Goal: Task Accomplishment & Management: Manage account settings

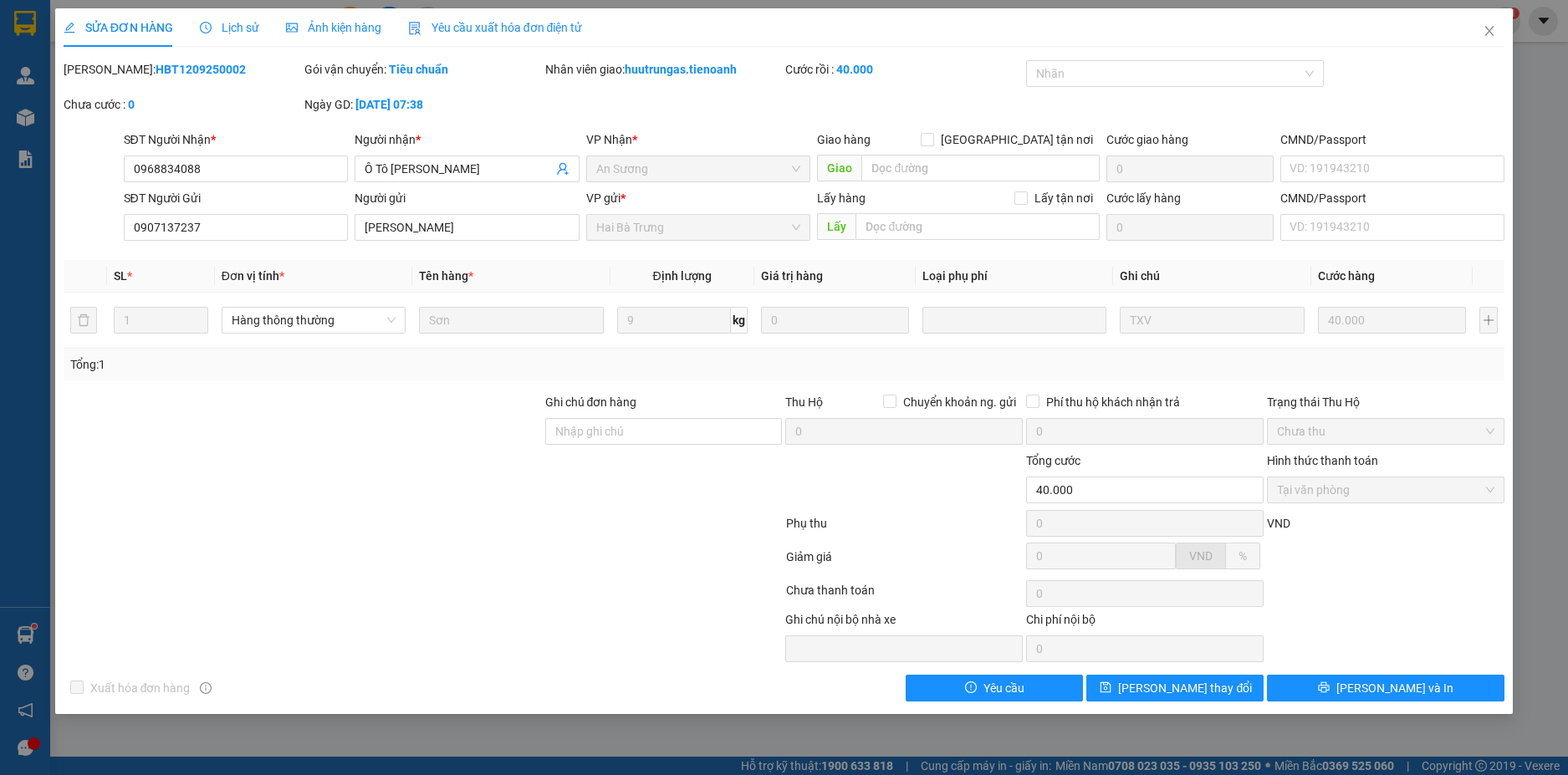
click at [583, 537] on div at bounding box center [423, 526] width 723 height 34
click at [1488, 28] on icon "close" at bounding box center [1489, 31] width 13 height 13
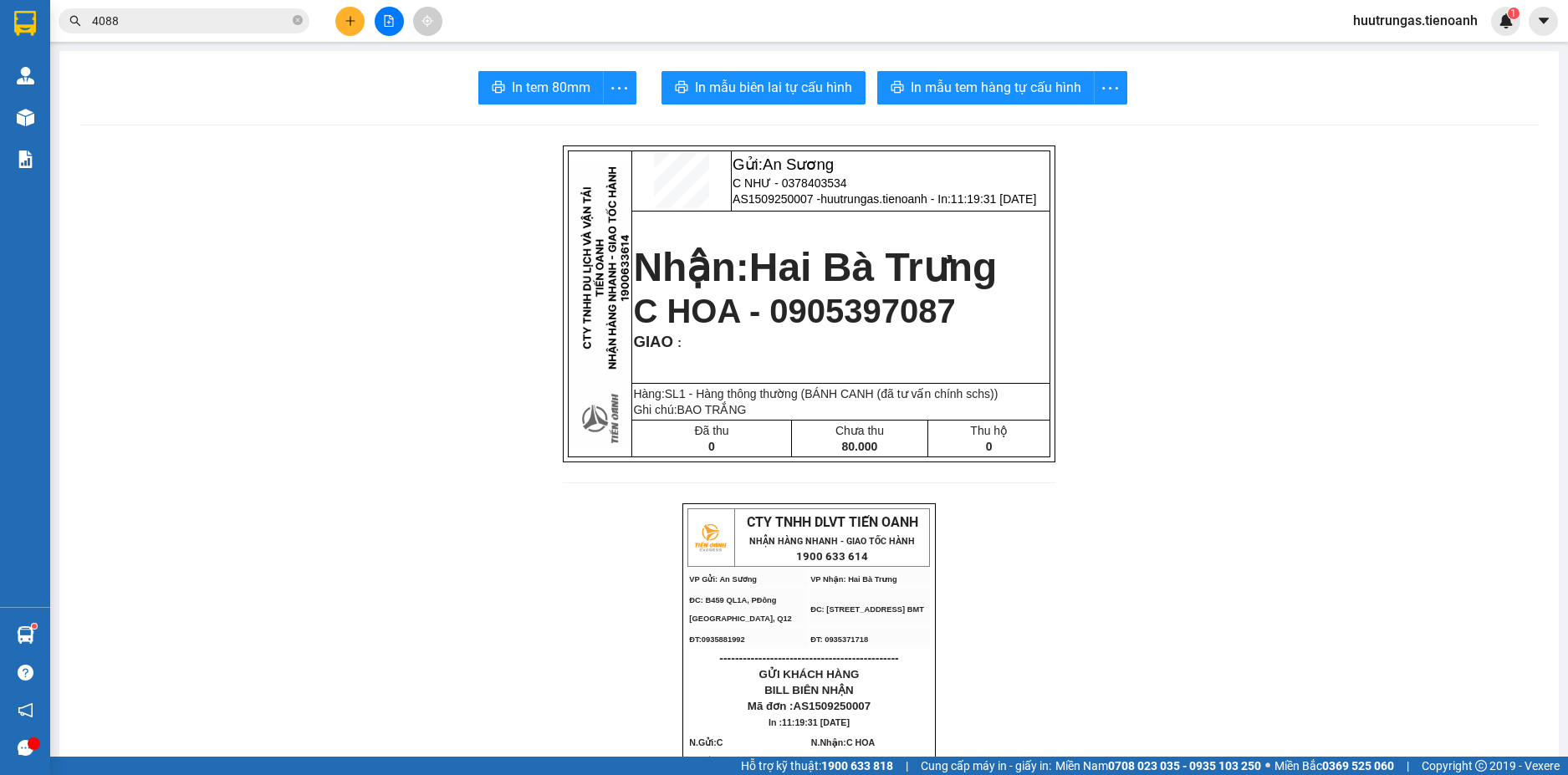
click at [250, 26] on input "4088" at bounding box center [190, 20] width 198 height 18
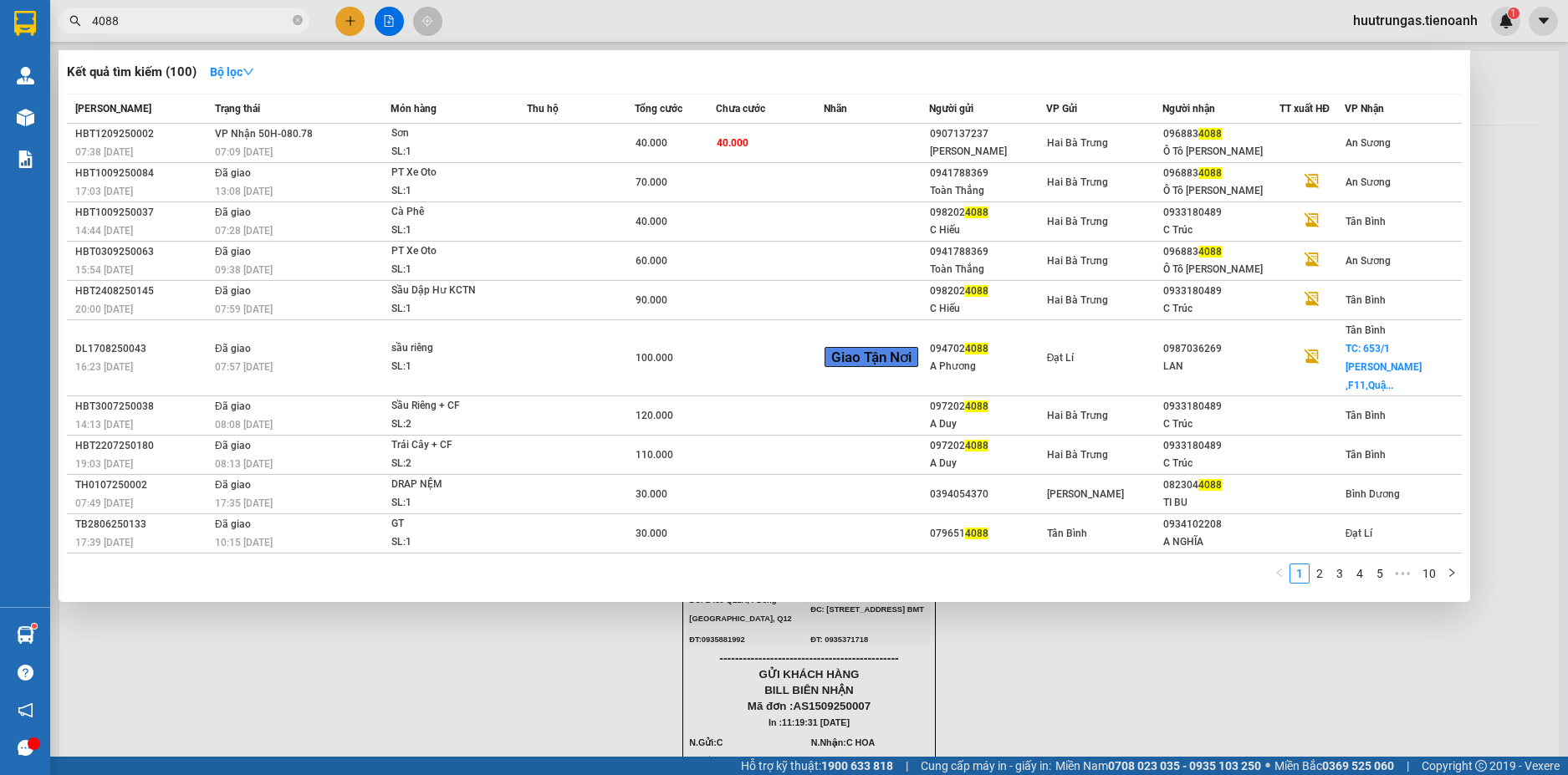
click at [250, 26] on input "4088" at bounding box center [190, 20] width 198 height 18
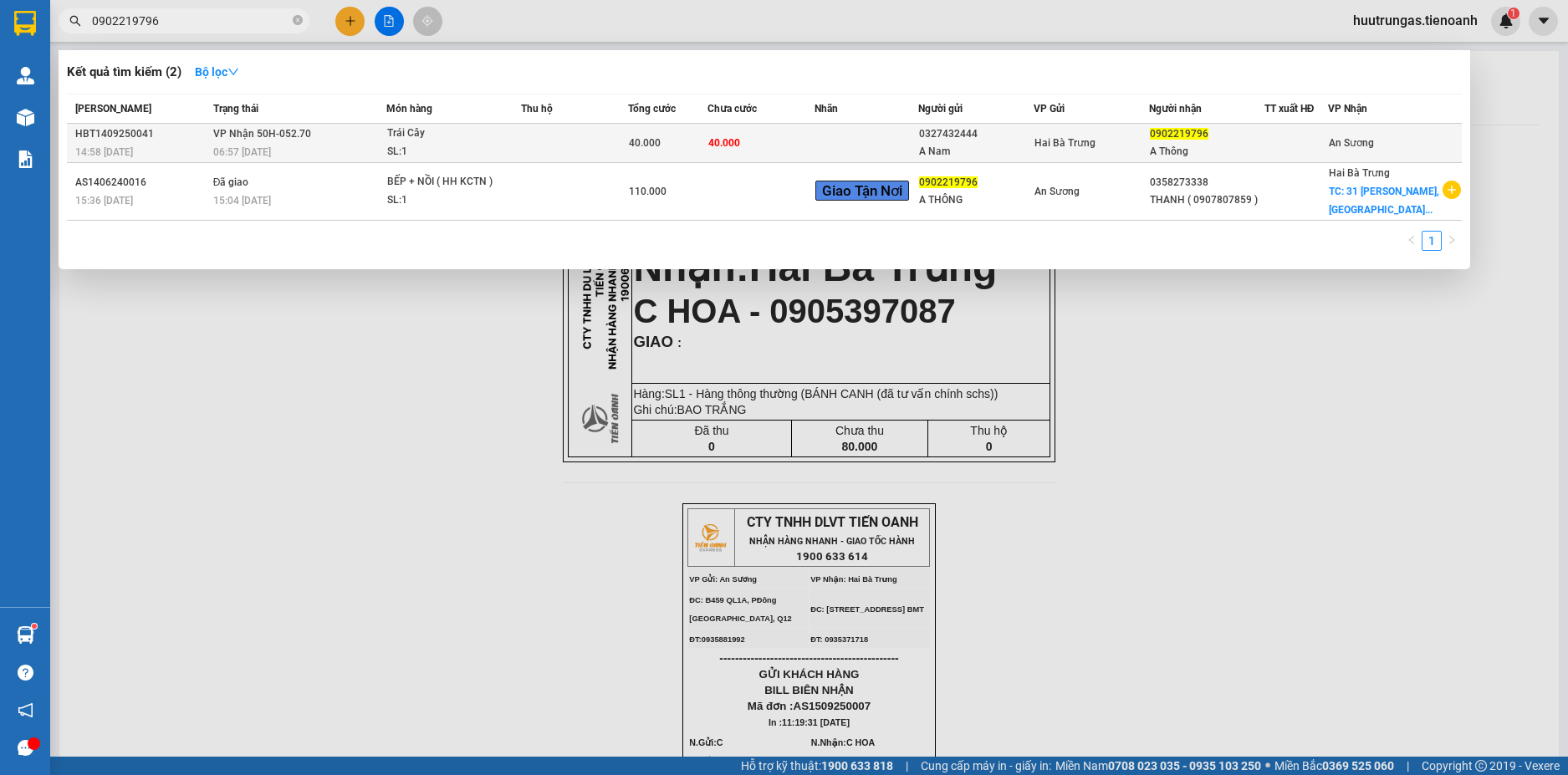
type input "0902219796"
click at [531, 150] on td at bounding box center [573, 143] width 106 height 40
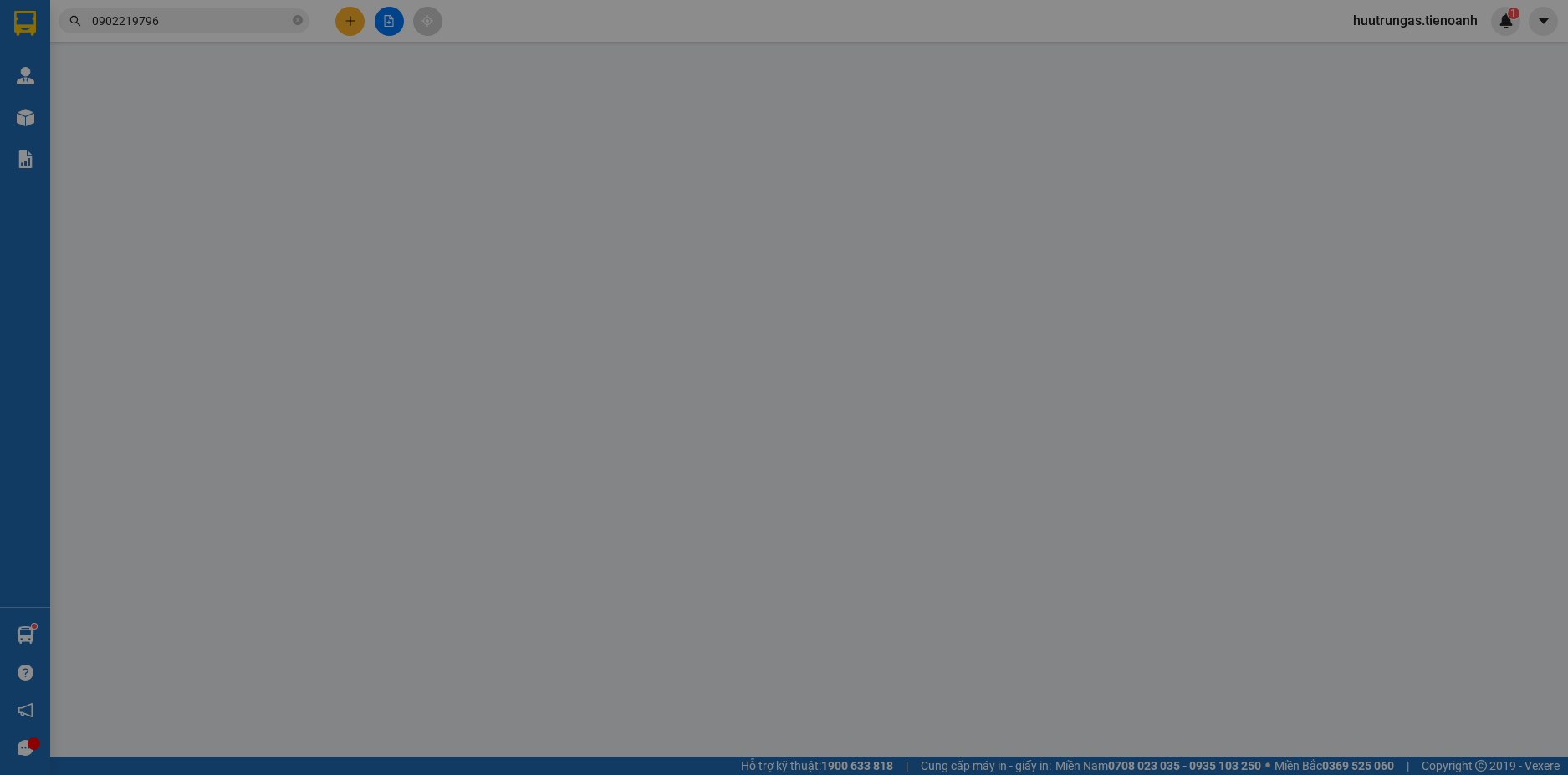
type input "0902219796"
type input "A Thông"
type input "0327432444"
type input "A Nam"
type input "40.000"
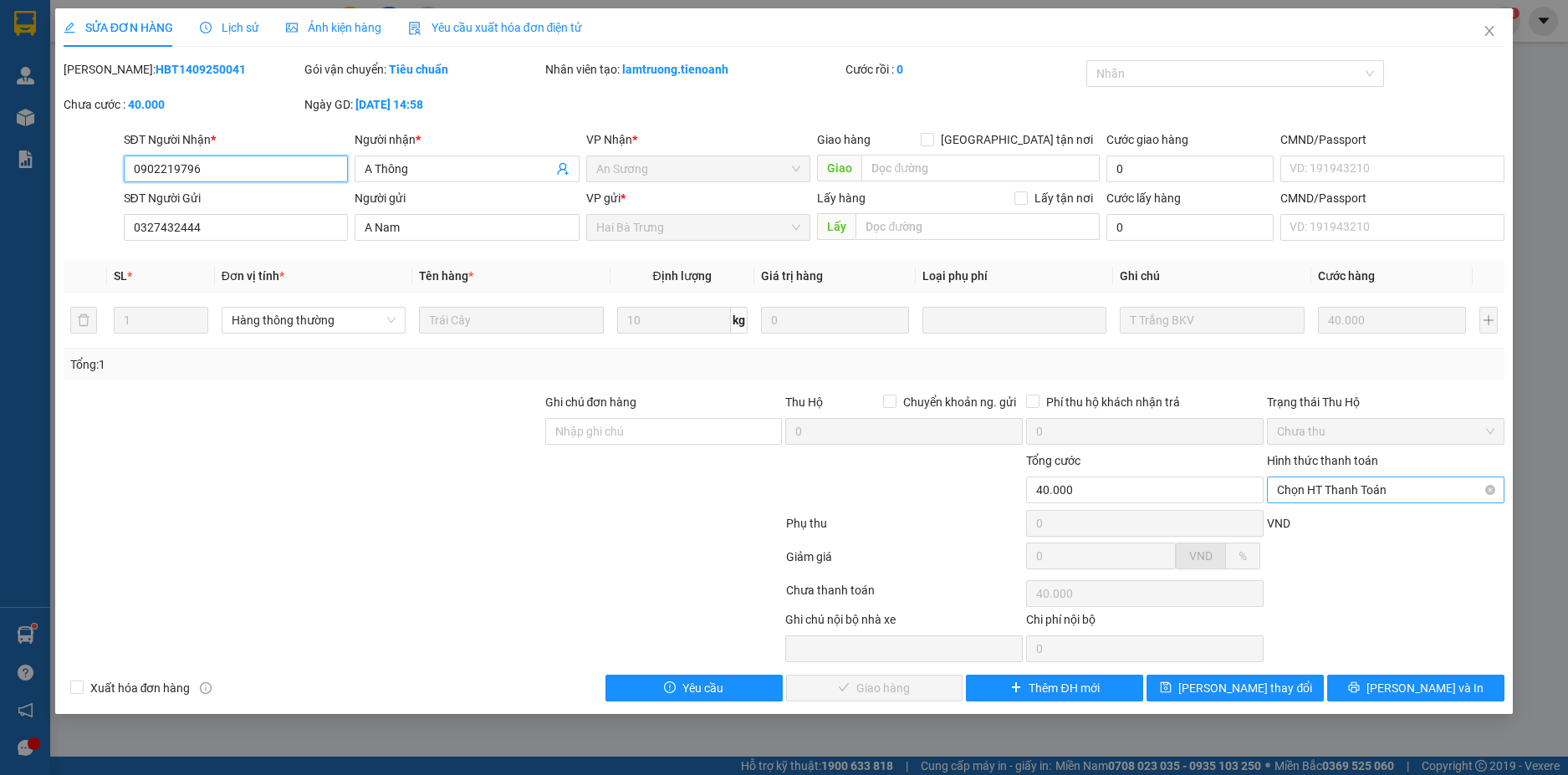
click at [1422, 485] on span "Chọn HT Thanh Toán" at bounding box center [1386, 490] width 218 height 25
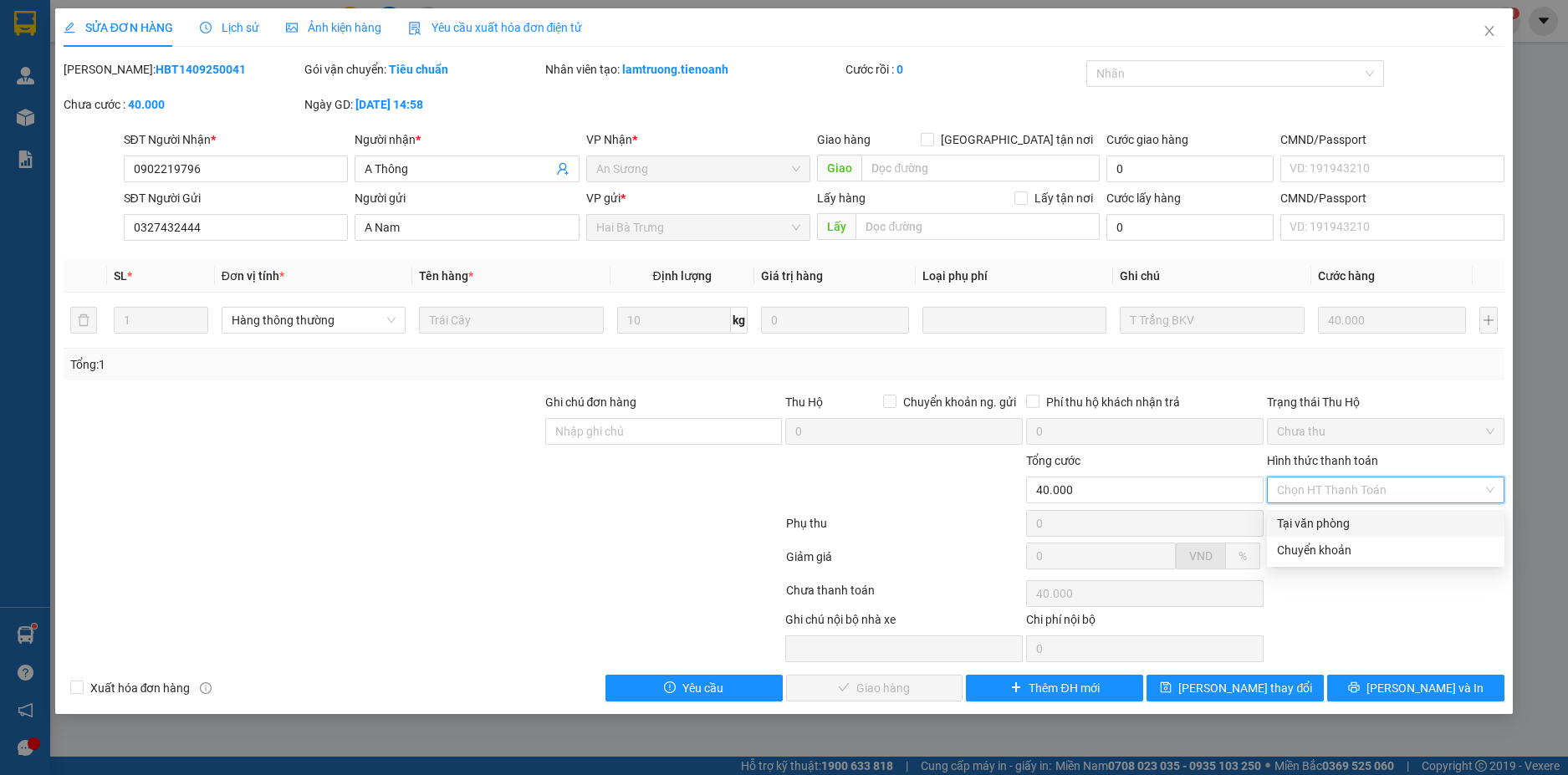
click at [1370, 522] on div "Tại văn phòng" at bounding box center [1386, 523] width 218 height 18
type input "0"
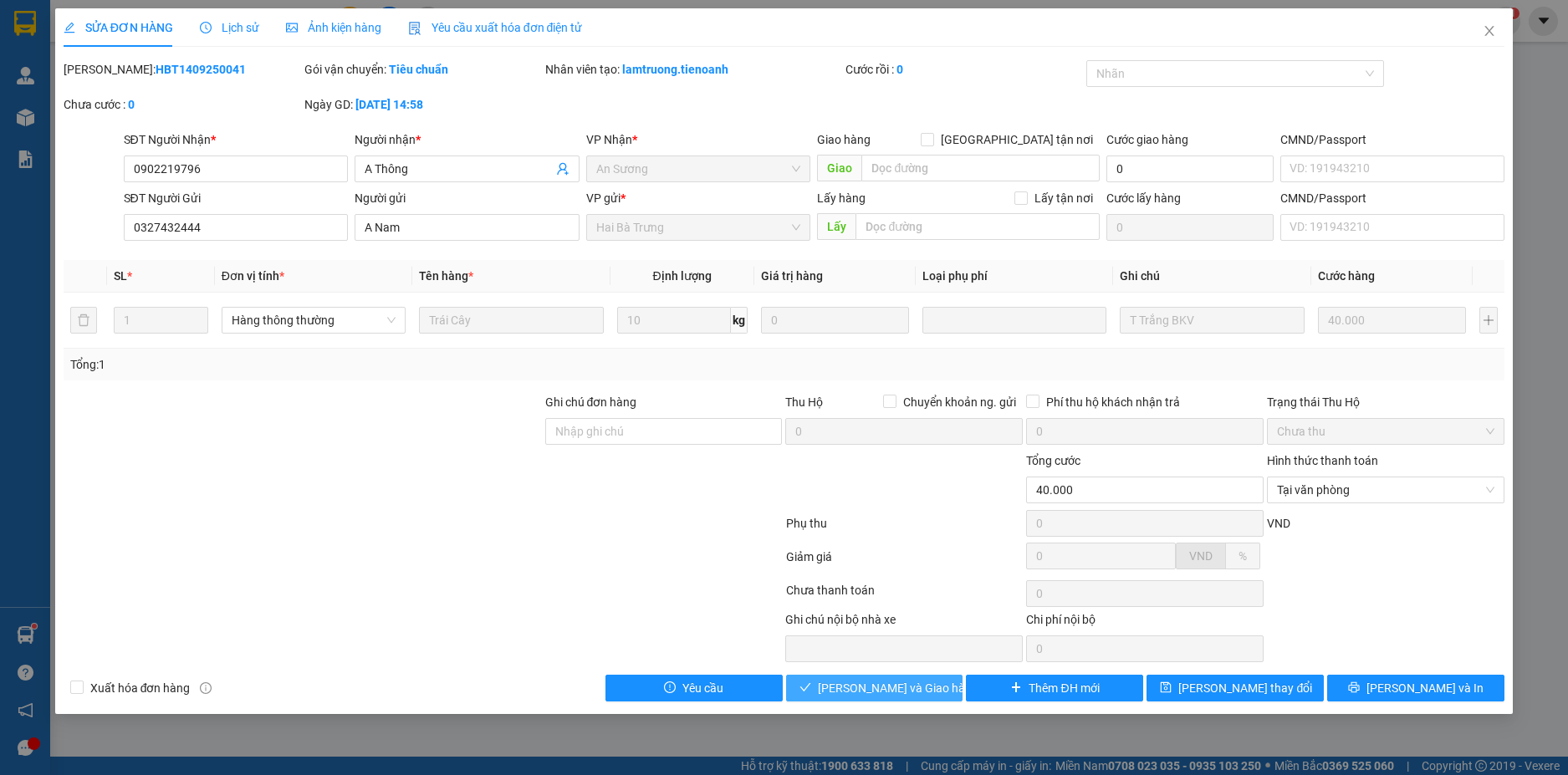
click at [921, 691] on span "Lưu và Giao hàng" at bounding box center [897, 687] width 161 height 18
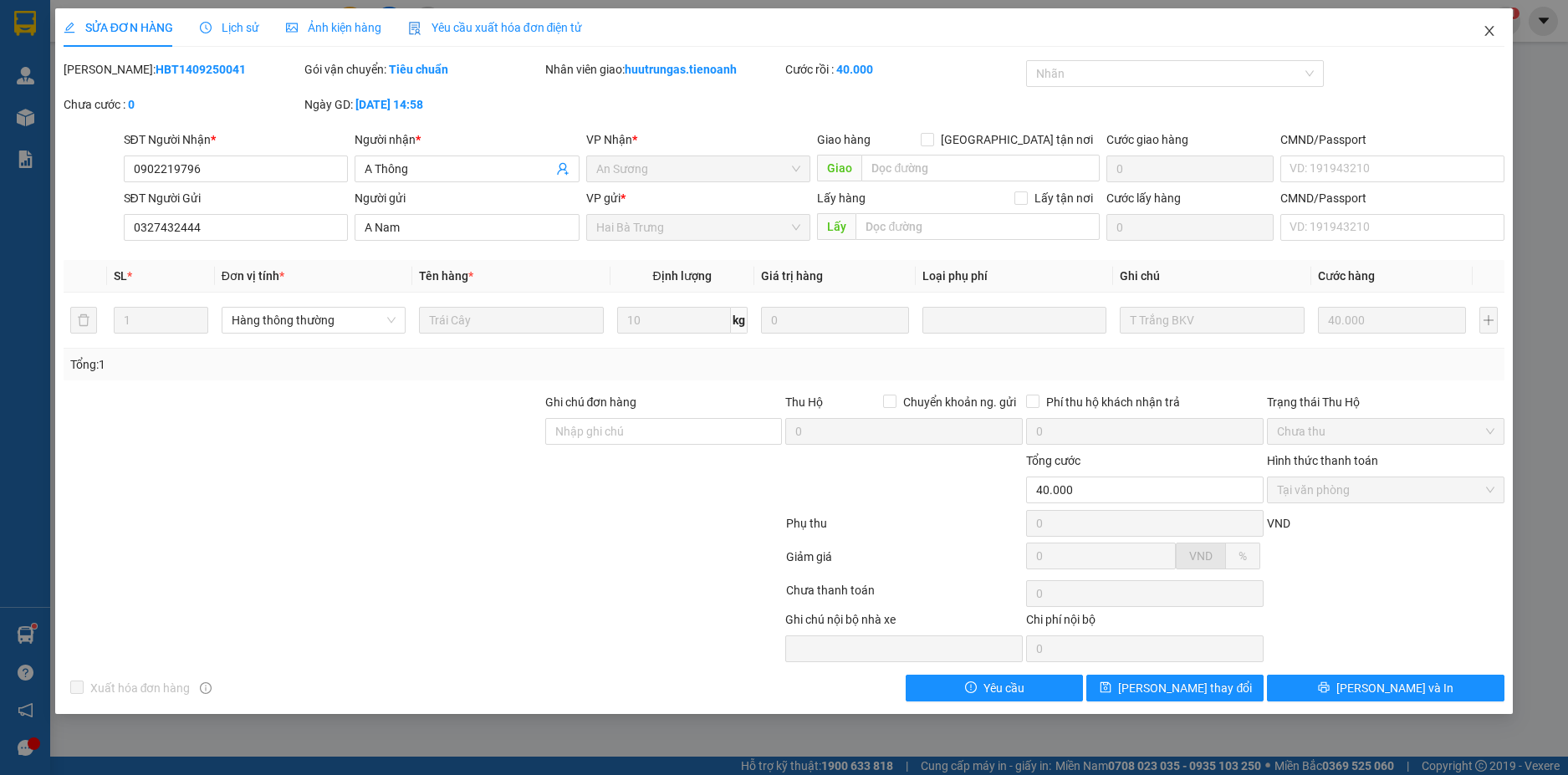
click at [1495, 31] on icon "close" at bounding box center [1489, 31] width 13 height 13
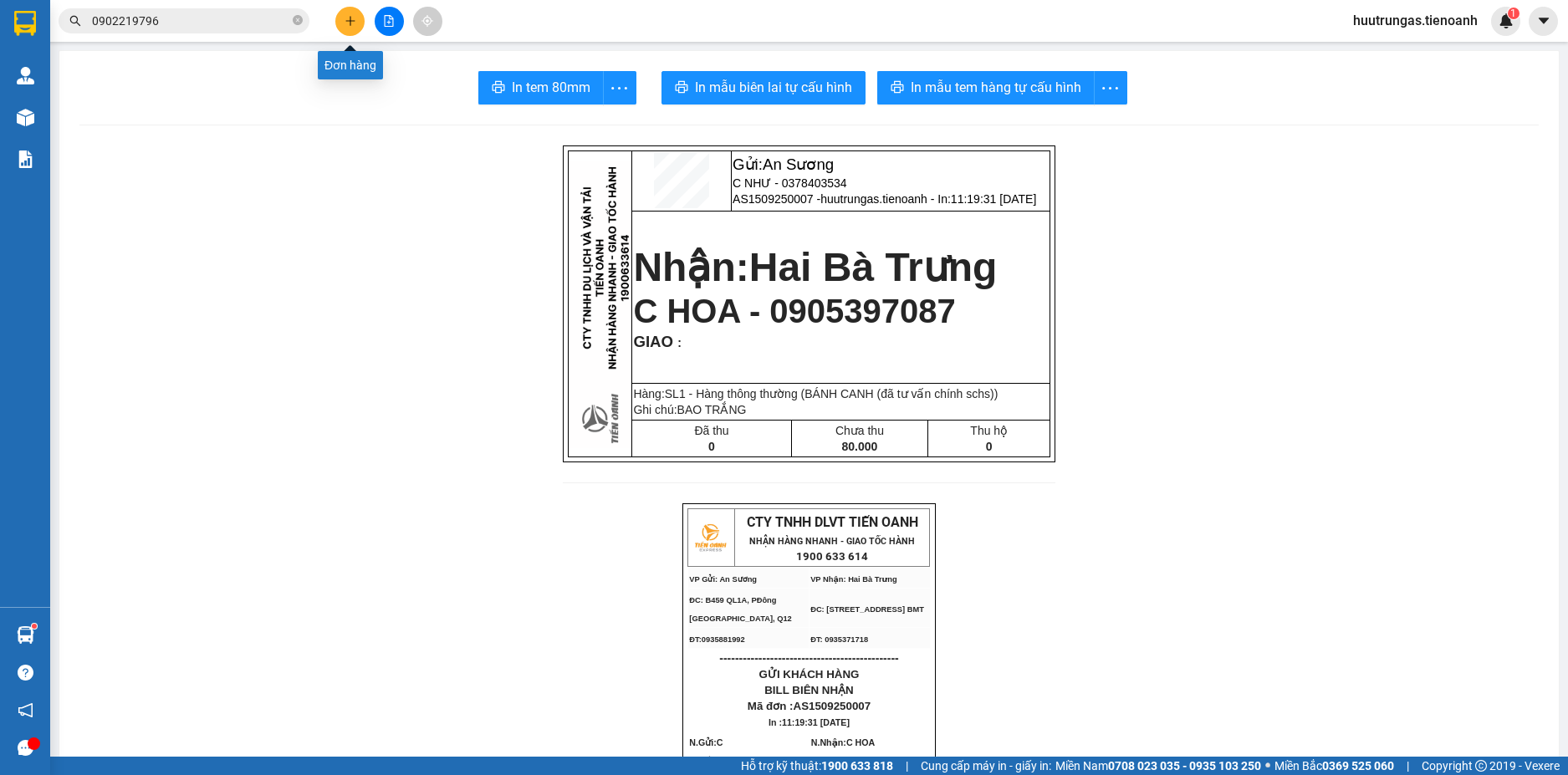
click at [357, 23] on button at bounding box center [350, 21] width 29 height 29
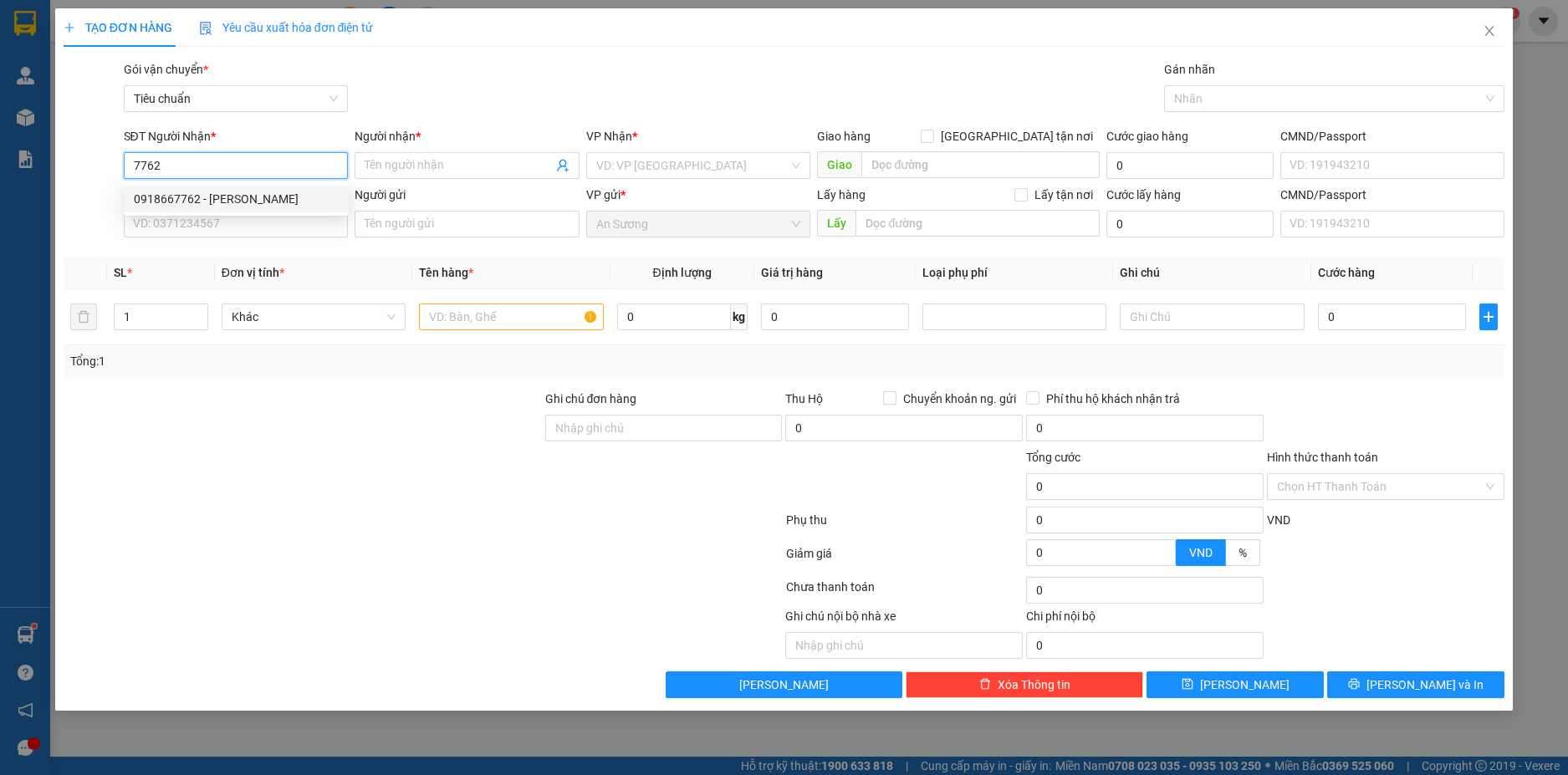
click at [254, 203] on div "0918667762 - C THUẦN" at bounding box center [236, 199] width 205 height 18
type input "0918667762"
type input "C THUẦN"
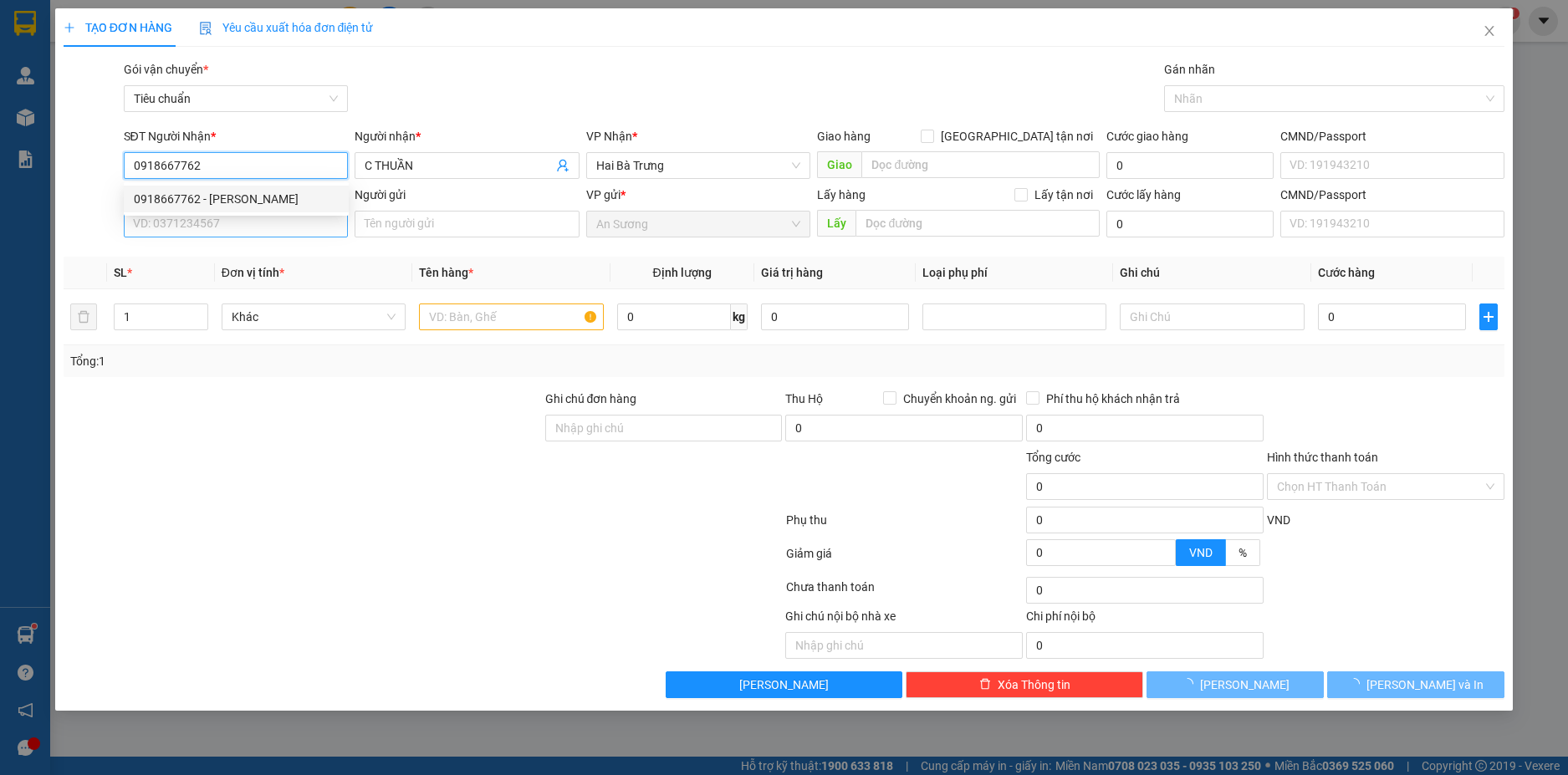
type input "70.000"
type input "0918667762"
click at [252, 235] on input "SĐT Người Gửi" at bounding box center [235, 225] width 225 height 27
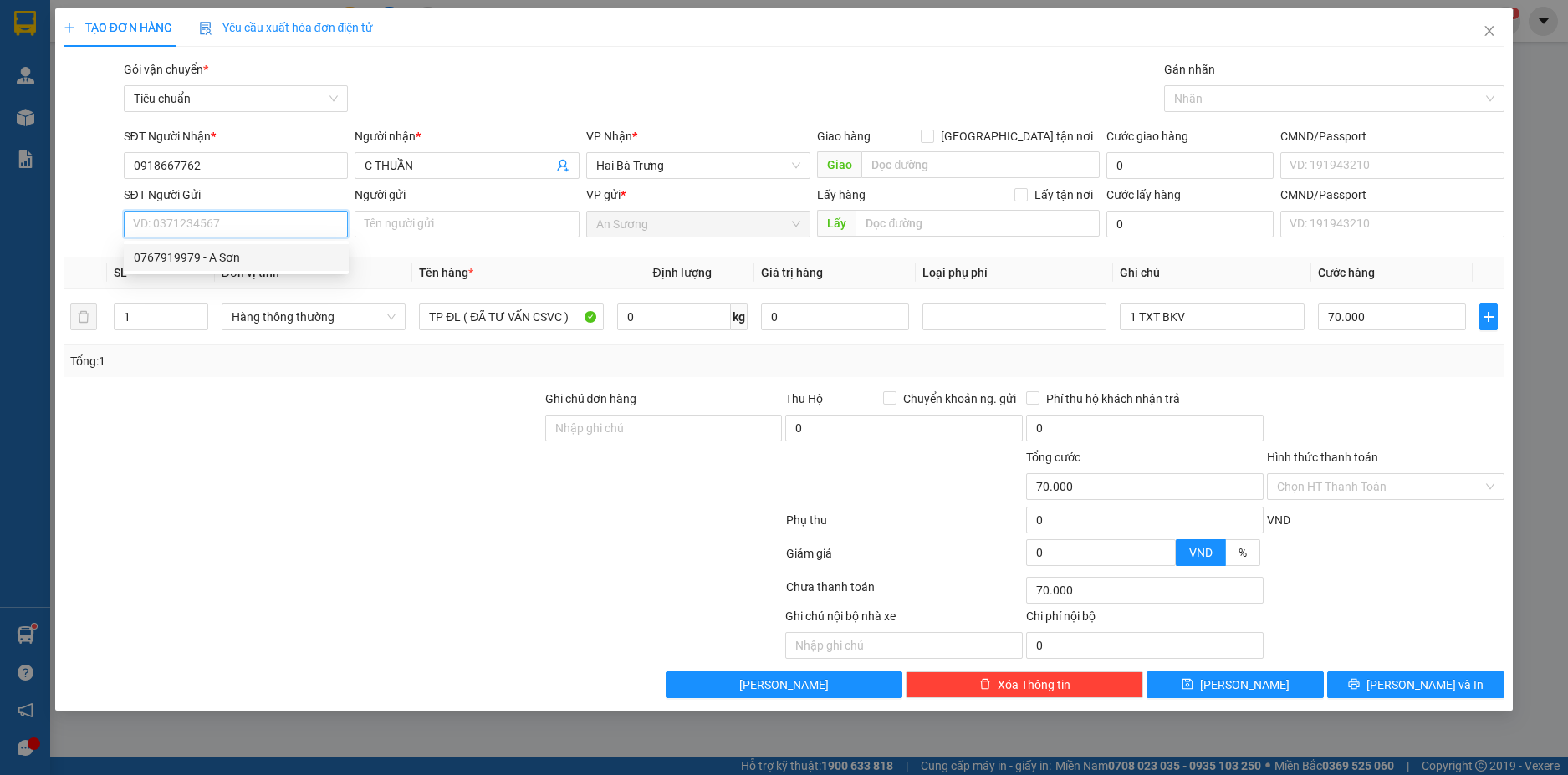
click at [243, 258] on div "0767919979 - A Sơn" at bounding box center [236, 257] width 205 height 18
type input "0767919979"
type input "A Sơn"
click at [637, 318] on input "0" at bounding box center [674, 317] width 114 height 27
type input "30"
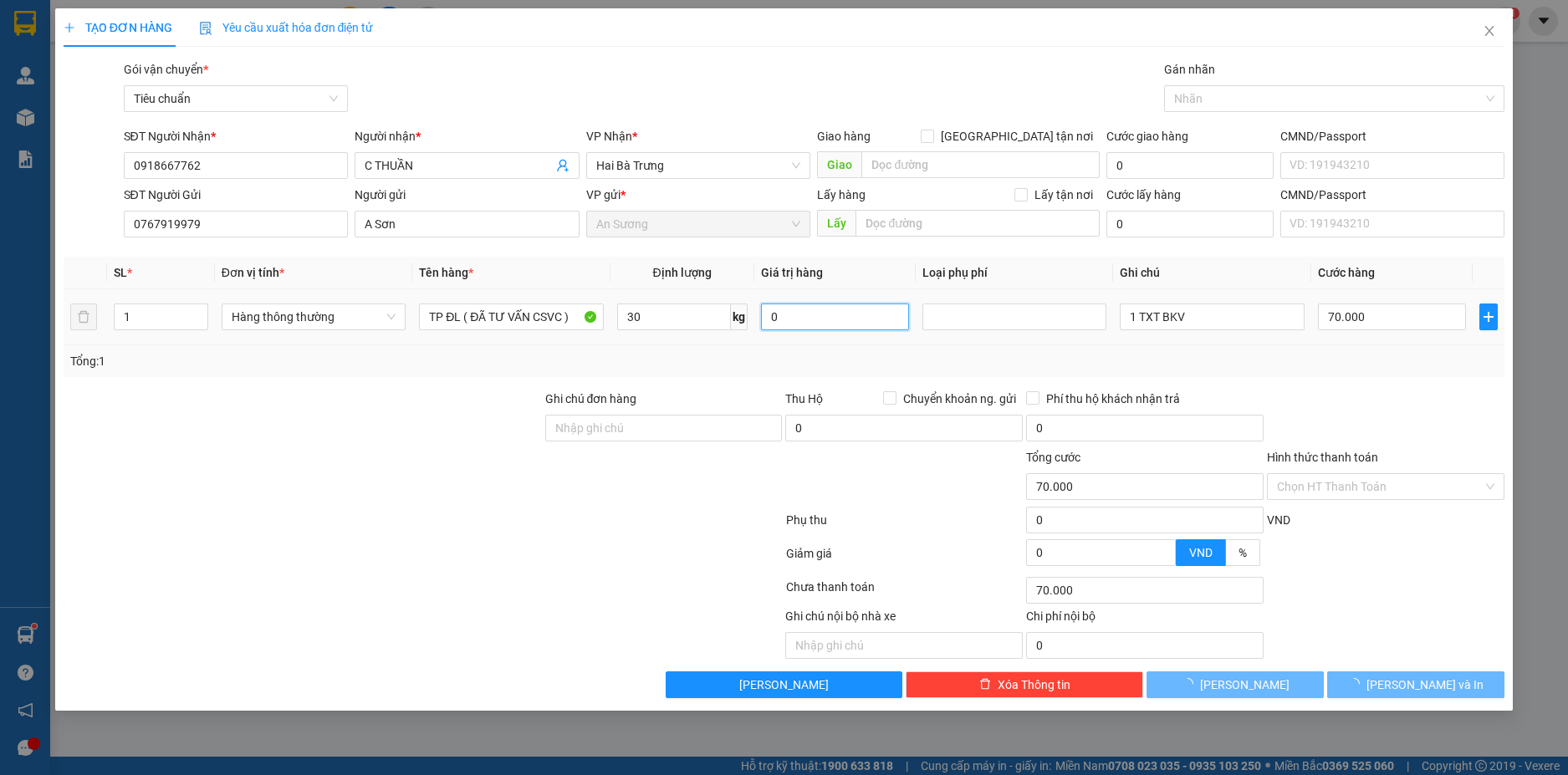
type input "65.000"
click at [1335, 317] on input "65.000" at bounding box center [1392, 317] width 148 height 27
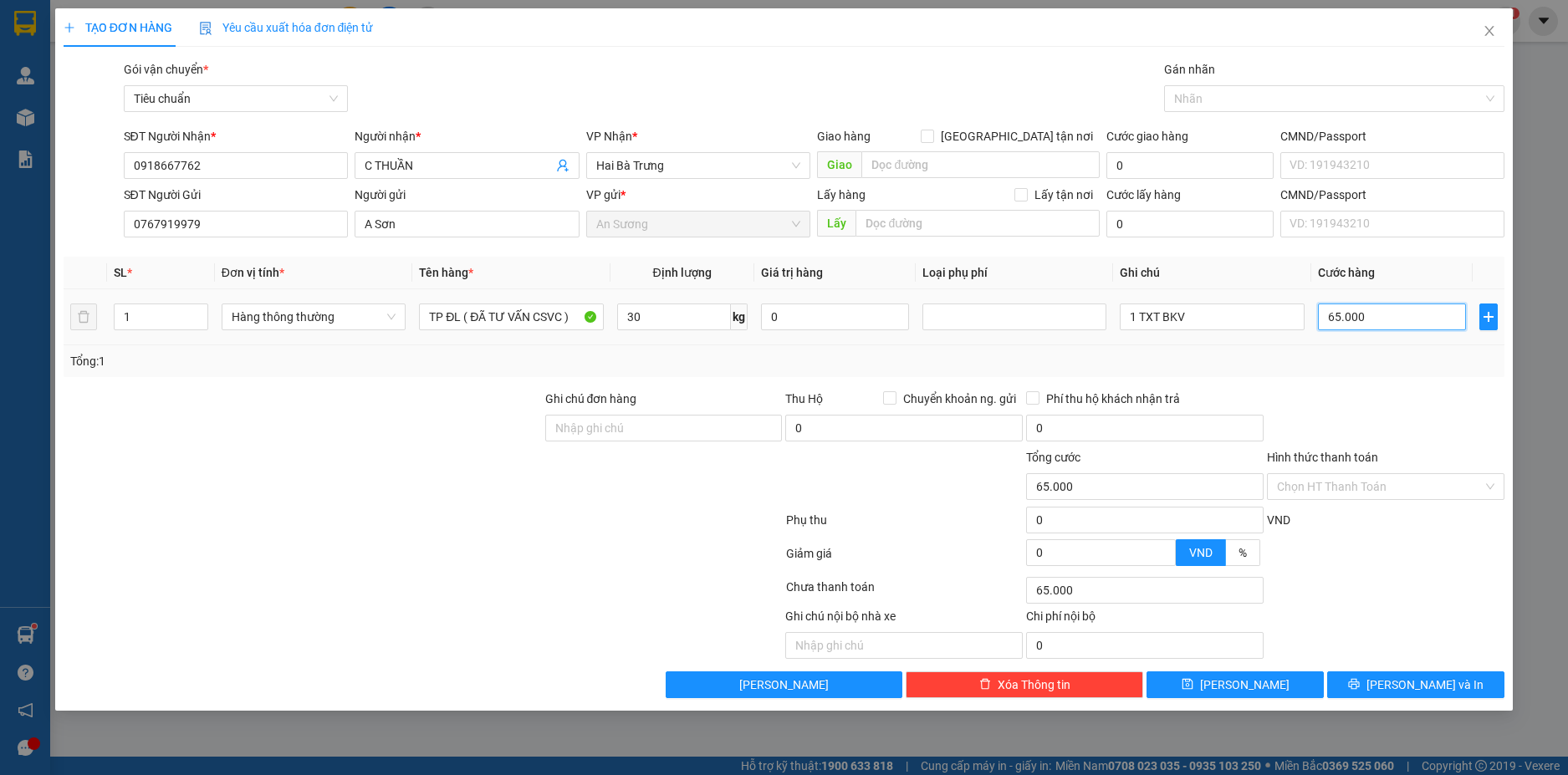
type input "7"
type input "70"
type input "70.000"
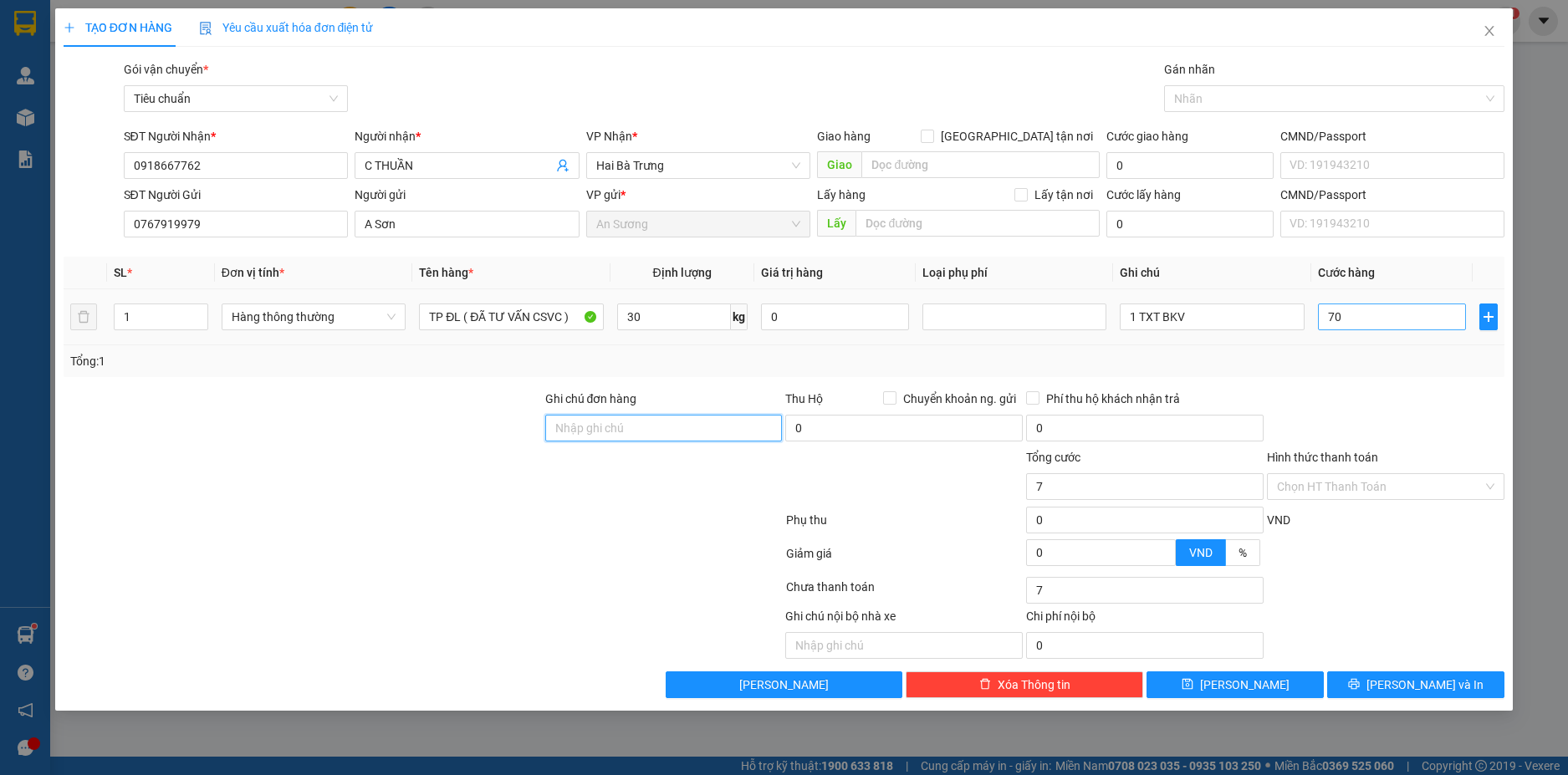
type input "70.000"
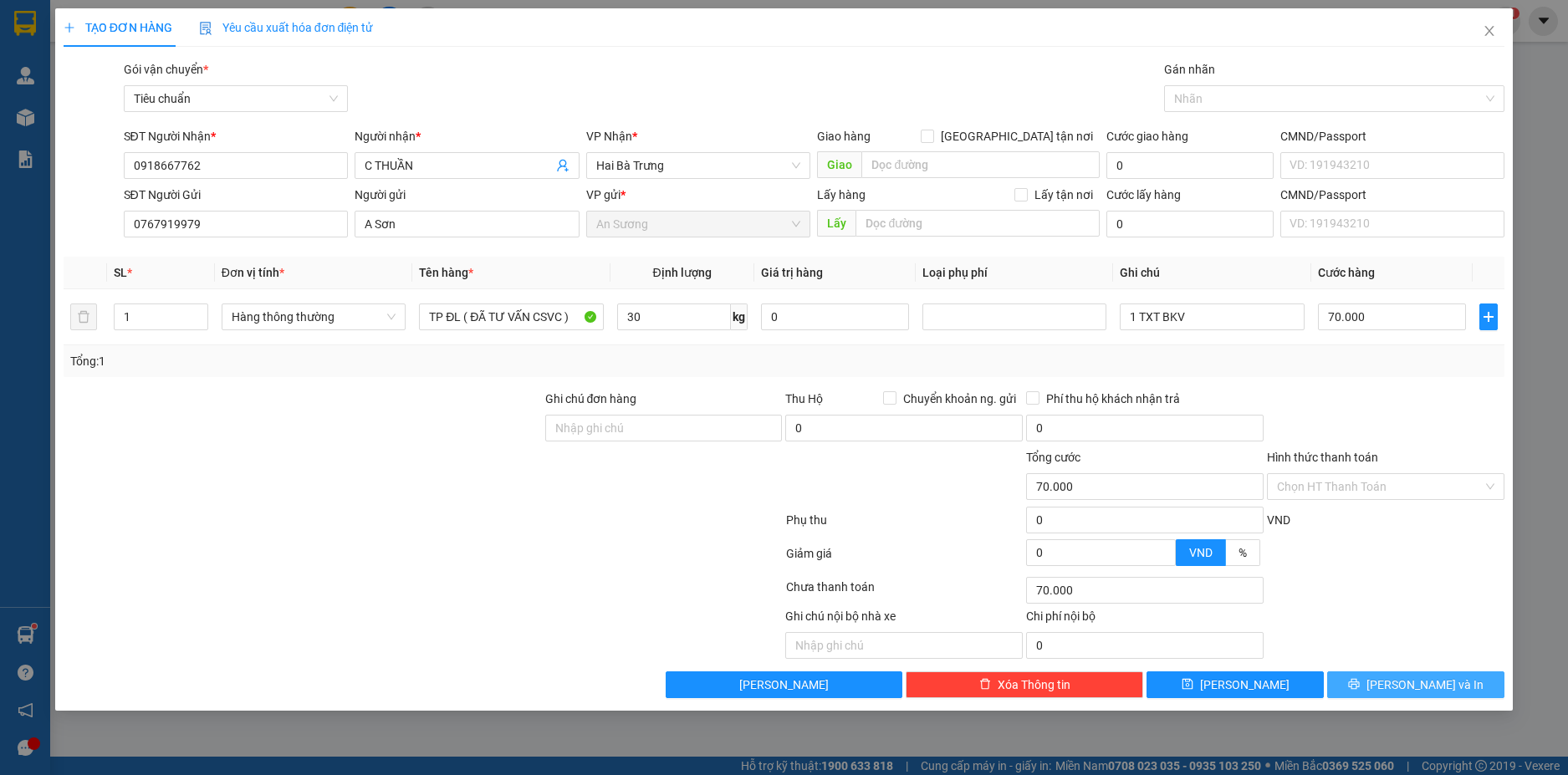
click at [1417, 682] on span "[PERSON_NAME] và In" at bounding box center [1423, 684] width 117 height 18
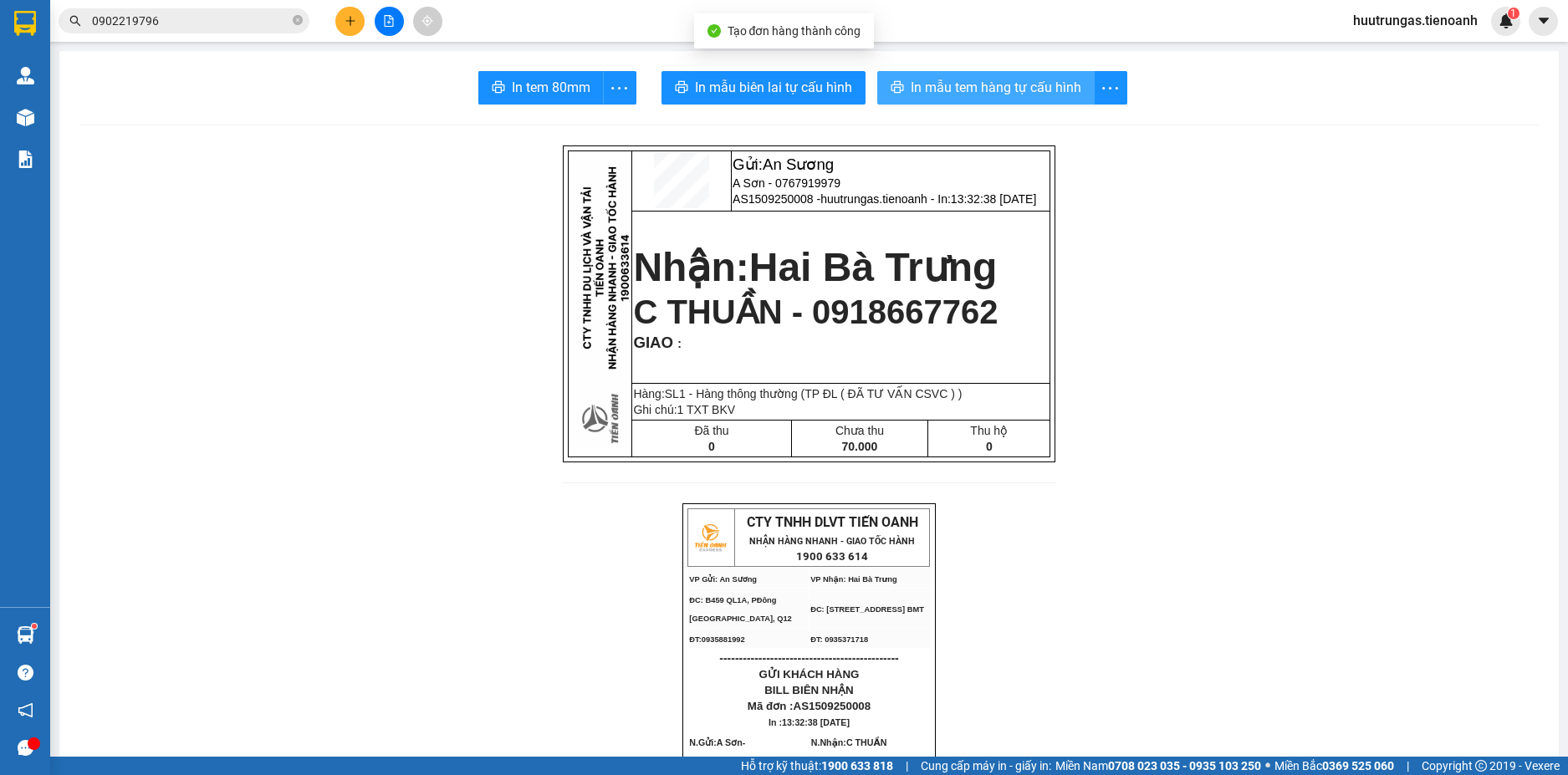
click at [958, 91] on span "In mẫu tem hàng tự cấu hình" at bounding box center [996, 88] width 171 height 21
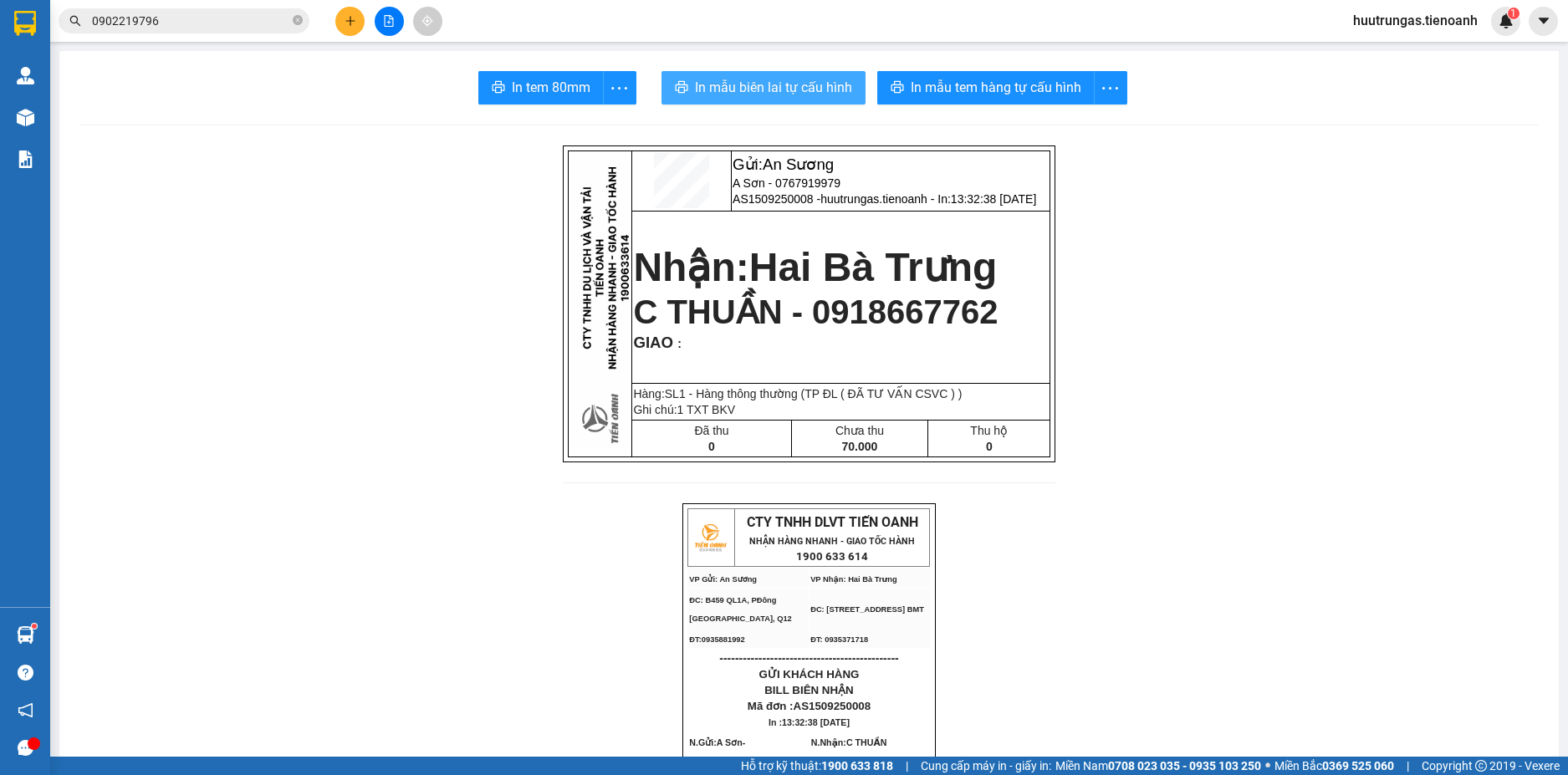
click at [778, 86] on span "In mẫu biên lai tự cấu hình" at bounding box center [773, 88] width 157 height 21
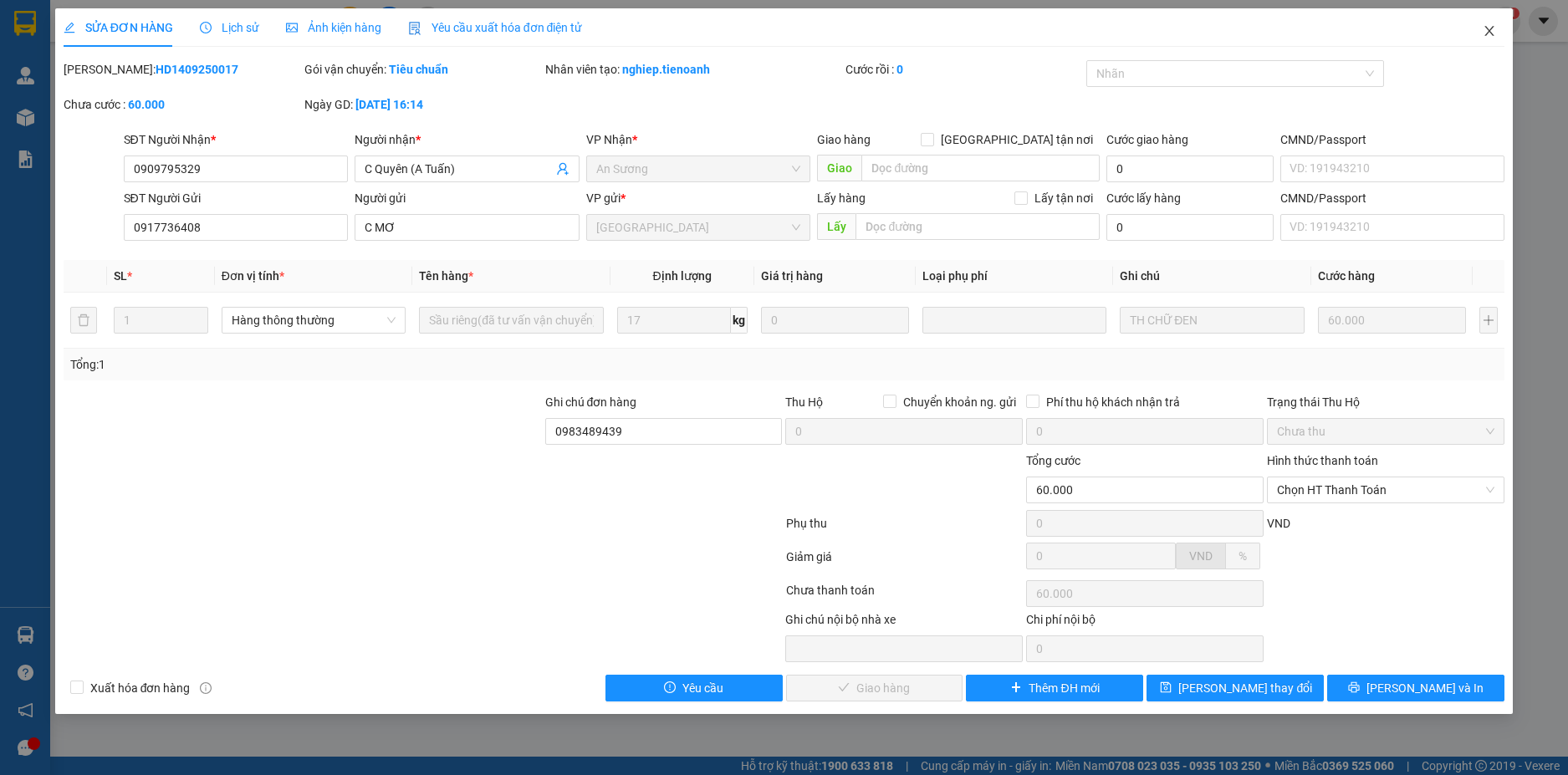
click at [1482, 34] on icon "close" at bounding box center [1489, 31] width 13 height 13
click at [1491, 32] on div "huutrungas.tienoanh 1" at bounding box center [1429, 21] width 180 height 29
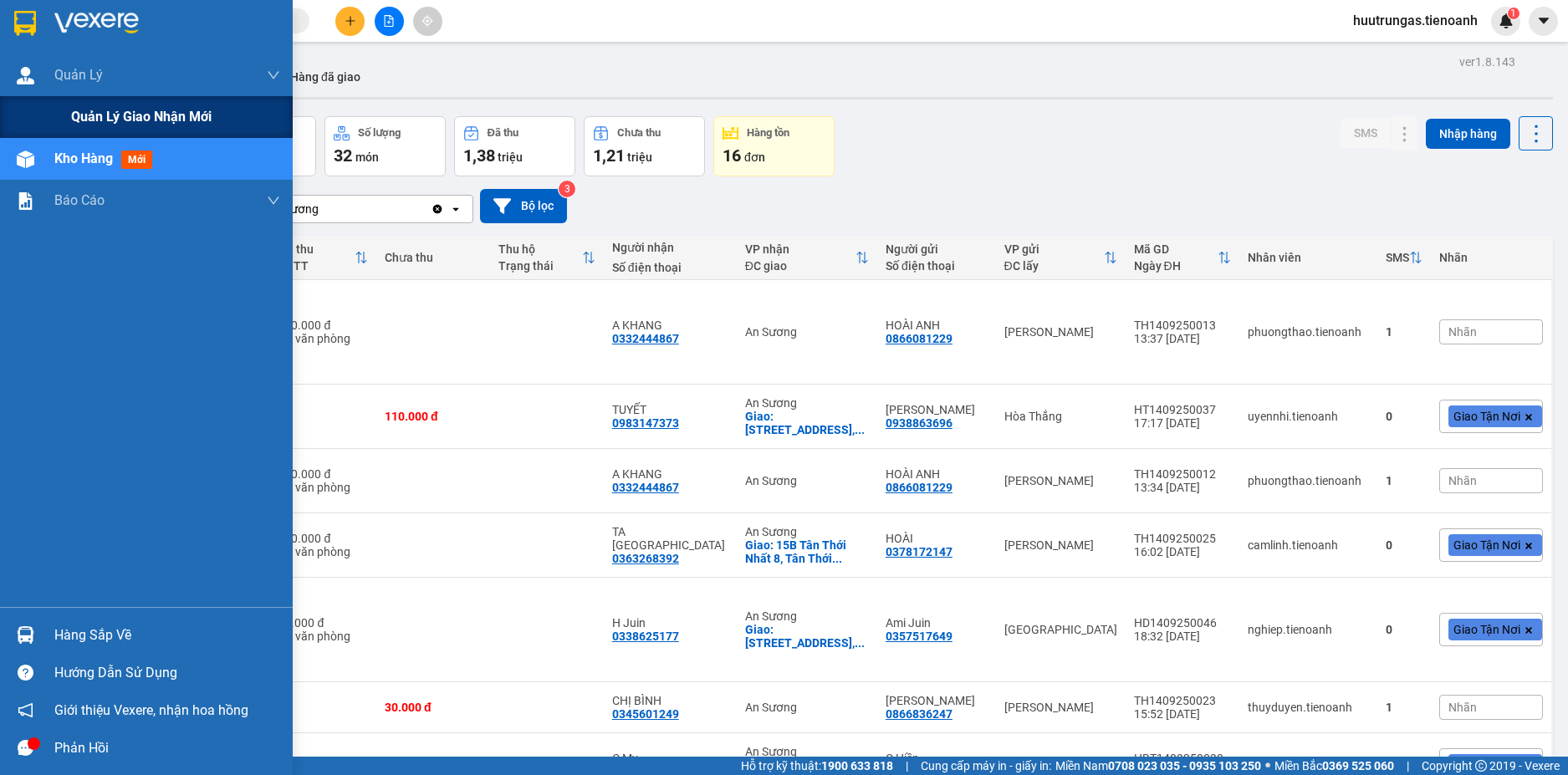
click at [122, 111] on span "Quản lý giao nhận mới" at bounding box center [142, 117] width 141 height 21
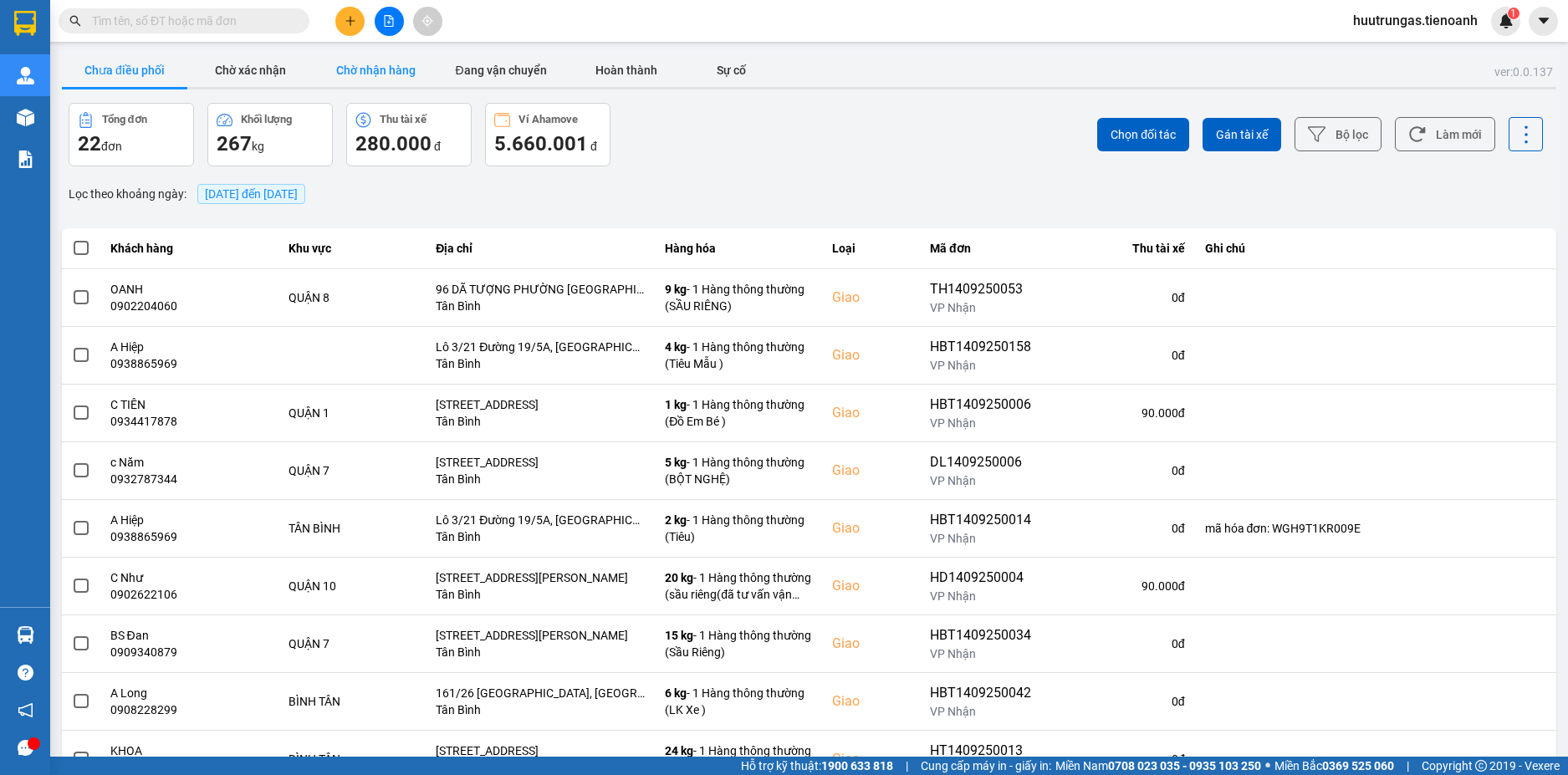
click at [392, 73] on button "Chờ nhận hàng" at bounding box center [375, 70] width 125 height 34
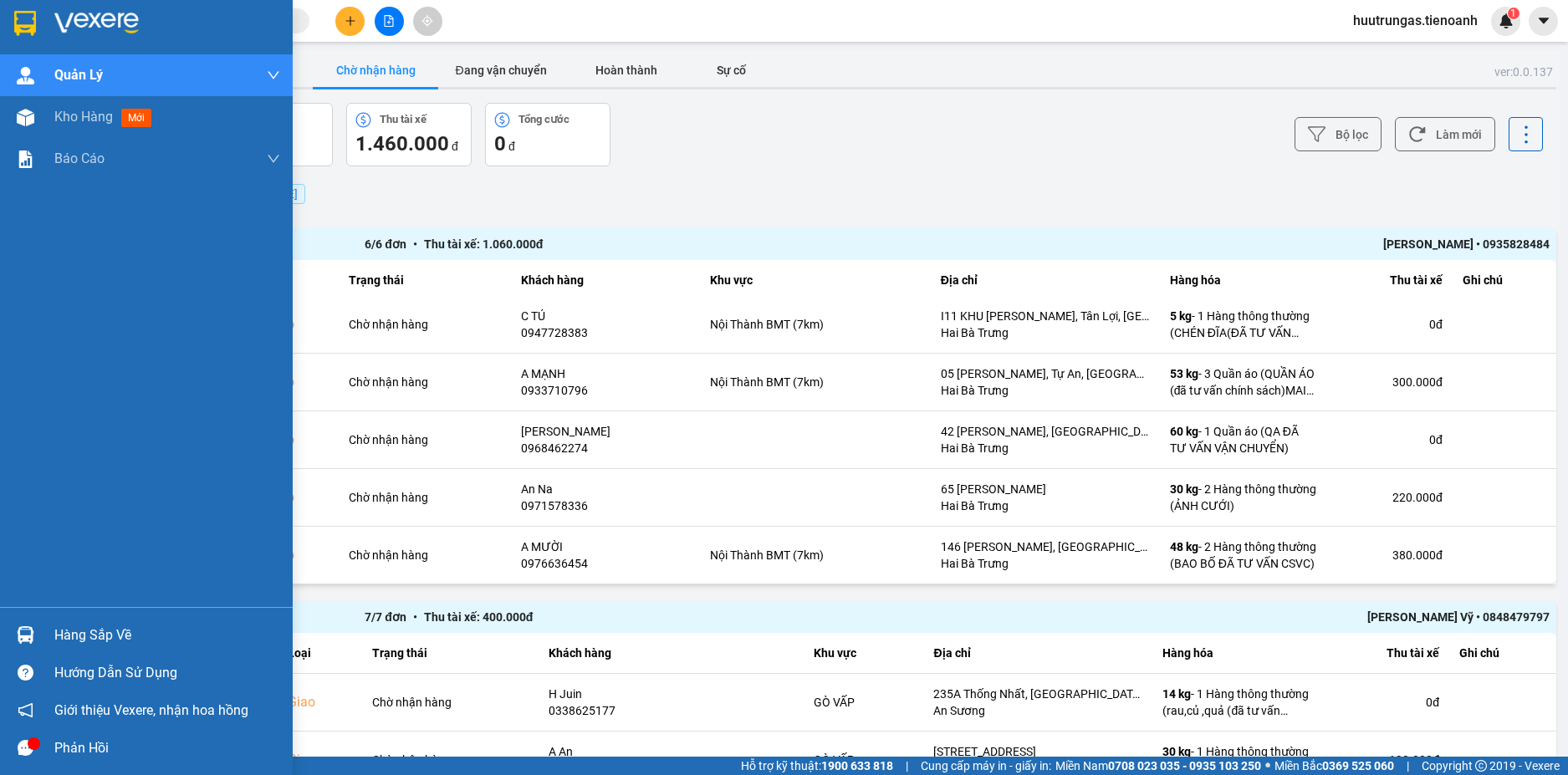
click at [16, 22] on img at bounding box center [25, 23] width 22 height 25
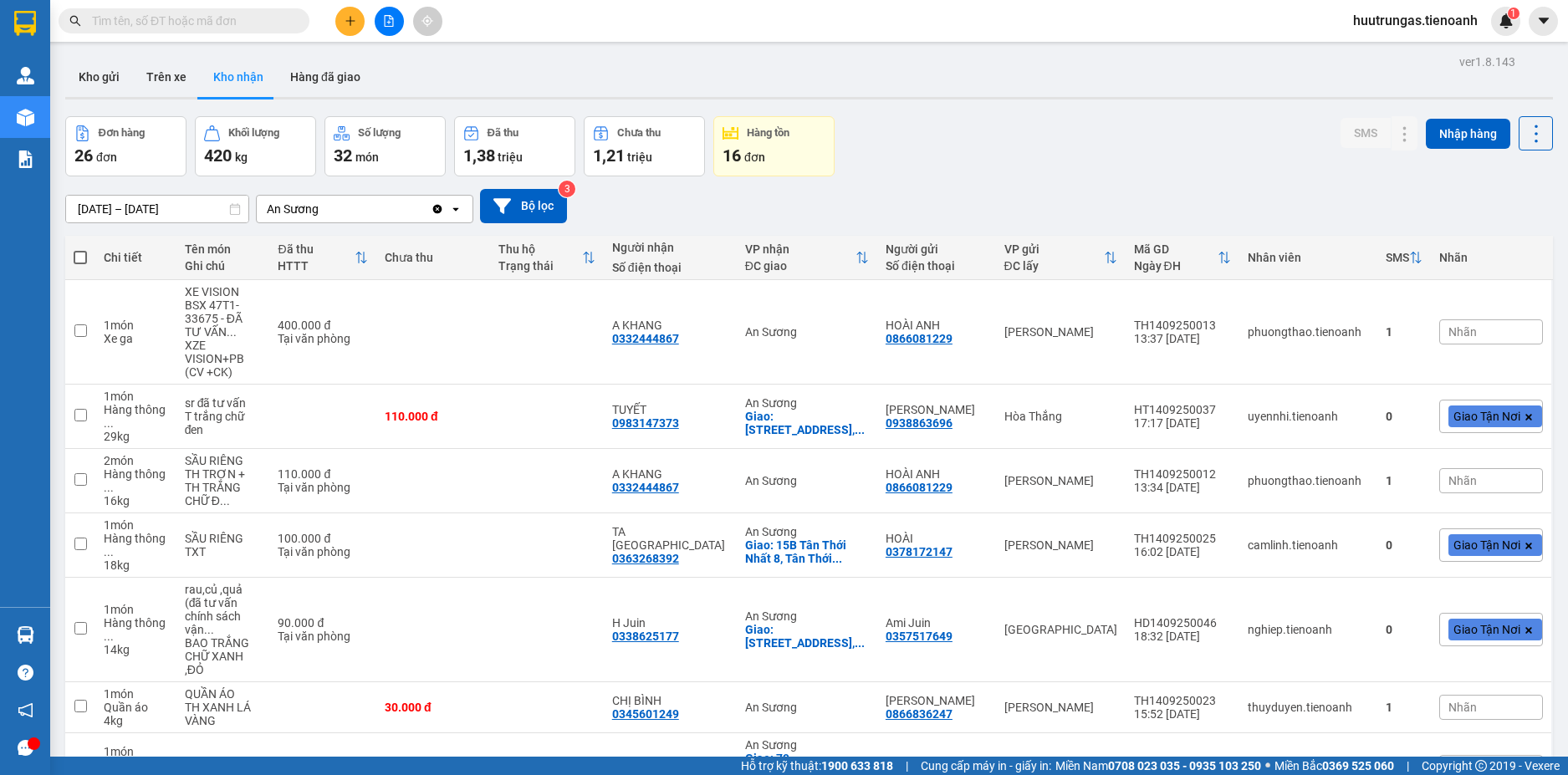
click at [199, 16] on input "text" at bounding box center [190, 20] width 198 height 18
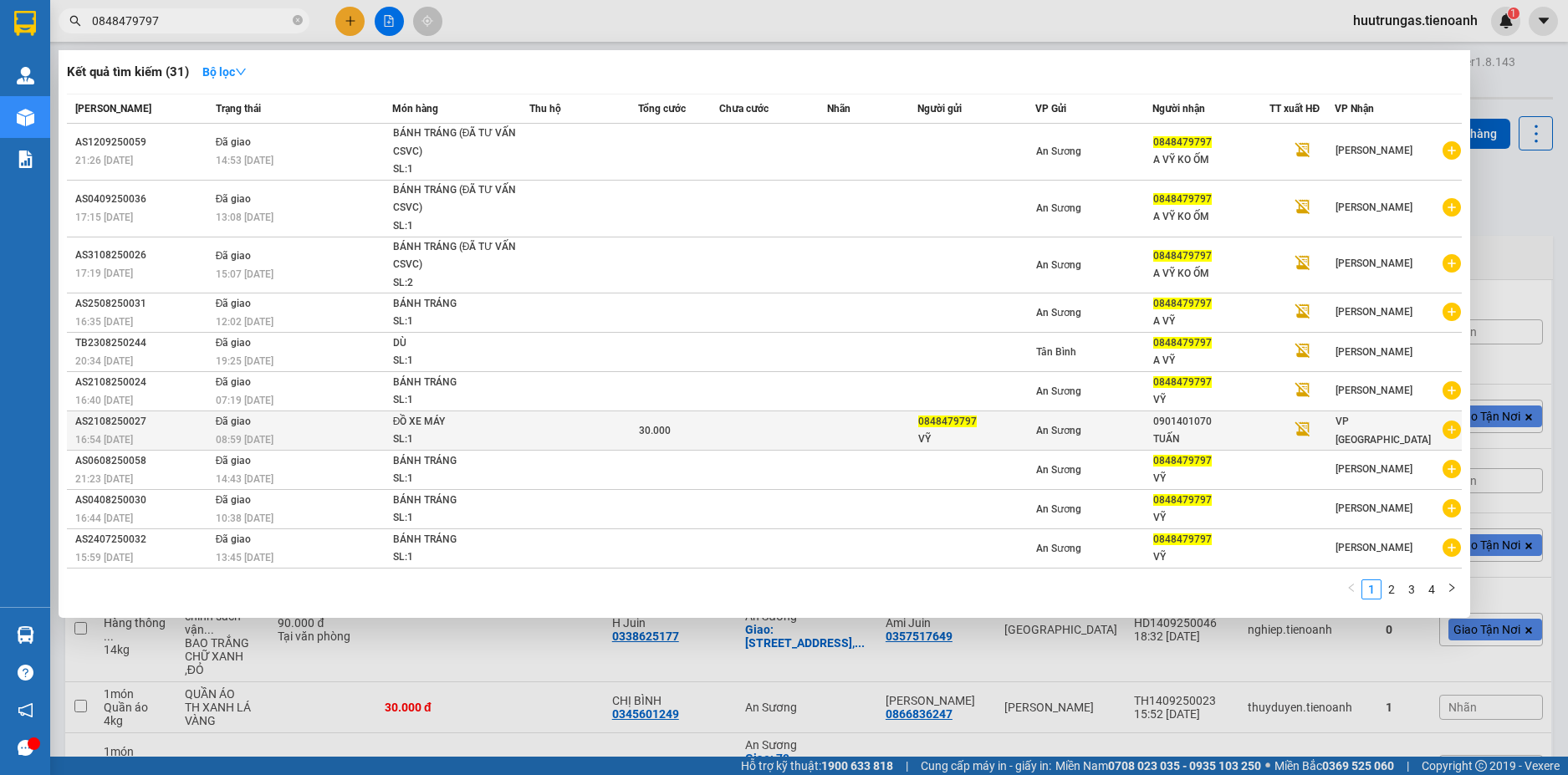
type input "0848479797"
click at [821, 439] on td at bounding box center [773, 431] width 109 height 40
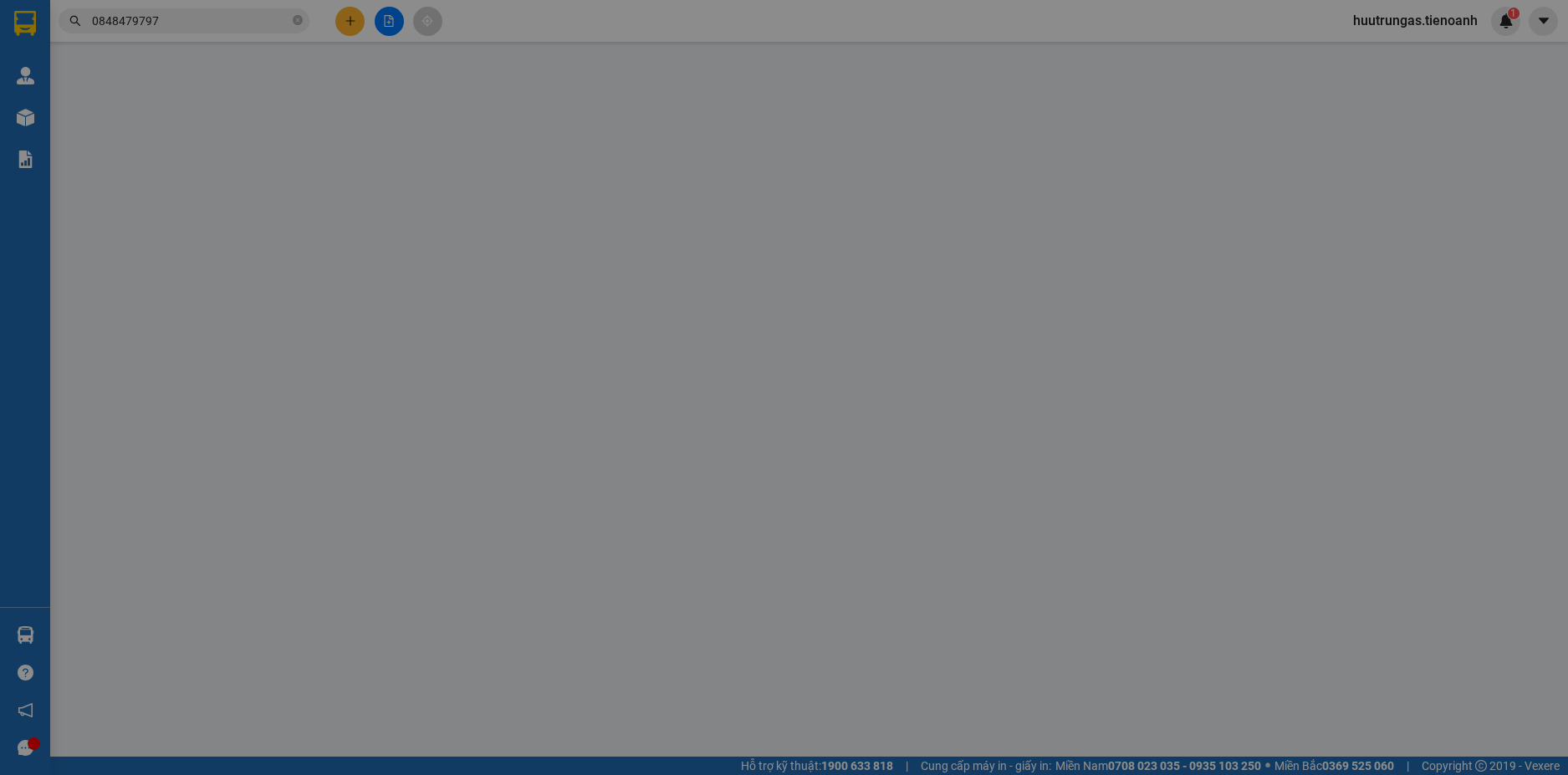
type input "0901401070"
type input "TUẤN"
type input "0848479797"
type input "VỸ"
type input "30.000"
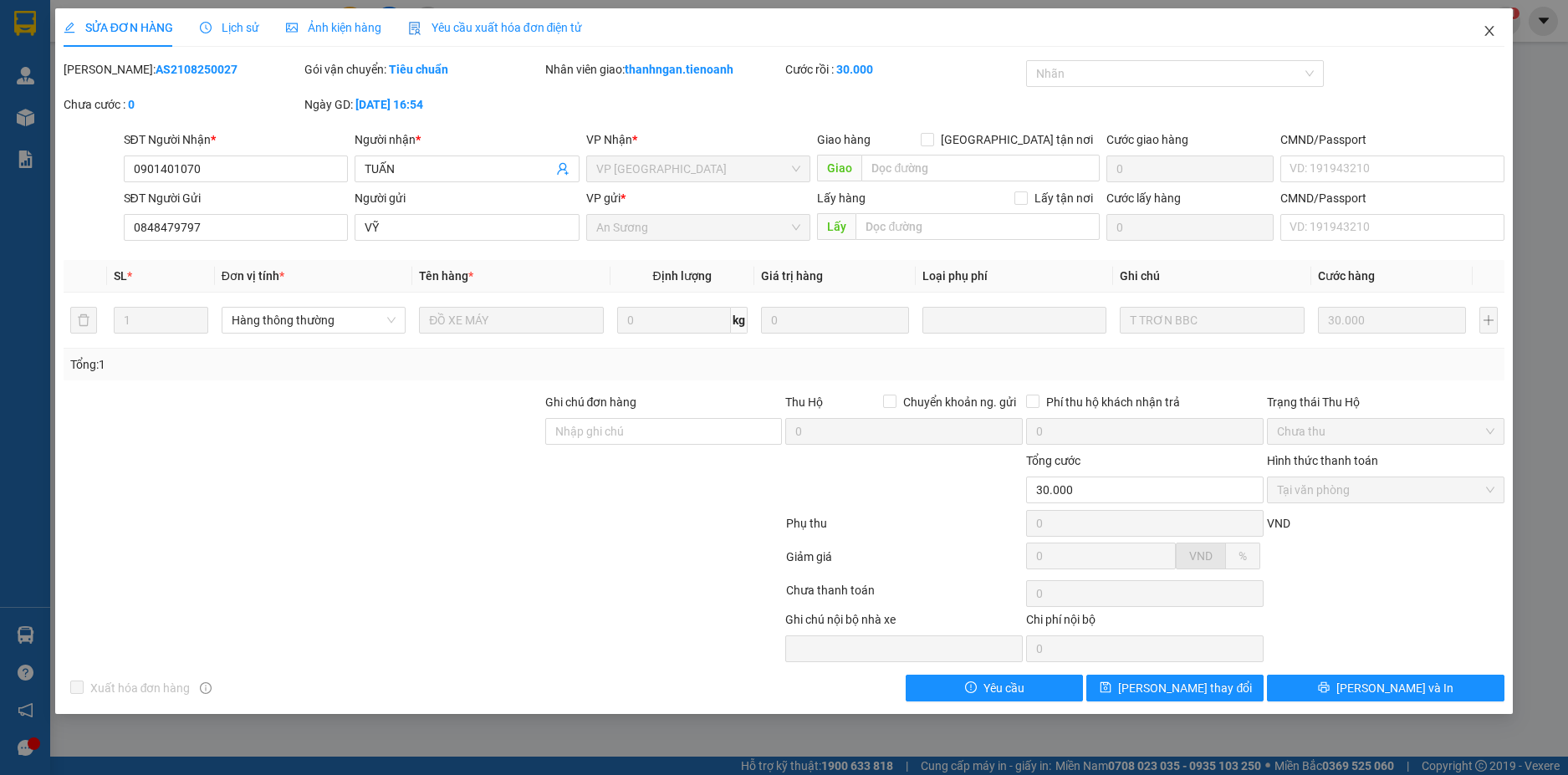
click at [1486, 35] on icon "close" at bounding box center [1489, 31] width 13 height 13
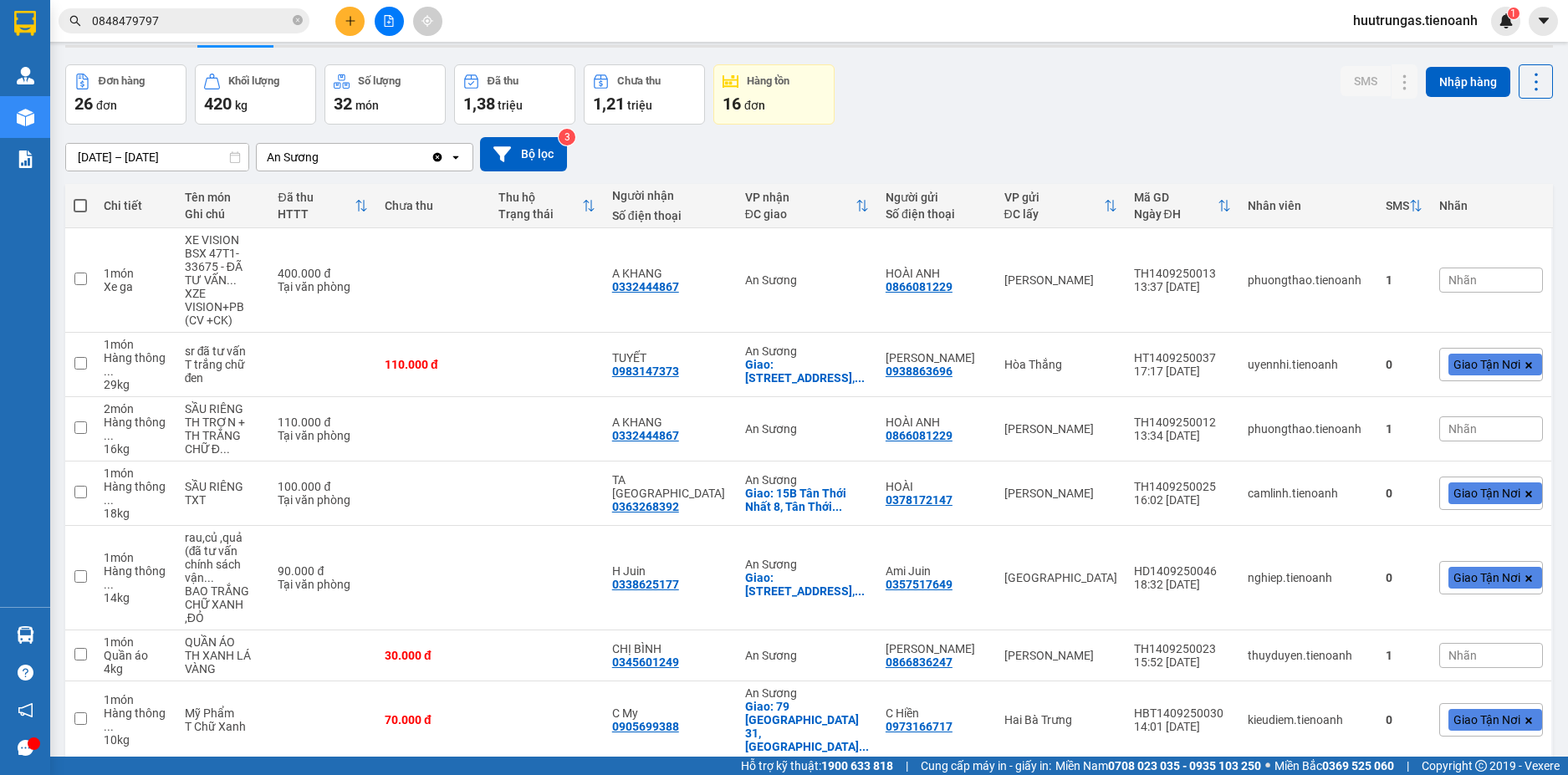
scroll to position [44, 0]
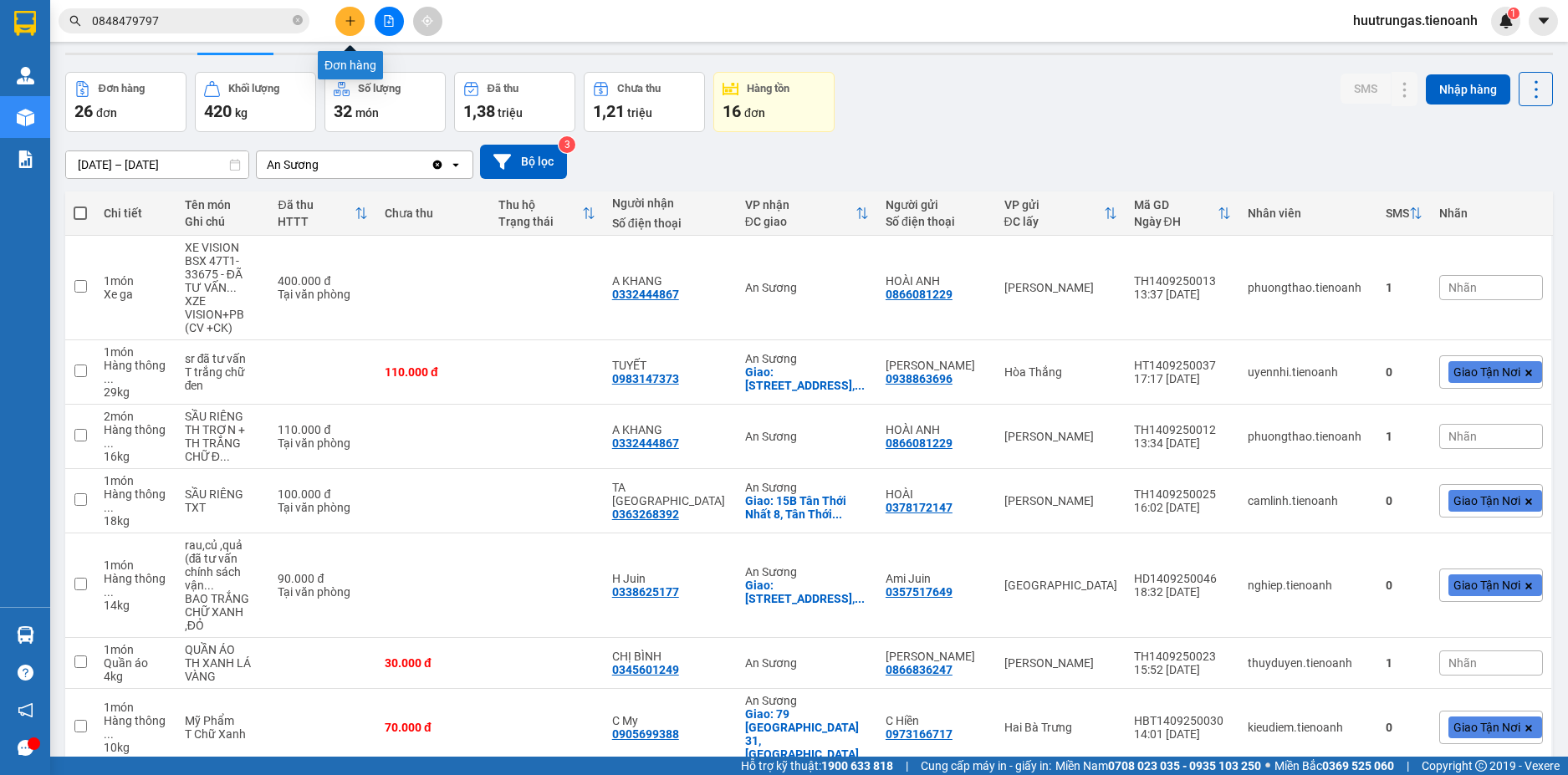
click at [350, 26] on icon "plus" at bounding box center [350, 21] width 12 height 12
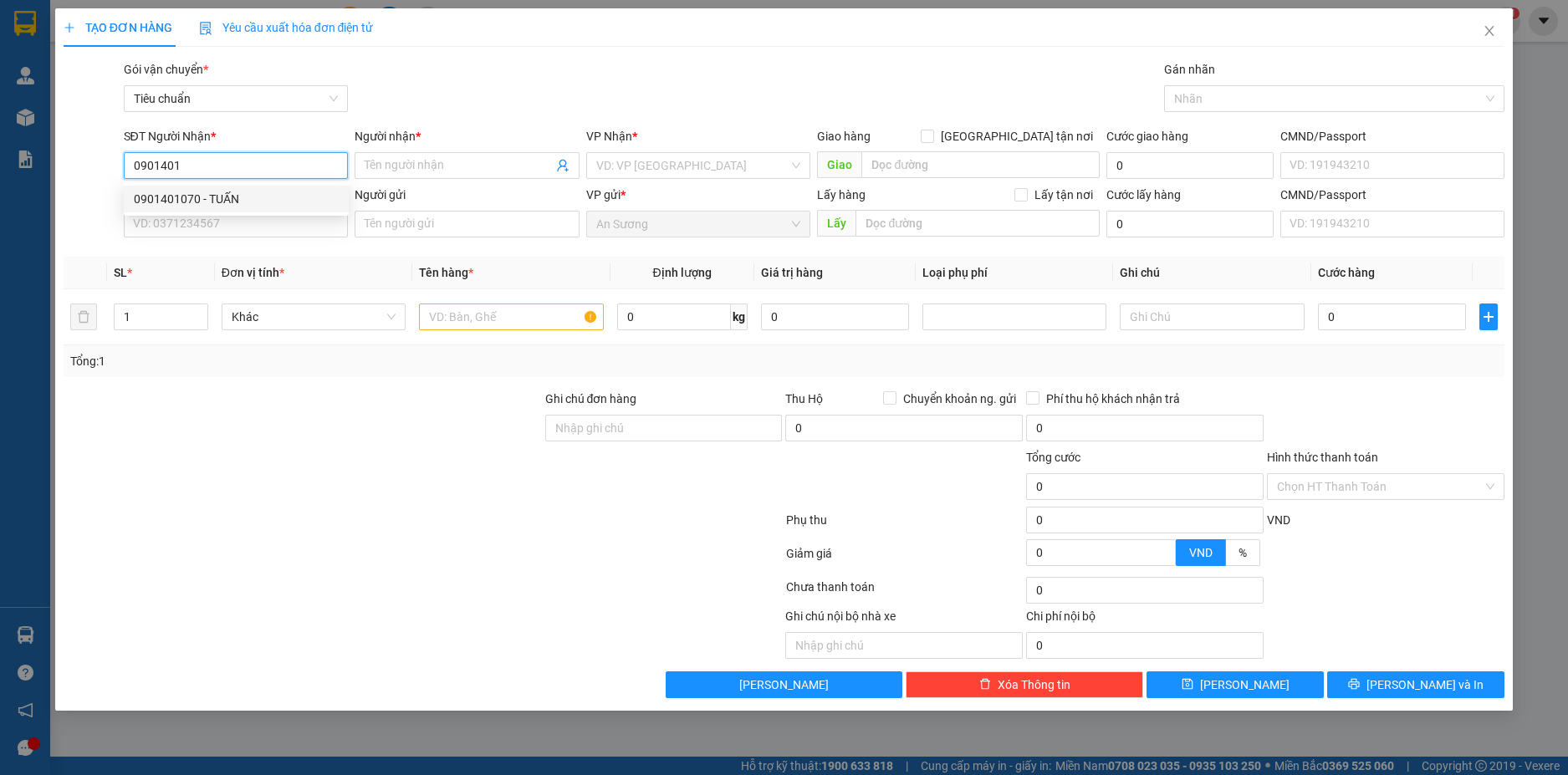
click at [232, 203] on div "0901401070 - TUẤN" at bounding box center [236, 199] width 205 height 18
type input "0901401070"
type input "TUẤN"
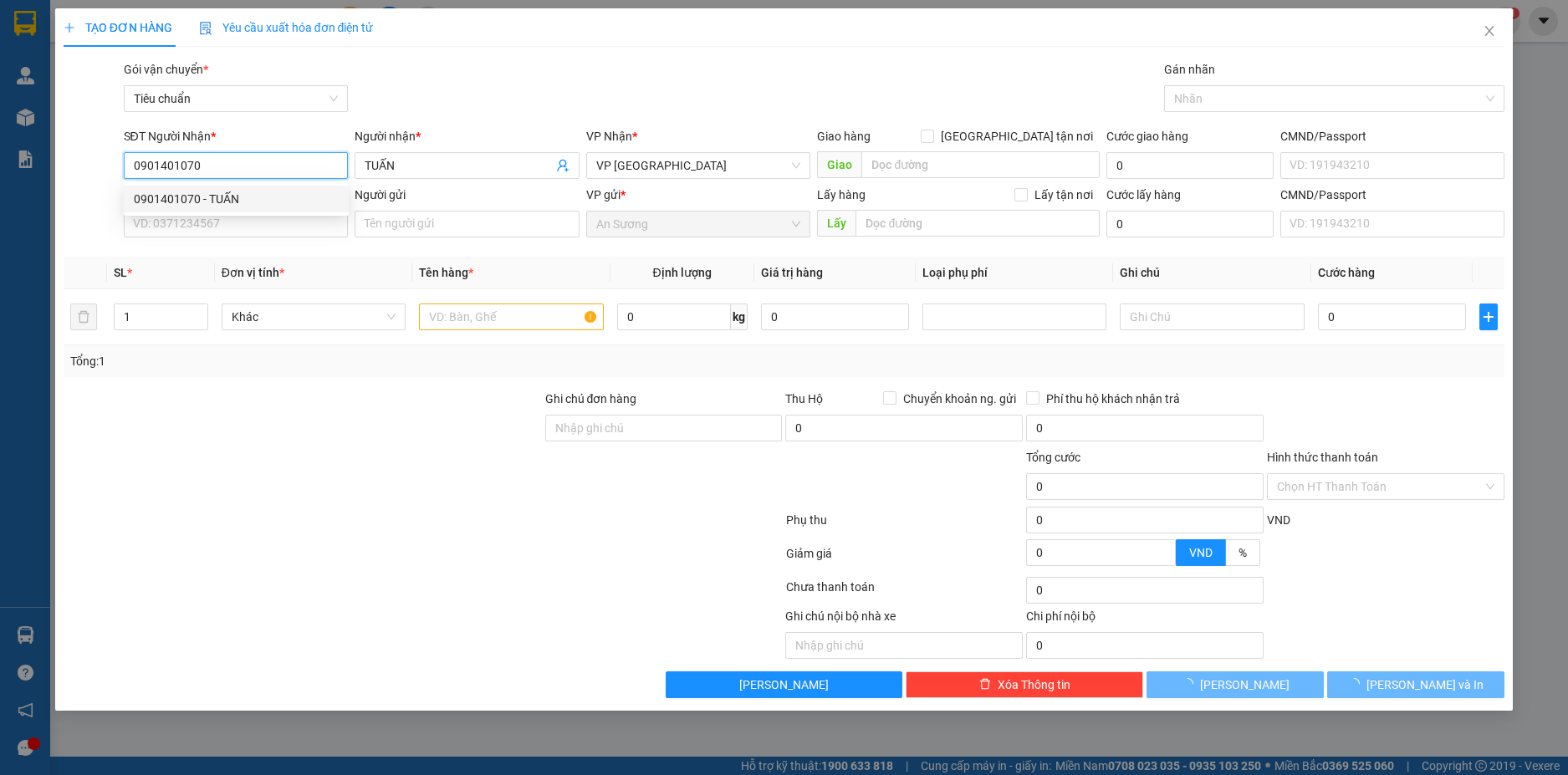
type input "30.000"
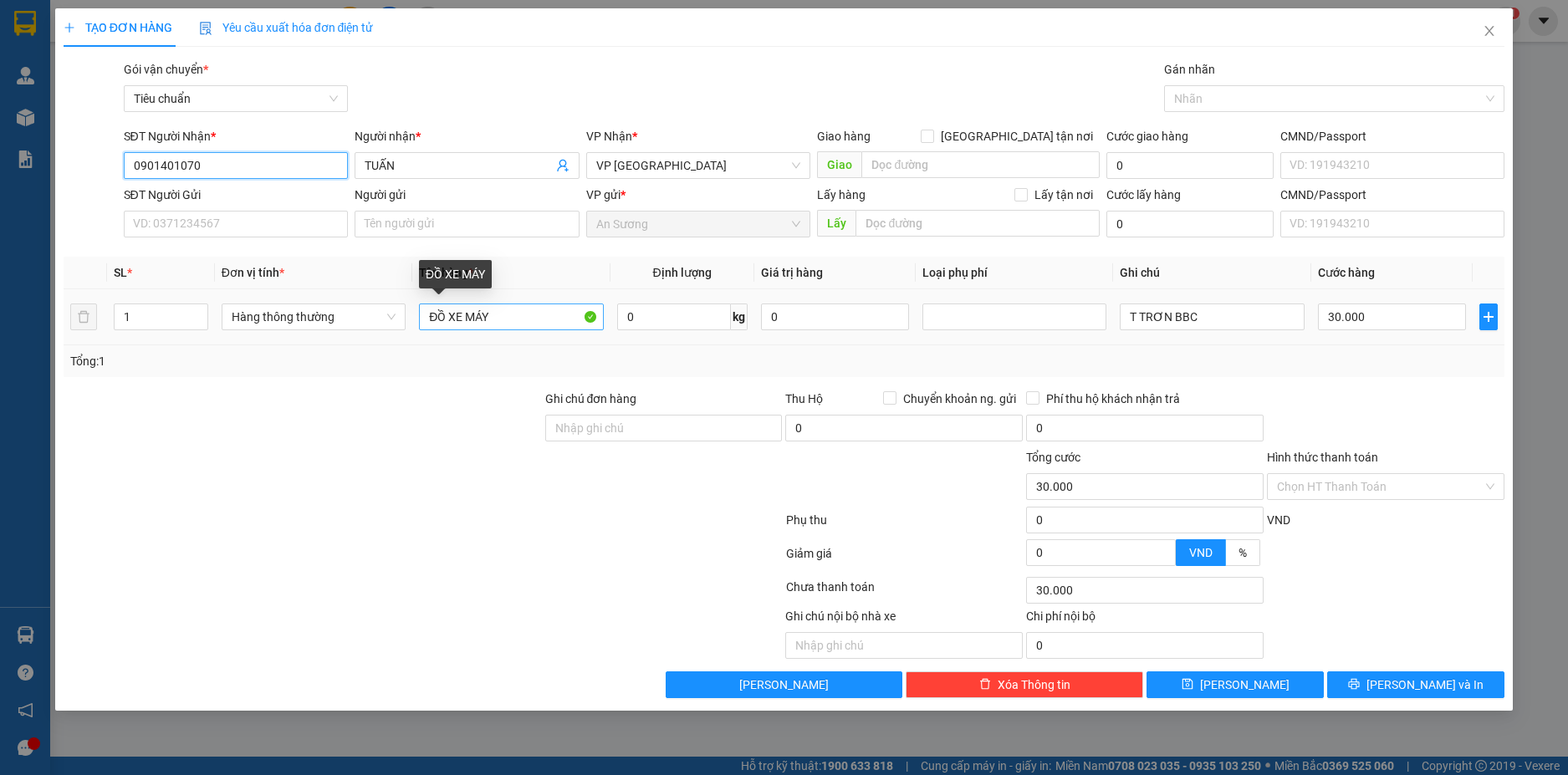
type input "0901401070"
drag, startPoint x: 508, startPoint y: 322, endPoint x: 191, endPoint y: 282, distance: 319.5
click at [200, 285] on table "SL * Đơn vị tính * Tên hàng * Định lượng Giá trị hàng Loại phụ phí Ghi chú Cước…" at bounding box center [784, 301] width 1442 height 89
type input "NƯỚC HOA"
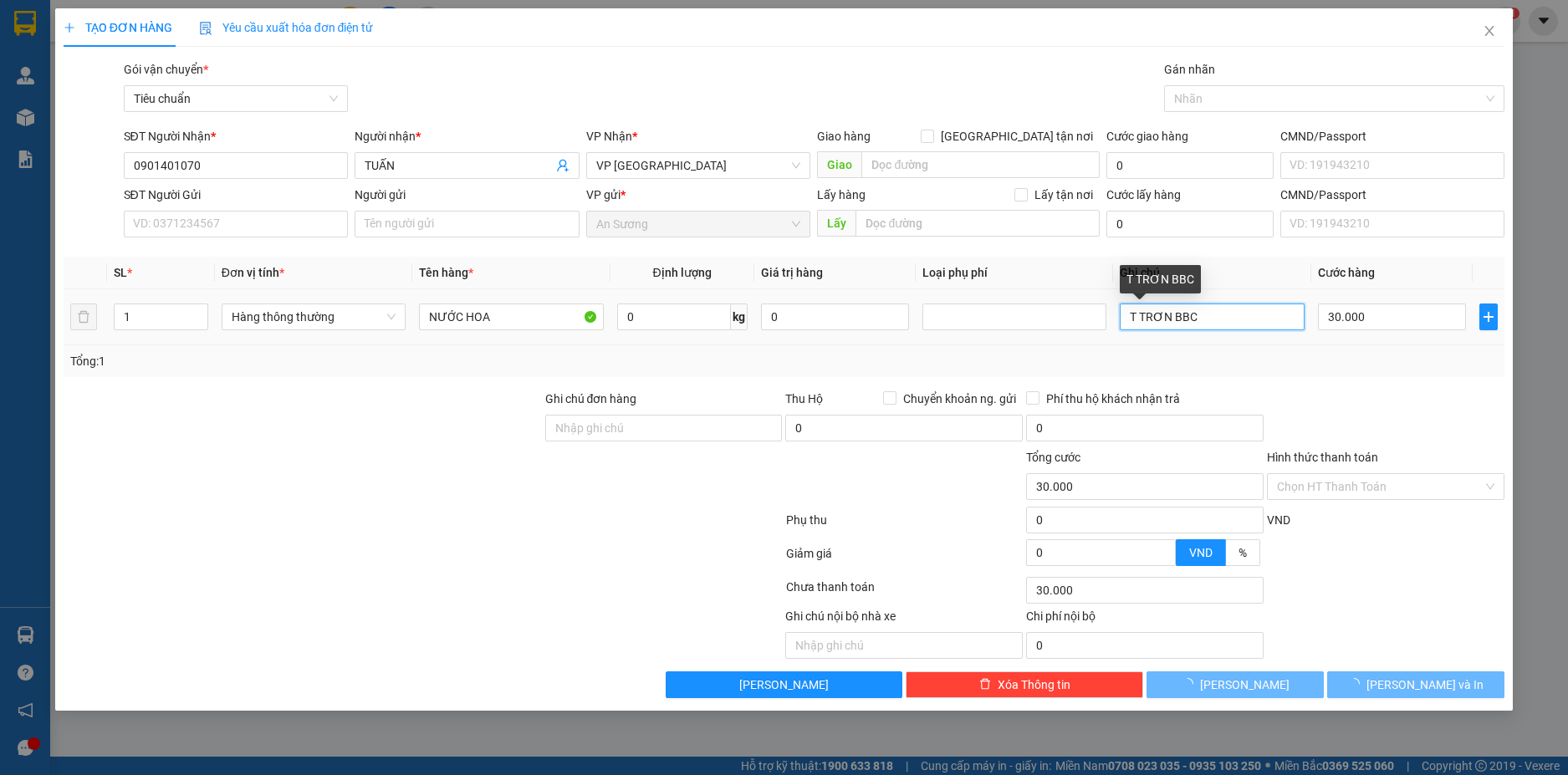
drag, startPoint x: 1216, startPoint y: 315, endPoint x: 1200, endPoint y: 318, distance: 16.3
click at [998, 331] on tr "1 Hàng thông thường NƯỚC HOA 0 kg 0 T TRƠN BBC 30.000" at bounding box center [784, 317] width 1442 height 56
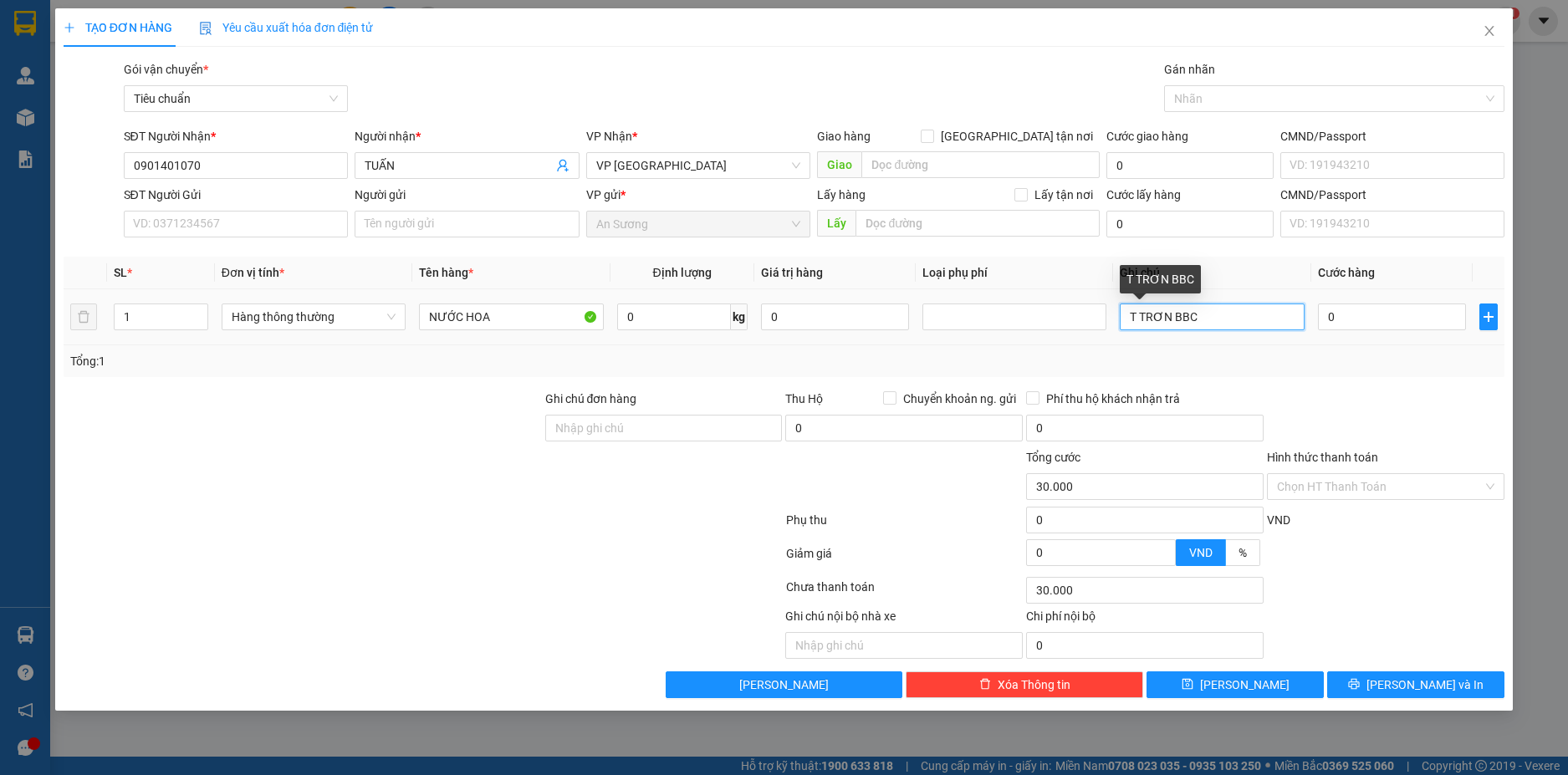
type input "0"
type input "TÚI GIẤY TRẮNG"
type input "3"
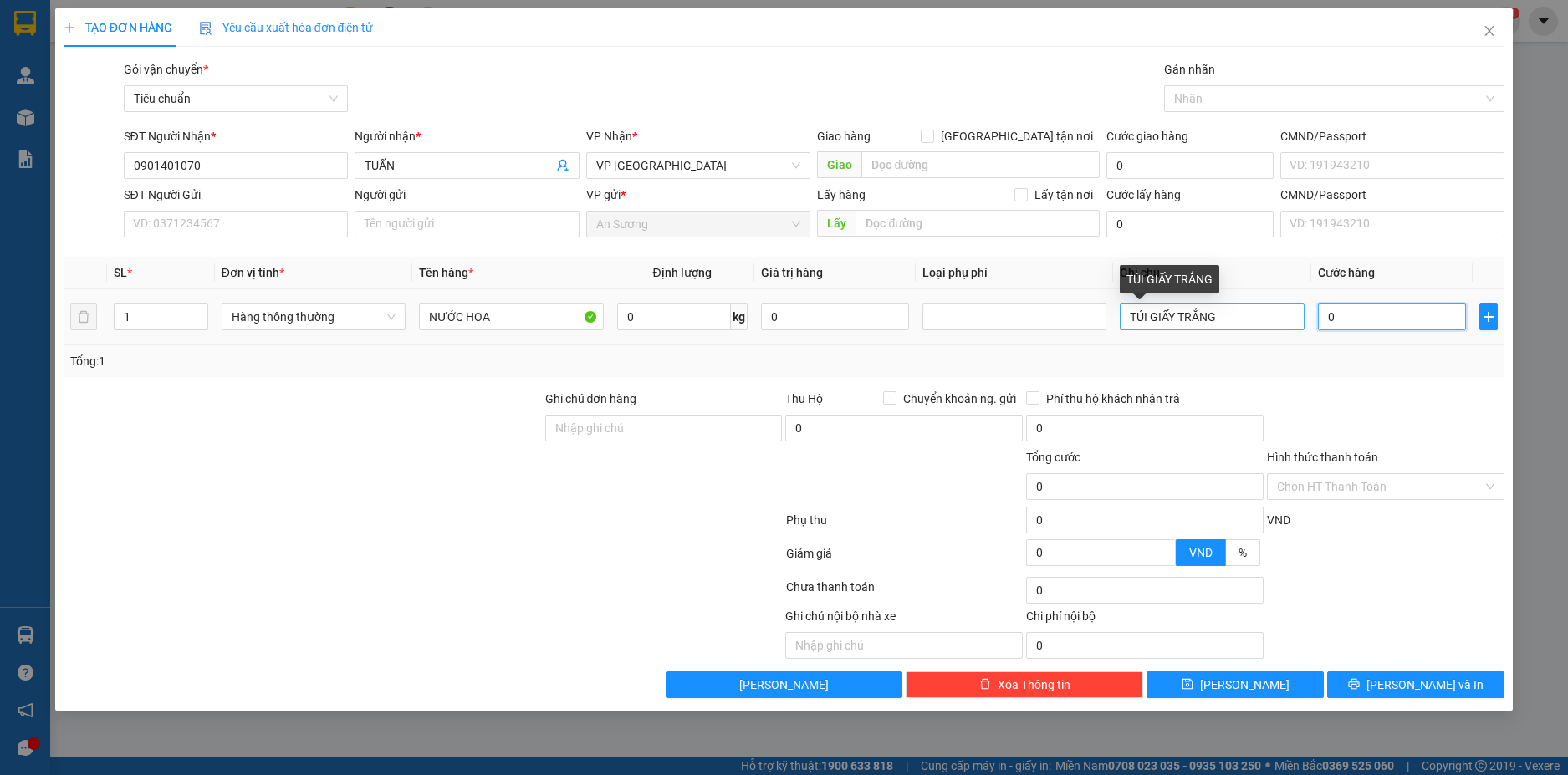
type input "3"
type input "30"
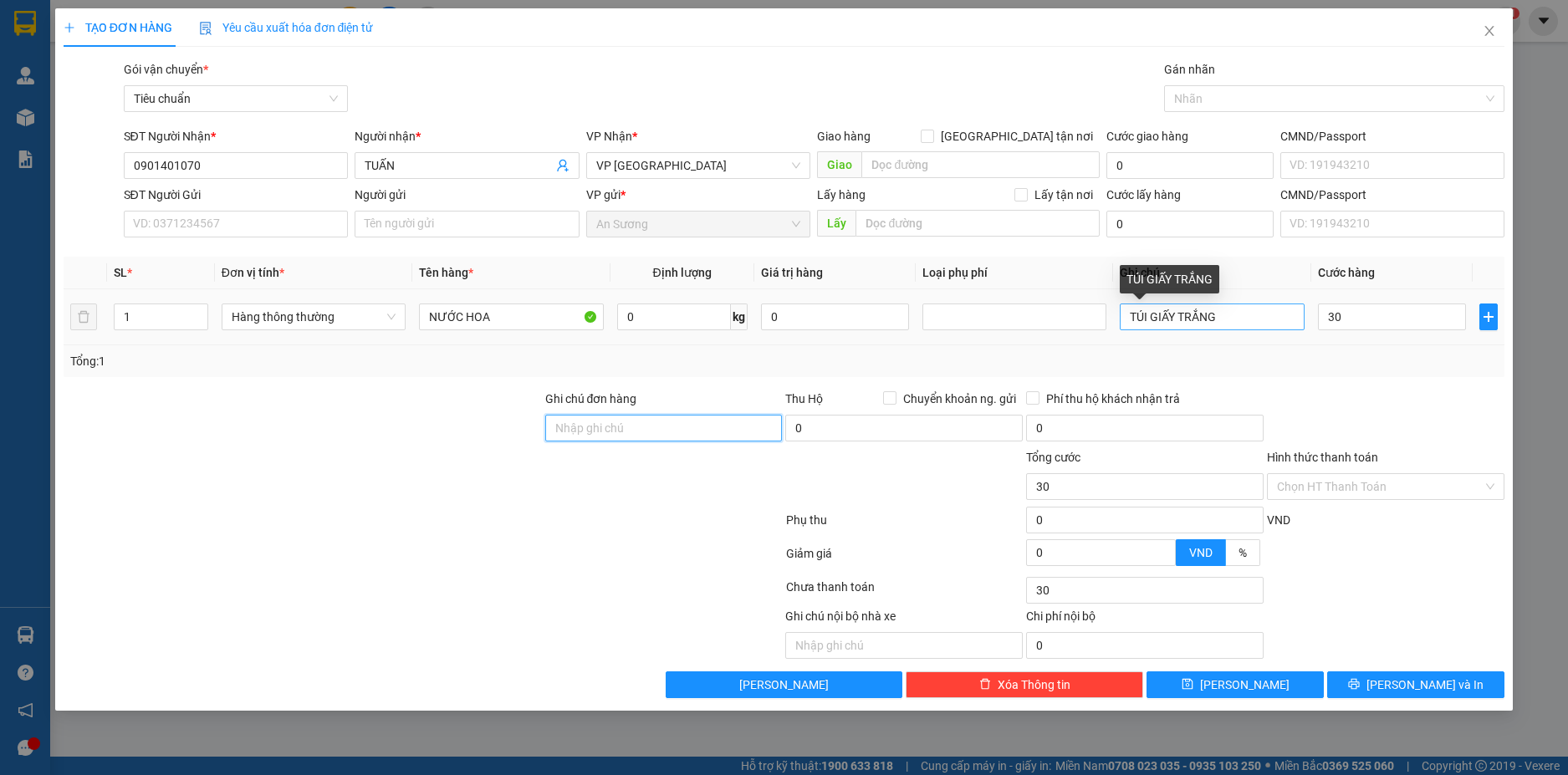
type input "30.000"
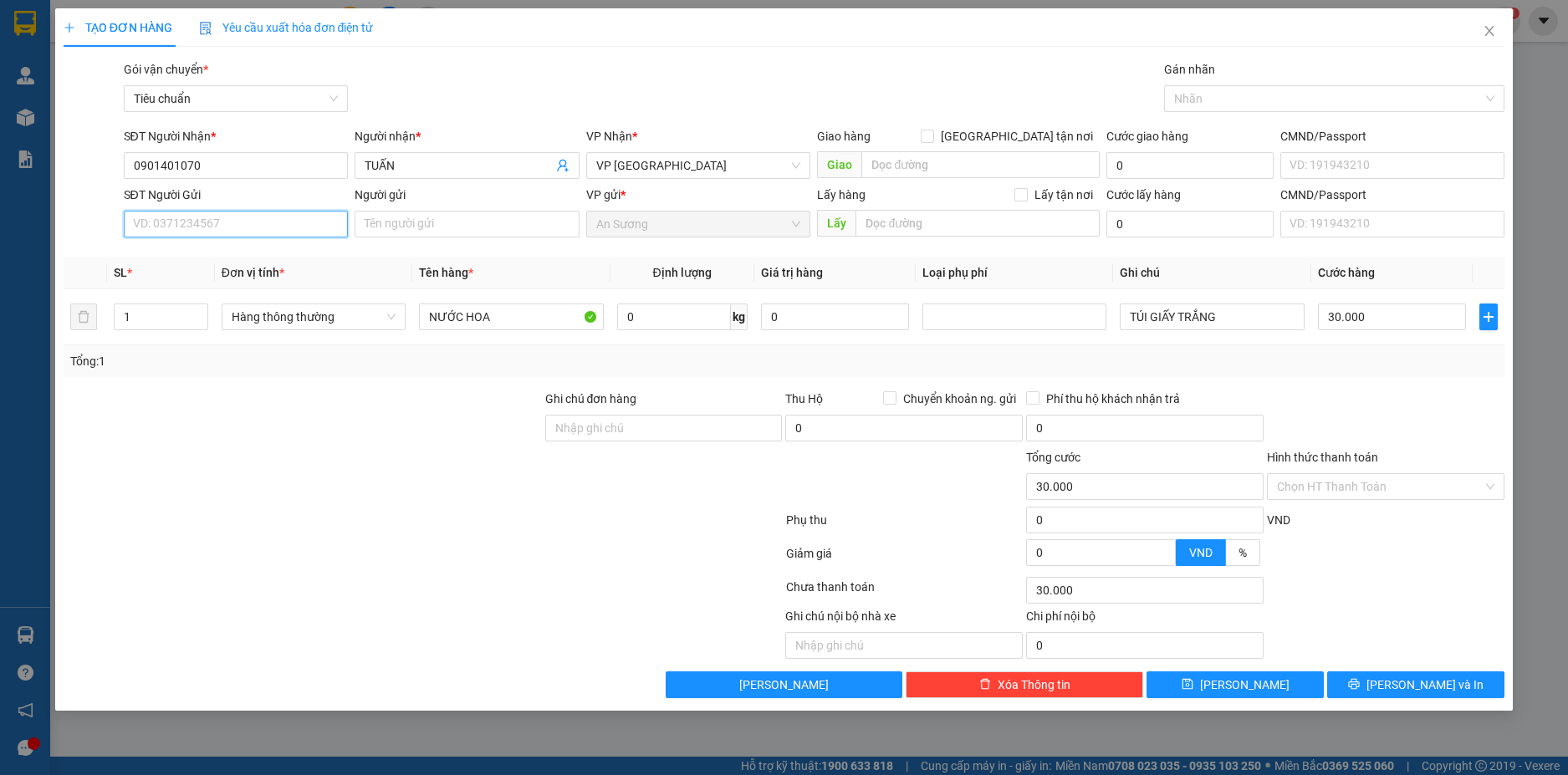
click at [216, 223] on input "SĐT Người Gửi" at bounding box center [235, 225] width 225 height 27
click at [217, 256] on div "0848479797 - A VỸ KO ỐM" at bounding box center [236, 257] width 205 height 18
type input "0848479797"
type input "A VỸ KO ỐM"
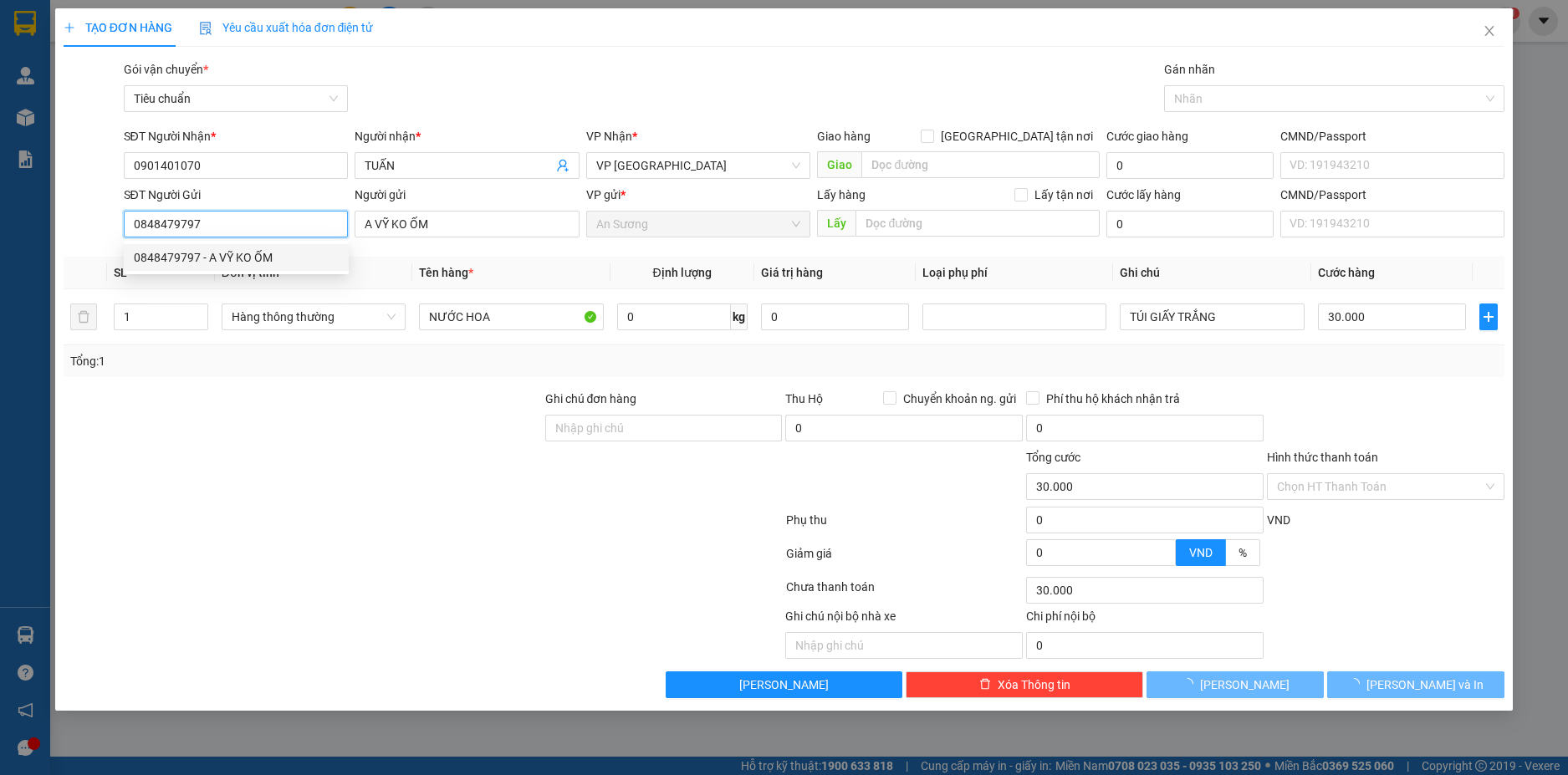
type input "ĐỒ XE MÁY"
type input "T TRƠN BBC"
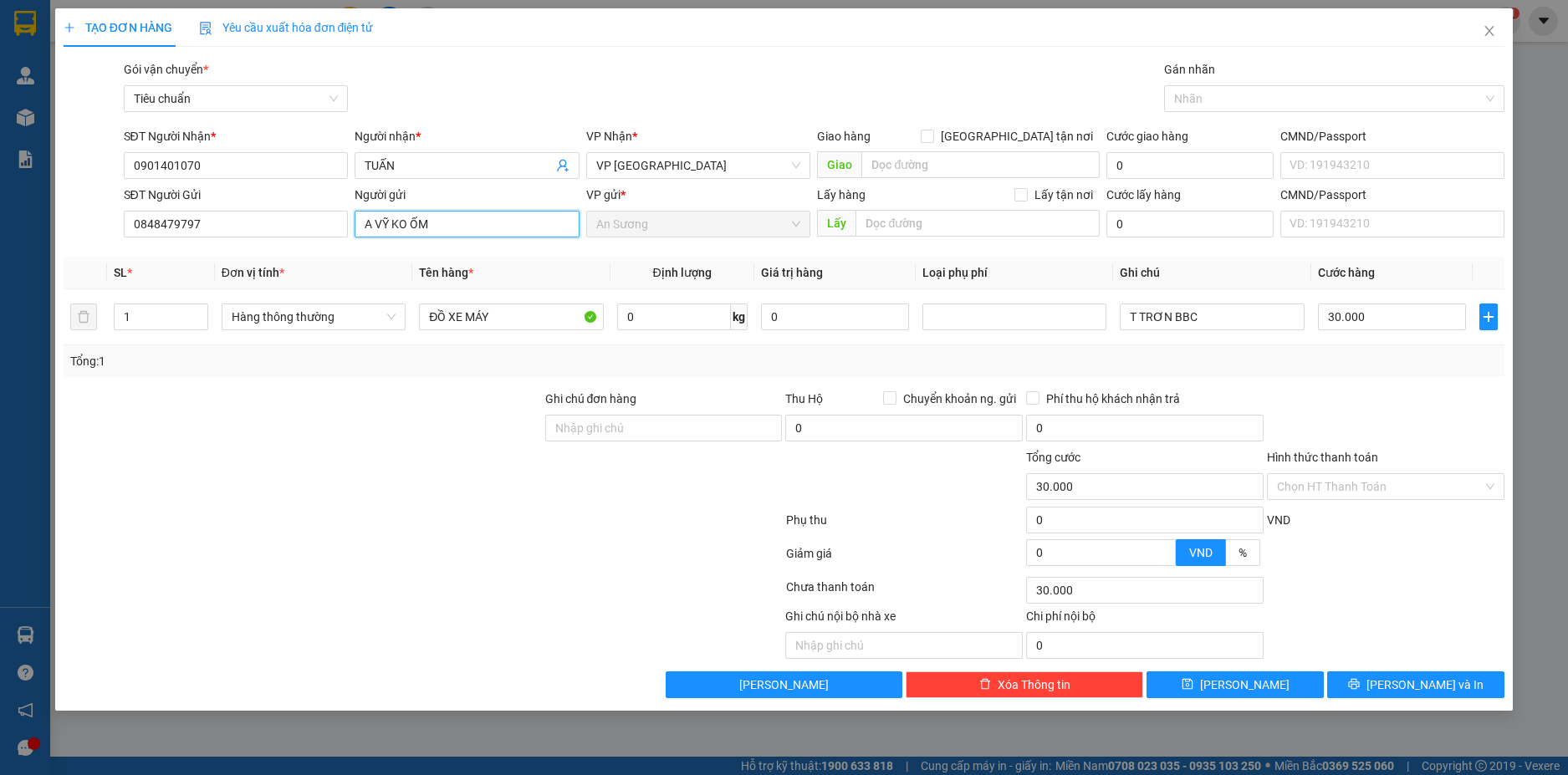
click at [435, 220] on input "A VỸ KO ỐM" at bounding box center [466, 225] width 225 height 27
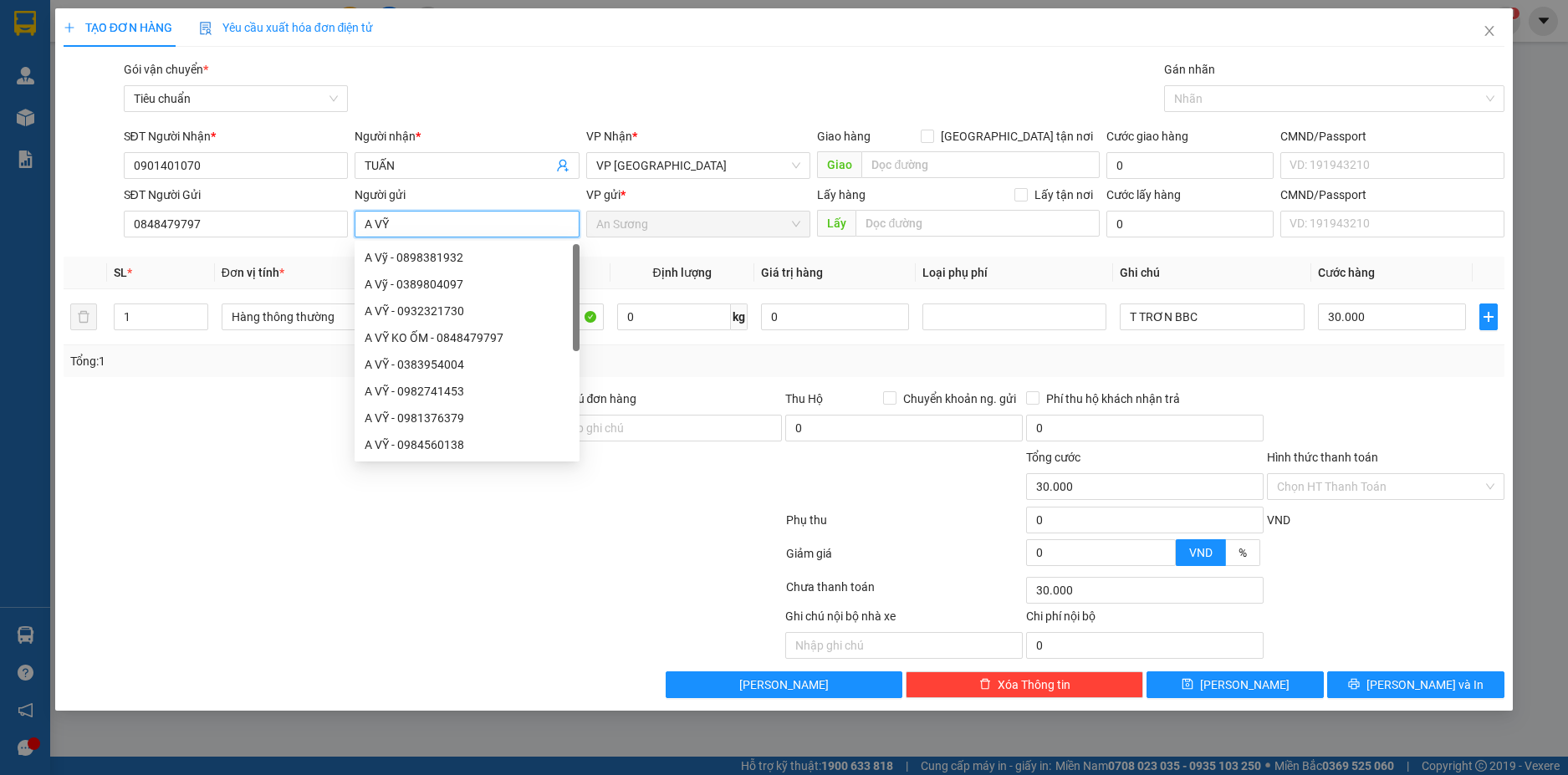
type input "A VỸ"
click at [1339, 425] on div at bounding box center [1386, 418] width 241 height 59
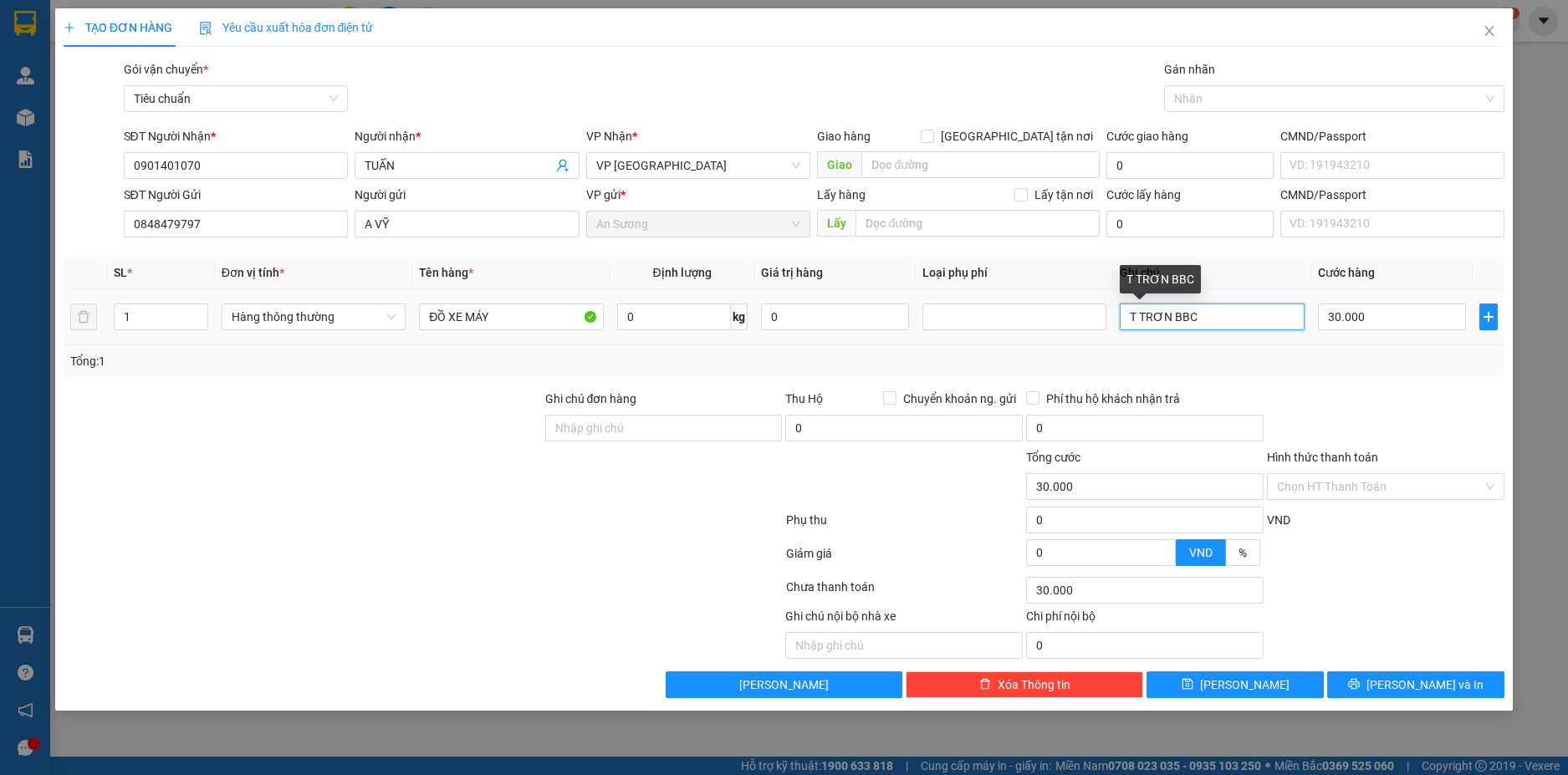
drag, startPoint x: 1206, startPoint y: 311, endPoint x: 943, endPoint y: 337, distance: 264.3
click at [943, 337] on tr "1 Hàng thông thường ĐỒ XE MÁY 0 kg 0 T TRƠN BBC 30.000" at bounding box center [784, 317] width 1442 height 56
type input "TÚI GIẤY TRẮNG"
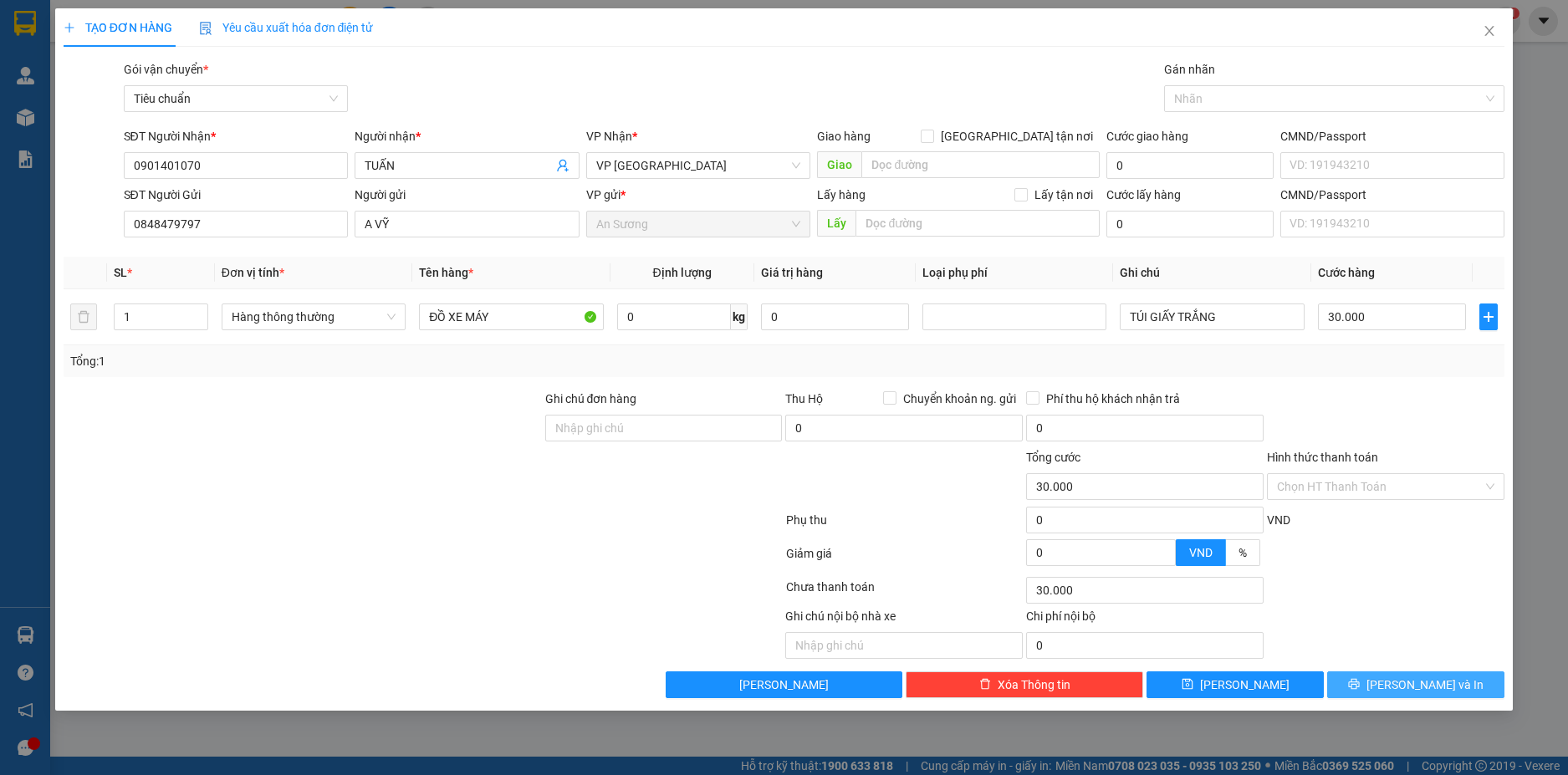
click at [1422, 687] on span "[PERSON_NAME] và In" at bounding box center [1423, 684] width 117 height 18
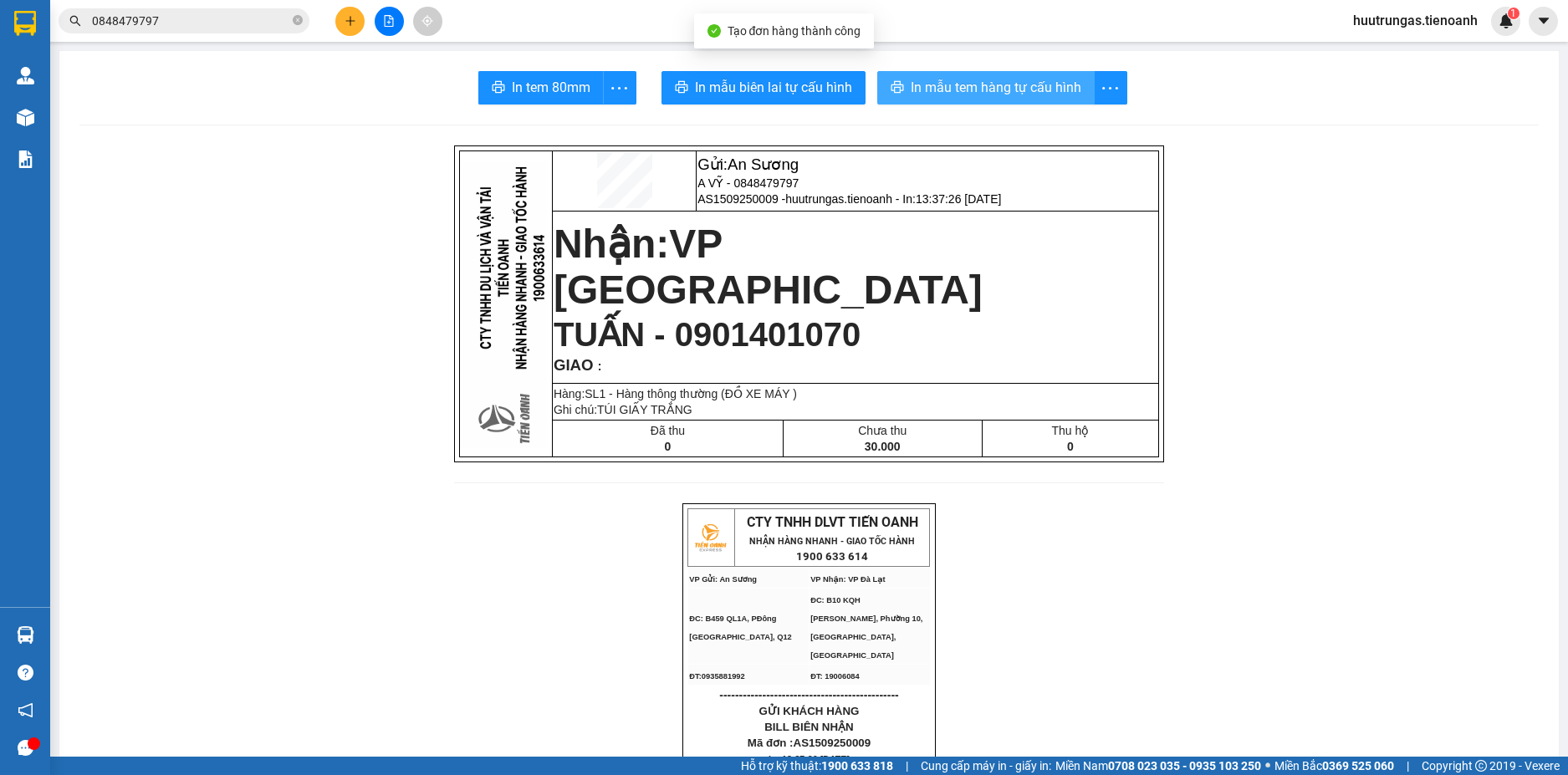
click at [969, 88] on span "In mẫu tem hàng tự cấu hình" at bounding box center [996, 88] width 171 height 21
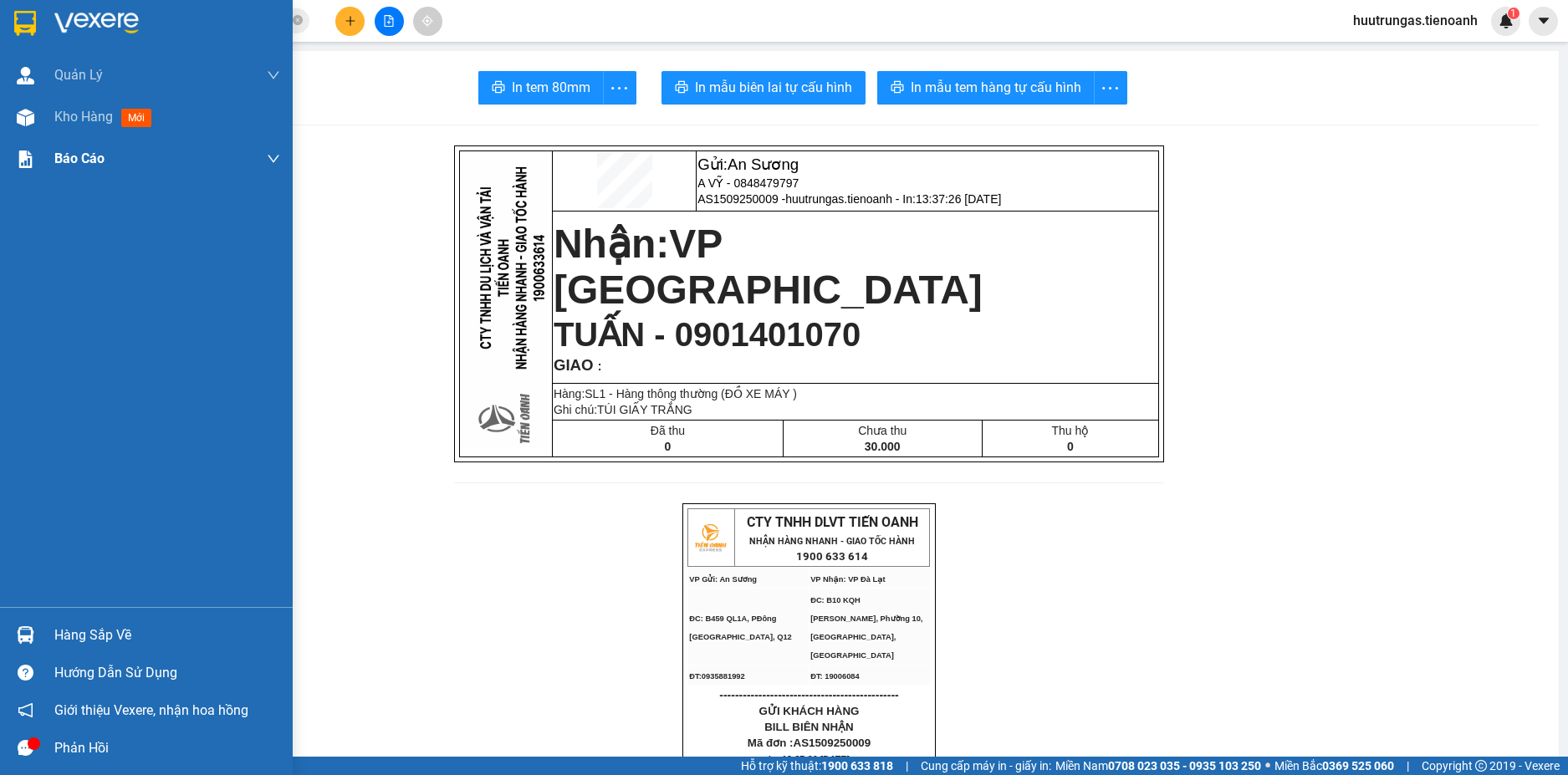
drag, startPoint x: 13, startPoint y: 21, endPoint x: 178, endPoint y: 140, distance: 203.4
click at [14, 21] on img at bounding box center [25, 23] width 22 height 25
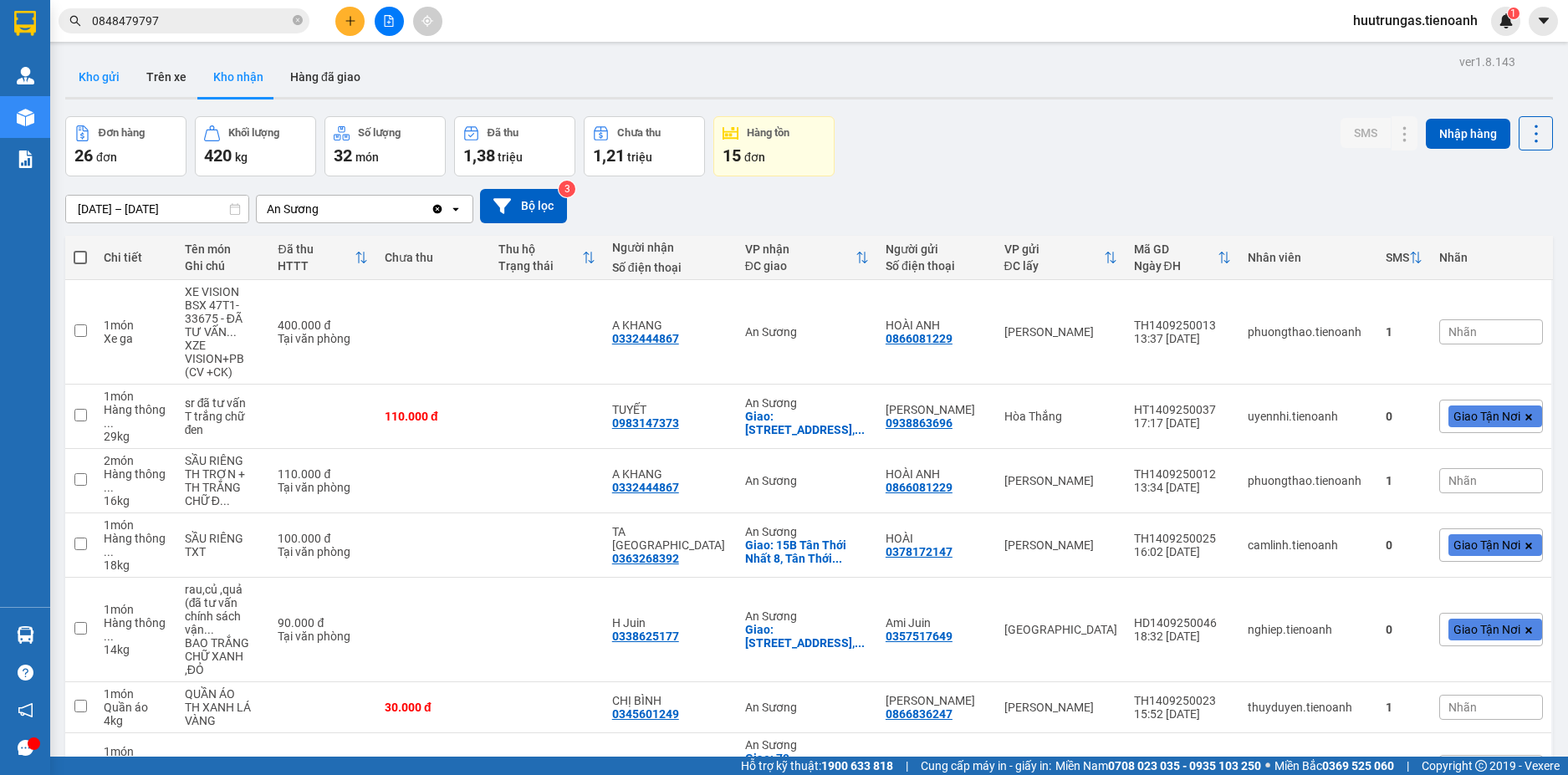
click at [105, 90] on button "Kho gửi" at bounding box center [99, 77] width 67 height 40
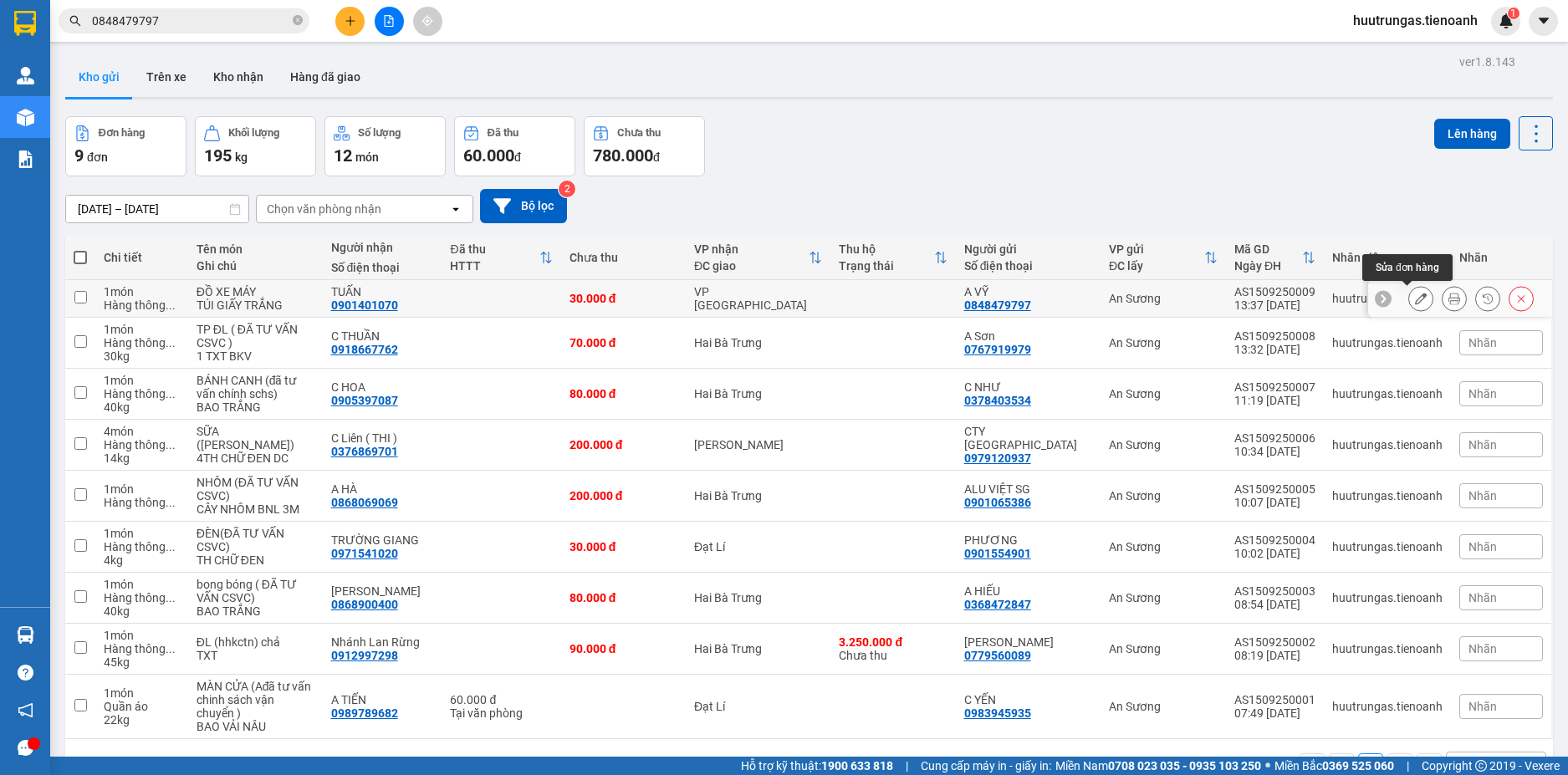
click at [1415, 302] on icon at bounding box center [1421, 299] width 12 height 12
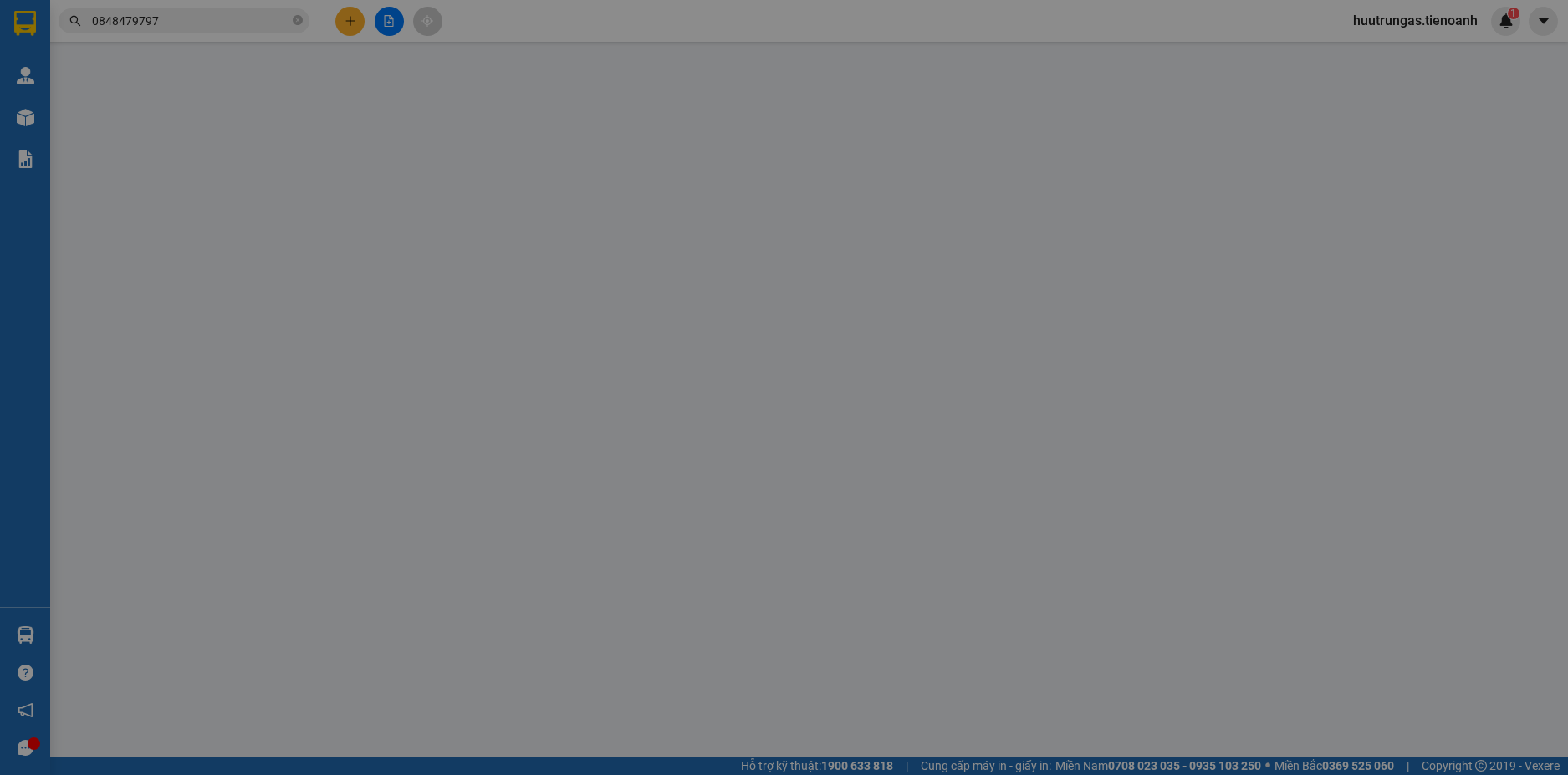
type input "0901401070"
type input "TUẤN"
type input "0848479797"
type input "A VỸ"
type input "30.000"
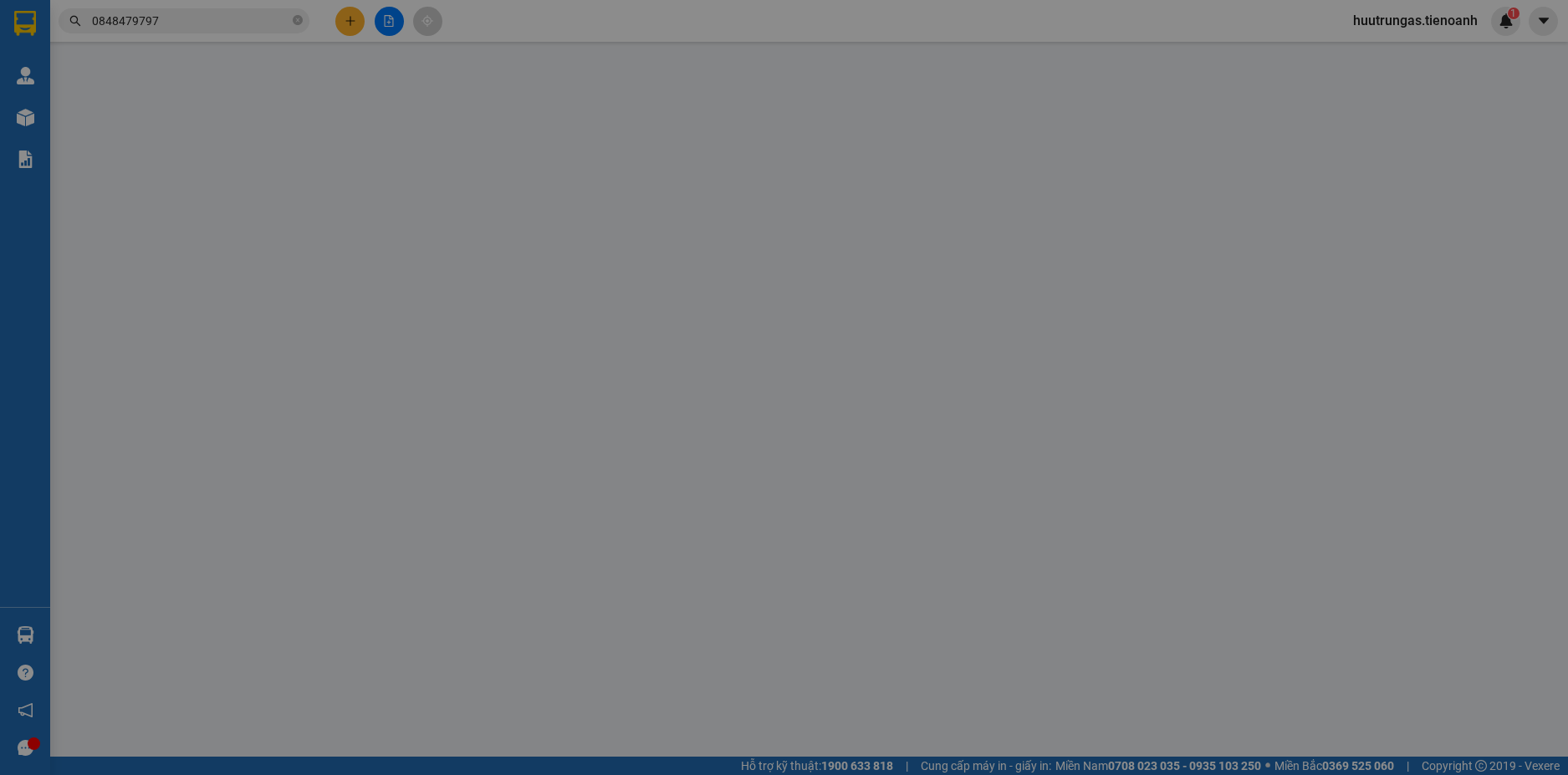
type input "30.000"
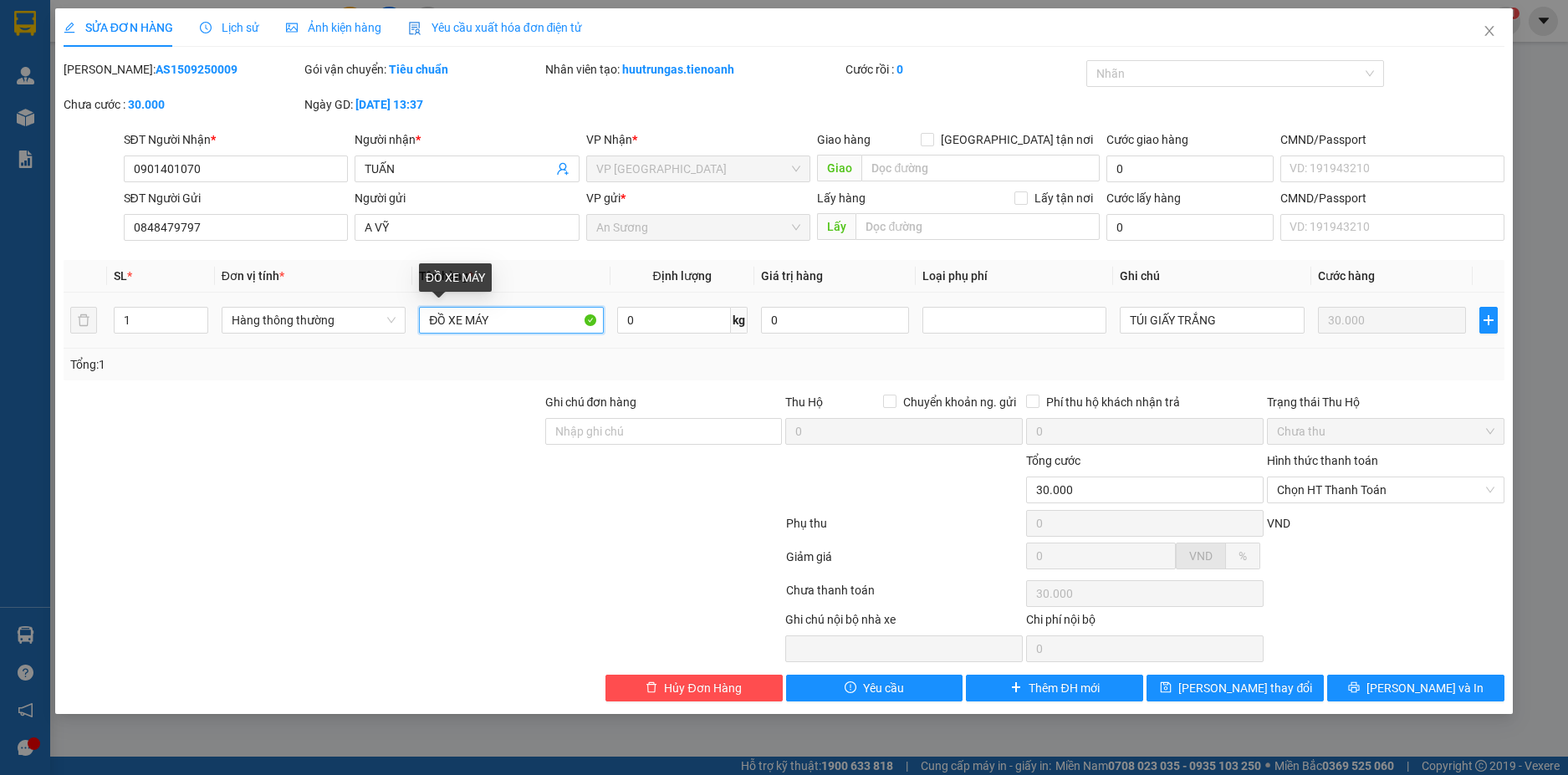
click at [492, 320] on input "ĐỒ XE MÁY" at bounding box center [511, 320] width 184 height 27
drag, startPoint x: 492, startPoint y: 320, endPoint x: 376, endPoint y: 323, distance: 116.0
click at [376, 323] on tr "1 Hàng thông thường ĐỒ XE MÁY 0 kg 0 TÚI GIẤY TRẮNG 30.000" at bounding box center [784, 321] width 1442 height 56
type input "NƯỚC HOA"
click at [1171, 684] on icon "save" at bounding box center [1165, 687] width 12 height 12
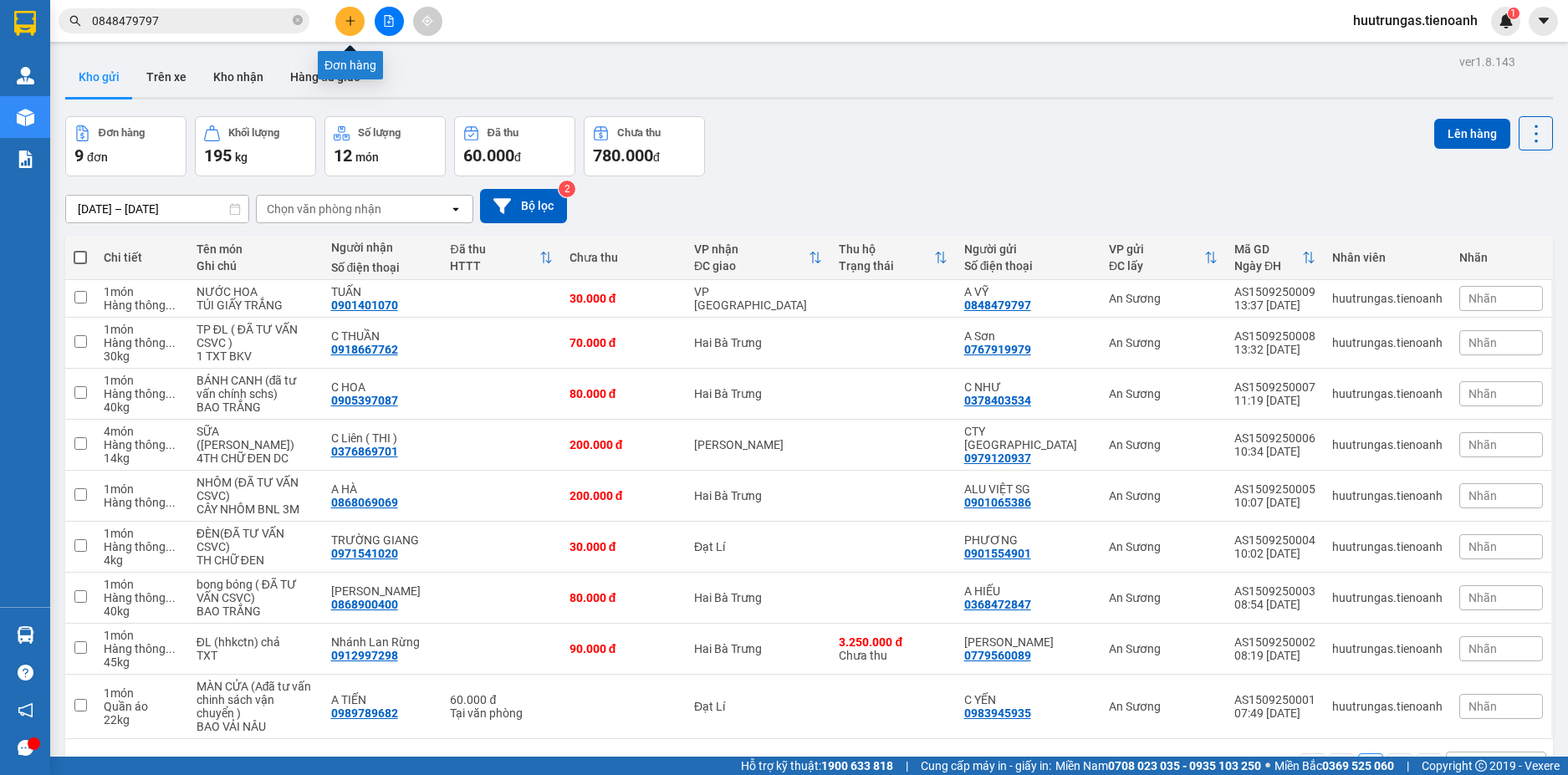
click at [349, 15] on icon "plus" at bounding box center [350, 21] width 12 height 12
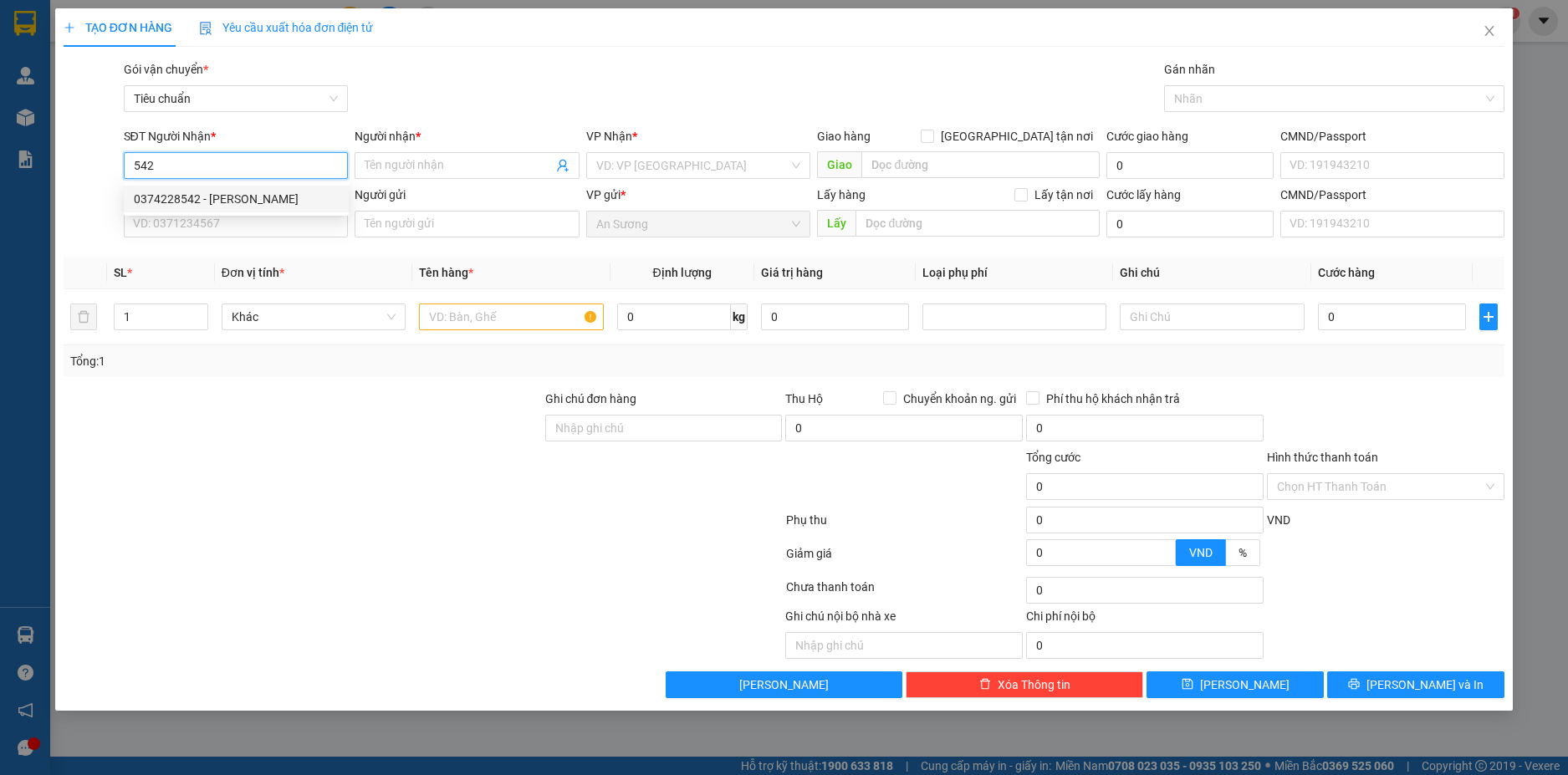
click at [200, 199] on div "0374228542 - C Tuấn" at bounding box center [236, 199] width 205 height 18
type input "0374228542"
type input "C Tuấn"
type input "130.000"
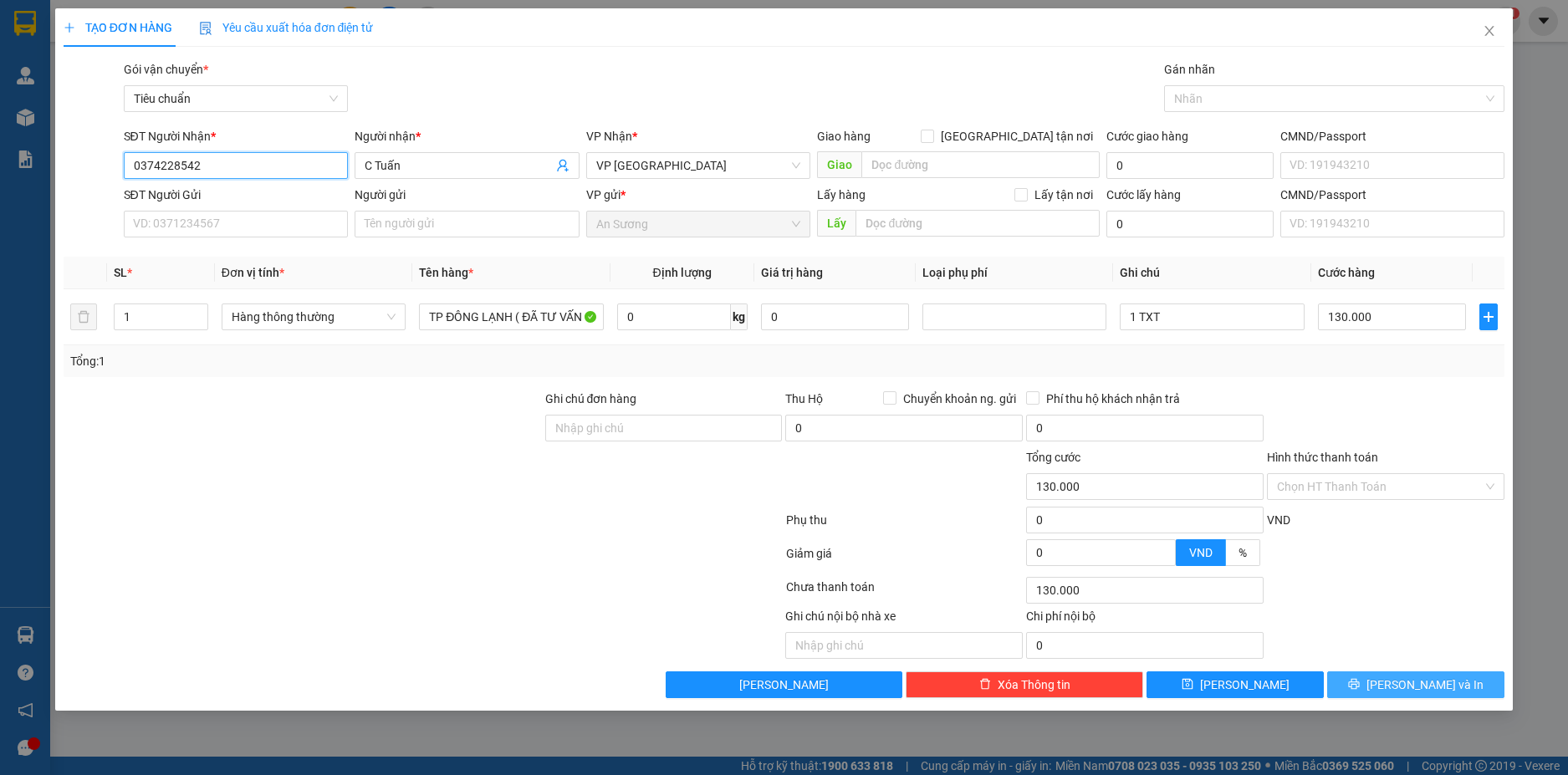
type input "0374228542"
click at [1440, 691] on span "[PERSON_NAME] và In" at bounding box center [1423, 684] width 117 height 18
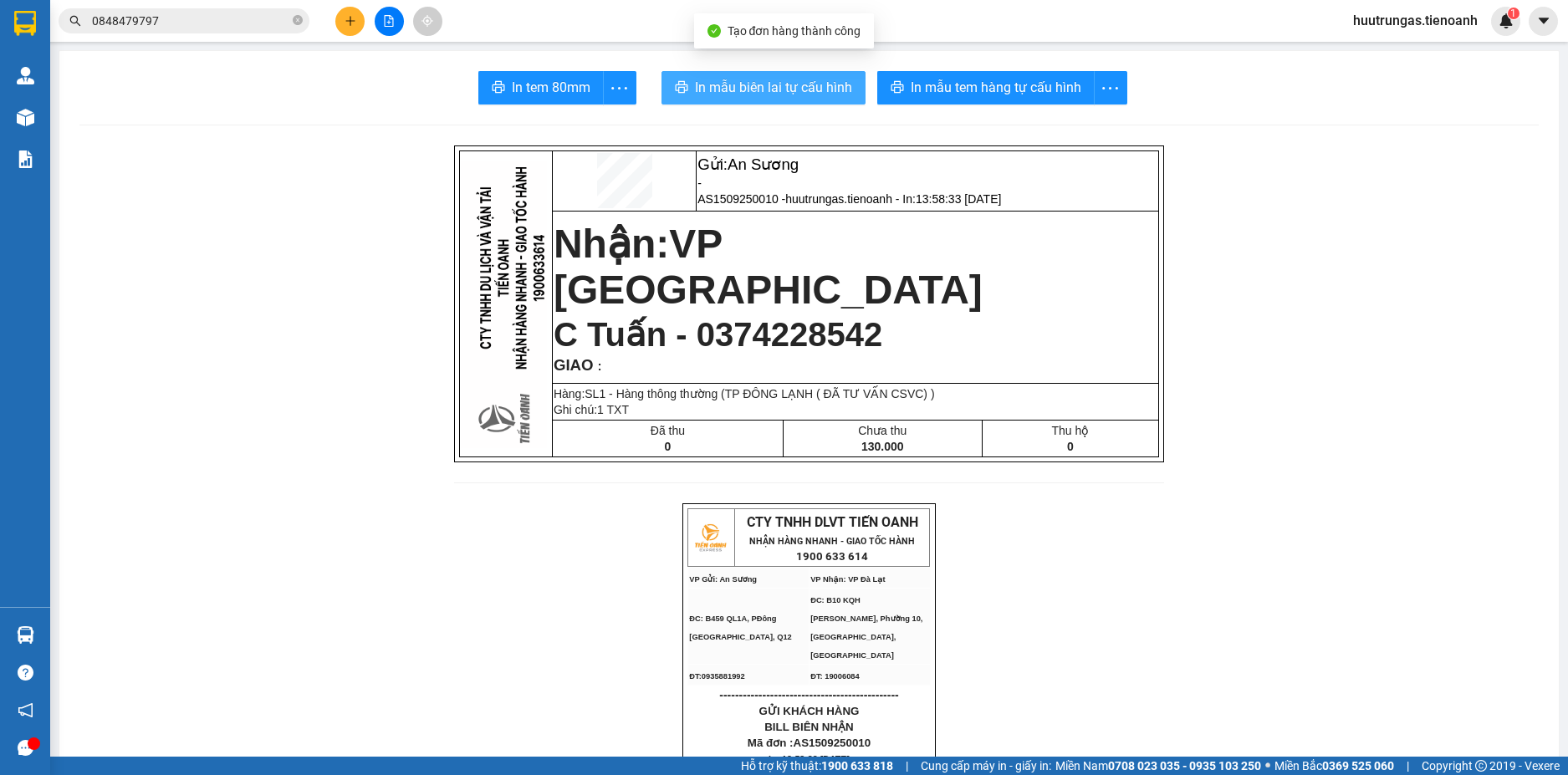
click at [763, 84] on span "In mẫu biên lai tự cấu hình" at bounding box center [773, 88] width 157 height 21
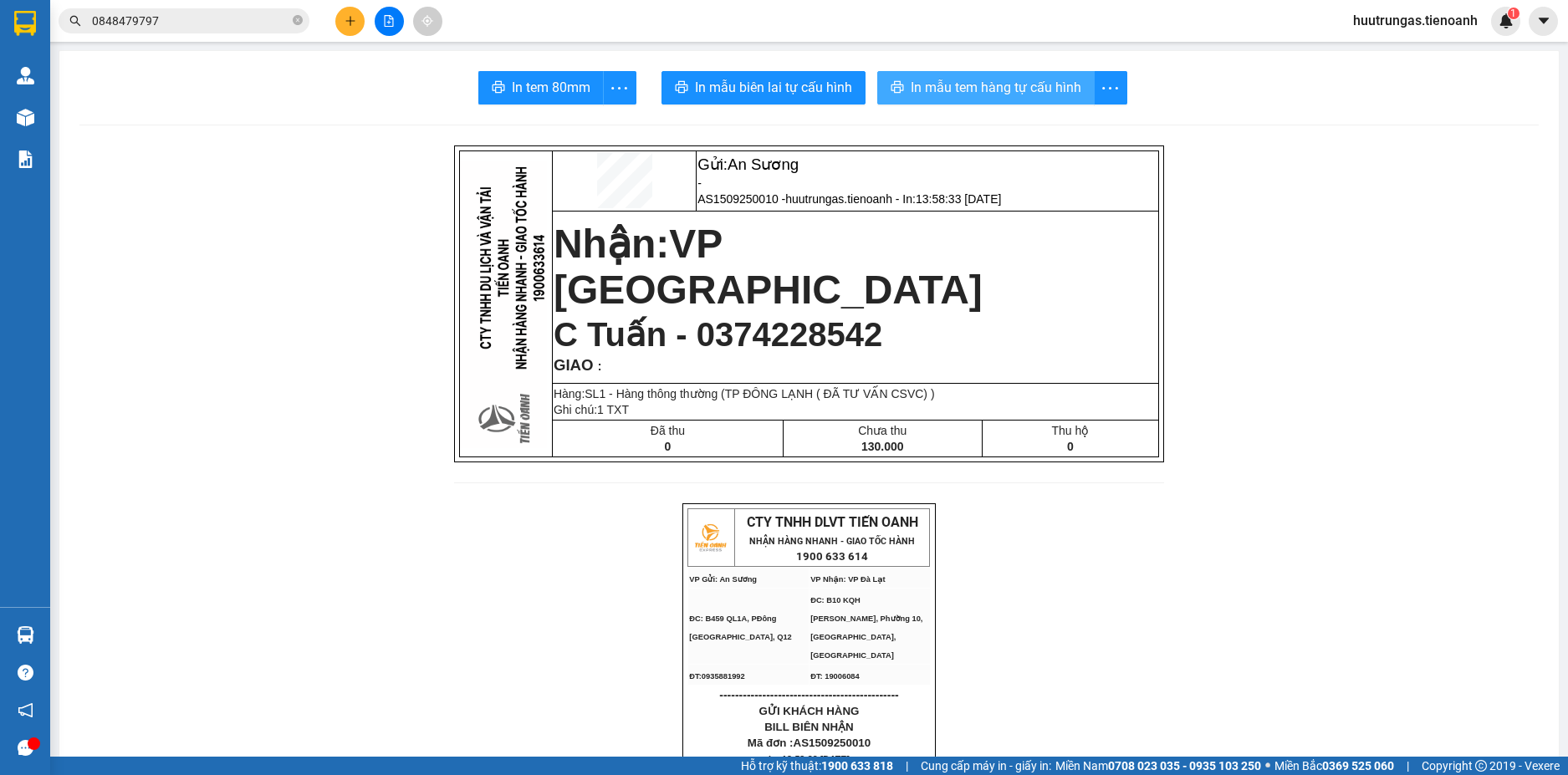
click at [959, 84] on span "In mẫu tem hàng tự cấu hình" at bounding box center [996, 88] width 171 height 21
click at [350, 25] on icon "plus" at bounding box center [350, 20] width 1 height 10
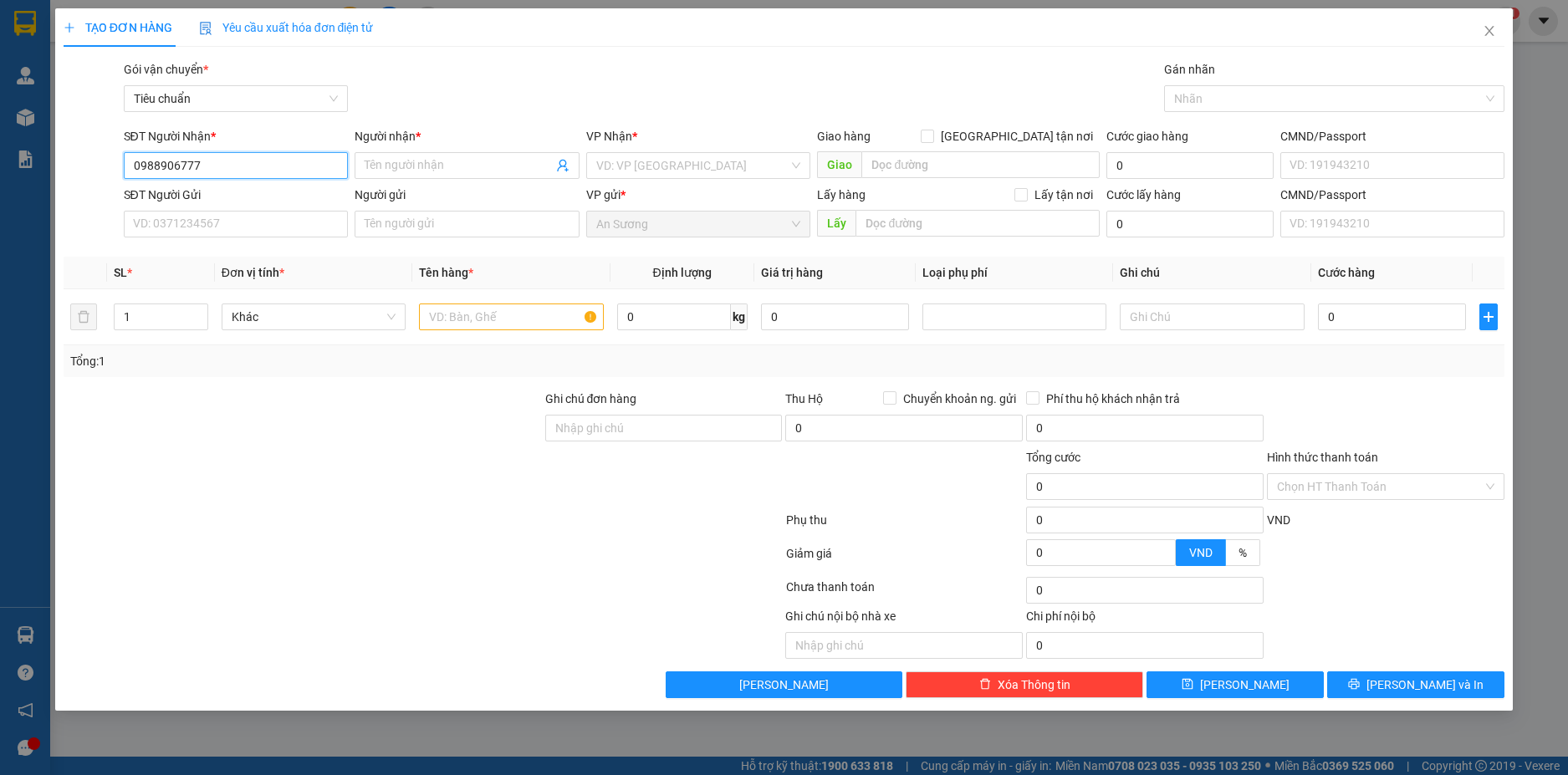
click at [224, 174] on input "0988906777" at bounding box center [235, 166] width 225 height 27
type input "0988906777"
click at [474, 165] on input "Người nhận *" at bounding box center [458, 165] width 188 height 18
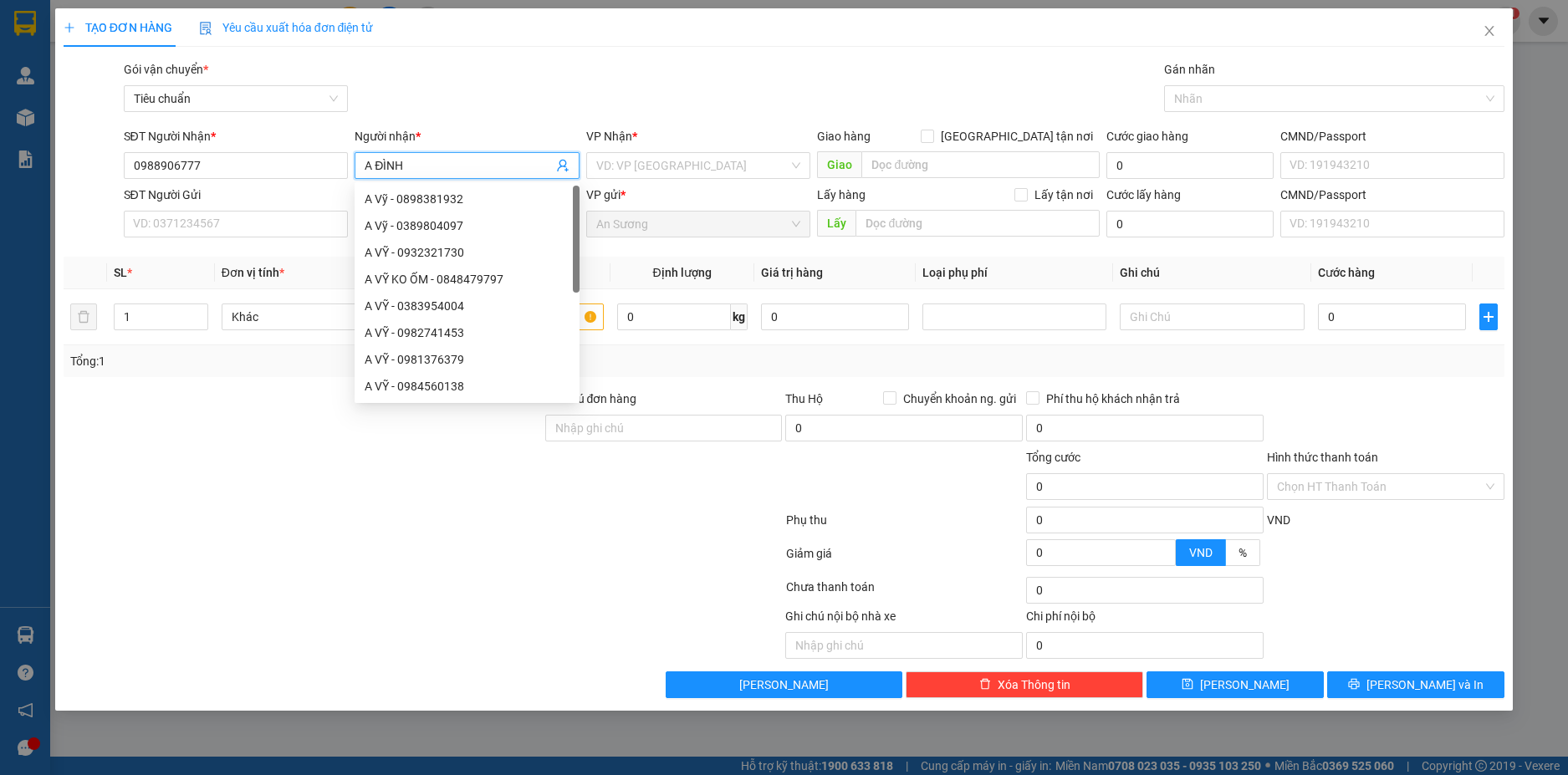
type input "A ĐÌNH"
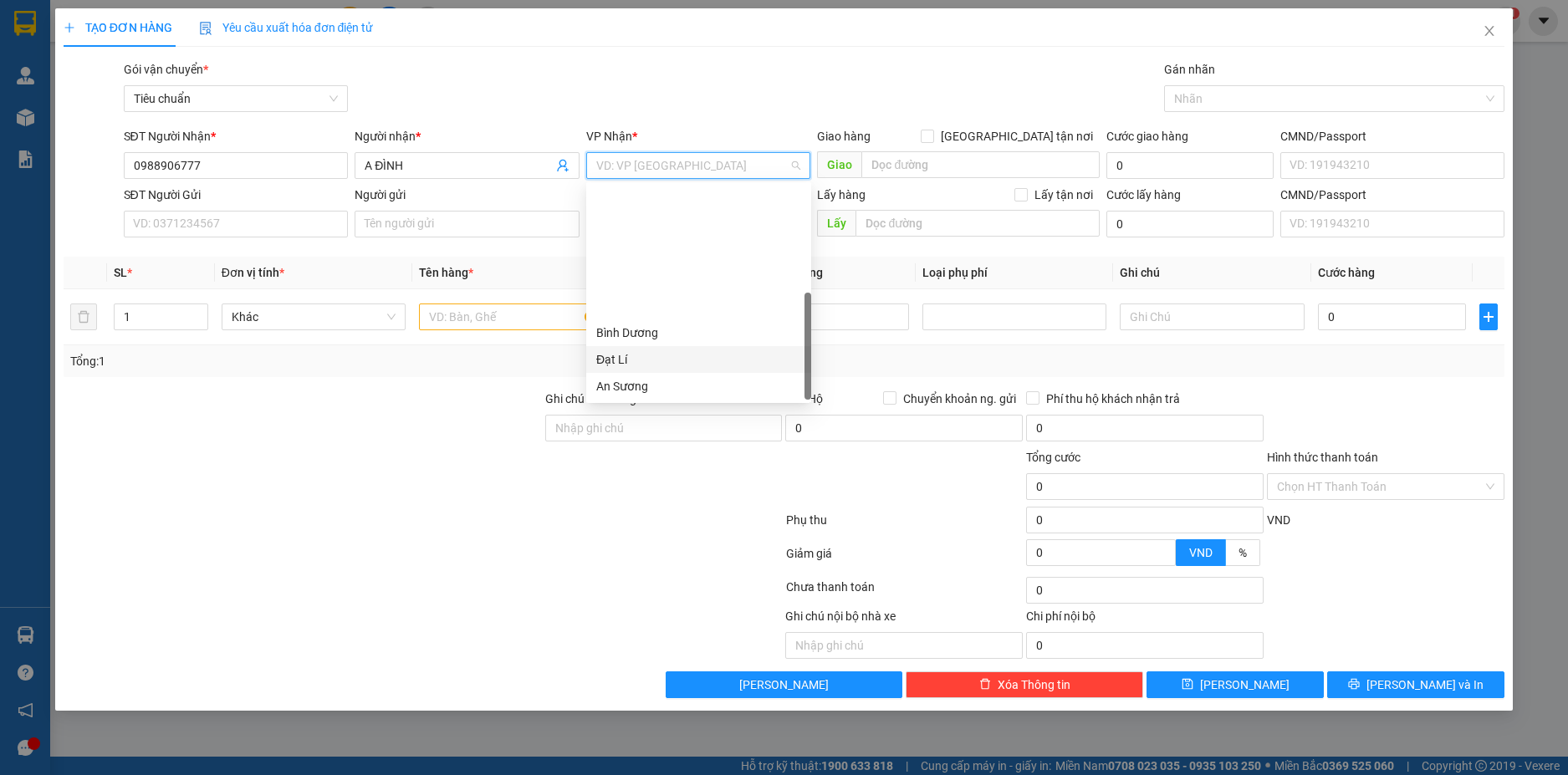
scroll to position [161, 0]
click at [639, 251] on div "Hai Bà Trưng" at bounding box center [699, 252] width 205 height 18
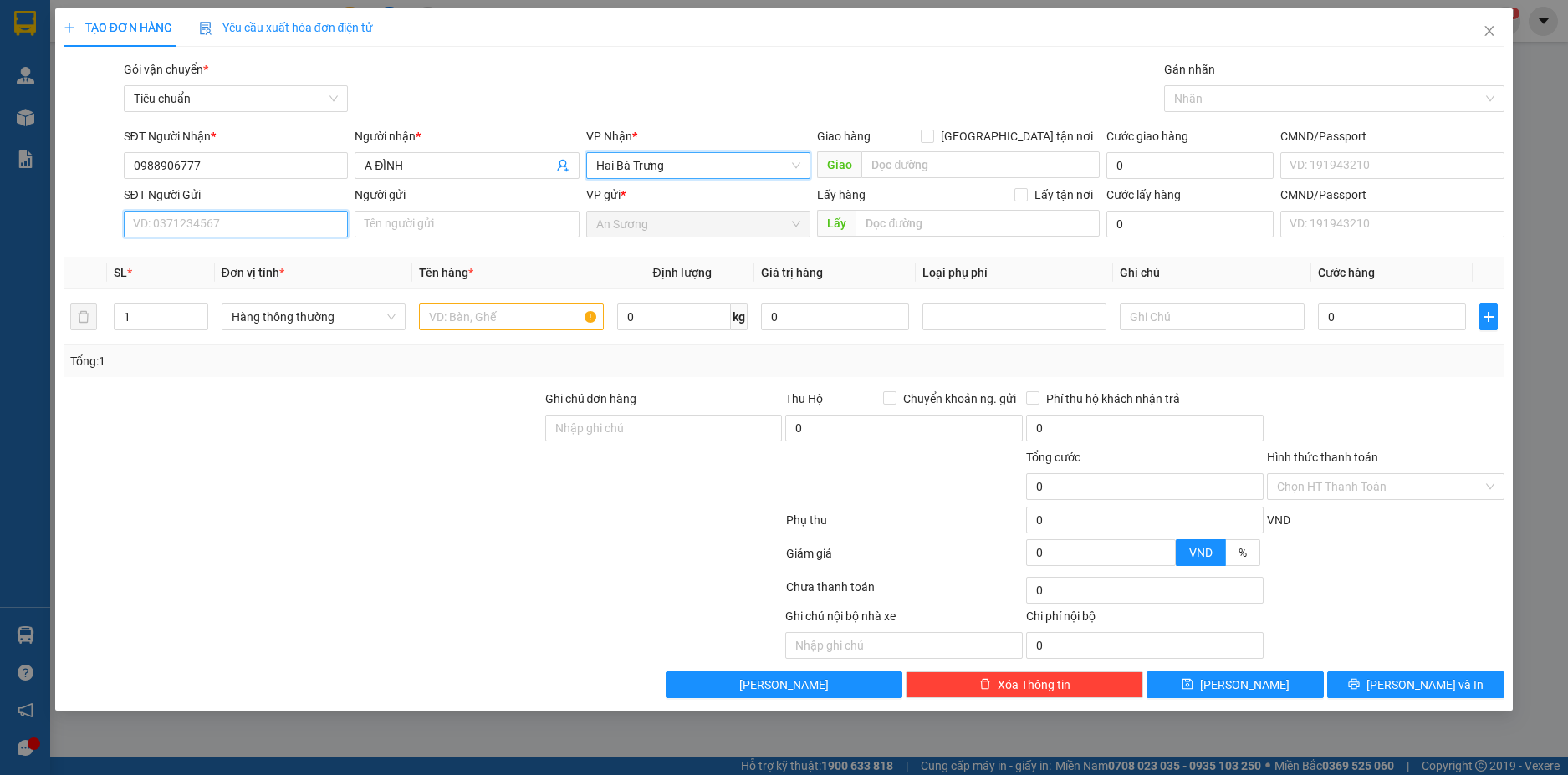
click at [314, 229] on input "SĐT Người Gửi" at bounding box center [235, 225] width 225 height 27
type input "0779298797"
click at [233, 254] on div "0779298797 - PHẠM GIA NGUYỄN" at bounding box center [236, 257] width 205 height 18
type input "[PERSON_NAME]"
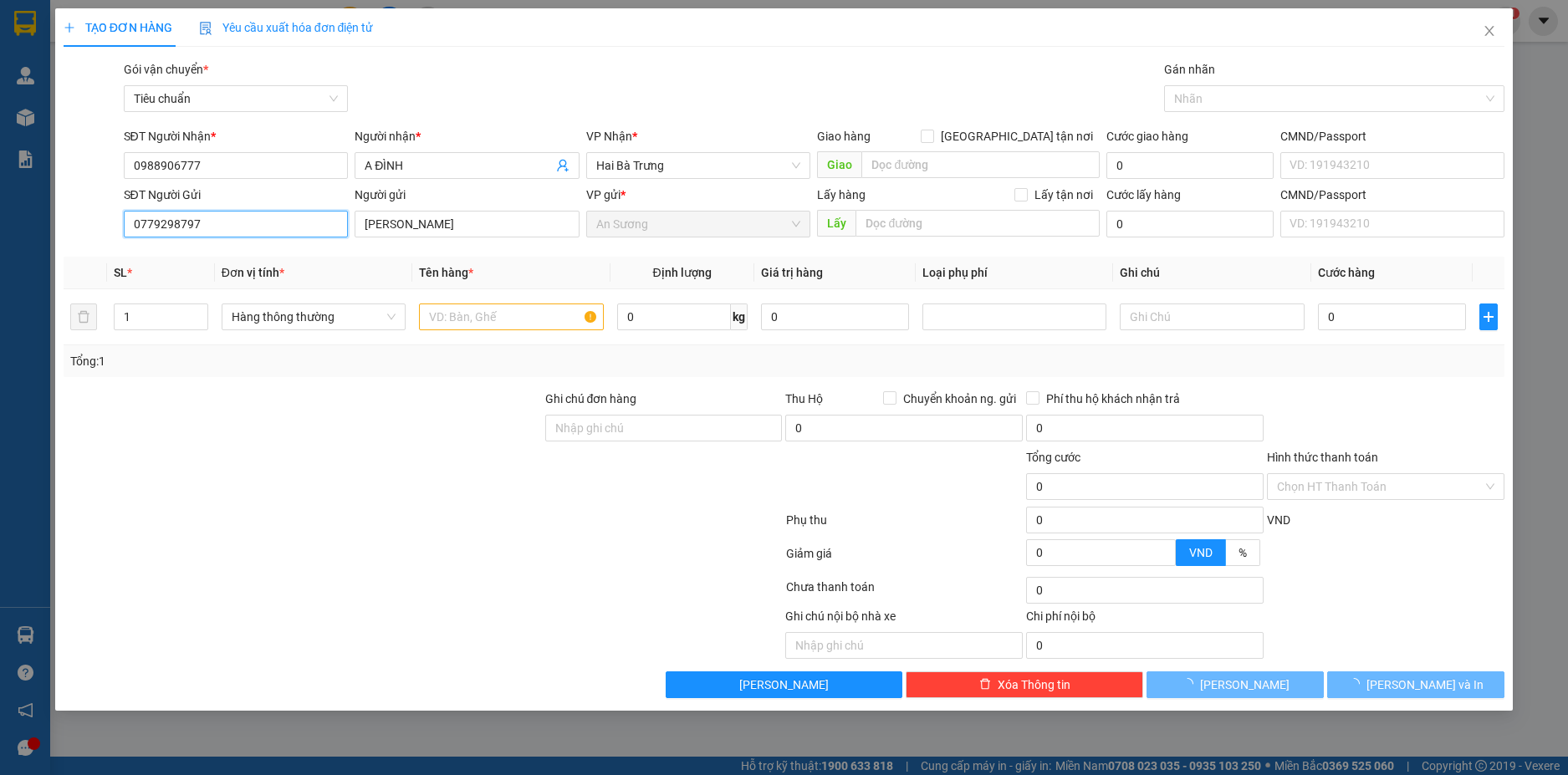
type input "300.000"
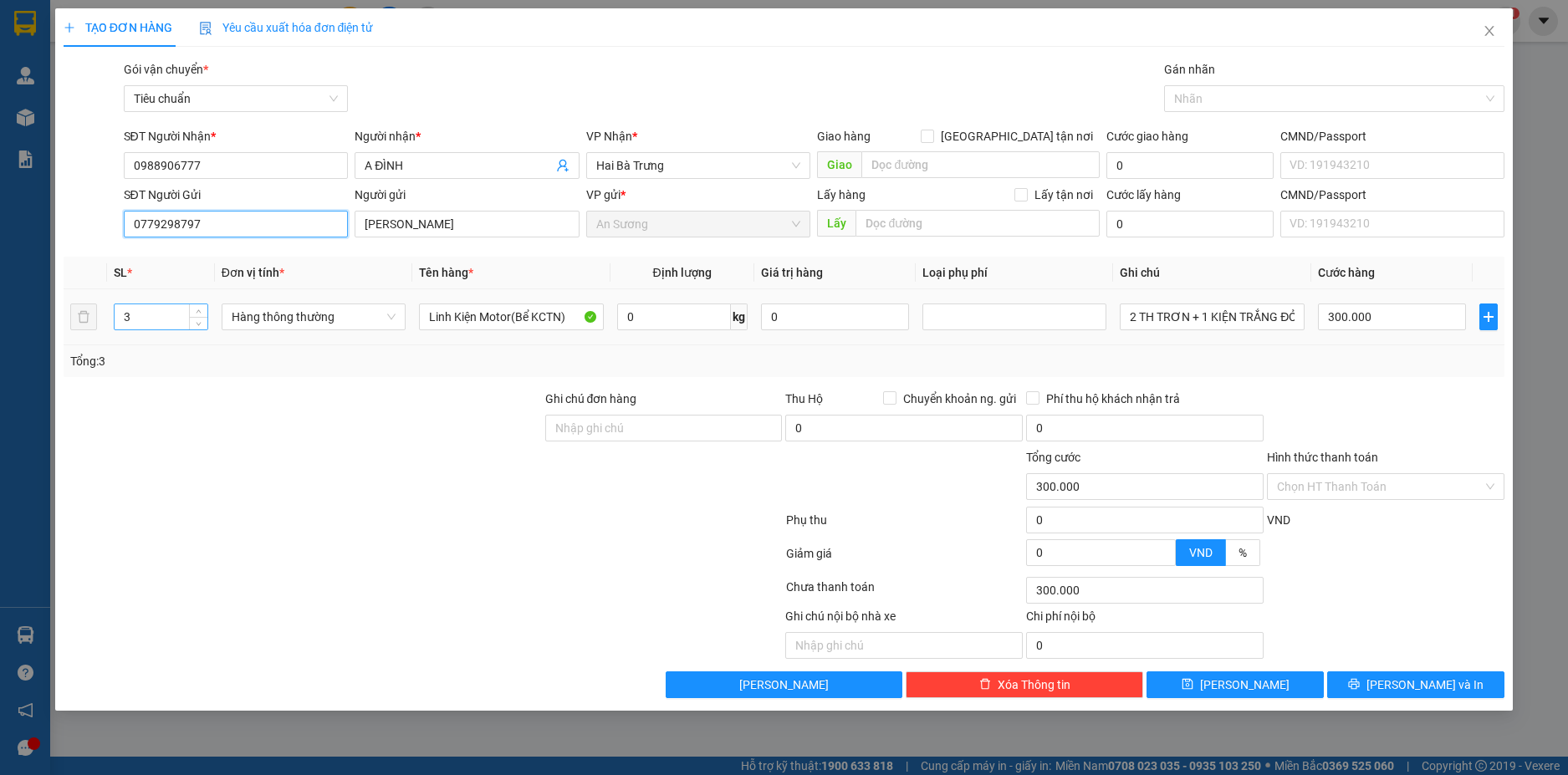
type input "0779298797"
drag, startPoint x: 141, startPoint y: 318, endPoint x: 106, endPoint y: 318, distance: 35.0
click at [107, 318] on td "3" at bounding box center [161, 317] width 108 height 56
type input "1"
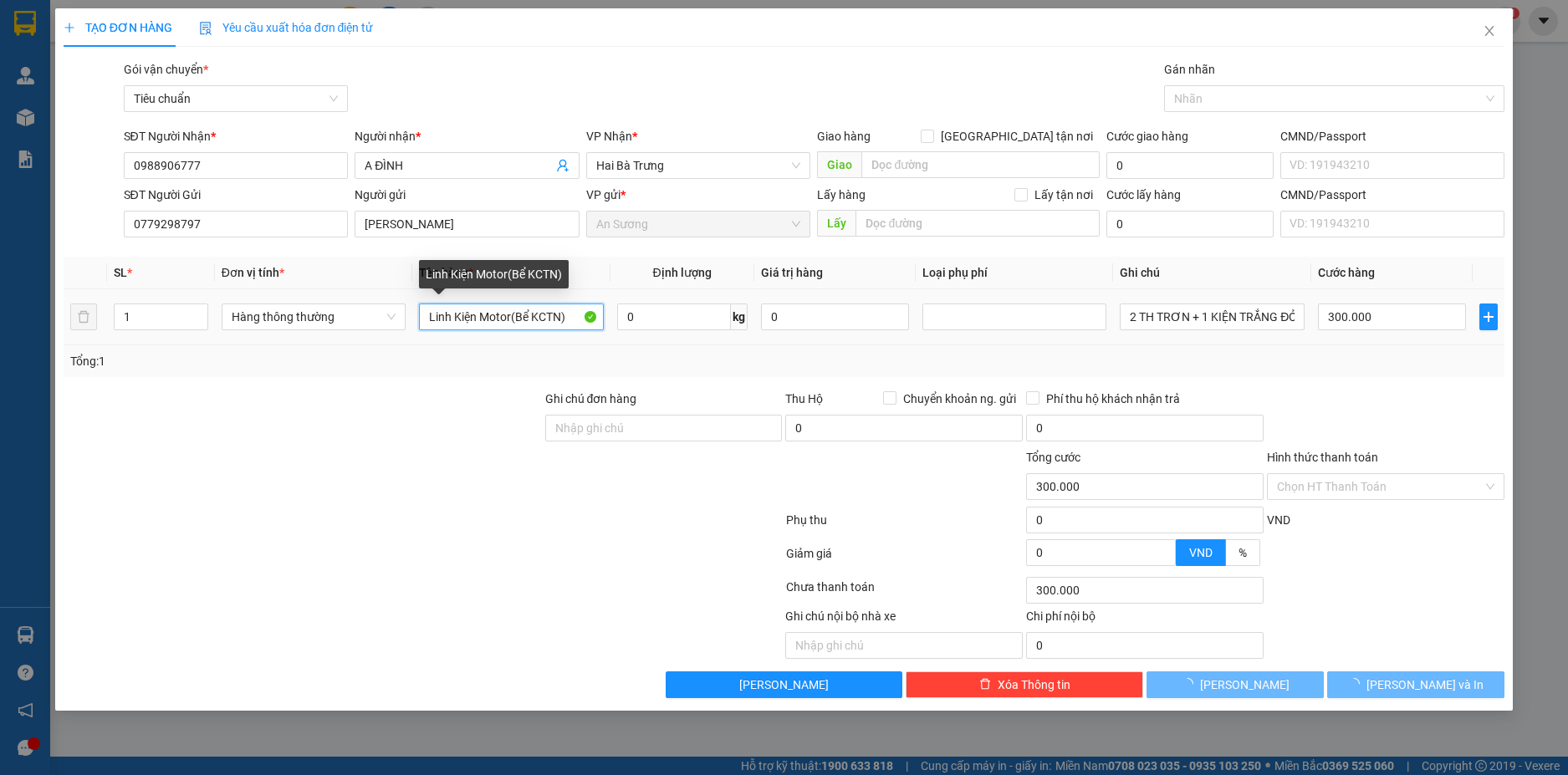
drag, startPoint x: 511, startPoint y: 317, endPoint x: 476, endPoint y: 317, distance: 35.0
click at [476, 317] on input "Linh Kiện Motor(Bể KCTN)" at bounding box center [511, 317] width 184 height 27
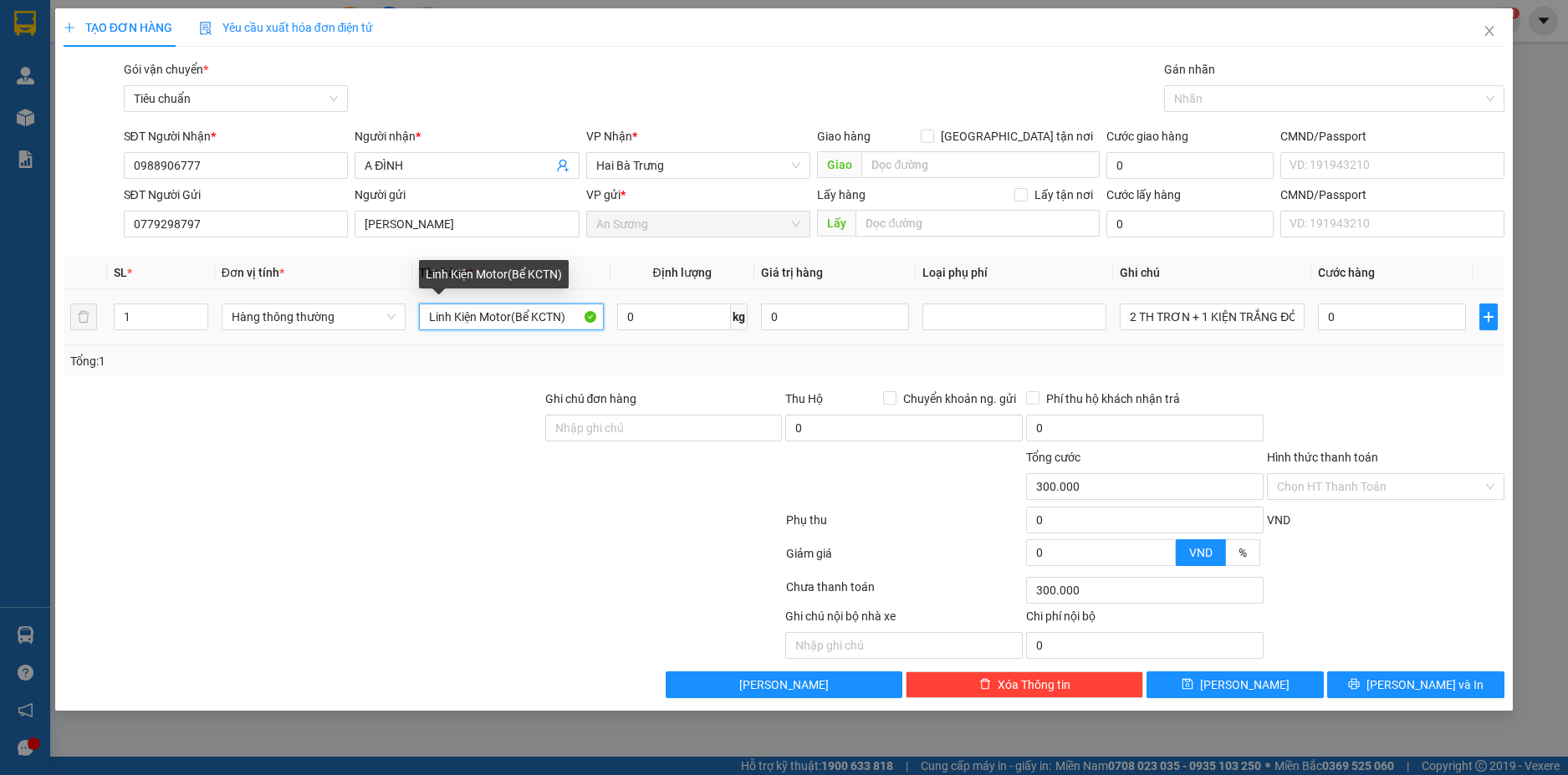
type input "0"
type input "[PERSON_NAME] TRẠI (Bể KCTN)"
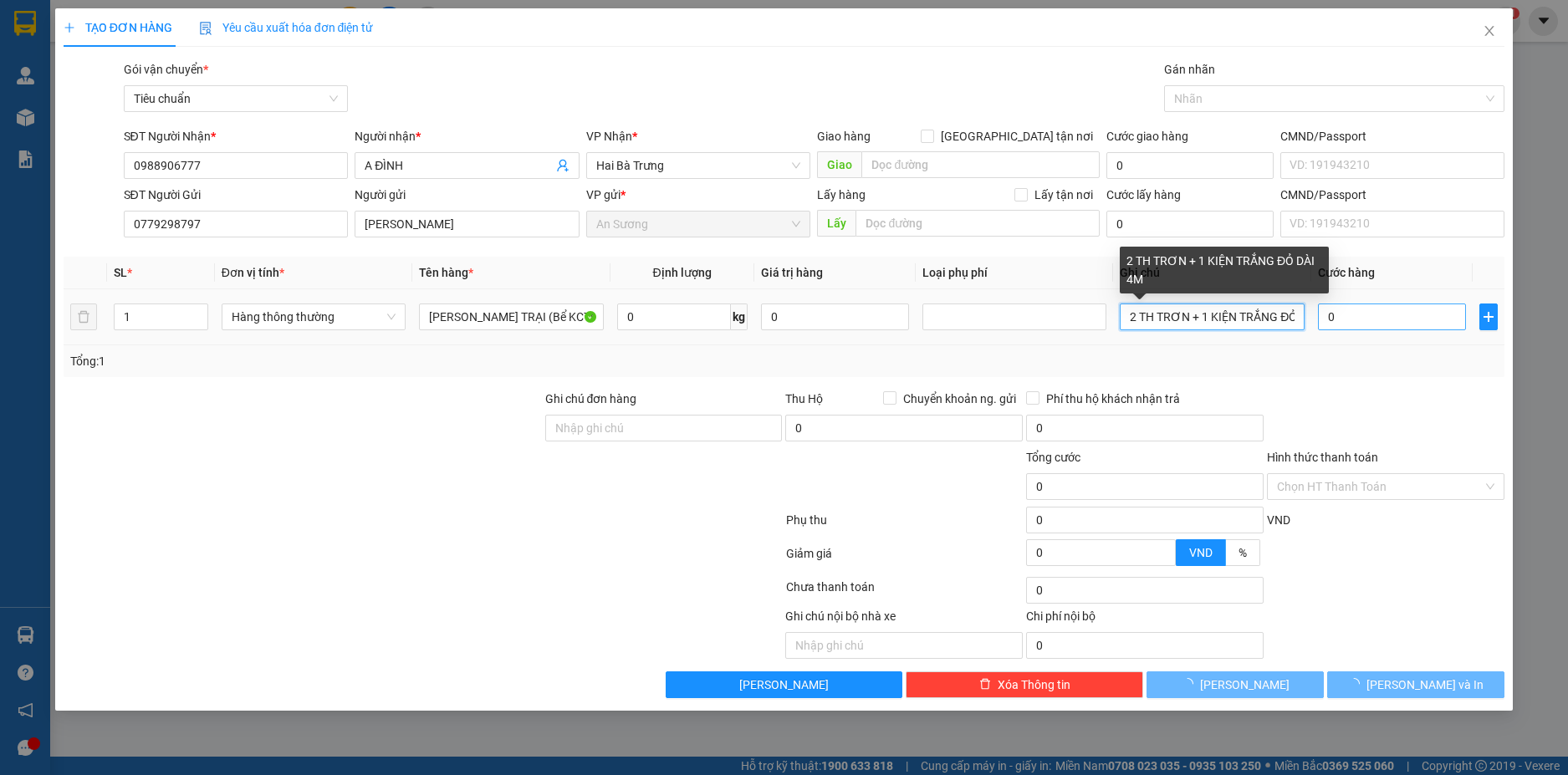
drag, startPoint x: 1123, startPoint y: 318, endPoint x: 1453, endPoint y: 307, distance: 330.2
click at [1453, 307] on tr "1 Hàng thông thường Linh KiệnTRANG TRẠI (Bể KCTN) 0 kg 0 2 TH TRƠN + 1 KIỆN TRẮ…" at bounding box center [784, 317] width 1442 height 56
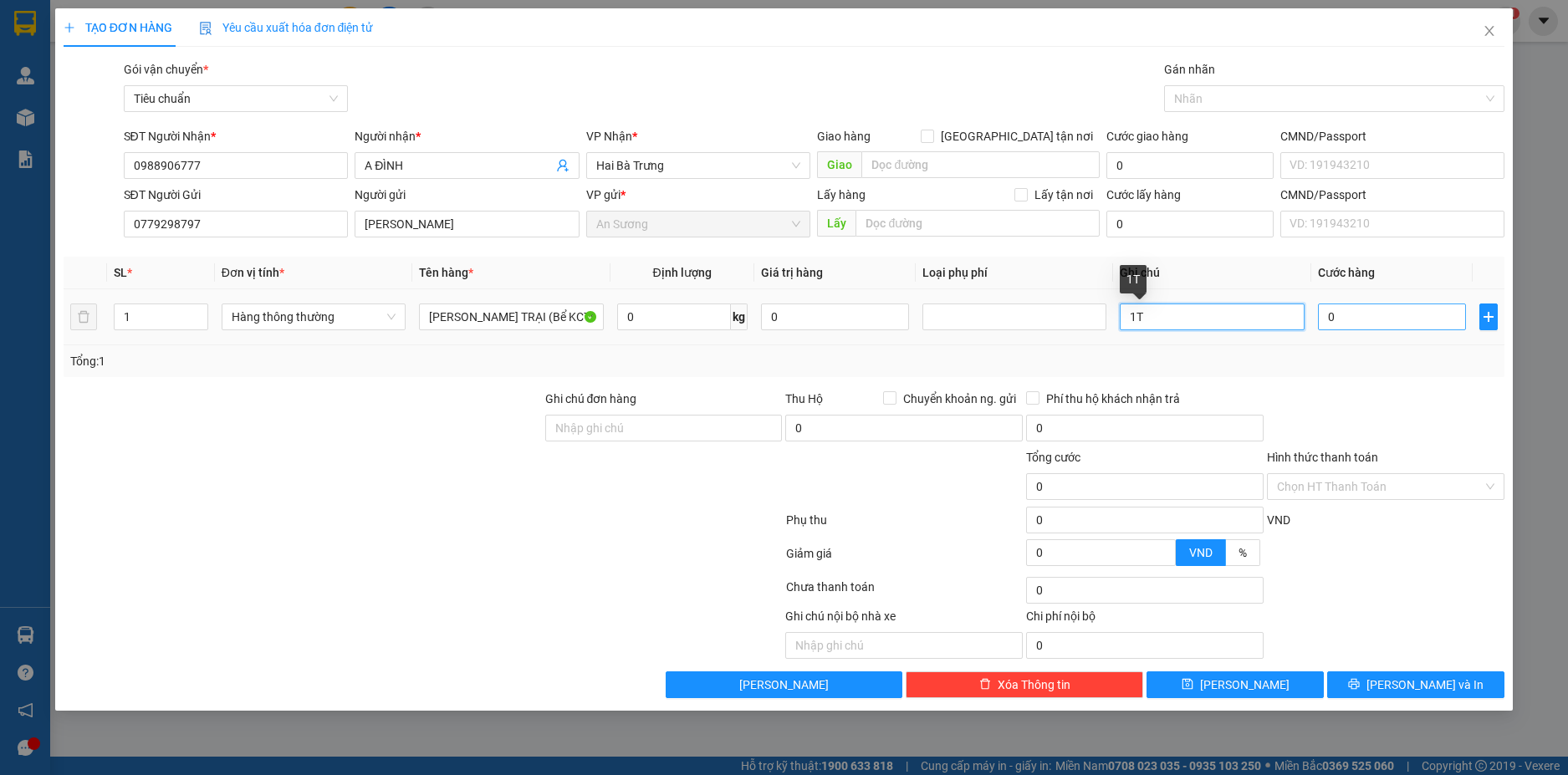
scroll to position [0, 0]
type input "1T CHỮ XANH DÂY VÀNG"
type input "20"
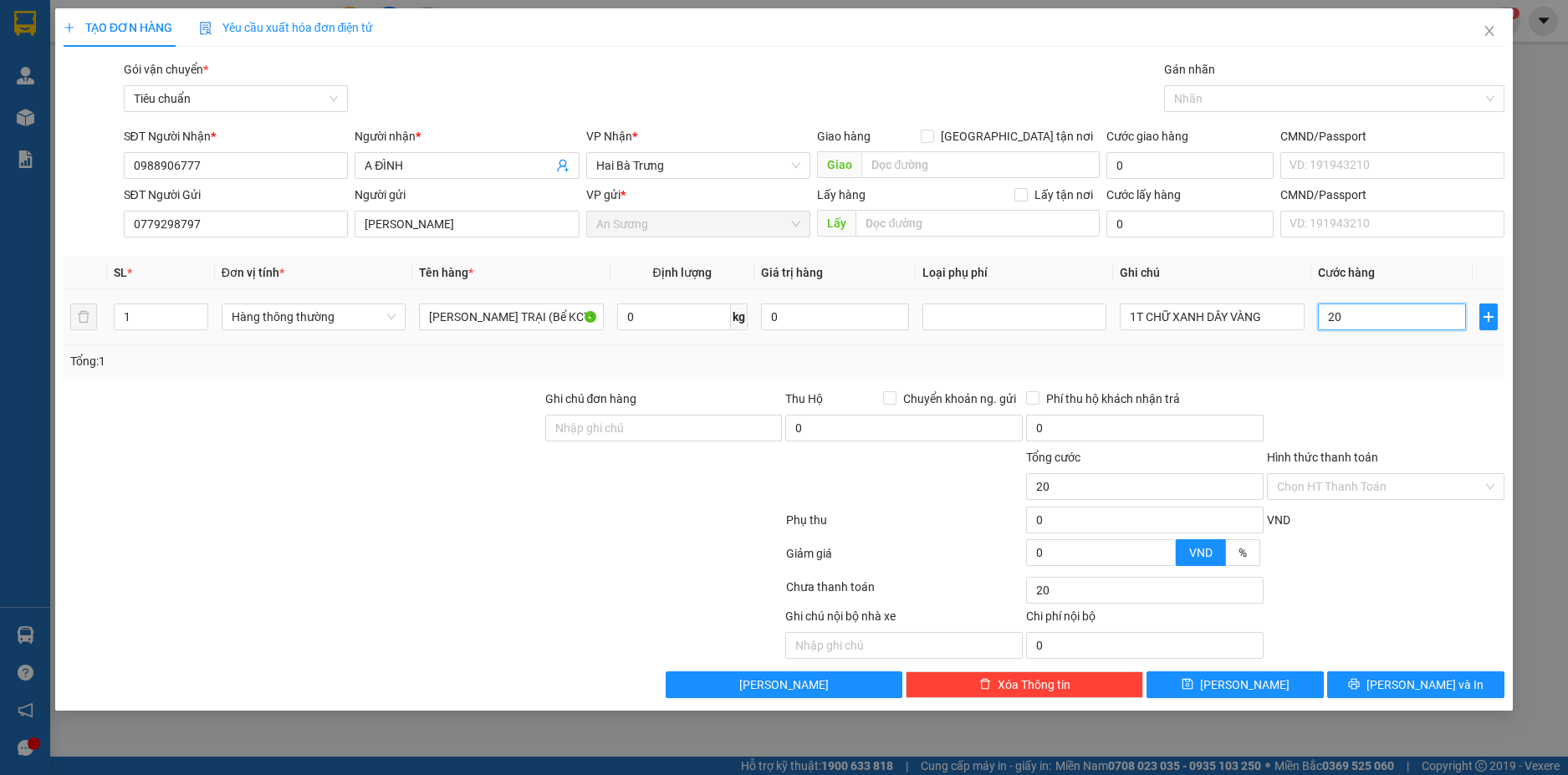
type input "20"
type input "20.000"
click at [664, 319] on input "0" at bounding box center [674, 317] width 114 height 27
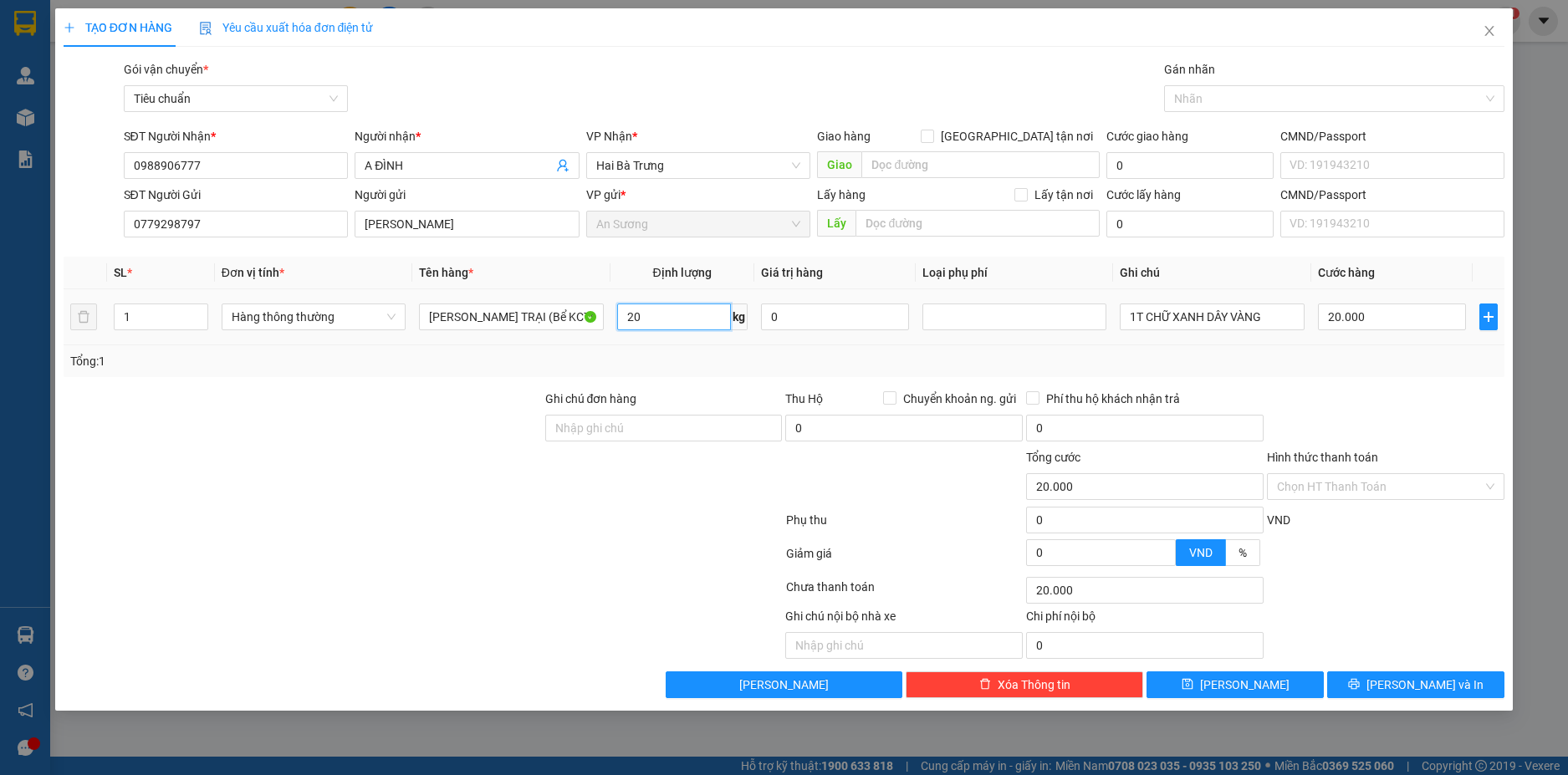
type input "20"
type input "55.000"
click at [1347, 312] on input "55.000" at bounding box center [1392, 317] width 148 height 27
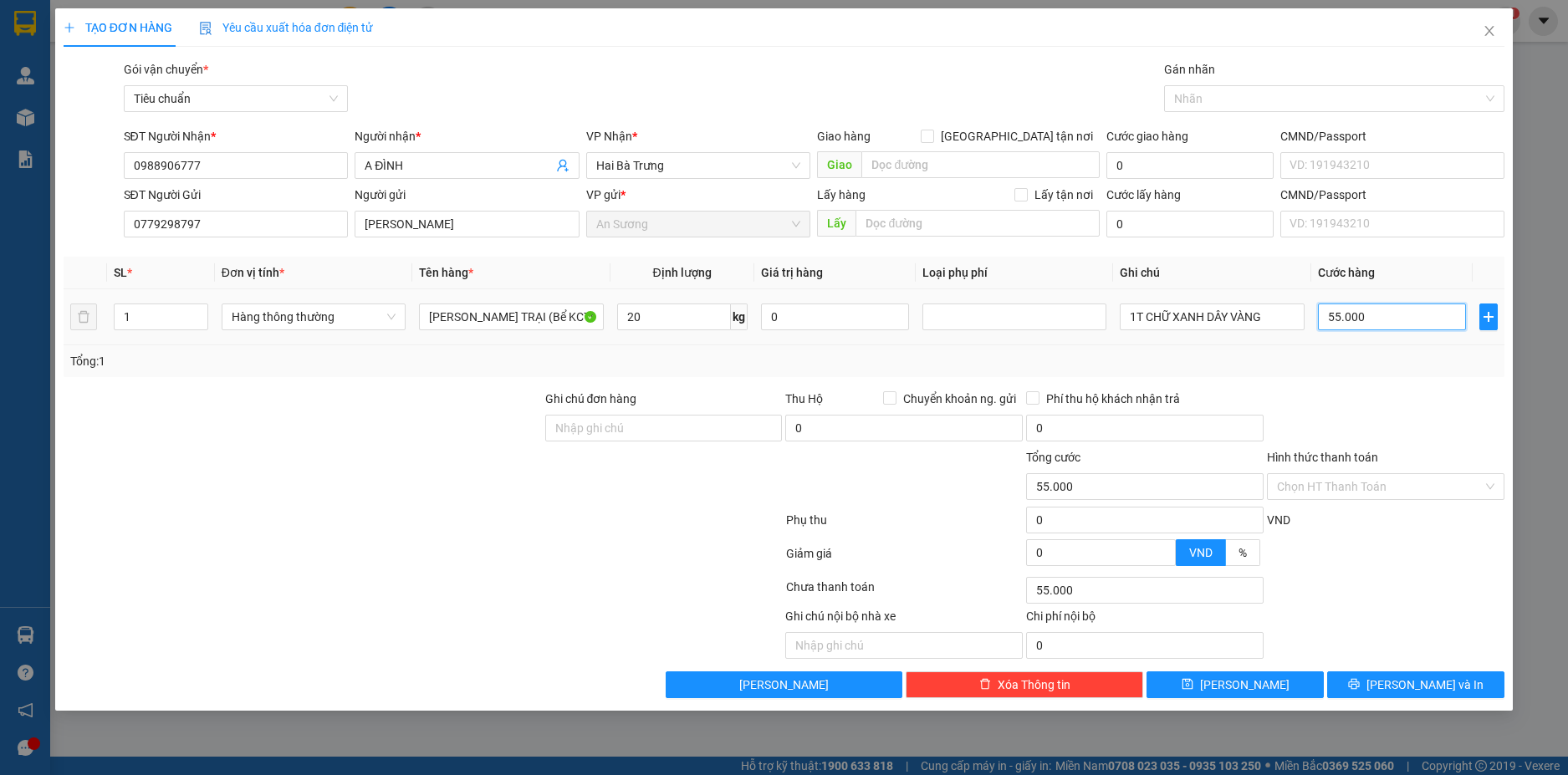
type input "5"
type input "50"
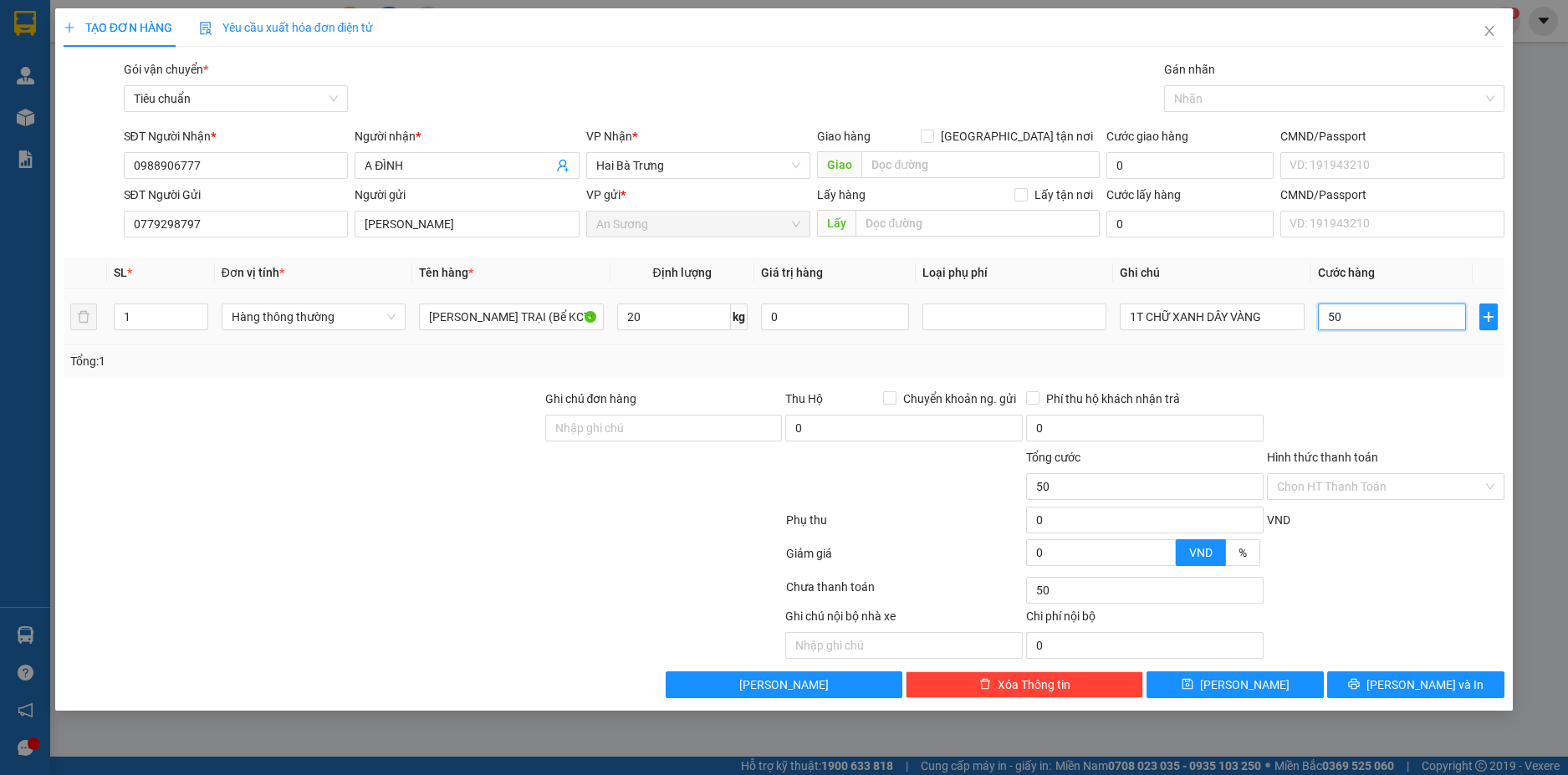
type input "50"
type input "50.000"
click at [1410, 687] on span "[PERSON_NAME] và In" at bounding box center [1423, 684] width 117 height 18
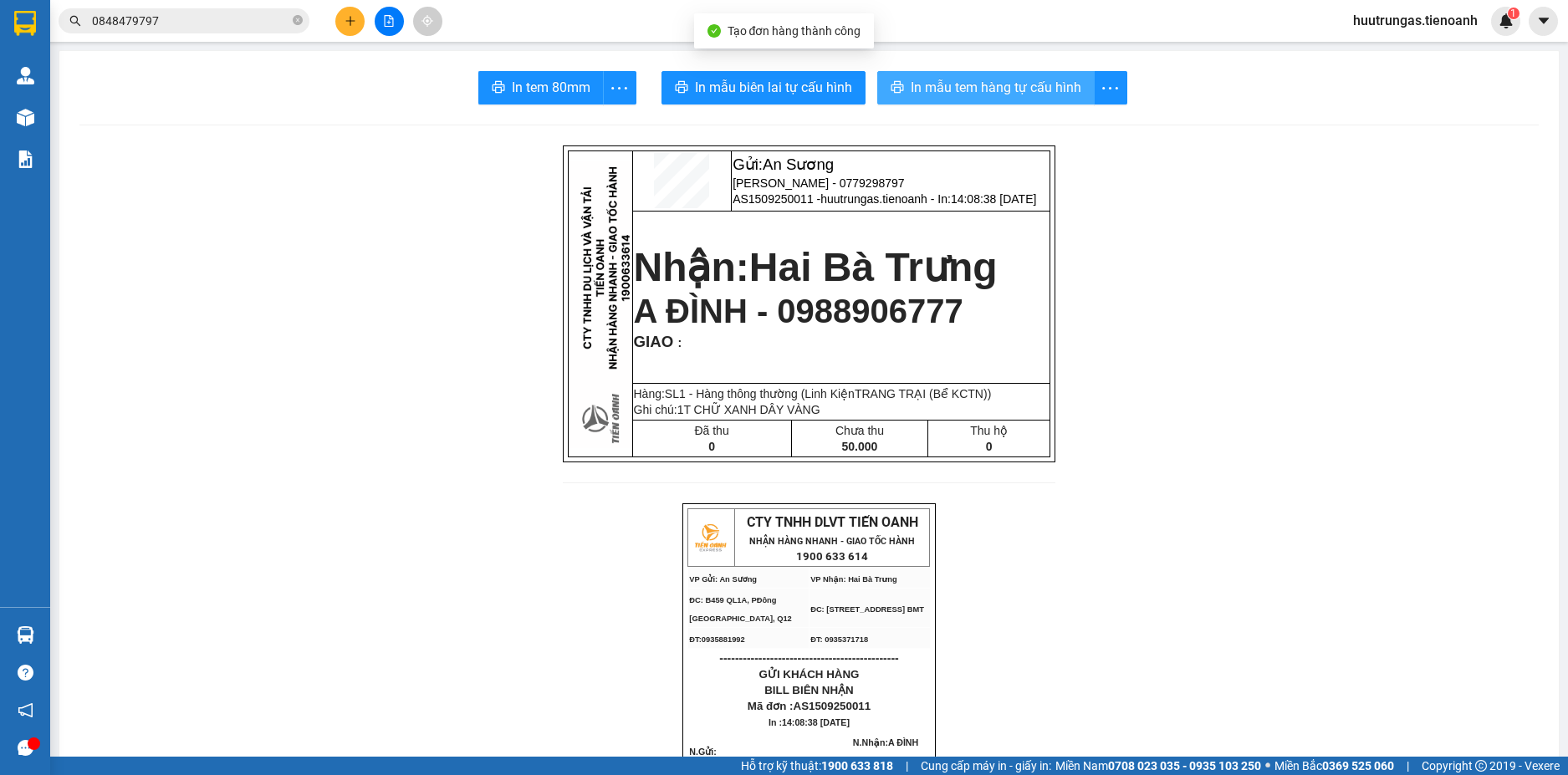
click at [927, 84] on span "In mẫu tem hàng tự cấu hình" at bounding box center [996, 88] width 171 height 21
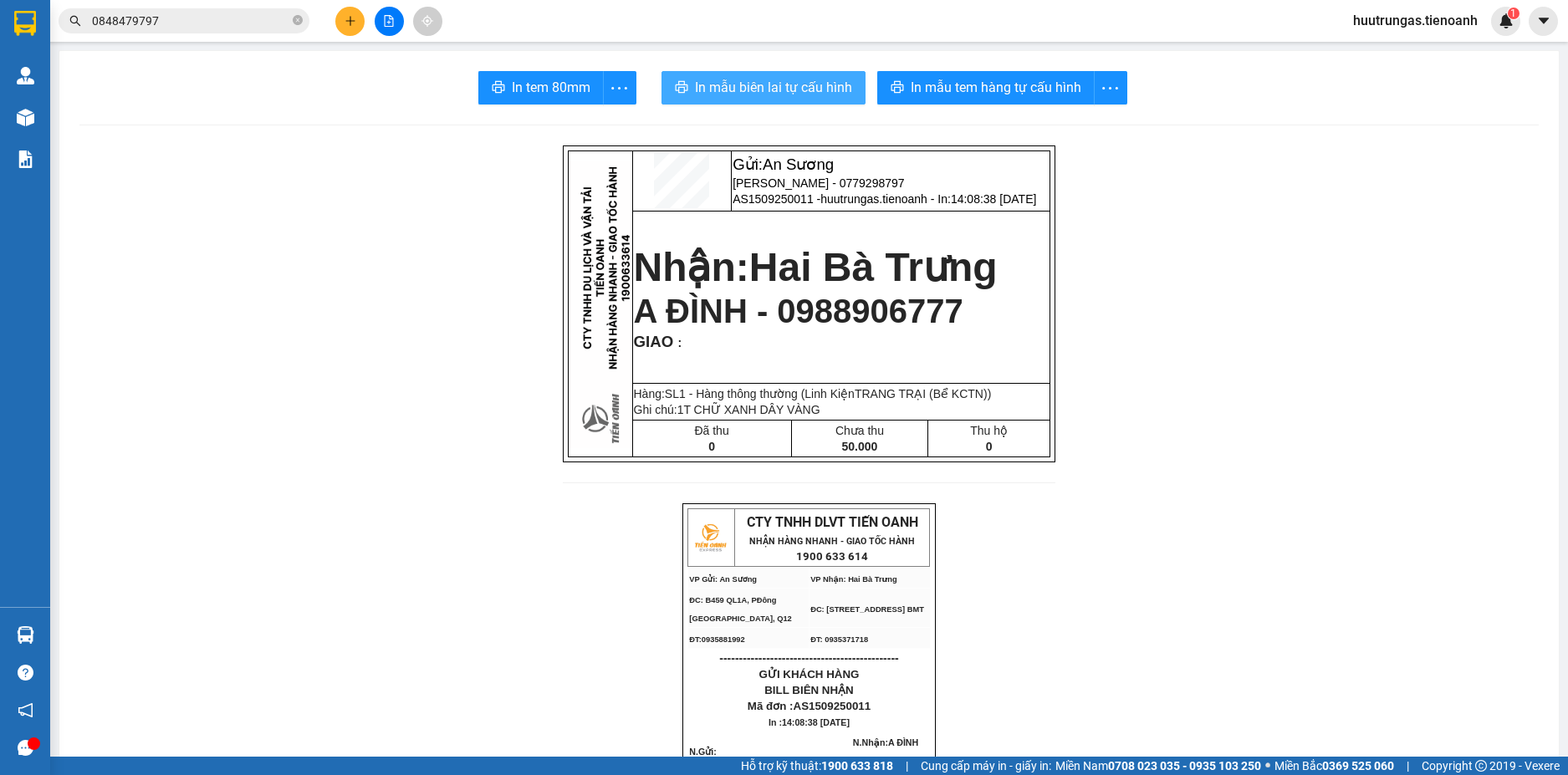
click at [754, 93] on span "In mẫu biên lai tự cấu hình" at bounding box center [773, 88] width 157 height 21
click at [345, 17] on icon "plus" at bounding box center [350, 21] width 12 height 12
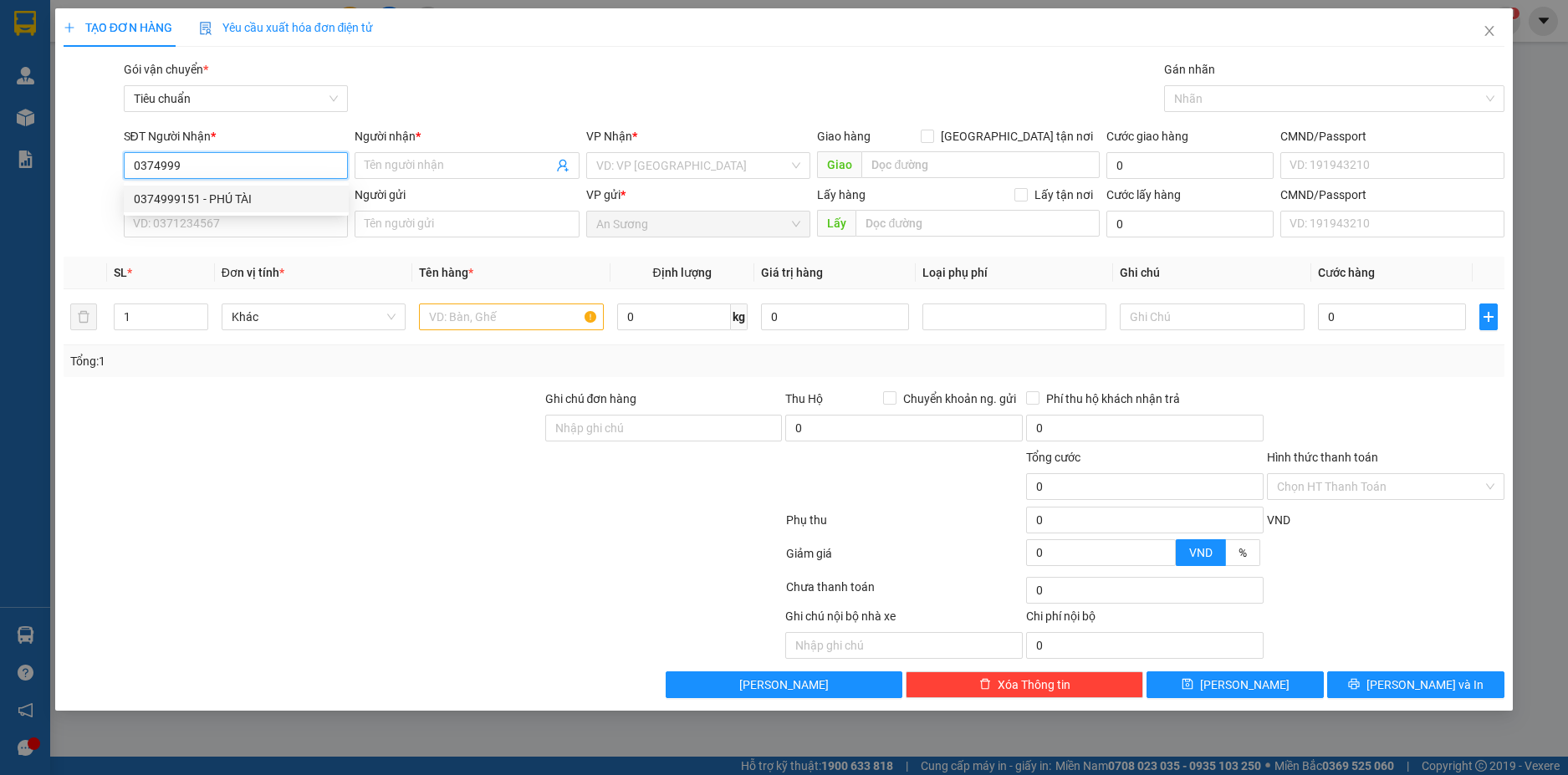
click at [243, 194] on div "0374999151 - PHÚ TÀI" at bounding box center [236, 199] width 205 height 18
type input "0374999151"
type input "PHÚ TÀI"
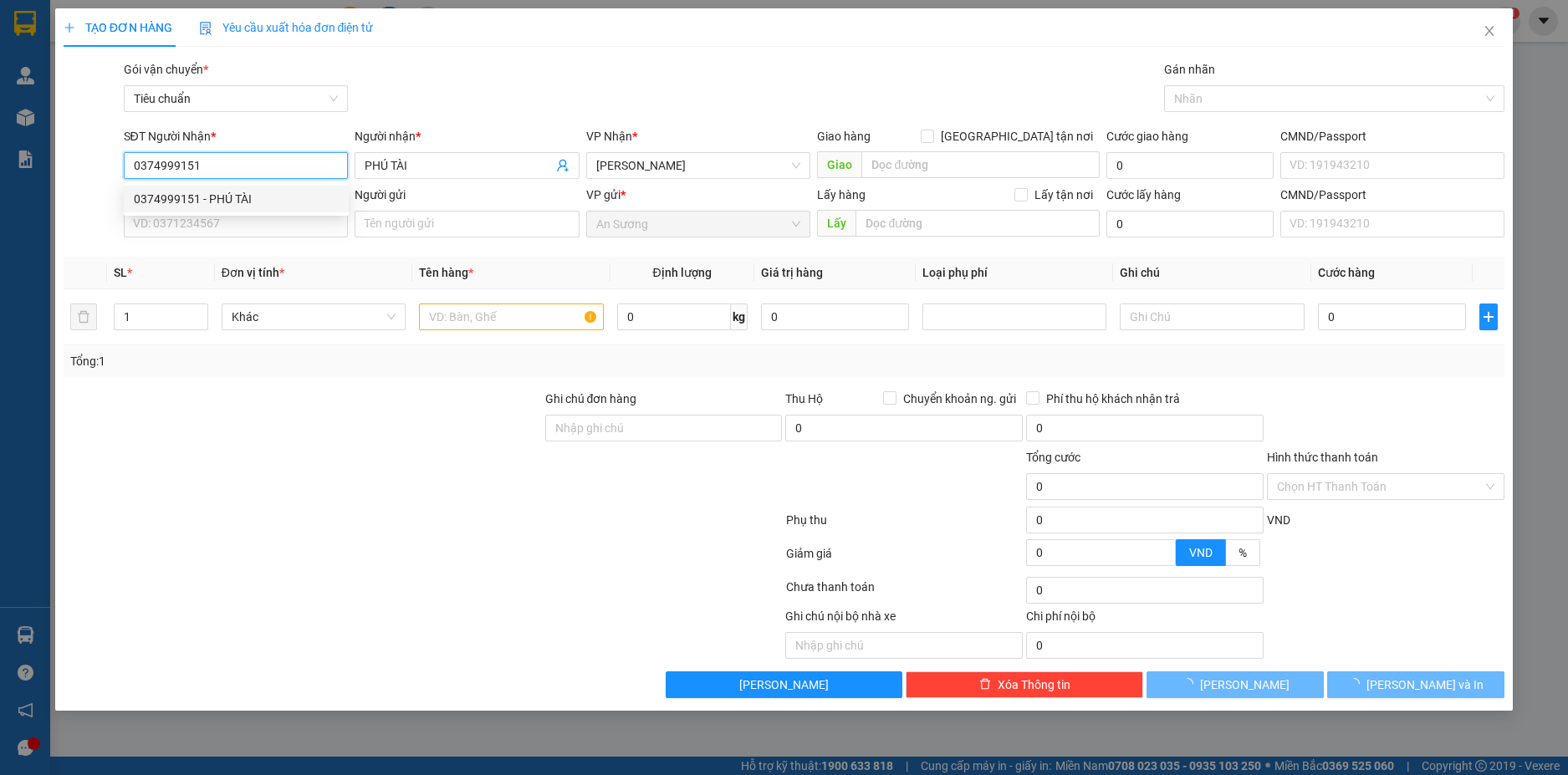
type input "60.000"
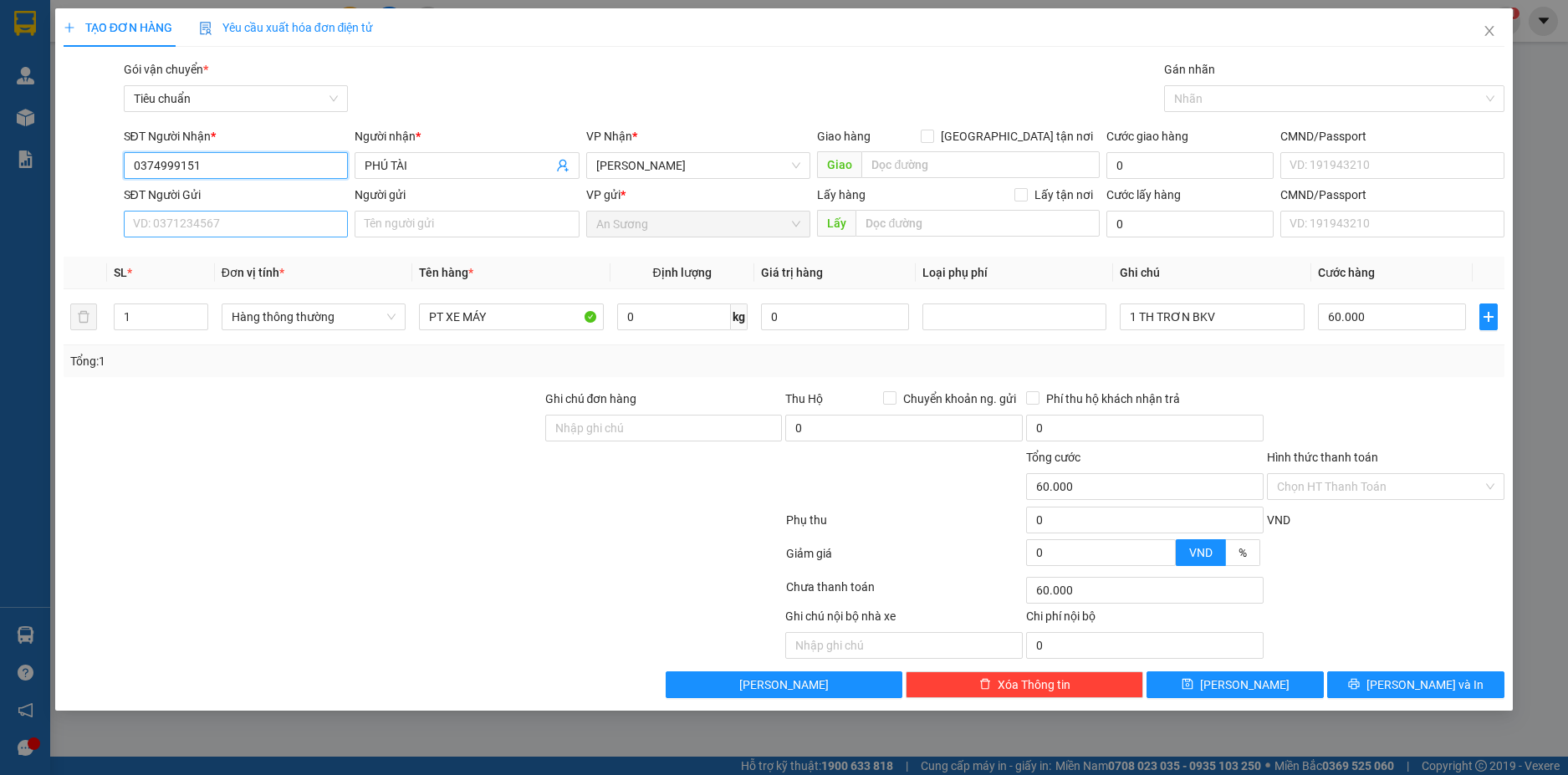
type input "0374999151"
click at [219, 227] on input "SĐT Người Gửi" at bounding box center [235, 225] width 225 height 27
click at [220, 254] on div "0965470550 - SAWAN" at bounding box center [236, 257] width 205 height 18
type input "0965470550"
type input "SAWAN"
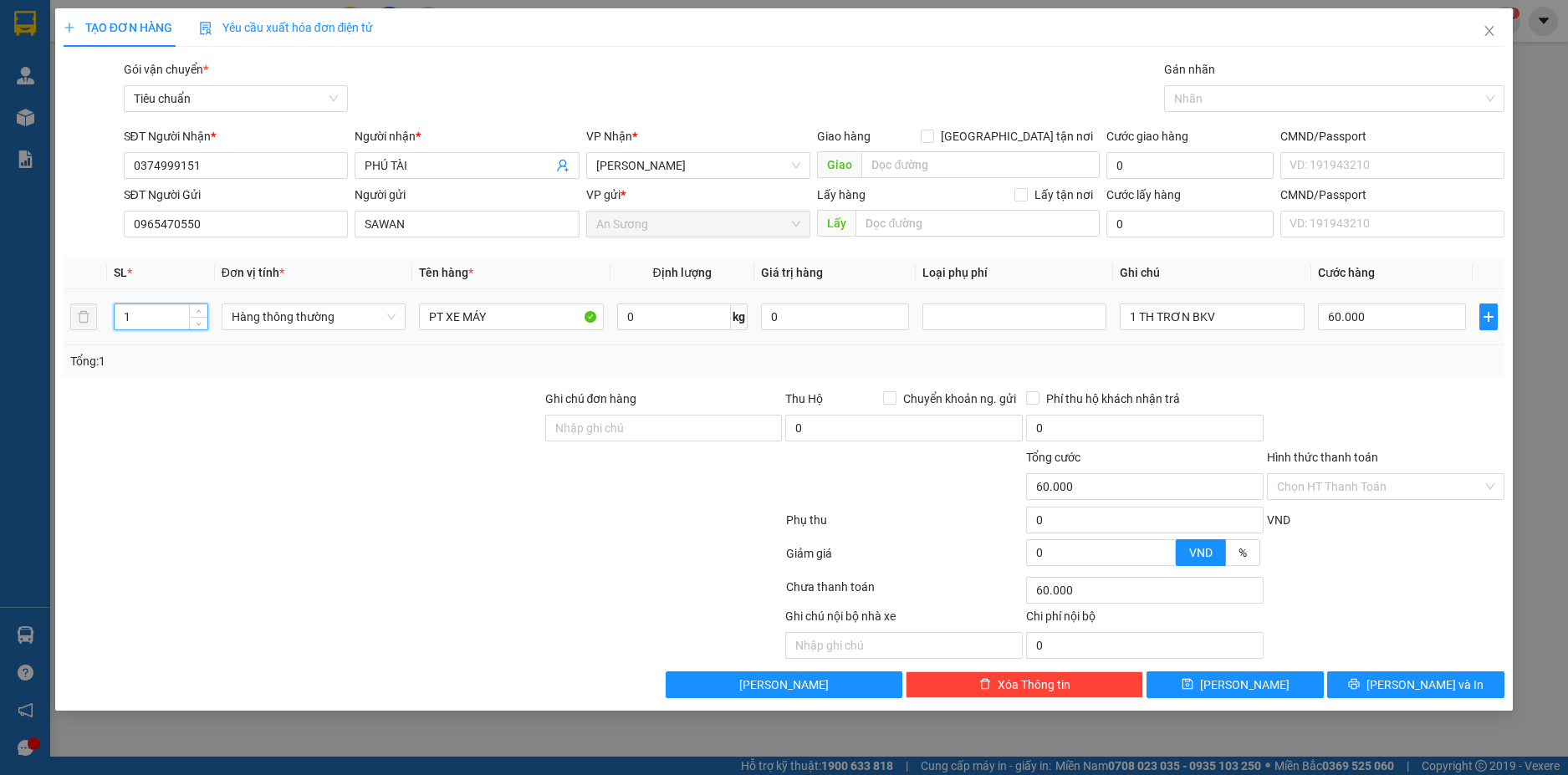
click at [75, 319] on tr "1 Hàng thông thường PT XE MÁY 0 kg 0 1 TH TRƠN BKV 60.000" at bounding box center [784, 317] width 1442 height 56
type input "3"
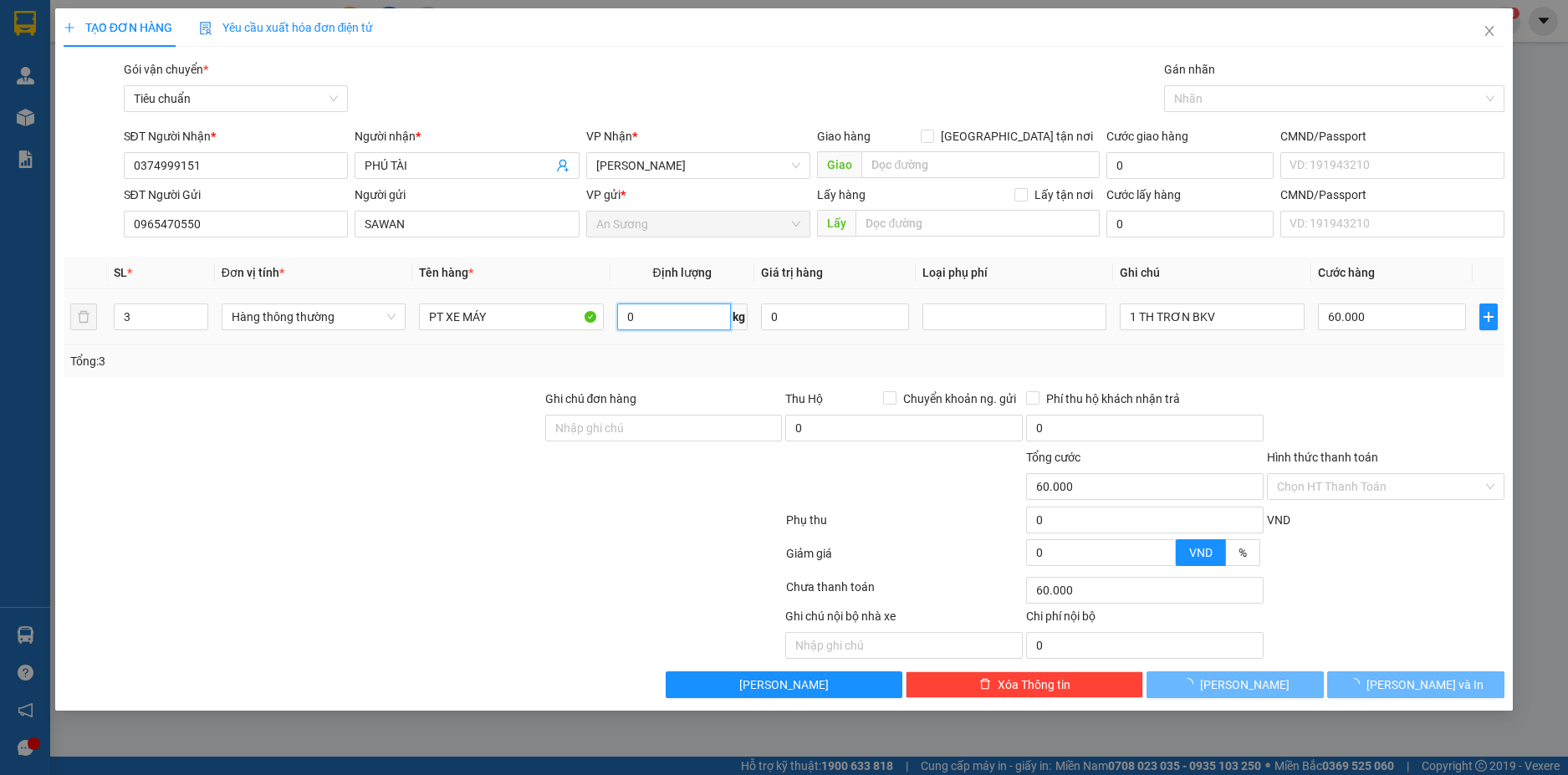
click at [705, 320] on input "0" at bounding box center [674, 317] width 114 height 27
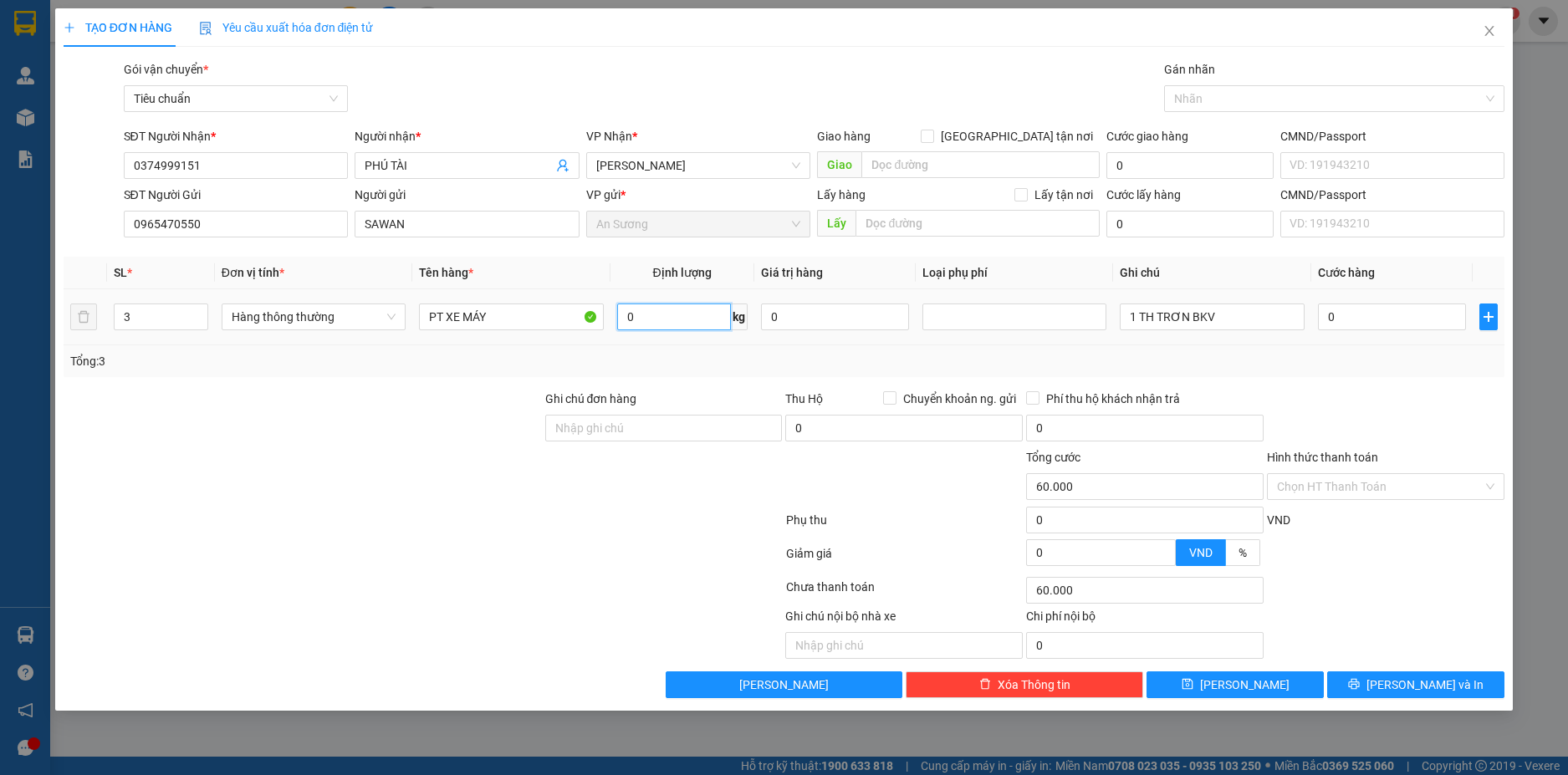
type input "0"
type input "36"
type input "80.000"
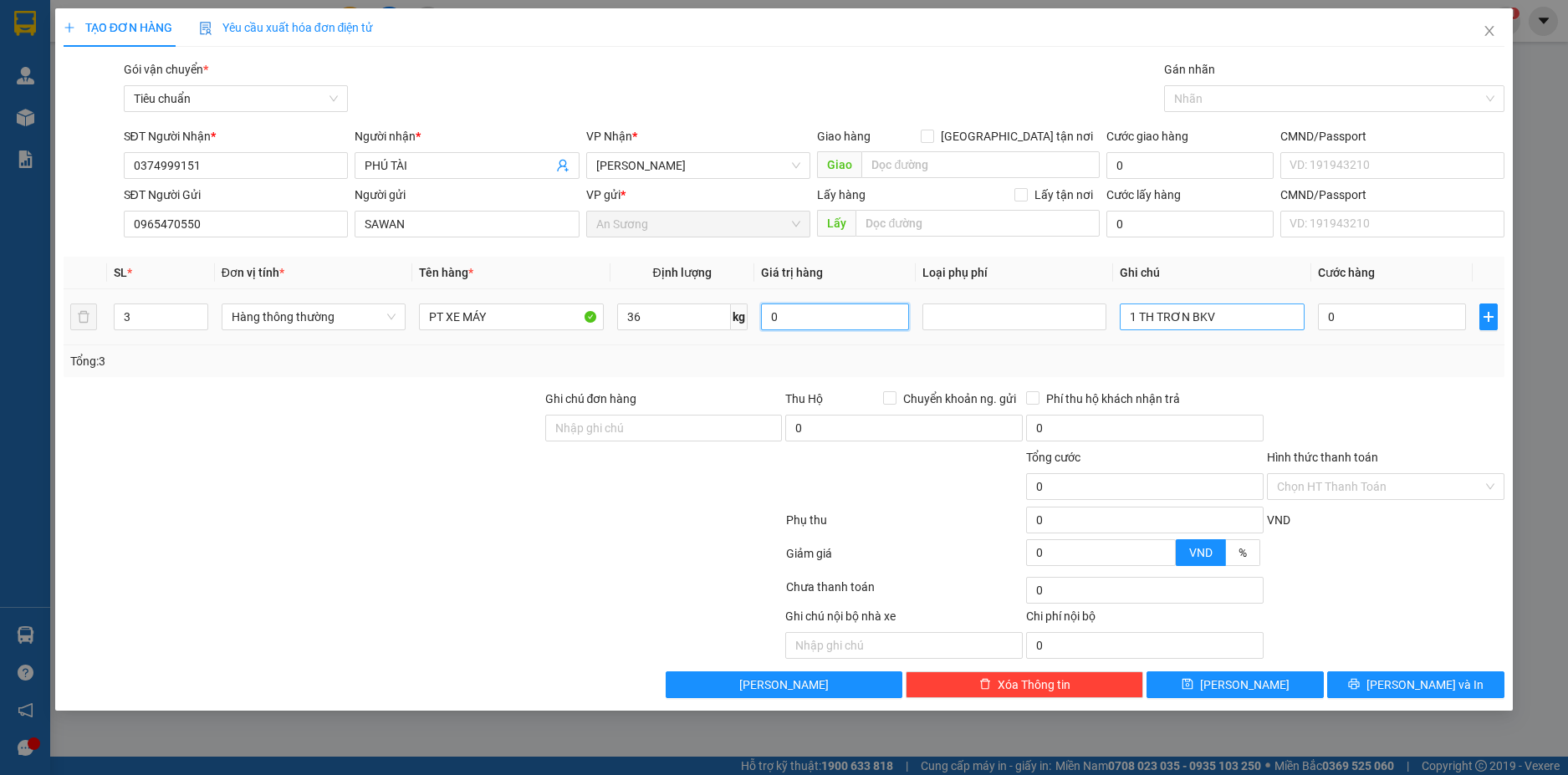
type input "80.000"
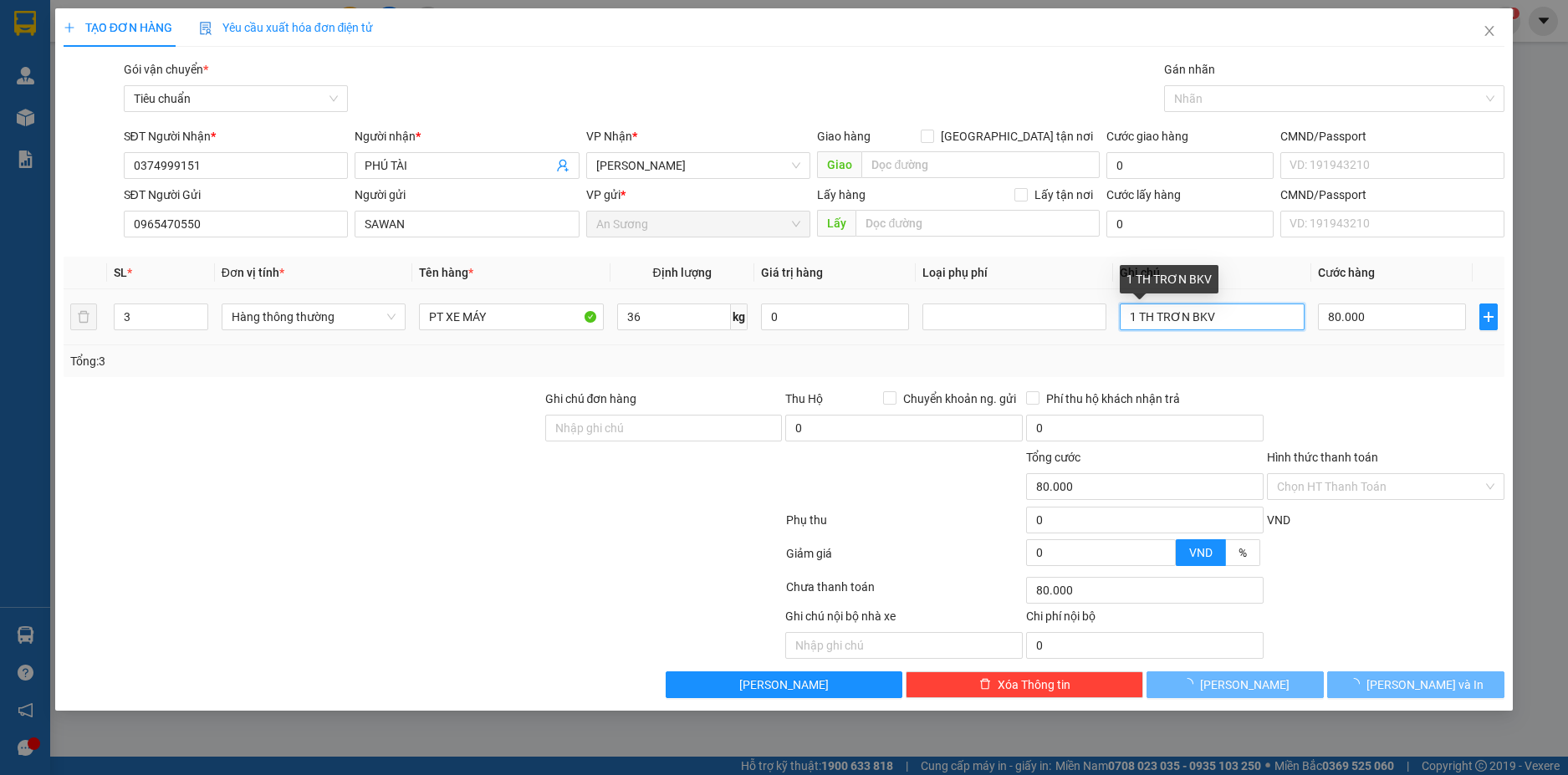
drag, startPoint x: 1204, startPoint y: 321, endPoint x: 1068, endPoint y: 344, distance: 137.9
click at [1068, 344] on tr "3 Hàng thông thường PT XE MÁY 36 kg 0 1 TH TRƠN BKV 80.000" at bounding box center [784, 317] width 1442 height 56
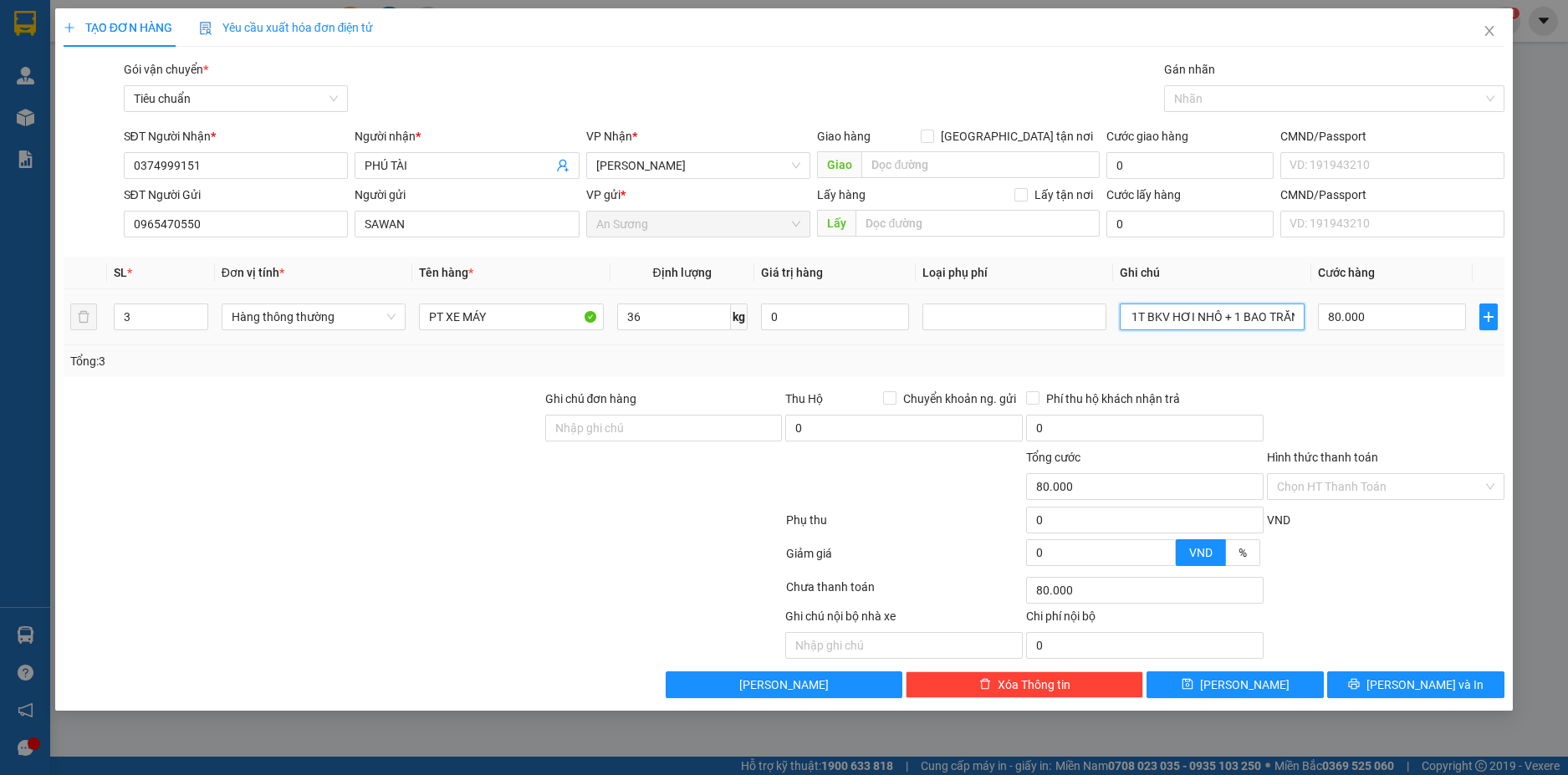
scroll to position [0, 93]
type input "1 BAO XANH + 1T BKV HƠI NHÔ + 1 BAO TRẮNG"
type input "8"
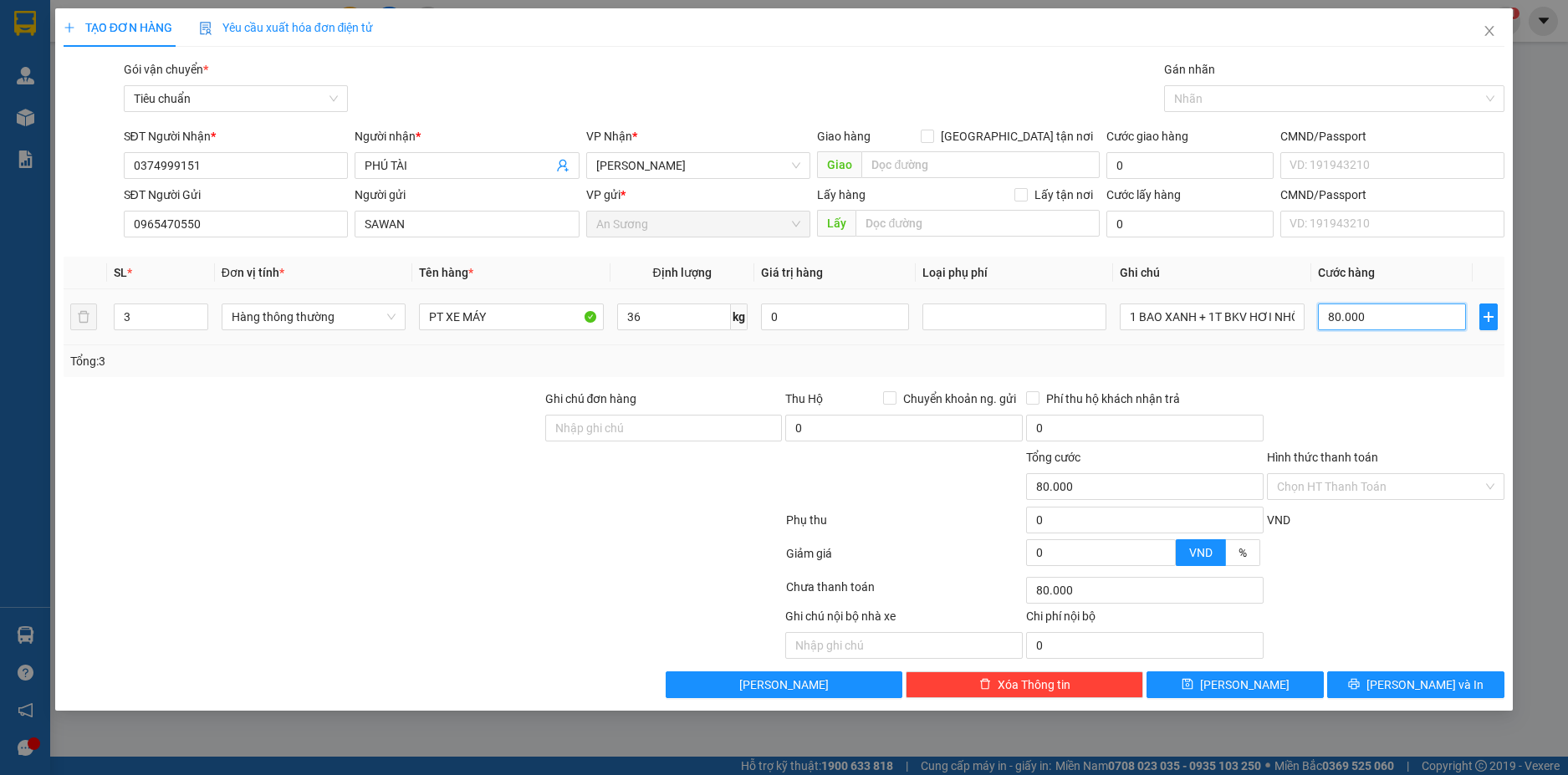
type input "8"
type input "80"
type input "80X"
type input "0"
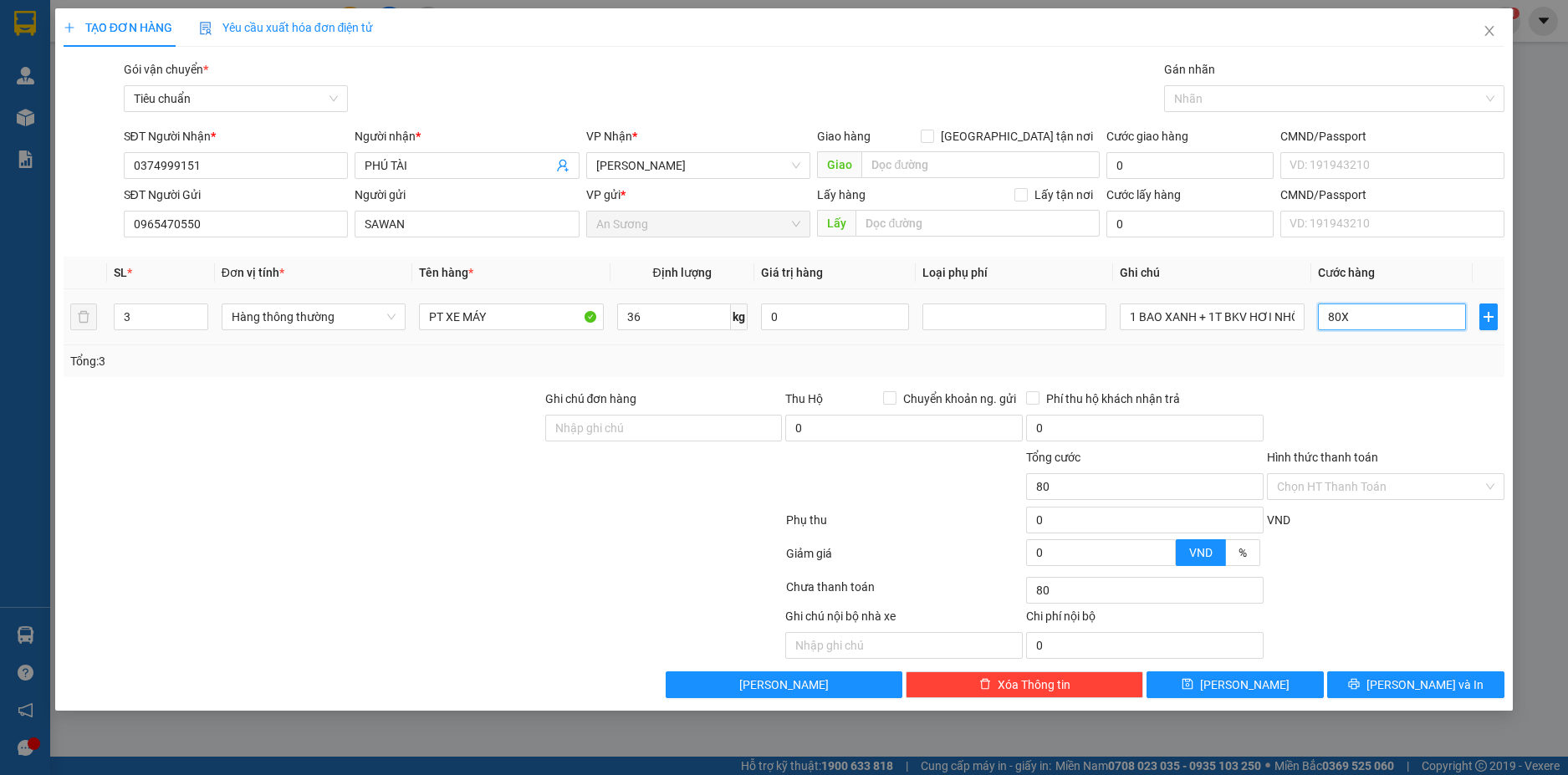
type input "0"
type input "80X3"
type input "240.000"
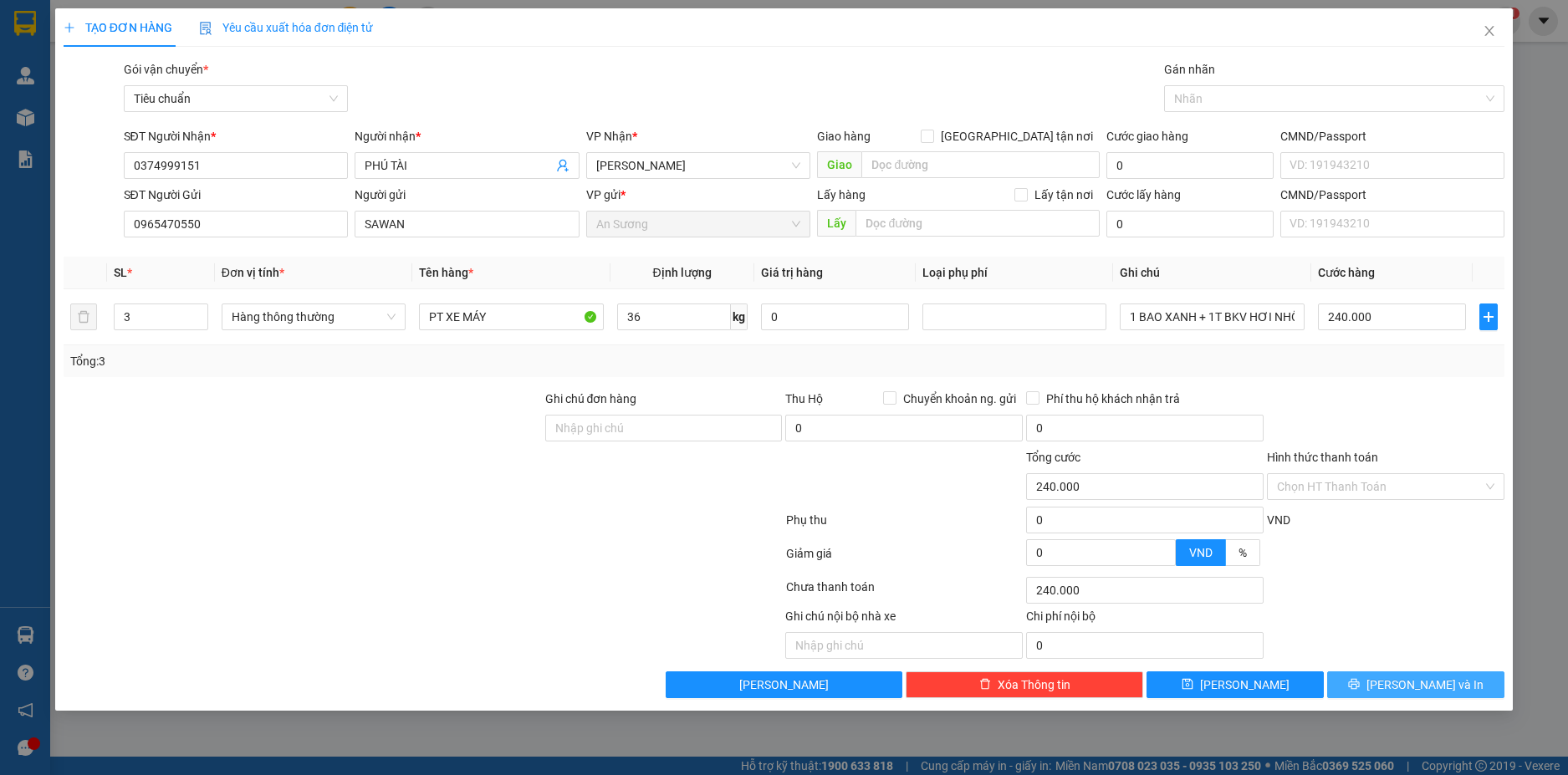
click at [1407, 675] on button "[PERSON_NAME] và In" at bounding box center [1416, 685] width 177 height 27
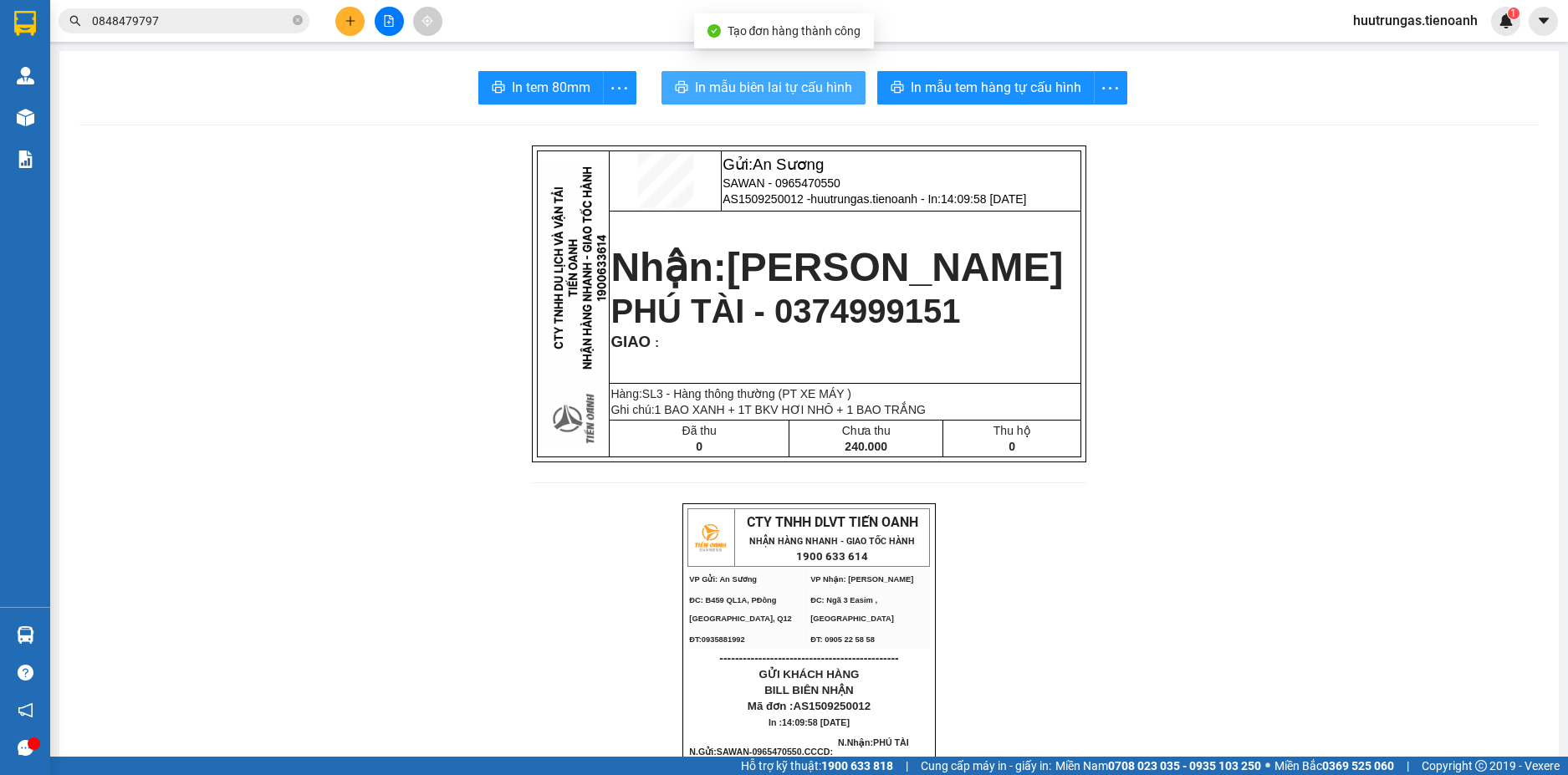
click at [762, 88] on span "In mẫu biên lai tự cấu hình" at bounding box center [773, 88] width 157 height 21
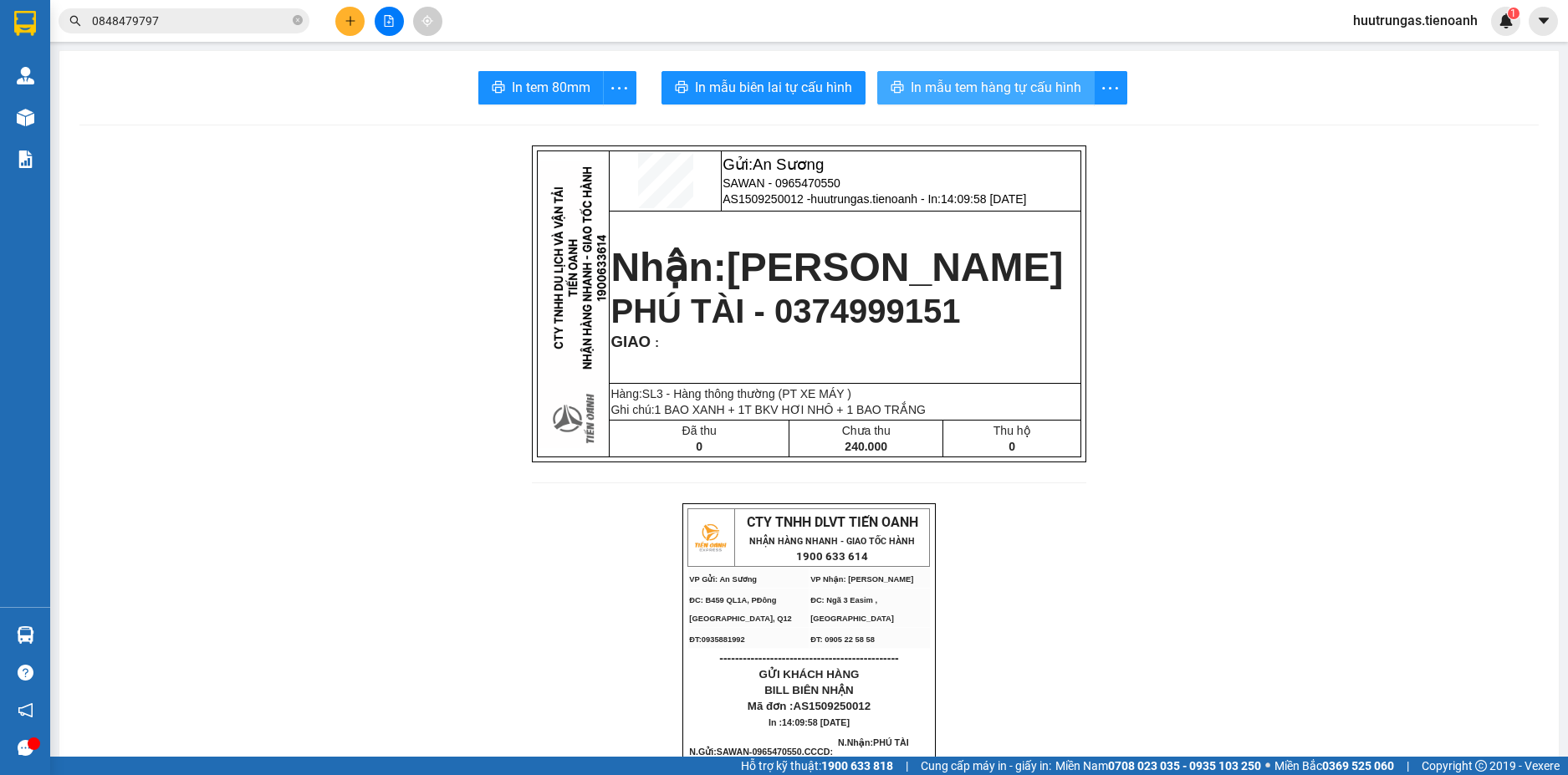
click at [1003, 82] on span "In mẫu tem hàng tự cấu hình" at bounding box center [996, 88] width 171 height 21
click at [350, 21] on icon "plus" at bounding box center [350, 20] width 10 height 1
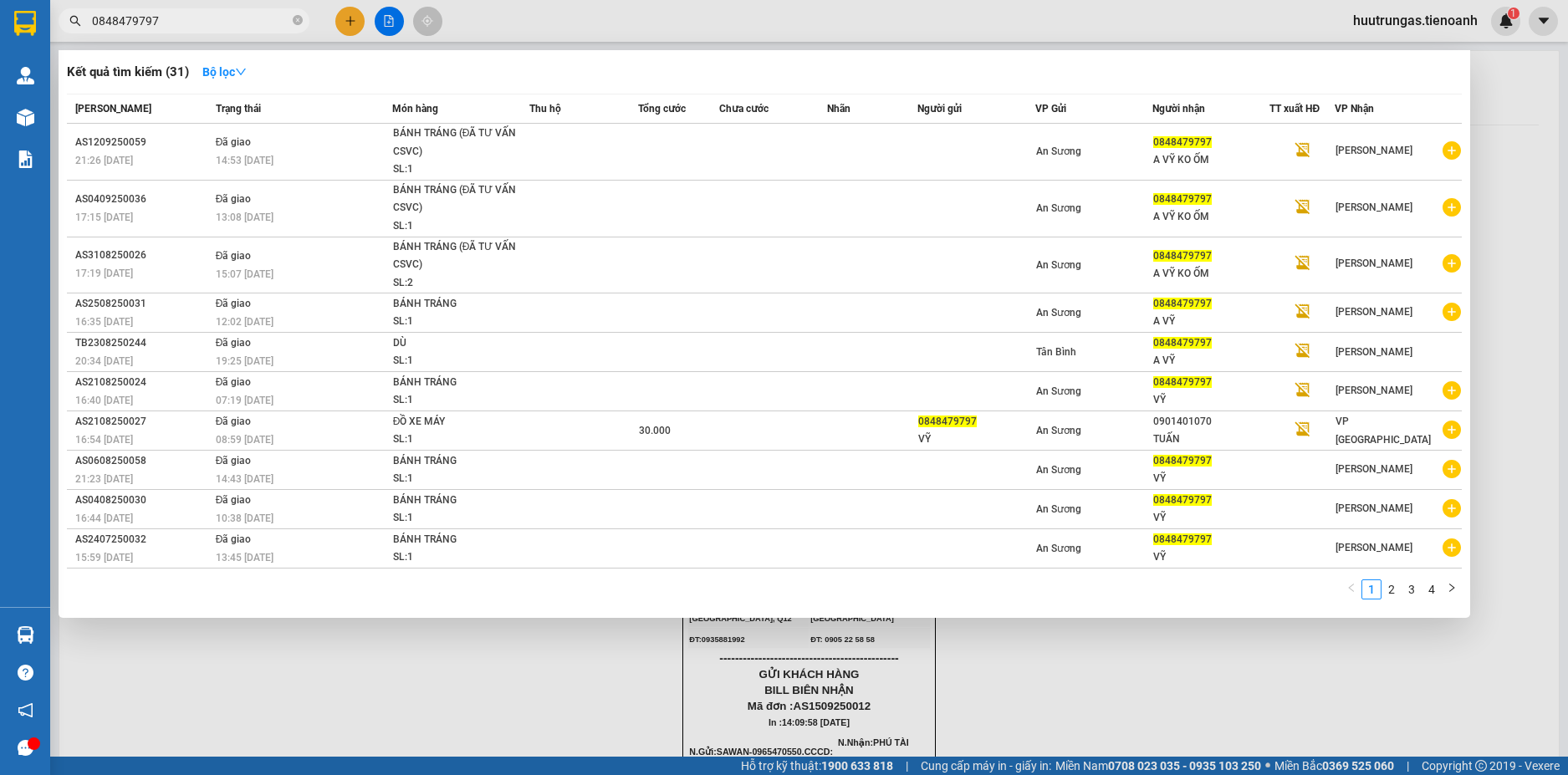
click at [208, 23] on input "0848479797" at bounding box center [190, 20] width 198 height 18
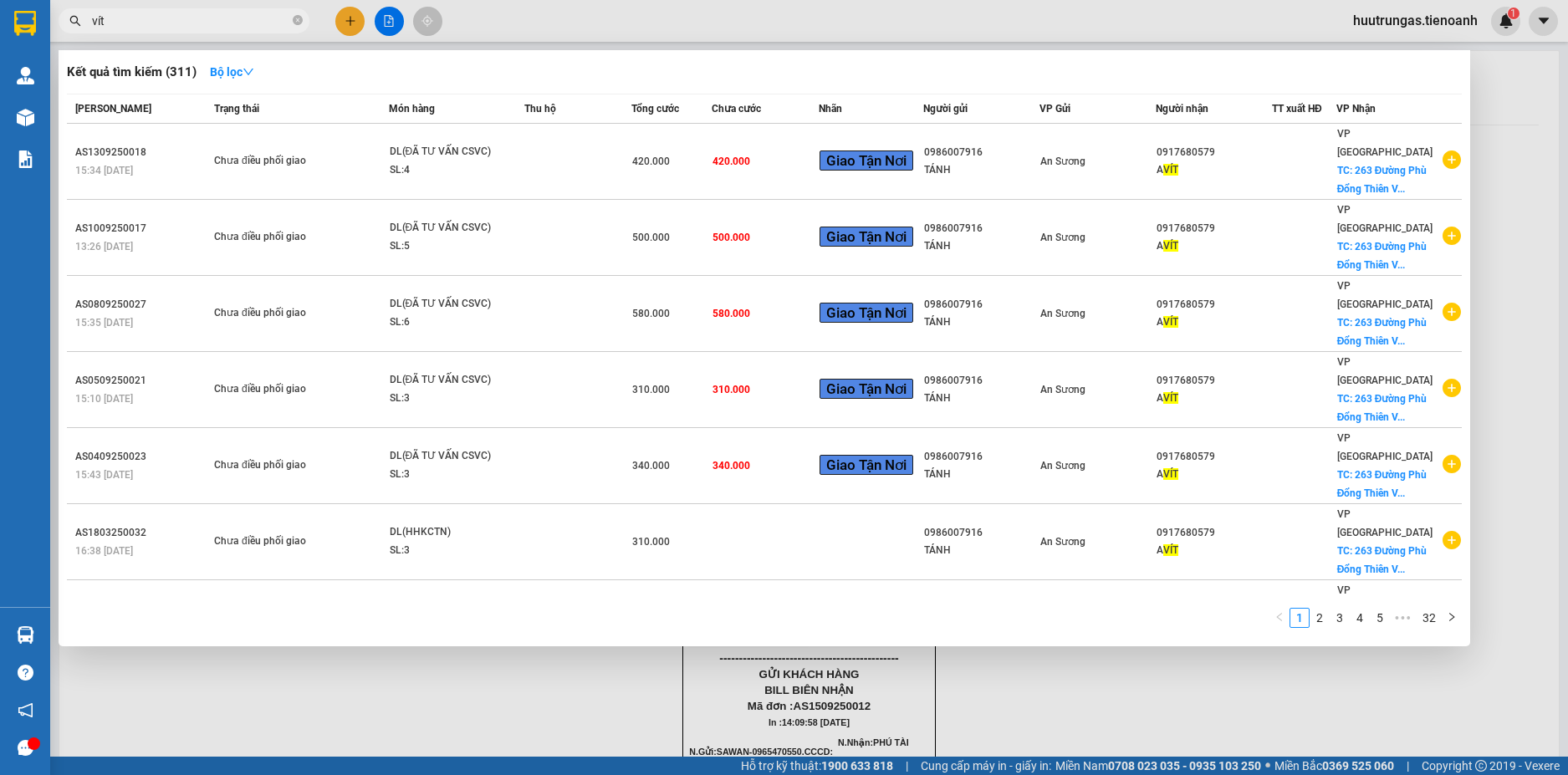
type input "vít"
click at [343, 21] on div at bounding box center [784, 388] width 1568 height 775
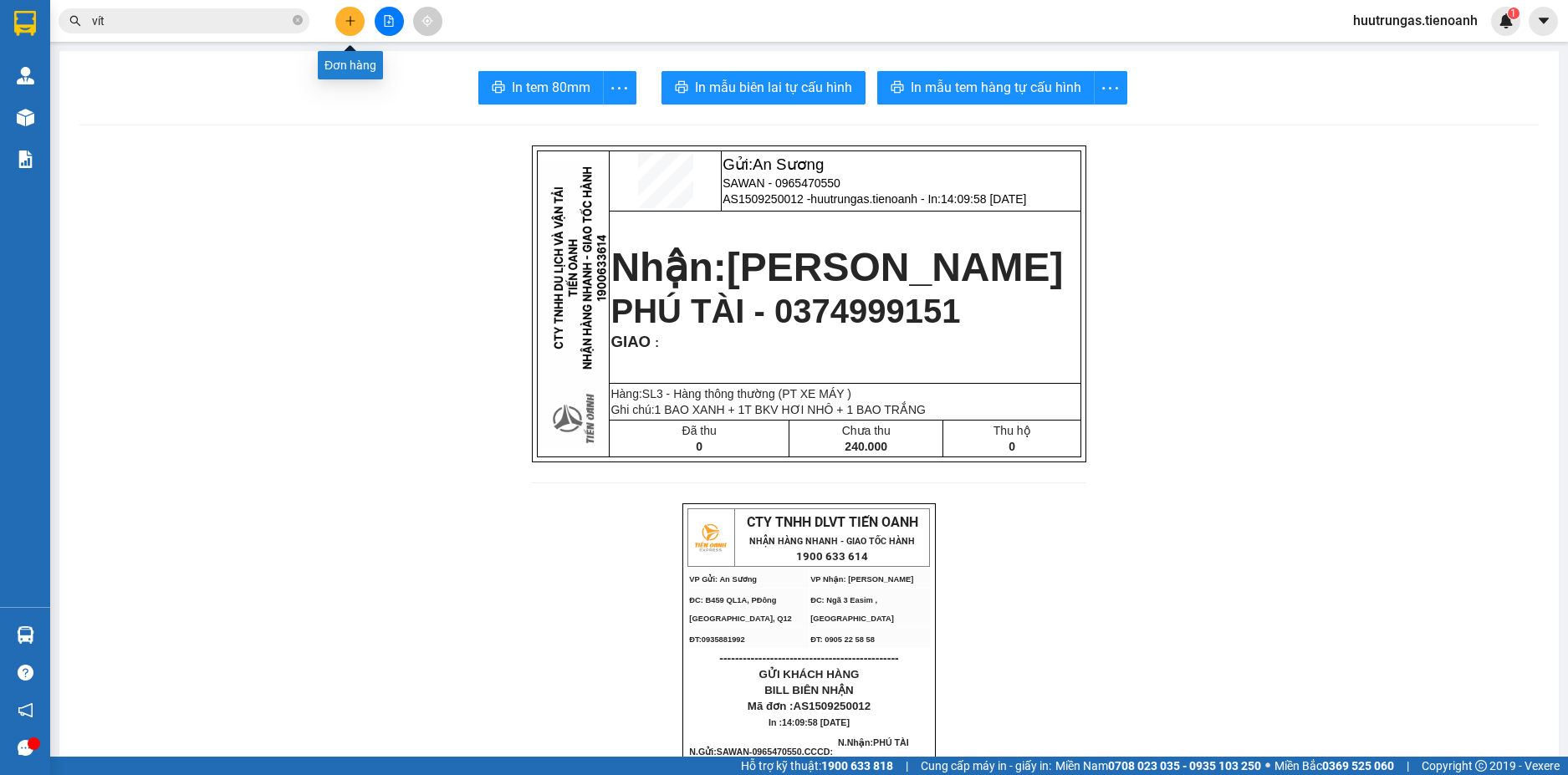
click at [343, 21] on button at bounding box center [350, 21] width 29 height 29
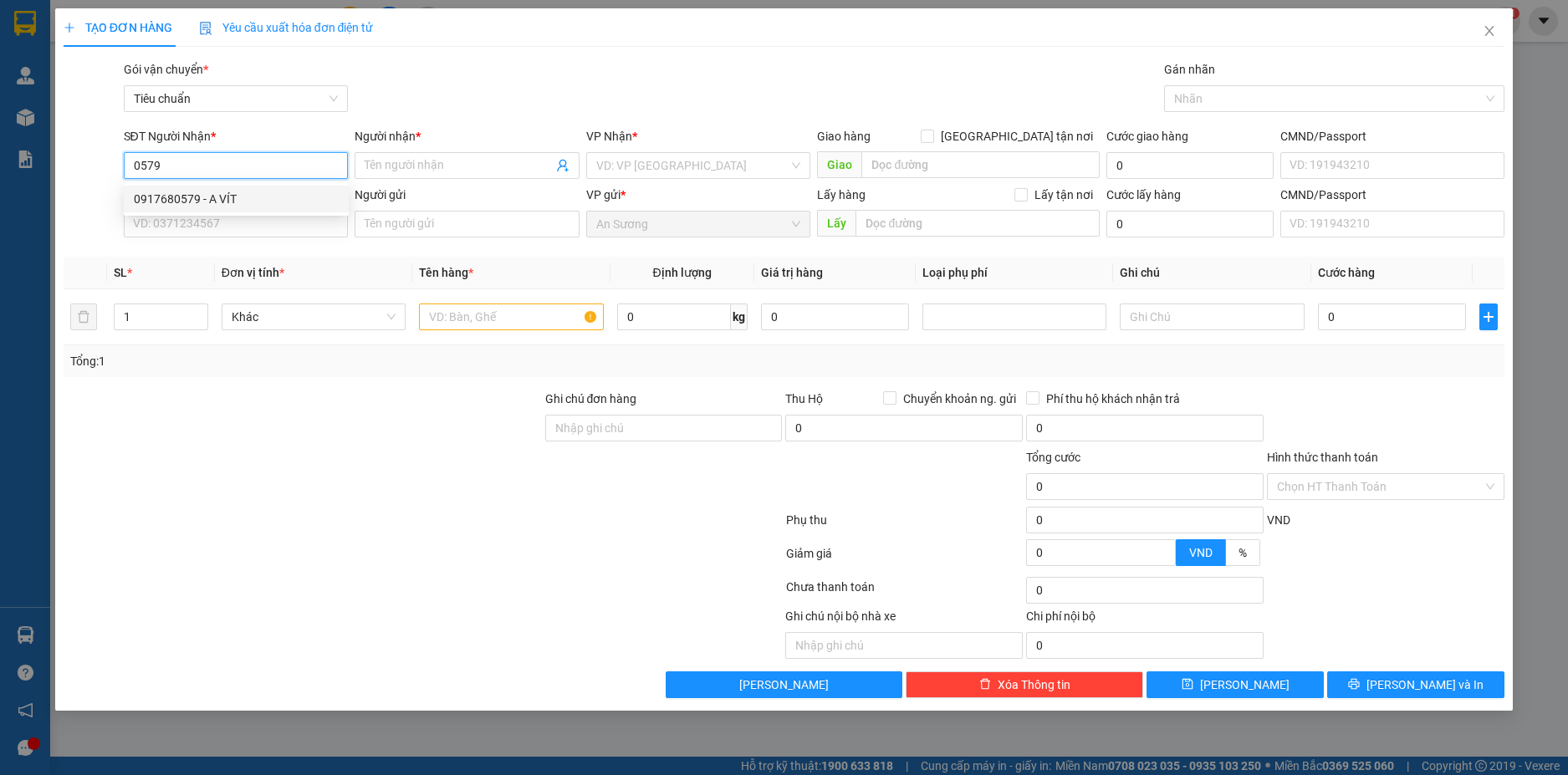
click at [205, 201] on div "0917680579 - A VÍT" at bounding box center [236, 199] width 205 height 18
type input "0917680579"
type input "A VÍT"
checkbox input "true"
type input "263 Đường Phù Đổng Thiên Vương, Phường 8, Đà Lạt, Lâm Đồng"
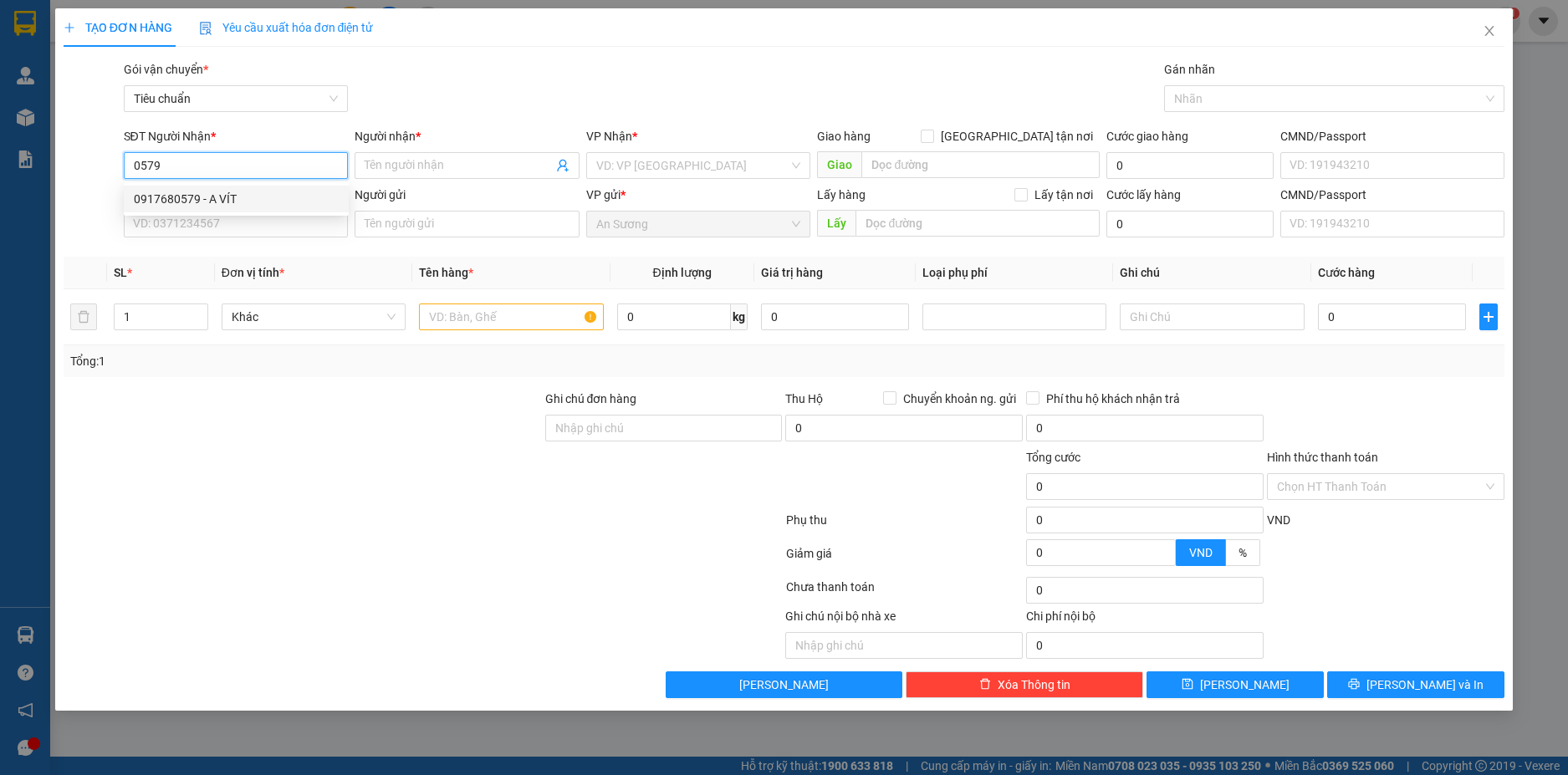
type input "100.000"
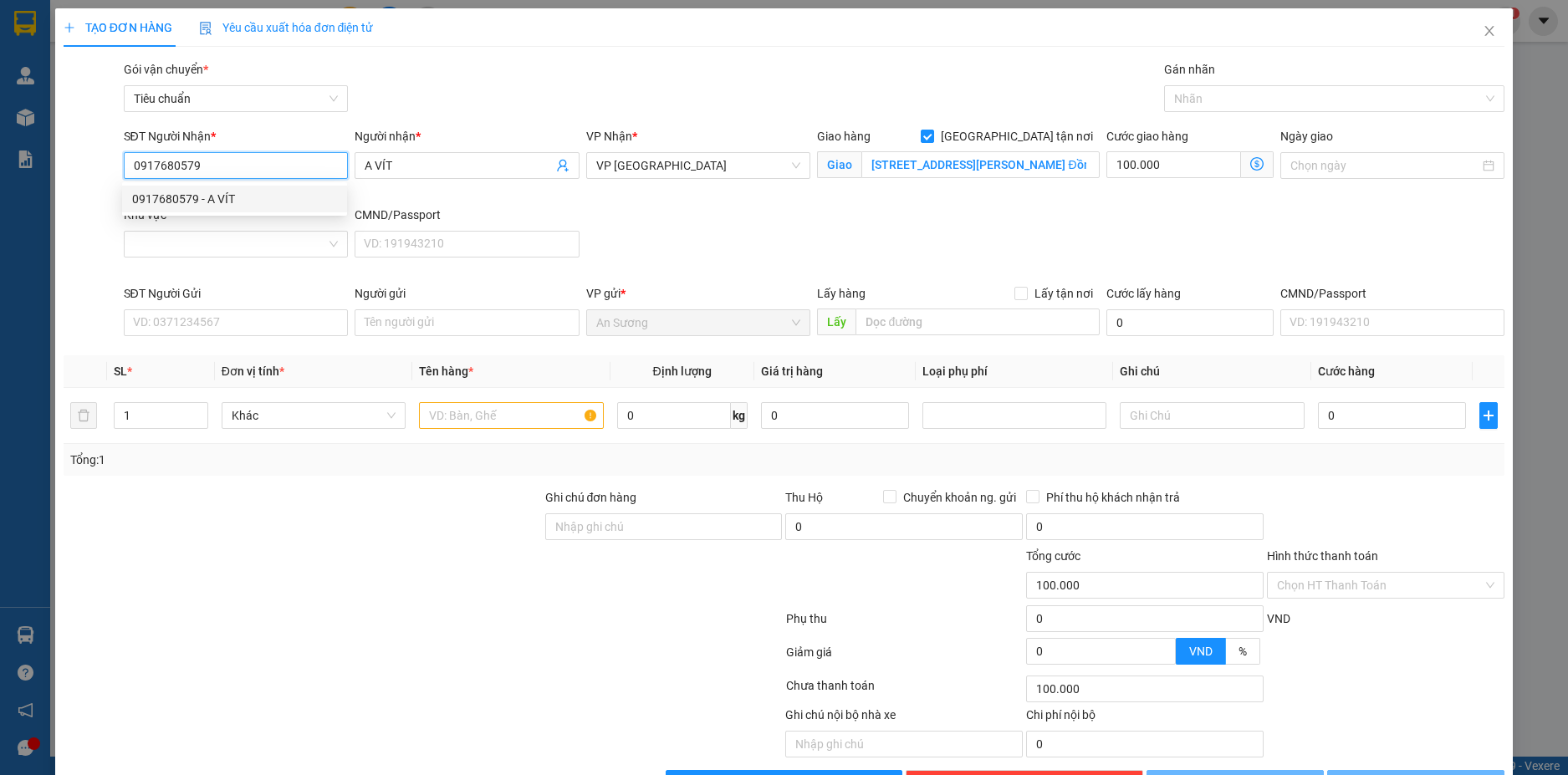
type input "420.000"
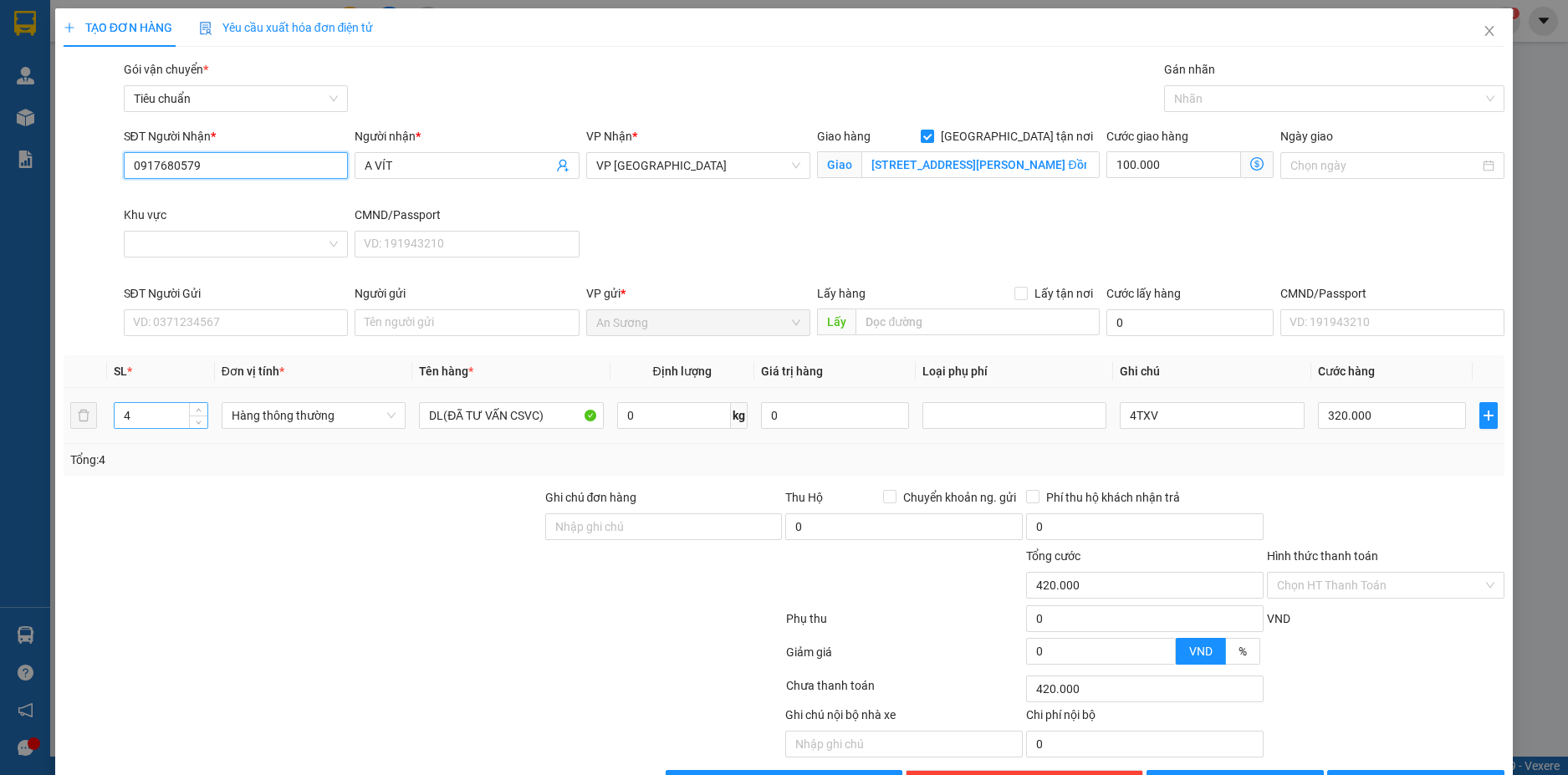
type input "0917680579"
drag, startPoint x: 159, startPoint y: 412, endPoint x: 62, endPoint y: 414, distance: 97.0
click at [62, 414] on div "TẠO ĐƠN HÀNG Yêu cầu xuất hóa đơn điện tử Transit Pickup Surcharge Ids Transit …" at bounding box center [784, 409] width 1458 height 801
type input "1"
drag, startPoint x: 1128, startPoint y: 414, endPoint x: 1222, endPoint y: 258, distance: 182.1
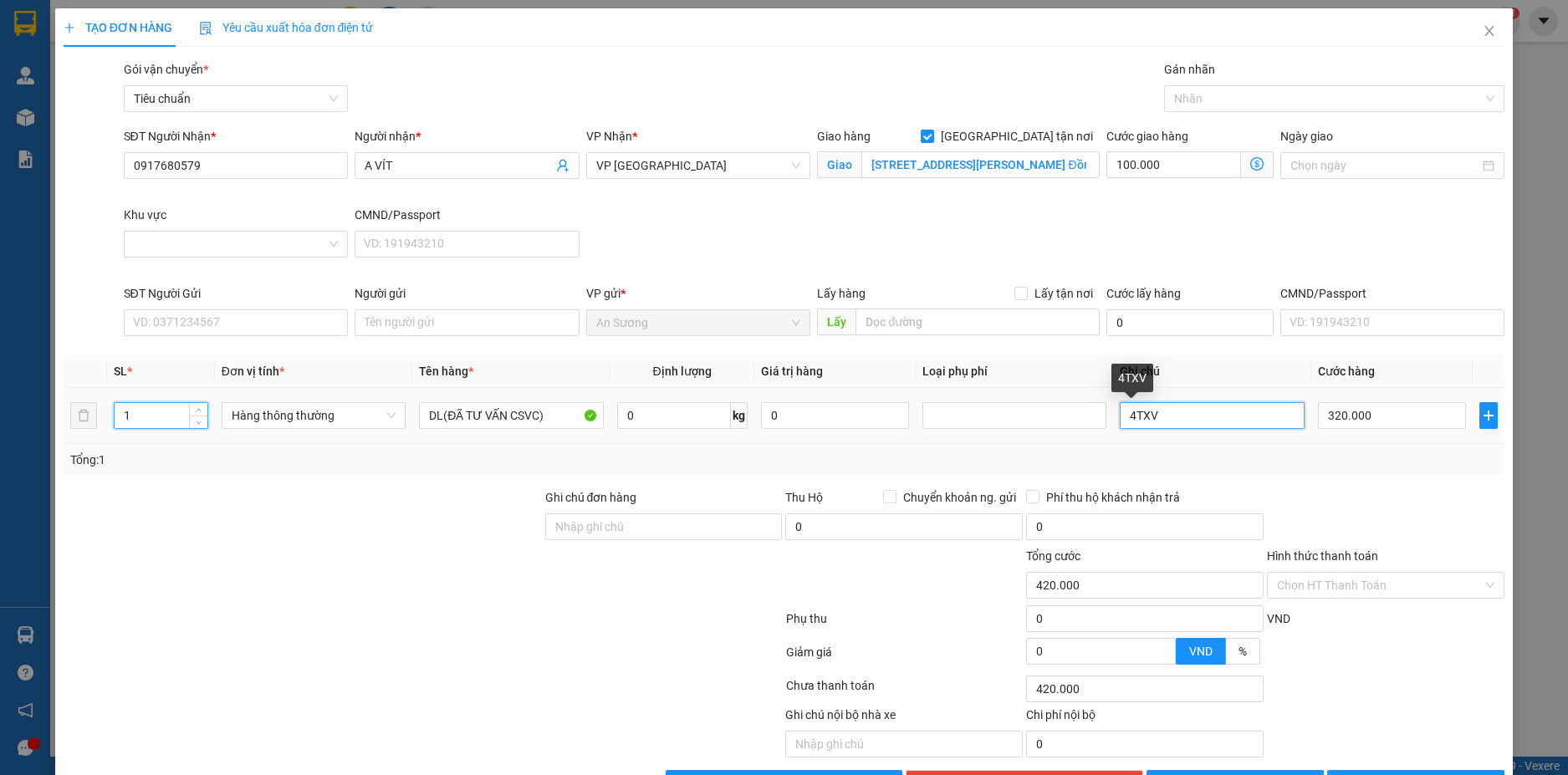
click at [1095, 419] on tr "1 Hàng thông thường DL(ĐÃ TƯ VẤN CSVC) 0 kg 0 4TXV 320.000" at bounding box center [784, 416] width 1442 height 56
type input "1TXV"
type input "100.000"
type input "0"
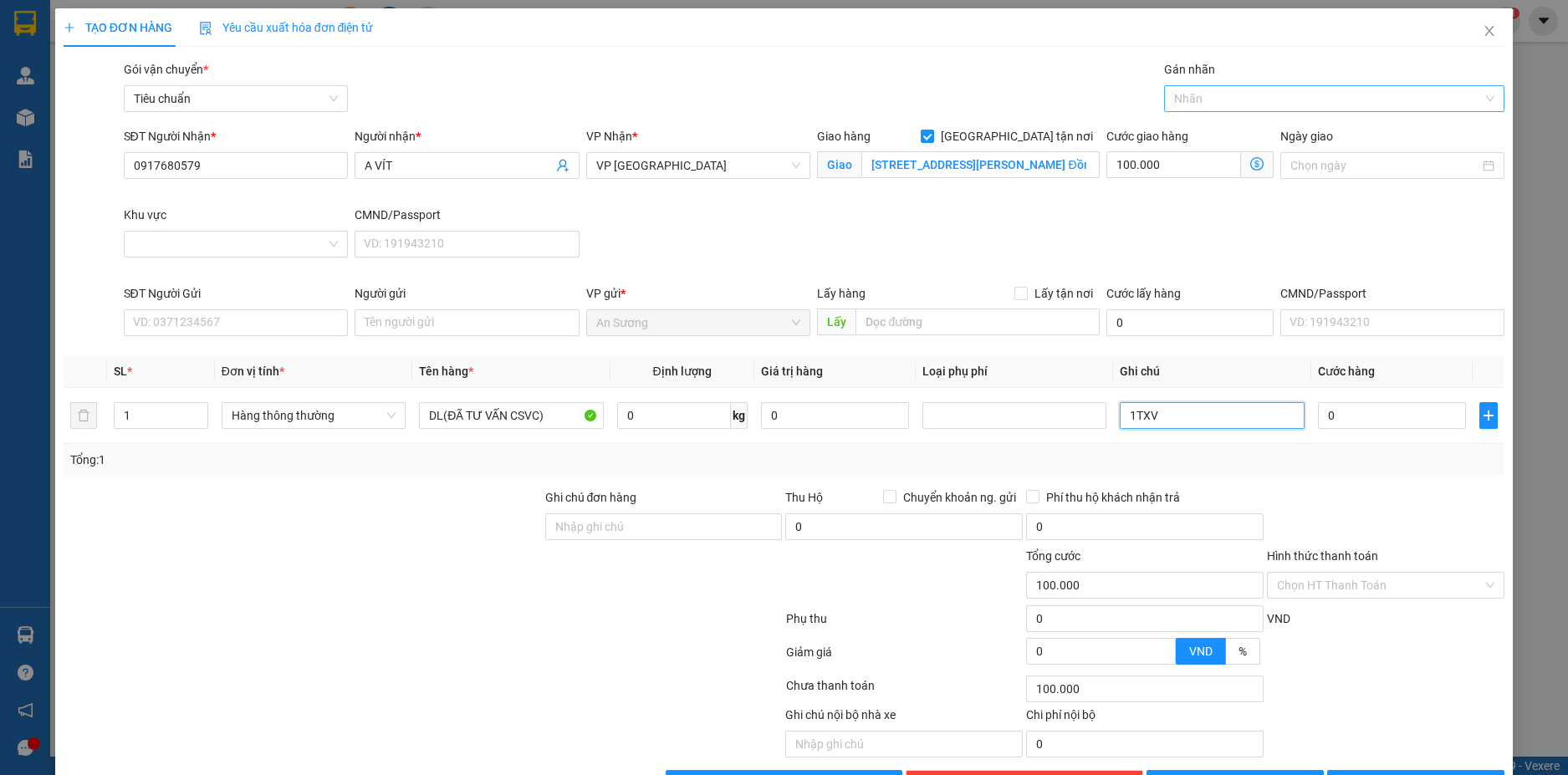
click at [1264, 94] on div at bounding box center [1325, 98] width 315 height 20
type input "1TXV"
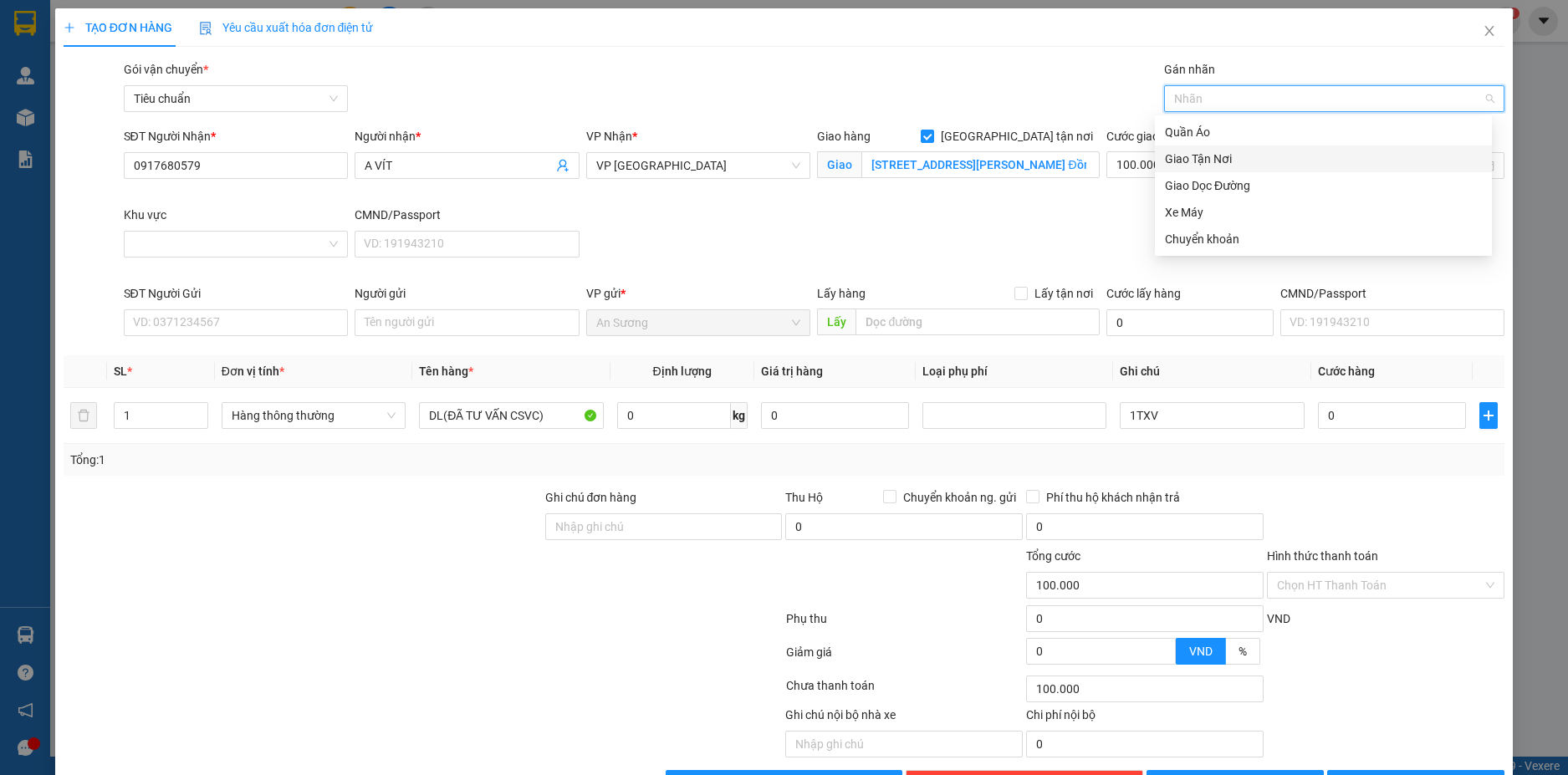
click at [1209, 162] on div "Giao Tận Nơi" at bounding box center [1322, 158] width 317 height 18
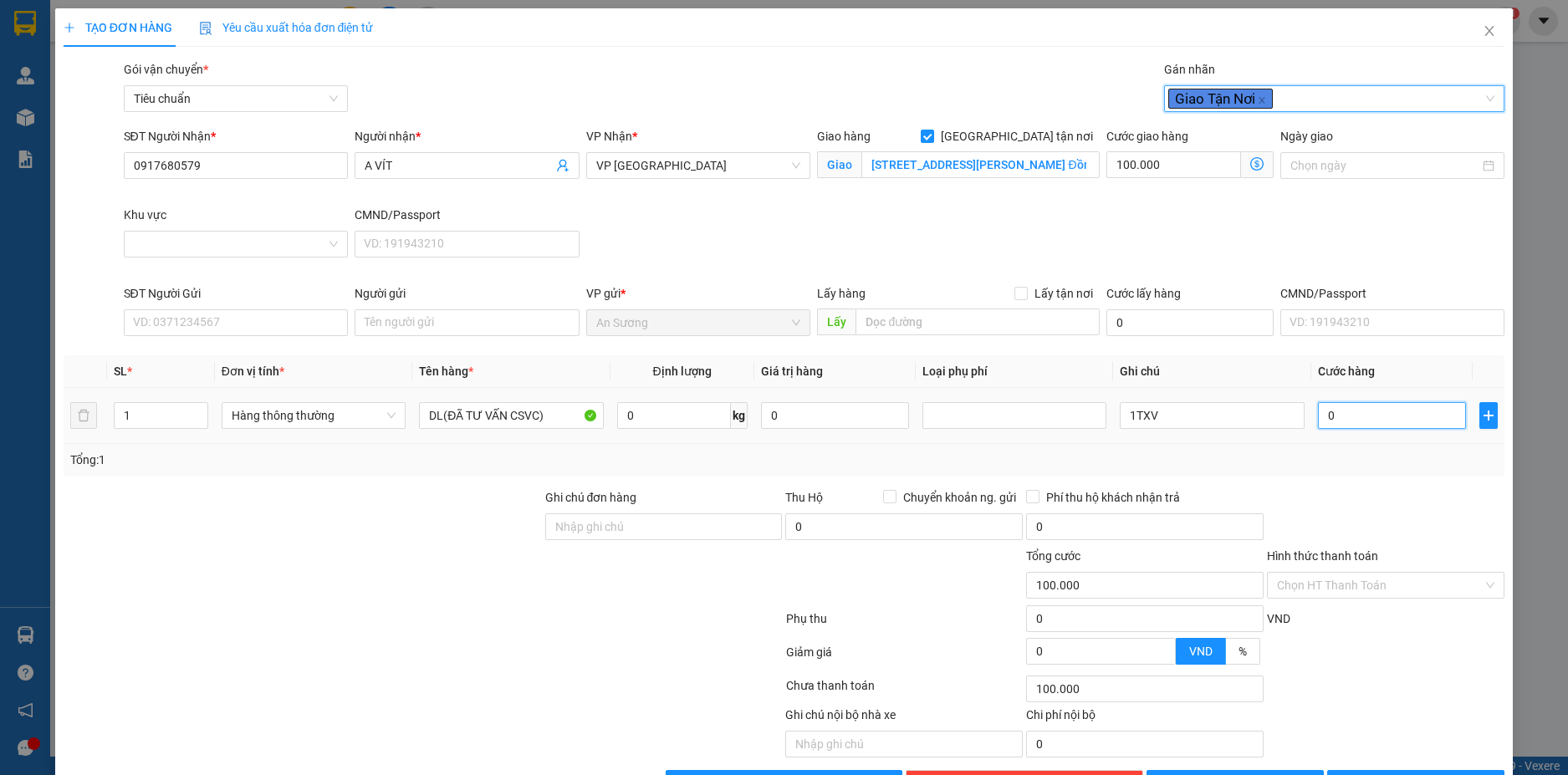
click at [1345, 421] on input "0" at bounding box center [1392, 415] width 148 height 27
type input "100.008"
type input "80"
type input "100.080"
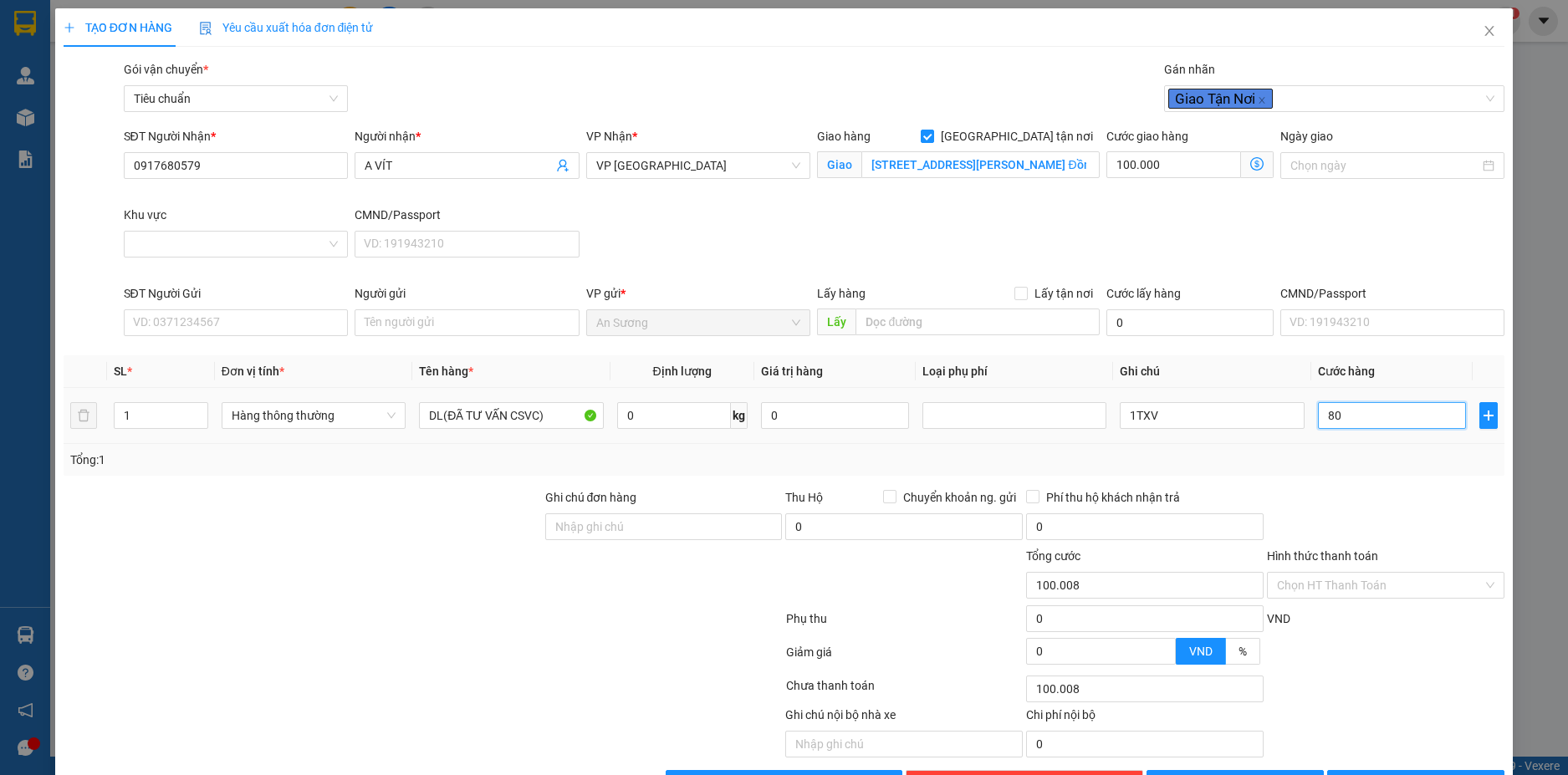
type input "100.080"
type input "80"
type input "180.000"
type input "80.000"
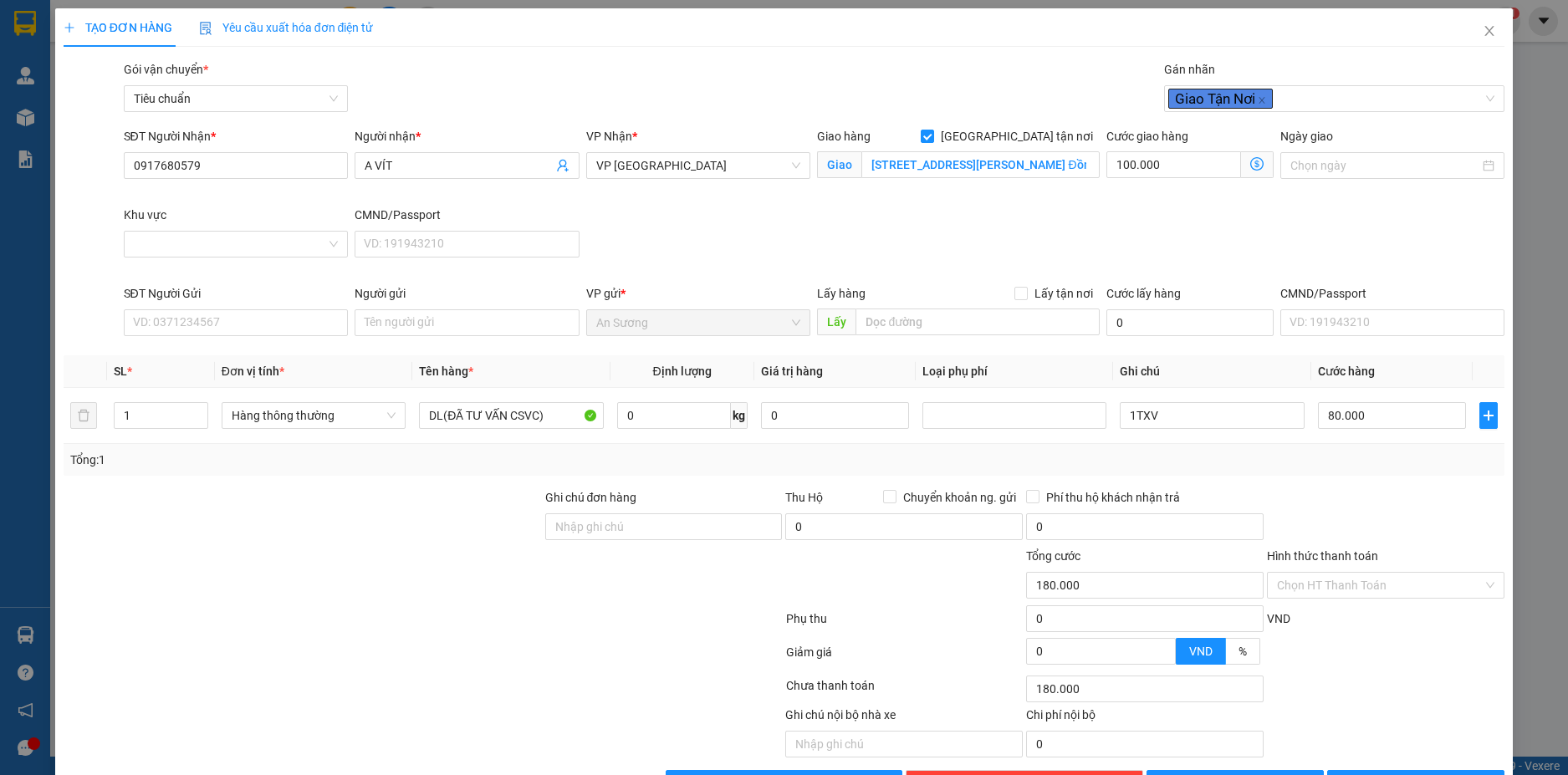
click at [1320, 494] on div at bounding box center [1386, 518] width 241 height 59
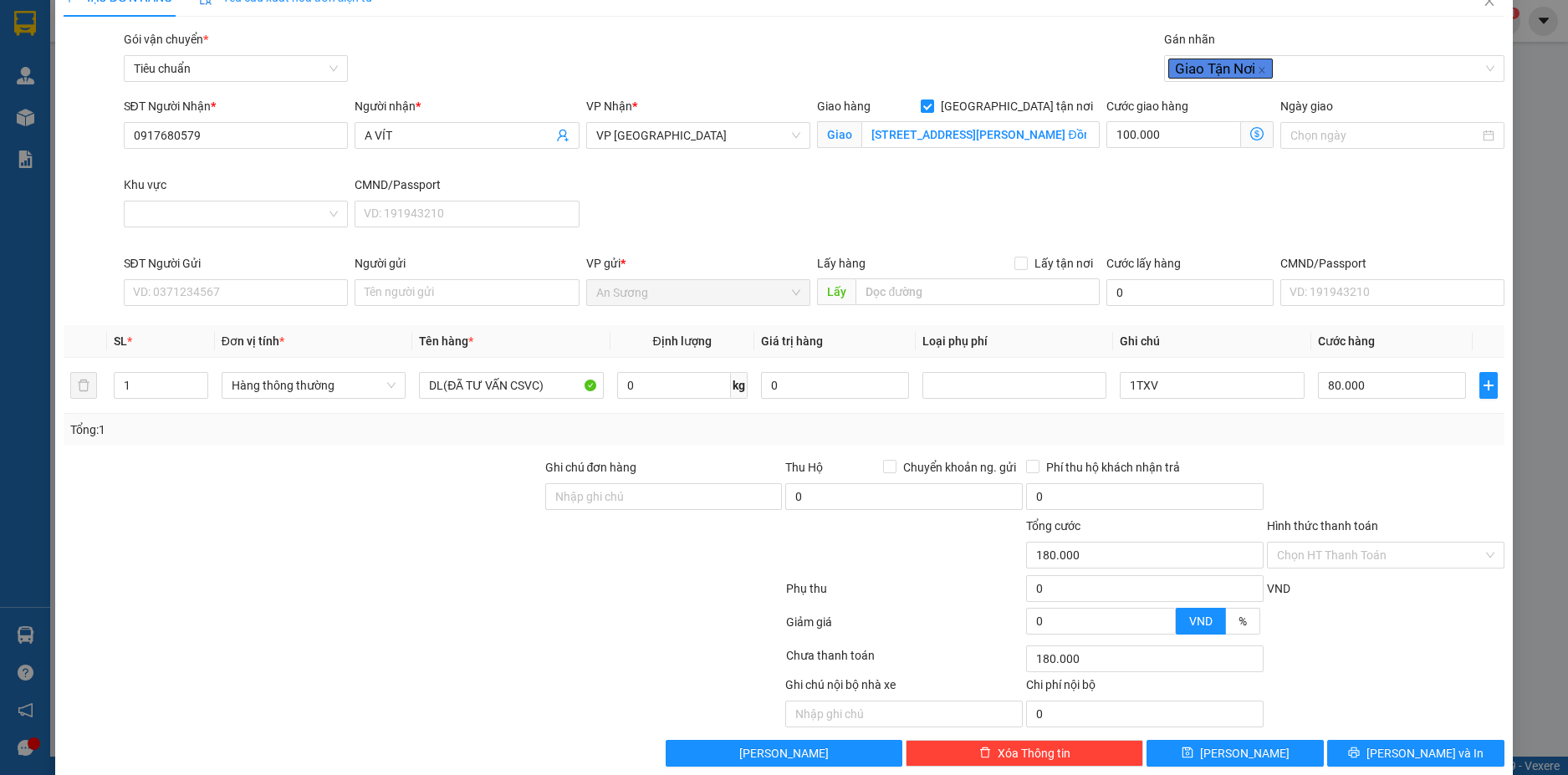
scroll to position [54, 0]
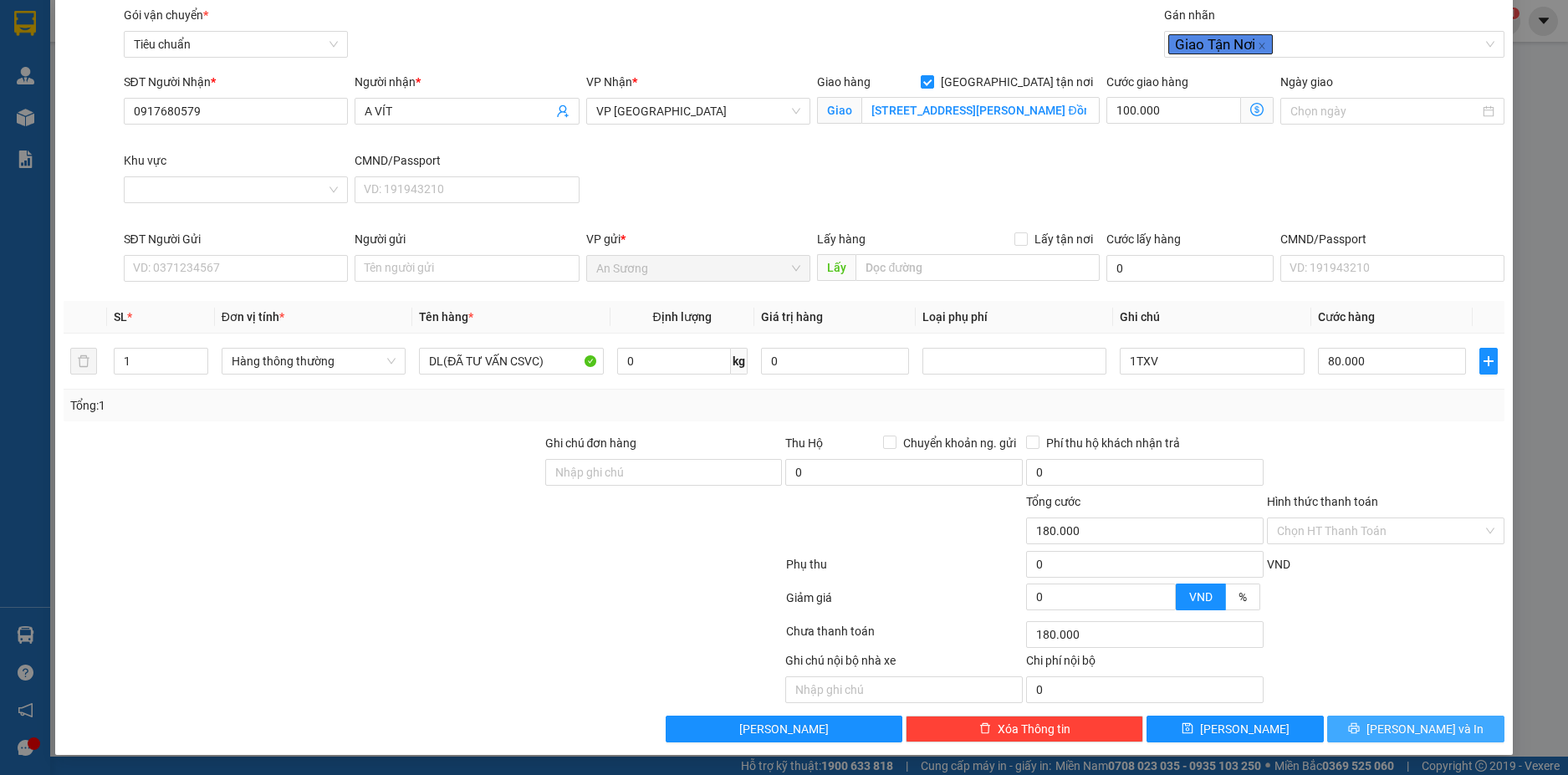
click at [1398, 727] on span "[PERSON_NAME] và In" at bounding box center [1423, 729] width 117 height 18
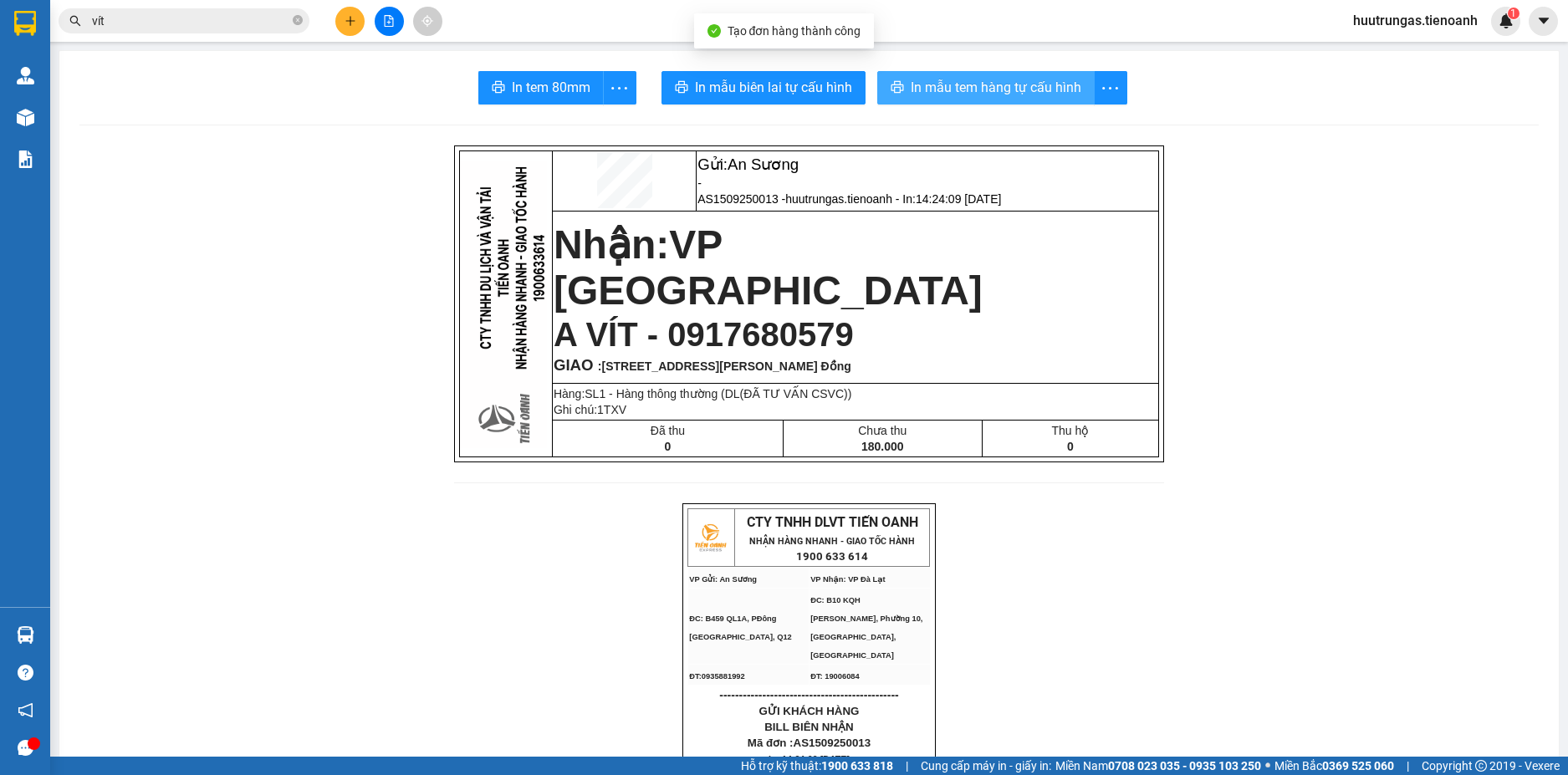
click at [948, 92] on span "In mẫu tem hàng tự cấu hình" at bounding box center [996, 88] width 171 height 21
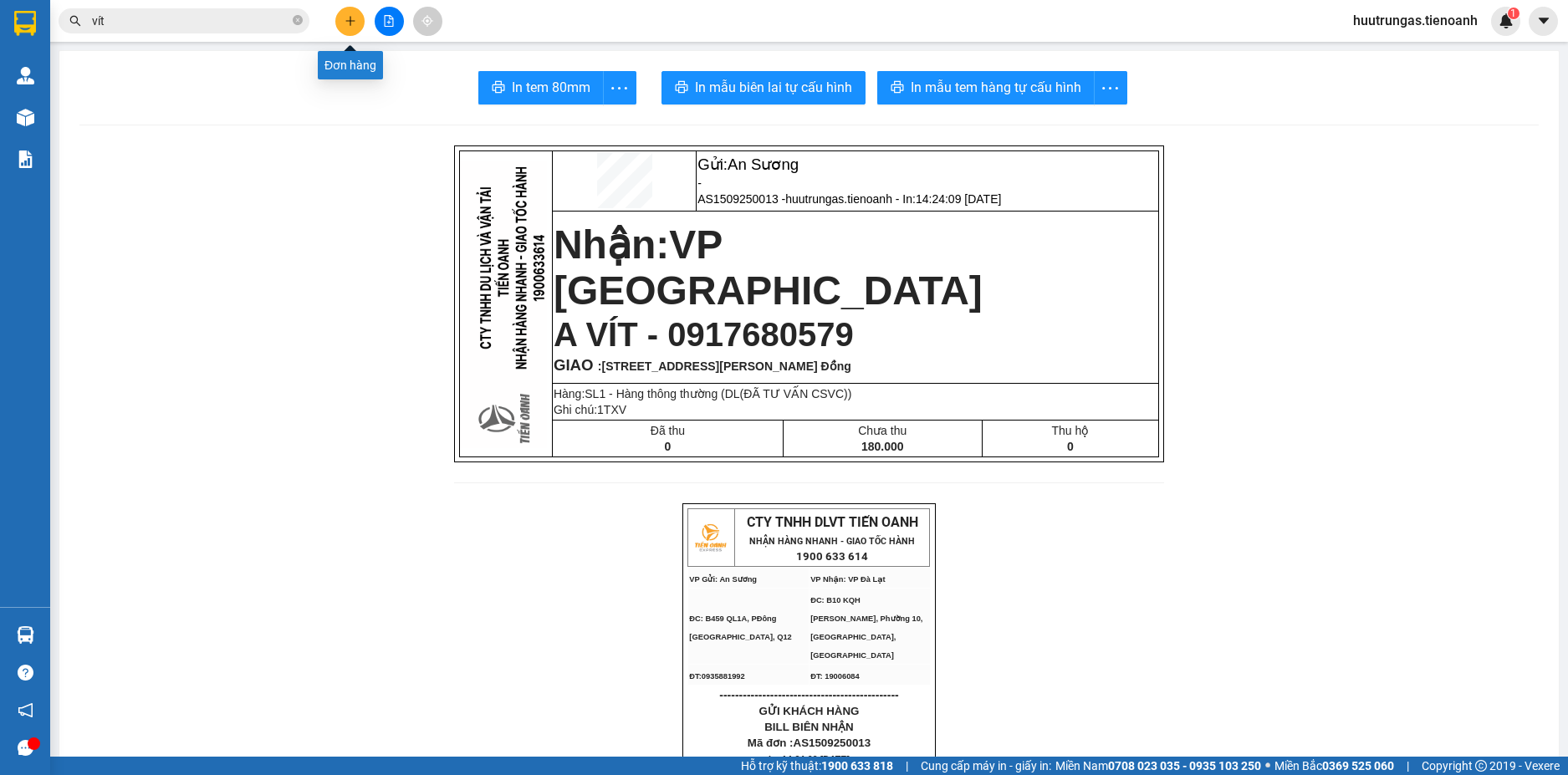
click at [350, 22] on icon "plus" at bounding box center [350, 21] width 12 height 12
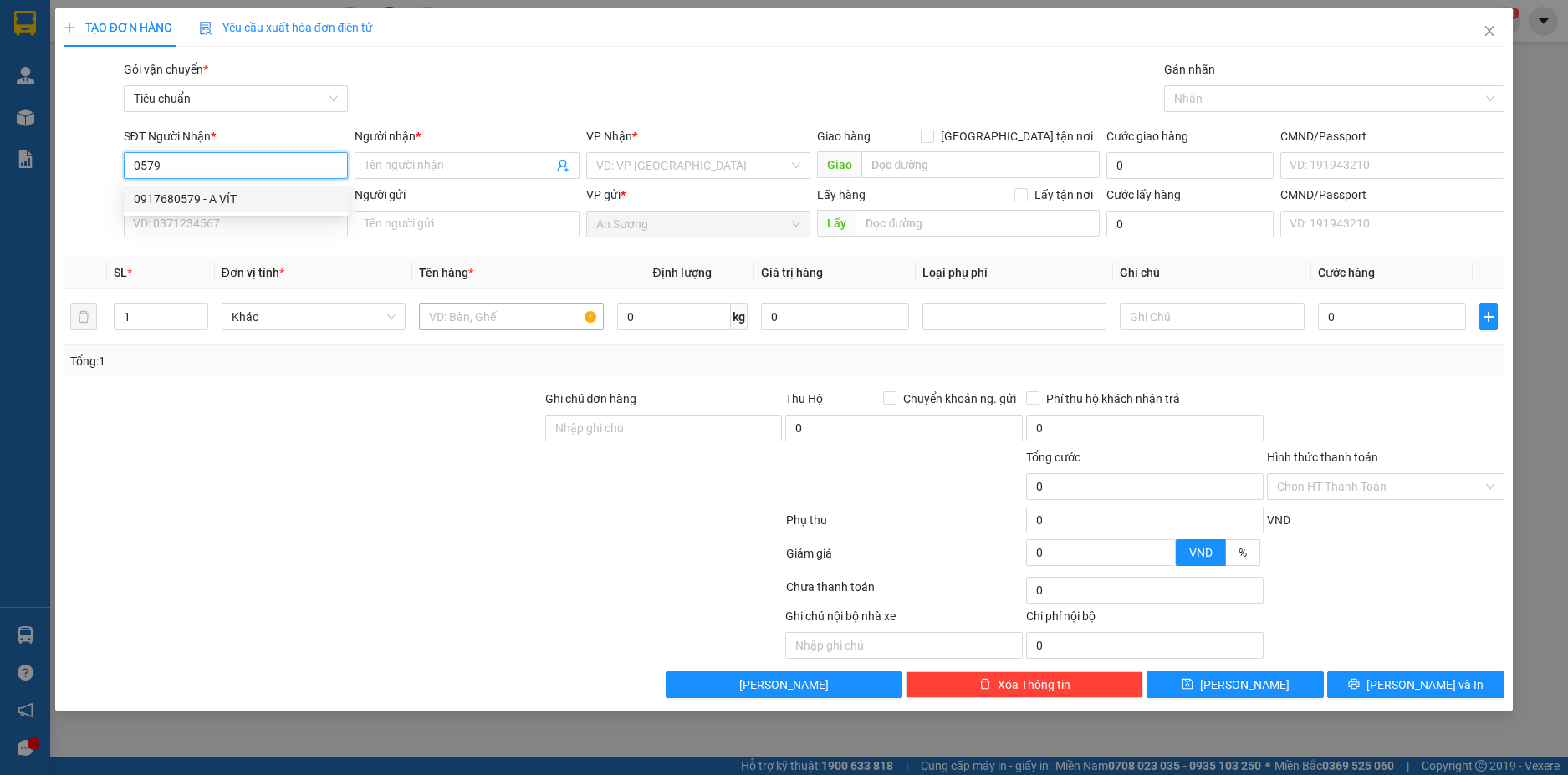
click at [188, 196] on div "0917680579 - A VÍT" at bounding box center [236, 199] width 205 height 18
type input "0917680579"
type input "A VÍT"
checkbox input "true"
type input "263 Đường Phù Đổng Thiên Vương, Phường 8, Đà Lạt, Lâm Đồng"
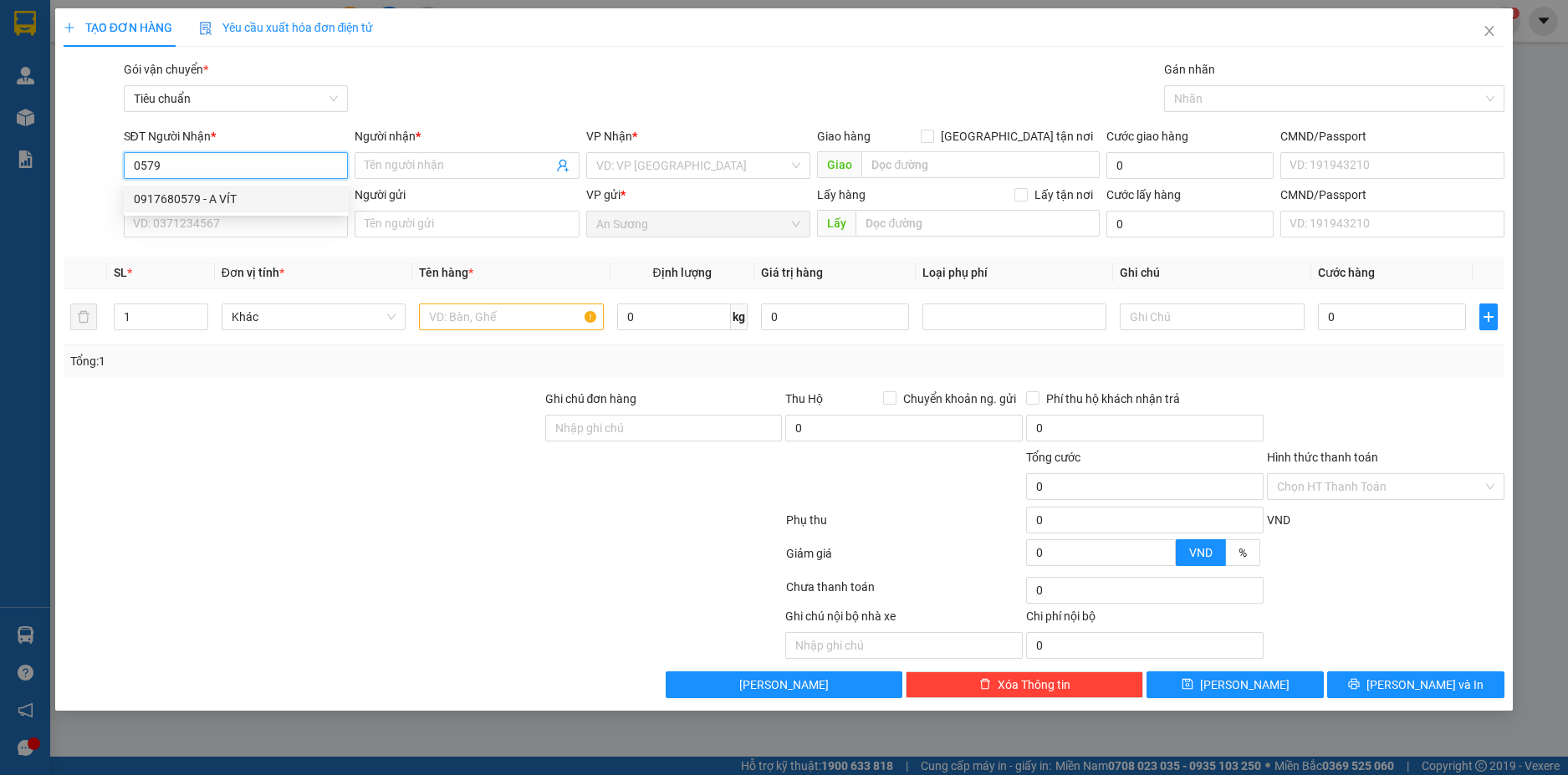
type input "100.000"
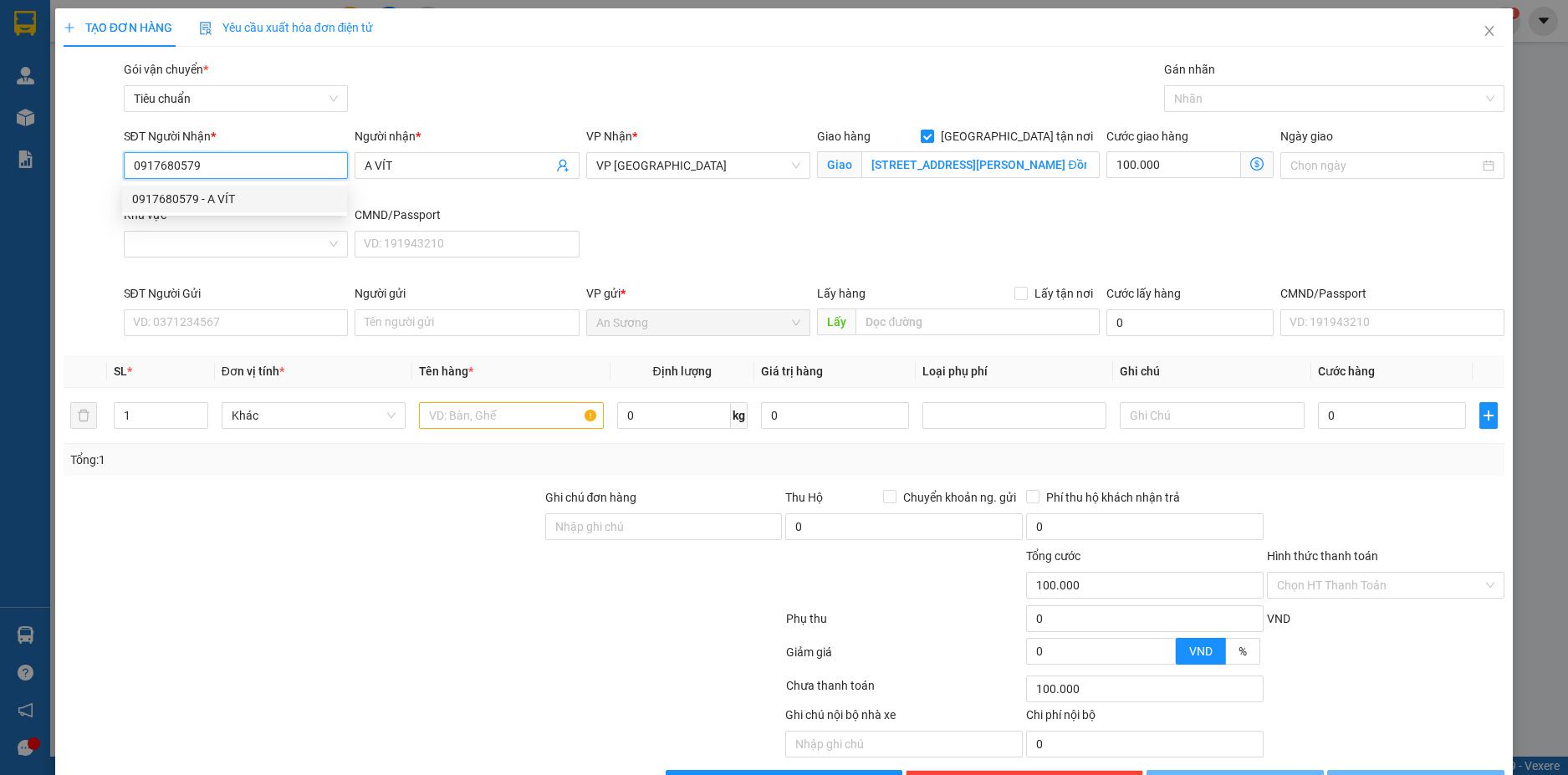
type input "180.000"
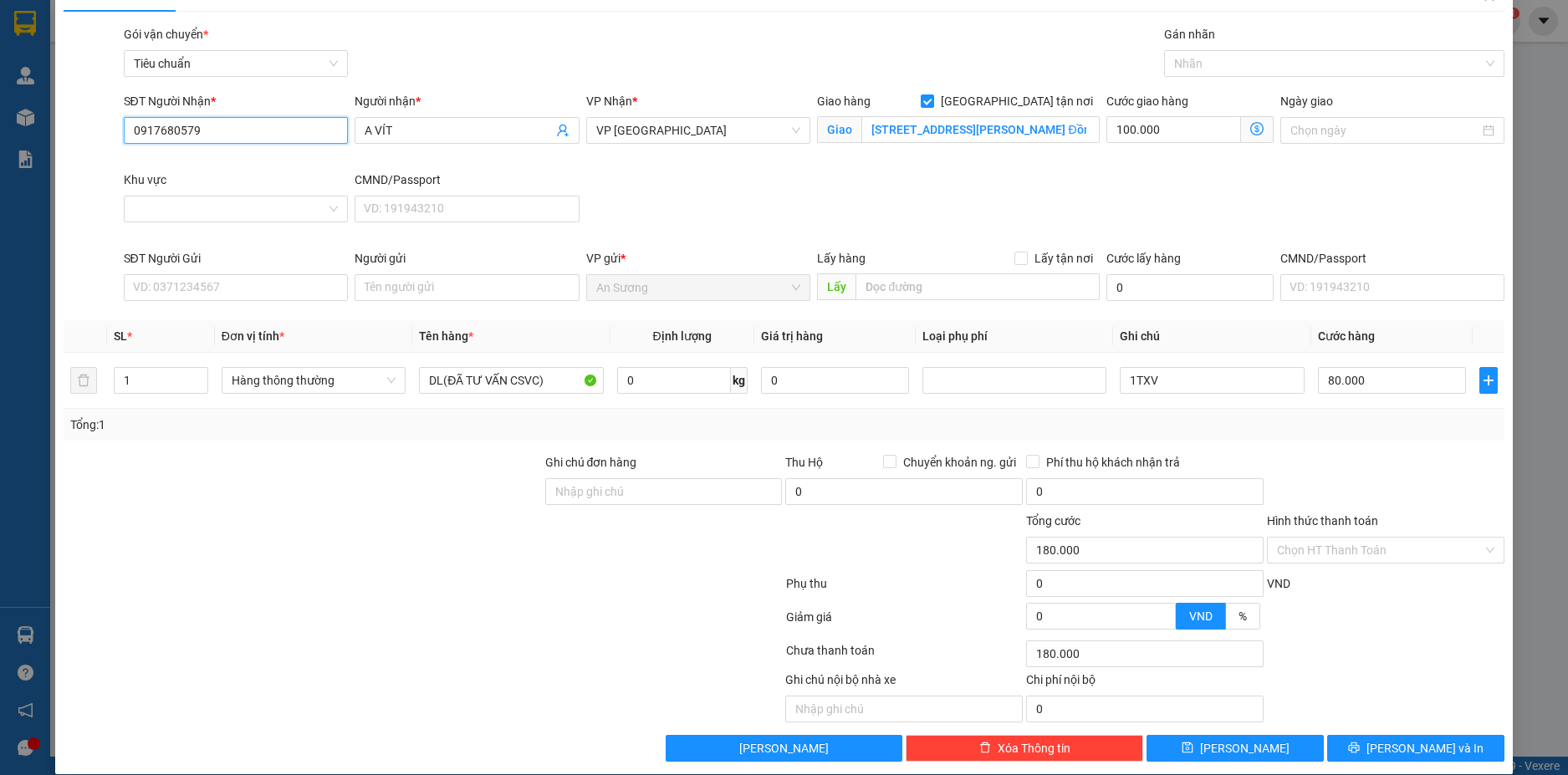
scroll to position [54, 0]
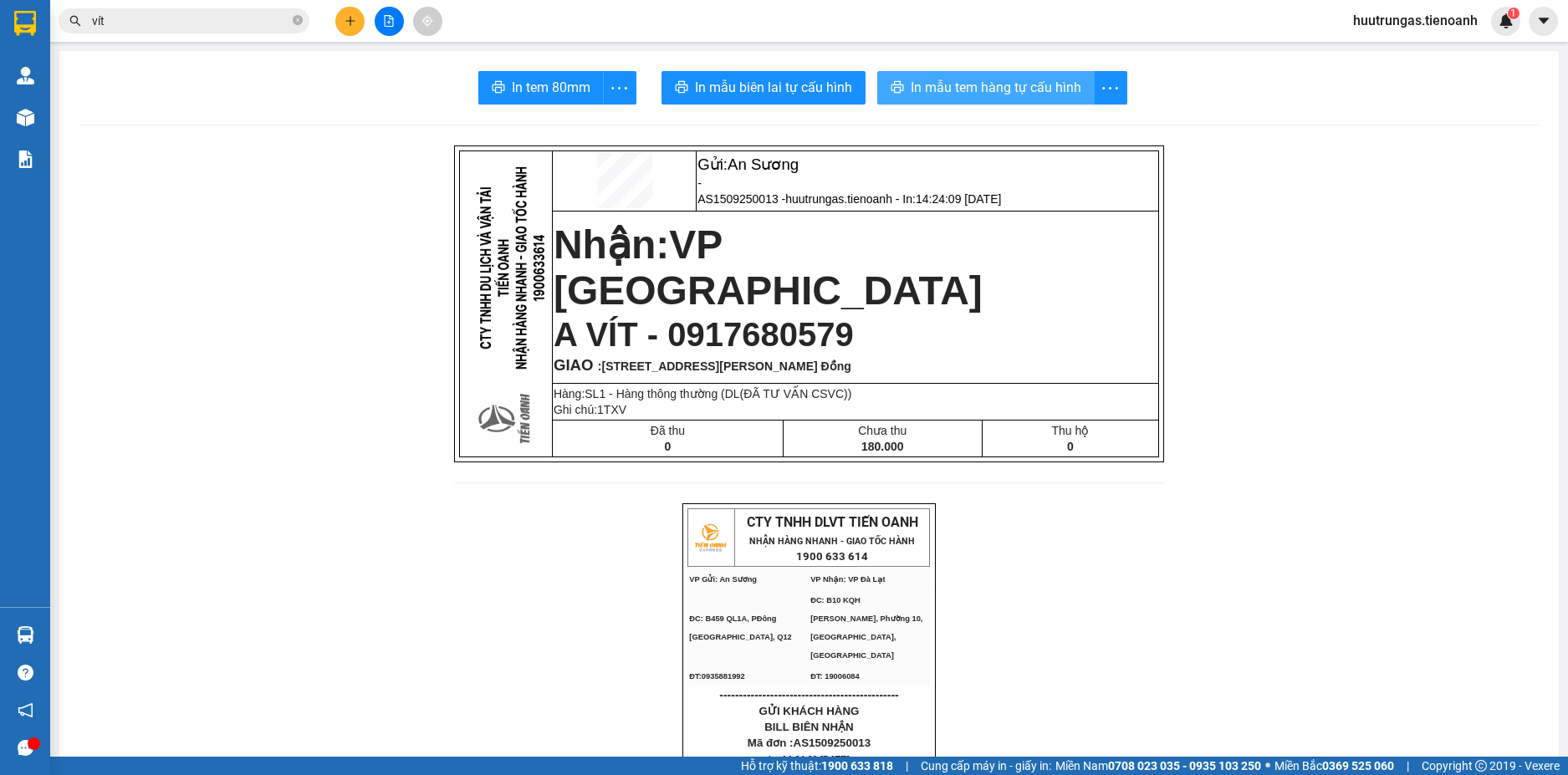
click at [979, 85] on span "In mẫu tem hàng tự cấu hình" at bounding box center [996, 88] width 171 height 21
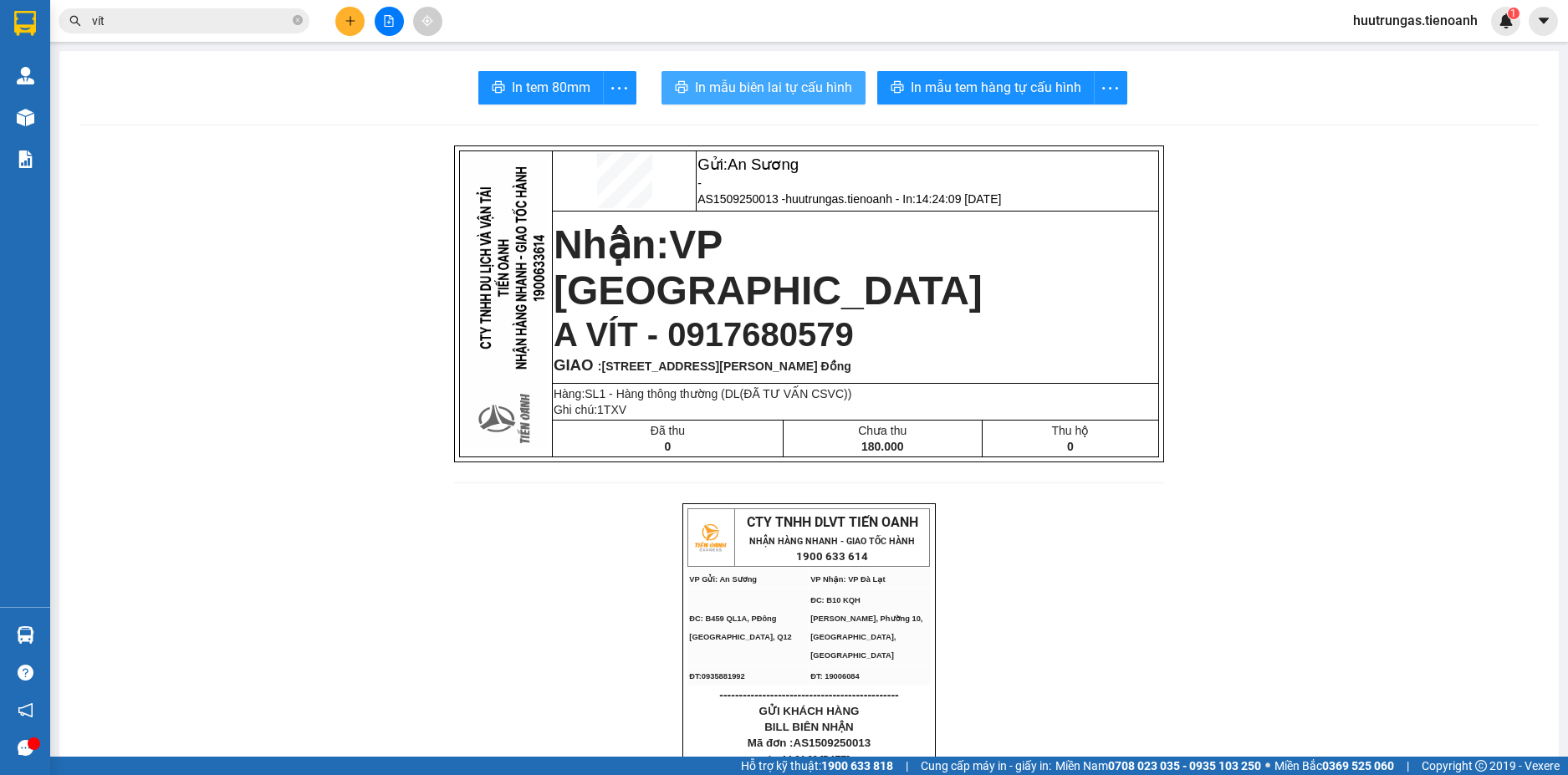
click at [749, 84] on span "In mẫu biên lai tự cấu hình" at bounding box center [773, 88] width 157 height 21
click at [347, 20] on icon "plus" at bounding box center [350, 21] width 12 height 12
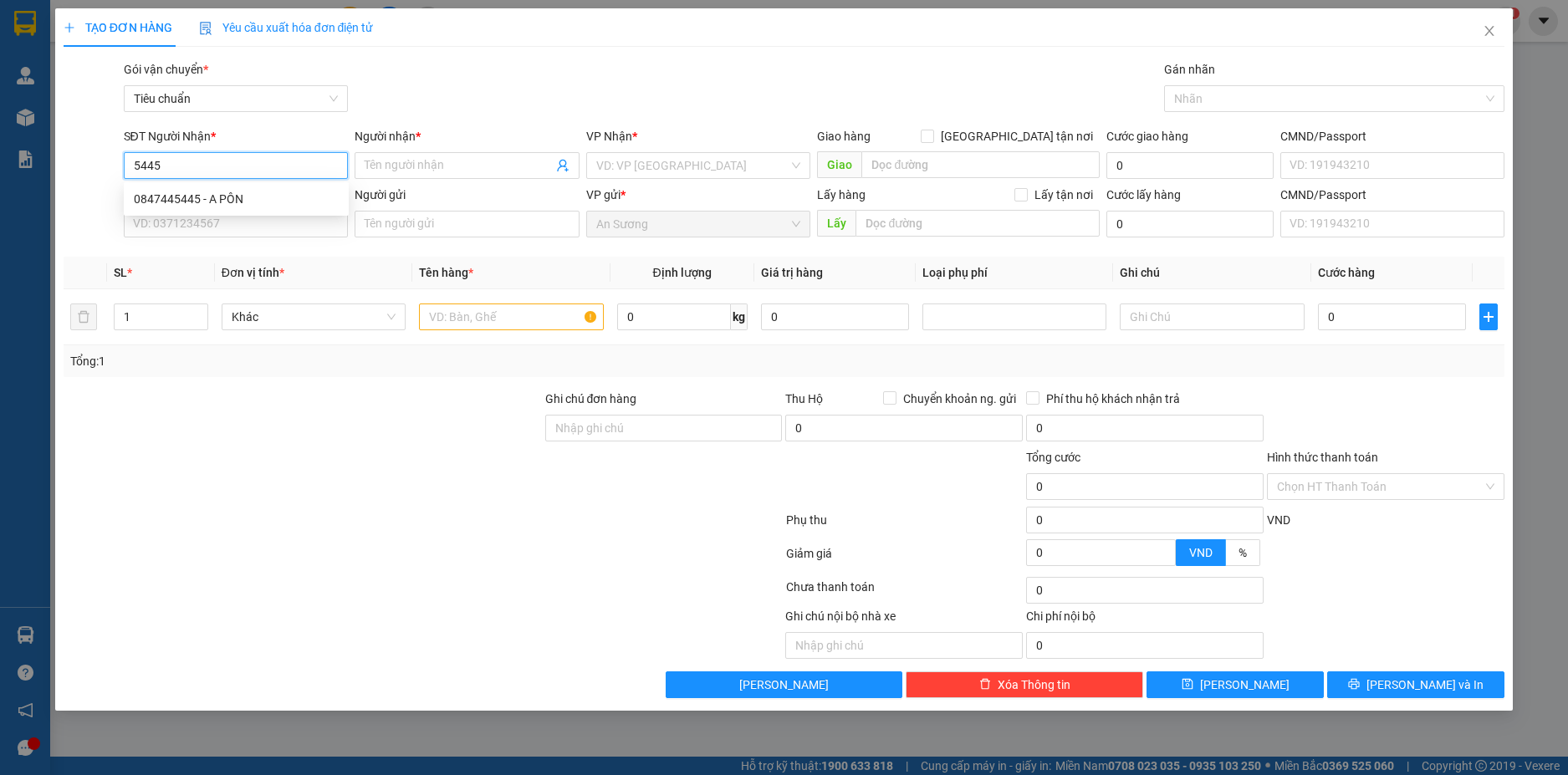
click at [199, 166] on input "5445" at bounding box center [235, 166] width 225 height 27
click at [207, 199] on div "0847445445 - A PÔN" at bounding box center [236, 199] width 205 height 18
type input "0847445445"
type input "A PÔN"
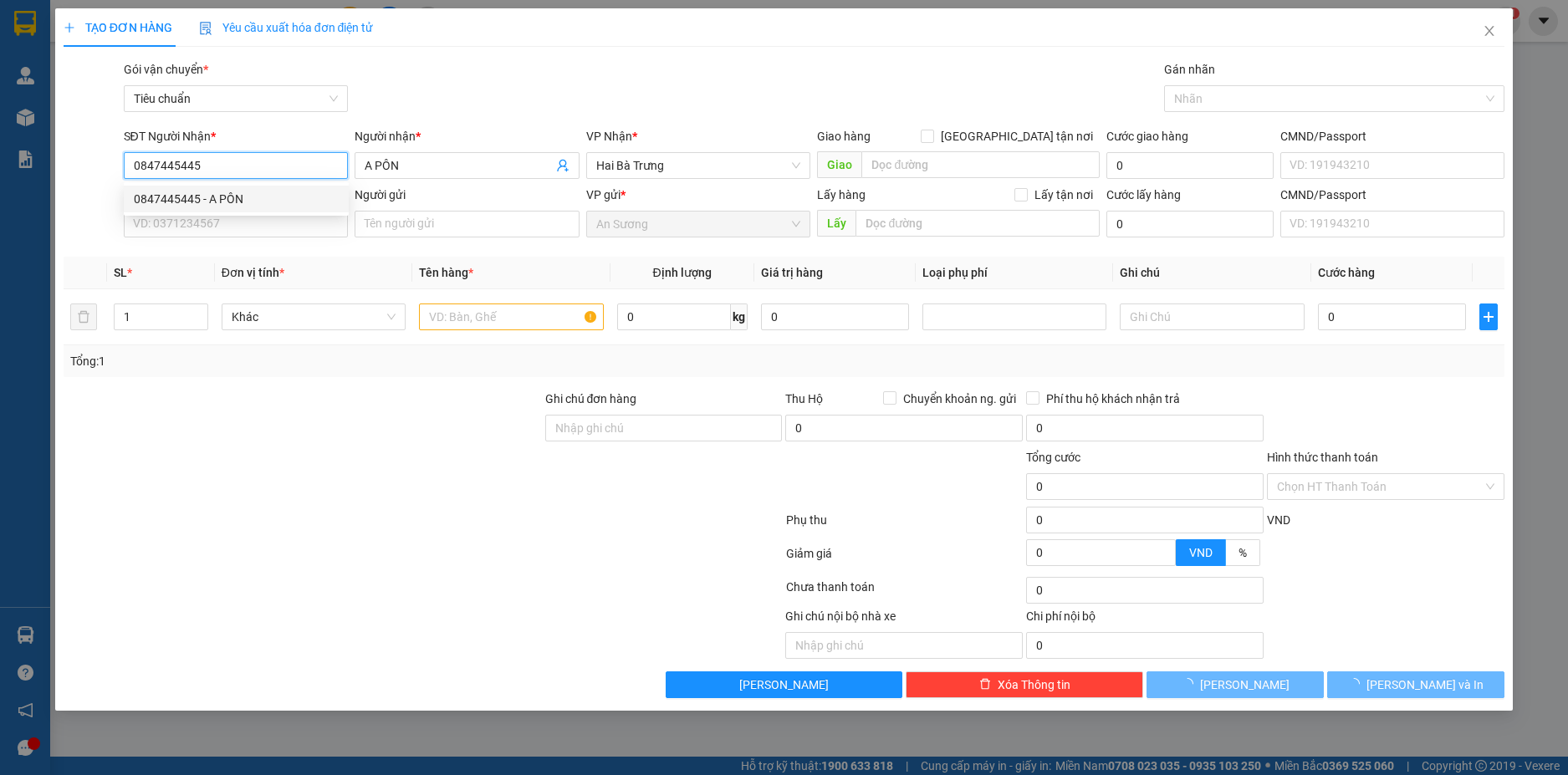
type input "90.000"
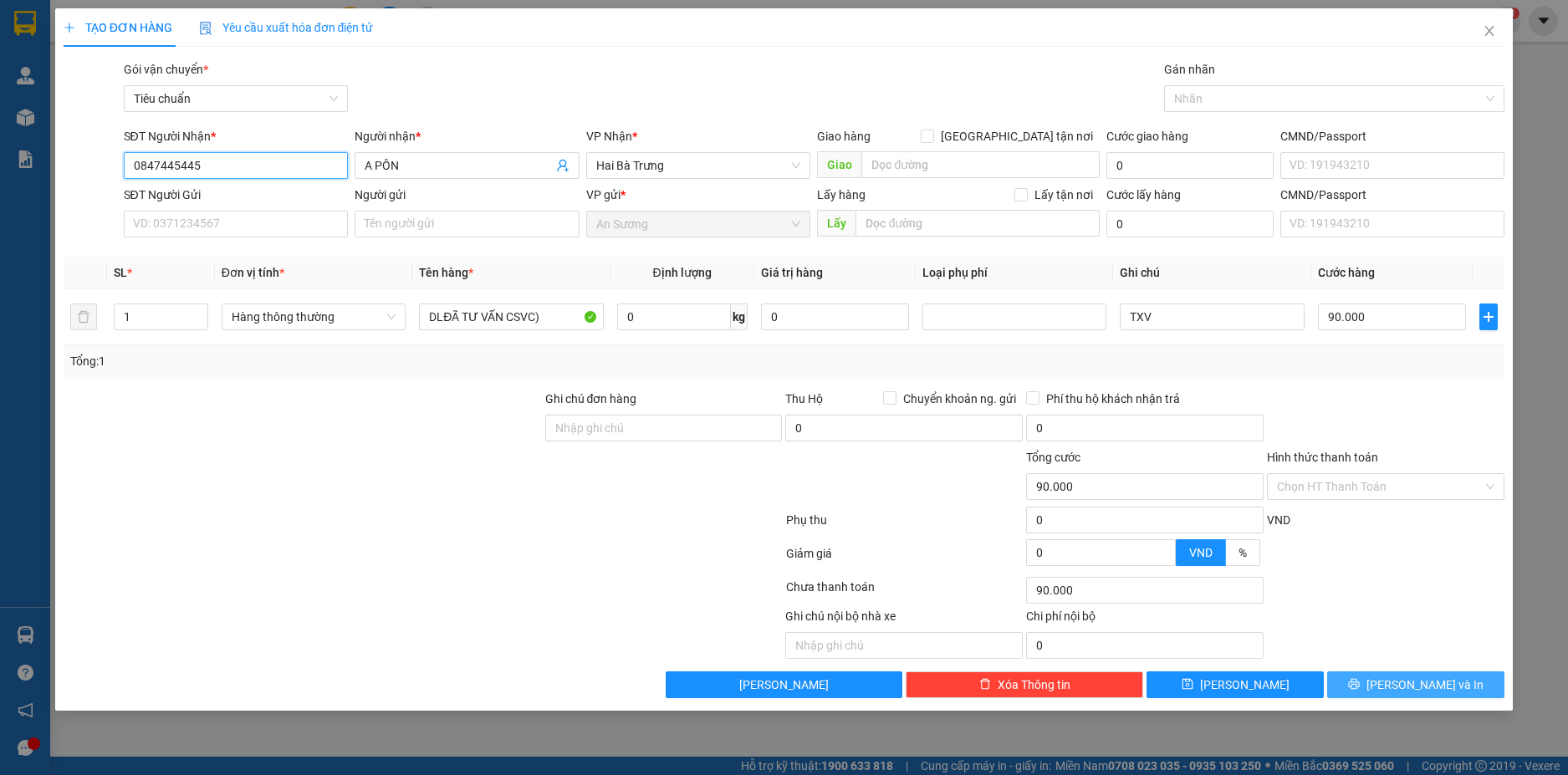
type input "0847445445"
click at [1406, 678] on span "Lưu và In" at bounding box center [1423, 684] width 117 height 18
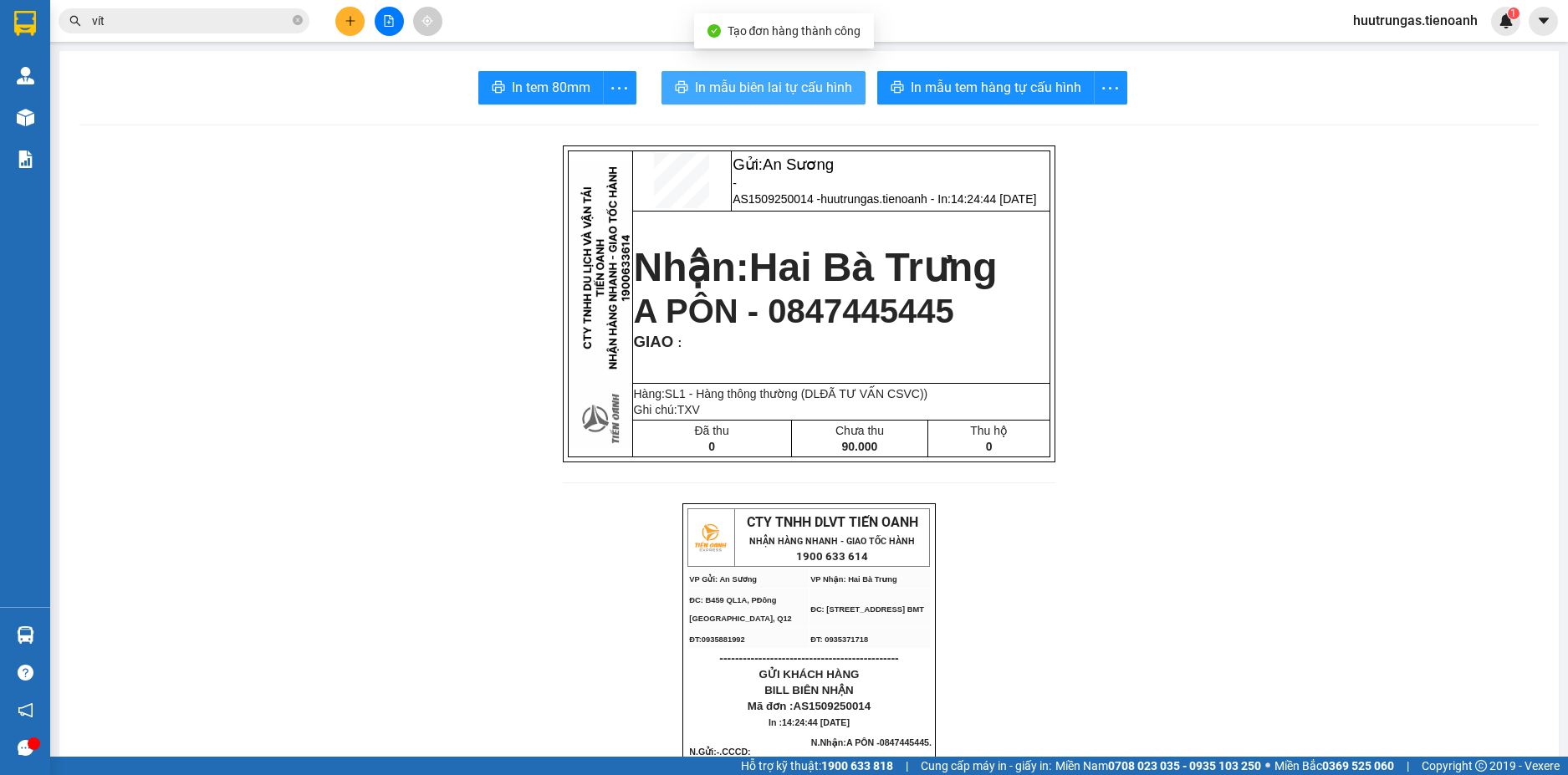
click at [784, 88] on span "In mẫu biên lai tự cấu hình" at bounding box center [773, 88] width 157 height 21
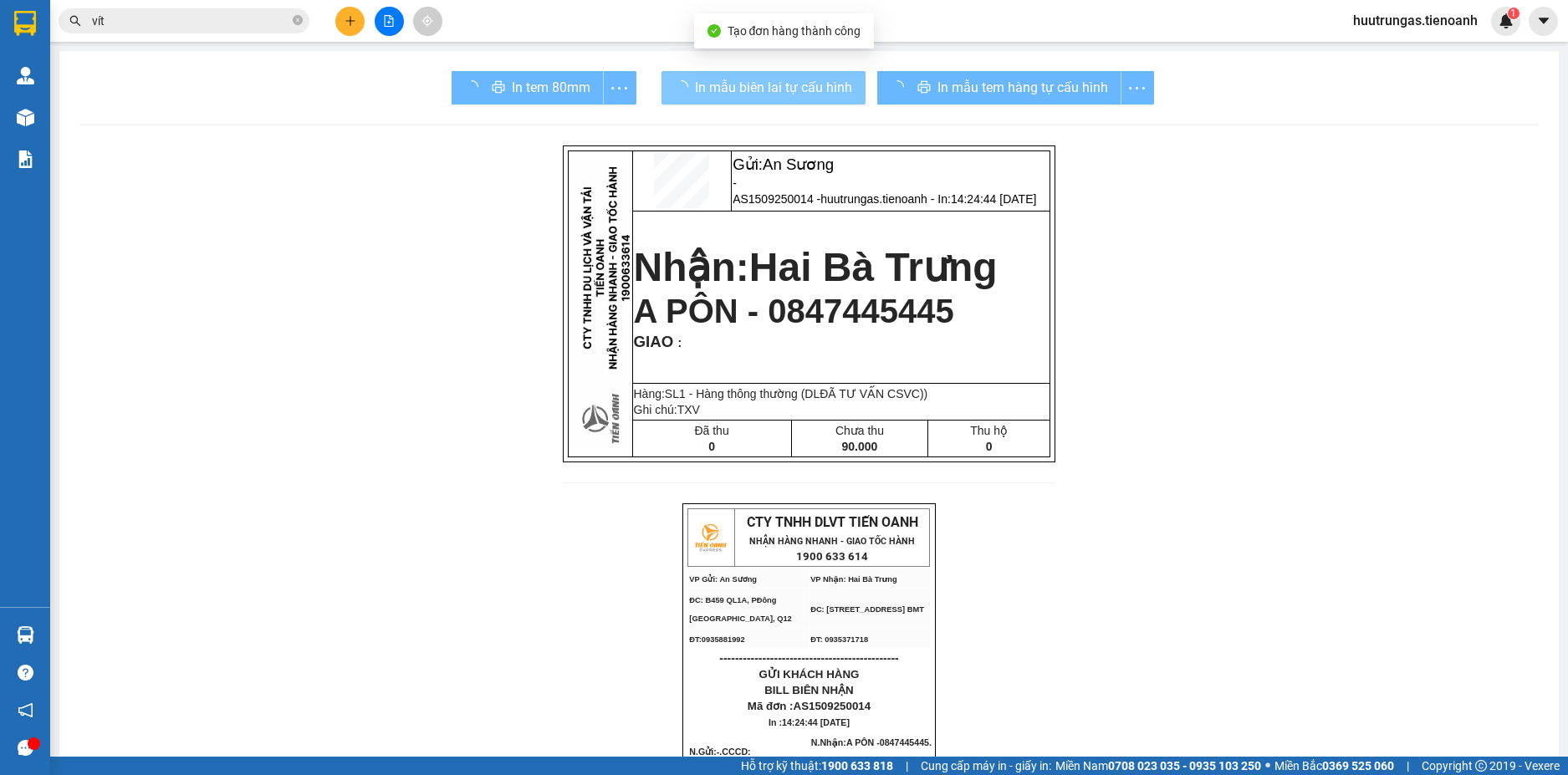
click at [962, 91] on div "In mẫu tem hàng tự cấu hình" at bounding box center [1015, 88] width 277 height 34
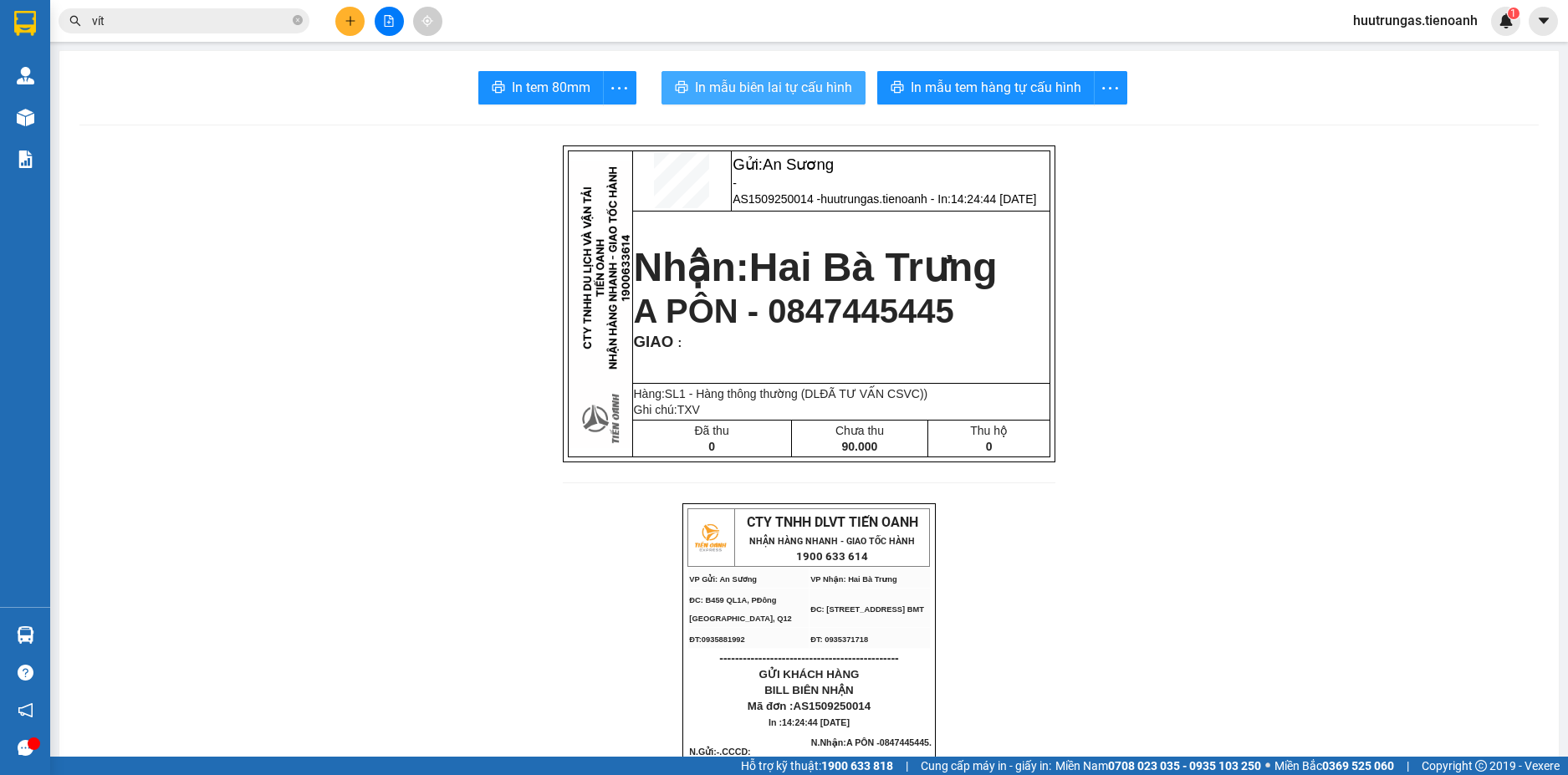
click at [962, 91] on span "In mẫu tem hàng tự cấu hình" at bounding box center [996, 88] width 171 height 21
click at [350, 28] on button at bounding box center [350, 21] width 29 height 29
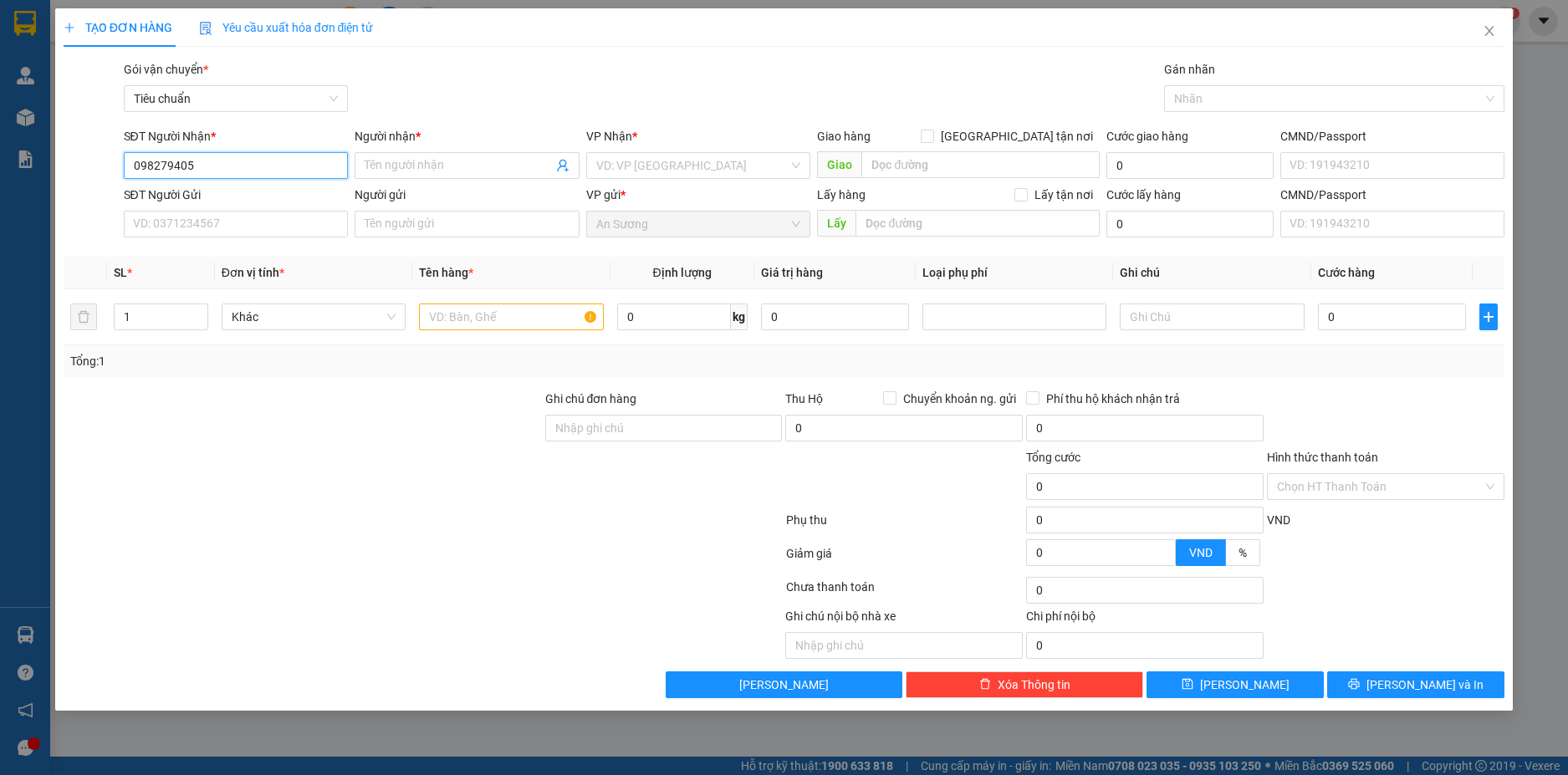
type input "0982794050"
click at [224, 193] on div "0982794050 - Cô THU" at bounding box center [236, 199] width 205 height 18
type input "Cô THU"
type input "30.000"
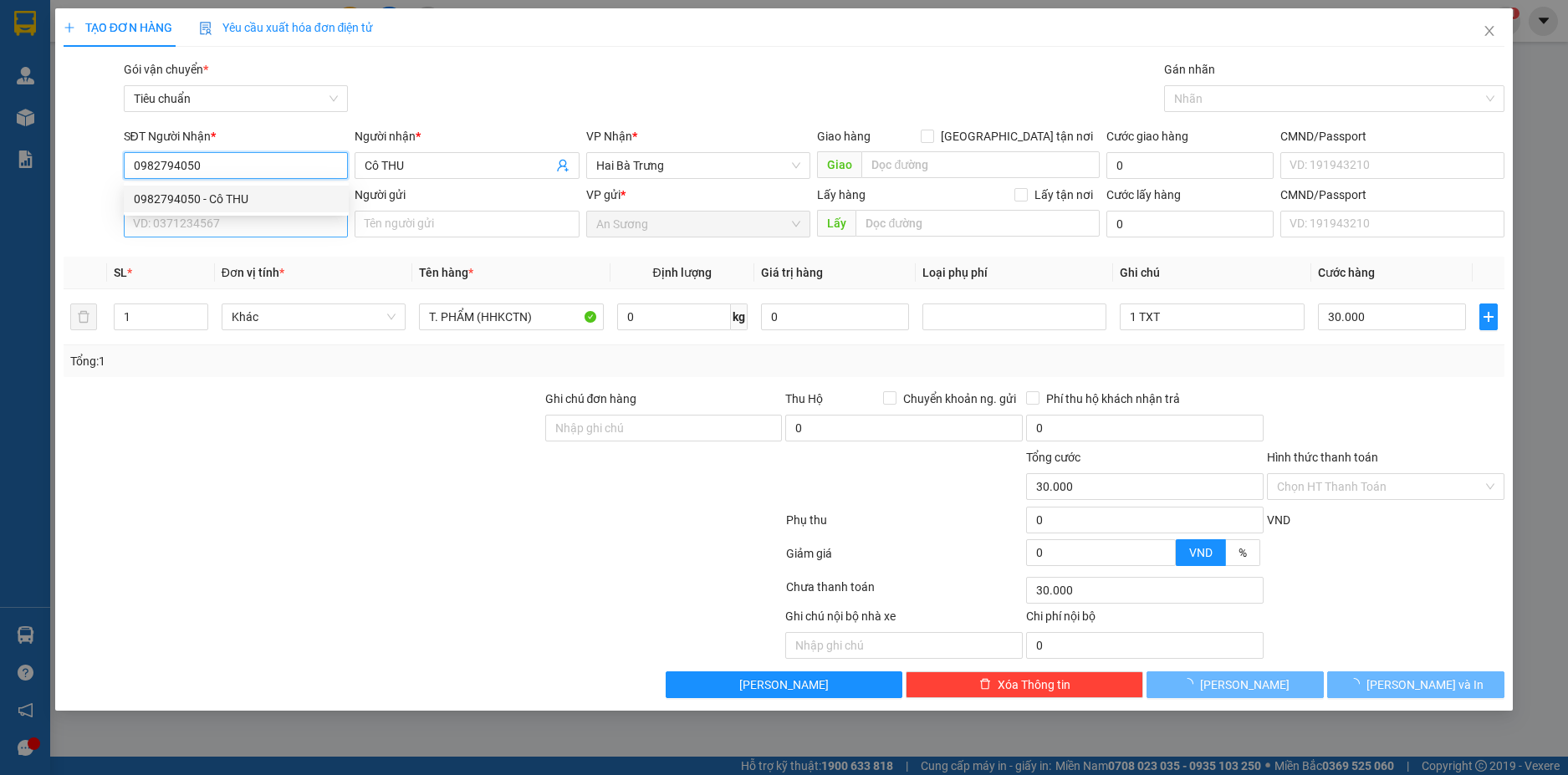
type input "0982794050"
click at [244, 226] on input "SĐT Người Gửi" at bounding box center [235, 225] width 225 height 27
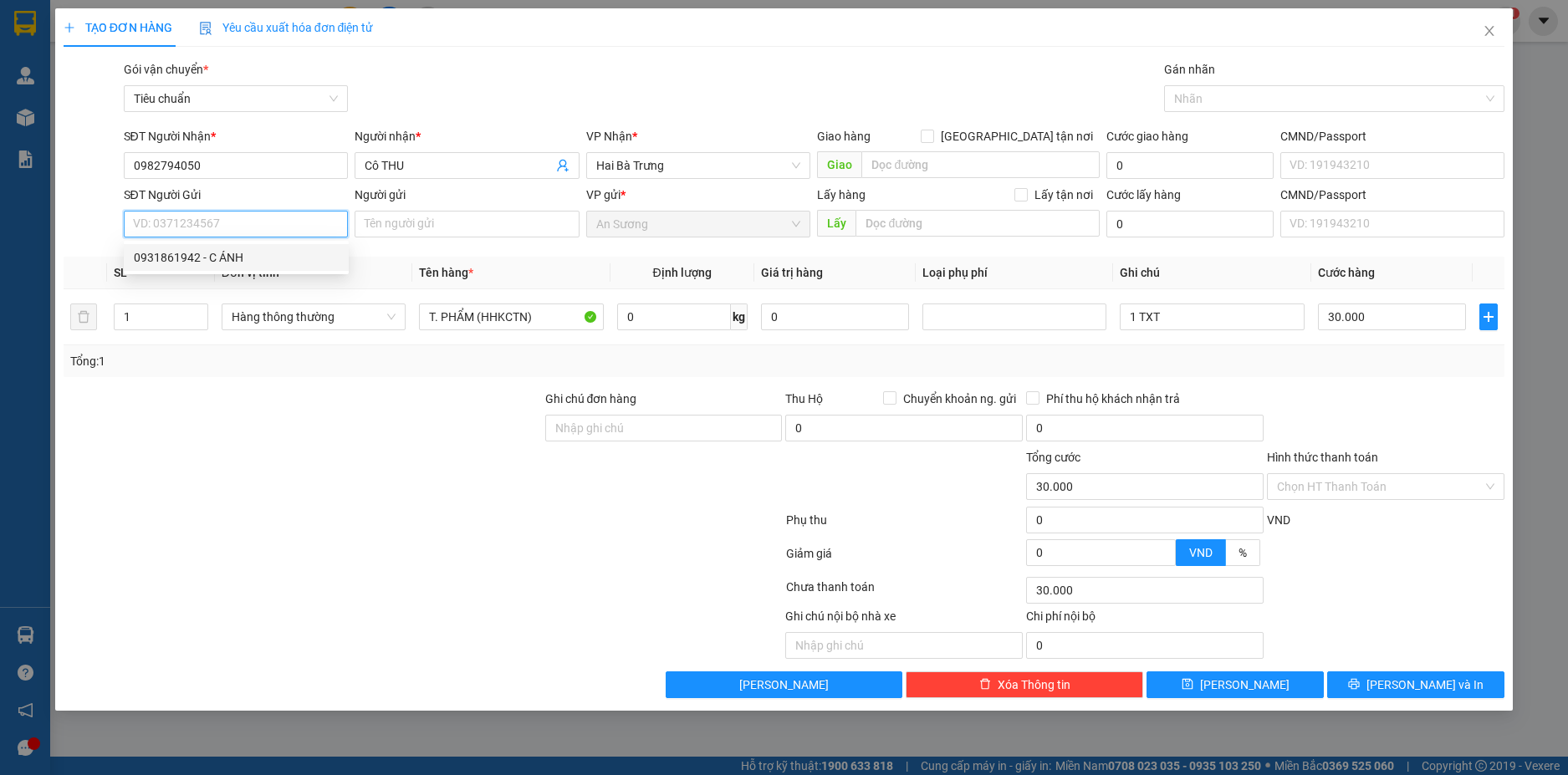
click at [251, 258] on div "0931861942 - C ÁNH" at bounding box center [236, 257] width 205 height 18
type input "0931861942"
type input "C ÁNH"
type input "046172000171"
click at [647, 314] on input "0" at bounding box center [674, 317] width 114 height 27
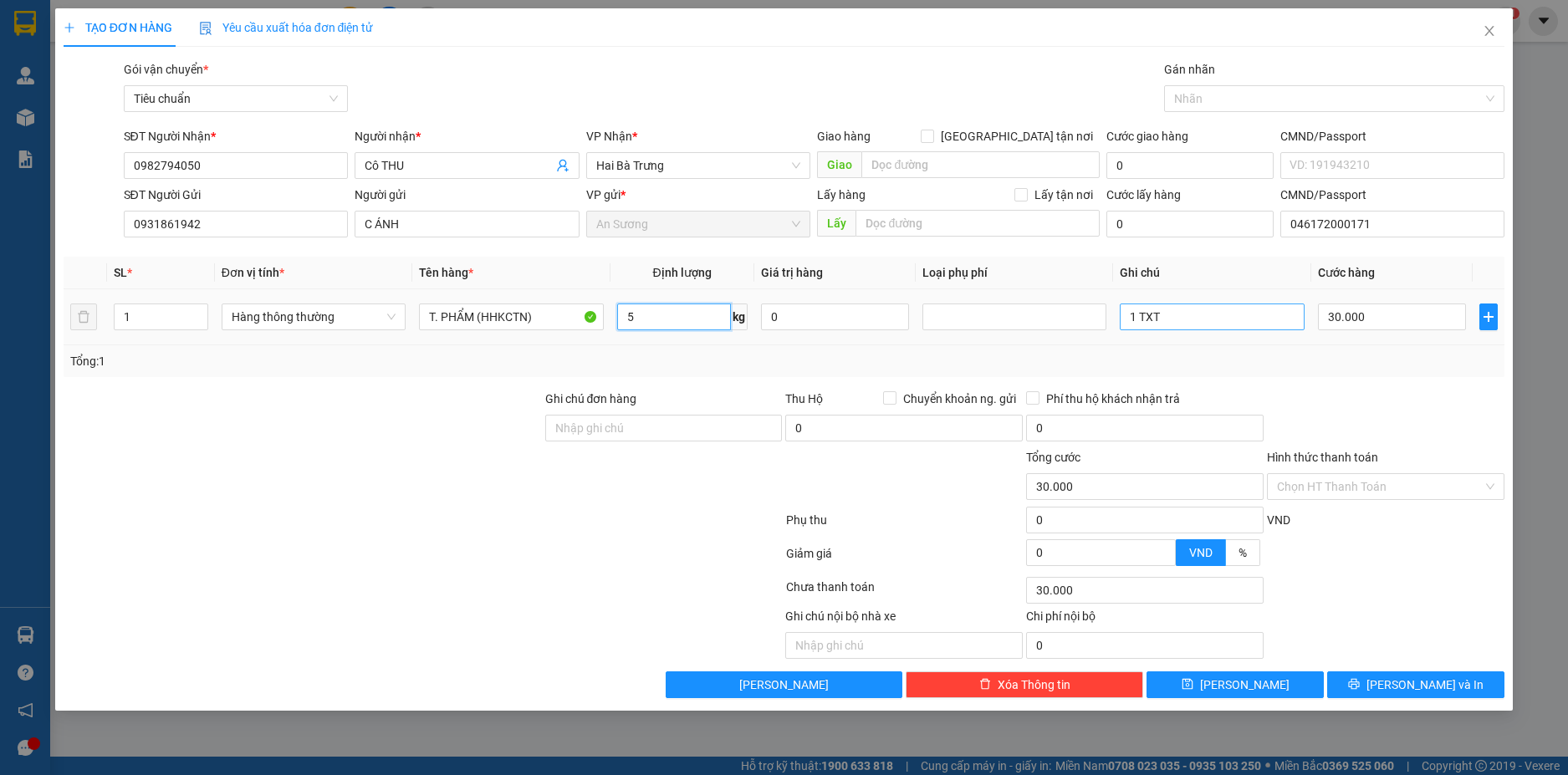
type input "5"
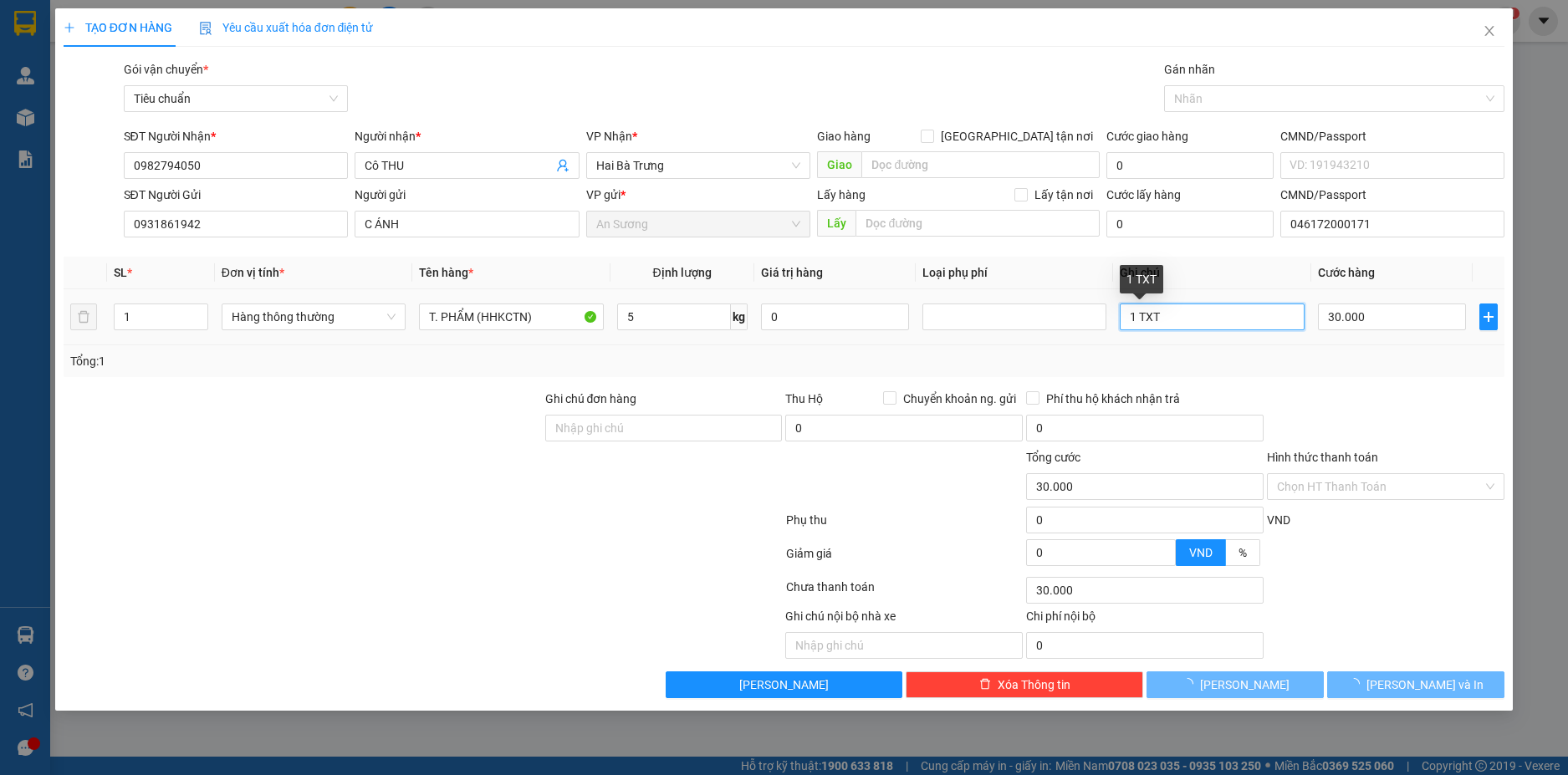
drag, startPoint x: 1181, startPoint y: 318, endPoint x: 996, endPoint y: 342, distance: 186.6
click at [1026, 340] on tr "1 Hàng thông thường T. PHẨM (HHKCTN) 5 kg 0 1 TXT 30.000" at bounding box center [784, 317] width 1442 height 56
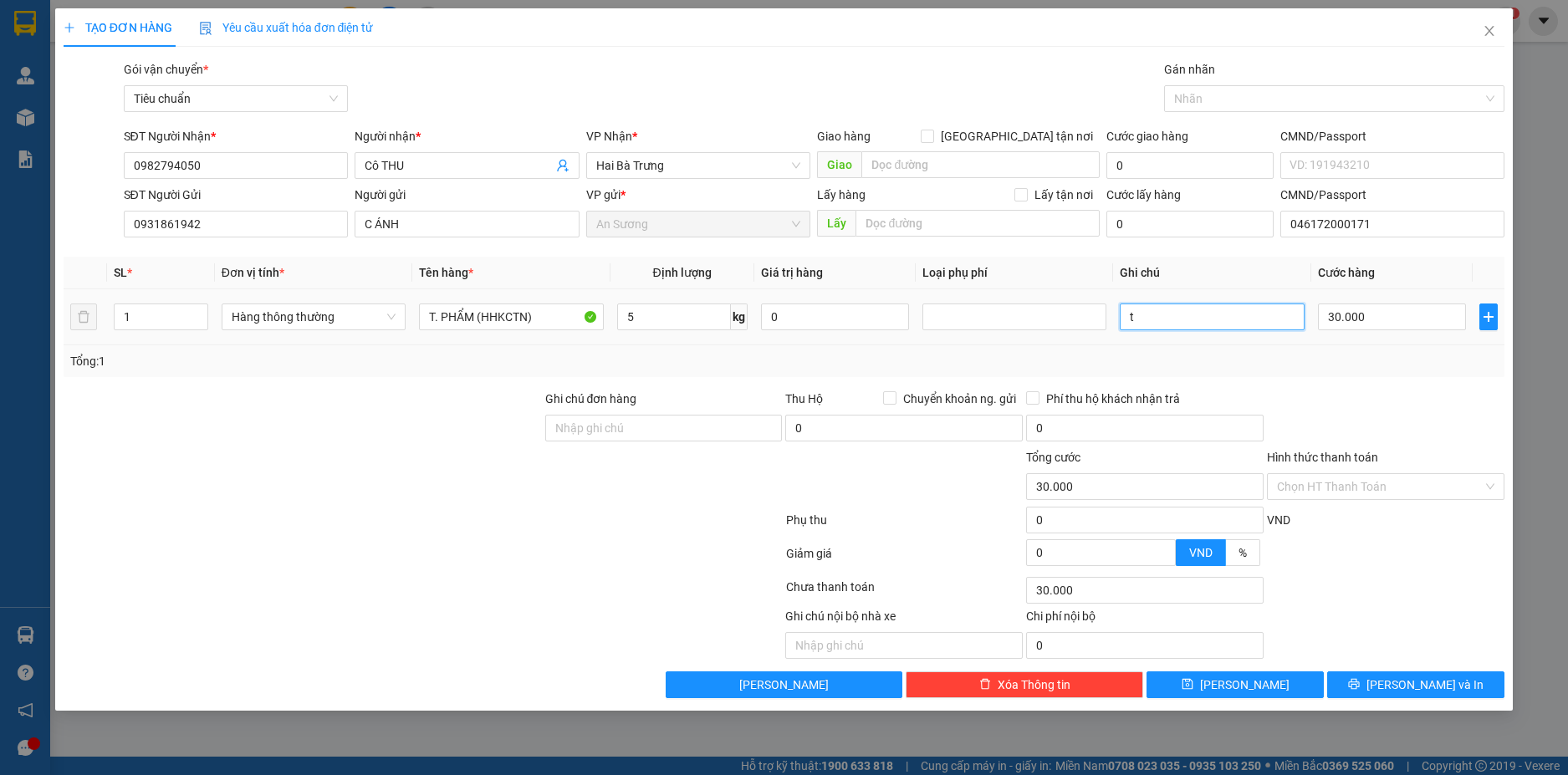
type input "t"
click at [1206, 319] on input "T CHỮ ĐEN" at bounding box center [1211, 317] width 184 height 27
type input "T CHỮ ĐEN NET"
click at [1349, 483] on input "Hình thức thanh toán" at bounding box center [1379, 487] width 205 height 25
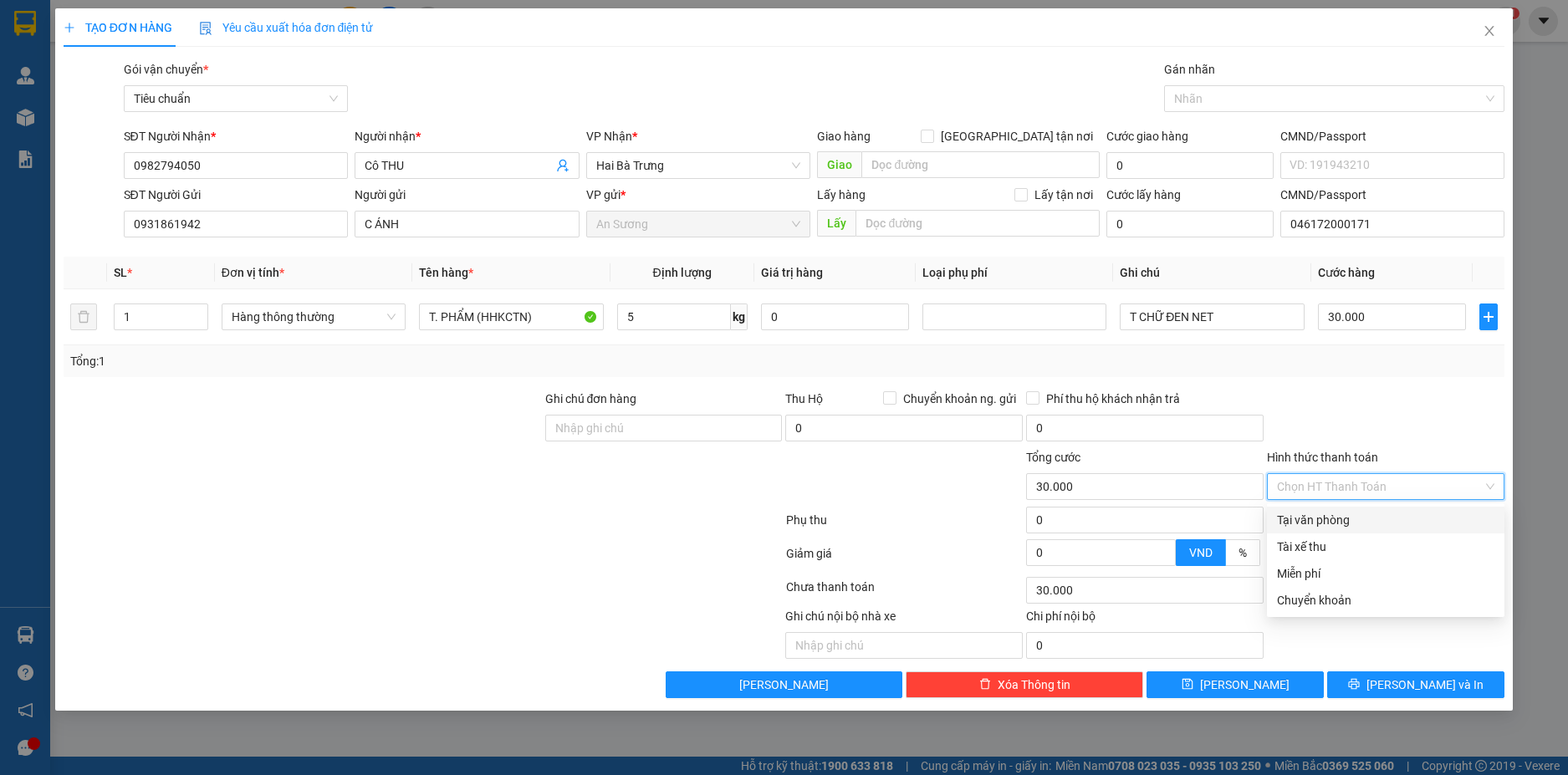
click at [1322, 520] on div "Tại văn phòng" at bounding box center [1386, 520] width 218 height 18
type input "0"
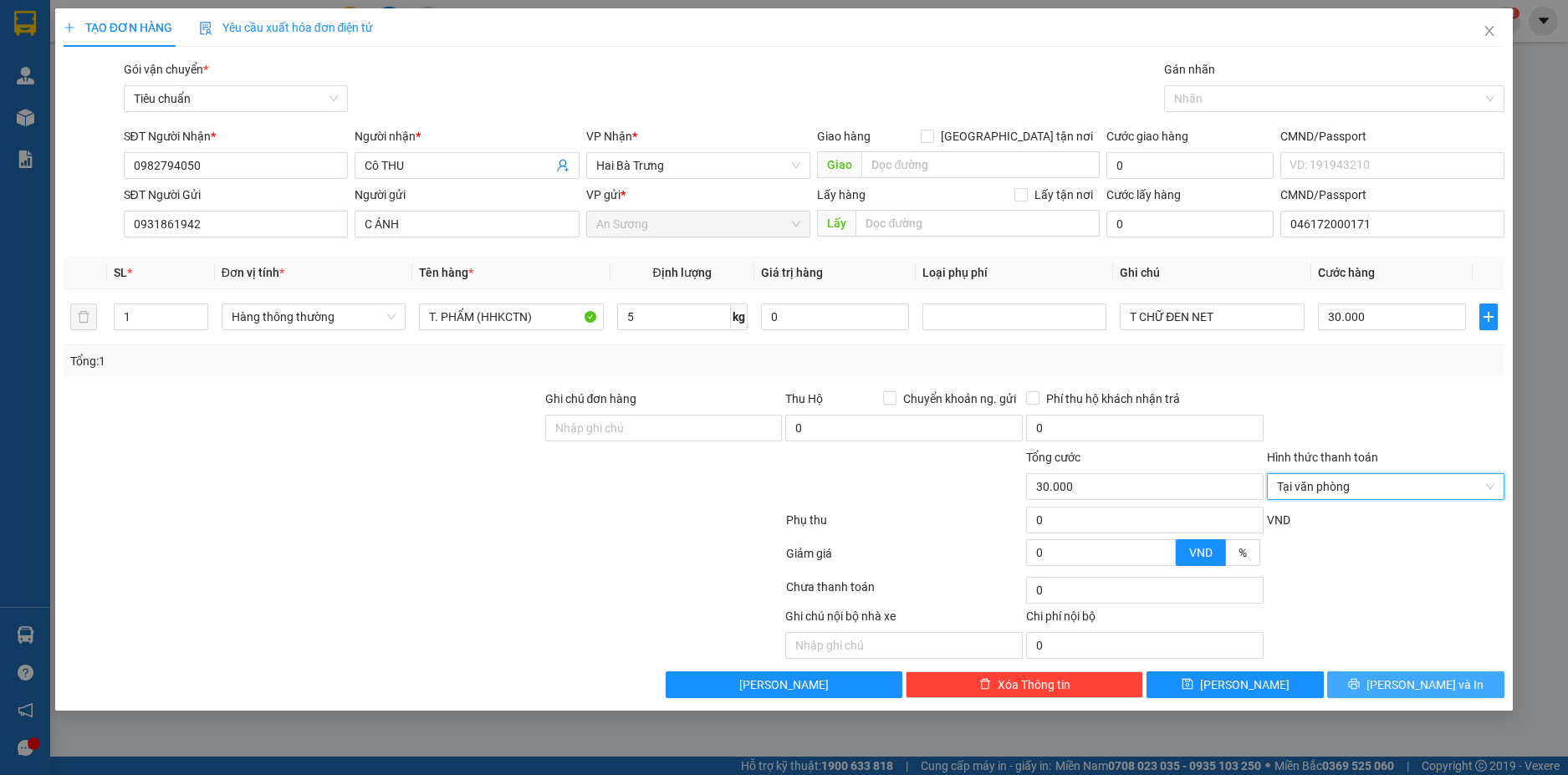
click at [1422, 690] on span "Lưu và In" at bounding box center [1423, 684] width 117 height 18
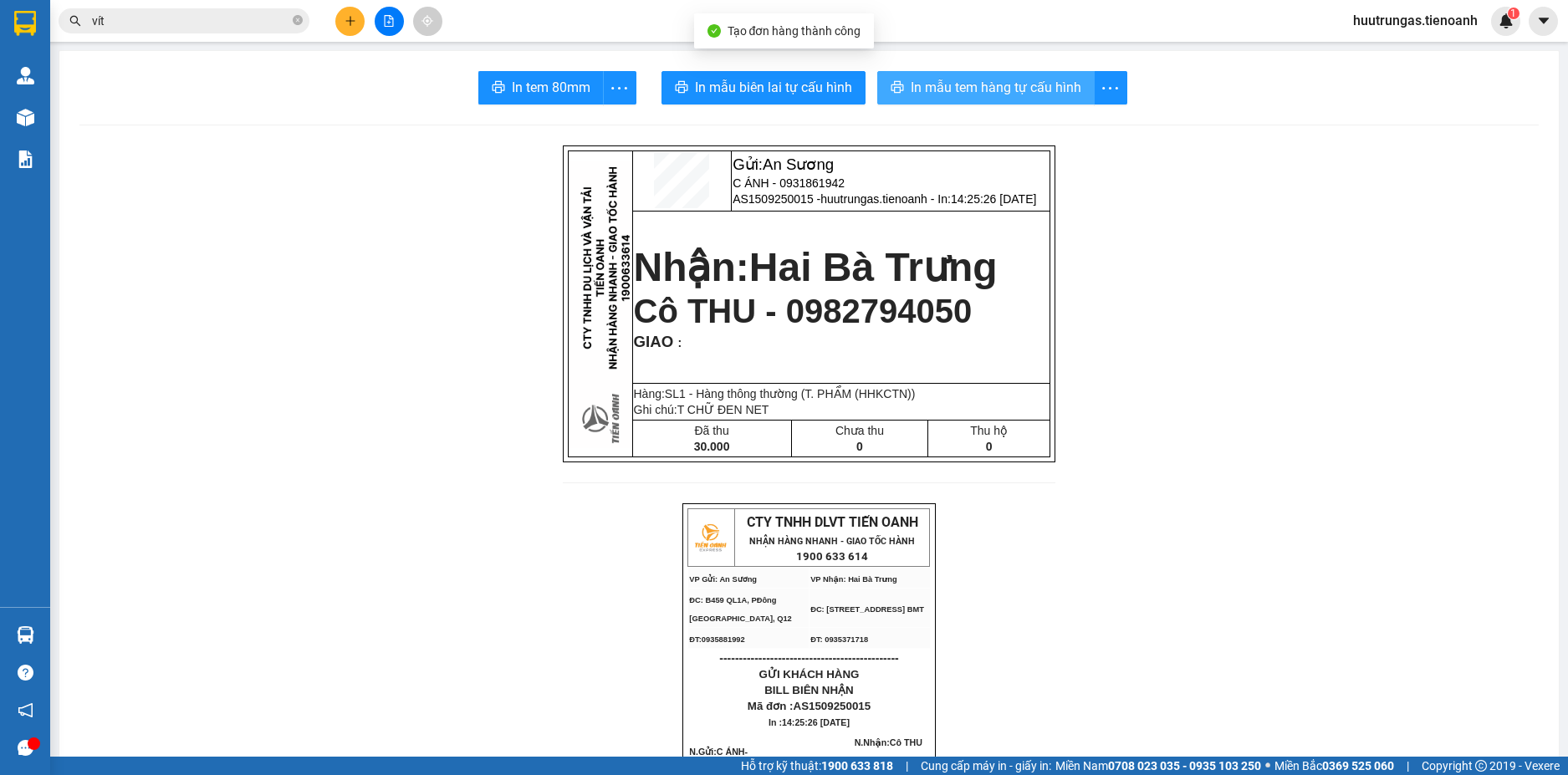
click at [937, 79] on span "In mẫu tem hàng tự cấu hình" at bounding box center [996, 88] width 171 height 21
click at [766, 79] on span "In mẫu biên lai tự cấu hình" at bounding box center [773, 88] width 157 height 21
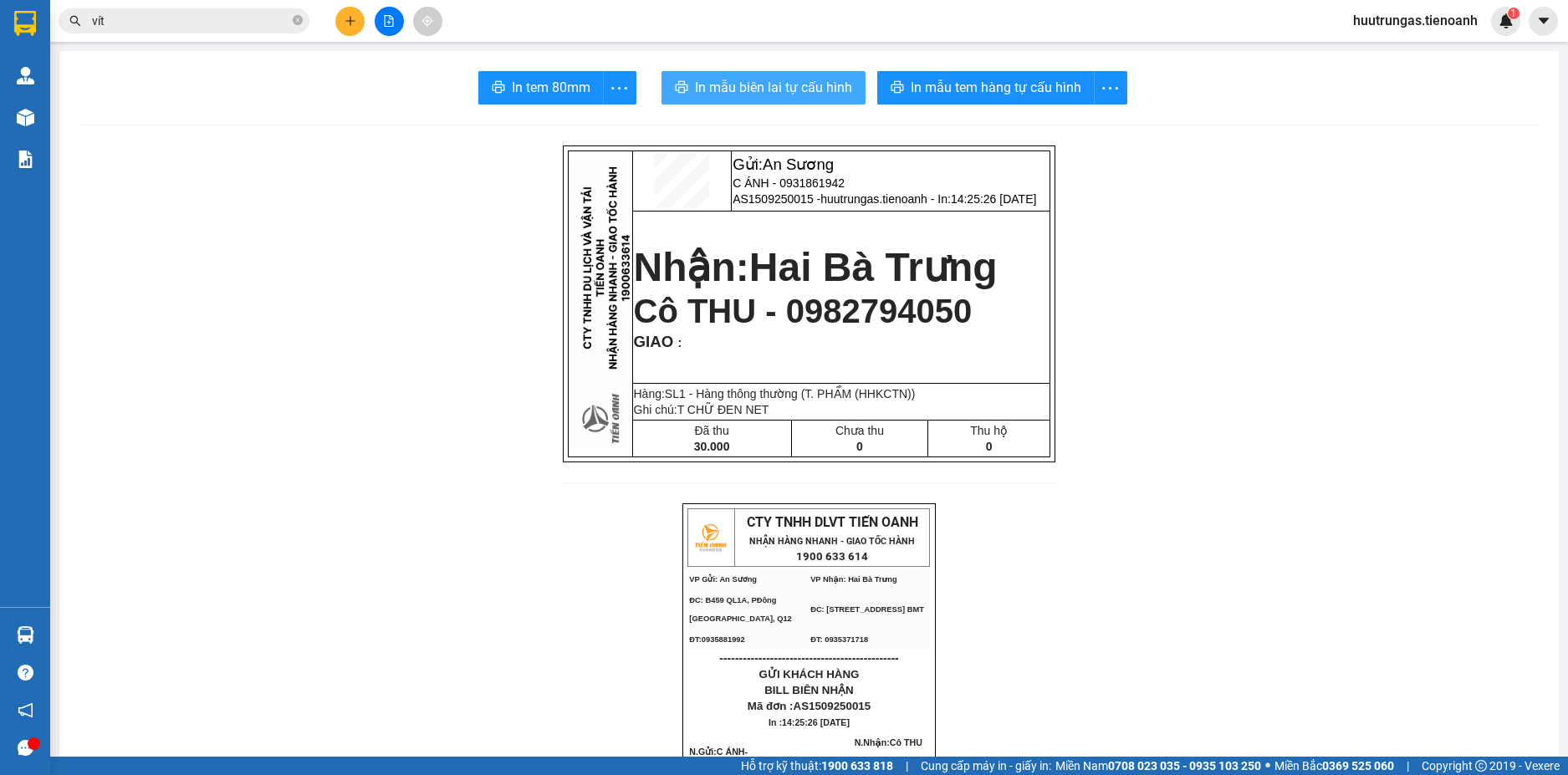
drag, startPoint x: 914, startPoint y: 107, endPoint x: 766, endPoint y: 79, distance: 150.6
click at [766, 79] on span "In mẫu biên lai tự cấu hình" at bounding box center [773, 88] width 157 height 21
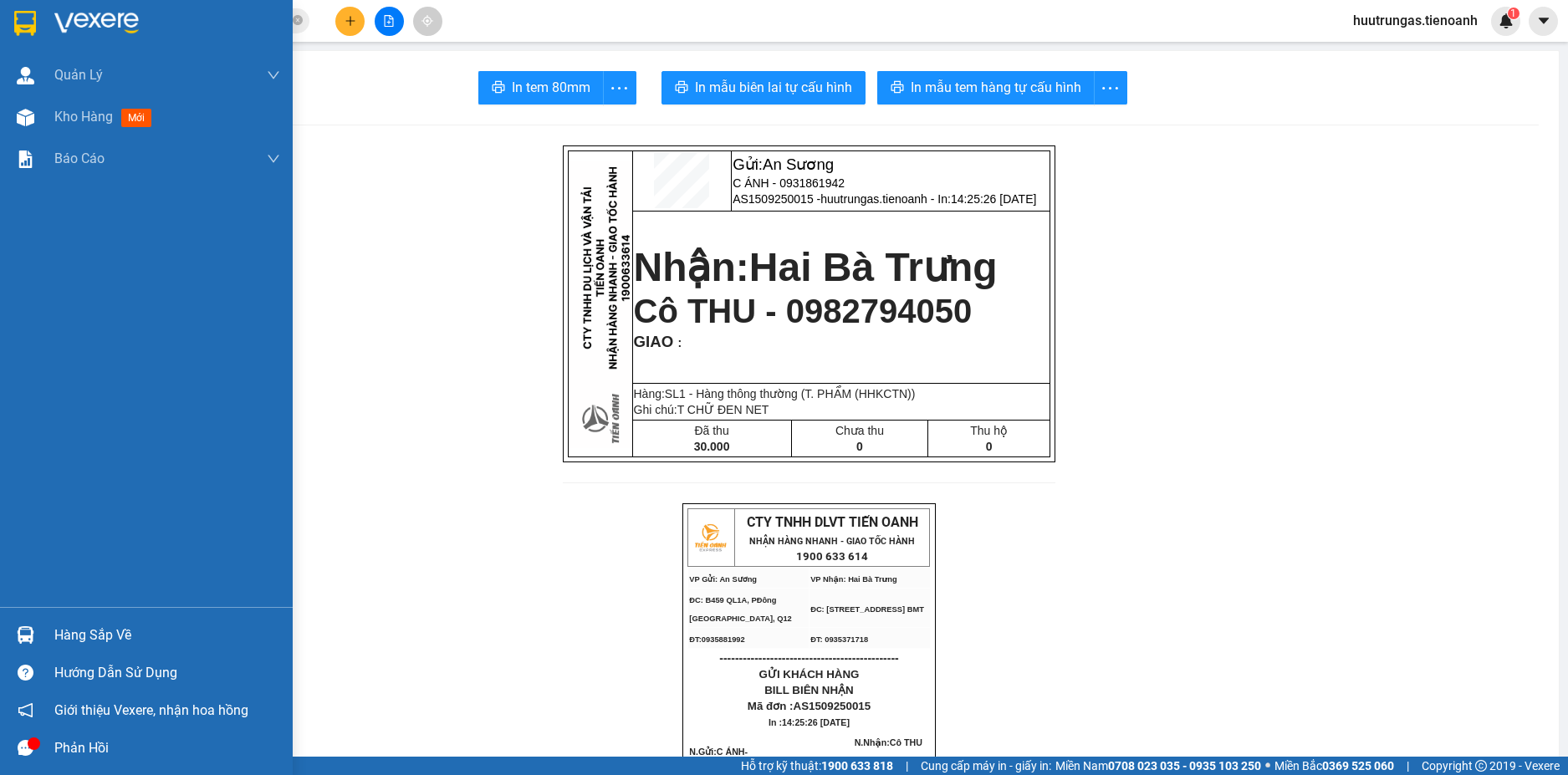
click at [14, 15] on img at bounding box center [25, 23] width 22 height 25
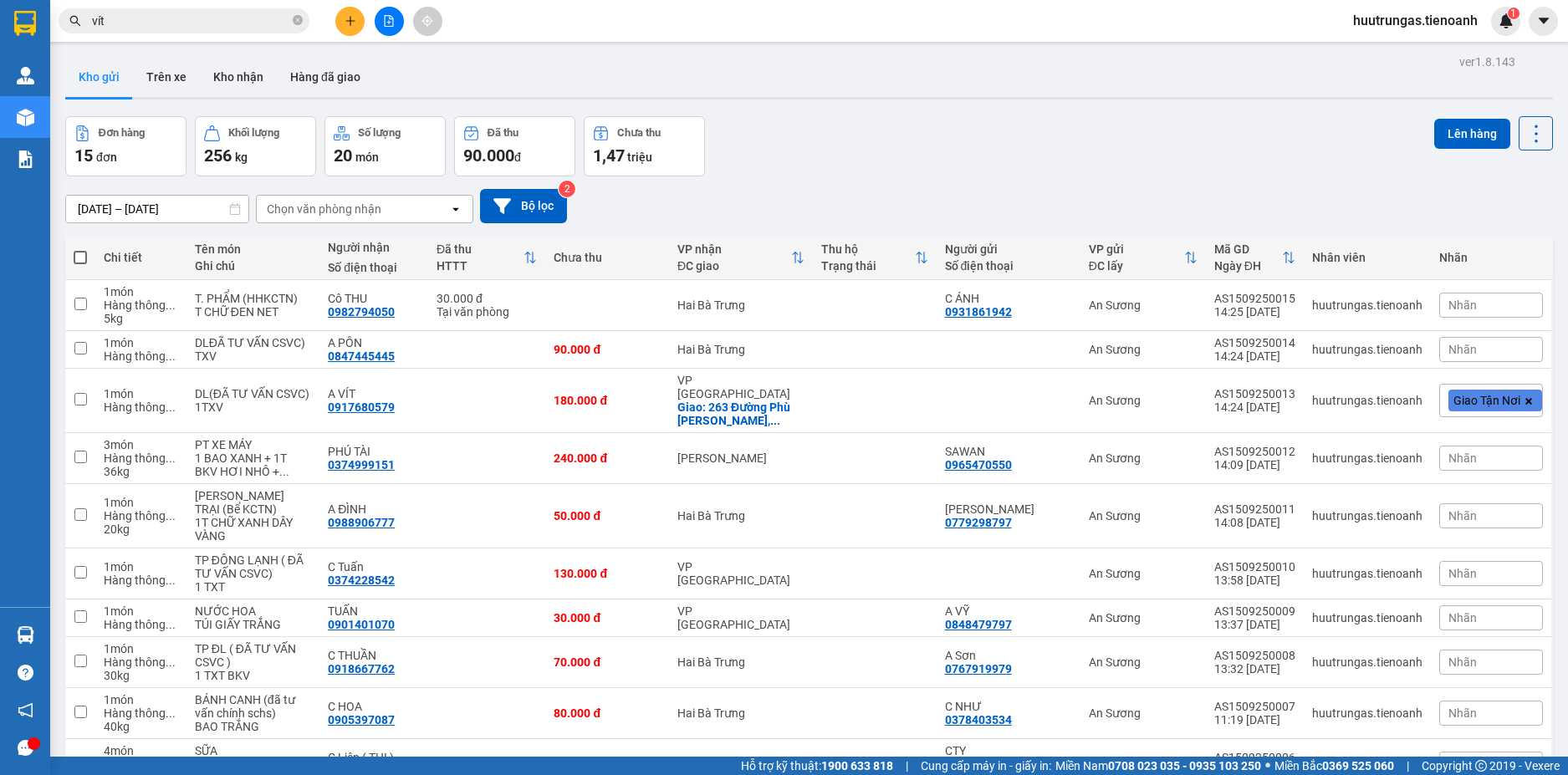
click at [123, 21] on input "vít" at bounding box center [190, 20] width 198 height 18
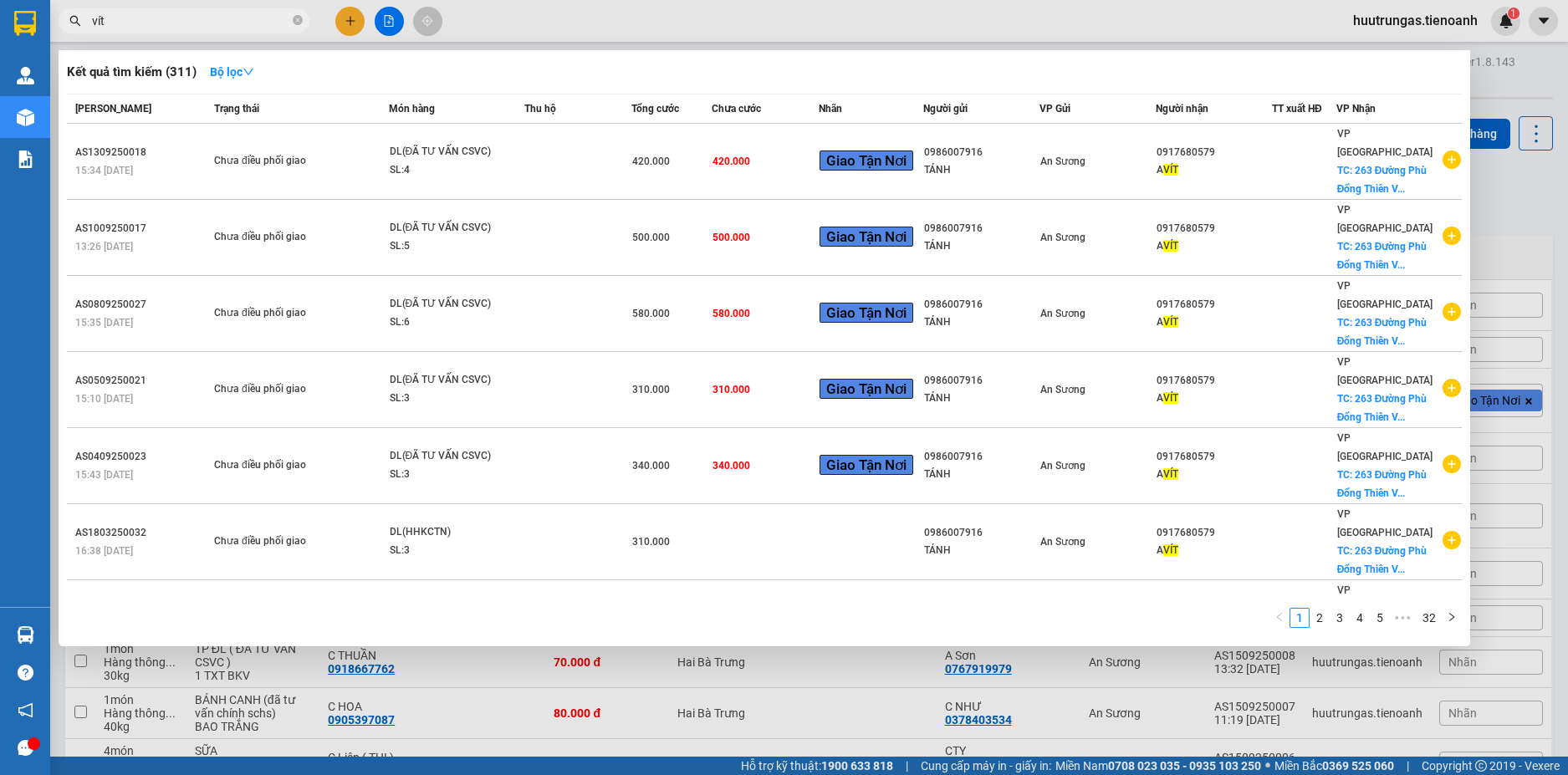
click at [123, 21] on input "vít" at bounding box center [190, 20] width 198 height 18
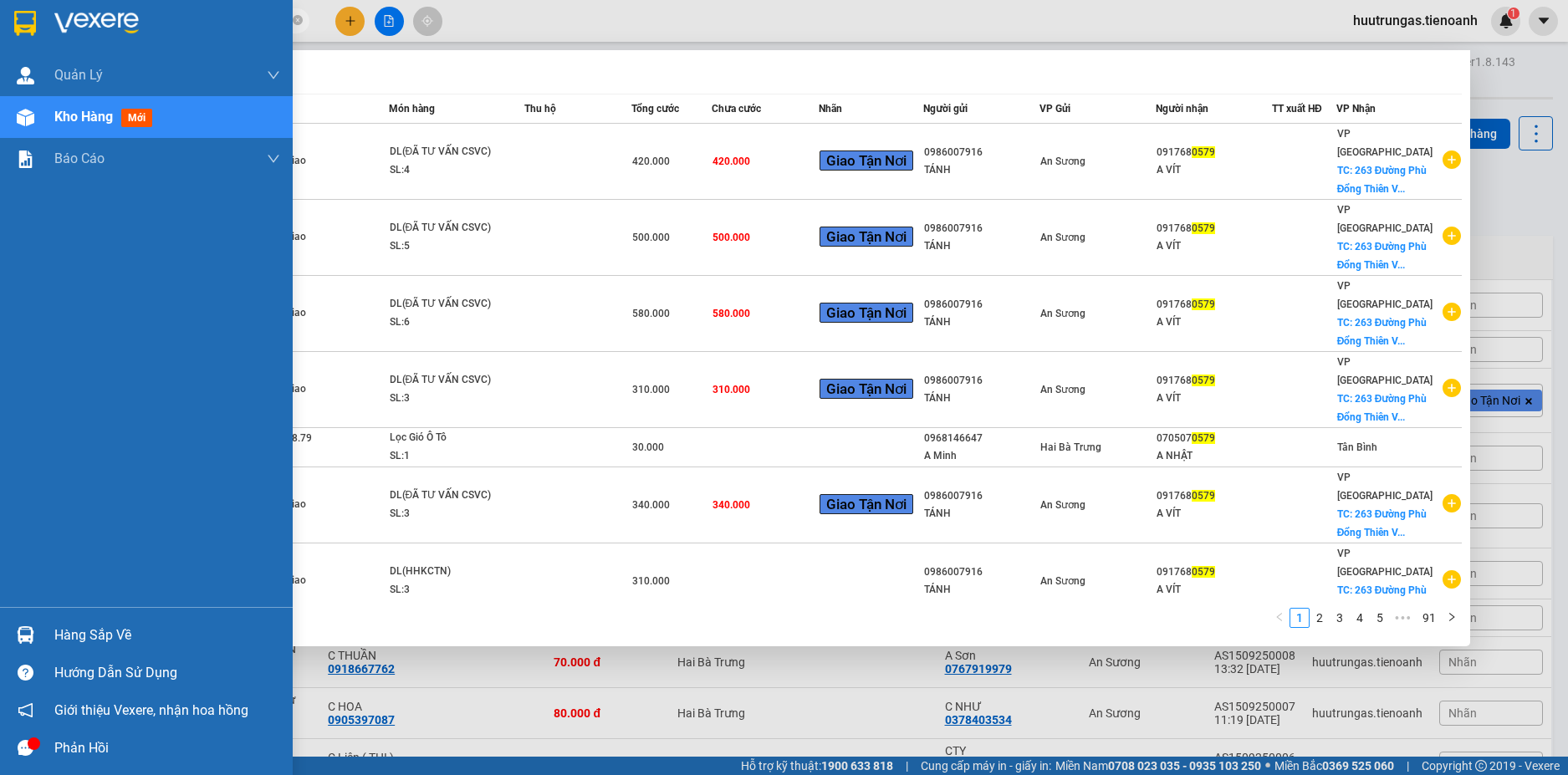
type input "0579"
click at [24, 23] on img at bounding box center [25, 23] width 22 height 25
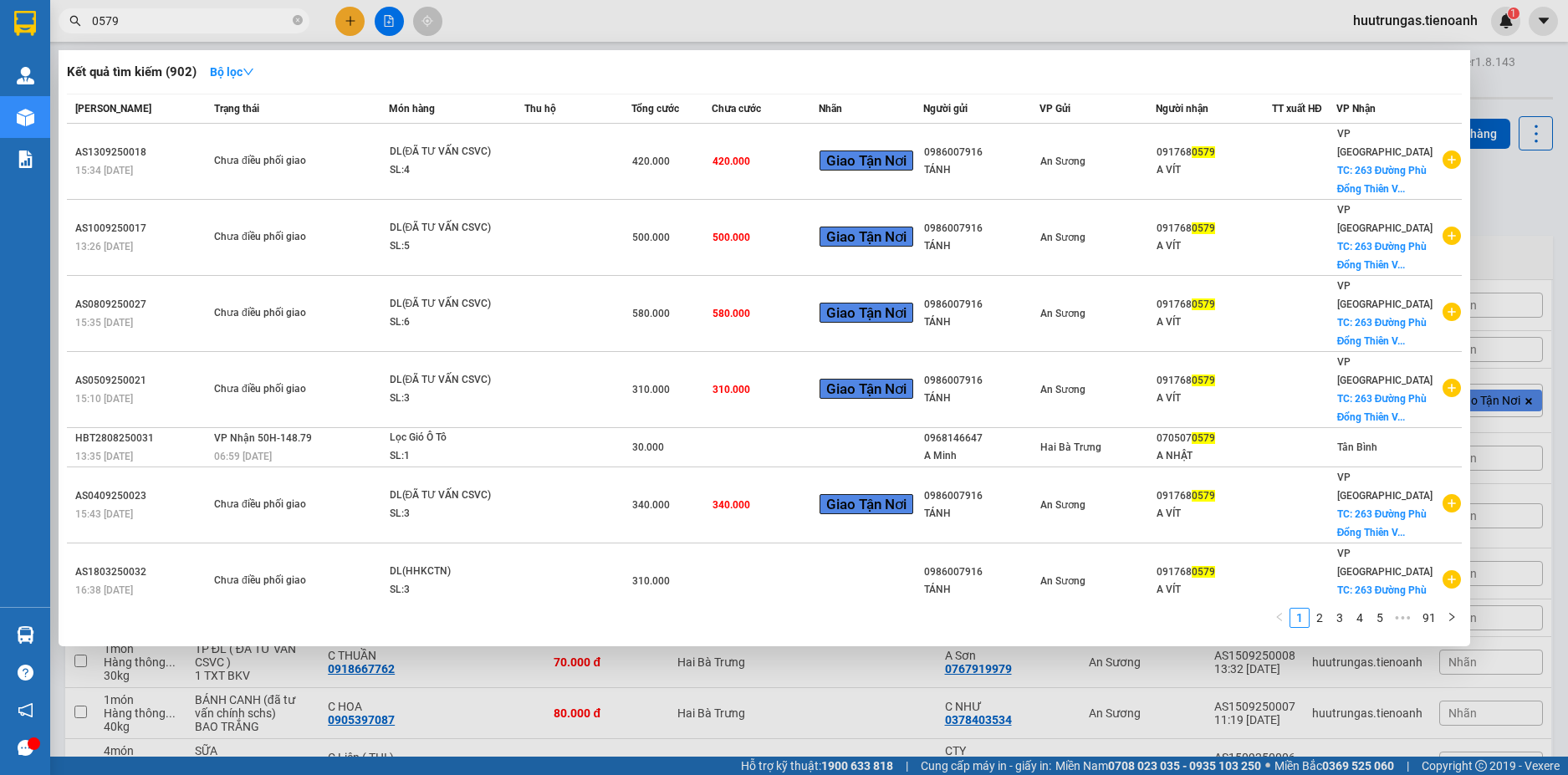
click at [1487, 186] on div at bounding box center [784, 388] width 1568 height 775
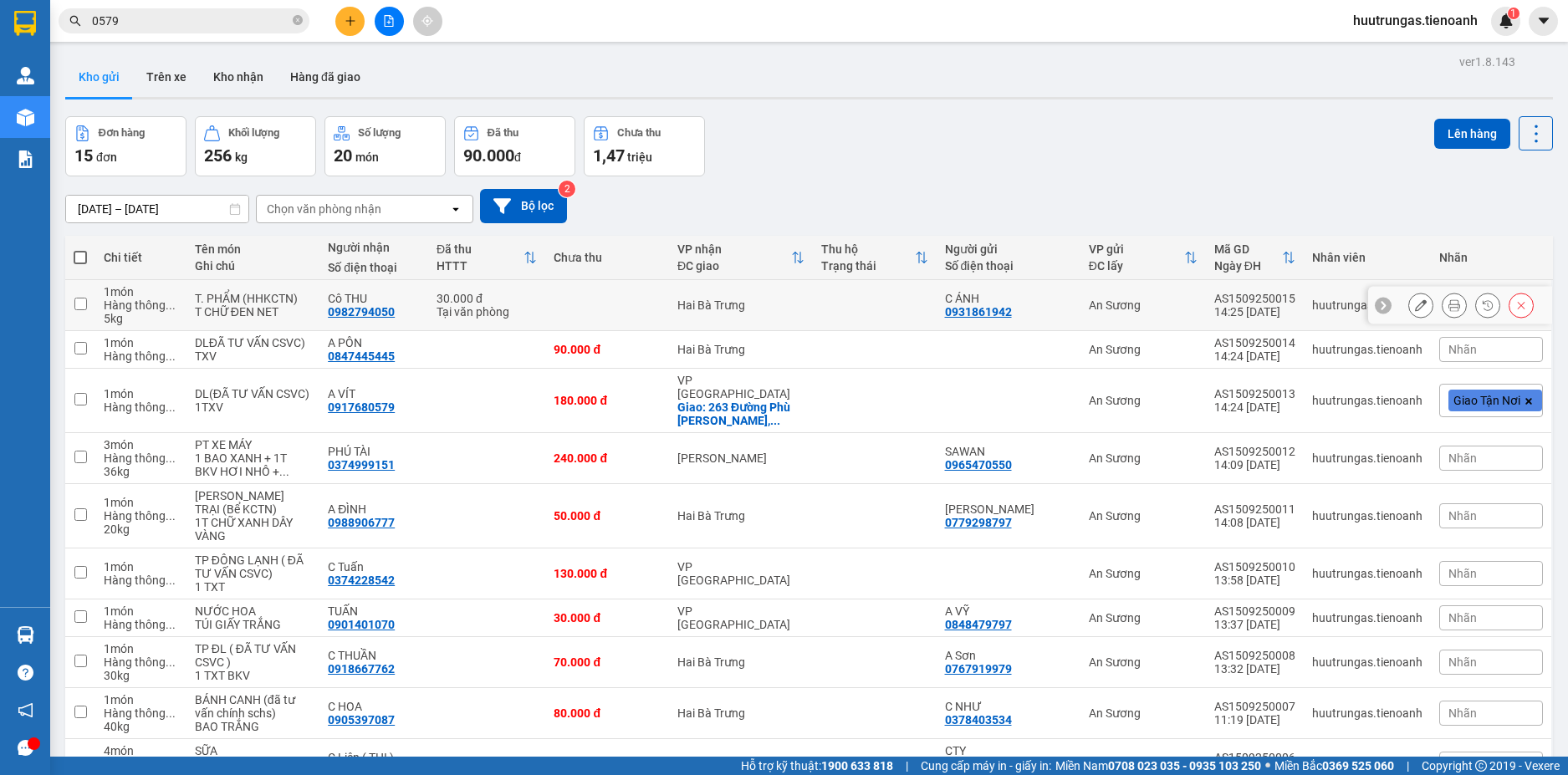
scroll to position [102, 0]
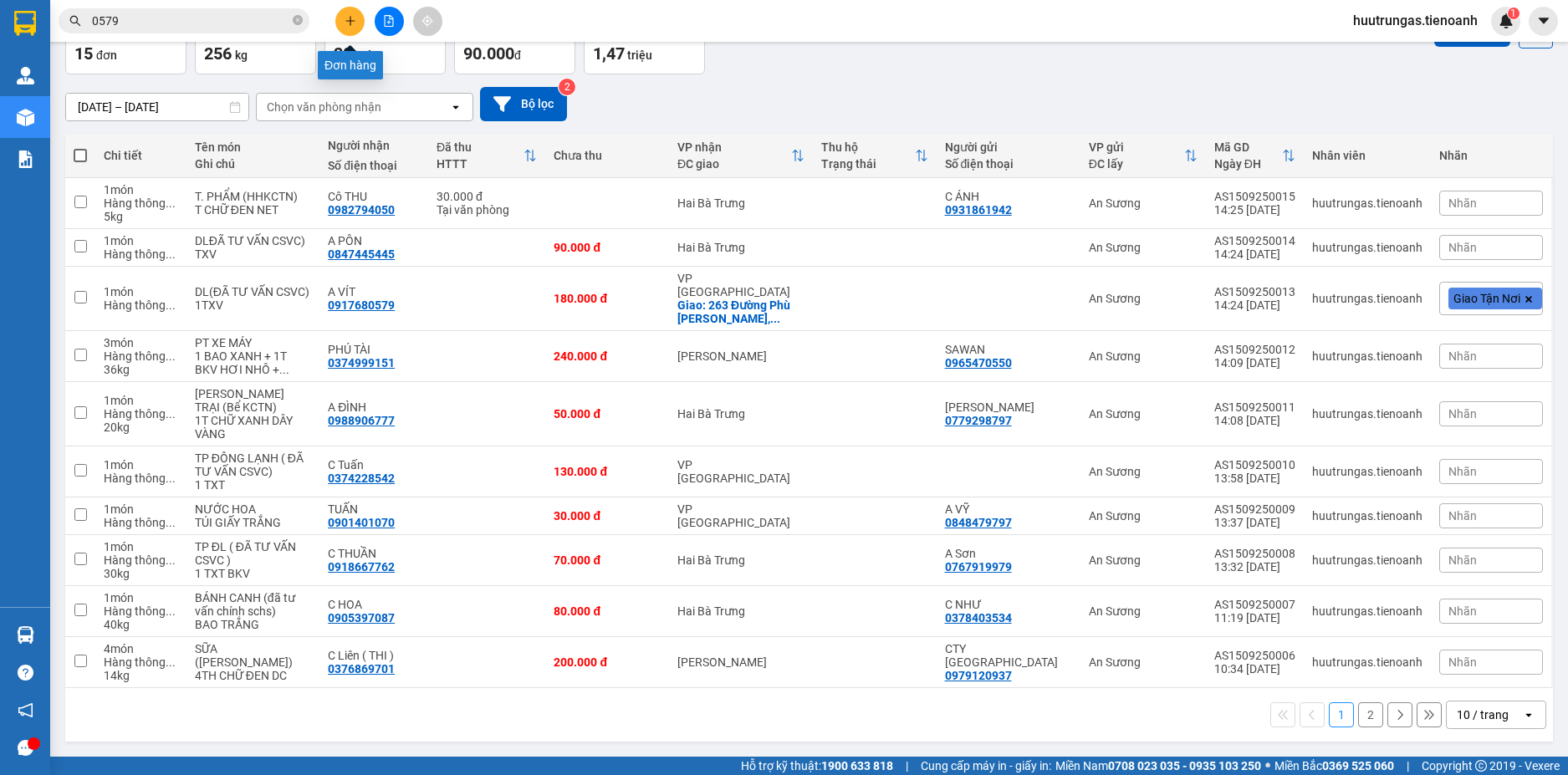
click at [355, 18] on icon "plus" at bounding box center [350, 21] width 12 height 12
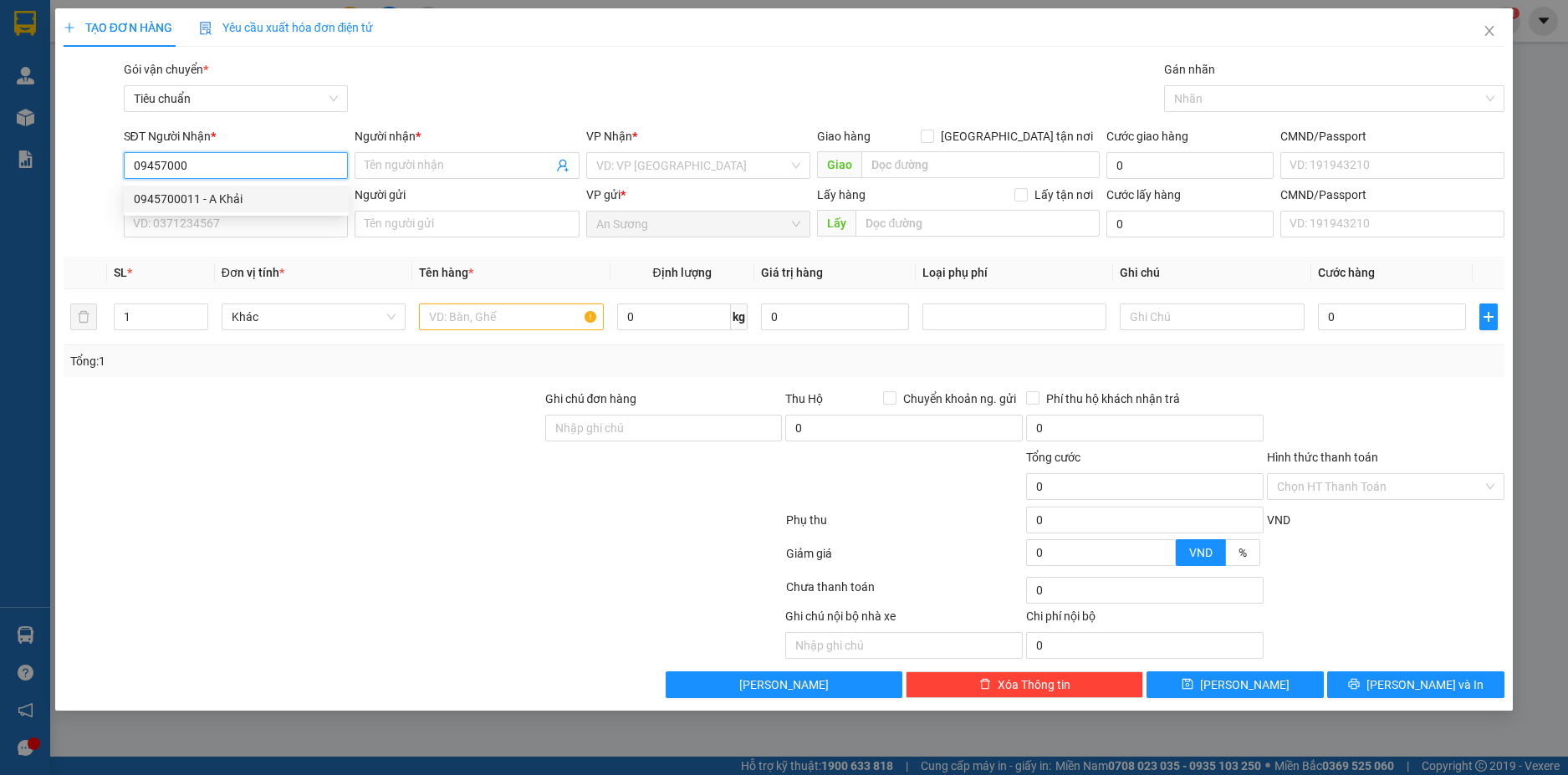
click at [213, 204] on div "0945700011 - A Khải" at bounding box center [236, 199] width 205 height 18
type input "0945700011"
type input "A Khải"
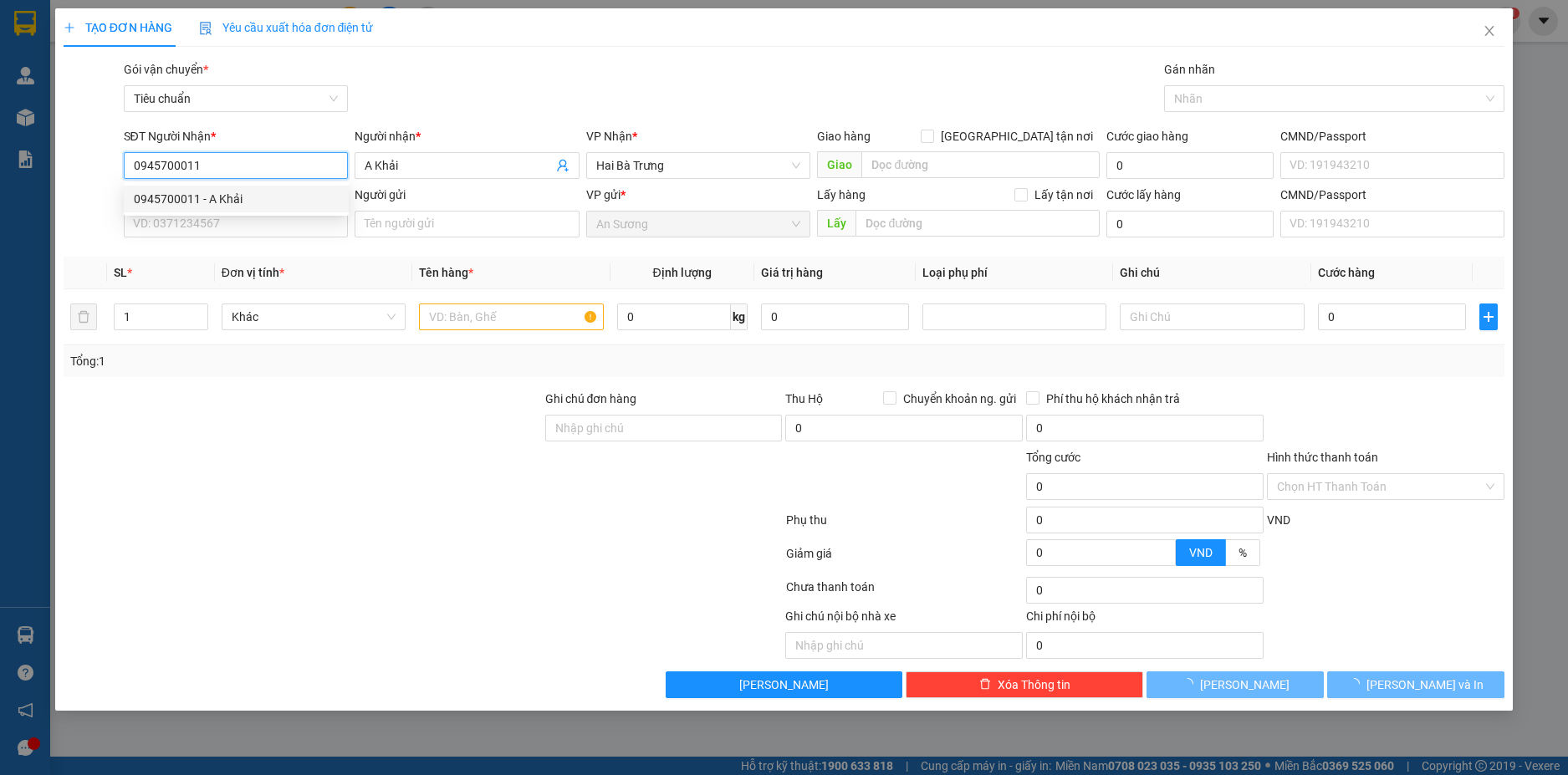
type input "30.000"
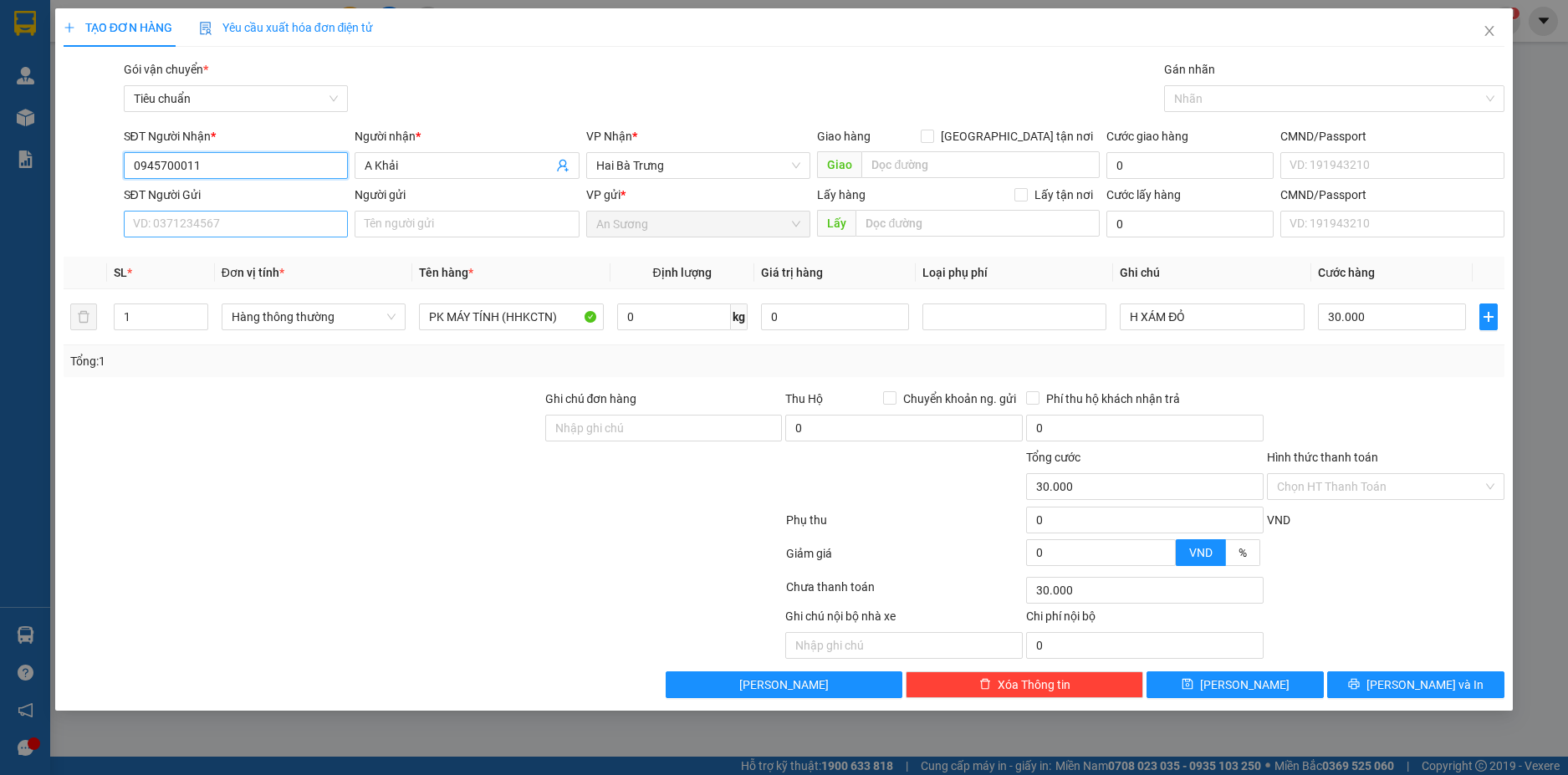
type input "0945700011"
click at [249, 225] on input "SĐT Người Gửi" at bounding box center [235, 225] width 225 height 27
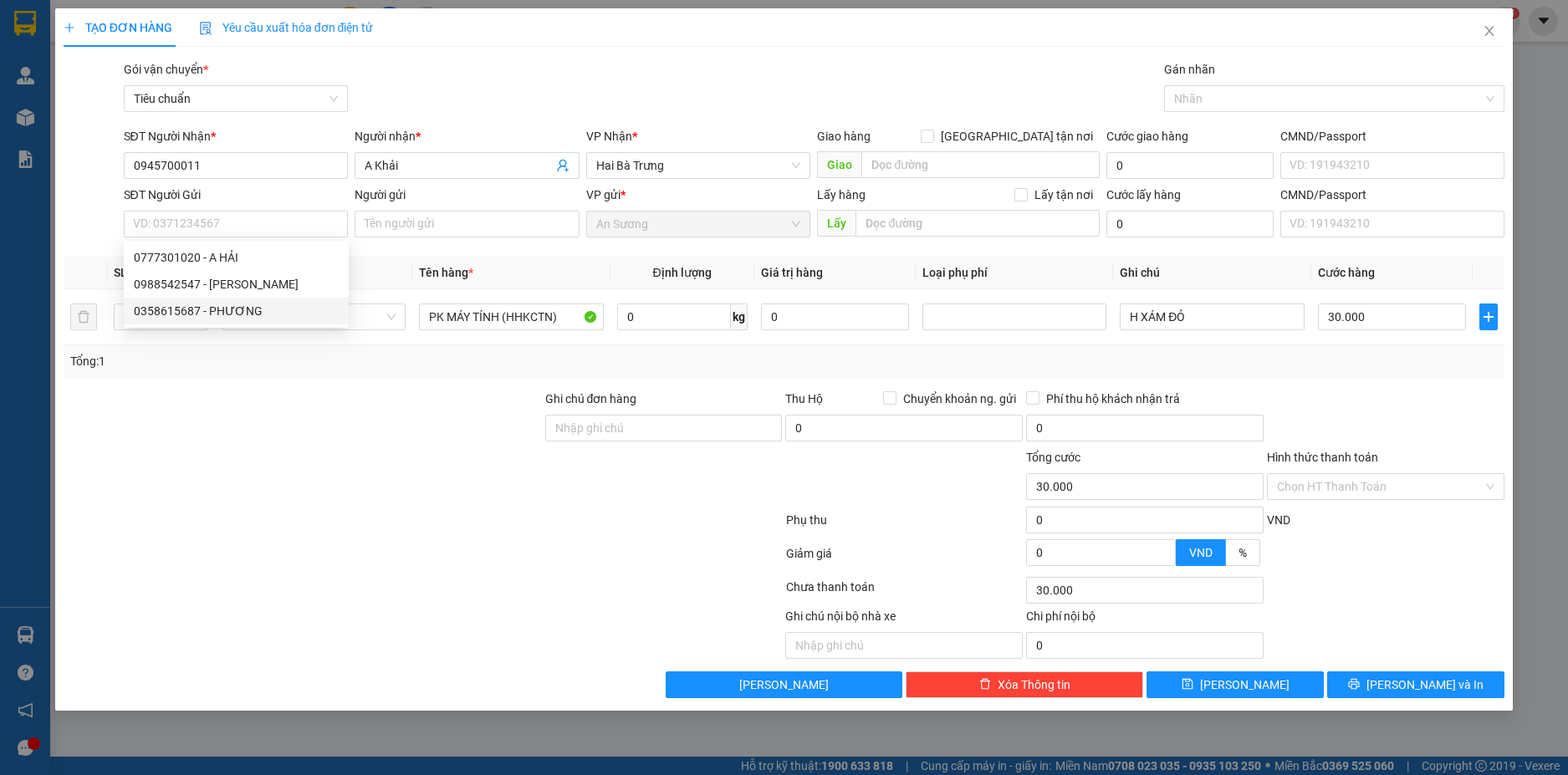
click at [261, 457] on div at bounding box center [303, 477] width 482 height 59
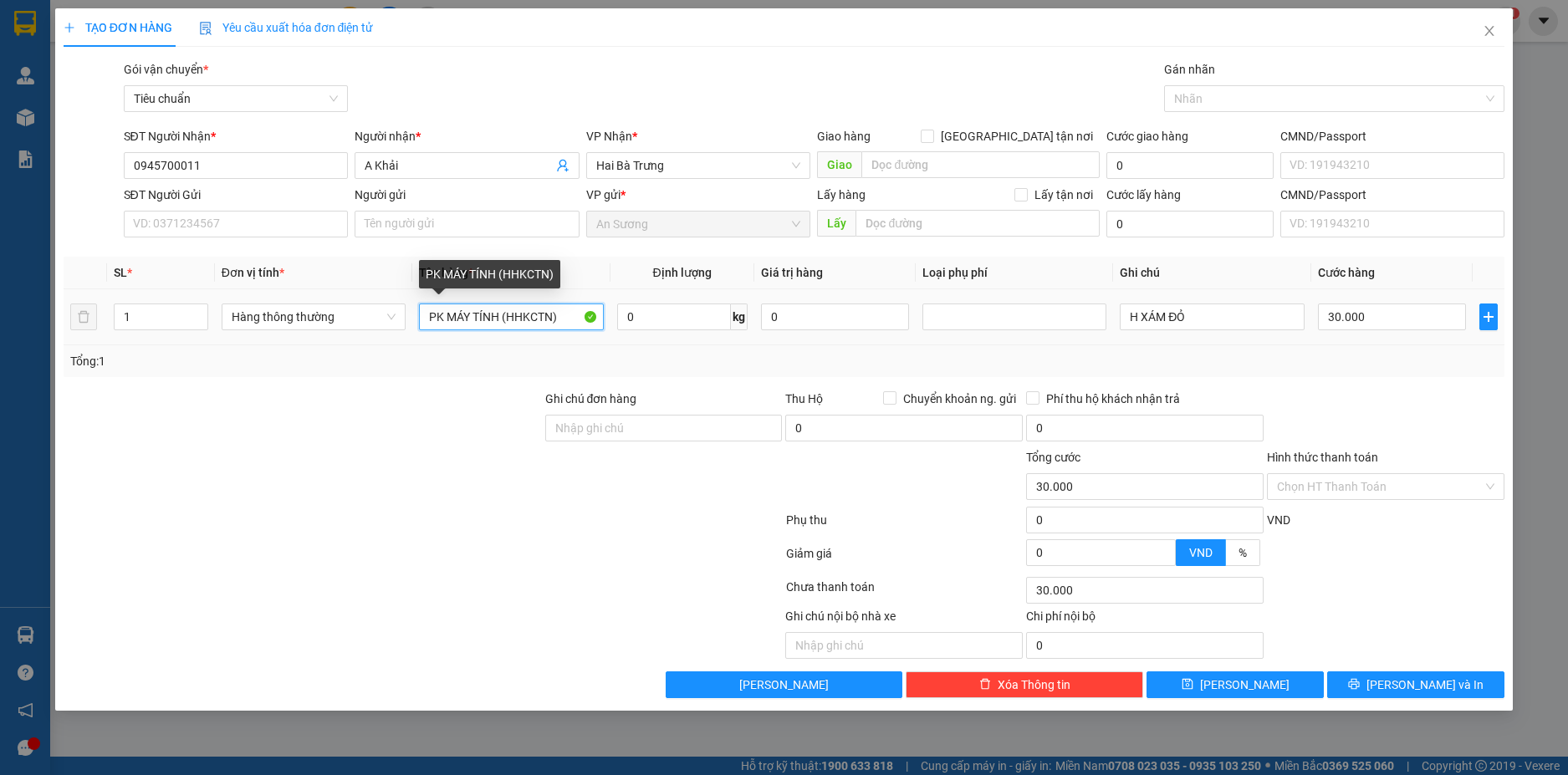
click at [560, 320] on input "PK MÁY TÍNH (HHKCTN)" at bounding box center [511, 317] width 184 height 27
type input "PK MÁY TÍNH (HHKCTN) GREAP"
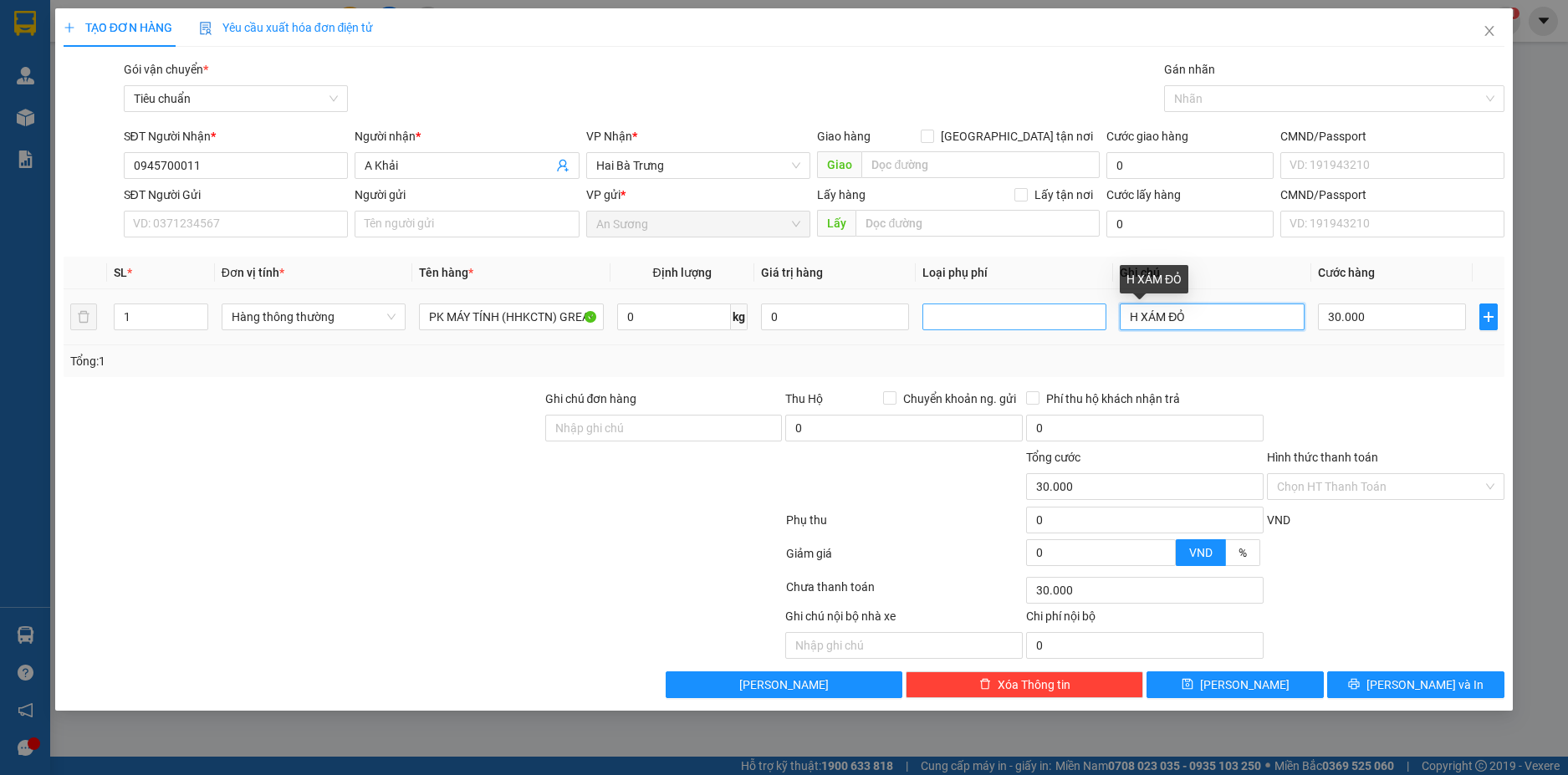
drag, startPoint x: 1191, startPoint y: 320, endPoint x: 1044, endPoint y: 319, distance: 147.0
click at [1044, 320] on tr "1 Hàng thông thường PK MÁY TÍNH (HHKCTN) GREAP 0 kg 0 H XÁM ĐỎ 30.000" at bounding box center [784, 317] width 1442 height 56
type input "BỌC TRẮNG"
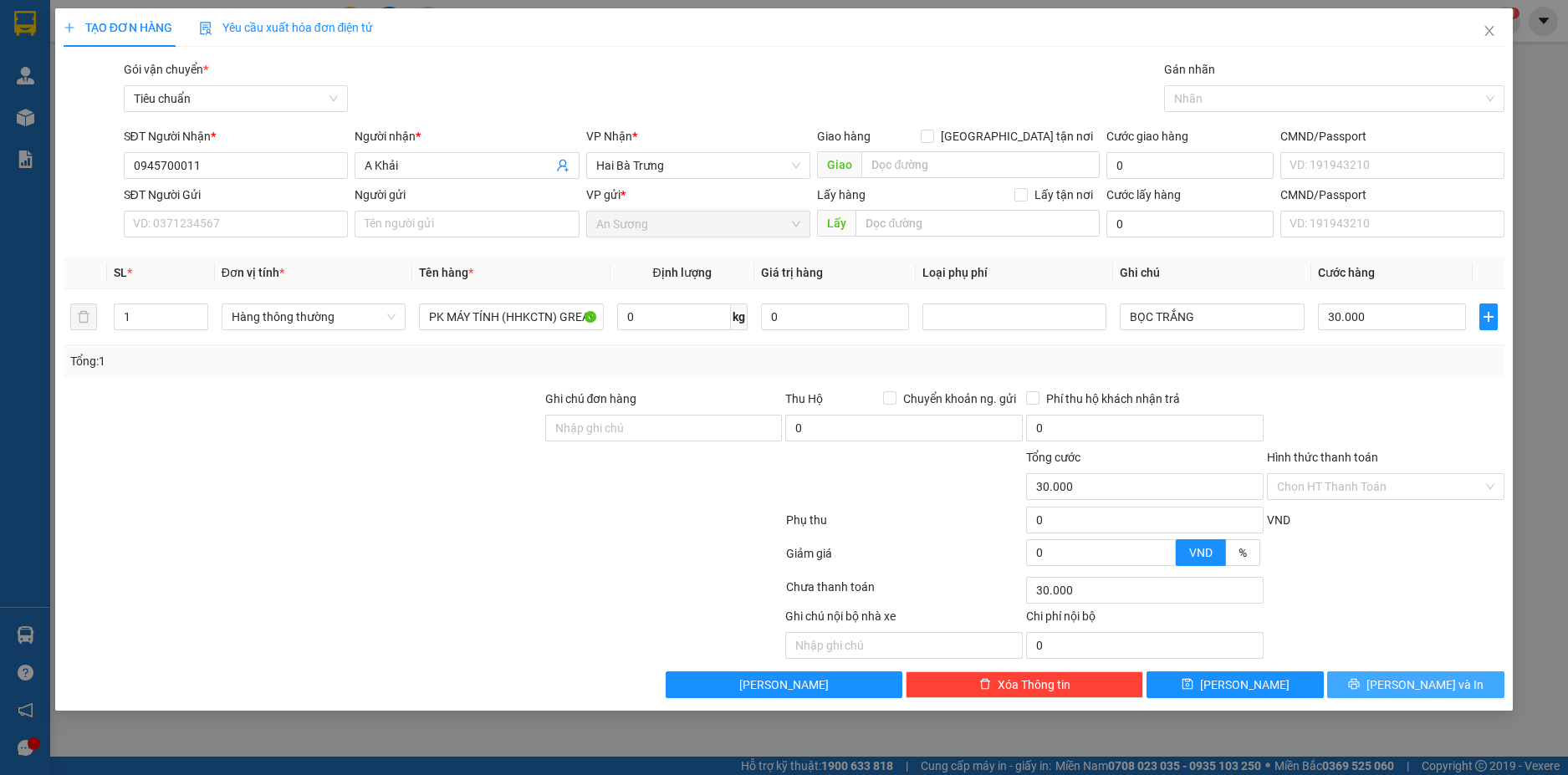
click at [1411, 686] on span "Lưu và In" at bounding box center [1423, 684] width 117 height 18
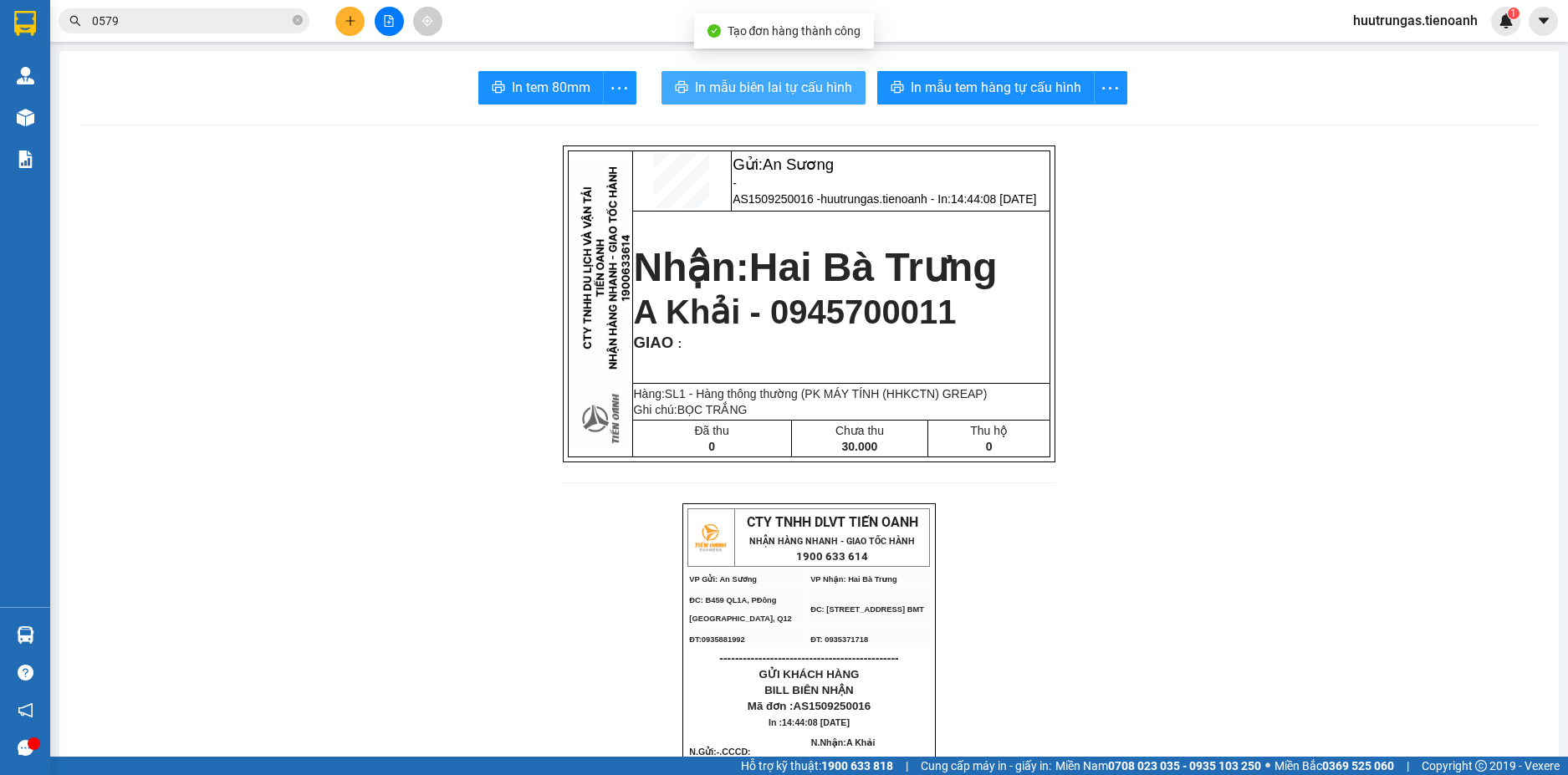
click at [754, 78] on span "In mẫu biên lai tự cấu hình" at bounding box center [773, 88] width 157 height 21
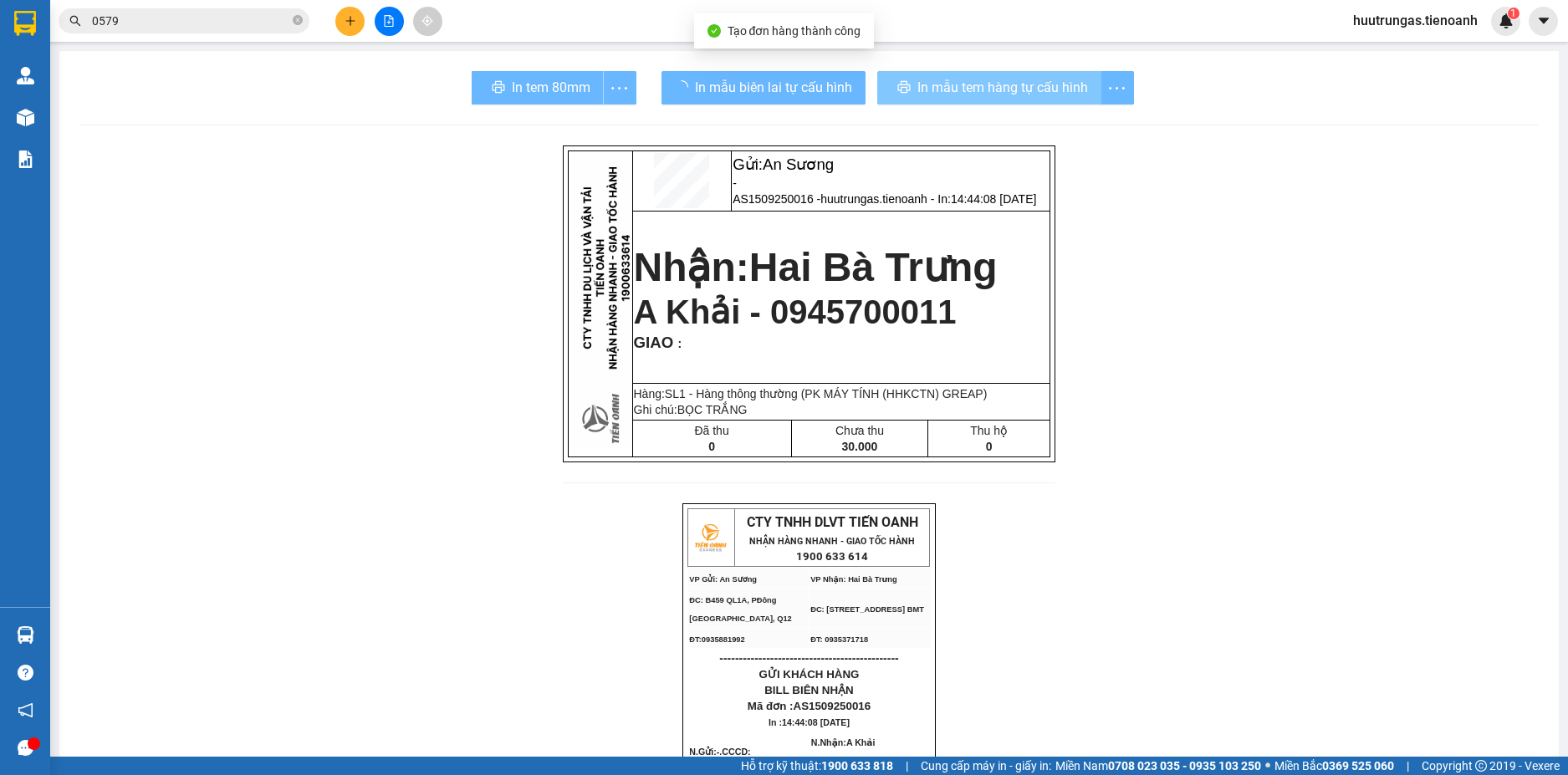
click at [994, 82] on span "In mẫu tem hàng tự cấu hình" at bounding box center [1002, 88] width 171 height 21
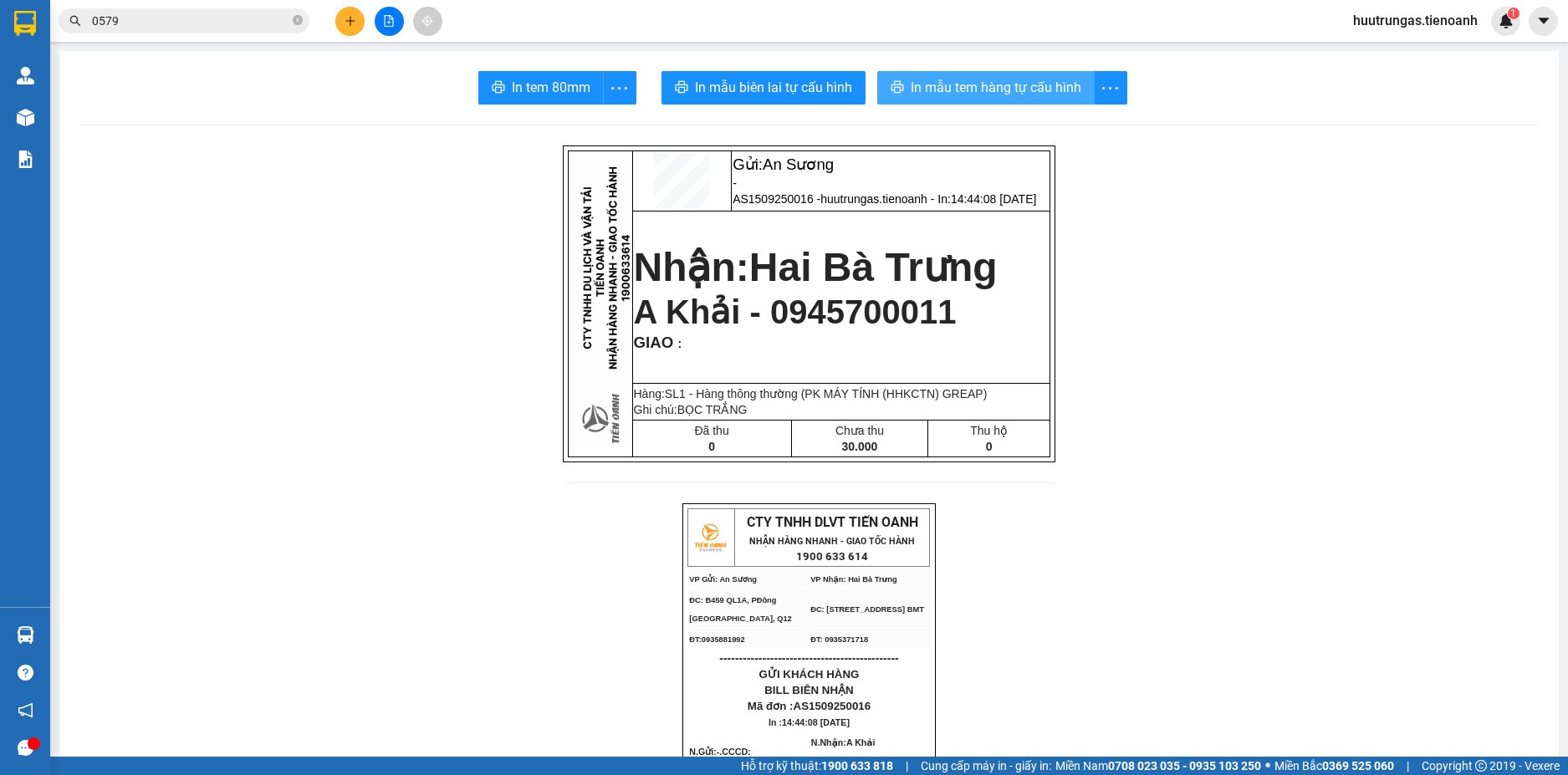
click at [994, 82] on span "In mẫu tem hàng tự cấu hình" at bounding box center [996, 88] width 171 height 21
click at [356, 26] on icon "plus" at bounding box center [350, 21] width 12 height 12
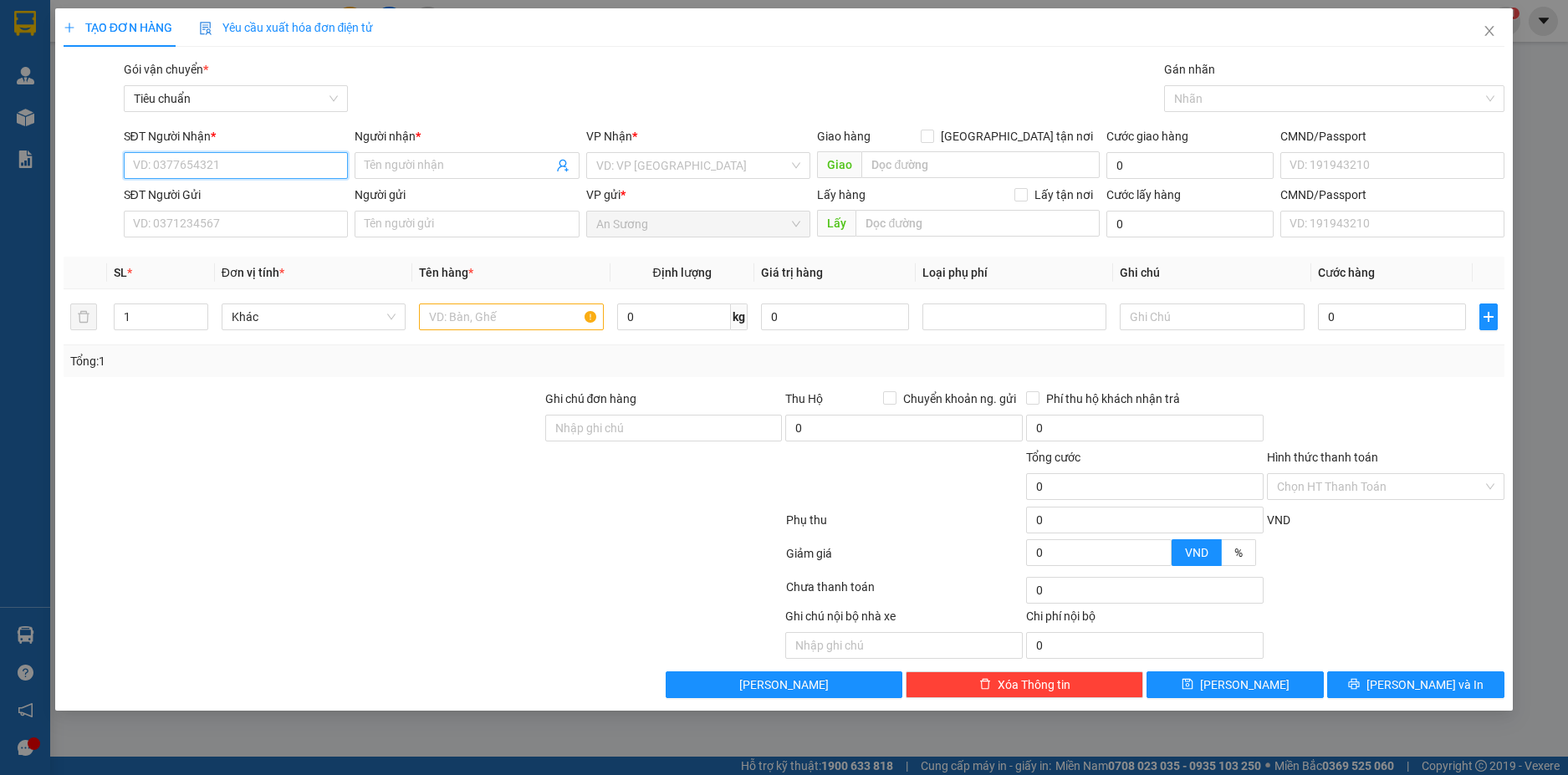
click at [260, 170] on input "SĐT Người Nhận *" at bounding box center [235, 166] width 225 height 27
type input "0567484848"
click at [260, 192] on div "0567484848 - THANH TRƯƠNG" at bounding box center [236, 199] width 205 height 18
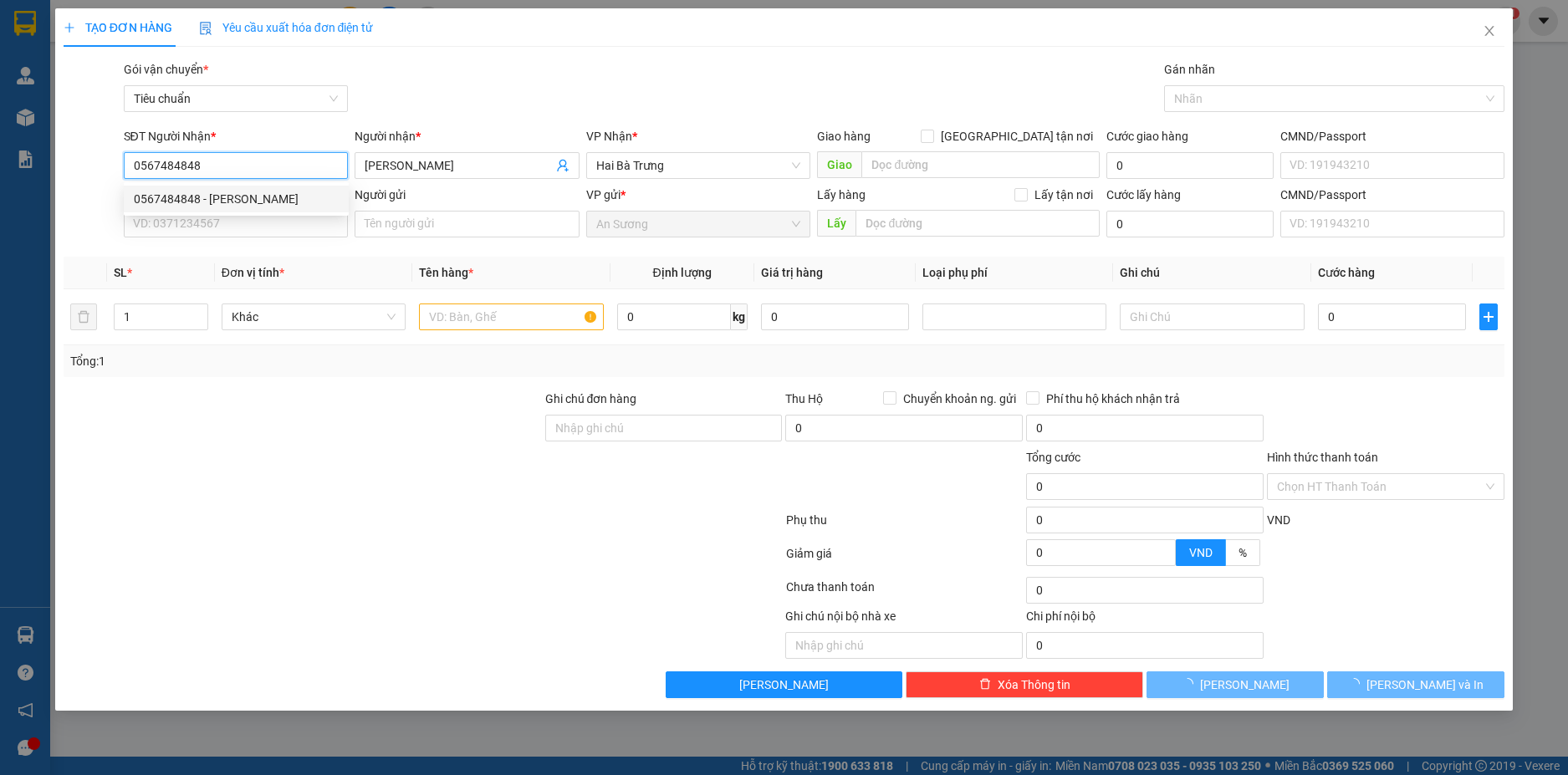
type input "[PERSON_NAME]"
type input "120.000"
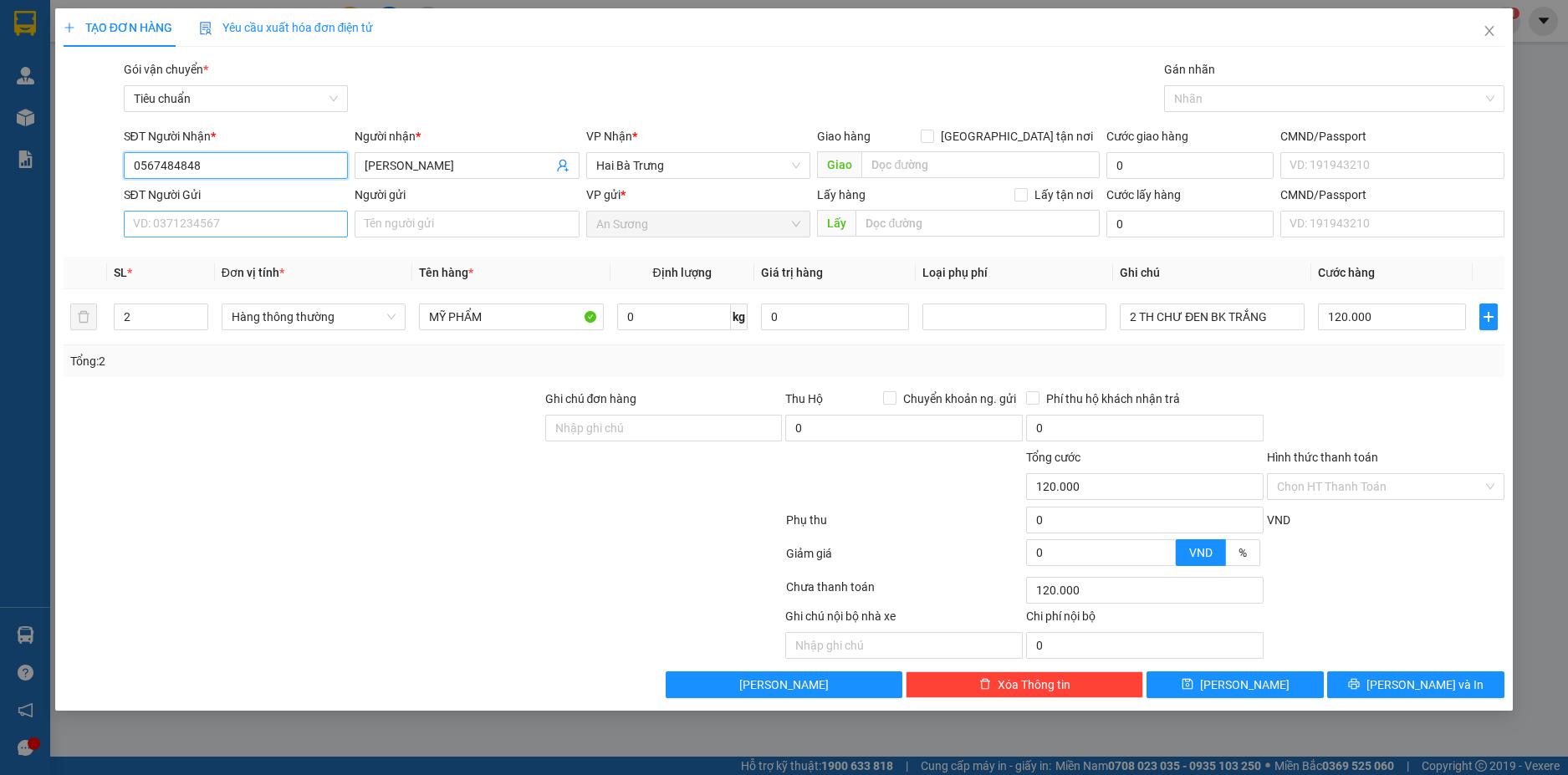
type input "0567484848"
click at [278, 222] on input "SĐT Người Gửi" at bounding box center [235, 225] width 225 height 27
type input "0909959243"
click at [425, 227] on input "Người gửi" at bounding box center [466, 225] width 225 height 27
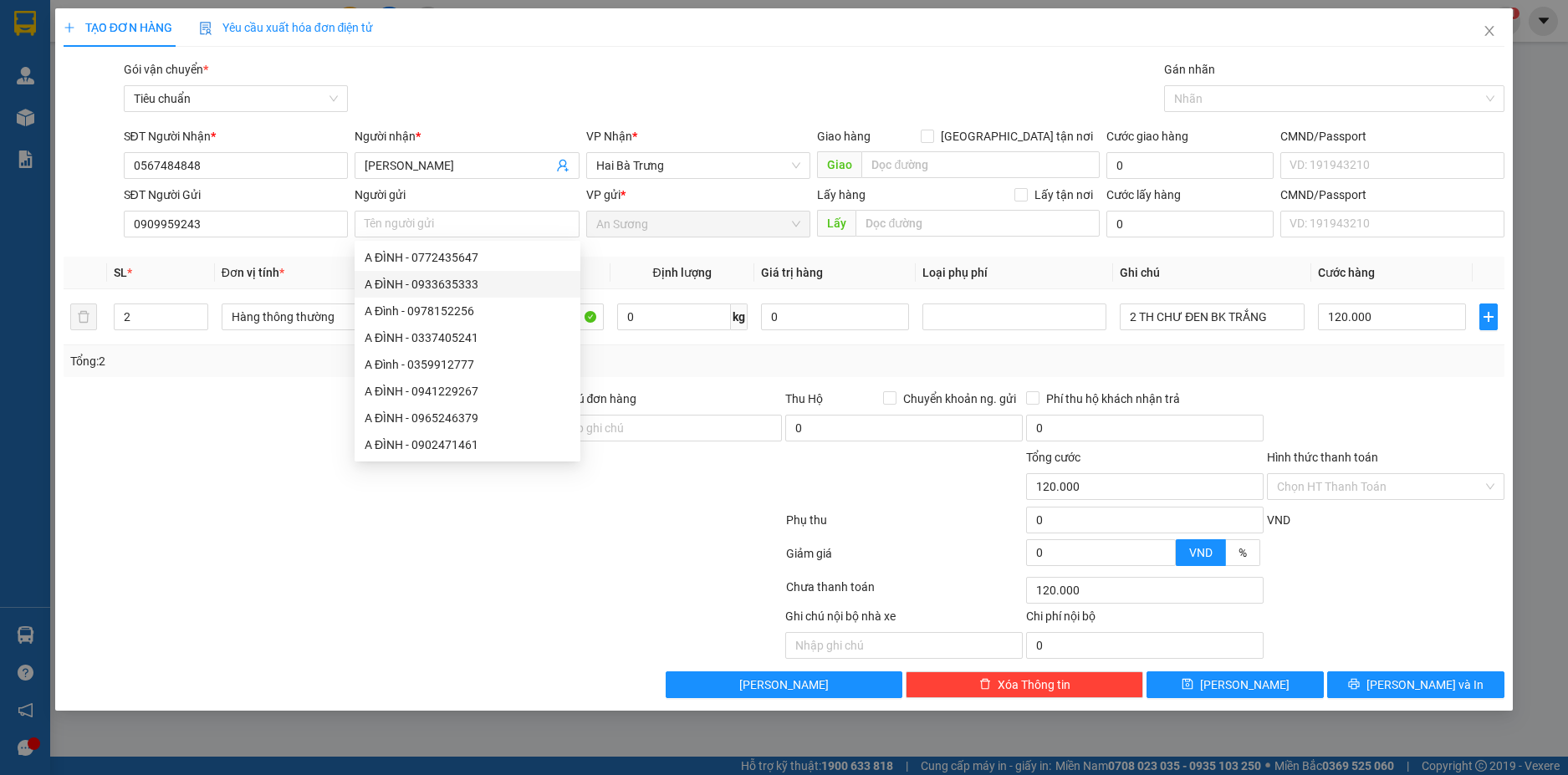
click at [237, 510] on div at bounding box center [423, 523] width 723 height 34
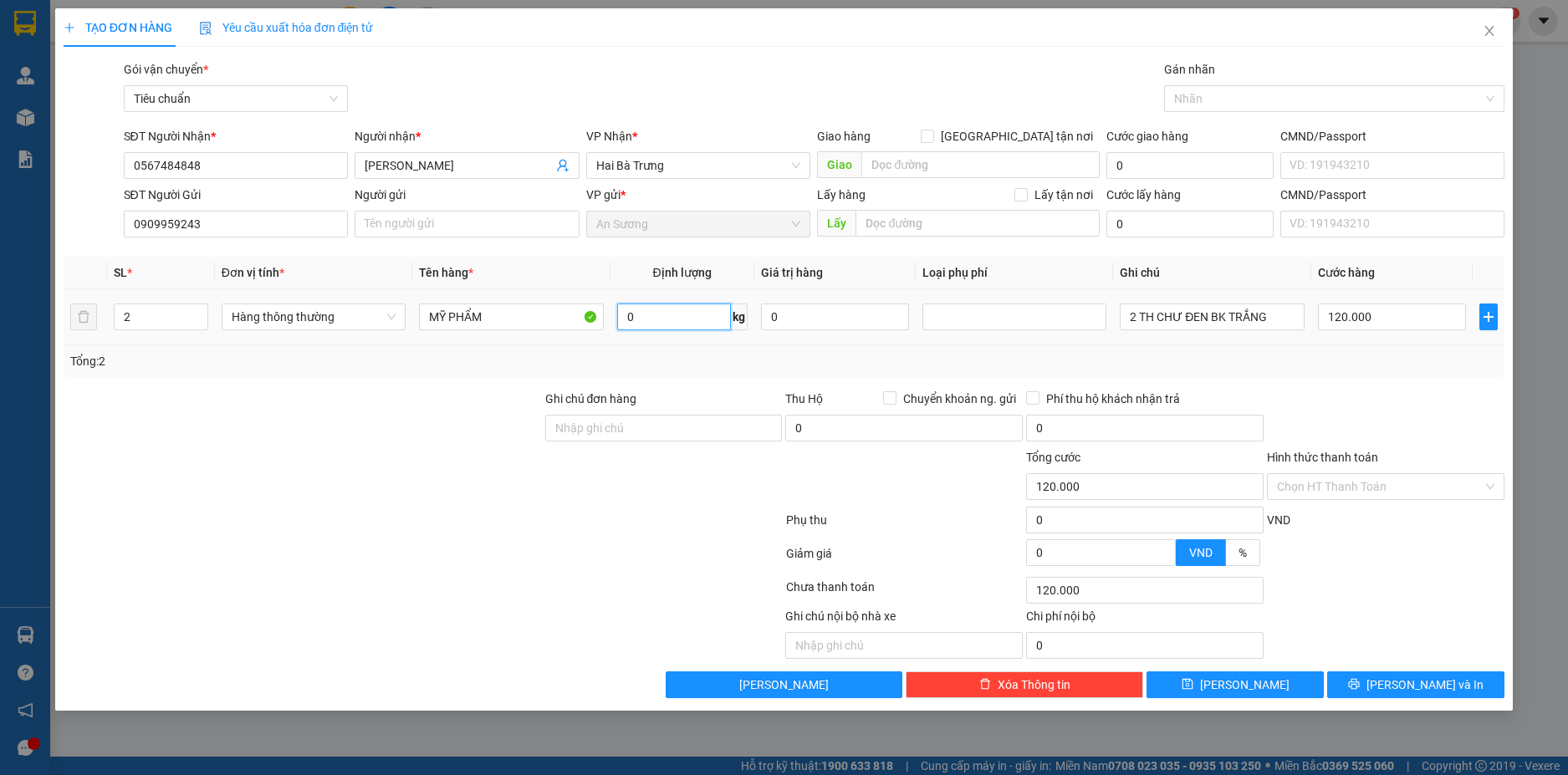
click at [639, 310] on input "0" at bounding box center [674, 317] width 114 height 27
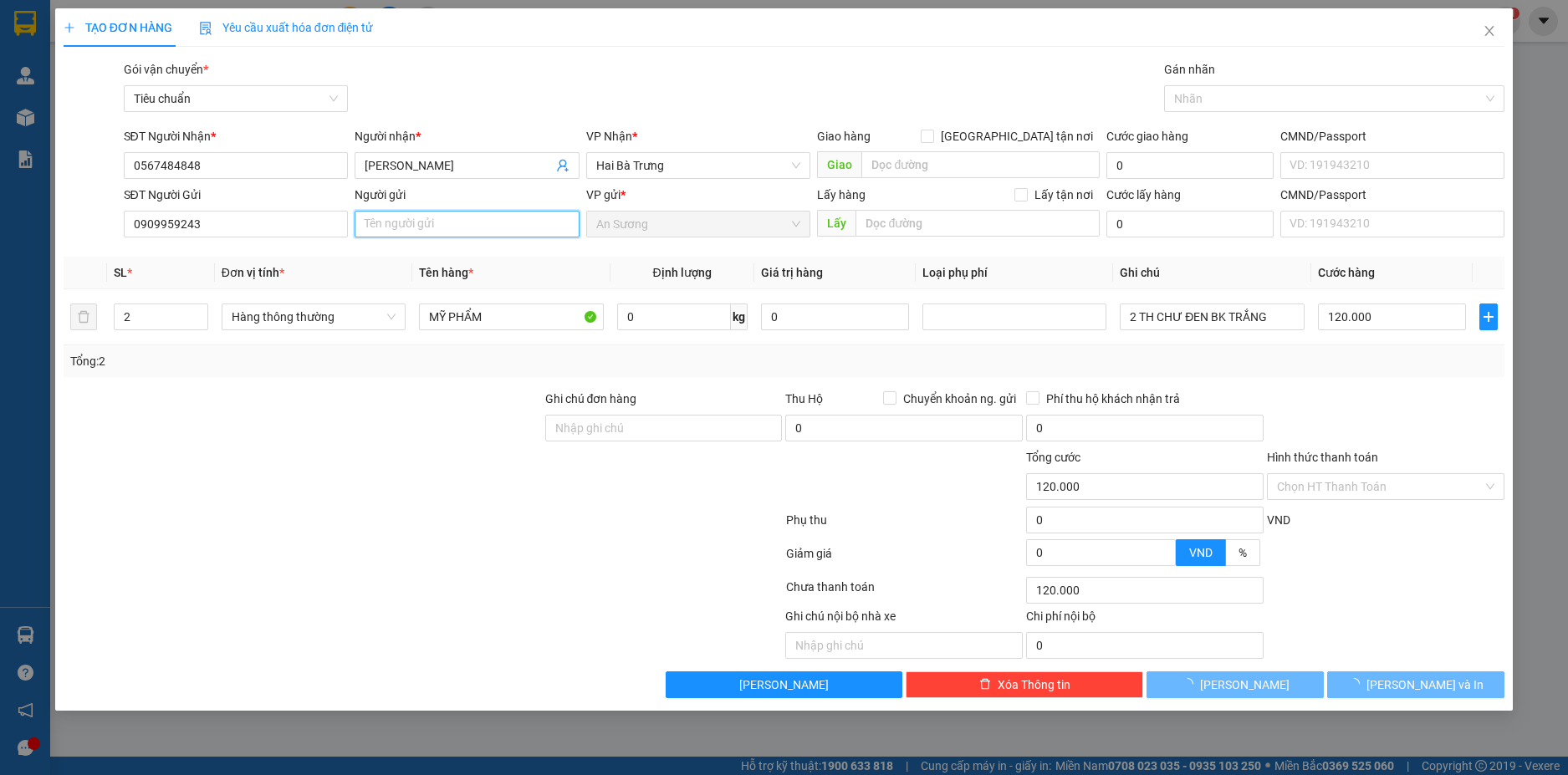
click at [391, 226] on input "Người gửi" at bounding box center [466, 225] width 225 height 27
type input "A"
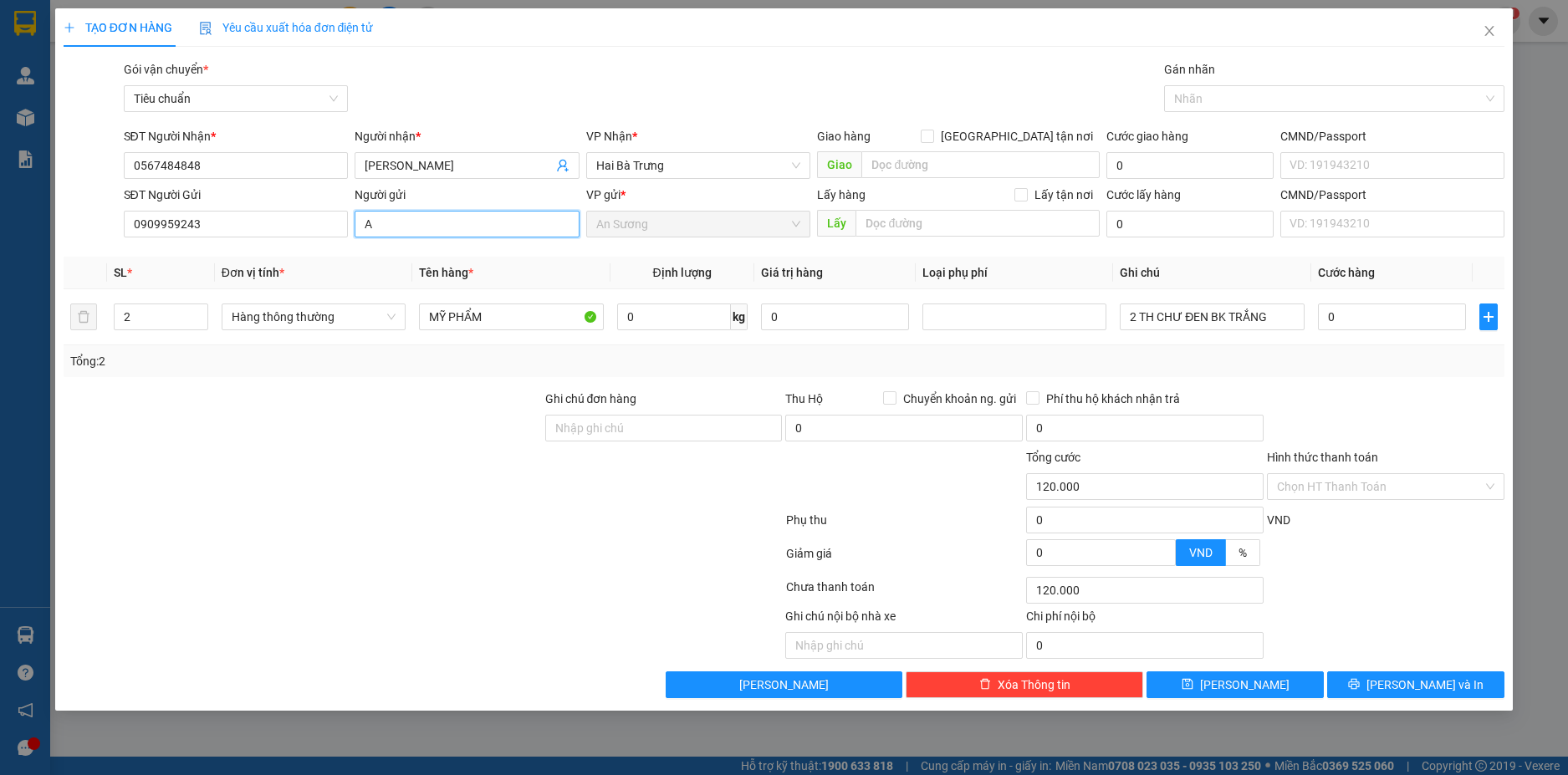
type input "0"
type input "A TUẤN"
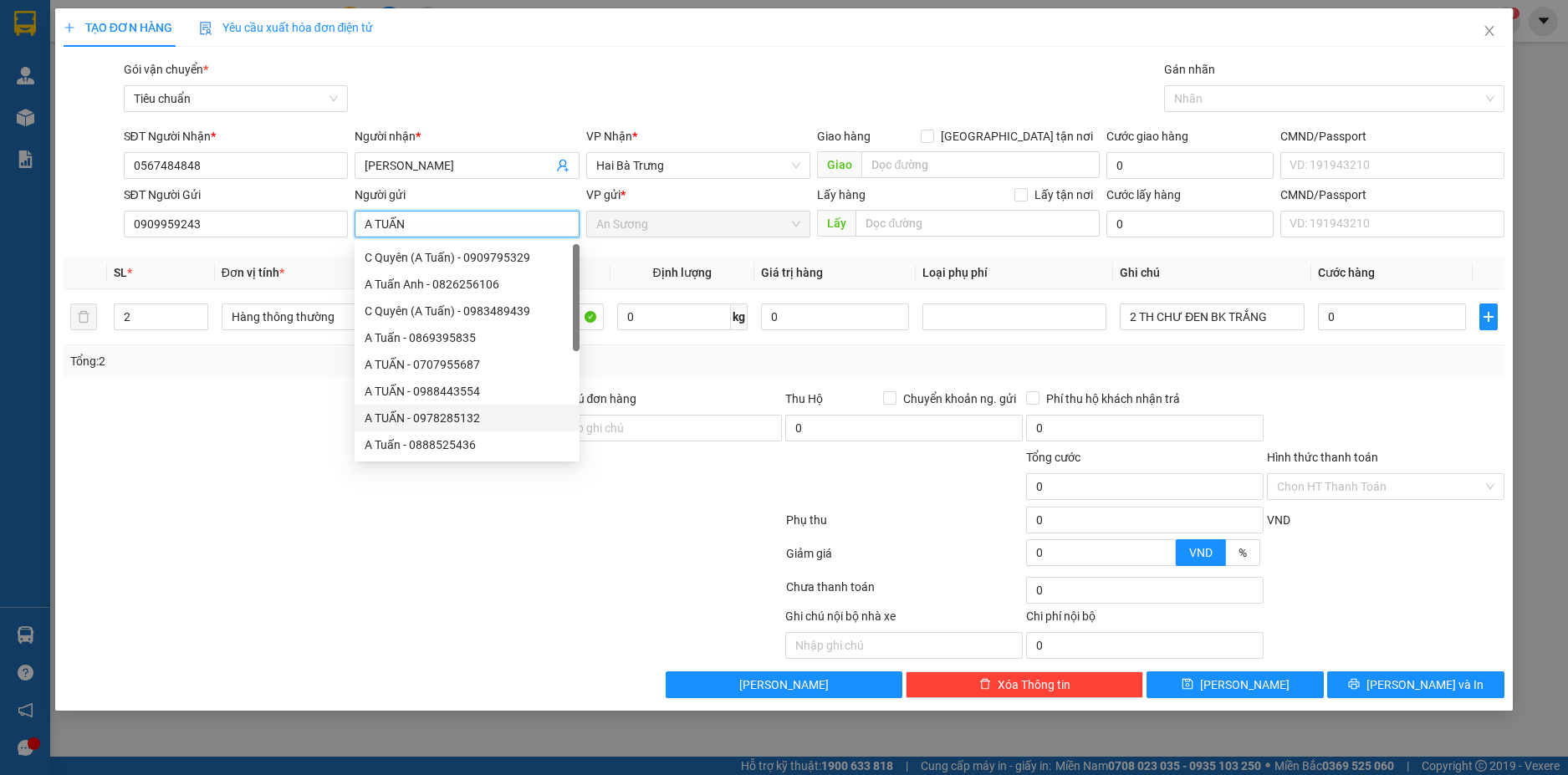
type input "0888525436"
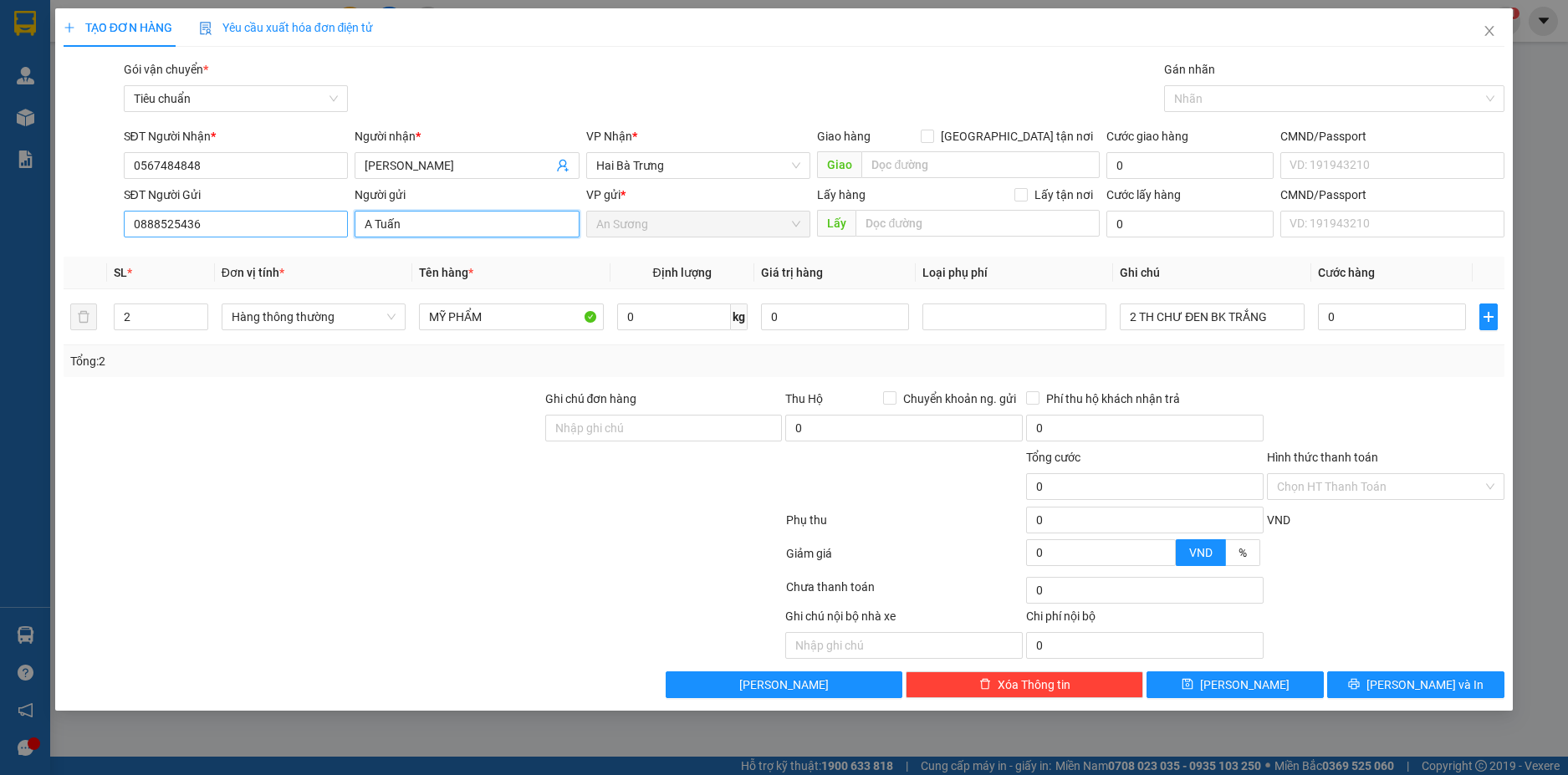
type input "A Tuấn"
click at [266, 230] on input "0888525436" at bounding box center [235, 225] width 225 height 27
drag, startPoint x: 229, startPoint y: 174, endPoint x: 100, endPoint y: 169, distance: 129.1
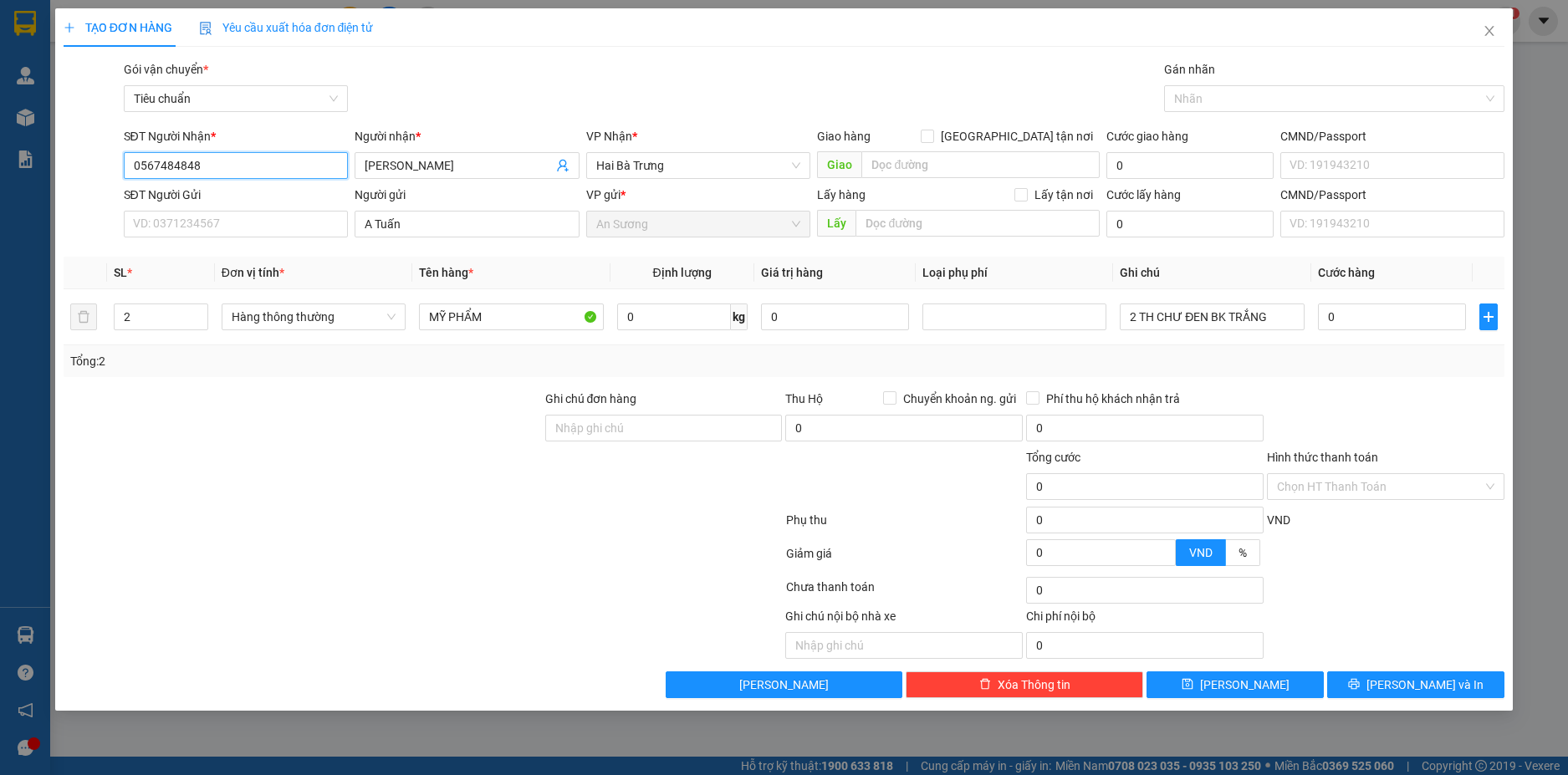
click at [100, 169] on div "SĐT Người Nhận * 0567484848 0567484848 Người nhận * THANH TRƯƠNG VP Nhận * Hai …" at bounding box center [784, 156] width 1445 height 59
click at [237, 227] on input "SĐT Người Gửi" at bounding box center [235, 225] width 225 height 27
paste input "0934005297"
type input "0934005297"
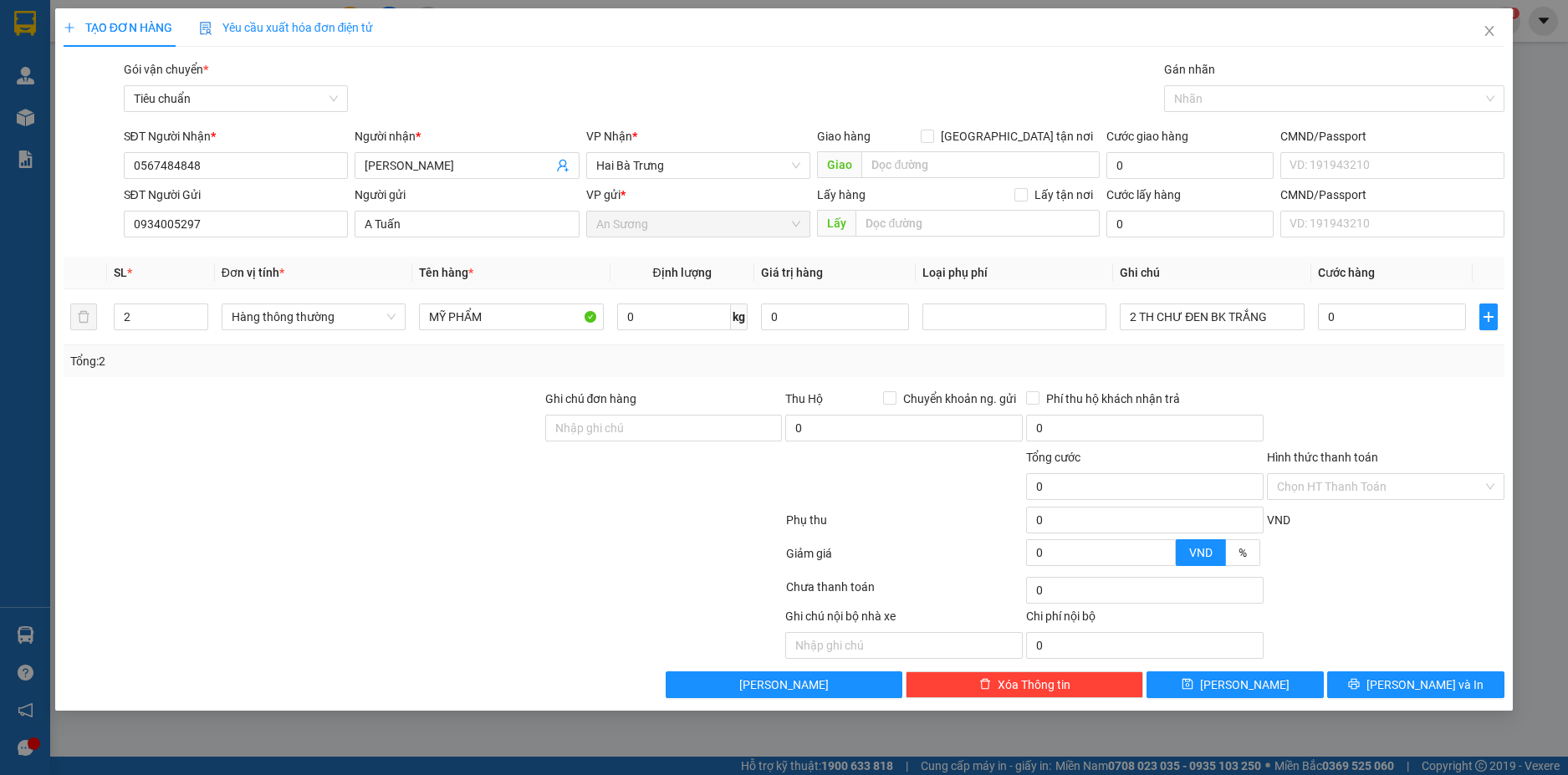
click at [259, 479] on div at bounding box center [303, 477] width 482 height 59
click at [677, 308] on input "0" at bounding box center [674, 317] width 114 height 27
type input "25"
type input "60.000"
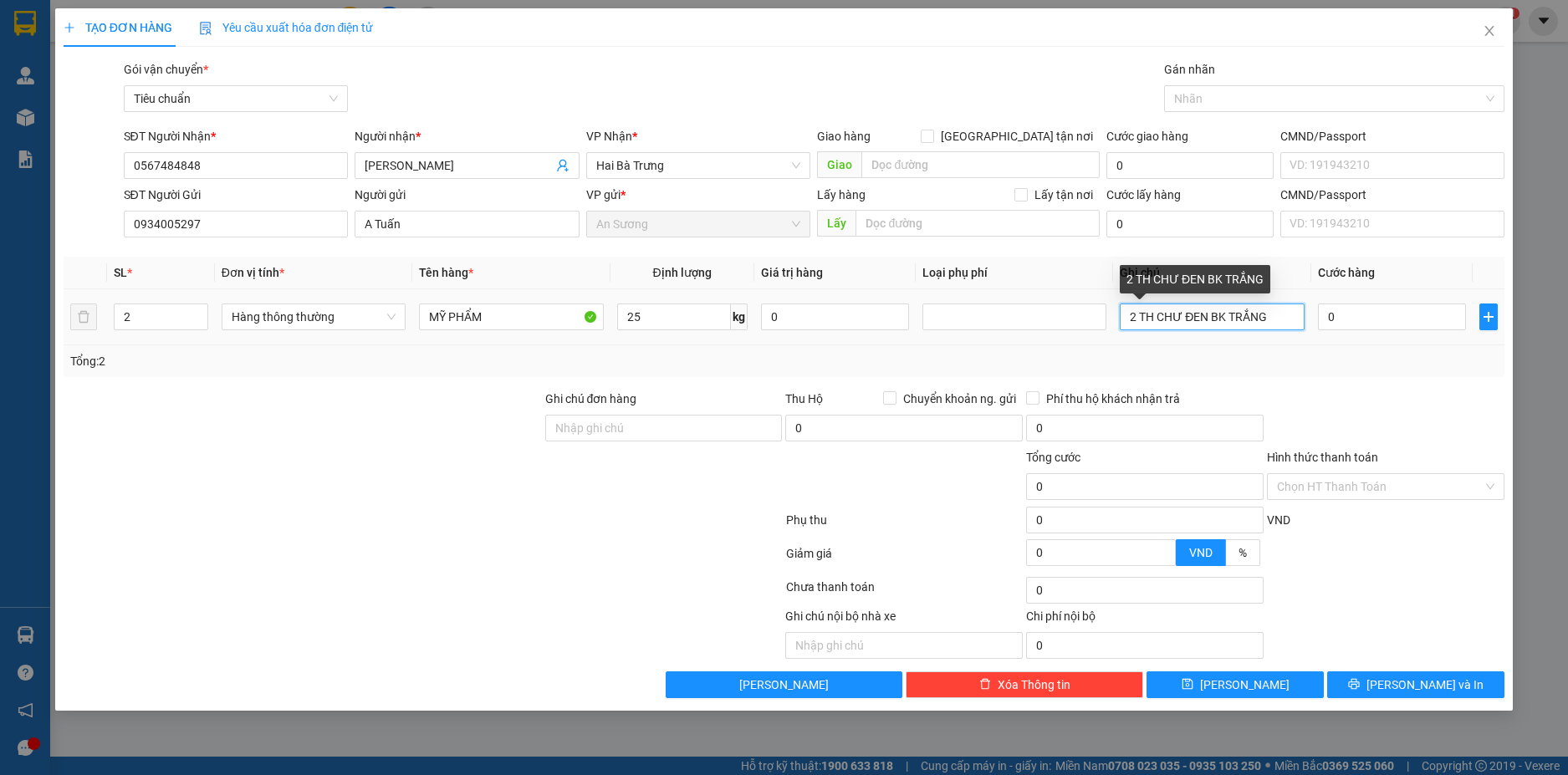
type input "60.000"
drag, startPoint x: 1275, startPoint y: 313, endPoint x: 1214, endPoint y: 315, distance: 61.0
click at [1214, 315] on input "2 TH CHƯ ĐEN BK TRẮNG" at bounding box center [1211, 317] width 184 height 27
type input "2 TH CHỮ ĐEN"
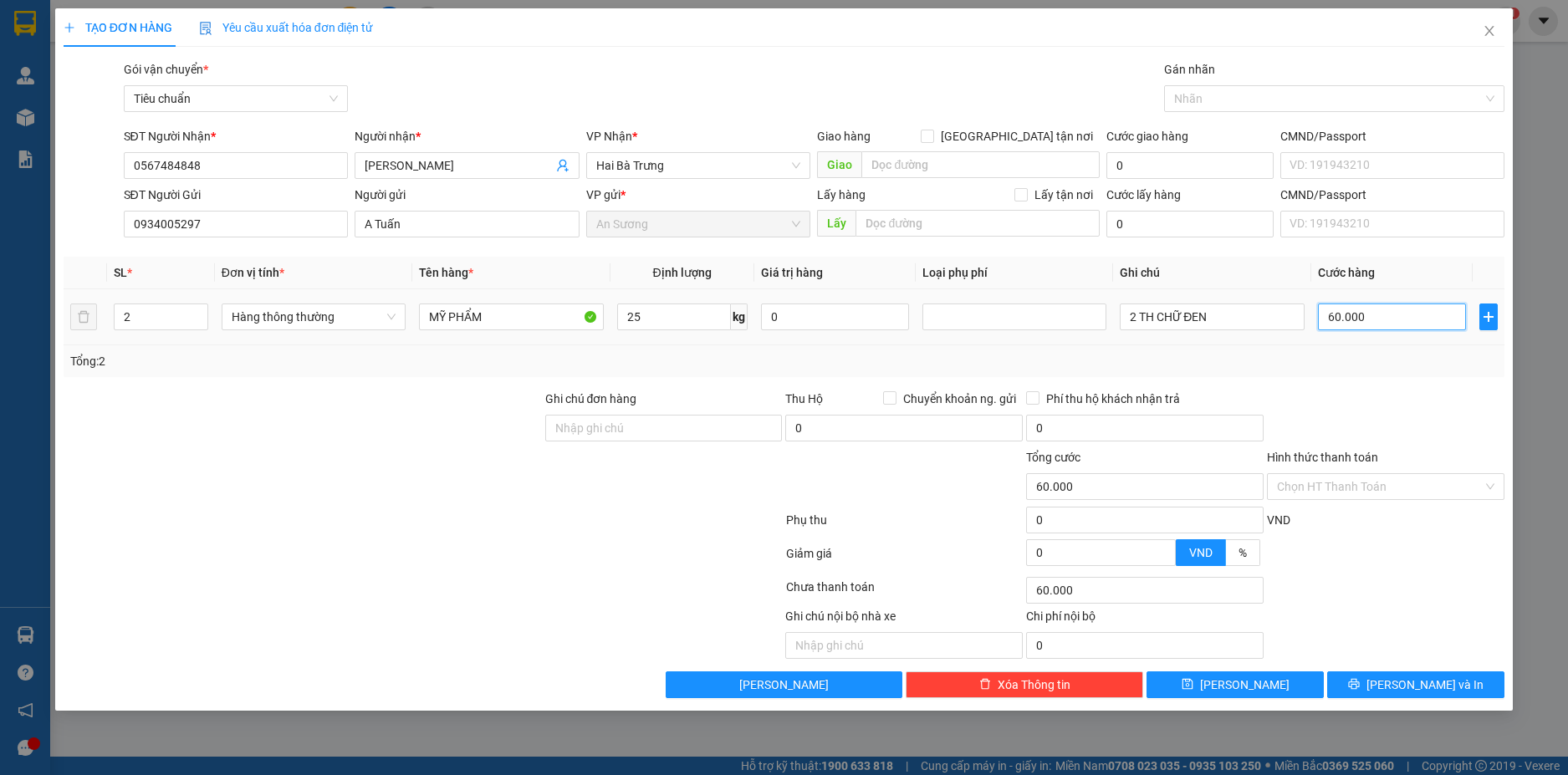
click at [1397, 319] on input "60.000" at bounding box center [1392, 317] width 148 height 27
type input "1"
type input "12"
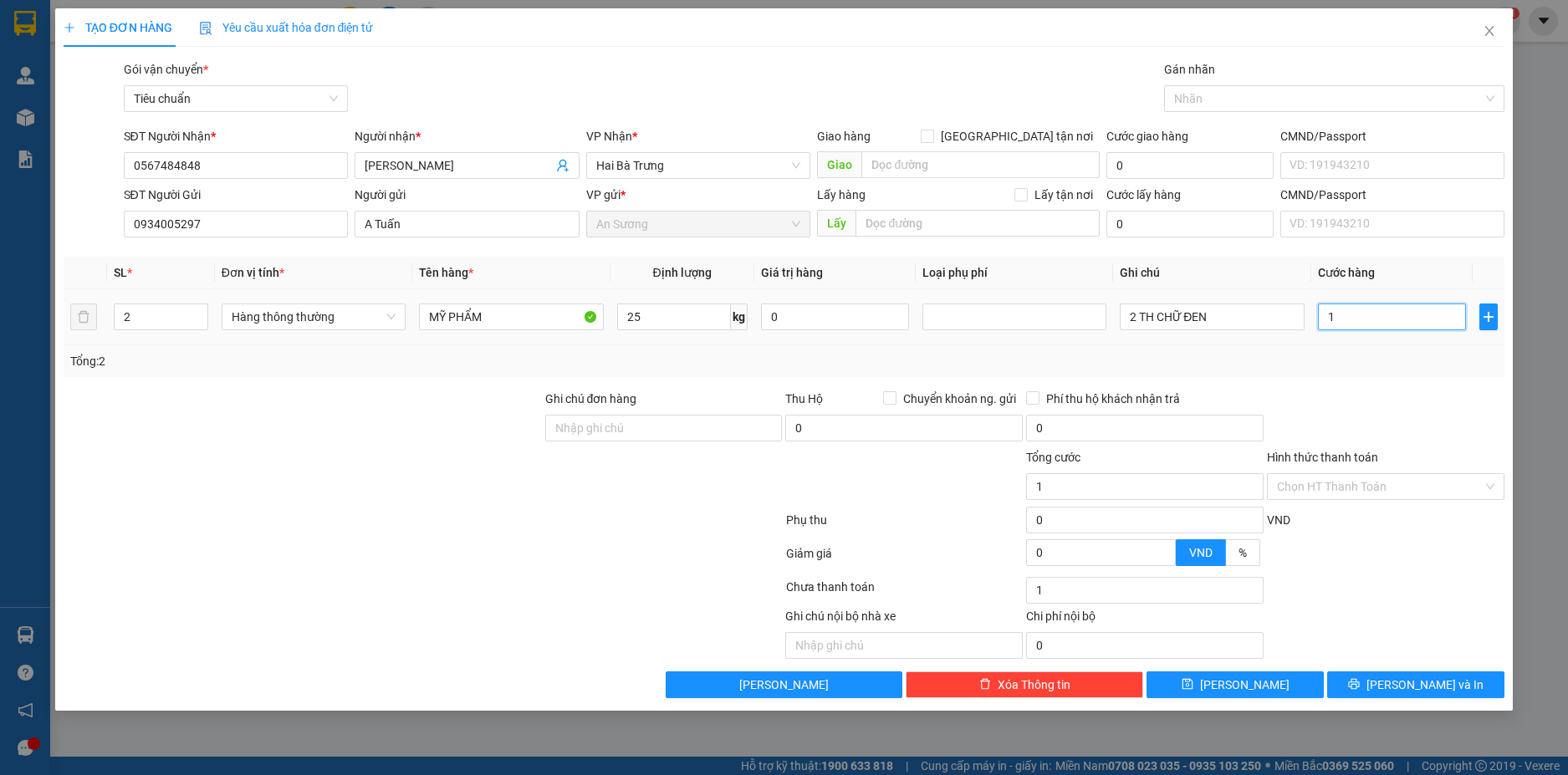
type input "12"
type input "120"
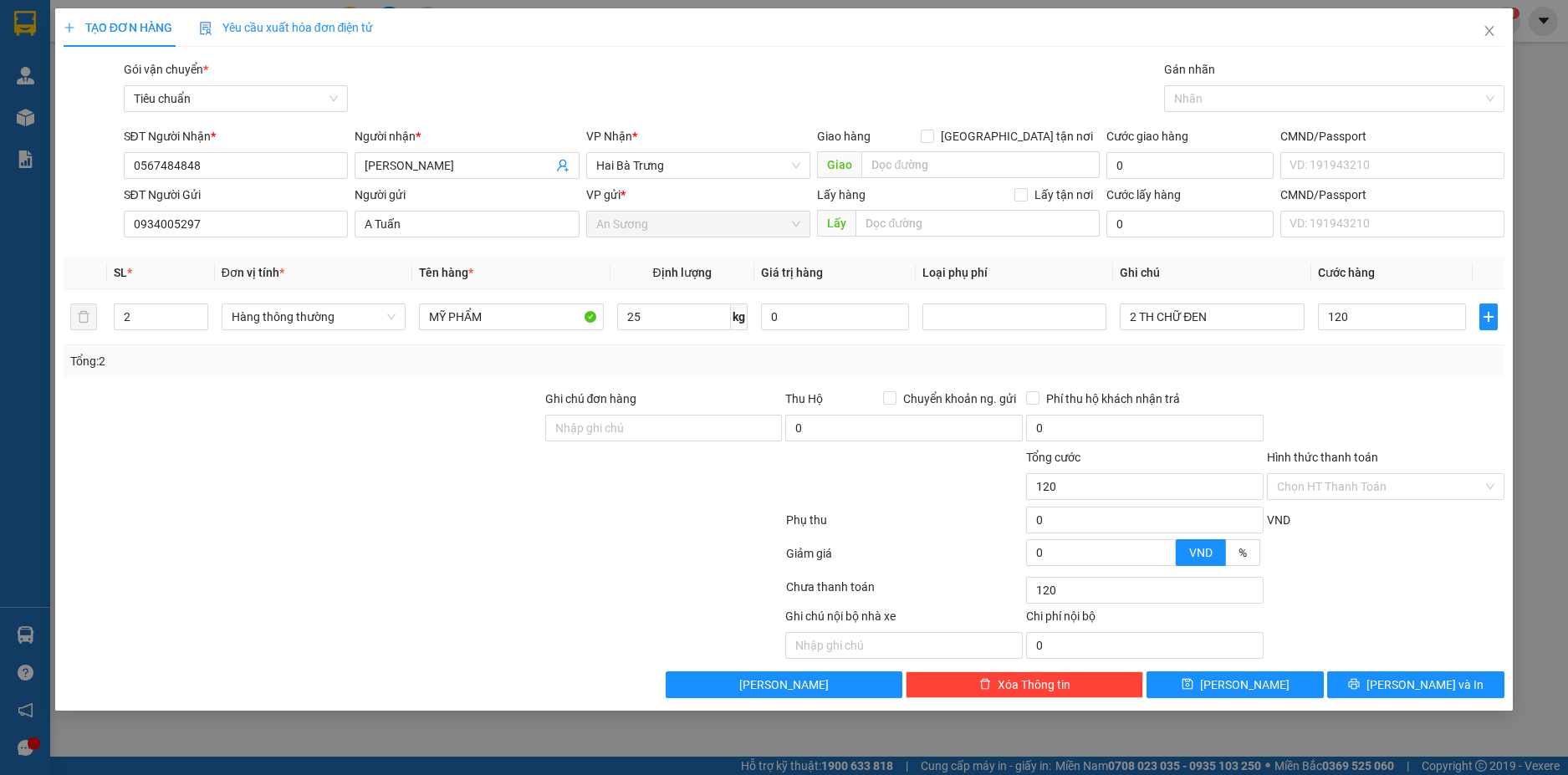
type input "120.000"
click at [1365, 384] on div "Transit Pickup Surcharge Ids Transit Deliver Surcharge Ids Transit Deliver Surc…" at bounding box center [784, 379] width 1442 height 638
click at [1429, 684] on span "Lưu và In" at bounding box center [1423, 684] width 117 height 18
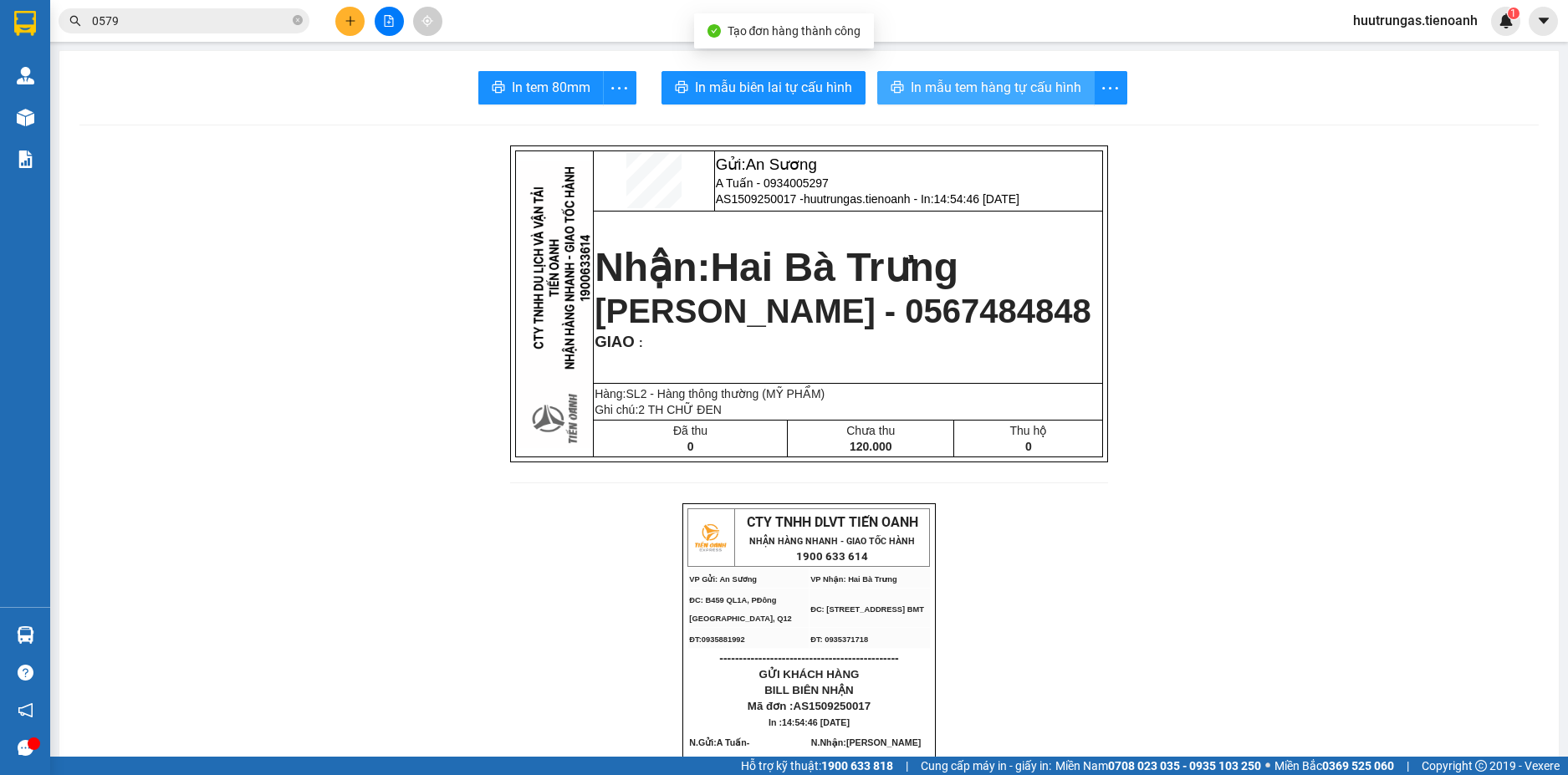
click at [978, 85] on span "In mẫu tem hàng tự cấu hình" at bounding box center [996, 88] width 171 height 21
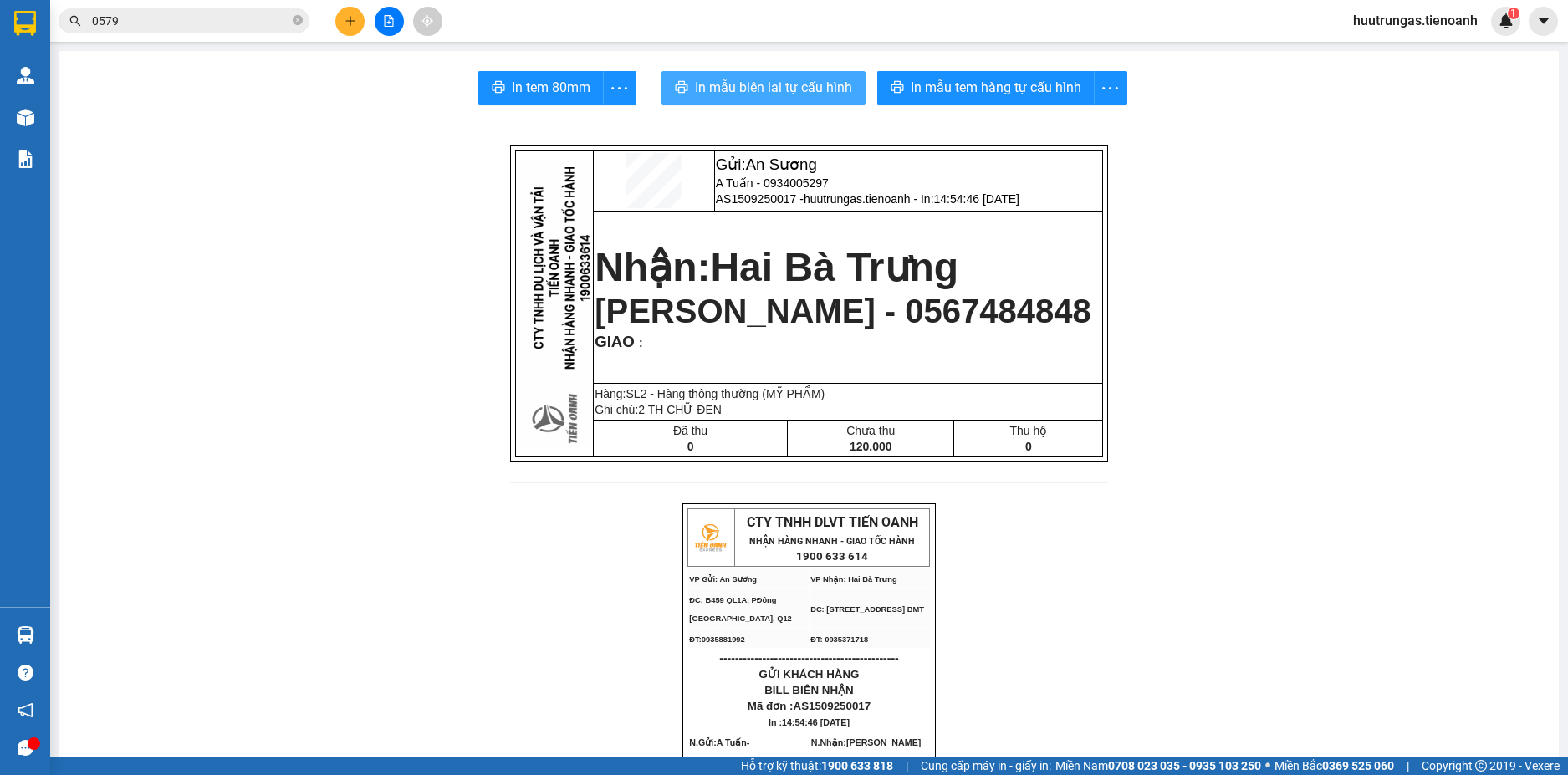
click at [756, 79] on span "In mẫu biên lai tự cấu hình" at bounding box center [773, 88] width 157 height 21
click at [350, 20] on icon "plus" at bounding box center [350, 20] width 1 height 10
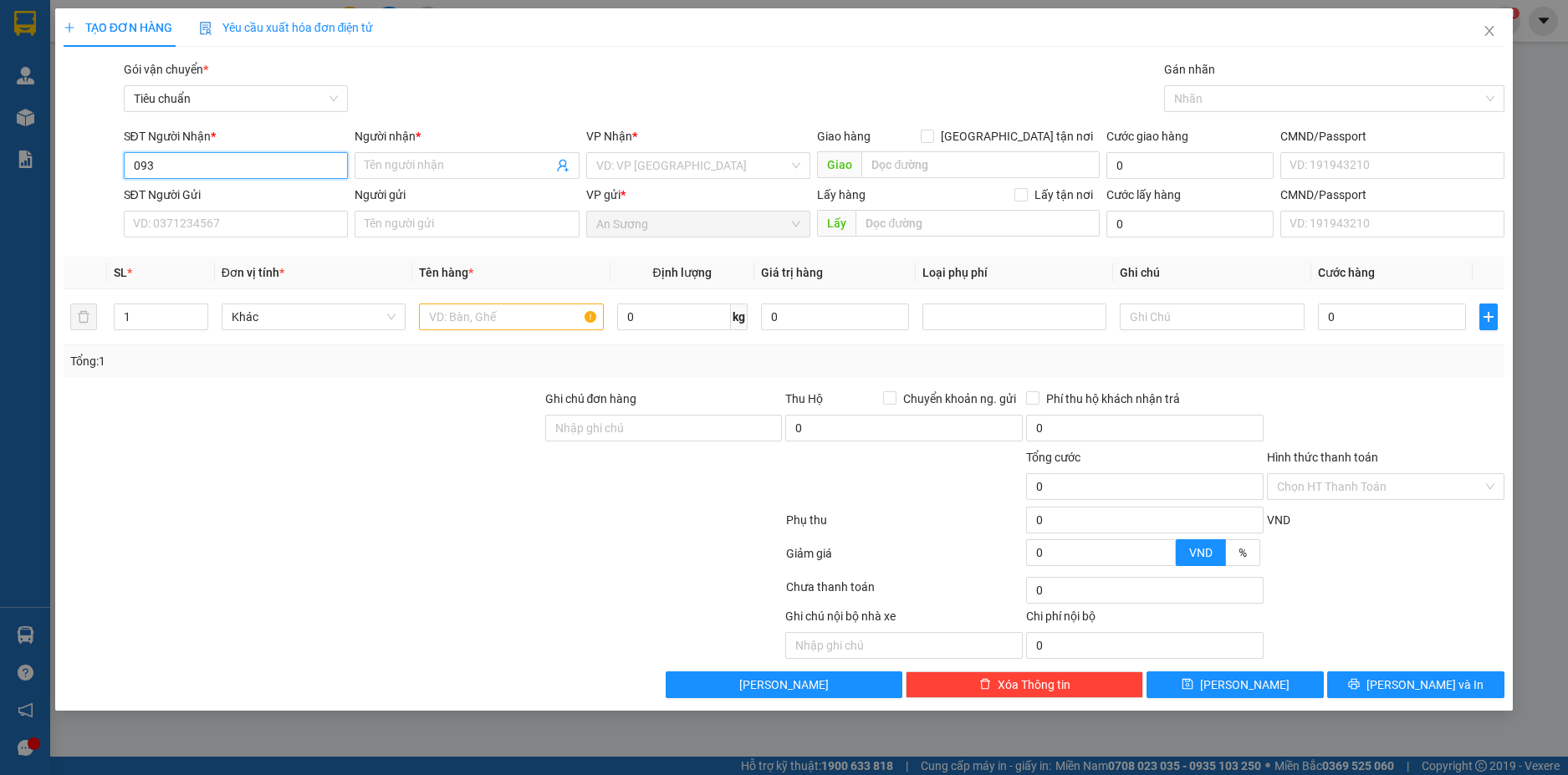
type input "0938"
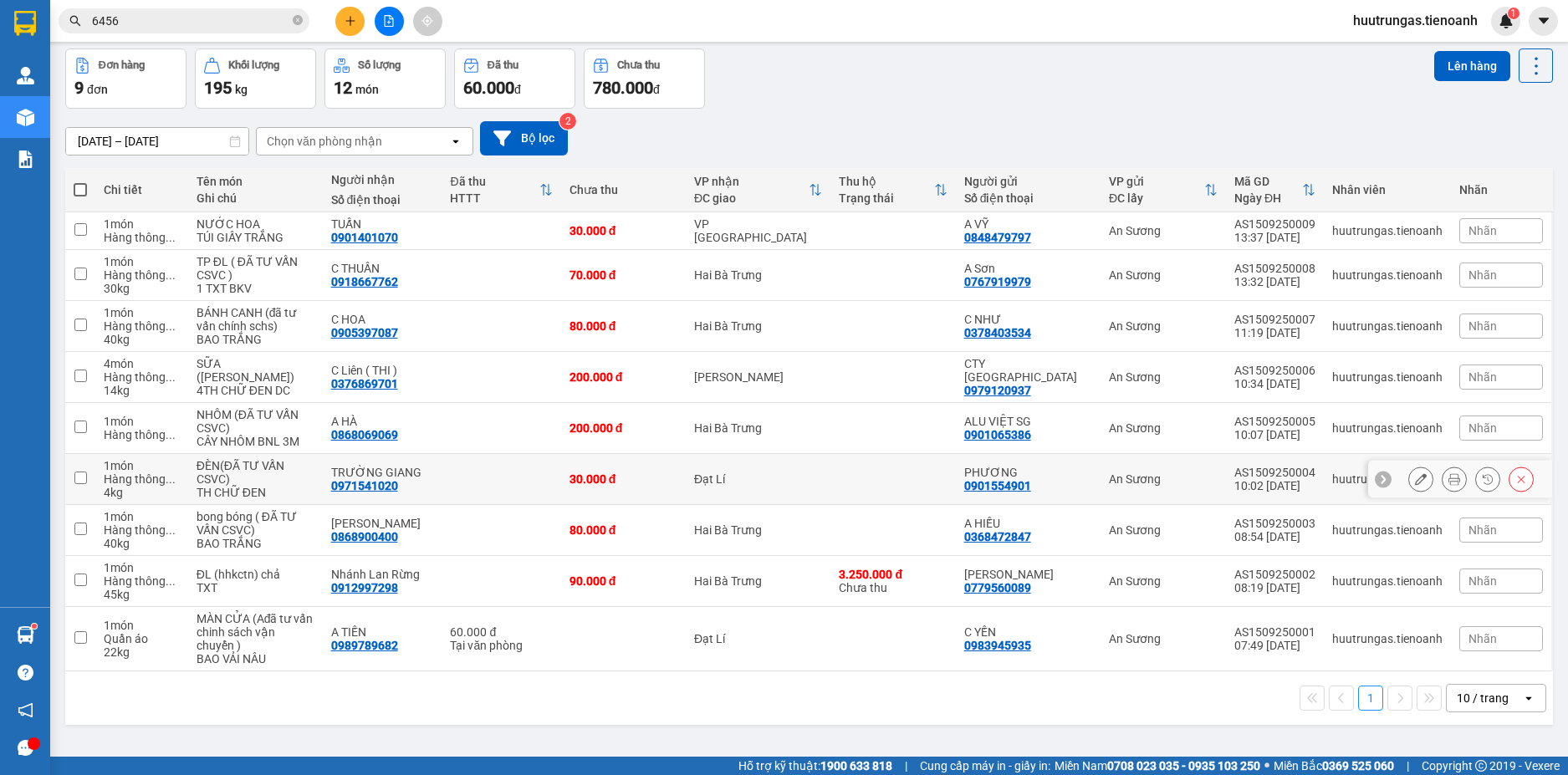
scroll to position [77, 0]
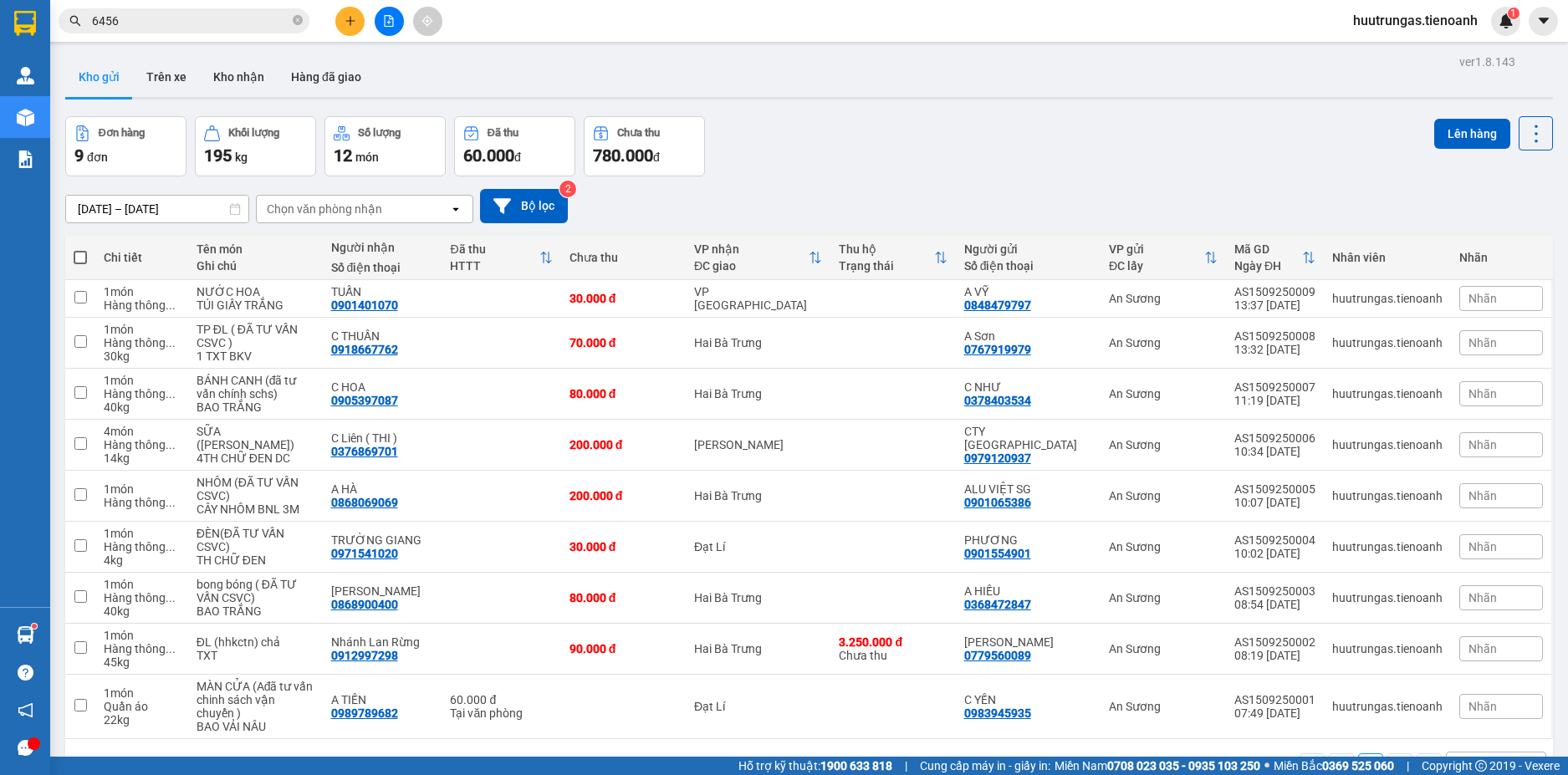
scroll to position [77, 0]
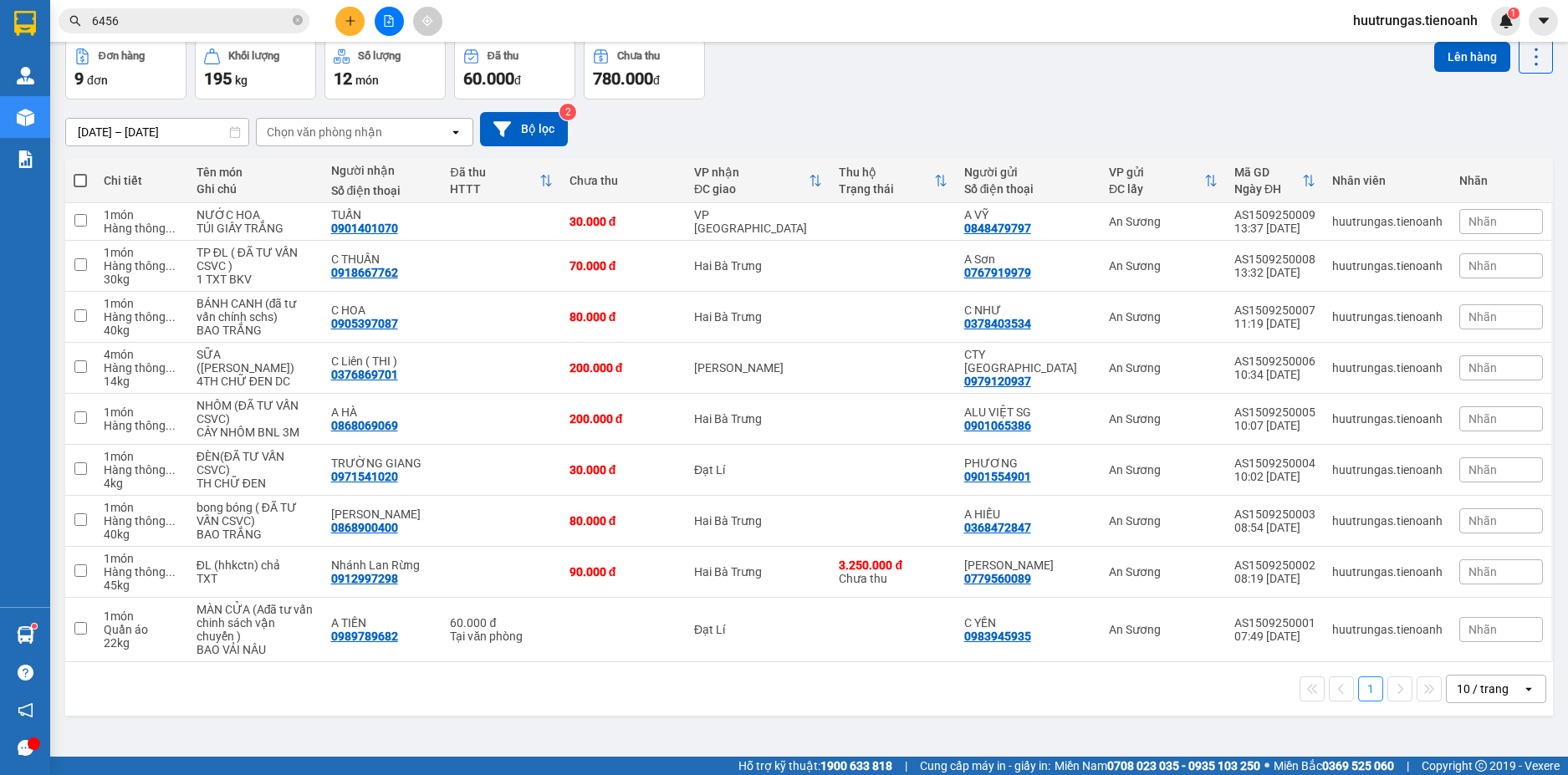
click at [159, 25] on input "6456" at bounding box center [190, 20] width 198 height 18
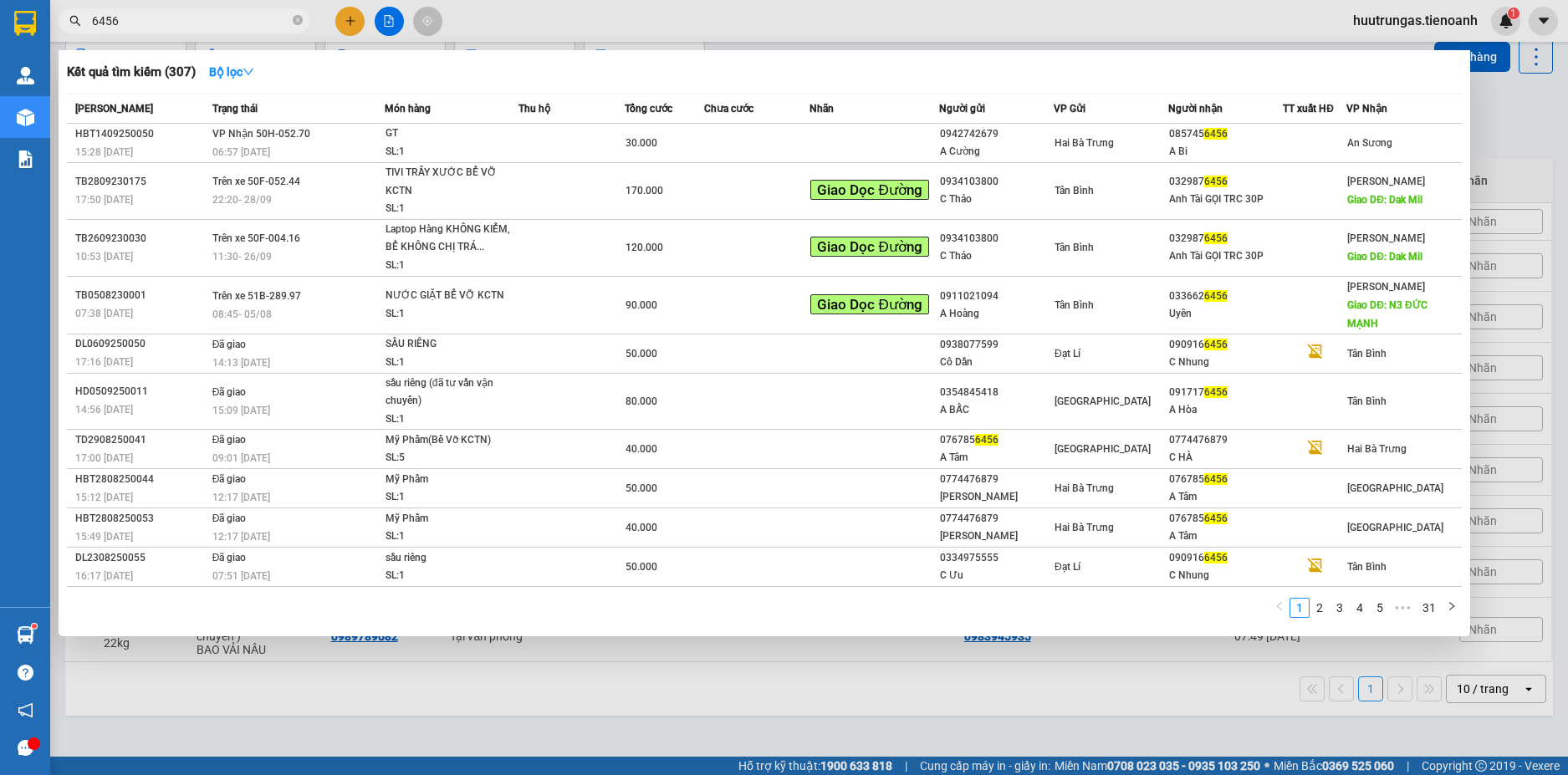
click at [159, 25] on input "6456" at bounding box center [190, 20] width 198 height 18
paste input "0567484848"
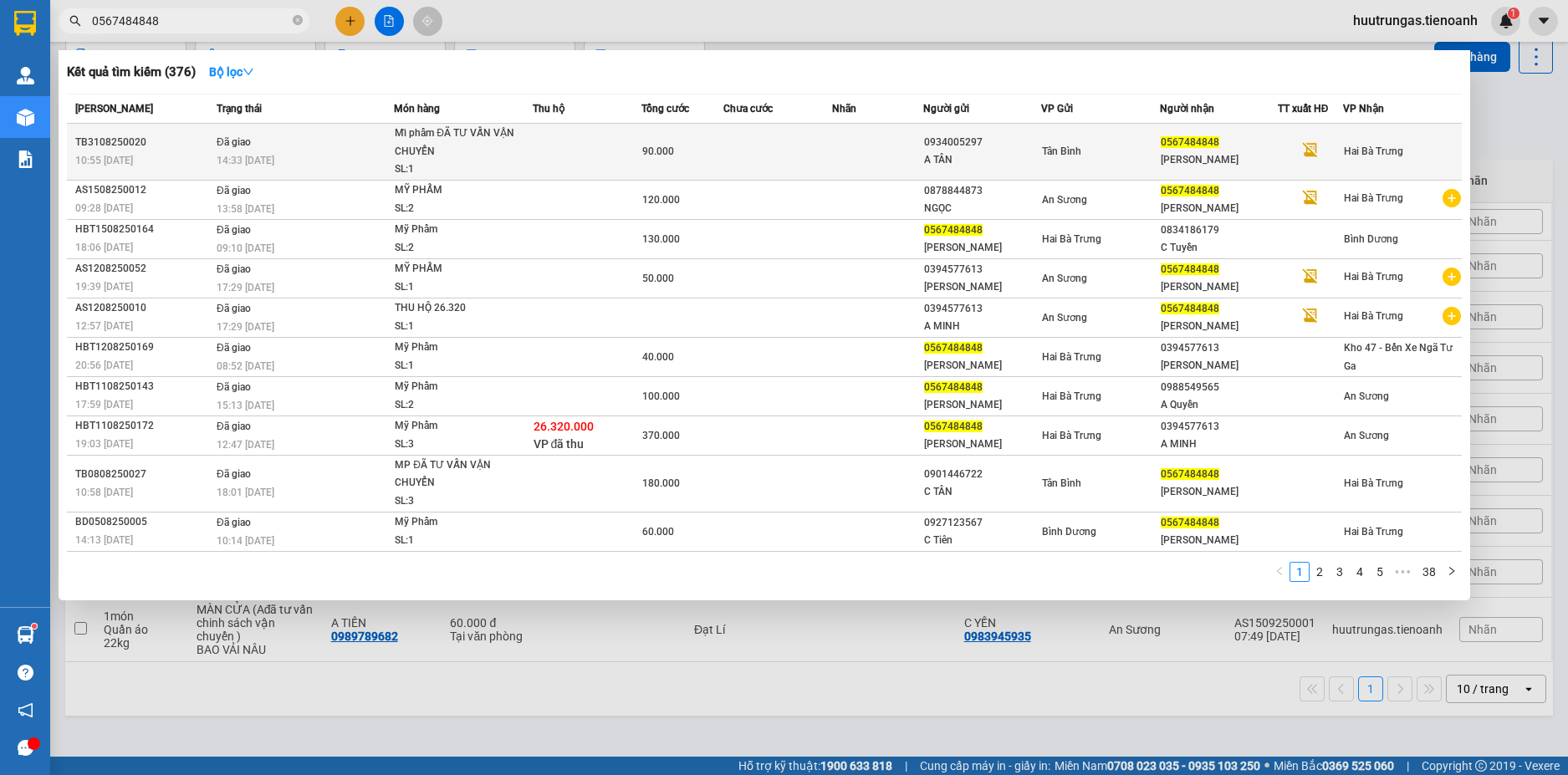
type input "0567484848"
click at [473, 167] on div "SL: 1" at bounding box center [457, 170] width 125 height 18
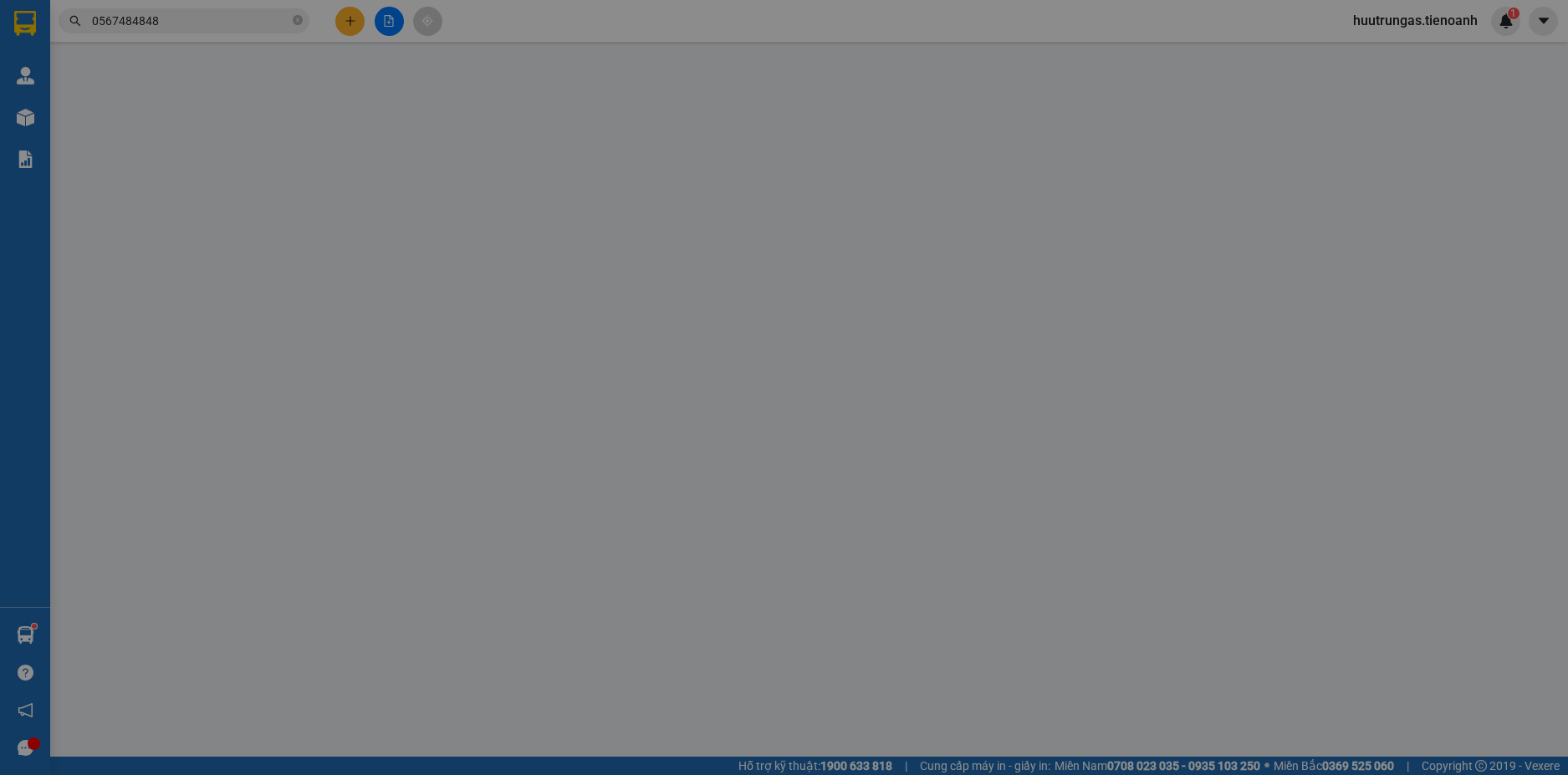
type input "0567484848"
type input "[PERSON_NAME]"
type input "0934005297"
type input "A TÂN"
type input "90.000"
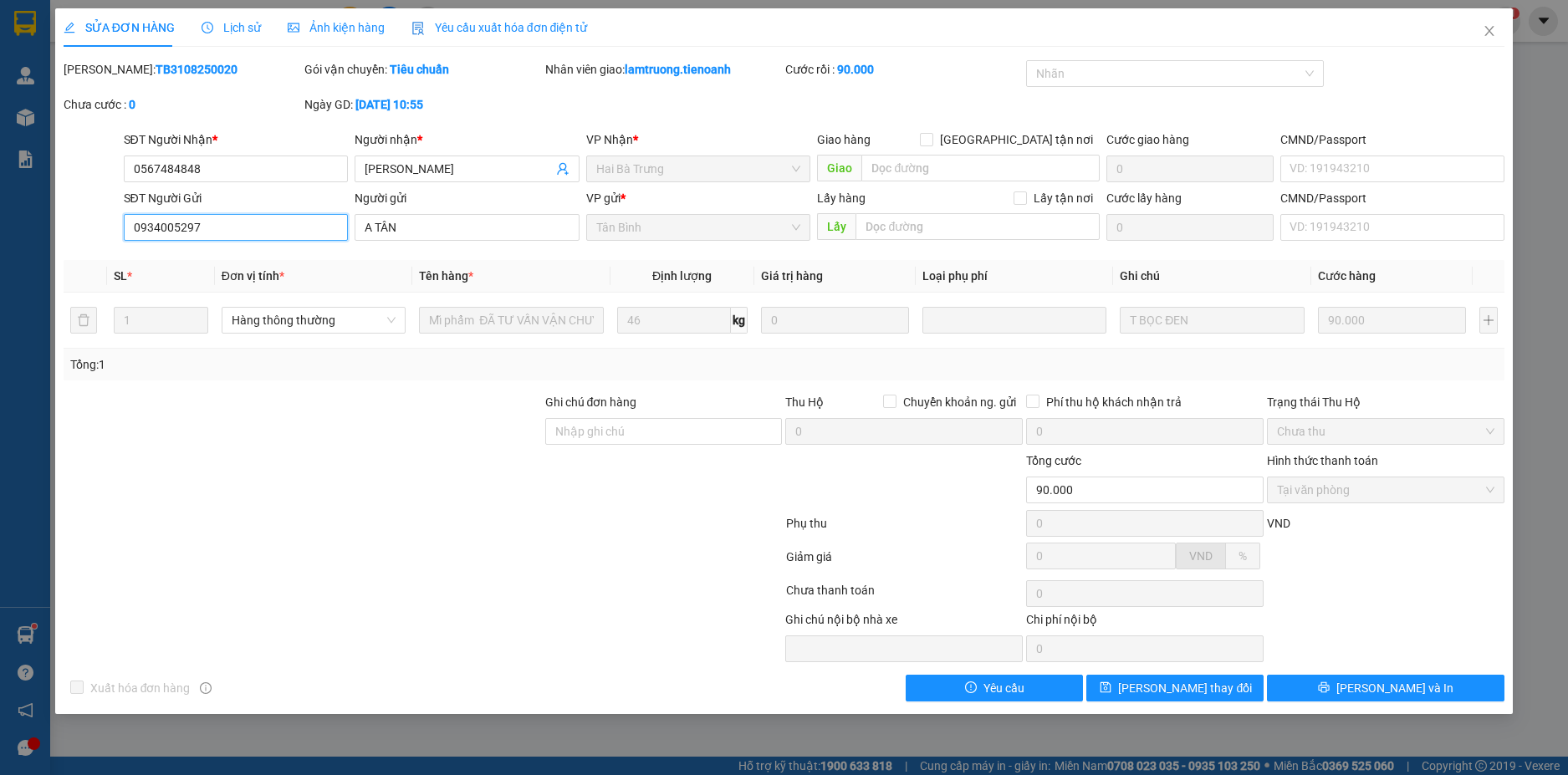
drag, startPoint x: 234, startPoint y: 225, endPoint x: 131, endPoint y: 230, distance: 103.1
click at [131, 230] on input "0934005297" at bounding box center [235, 227] width 225 height 27
click at [1479, 35] on span "Close" at bounding box center [1489, 32] width 47 height 47
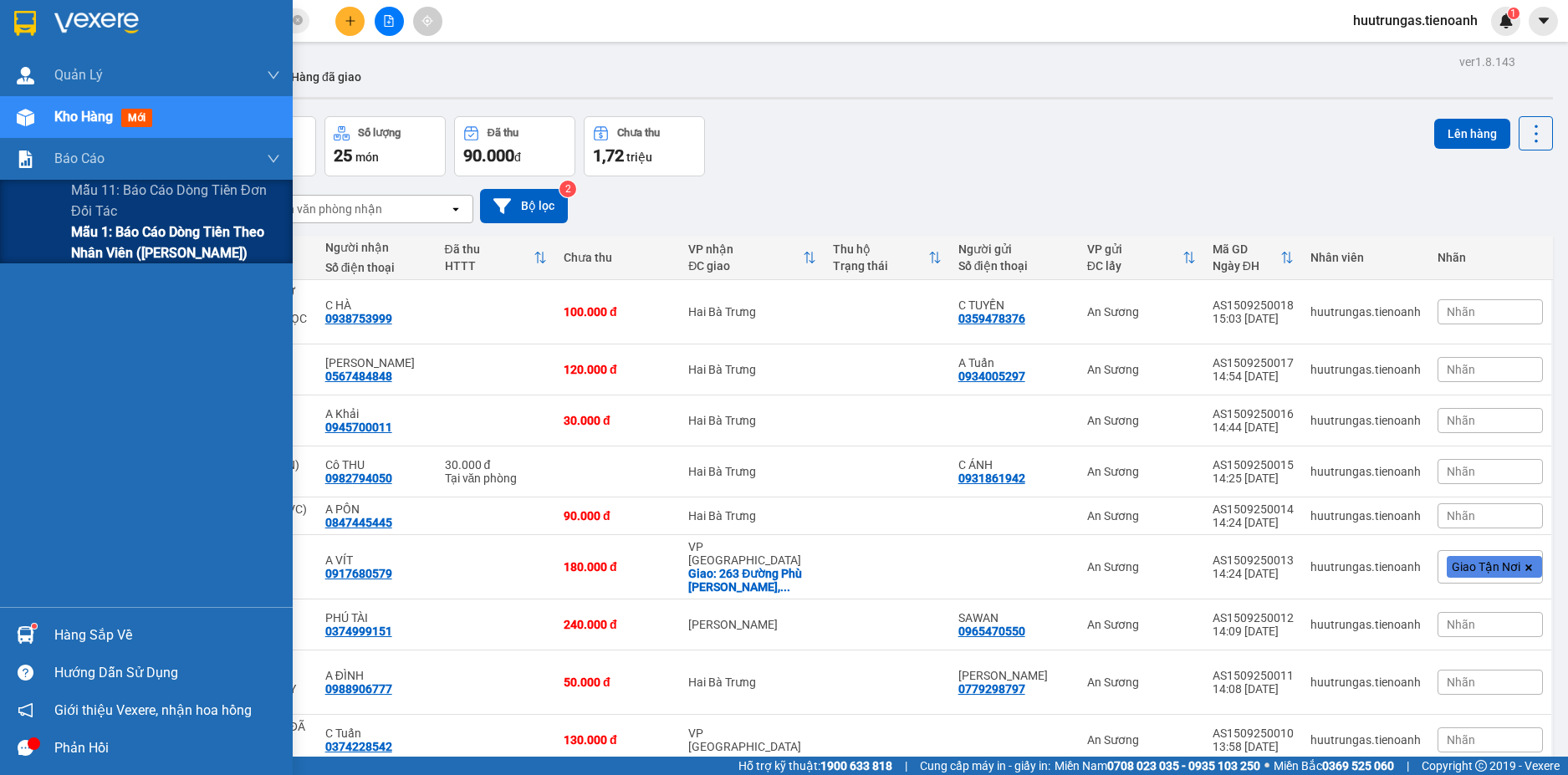
click at [123, 254] on span "Mẫu 1: Báo cáo dòng tiền theo nhân viên ([PERSON_NAME])" at bounding box center [175, 242] width 209 height 41
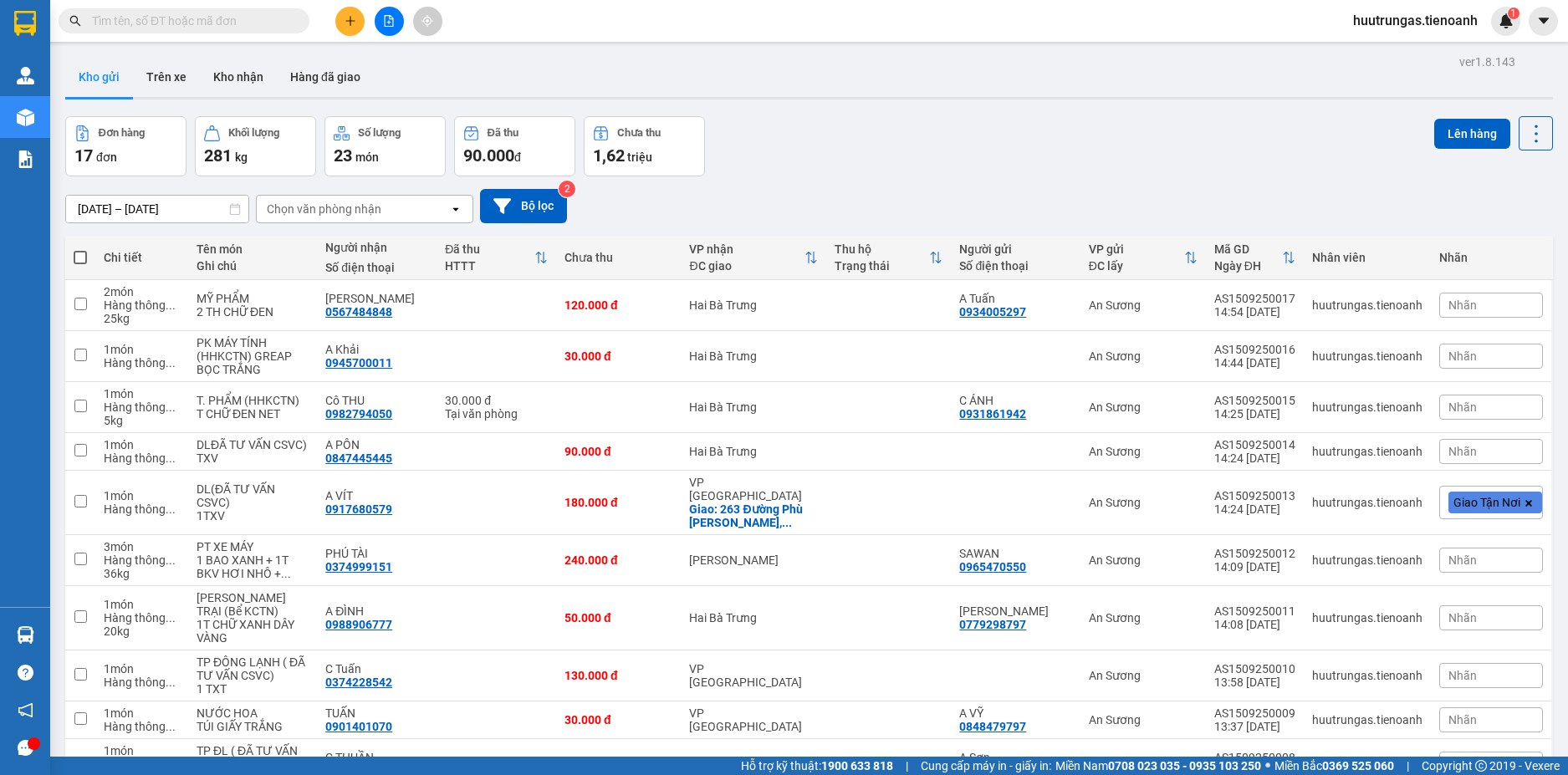
click at [202, 20] on input "text" at bounding box center [190, 20] width 198 height 18
paste input "0394823373"
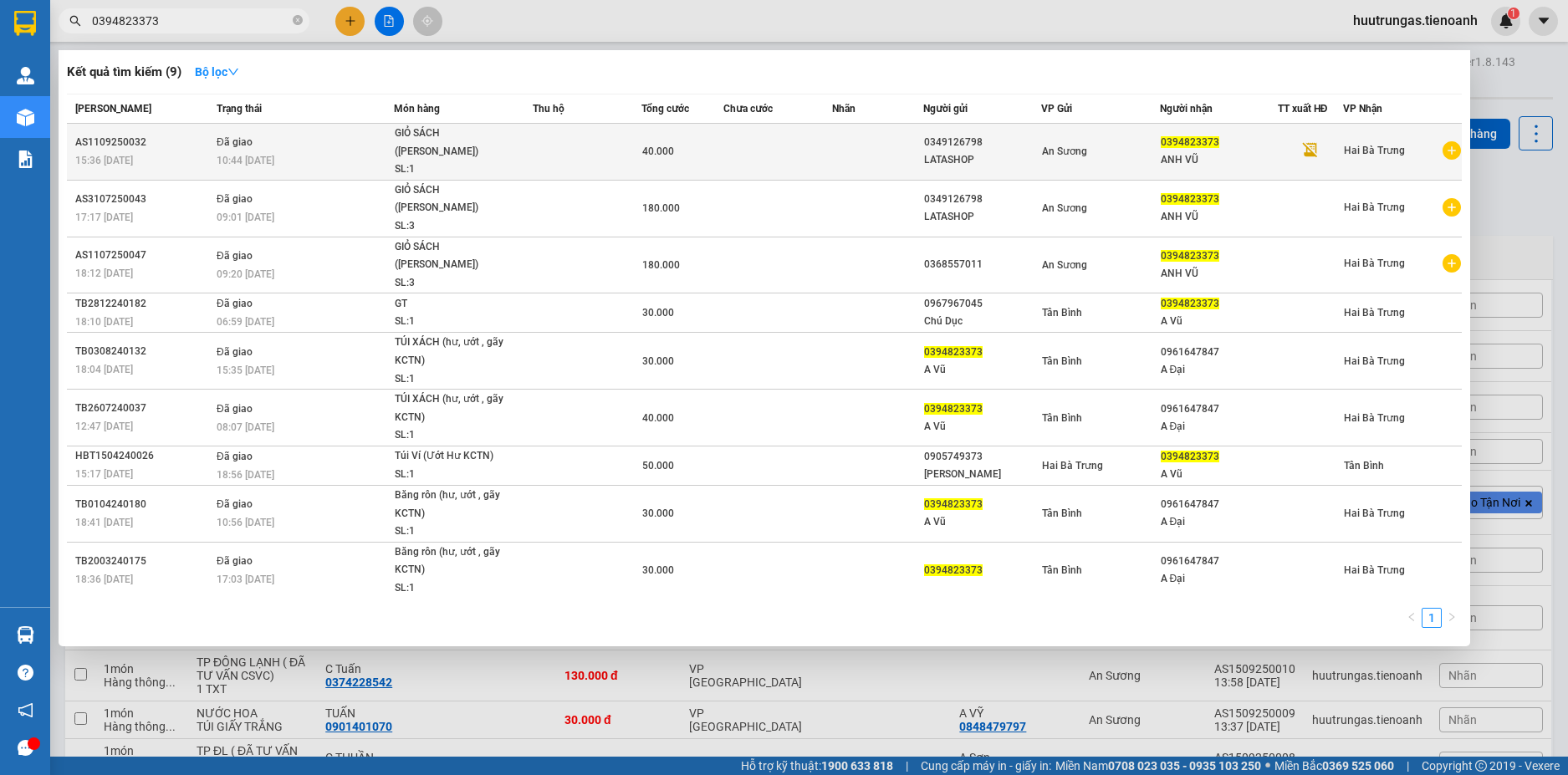
type input "0394823373"
click at [521, 168] on span "GIỎ SÁCH (đã tư vấn chính sách) SL: 1" at bounding box center [462, 151] width 136 height 54
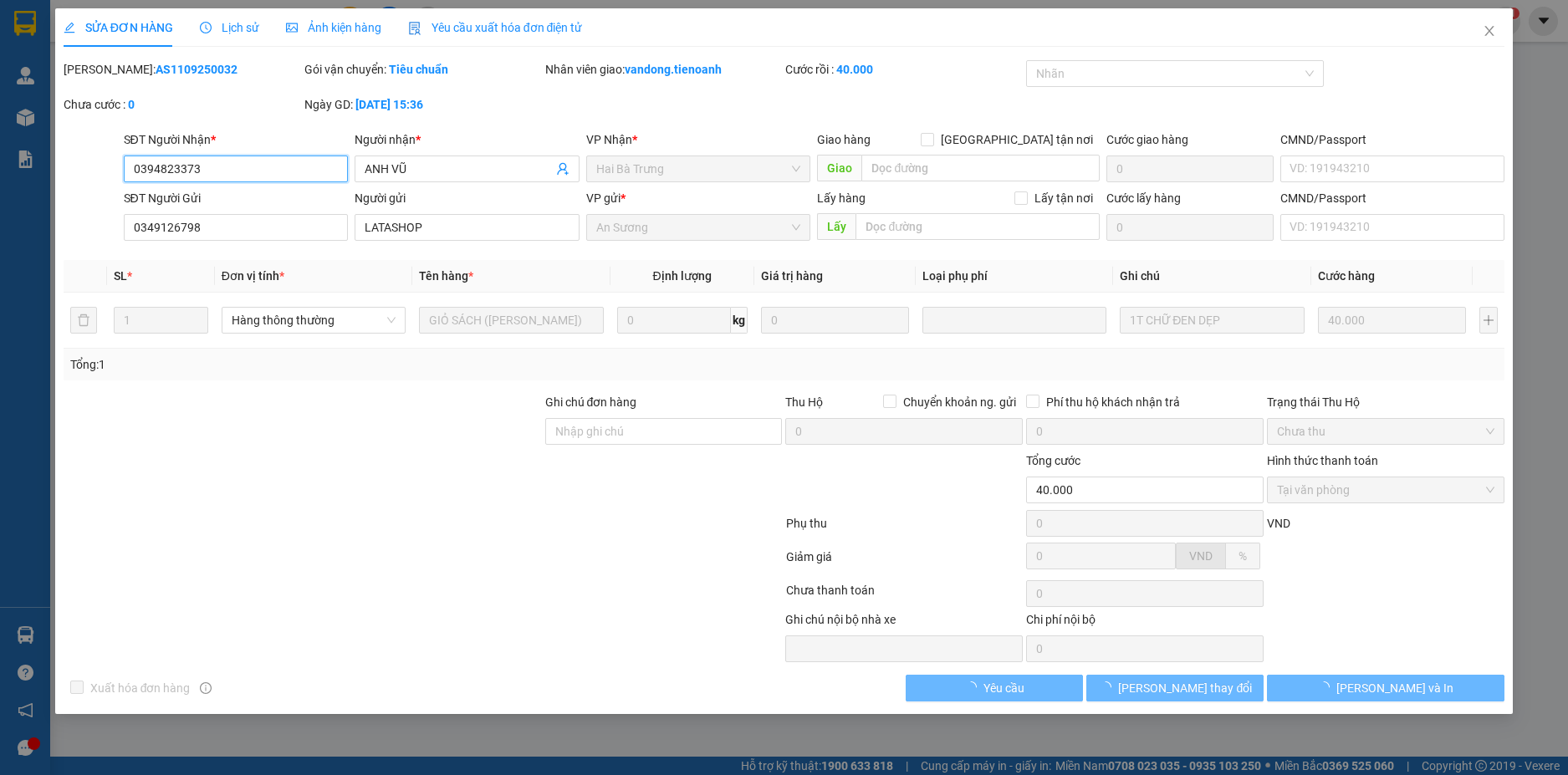
type input "0394823373"
type input "ANH VŨ"
type input "0349126798"
type input "LATASHOP"
type input "40.000"
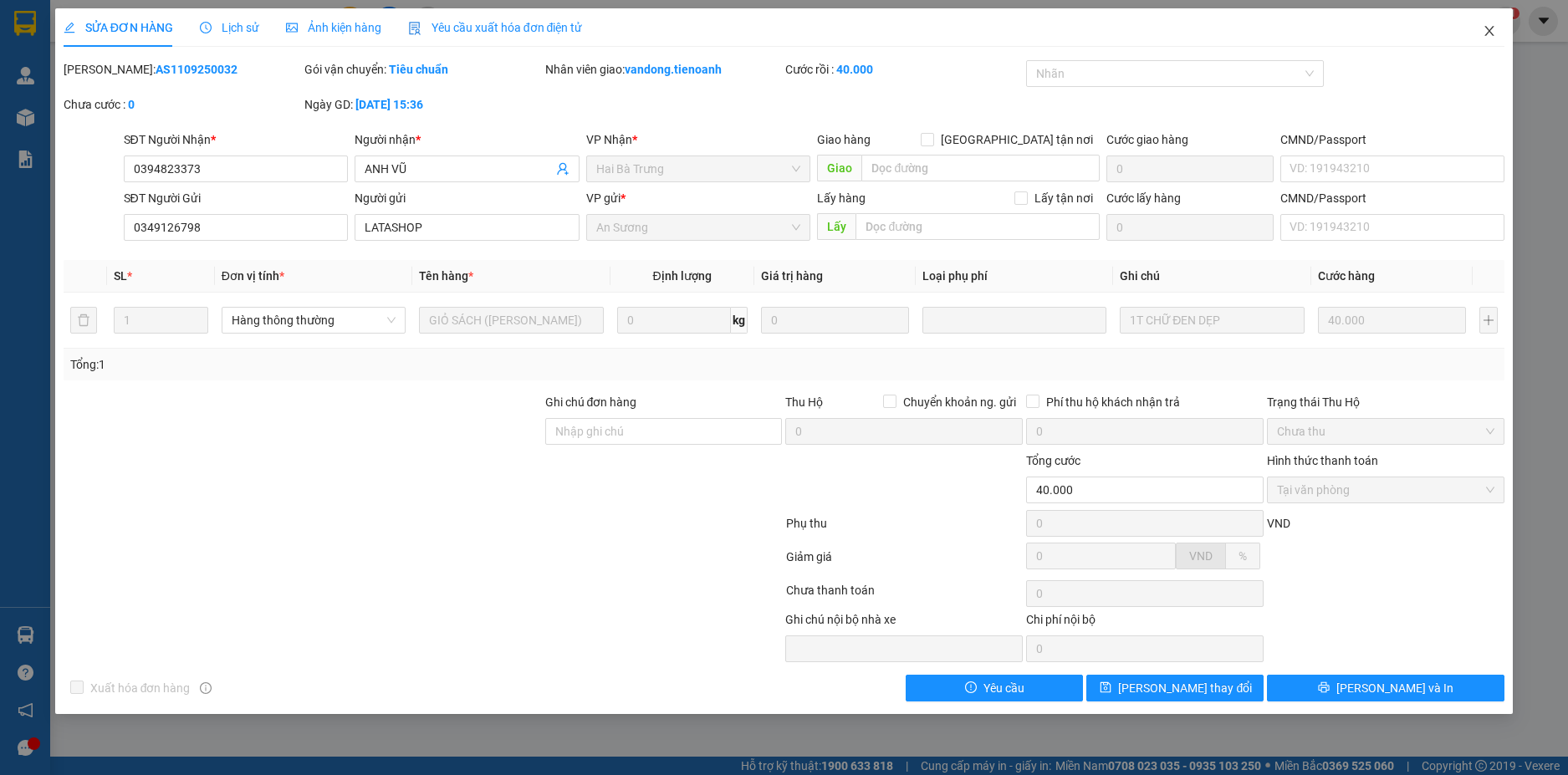
click at [1485, 35] on icon "close" at bounding box center [1489, 31] width 13 height 13
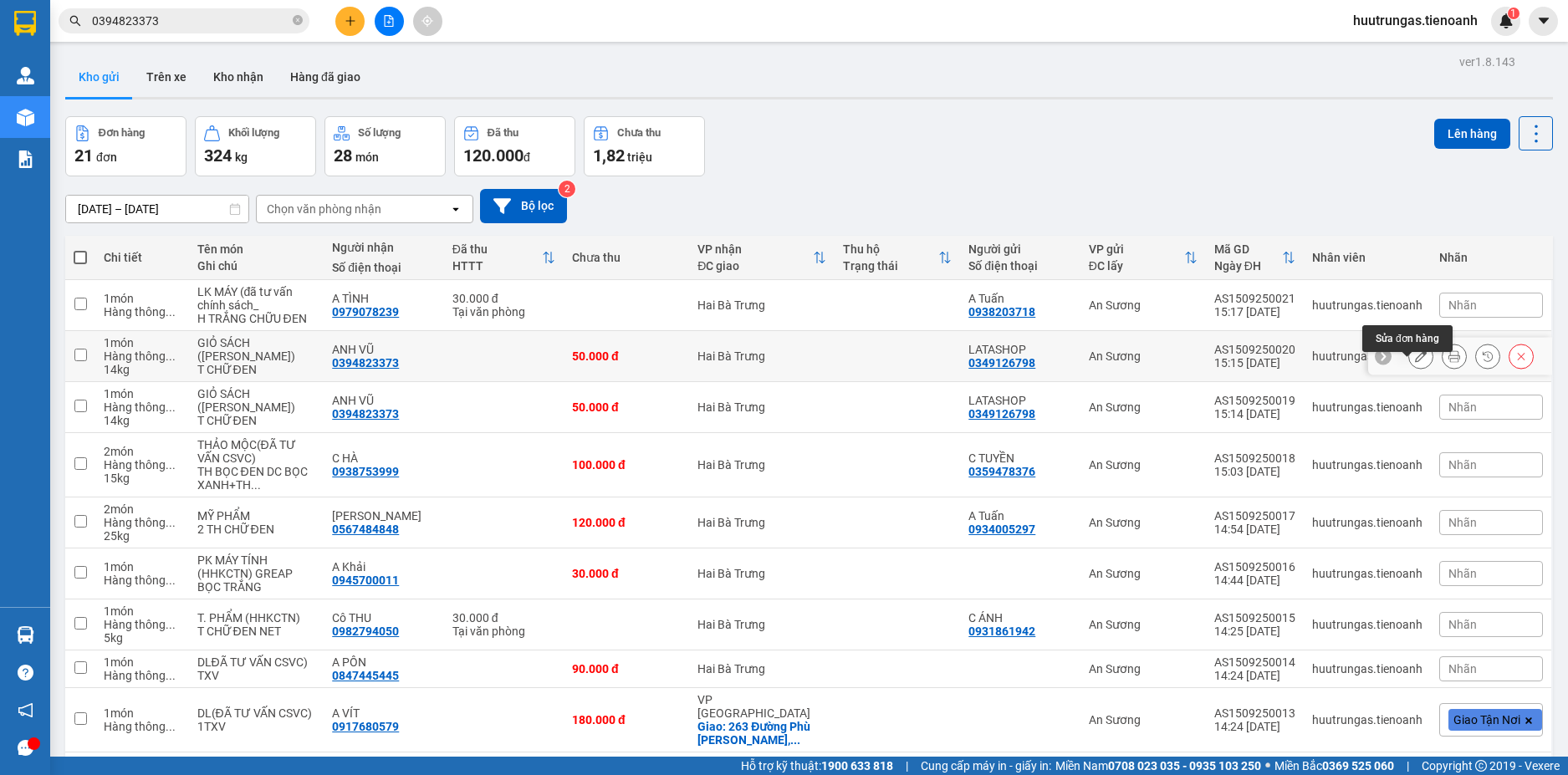
click at [1411, 371] on button at bounding box center [1421, 357] width 23 height 29
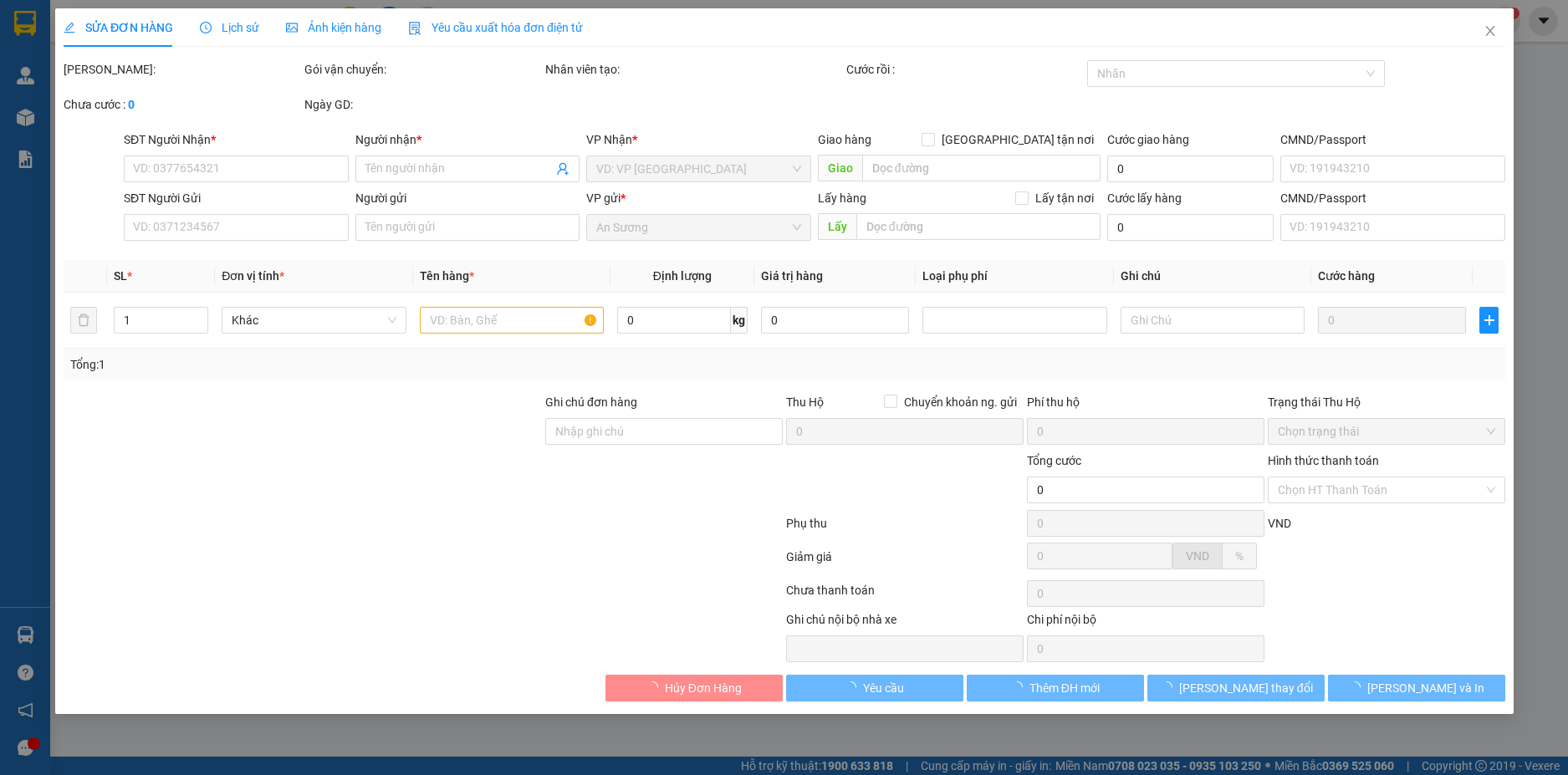
type input "0394823373"
type input "ANH VŨ"
type input "0349126798"
type input "LATASHOP"
type input "50.000"
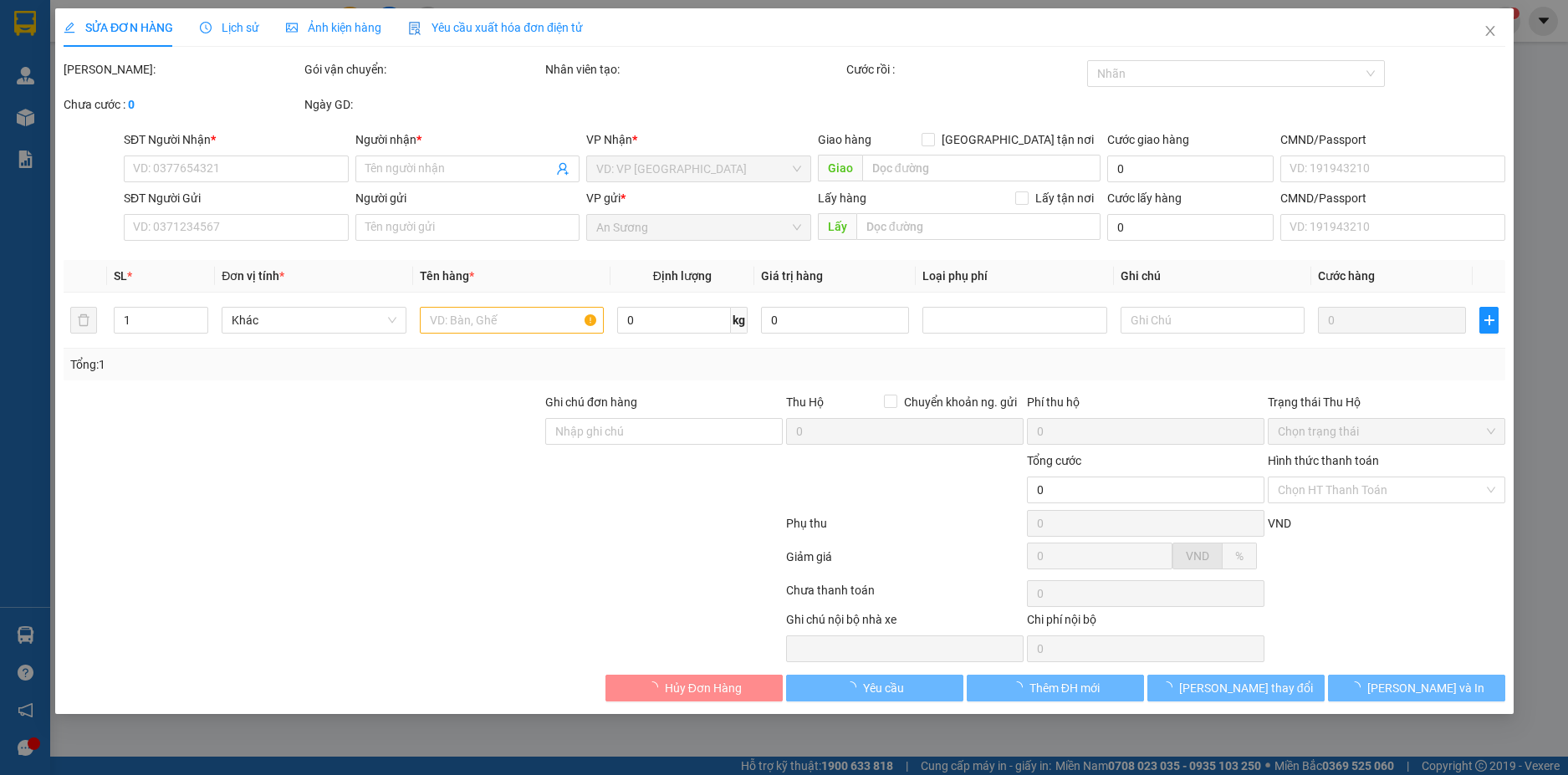
type input "50.000"
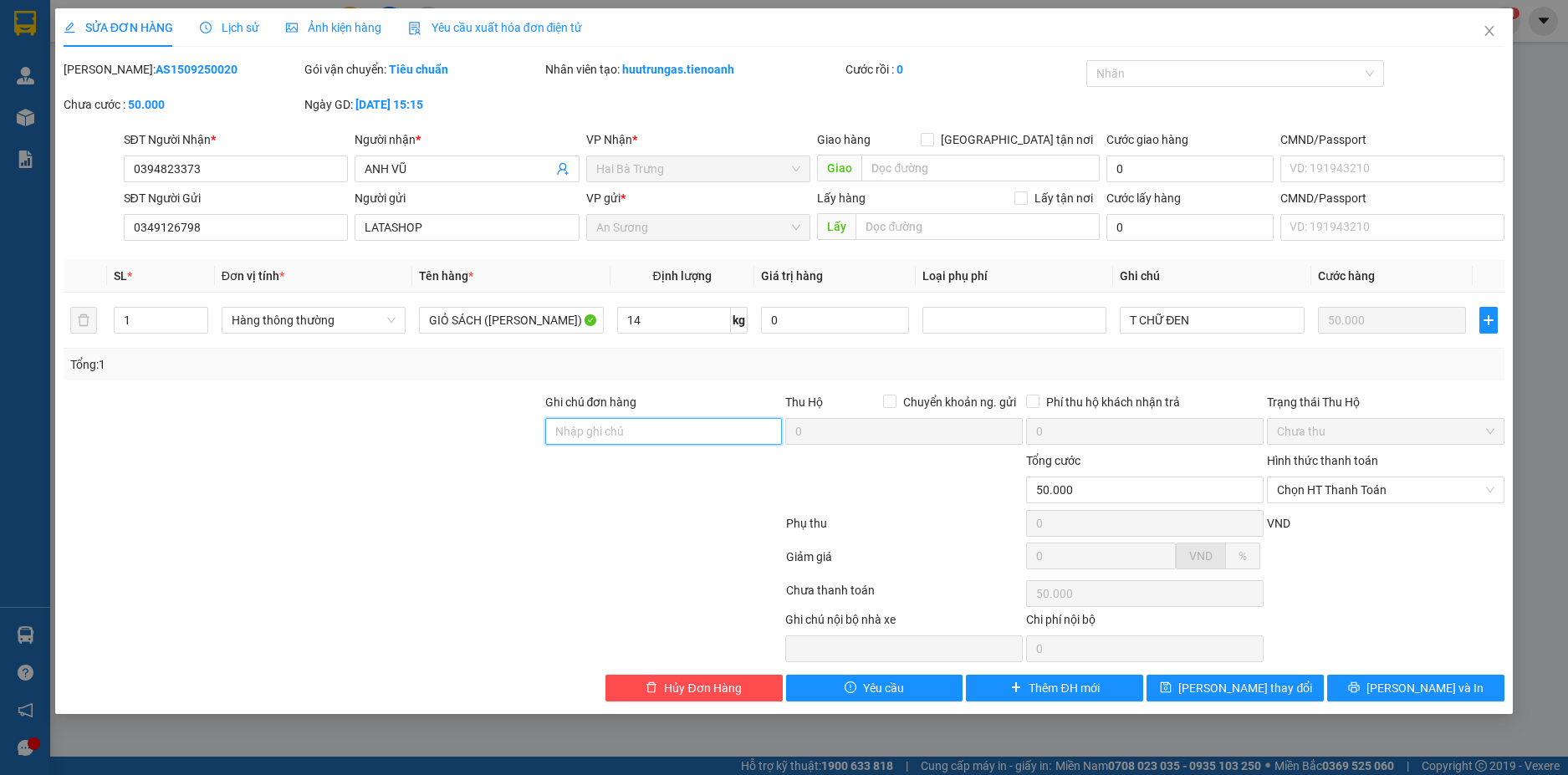
click at [590, 433] on input "Ghi chú đơn hàng" at bounding box center [664, 432] width 237 height 27
type input "Ư"
type input "2"
type input "GỬI 2 LẦN"
click at [1227, 691] on span "Lưu thay đổi" at bounding box center [1244, 687] width 134 height 18
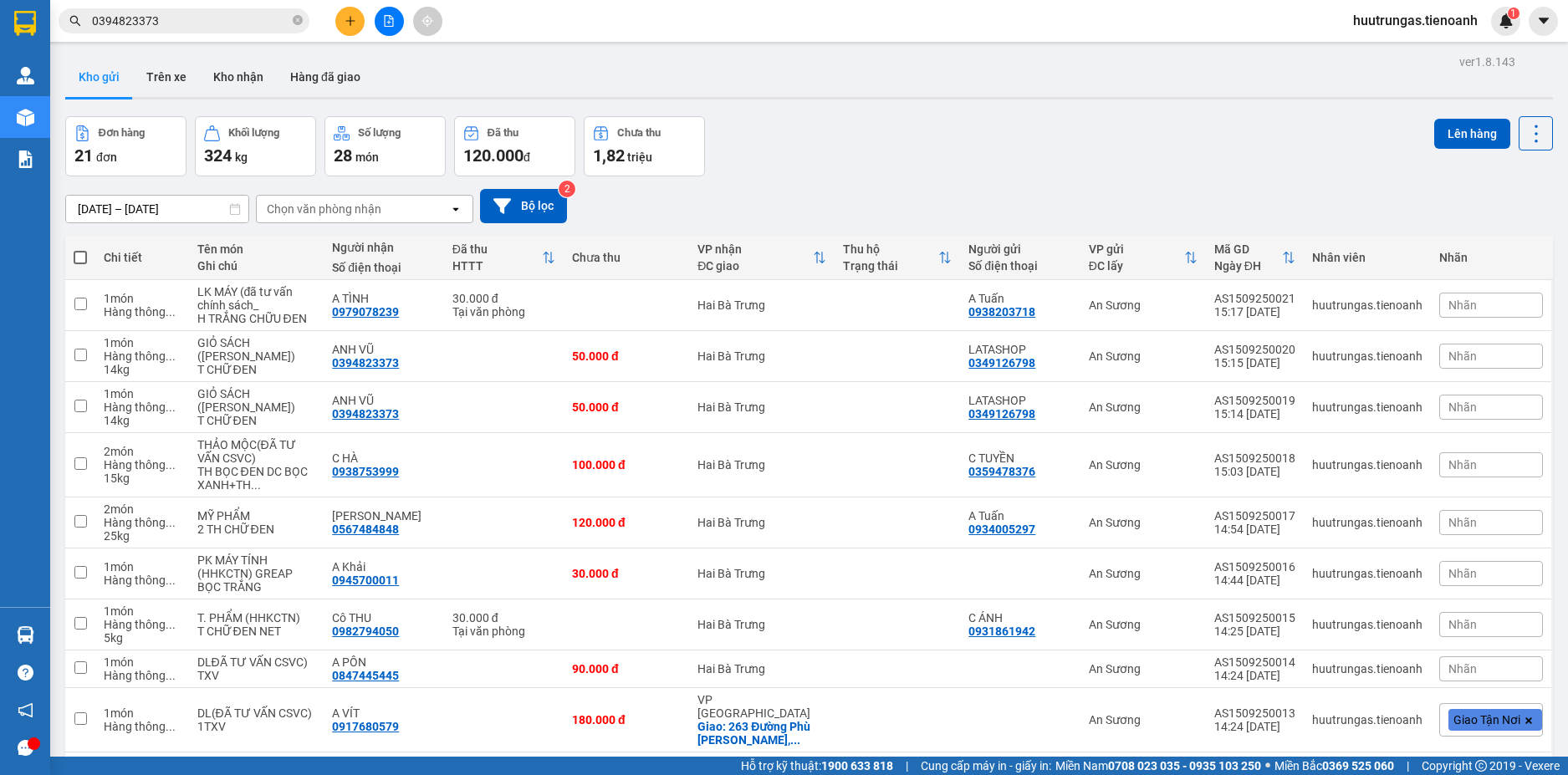
scroll to position [129, 0]
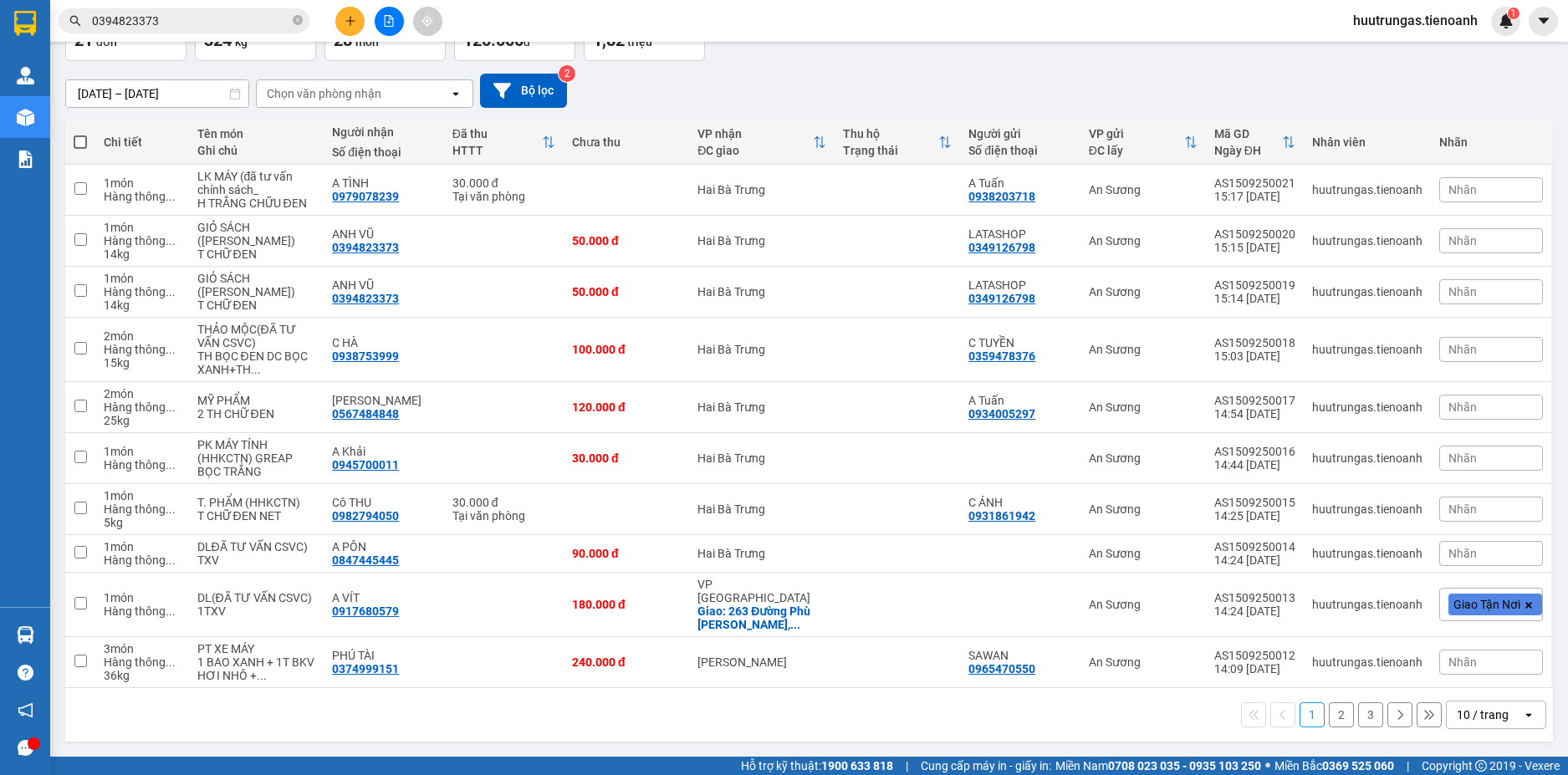
click at [1490, 713] on div "10 / trang" at bounding box center [1482, 714] width 52 height 16
click at [1472, 683] on span "100 / trang" at bounding box center [1475, 691] width 60 height 16
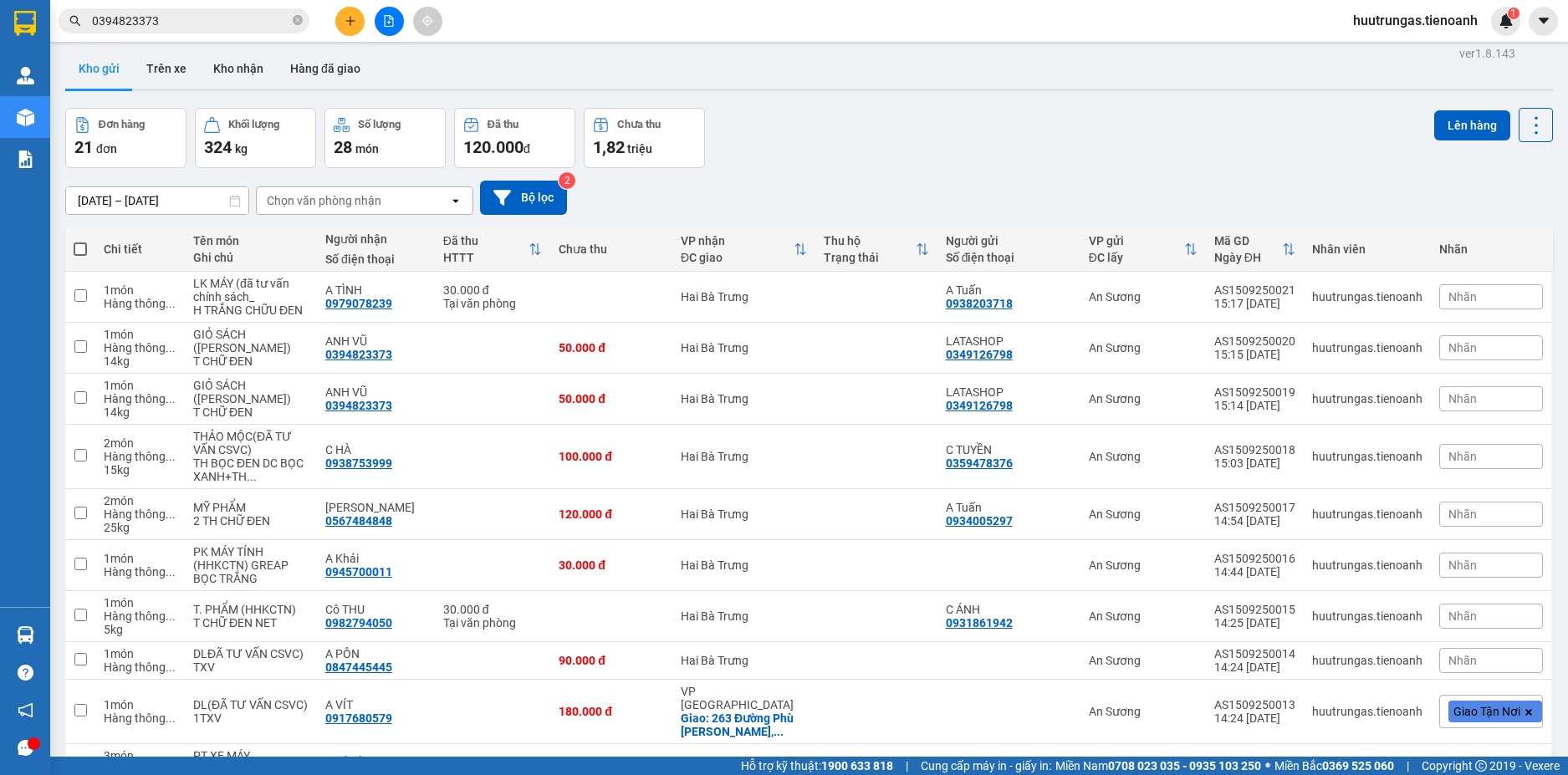
scroll to position [0, 0]
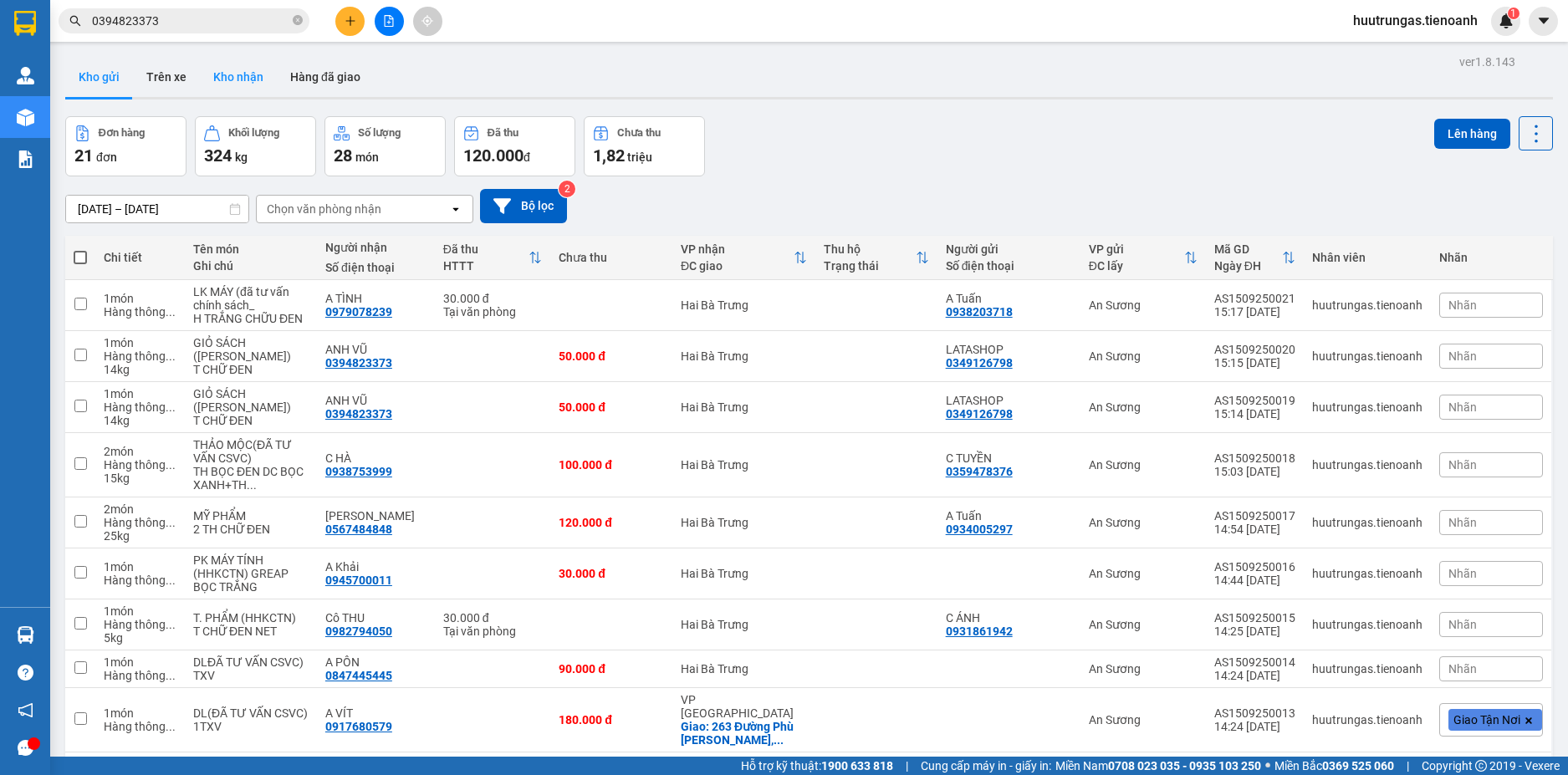
click at [250, 74] on button "Kho nhận" at bounding box center [238, 77] width 77 height 40
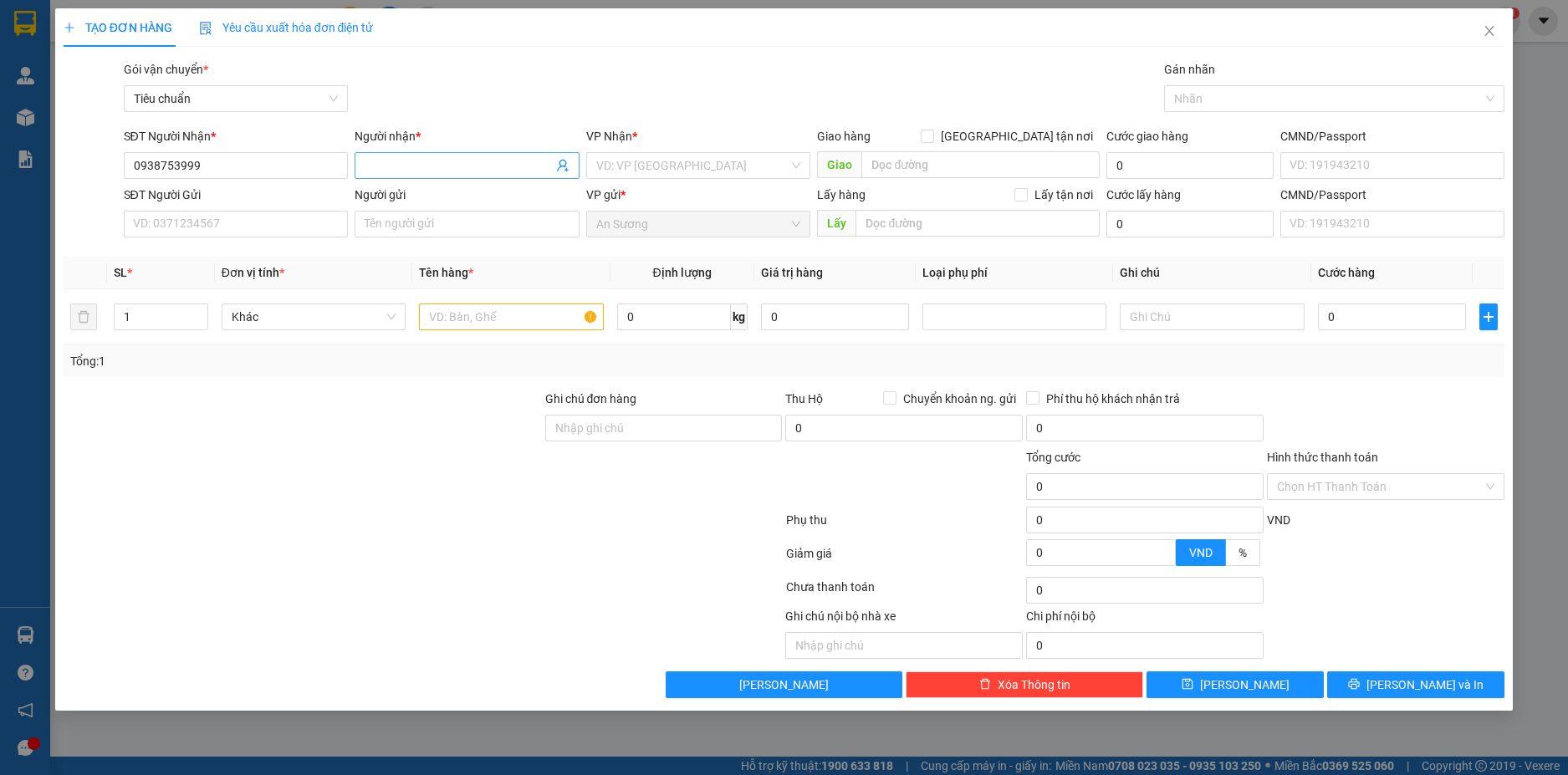
type input "0938753999"
click at [400, 164] on input "Người nhận *" at bounding box center [458, 165] width 188 height 18
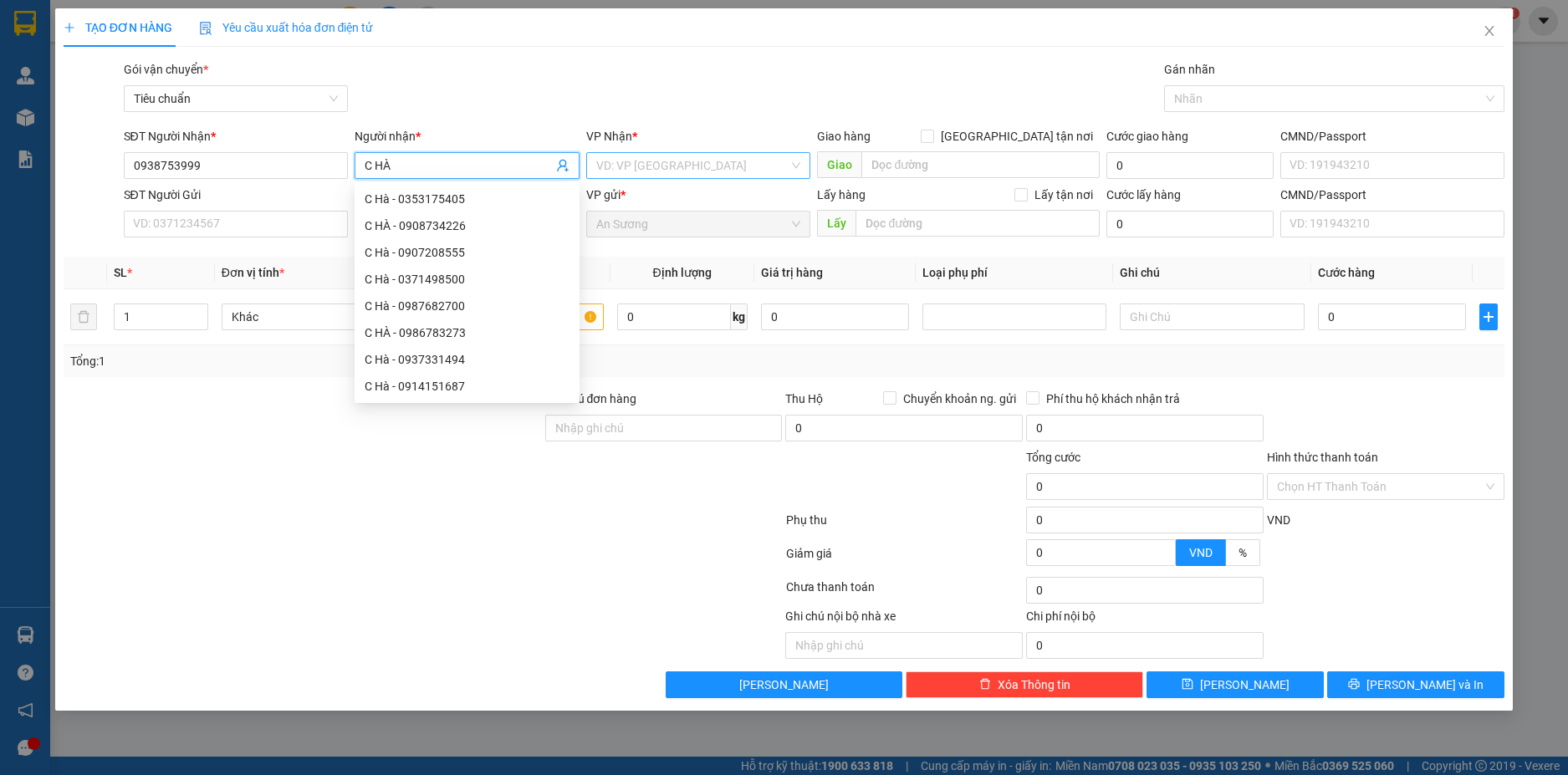
type input "C HÀ"
click at [672, 166] on input "search" at bounding box center [693, 166] width 193 height 25
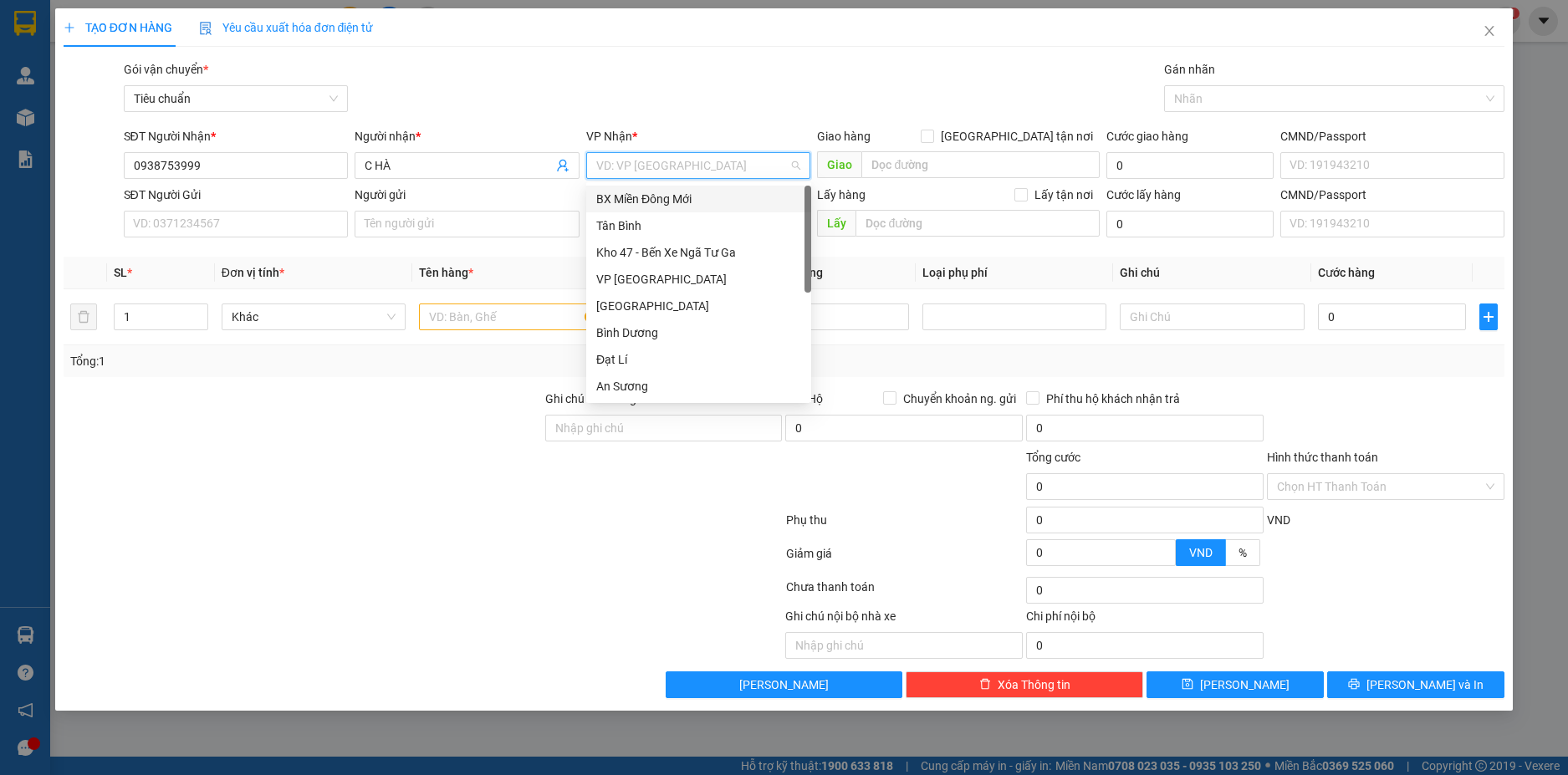
type input "H"
click at [655, 304] on div "Hai Bà Trưng" at bounding box center [699, 306] width 205 height 18
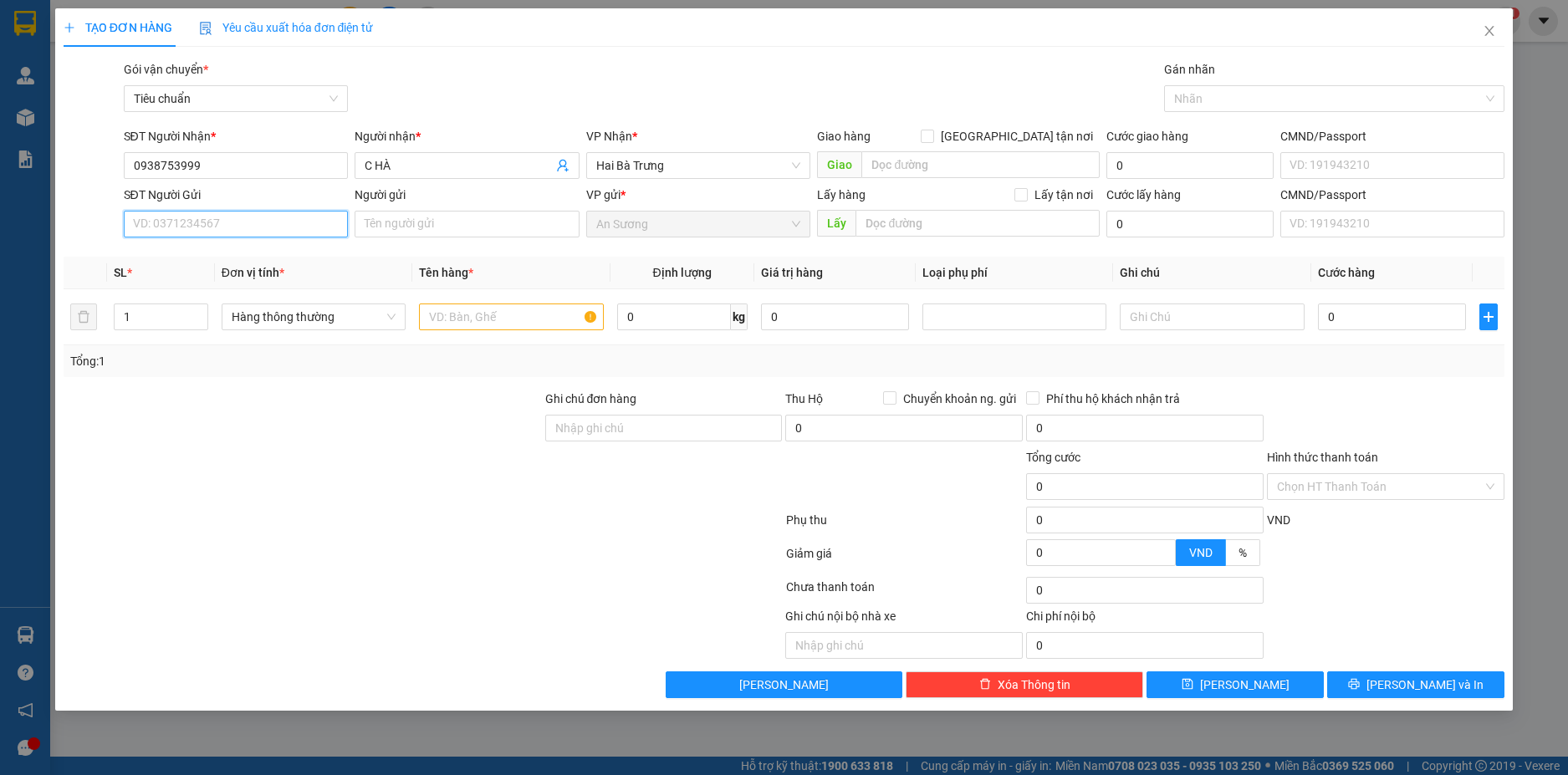
click at [250, 232] on input "SĐT Người Gửi" at bounding box center [235, 225] width 225 height 27
type input "0359478376"
click at [392, 224] on input "Người gửi" at bounding box center [466, 225] width 225 height 27
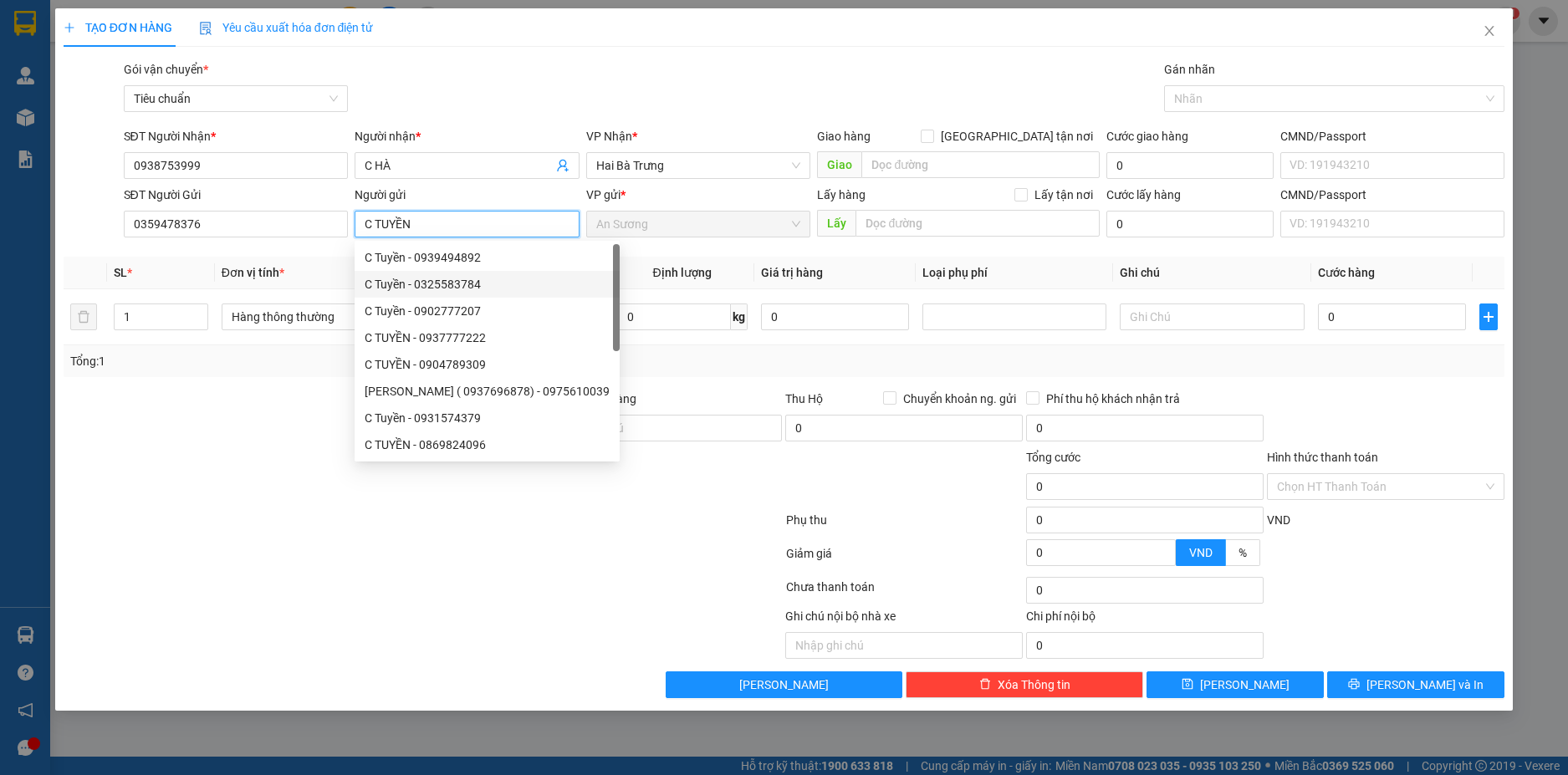
type input "C TUYỀN"
click at [267, 471] on div at bounding box center [303, 477] width 482 height 59
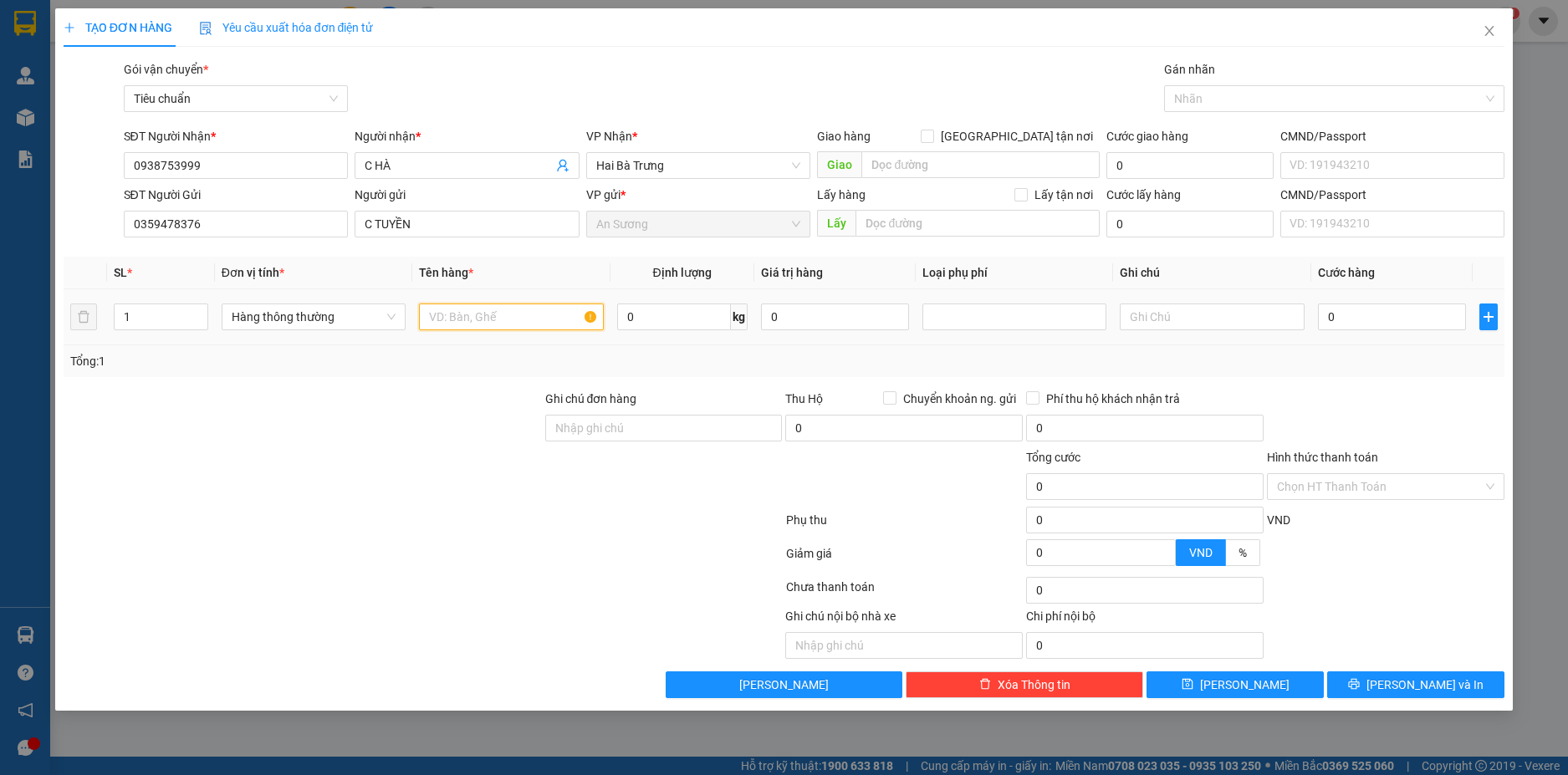
click at [462, 327] on input "text" at bounding box center [511, 317] width 184 height 27
type input "THẢO MỘC(ĐÃ TƯ VẤN CSVC)"
click at [198, 312] on icon "up" at bounding box center [199, 312] width 5 height 3
type input "2"
click at [1177, 315] on input "text" at bounding box center [1211, 317] width 184 height 27
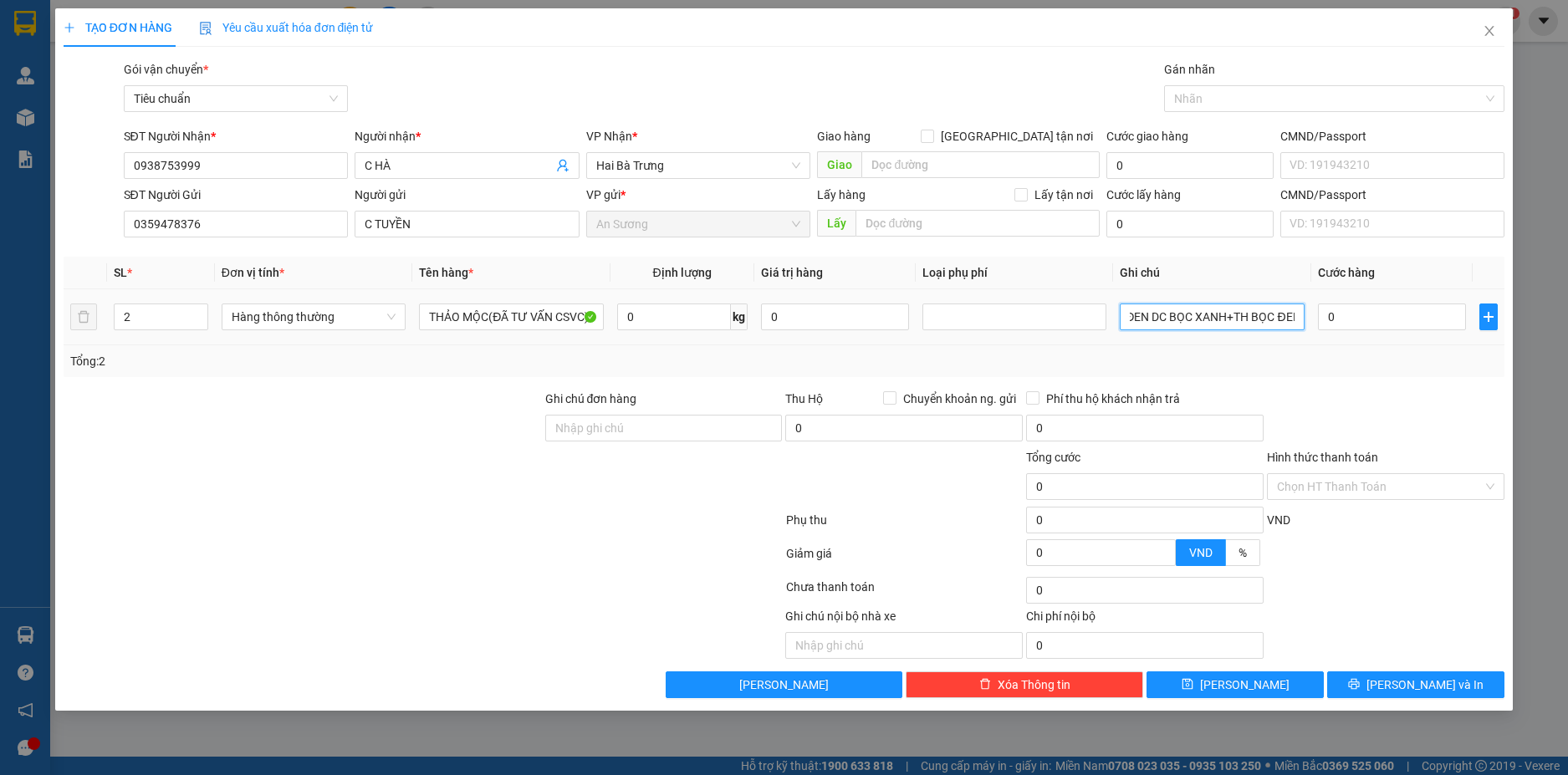
scroll to position [0, 56]
type input "TH BỌC ĐEN DC BỌC XANH+TH BỌC ĐEN"
click at [674, 308] on input "0" at bounding box center [674, 317] width 114 height 27
type input "1"
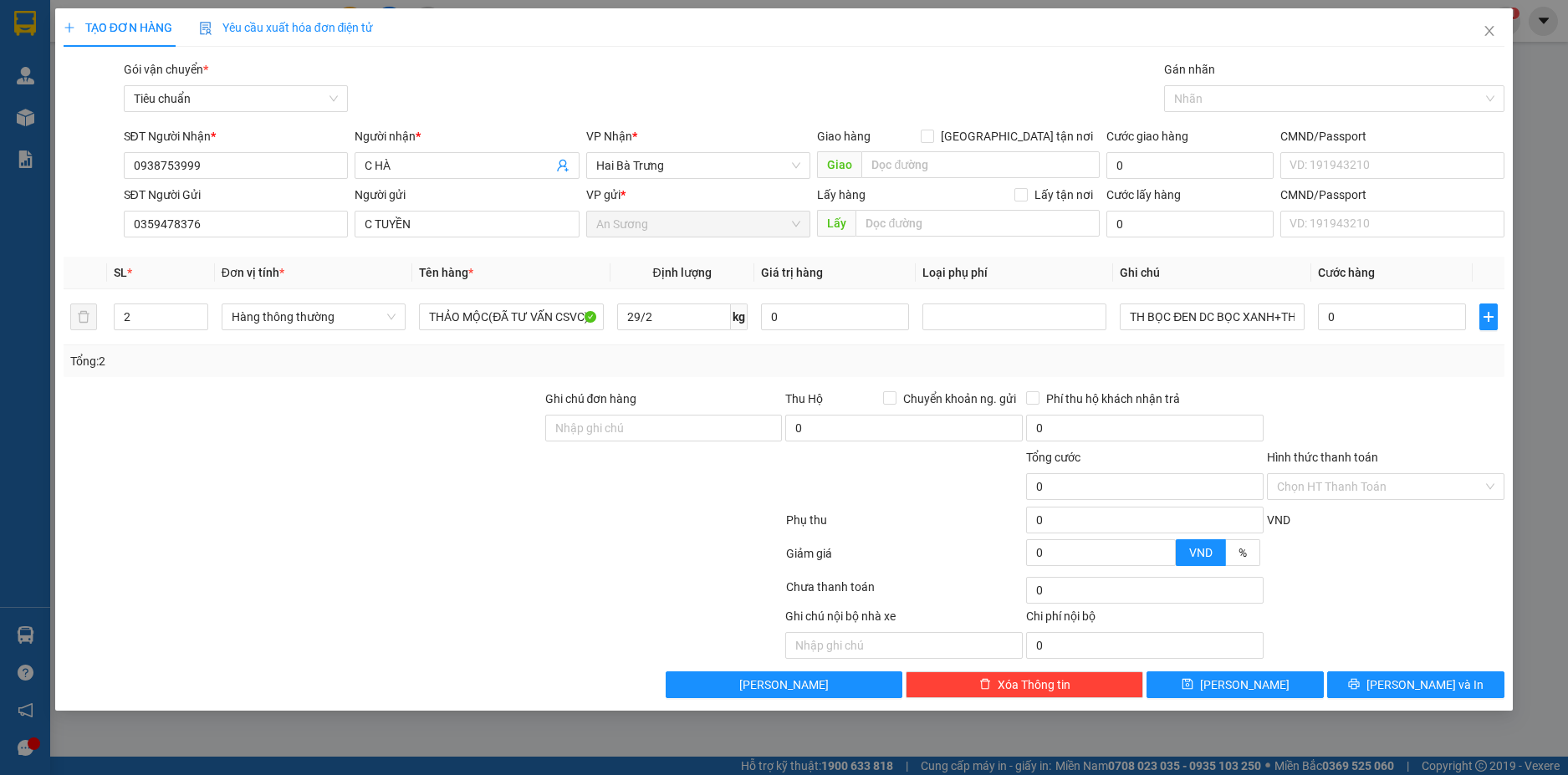
click at [738, 355] on div "Tổng: 2" at bounding box center [784, 361] width 1428 height 18
type input "15"
type input "50.000"
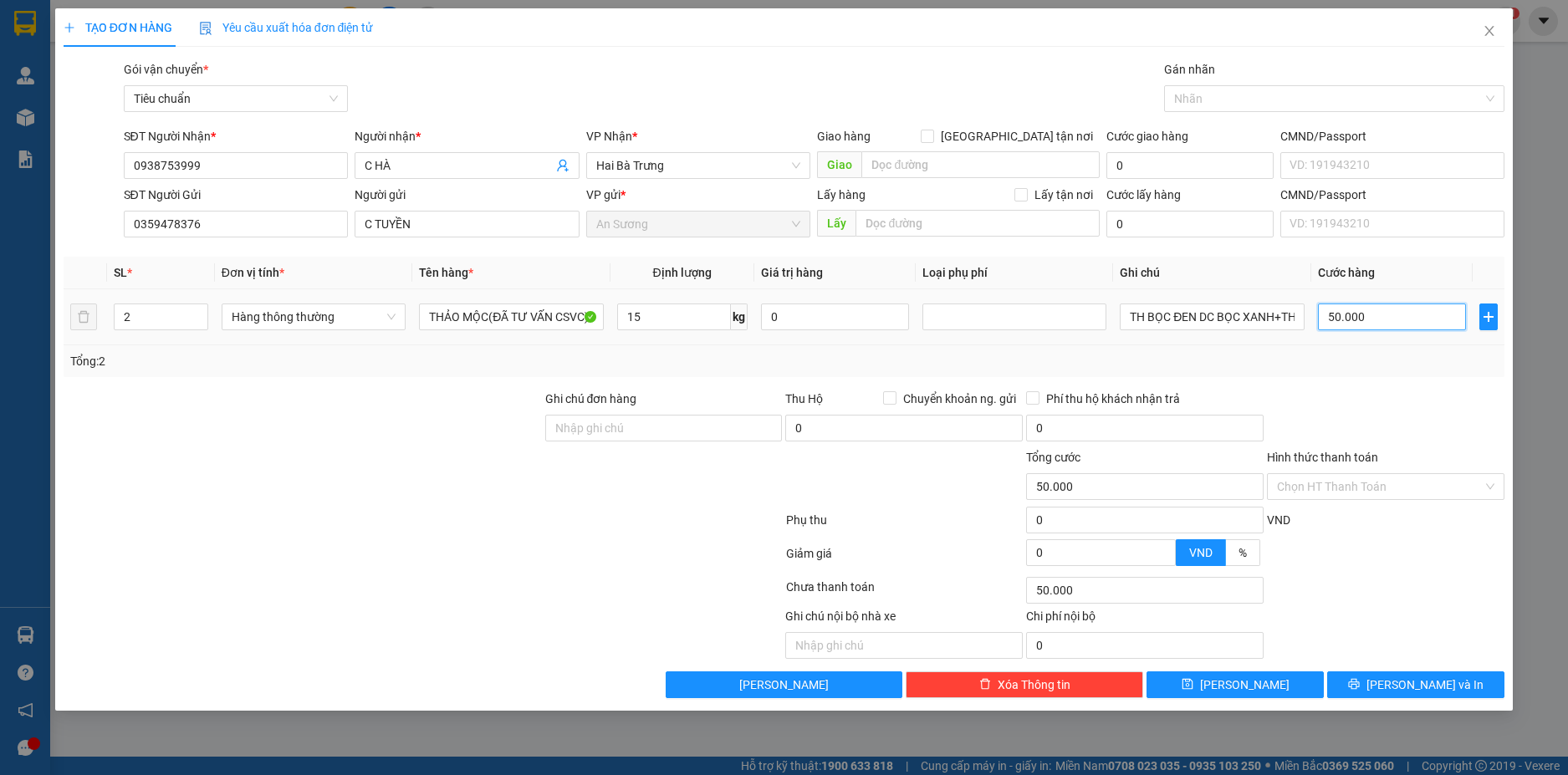
click at [1393, 316] on input "50.000" at bounding box center [1392, 317] width 148 height 27
type input "1"
type input "10"
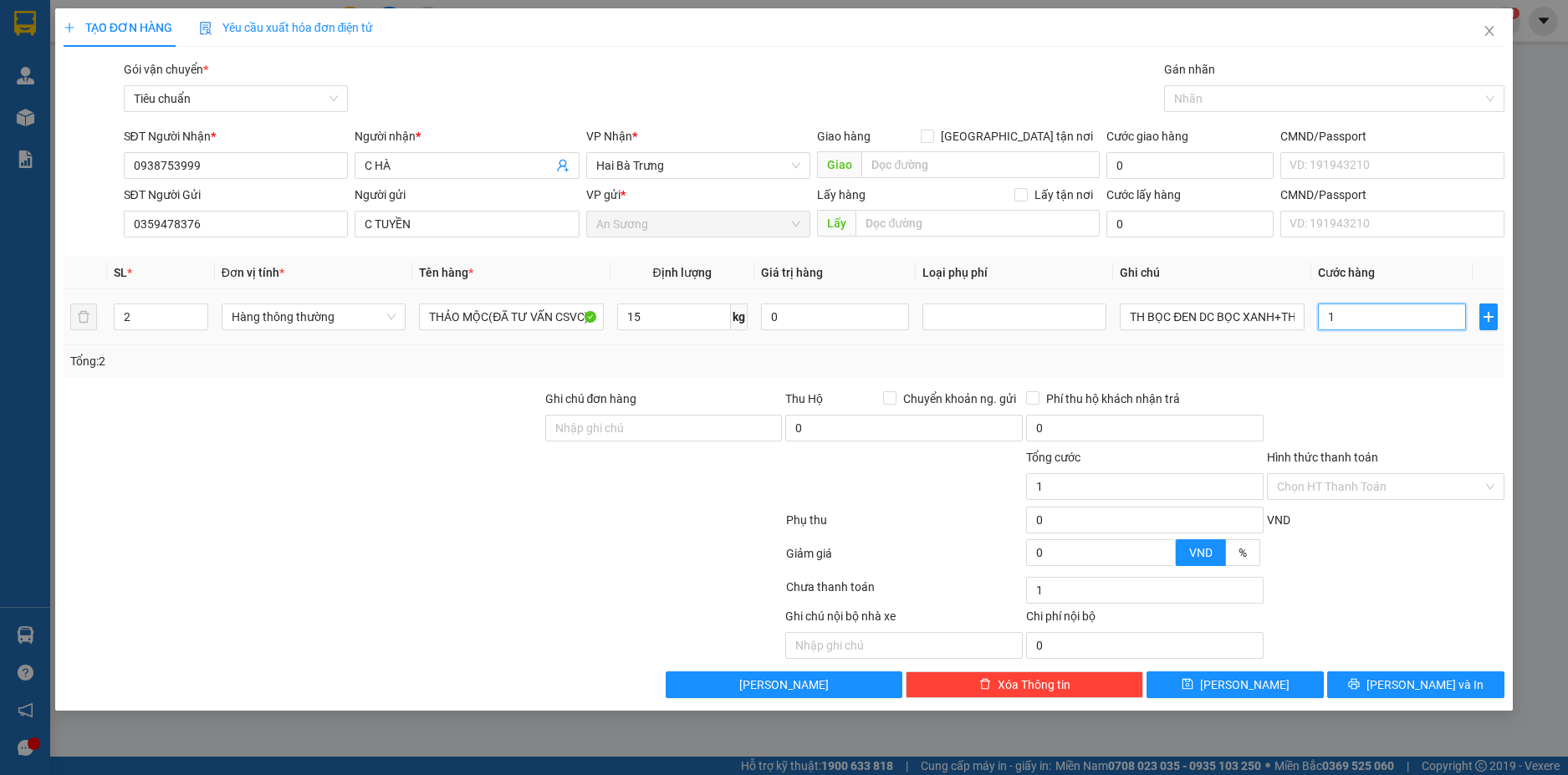
type input "10"
type input "100"
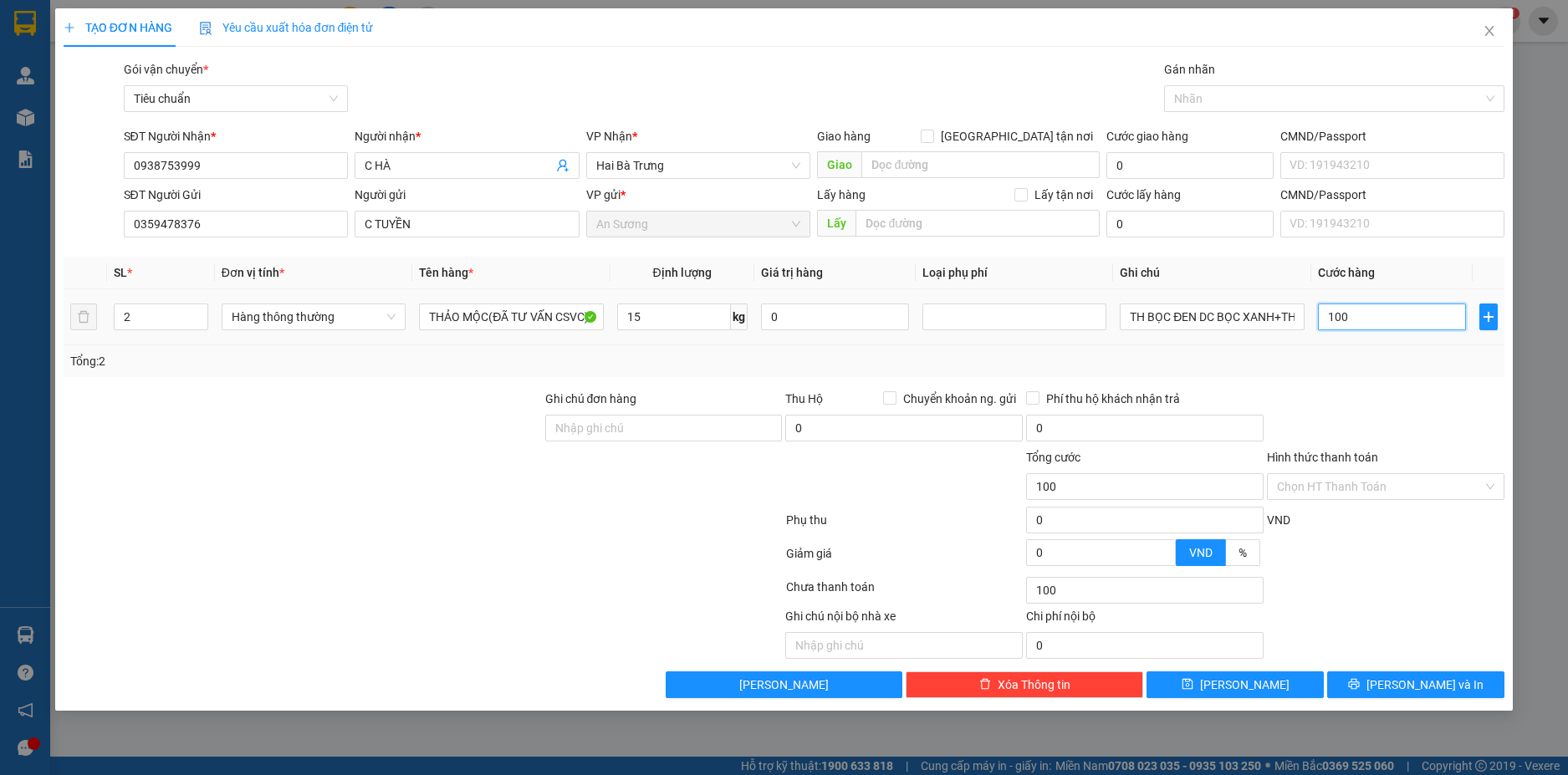
type input "1.000"
type input "100"
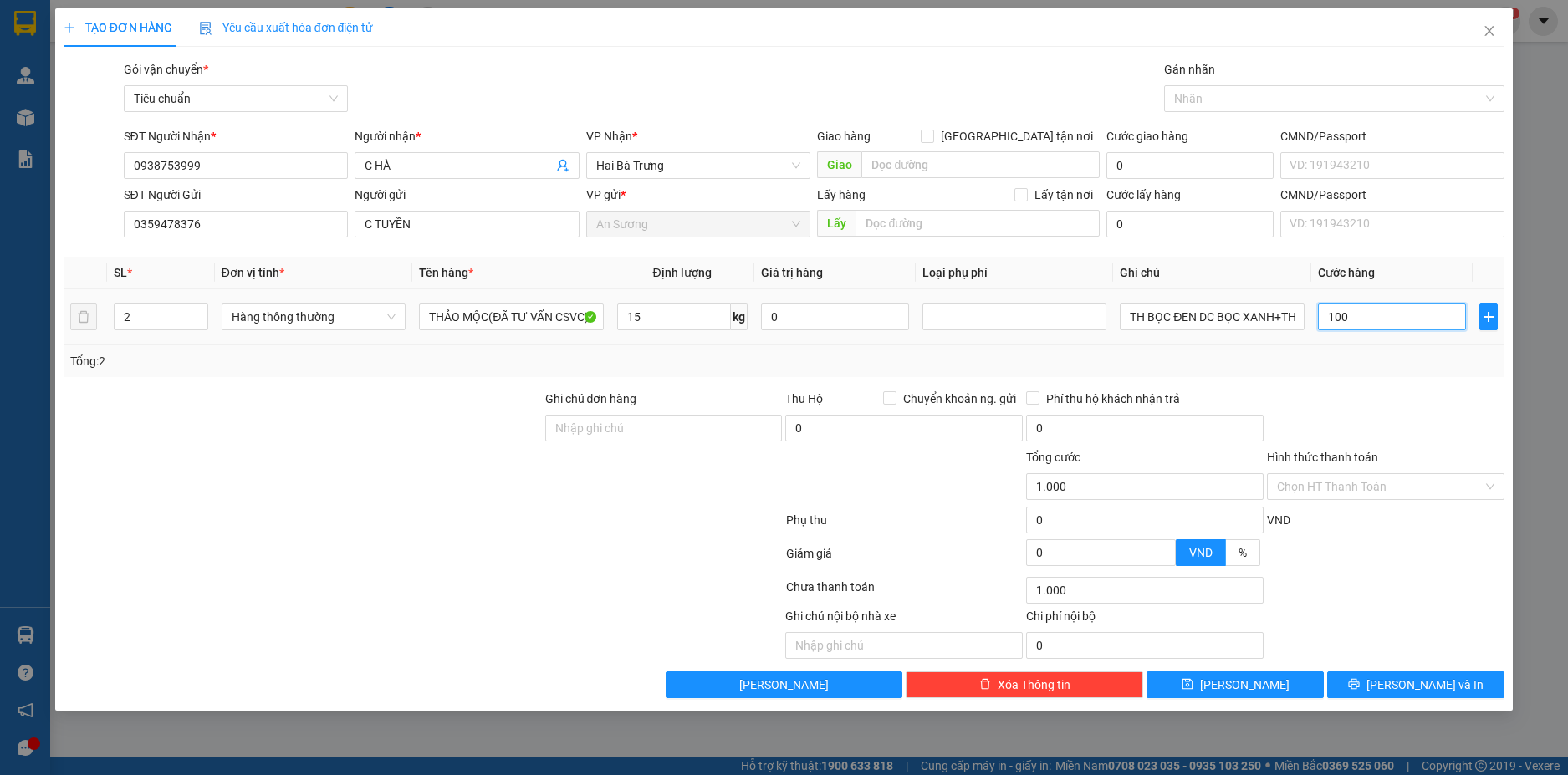
type input "100"
click at [1391, 365] on div "Tổng: 2" at bounding box center [784, 361] width 1428 height 18
type input "100.000"
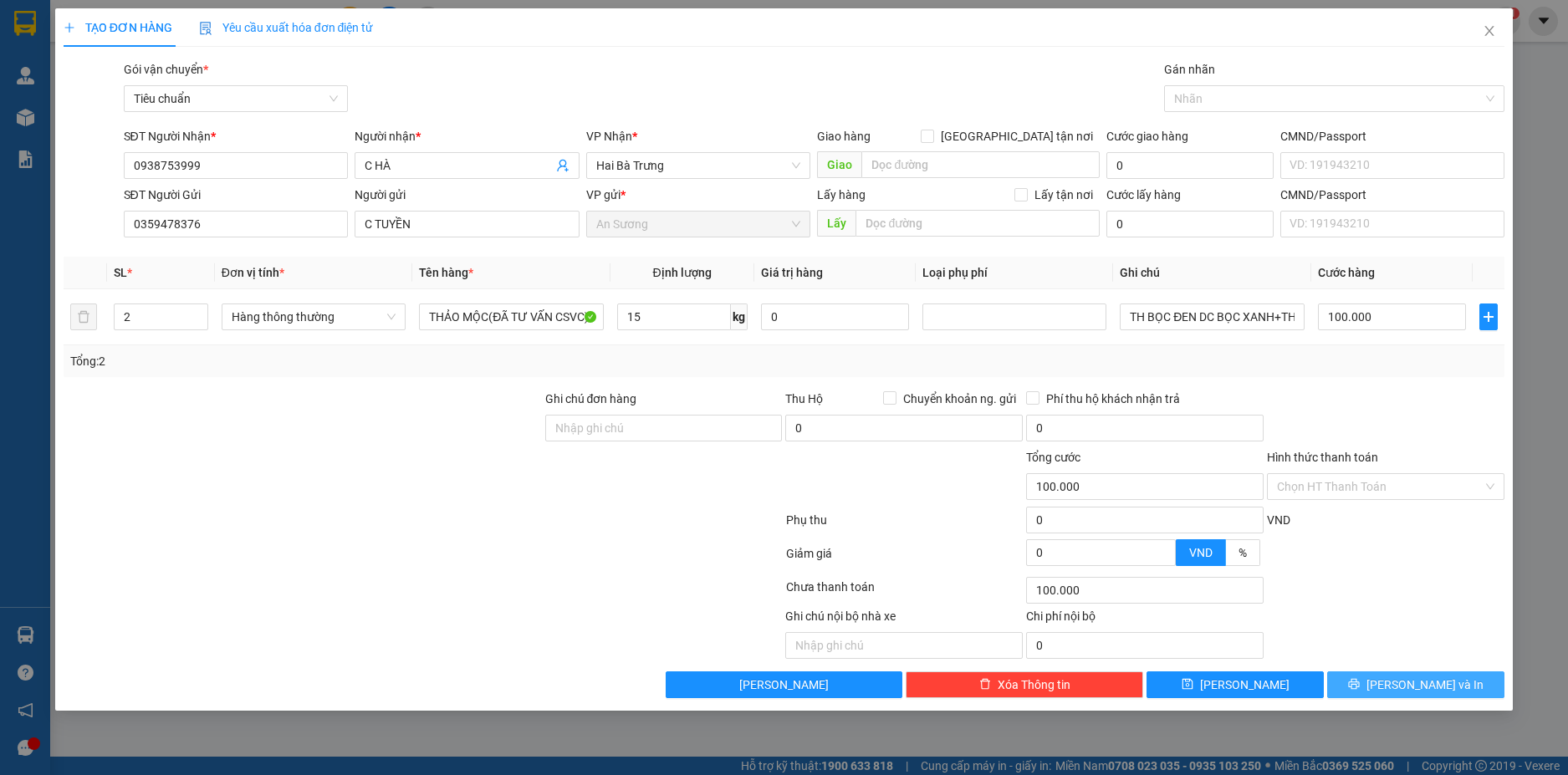
click at [1429, 684] on span "[PERSON_NAME] và In" at bounding box center [1423, 684] width 117 height 18
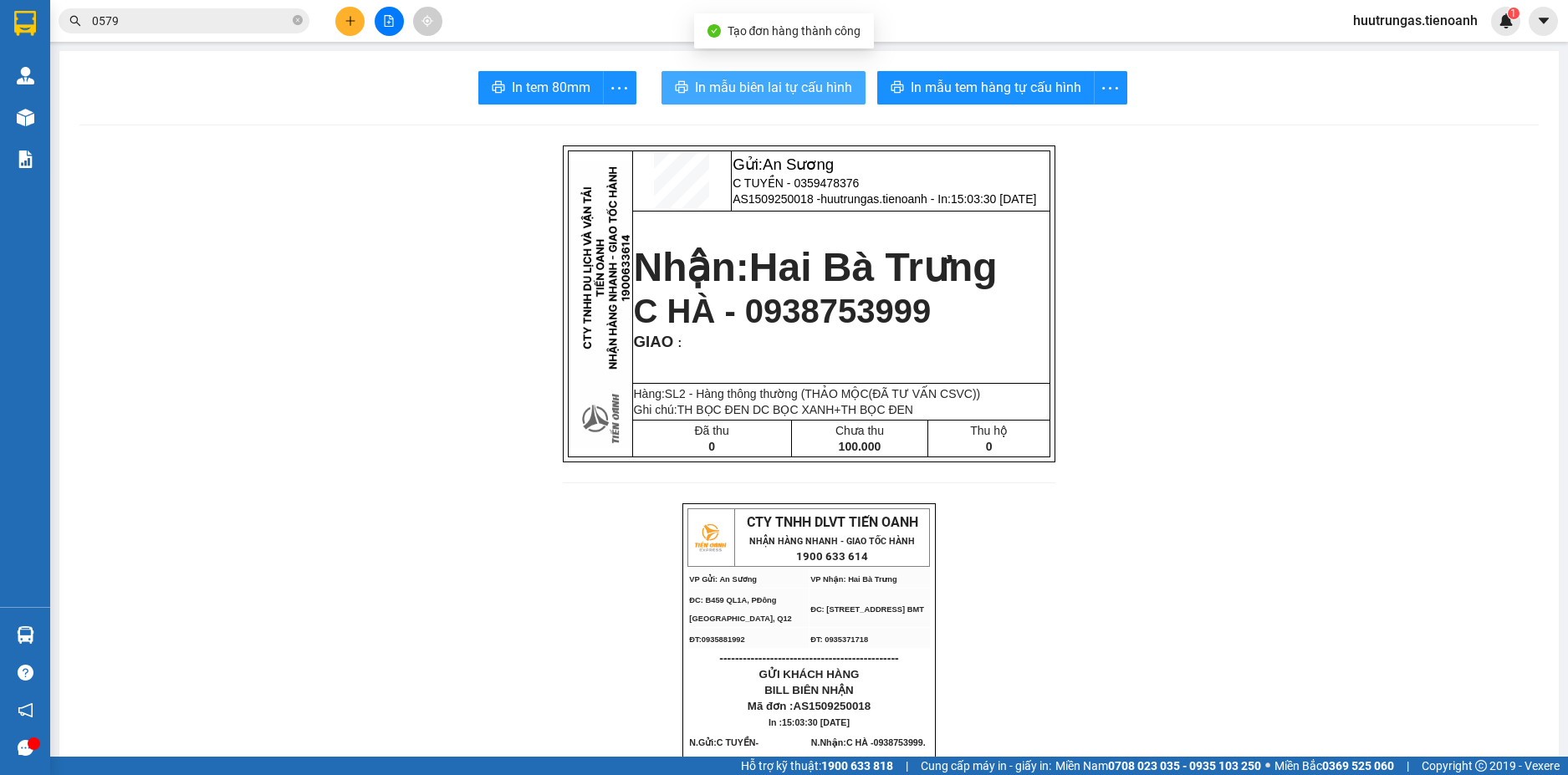
click at [797, 88] on span "In mẫu biên lai tự cấu hình" at bounding box center [773, 88] width 157 height 21
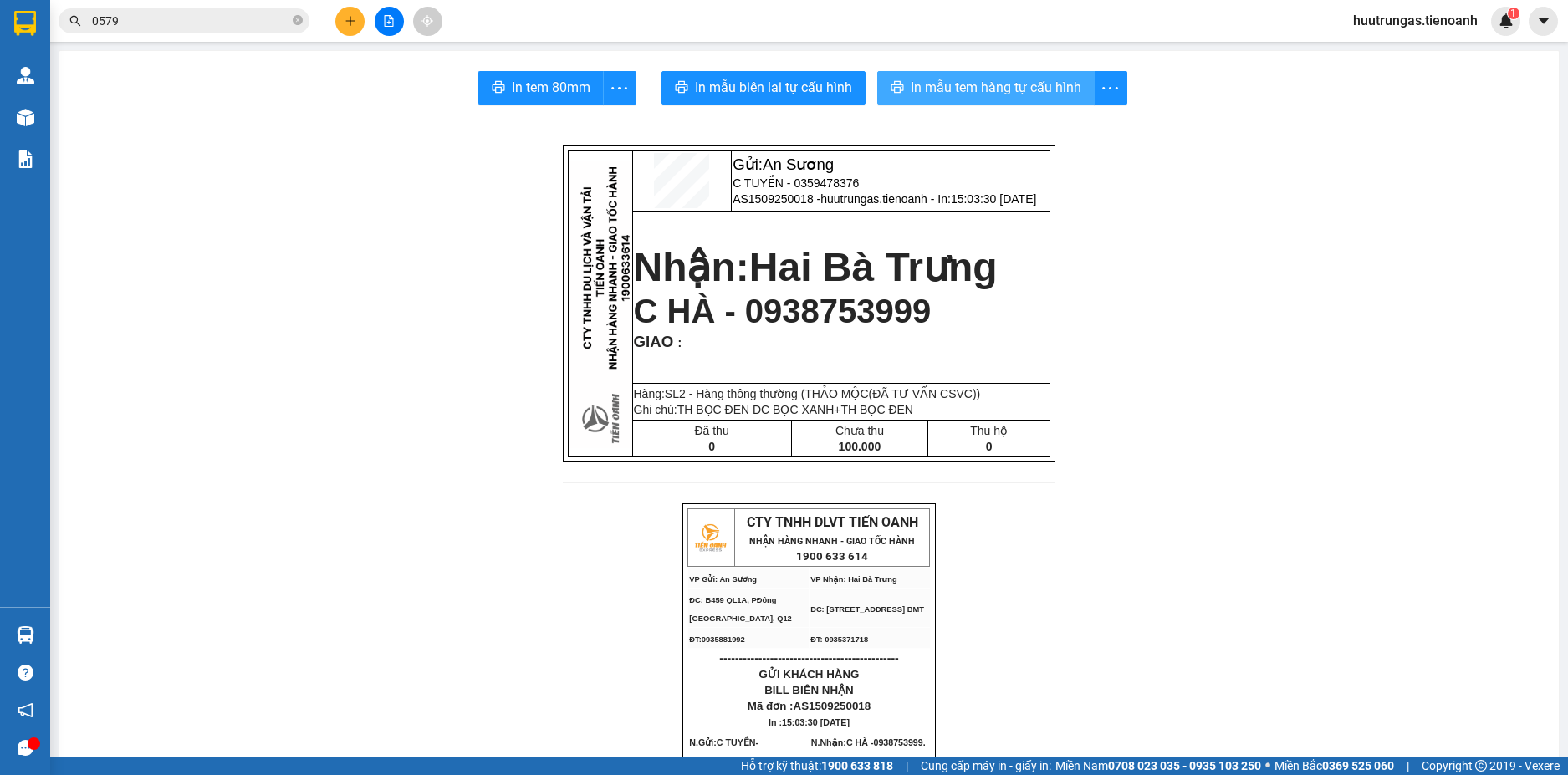
click at [960, 85] on span "In mẫu tem hàng tự cấu hình" at bounding box center [996, 88] width 171 height 21
click at [351, 20] on icon "plus" at bounding box center [350, 21] width 12 height 12
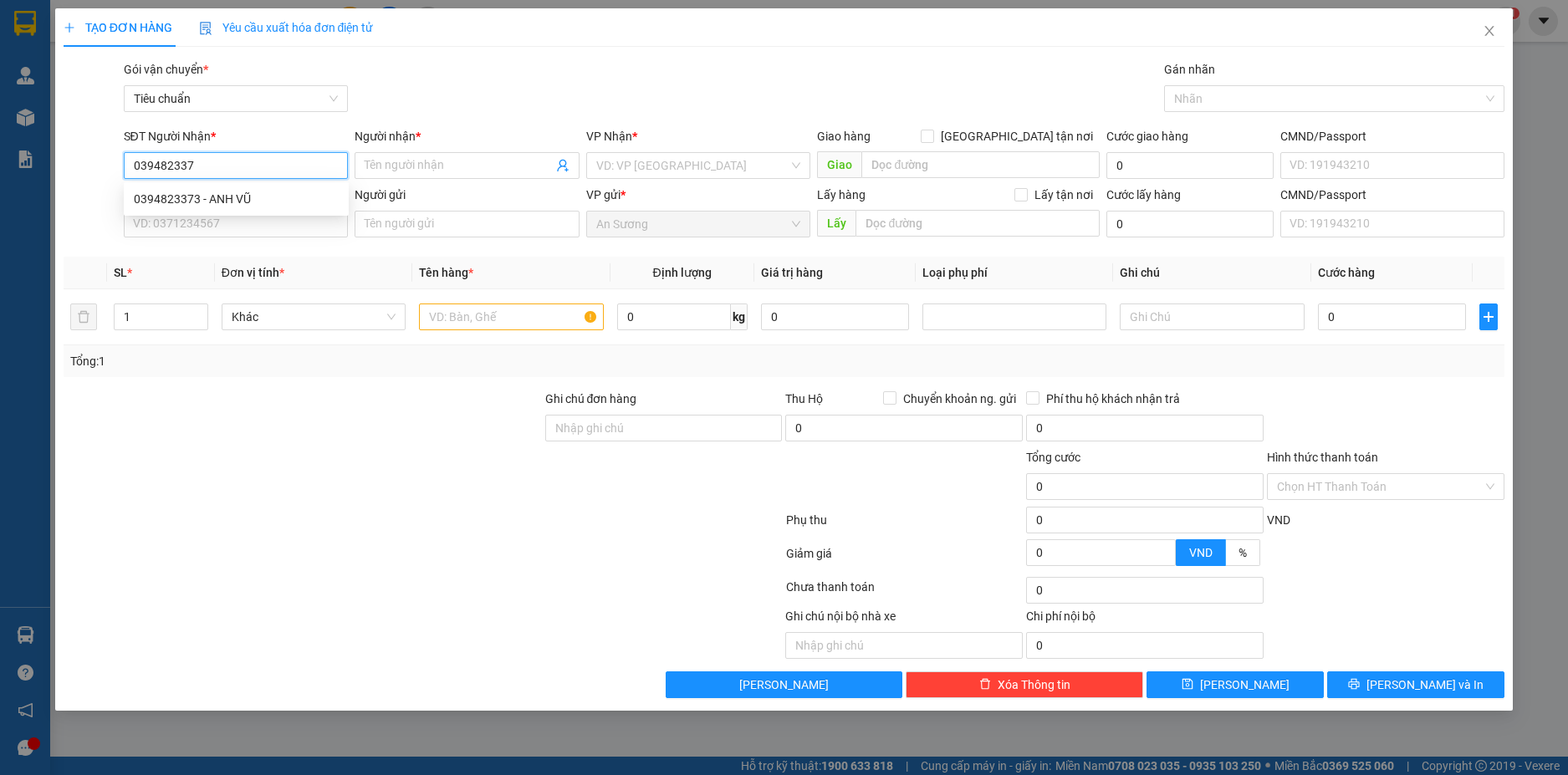
type input "0394823373"
click at [285, 199] on div "0394823373 - ANH VŨ" at bounding box center [236, 199] width 205 height 18
type input "ANH VŨ"
type input "40.000"
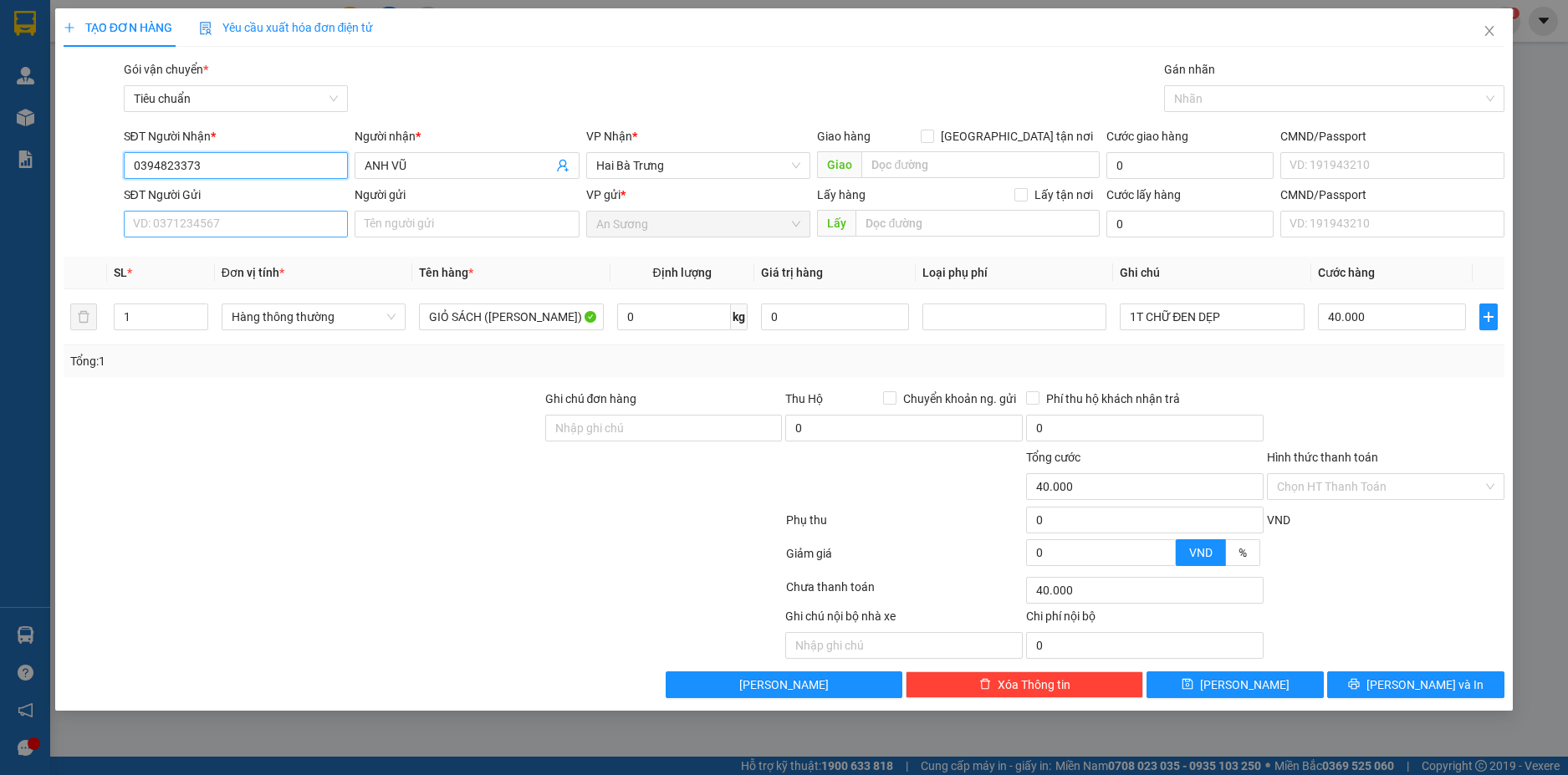
type input "0394823373"
click at [283, 225] on input "SĐT Người Gửi" at bounding box center [235, 225] width 225 height 27
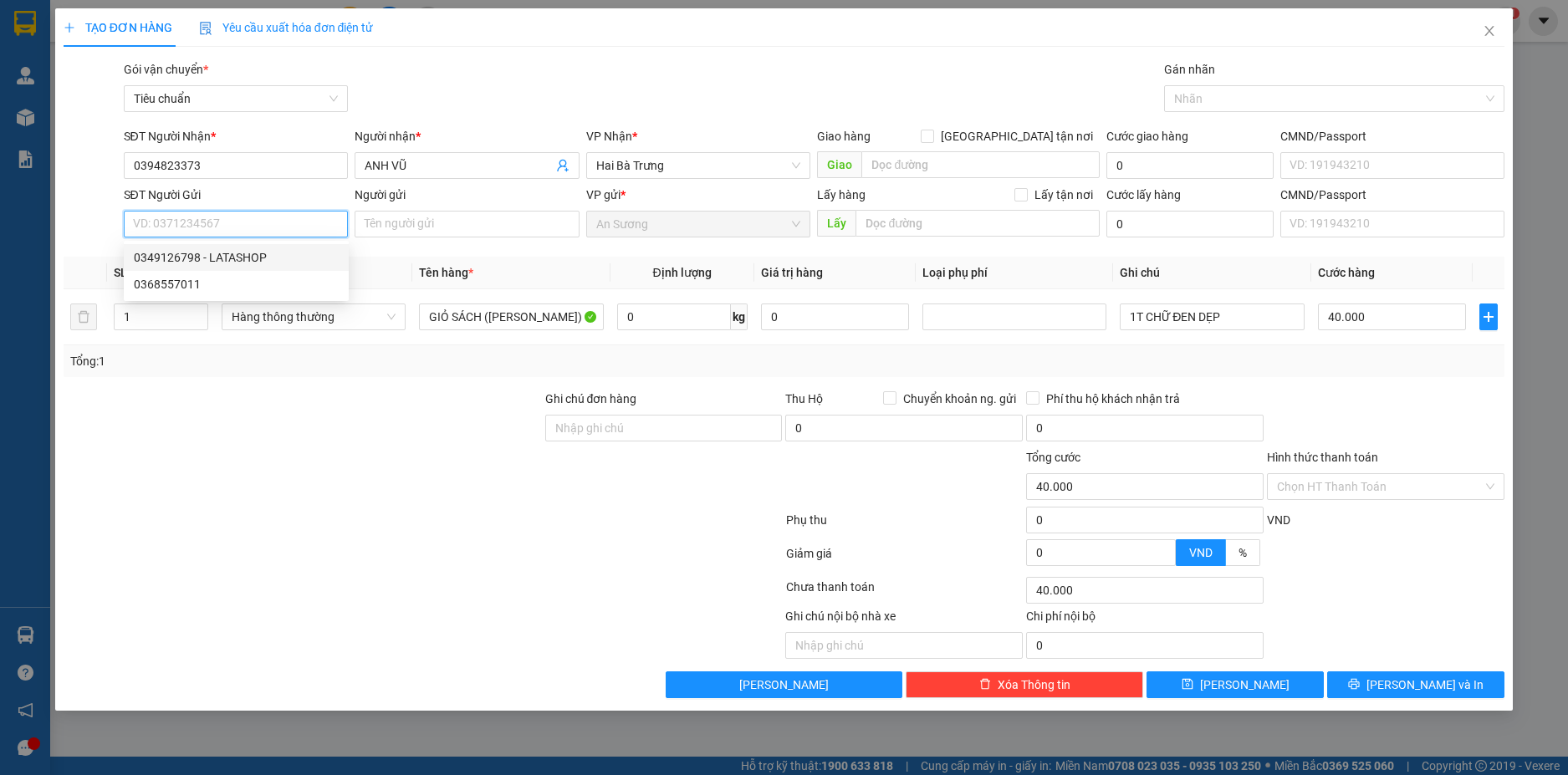
click at [264, 252] on div "0349126798 - LATASHOP" at bounding box center [236, 257] width 205 height 18
type input "0349126798"
type input "LATASHOP"
click at [387, 318] on span "Hàng thông thường" at bounding box center [313, 317] width 164 height 25
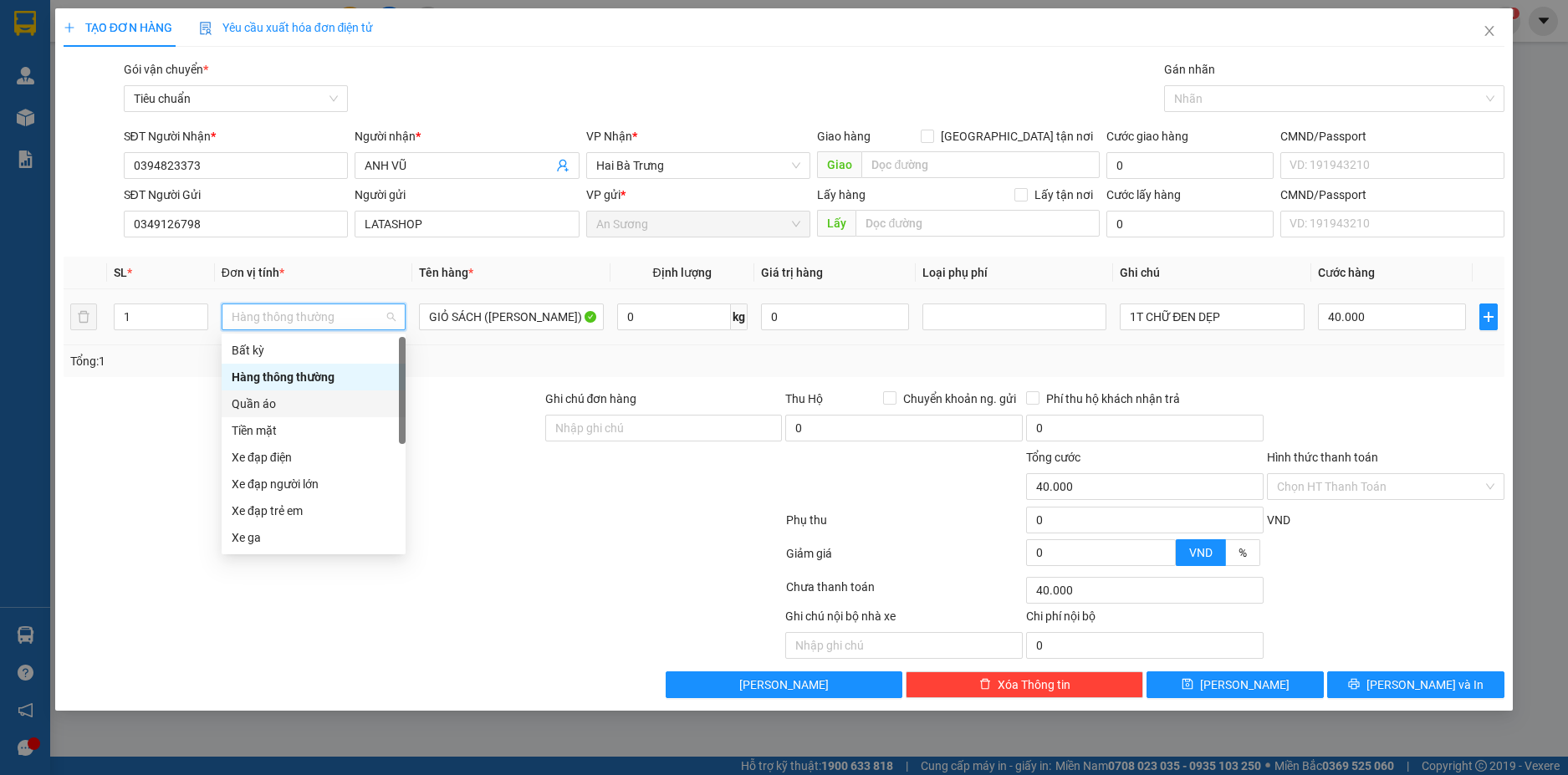
click at [295, 398] on div "Quần áo" at bounding box center [313, 403] width 164 height 18
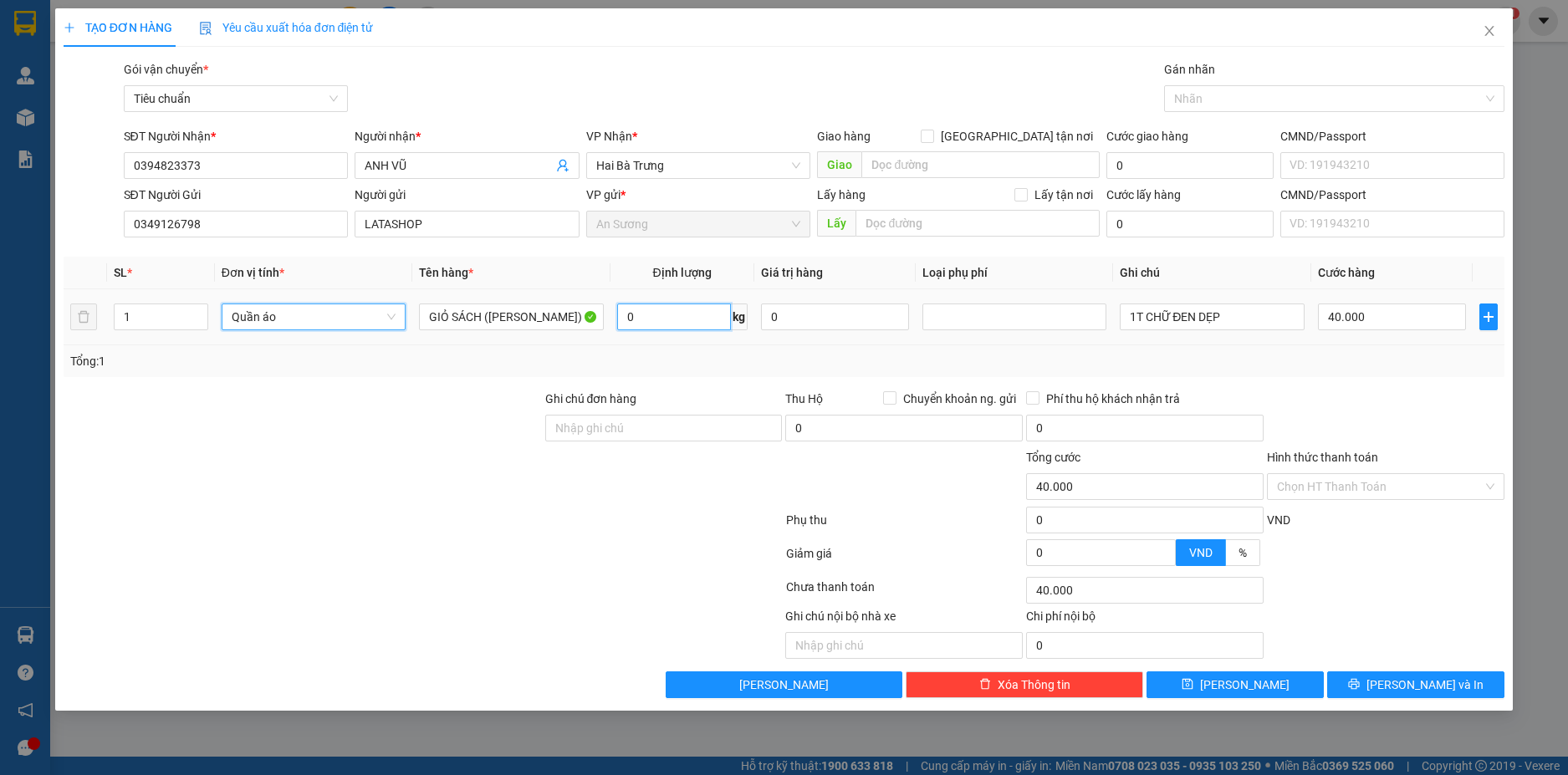
click at [684, 314] on input "0" at bounding box center [674, 317] width 114 height 27
type input "0"
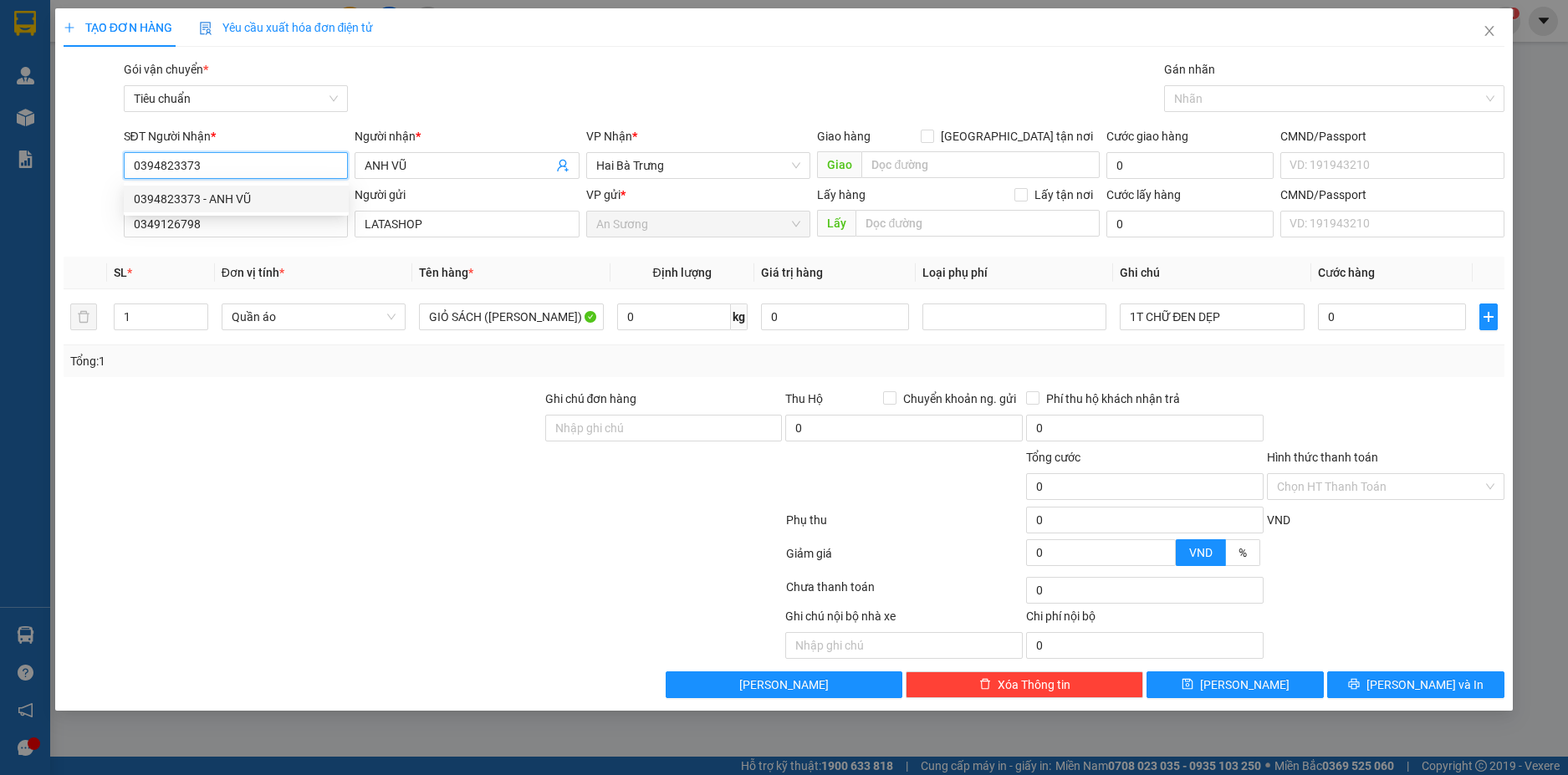
drag, startPoint x: 211, startPoint y: 164, endPoint x: 115, endPoint y: 170, distance: 96.2
click at [115, 170] on div "SĐT Người Nhận * 0394823373 Người nhận * ANH VŨ VP Nhận * Hai Bà Trưng Giao hà…" at bounding box center [784, 156] width 1445 height 59
click at [385, 316] on span "Quần áo" at bounding box center [313, 317] width 164 height 25
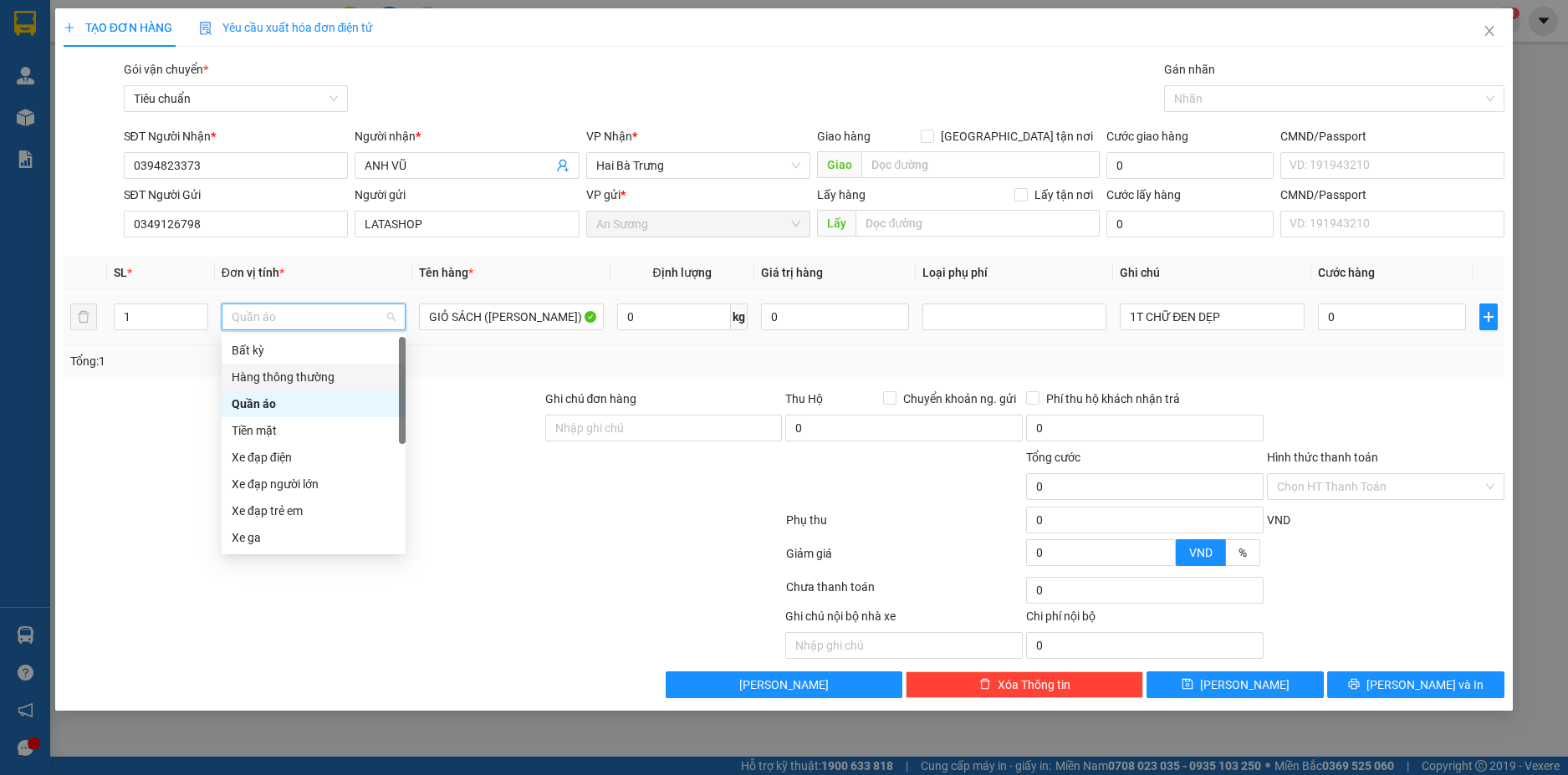
click at [306, 374] on div "Hàng thông thường" at bounding box center [313, 377] width 164 height 18
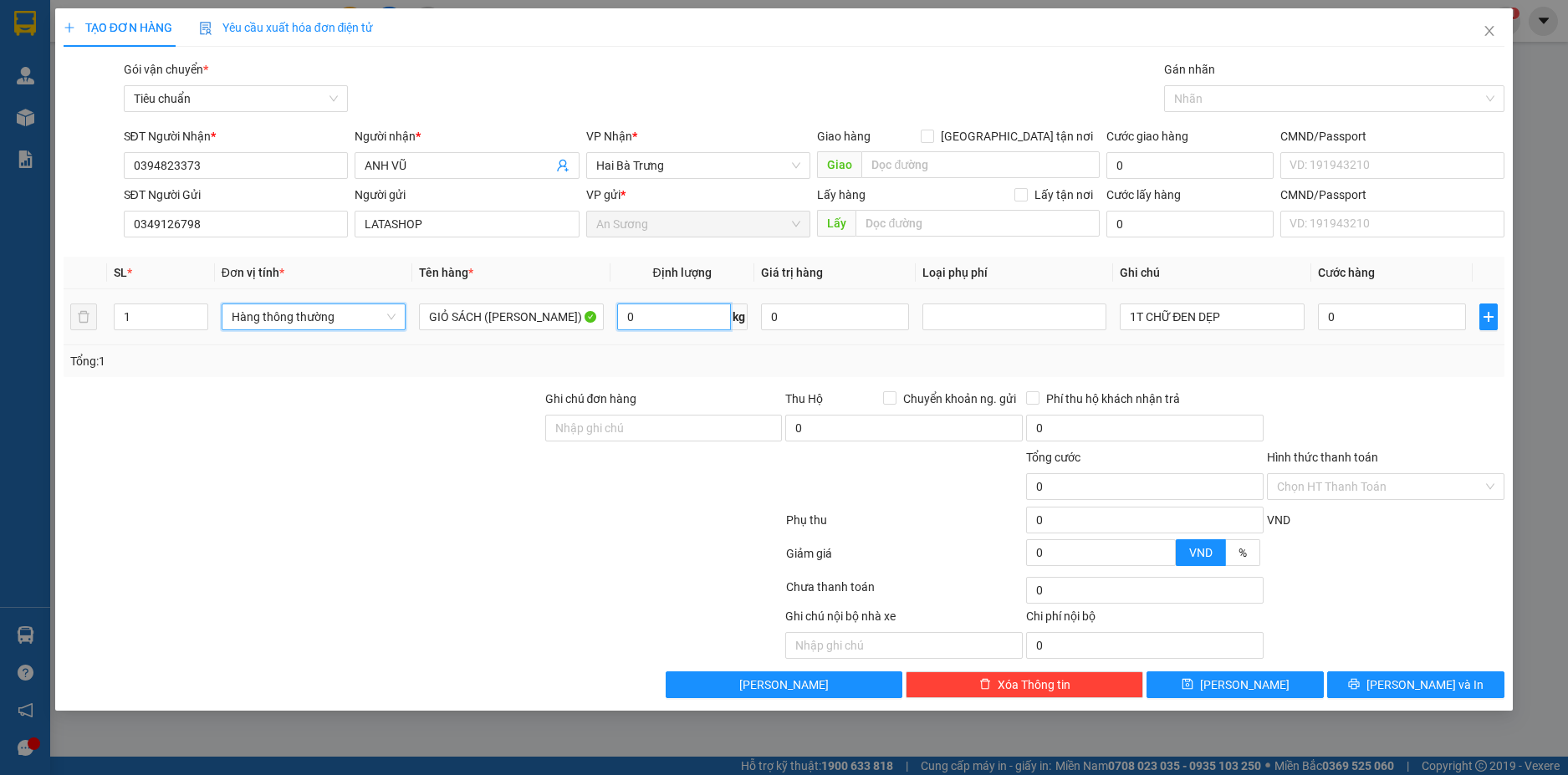
click at [678, 322] on input "0" at bounding box center [674, 317] width 114 height 27
type input "14"
click at [1243, 313] on input "1T CHỮ ĐEN DẸP" at bounding box center [1211, 317] width 184 height 27
type input "50.000"
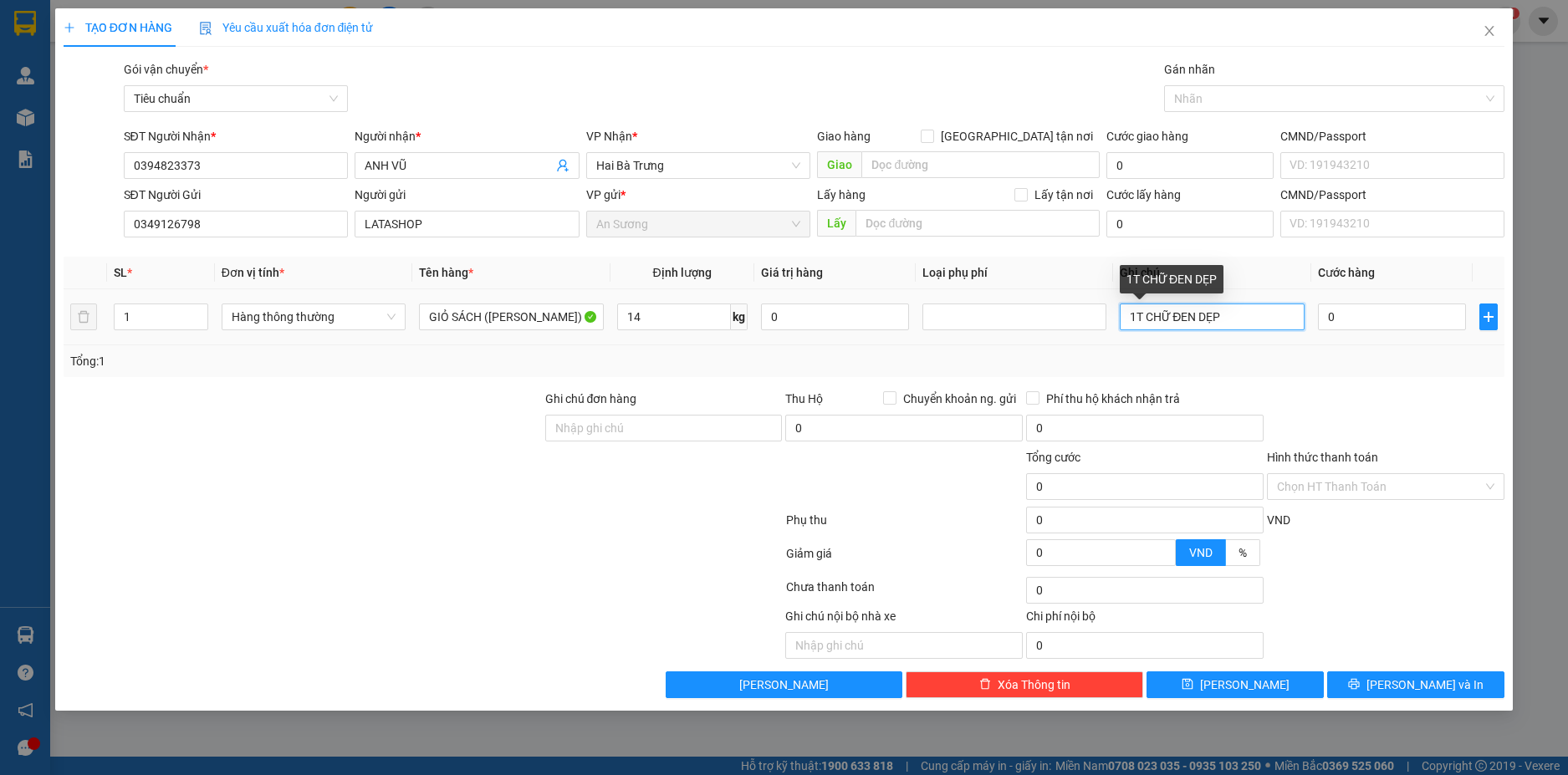
type input "50.000"
drag, startPoint x: 1227, startPoint y: 312, endPoint x: 1202, endPoint y: 317, distance: 25.5
click at [1202, 317] on input "1T CHỮ ĐEN DẸP" at bounding box center [1211, 317] width 184 height 27
type input "T CHỮ ĐEN"
click at [1419, 388] on div "Transit Pickup Surcharge Ids Transit Deliver Surcharge Ids Transit Deliver Surc…" at bounding box center [784, 379] width 1442 height 638
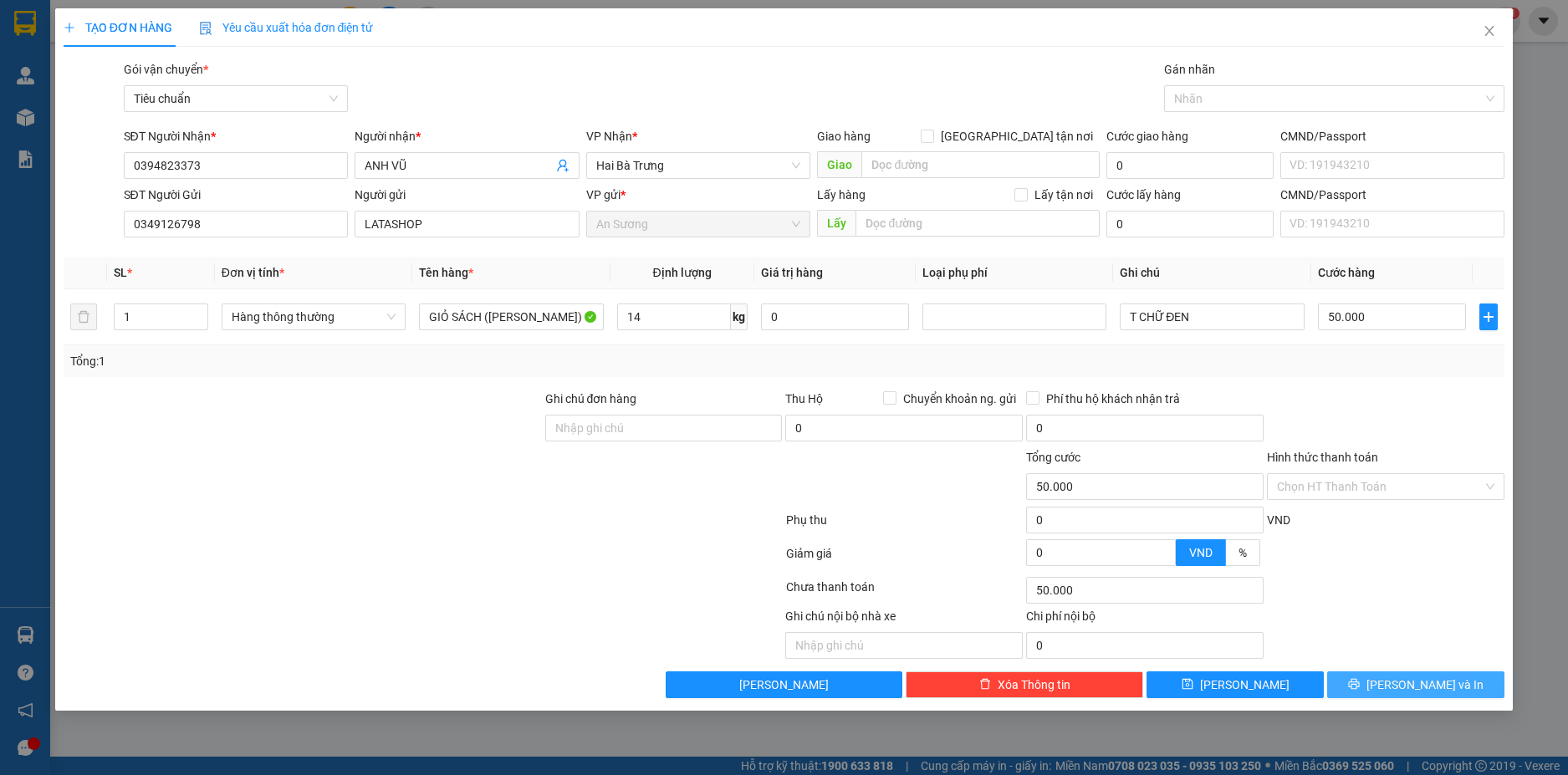
click at [1436, 684] on span "Lưu và In" at bounding box center [1423, 684] width 117 height 18
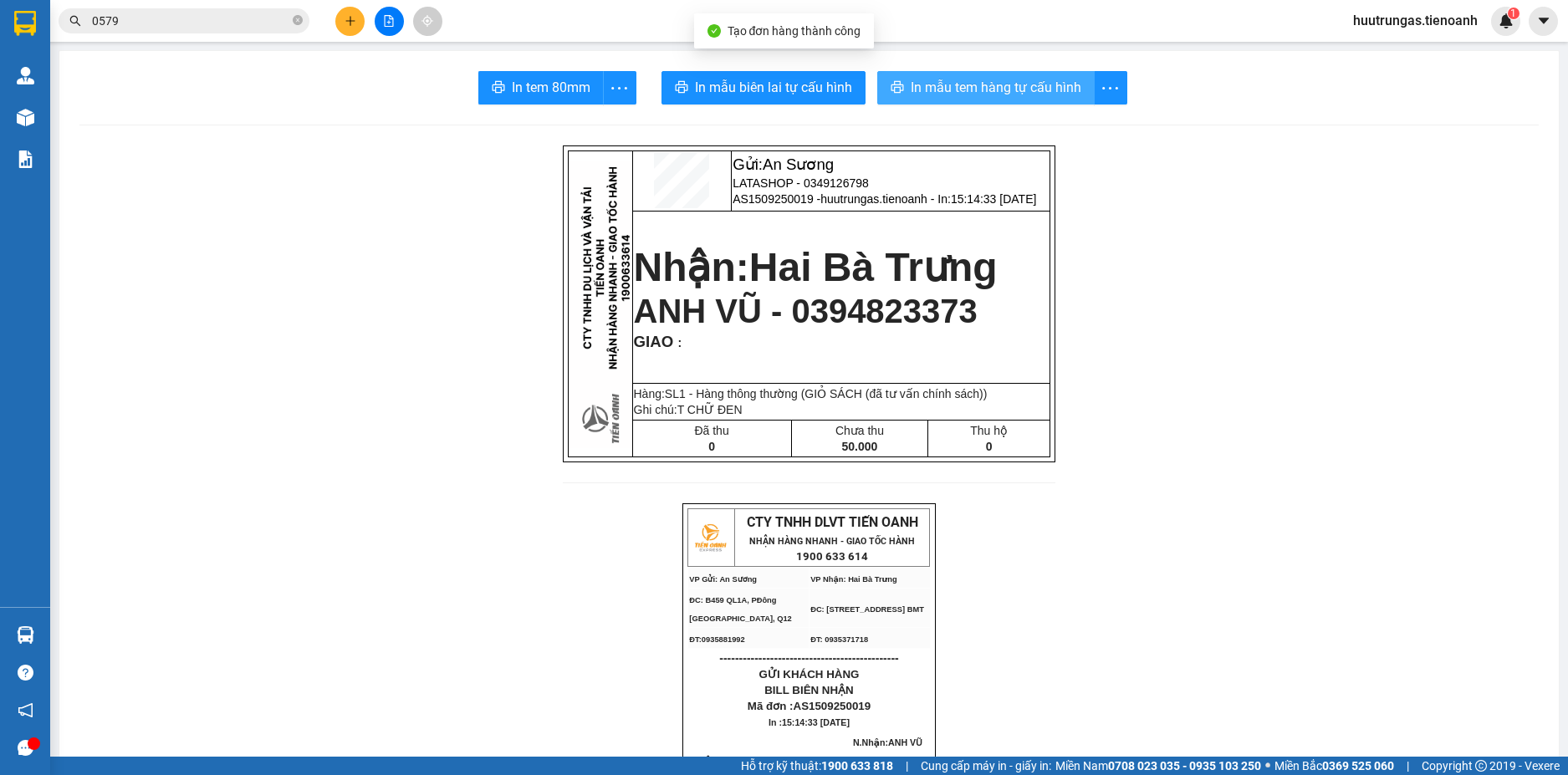
click at [997, 80] on span "In mẫu tem hàng tự cấu hình" at bounding box center [996, 88] width 171 height 21
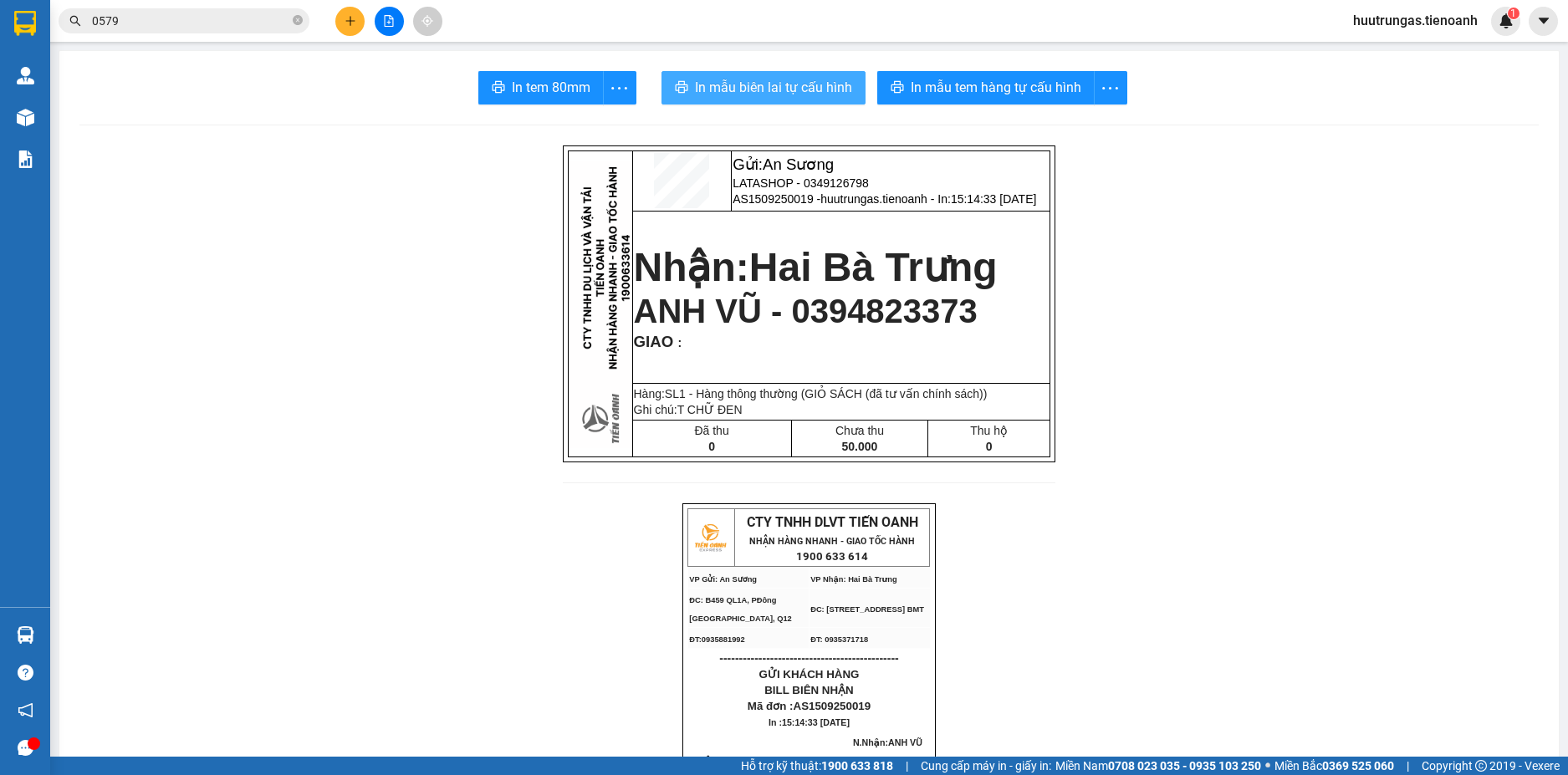
click at [755, 79] on span "In mẫu biên lai tự cấu hình" at bounding box center [773, 88] width 157 height 21
click at [350, 24] on icon "plus" at bounding box center [350, 21] width 12 height 12
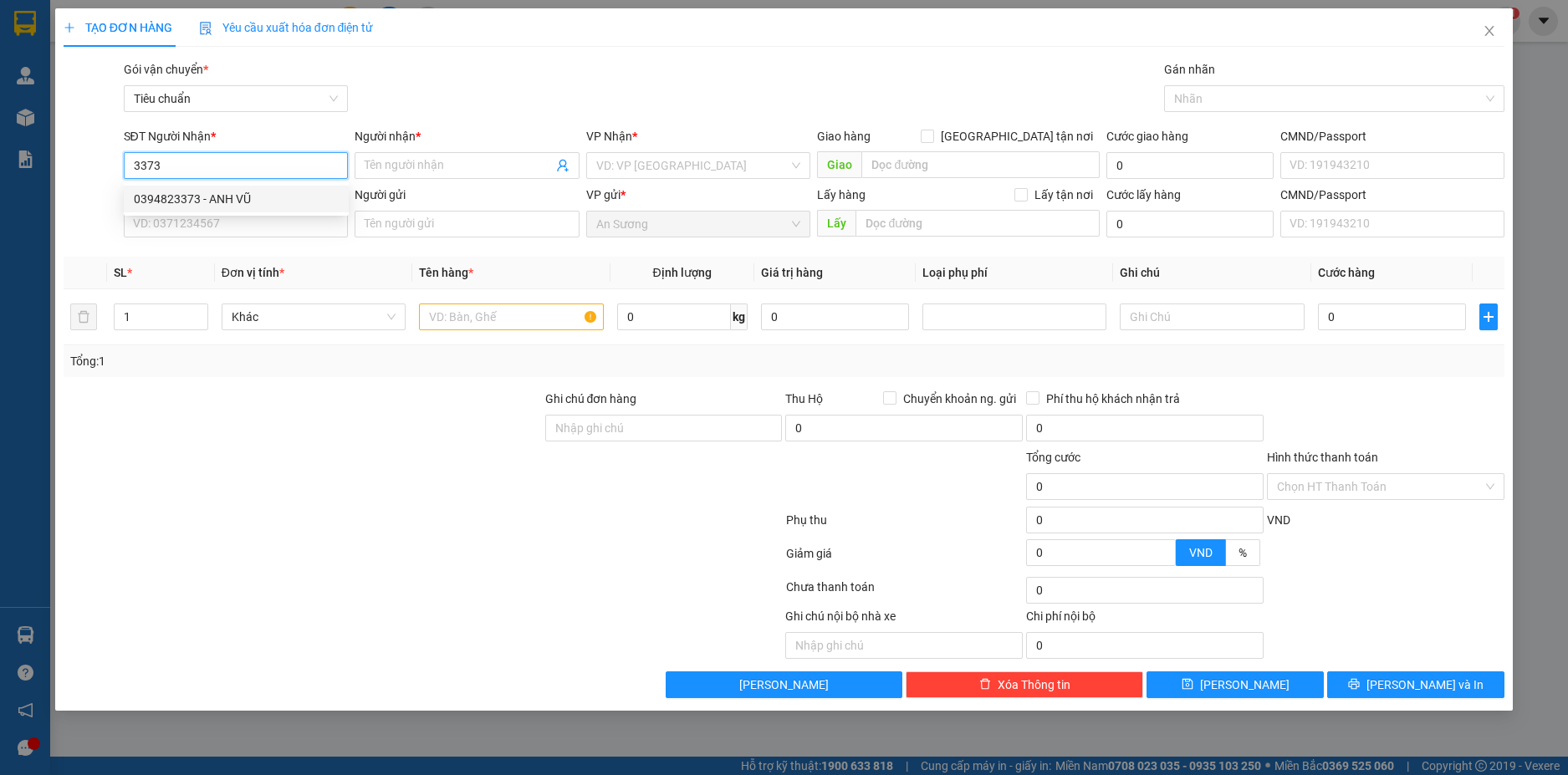
click at [226, 194] on div "0394823373 - ANH VŨ" at bounding box center [236, 199] width 205 height 18
type input "0394823373"
type input "ANH VŨ"
type input "50.000"
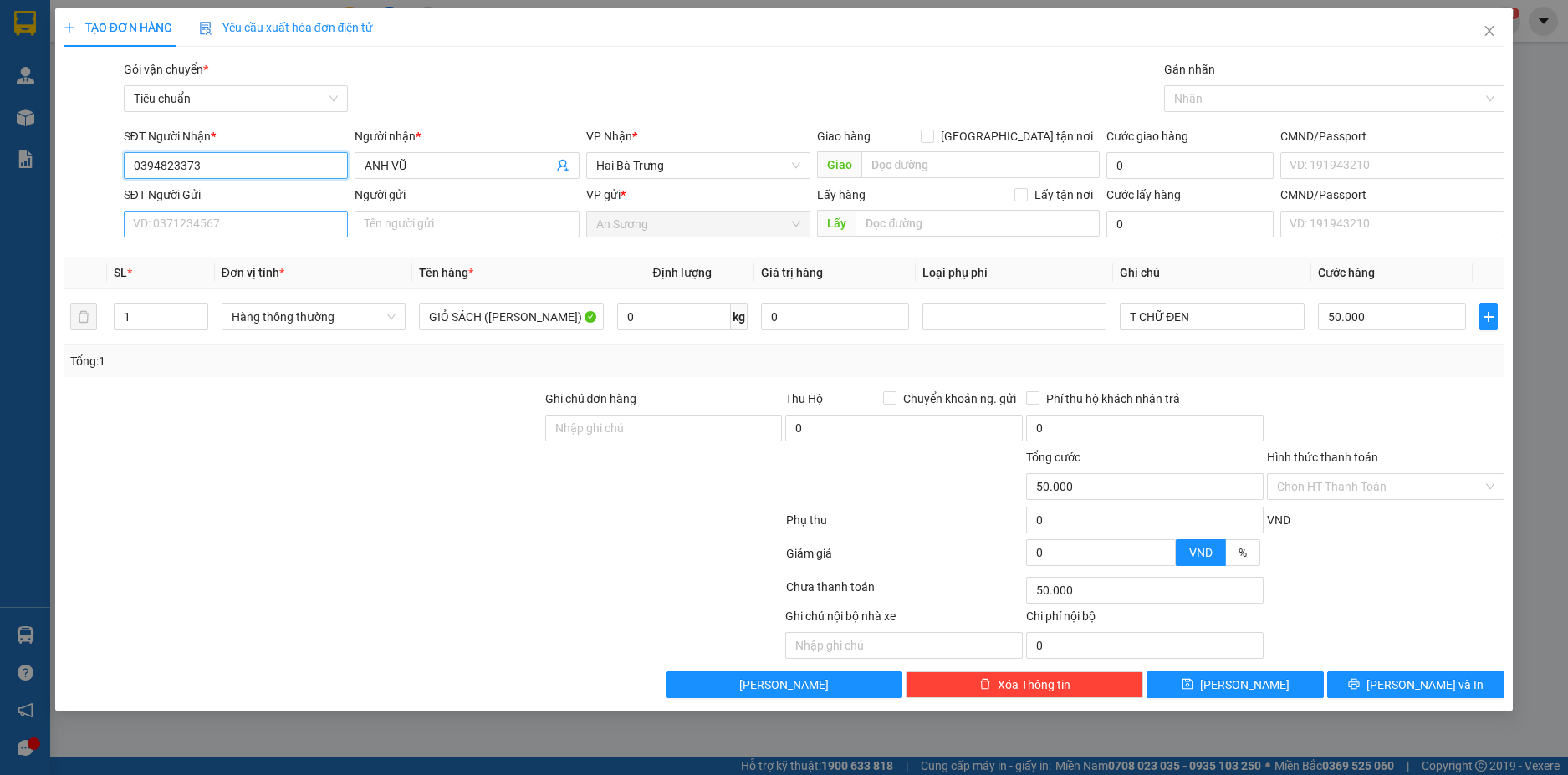
type input "0394823373"
click at [247, 230] on input "SĐT Người Gửi" at bounding box center [235, 225] width 225 height 27
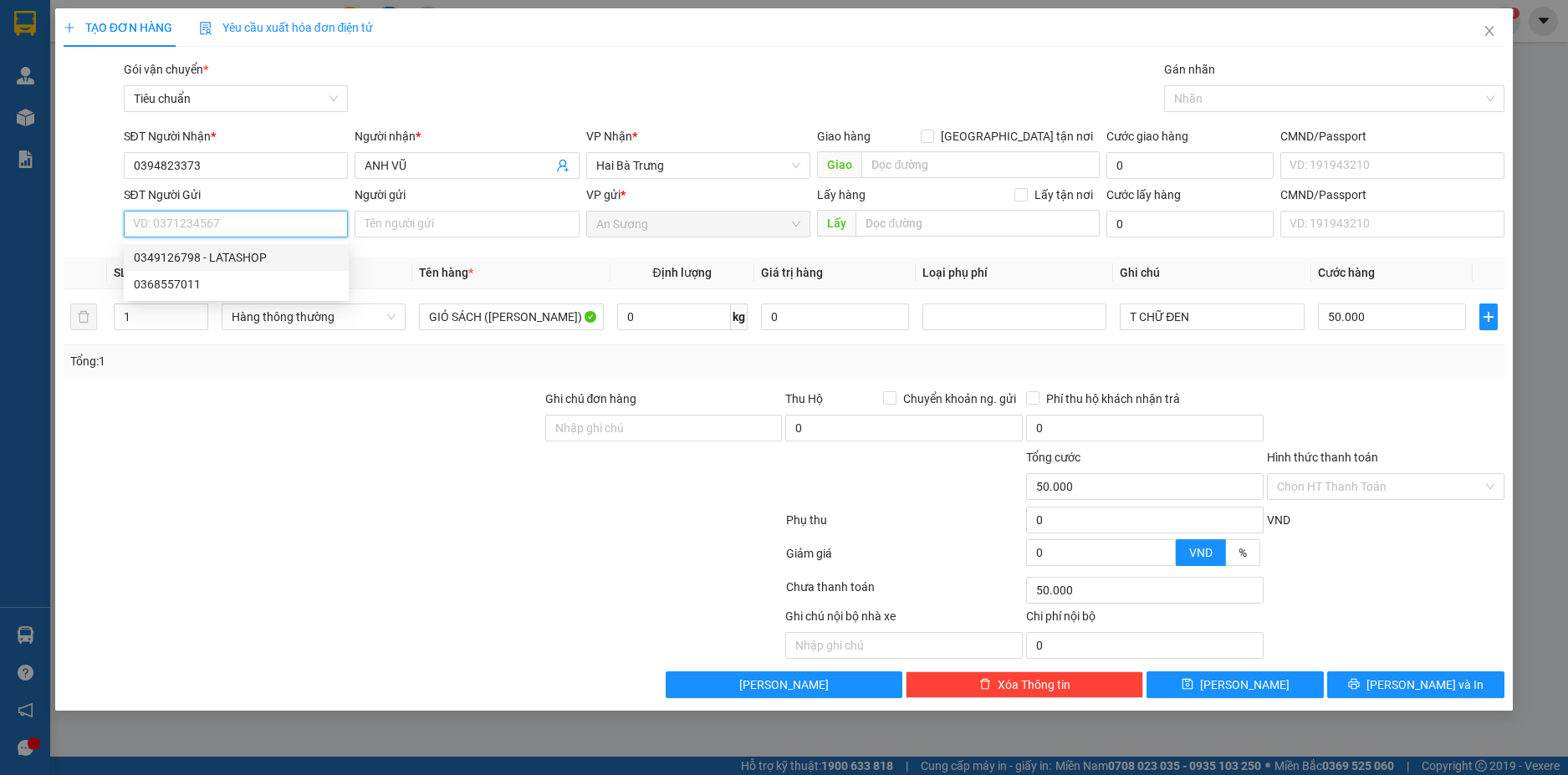
click at [247, 255] on div "0349126798 - LATASHOP" at bounding box center [236, 257] width 205 height 18
type input "0349126798"
type input "LATASHOP"
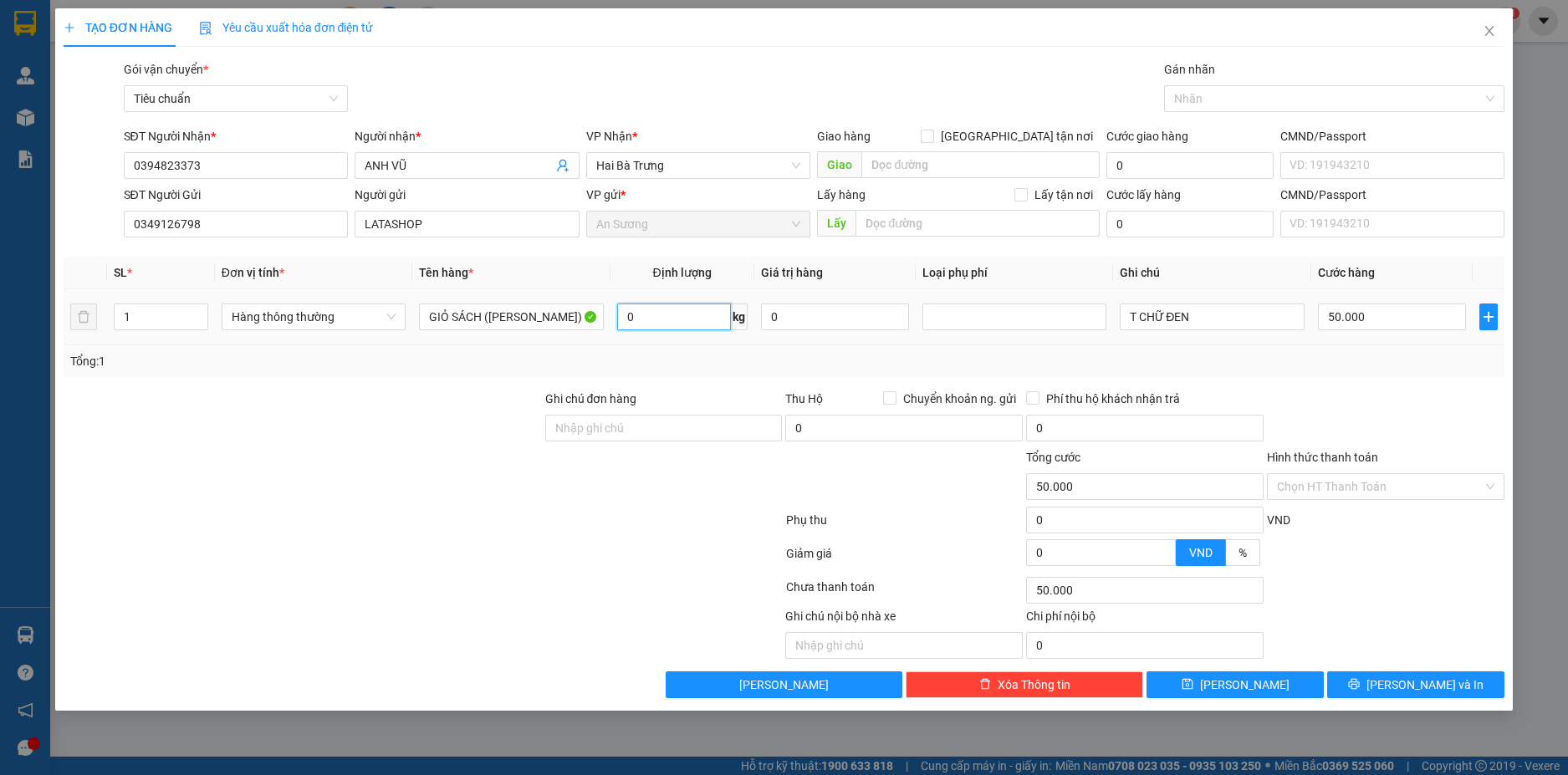
click at [684, 319] on input "0" at bounding box center [674, 317] width 114 height 27
type input "14"
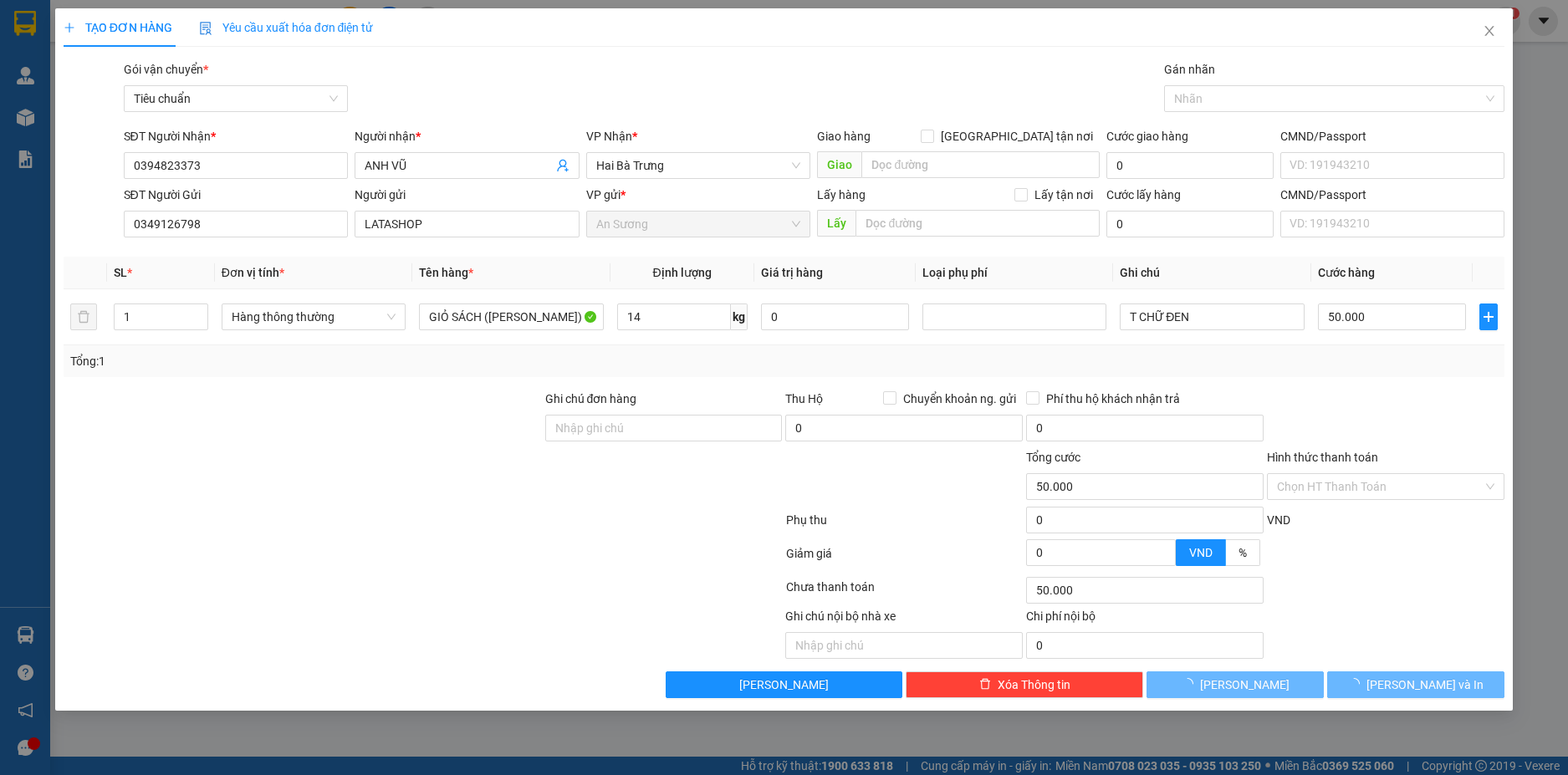
click at [1214, 369] on div "Tổng: 1" at bounding box center [784, 361] width 1428 height 18
click at [1453, 684] on button "Lưu và In" at bounding box center [1416, 685] width 177 height 27
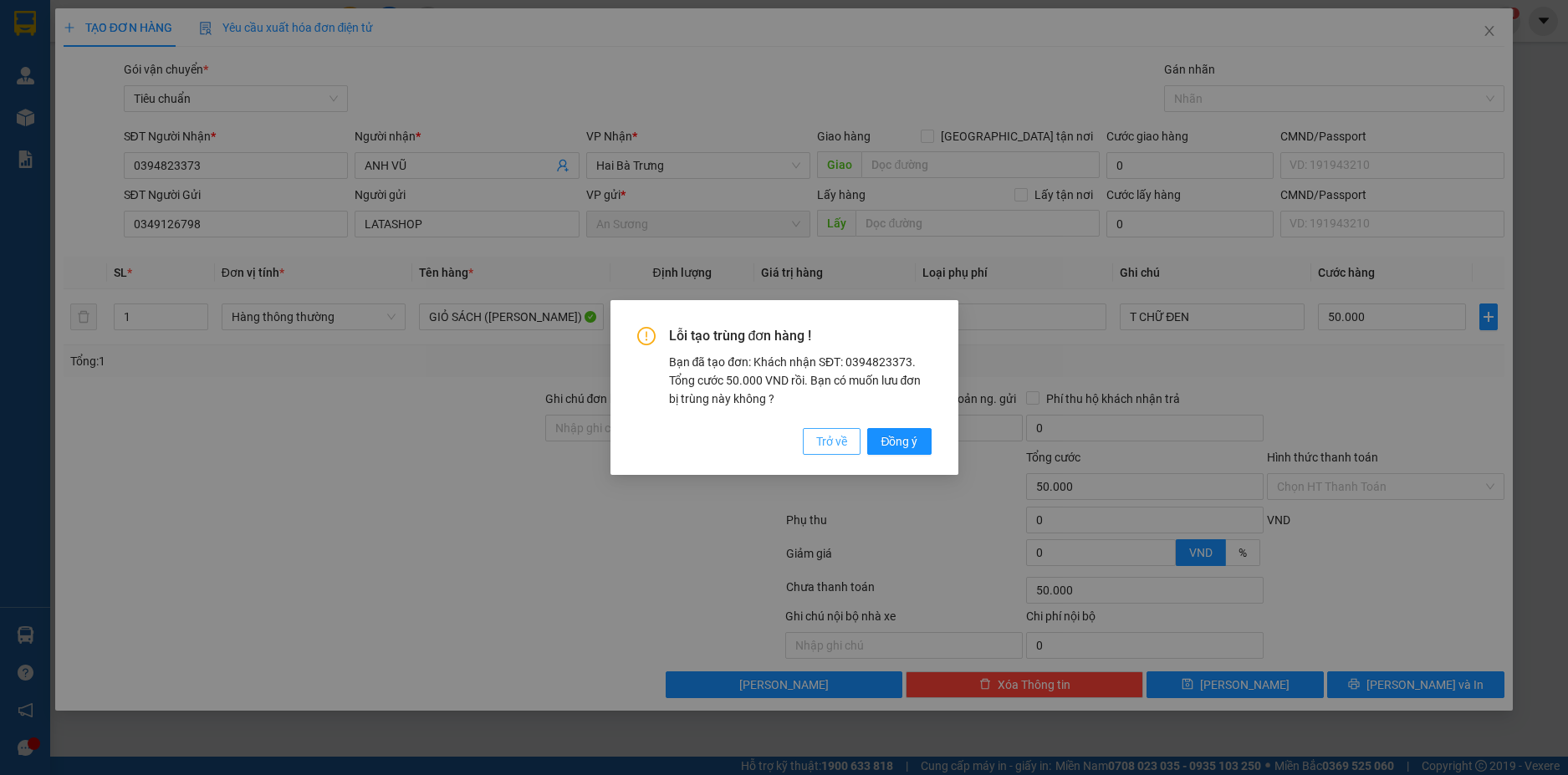
click at [837, 441] on span "Trở về" at bounding box center [832, 441] width 31 height 18
type input "0"
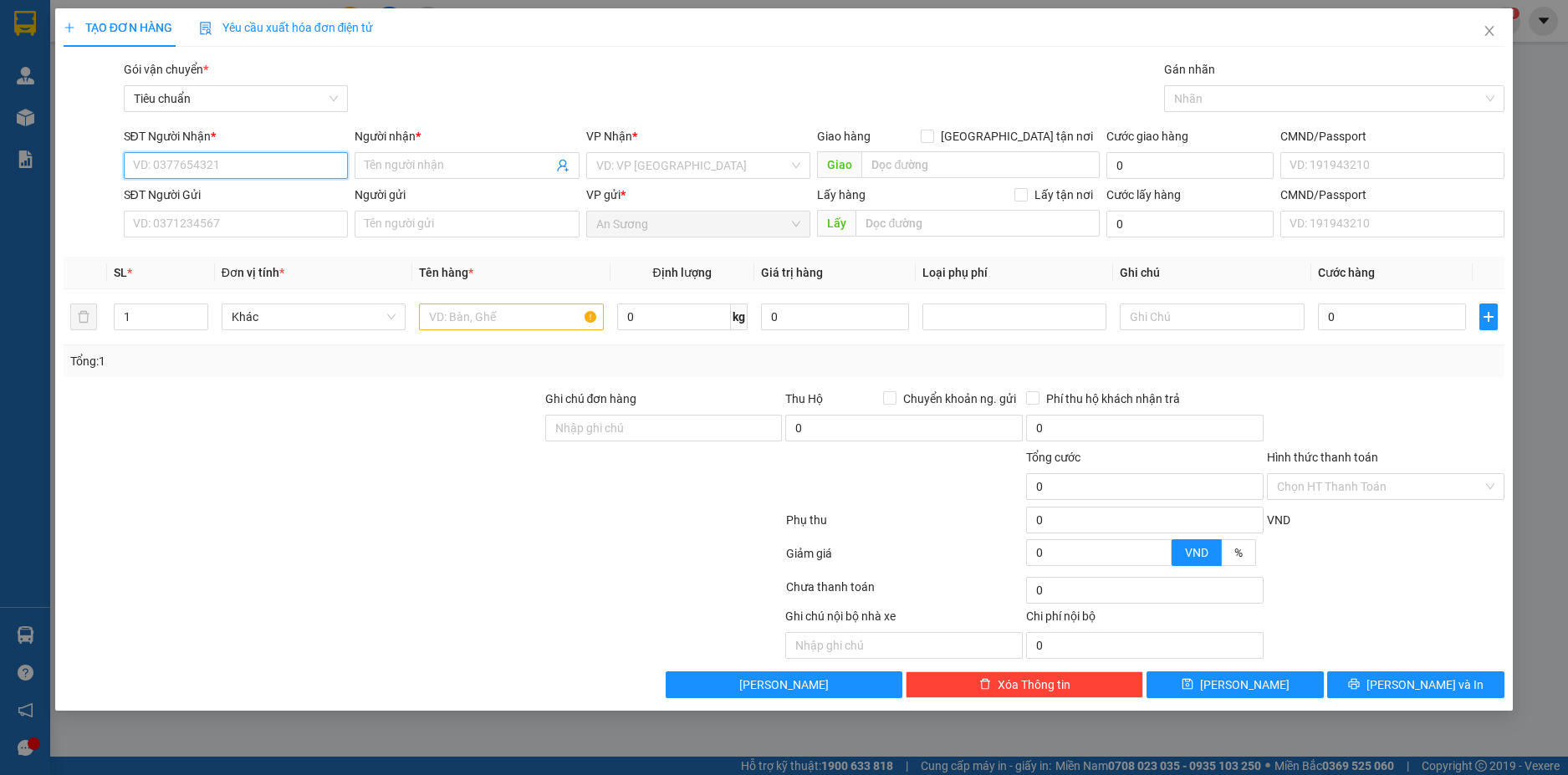
click at [219, 171] on input "SĐT Người Nhận *" at bounding box center [235, 166] width 225 height 27
click at [227, 198] on div "0394823373 - ANH VŨ" at bounding box center [236, 199] width 205 height 18
type input "0394823373"
type input "ANH VŨ"
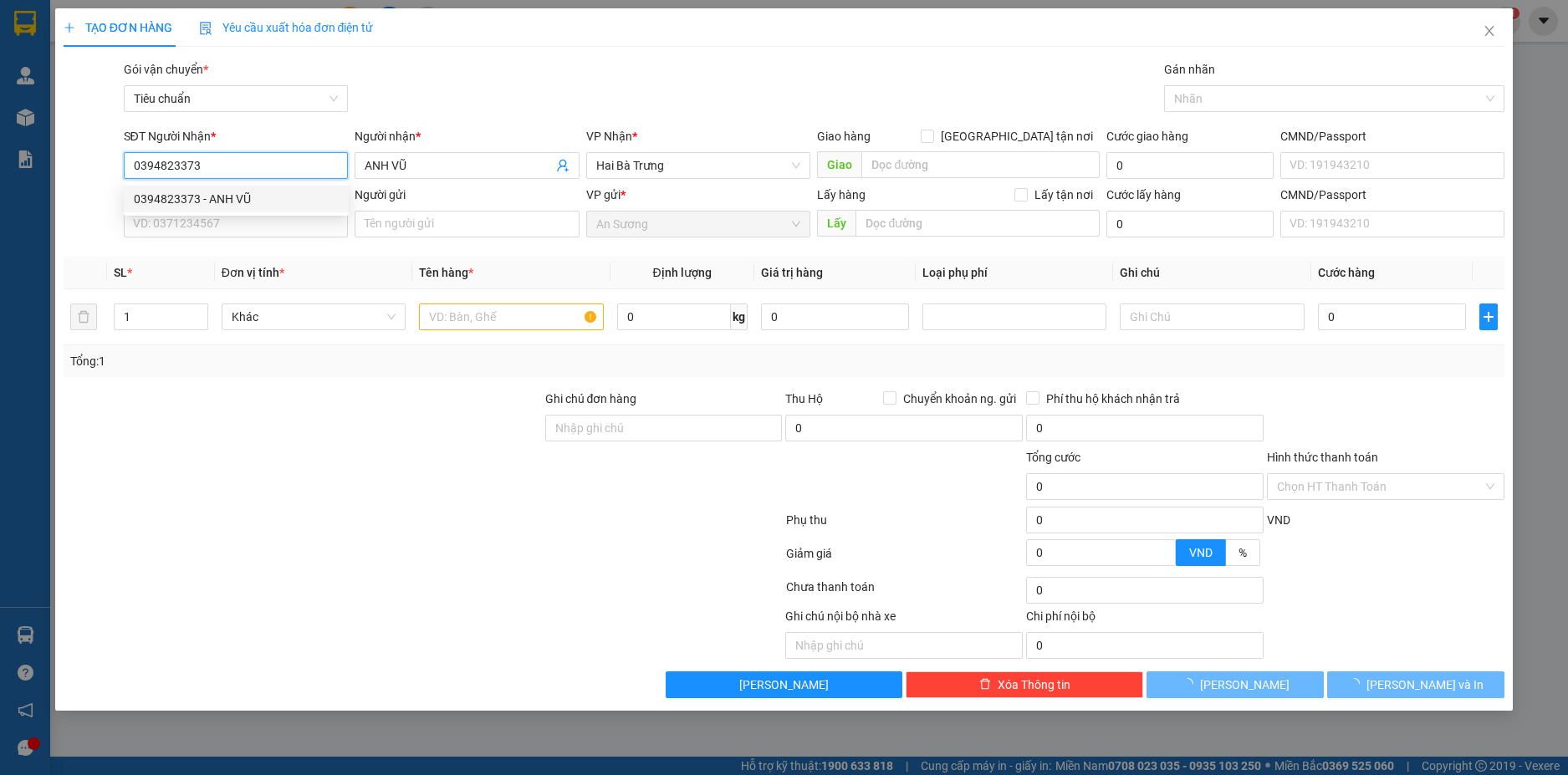
type input "50.000"
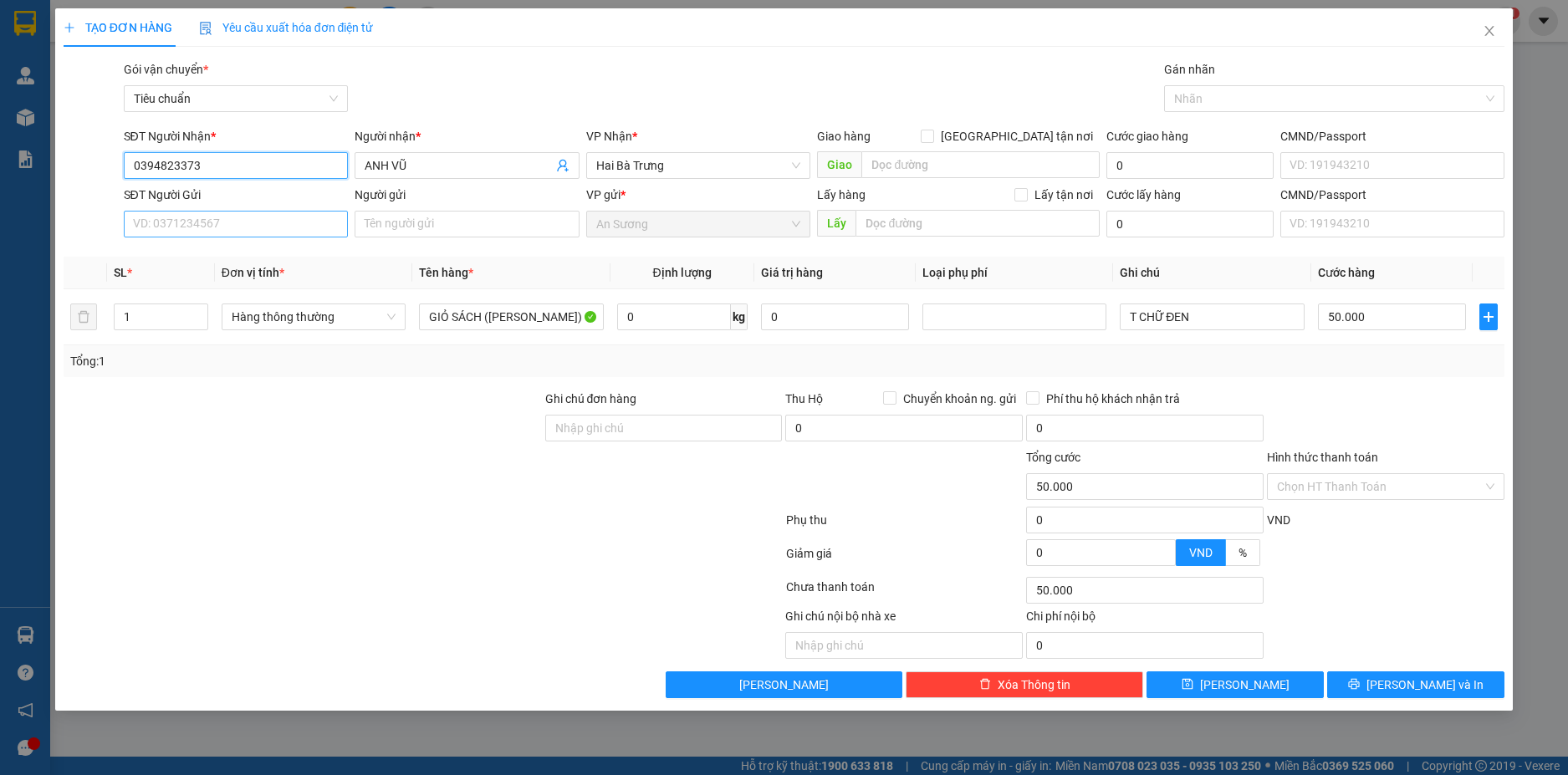
type input "0394823373"
click at [280, 224] on input "SĐT Người Gửi" at bounding box center [235, 225] width 225 height 27
click at [275, 251] on div "0349126798 - LATASHOP" at bounding box center [236, 257] width 205 height 18
type input "0349126798"
type input "LATASHOP"
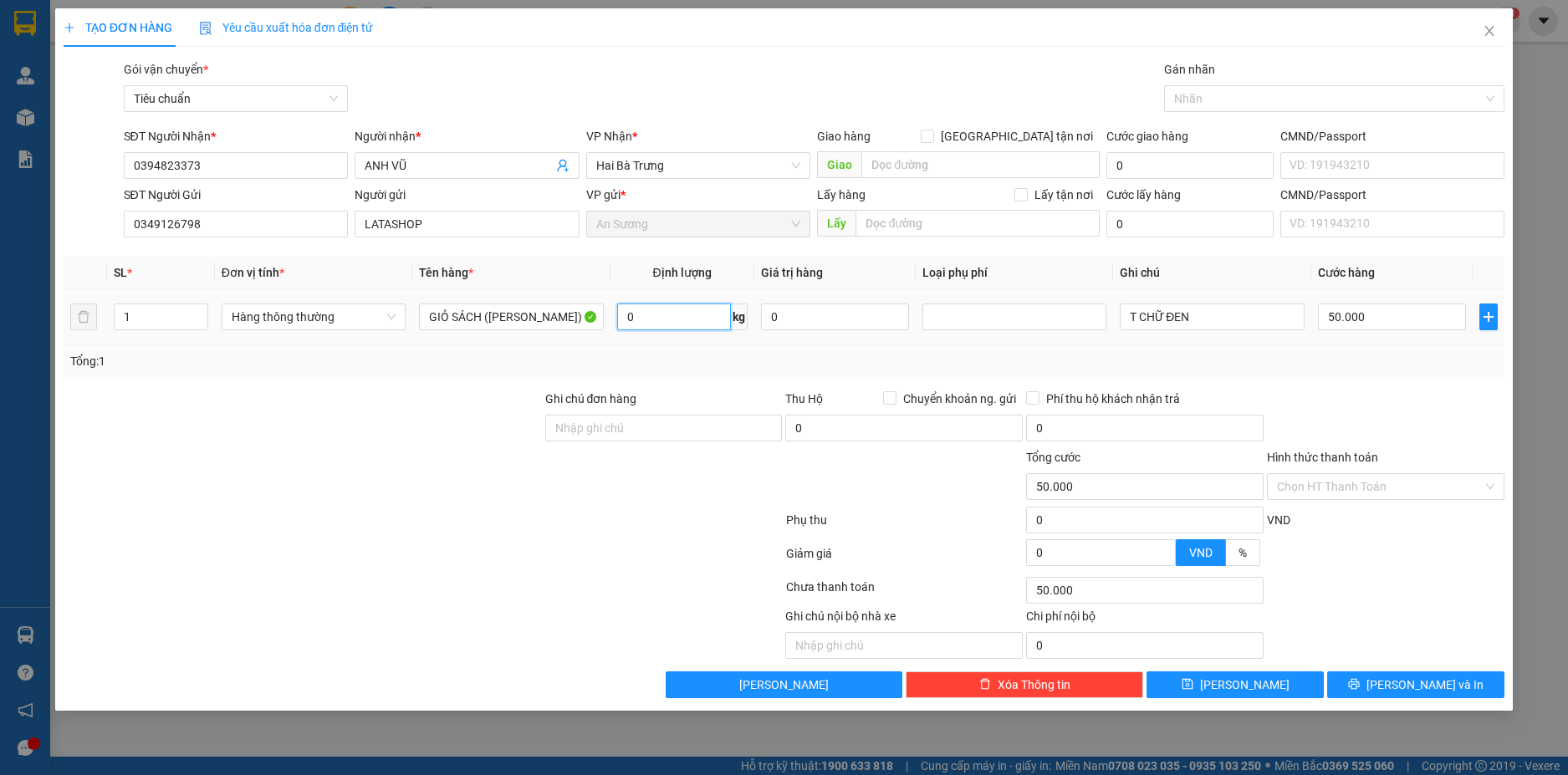
click at [689, 315] on input "0" at bounding box center [674, 317] width 114 height 27
type input "14"
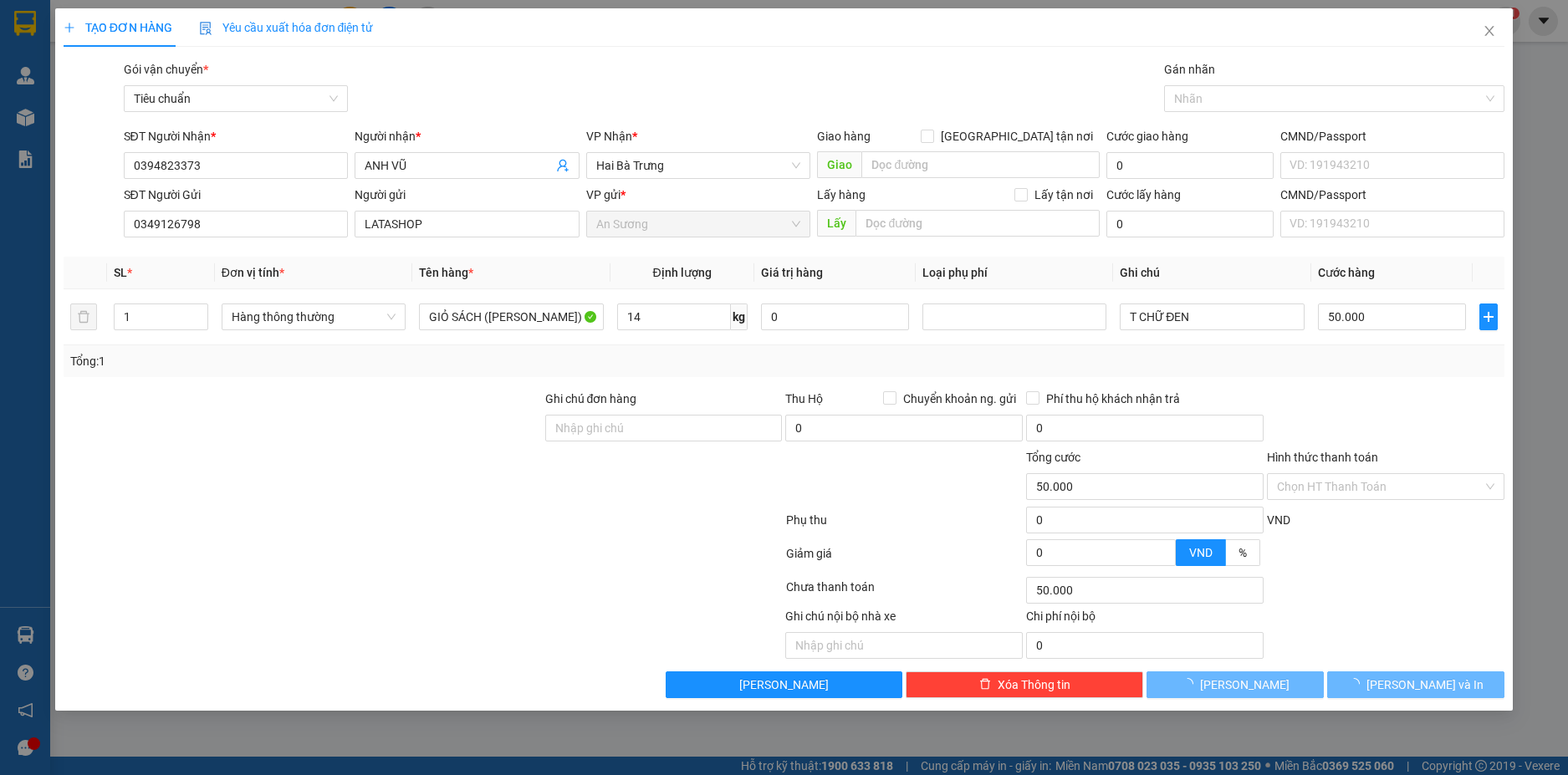
drag, startPoint x: 1372, startPoint y: 577, endPoint x: 1377, endPoint y: 571, distance: 7.8
click at [1377, 571] on div "Transit Pickup Surcharge Ids Transit Deliver Surcharge Ids Transit Deliver Surc…" at bounding box center [784, 379] width 1442 height 638
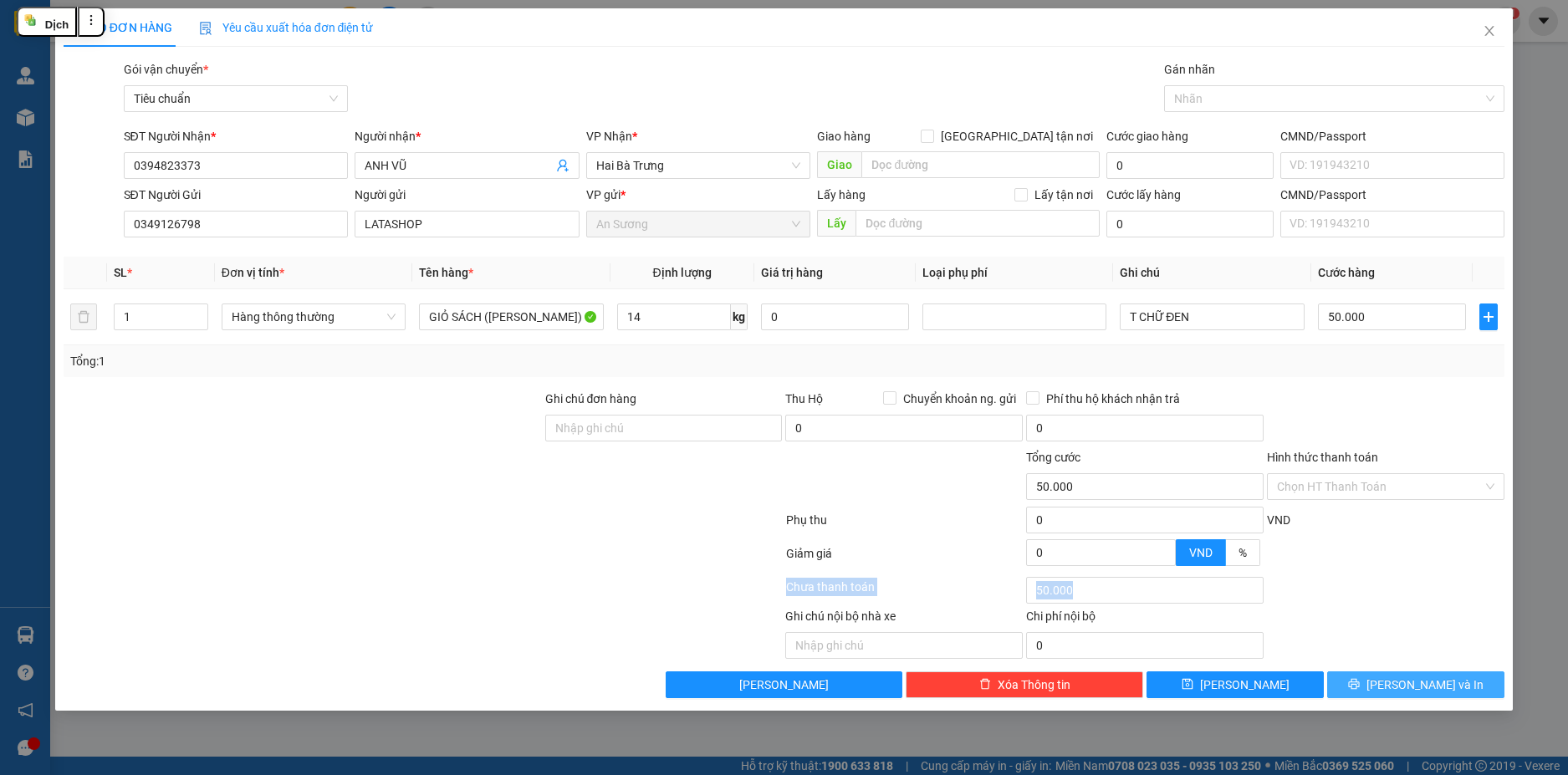
click at [1400, 685] on button "Lưu và In" at bounding box center [1416, 685] width 177 height 27
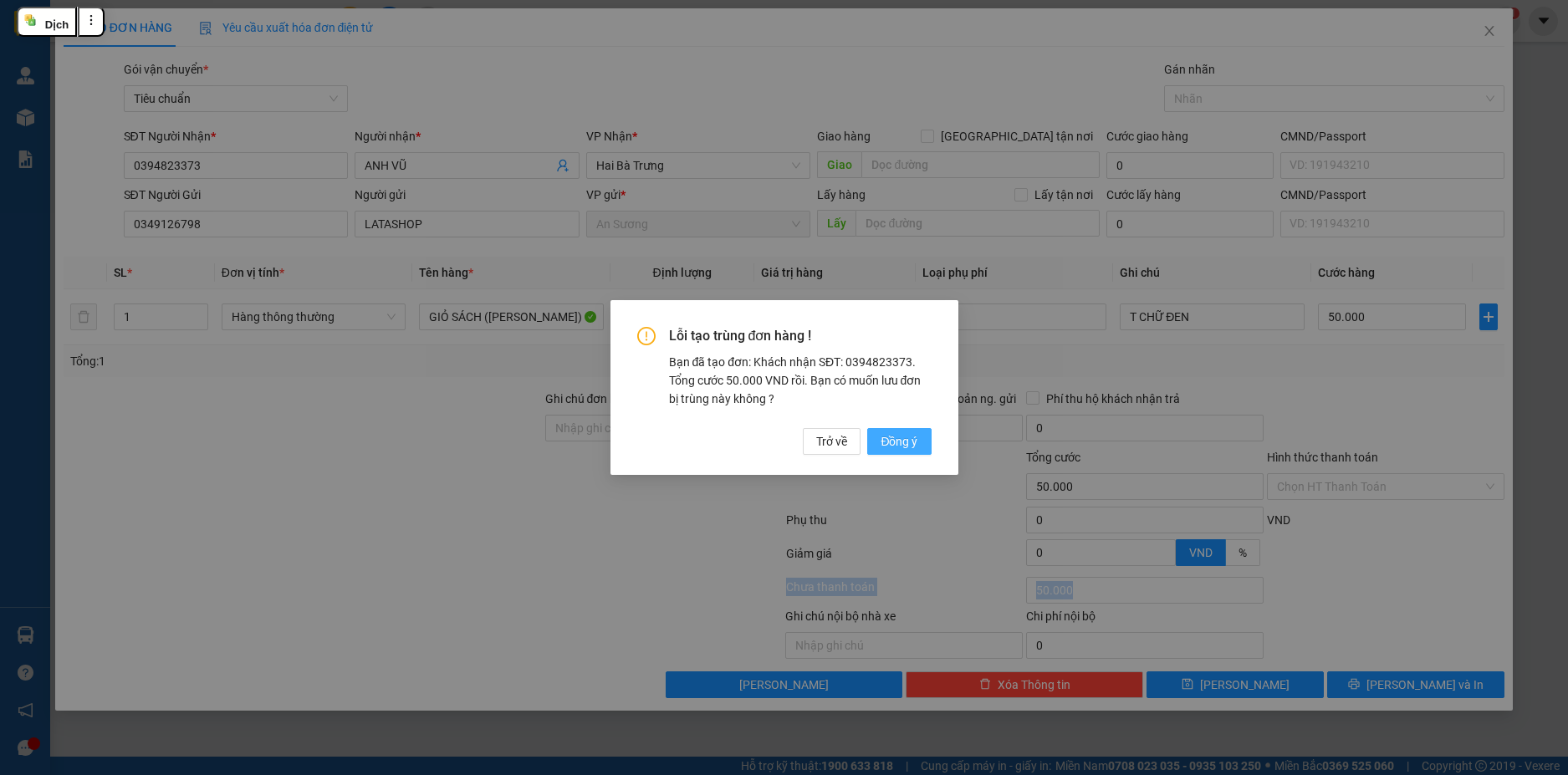
click at [918, 444] on button "Đồng ý" at bounding box center [899, 441] width 64 height 27
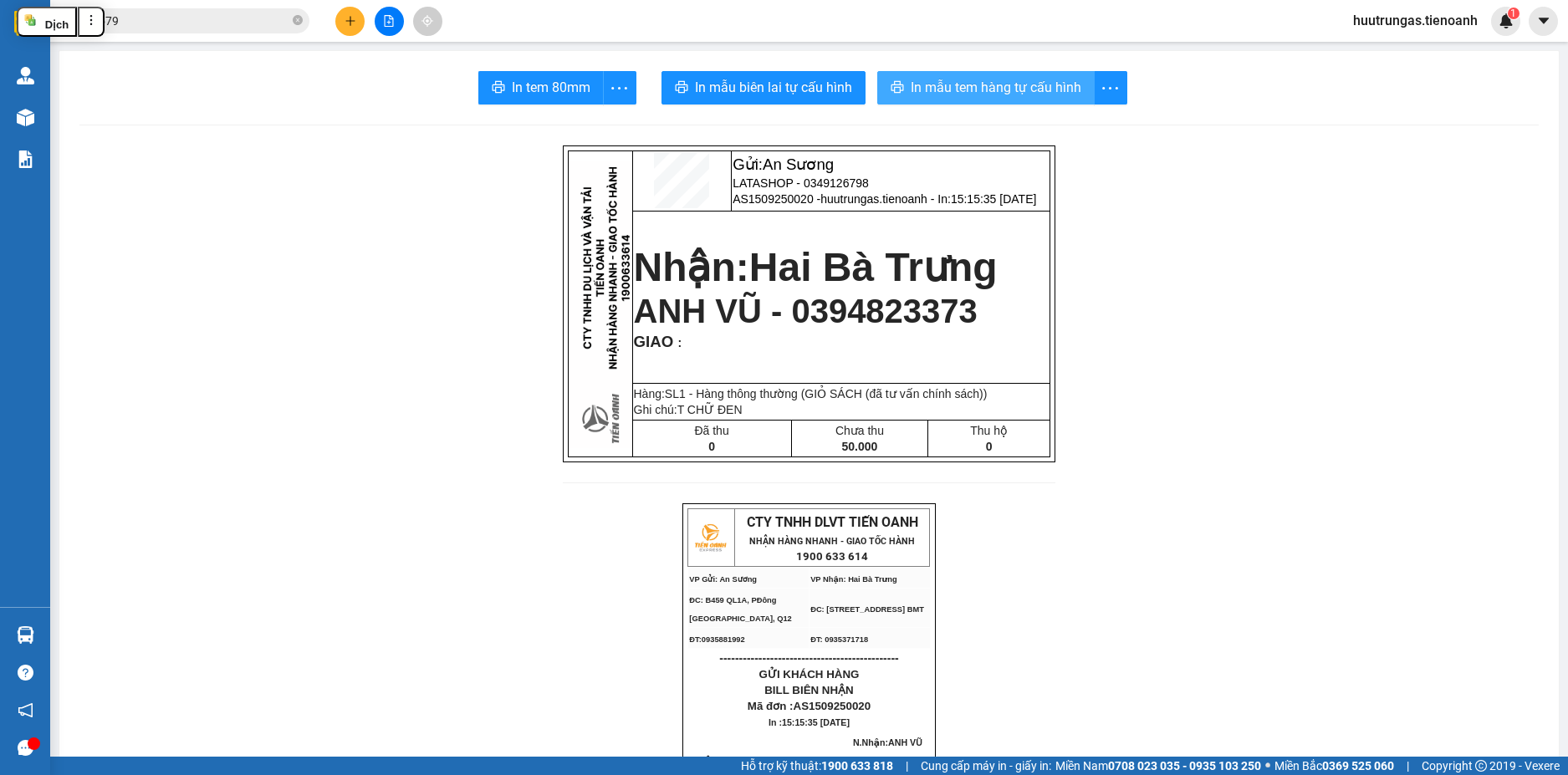
click at [957, 90] on span "In mẫu tem hàng tự cấu hình" at bounding box center [996, 88] width 171 height 21
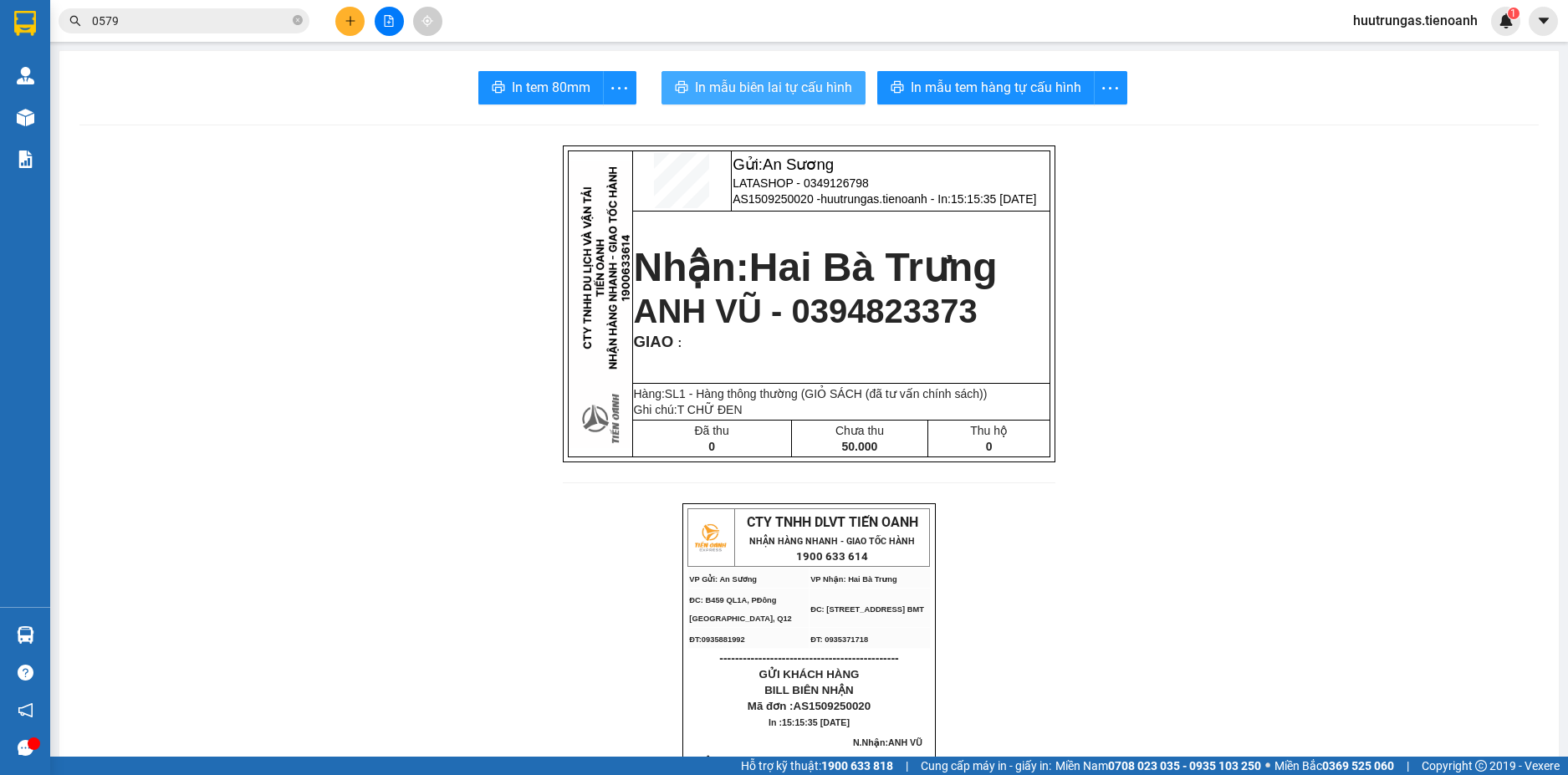
click at [778, 96] on span "In mẫu biên lai tự cấu hình" at bounding box center [773, 88] width 157 height 21
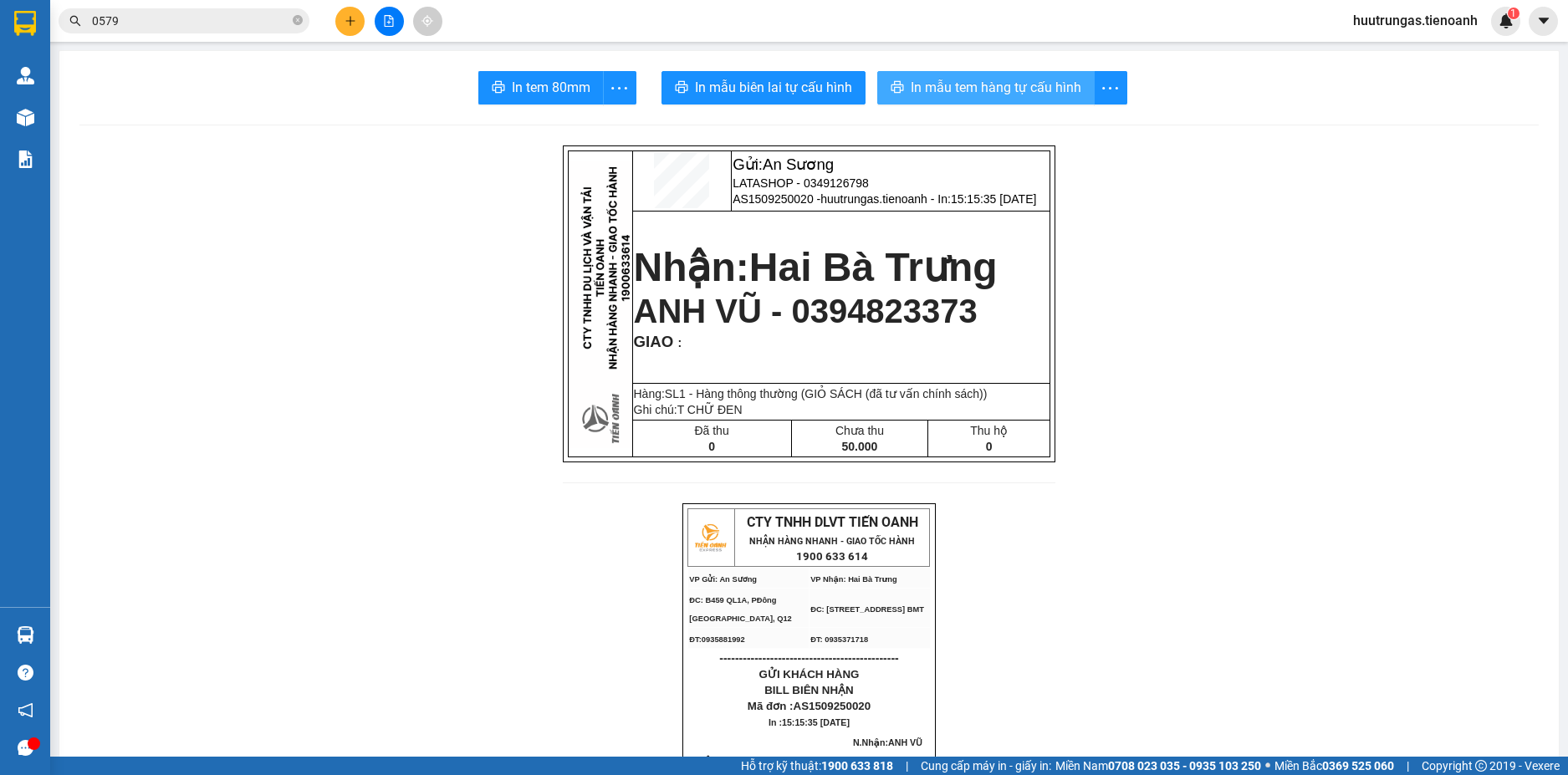
click at [996, 85] on span "In mẫu tem hàng tự cấu hình" at bounding box center [996, 88] width 171 height 21
click at [341, 22] on button at bounding box center [350, 21] width 29 height 29
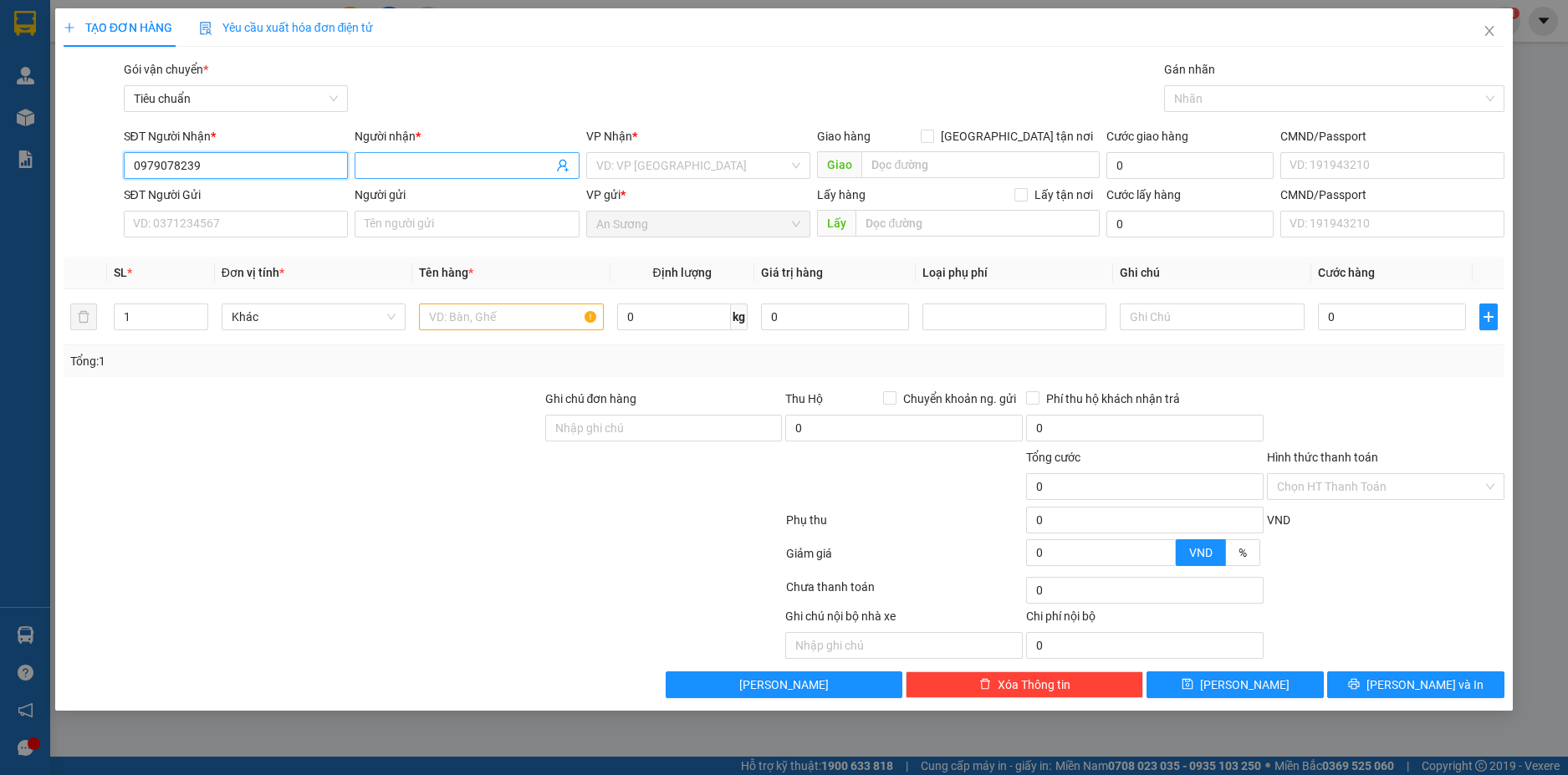
type input "0979078239"
click at [458, 169] on input "Người nhận *" at bounding box center [458, 165] width 188 height 18
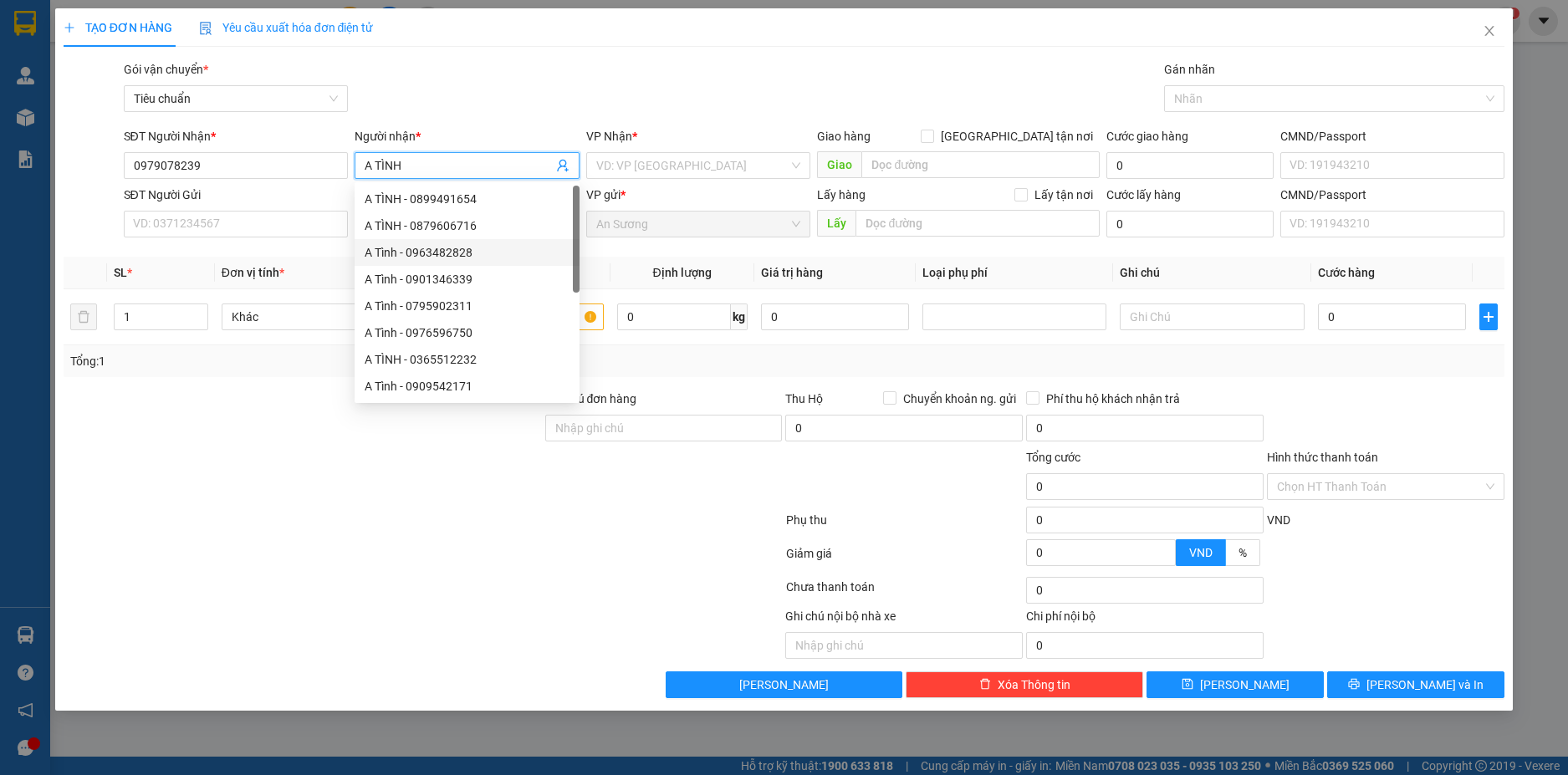
type input "A TÌNH"
click at [210, 430] on div at bounding box center [303, 418] width 482 height 59
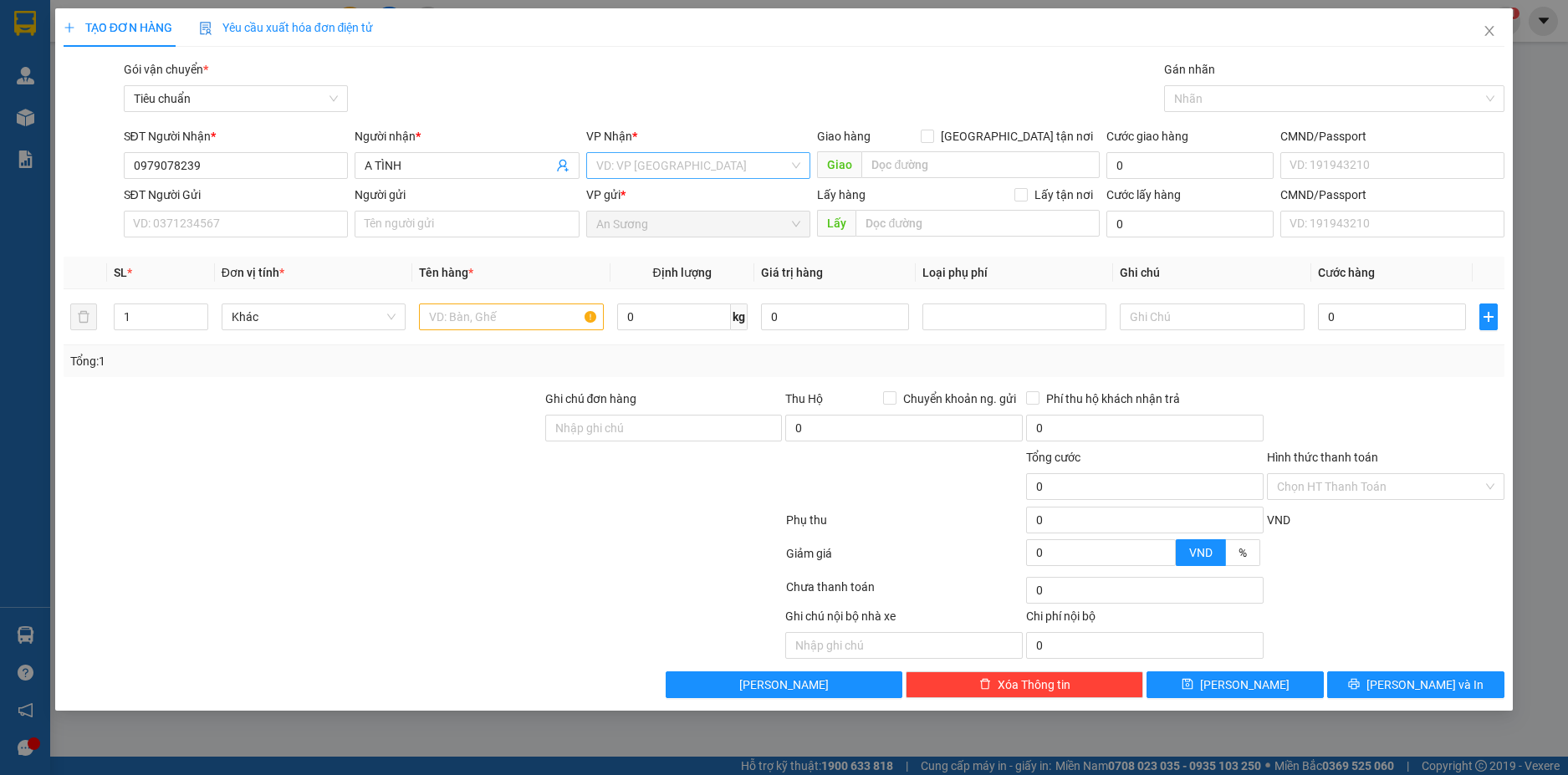
click at [664, 165] on input "search" at bounding box center [693, 166] width 193 height 25
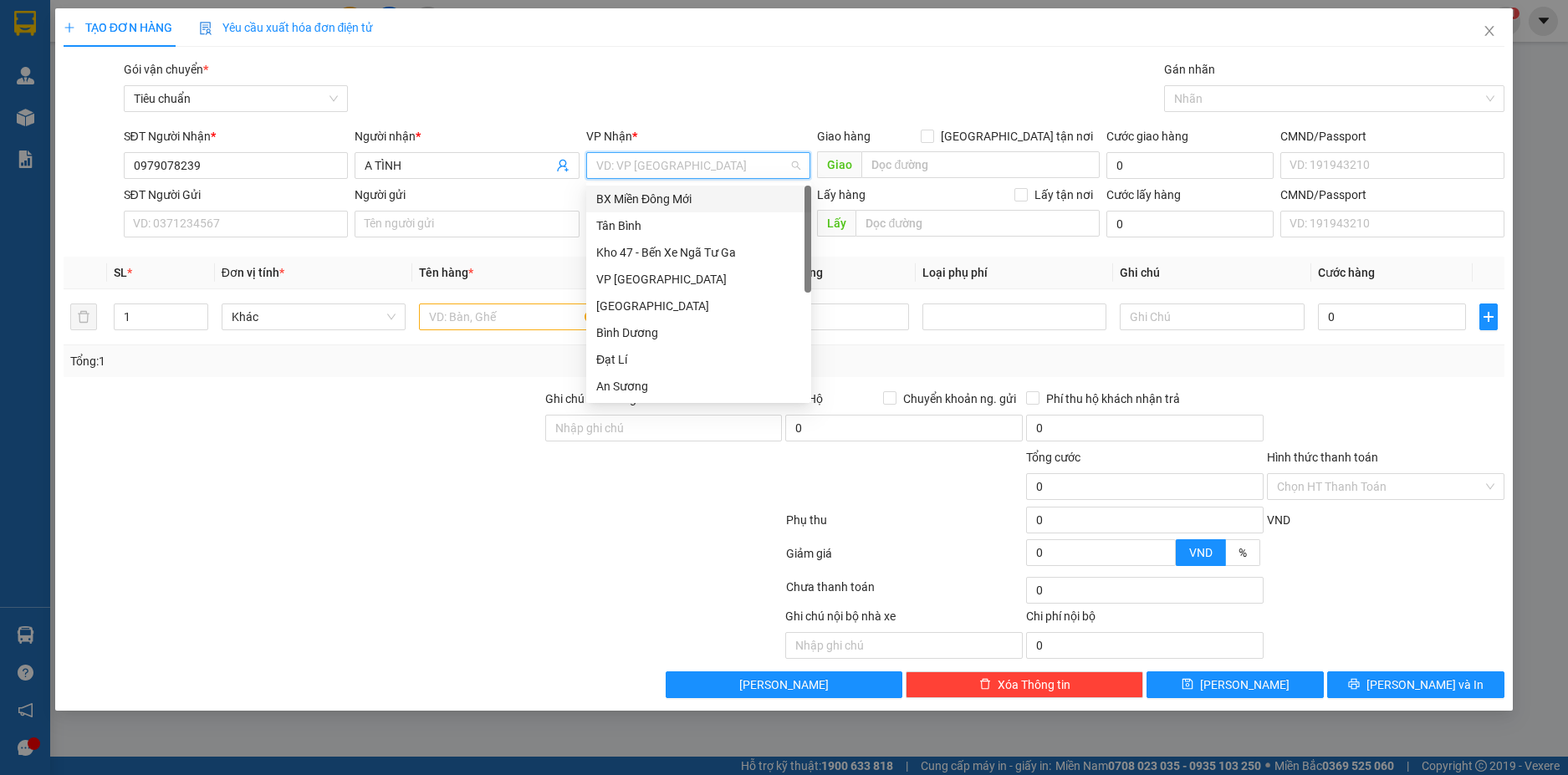
type input "H"
click at [653, 307] on div "Hai Bà Trưng" at bounding box center [699, 306] width 205 height 18
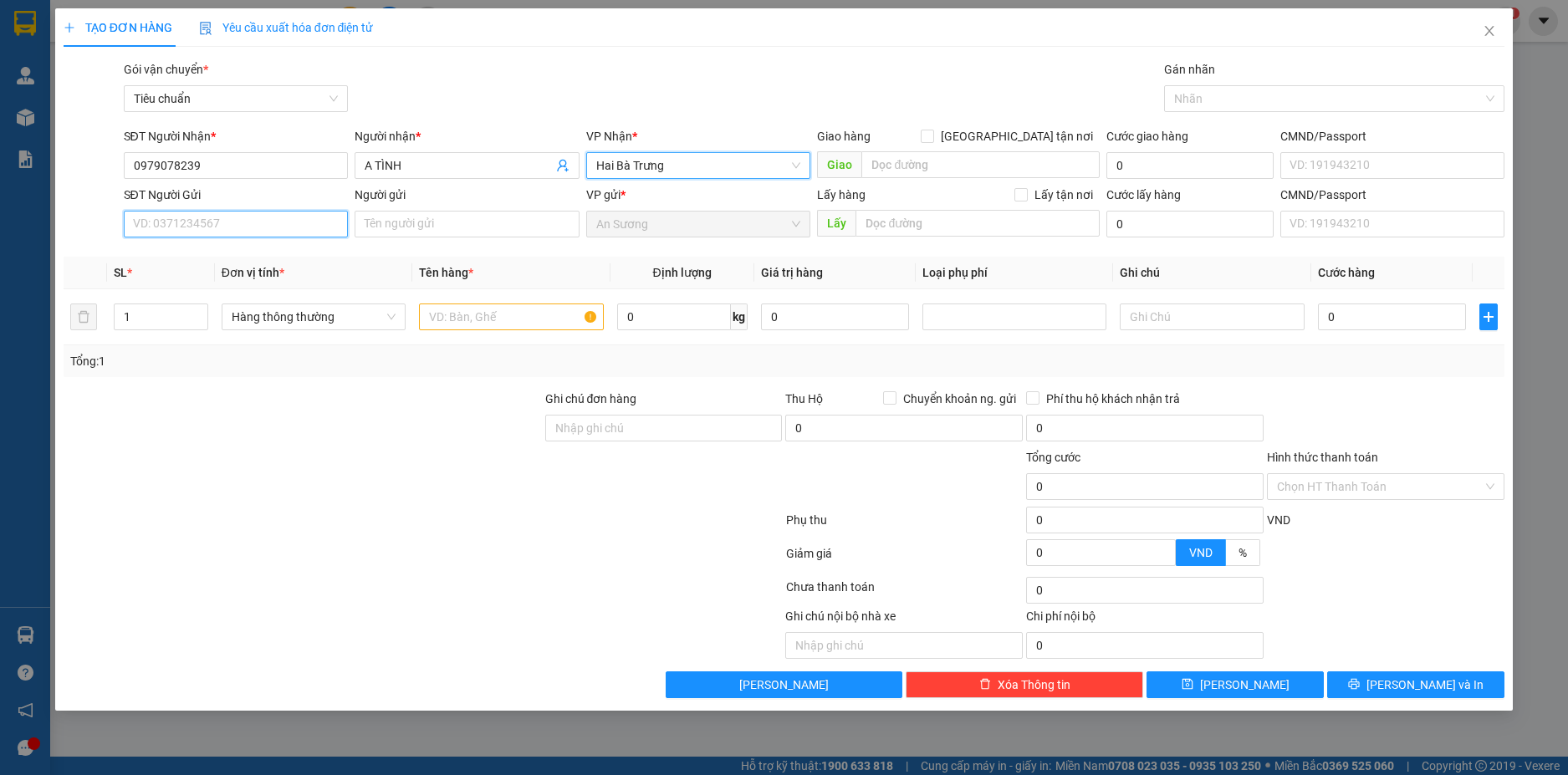
click at [252, 223] on input "SĐT Người Gửi" at bounding box center [235, 225] width 225 height 27
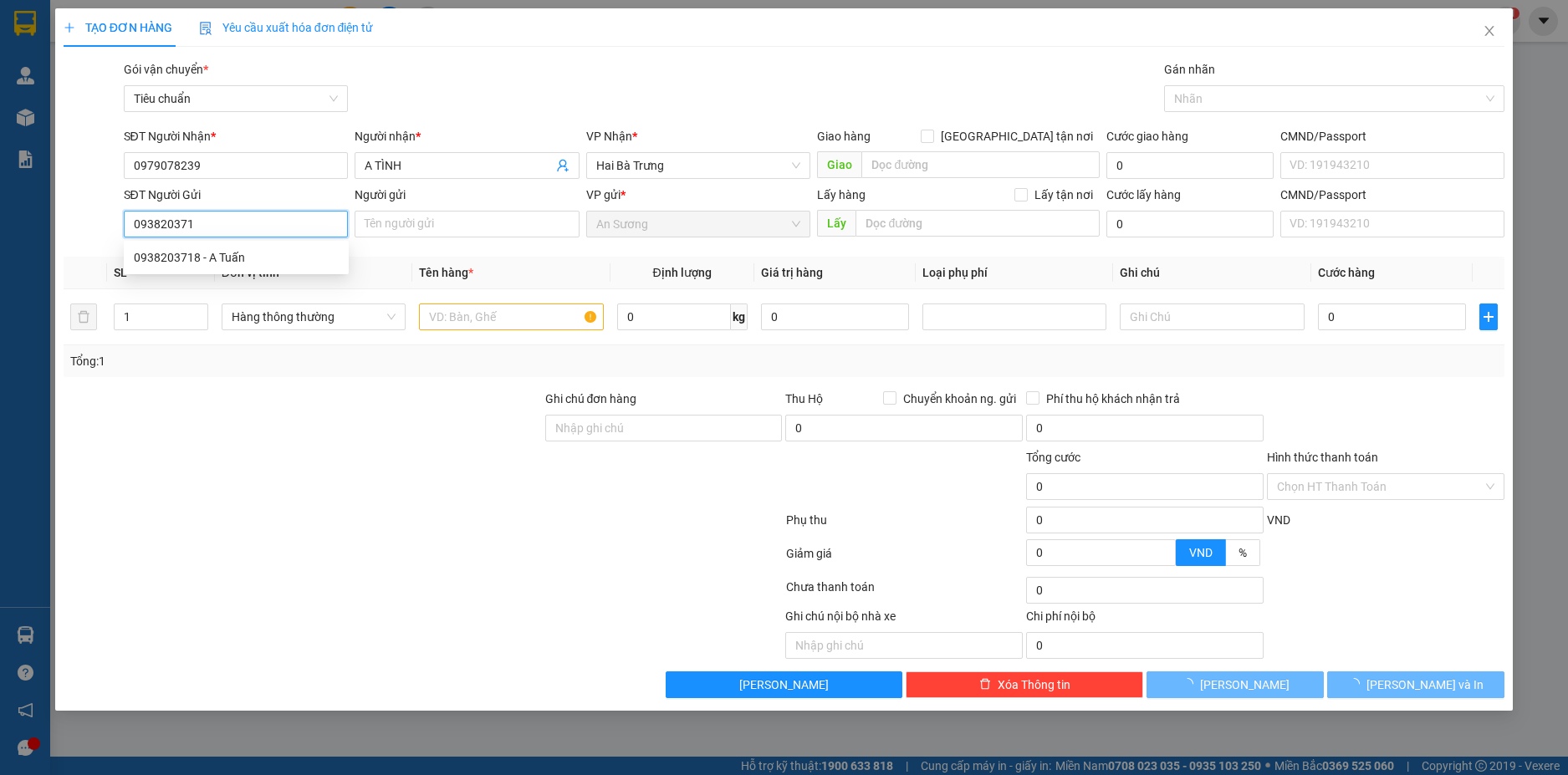
type input "0938203718"
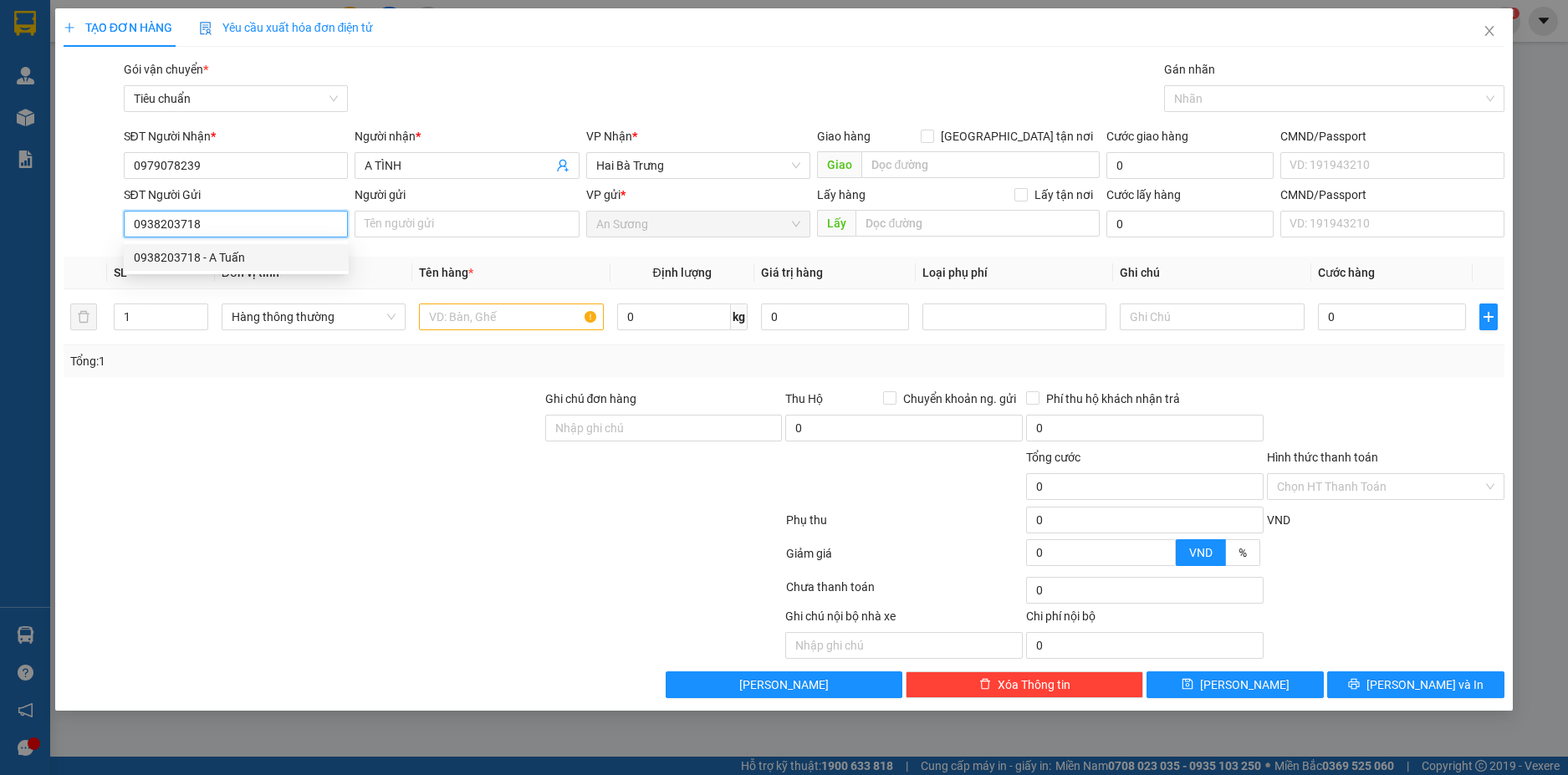
click at [255, 256] on div "0938203718 - A Tuấn" at bounding box center [236, 257] width 205 height 18
type input "A Tuấn"
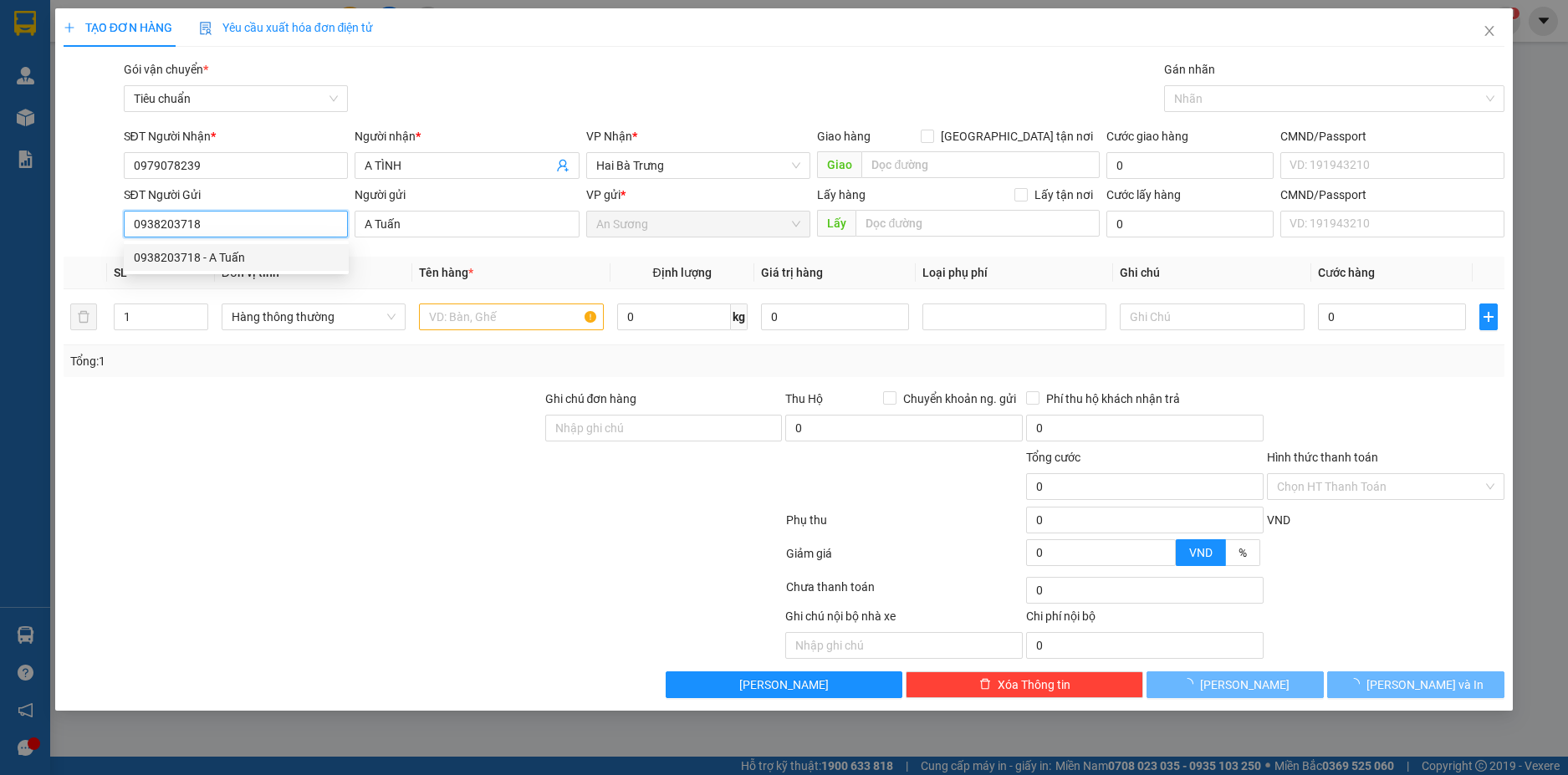
type input "30.000"
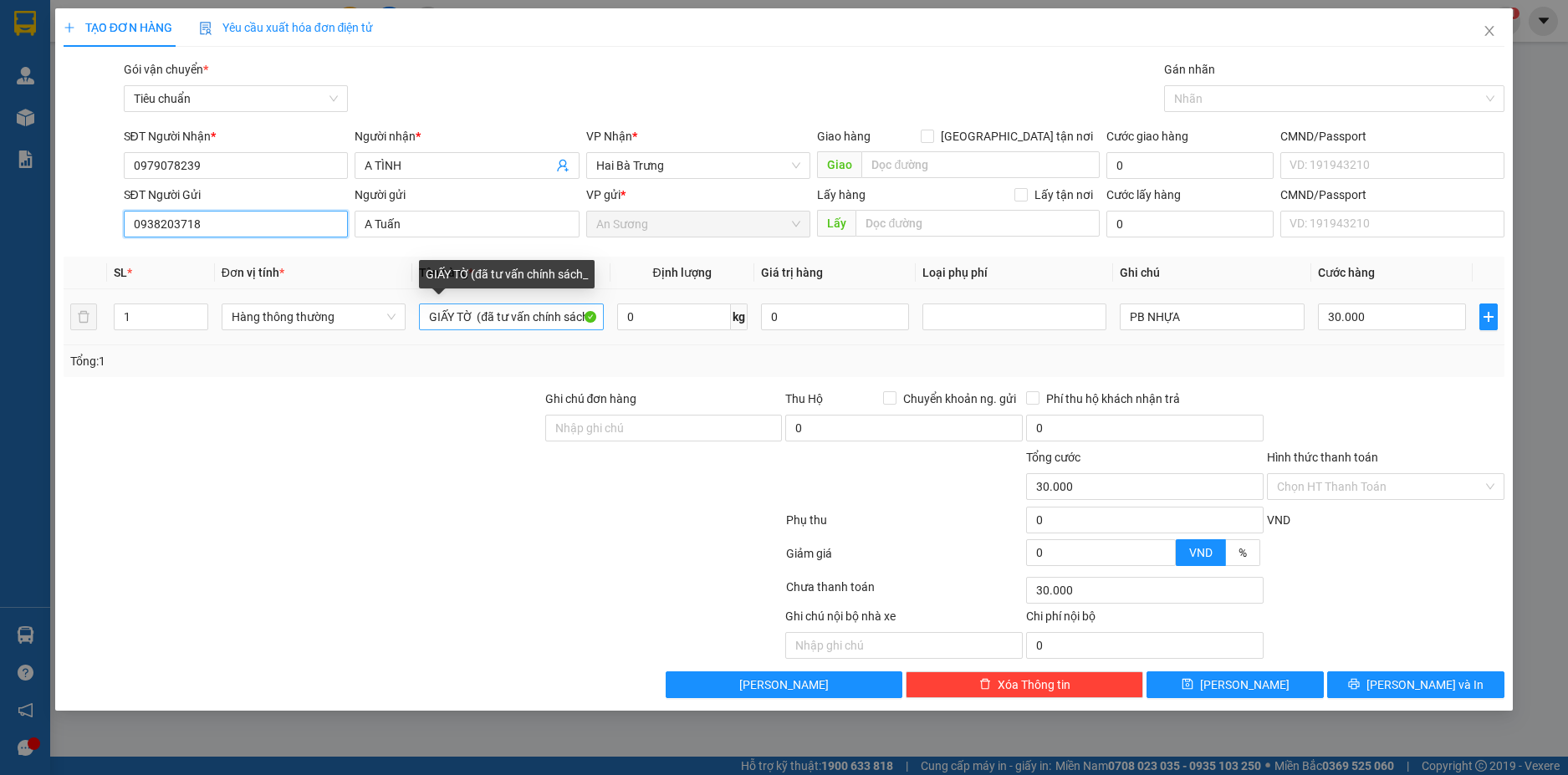
type input "0938203718"
drag, startPoint x: 469, startPoint y: 313, endPoint x: 423, endPoint y: 317, distance: 46.2
click at [423, 317] on input "GIẤY TỜ (đã tư vấn chính sách_" at bounding box center [511, 317] width 184 height 27
type input "LK MÁY (đã tư vấn chính sách_"
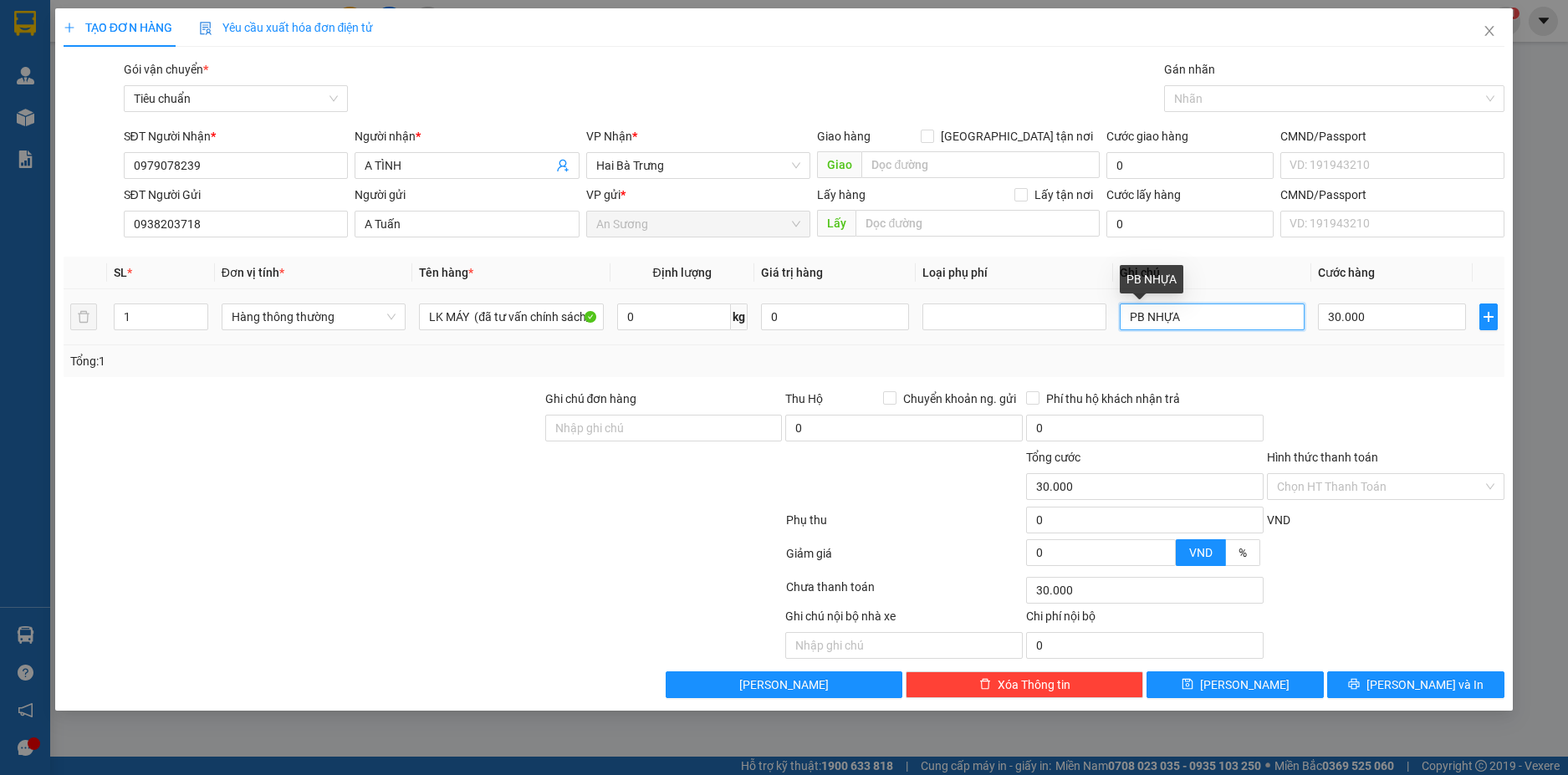
click at [1204, 324] on input "PB NHỰA" at bounding box center [1211, 317] width 184 height 27
type input "H TRẮNG CHỮU ĐEN"
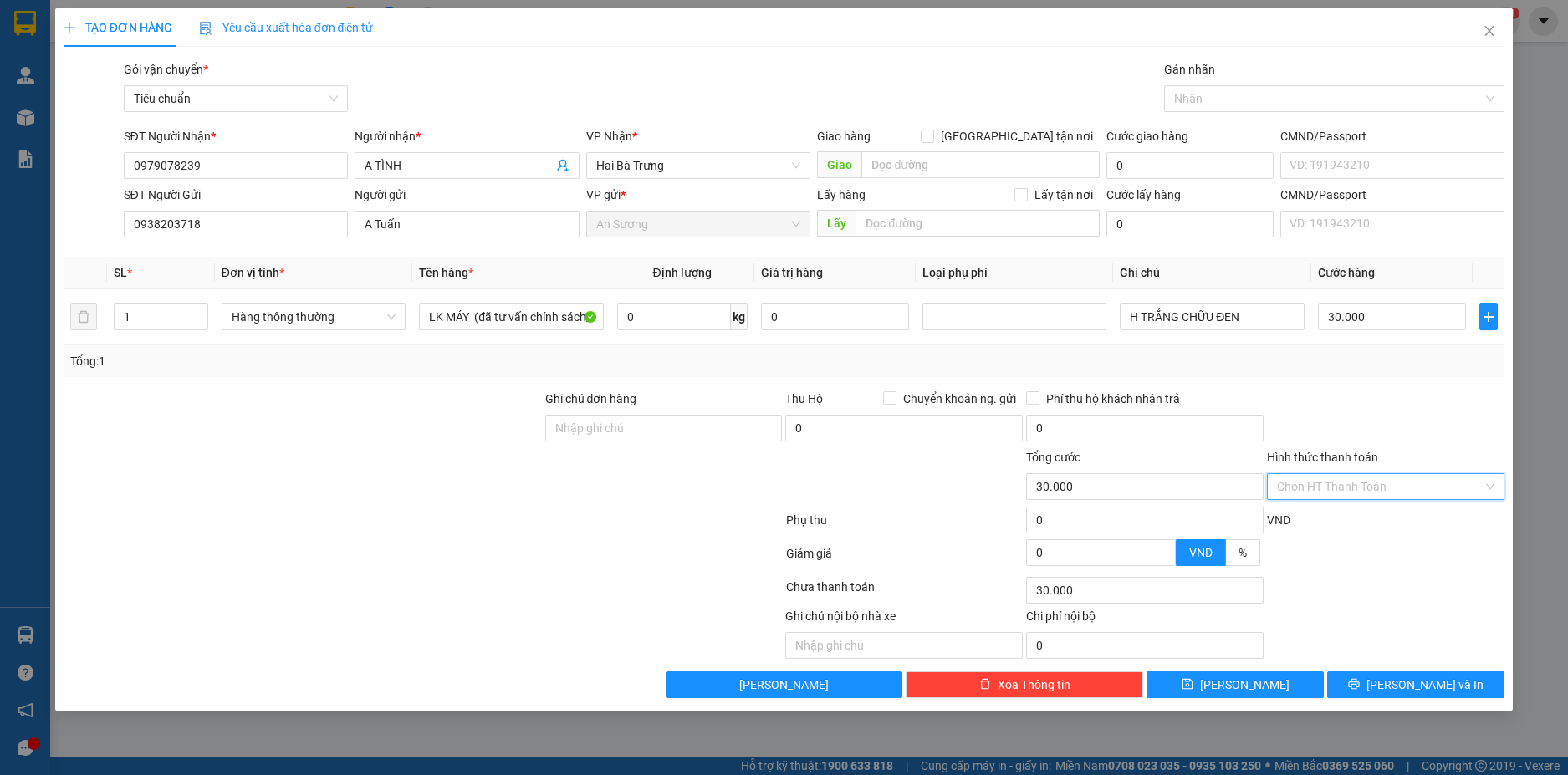
click at [1445, 487] on input "Hình thức thanh toán" at bounding box center [1379, 487] width 205 height 25
click at [1377, 517] on div "Tại văn phòng" at bounding box center [1386, 520] width 218 height 18
type input "0"
click at [1427, 683] on span "Lưu và In" at bounding box center [1423, 684] width 117 height 18
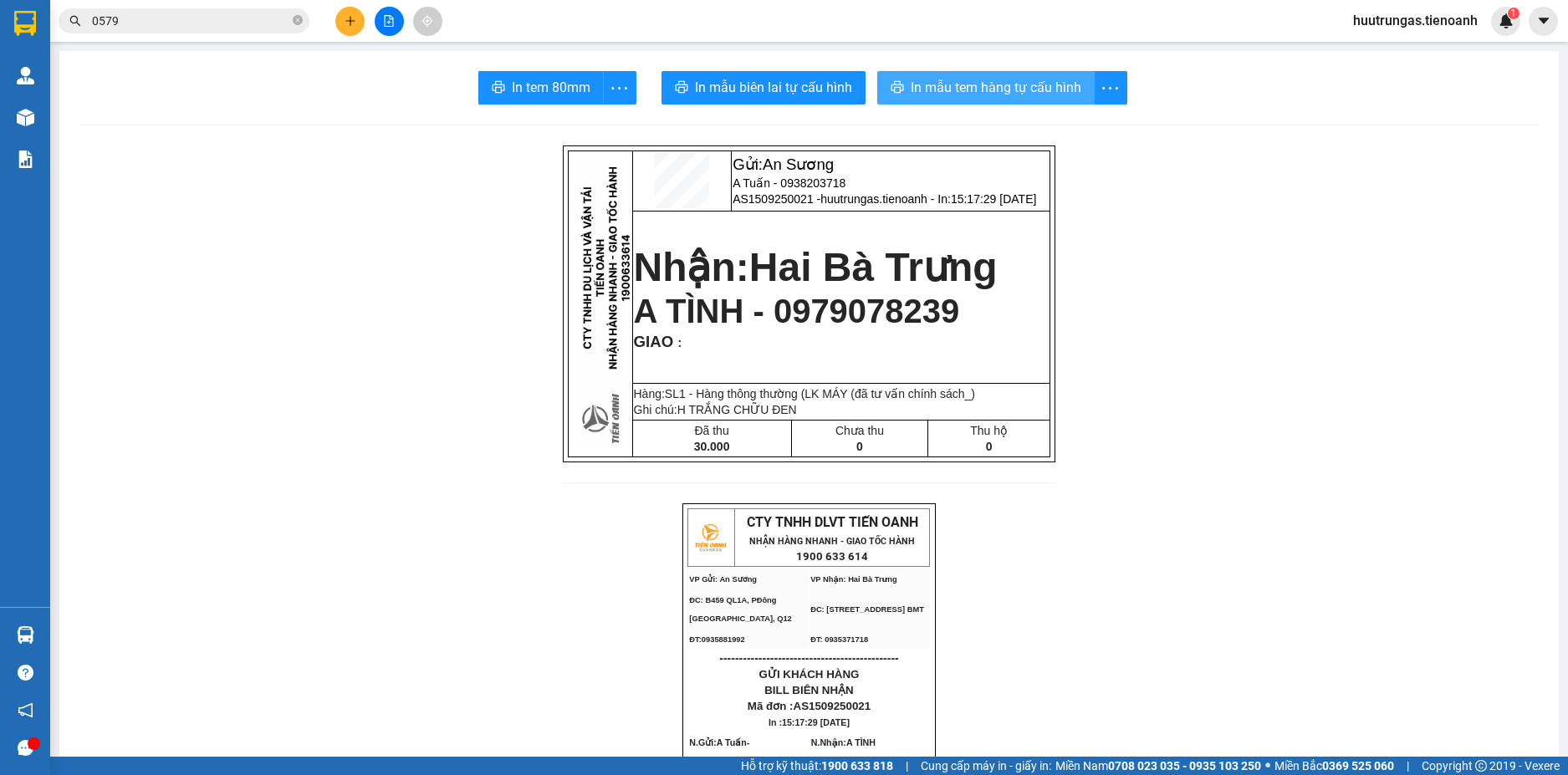
click at [992, 94] on span "In mẫu tem hàng tự cấu hình" at bounding box center [996, 88] width 171 height 21
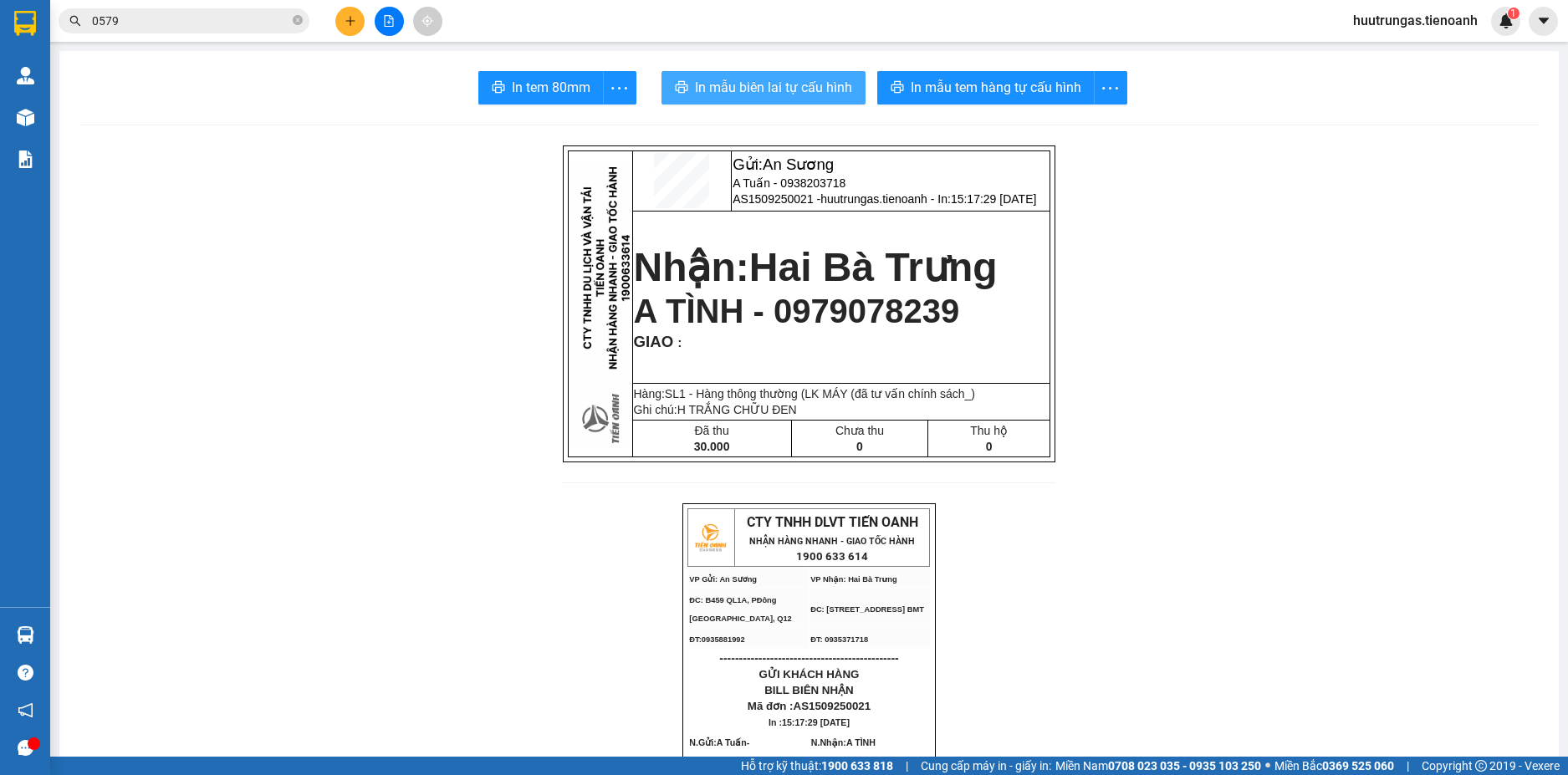
click at [770, 96] on span "In mẫu biên lai tự cấu hình" at bounding box center [773, 88] width 157 height 21
click at [347, 22] on icon "plus" at bounding box center [350, 21] width 12 height 12
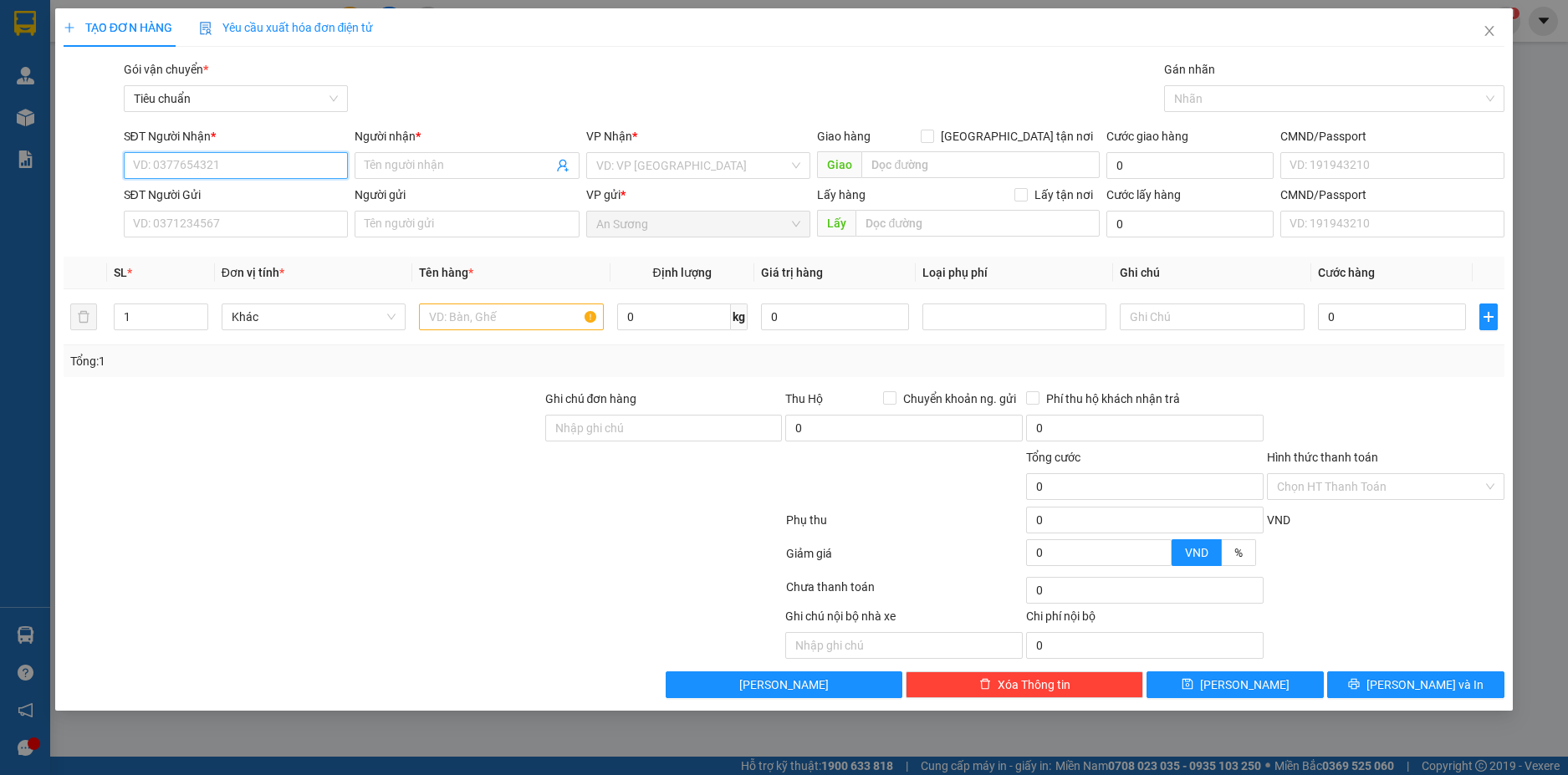
click at [204, 164] on input "SĐT Người Nhận *" at bounding box center [235, 166] width 225 height 27
click at [248, 193] on div "0935764142 - HUY BÁCH" at bounding box center [236, 199] width 205 height 18
type input "0935764142"
type input "HUY BÁCH"
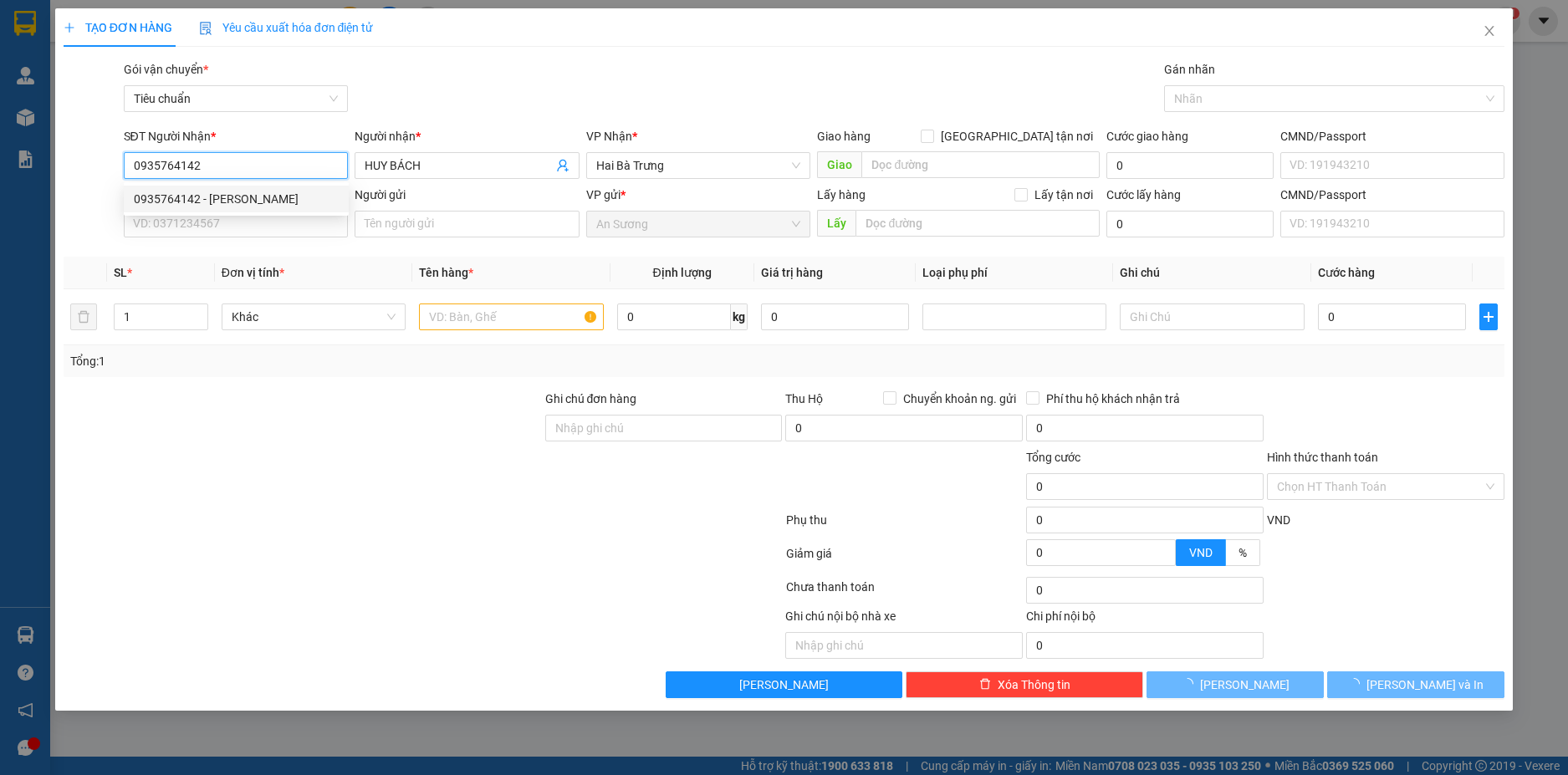
type input "40.000"
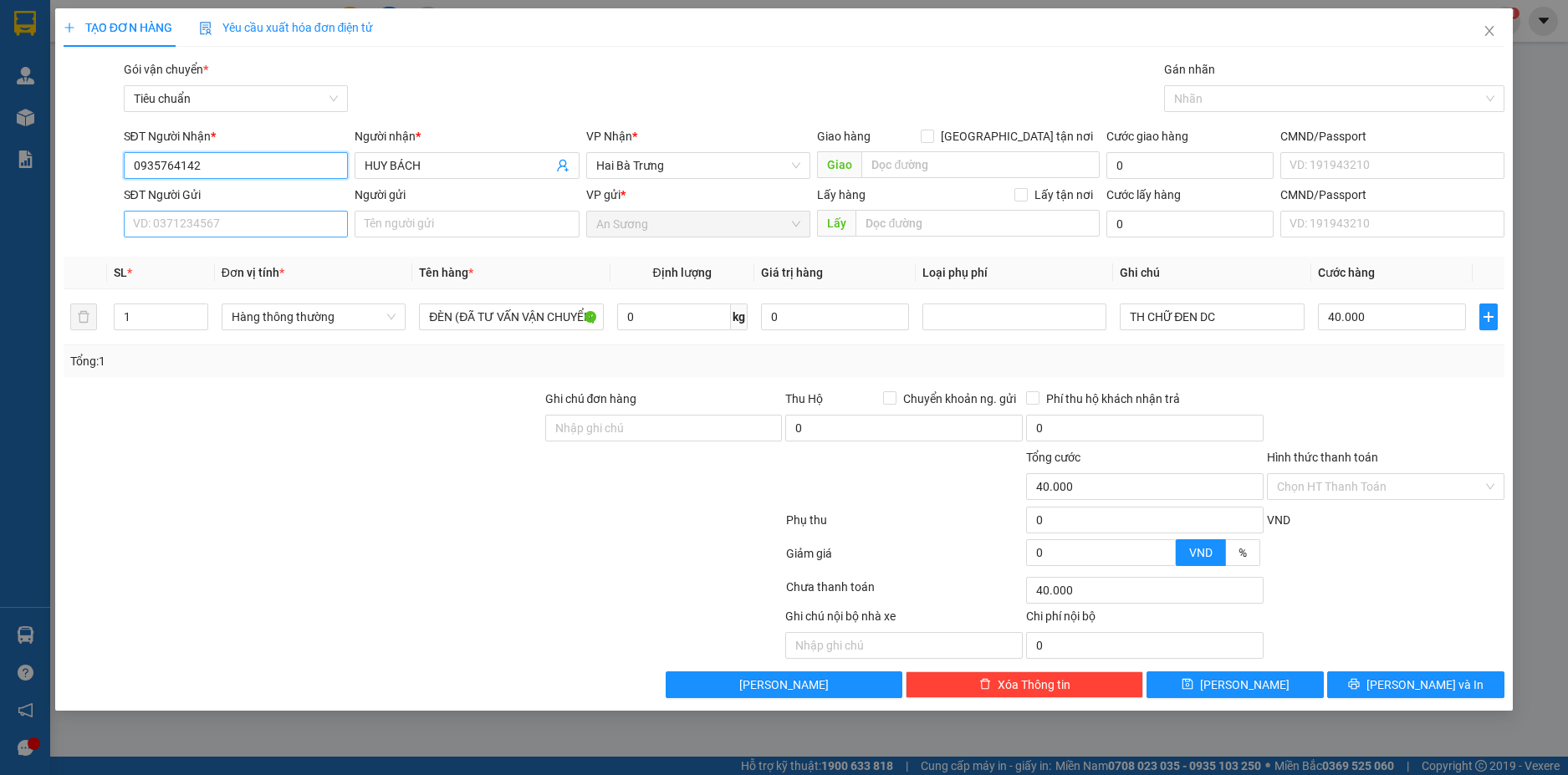
type input "0935764142"
click at [252, 227] on input "SĐT Người Gửi" at bounding box center [235, 225] width 225 height 27
click at [255, 259] on div "0868031530 - NAM LONG" at bounding box center [236, 257] width 205 height 18
type input "0868031530"
type input "NAM LONG"
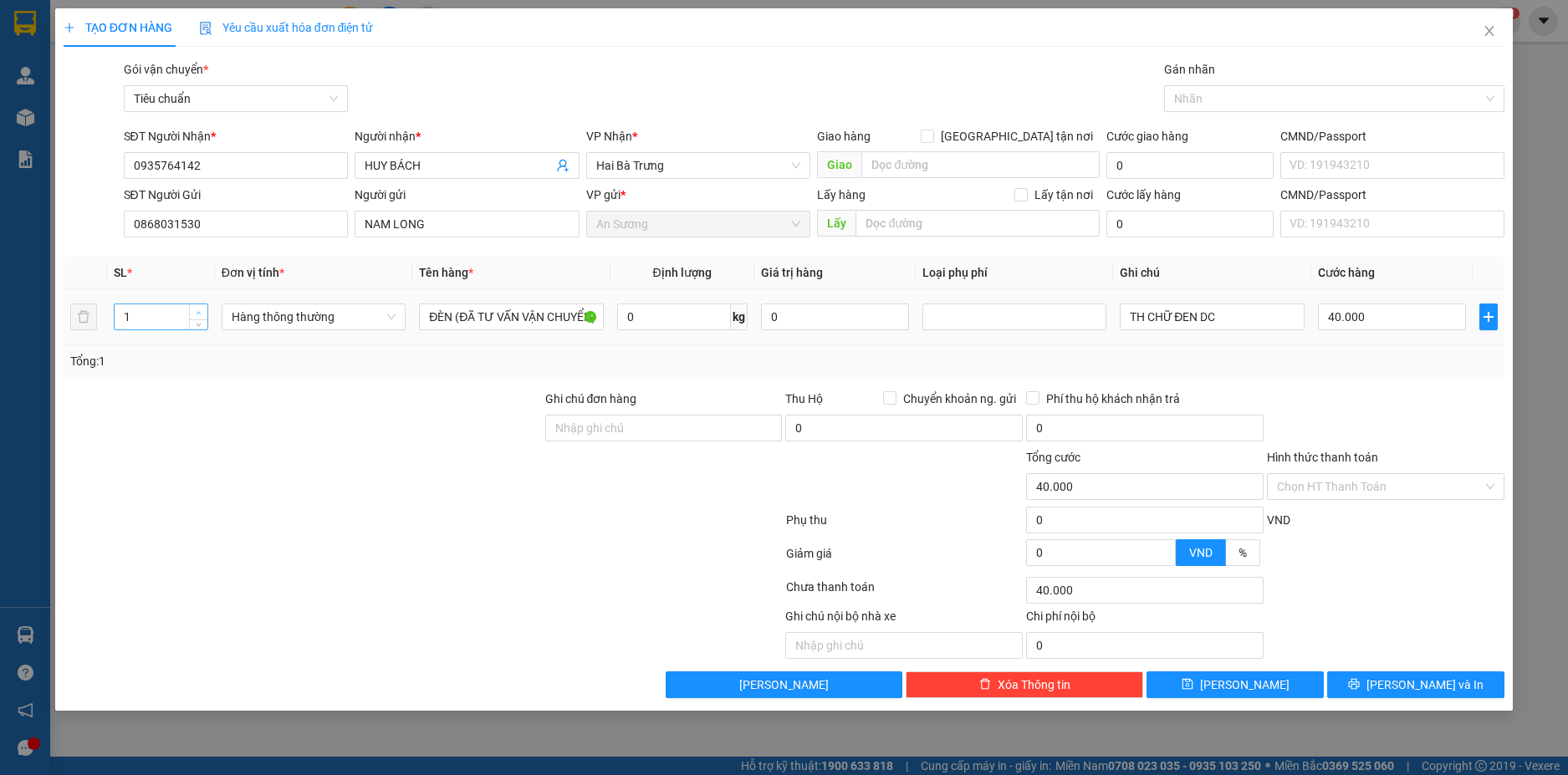
click at [194, 311] on span "up" at bounding box center [199, 312] width 10 height 10
type input "2"
click at [666, 315] on input "0" at bounding box center [674, 317] width 114 height 27
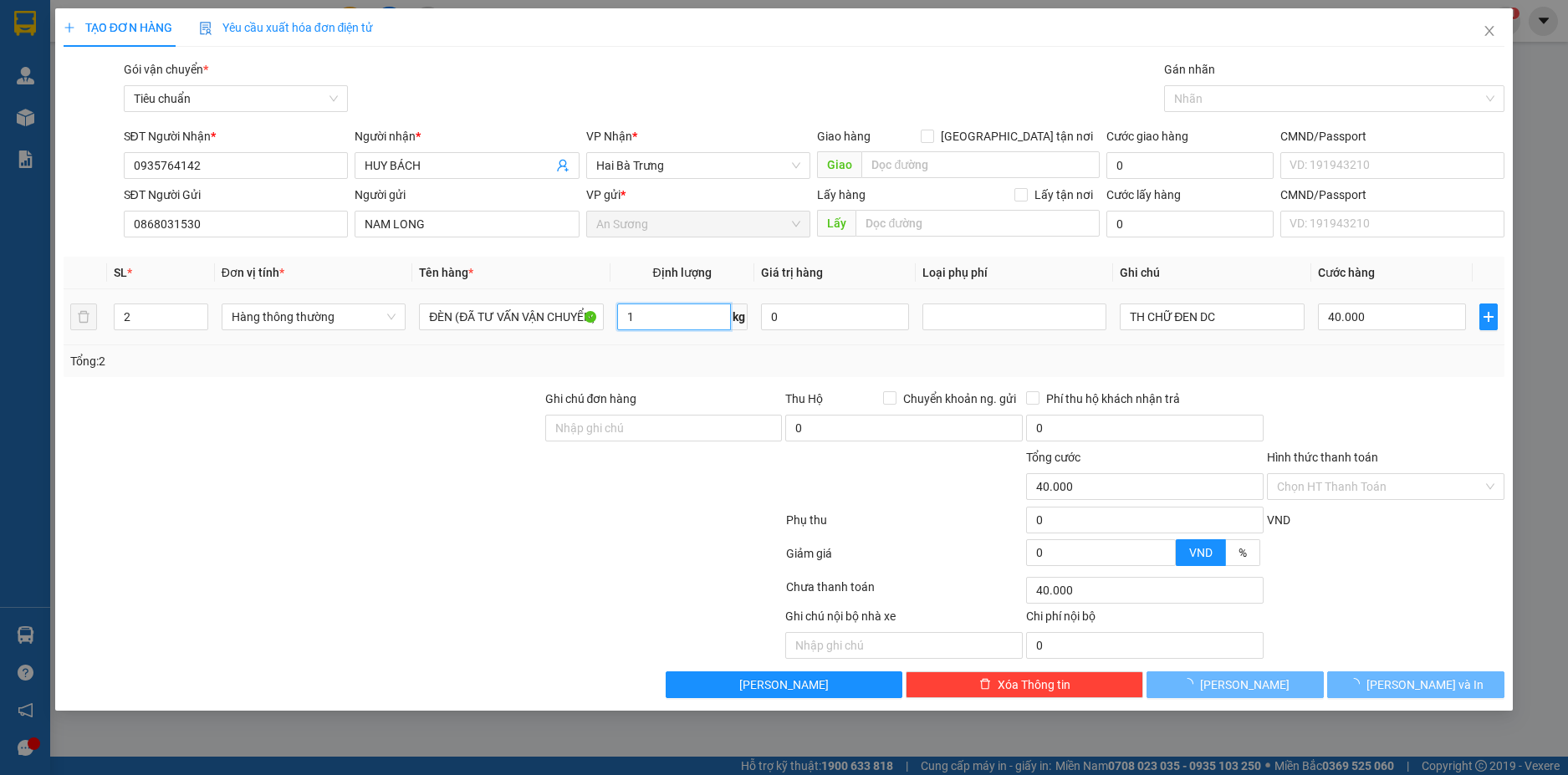
type input "19"
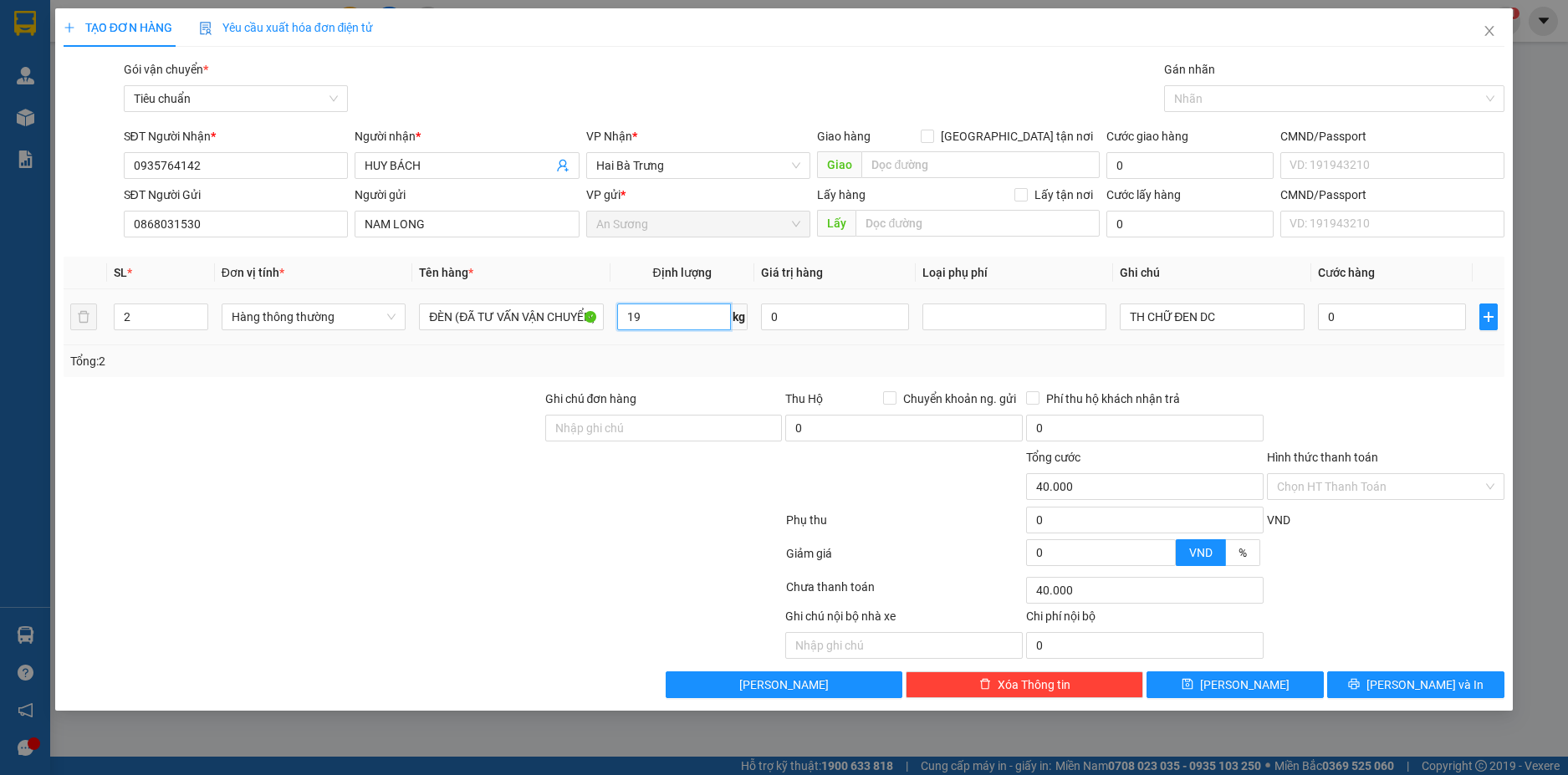
type input "0"
type input "10"
click at [897, 353] on div "Tổng: 2" at bounding box center [784, 361] width 1428 height 18
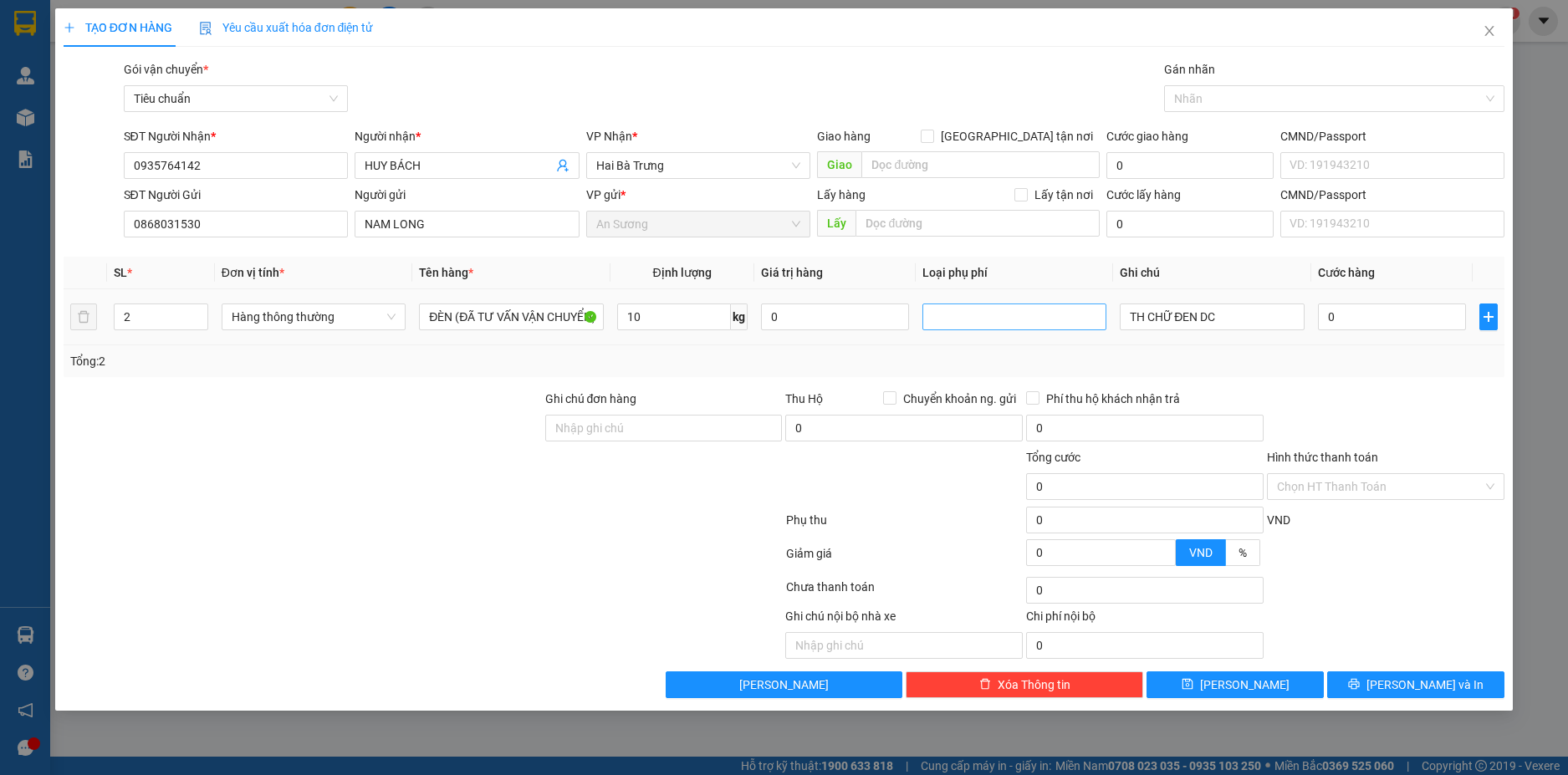
type input "40.000"
click at [1135, 319] on input "TH CHỮ ĐEN DC" at bounding box center [1211, 317] width 184 height 27
click at [1128, 321] on input "TH CHỮ ĐEN DC" at bounding box center [1211, 317] width 184 height 27
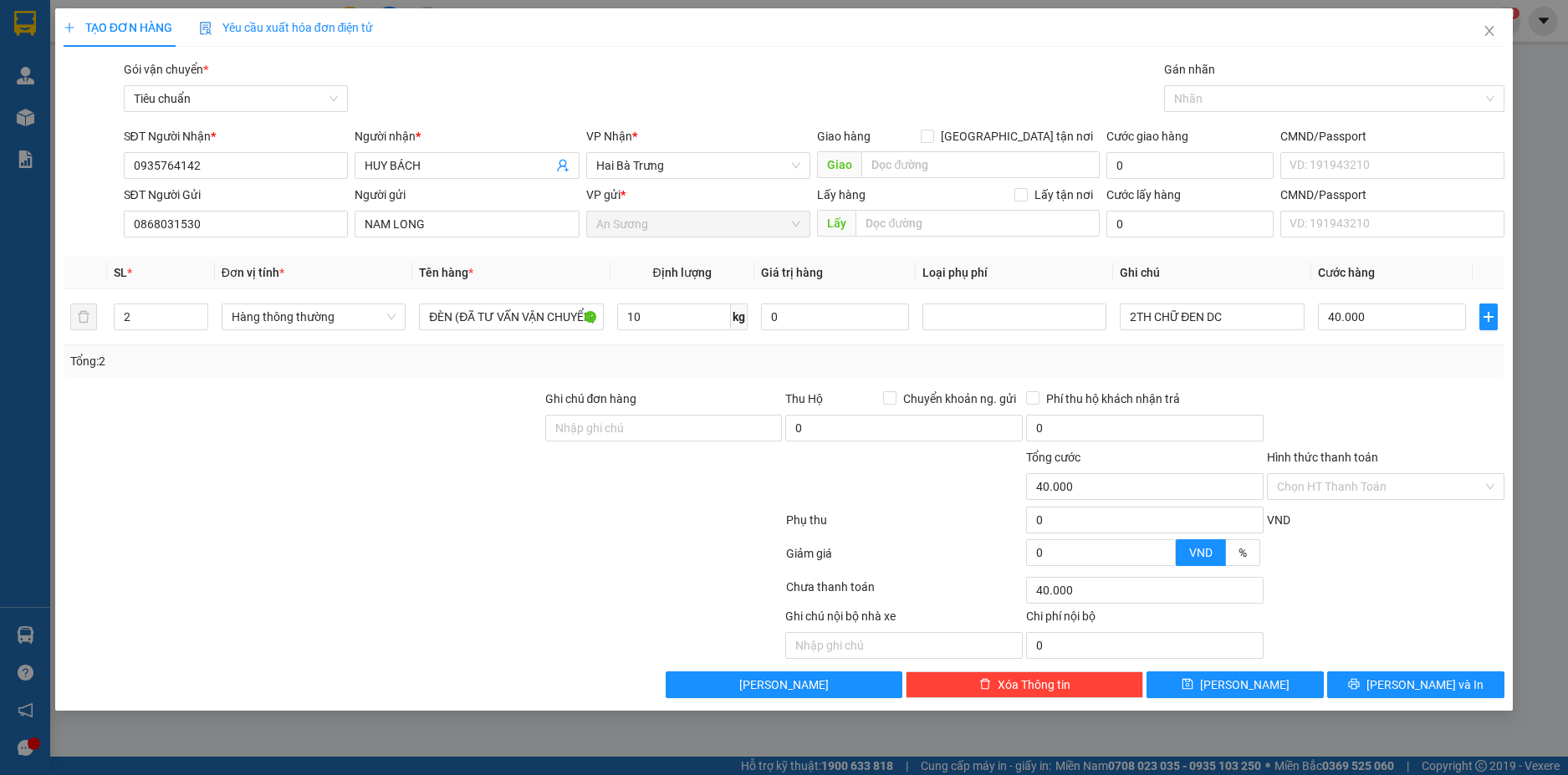
click at [1278, 355] on div "Tổng: 2" at bounding box center [784, 361] width 1428 height 18
drag, startPoint x: 1234, startPoint y: 313, endPoint x: 1208, endPoint y: 318, distance: 26.5
click at [1208, 318] on input "2TH CHỮ ĐEN DC" at bounding box center [1211, 317] width 184 height 27
type input "2TH CHỮ ĐEN"
click at [1420, 320] on input "40.000" at bounding box center [1392, 317] width 148 height 27
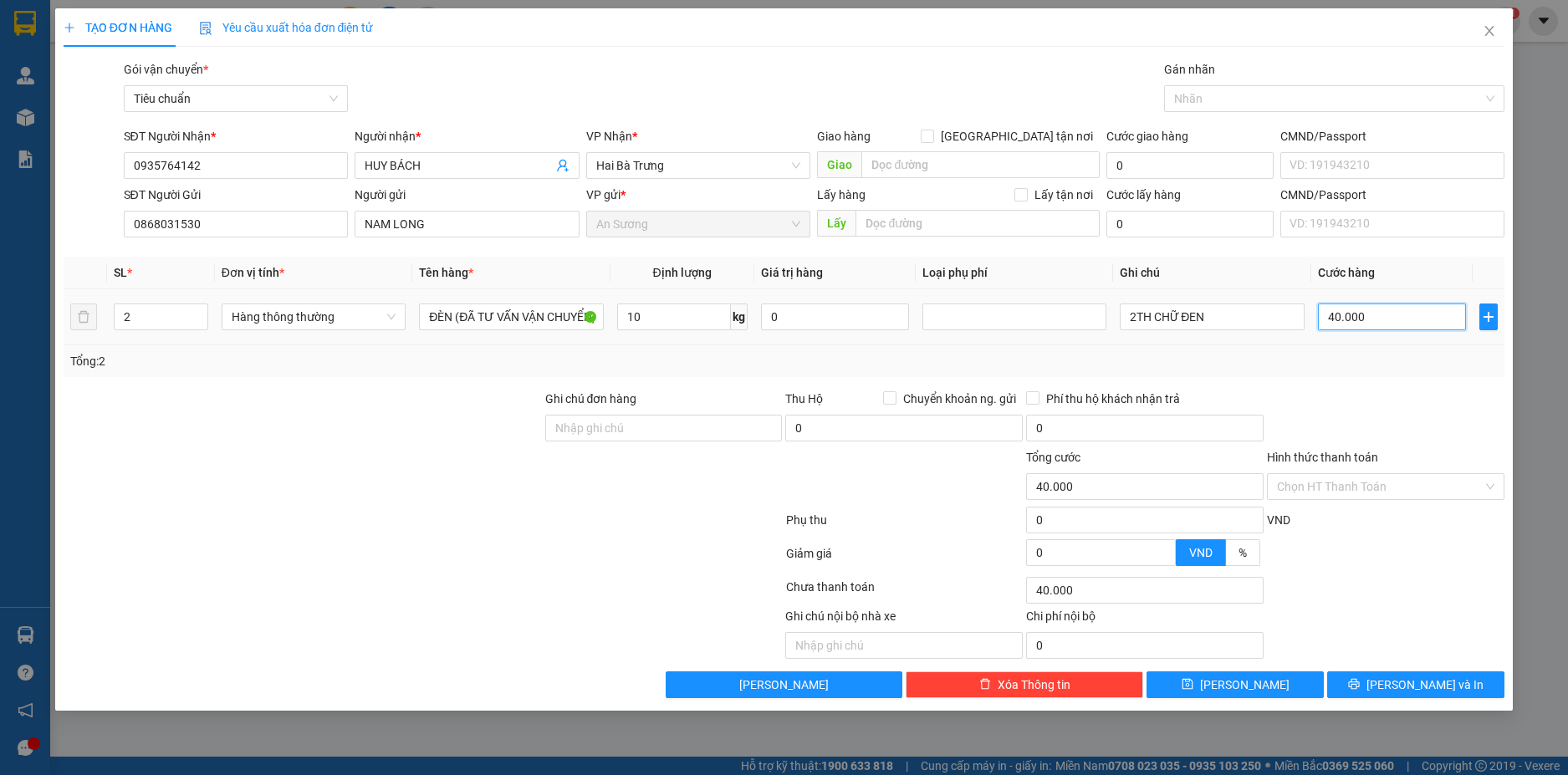
type input "1"
type input "10"
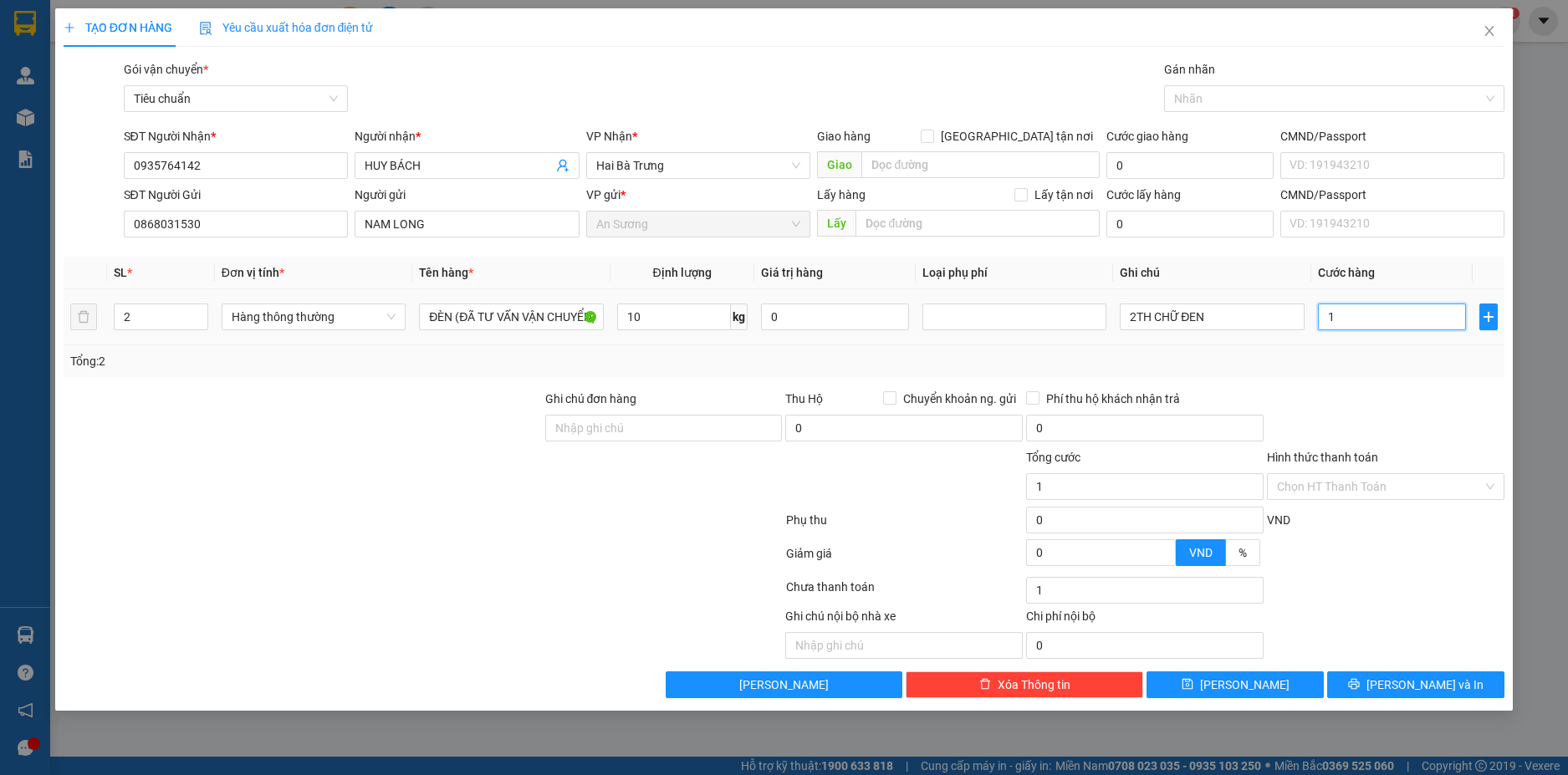
type input "10"
type input "100"
type input "100.000"
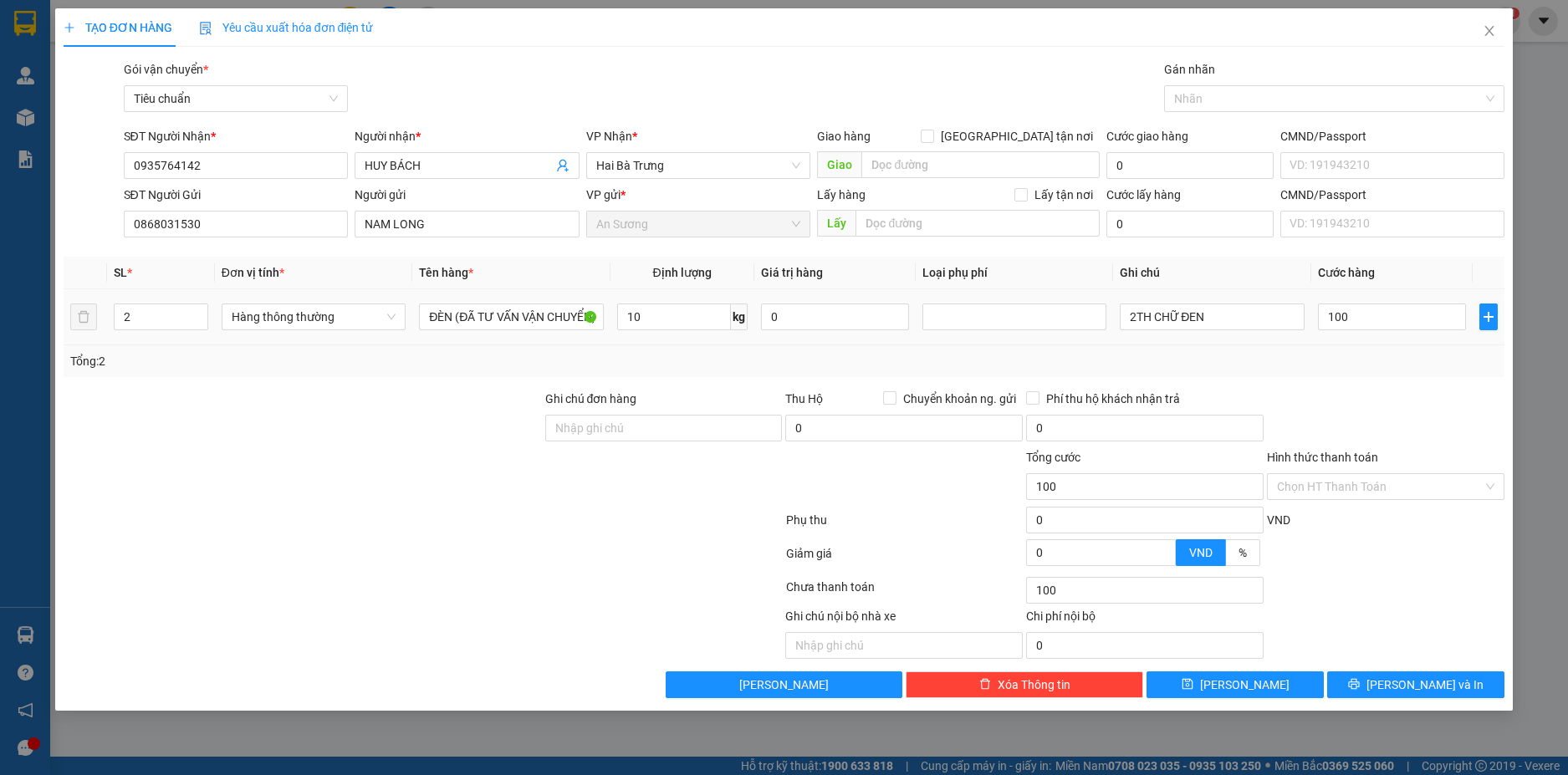
type input "100.000"
click at [1392, 370] on div "Tổng: 2" at bounding box center [784, 361] width 1442 height 32
click at [1414, 682] on span "Lưu và In" at bounding box center [1423, 684] width 117 height 18
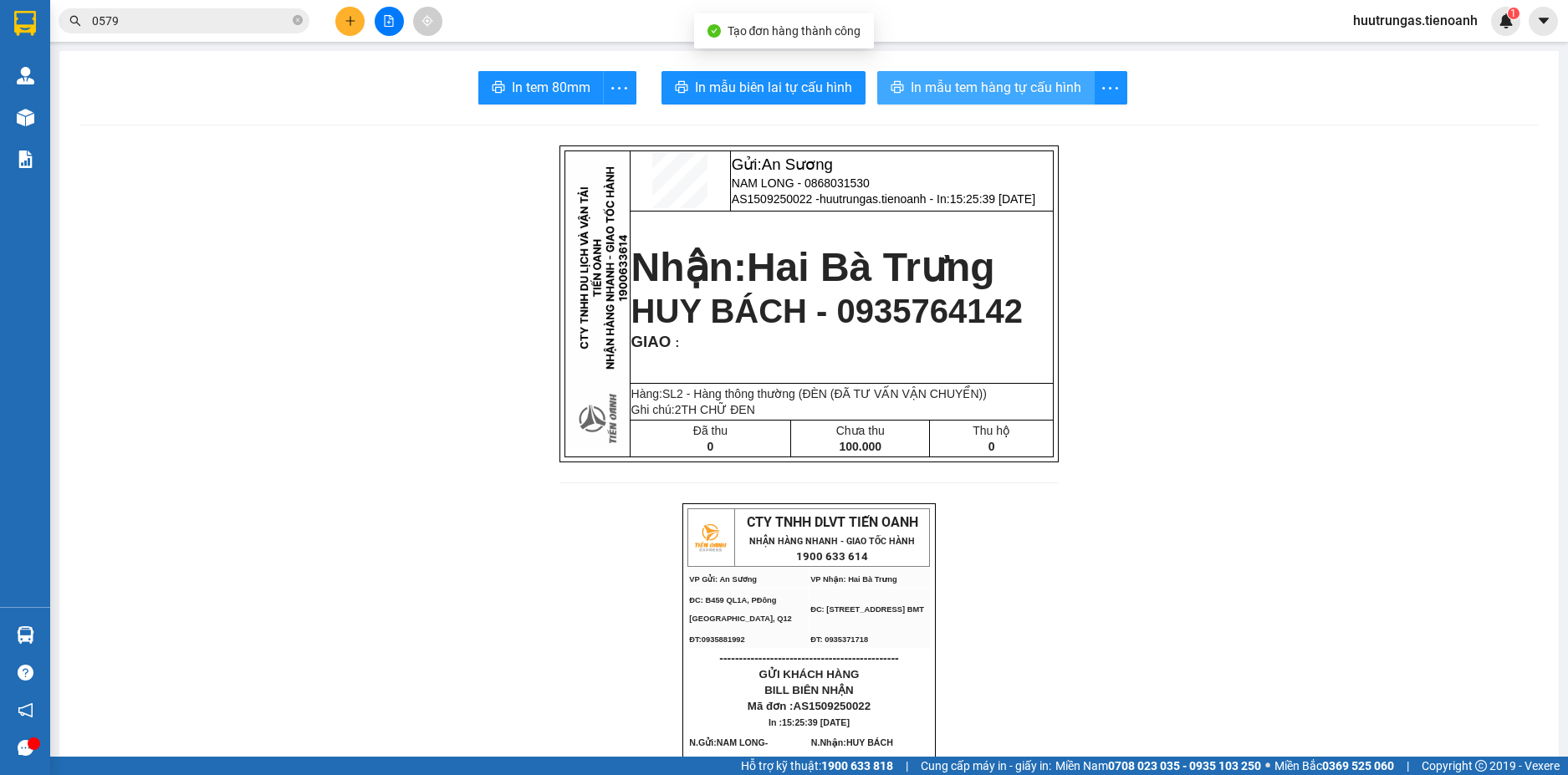
click at [938, 80] on span "In mẫu tem hàng tự cấu hình" at bounding box center [996, 88] width 171 height 21
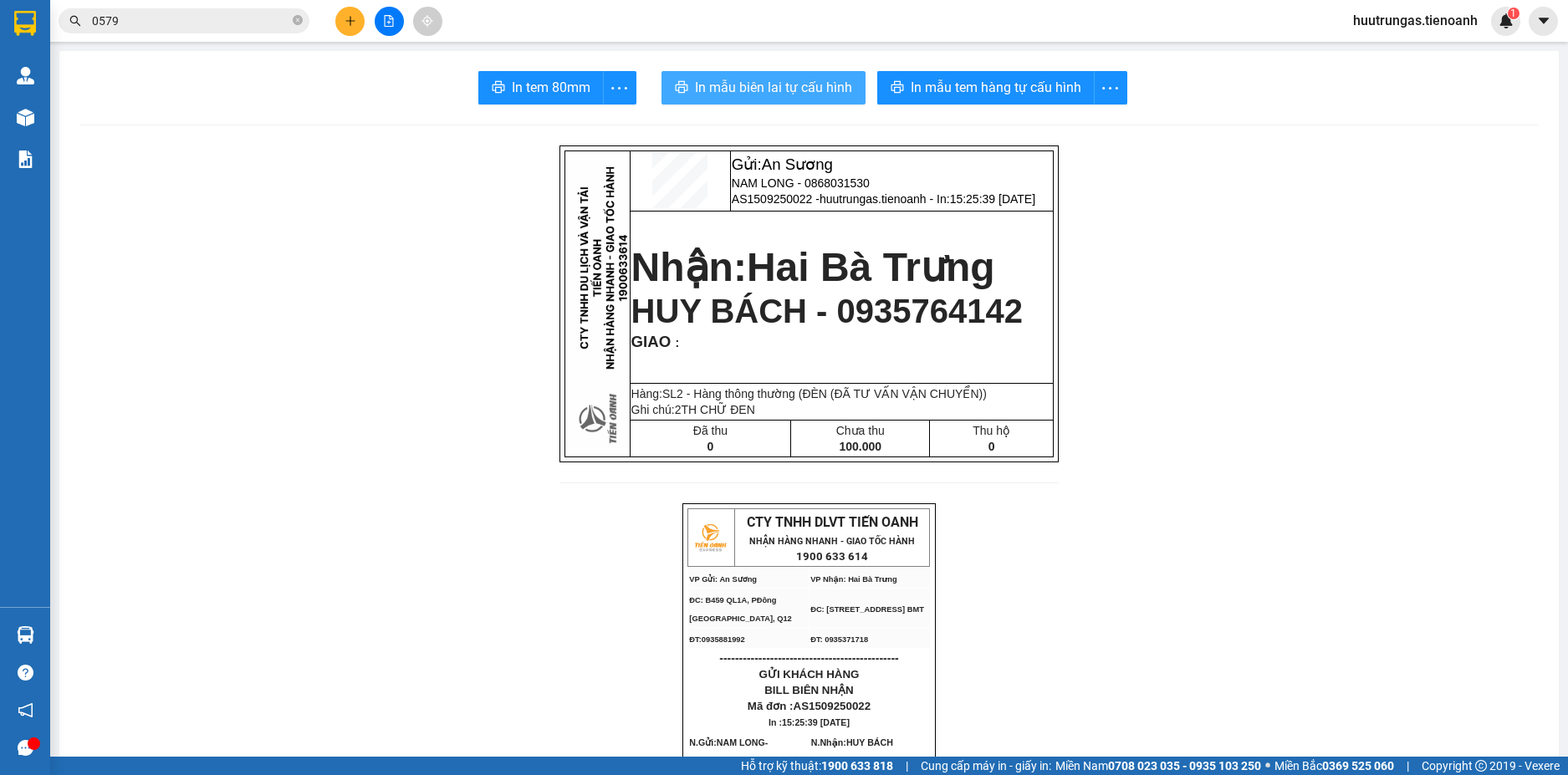
click at [787, 92] on span "In mẫu biên lai tự cấu hình" at bounding box center [773, 88] width 157 height 21
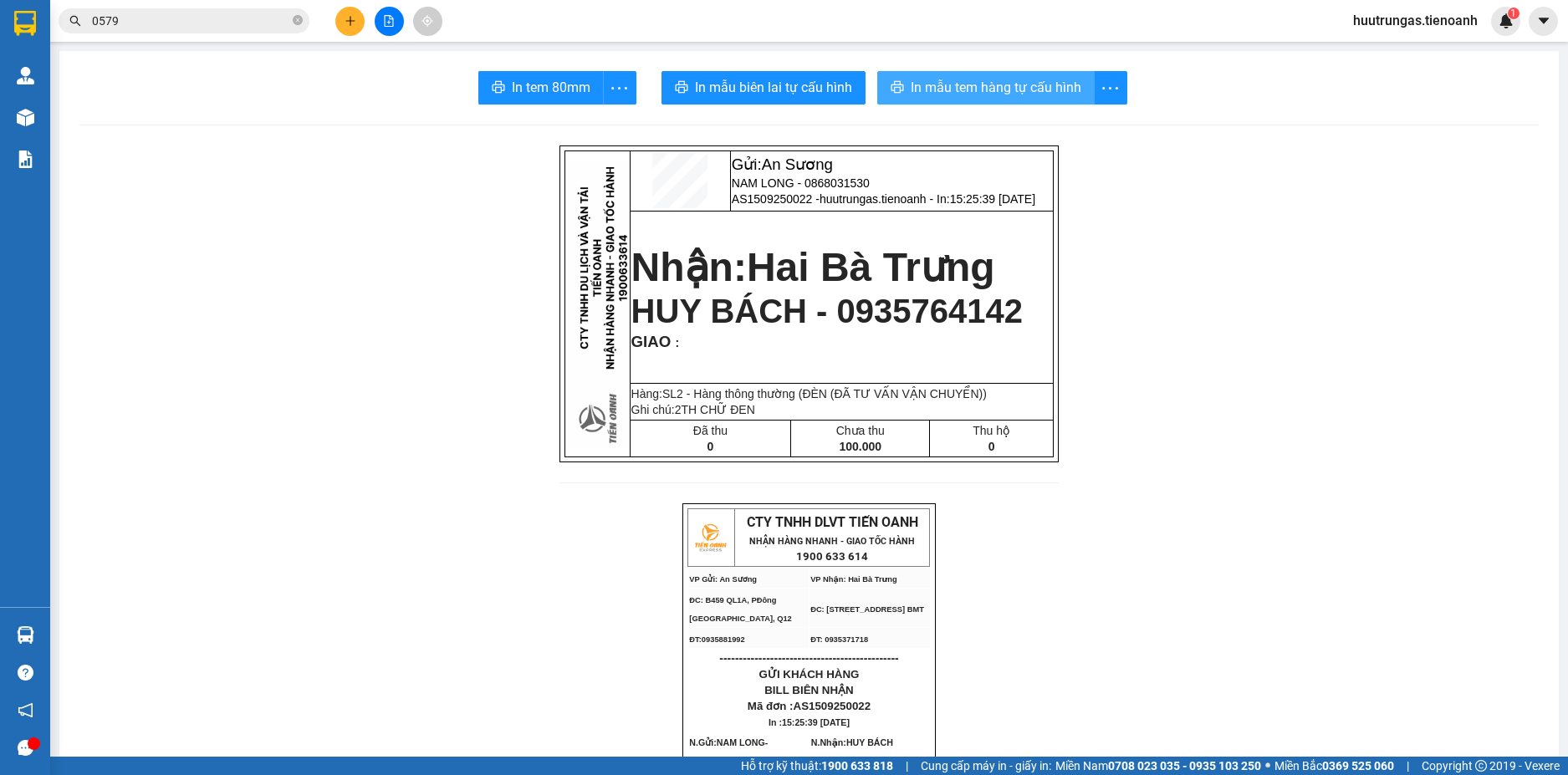
click at [927, 91] on span "In mẫu tem hàng tự cấu hình" at bounding box center [996, 88] width 171 height 21
click at [951, 99] on button "In mẫu tem hàng tự cấu hình" at bounding box center [986, 88] width 218 height 34
drag, startPoint x: 956, startPoint y: 103, endPoint x: 1208, endPoint y: 633, distance: 586.9
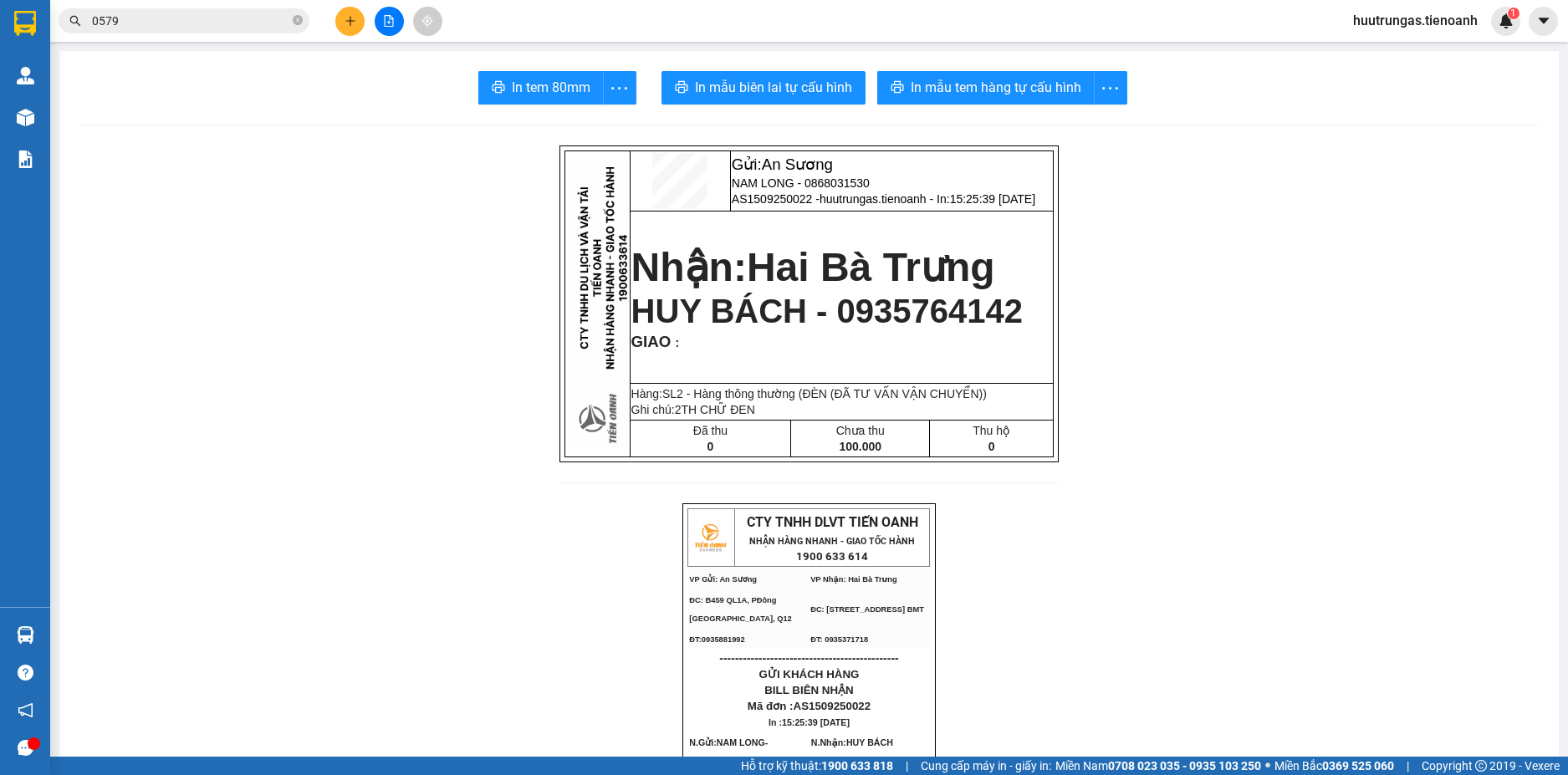
click at [351, 26] on icon "plus" at bounding box center [350, 21] width 12 height 12
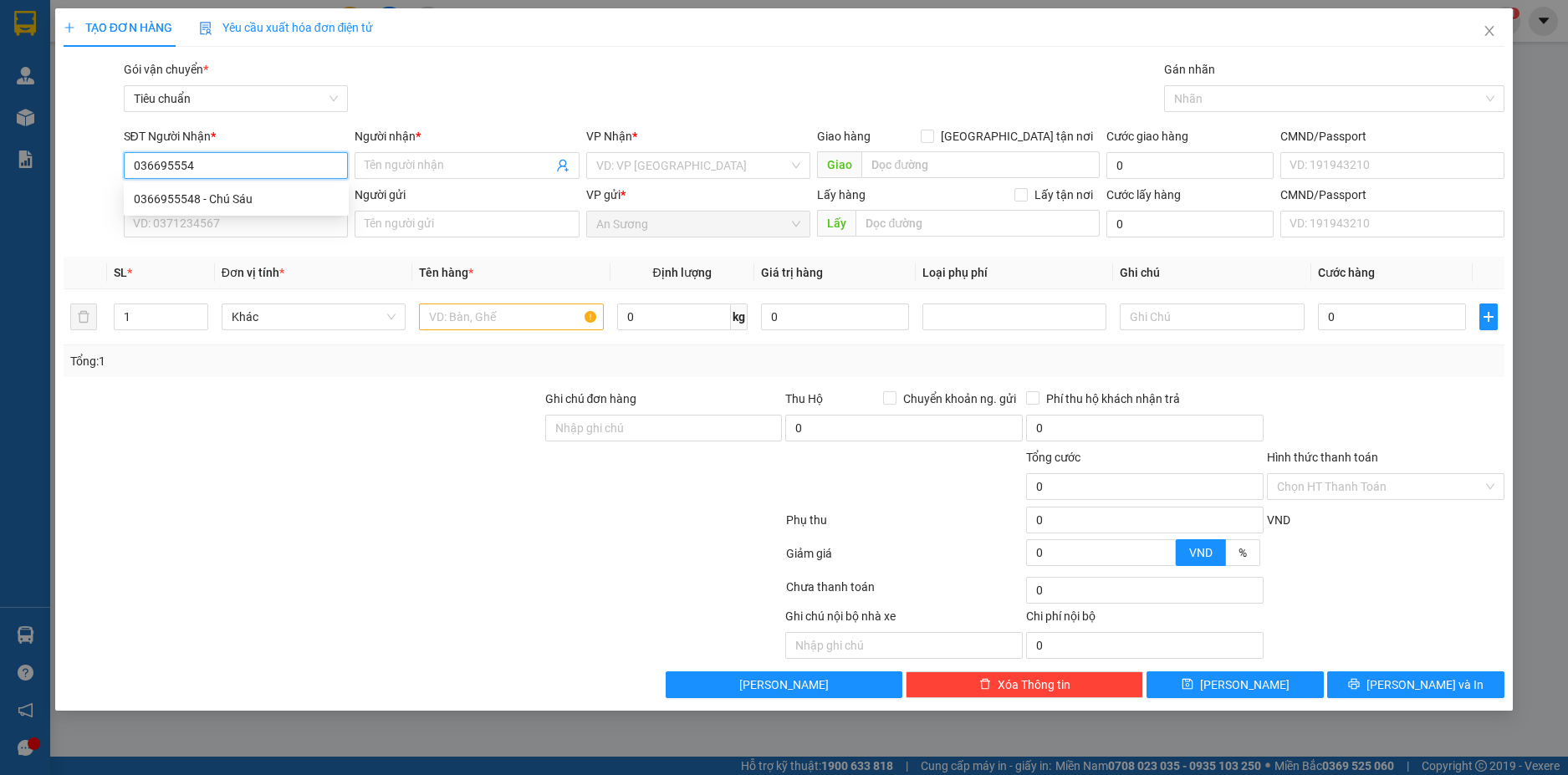
type input "0366955548"
click at [272, 192] on div "0366955548 - Chú Sáu" at bounding box center [236, 199] width 205 height 18
type input "Chú Sáu"
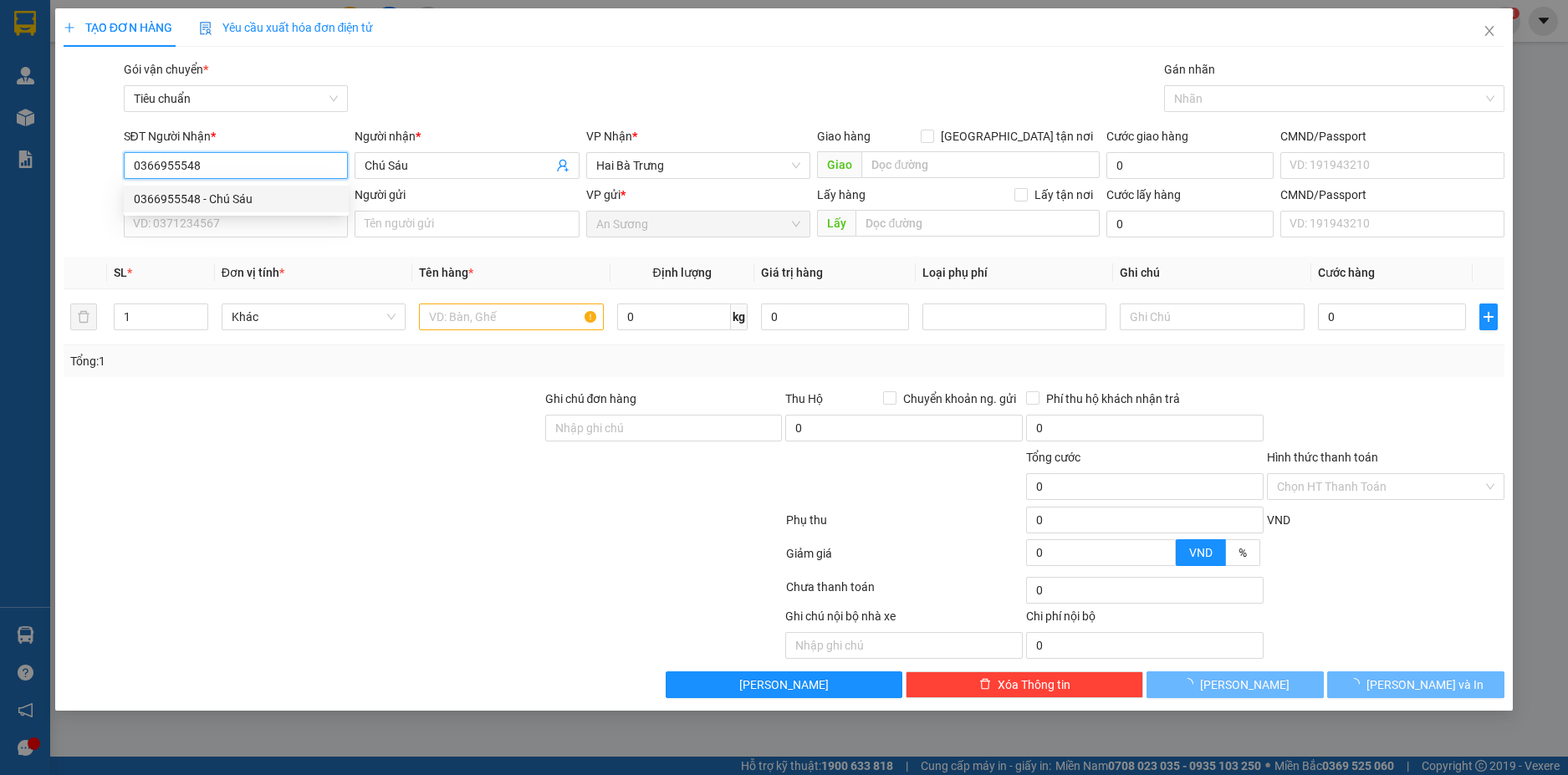
type input "240.000"
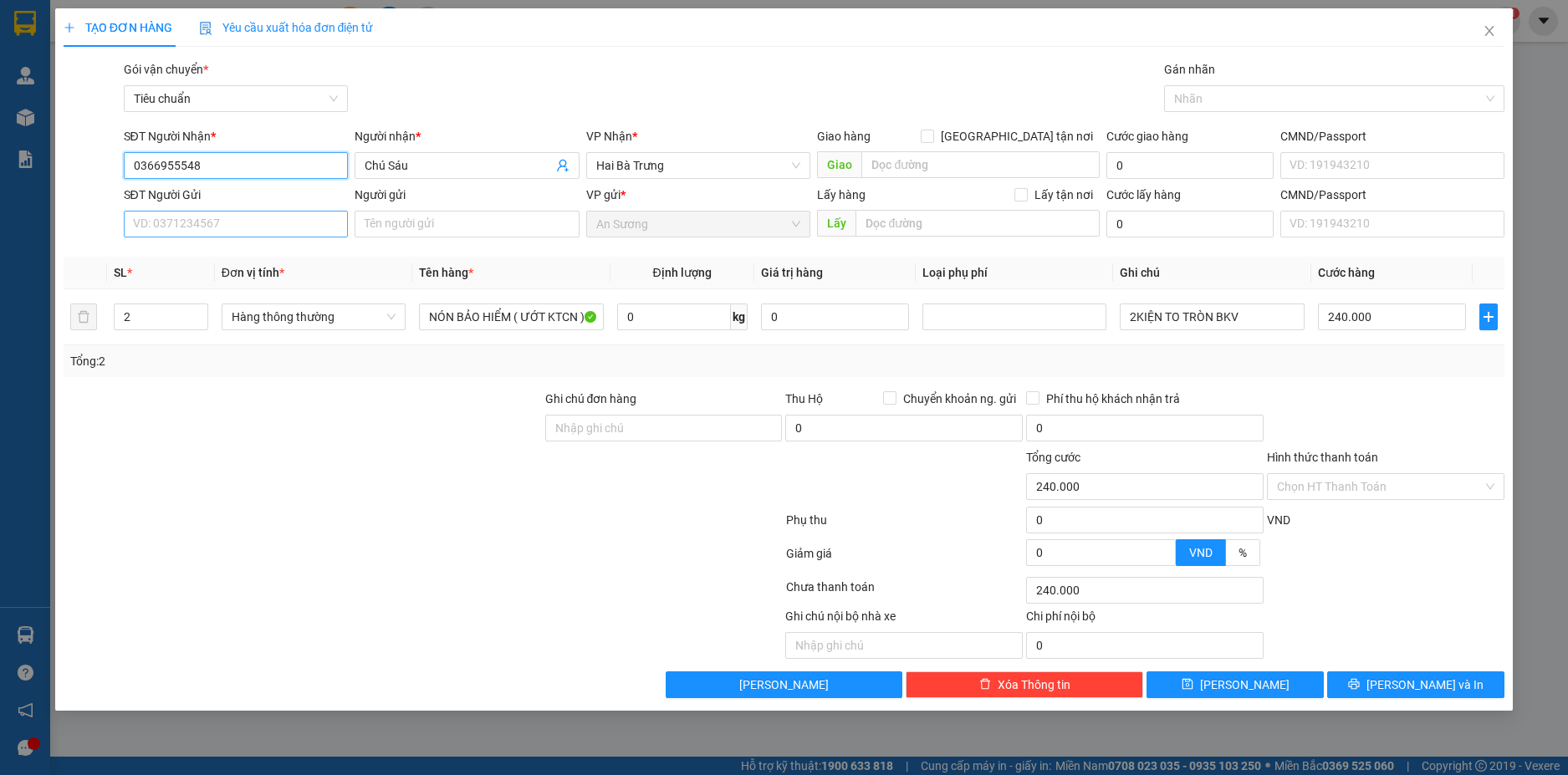
type input "0366955548"
click at [269, 225] on input "SĐT Người Gửi" at bounding box center [235, 225] width 225 height 27
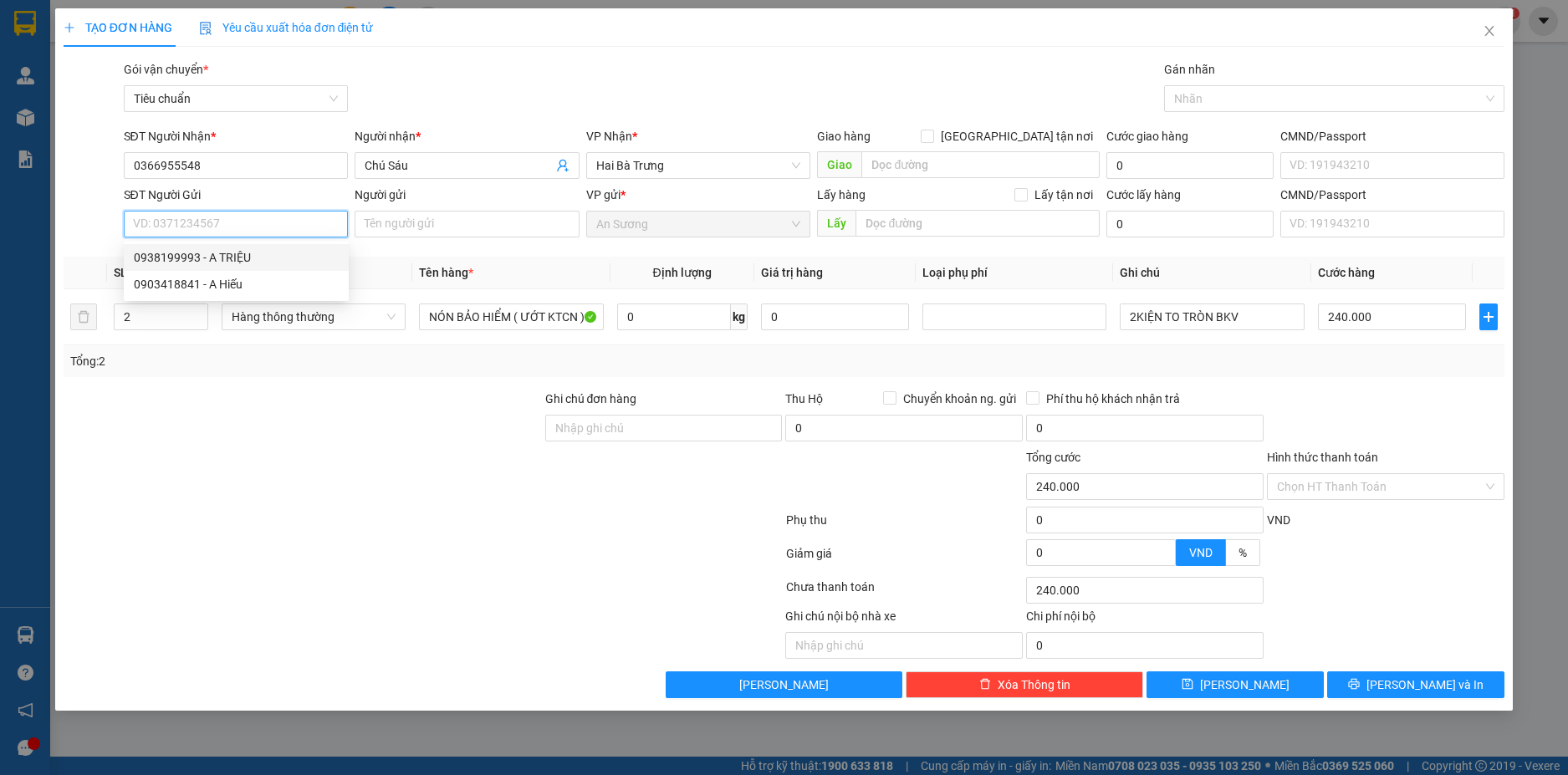
click at [255, 254] on div "0938199993 - A TRIỆU" at bounding box center [236, 257] width 205 height 18
type input "0938199993"
type input "A TRIỆU"
click at [201, 323] on icon "down" at bounding box center [199, 322] width 6 height 6
type input "1"
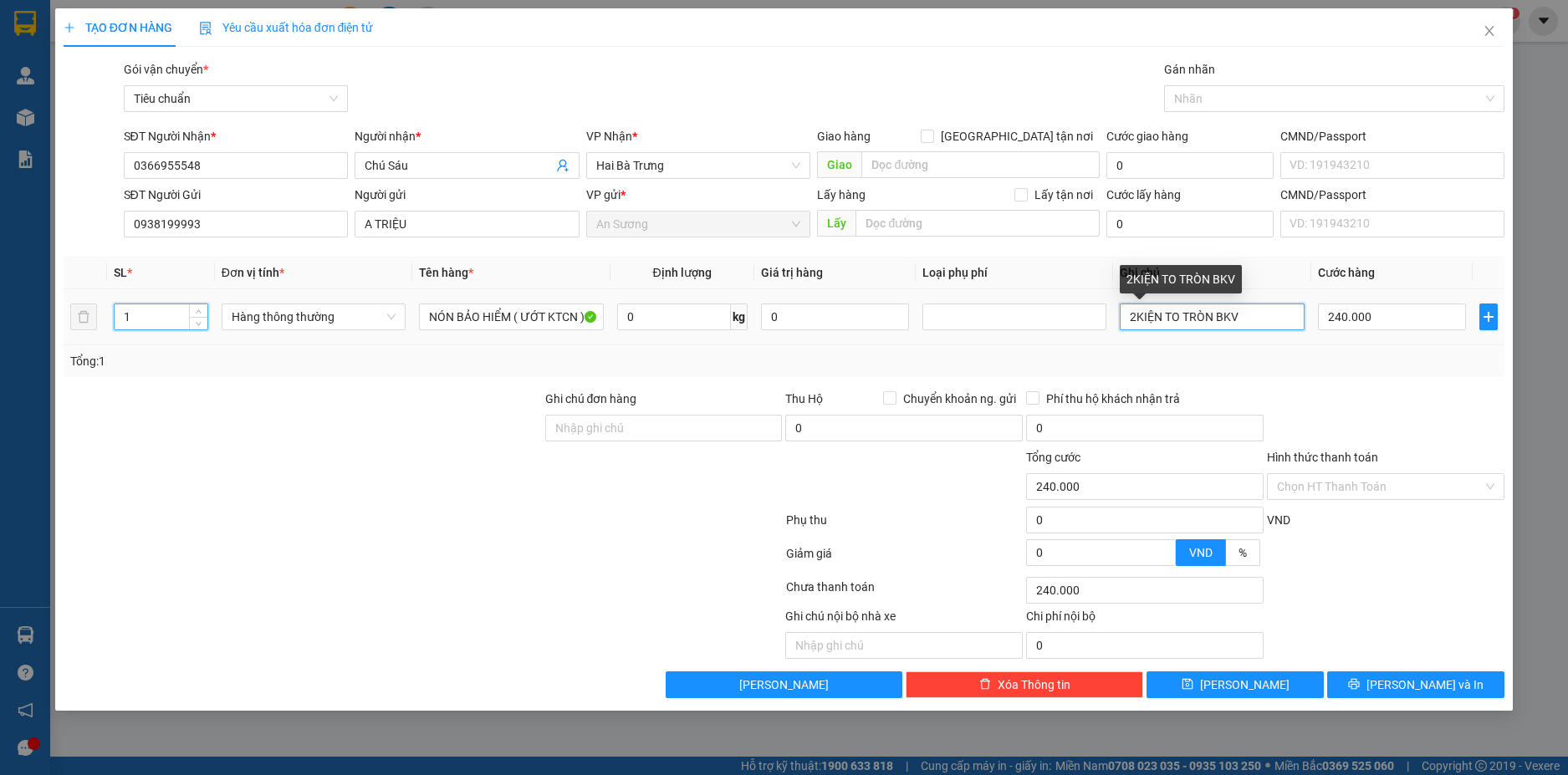
click at [1138, 319] on input "2KIỆN TO TRÒN BKV" at bounding box center [1211, 317] width 184 height 27
type input "0"
type input "KIỆN TO TRÒN BKV"
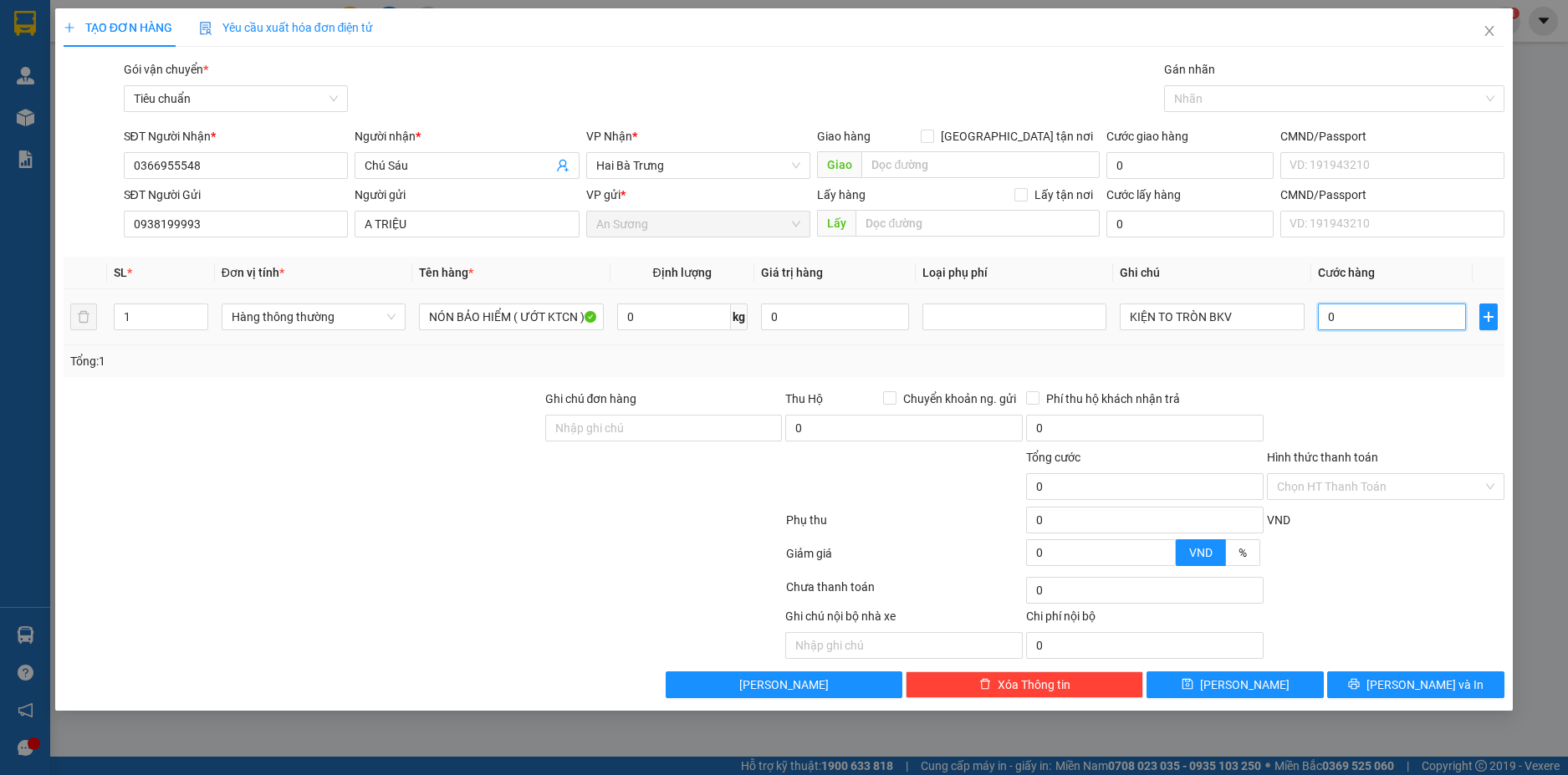
click at [1391, 318] on input "0" at bounding box center [1392, 317] width 148 height 27
type input "1"
type input "12"
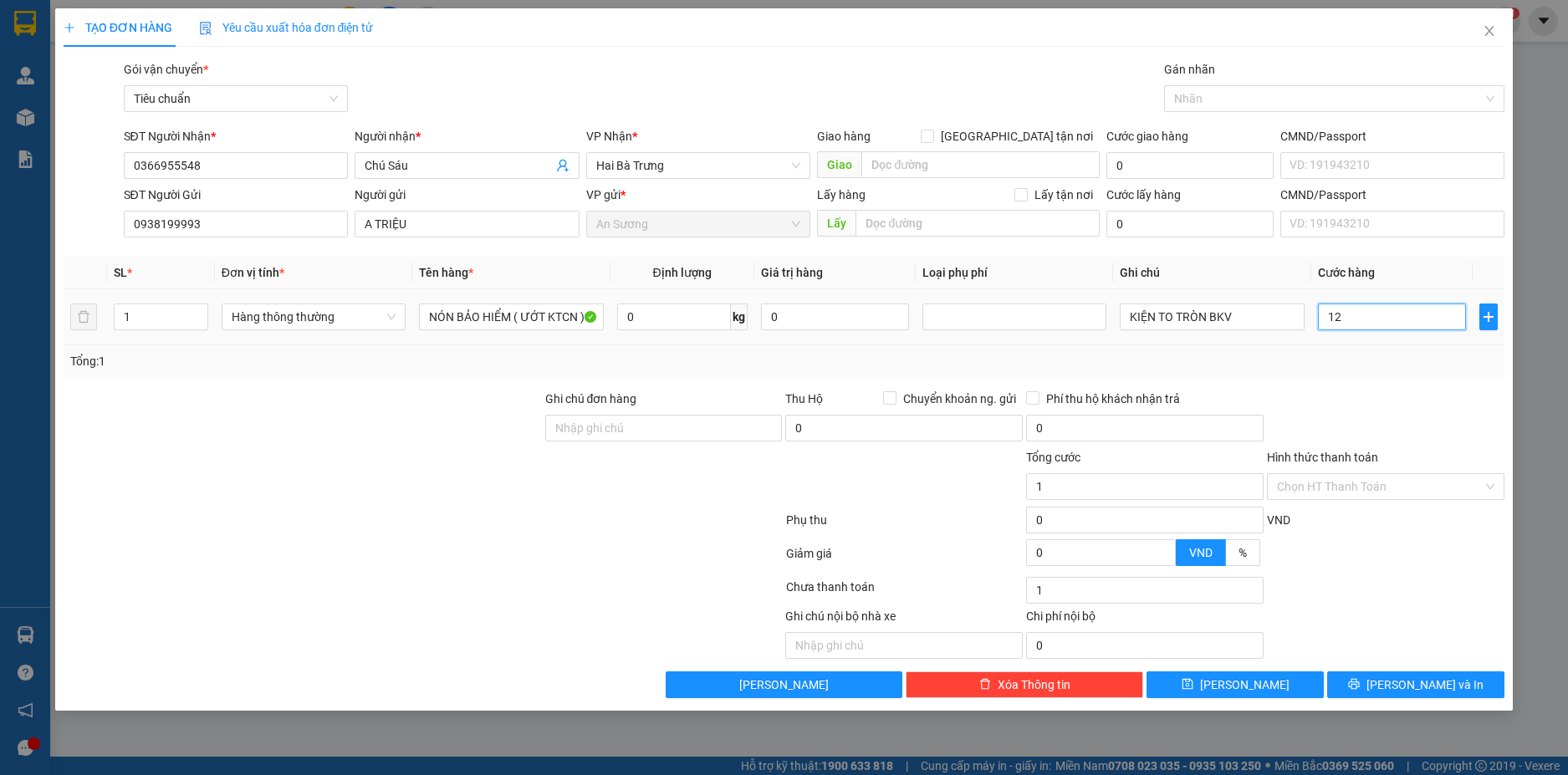
type input "12"
type input "120"
click at [1376, 337] on td "120" at bounding box center [1391, 317] width 161 height 56
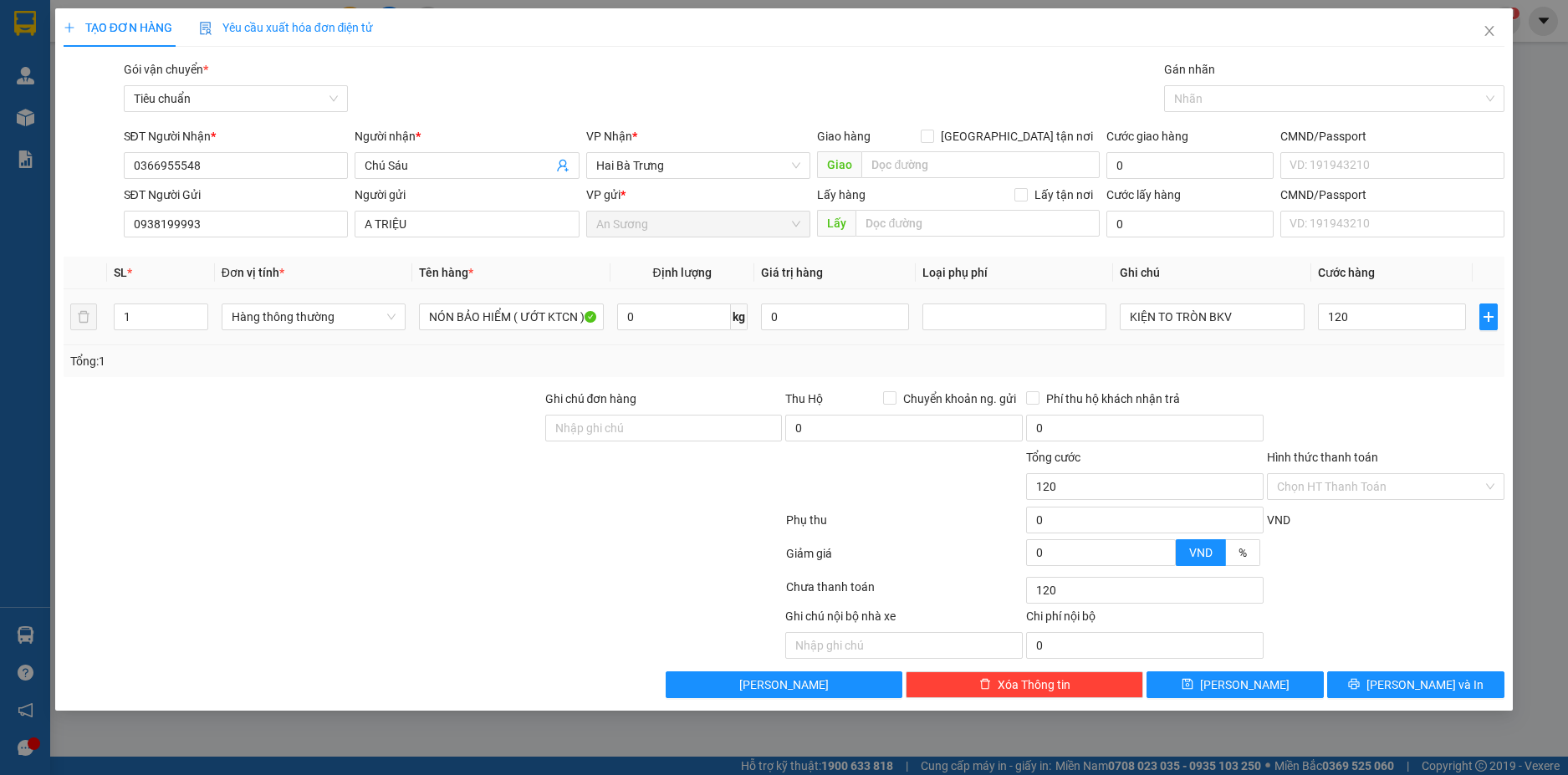
type input "120.000"
click at [1426, 684] on span "Lưu và In" at bounding box center [1423, 684] width 117 height 18
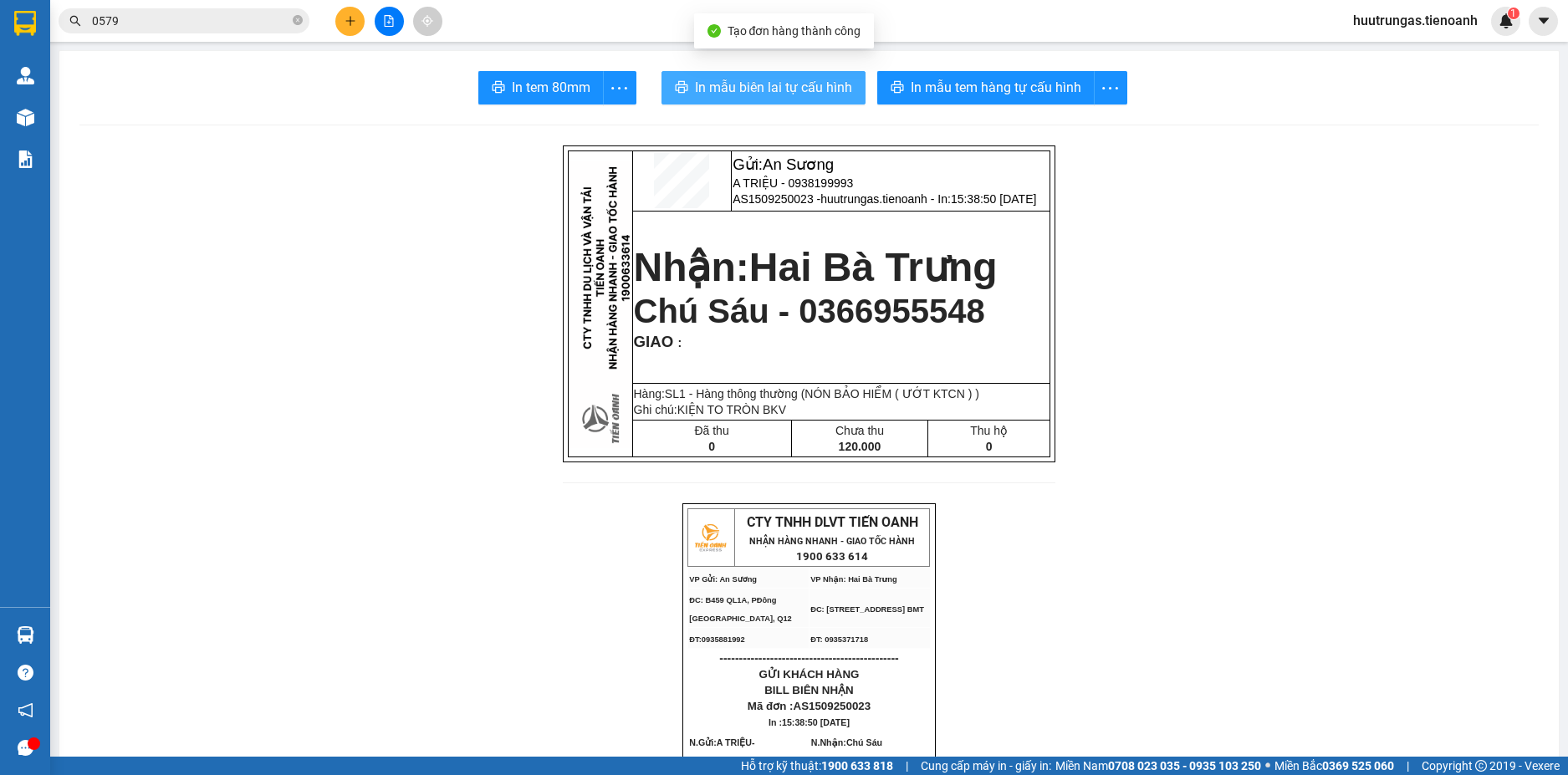
click at [785, 84] on span "In mẫu biên lai tự cấu hình" at bounding box center [773, 88] width 157 height 21
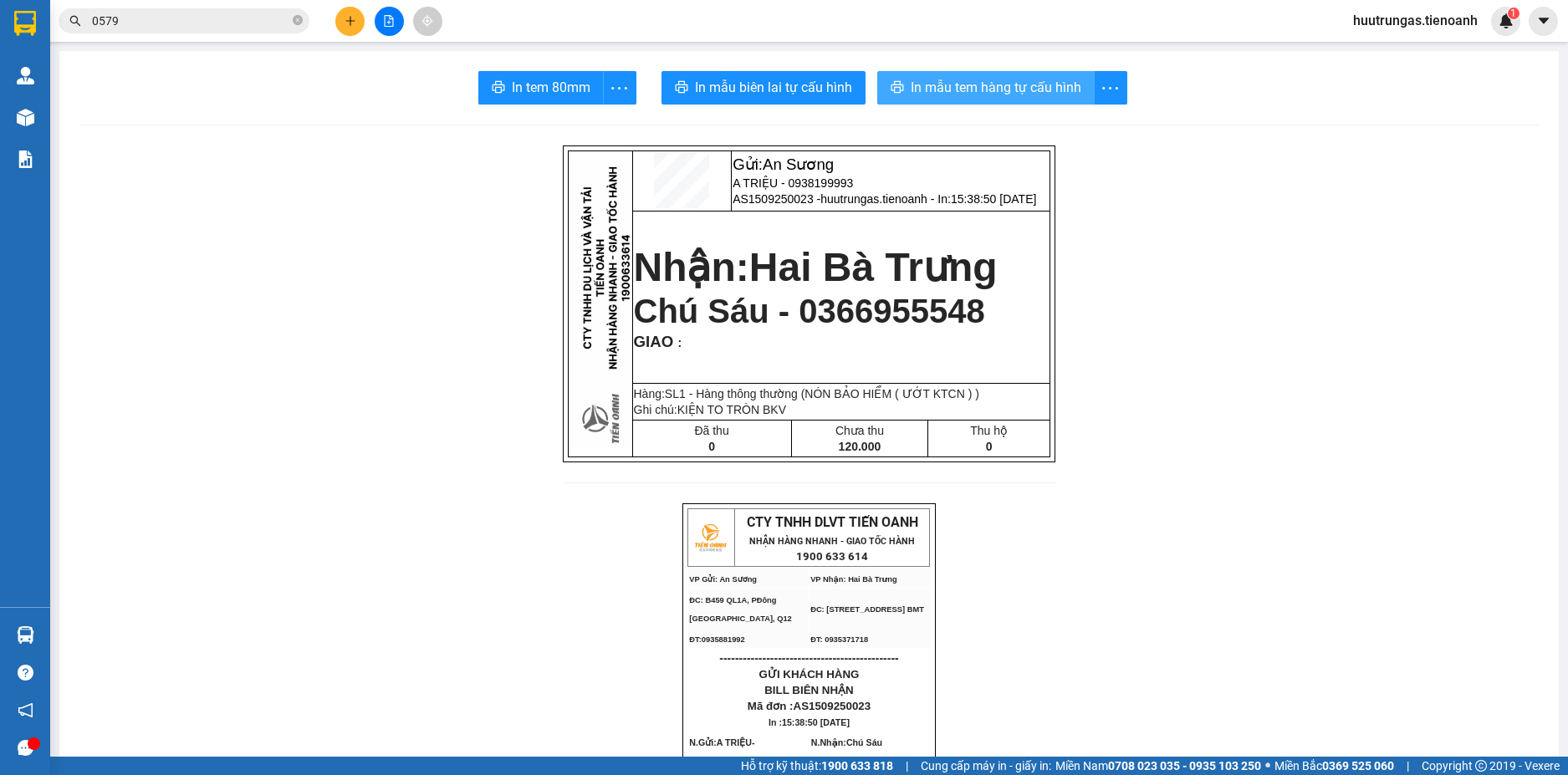
click at [952, 91] on span "In mẫu tem hàng tự cấu hình" at bounding box center [996, 88] width 171 height 21
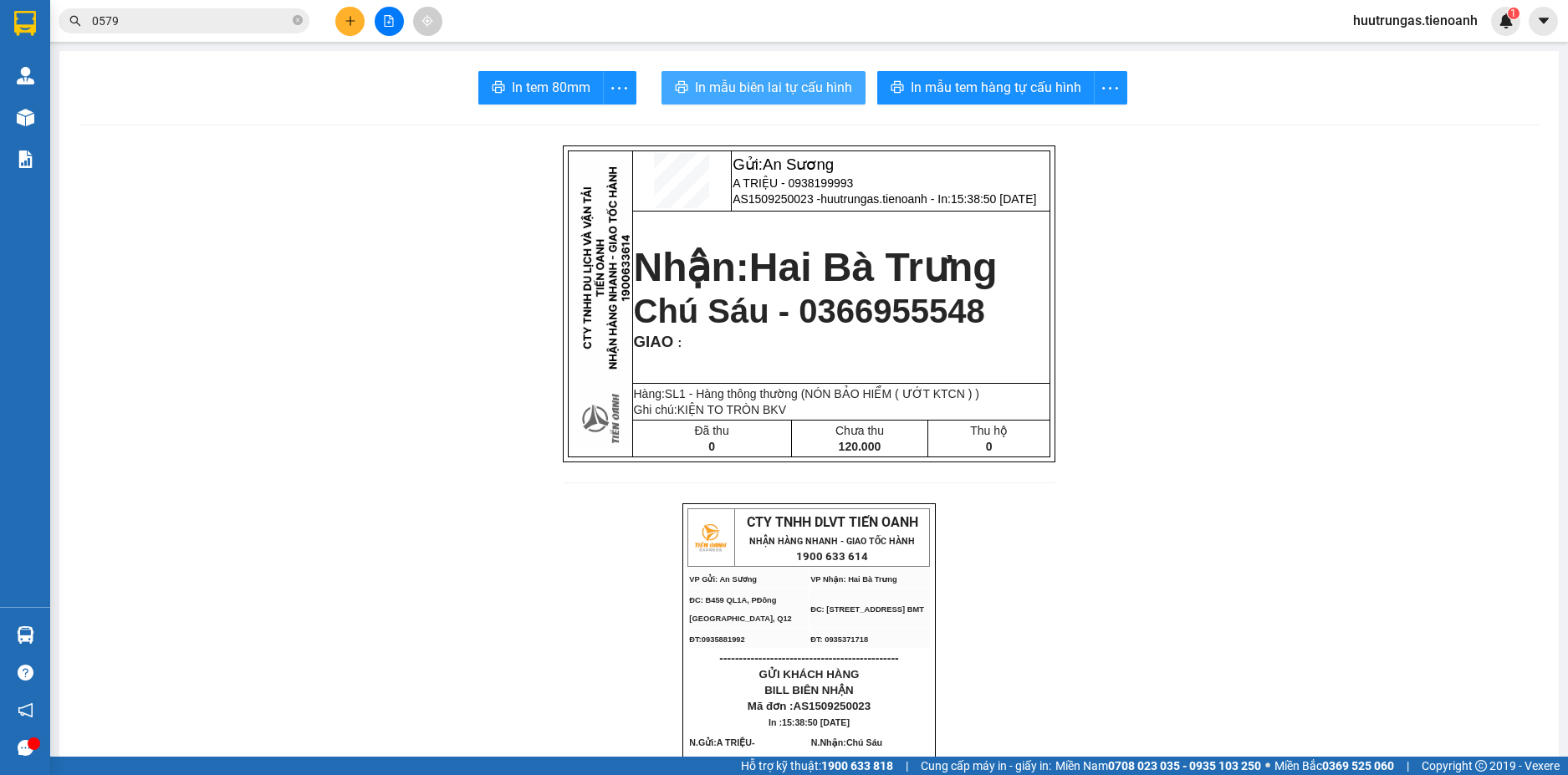
click at [791, 80] on span "In mẫu biên lai tự cấu hình" at bounding box center [773, 88] width 157 height 21
click at [349, 23] on icon "plus" at bounding box center [350, 21] width 12 height 12
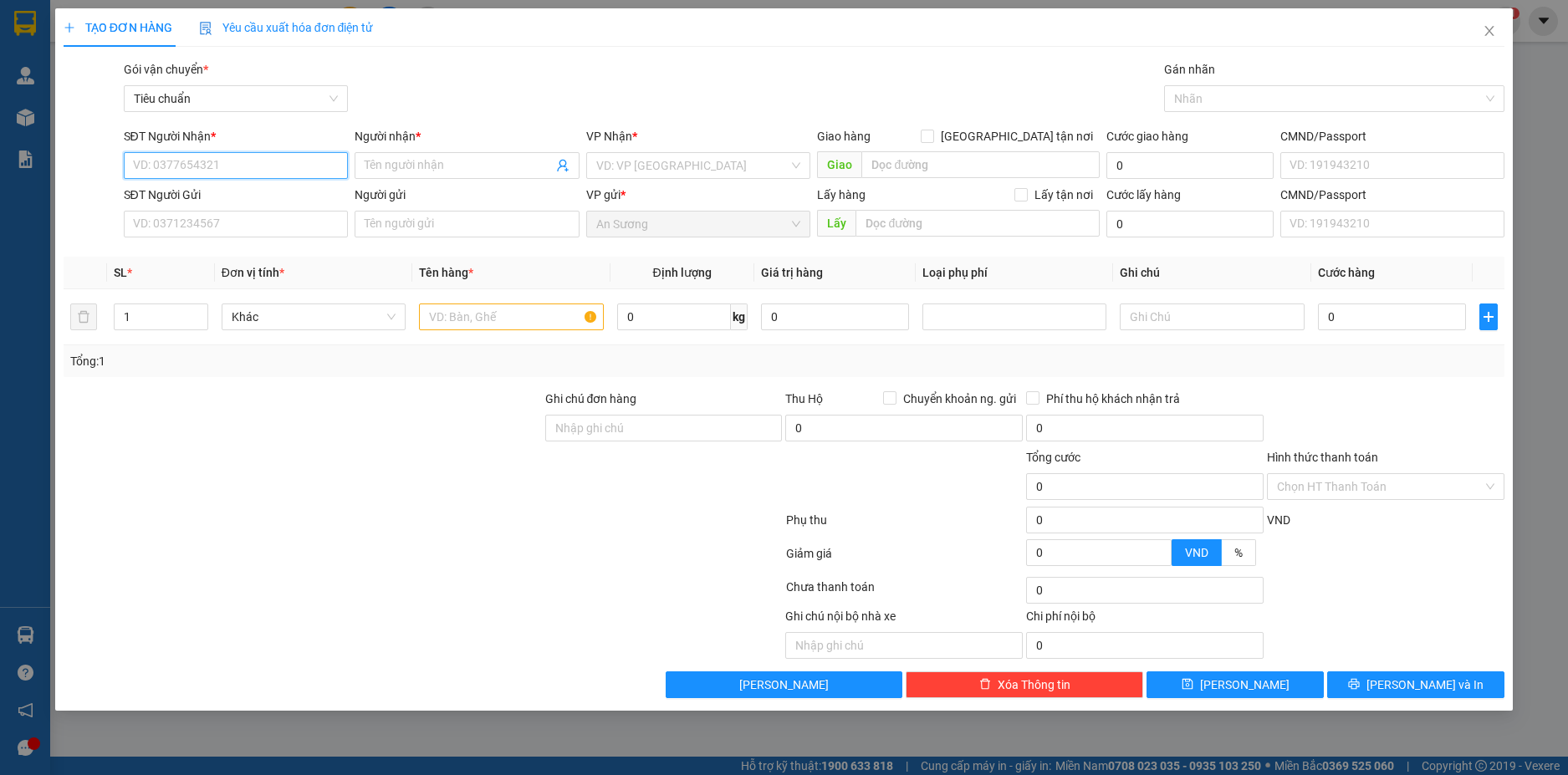
click at [250, 167] on input "SĐT Người Nhận *" at bounding box center [235, 166] width 225 height 27
click at [269, 194] on div "0984676268 - Văn Chí" at bounding box center [236, 199] width 205 height 18
type input "0984676268"
type input "Văn Chí"
type input "50.000"
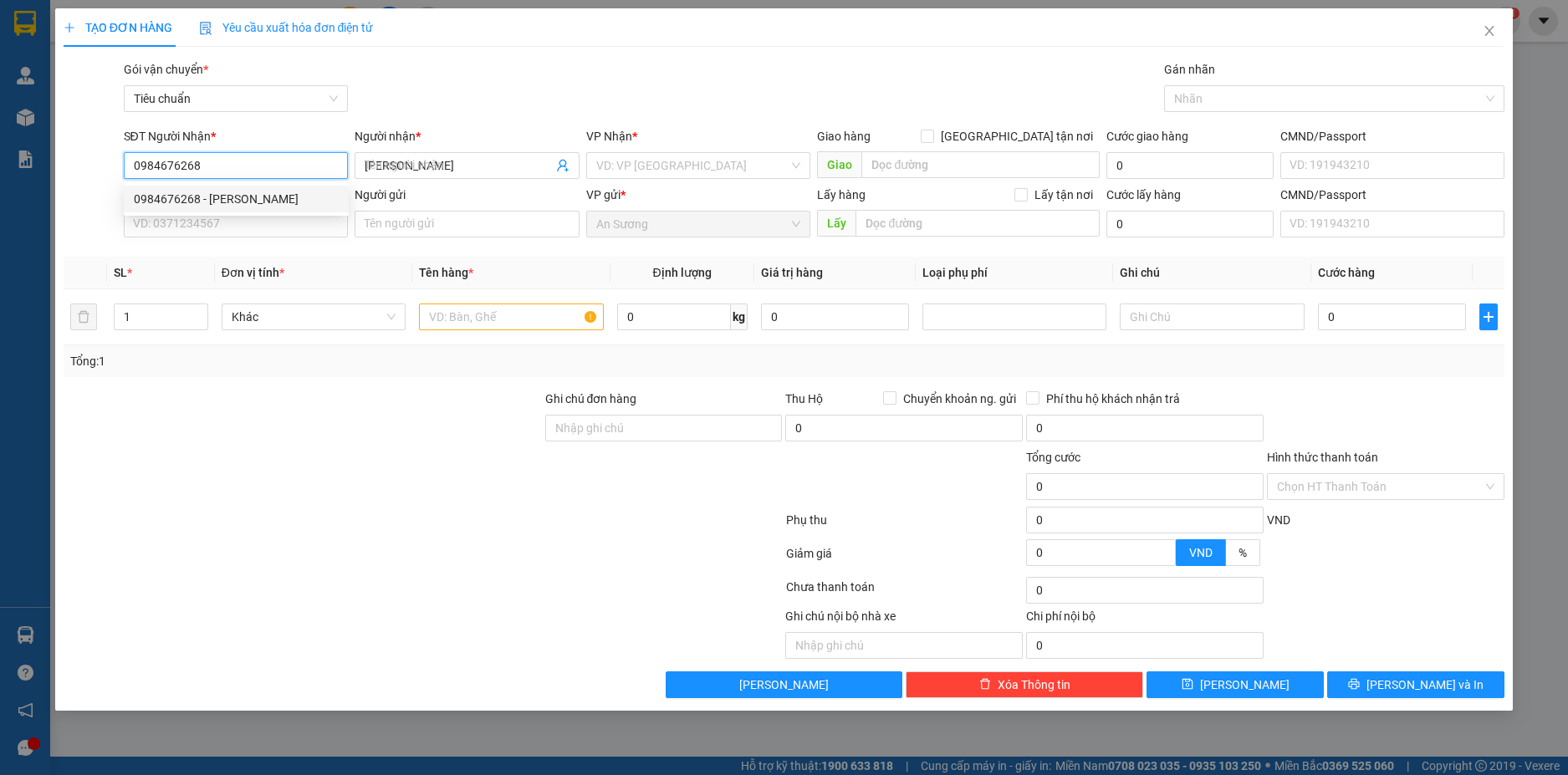
type input "50.000"
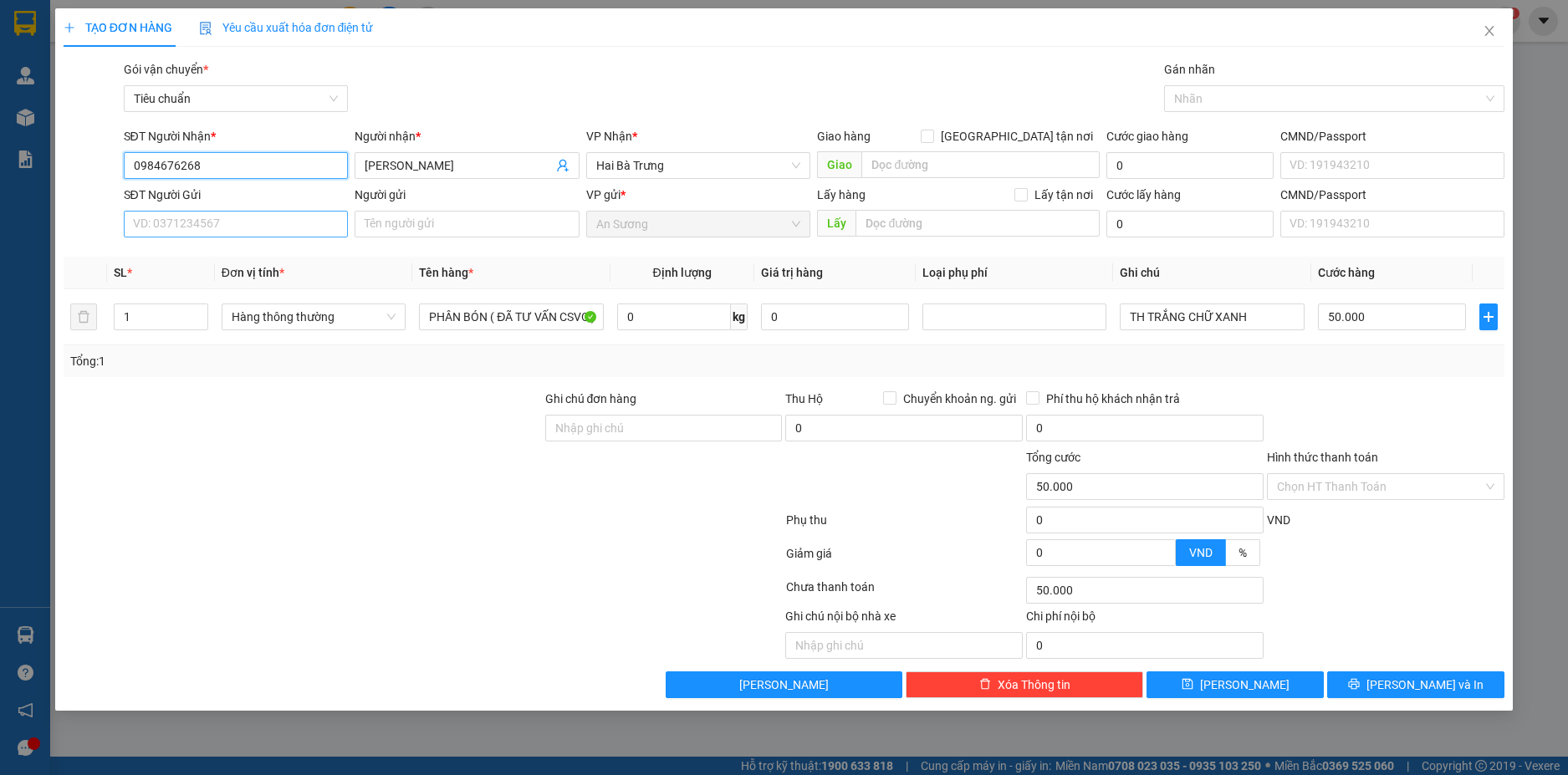
type input "0984676268"
click at [268, 224] on input "SĐT Người Gửi" at bounding box center [235, 225] width 225 height 27
click at [267, 255] on div "02866847589 - CTY NÔNG SẢN" at bounding box center [236, 257] width 205 height 18
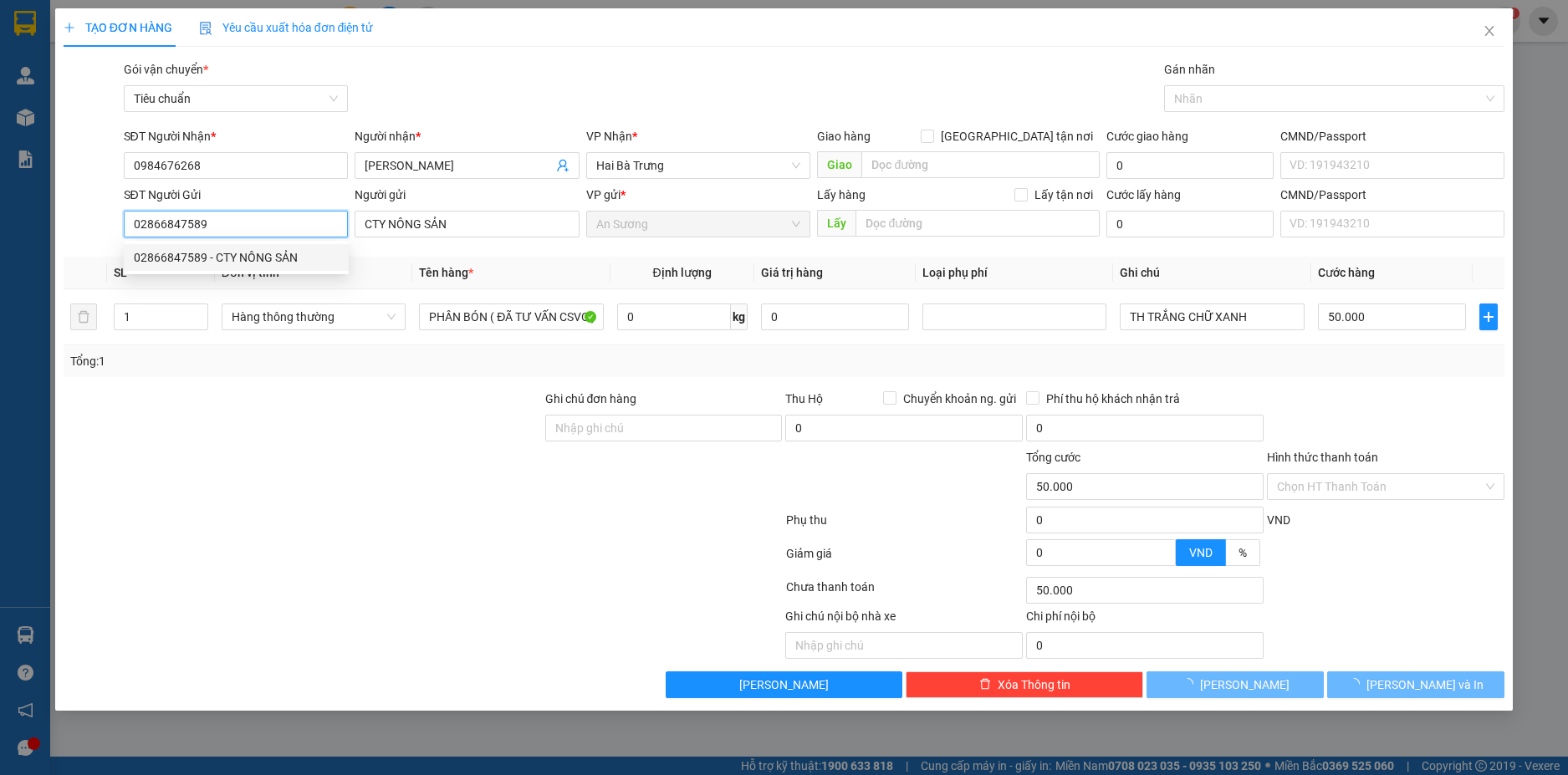
type input "02866847589"
type input "CTY NÔNG SẢN"
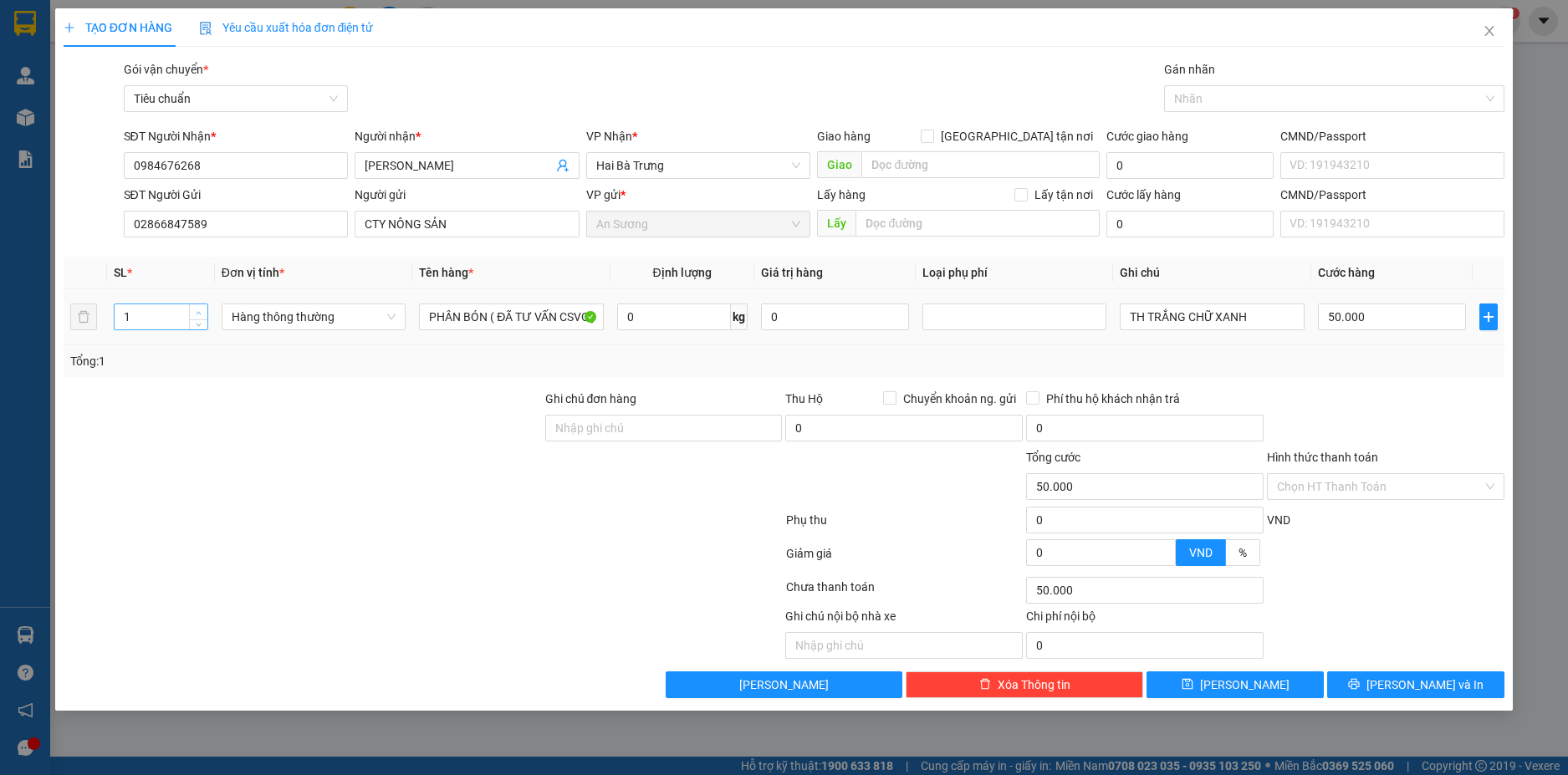
click at [197, 312] on icon "up" at bounding box center [199, 313] width 6 height 6
type input "3"
click at [196, 312] on icon "up" at bounding box center [199, 313] width 6 height 6
type input "0"
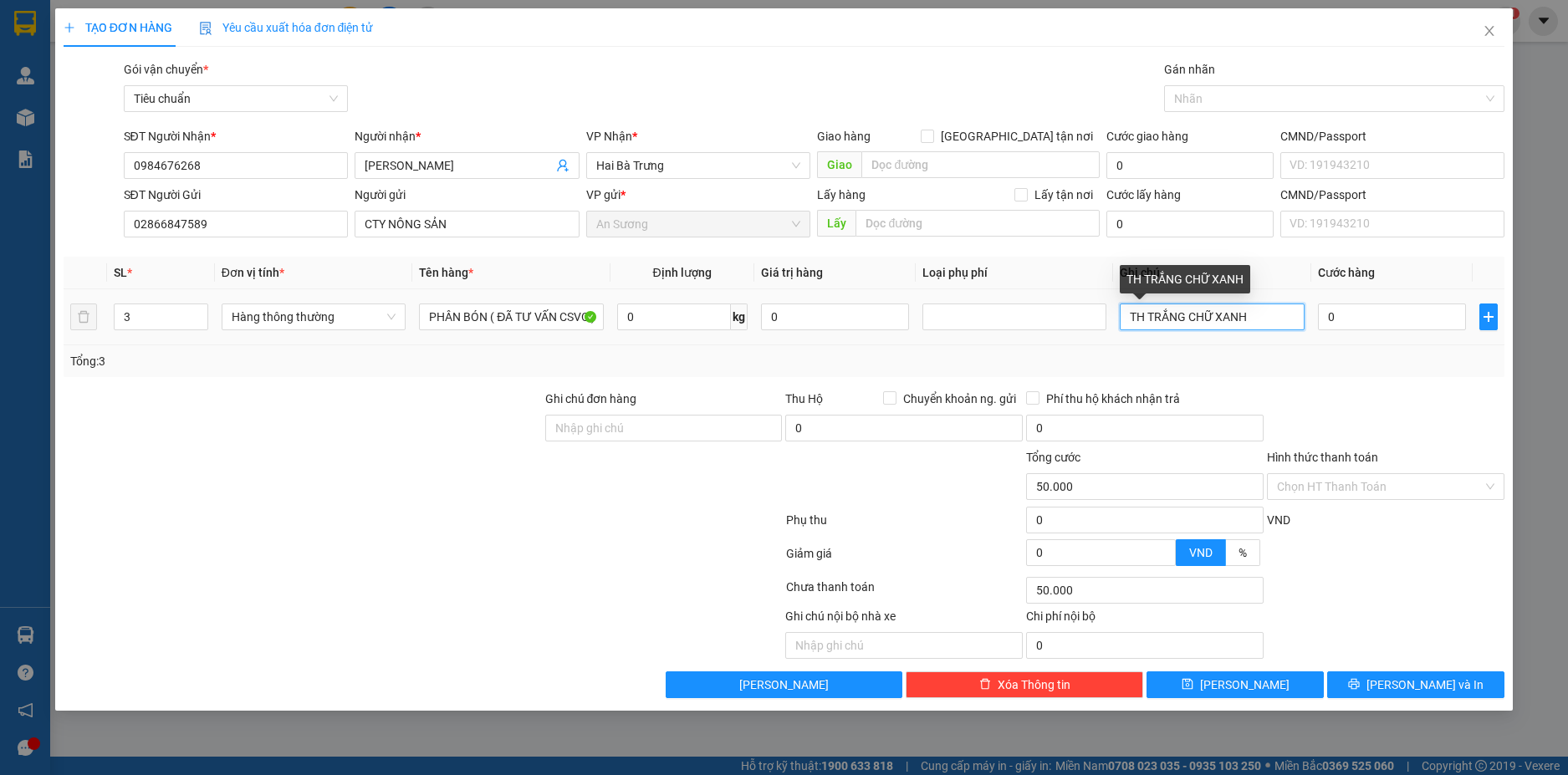
type input "0"
drag, startPoint x: 1255, startPoint y: 321, endPoint x: 1147, endPoint y: 314, distance: 108.2
click at [1147, 314] on input "TH TRẮNG CHỮ XANH" at bounding box center [1211, 317] width 184 height 27
type input "T"
type input "3TH CHỮ ĐEN VIỀN XANH"
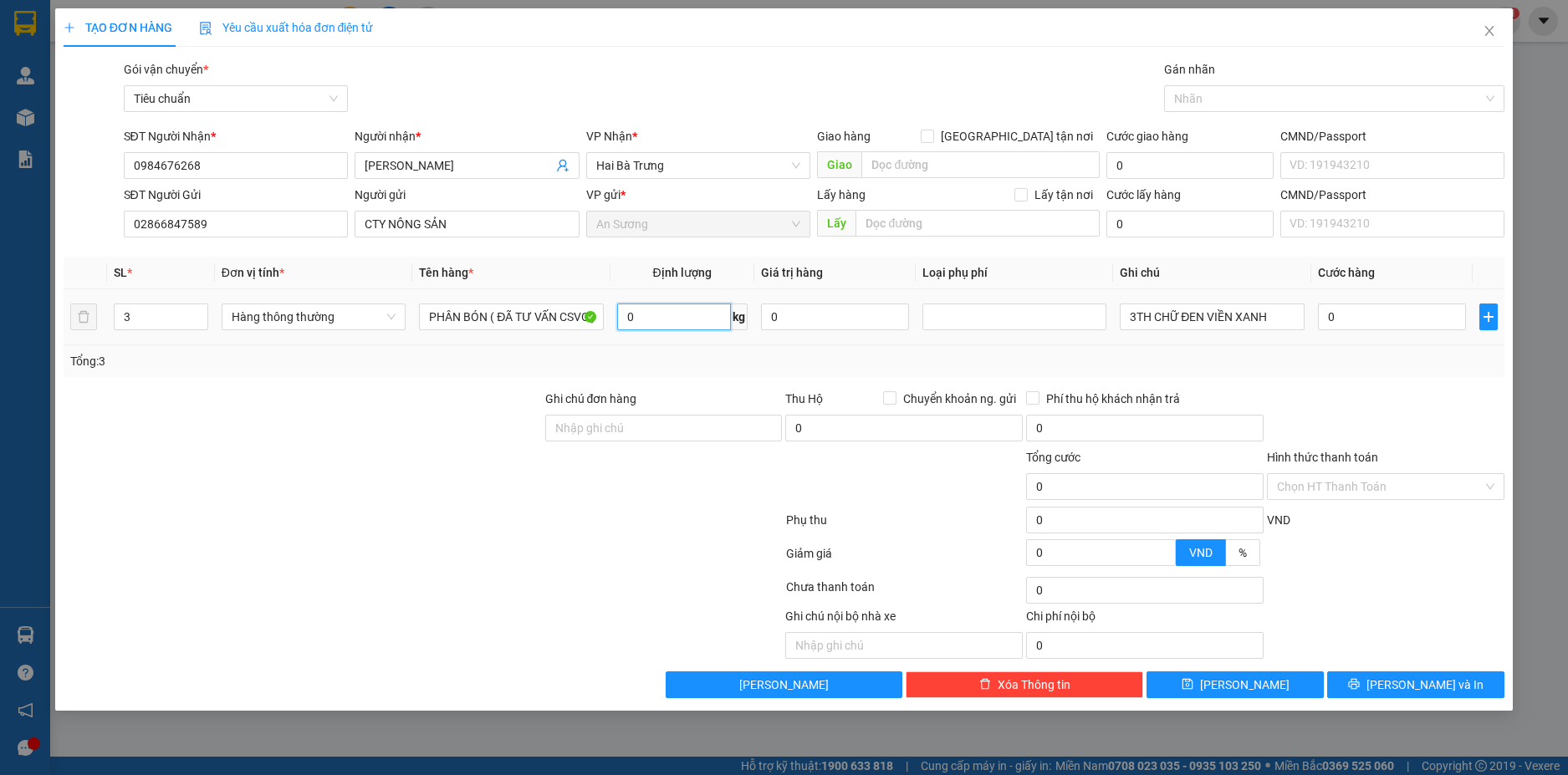
click at [650, 318] on input "0" at bounding box center [674, 317] width 114 height 27
type input "25"
click at [1144, 353] on div "Tổng: 3" at bounding box center [784, 361] width 1428 height 18
type input "60.000"
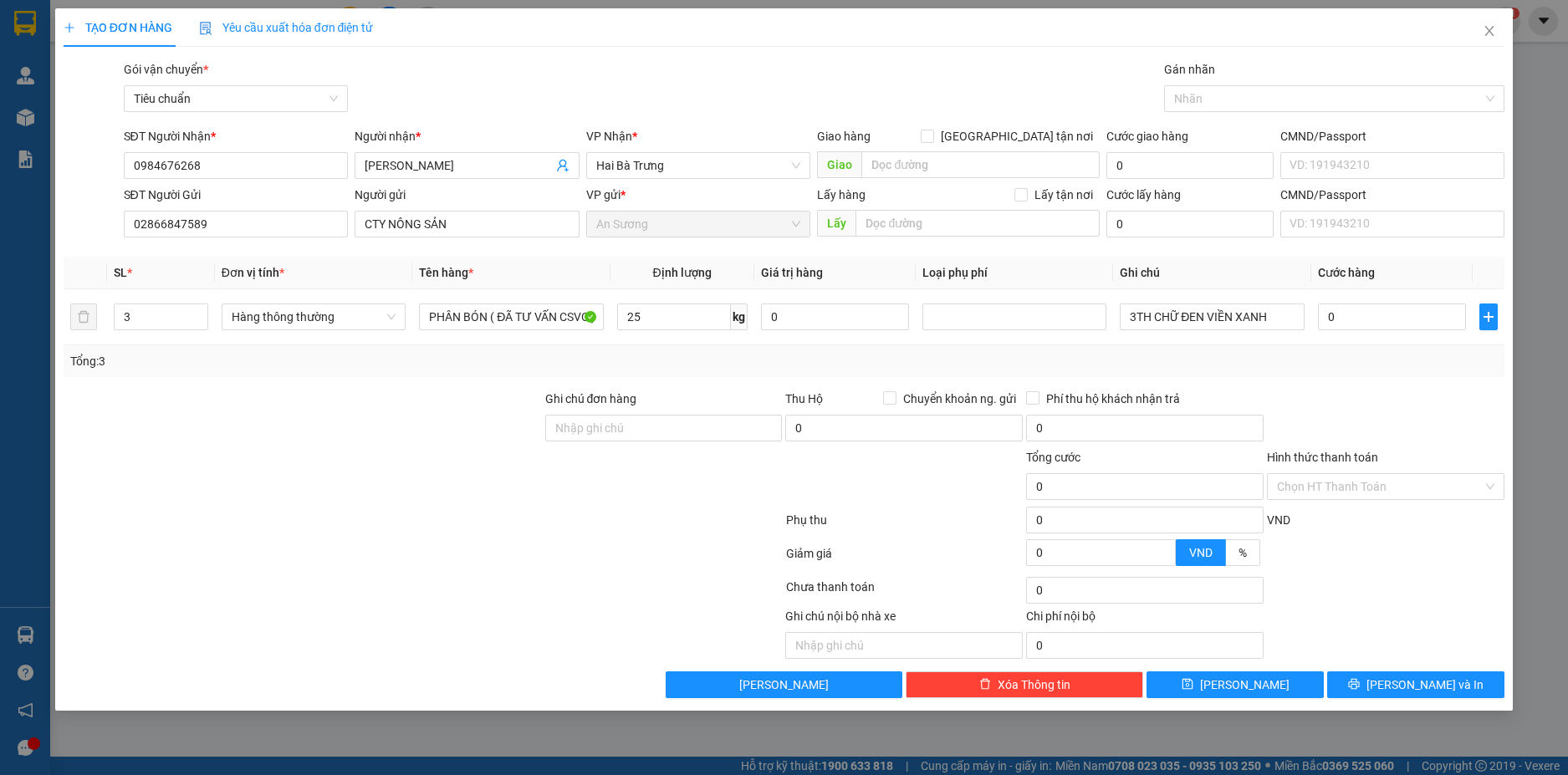
type input "60.000"
click at [1393, 313] on input "60.000" at bounding box center [1392, 317] width 148 height 27
type input "1"
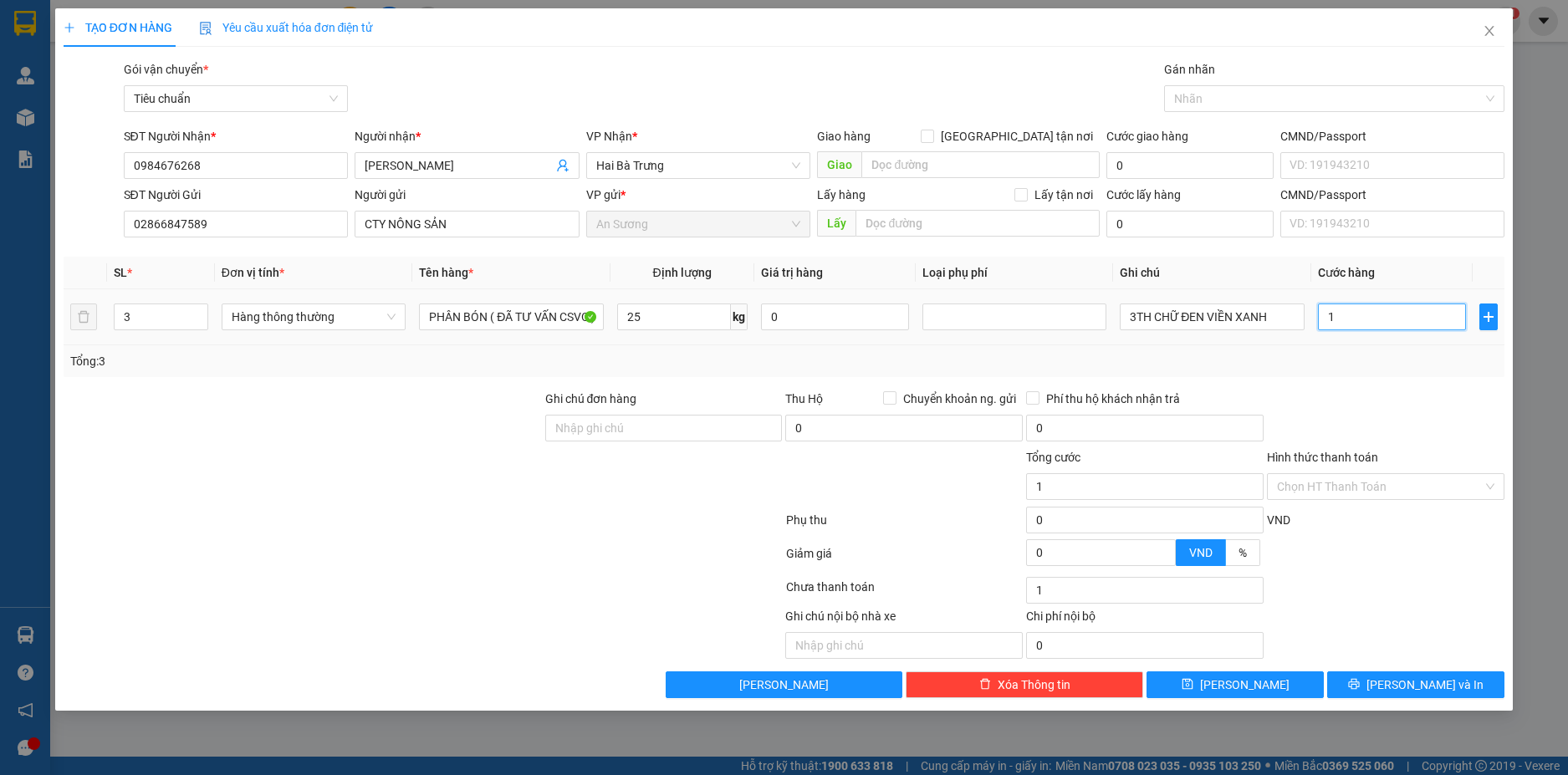
type input "18"
type input "180"
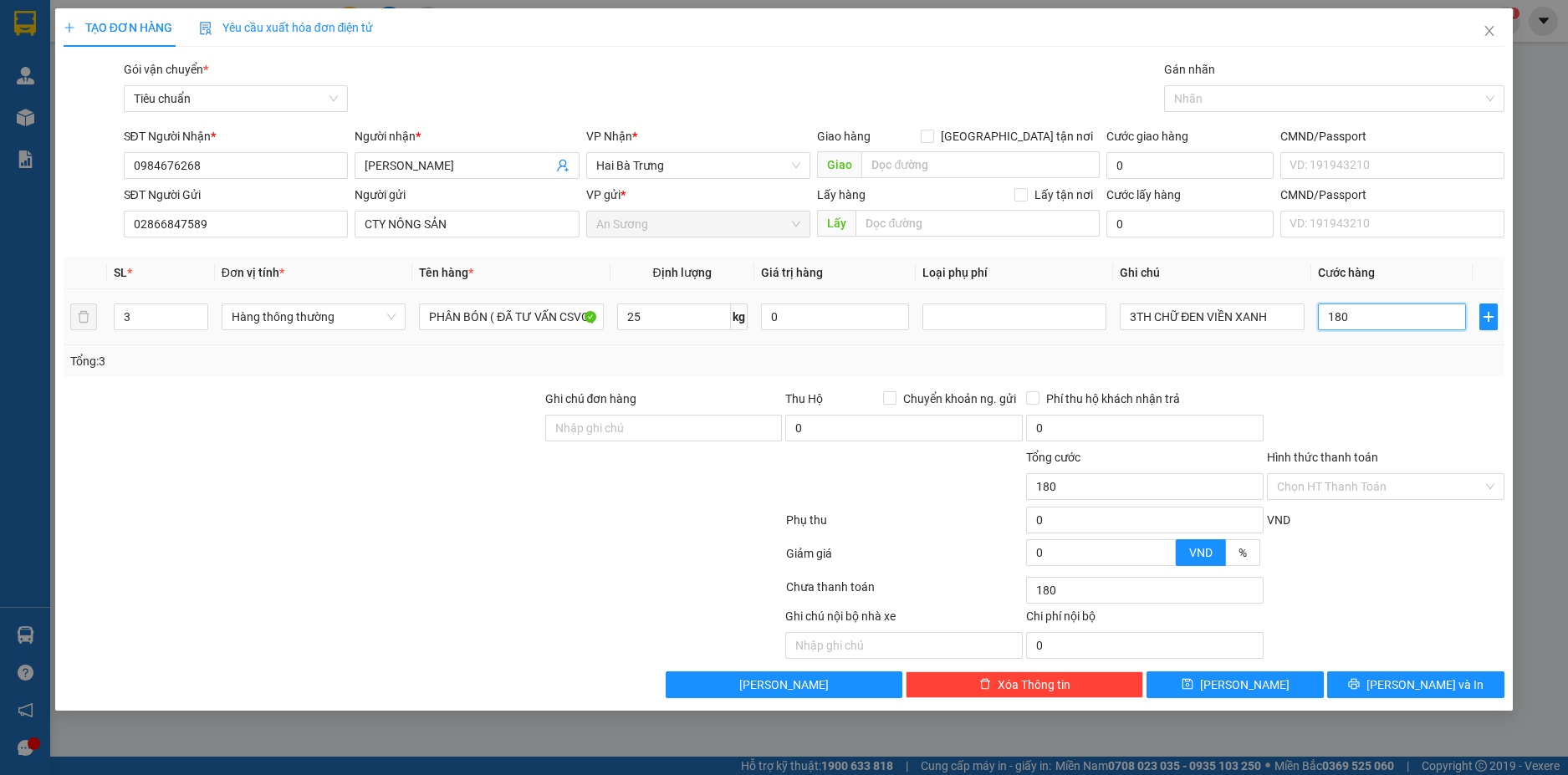
type input "180"
click at [1394, 344] on td "180" at bounding box center [1391, 317] width 161 height 56
type input "180.000"
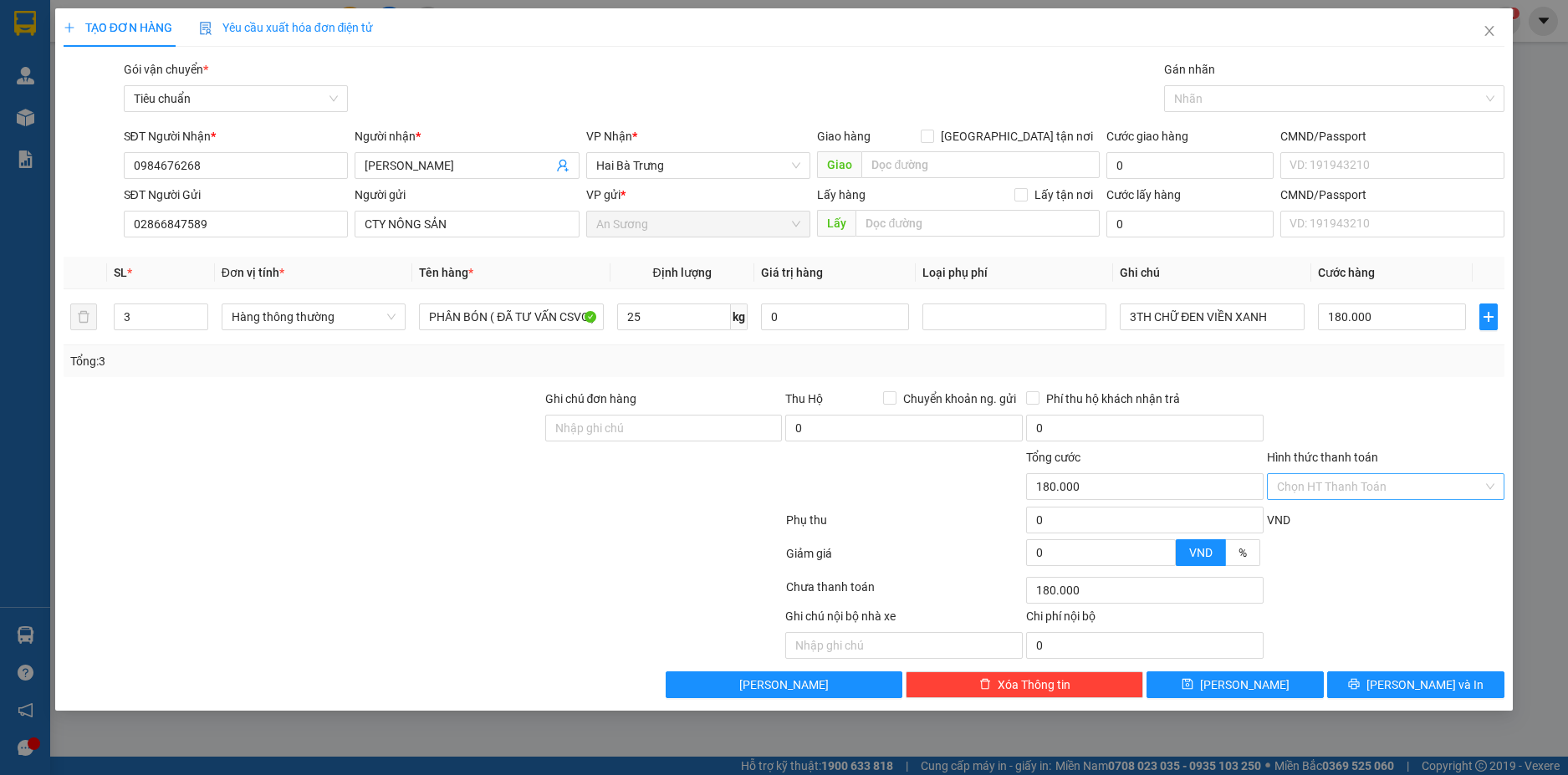
click at [1472, 486] on input "Hình thức thanh toán" at bounding box center [1379, 487] width 205 height 25
click at [1365, 526] on div "Tại văn phòng" at bounding box center [1386, 520] width 218 height 18
type input "0"
click at [1434, 686] on span "[PERSON_NAME] và In" at bounding box center [1423, 684] width 117 height 18
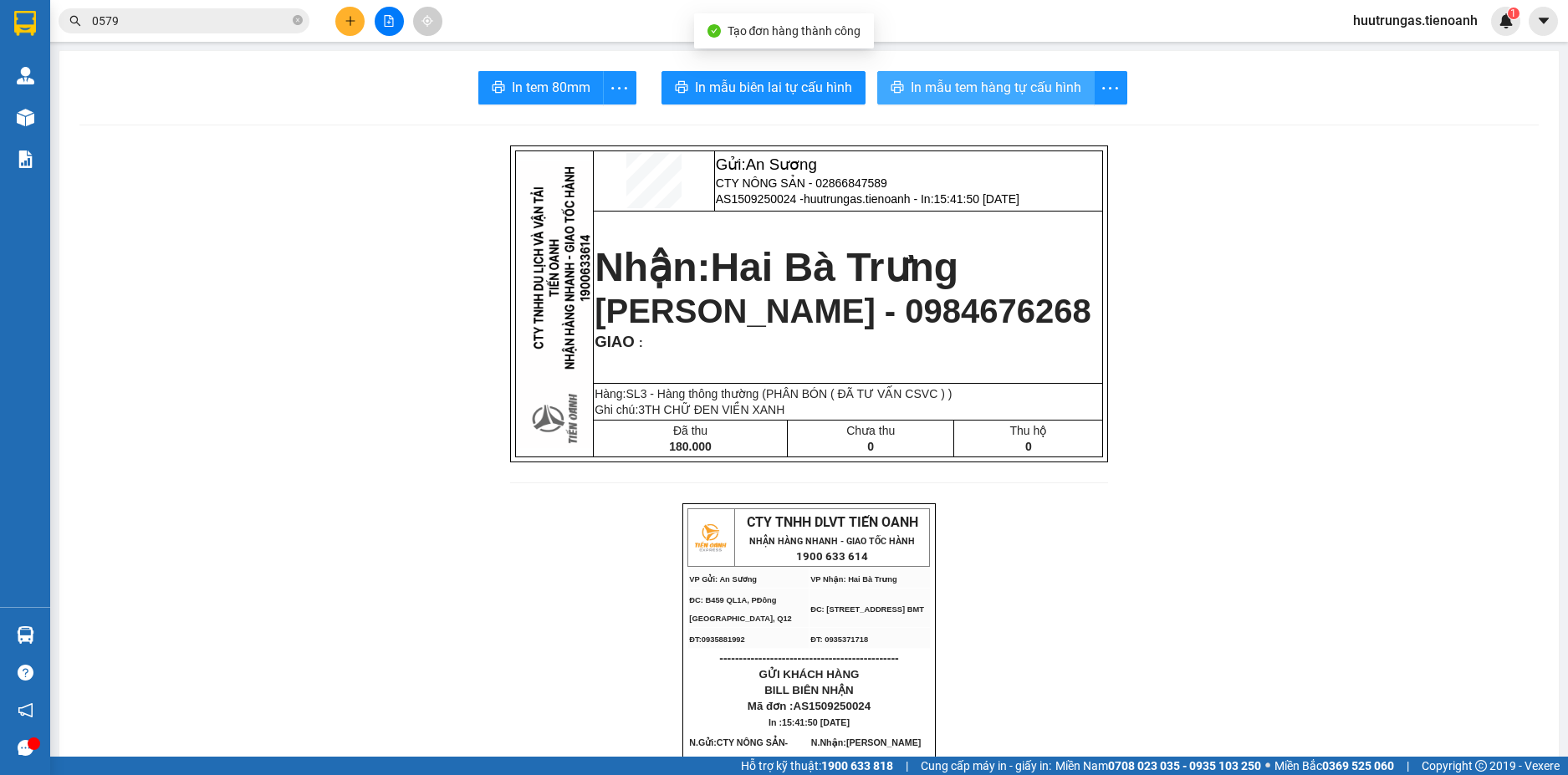
click at [946, 93] on span "In mẫu tem hàng tự cấu hình" at bounding box center [996, 88] width 171 height 21
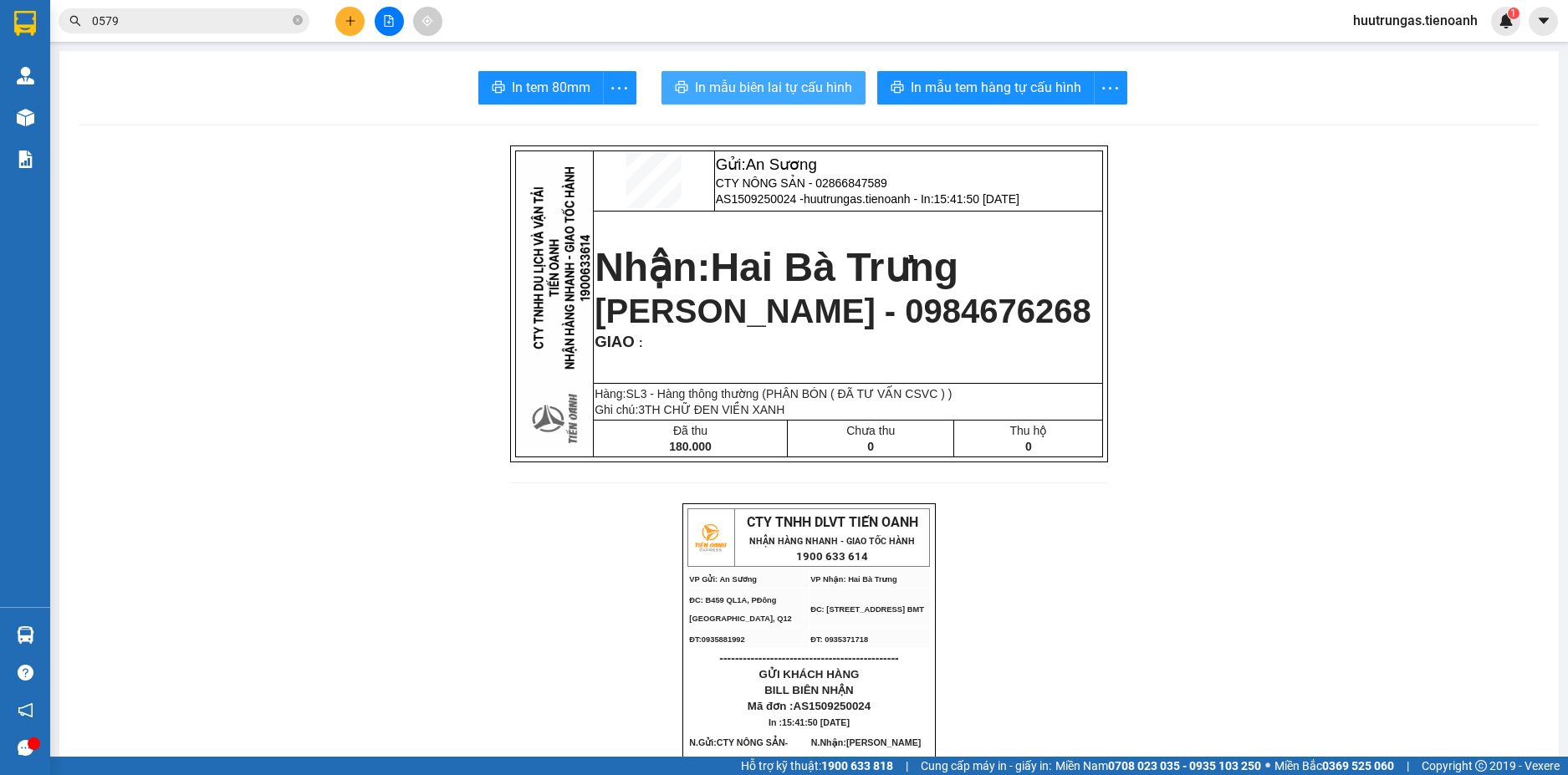
click at [787, 96] on span "In mẫu biên lai tự cấu hình" at bounding box center [773, 88] width 157 height 21
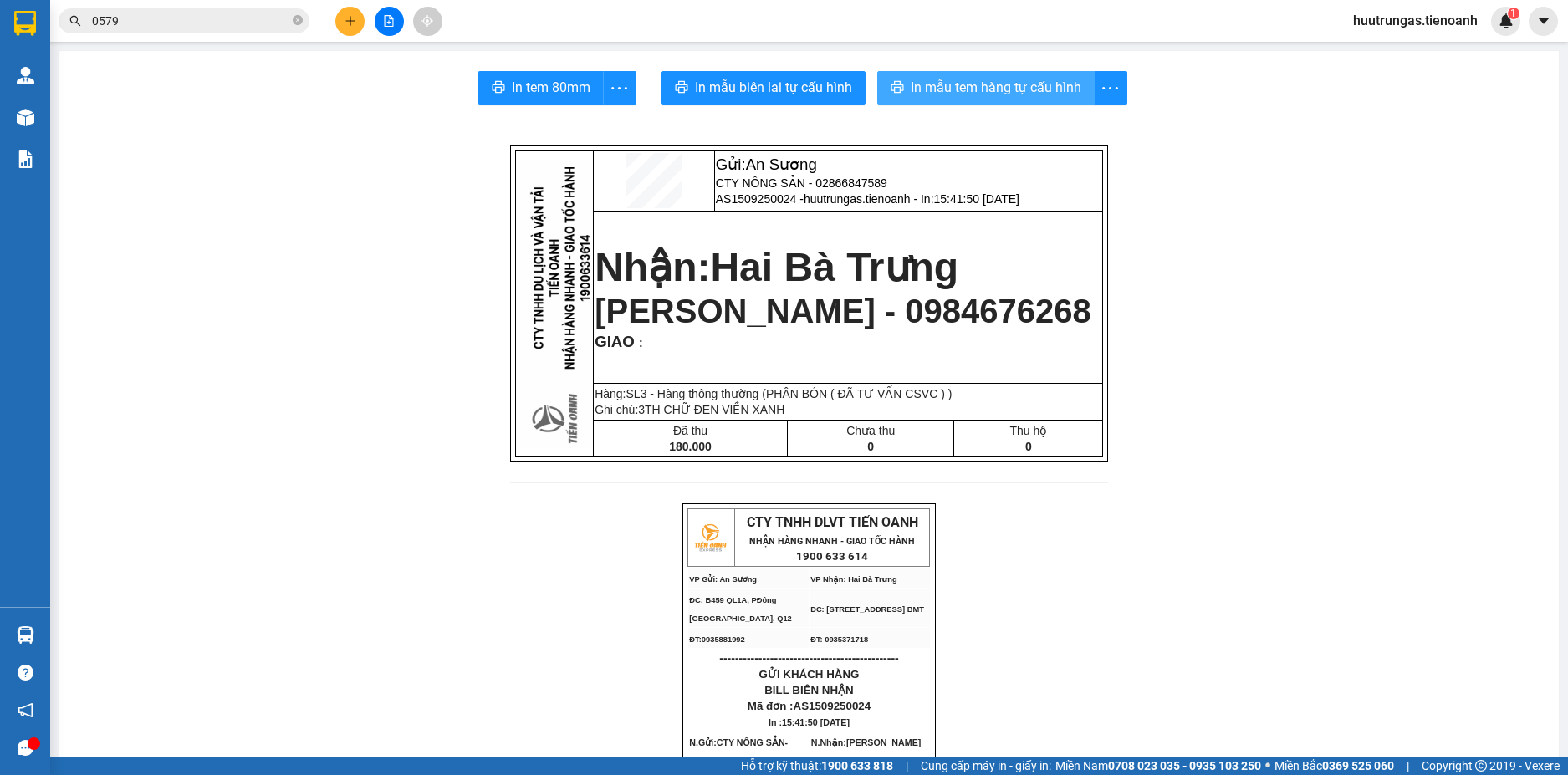
click at [1035, 79] on span "In mẫu tem hàng tự cấu hình" at bounding box center [996, 88] width 171 height 21
click at [355, 22] on icon "plus" at bounding box center [350, 21] width 12 height 12
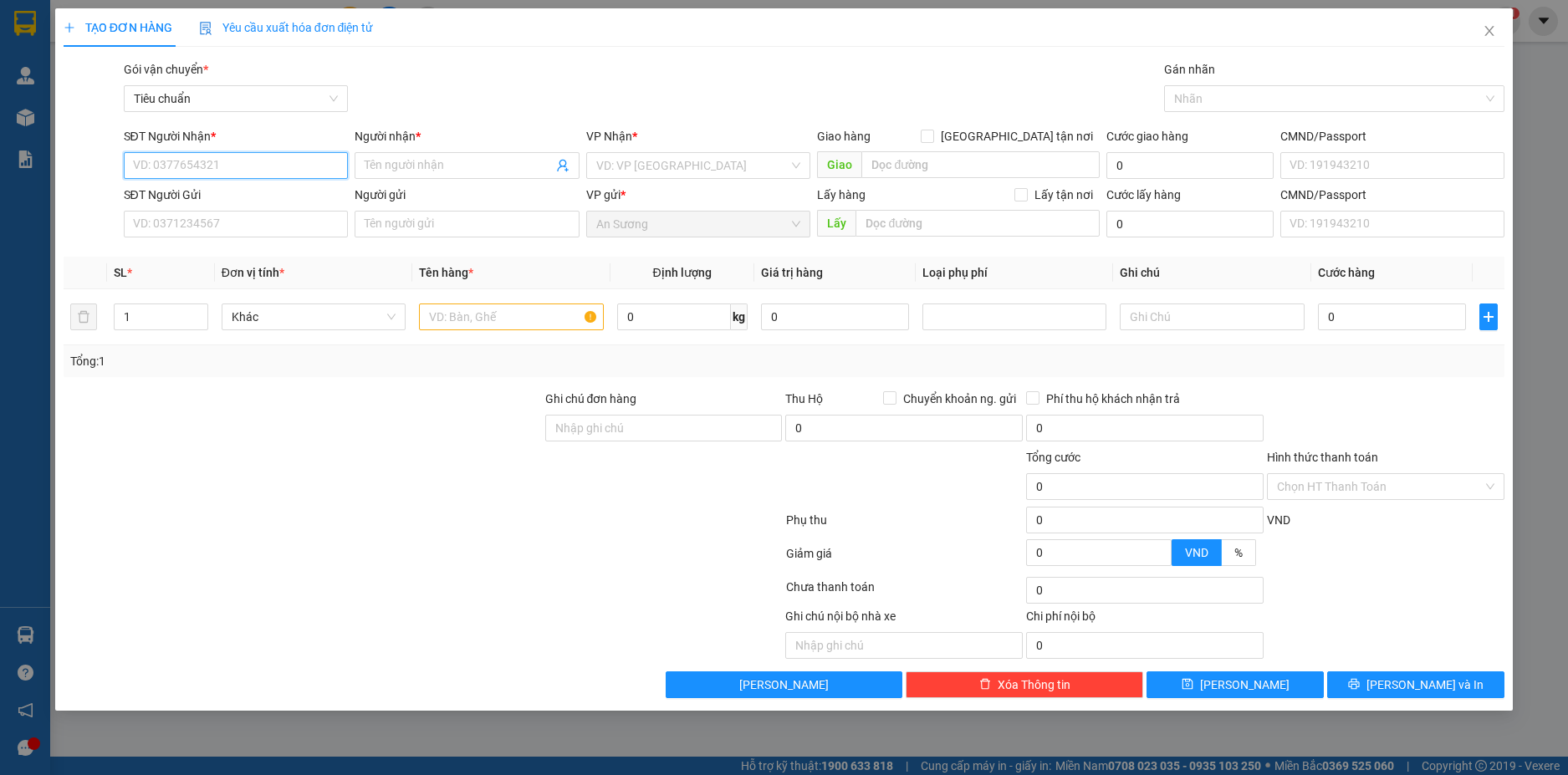
click at [208, 169] on input "SĐT Người Nhận *" at bounding box center [235, 166] width 225 height 27
type input "0847444495"
click at [280, 191] on div "0847444495 - A BÌNH" at bounding box center [236, 199] width 205 height 18
type input "A BÌNH"
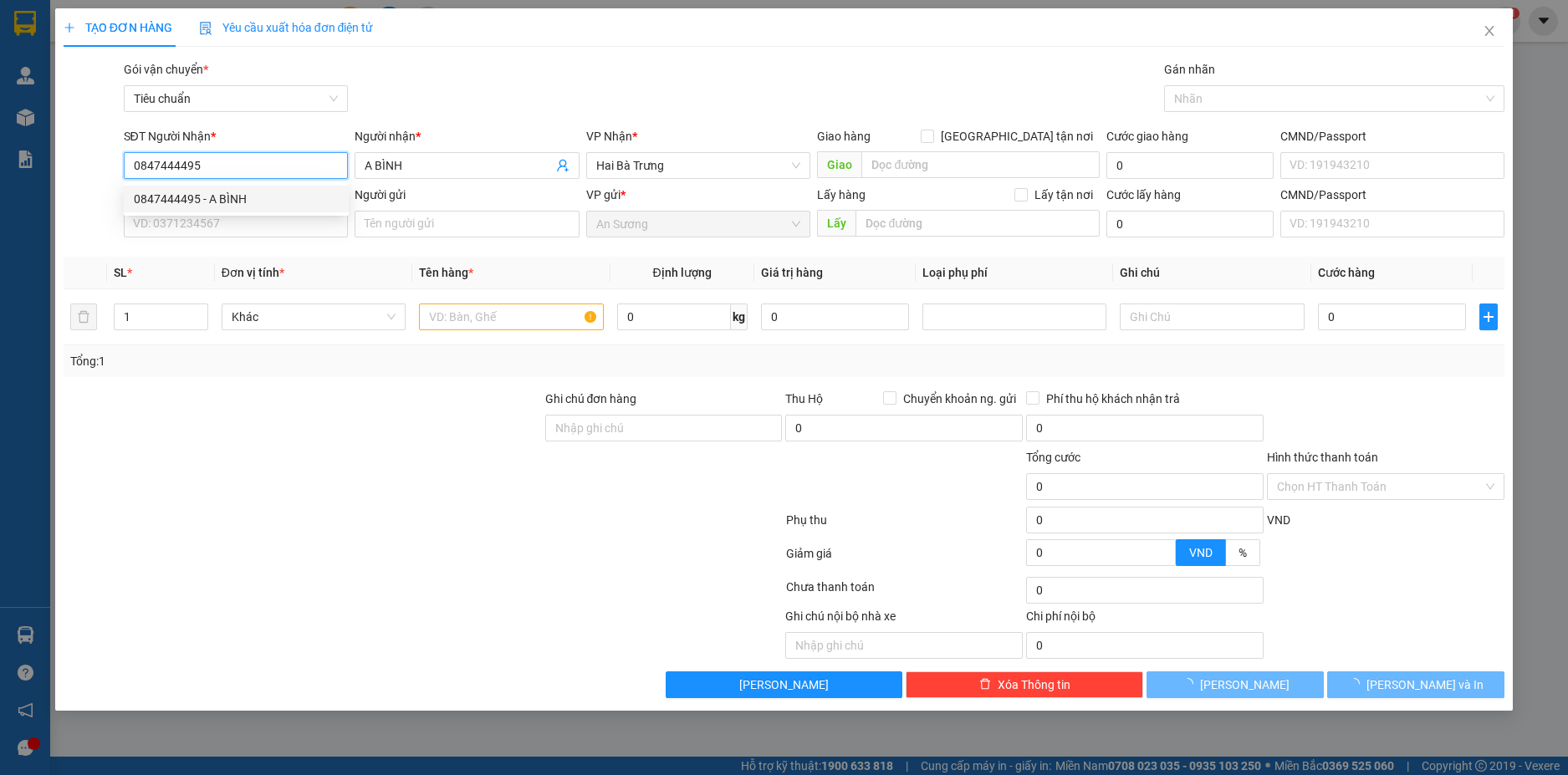
type input "120.000"
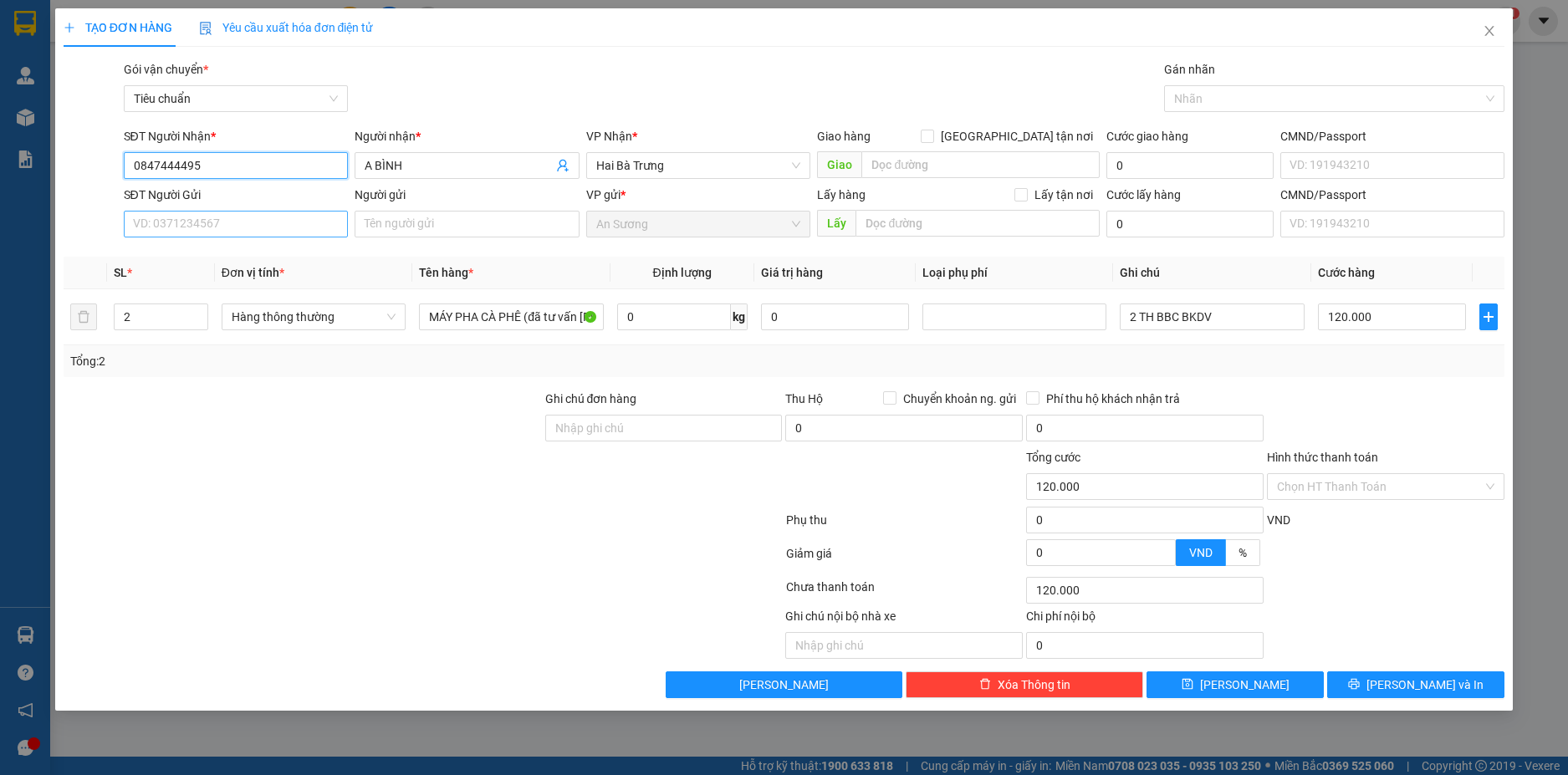
type input "0847444495"
click at [300, 225] on input "SĐT Người Gửi" at bounding box center [235, 225] width 225 height 27
click at [268, 254] on div "0908665229 - A An" at bounding box center [236, 257] width 205 height 18
type input "0908665229"
type input "A An"
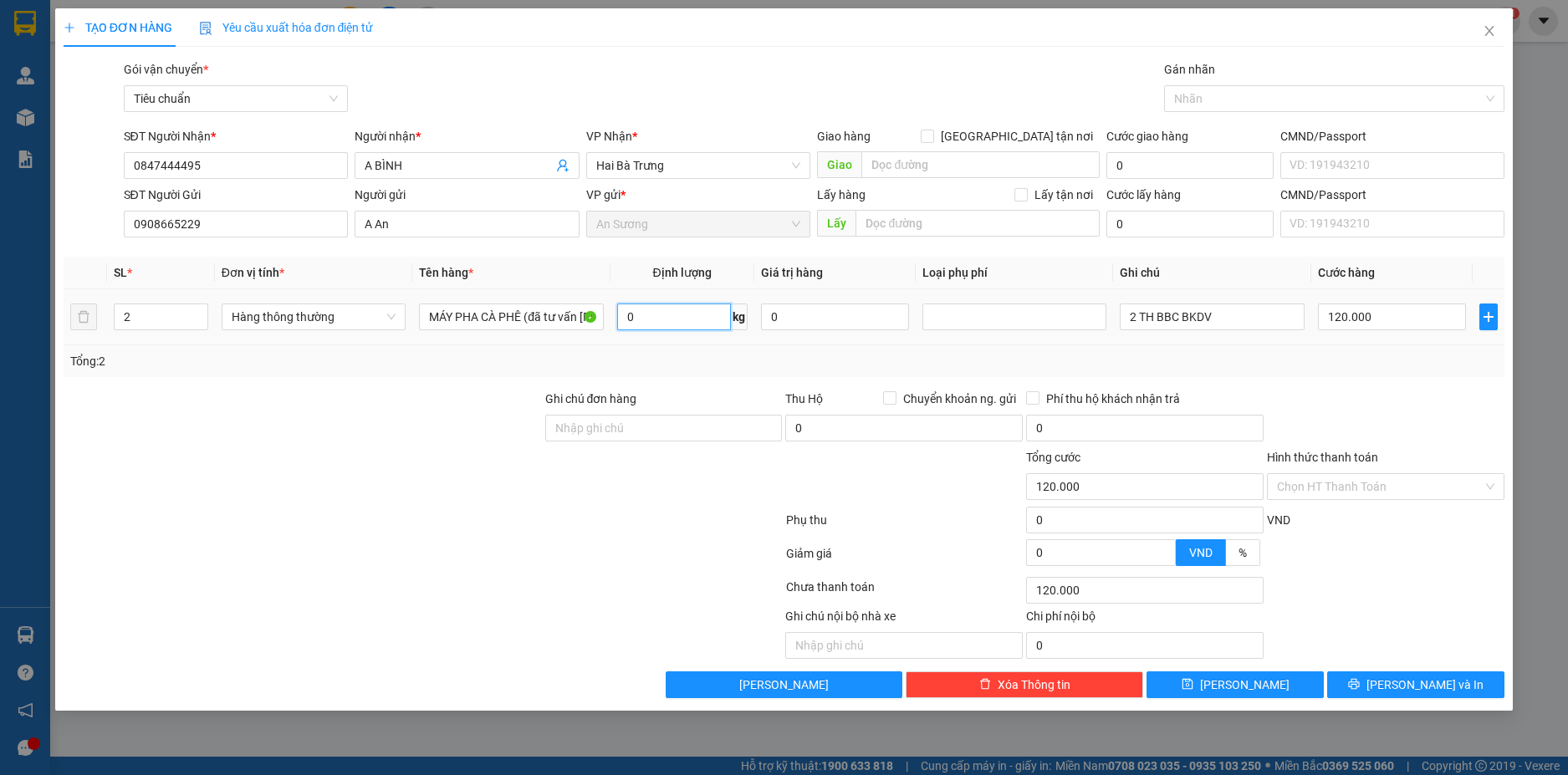
click at [674, 322] on input "0" at bounding box center [674, 317] width 114 height 27
type input "23"
click at [659, 350] on div "Tổng: 2" at bounding box center [784, 361] width 1442 height 32
type input "60.000"
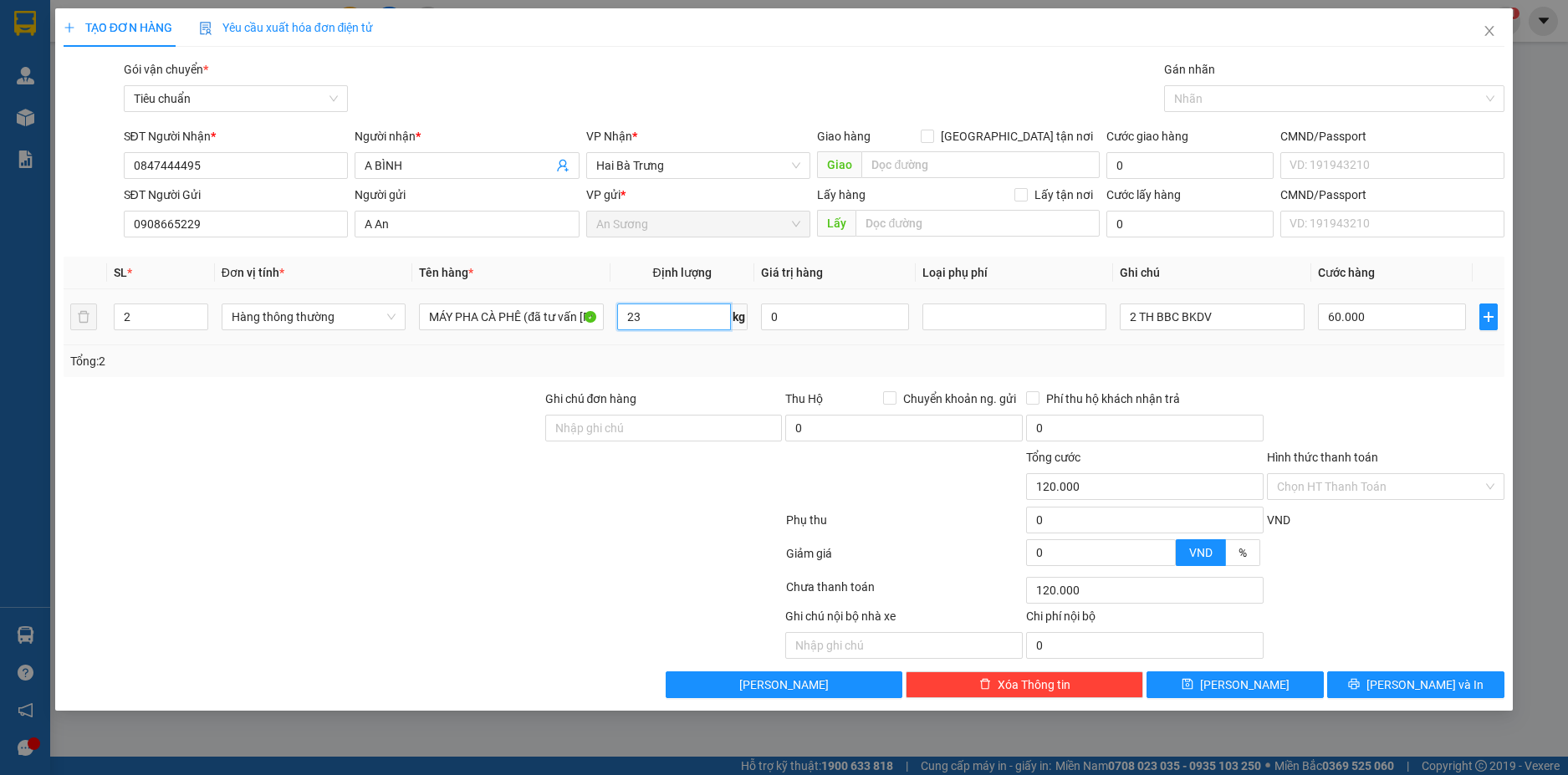
type input "60.000"
click at [659, 316] on input "23" at bounding box center [674, 317] width 114 height 27
click at [653, 318] on input "23" at bounding box center [674, 317] width 114 height 27
type input "12"
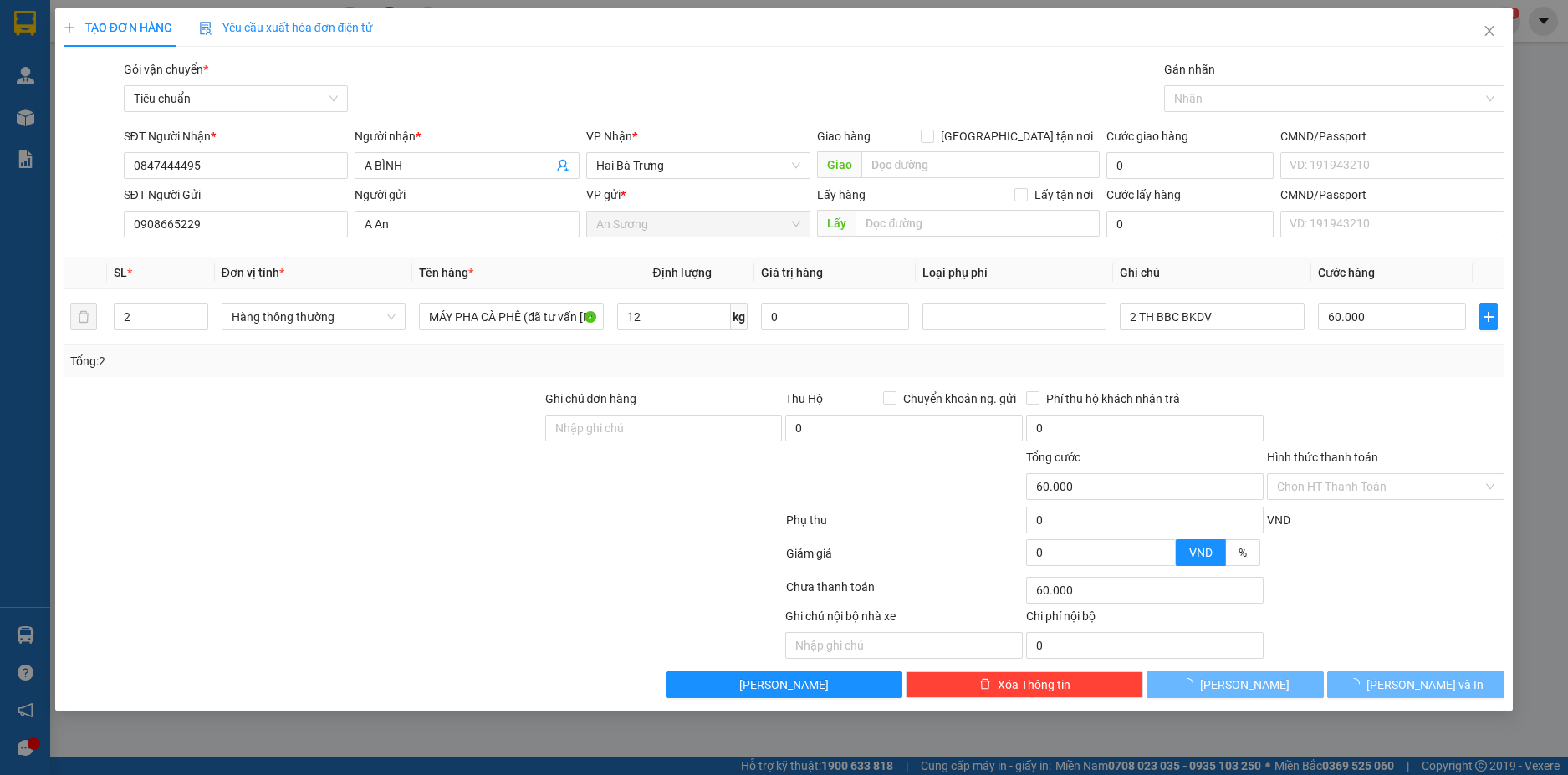
click at [685, 373] on div "Tổng: 2" at bounding box center [784, 361] width 1442 height 32
type input "50.000"
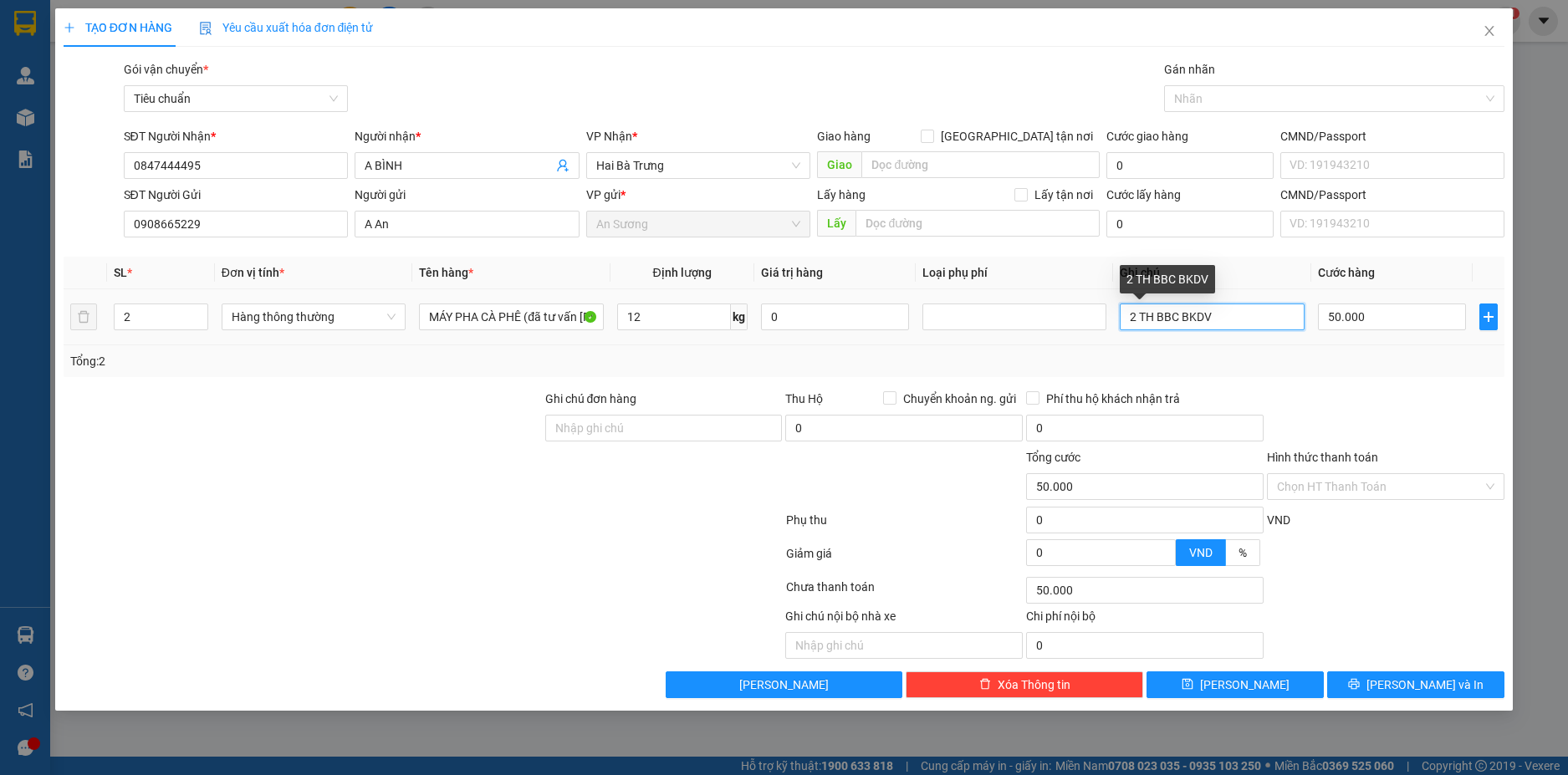
click at [1224, 309] on input "2 TH BBC BKDV" at bounding box center [1211, 317] width 184 height 27
type input "TH ĐEN BBC BKDV+TH CHỮ ĐEN BỌC GỖ BKDV"
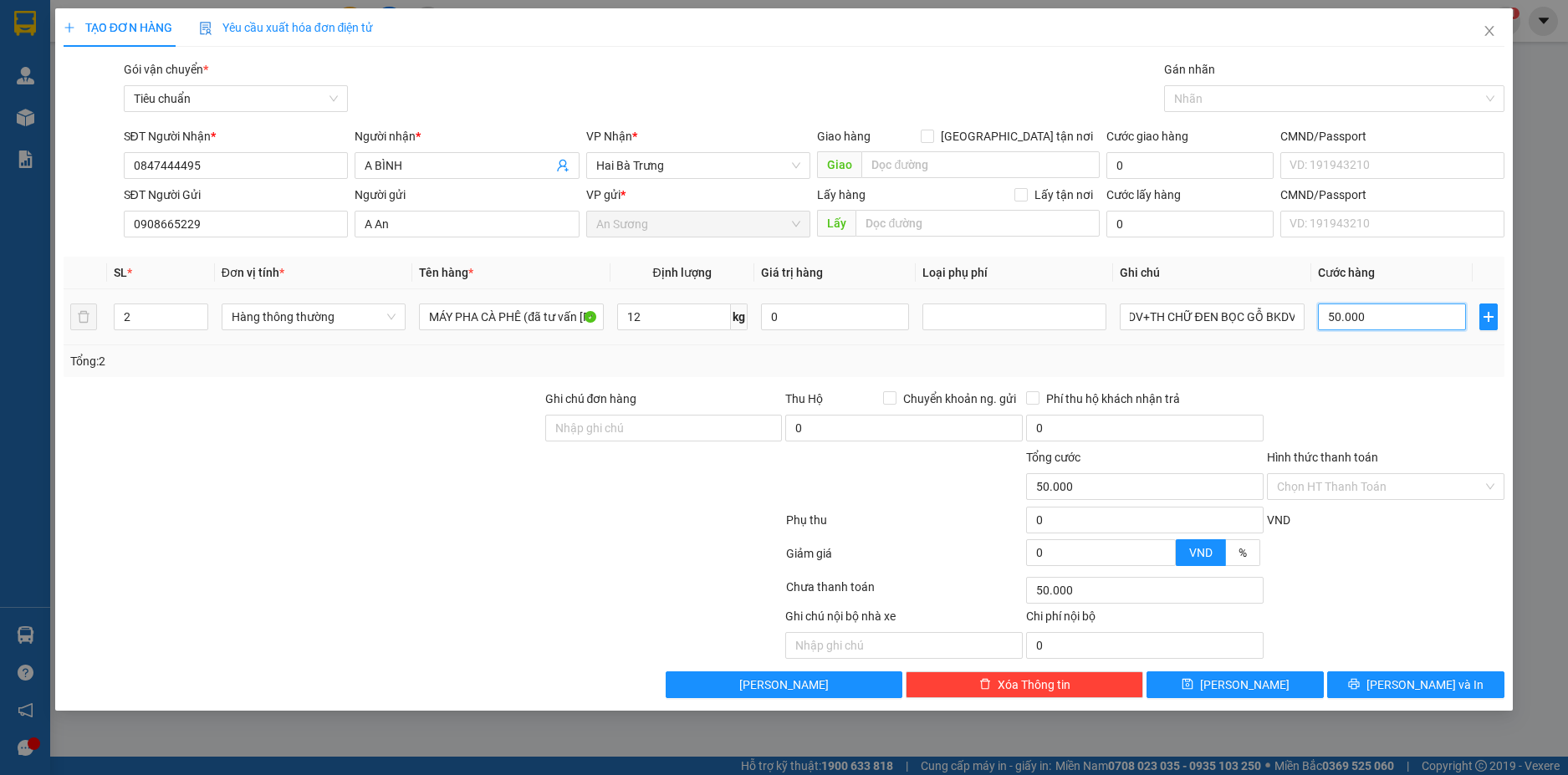
click at [1392, 318] on input "50.000" at bounding box center [1392, 317] width 148 height 27
type input "1"
type input "10"
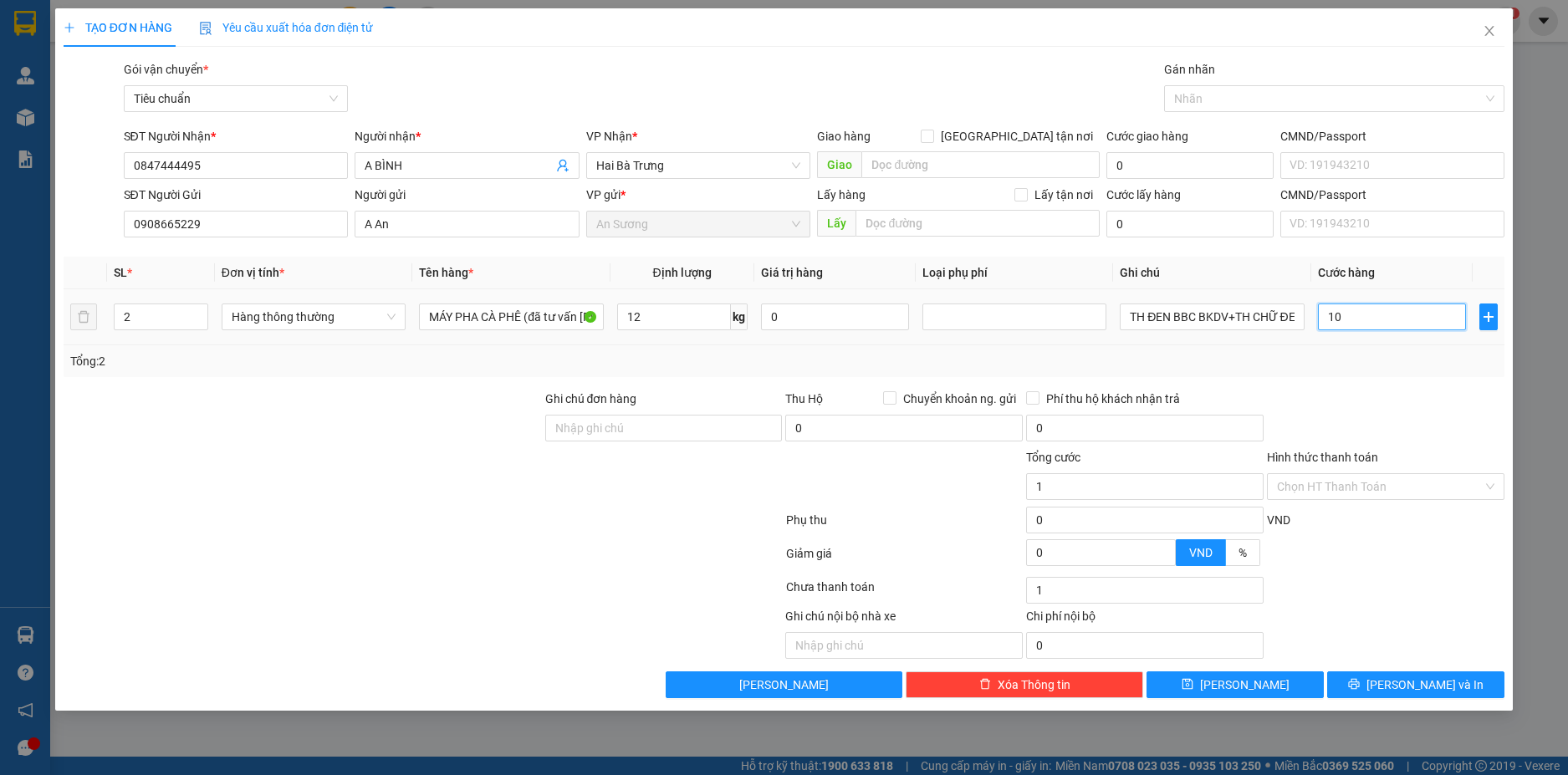
type input "10"
type input "100"
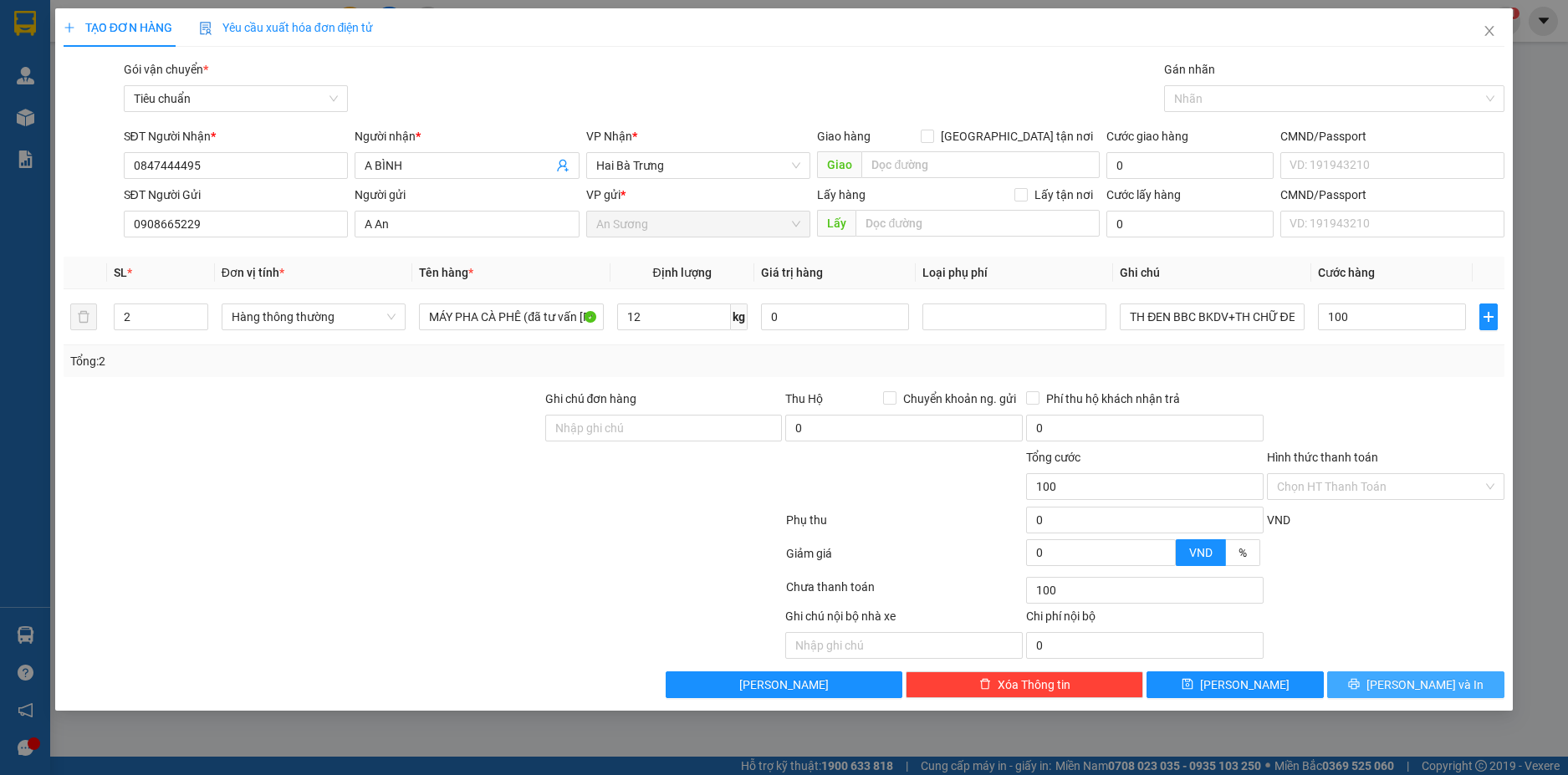
type input "100.000"
click at [1446, 684] on span "[PERSON_NAME] và In" at bounding box center [1423, 684] width 117 height 18
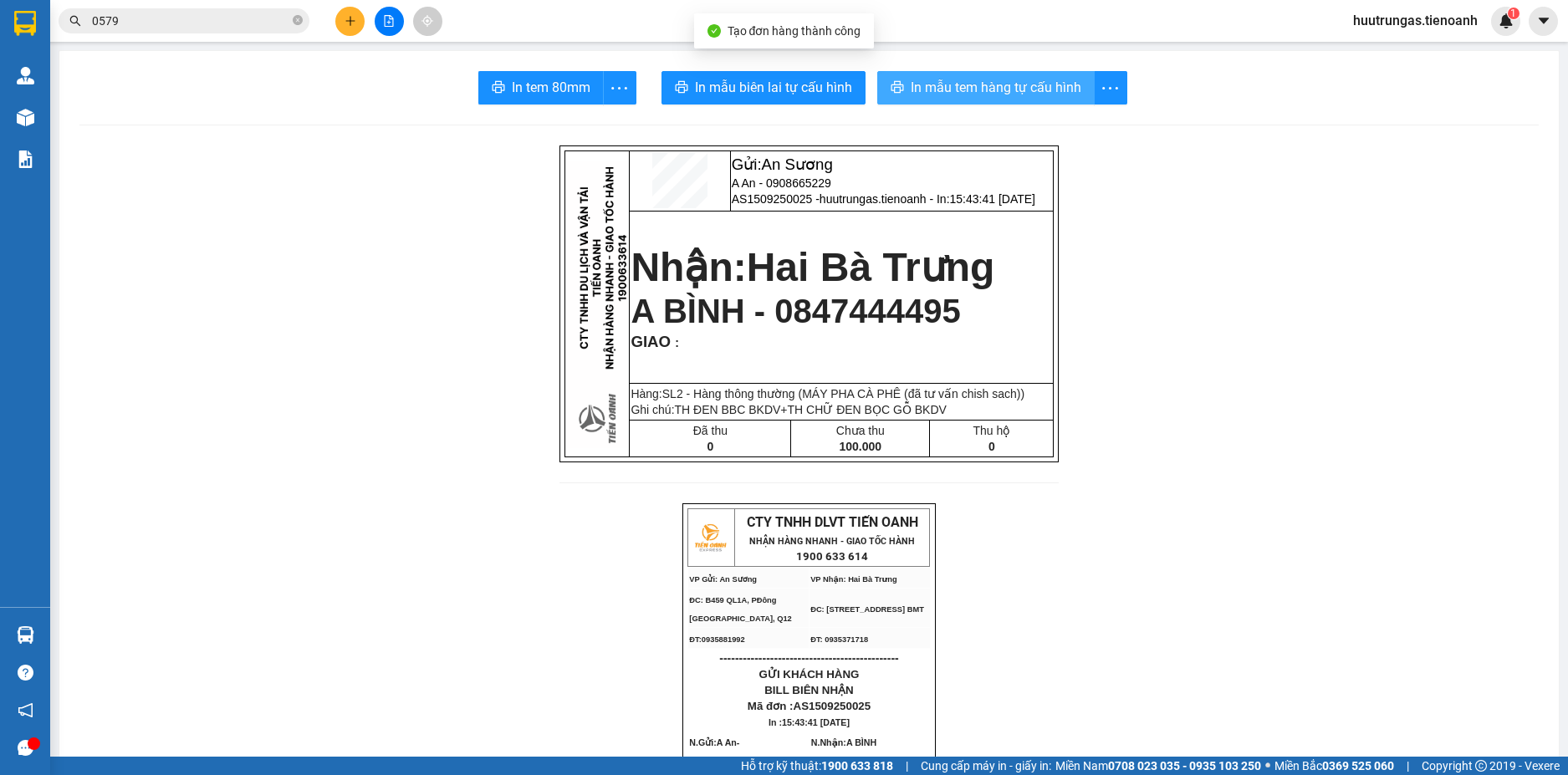
click at [929, 87] on span "In mẫu tem hàng tự cấu hình" at bounding box center [996, 88] width 171 height 21
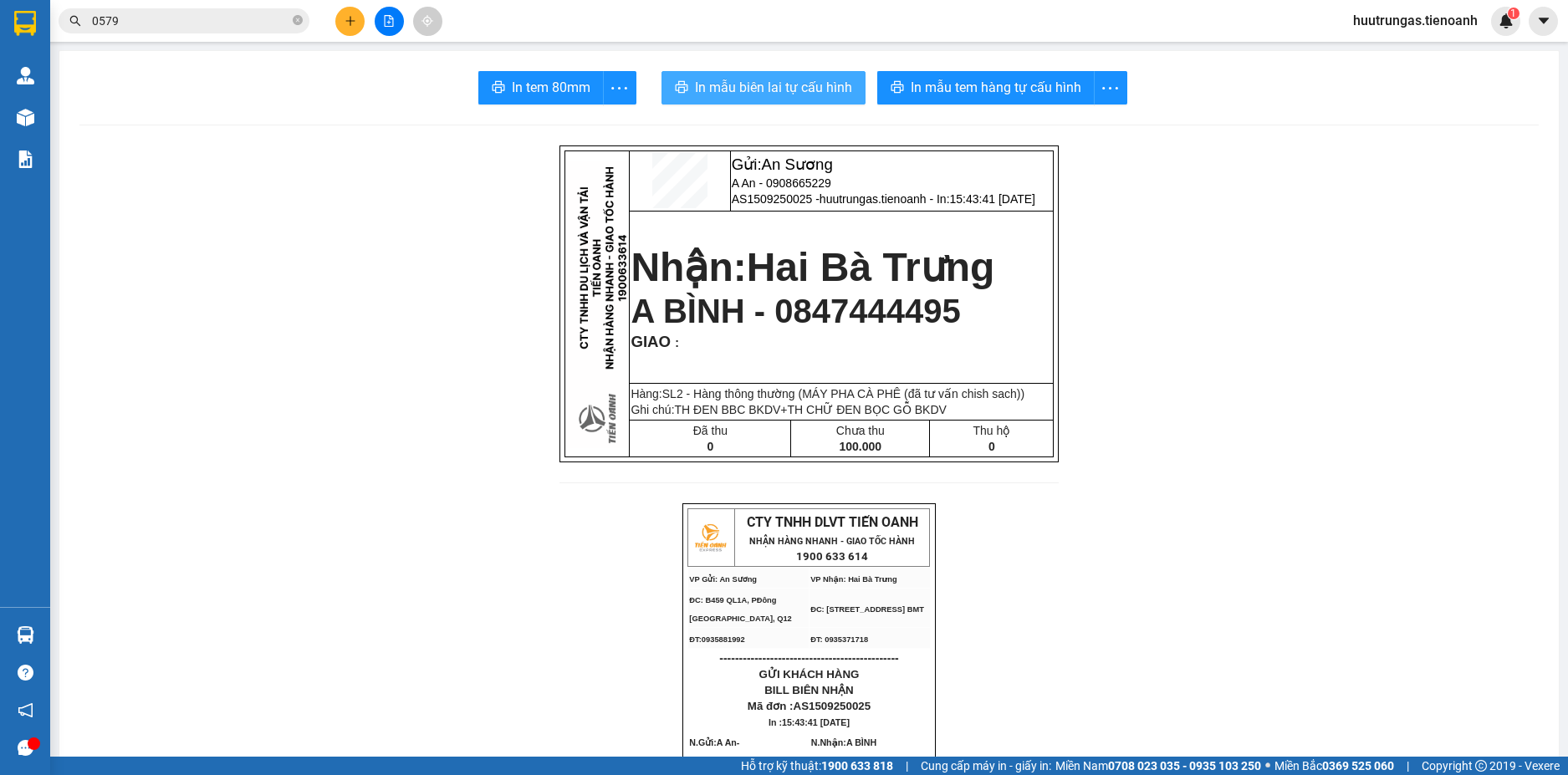
click at [745, 83] on span "In mẫu biên lai tự cấu hình" at bounding box center [773, 88] width 157 height 21
click at [349, 29] on button at bounding box center [350, 21] width 29 height 29
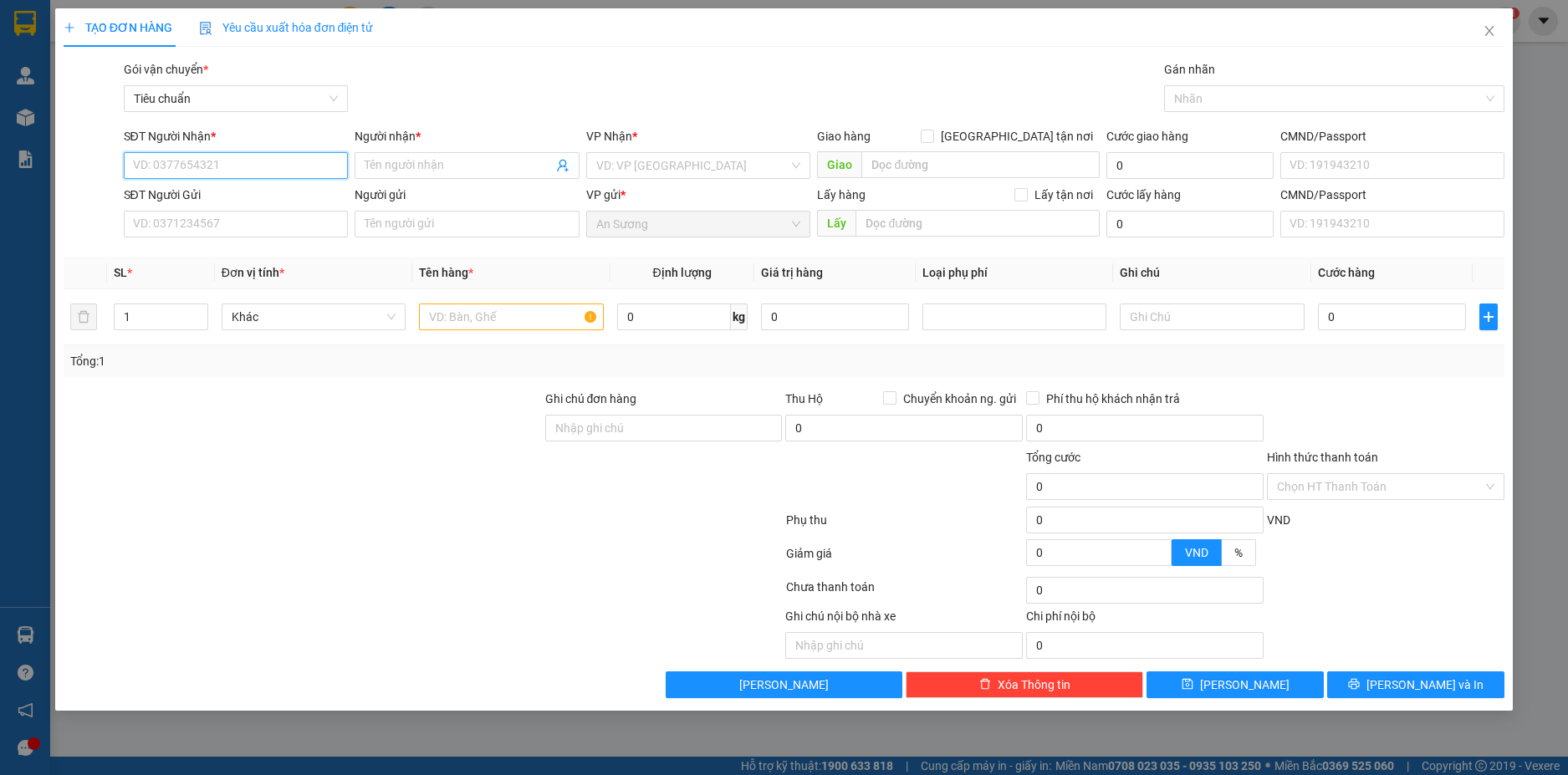
click at [266, 168] on input "SĐT Người Nhận *" at bounding box center [235, 166] width 225 height 27
click at [290, 199] on div "0965369310 - A KHOA" at bounding box center [236, 199] width 205 height 18
type input "0965369310"
type input "A KHOA"
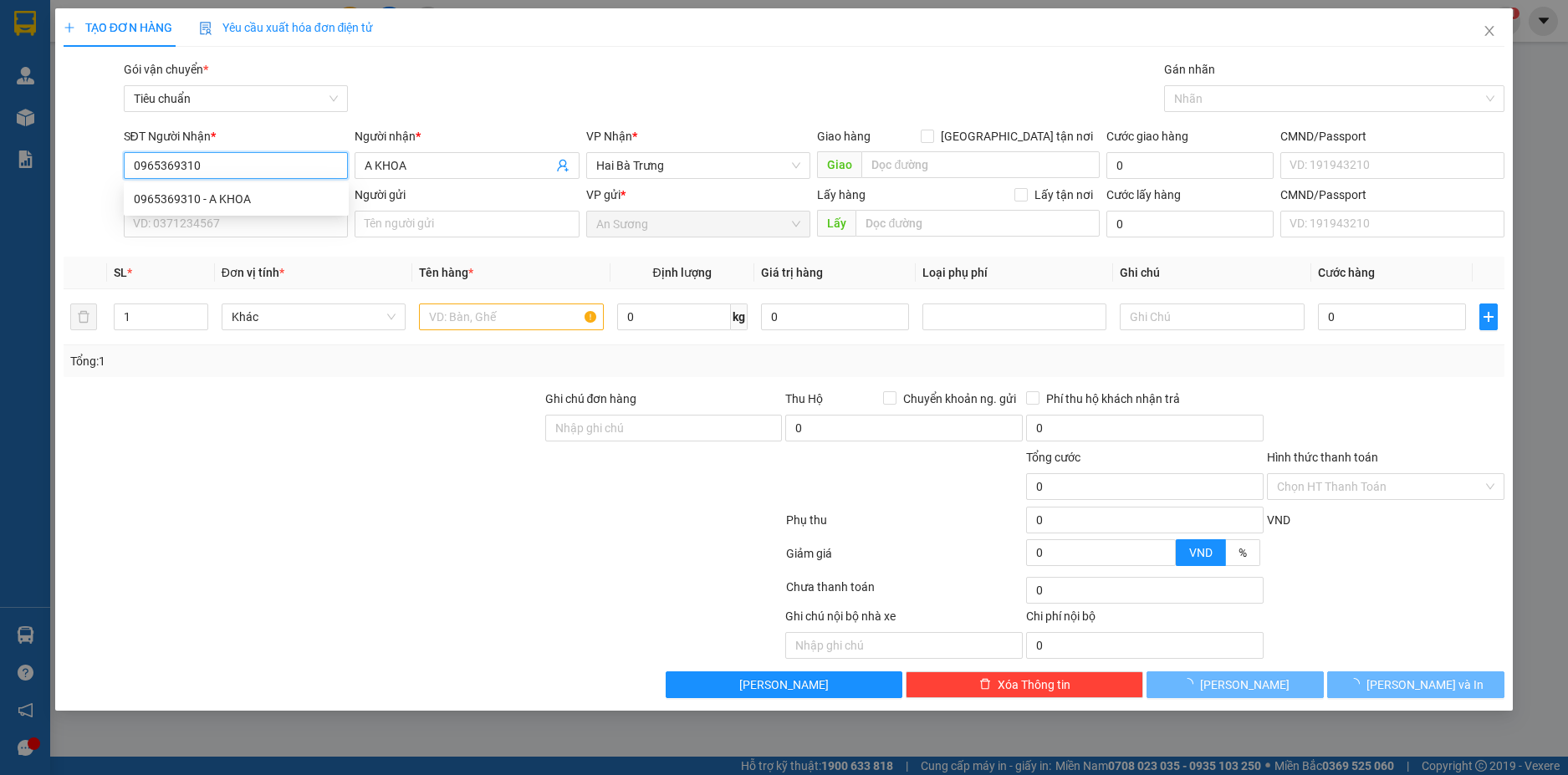
type input "60.000"
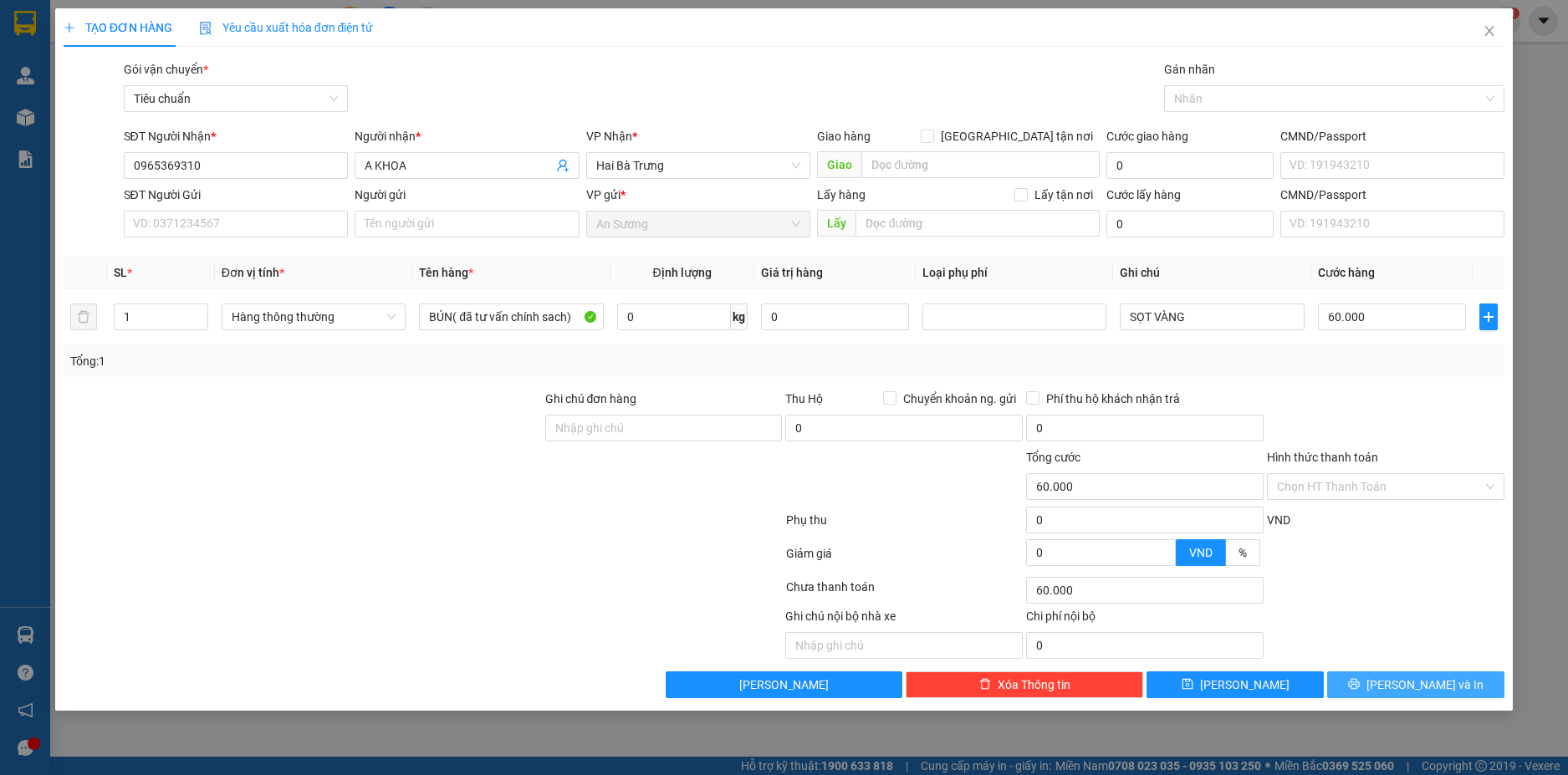
click at [1481, 687] on button "[PERSON_NAME] và In" at bounding box center [1416, 685] width 177 height 27
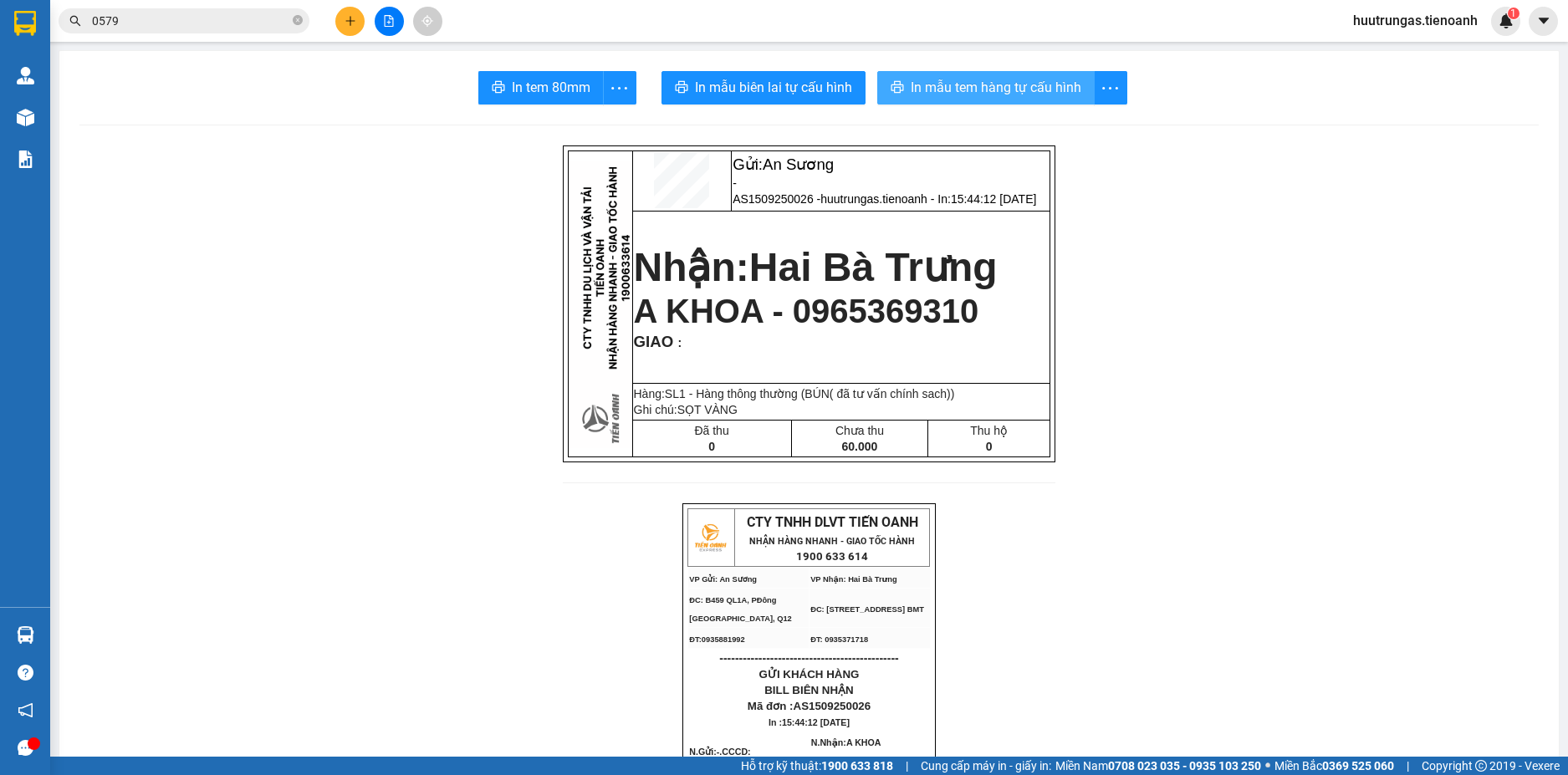
click at [1034, 80] on span "In mẫu tem hàng tự cấu hình" at bounding box center [996, 88] width 171 height 21
click at [350, 18] on icon "plus" at bounding box center [350, 20] width 1 height 10
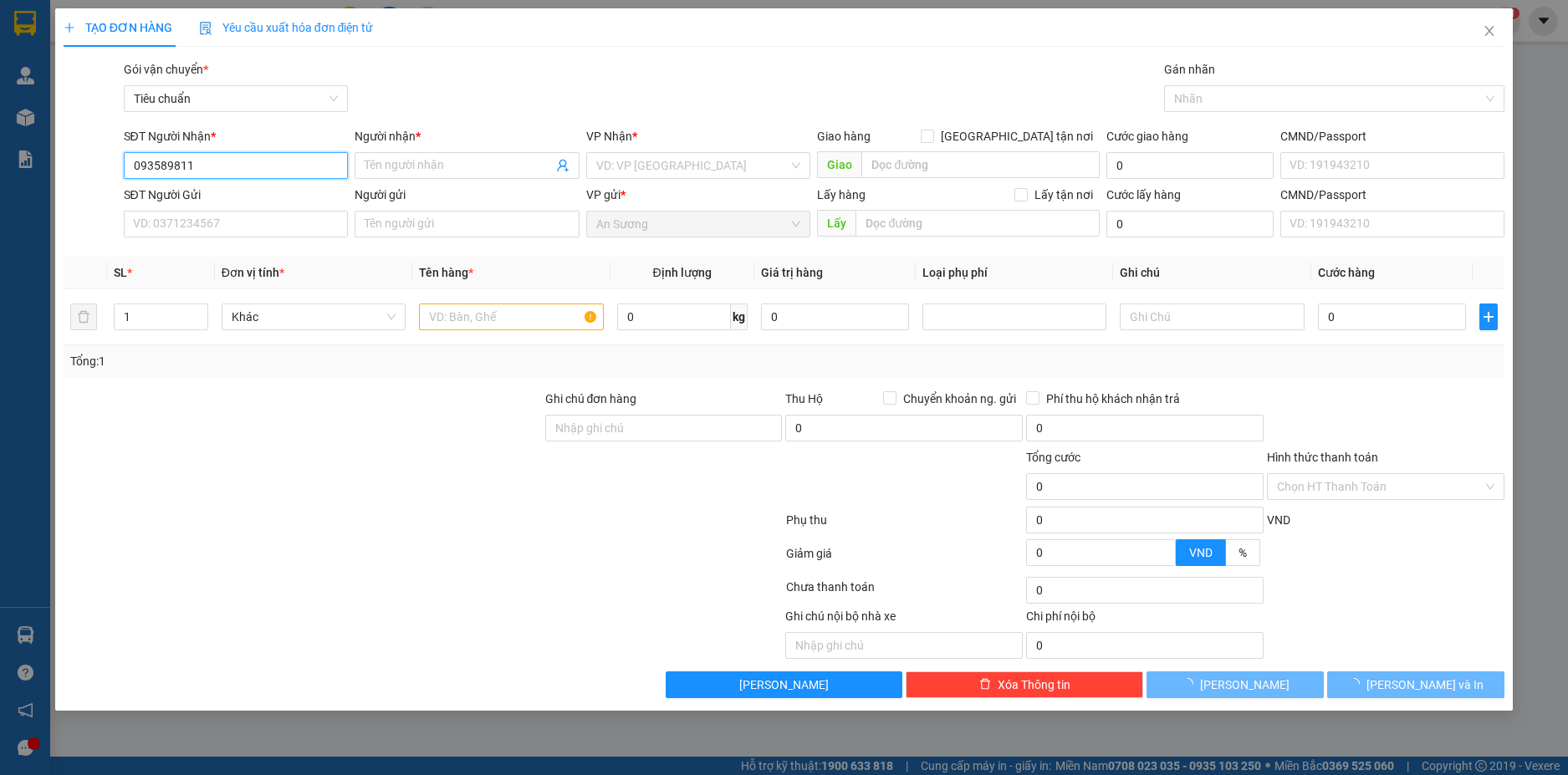
type input "0935898111"
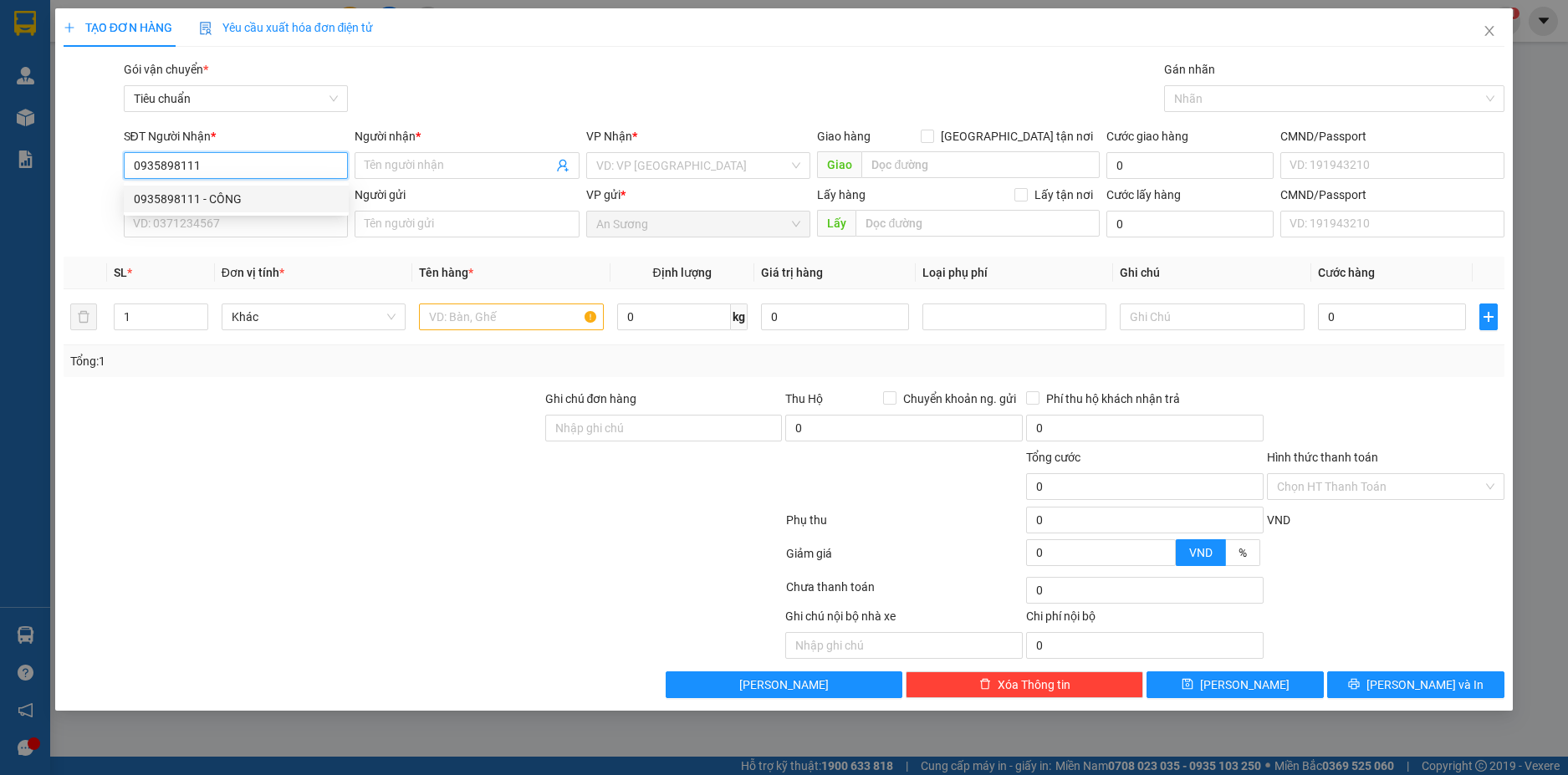
click at [262, 199] on div "0935898111 - CÔNG" at bounding box center [236, 199] width 205 height 18
type input "CÔNG"
type input "N3 DUY HÒA"
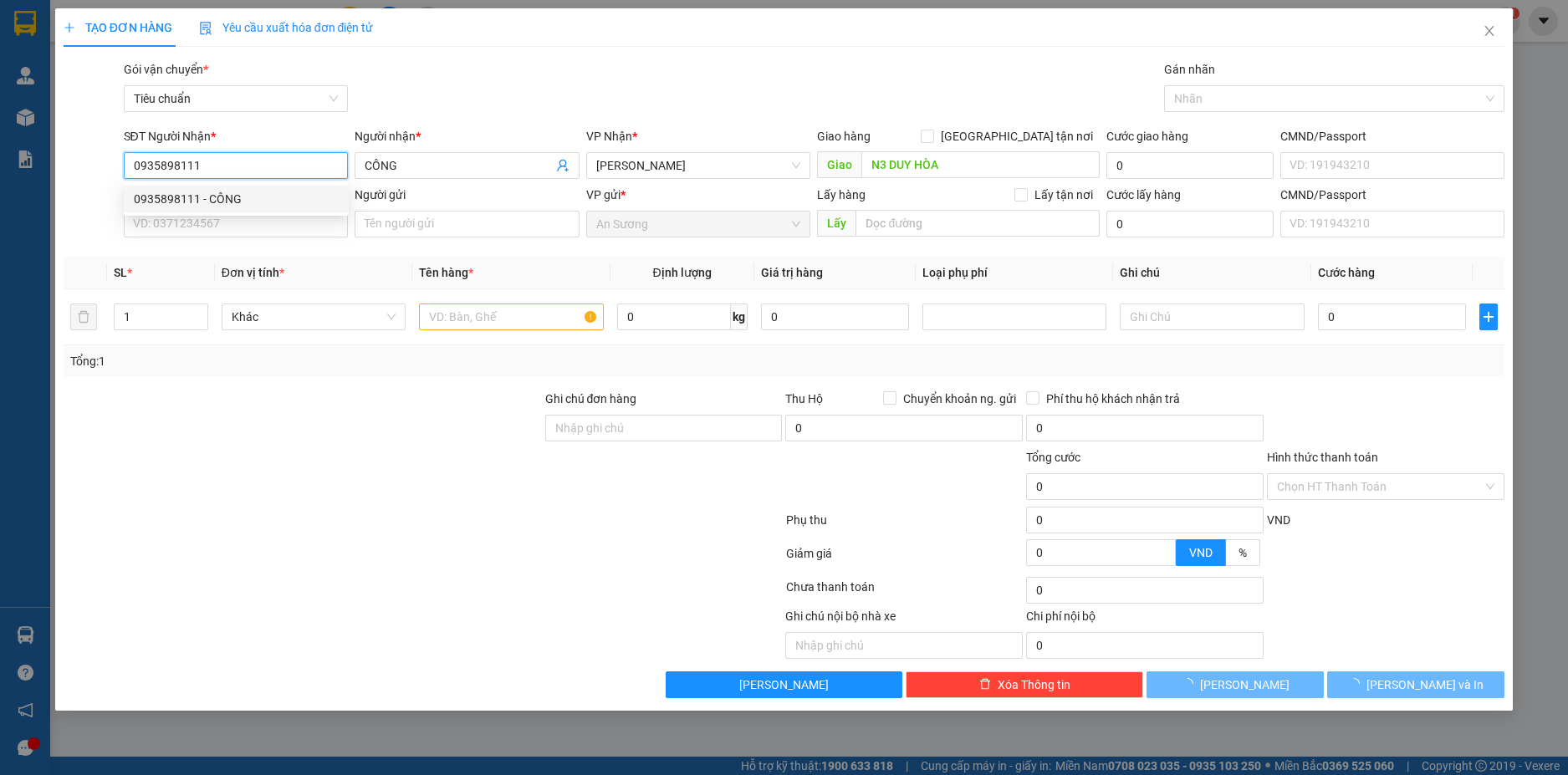
type input "80.000"
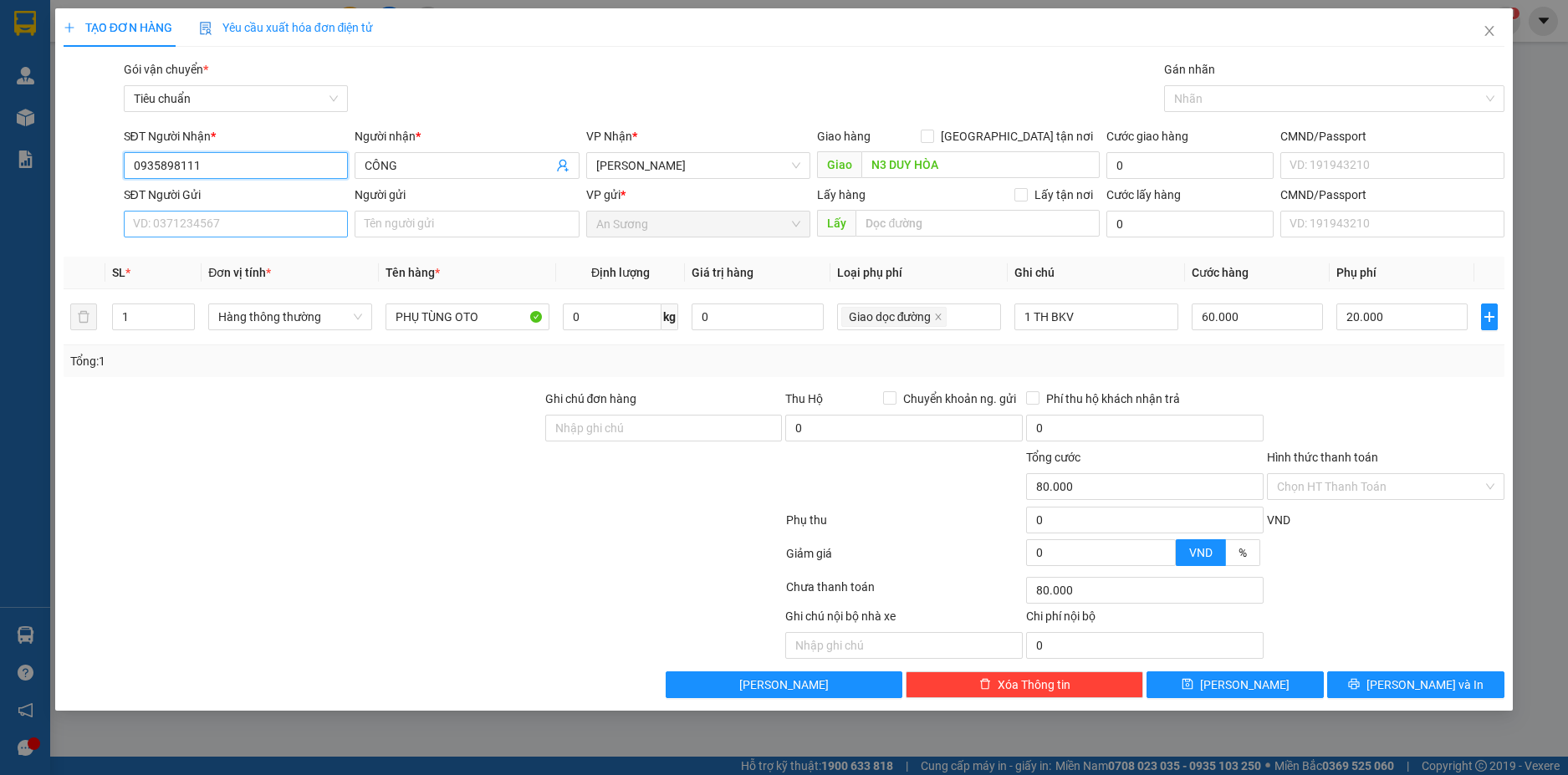
type input "0935898111"
click at [276, 230] on input "SĐT Người Gửi" at bounding box center [235, 225] width 225 height 27
click at [1329, 104] on div at bounding box center [1325, 98] width 315 height 20
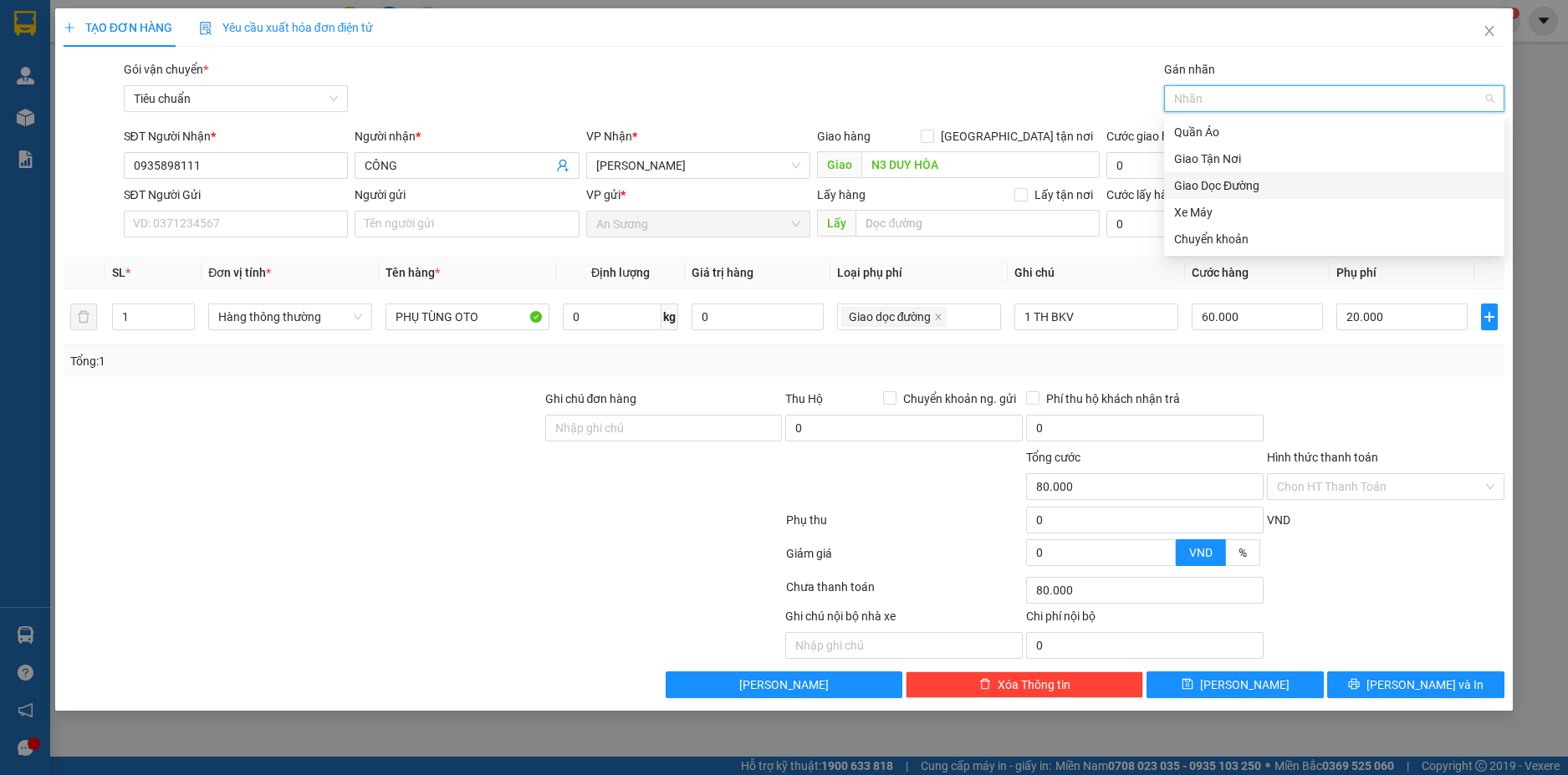
click at [1224, 184] on div "Giao Dọc Đường" at bounding box center [1334, 185] width 320 height 18
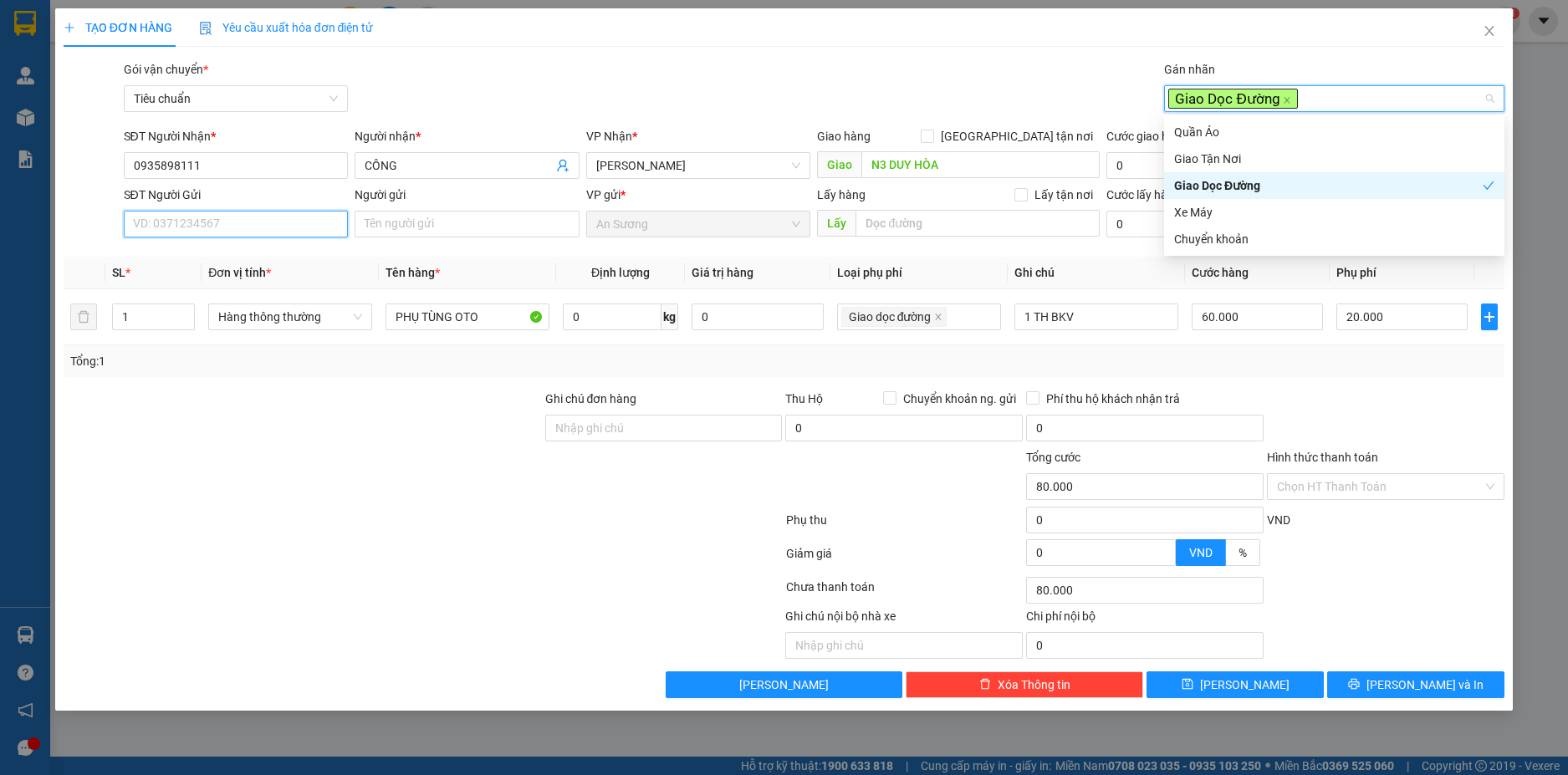
click at [251, 227] on input "SĐT Người Gửi" at bounding box center [235, 225] width 225 height 27
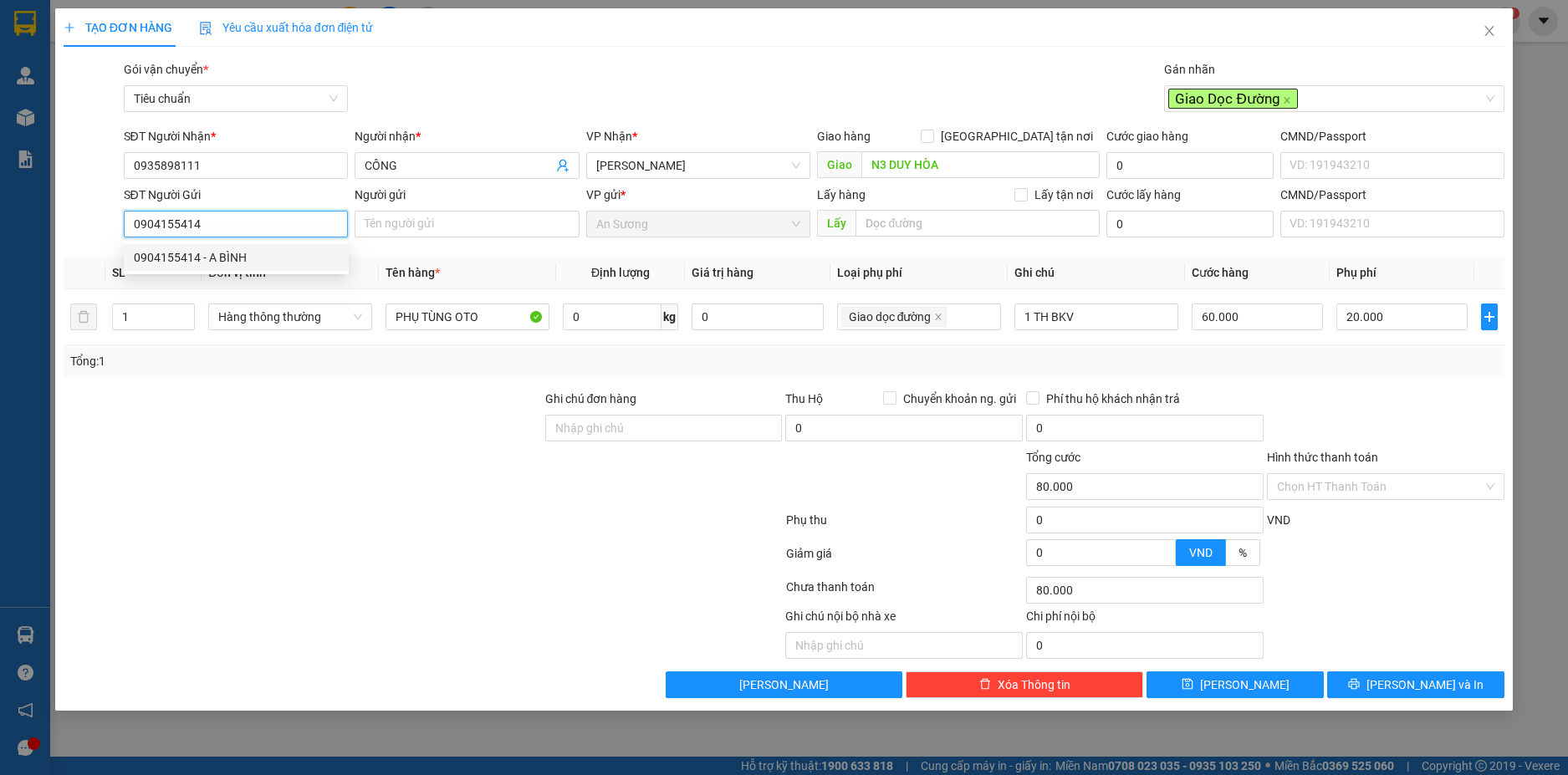
click at [255, 255] on div "0904155414 - A BÌNH" at bounding box center [236, 257] width 205 height 18
click at [622, 319] on input "0" at bounding box center [612, 317] width 98 height 27
click at [1236, 361] on div "Tổng: 1" at bounding box center [784, 361] width 1428 height 18
click at [1262, 319] on input "55.000" at bounding box center [1257, 317] width 131 height 27
click at [1303, 358] on div "Tổng: 1" at bounding box center [784, 361] width 1428 height 18
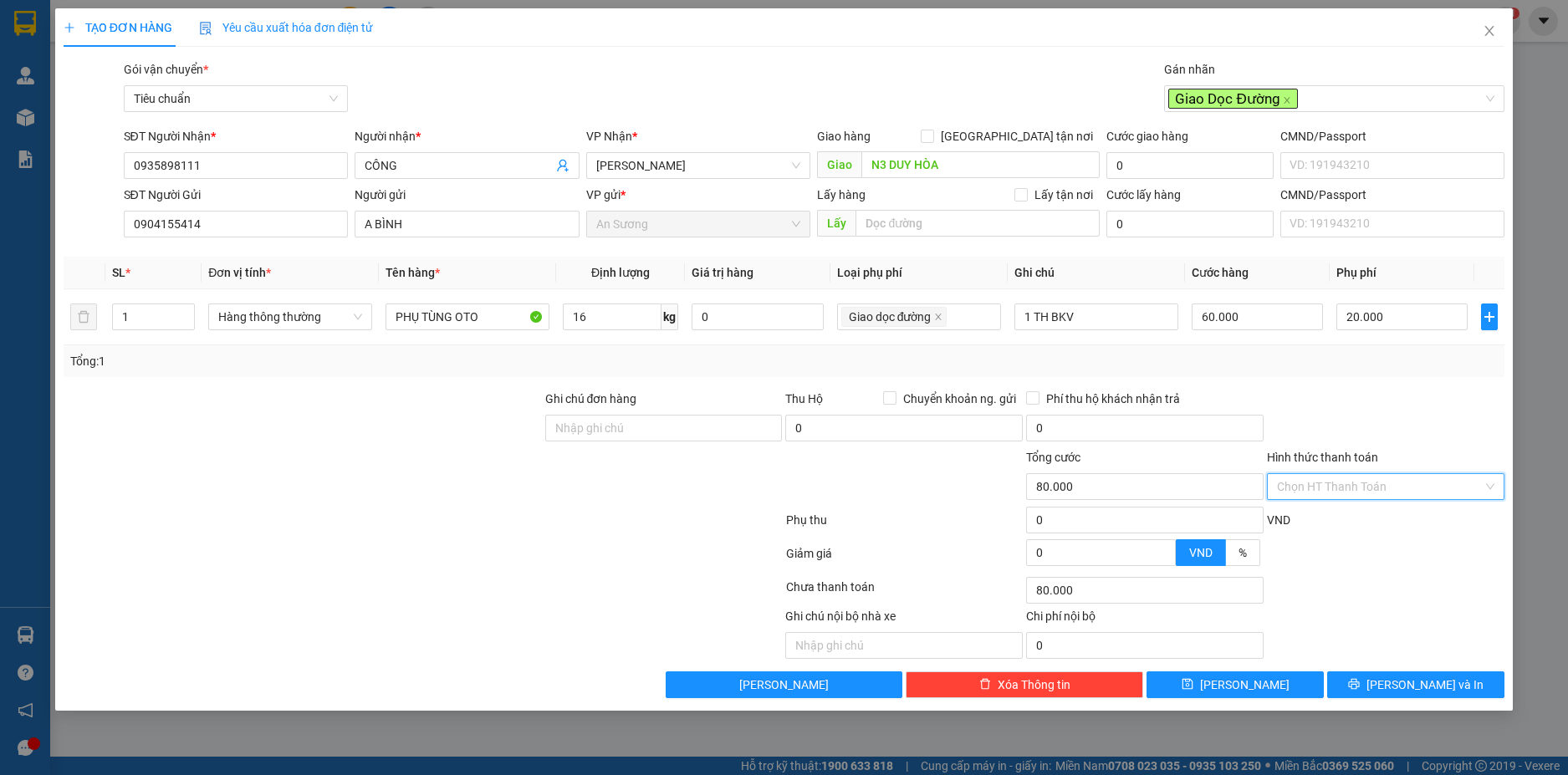
click at [1437, 491] on input "Hình thức thanh toán" at bounding box center [1379, 487] width 205 height 25
click at [1351, 522] on div "Tại văn phòng" at bounding box center [1386, 520] width 218 height 18
click at [1409, 683] on span "[PERSON_NAME] và In" at bounding box center [1423, 684] width 117 height 18
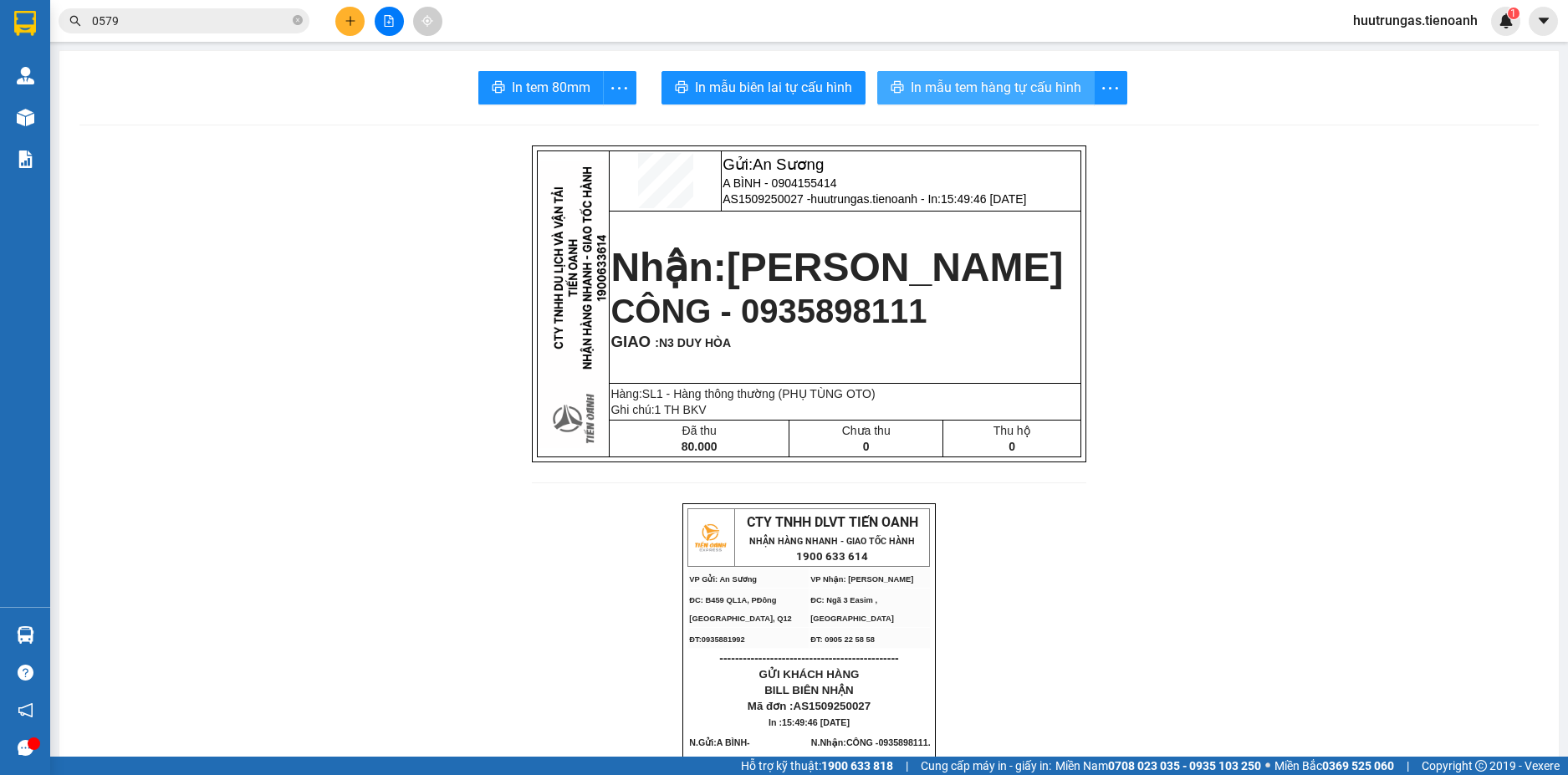
click at [1006, 84] on span "In mẫu tem hàng tự cấu hình" at bounding box center [996, 88] width 171 height 21
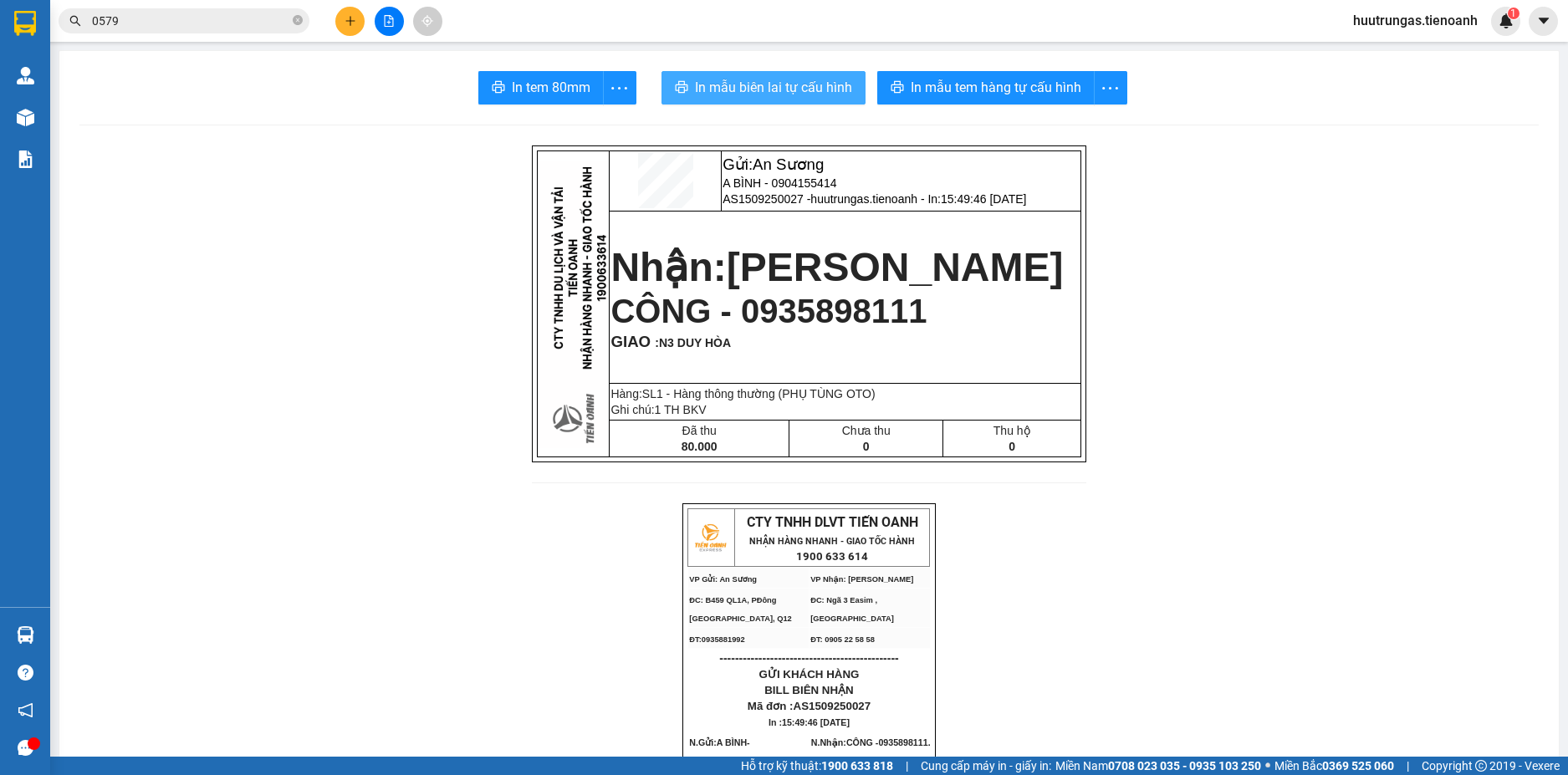
click at [814, 88] on span "In mẫu biên lai tự cấu hình" at bounding box center [773, 88] width 157 height 21
drag, startPoint x: 823, startPoint y: 79, endPoint x: 1248, endPoint y: 658, distance: 718.2
click at [1152, 774] on span "Miền Nam 0708 023 035 - 0935 103 250" at bounding box center [1157, 765] width 205 height 18
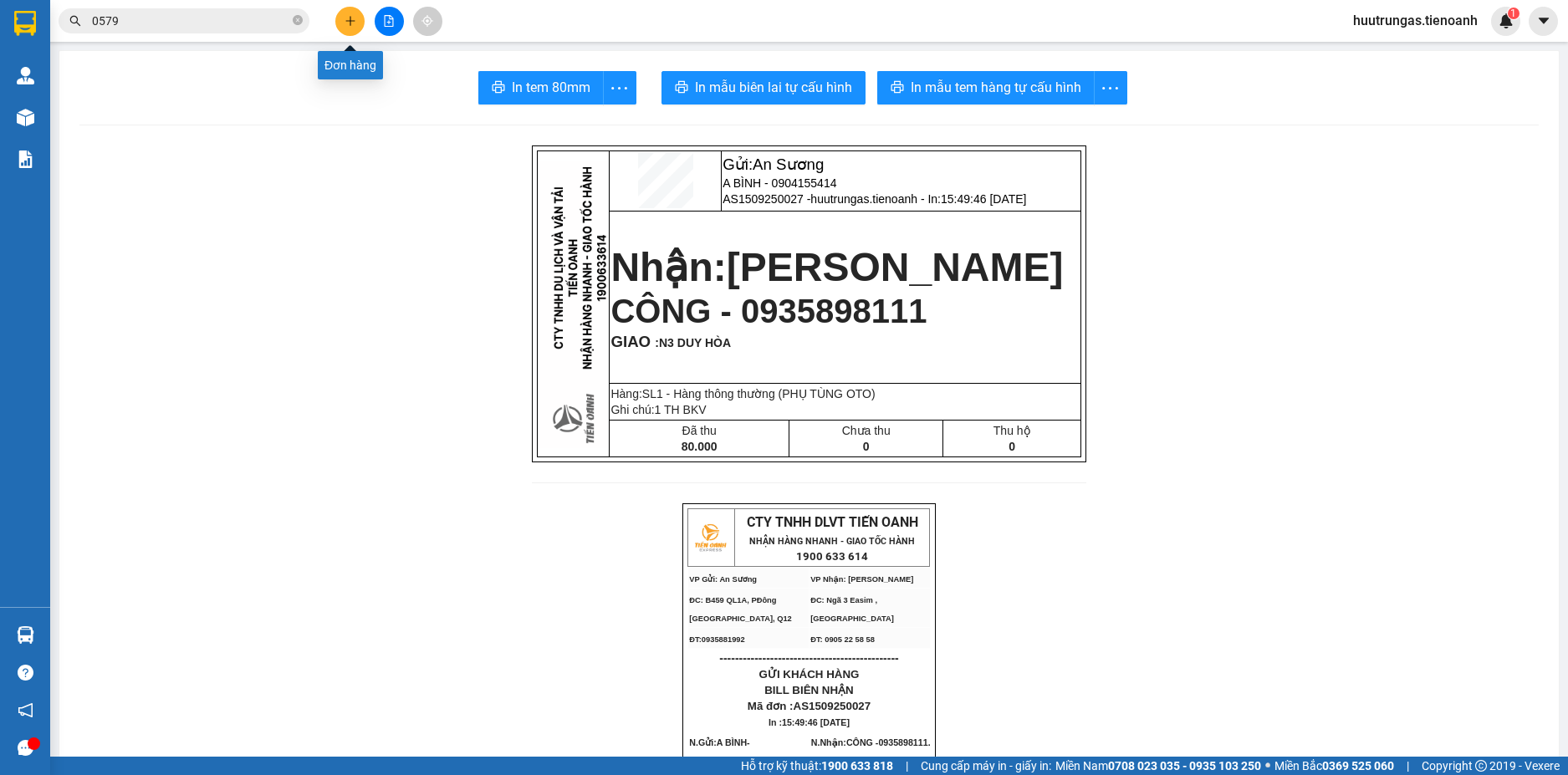
click at [344, 18] on icon "plus" at bounding box center [350, 21] width 12 height 12
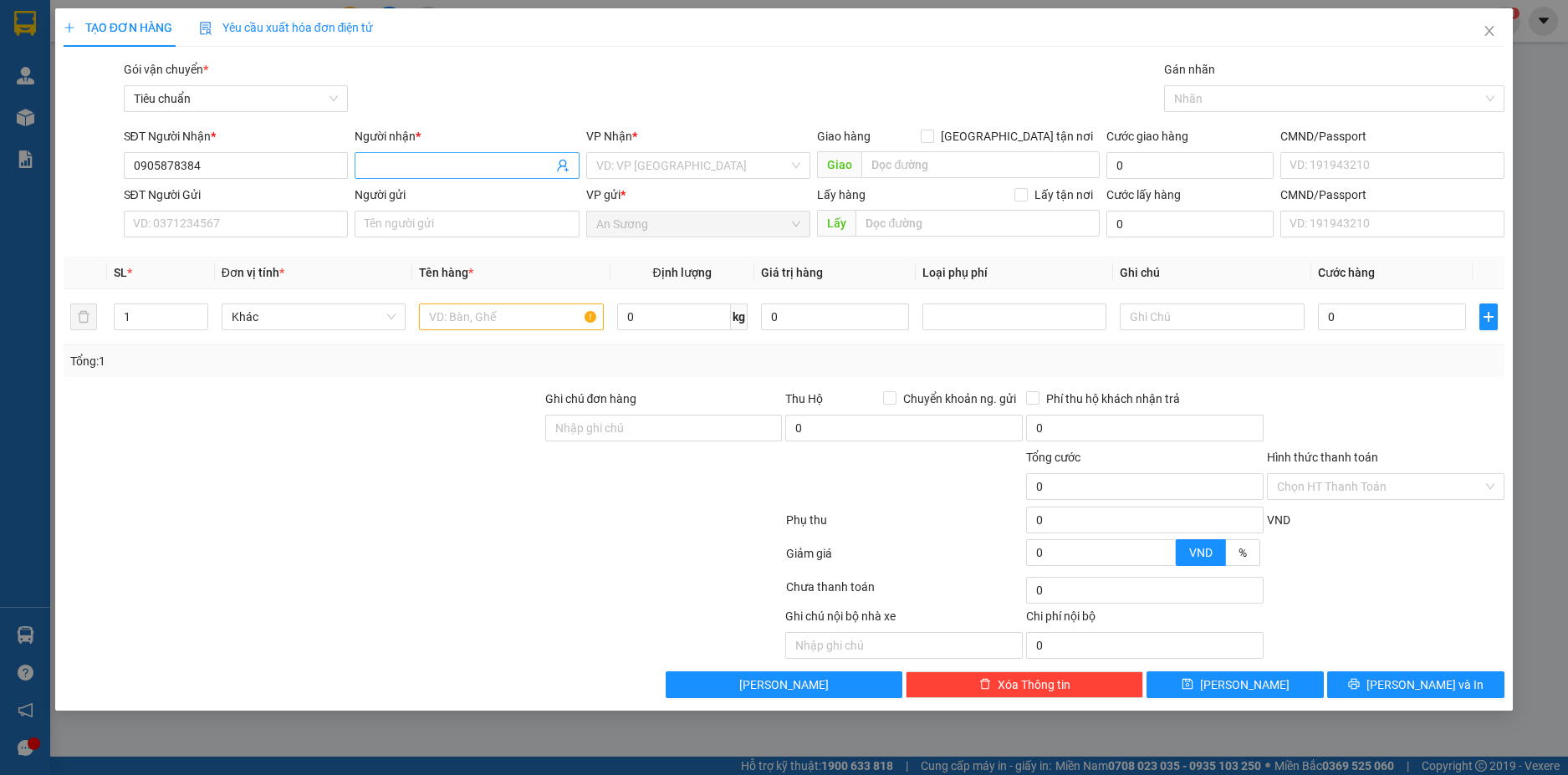
click at [421, 169] on input "Người nhận *" at bounding box center [458, 165] width 188 height 18
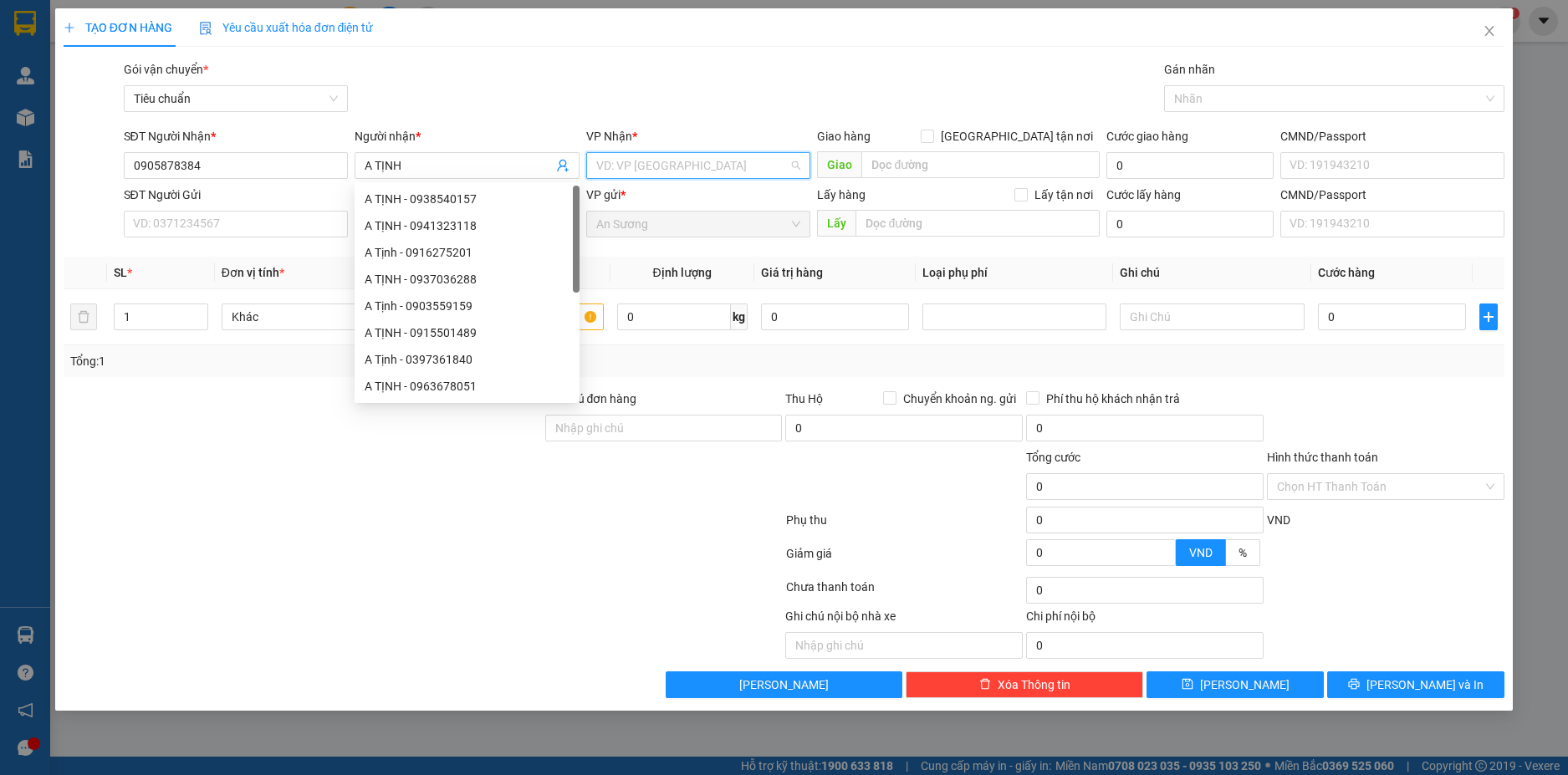
click at [659, 173] on input "search" at bounding box center [693, 166] width 193 height 25
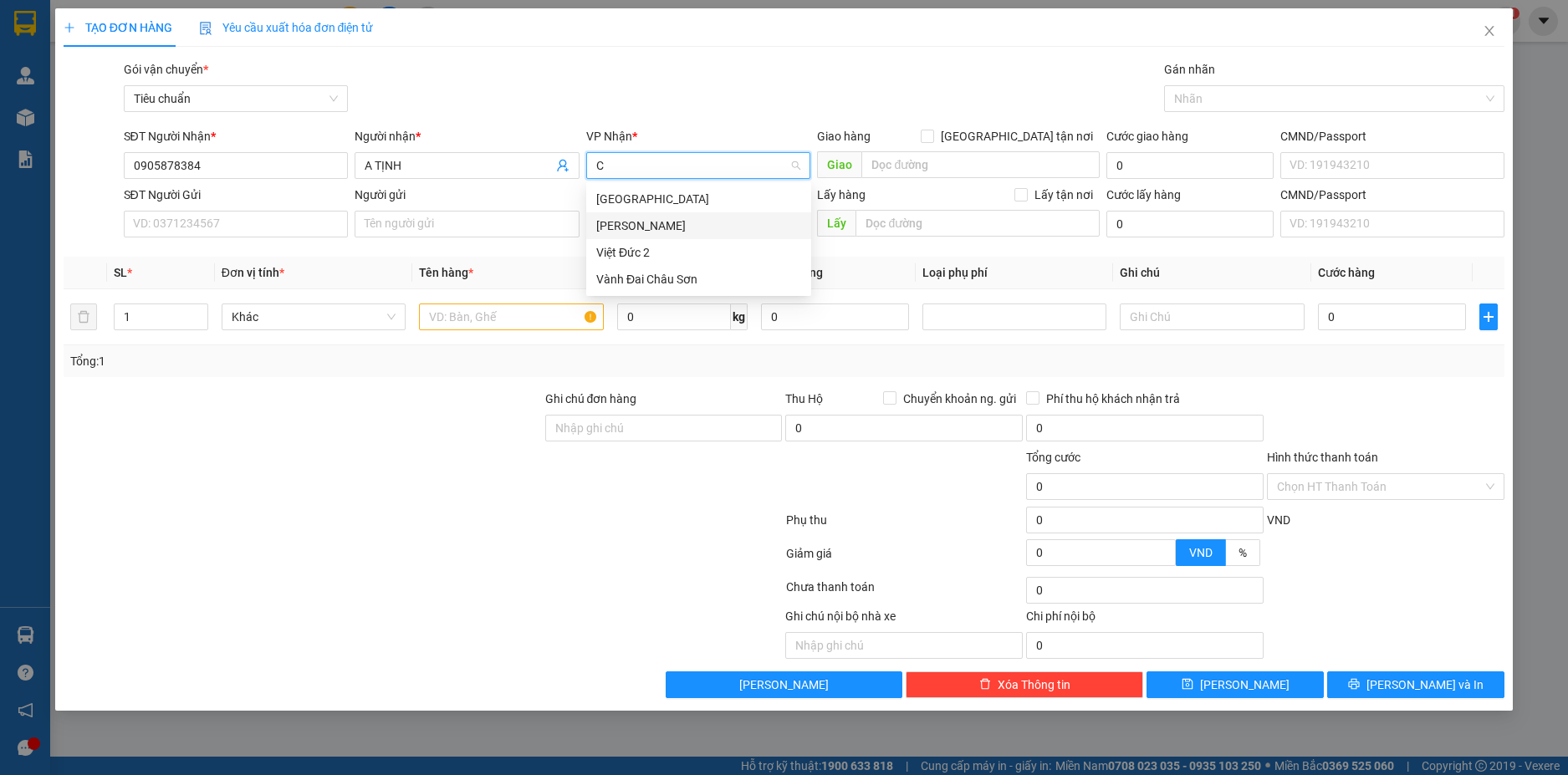
click at [648, 218] on div "[PERSON_NAME]" at bounding box center [699, 226] width 205 height 18
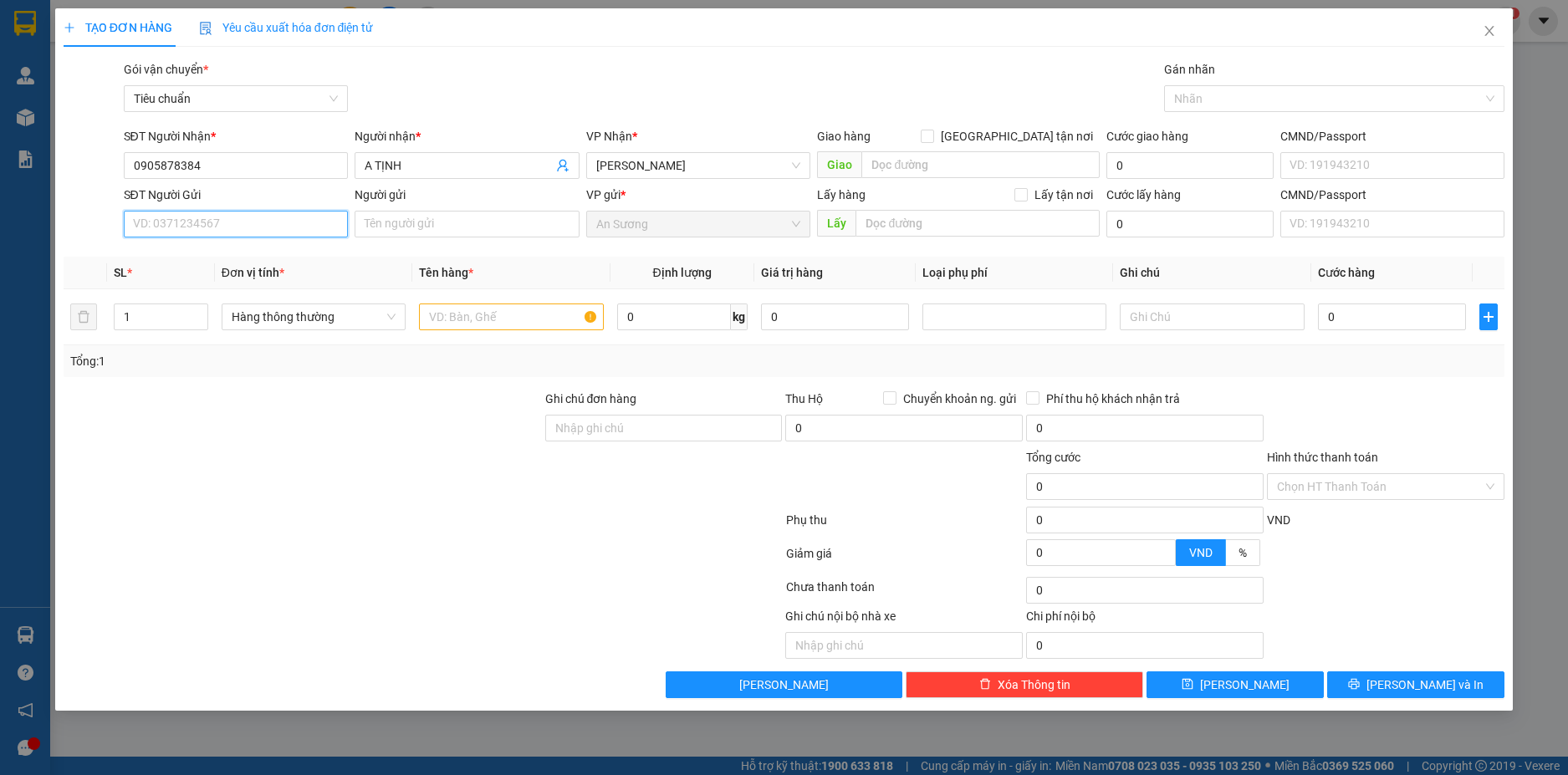
click at [269, 226] on input "SĐT Người Gửi" at bounding box center [235, 225] width 225 height 27
click at [284, 255] on div "0363626069 - Y QUA" at bounding box center [236, 257] width 205 height 18
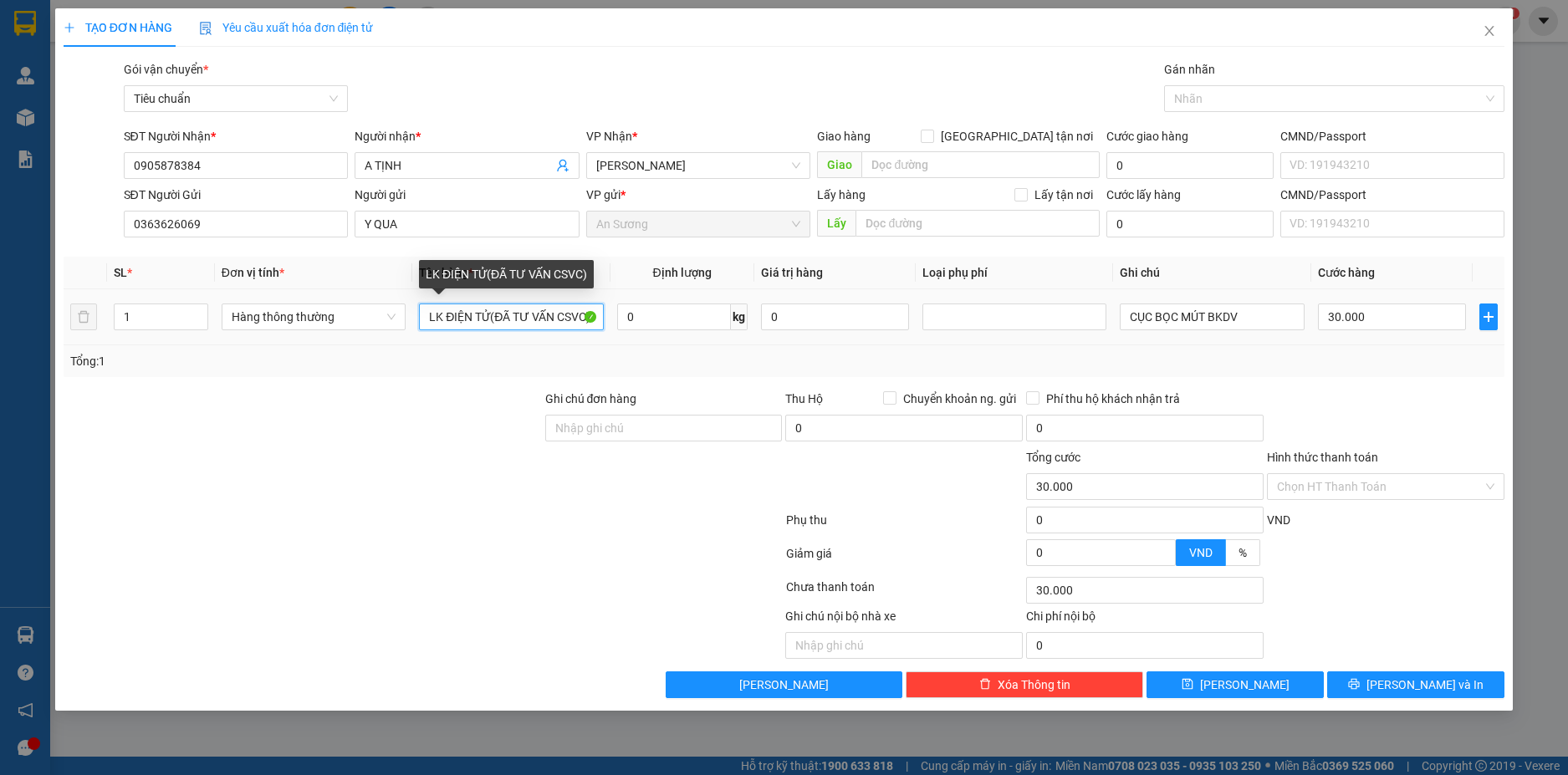
drag, startPoint x: 488, startPoint y: 316, endPoint x: 417, endPoint y: 319, distance: 71.1
click at [417, 319] on td "LK ĐIỆN TỬ(ĐÃ TƯ VẤN CSVC)" at bounding box center [511, 317] width 198 height 56
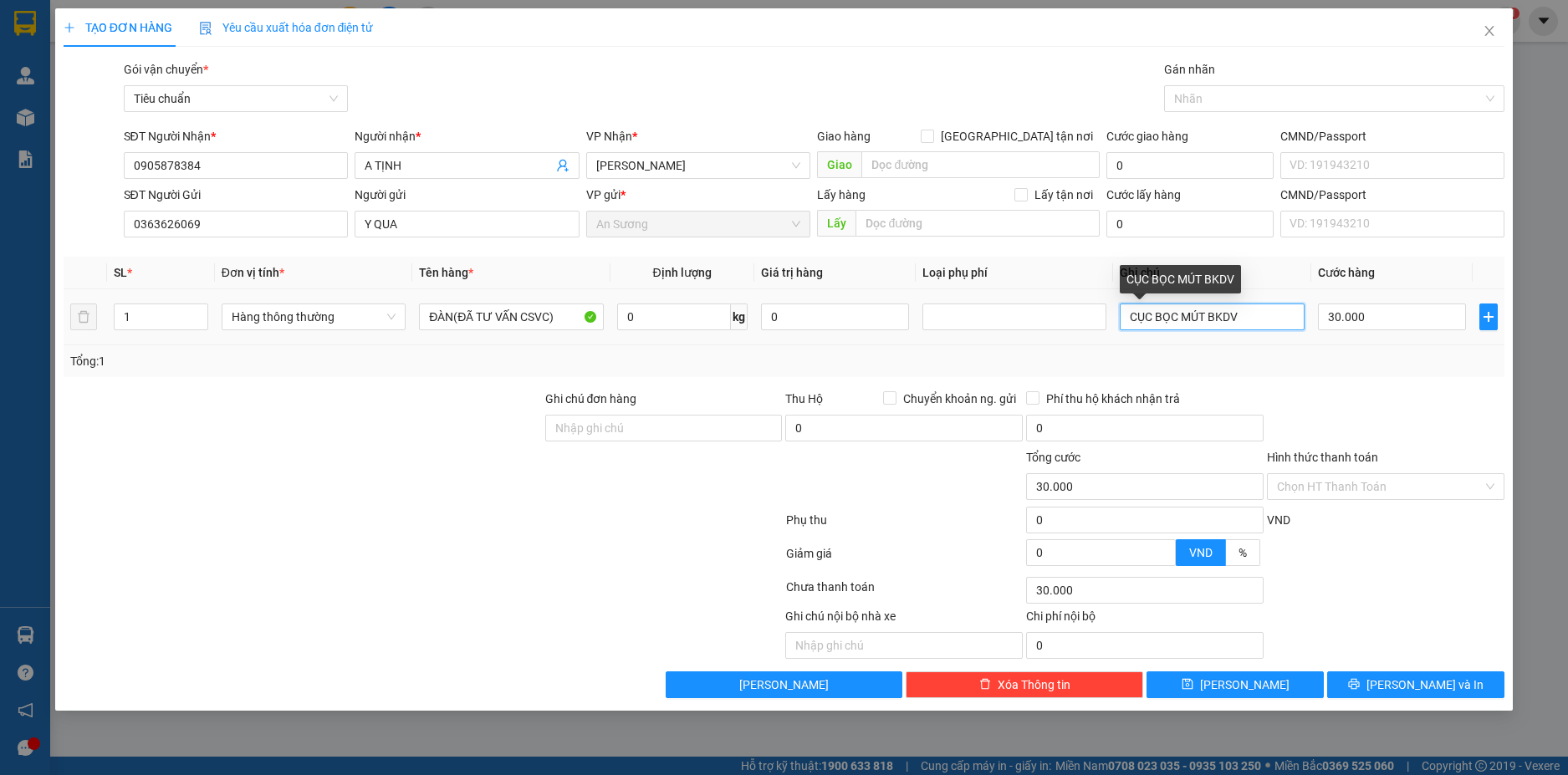
drag, startPoint x: 1258, startPoint y: 317, endPoint x: 1126, endPoint y: 321, distance: 132.1
click at [1126, 321] on input "CỤC BỌC MÚT BKDV" at bounding box center [1211, 317] width 184 height 27
click at [1127, 321] on input "text" at bounding box center [1211, 317] width 184 height 27
click at [1395, 319] on input "30.000" at bounding box center [1392, 317] width 148 height 27
click at [1402, 308] on input "30.000" at bounding box center [1392, 317] width 148 height 27
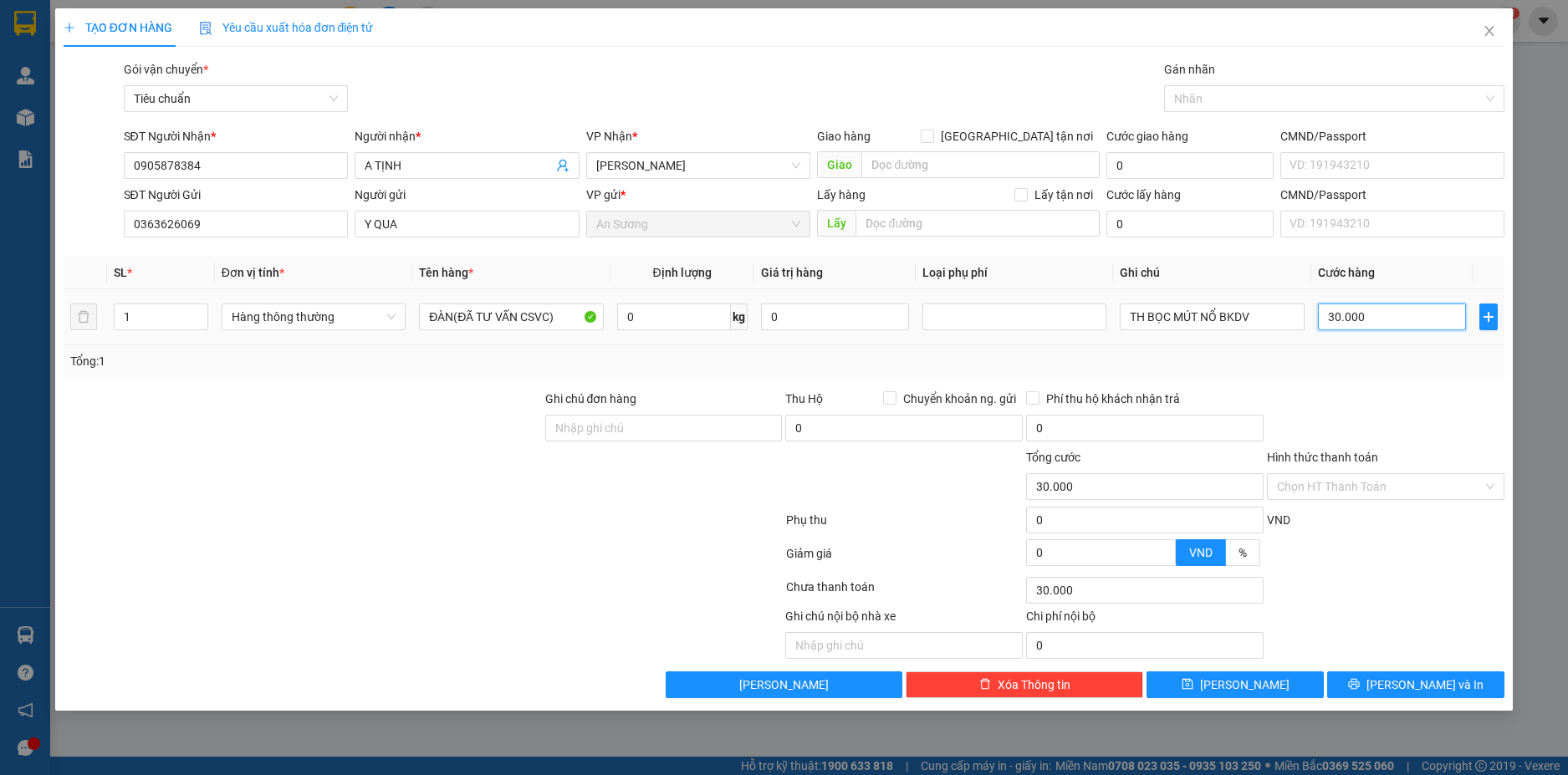
click at [1402, 308] on input "30.000" at bounding box center [1392, 317] width 148 height 27
click at [1385, 364] on div "Tổng: 1" at bounding box center [784, 361] width 1428 height 18
click at [1448, 684] on button "[PERSON_NAME] và In" at bounding box center [1416, 685] width 177 height 27
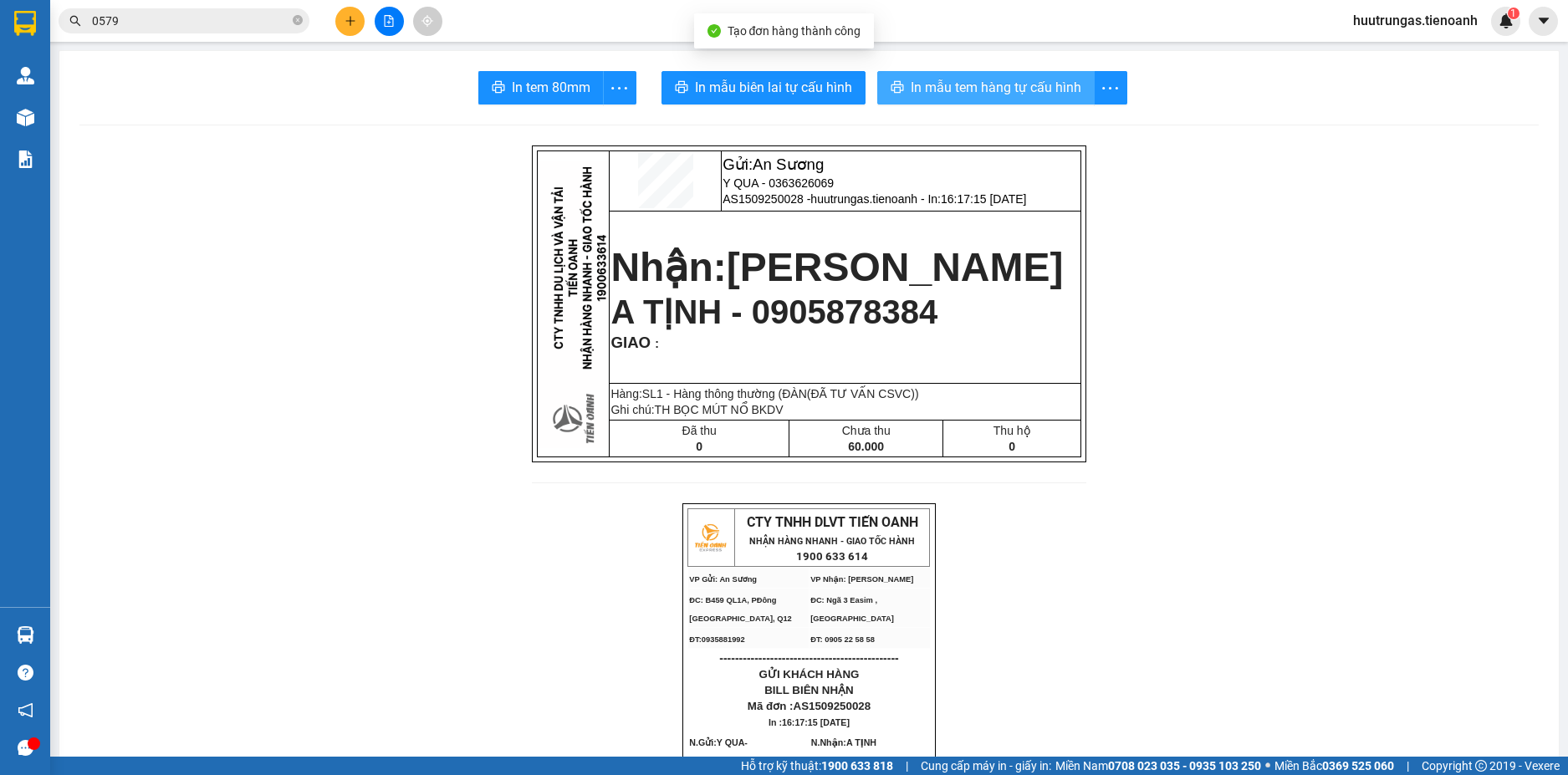
click at [938, 88] on span "In mẫu tem hàng tự cấu hình" at bounding box center [996, 88] width 171 height 21
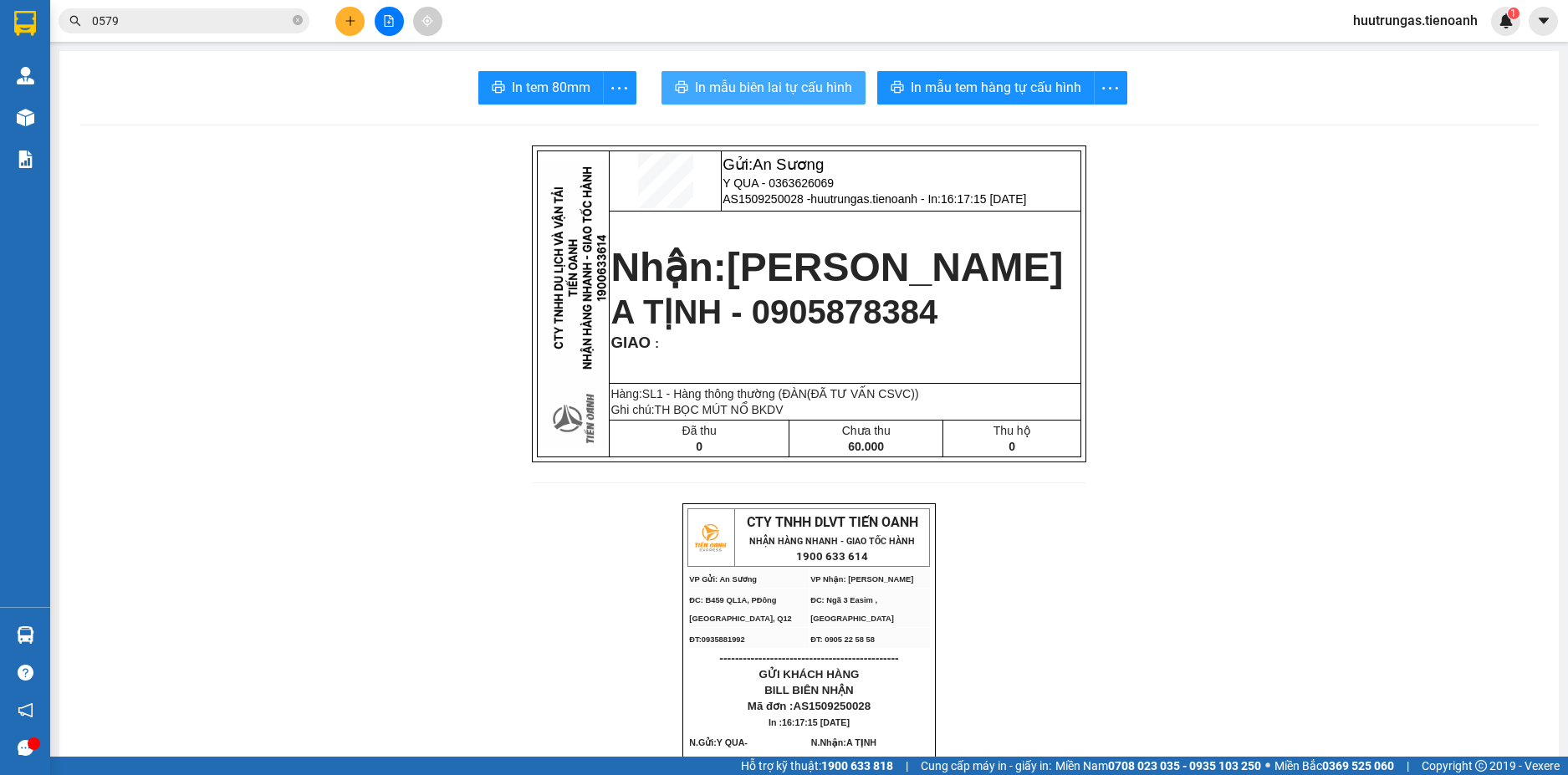
click at [786, 87] on span "In mẫu biên lai tự cấu hình" at bounding box center [773, 88] width 157 height 21
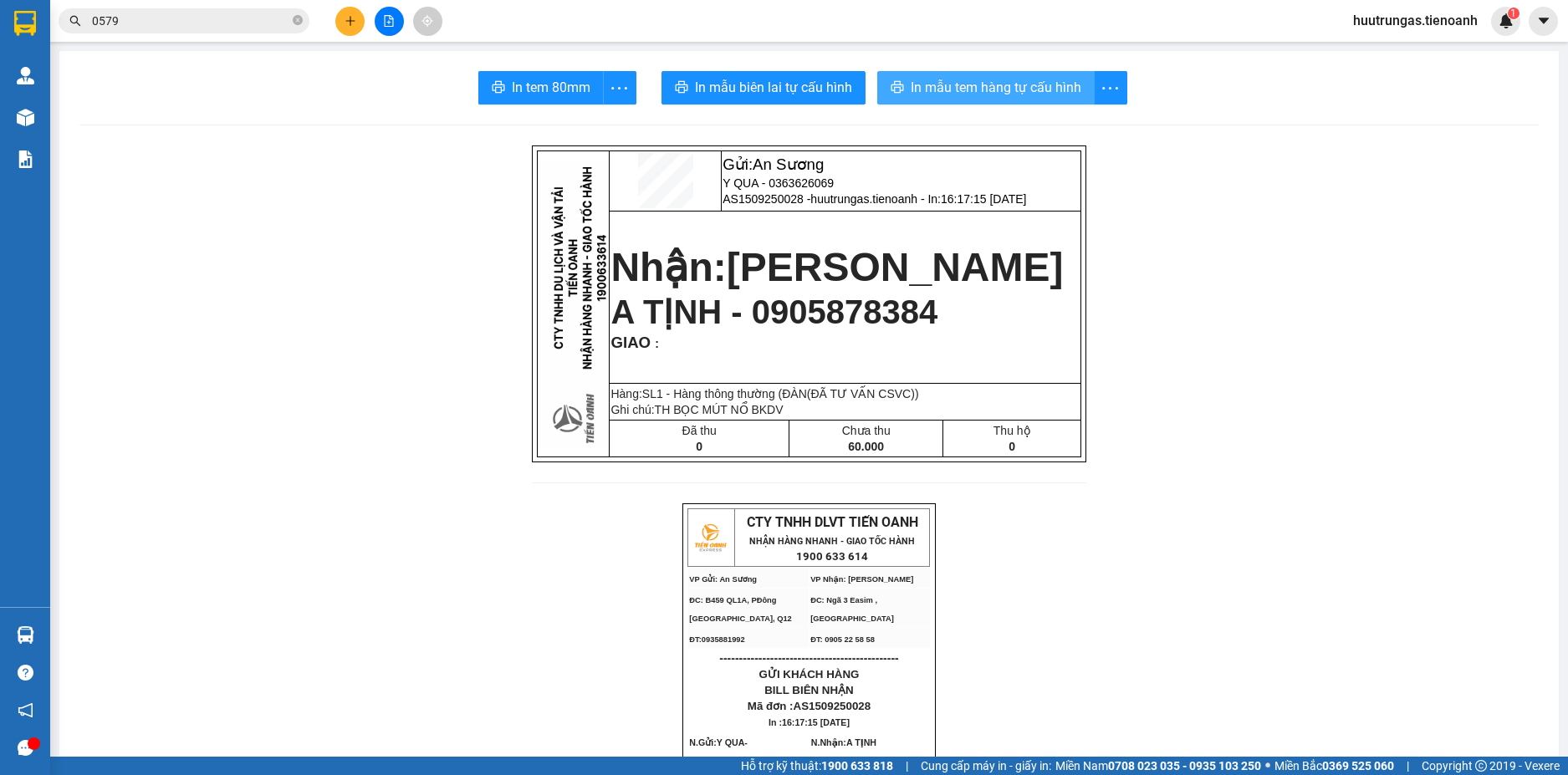
click at [987, 84] on span "In mẫu tem hàng tự cấu hình" at bounding box center [996, 88] width 171 height 21
click at [357, 28] on button at bounding box center [350, 21] width 29 height 29
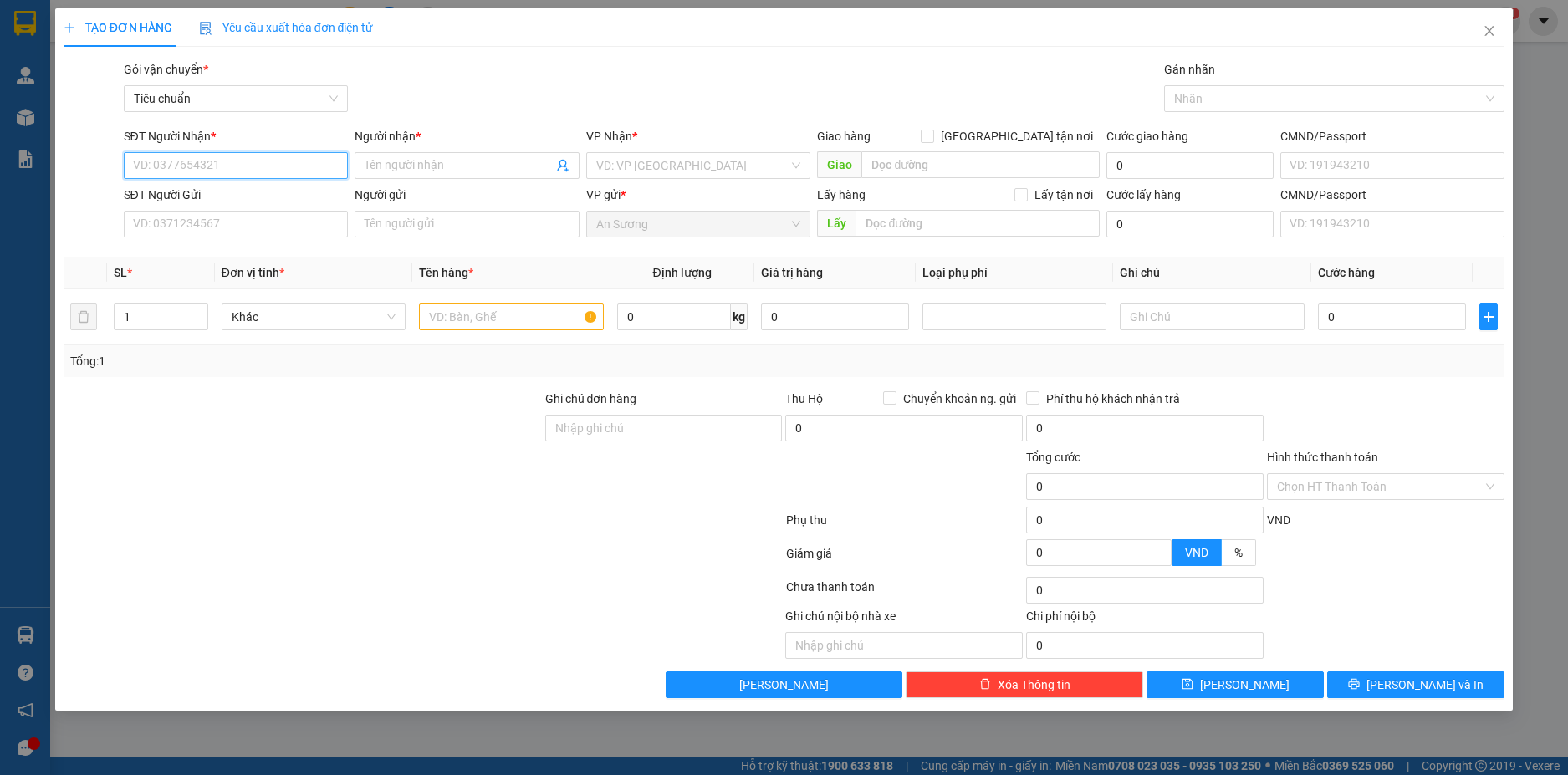
click at [248, 154] on input "SĐT Người Nhận *" at bounding box center [235, 166] width 225 height 27
click at [273, 198] on div "0336313595 - C ĐÀO" at bounding box center [236, 199] width 205 height 18
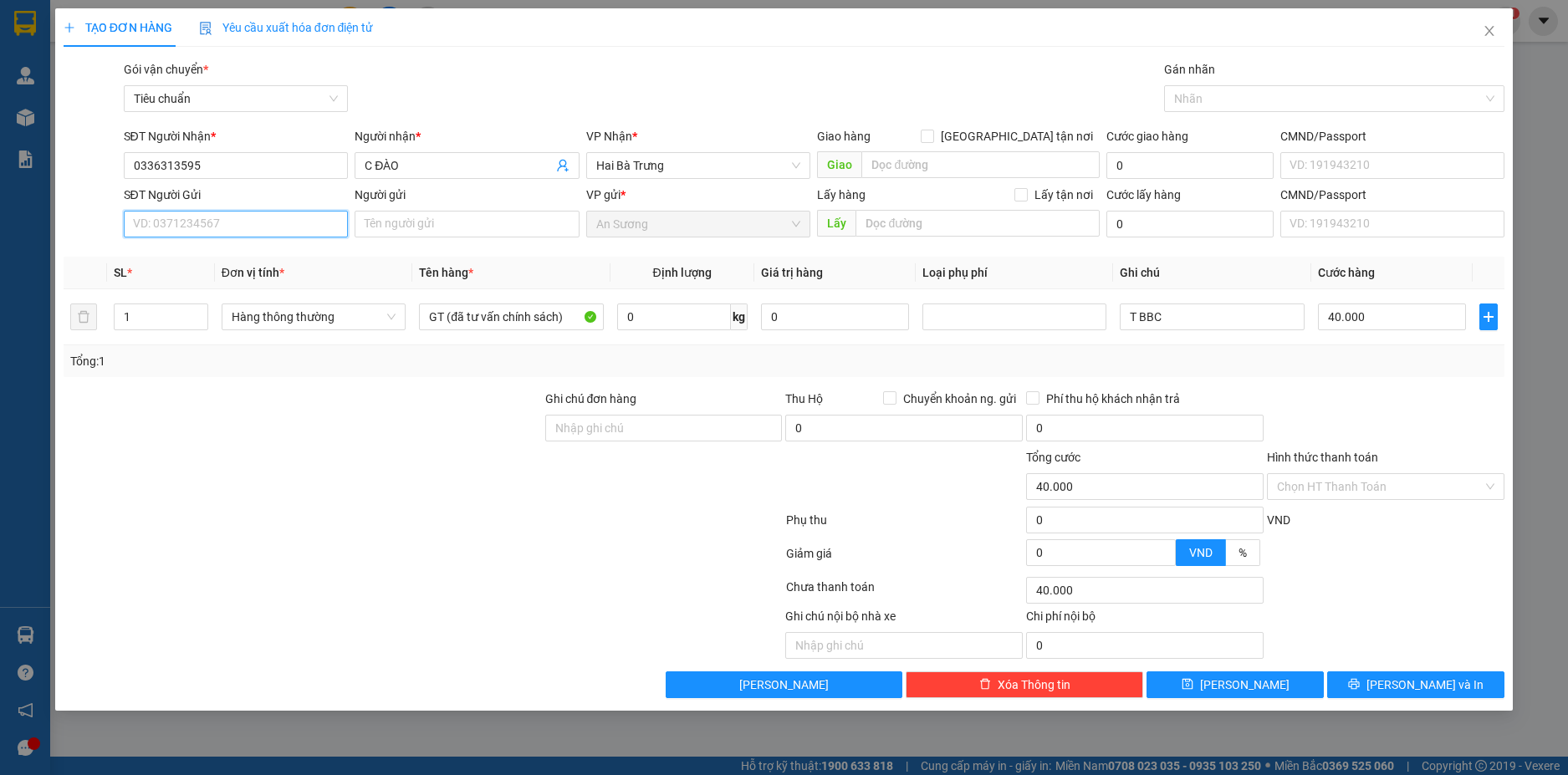
click at [280, 221] on input "SĐT Người Gửi" at bounding box center [235, 225] width 225 height 27
click at [245, 281] on div "0945326878 - C Hải" at bounding box center [236, 283] width 205 height 18
click at [667, 325] on input "0" at bounding box center [674, 317] width 114 height 27
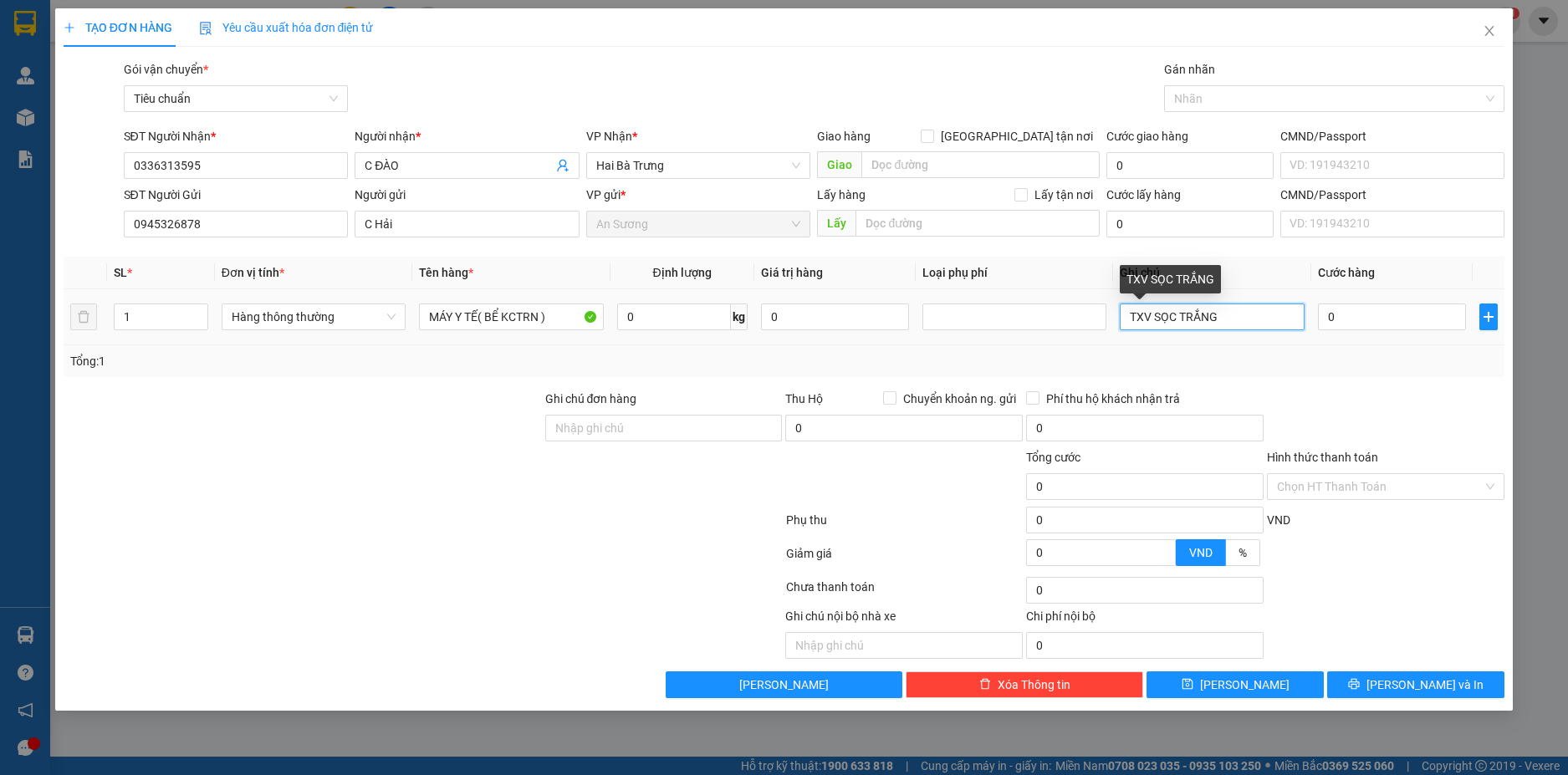
drag, startPoint x: 1202, startPoint y: 314, endPoint x: 1142, endPoint y: 318, distance: 60.1
click at [1142, 318] on input "TXV SỌC TRẮNG" at bounding box center [1211, 317] width 184 height 27
click at [682, 324] on input "0" at bounding box center [674, 317] width 114 height 27
click at [1441, 403] on div at bounding box center [1386, 418] width 241 height 59
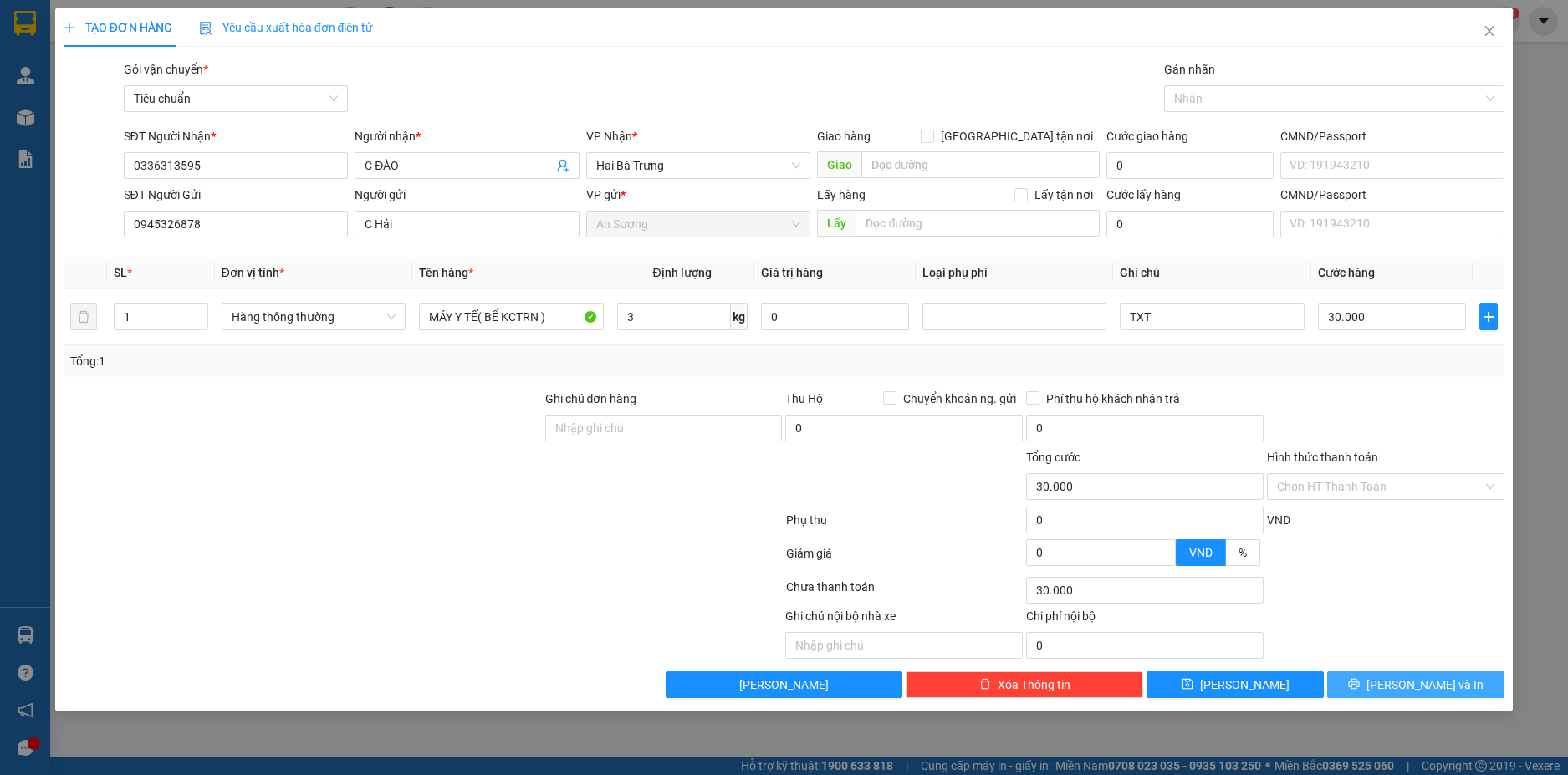
click at [1431, 681] on span "[PERSON_NAME] và In" at bounding box center [1423, 684] width 117 height 18
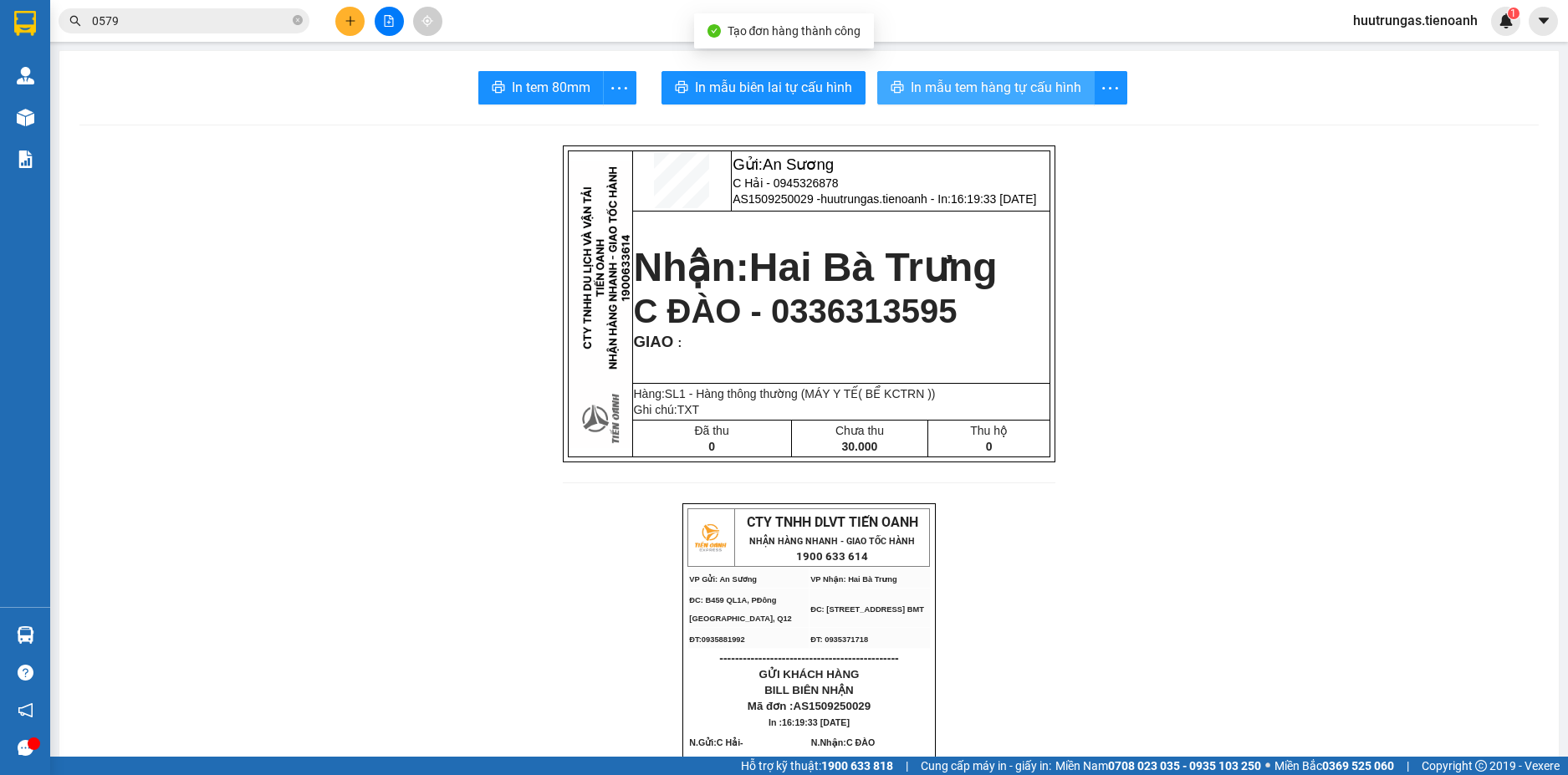
click at [912, 93] on span "In mẫu tem hàng tự cấu hình" at bounding box center [996, 88] width 171 height 21
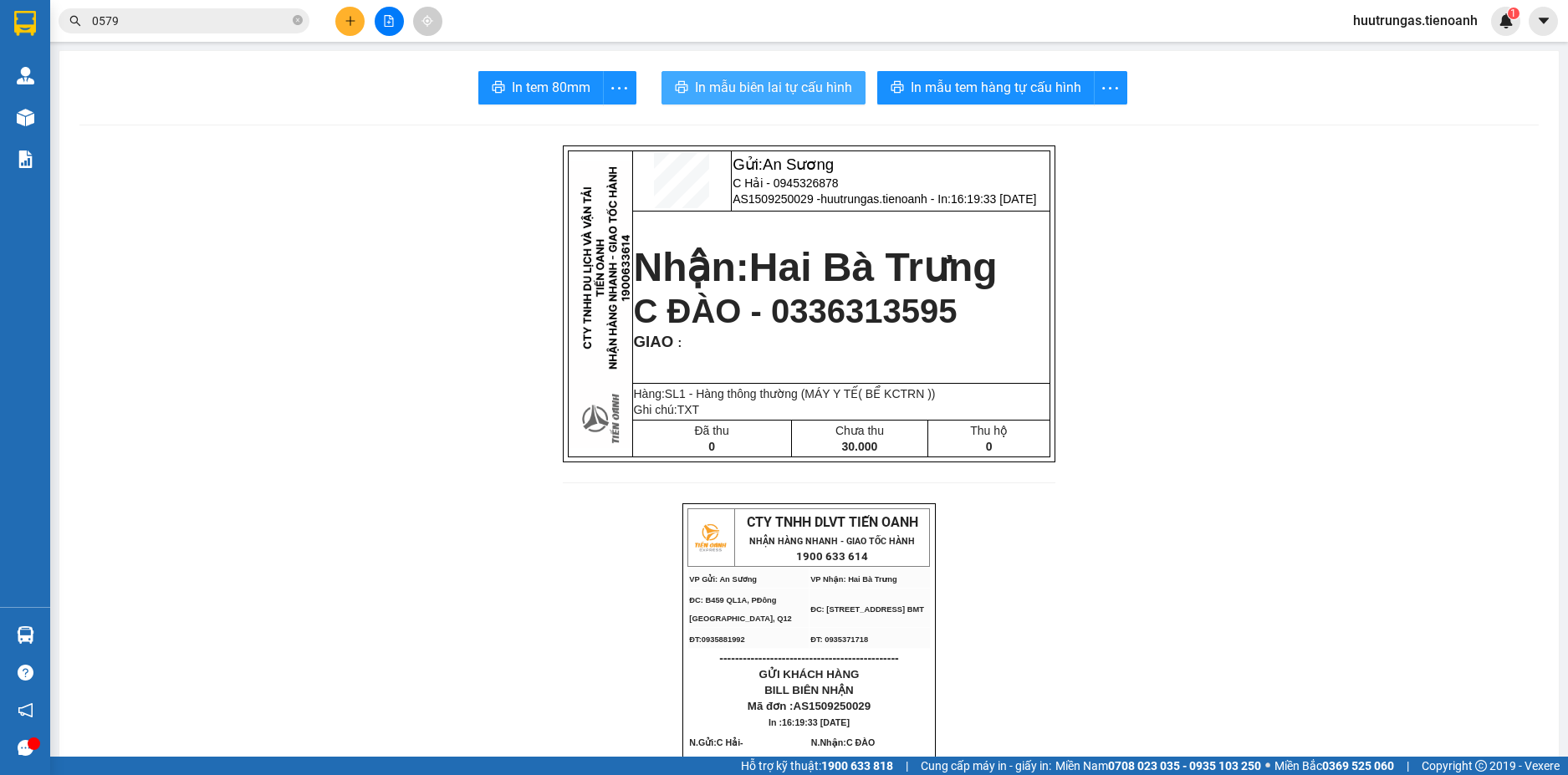
click at [741, 90] on span "In mẫu biên lai tự cấu hình" at bounding box center [773, 88] width 157 height 21
click at [353, 29] on button at bounding box center [350, 21] width 29 height 29
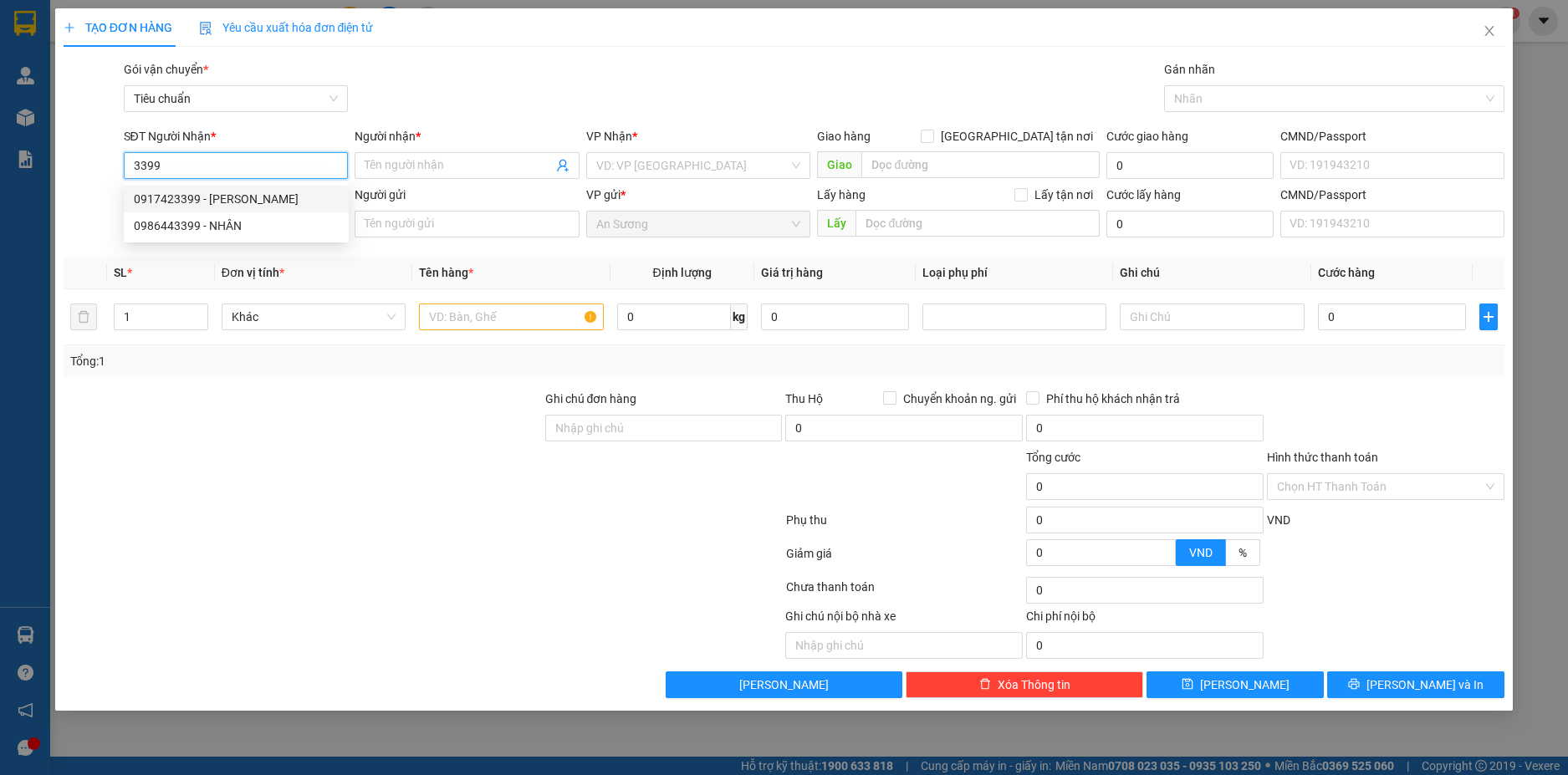
click at [208, 199] on div "0917423399 - C Quế" at bounding box center [236, 199] width 205 height 18
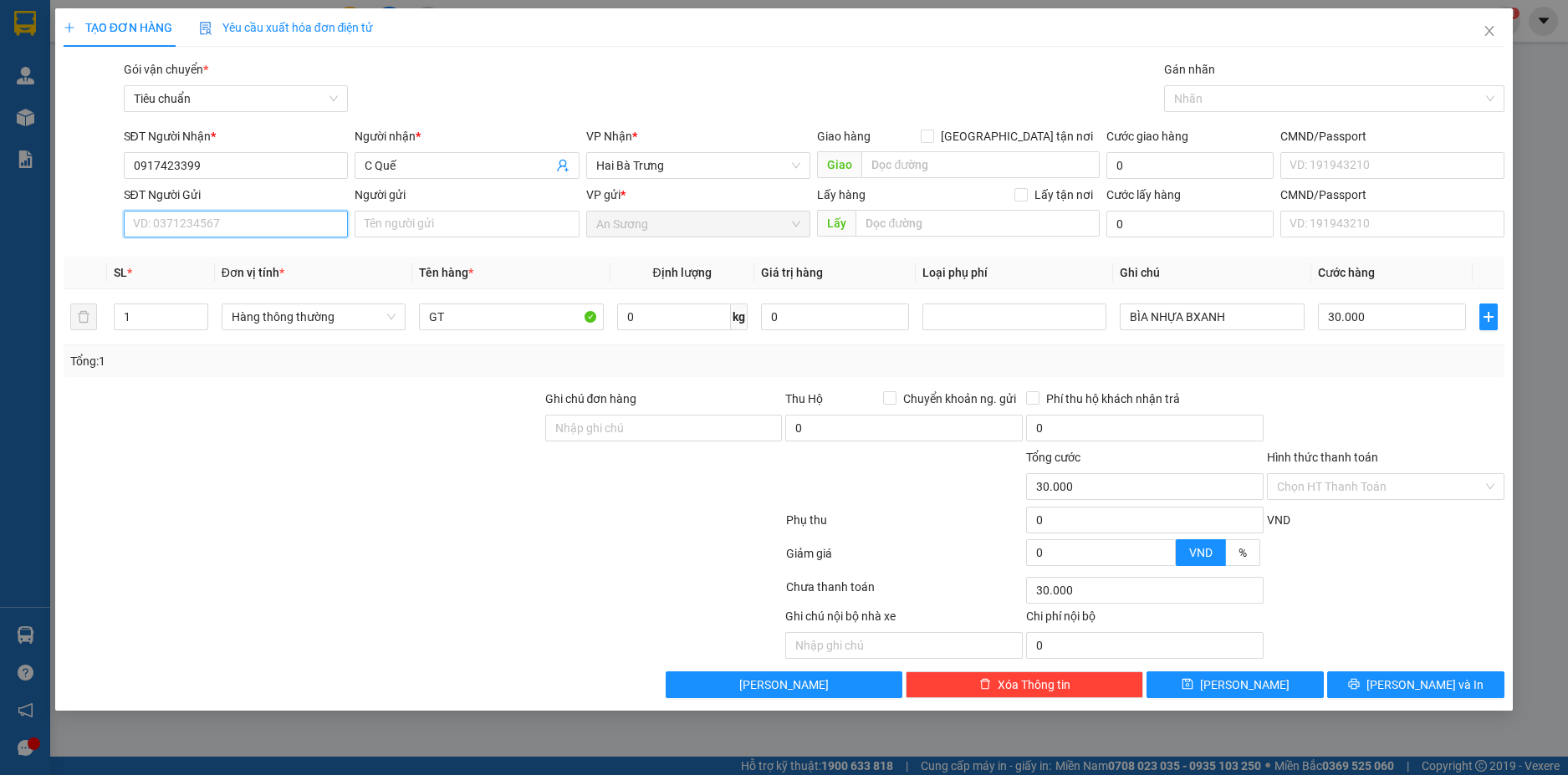
click at [167, 230] on input "SĐT Người Gửi" at bounding box center [235, 225] width 225 height 27
click at [206, 254] on div "0914564357 - A Bảo" at bounding box center [236, 257] width 205 height 18
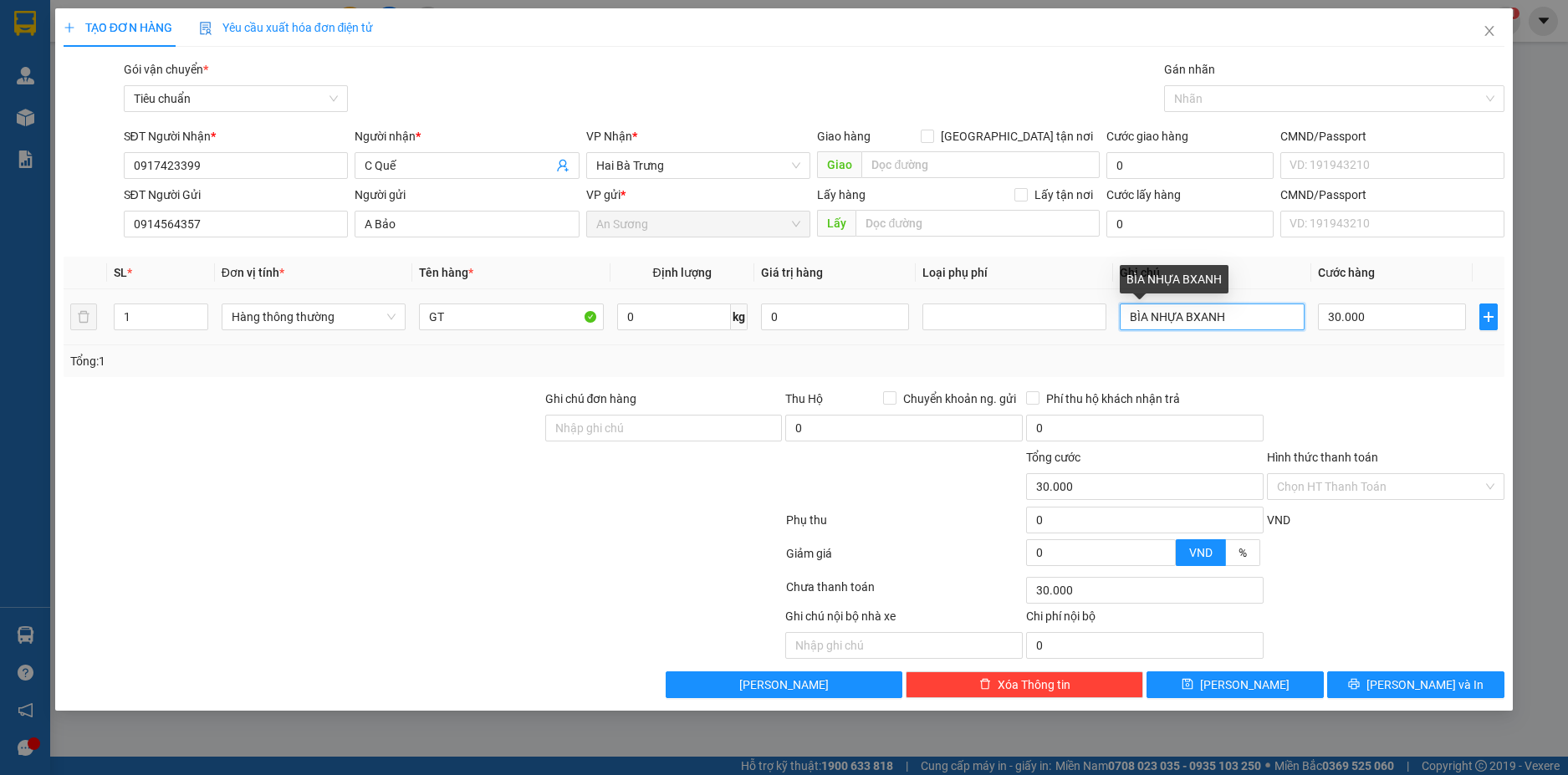
drag, startPoint x: 1237, startPoint y: 316, endPoint x: 1185, endPoint y: 314, distance: 52.0
click at [1185, 314] on input "BÌA NHỰA BXANH" at bounding box center [1211, 317] width 184 height 27
click at [1454, 480] on input "Hình thức thanh toán" at bounding box center [1379, 487] width 205 height 25
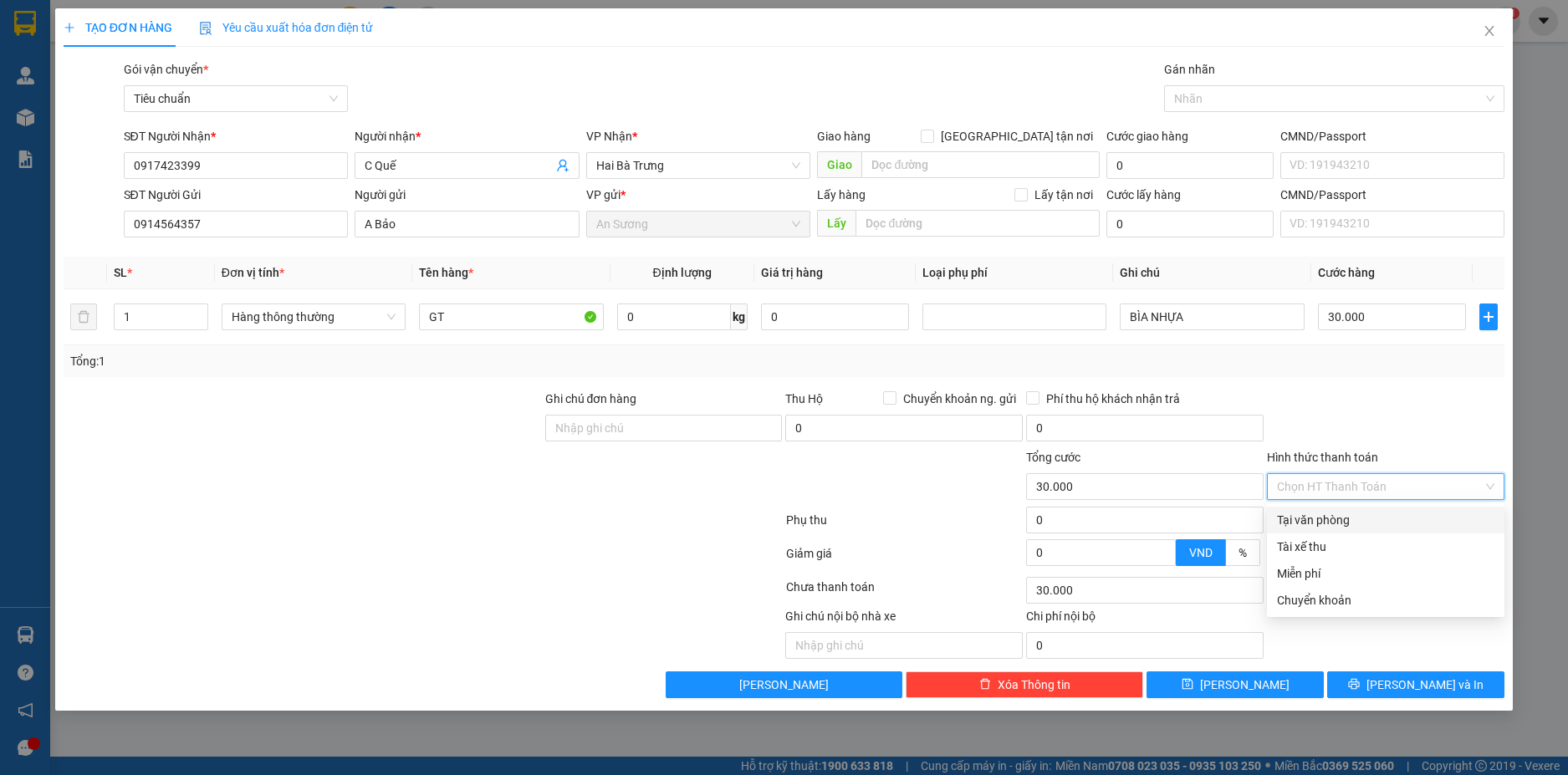
click at [1378, 527] on div "Tại văn phòng" at bounding box center [1386, 520] width 218 height 18
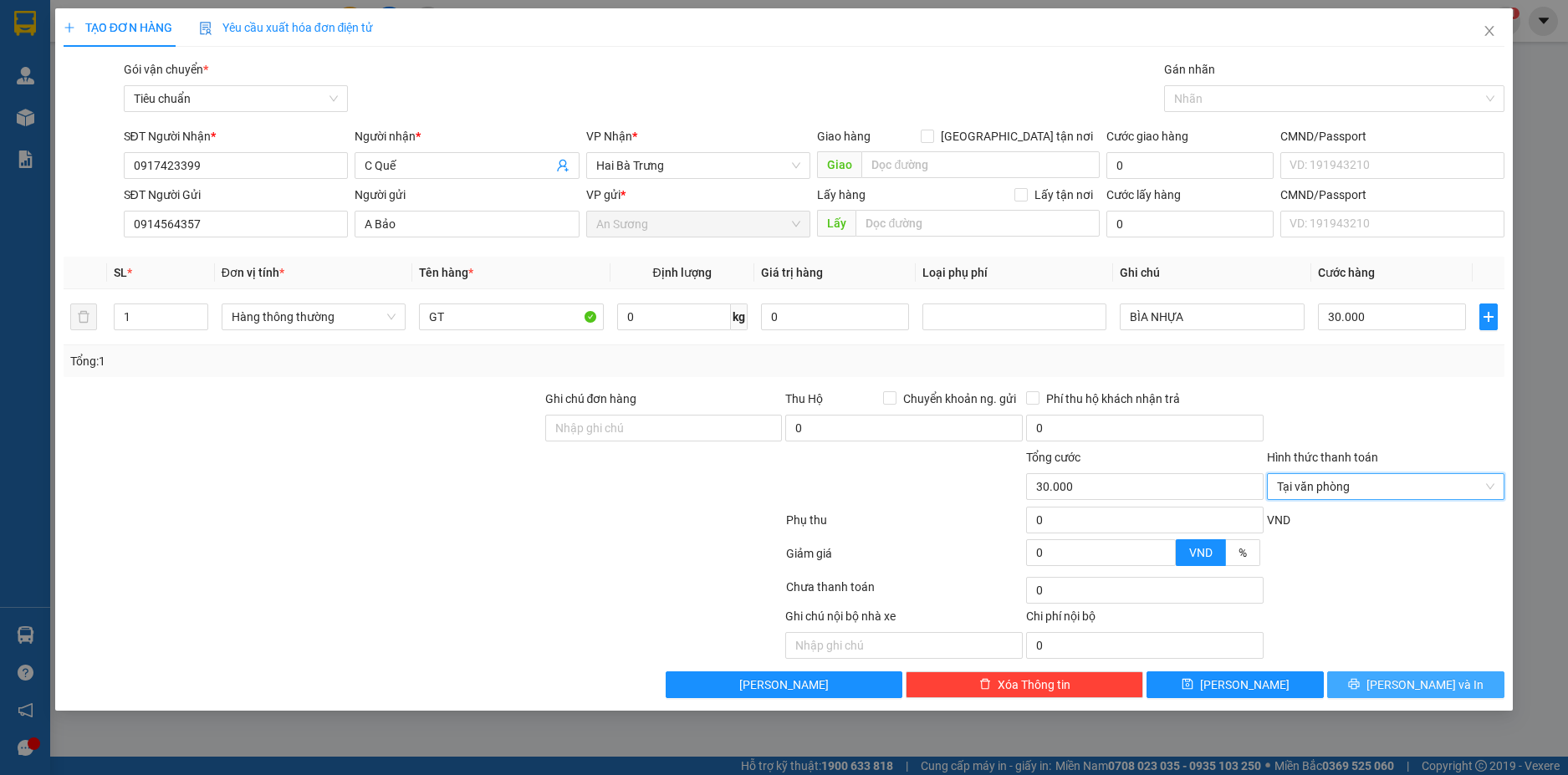
click at [1360, 684] on icon "printer" at bounding box center [1353, 683] width 11 height 11
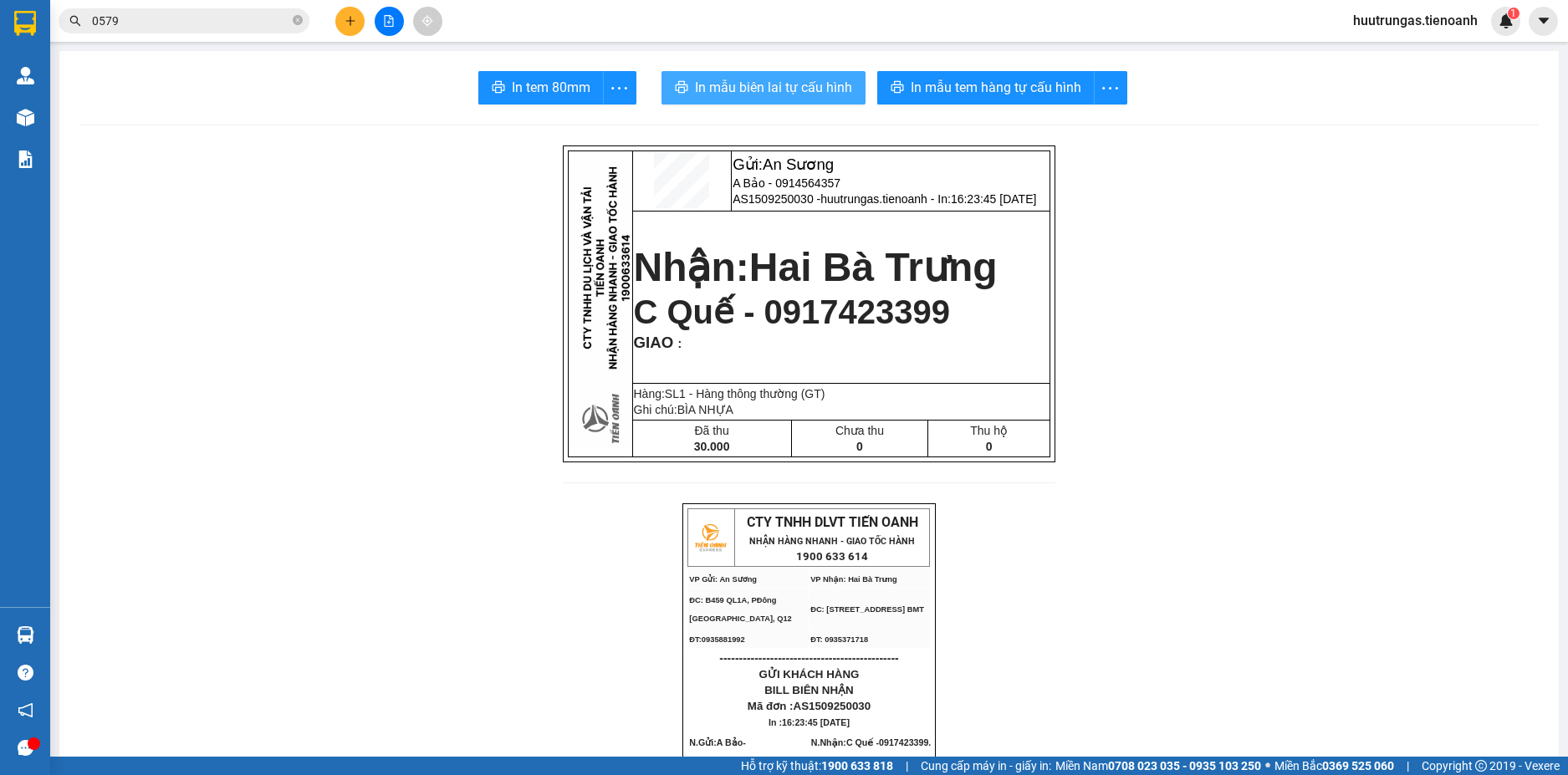
click at [796, 97] on span "In mẫu biên lai tự cấu hình" at bounding box center [773, 88] width 157 height 21
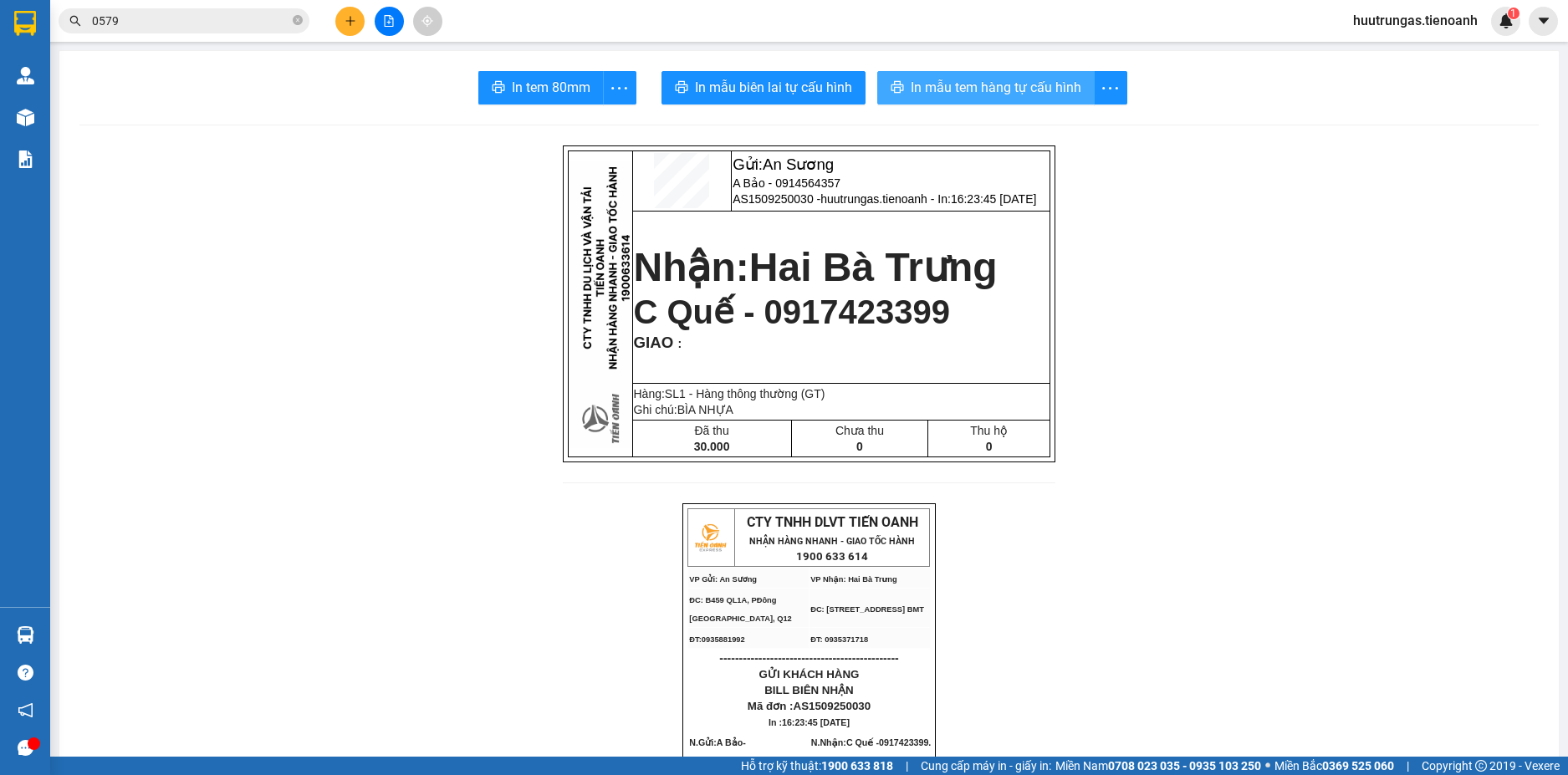
click at [929, 92] on span "In mẫu tem hàng tự cấu hình" at bounding box center [996, 88] width 171 height 21
click at [348, 28] on button at bounding box center [350, 21] width 29 height 29
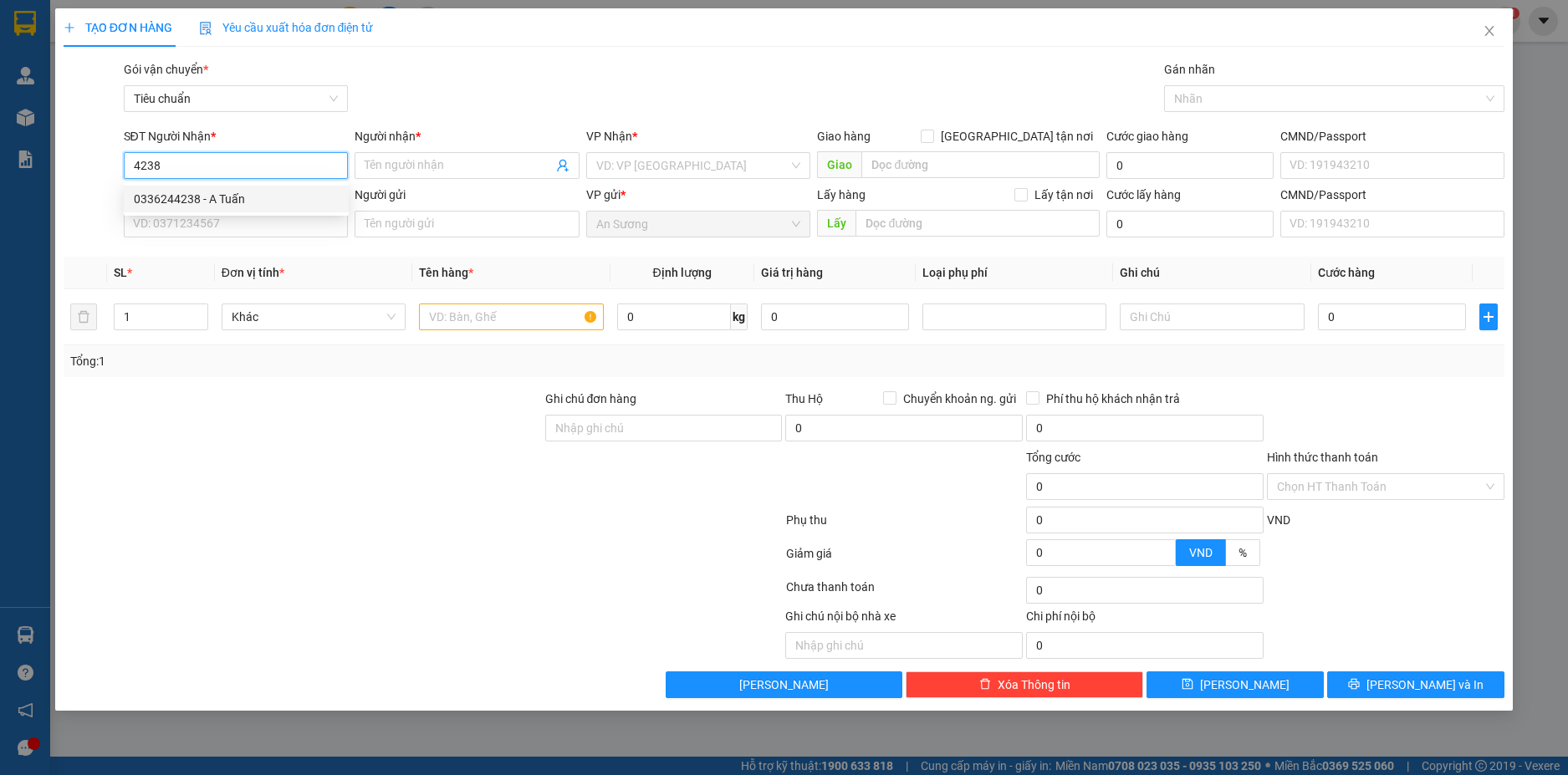
click at [224, 195] on div "0336244238 - A Tuấn" at bounding box center [236, 199] width 205 height 18
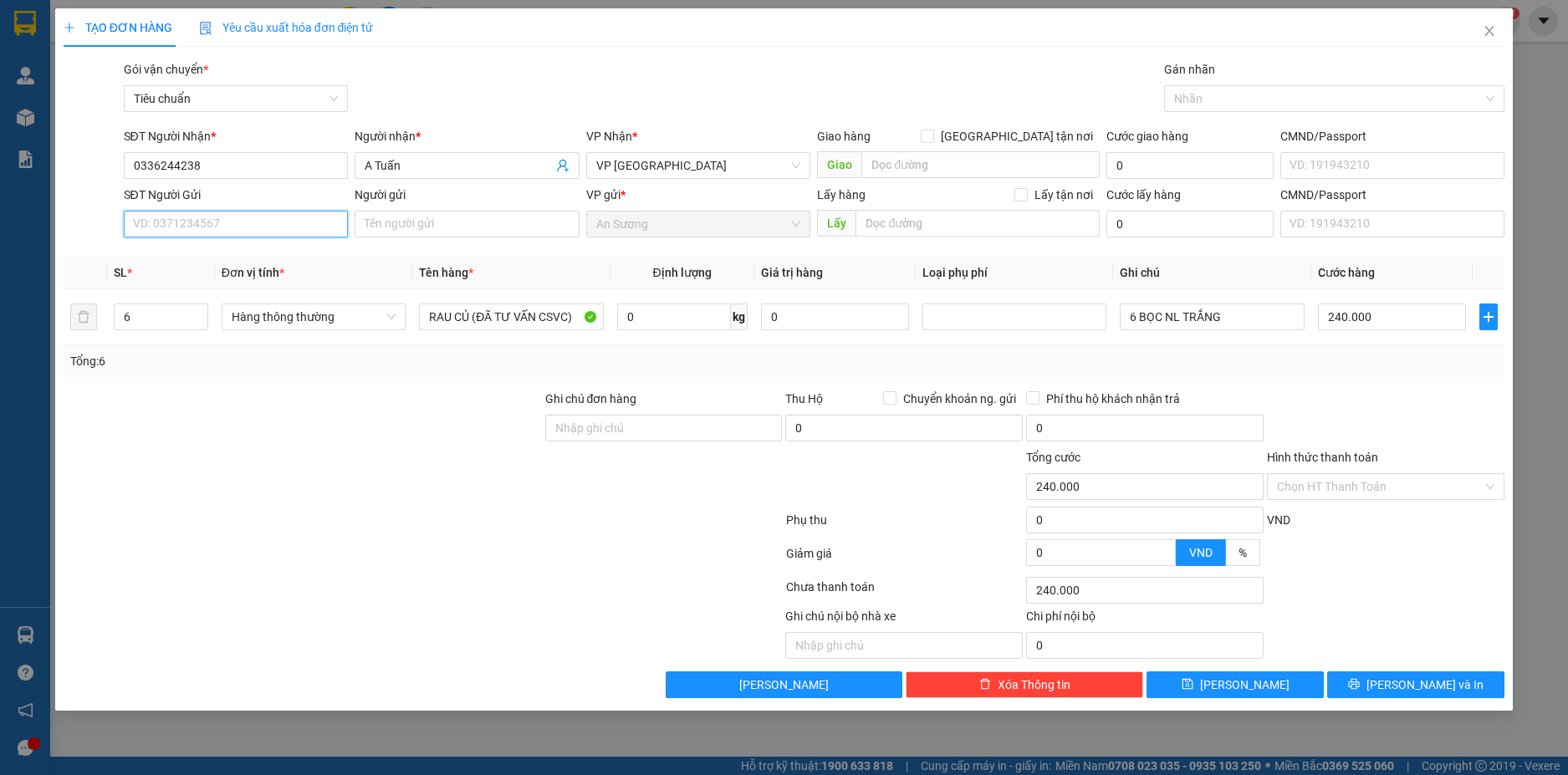
click at [293, 230] on input "SĐT Người Gửi" at bounding box center [235, 225] width 225 height 27
click at [243, 253] on div "0907534434 - A Đảng" at bounding box center [236, 257] width 205 height 18
click at [1461, 486] on input "Hình thức thanh toán" at bounding box center [1379, 487] width 205 height 25
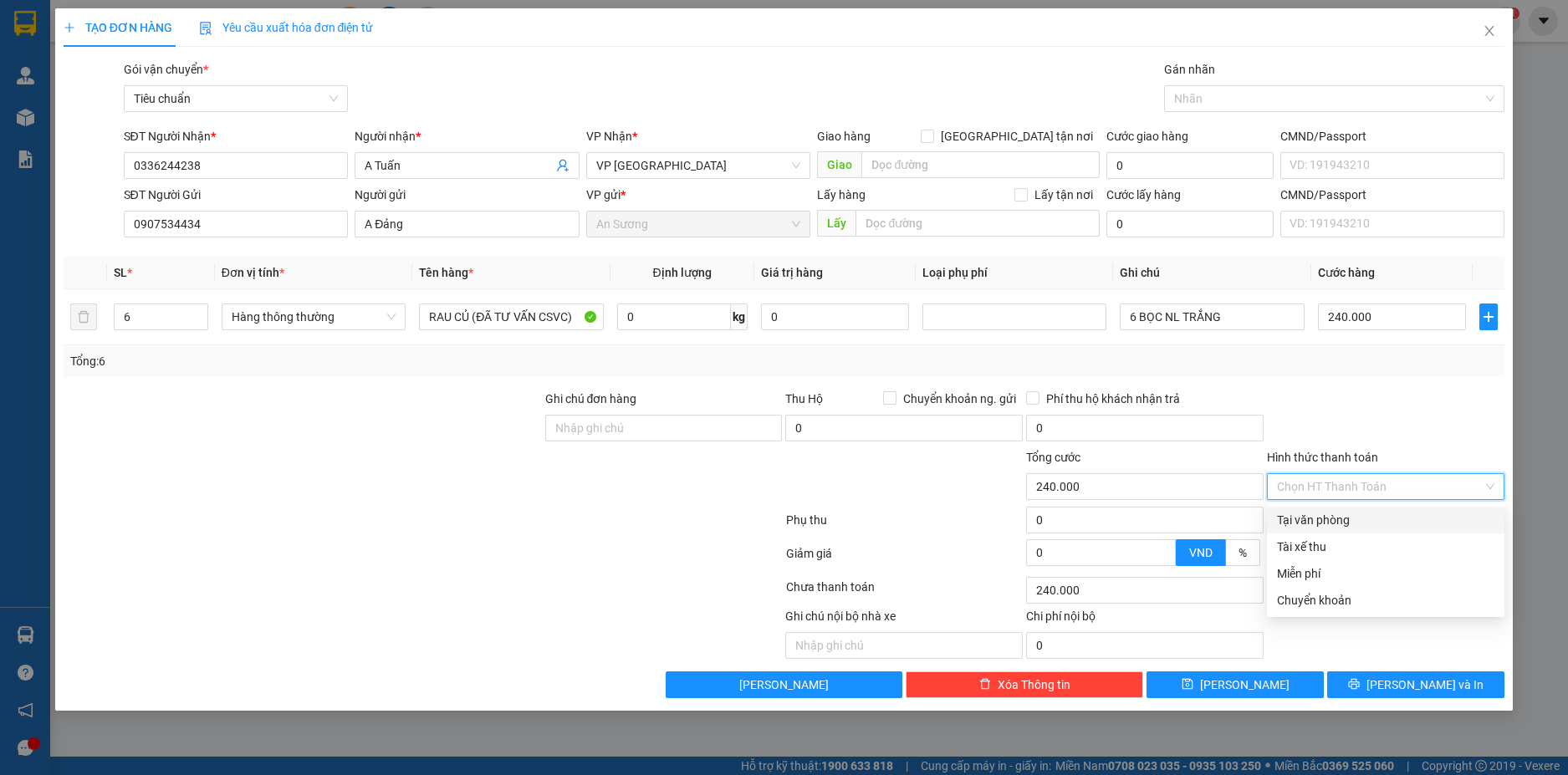
click at [1387, 522] on div "Tại văn phòng" at bounding box center [1386, 520] width 218 height 18
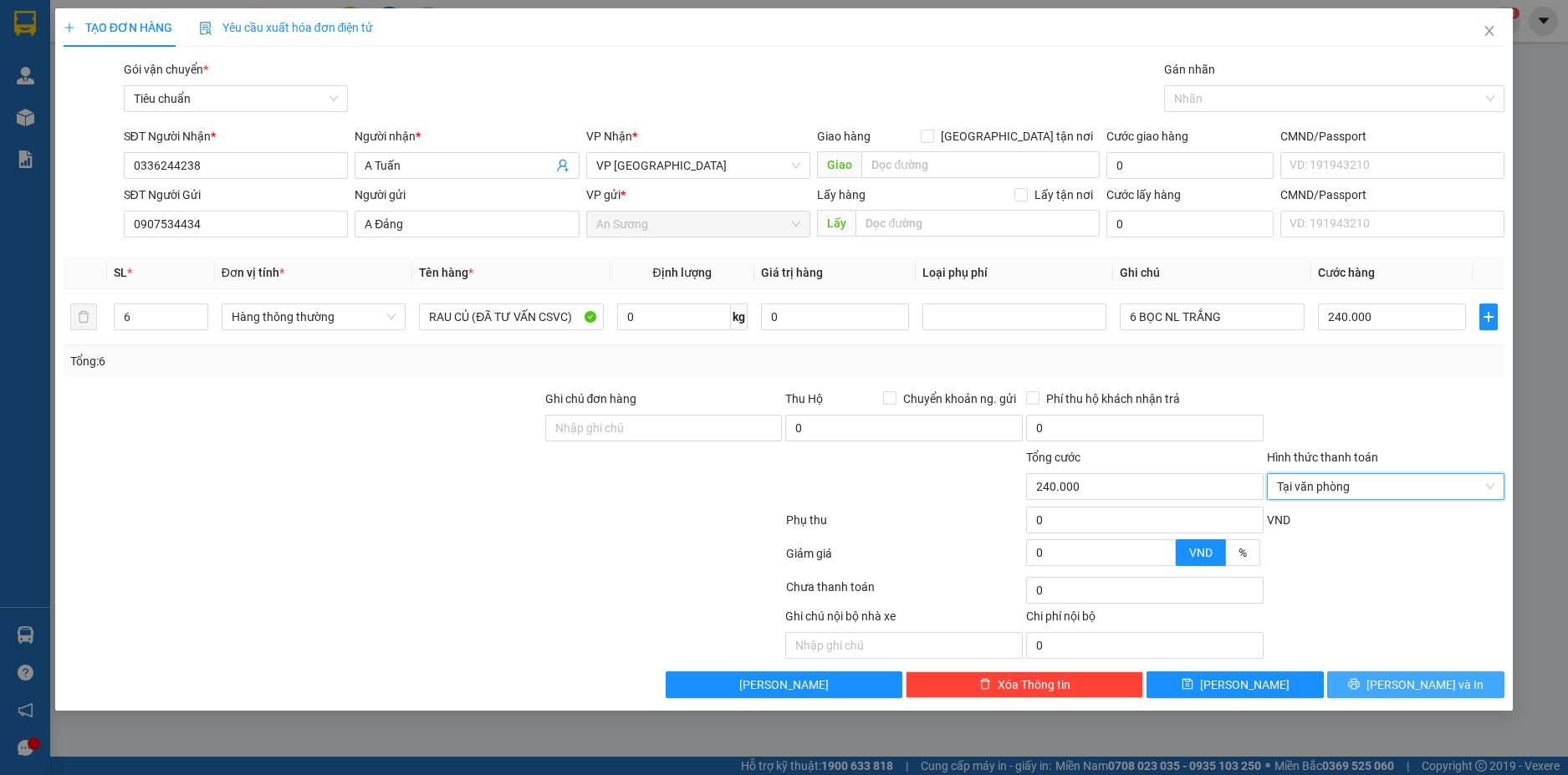
click at [1422, 680] on span "[PERSON_NAME] và In" at bounding box center [1423, 684] width 117 height 18
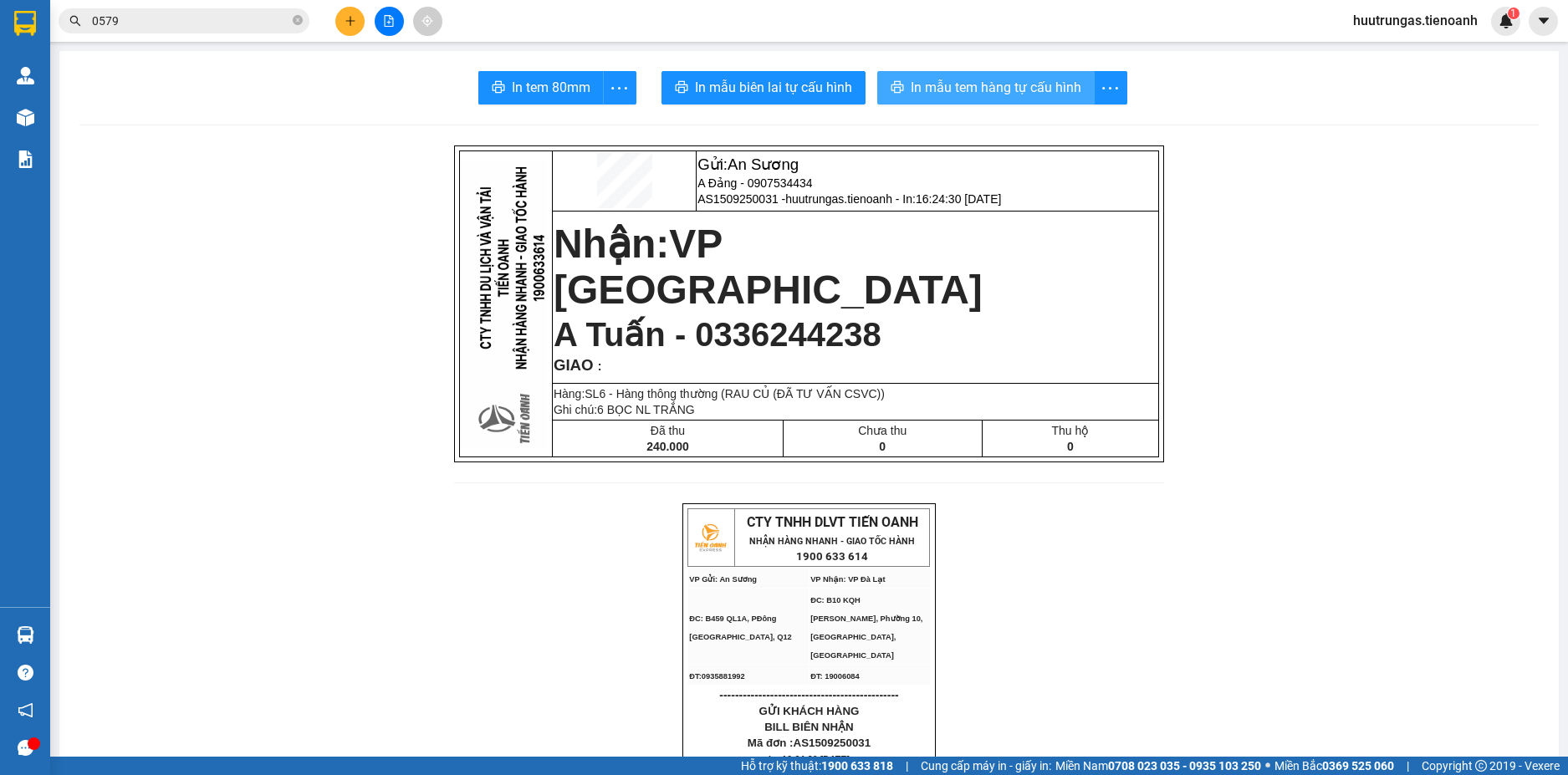
click at [946, 77] on span "In mẫu tem hàng tự cấu hình" at bounding box center [996, 88] width 171 height 21
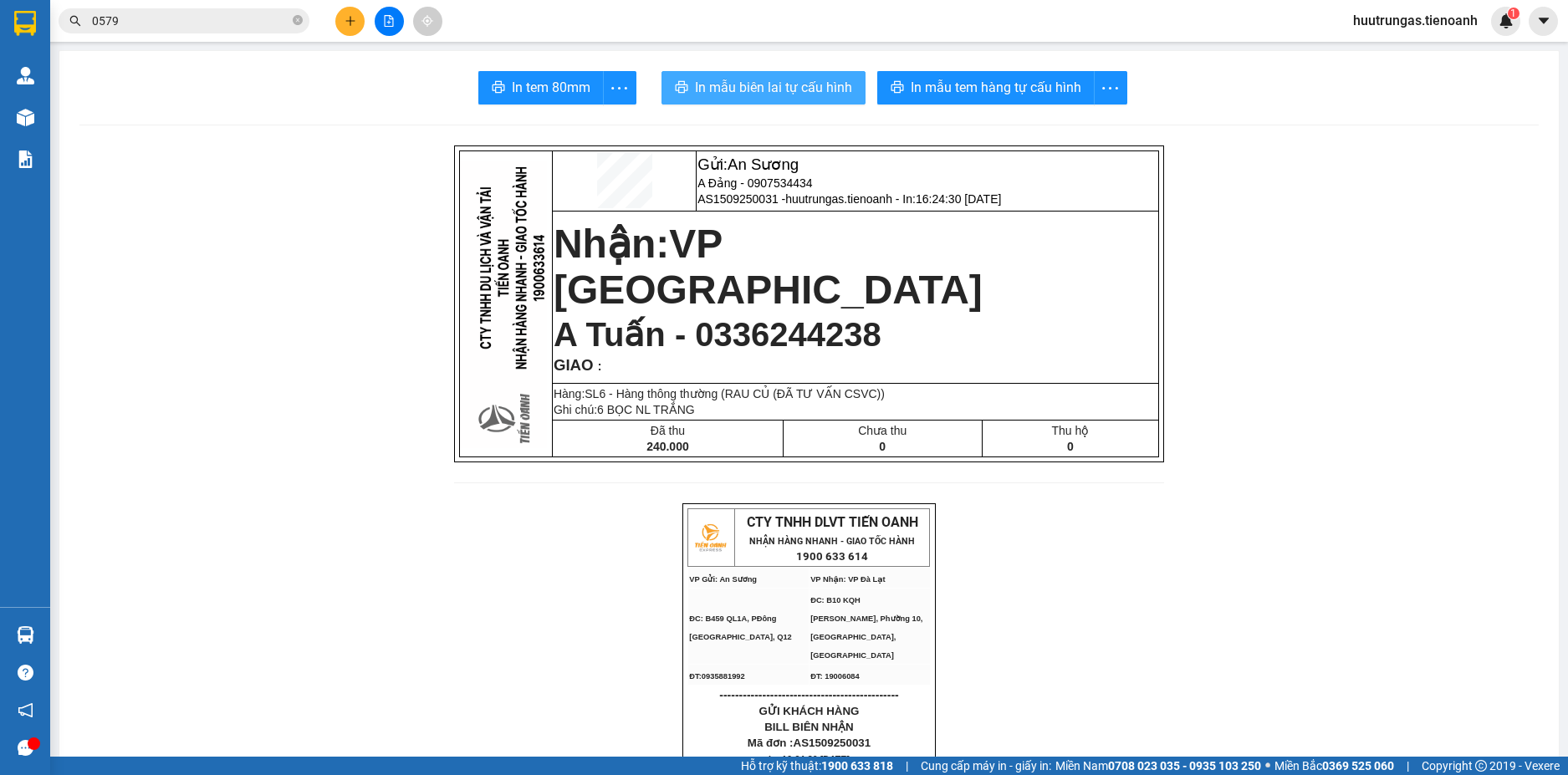
click at [794, 90] on span "In mẫu biên lai tự cấu hình" at bounding box center [773, 88] width 157 height 21
click at [351, 19] on icon "plus" at bounding box center [350, 21] width 12 height 12
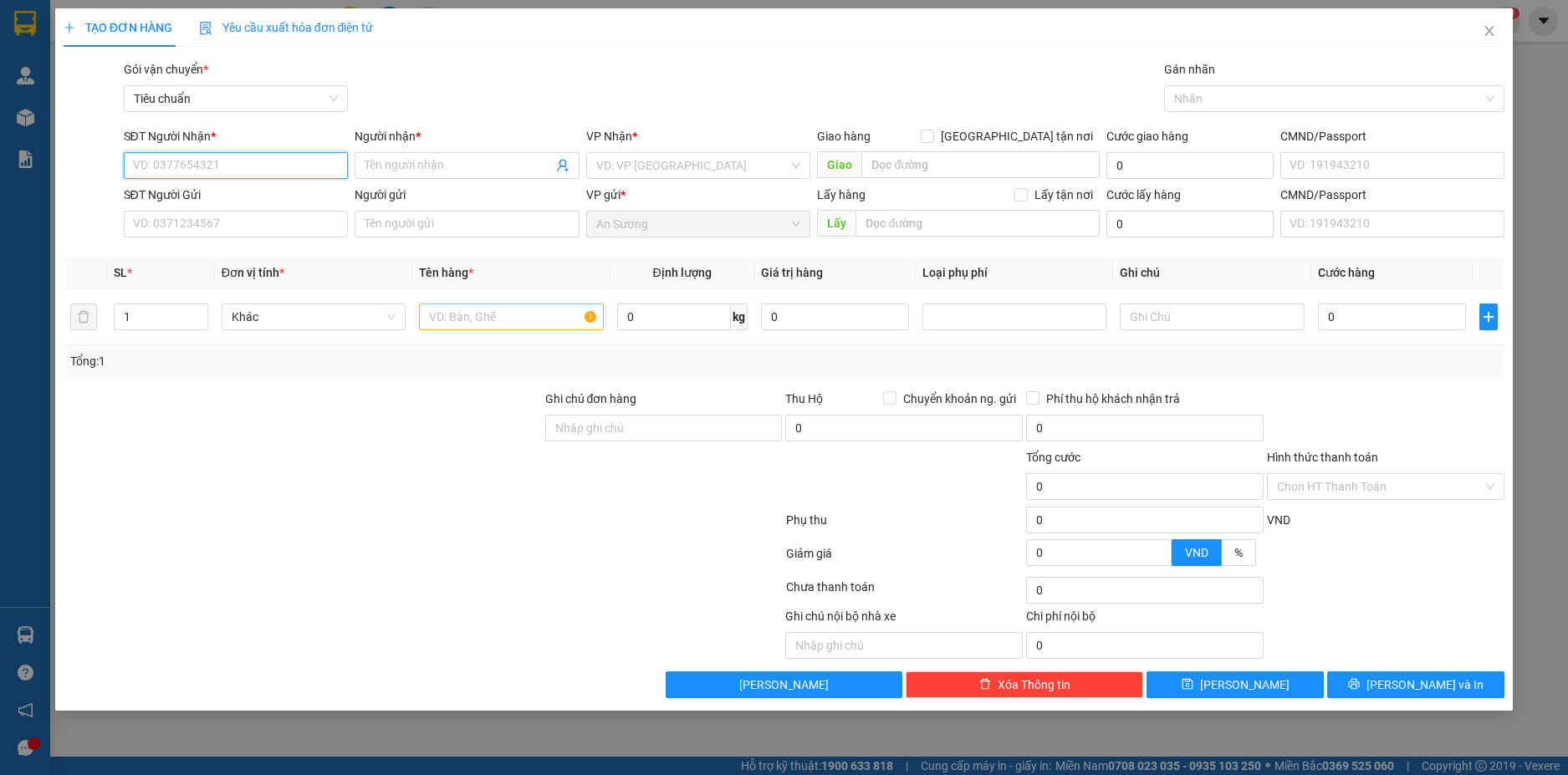
click at [267, 174] on input "SĐT Người Nhận *" at bounding box center [235, 166] width 225 height 27
click at [280, 196] on div "0969893376 - A LỮ" at bounding box center [236, 199] width 205 height 18
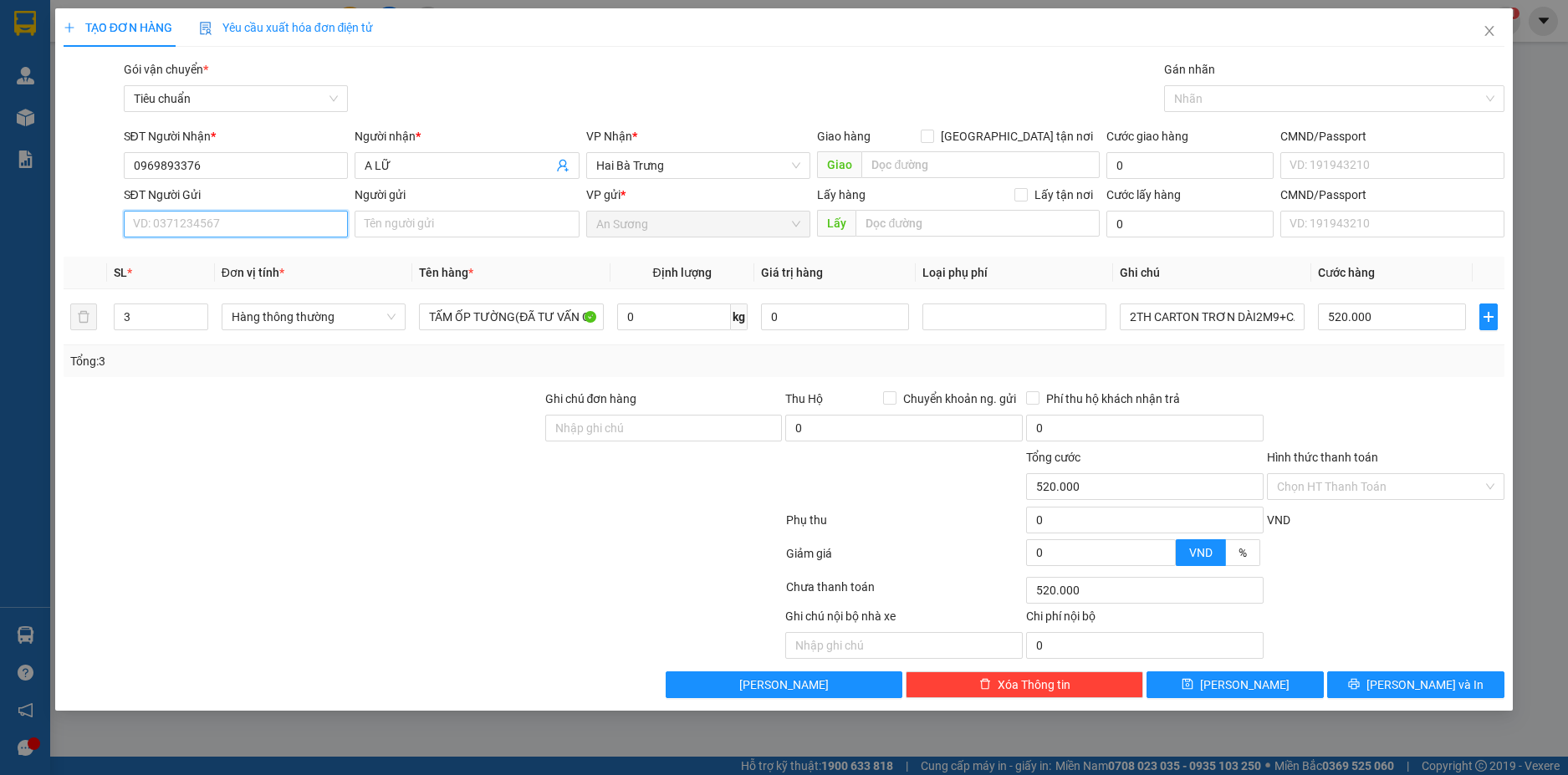
click at [277, 218] on input "SĐT Người Gửi" at bounding box center [235, 225] width 225 height 27
click at [264, 255] on div "0935955444 - THANH CẢM" at bounding box center [236, 257] width 205 height 18
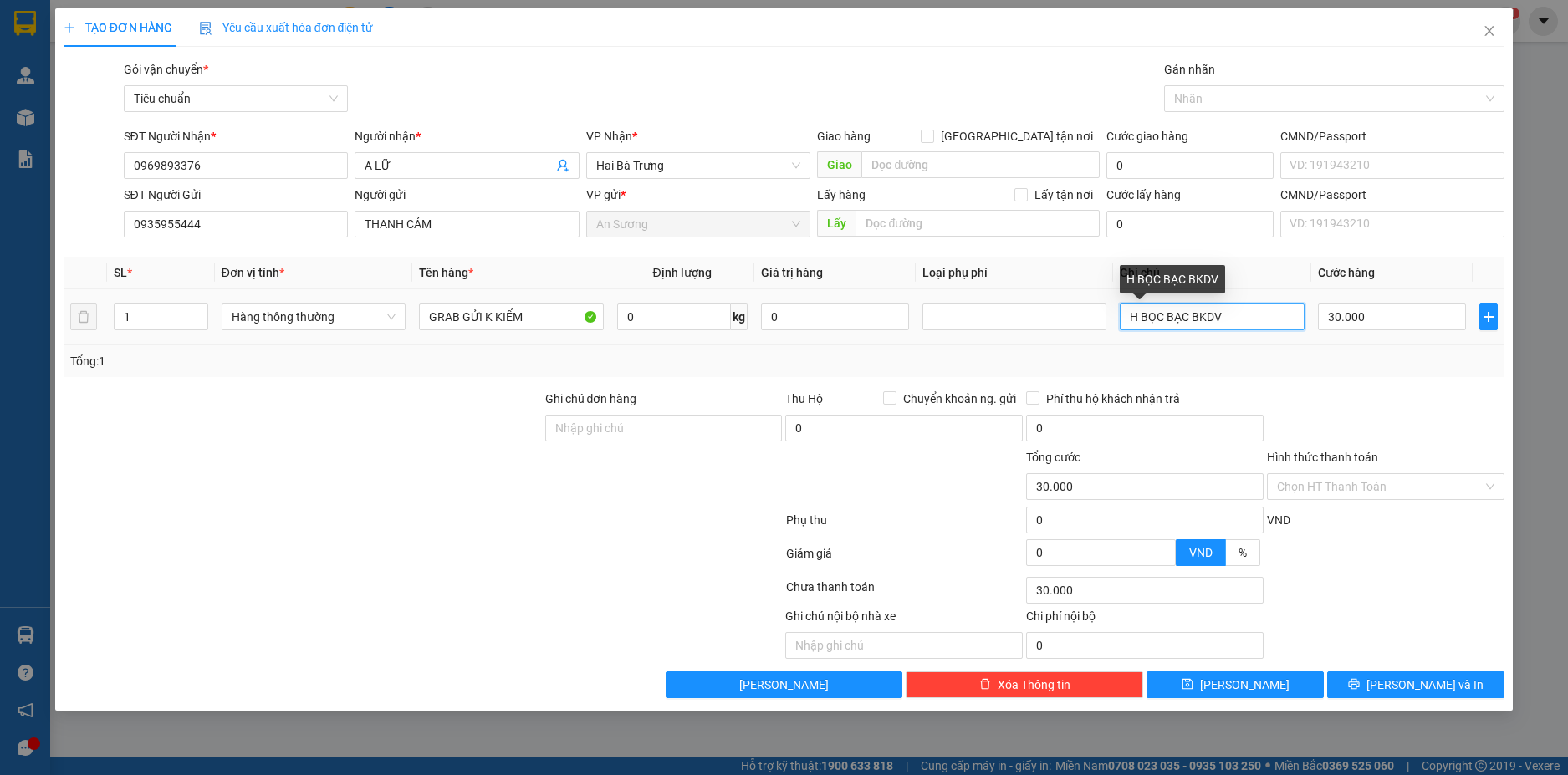
drag, startPoint x: 1252, startPoint y: 317, endPoint x: 1144, endPoint y: 320, distance: 108.0
click at [1144, 320] on input "H BỌC BẠC BKDV" at bounding box center [1211, 317] width 184 height 27
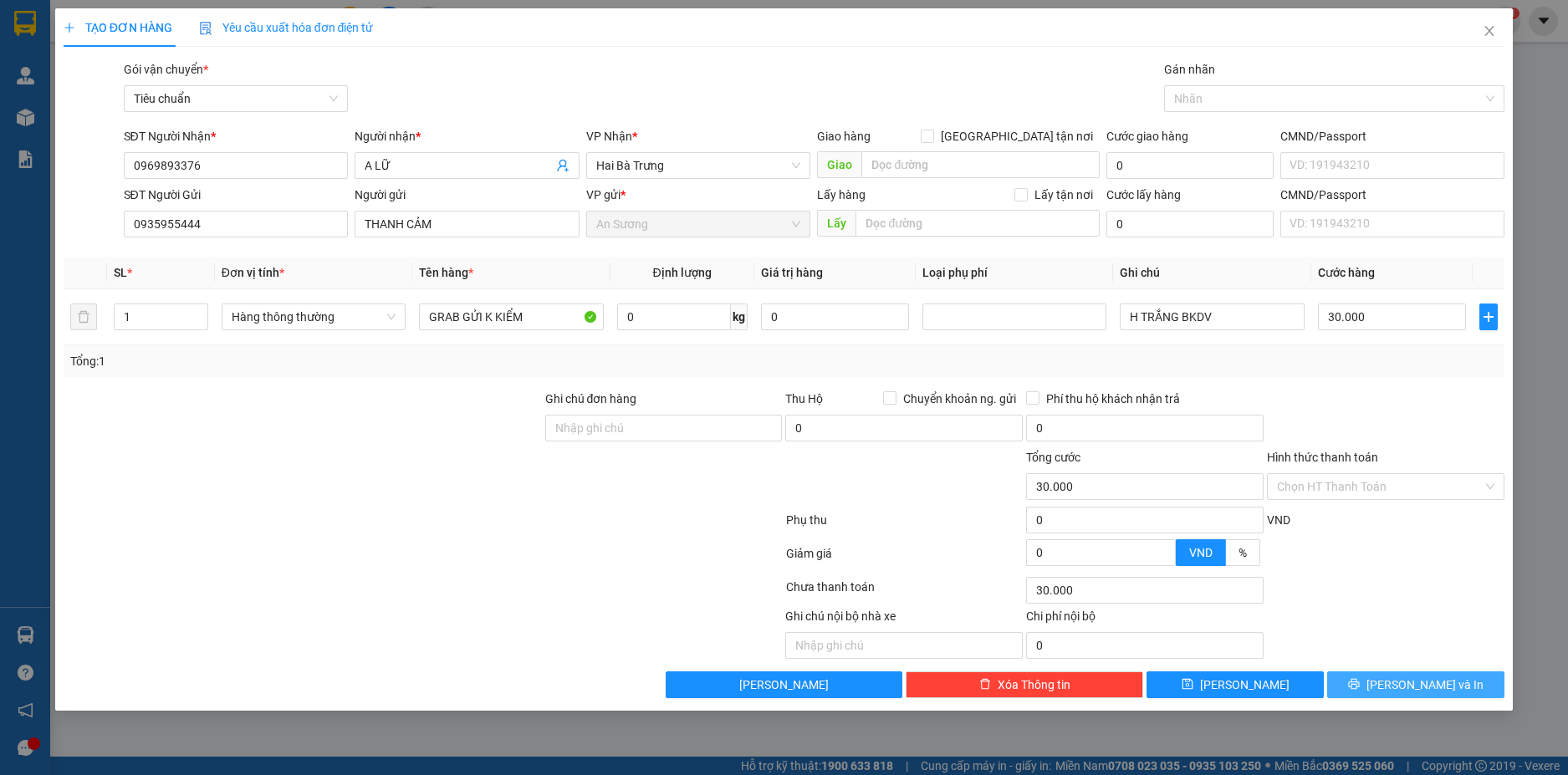
click at [1474, 693] on button "[PERSON_NAME] và In" at bounding box center [1416, 685] width 177 height 27
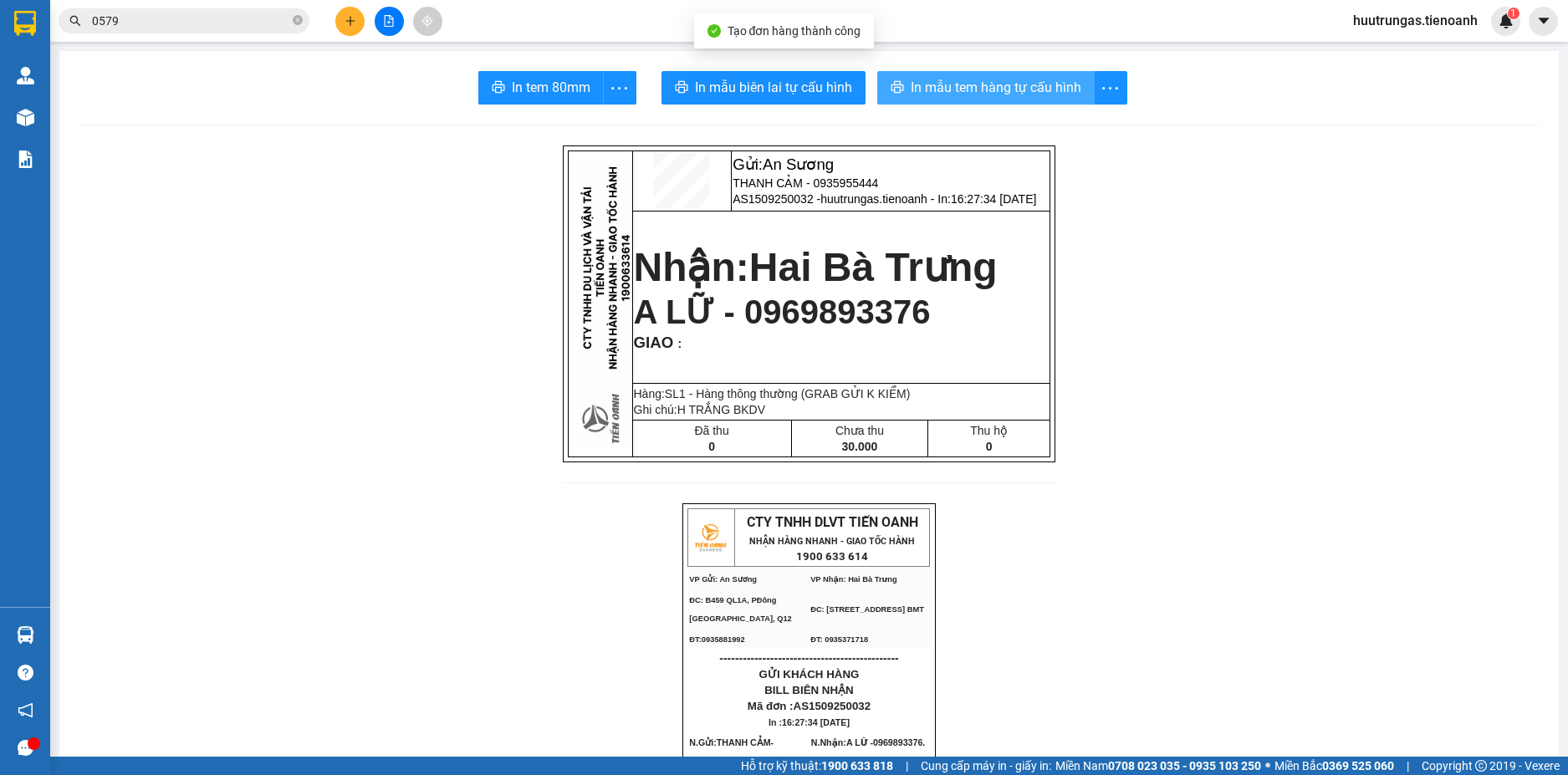
click at [952, 86] on span "In mẫu tem hàng tự cấu hình" at bounding box center [996, 88] width 171 height 21
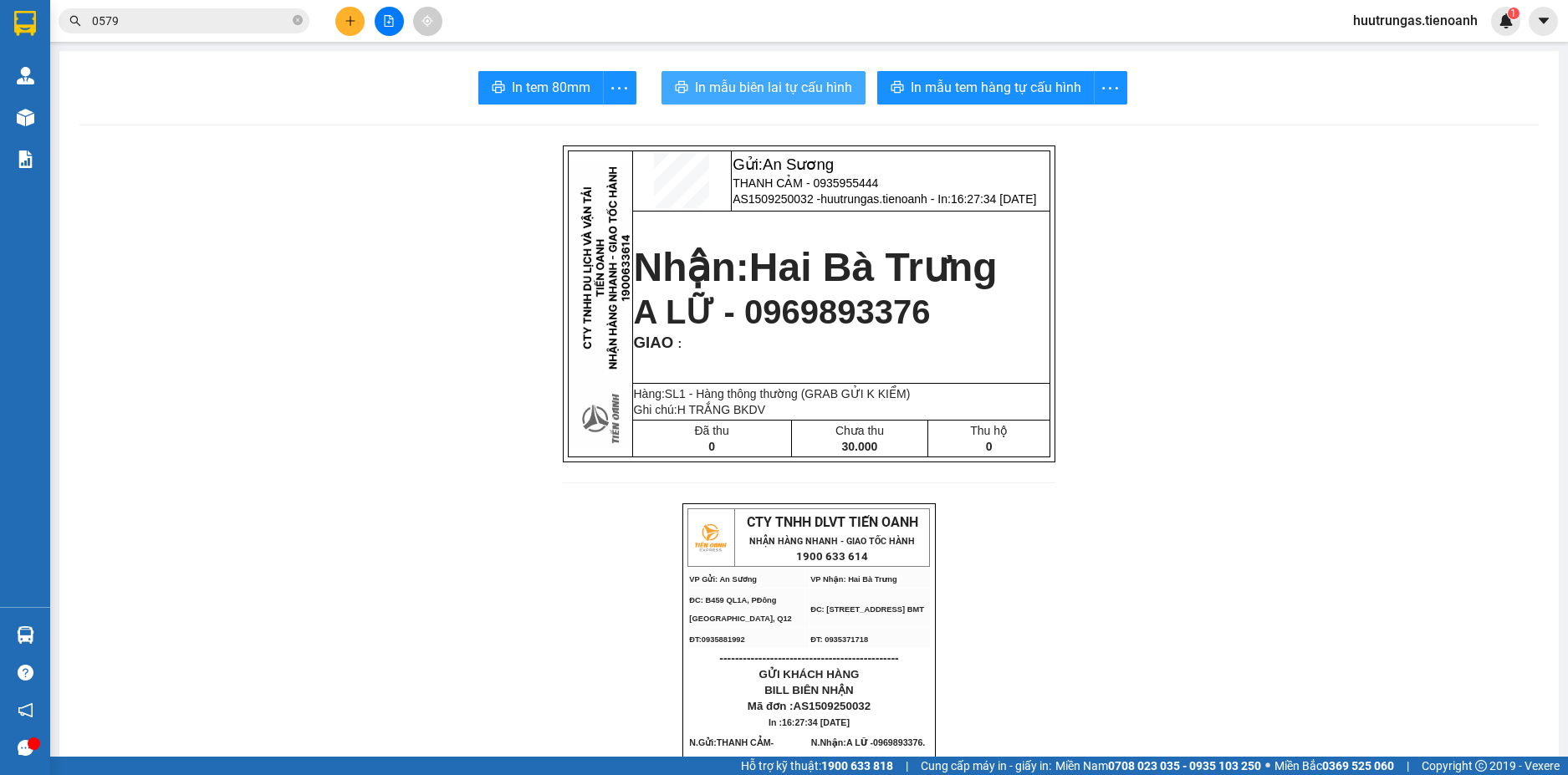
click at [793, 92] on span "In mẫu biên lai tự cấu hình" at bounding box center [773, 88] width 157 height 21
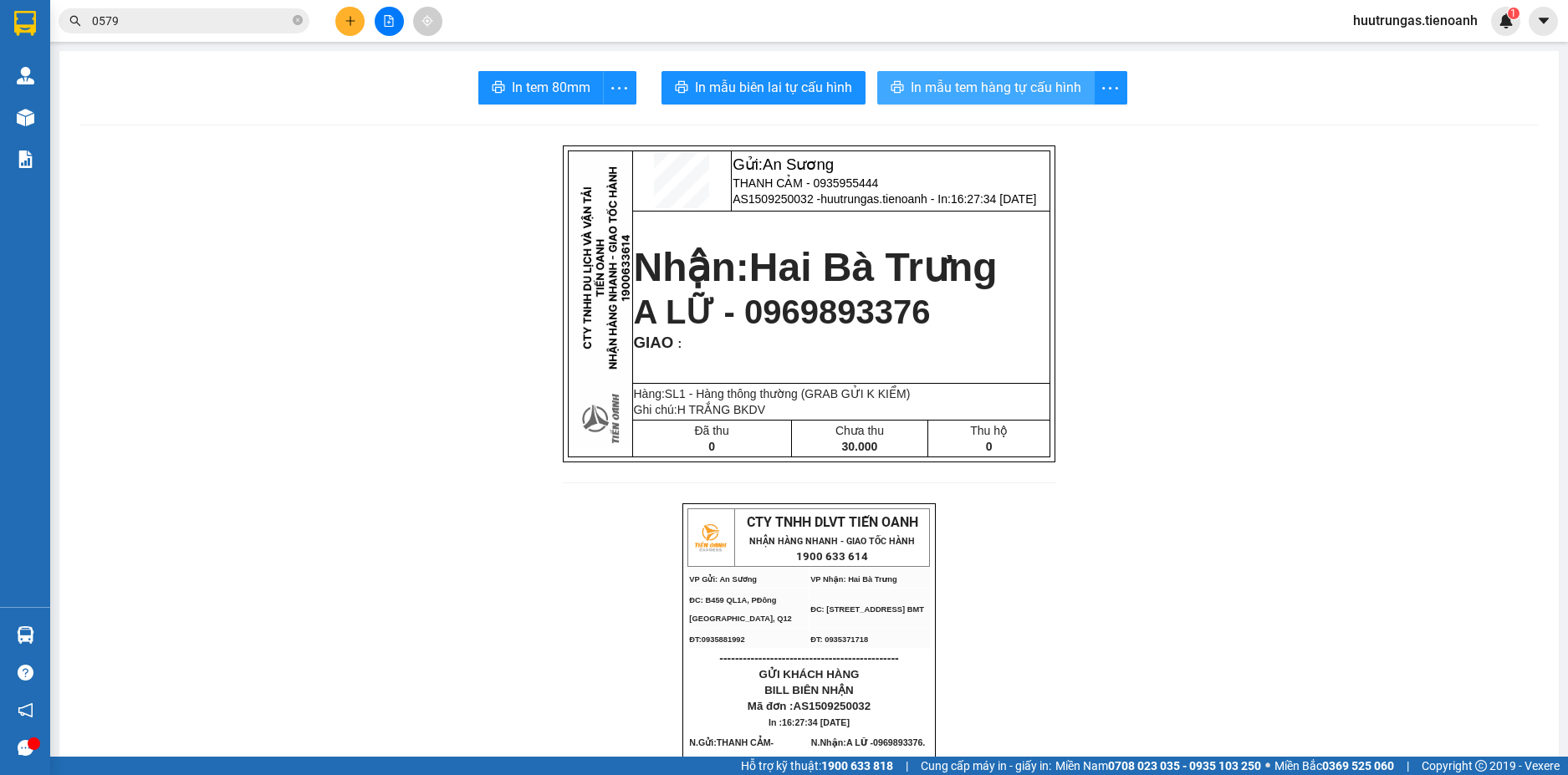
click at [984, 94] on span "In mẫu tem hàng tự cấu hình" at bounding box center [996, 88] width 171 height 21
click at [348, 27] on button at bounding box center [350, 21] width 29 height 29
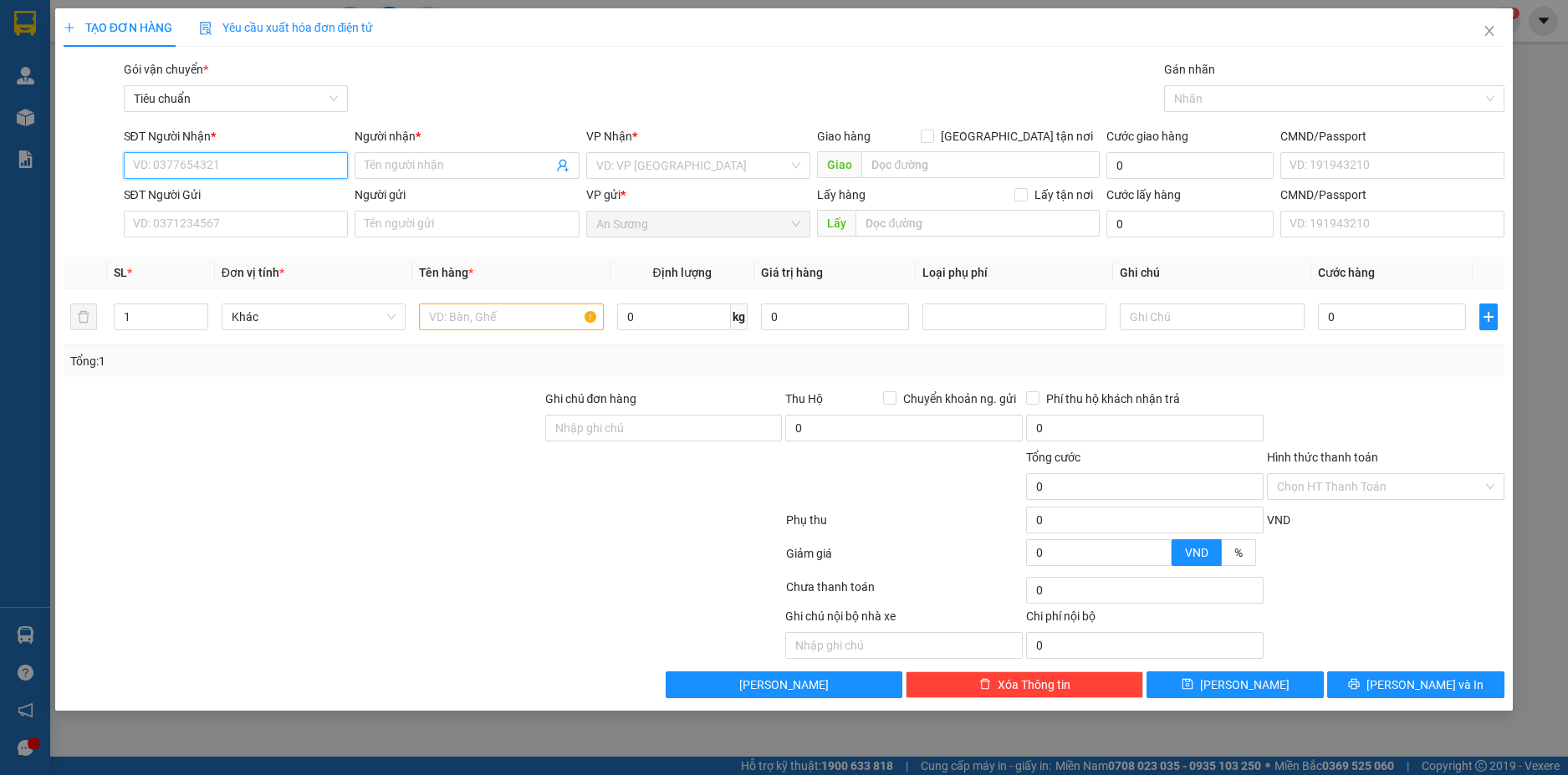
click at [259, 164] on input "SĐT Người Nhận *" at bounding box center [235, 166] width 225 height 27
click at [266, 194] on div "0945540606 - A TIỆP" at bounding box center [236, 199] width 205 height 18
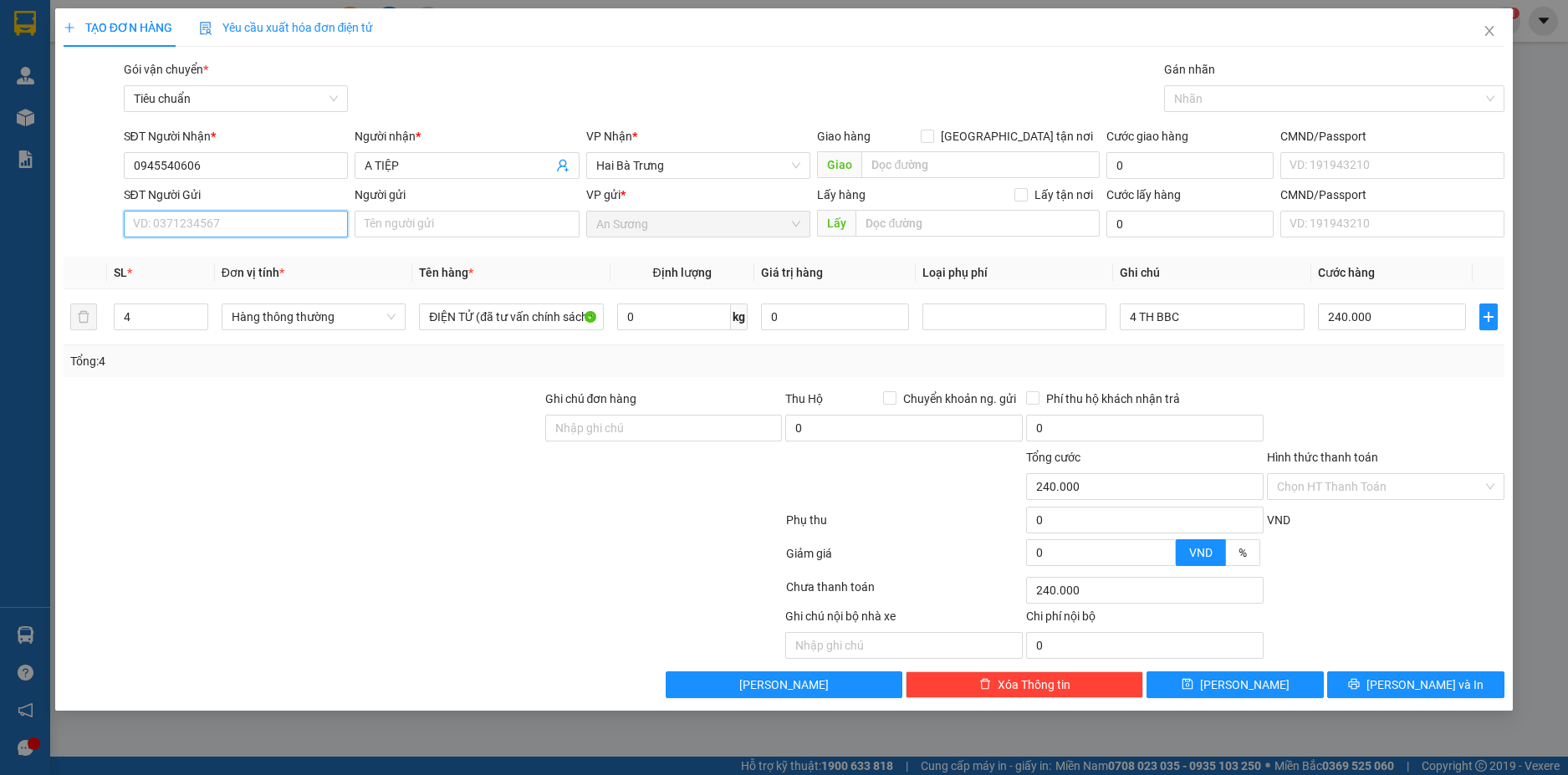
click at [252, 224] on input "SĐT Người Gửi" at bounding box center [235, 225] width 225 height 27
click at [258, 256] on div "0961296297 - cty ECO" at bounding box center [236, 257] width 205 height 18
click at [202, 324] on span "down" at bounding box center [199, 323] width 10 height 10
click at [200, 324] on icon "down" at bounding box center [199, 322] width 6 height 6
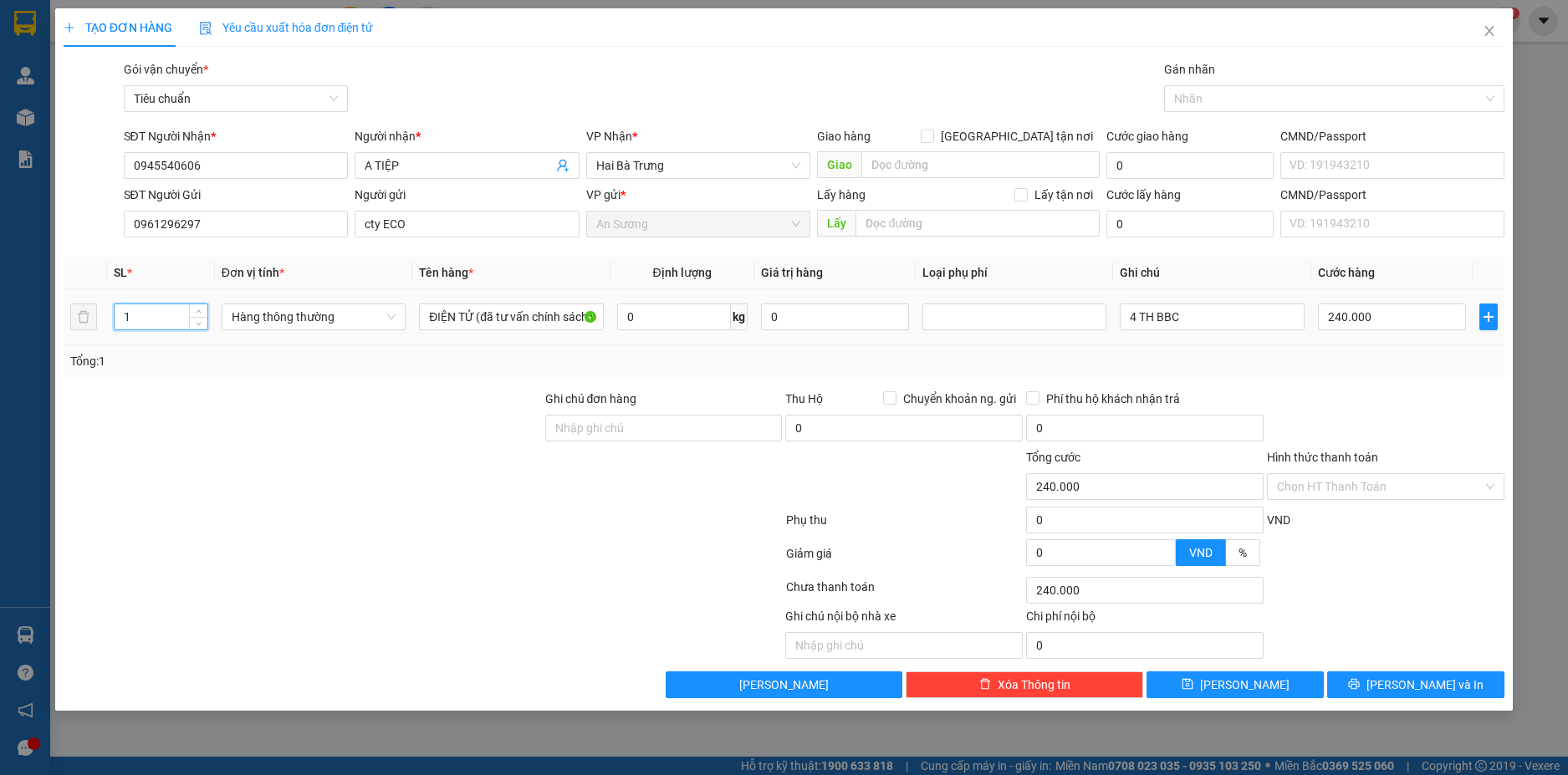
click at [679, 331] on div "0 kg" at bounding box center [681, 316] width 130 height 34
click at [681, 314] on input "0" at bounding box center [674, 317] width 114 height 27
click at [1208, 325] on input "4 TH BBC" at bounding box center [1211, 317] width 184 height 27
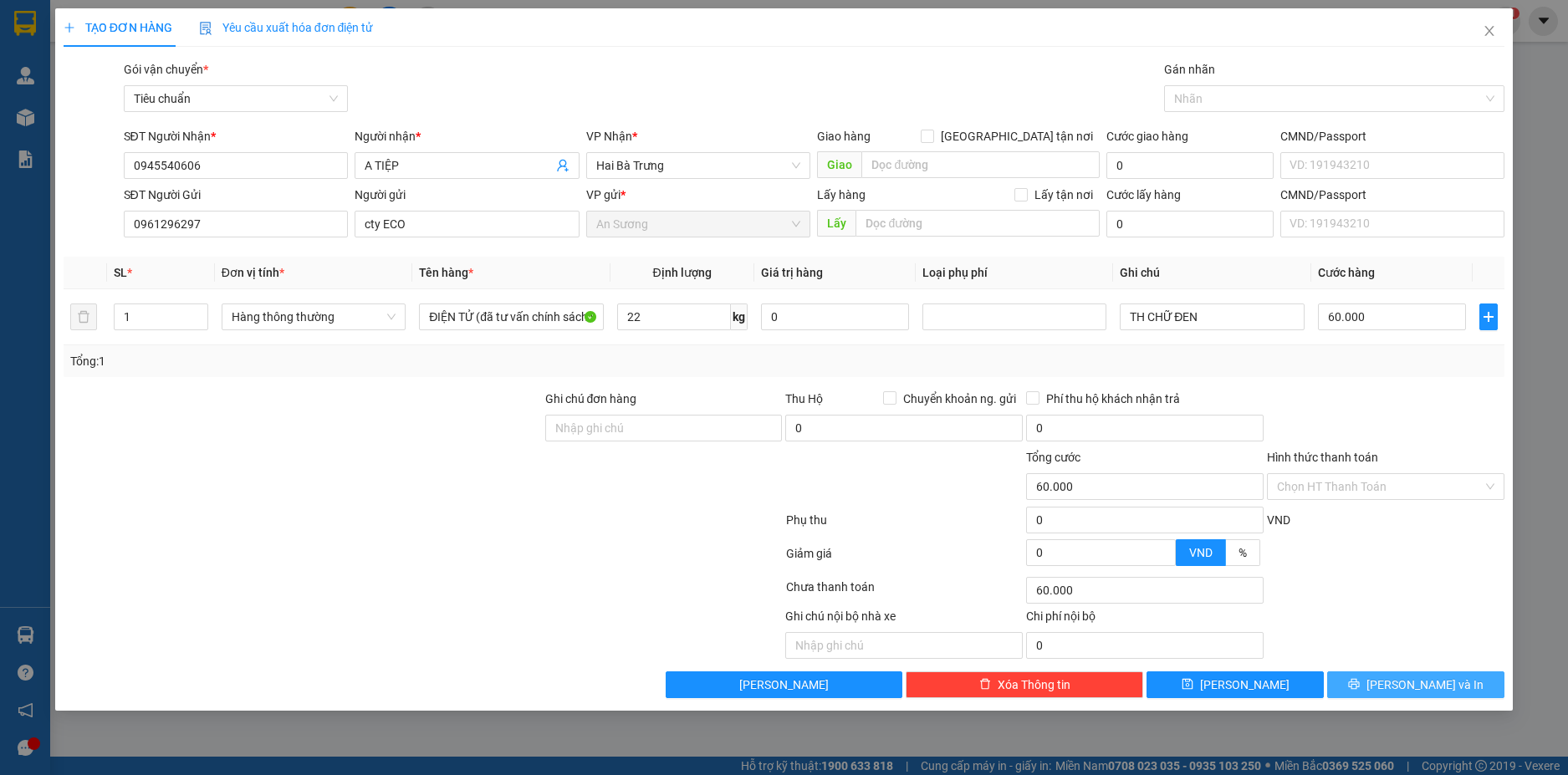
click at [1451, 684] on button "[PERSON_NAME] và In" at bounding box center [1416, 685] width 177 height 27
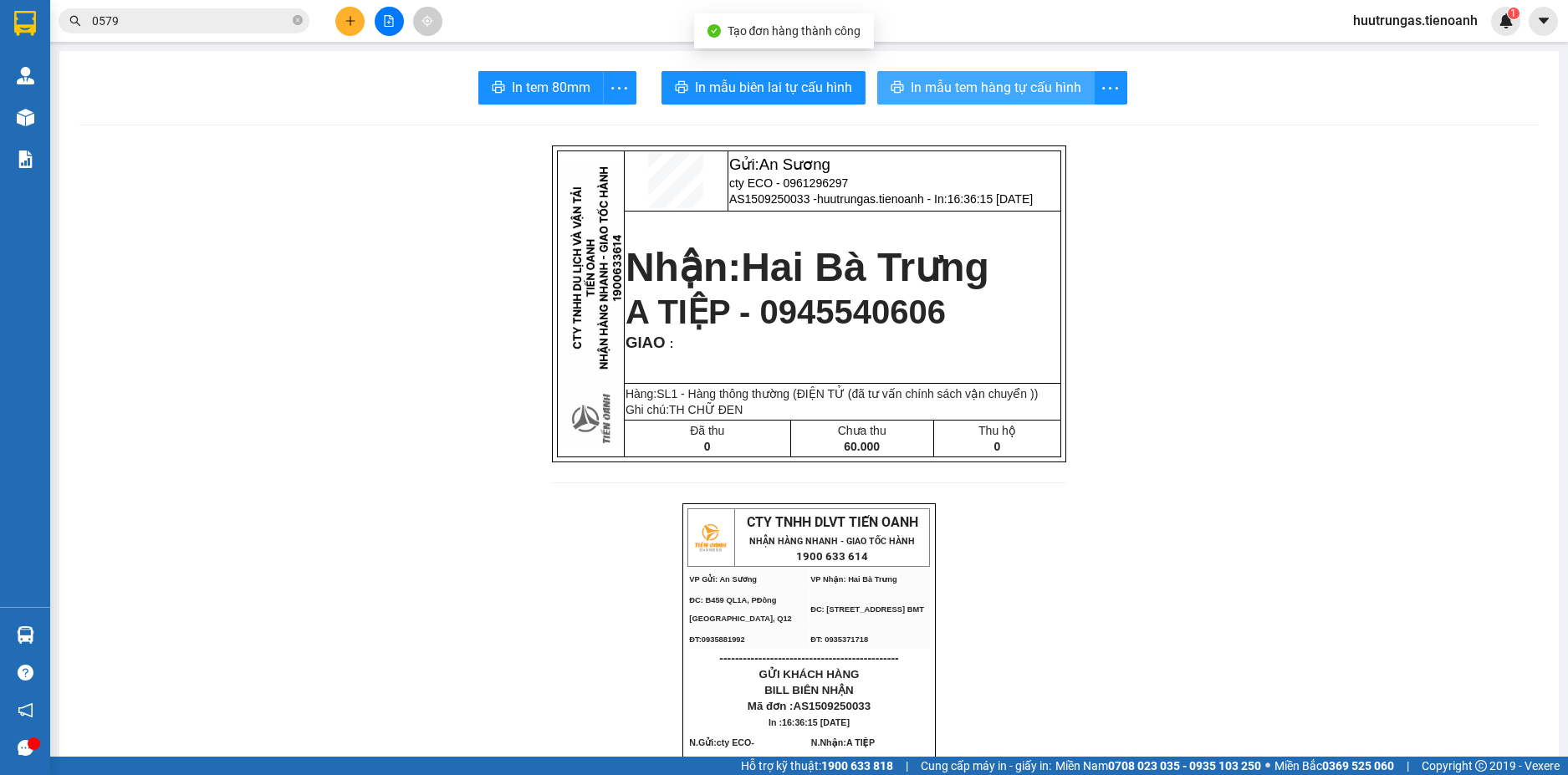
click at [976, 80] on span "In mẫu tem hàng tự cấu hình" at bounding box center [996, 88] width 171 height 21
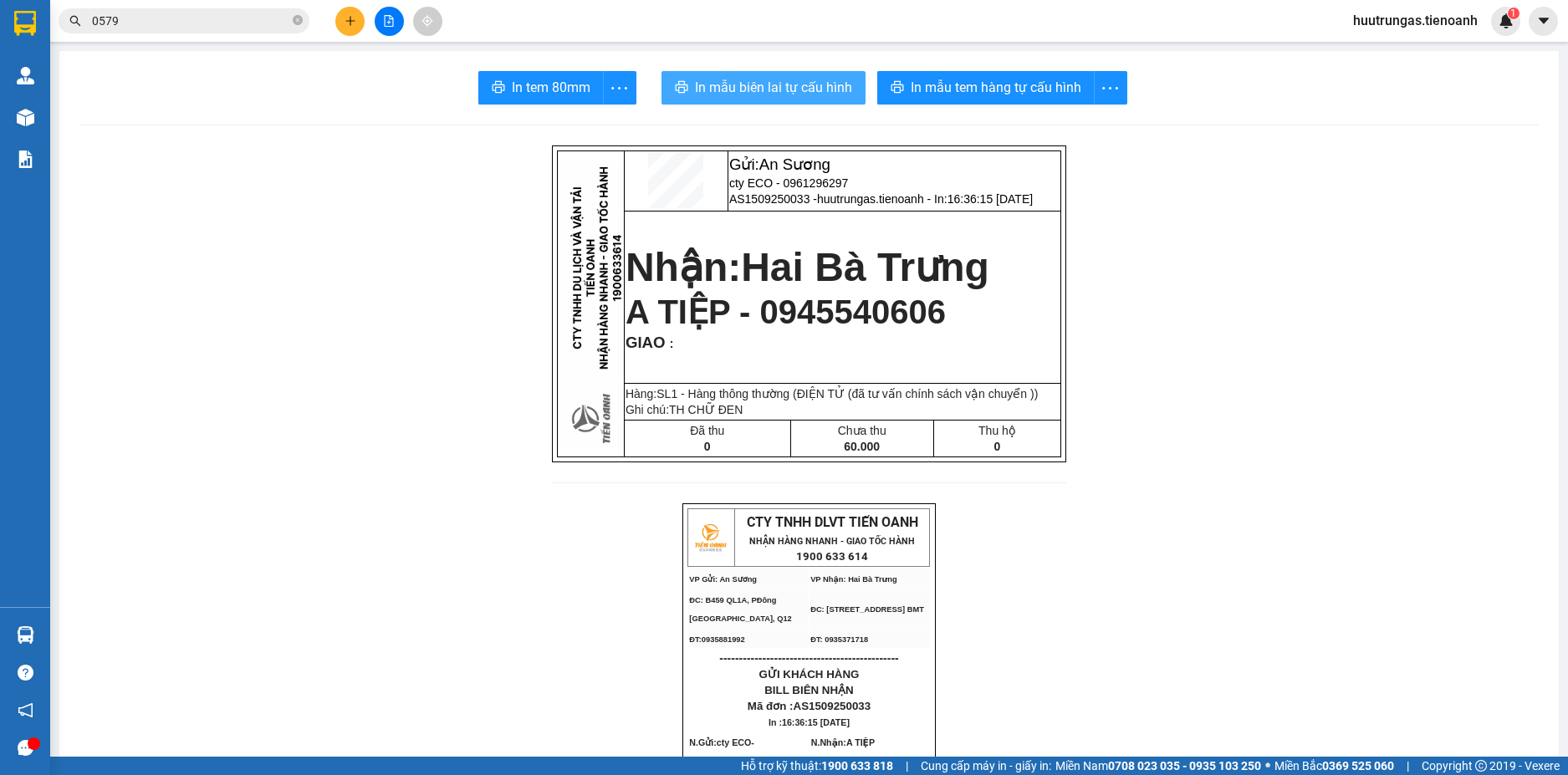
click at [745, 99] on button "In mẫu biên lai tự cấu hình" at bounding box center [763, 88] width 204 height 34
click at [350, 15] on icon "plus" at bounding box center [350, 21] width 12 height 12
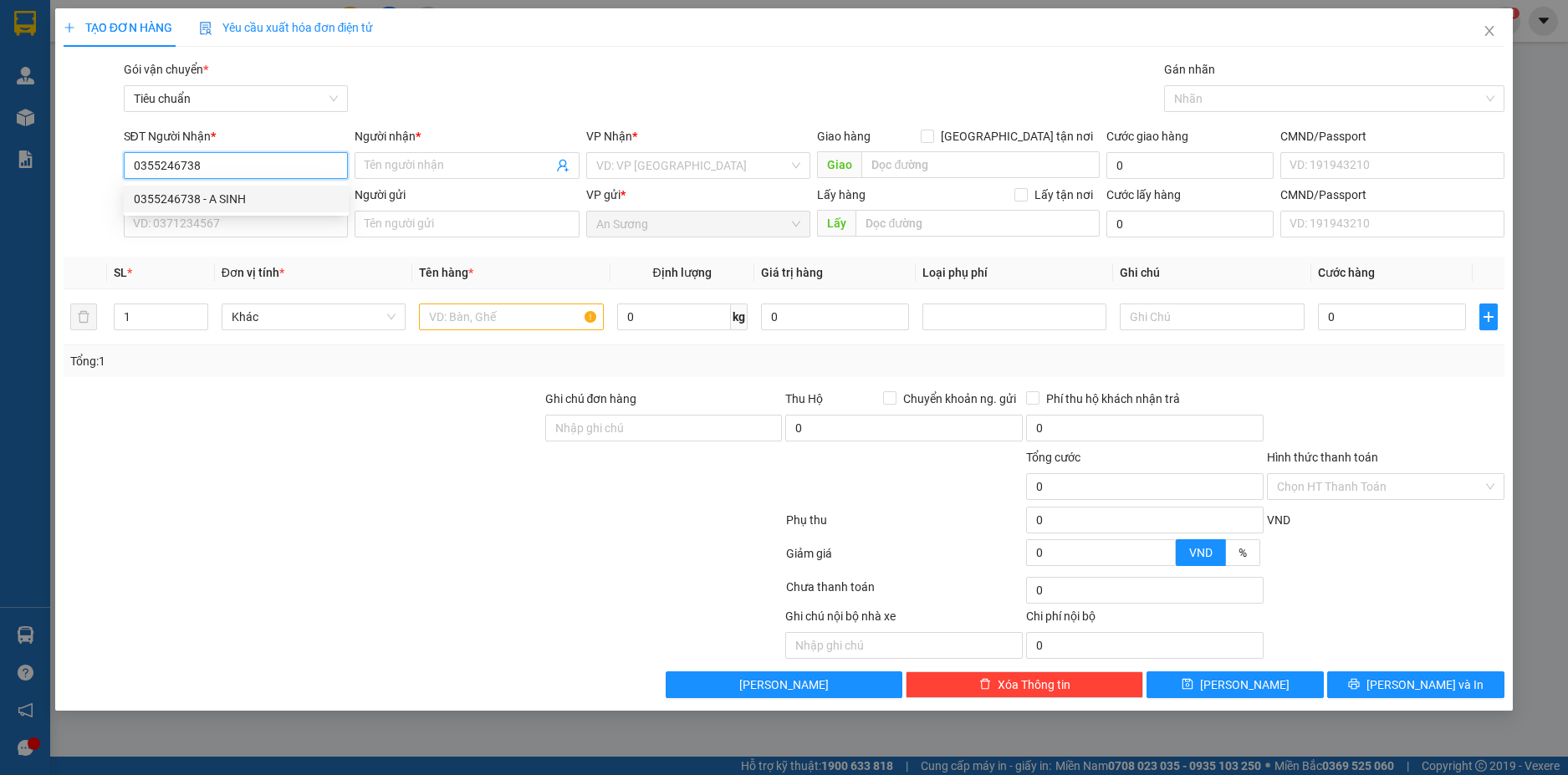
click at [267, 202] on div "0355246738 - A SINH" at bounding box center [236, 199] width 205 height 18
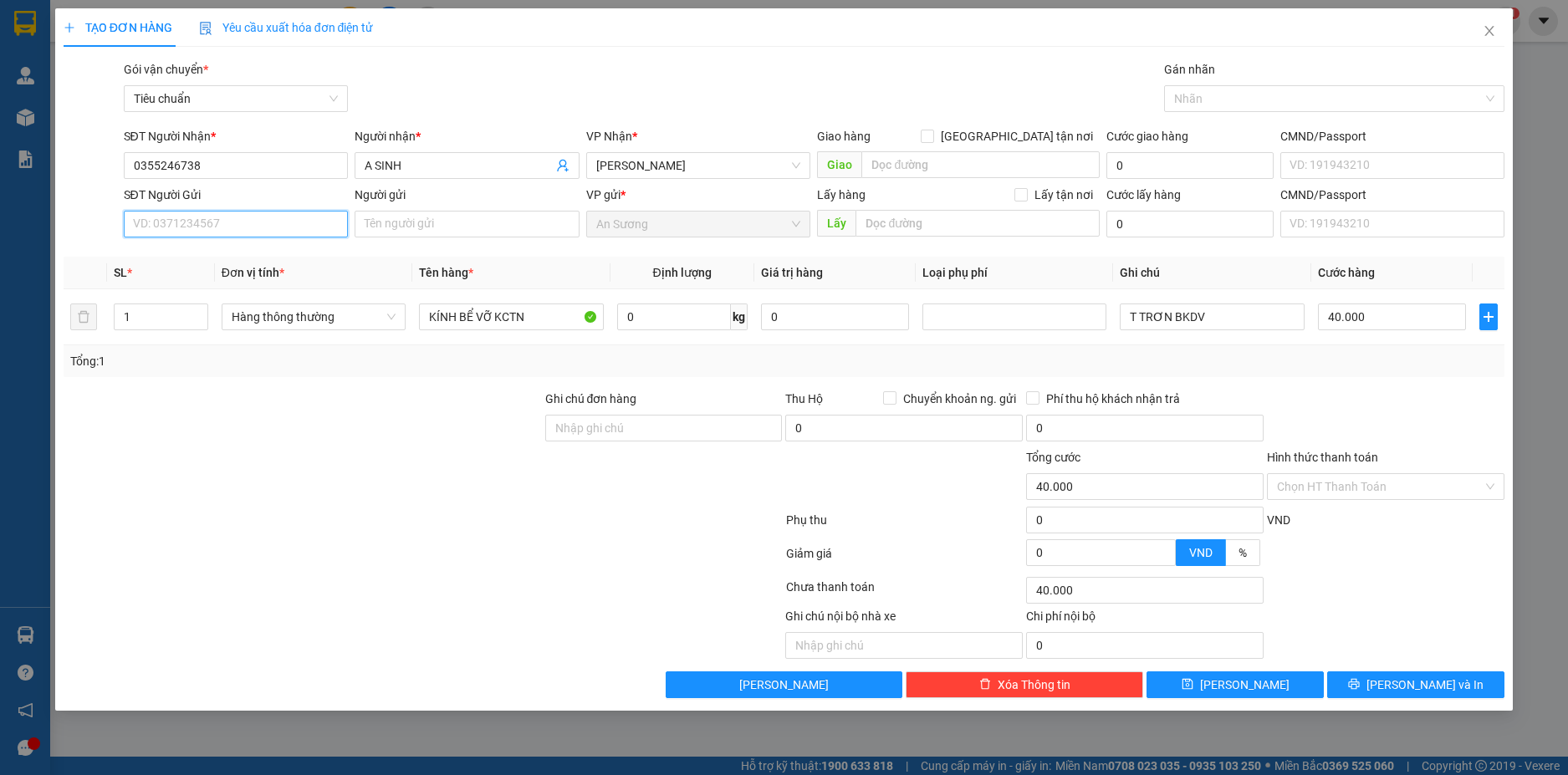
click at [284, 230] on input "SĐT Người Gửi" at bounding box center [235, 225] width 225 height 27
click at [278, 245] on div "0941381694 - C NHUNG" at bounding box center [235, 257] width 225 height 27
click at [676, 324] on input "0" at bounding box center [674, 317] width 114 height 27
click at [1231, 318] on input "T TRƠN BKDV" at bounding box center [1211, 317] width 184 height 27
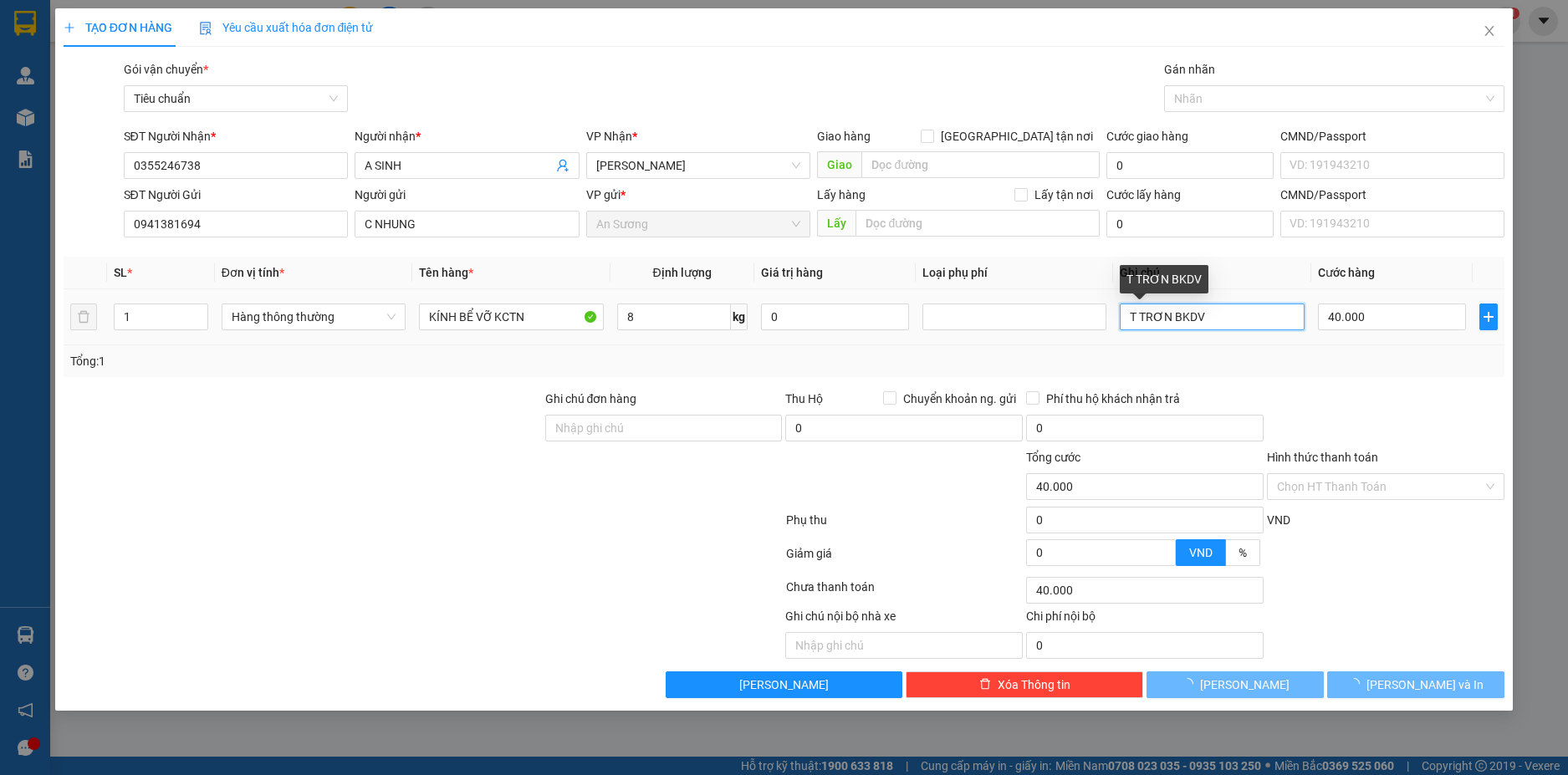
click at [1231, 318] on input "T TRƠN BKDV" at bounding box center [1211, 317] width 184 height 27
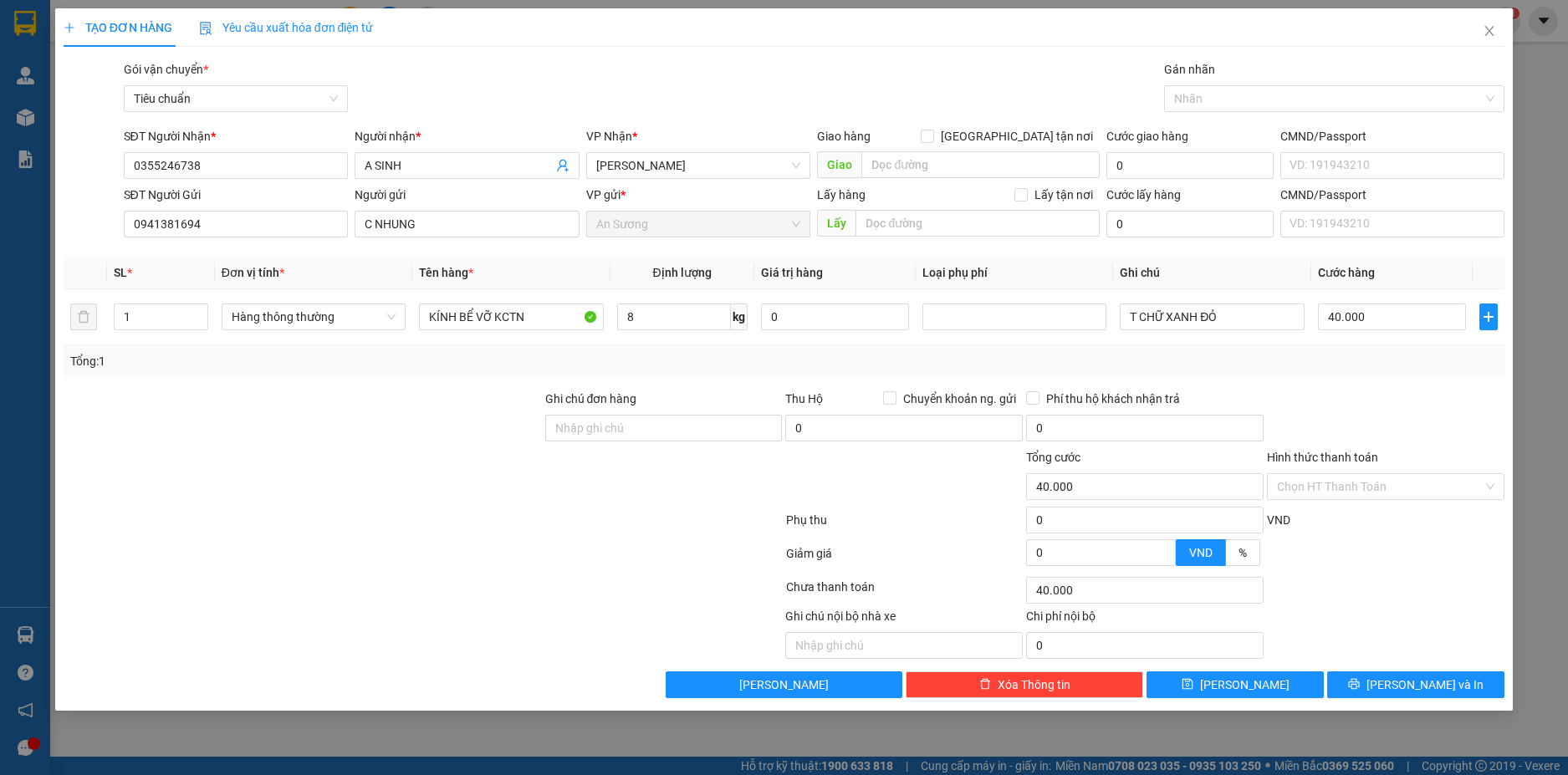
click at [1406, 403] on div at bounding box center [1386, 418] width 241 height 59
click at [1408, 481] on input "Hình thức thanh toán" at bounding box center [1379, 487] width 205 height 25
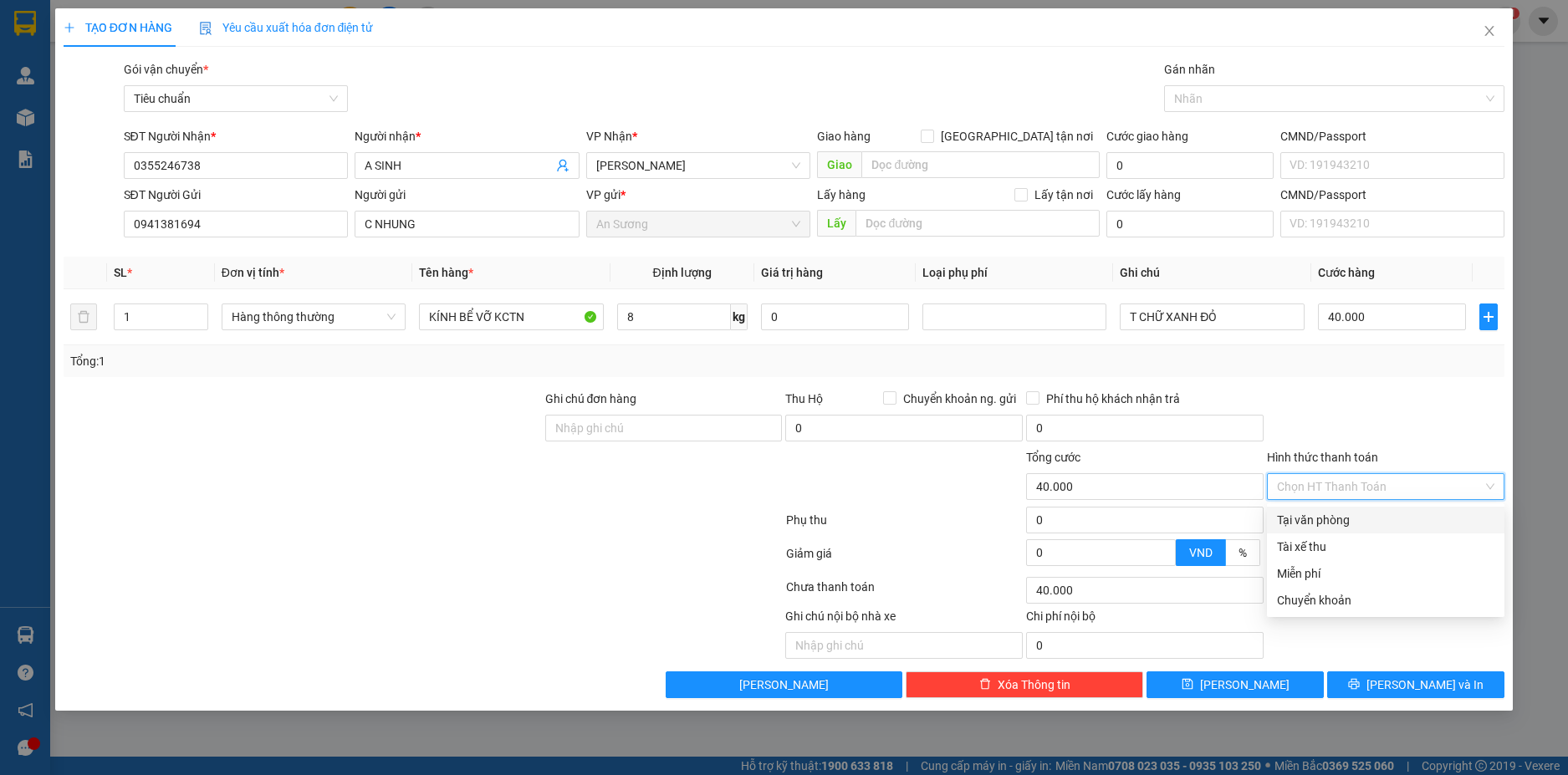
click at [1371, 527] on div "Tại văn phòng" at bounding box center [1386, 520] width 218 height 18
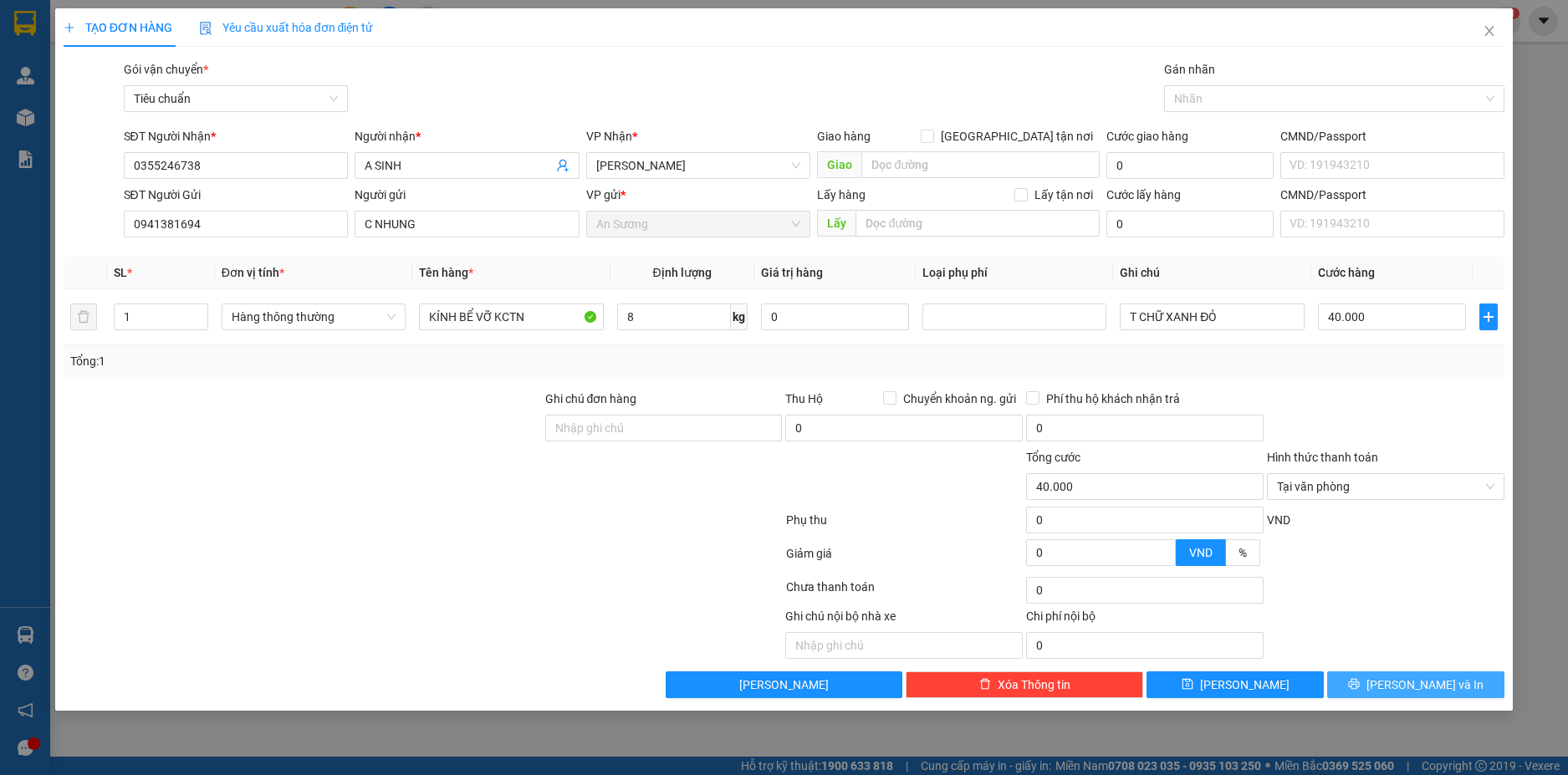
click at [1435, 679] on span "[PERSON_NAME] và In" at bounding box center [1423, 684] width 117 height 18
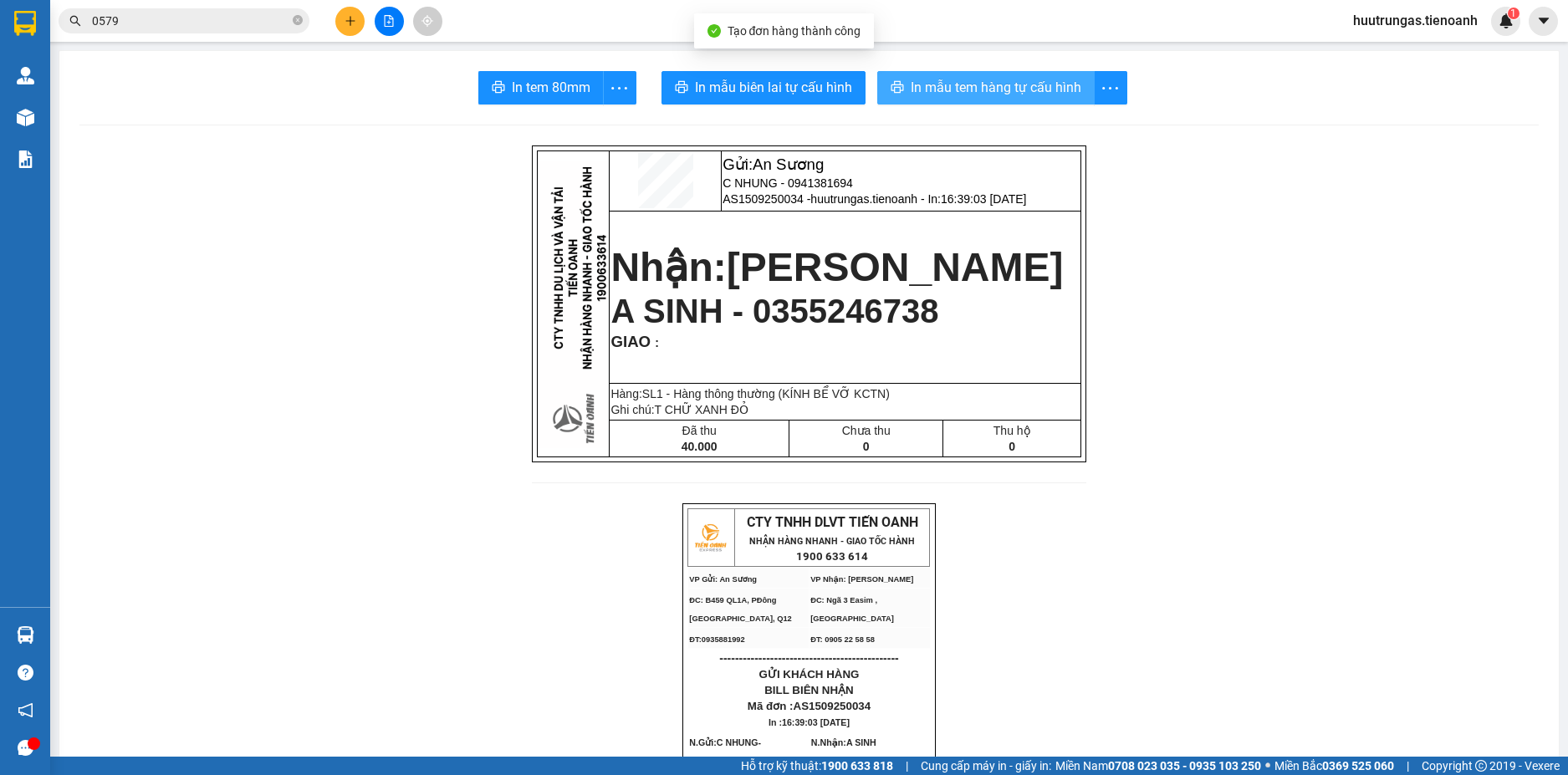
click at [972, 96] on span "In mẫu tem hàng tự cấu hình" at bounding box center [996, 88] width 171 height 21
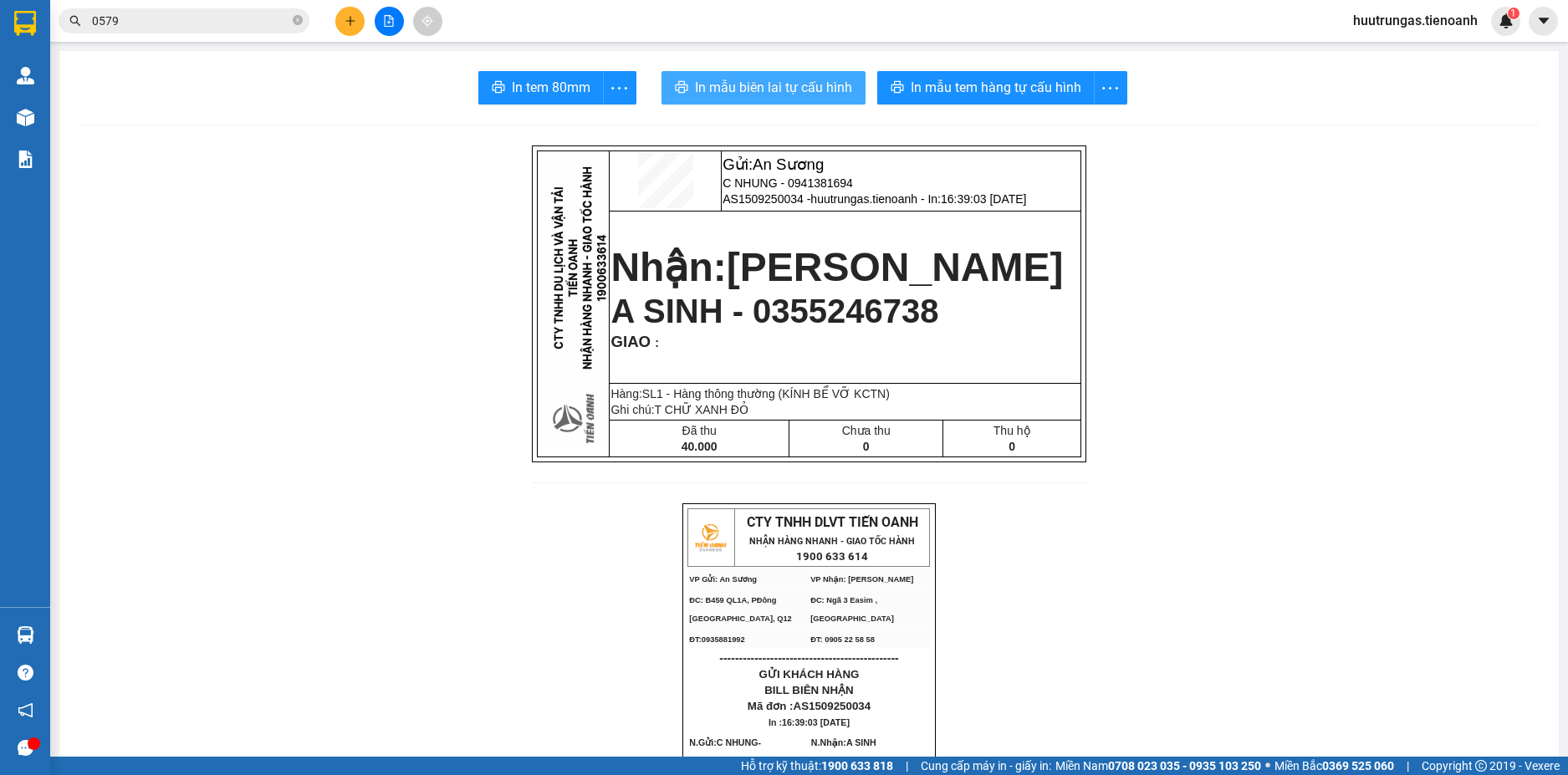
click at [786, 88] on span "In mẫu biên lai tự cấu hình" at bounding box center [773, 88] width 157 height 21
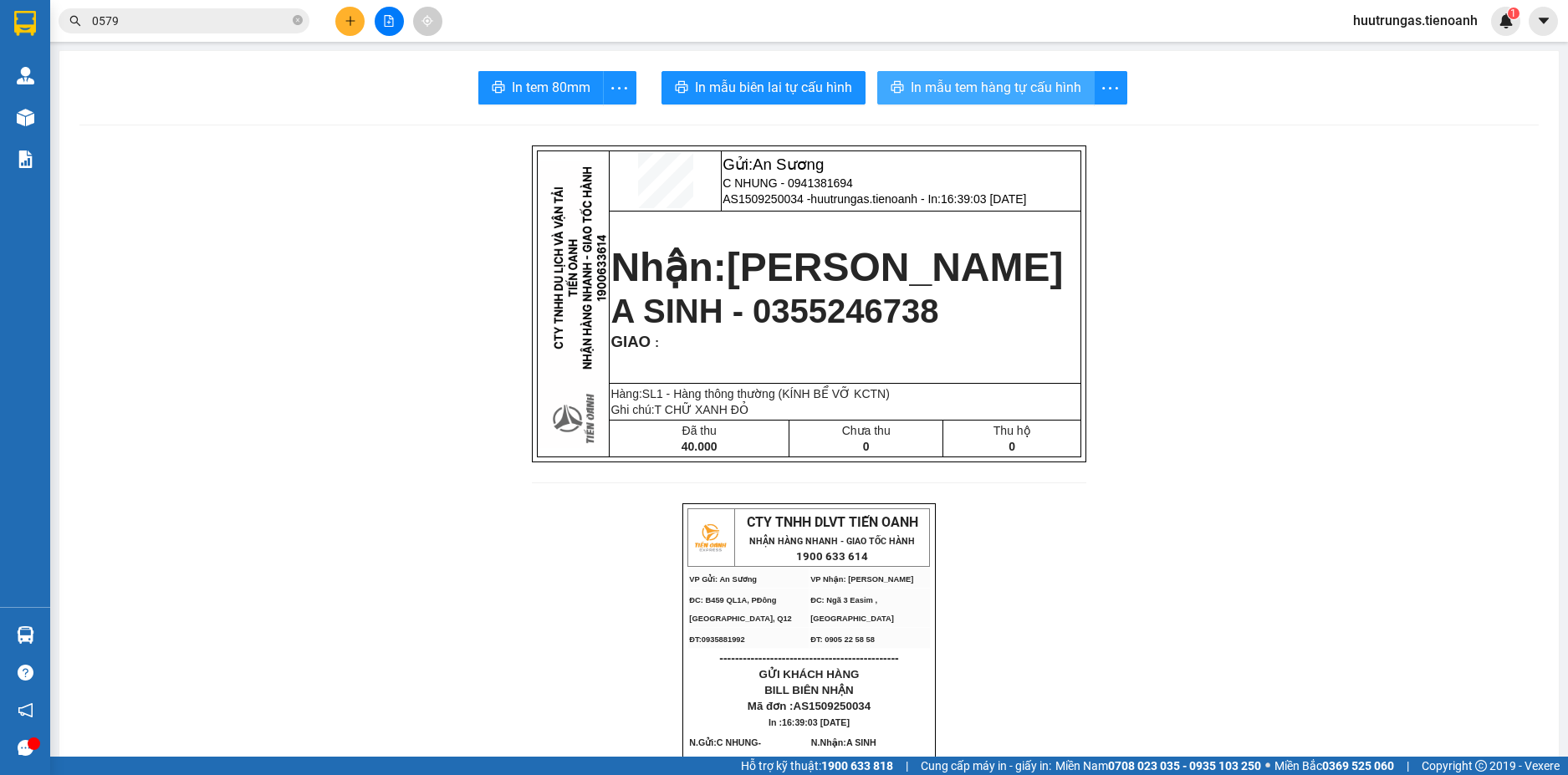
click at [971, 80] on span "In mẫu tem hàng tự cấu hình" at bounding box center [996, 88] width 171 height 21
click at [192, 22] on input "0579" at bounding box center [190, 20] width 198 height 18
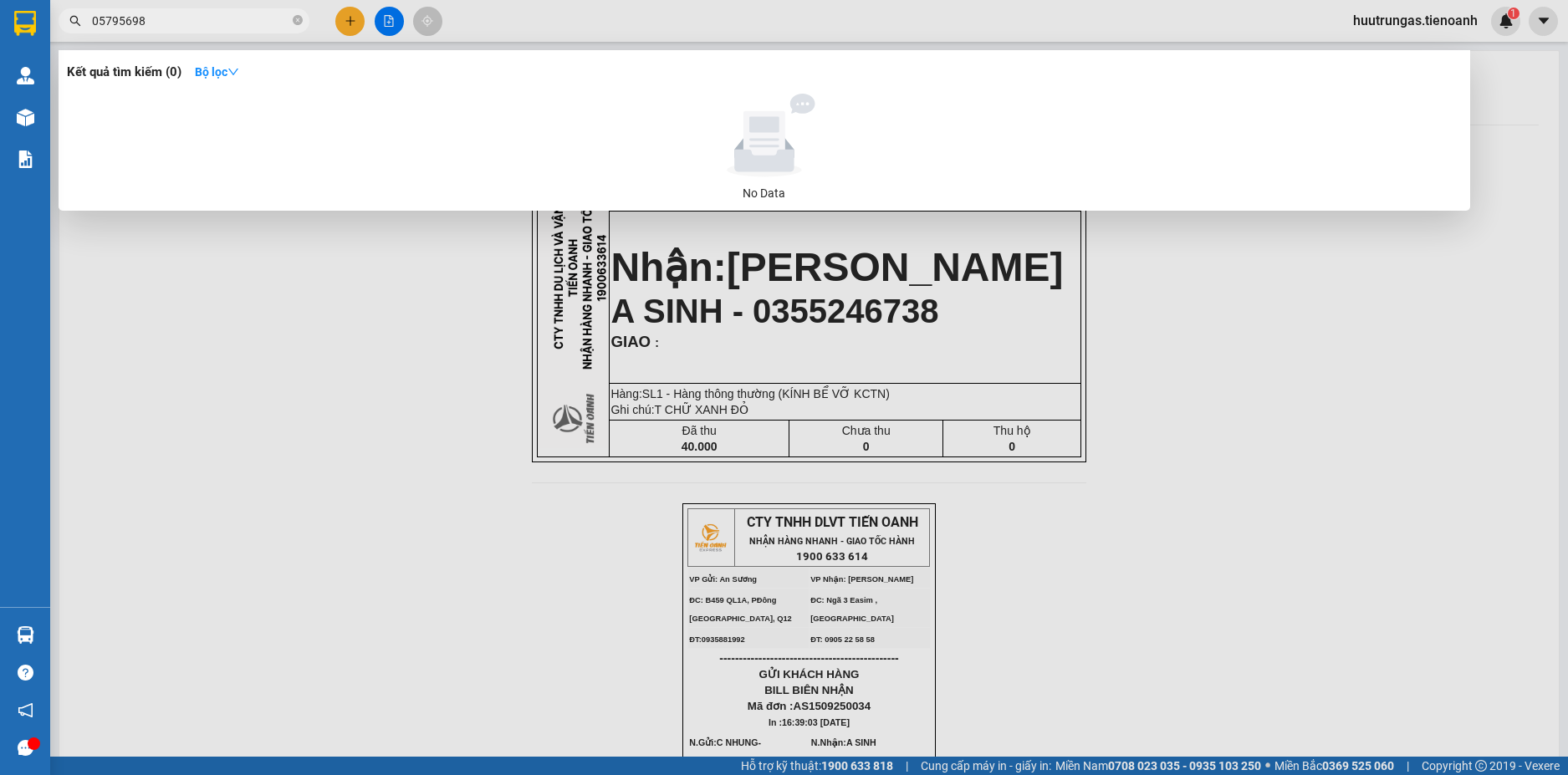
click at [203, 28] on input "05795698" at bounding box center [190, 20] width 198 height 18
click at [203, 22] on input "05795698" at bounding box center [190, 20] width 198 height 18
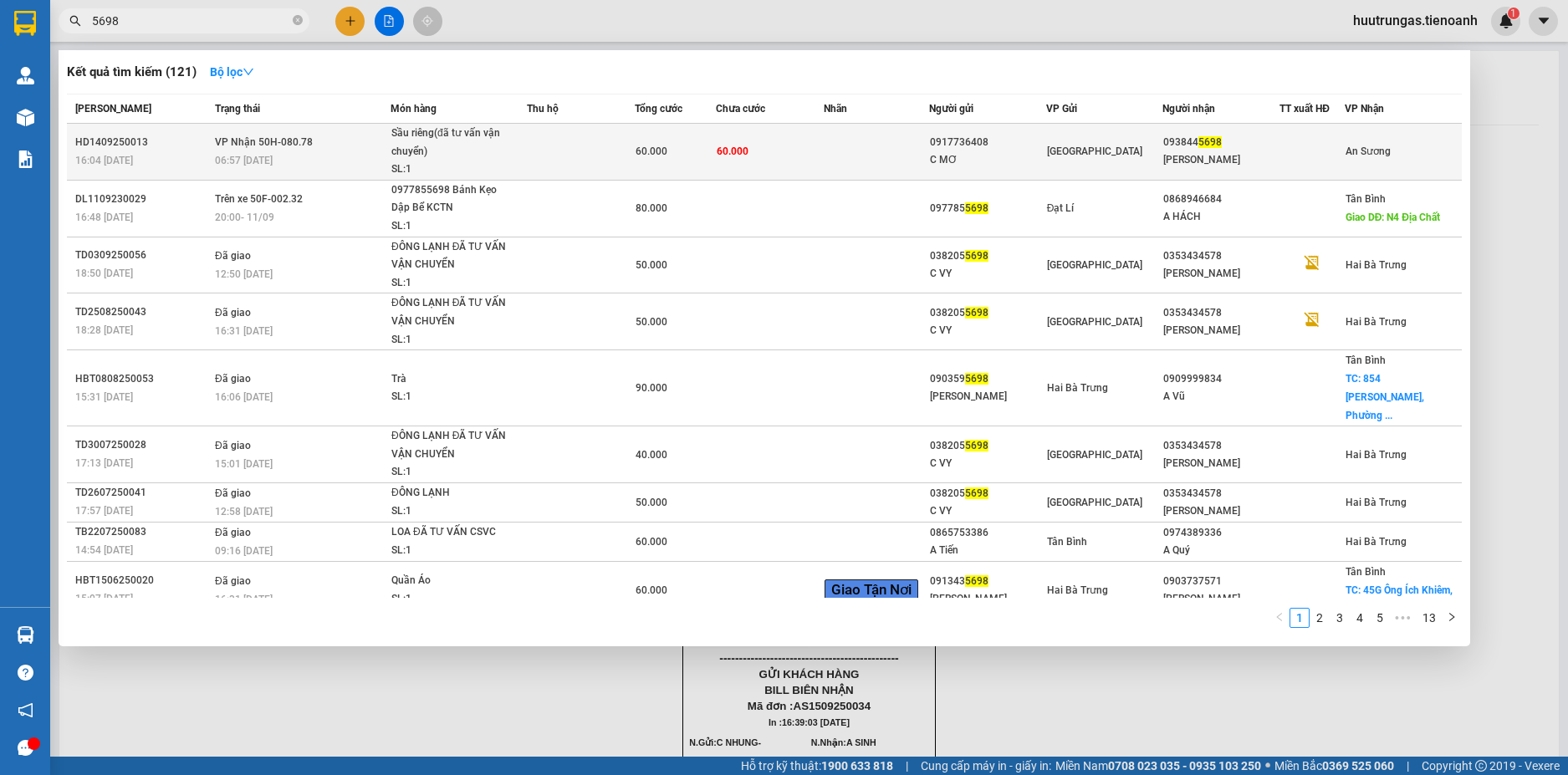
click at [589, 157] on td at bounding box center [581, 151] width 108 height 57
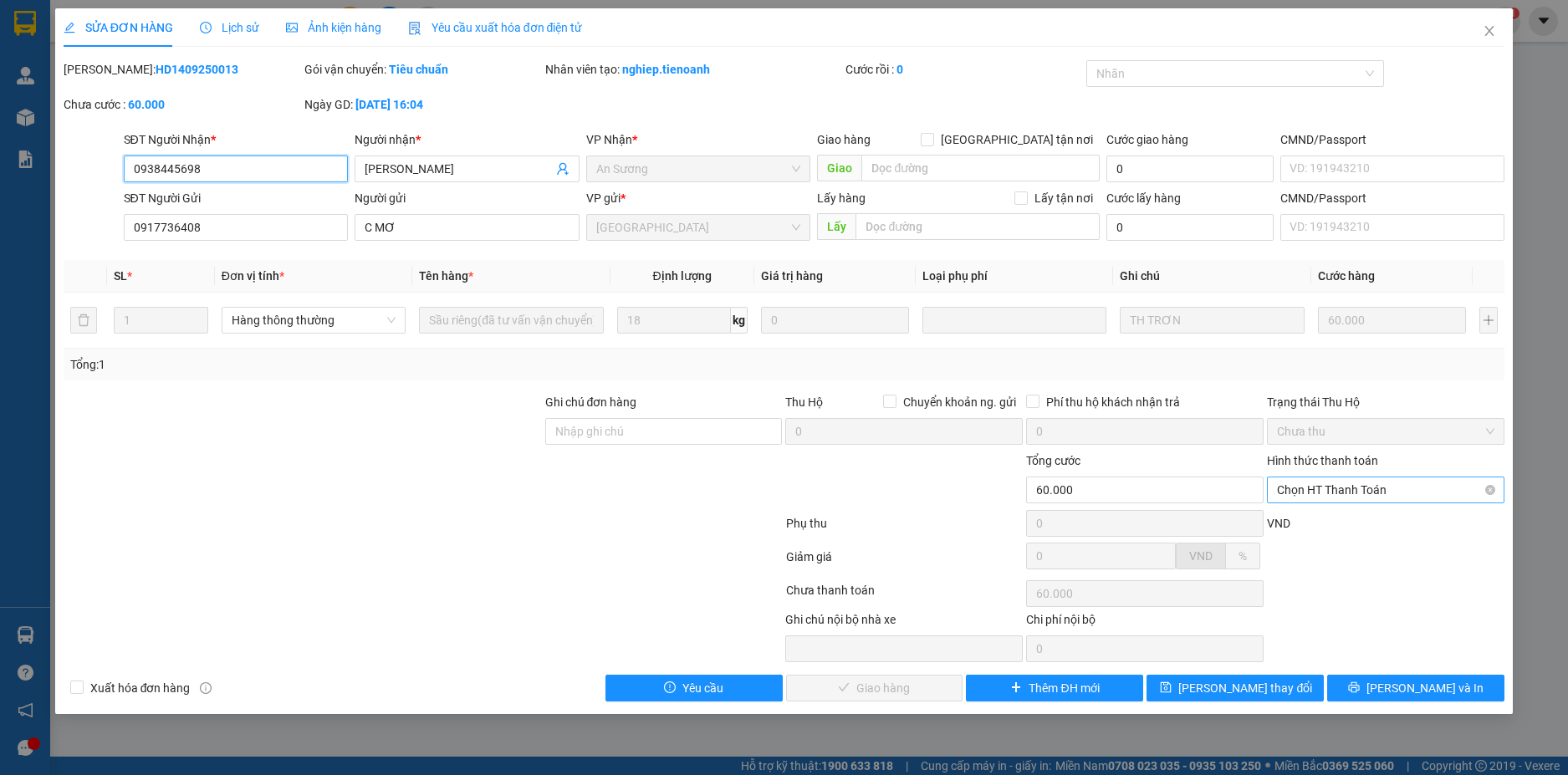
click at [1402, 483] on span "Chọn HT Thanh Toán" at bounding box center [1386, 490] width 218 height 25
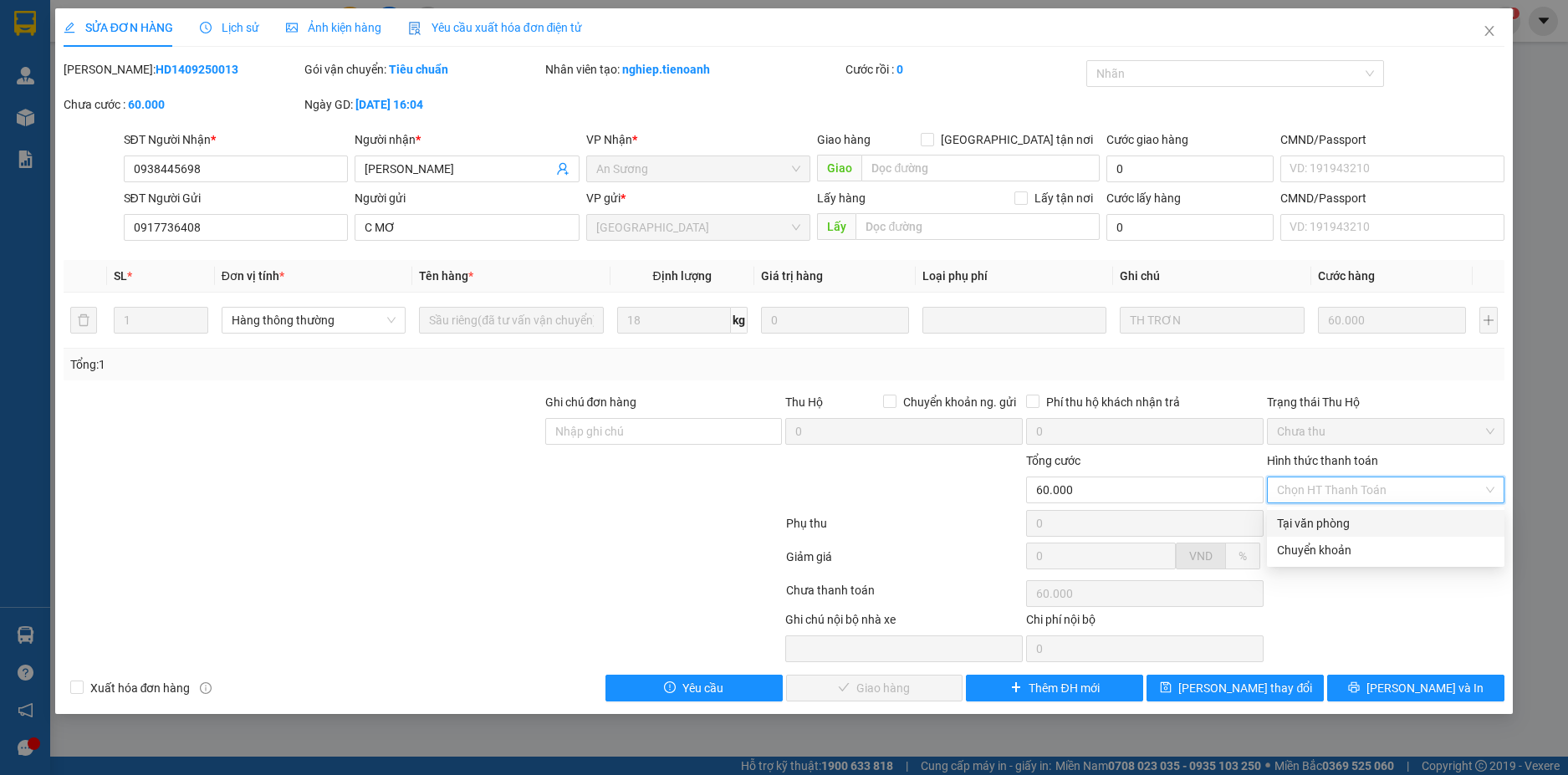
click at [1300, 527] on div "Tại văn phòng" at bounding box center [1386, 523] width 218 height 18
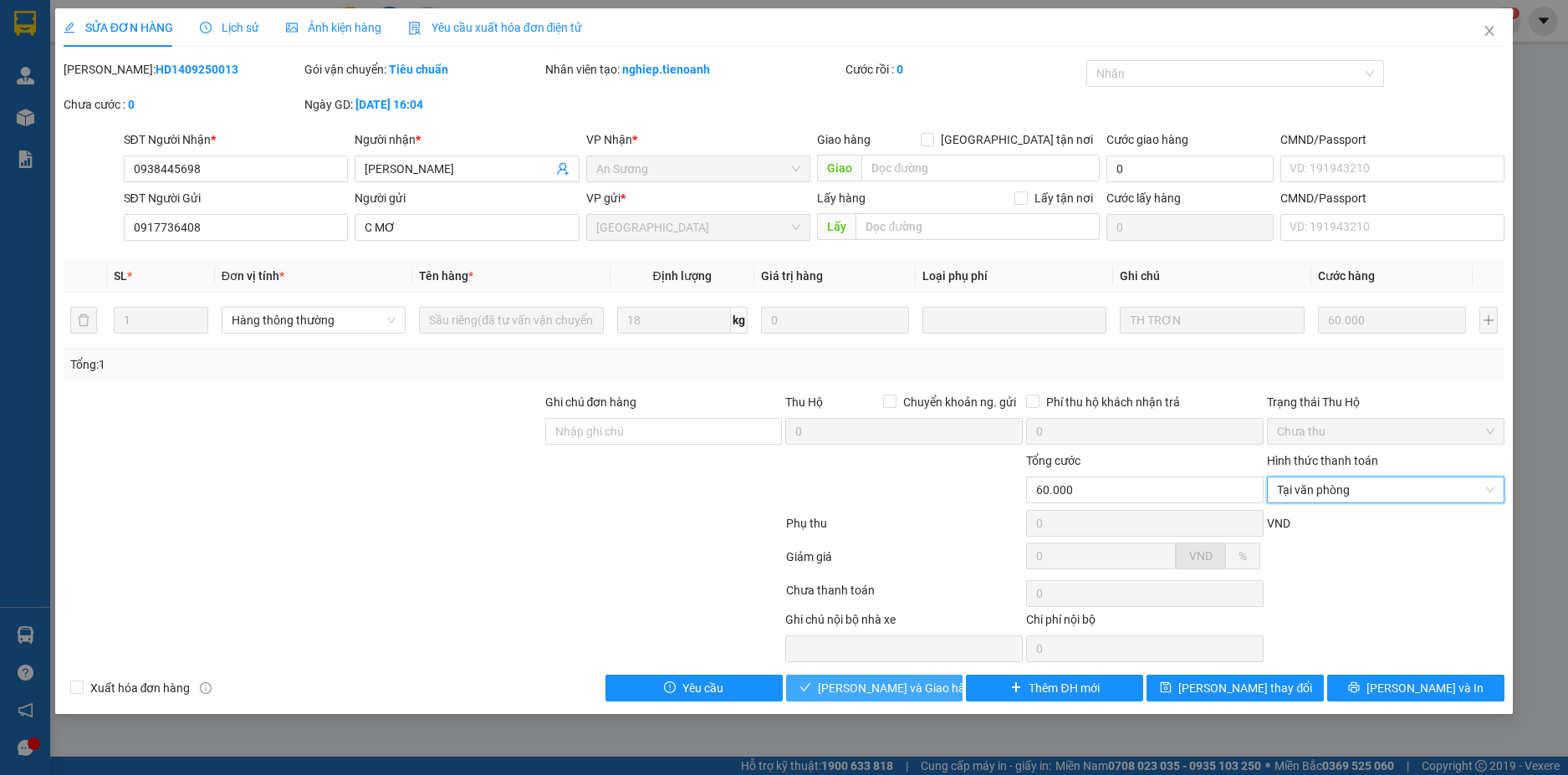
click at [912, 687] on span "[PERSON_NAME] và Giao hàng" at bounding box center [897, 687] width 161 height 18
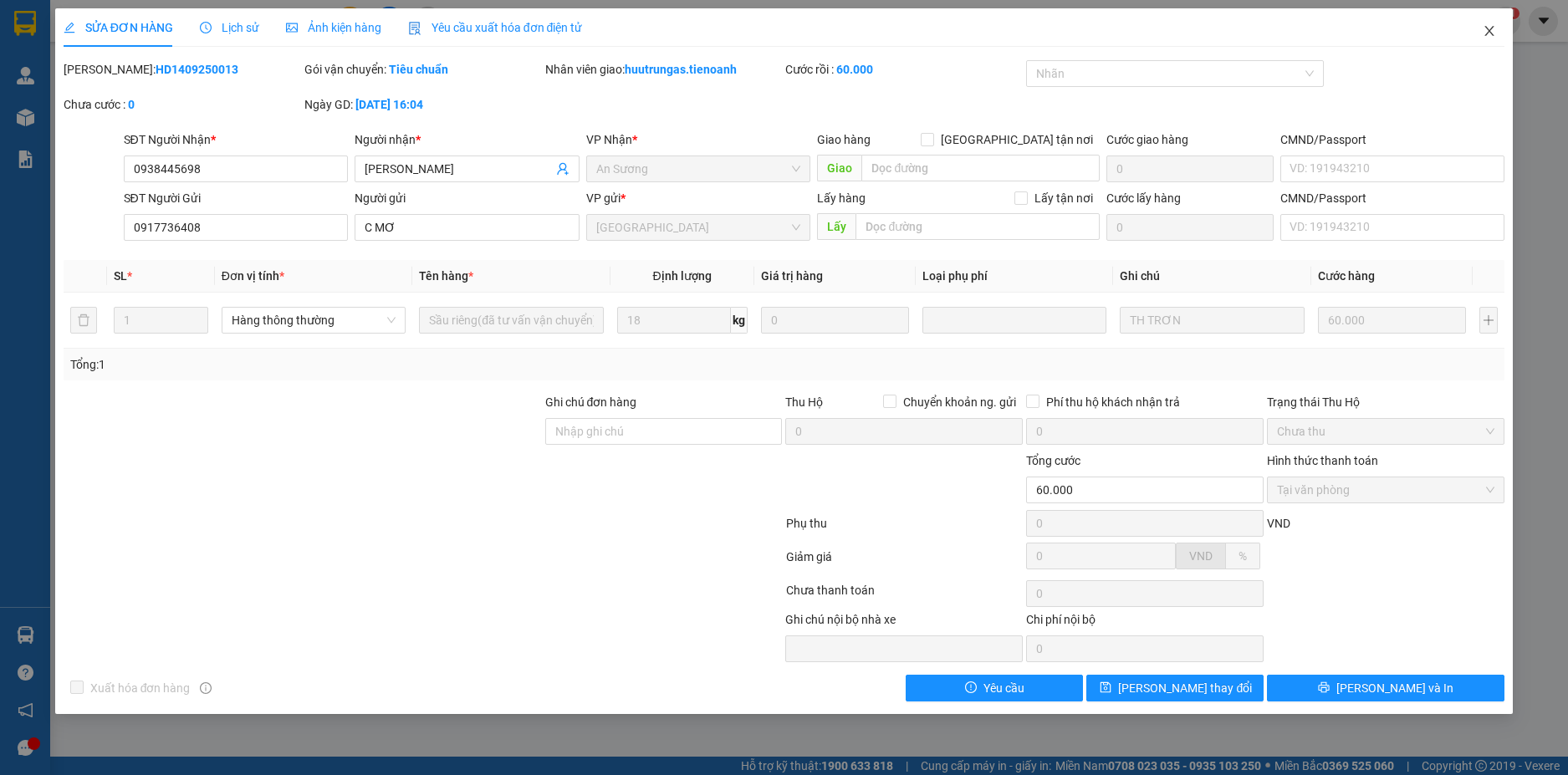
click at [1493, 28] on icon "close" at bounding box center [1489, 31] width 13 height 13
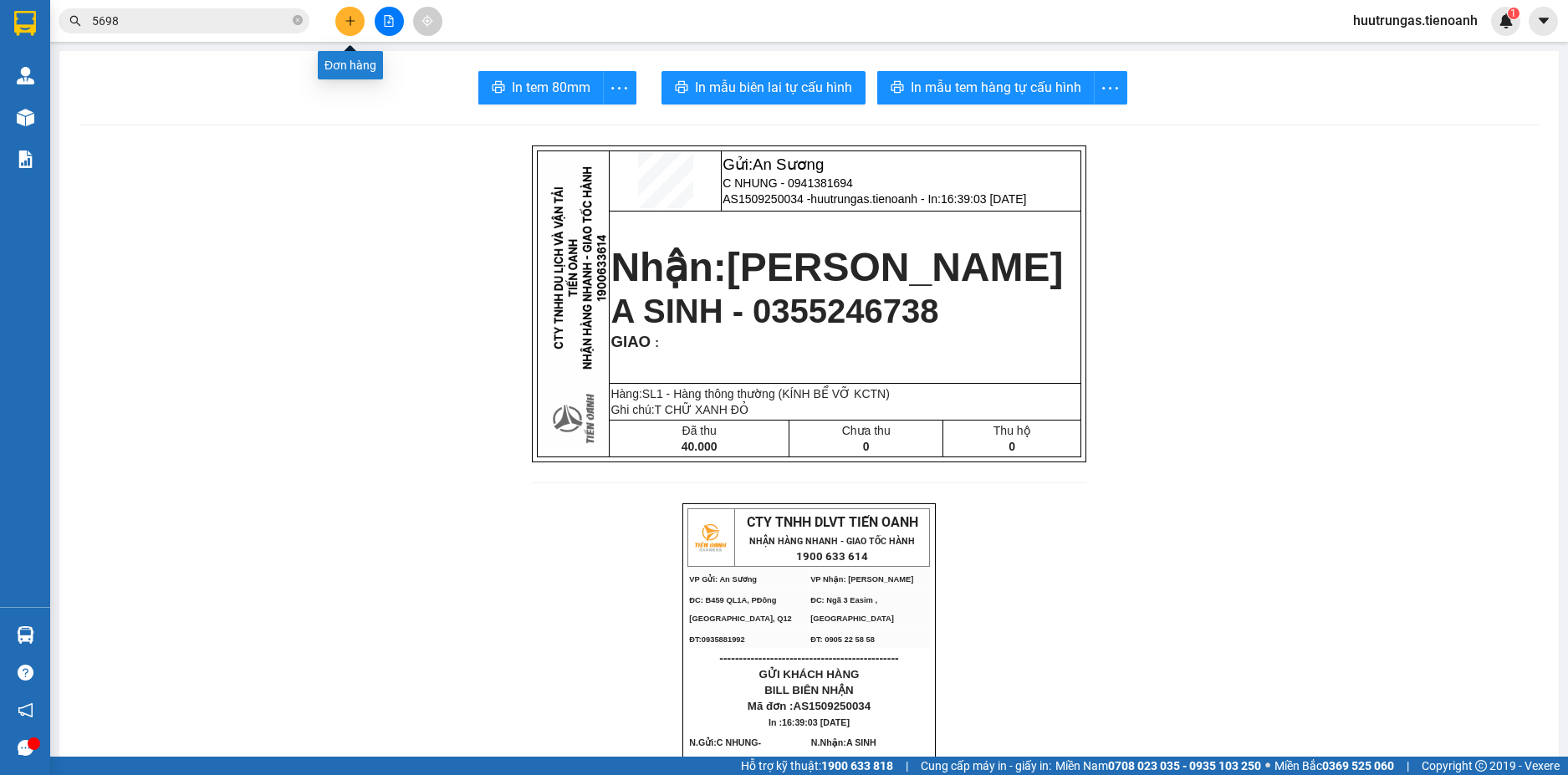
click at [348, 31] on button at bounding box center [350, 21] width 29 height 29
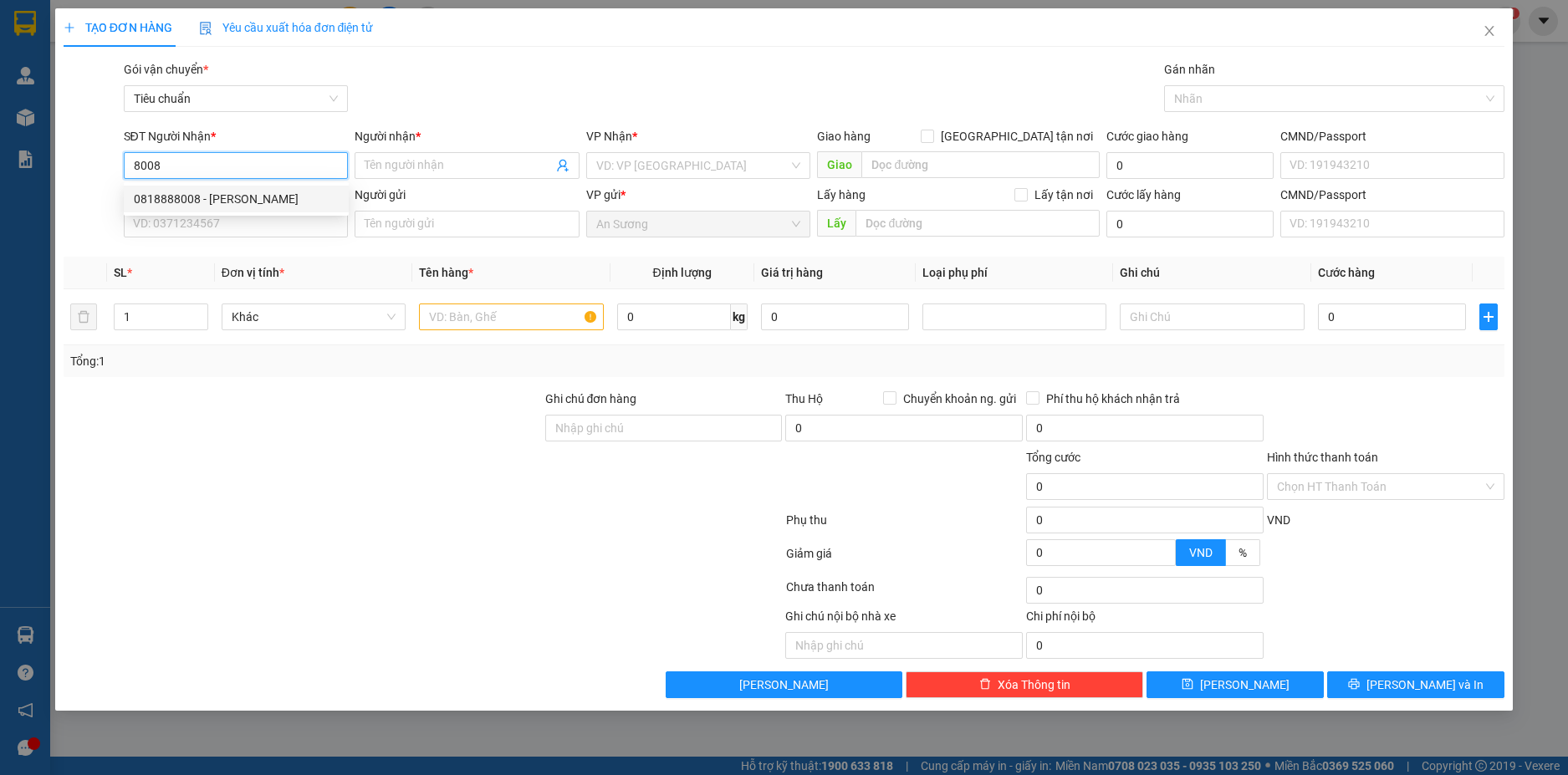
click at [235, 195] on div "0818888008 - C LAN" at bounding box center [236, 199] width 205 height 18
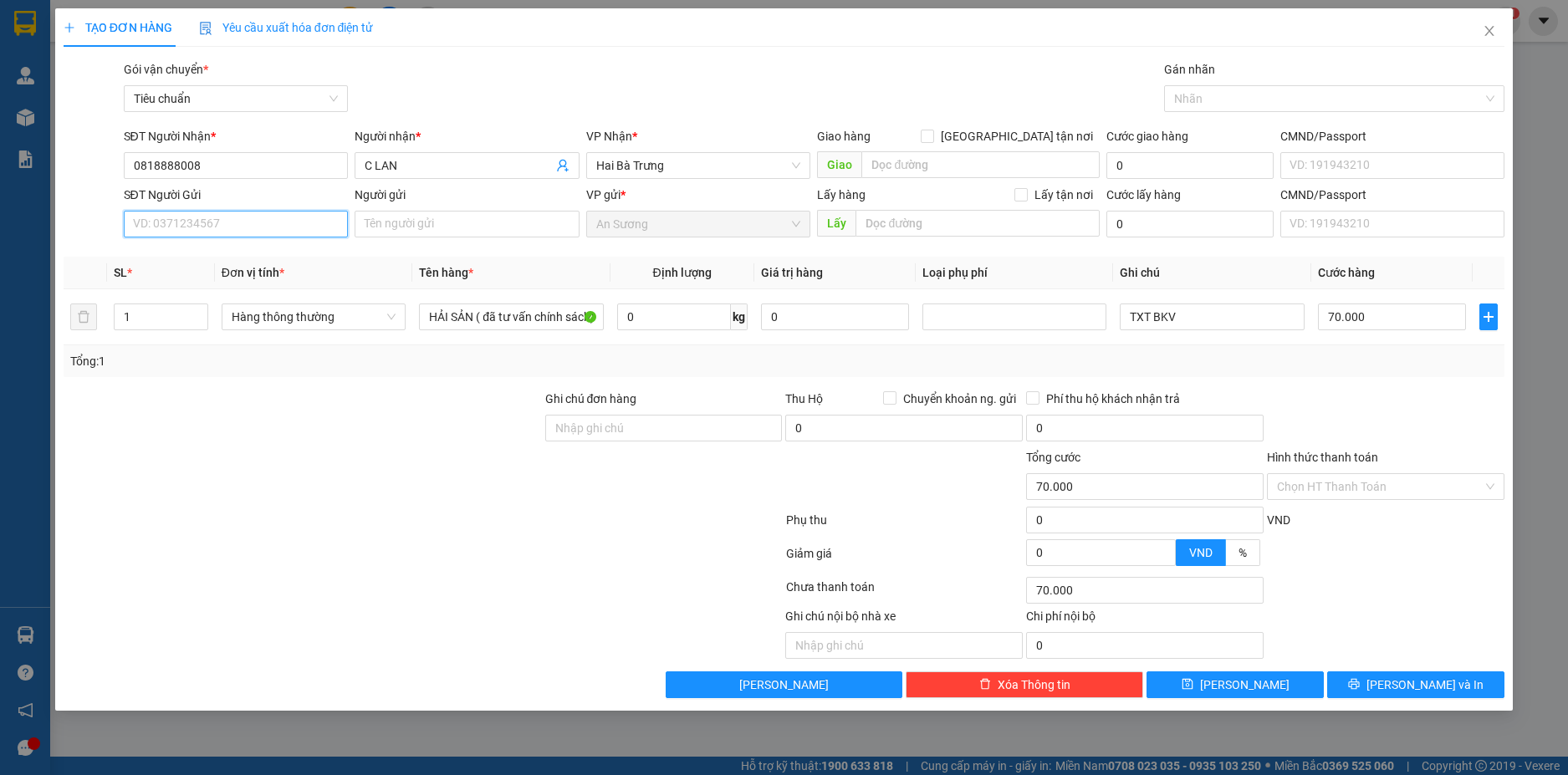
click at [292, 232] on input "SĐT Người Gửi" at bounding box center [235, 225] width 225 height 27
click at [275, 261] on div "0946897790 - A MẠNH" at bounding box center [236, 257] width 205 height 18
click at [690, 319] on input "0" at bounding box center [674, 317] width 114 height 27
drag, startPoint x: 1407, startPoint y: 376, endPoint x: 1387, endPoint y: 398, distance: 29.7
click at [1399, 380] on div "Transit Pickup Surcharge Ids Transit Deliver Surcharge Ids Transit Deliver Surc…" at bounding box center [784, 379] width 1442 height 638
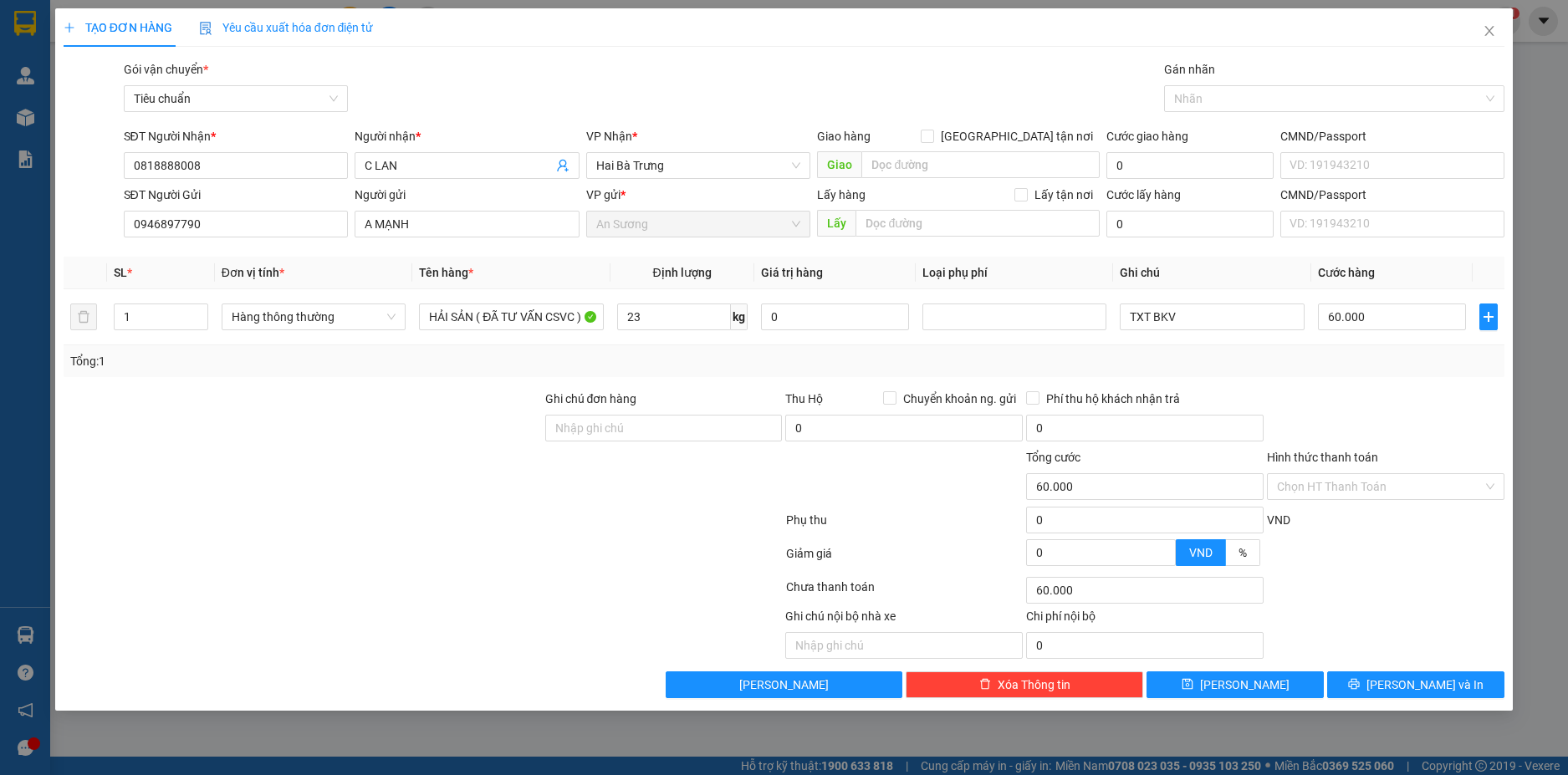
click at [1416, 376] on div "Tổng: 1" at bounding box center [784, 361] width 1442 height 32
click at [1438, 692] on span "[PERSON_NAME] và In" at bounding box center [1423, 684] width 117 height 18
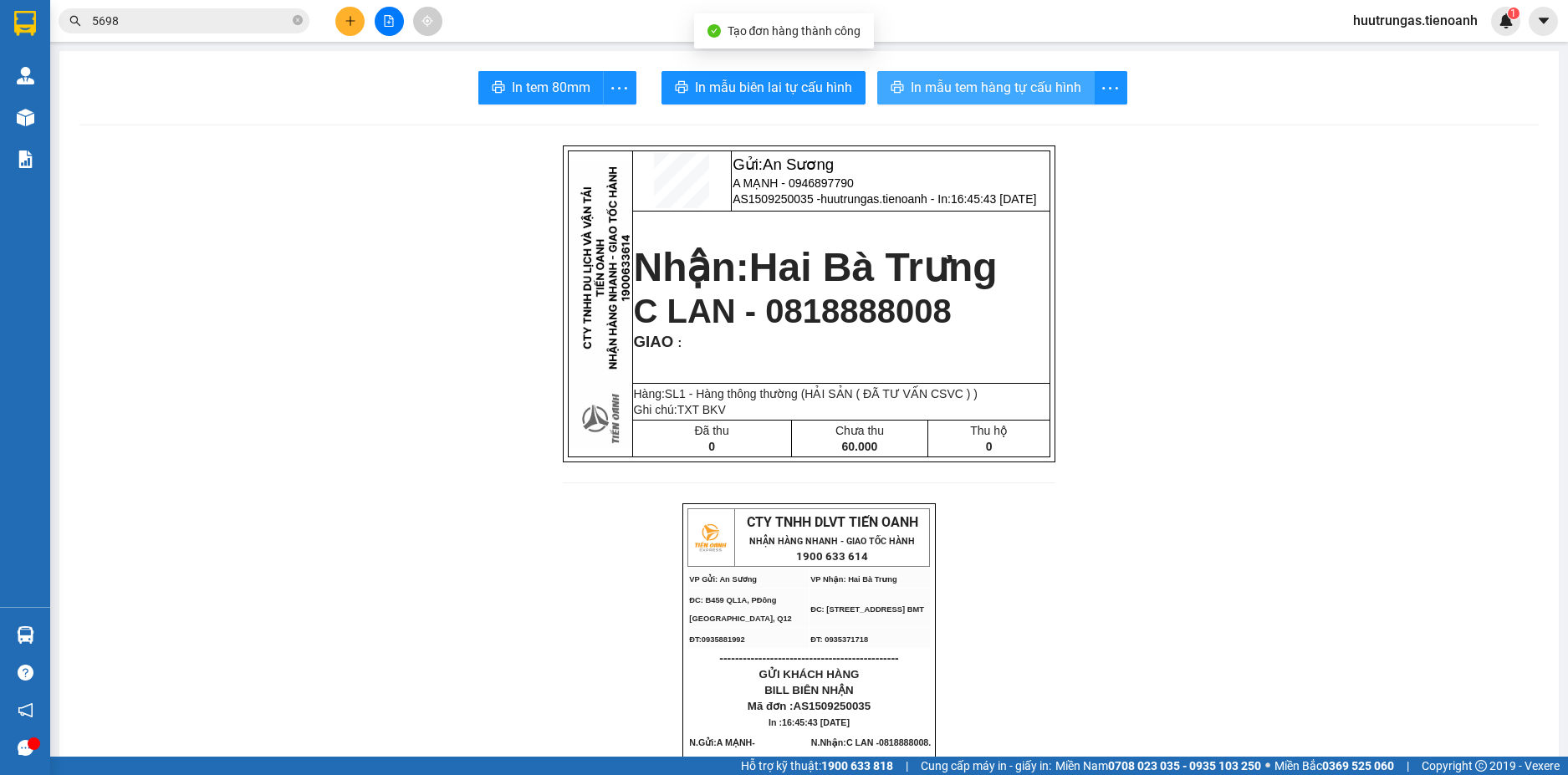
click at [926, 91] on span "In mẫu tem hàng tự cấu hình" at bounding box center [996, 88] width 171 height 21
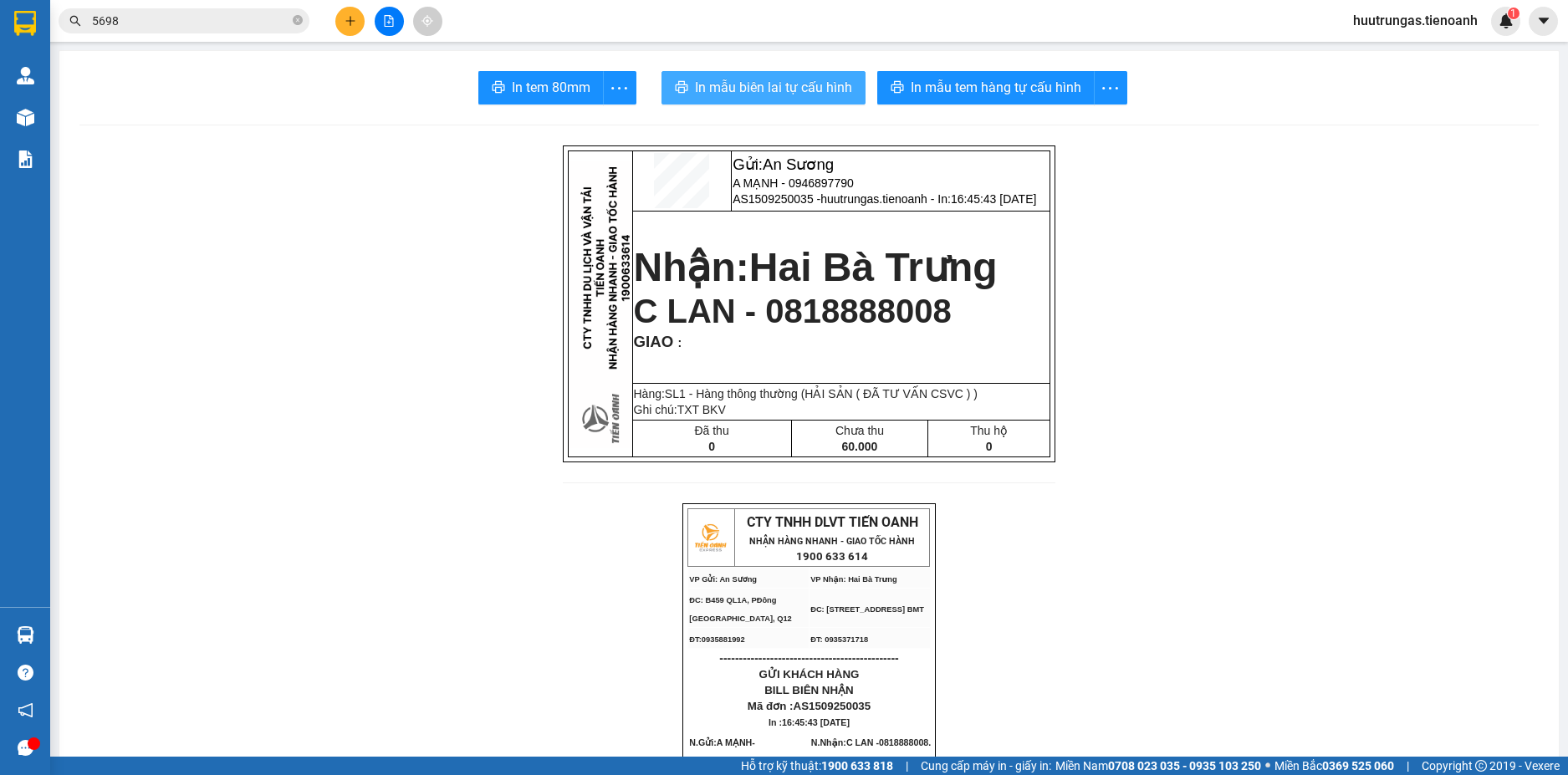
click at [779, 87] on span "In mẫu biên lai tự cấu hình" at bounding box center [773, 88] width 157 height 21
click at [349, 27] on button at bounding box center [350, 21] width 29 height 29
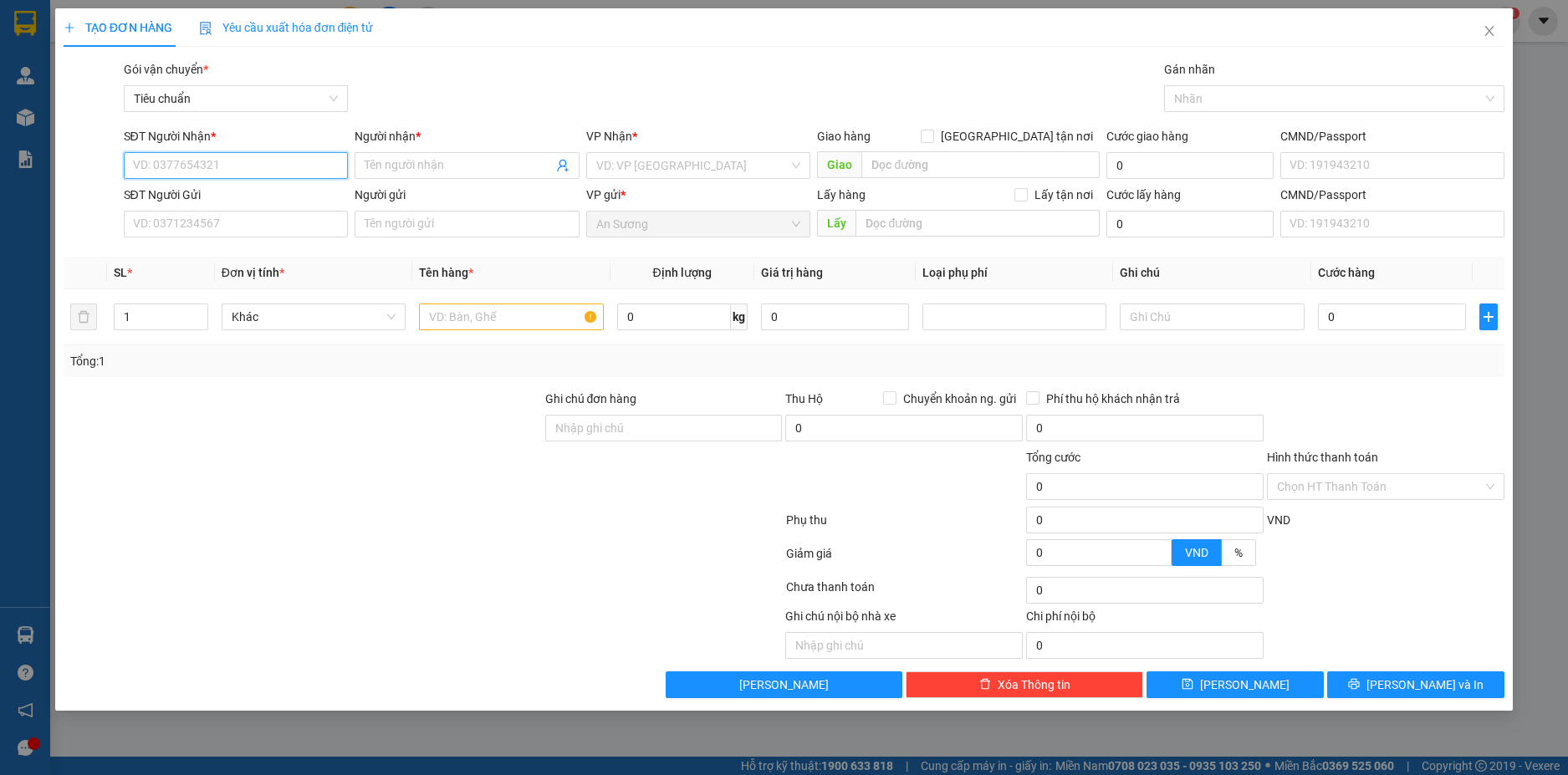
click at [192, 174] on input "SĐT Người Nhận *" at bounding box center [235, 166] width 225 height 27
click at [204, 193] on div "0945601447 - C THANH" at bounding box center [236, 199] width 205 height 18
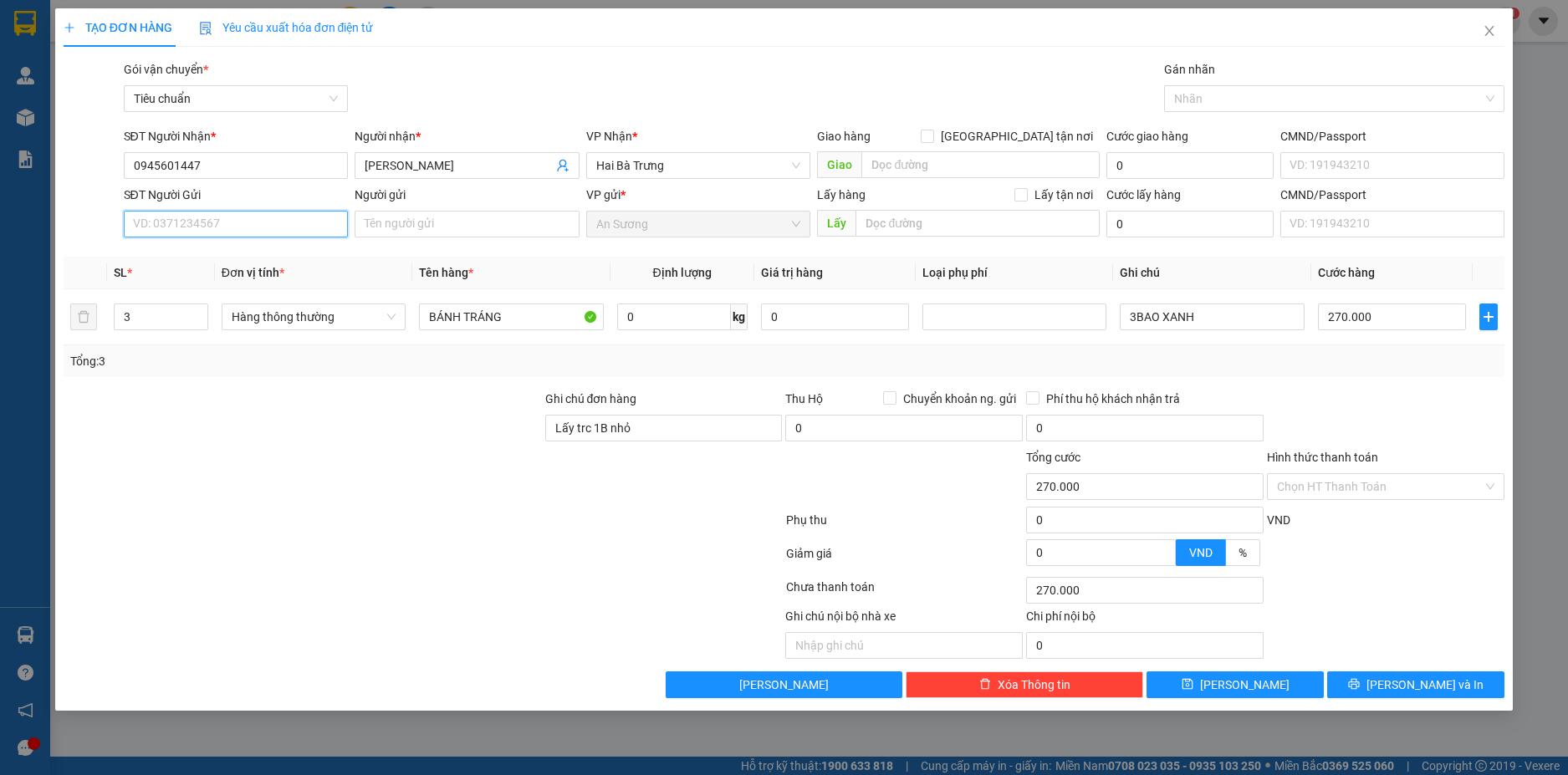
click at [304, 225] on input "SĐT Người Gửi" at bounding box center [235, 225] width 225 height 27
click at [256, 259] on div "0912220201 - NHƯ BÌNH" at bounding box center [236, 257] width 205 height 18
click at [194, 327] on span "Decrease Value" at bounding box center [198, 322] width 18 height 15
click at [196, 327] on span "Decrease Value" at bounding box center [198, 322] width 18 height 15
click at [658, 324] on input "0" at bounding box center [674, 317] width 114 height 27
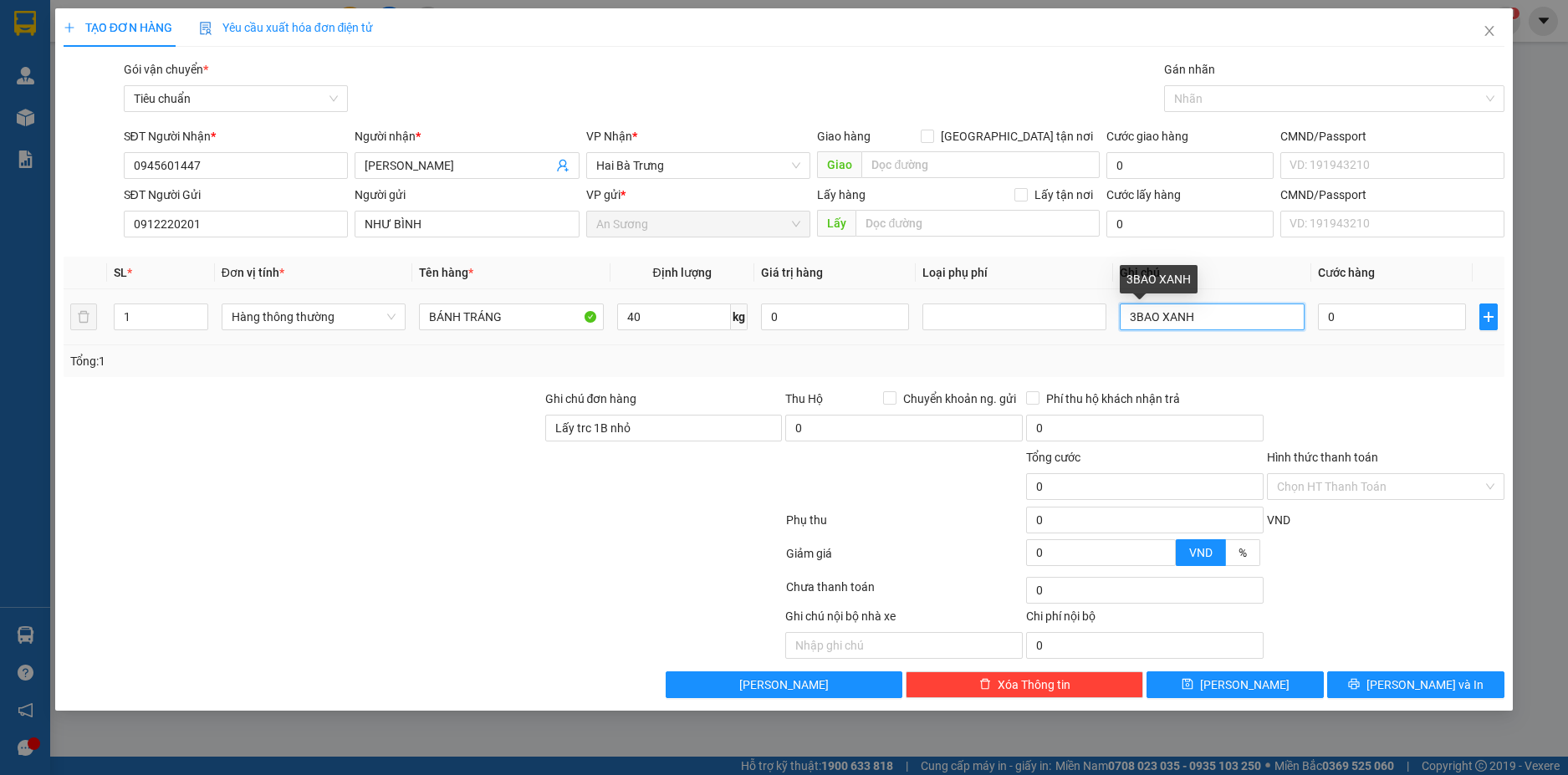
click at [1135, 321] on input "3BAO XANH" at bounding box center [1211, 317] width 184 height 27
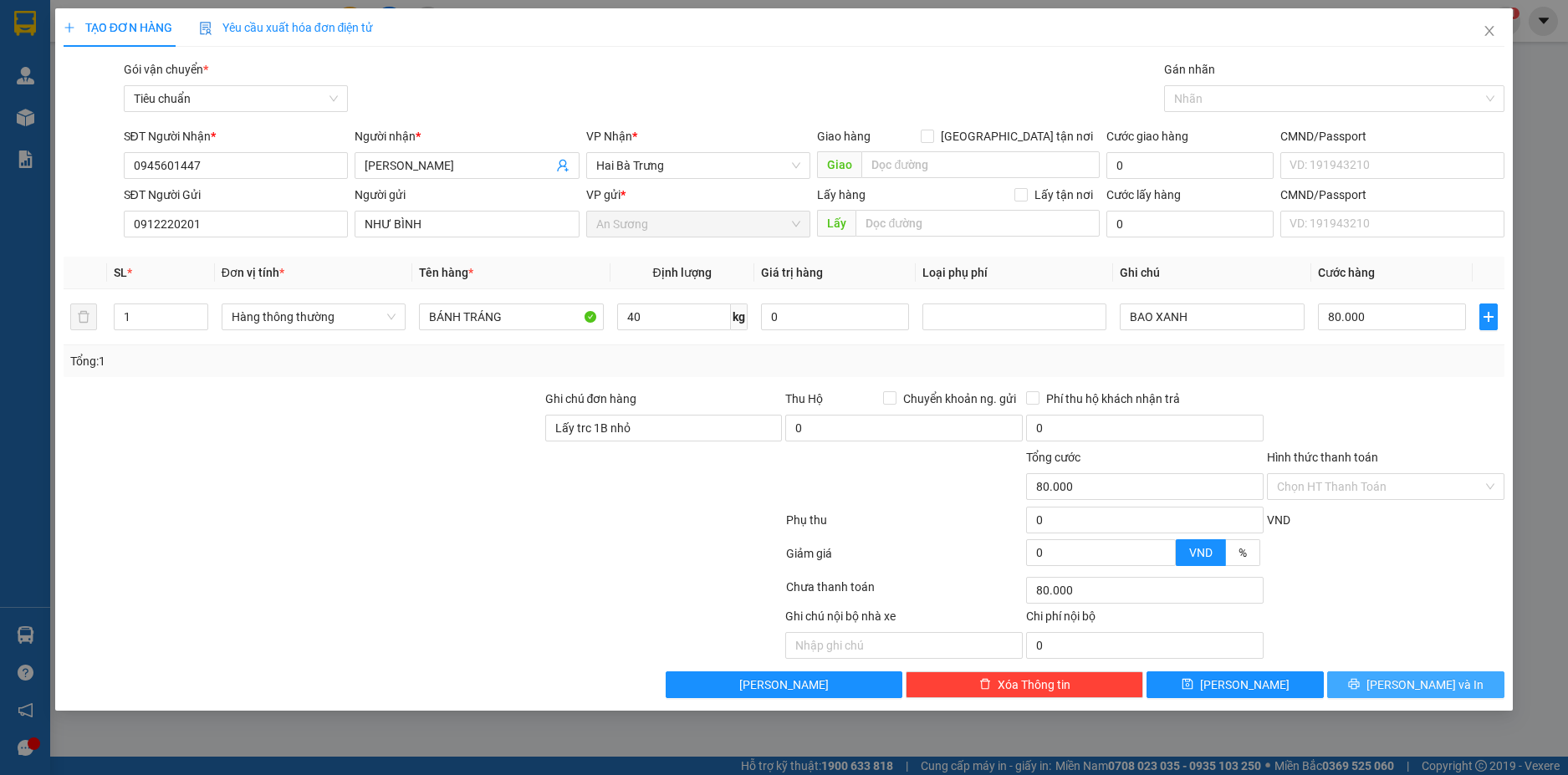
click at [1429, 679] on span "[PERSON_NAME] và In" at bounding box center [1423, 684] width 117 height 18
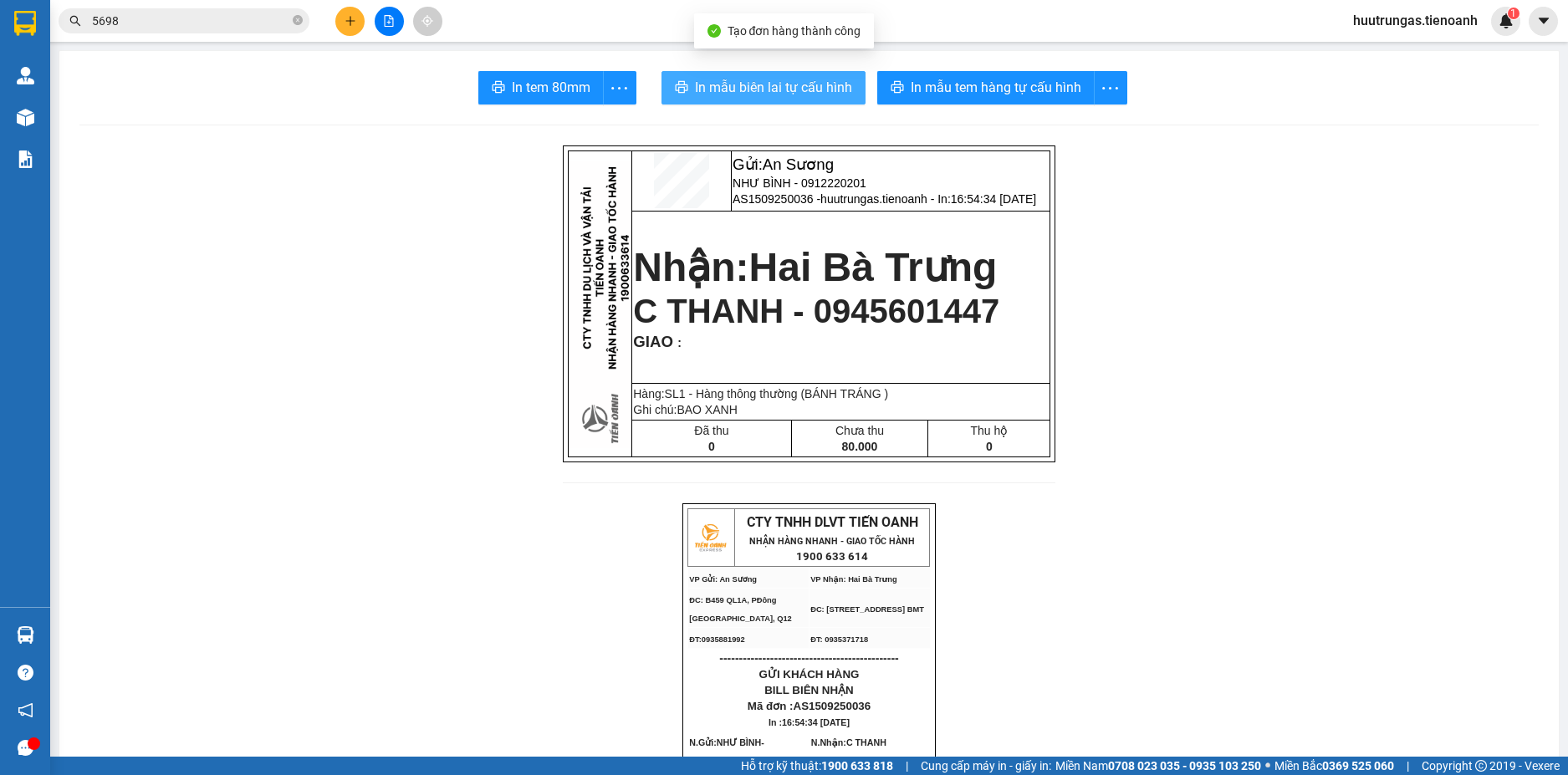
click at [785, 87] on span "In mẫu biên lai tự cấu hình" at bounding box center [773, 88] width 157 height 21
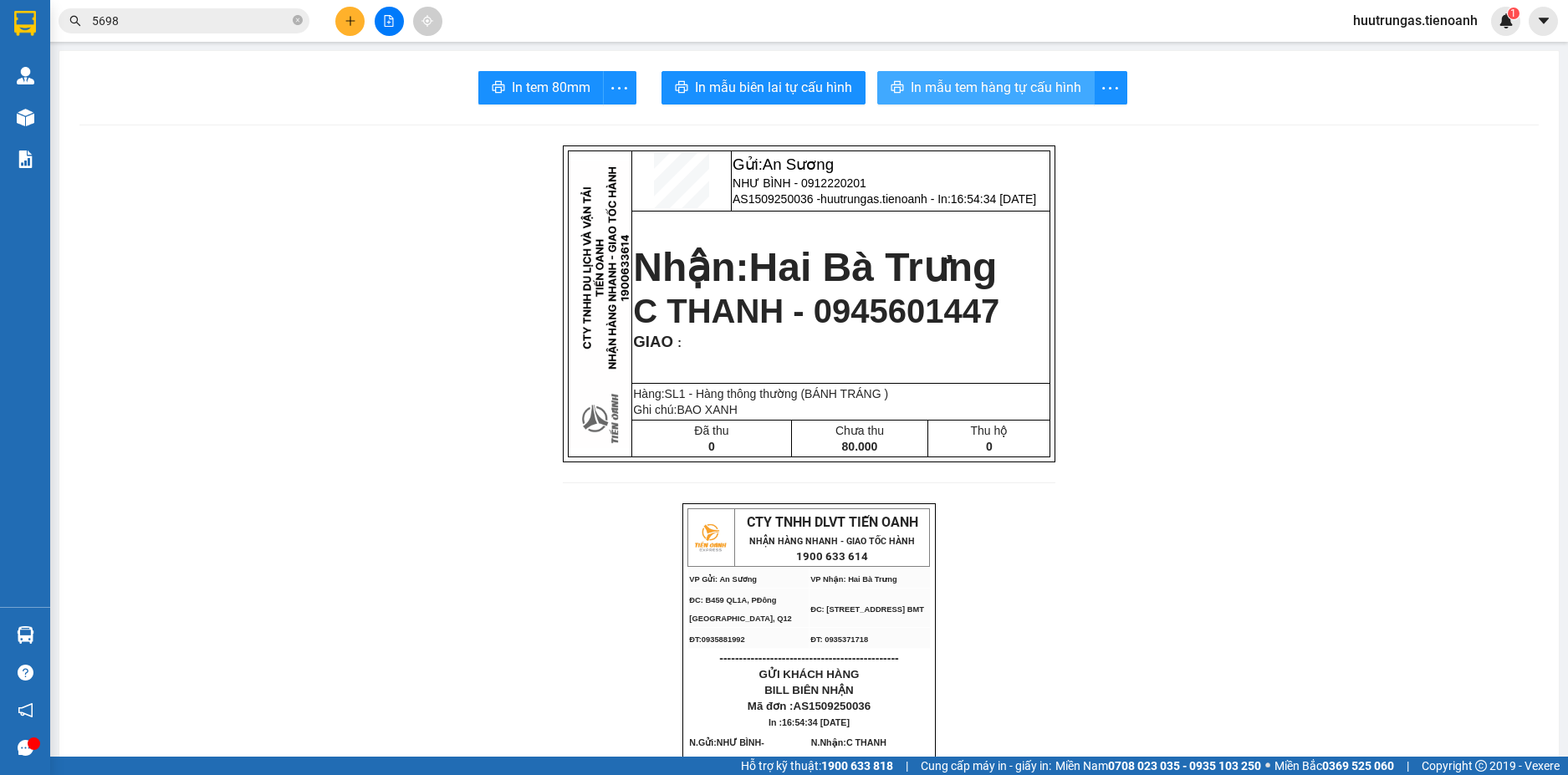
click at [961, 94] on span "In mẫu tem hàng tự cấu hình" at bounding box center [996, 88] width 171 height 21
click at [350, 24] on icon "plus" at bounding box center [350, 20] width 1 height 10
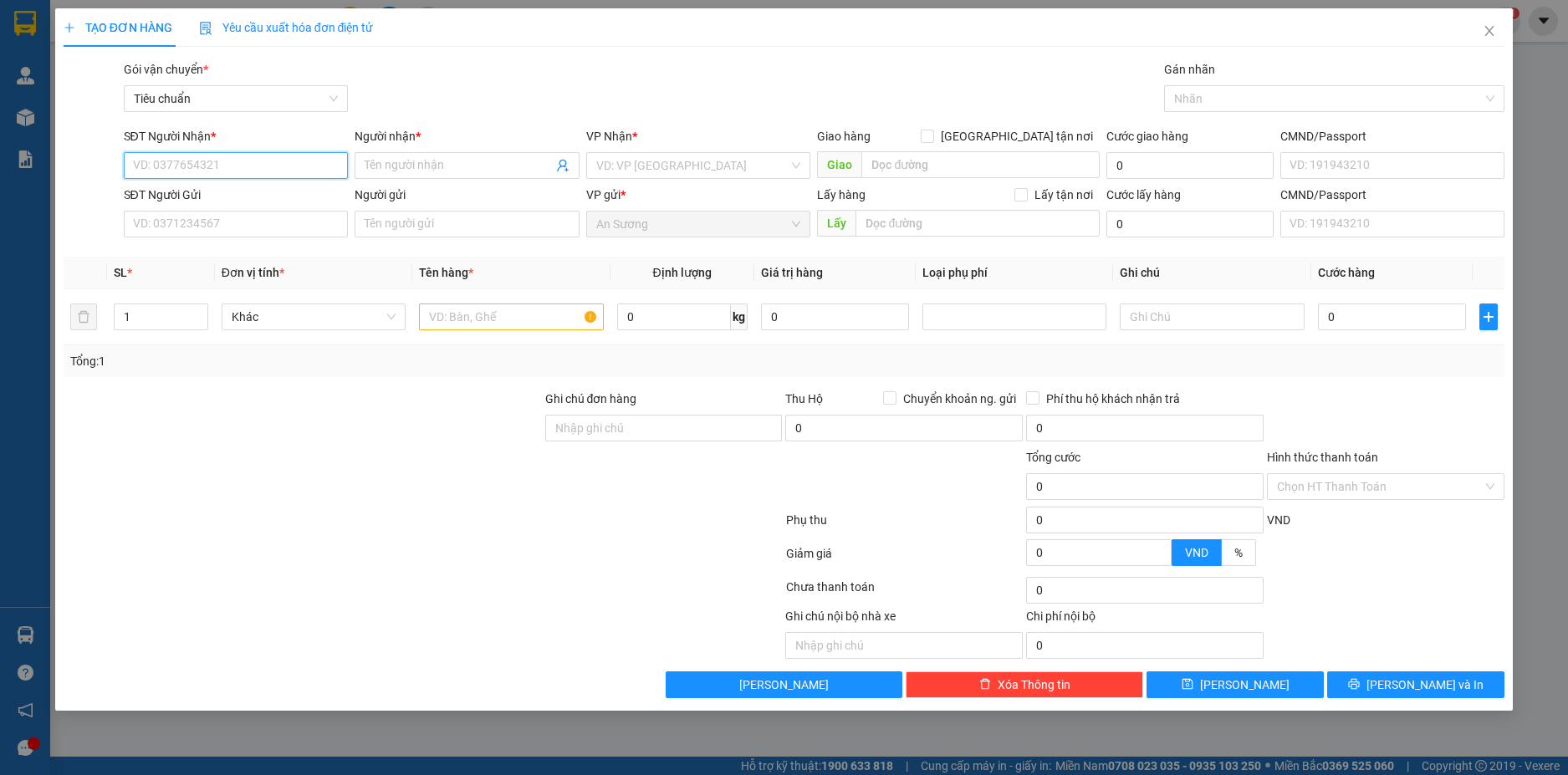
click at [235, 154] on input "SĐT Người Nhận *" at bounding box center [235, 166] width 225 height 27
click at [205, 192] on div "0984553969 - A THUẬN" at bounding box center [236, 199] width 205 height 18
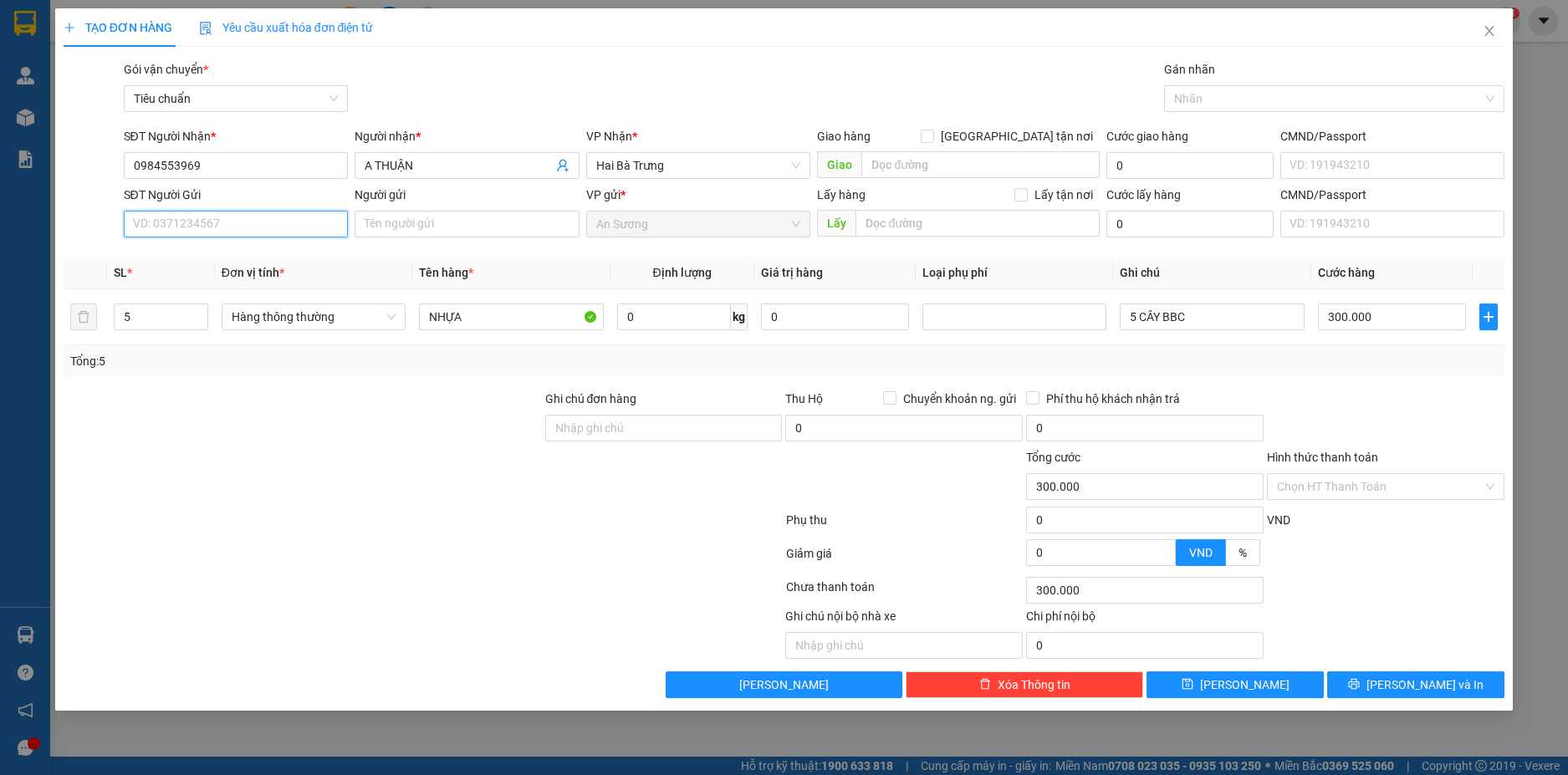
click at [266, 226] on input "SĐT Người Gửi" at bounding box center [235, 225] width 225 height 27
click at [250, 256] on div "0915275068 - A TRƯỜNG" at bounding box center [236, 257] width 205 height 18
click at [199, 325] on icon "down" at bounding box center [199, 322] width 6 height 6
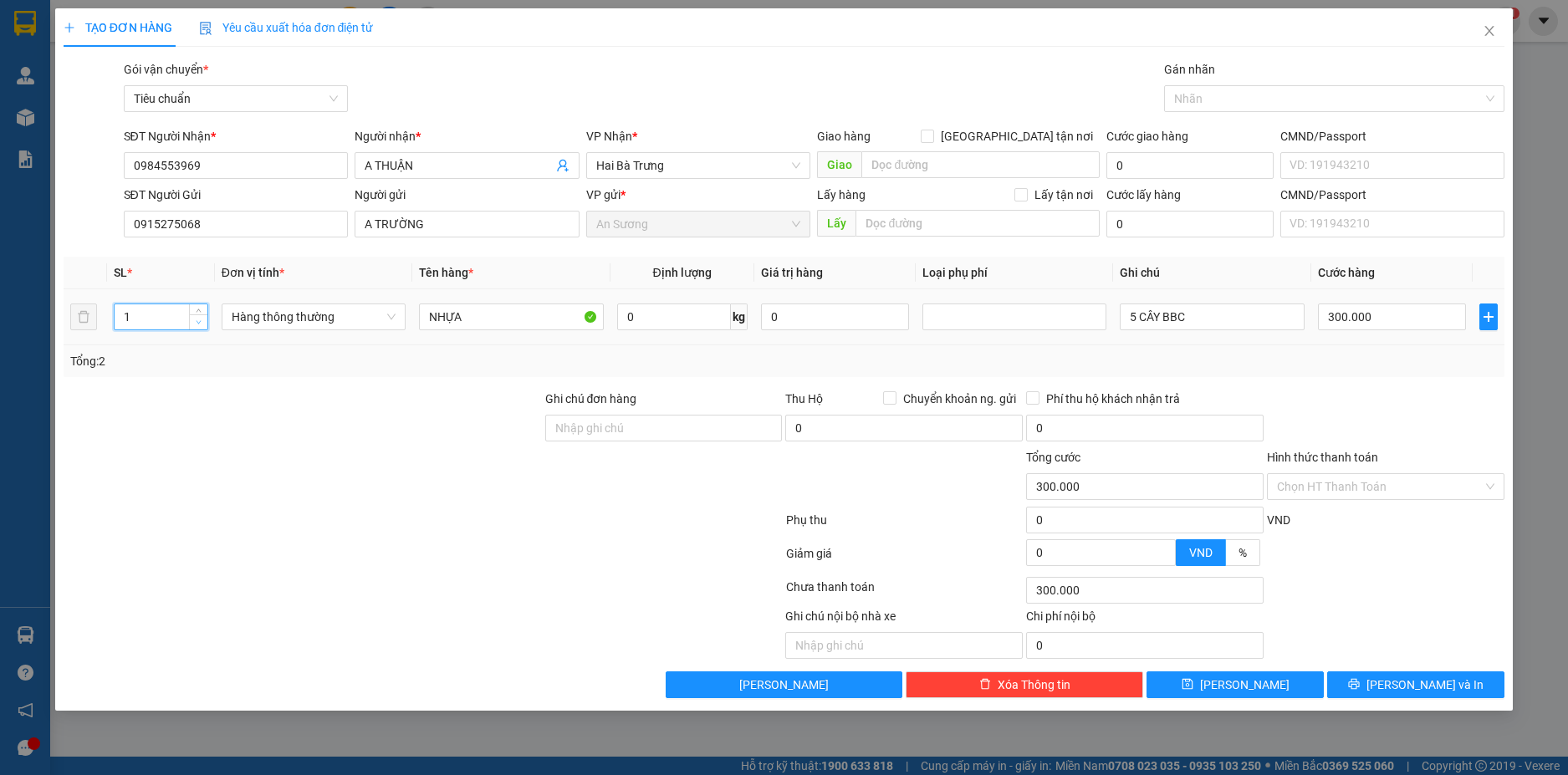
click at [200, 324] on icon "down" at bounding box center [199, 322] width 6 height 6
click at [688, 320] on input "0" at bounding box center [674, 317] width 114 height 27
click at [1138, 318] on input "5 CÂY BBC" at bounding box center [1211, 317] width 184 height 27
click at [1152, 312] on input "CÂY BBC" at bounding box center [1211, 317] width 184 height 27
click at [1454, 486] on input "Hình thức thanh toán" at bounding box center [1379, 487] width 205 height 25
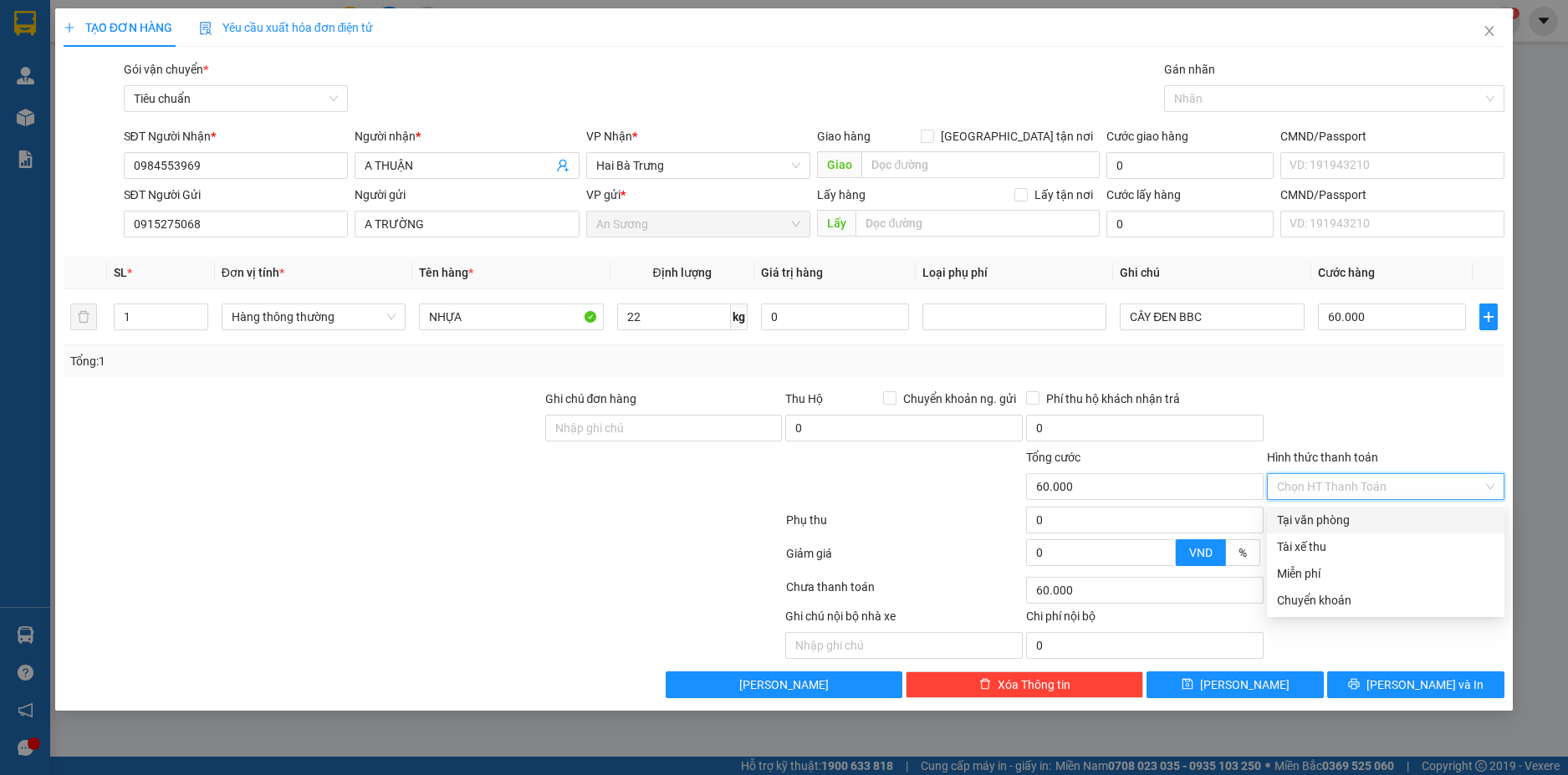
click at [1384, 515] on div "Tại văn phòng" at bounding box center [1386, 520] width 218 height 18
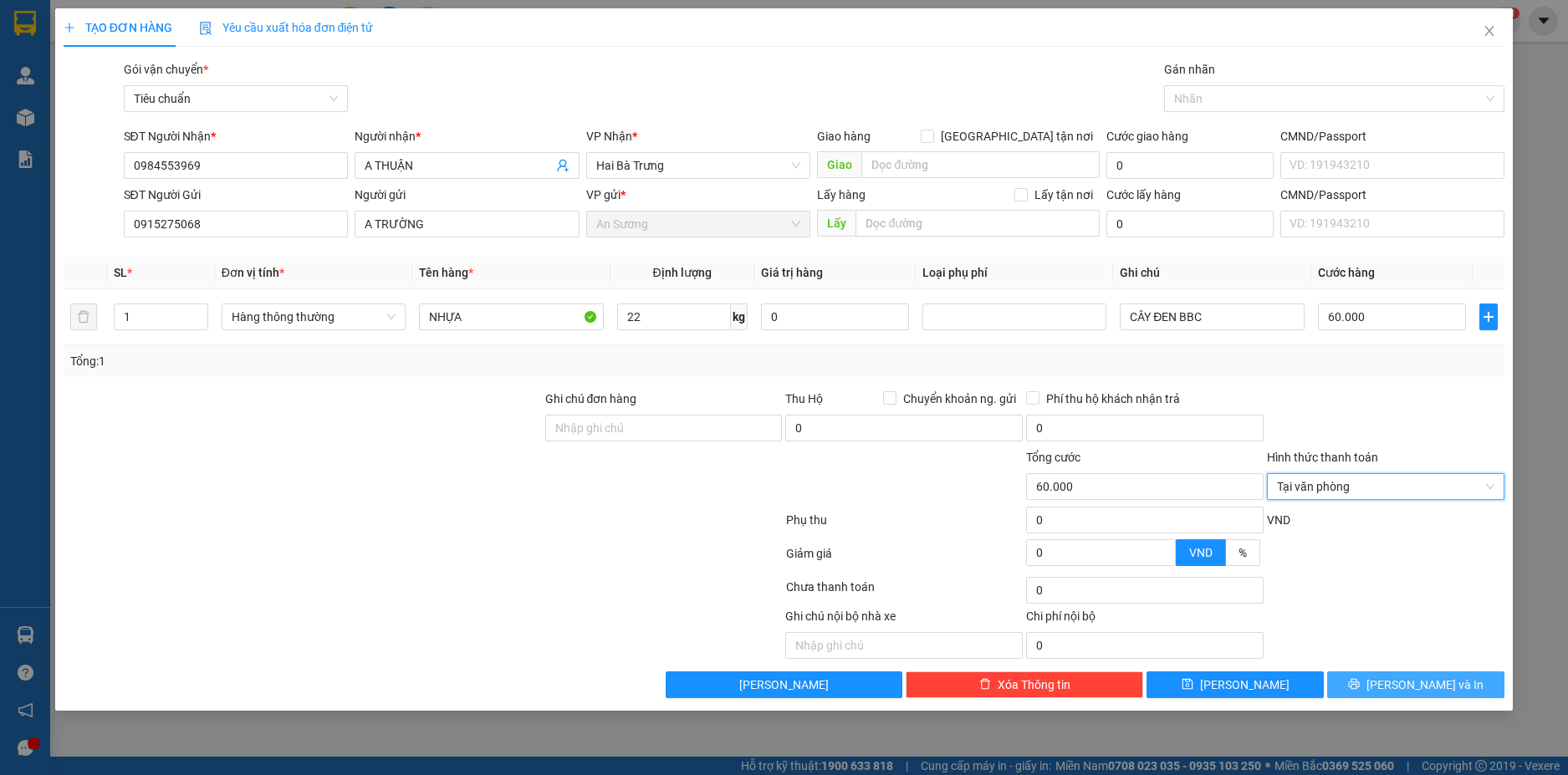
click at [1430, 689] on span "[PERSON_NAME] và In" at bounding box center [1423, 684] width 117 height 18
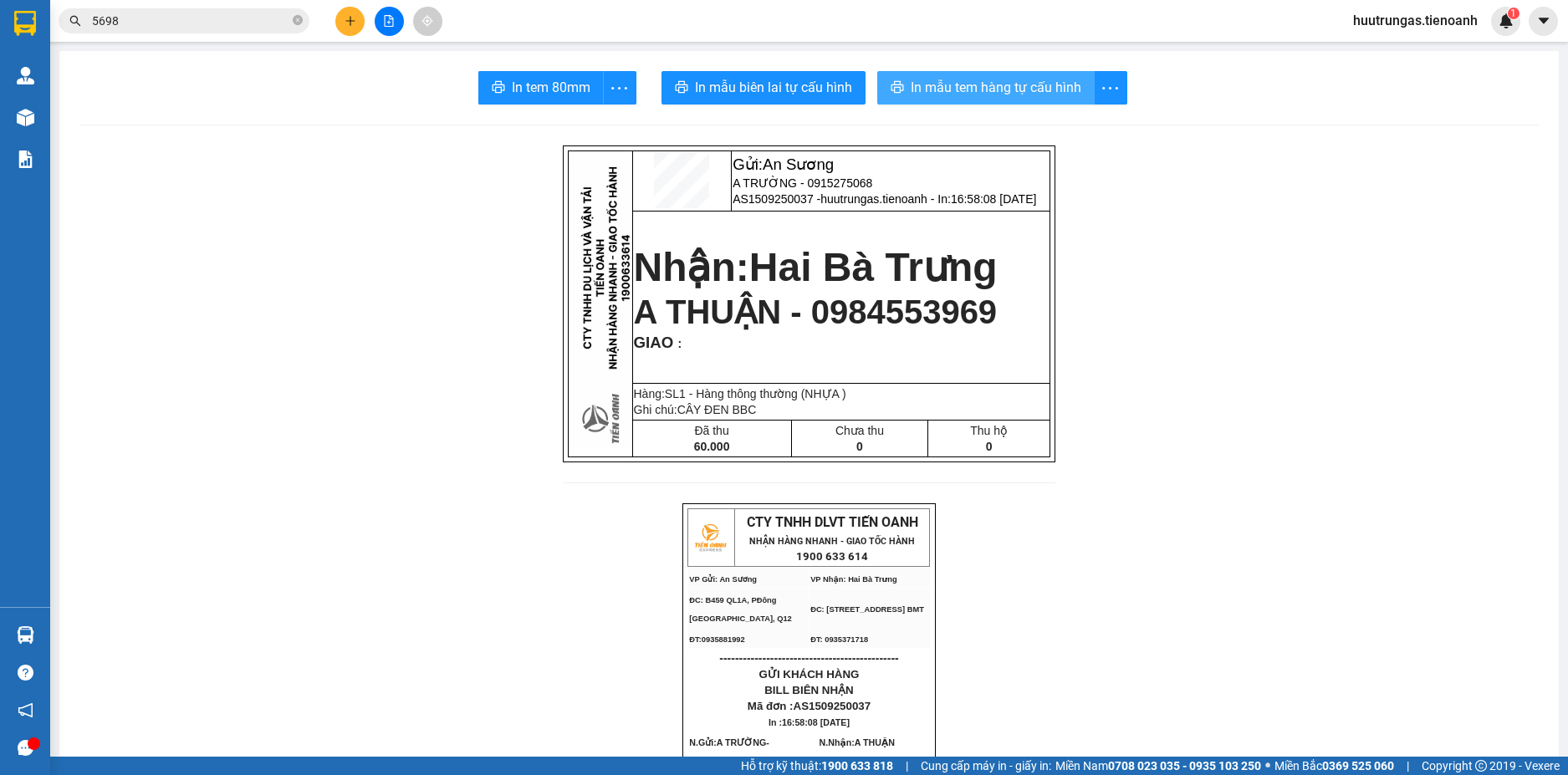
click at [1027, 88] on span "In mẫu tem hàng tự cấu hình" at bounding box center [996, 88] width 171 height 21
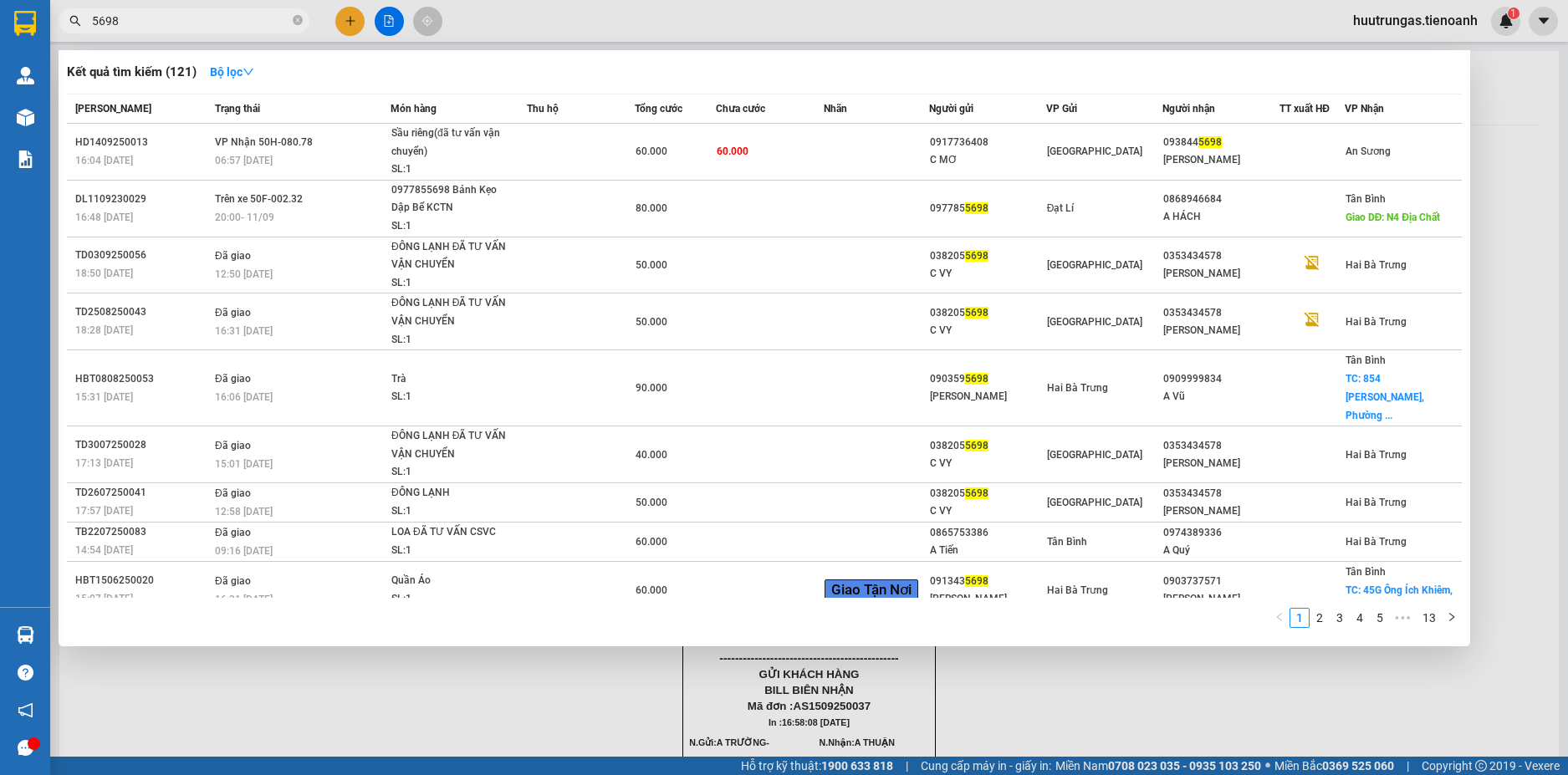
click at [199, 19] on input "5698" at bounding box center [190, 20] width 198 height 18
click at [199, 21] on input "5698" at bounding box center [190, 20] width 198 height 18
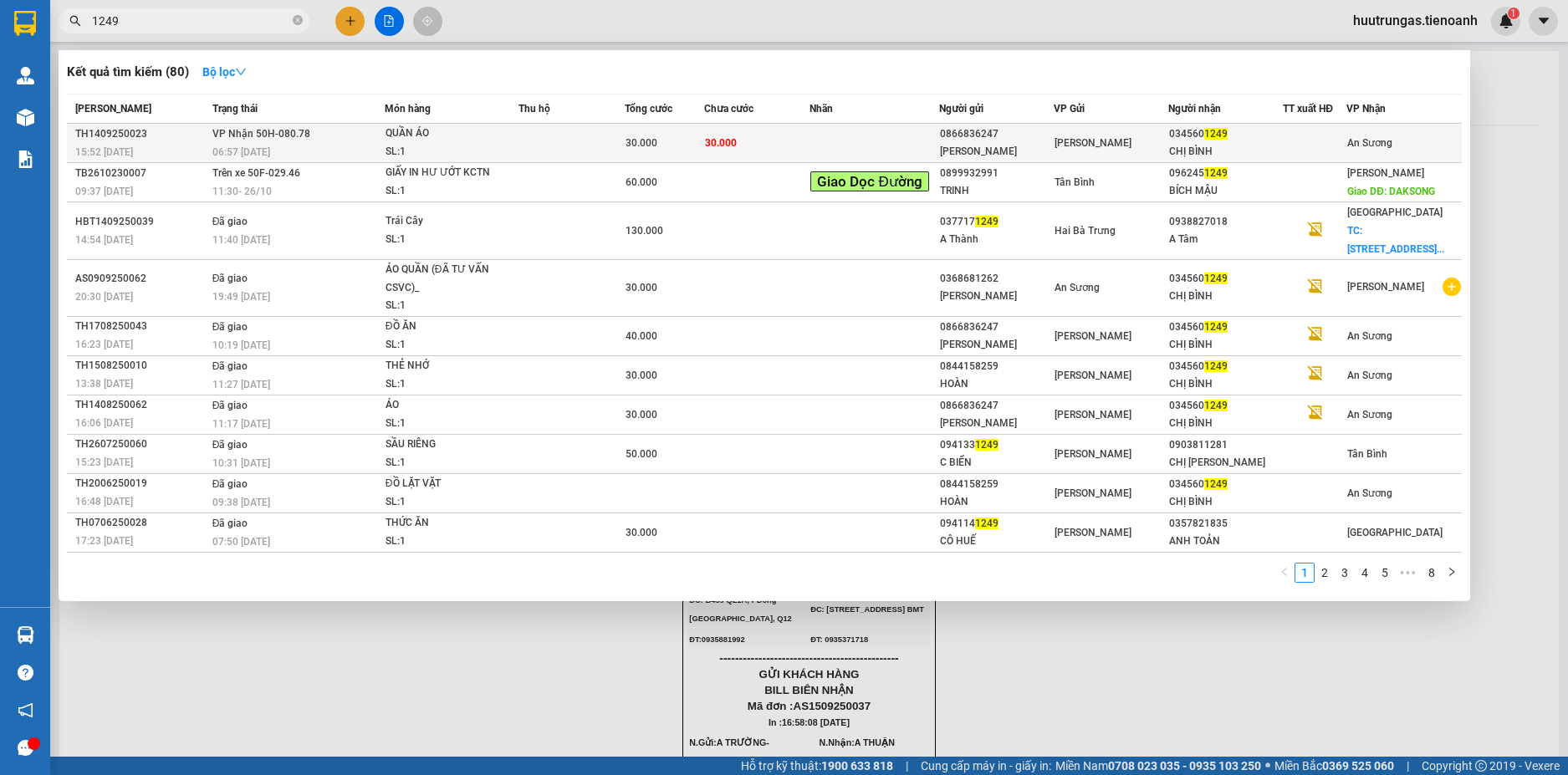
click at [532, 143] on td at bounding box center [571, 143] width 106 height 40
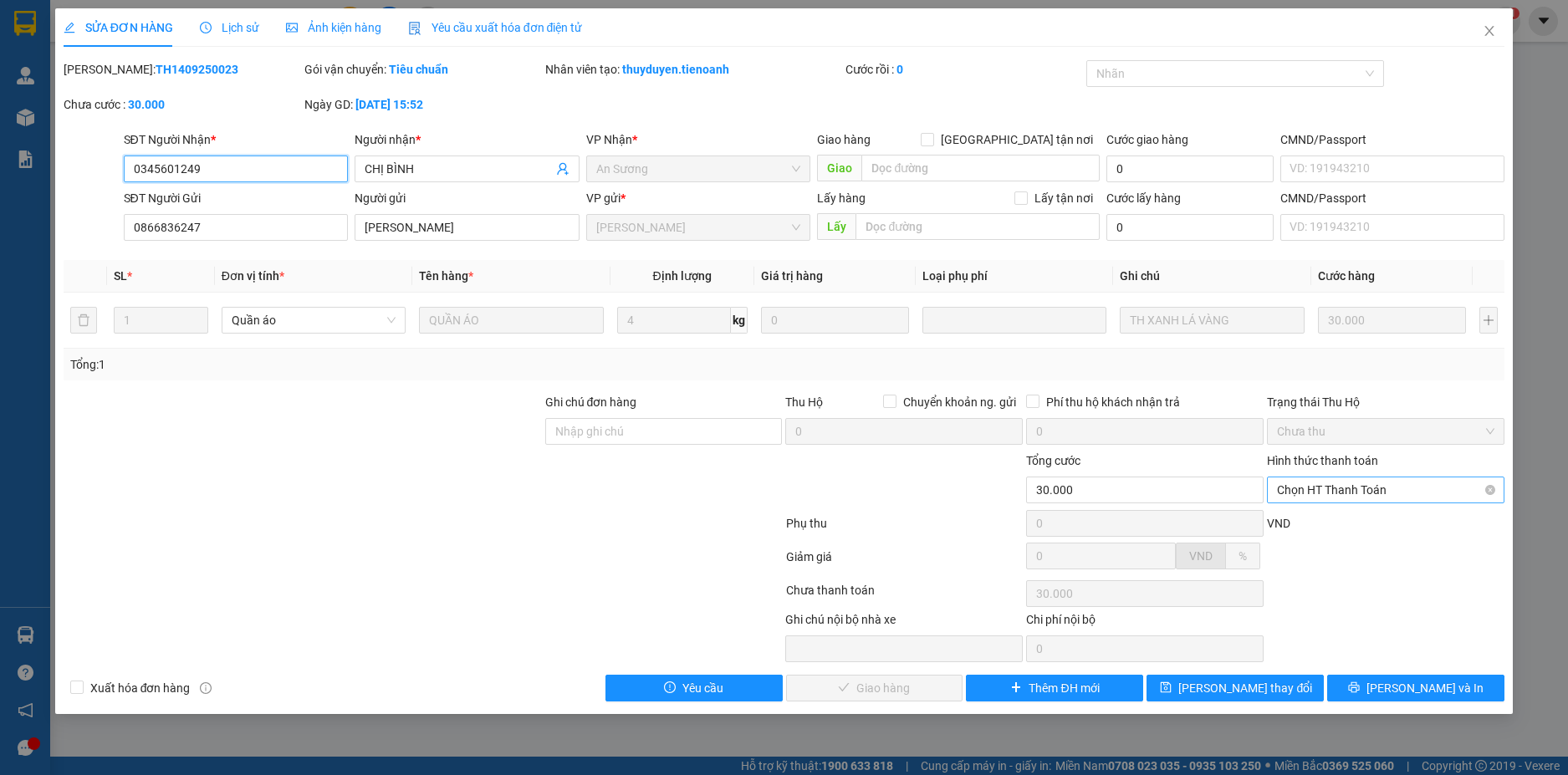
click at [1396, 495] on span "Chọn HT Thanh Toán" at bounding box center [1386, 490] width 218 height 25
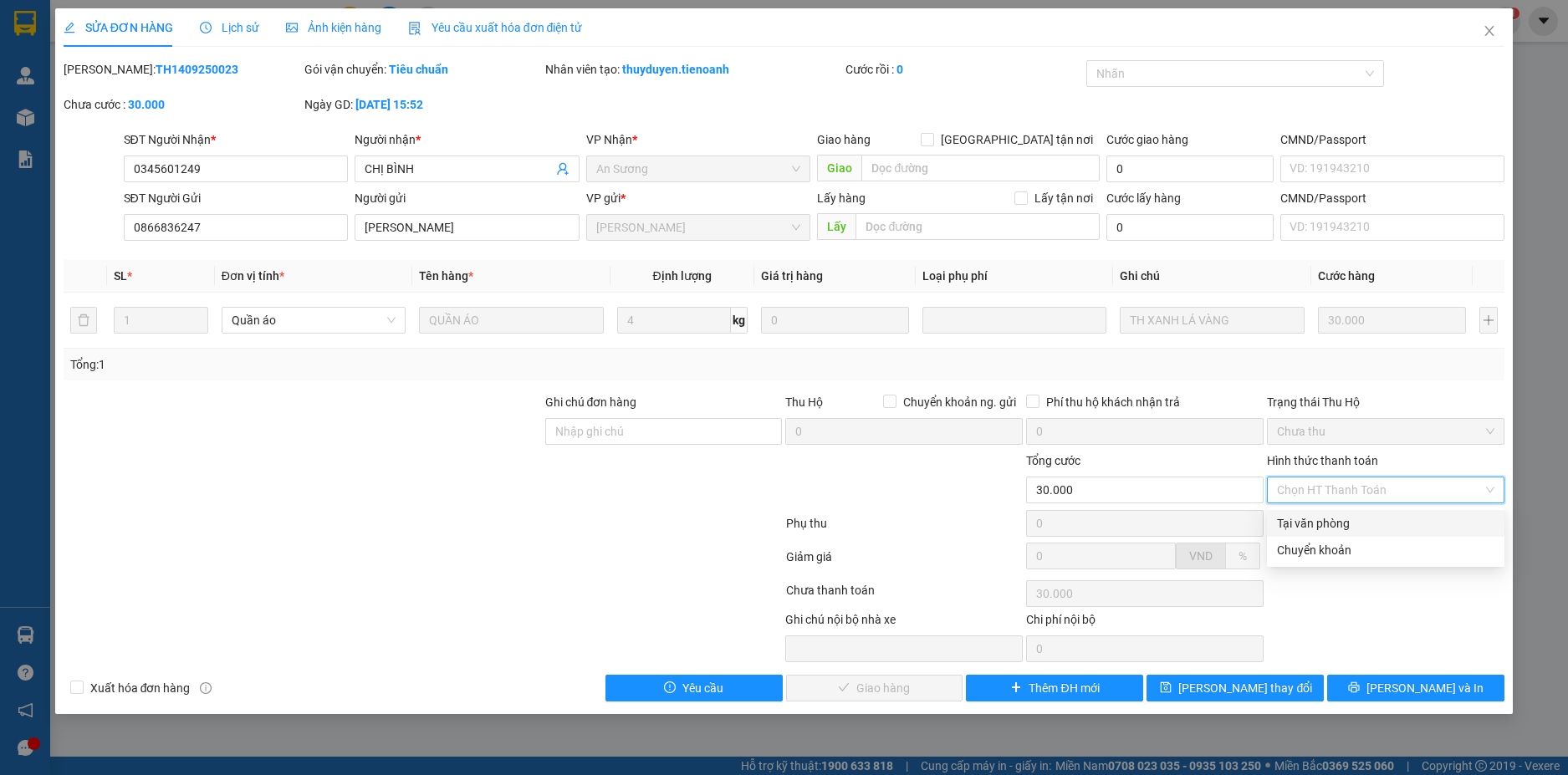
click at [1333, 518] on div "Tại văn phòng" at bounding box center [1386, 523] width 218 height 18
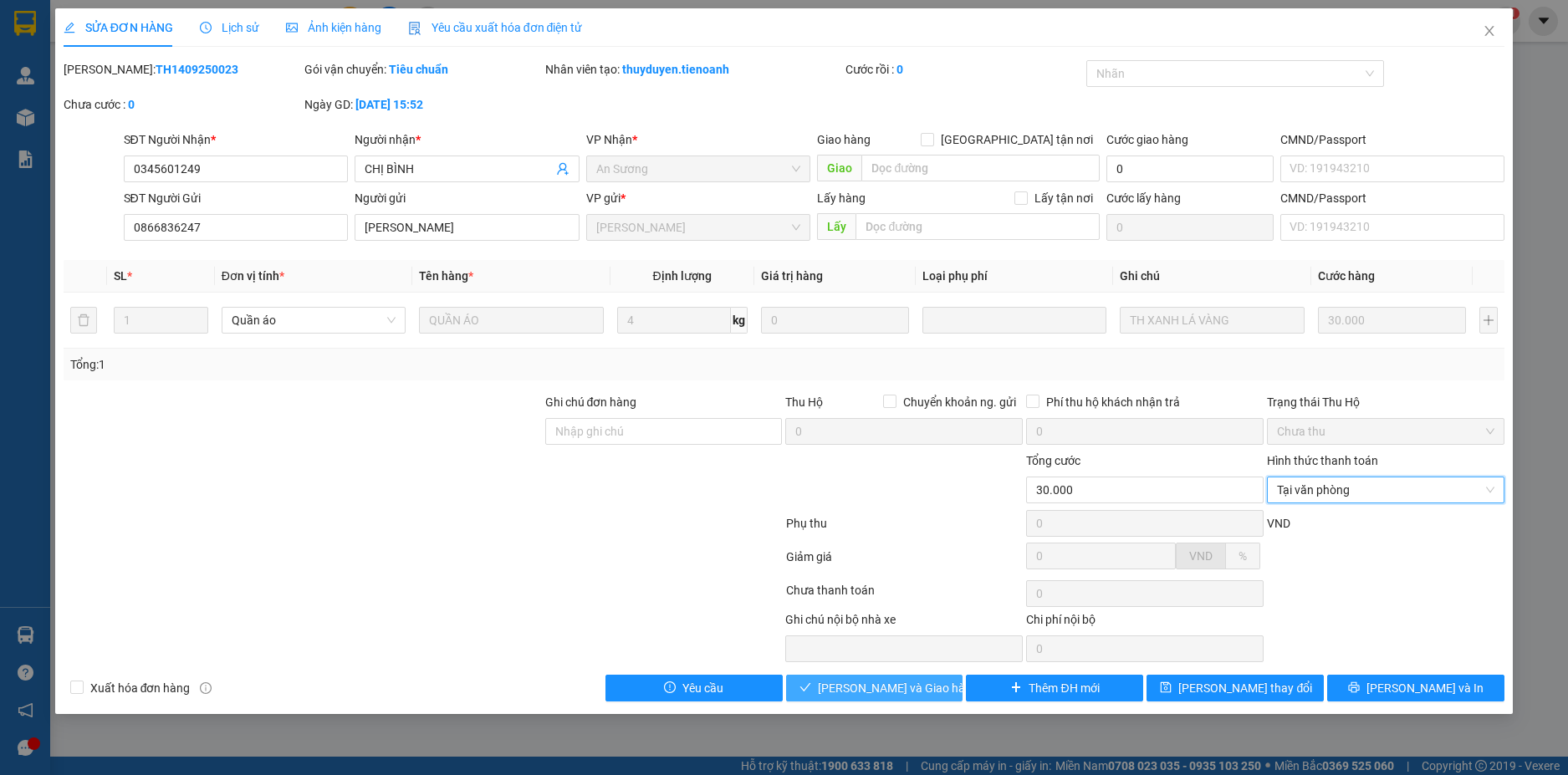
click at [916, 691] on span "[PERSON_NAME] và Giao hàng" at bounding box center [897, 687] width 161 height 18
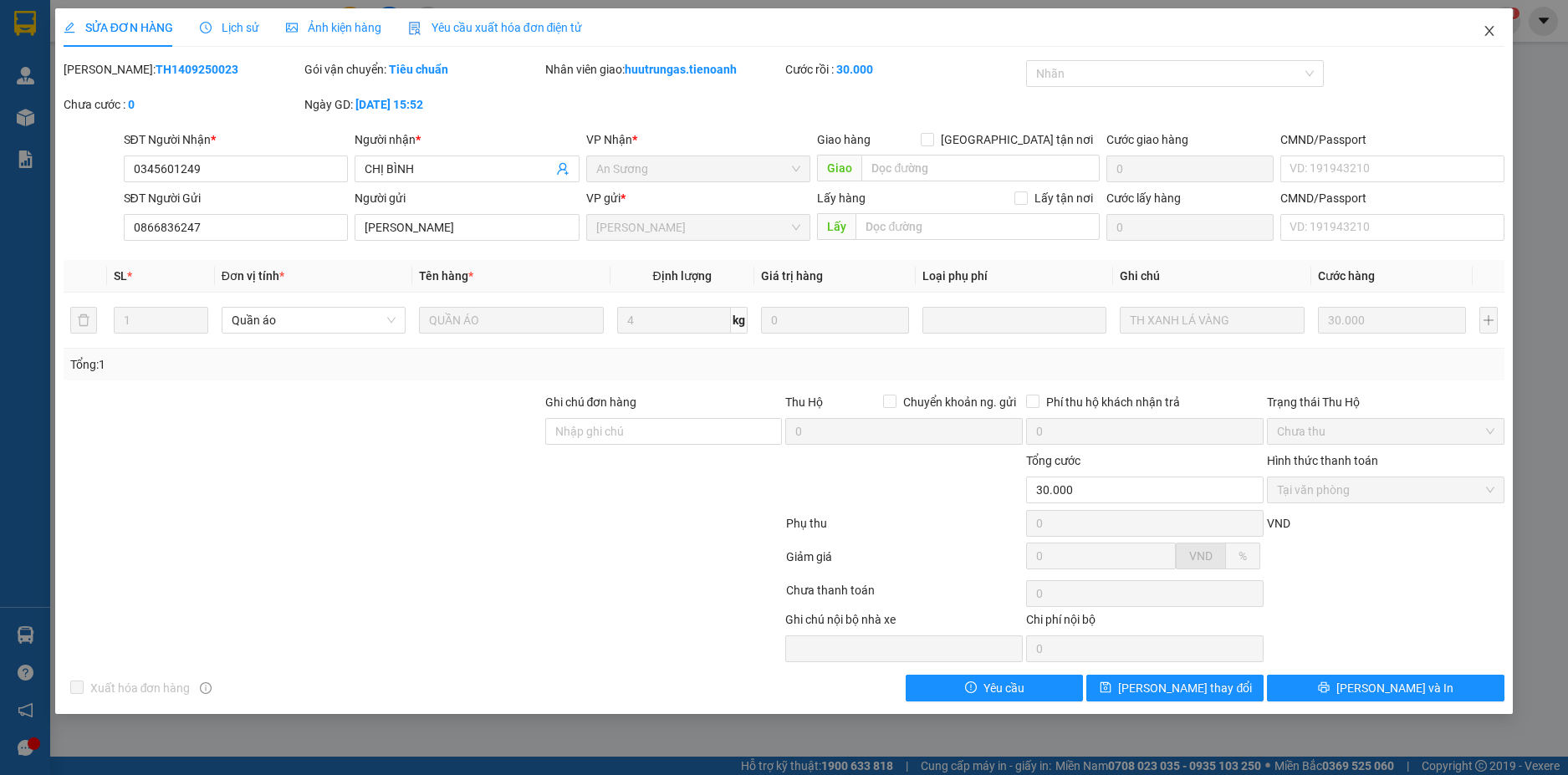
click at [1488, 35] on icon "close" at bounding box center [1489, 31] width 13 height 13
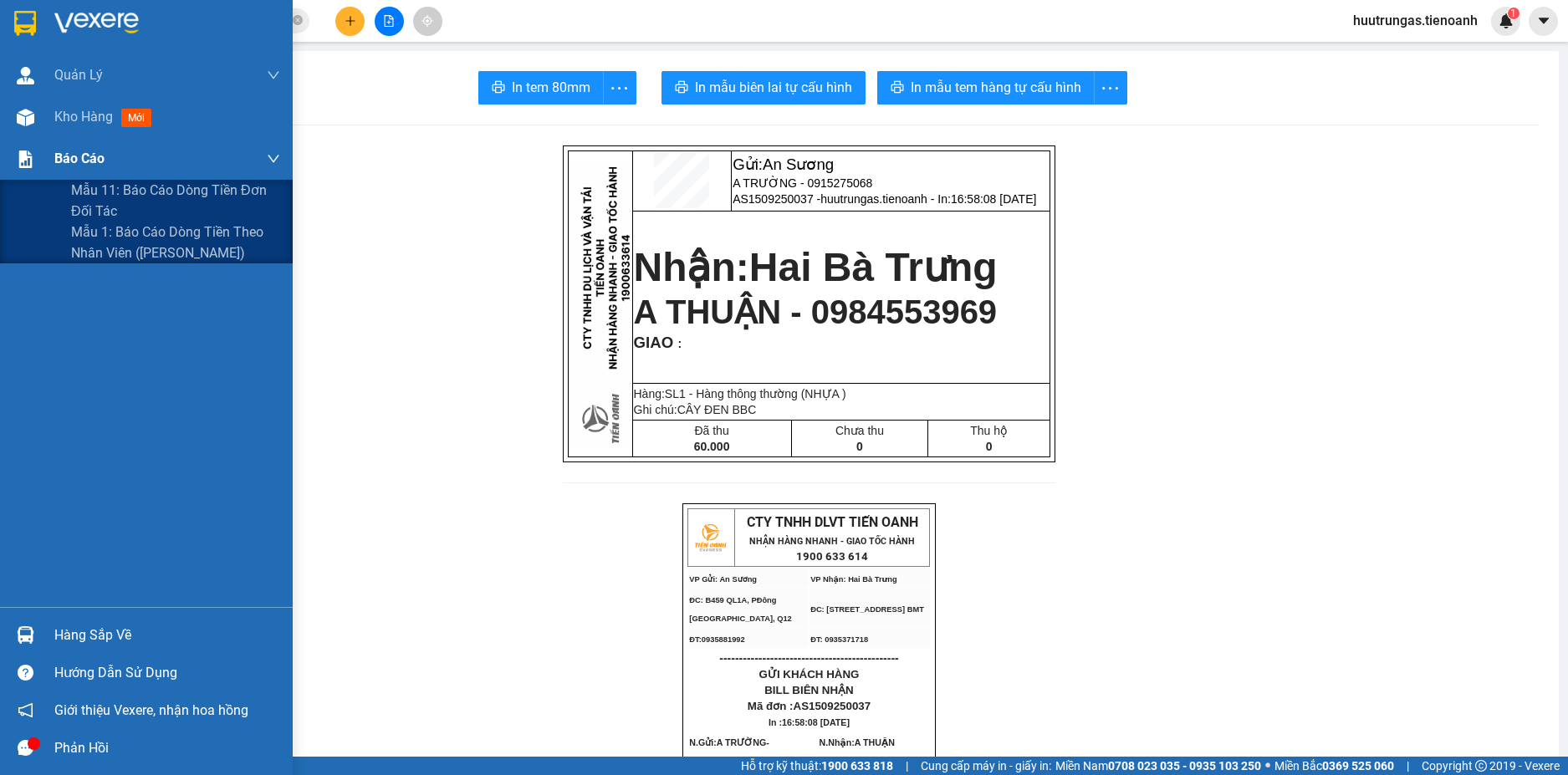
click at [72, 158] on span "Báo cáo" at bounding box center [79, 159] width 50 height 21
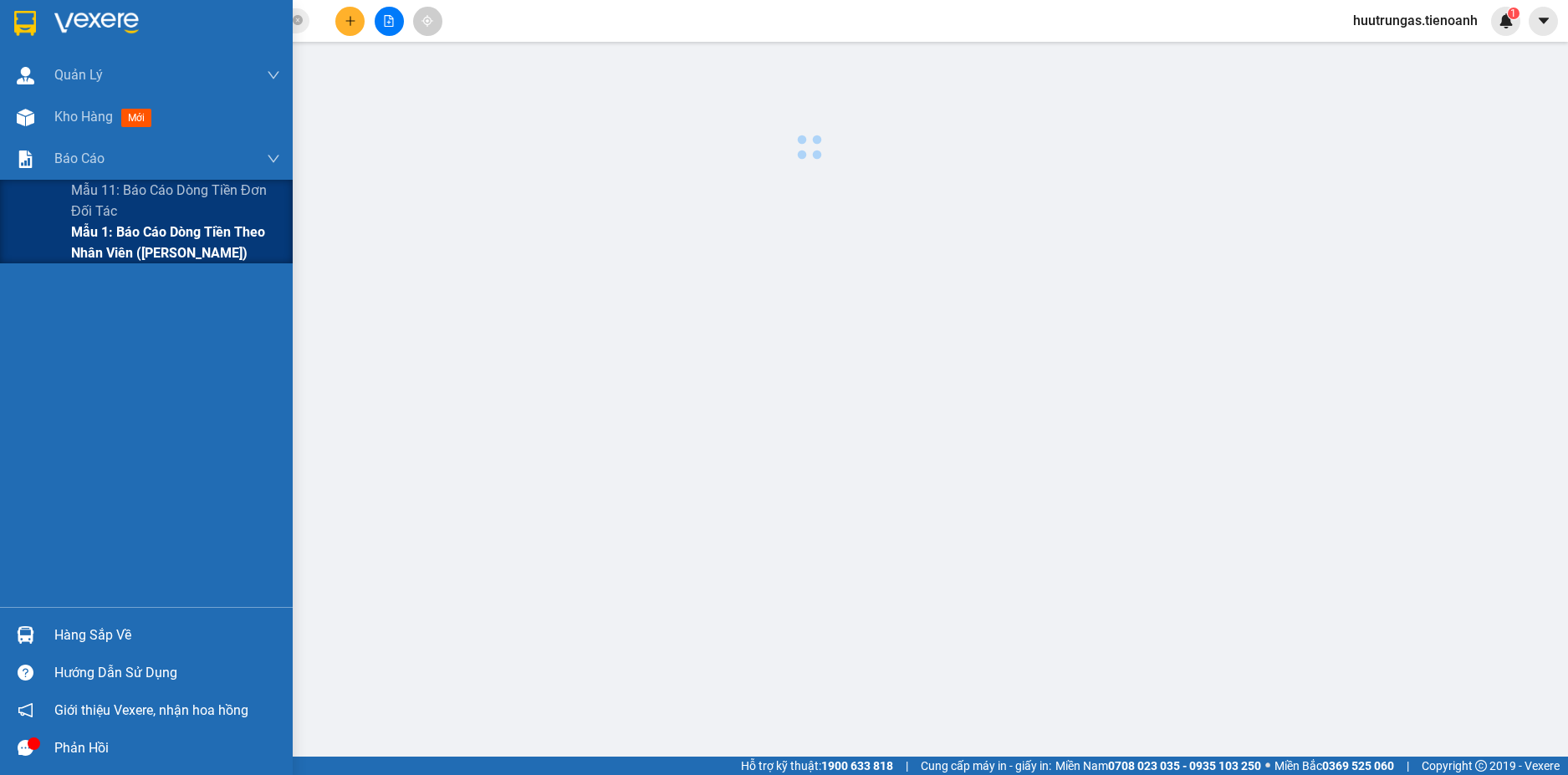
click at [86, 247] on span "Mẫu 1: Báo cáo dòng tiền theo nhân viên (Nhân Viên)" at bounding box center [175, 242] width 209 height 41
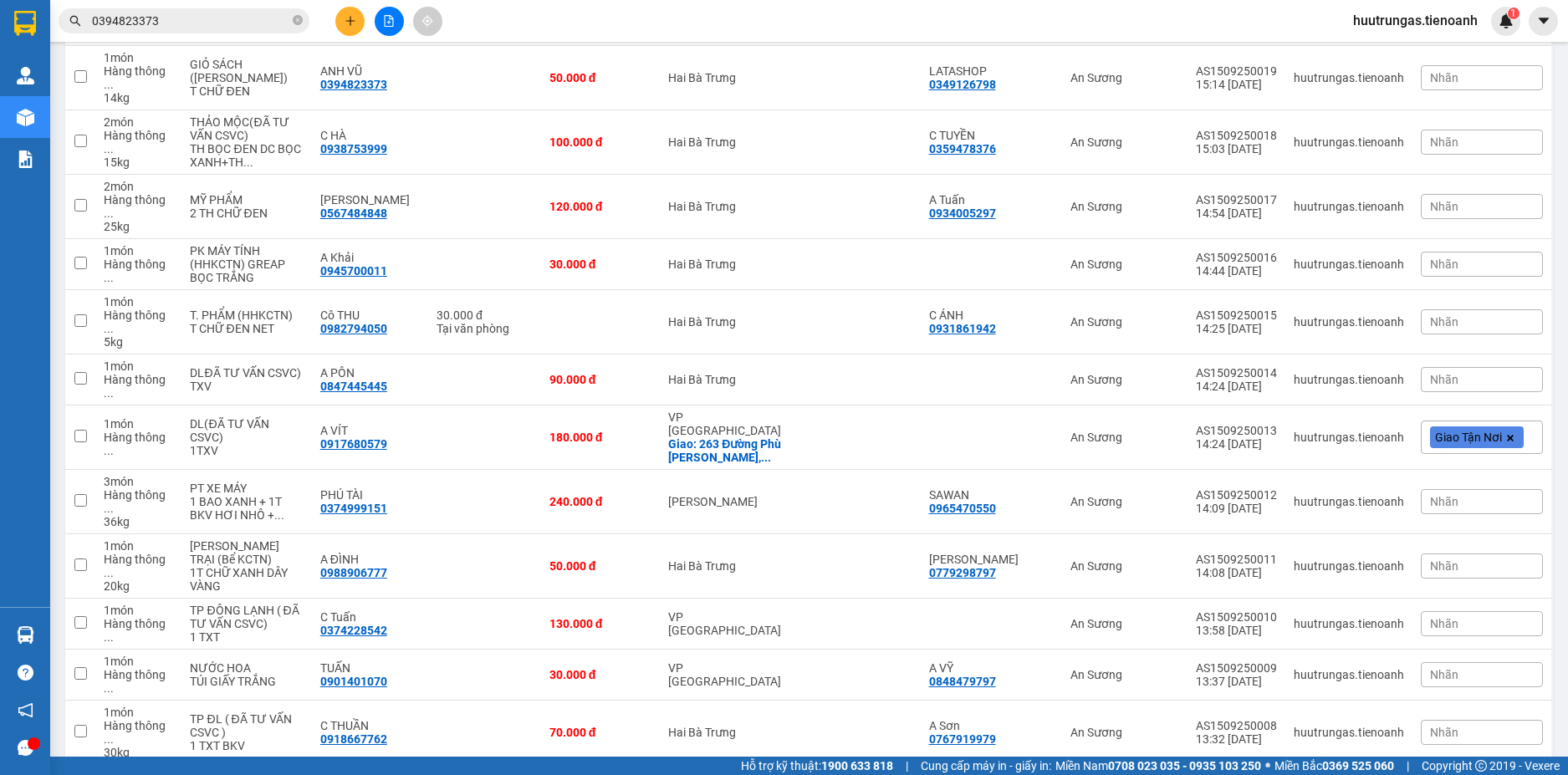
scroll to position [879, 0]
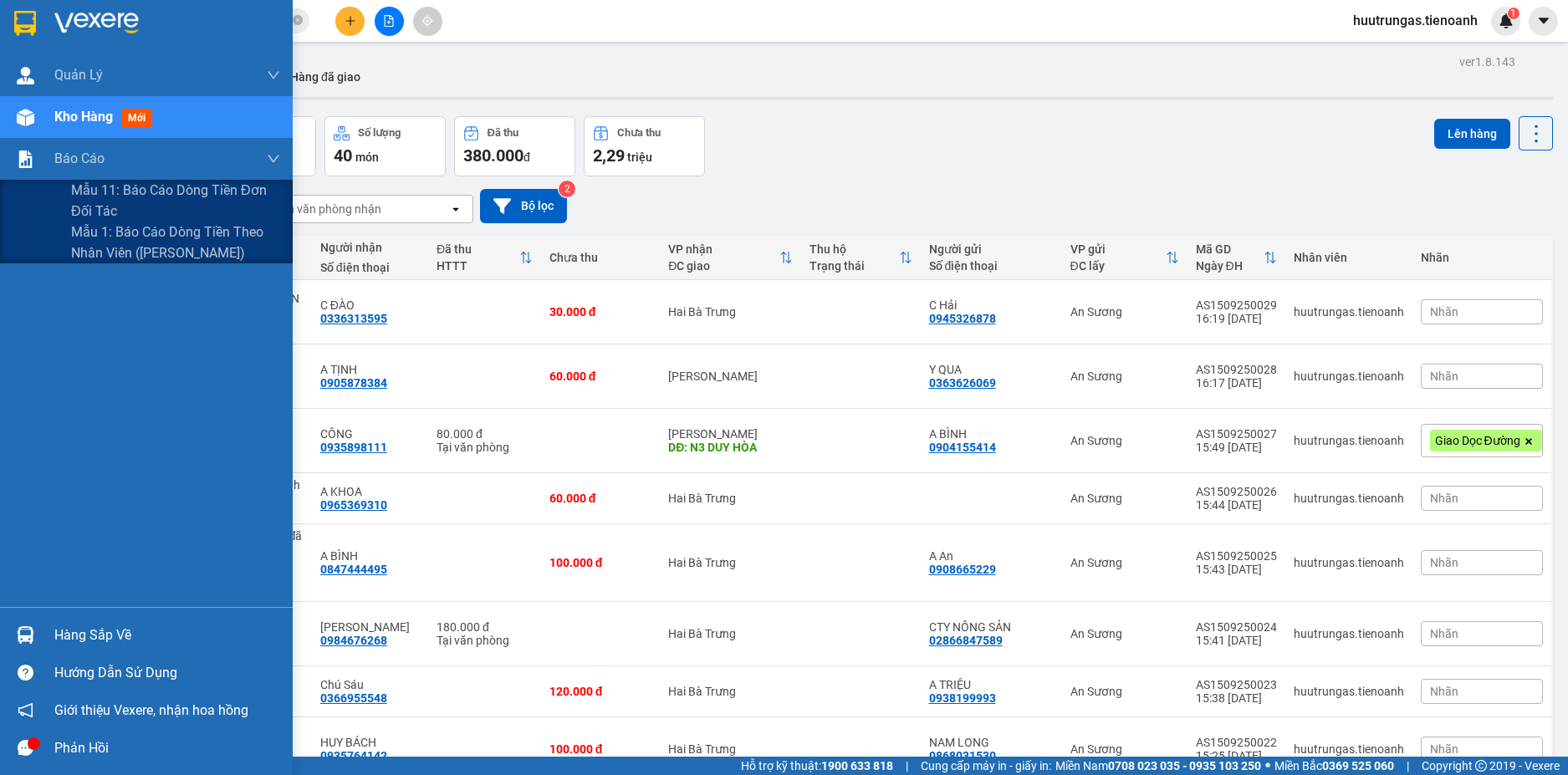
scroll to position [879, 0]
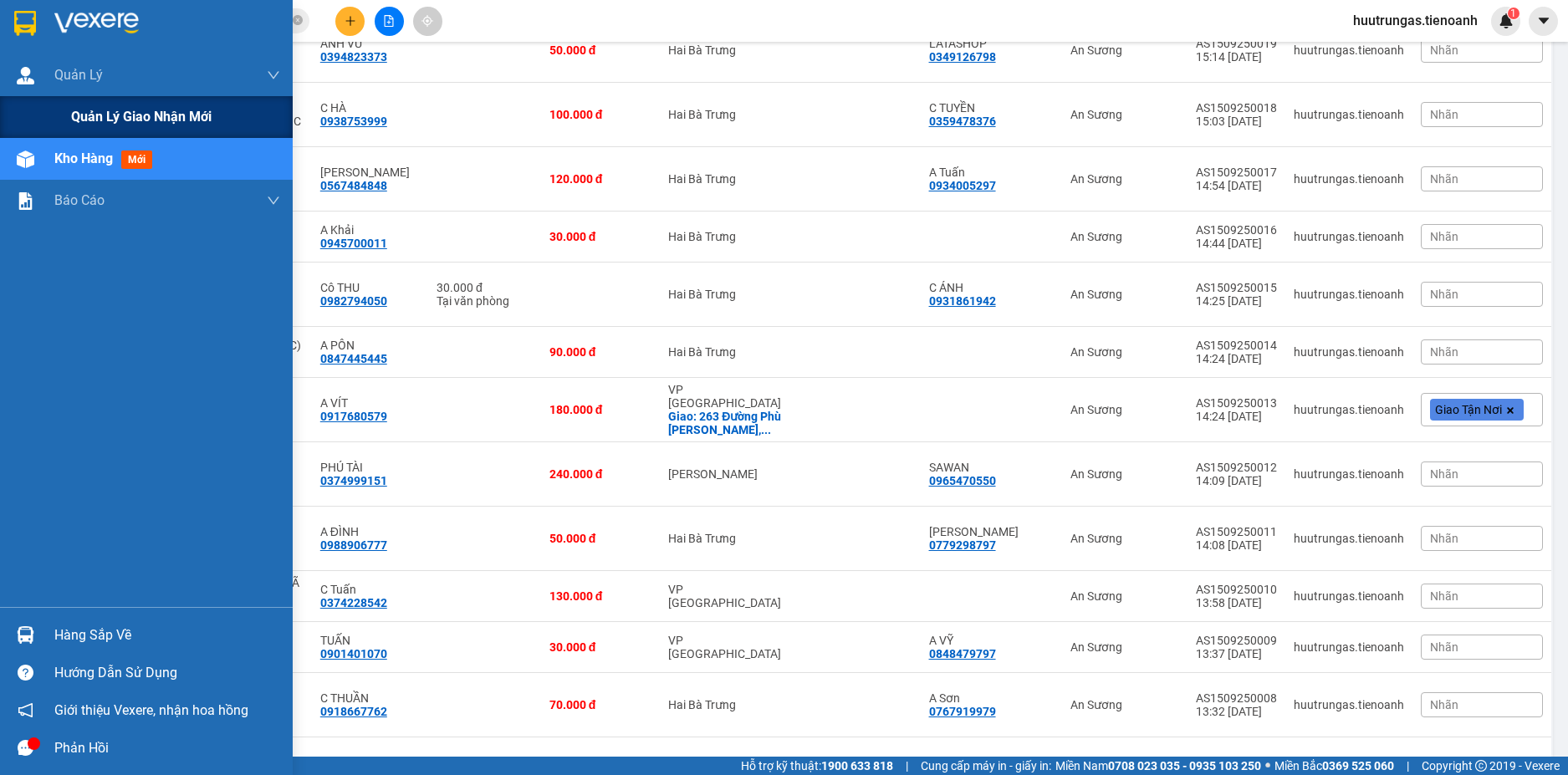
click at [169, 110] on span "Quản lý giao nhận mới" at bounding box center [142, 117] width 141 height 21
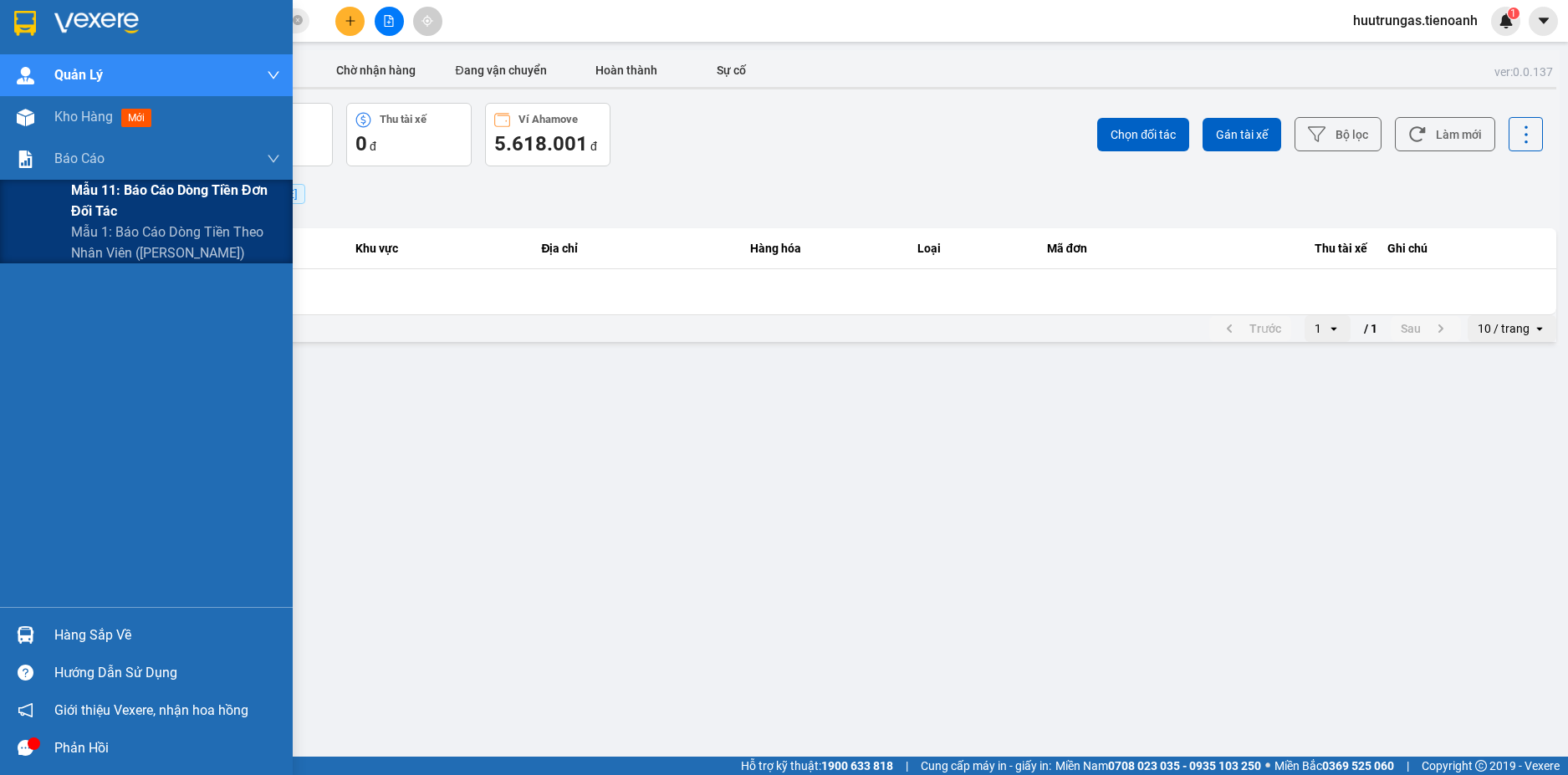
click at [98, 198] on span "Mẫu 11: Báo cáo dòng tiền đơn đối tác" at bounding box center [175, 200] width 209 height 41
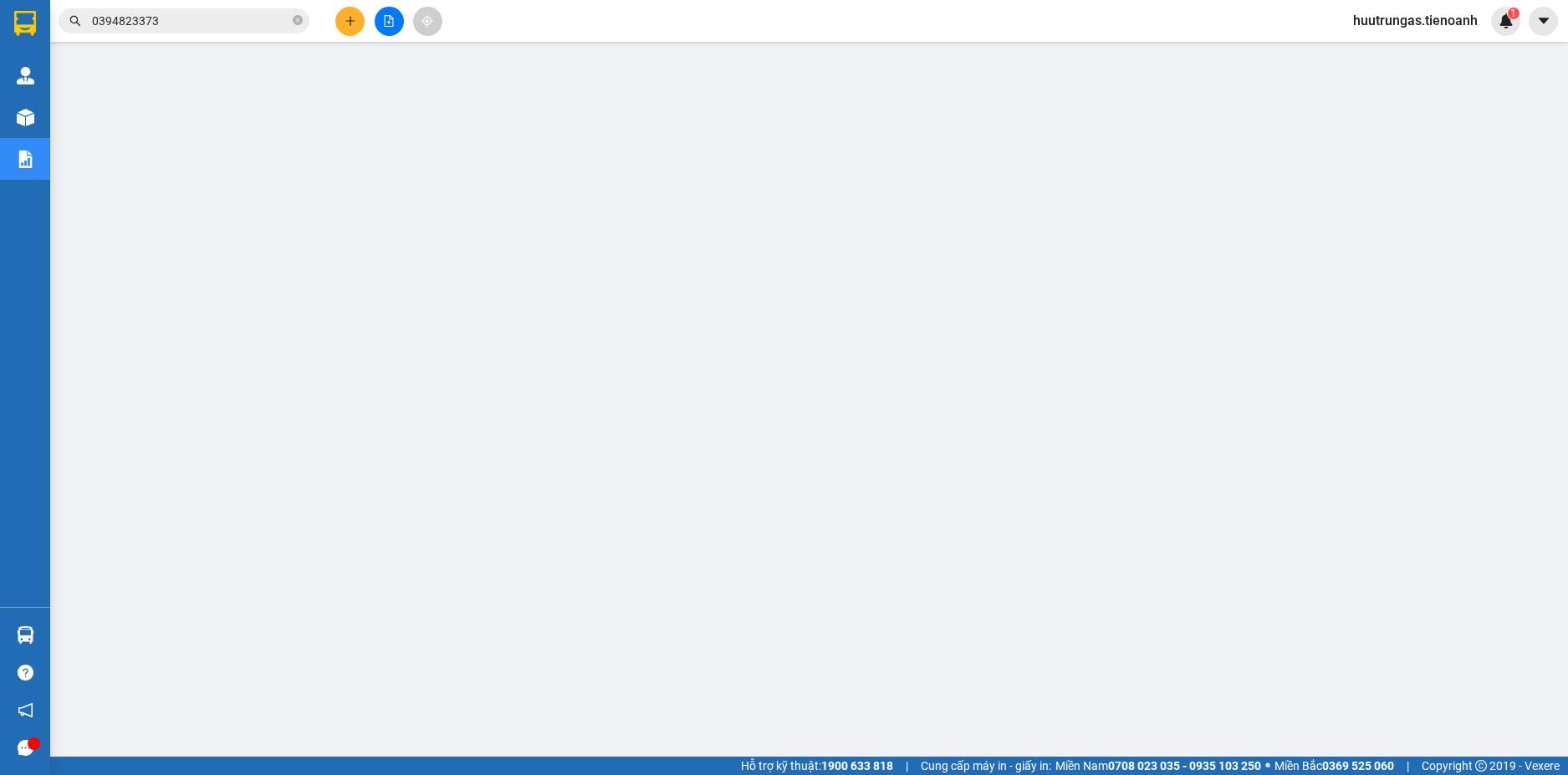
scroll to position [54, 0]
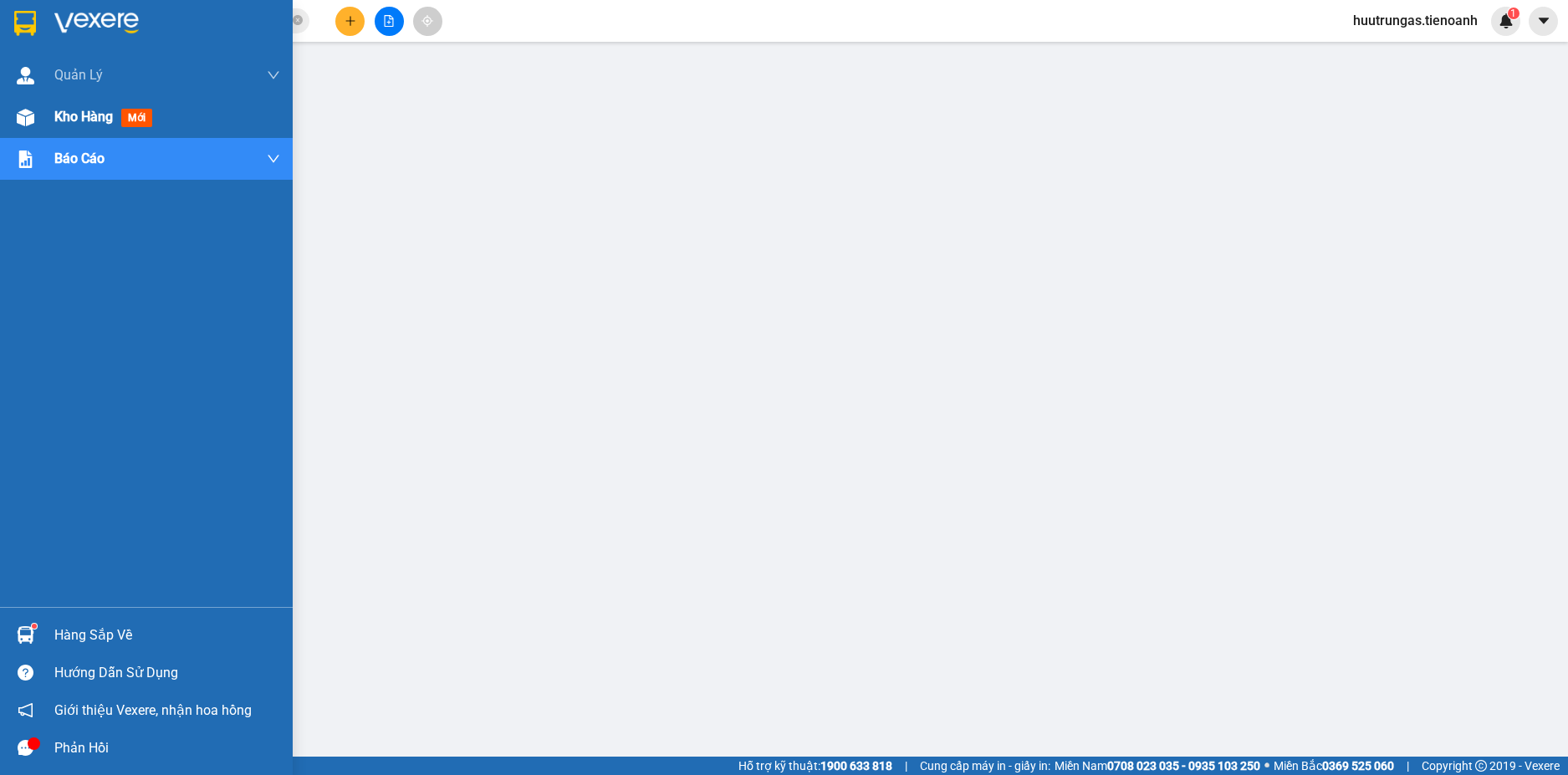
click at [35, 120] on div at bounding box center [25, 118] width 29 height 29
click at [66, 112] on span "Kho hàng" at bounding box center [83, 117] width 59 height 15
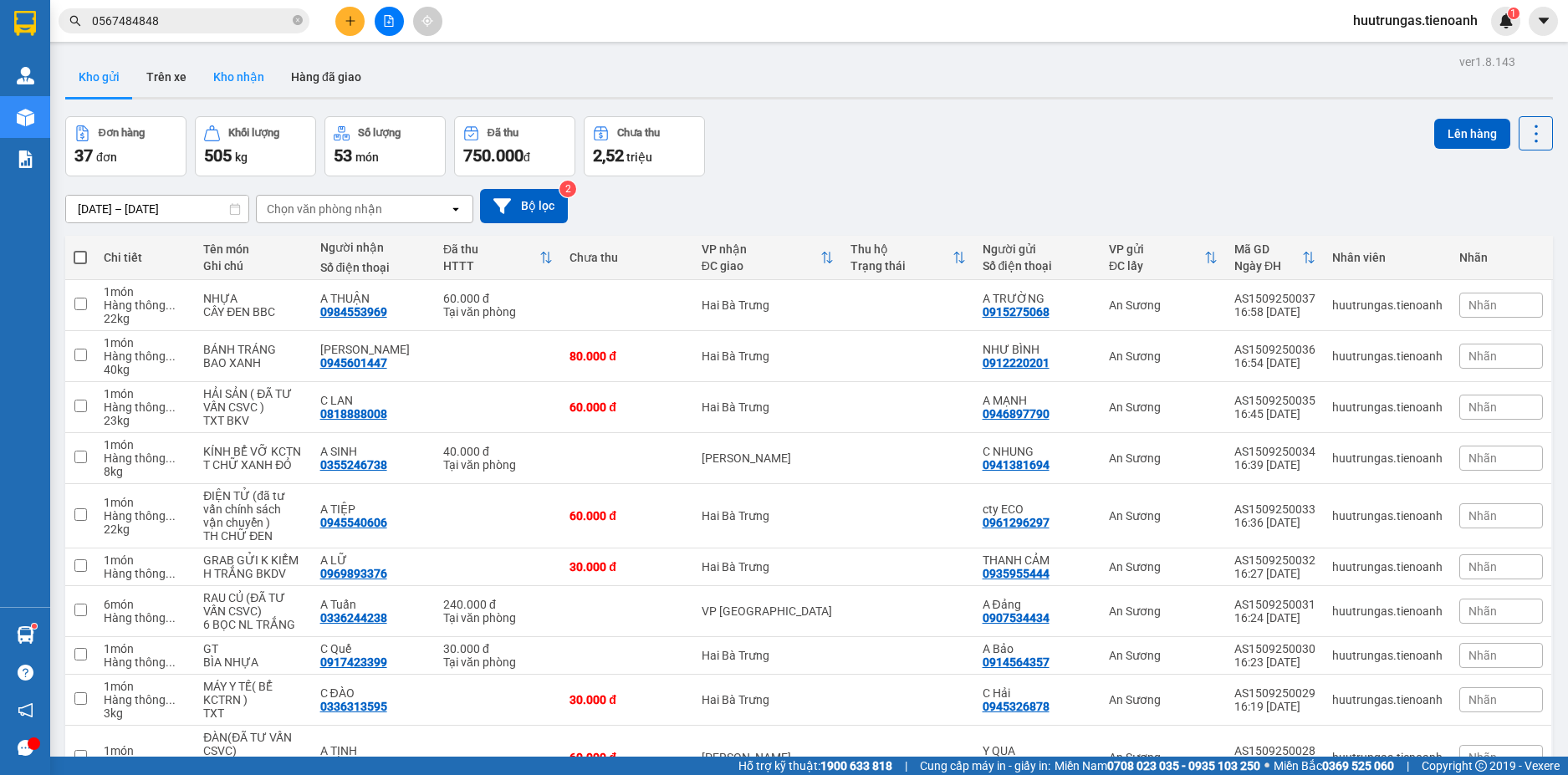
click at [230, 85] on button "Kho nhận" at bounding box center [238, 77] width 78 height 40
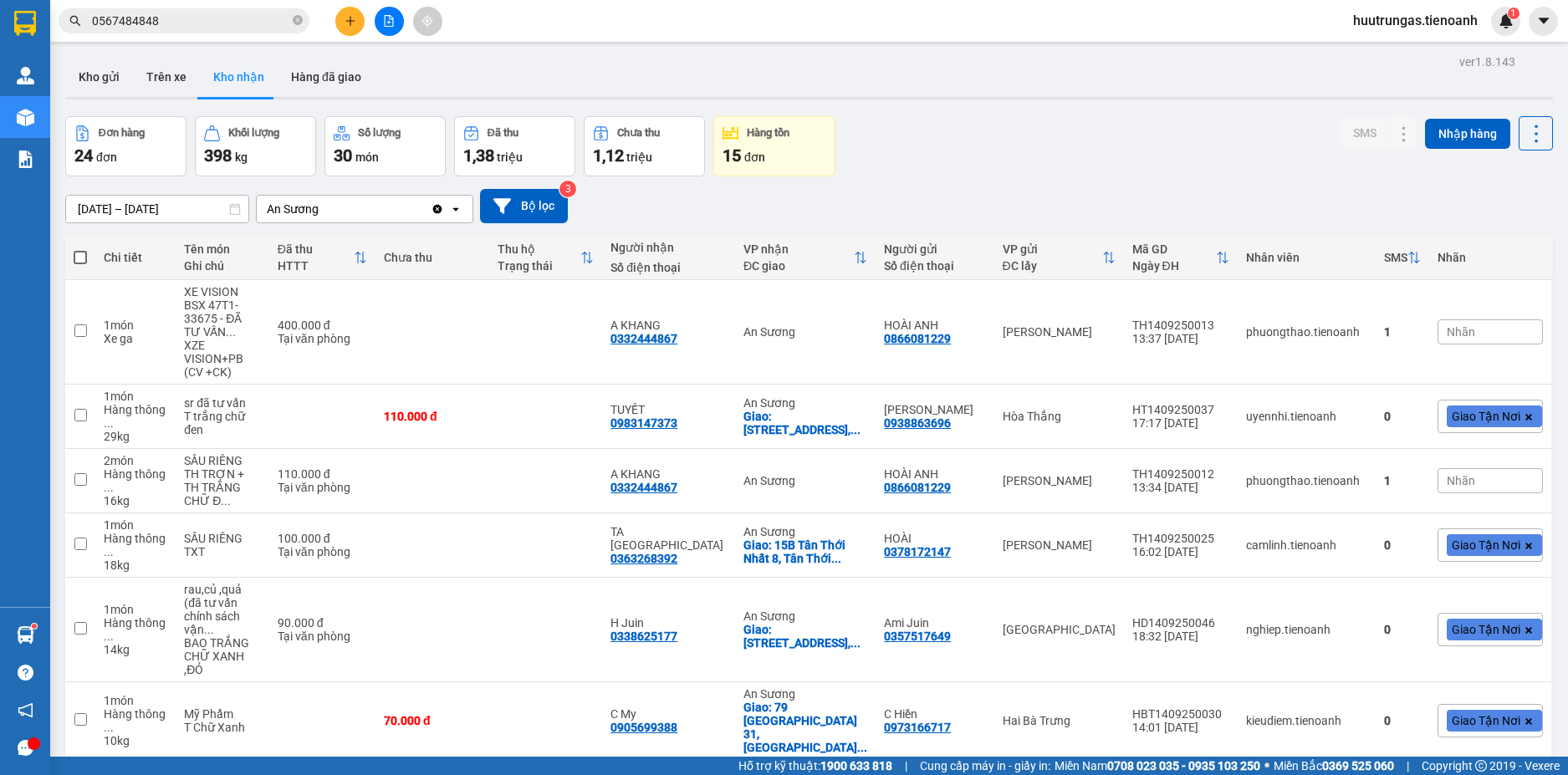
click at [1353, 28] on span "huutrungas.tienoanh" at bounding box center [1415, 20] width 151 height 21
click at [1378, 60] on span "Đăng xuất" at bounding box center [1422, 51] width 117 height 18
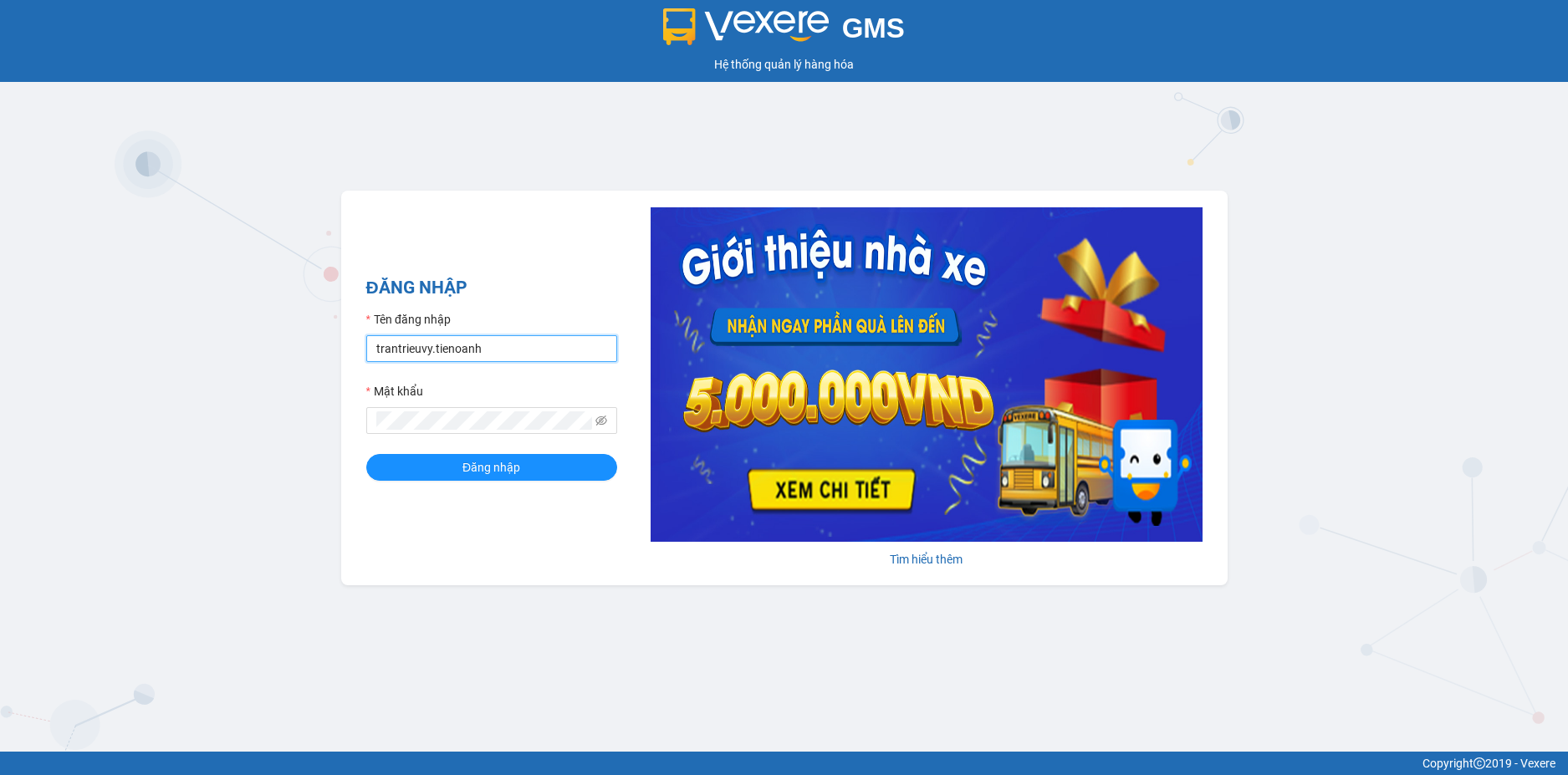
click at [425, 351] on input "trantrieuvy.tienoanh" at bounding box center [492, 349] width 251 height 27
type input "thanhhong.tienoanh"
click at [366, 454] on button "Đăng nhập" at bounding box center [492, 468] width 251 height 27
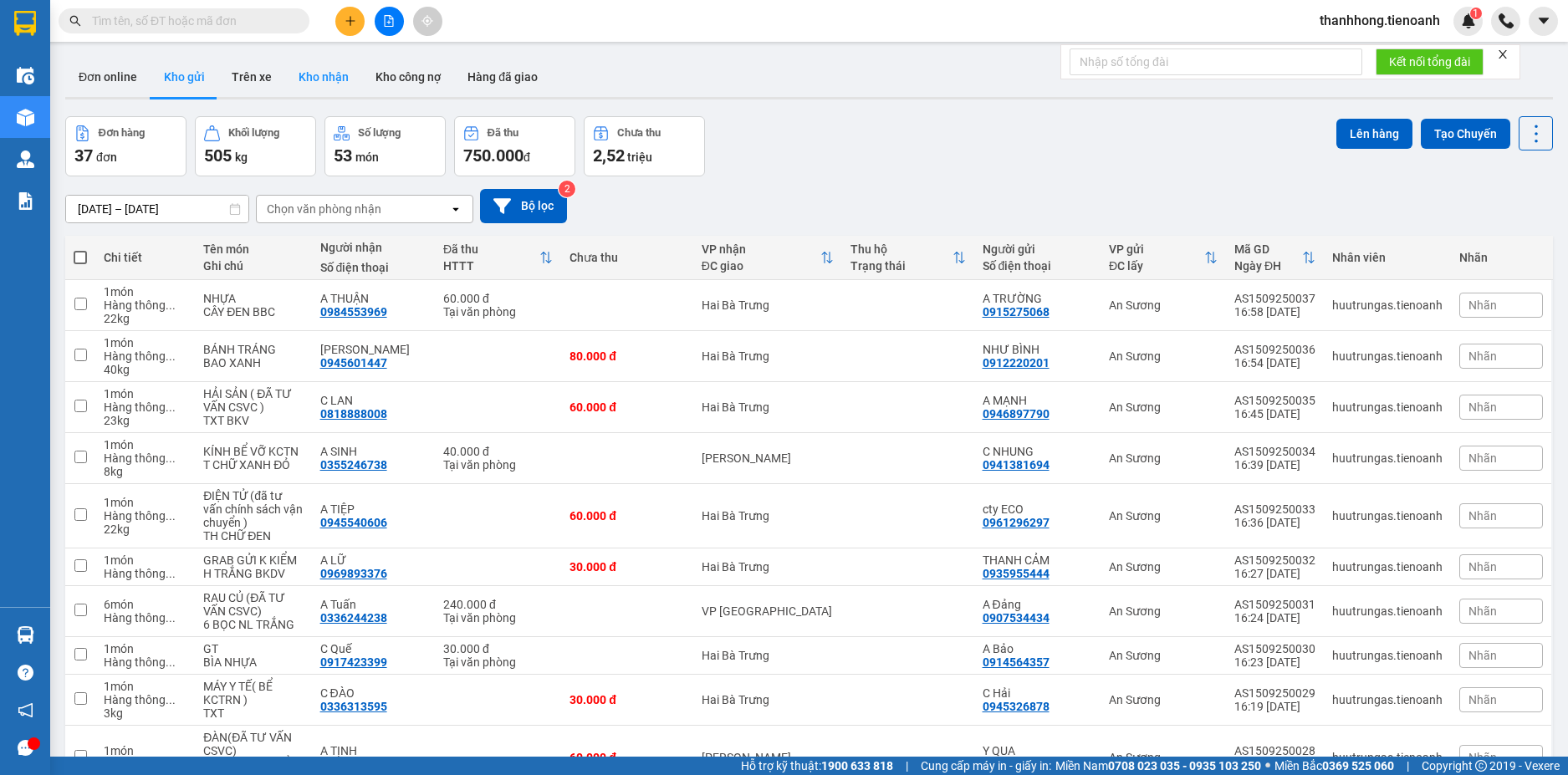
click at [325, 62] on button "Kho nhận" at bounding box center [324, 77] width 77 height 40
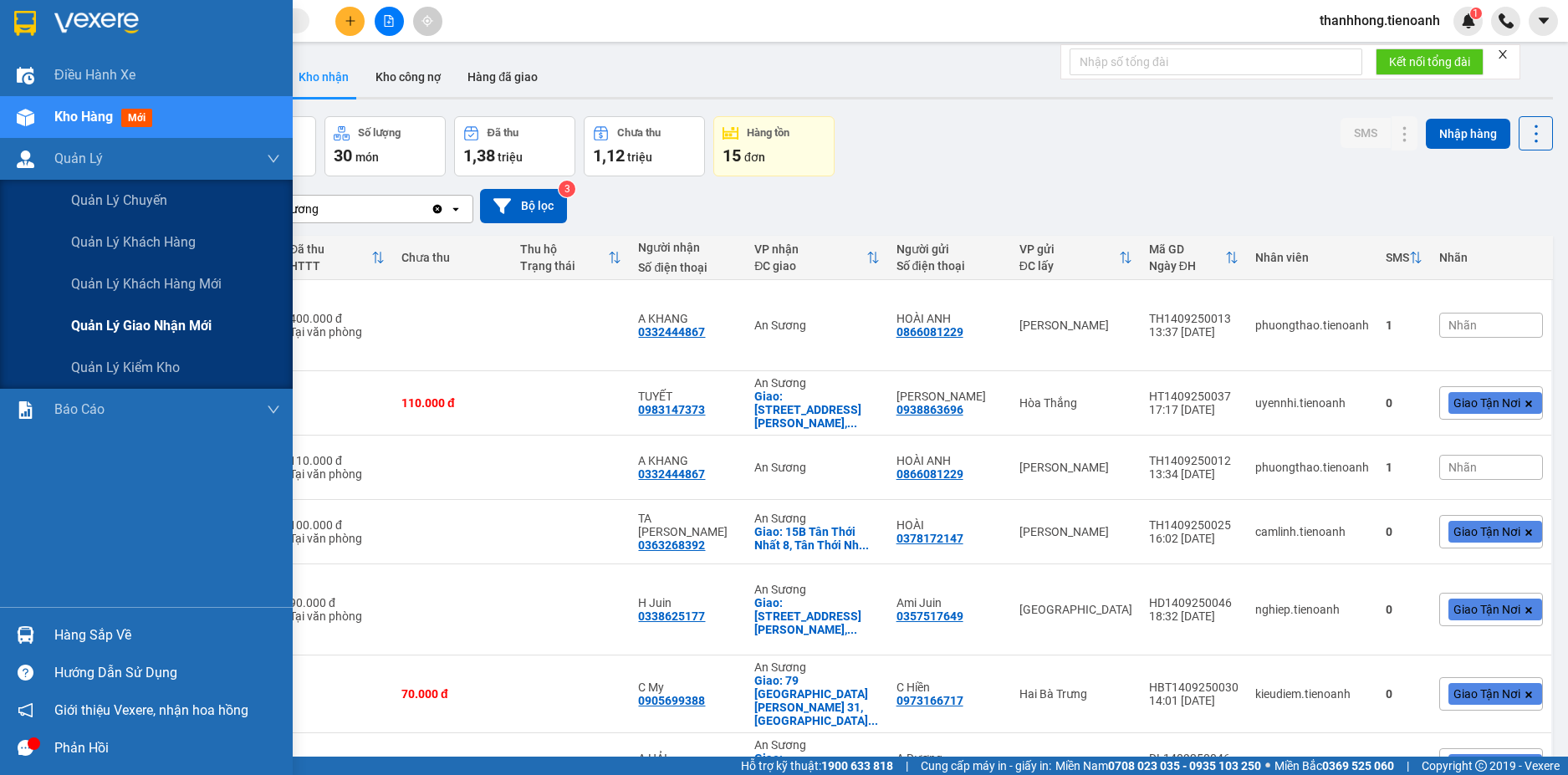
click at [96, 329] on span "Quản lý giao nhận mới" at bounding box center [142, 326] width 141 height 21
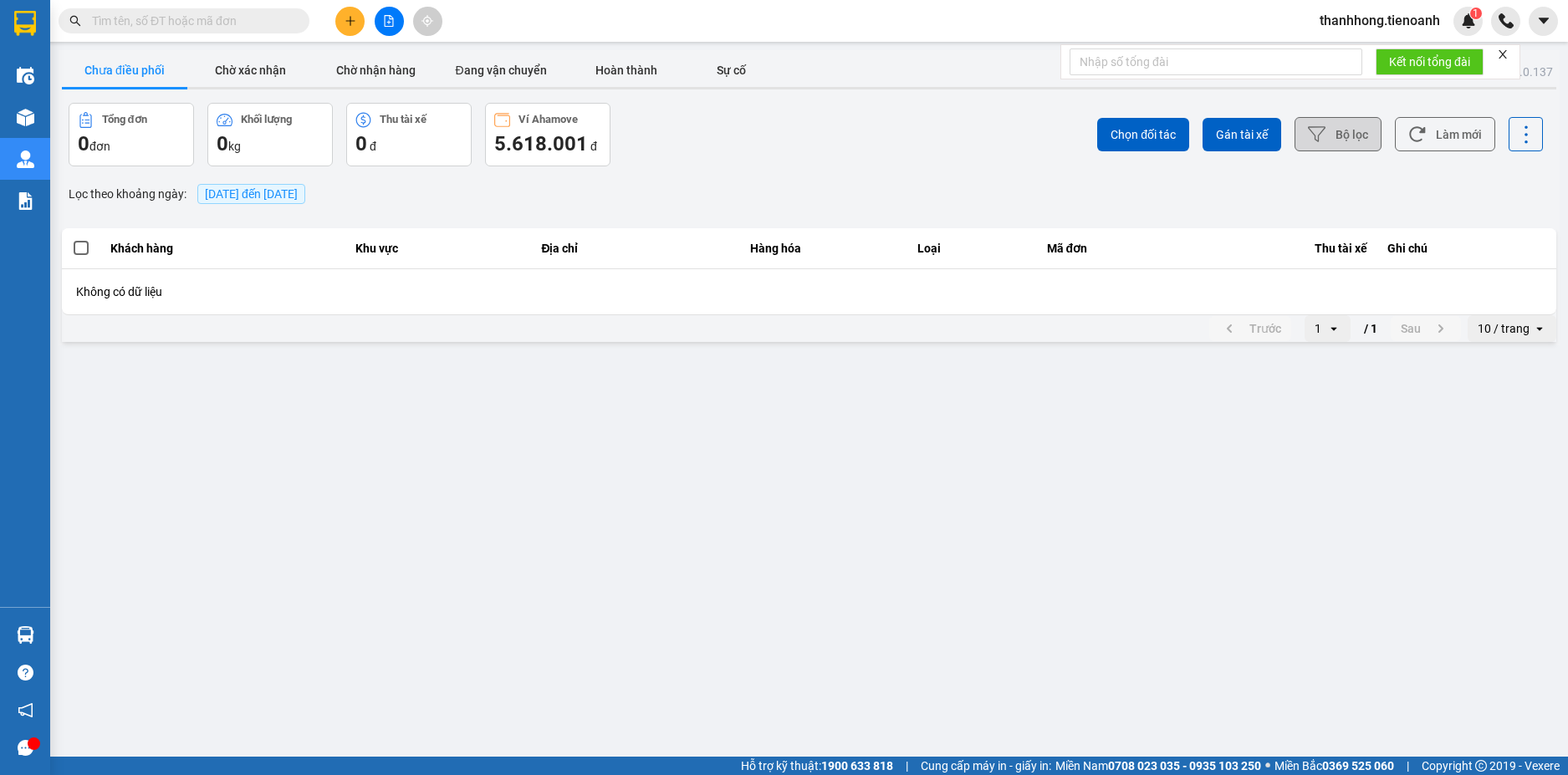
click at [1324, 135] on icon at bounding box center [1316, 134] width 17 height 17
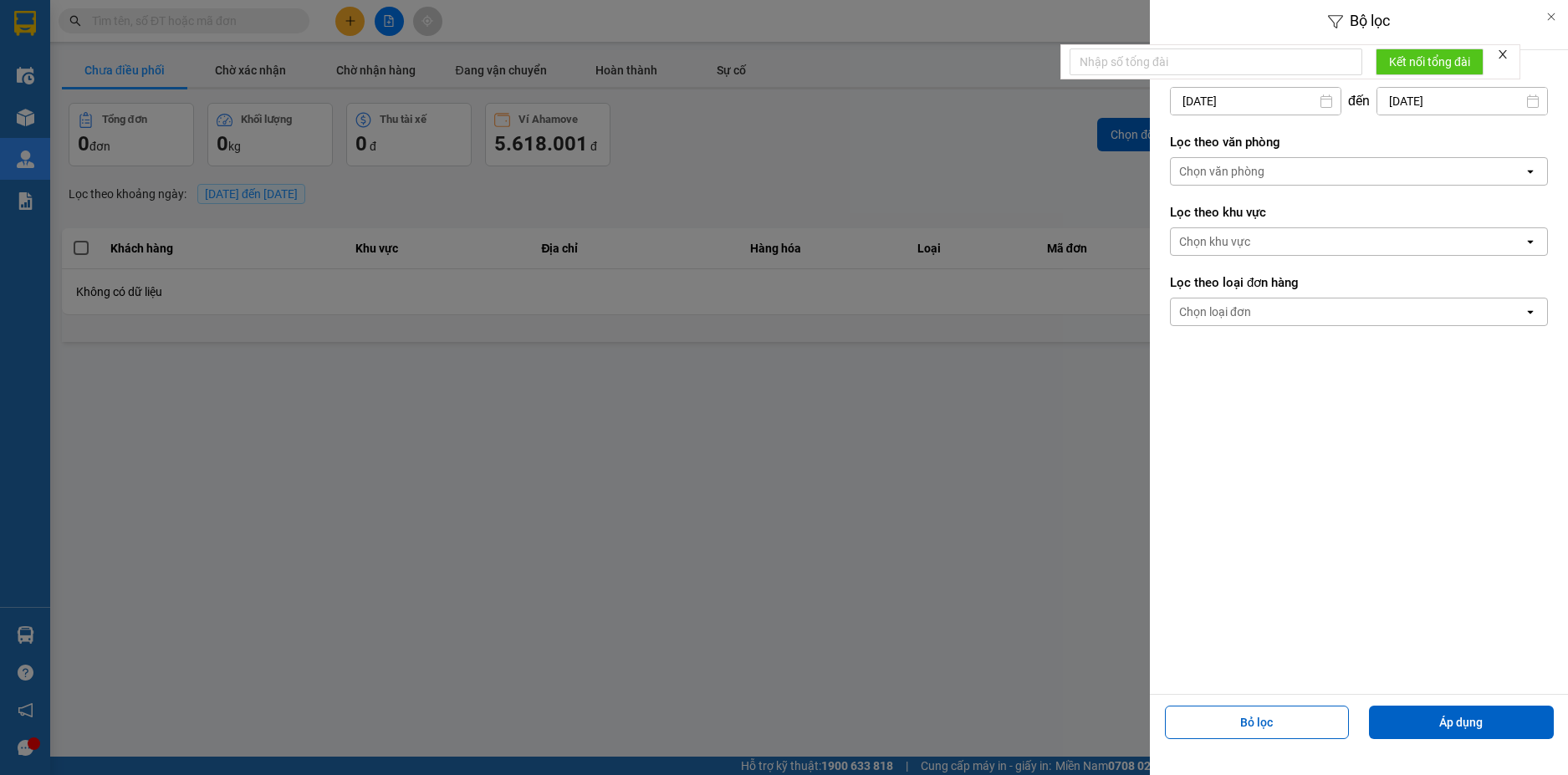
click at [1284, 171] on div "Chọn văn phòng" at bounding box center [1346, 172] width 353 height 27
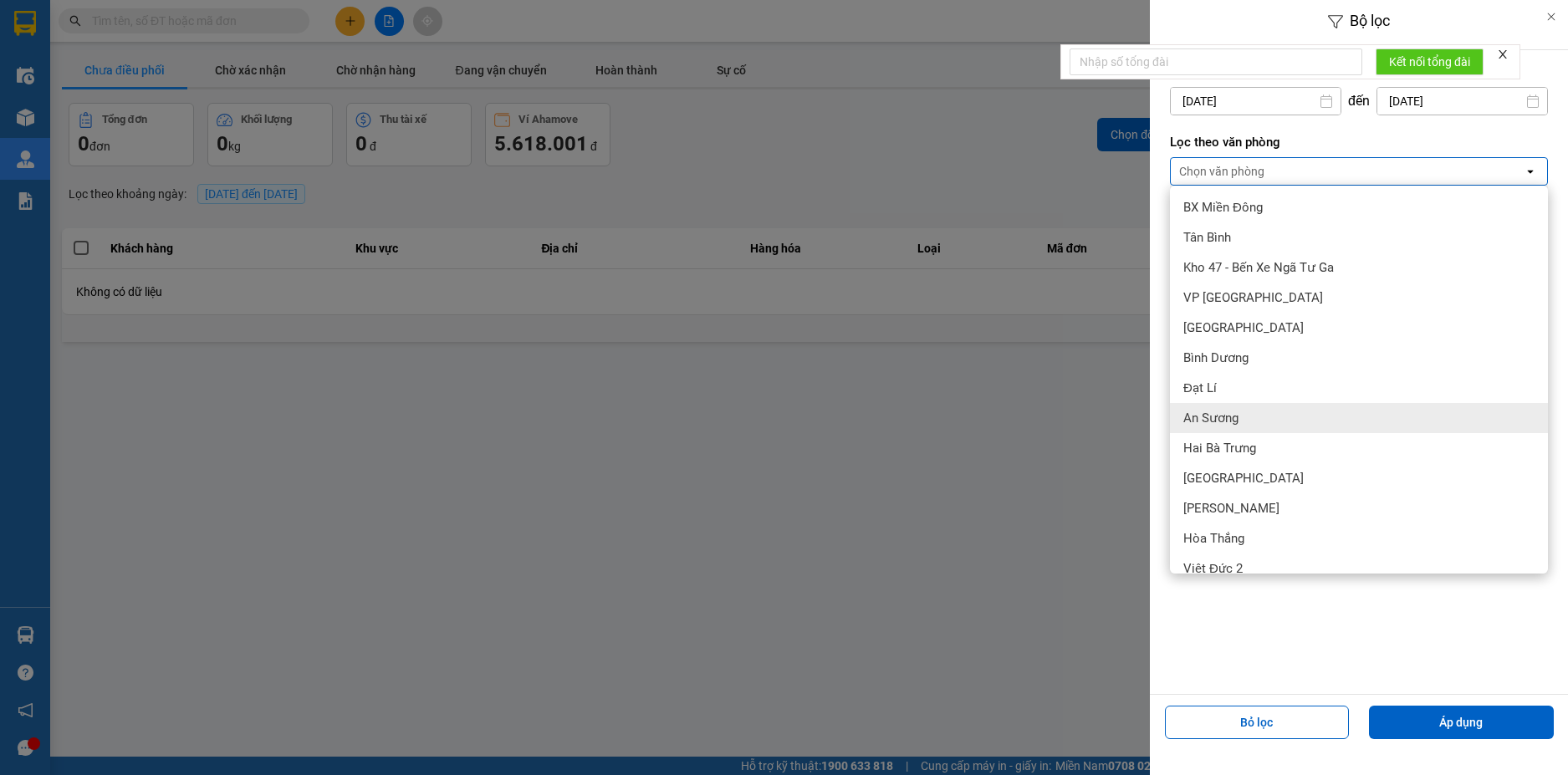
click at [1251, 425] on div "An Sương" at bounding box center [1359, 417] width 378 height 30
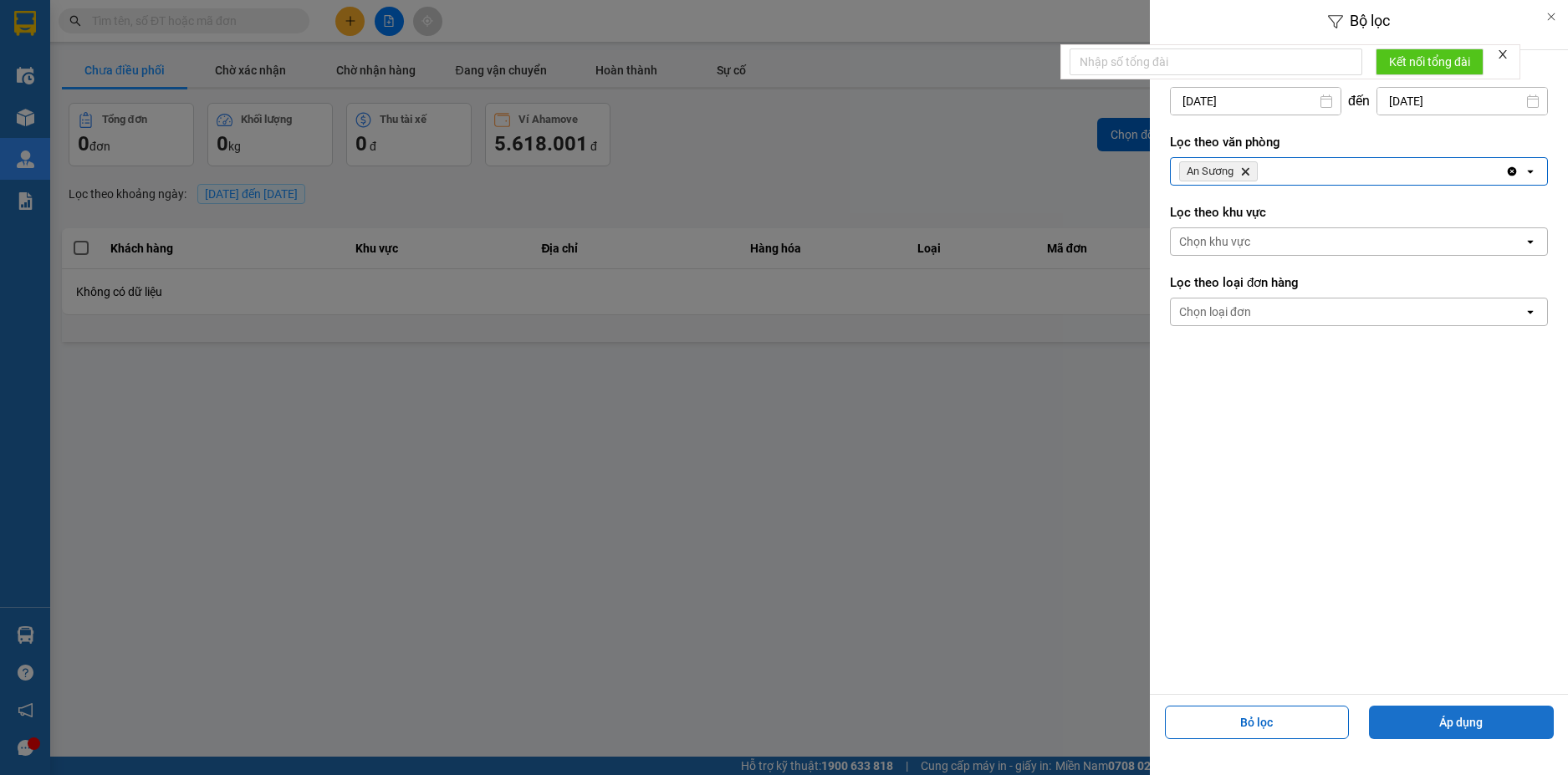
click at [1479, 730] on button "Áp dụng" at bounding box center [1461, 722] width 185 height 34
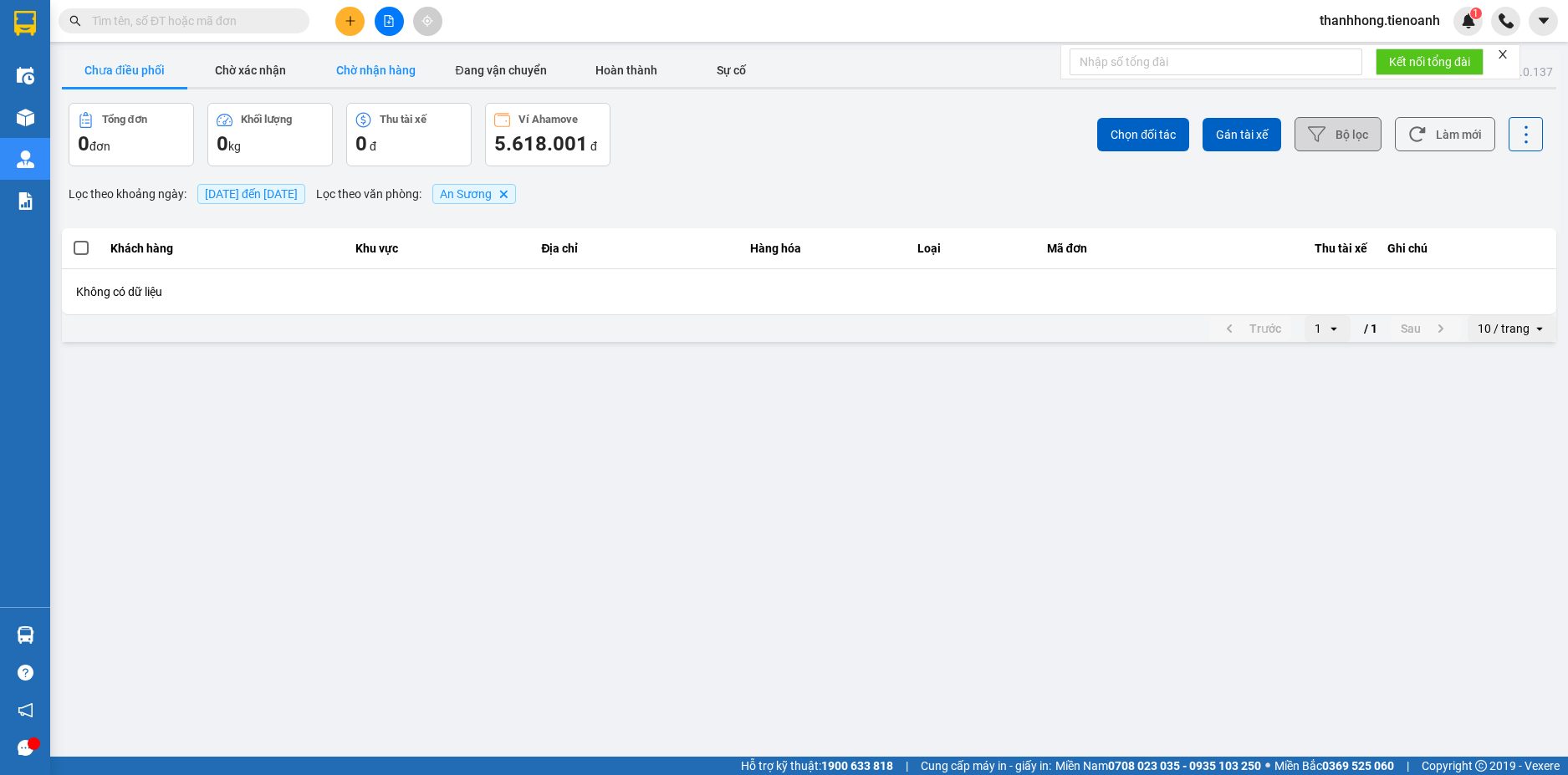
click at [325, 74] on button "Chờ nhận hàng" at bounding box center [375, 70] width 125 height 34
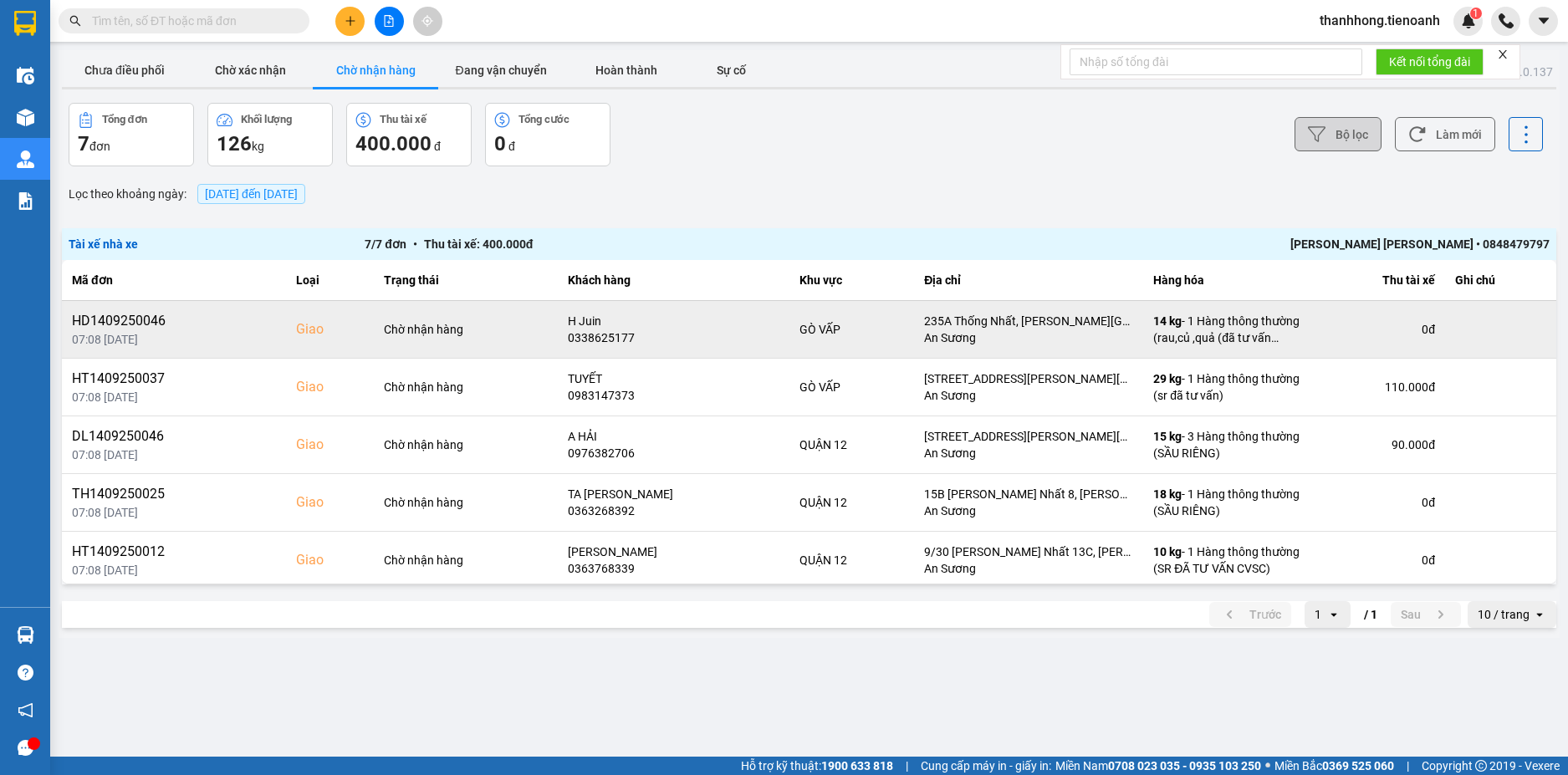
click at [141, 325] on div "HD1409250046" at bounding box center [174, 321] width 204 height 20
copy div "HD1409250046"
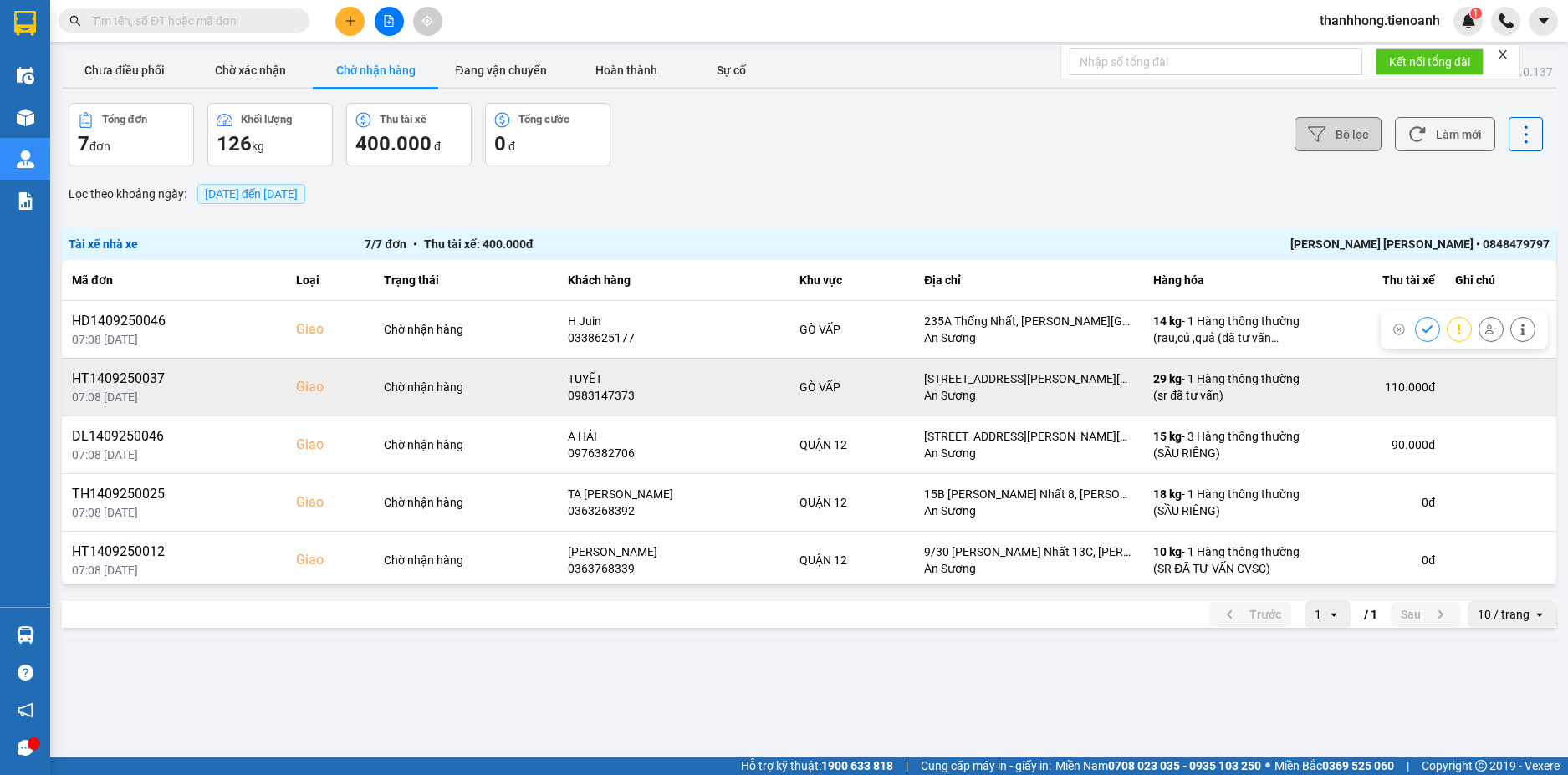
click at [140, 382] on div "HT1409250037" at bounding box center [174, 379] width 204 height 20
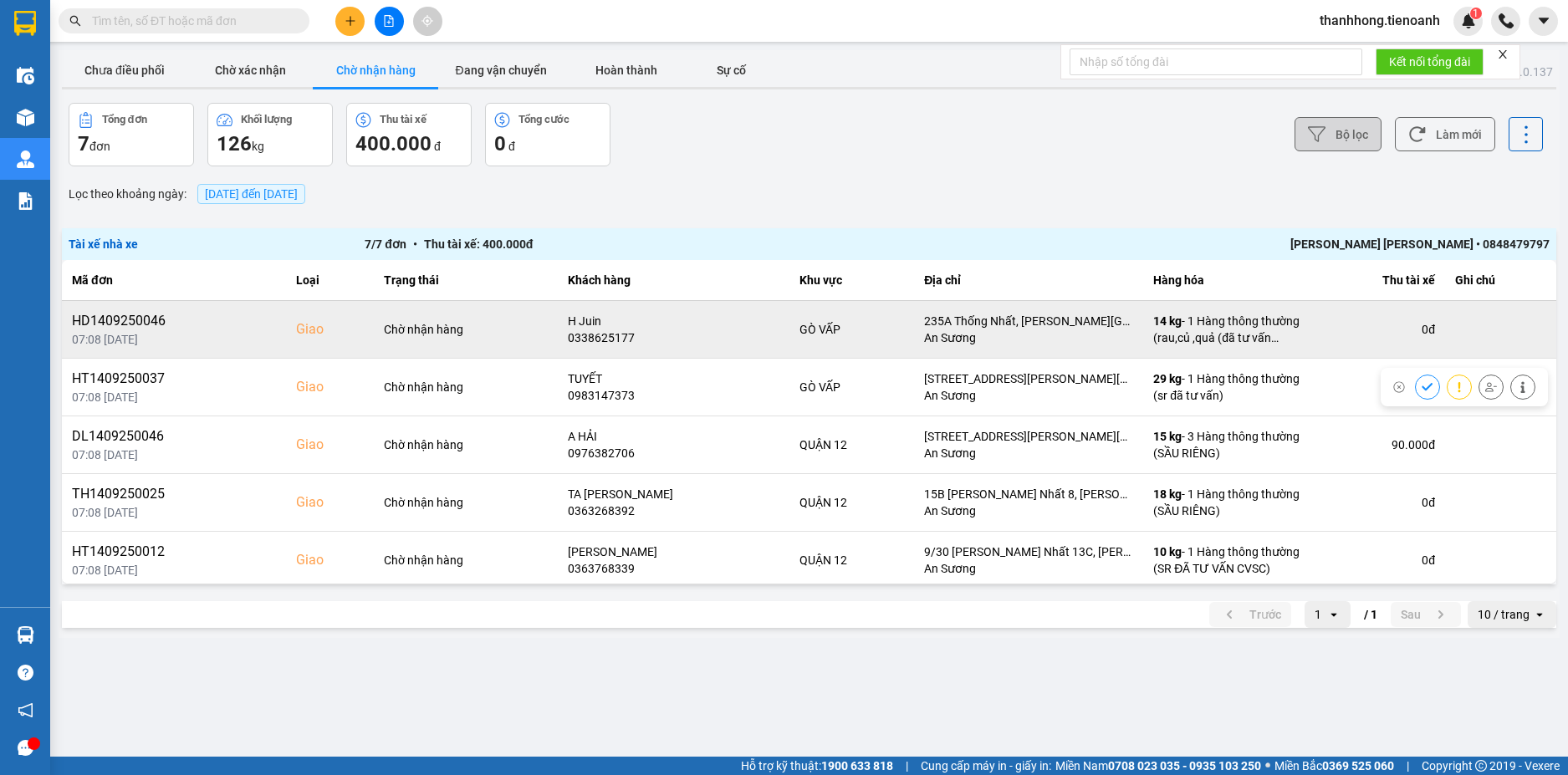
drag, startPoint x: 140, startPoint y: 382, endPoint x: 266, endPoint y: 350, distance: 130.0
click at [270, 343] on div "07:08 15/09" at bounding box center [174, 339] width 204 height 16
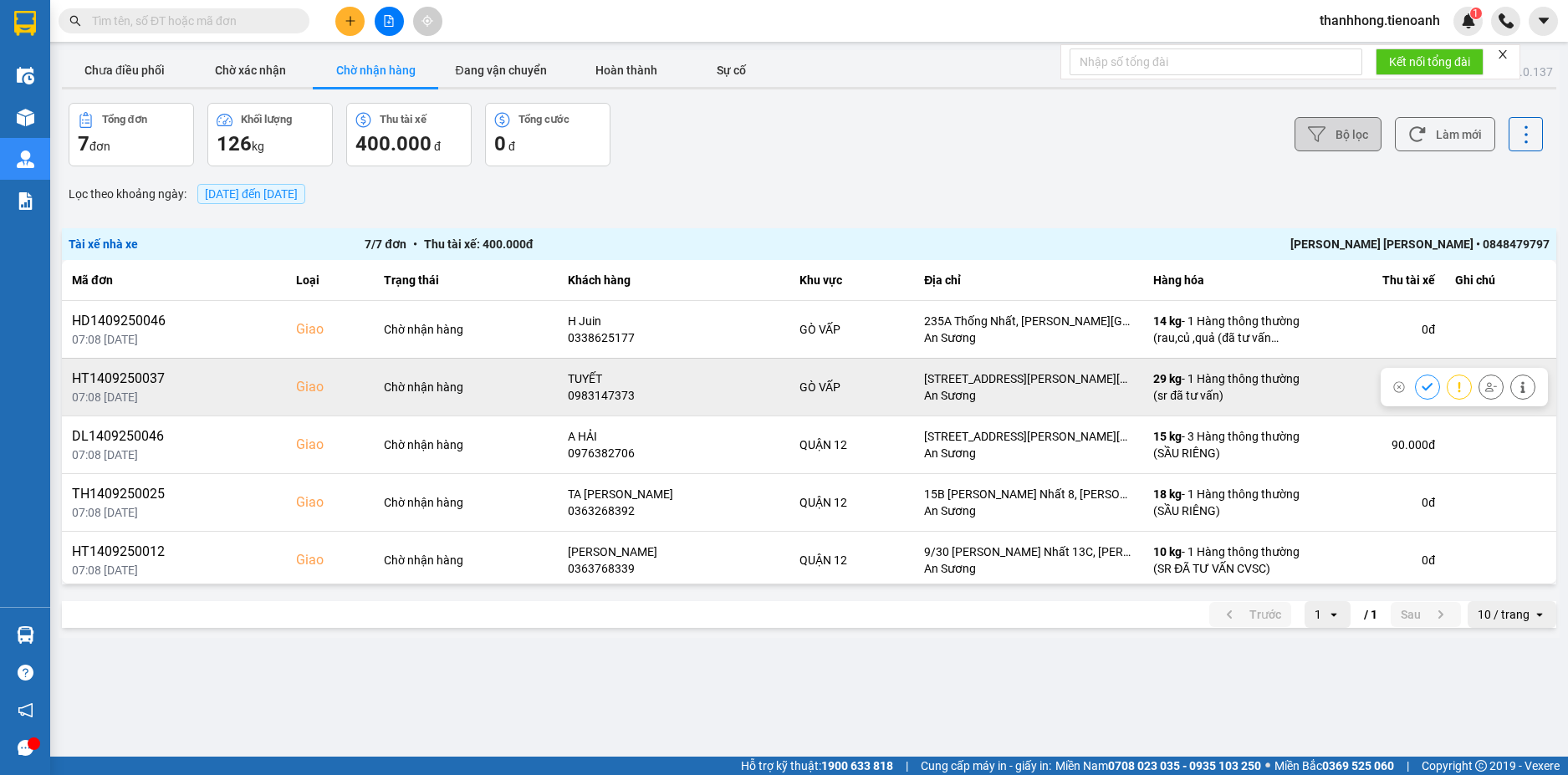
click at [149, 377] on div "HT1409250037" at bounding box center [174, 379] width 204 height 20
copy div "HT1409250037"
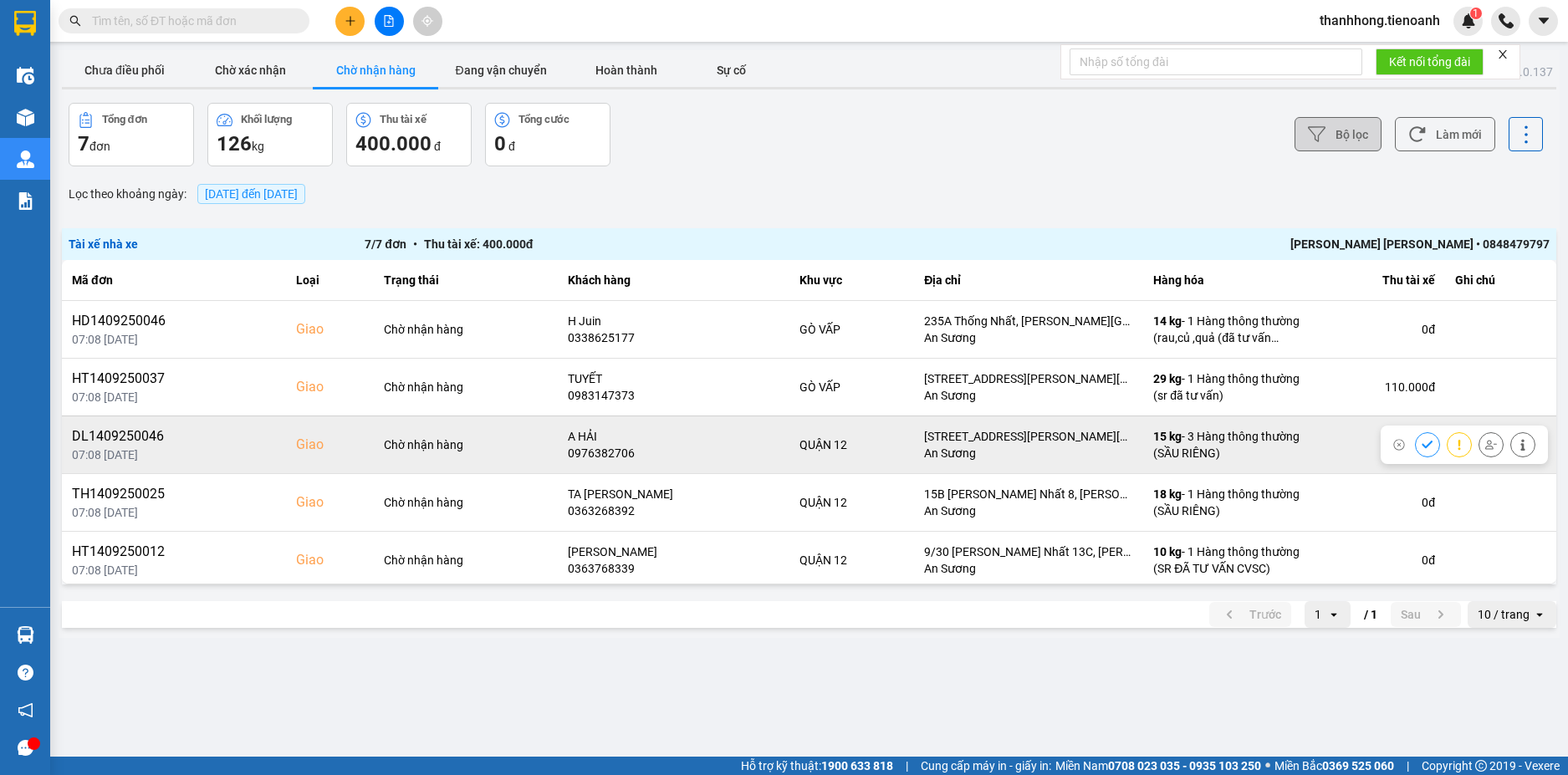
click at [130, 441] on div "DL1409250046" at bounding box center [174, 436] width 204 height 20
copy div "DL1409250046"
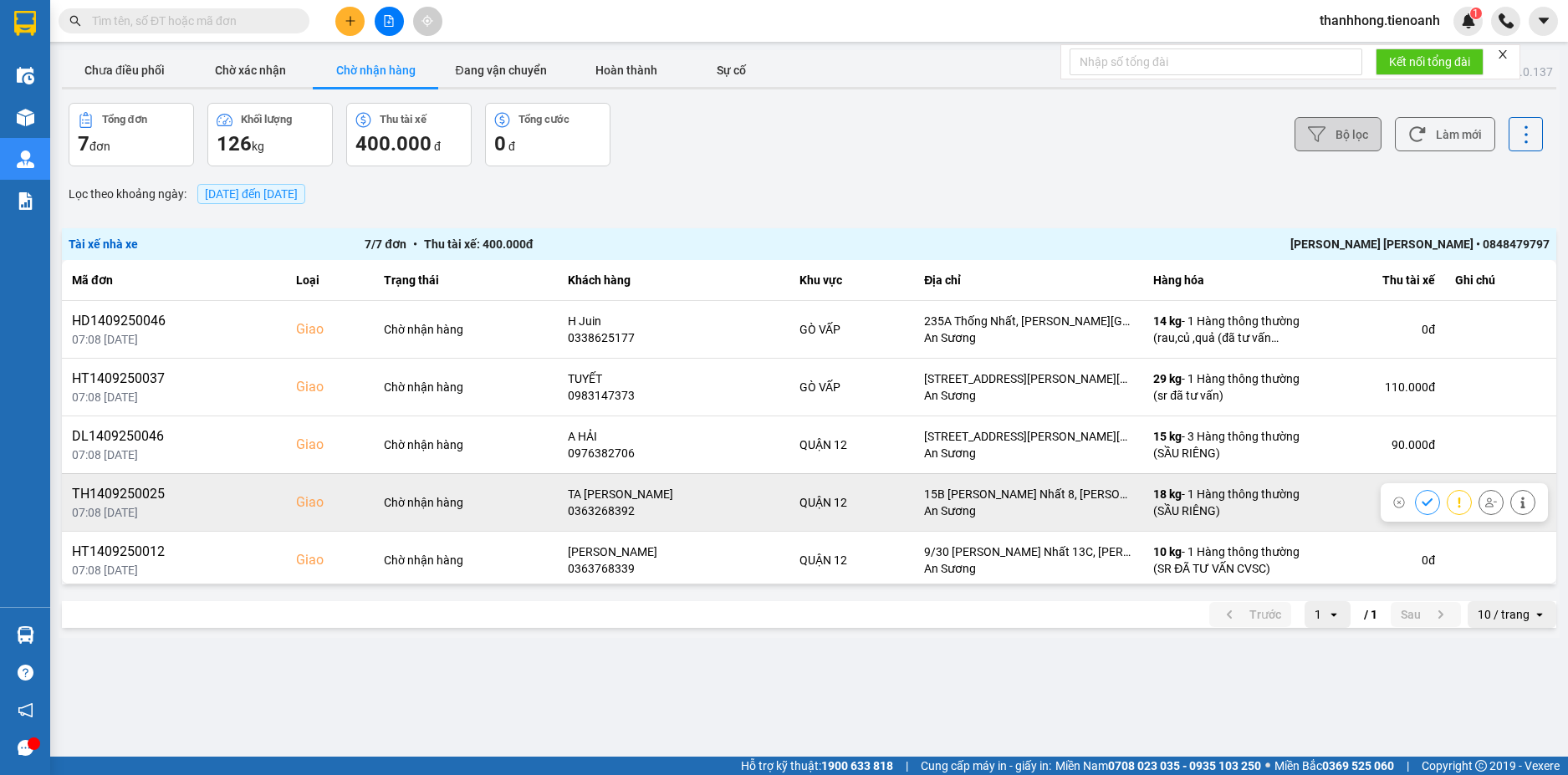
click at [128, 489] on div "TH1409250025" at bounding box center [174, 494] width 204 height 20
click at [126, 493] on div "TH1409250025" at bounding box center [174, 494] width 204 height 20
copy div "TH1409250025"
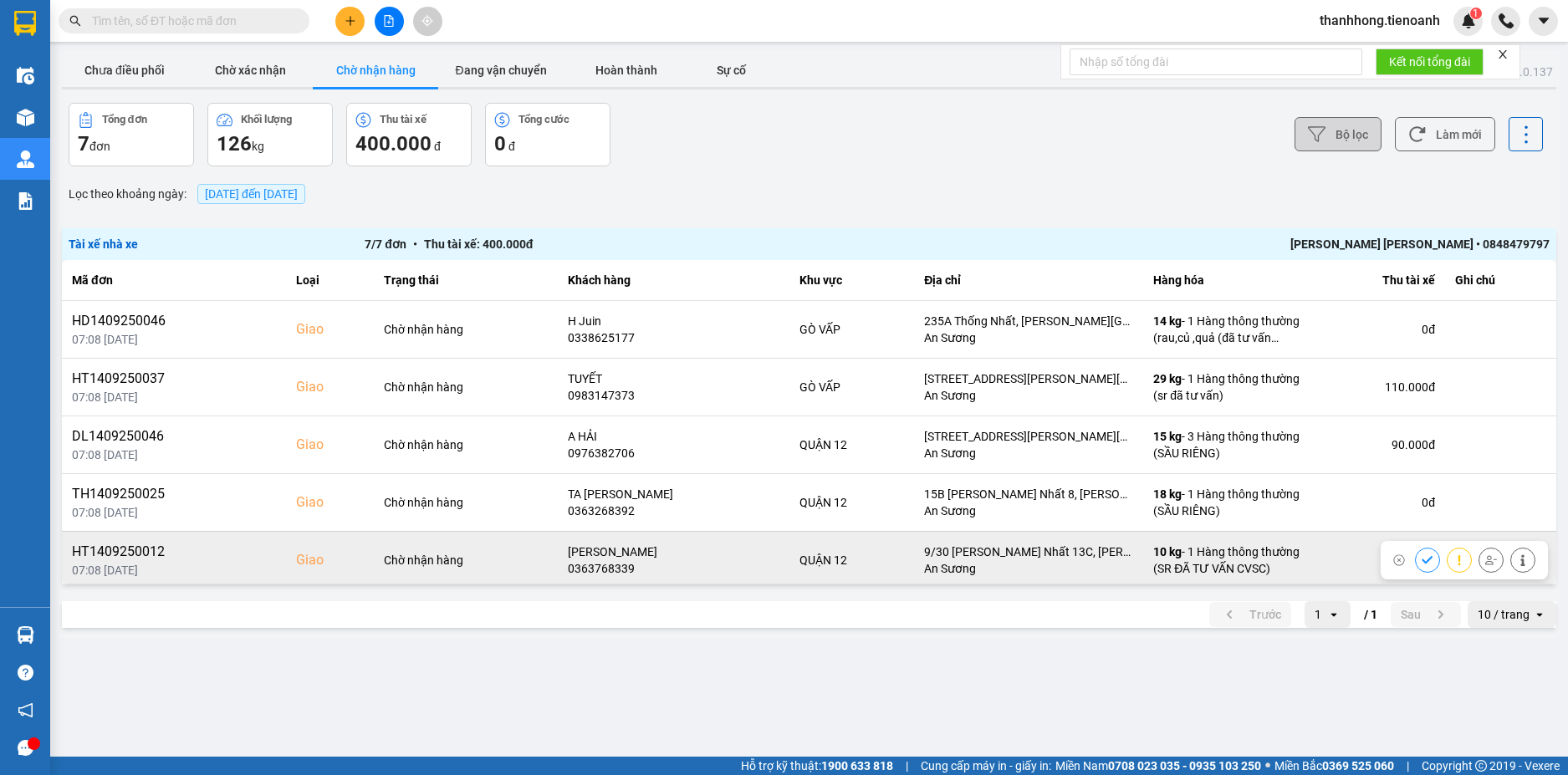
click at [123, 552] on div "HT1409250012" at bounding box center [174, 551] width 204 height 20
copy div "HT1409250012"
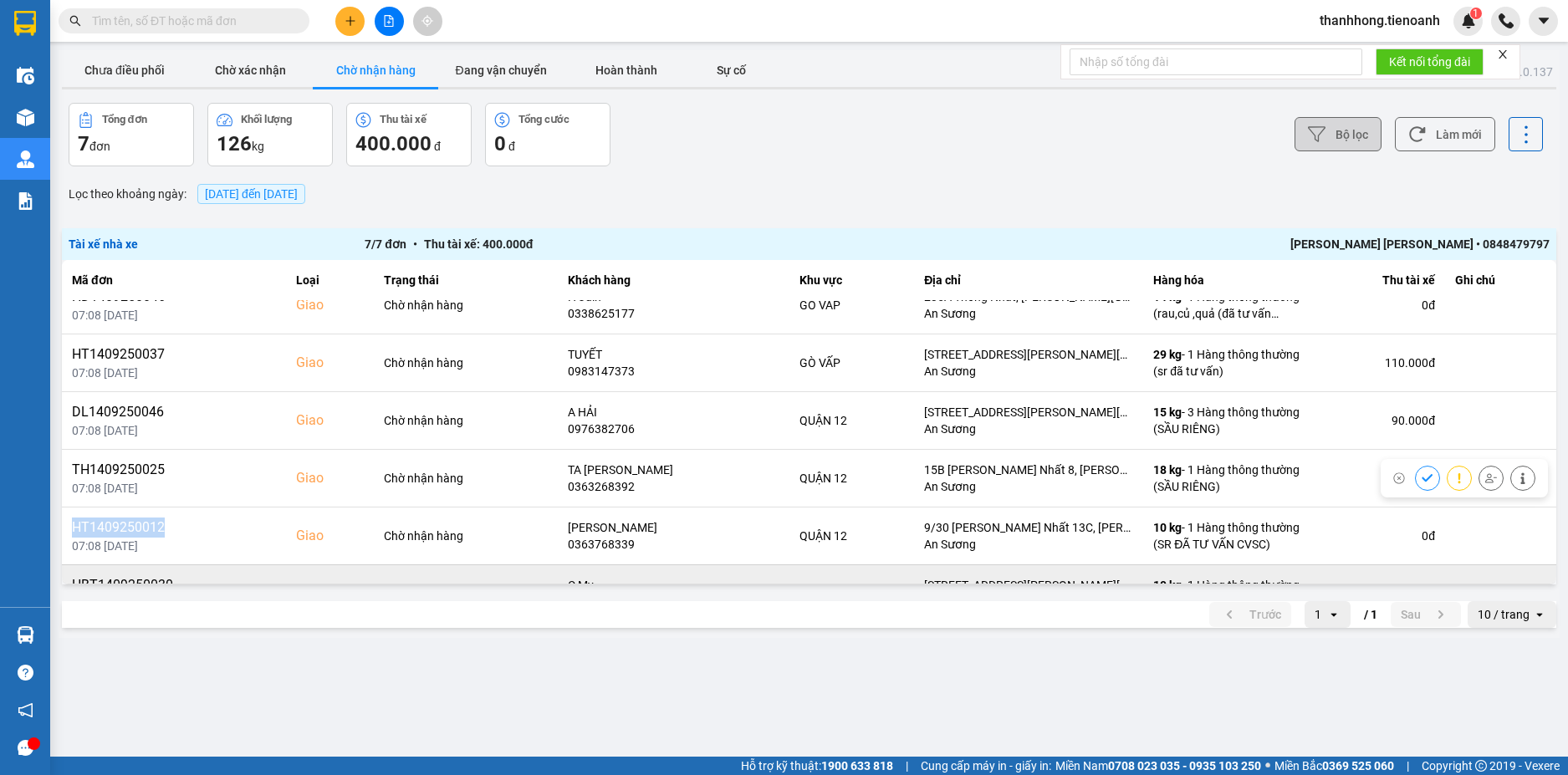
scroll to position [120, 0]
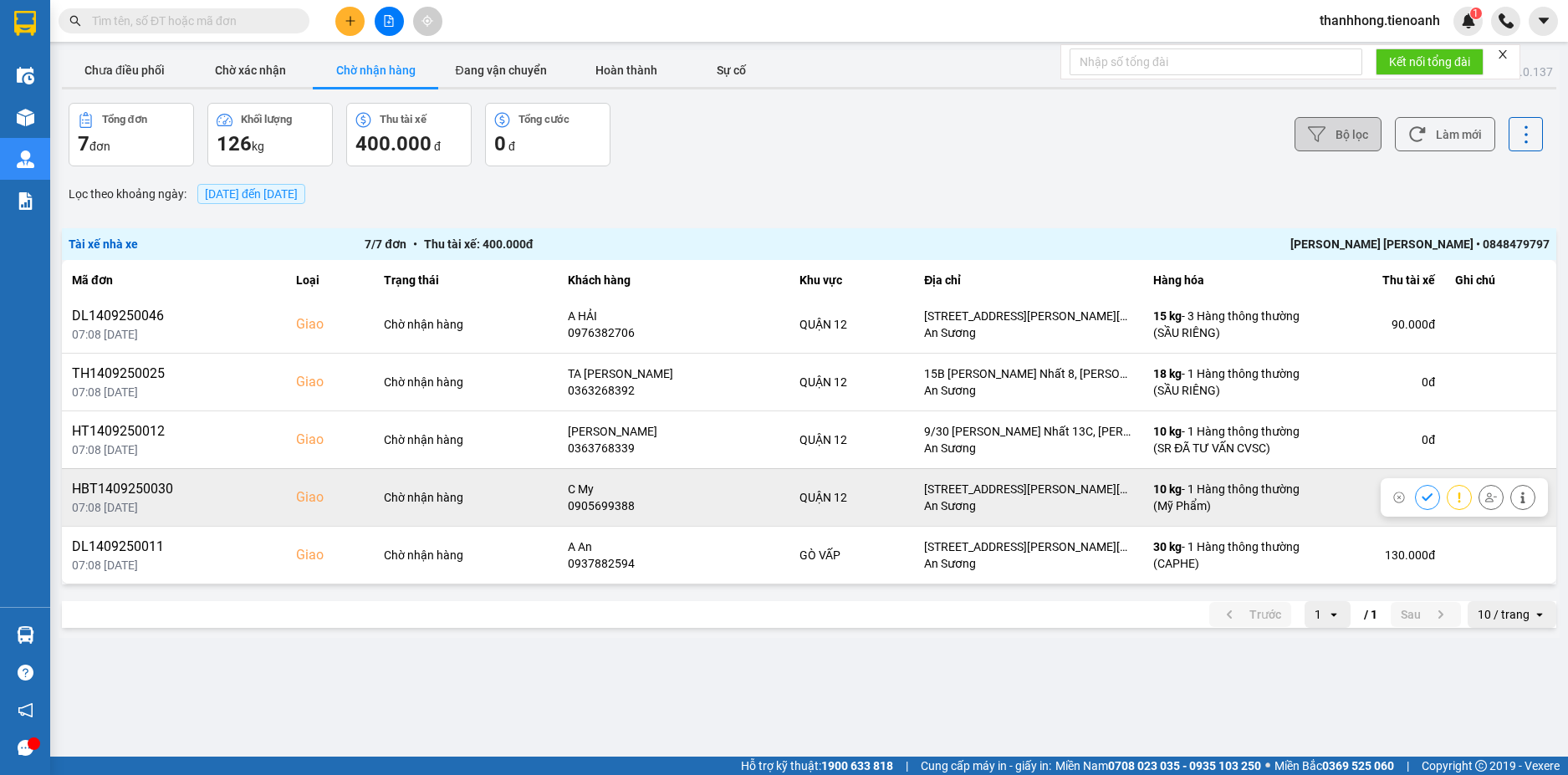
click at [148, 494] on div "HBT1409250030" at bounding box center [174, 489] width 204 height 20
copy div "HBT1409250030"
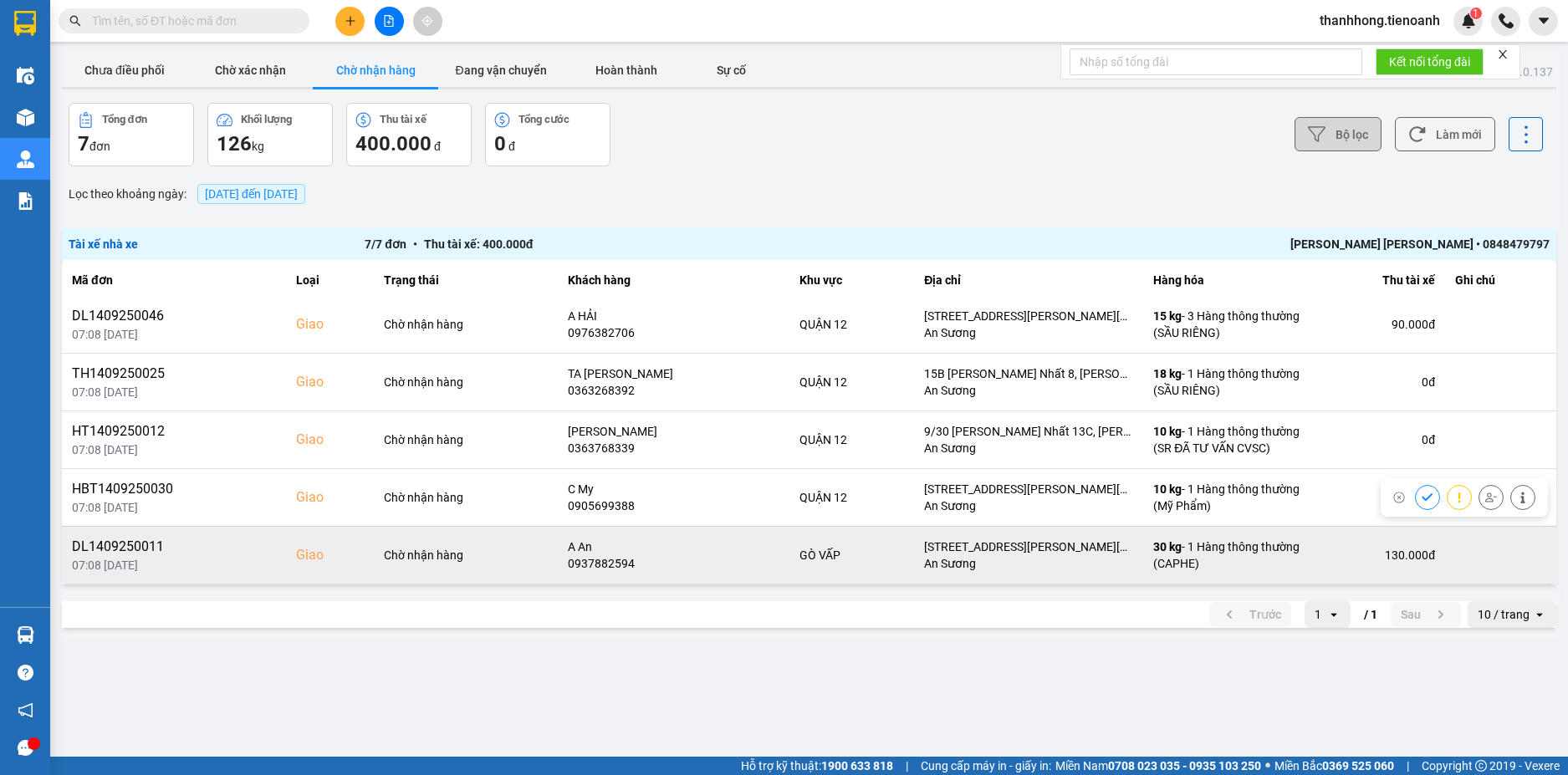
click at [148, 550] on div "DL1409250011" at bounding box center [174, 547] width 204 height 20
copy div "DL1409250011"
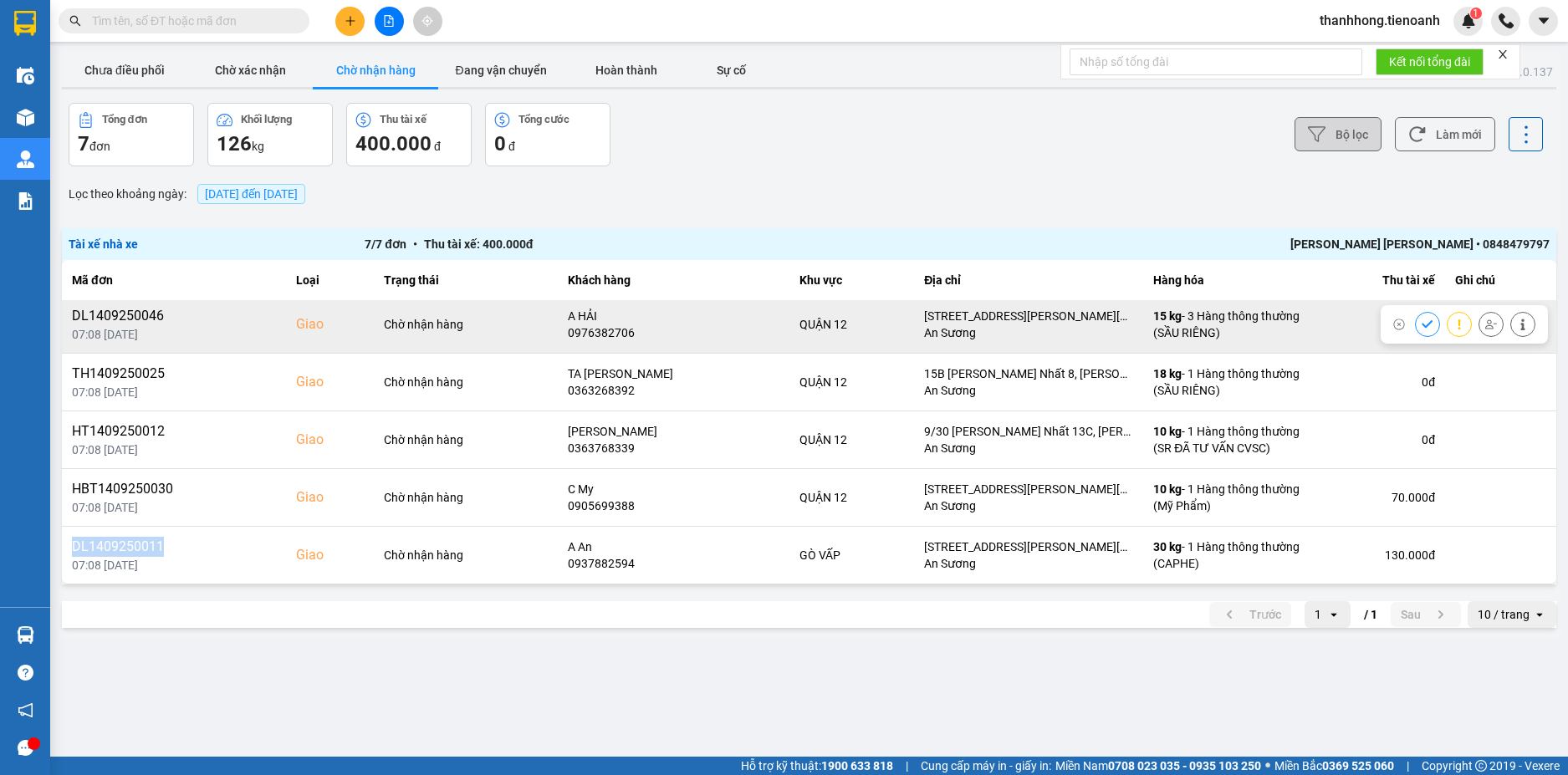
click at [1422, 324] on icon at bounding box center [1427, 325] width 12 height 12
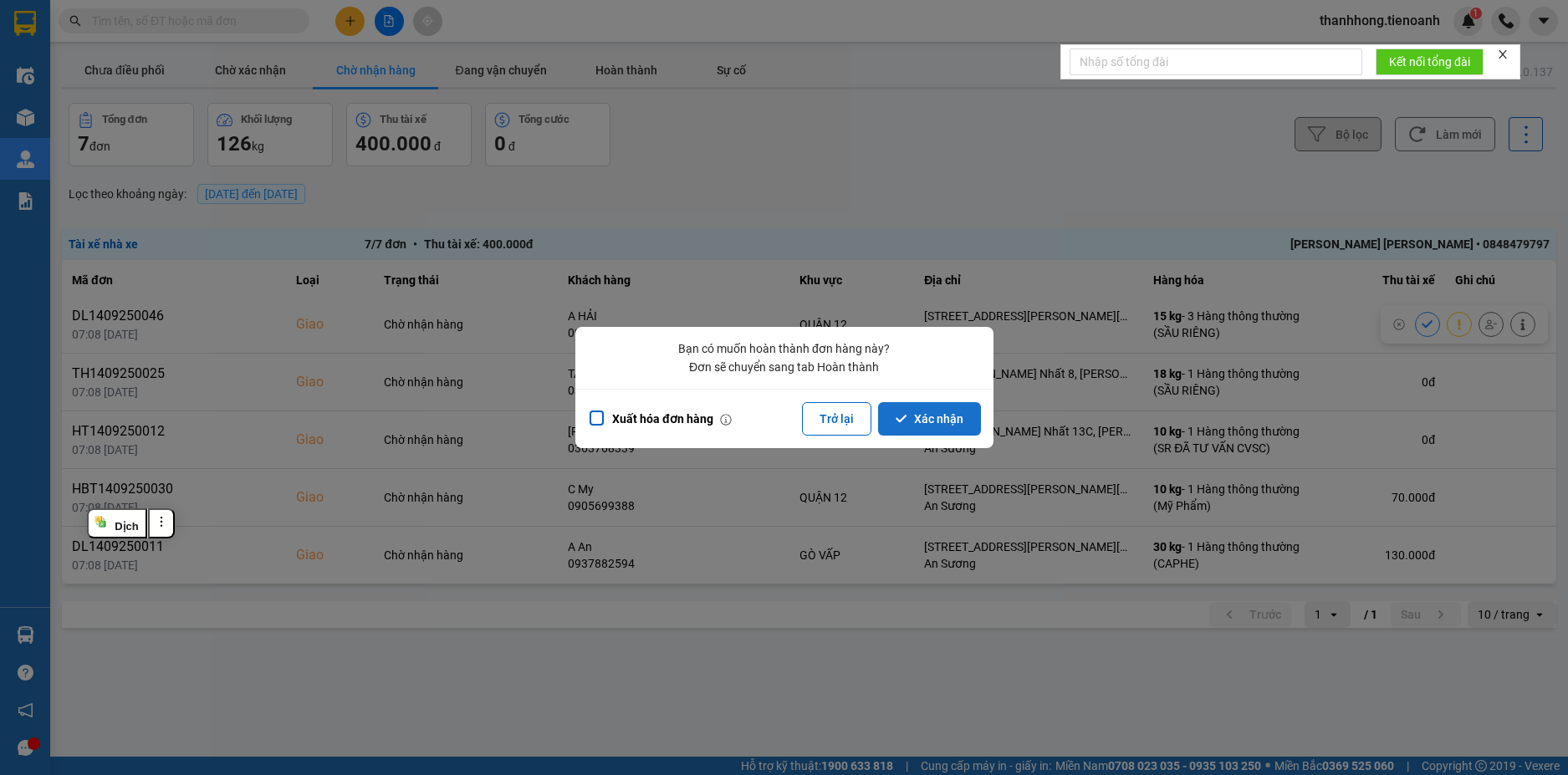
click at [938, 419] on button "Xác nhận" at bounding box center [929, 418] width 103 height 34
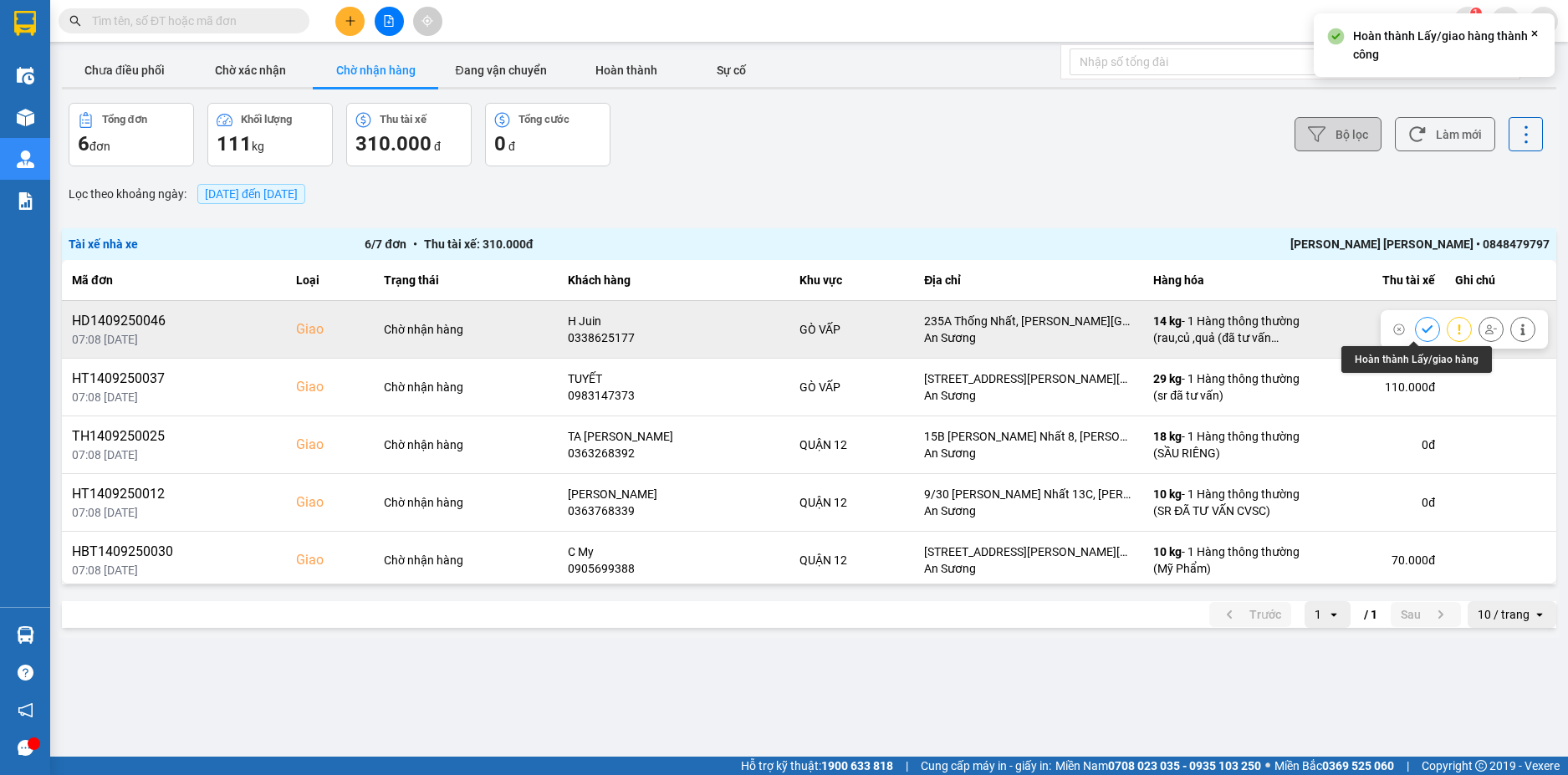
click at [1422, 331] on icon at bounding box center [1427, 330] width 12 height 12
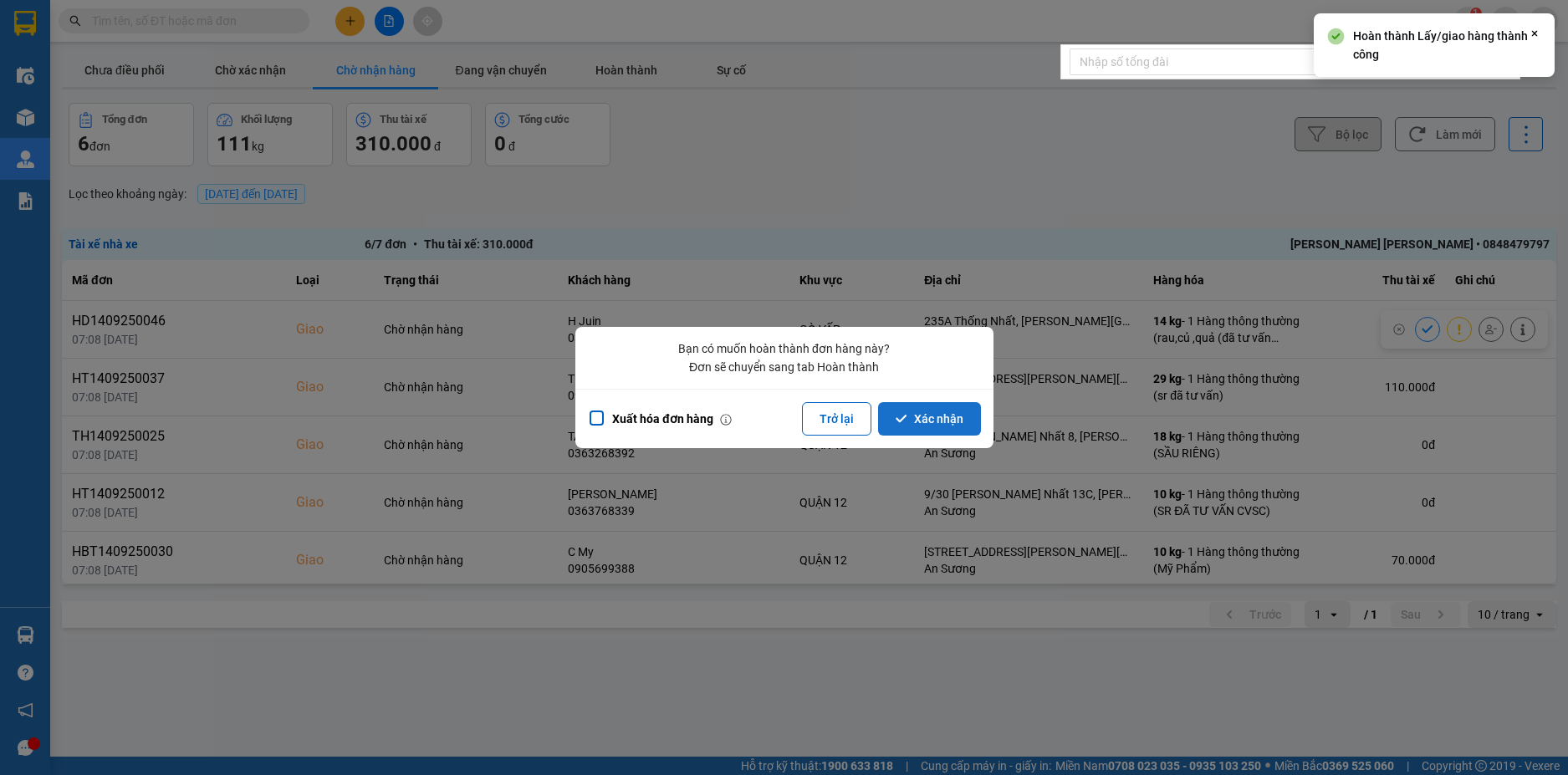
click at [885, 421] on button "Xác nhận" at bounding box center [929, 418] width 103 height 34
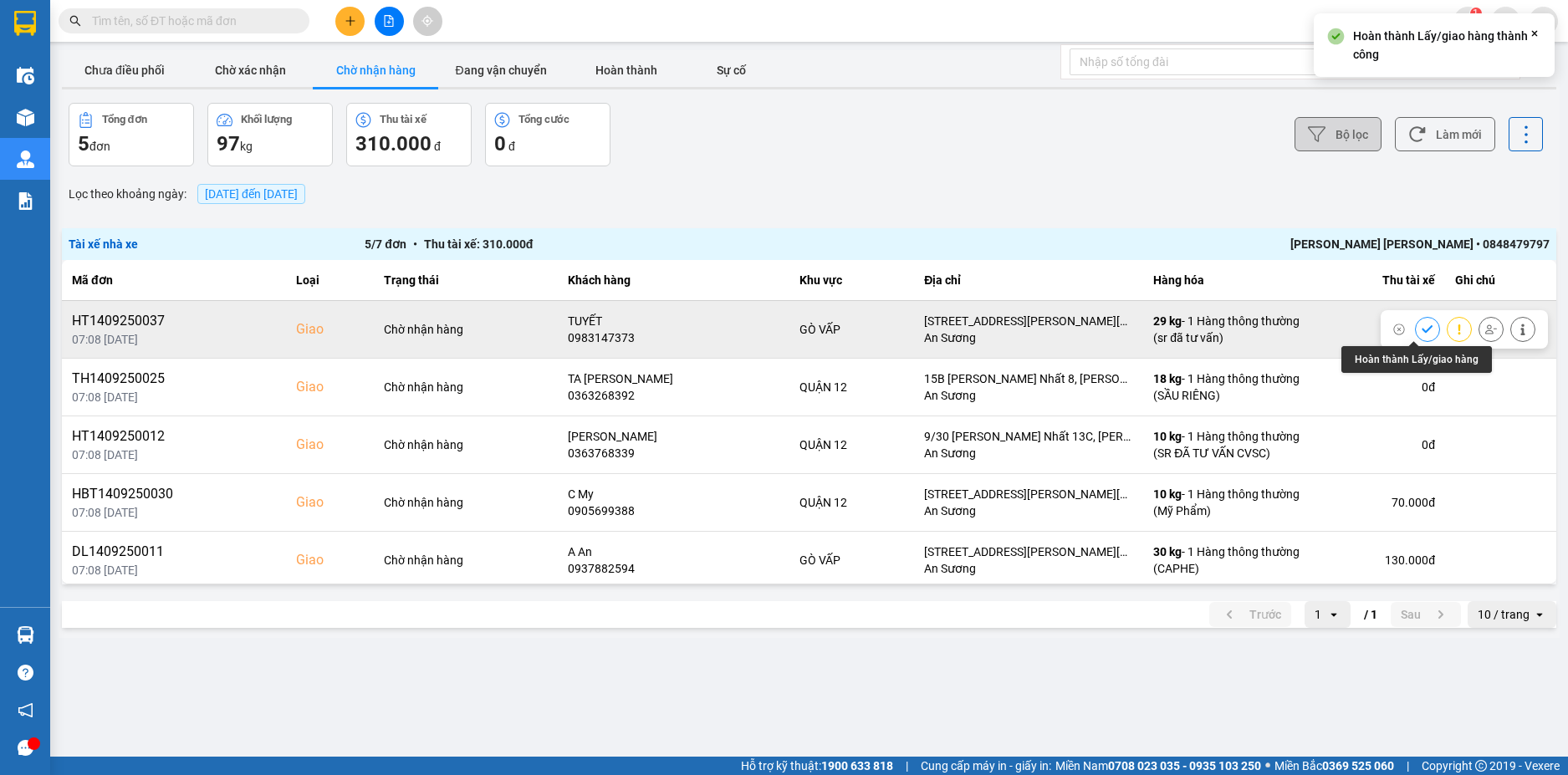
click at [1423, 332] on button at bounding box center [1427, 329] width 23 height 29
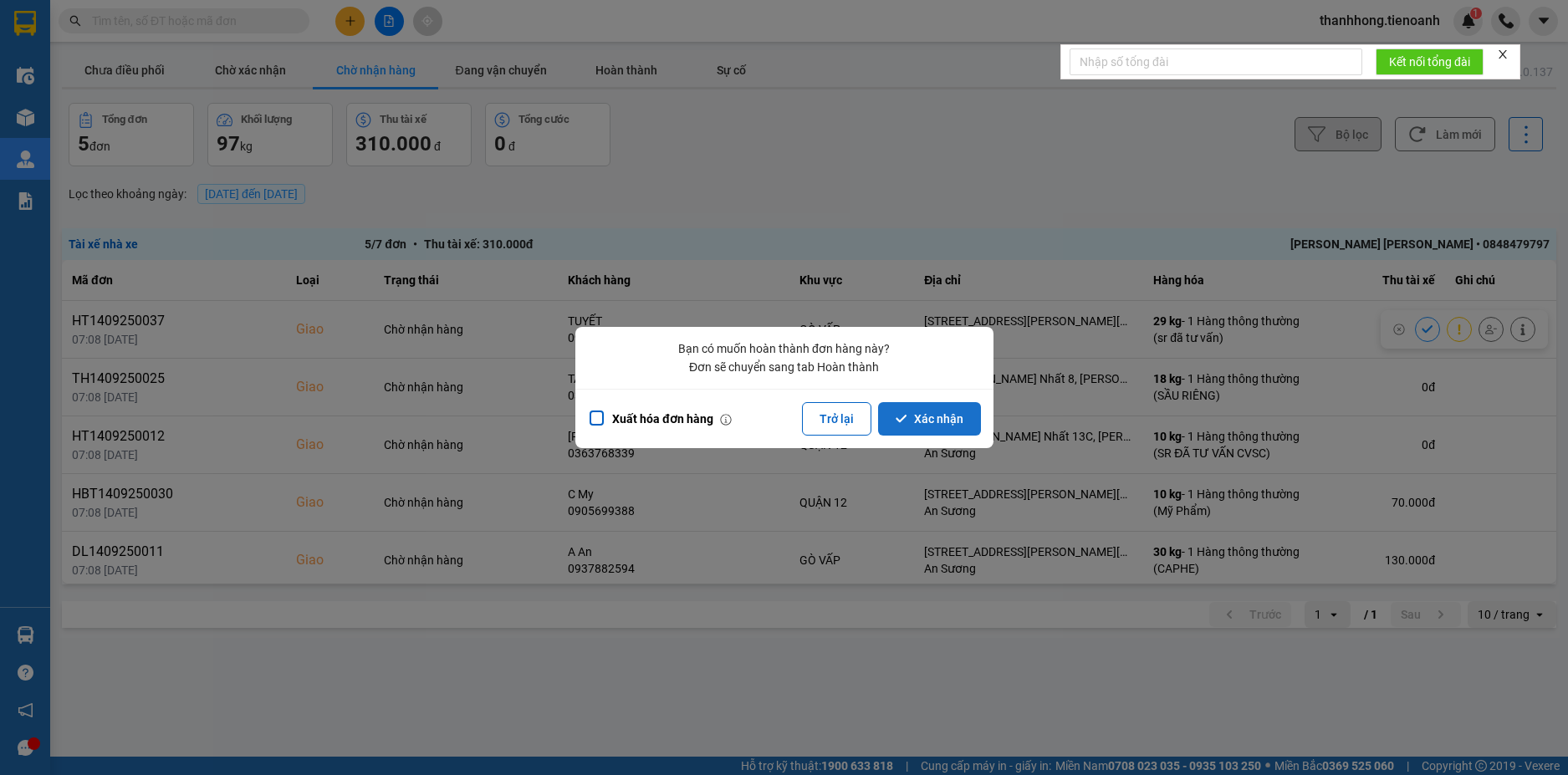
click at [901, 402] on div "Xuất hóa đơn hàng Trở lại Xác nhận" at bounding box center [784, 418] width 418 height 60
click at [918, 423] on button "Xác nhận" at bounding box center [929, 418] width 103 height 34
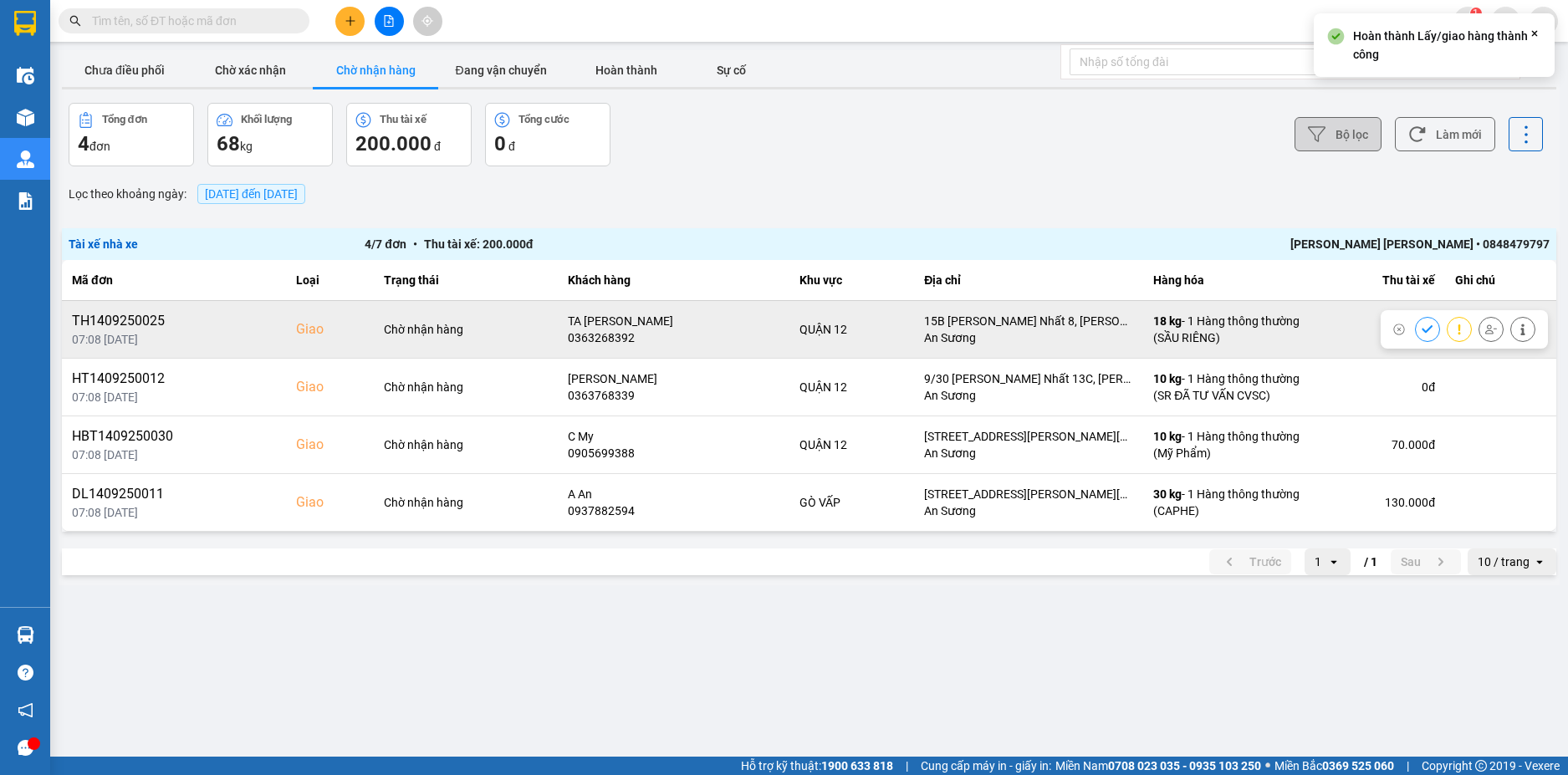
click at [1419, 328] on button at bounding box center [1427, 329] width 23 height 29
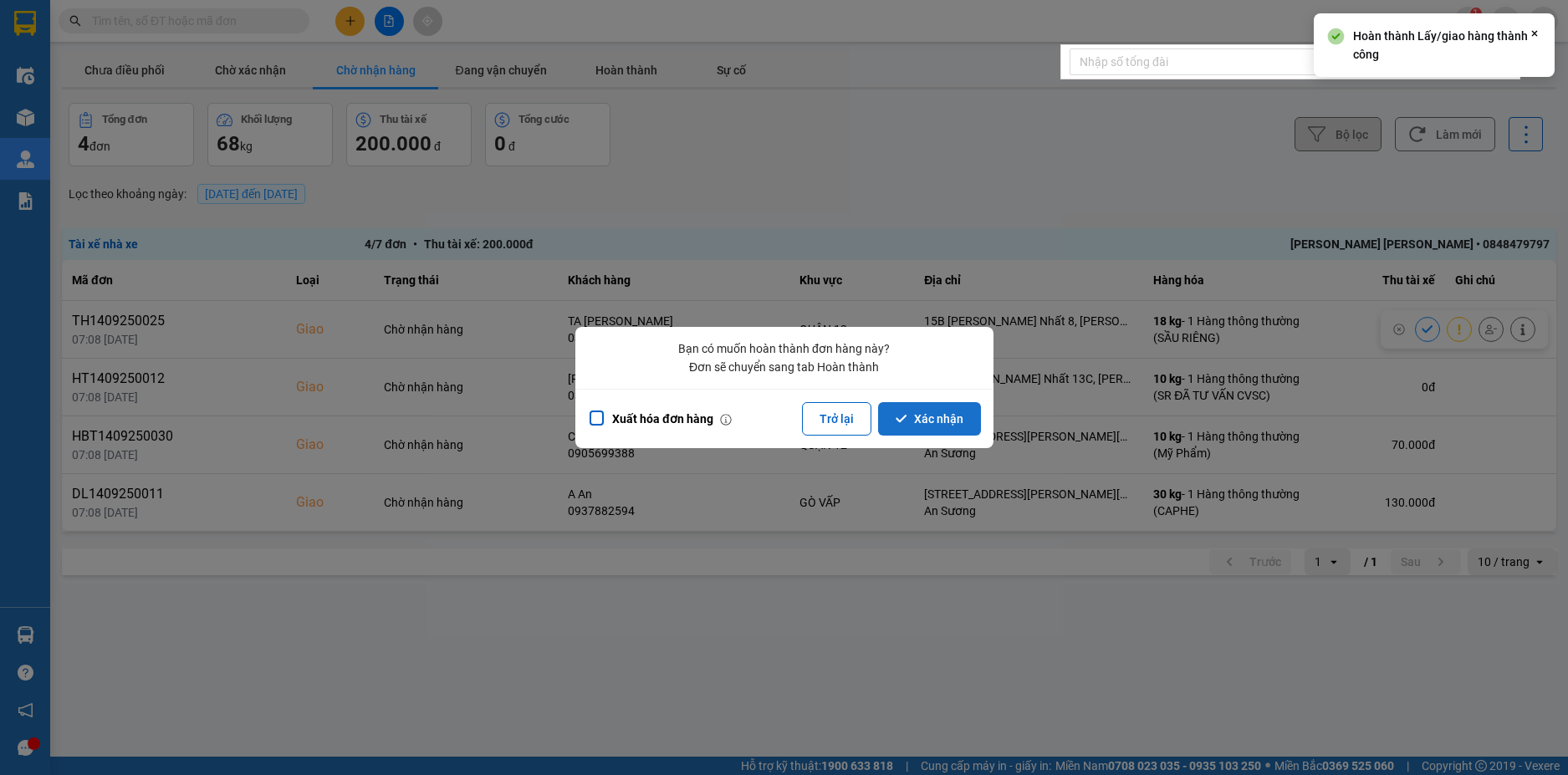
click at [937, 415] on button "Xác nhận" at bounding box center [929, 418] width 103 height 34
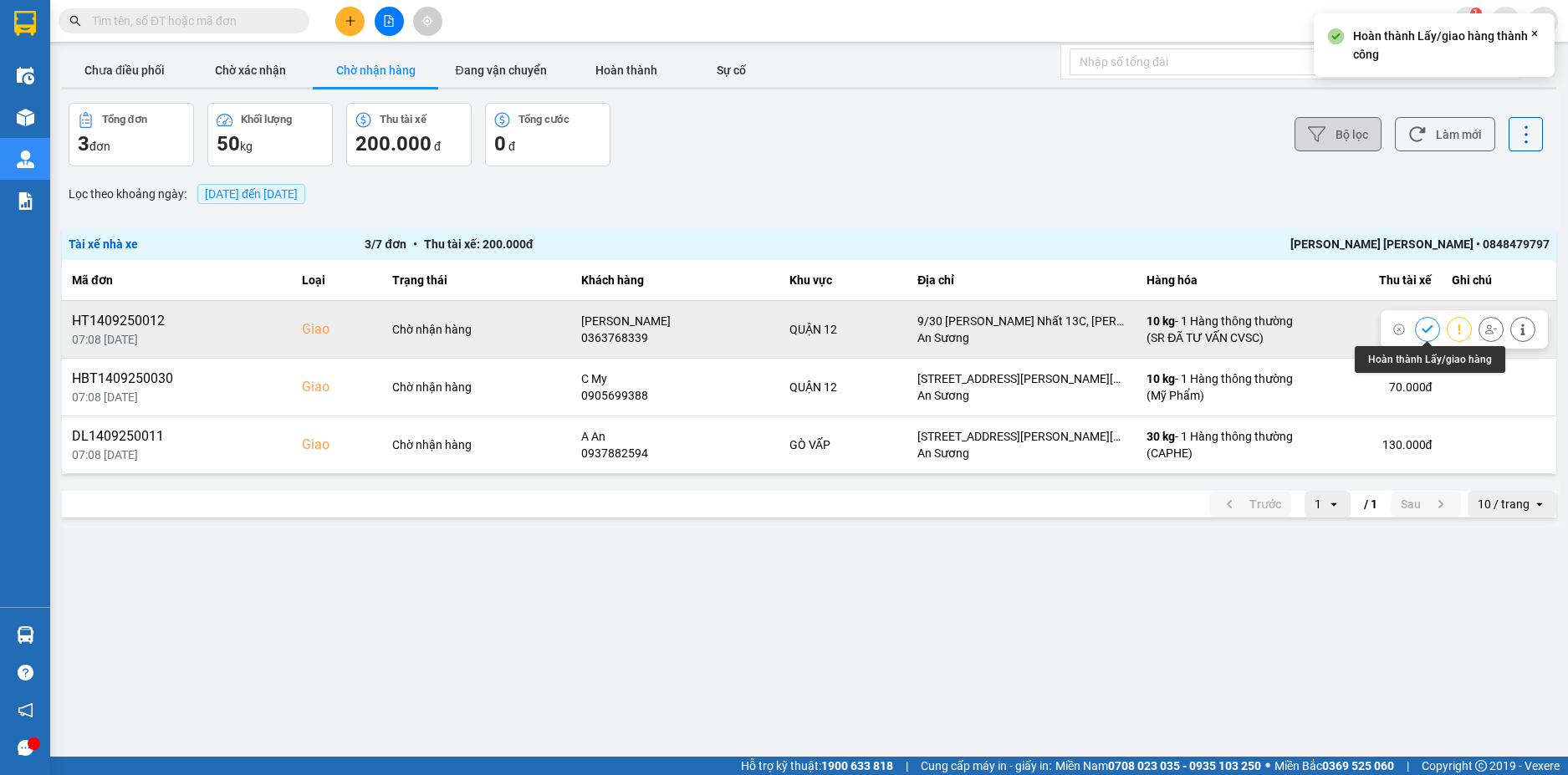
click at [1429, 337] on button at bounding box center [1427, 329] width 23 height 29
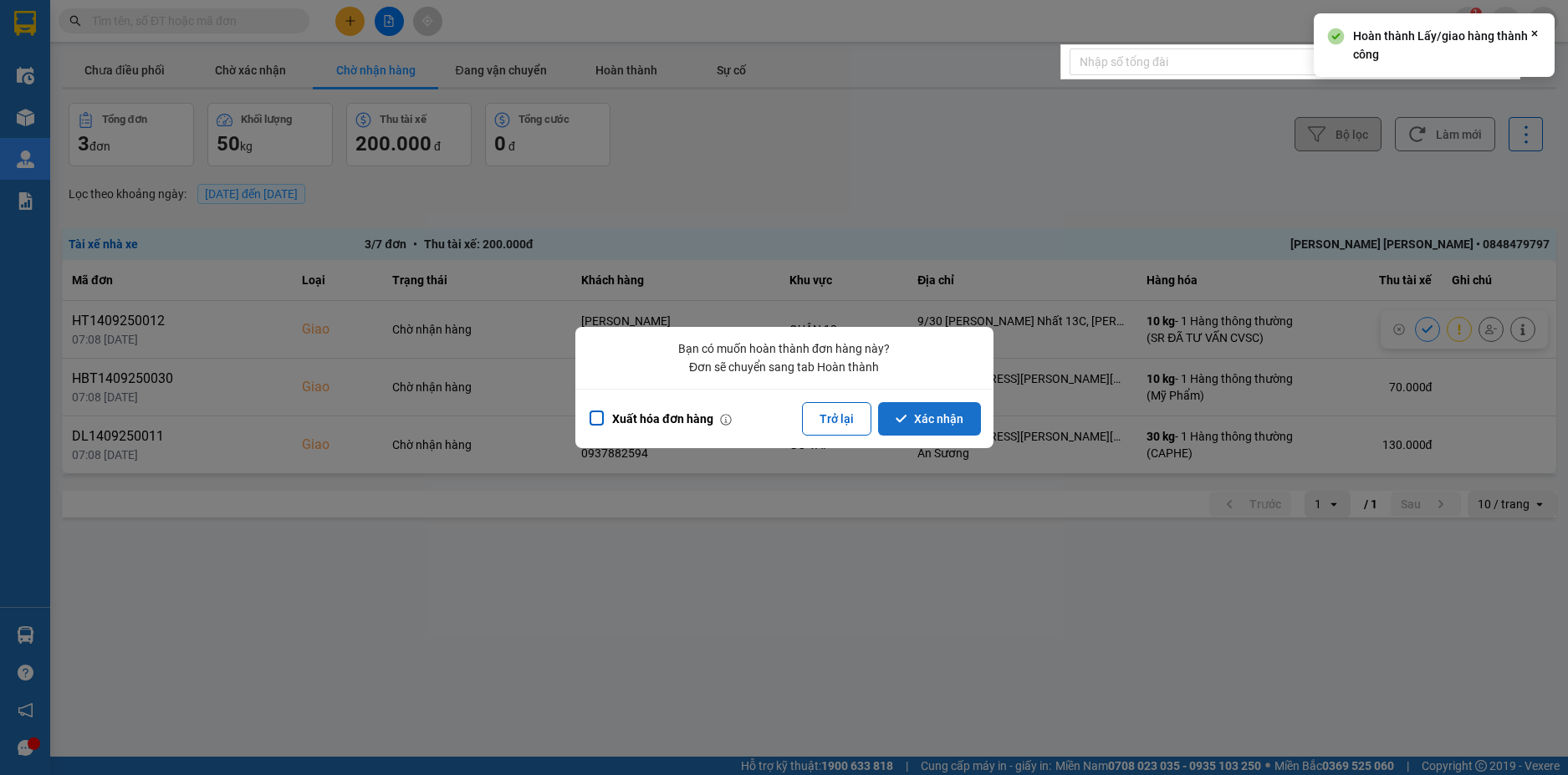
click at [944, 414] on button "Xác nhận" at bounding box center [929, 418] width 103 height 34
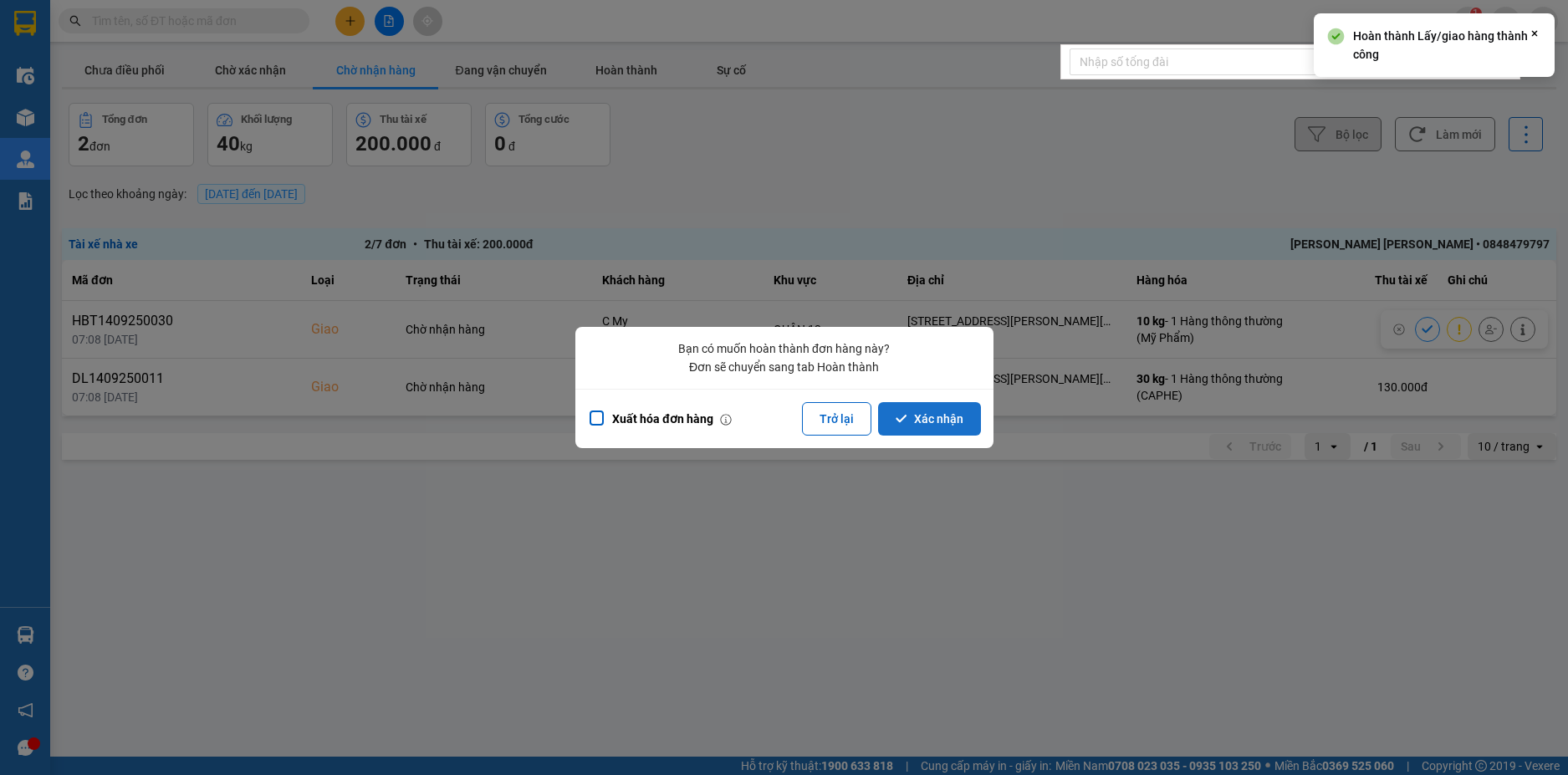
click at [957, 418] on button "Xác nhận" at bounding box center [929, 418] width 103 height 34
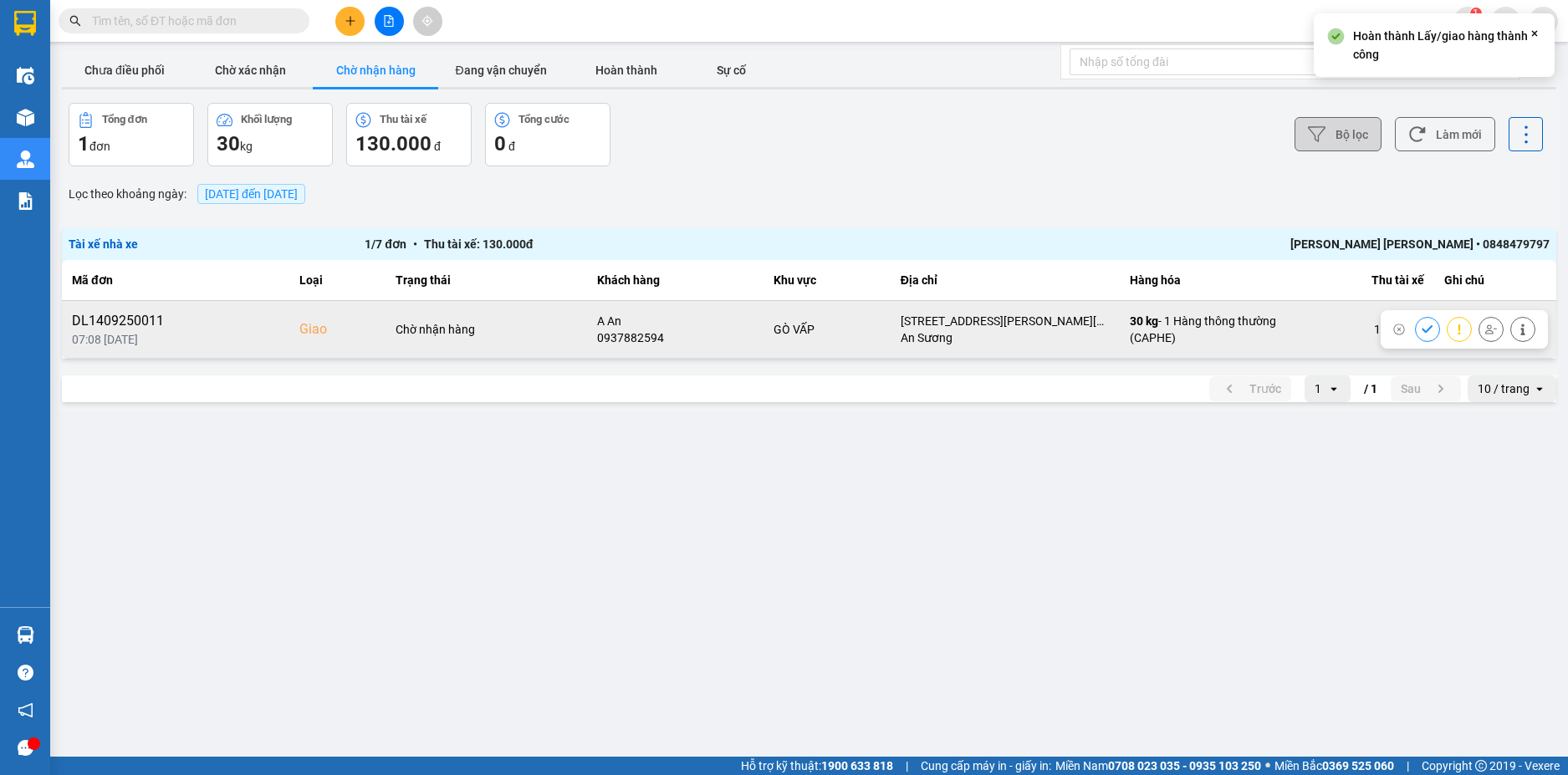
click at [1426, 337] on button at bounding box center [1427, 329] width 23 height 29
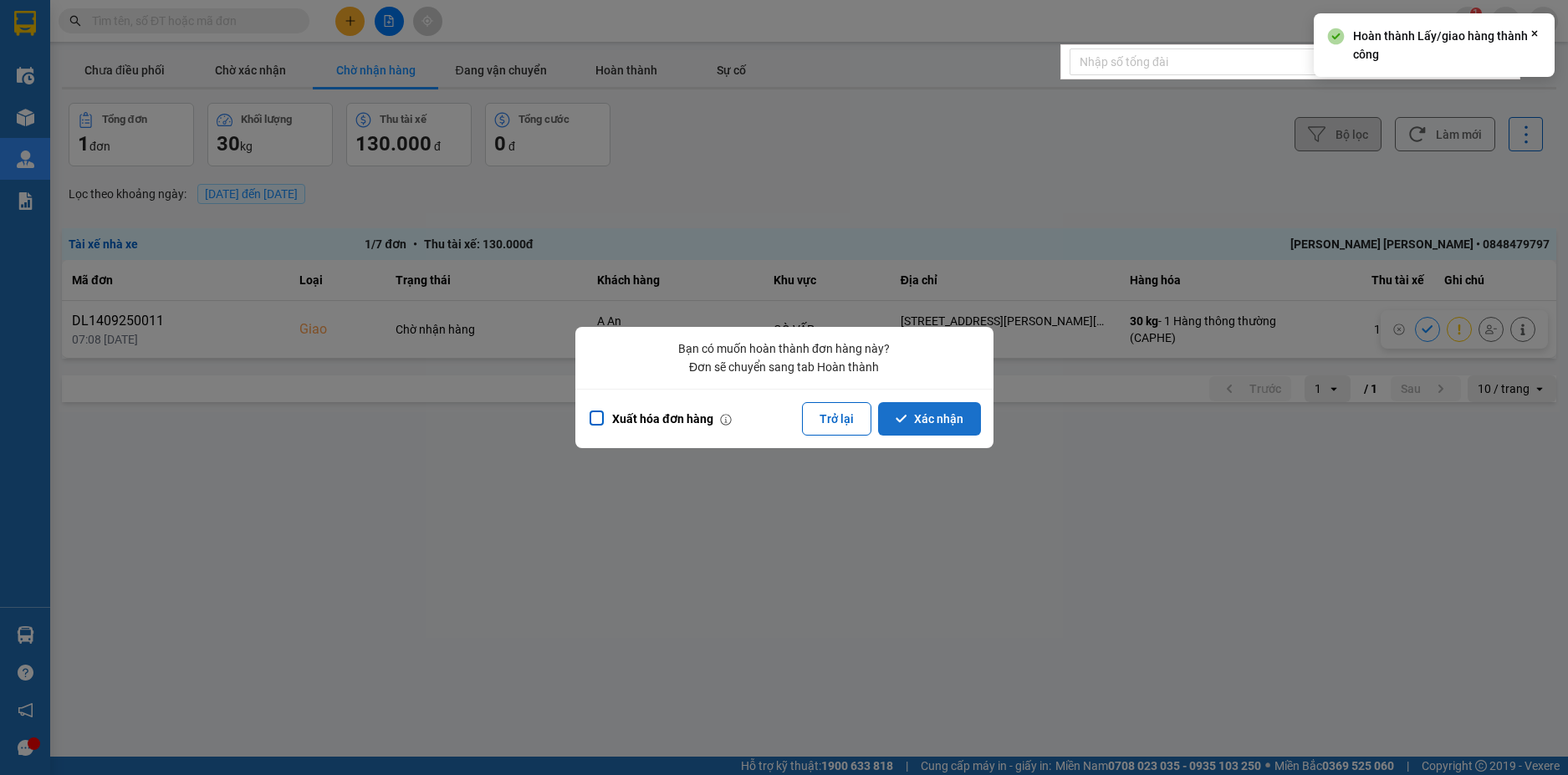
click at [970, 424] on button "Xác nhận" at bounding box center [929, 418] width 103 height 34
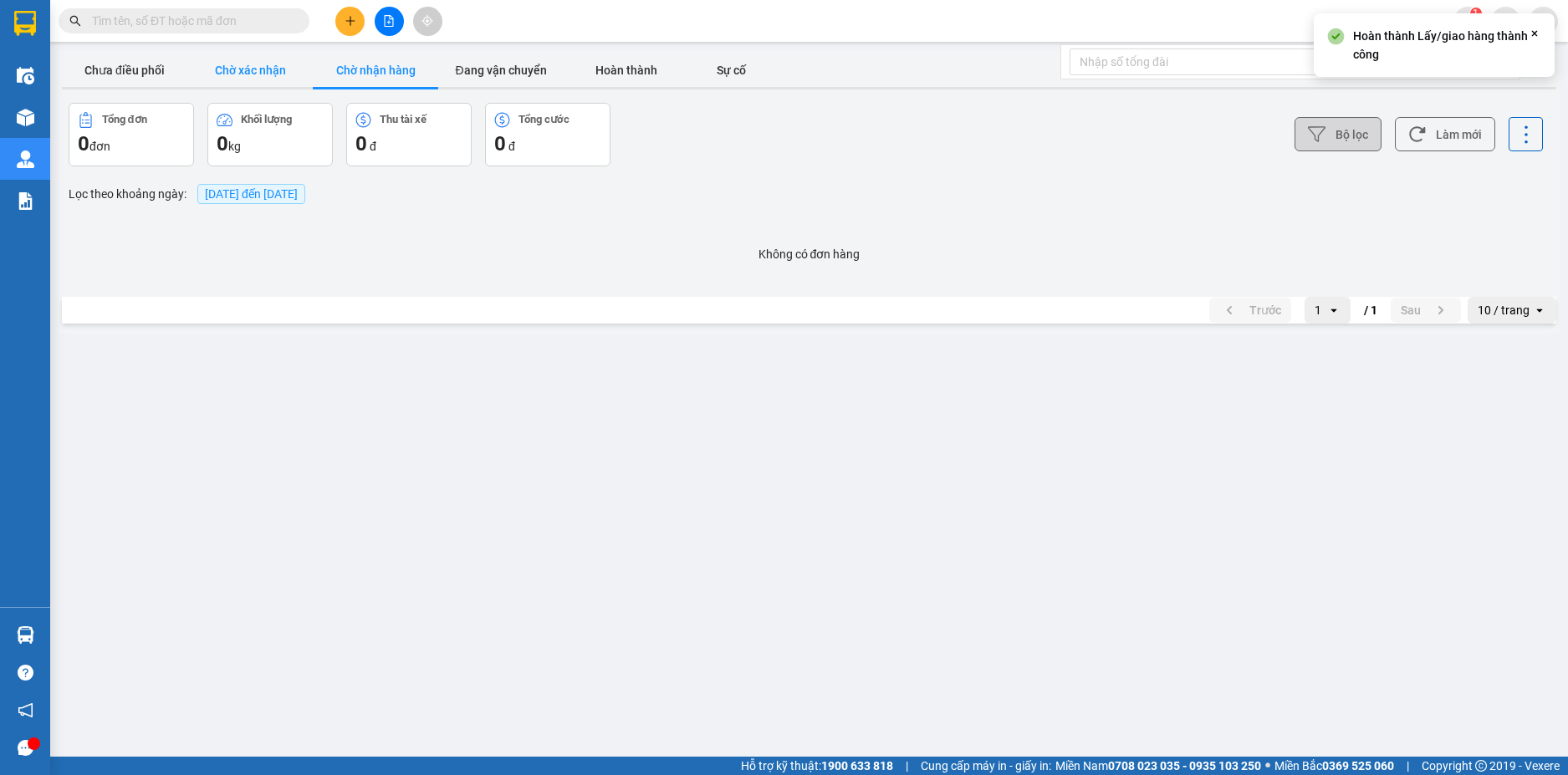
click at [257, 85] on button "Chờ xác nhận" at bounding box center [250, 70] width 125 height 34
click at [150, 81] on button "Chưa điều phối" at bounding box center [124, 70] width 125 height 34
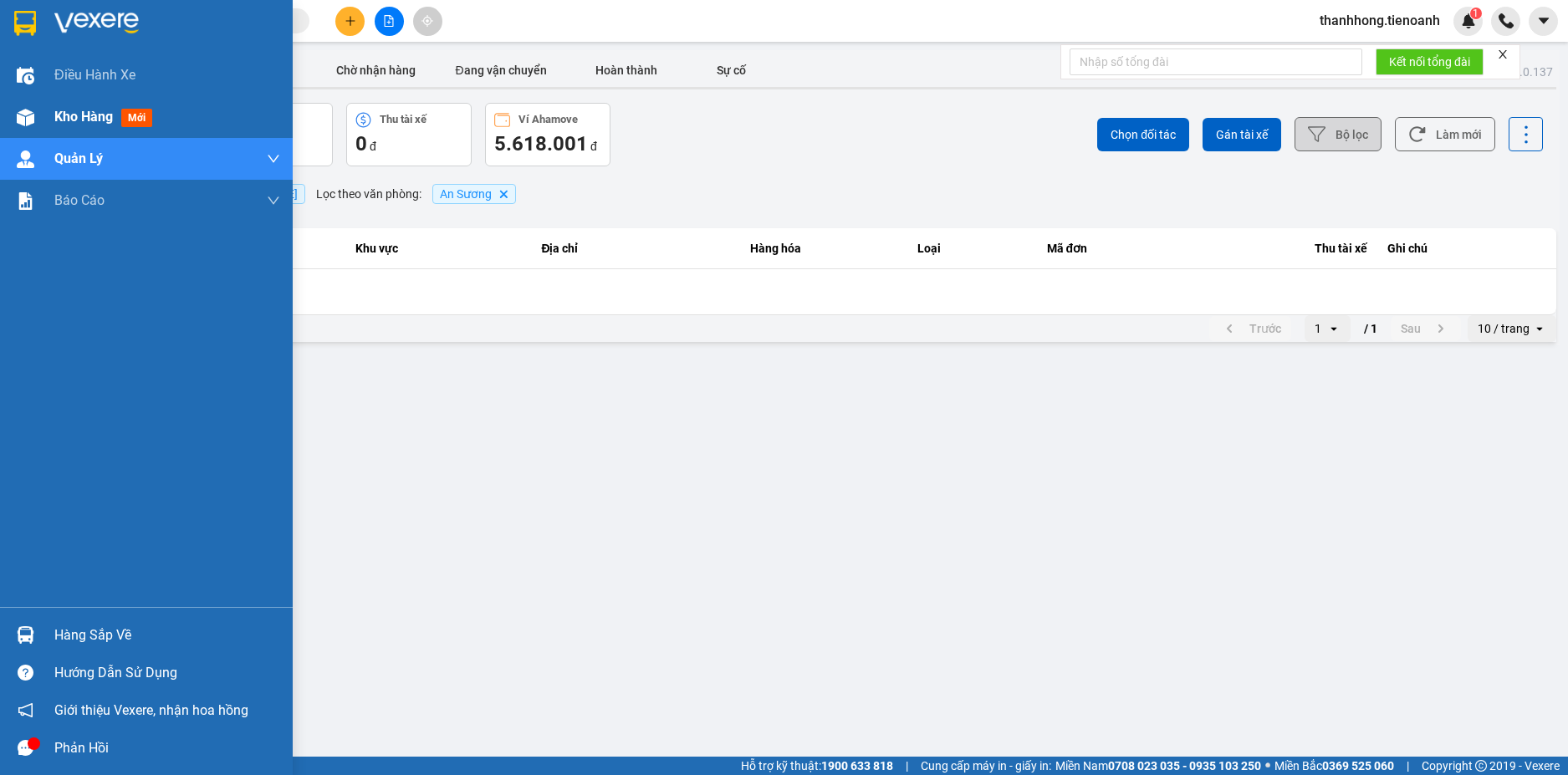
click at [48, 137] on div "Kho hàng mới" at bounding box center [146, 117] width 293 height 41
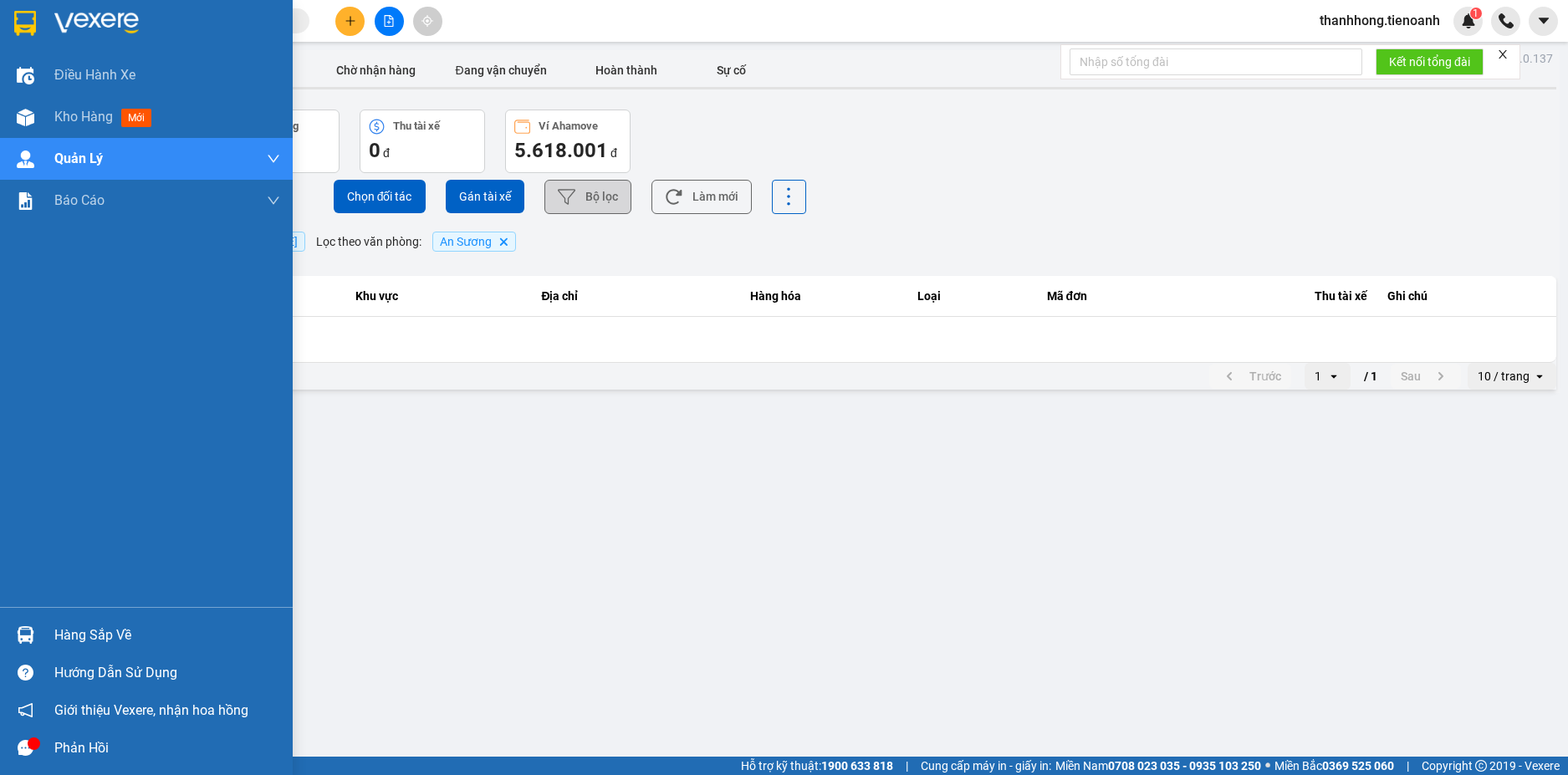
click at [54, 131] on div "Kho hàng mới" at bounding box center [167, 117] width 226 height 41
click at [74, 121] on span "Kho hàng" at bounding box center [83, 117] width 59 height 15
click at [74, 122] on span "Kho hàng" at bounding box center [83, 117] width 59 height 15
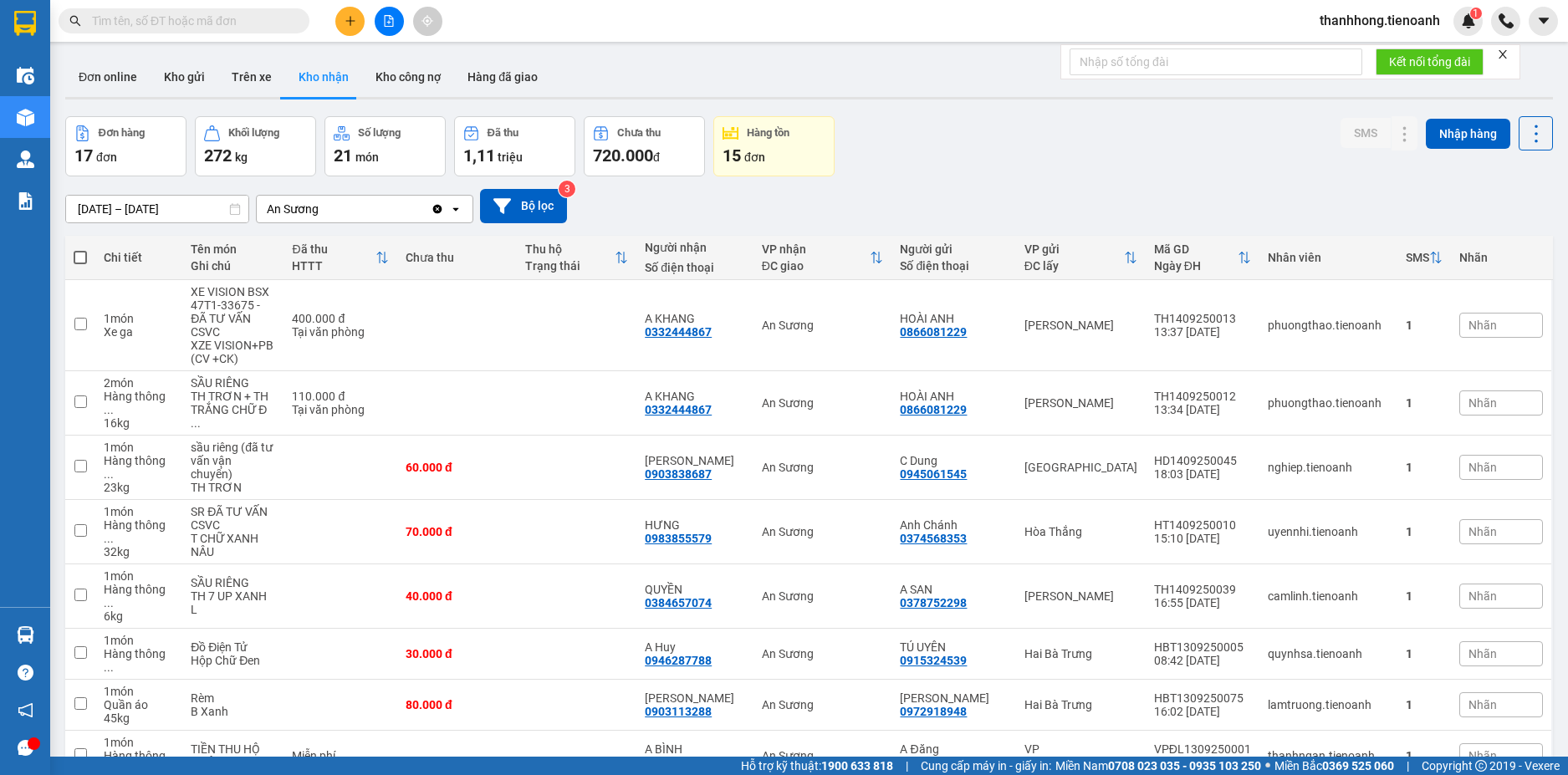
click at [977, 127] on div "Đơn hàng 17 đơn Khối lượng 272 kg Số lượng 21 món Đã thu 1,11 triệu Chưa thu 72…" at bounding box center [809, 147] width 1487 height 60
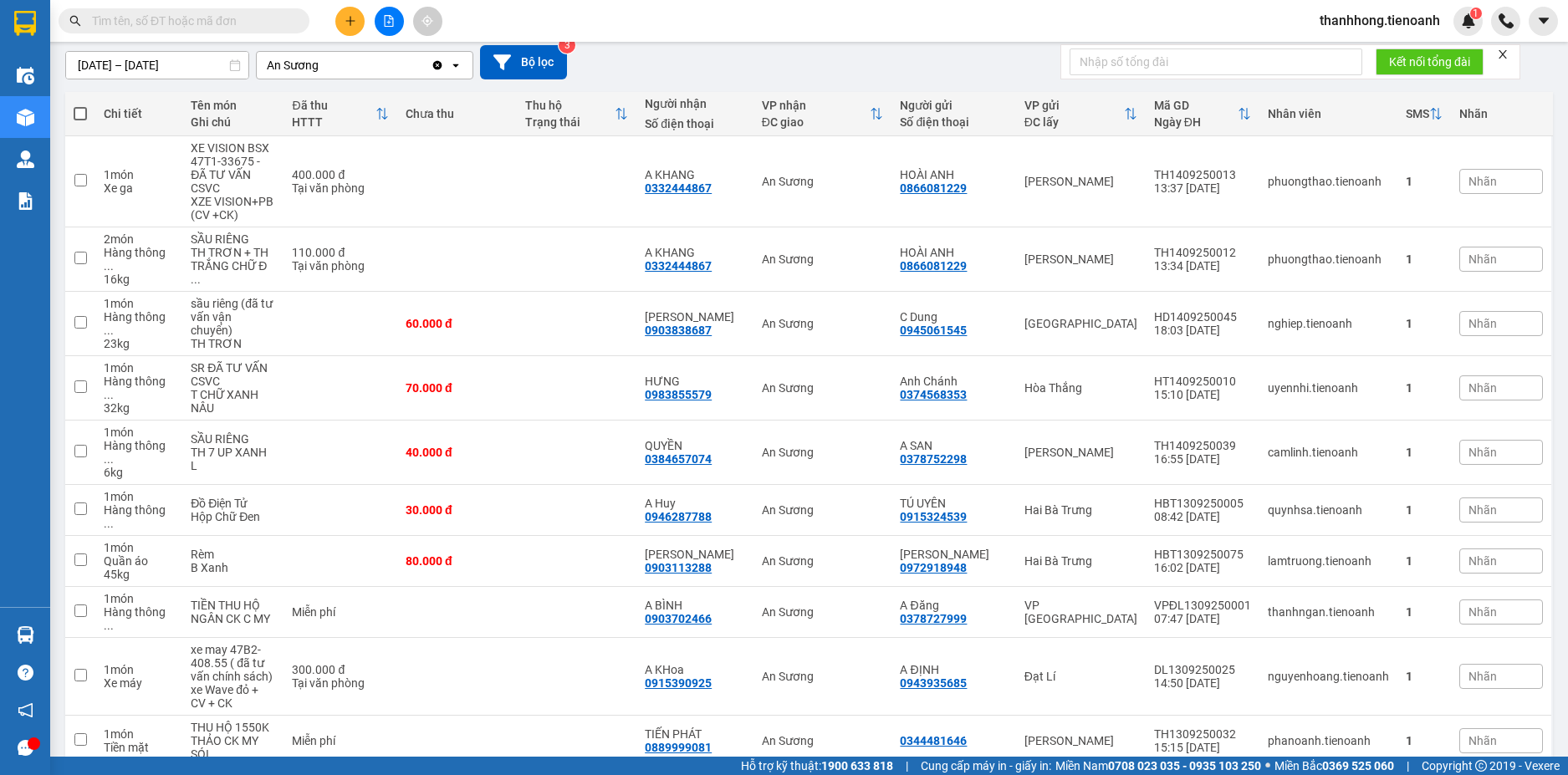
scroll to position [155, 0]
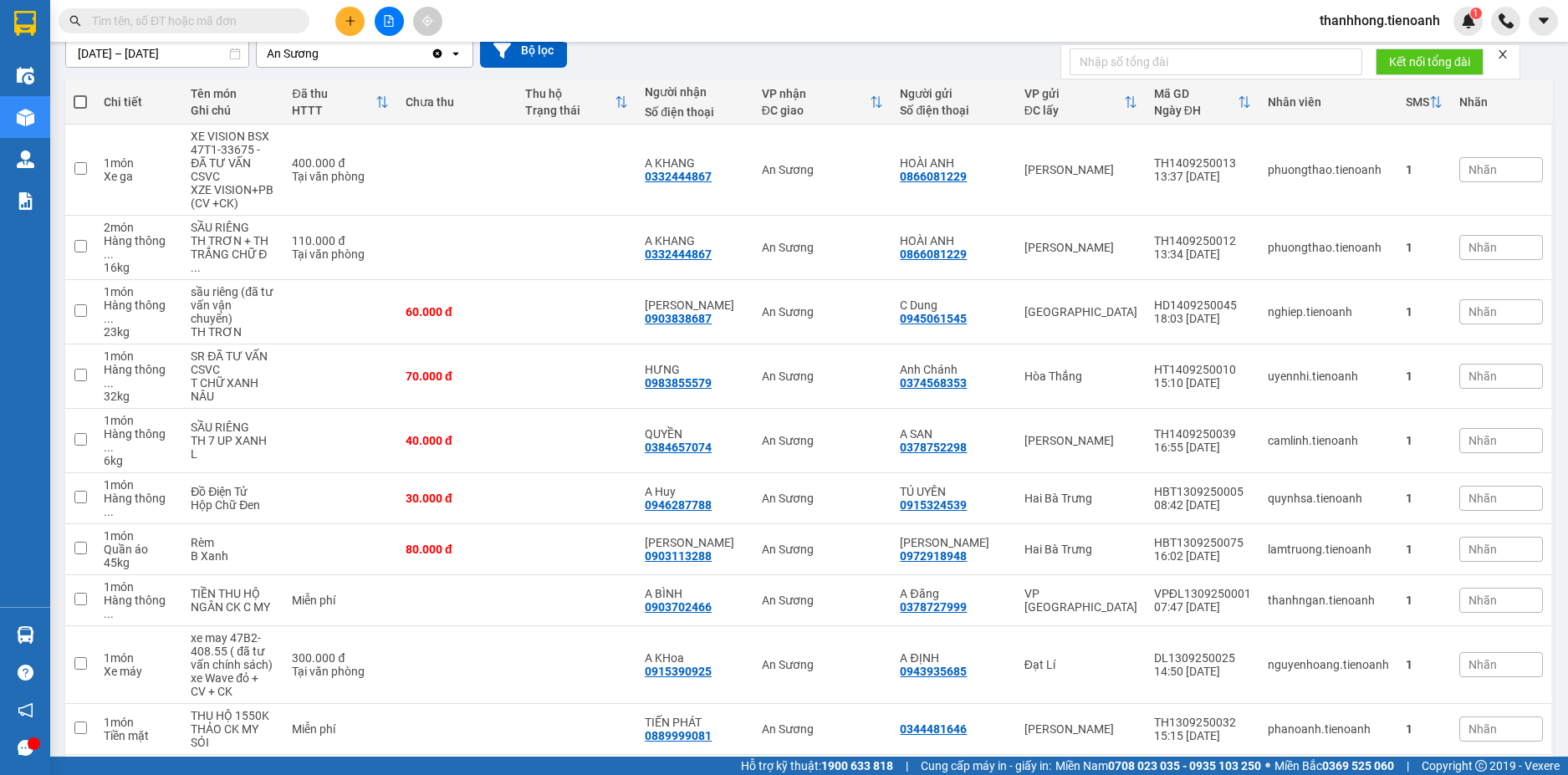
click at [1457, 773] on div "10 / trang" at bounding box center [1482, 781] width 52 height 16
click at [1467, 681] on span "100 / trang" at bounding box center [1475, 678] width 60 height 16
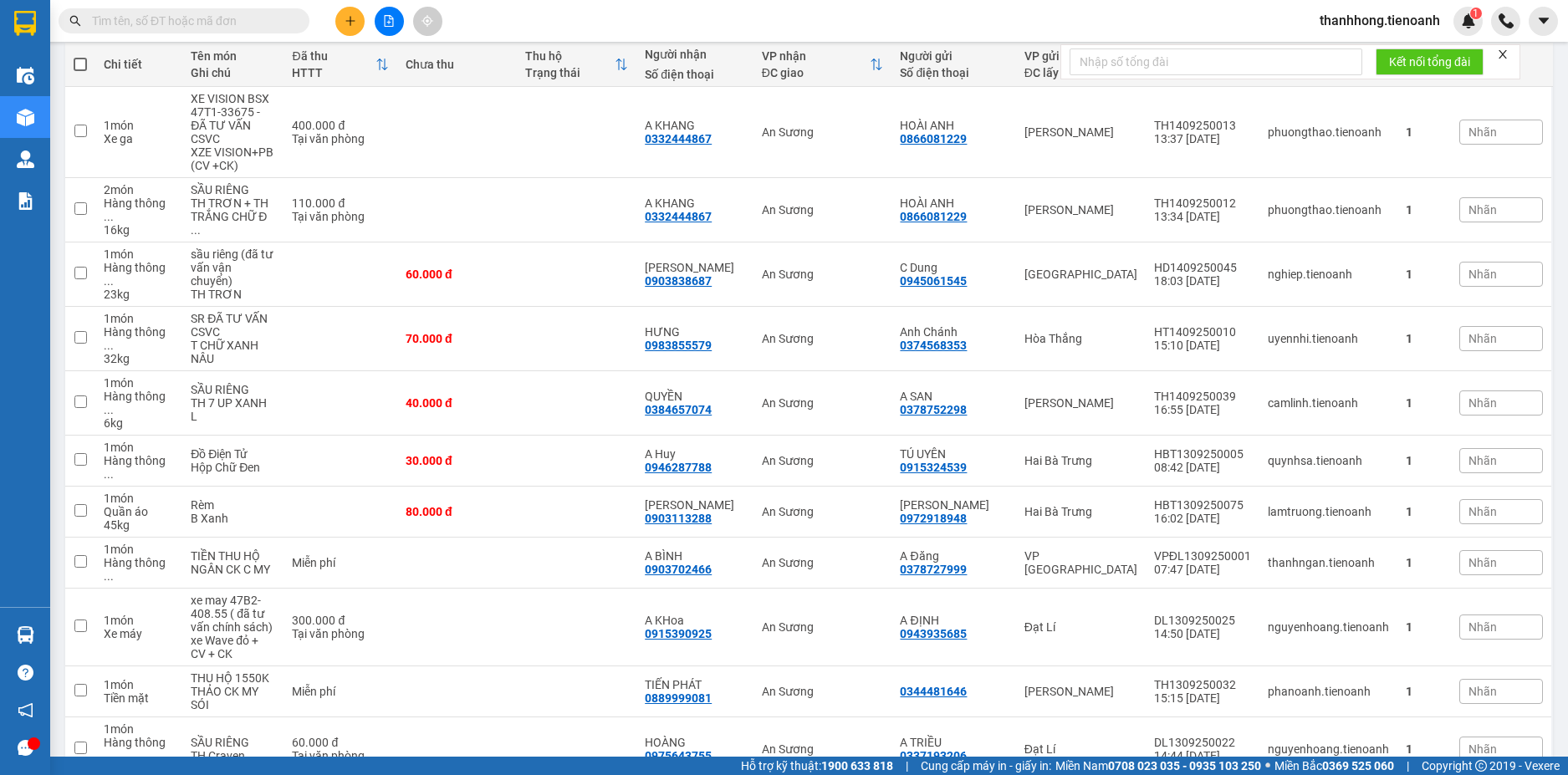
scroll to position [193, 0]
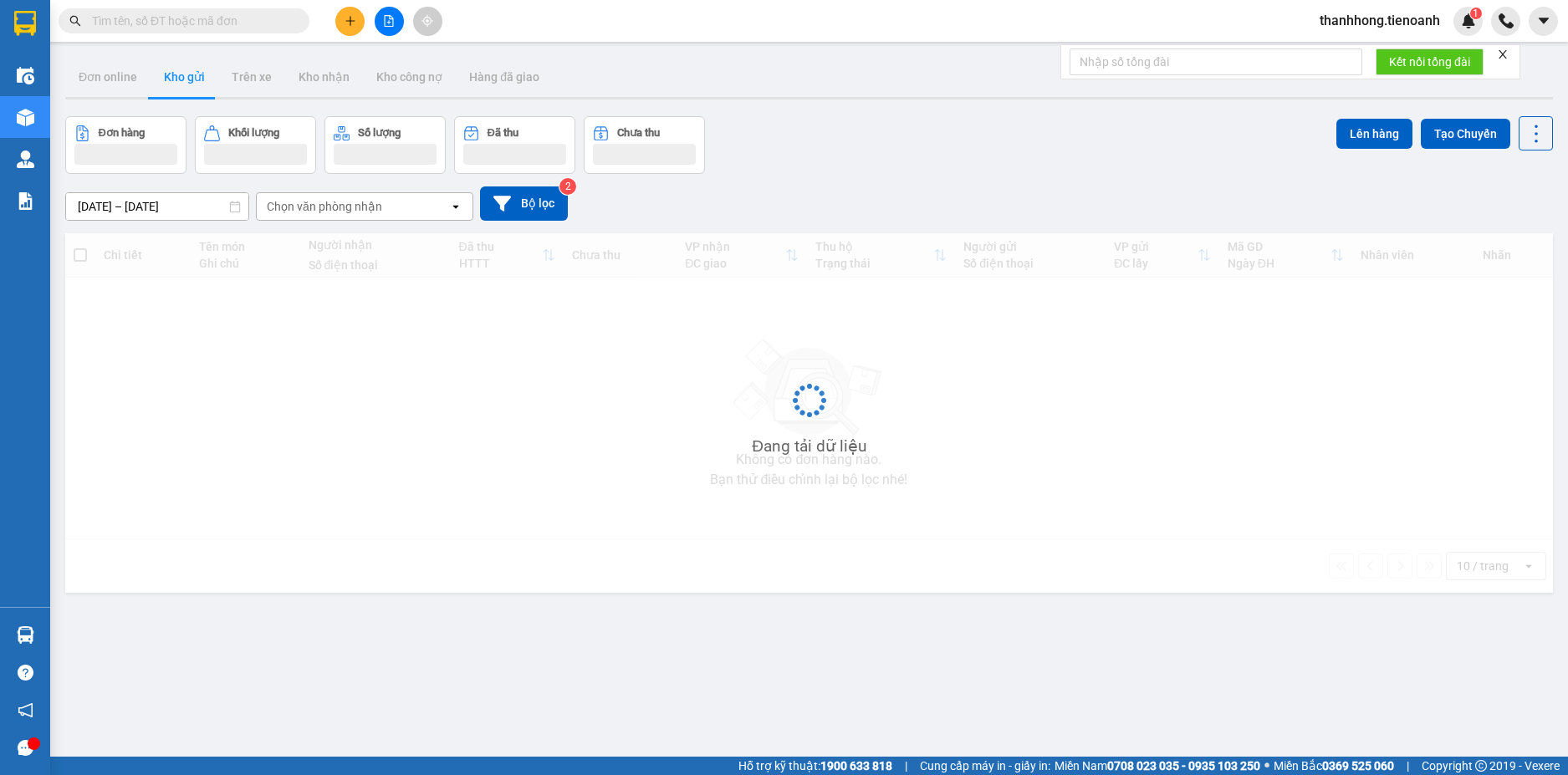
click at [343, 29] on button at bounding box center [350, 21] width 29 height 29
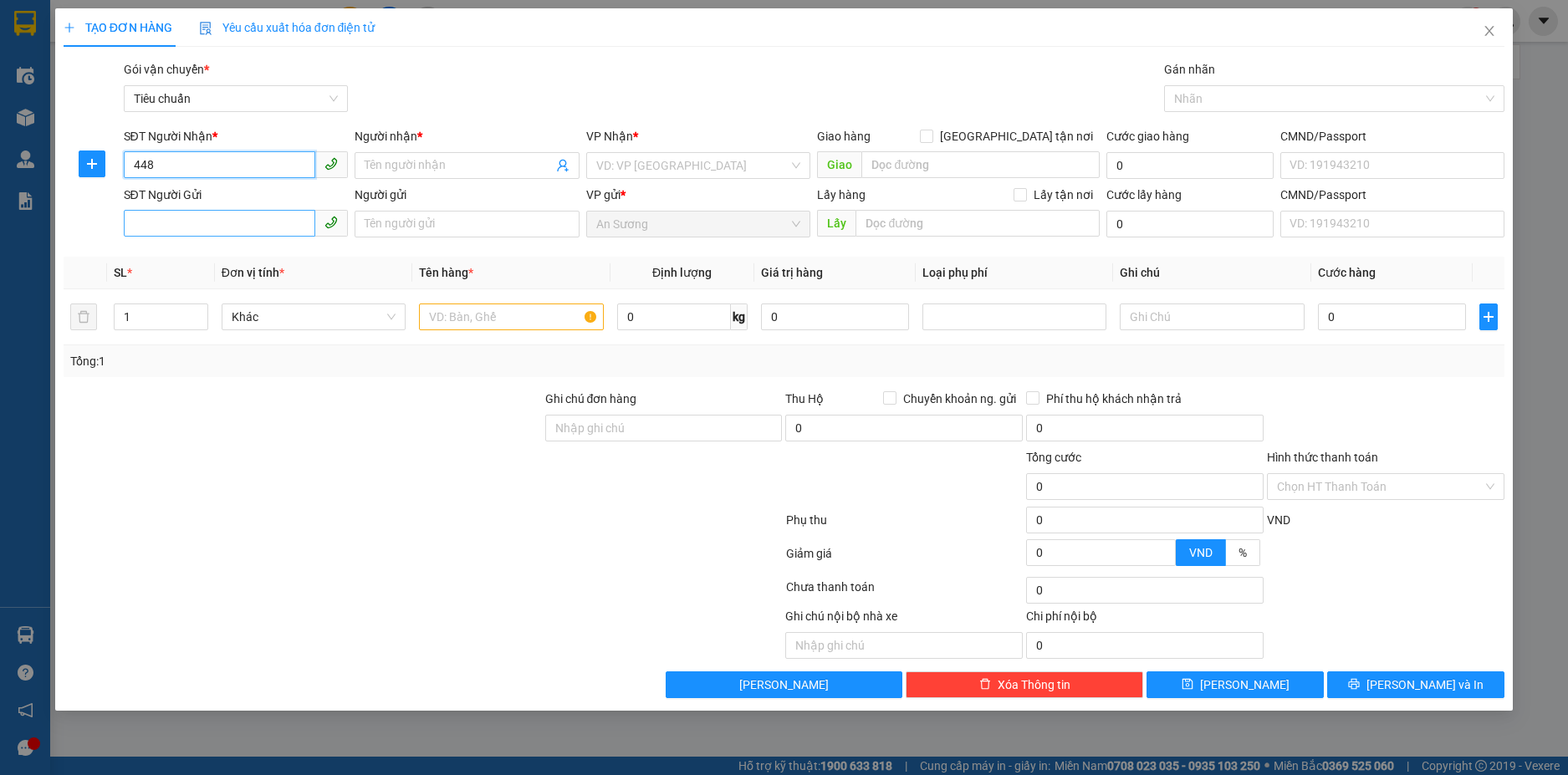
type input "4448"
click at [265, 173] on input "4448" at bounding box center [220, 165] width 193 height 27
click at [1492, 31] on icon "close" at bounding box center [1489, 31] width 13 height 13
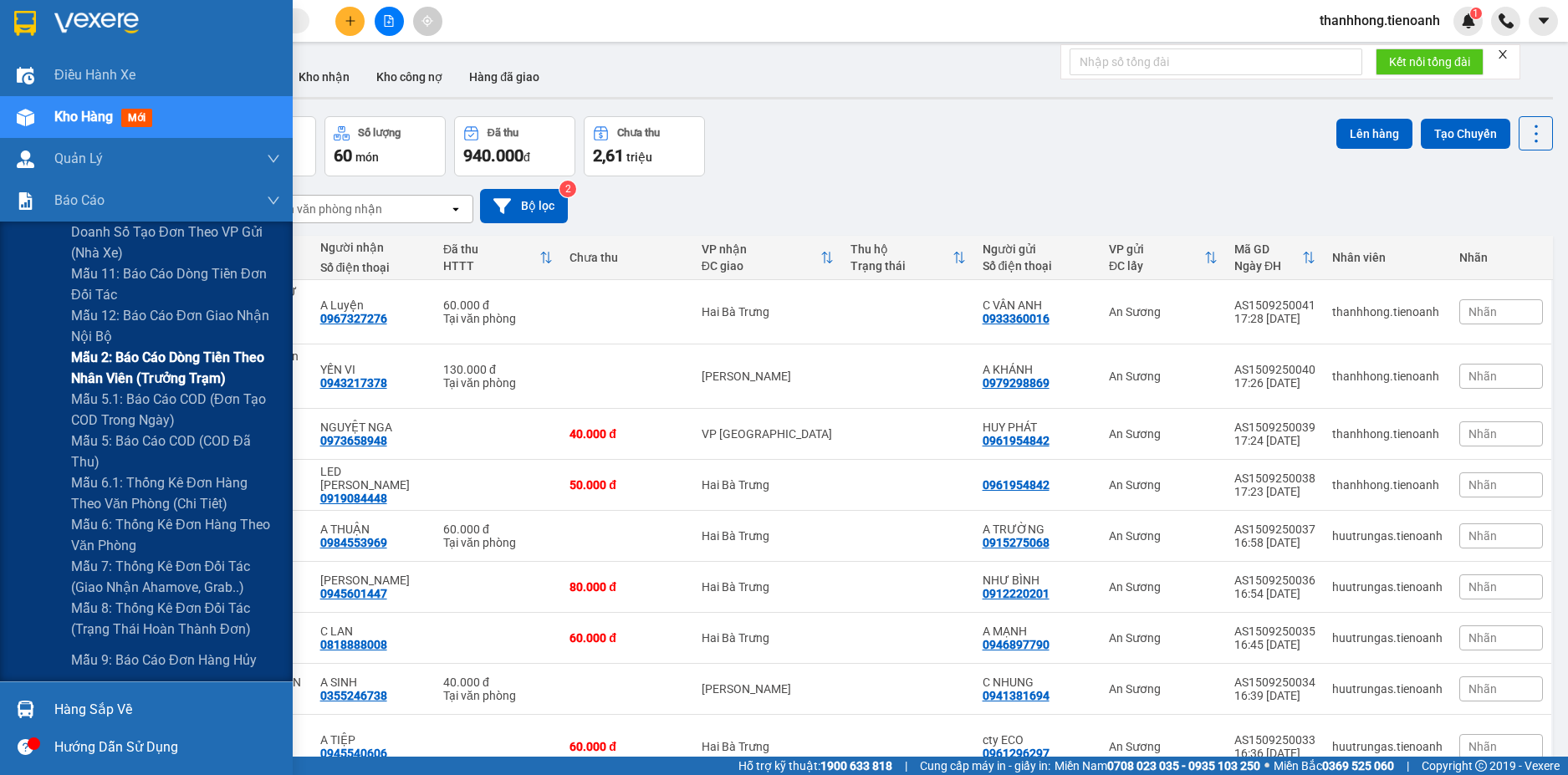
click at [129, 361] on span "Mẫu 2: Báo cáo dòng tiền theo nhân viên (Trưởng Trạm)" at bounding box center [175, 367] width 209 height 41
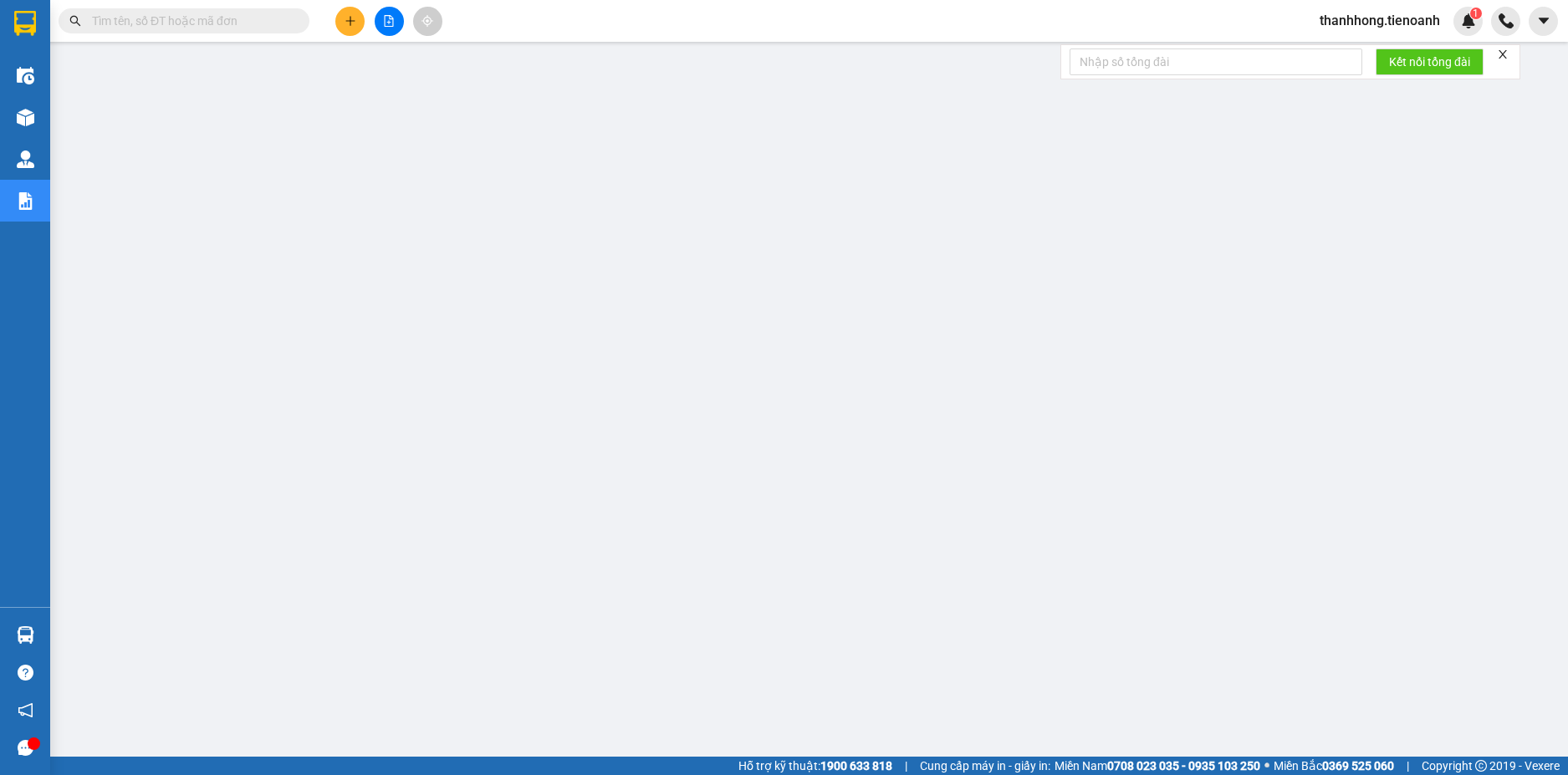
click at [349, 24] on icon "plus" at bounding box center [350, 21] width 12 height 12
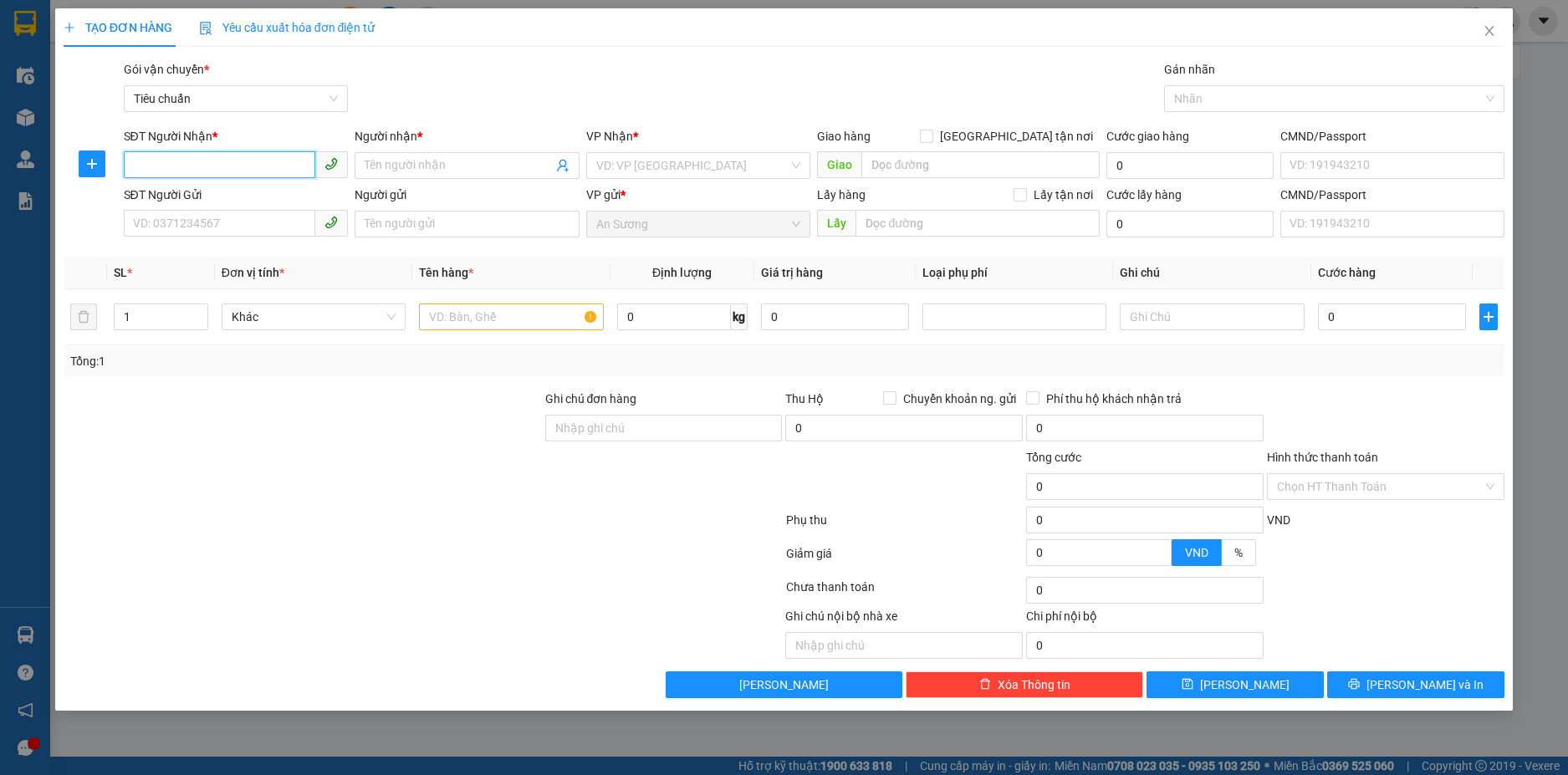
click at [260, 160] on input "SĐT Người Nhận *" at bounding box center [220, 165] width 193 height 27
click at [258, 190] on div "0971541020 - [GEOGRAPHIC_DATA]" at bounding box center [236, 199] width 205 height 18
type input "0971541020"
type input "TRƯỜNG GIANG"
type input "30.000"
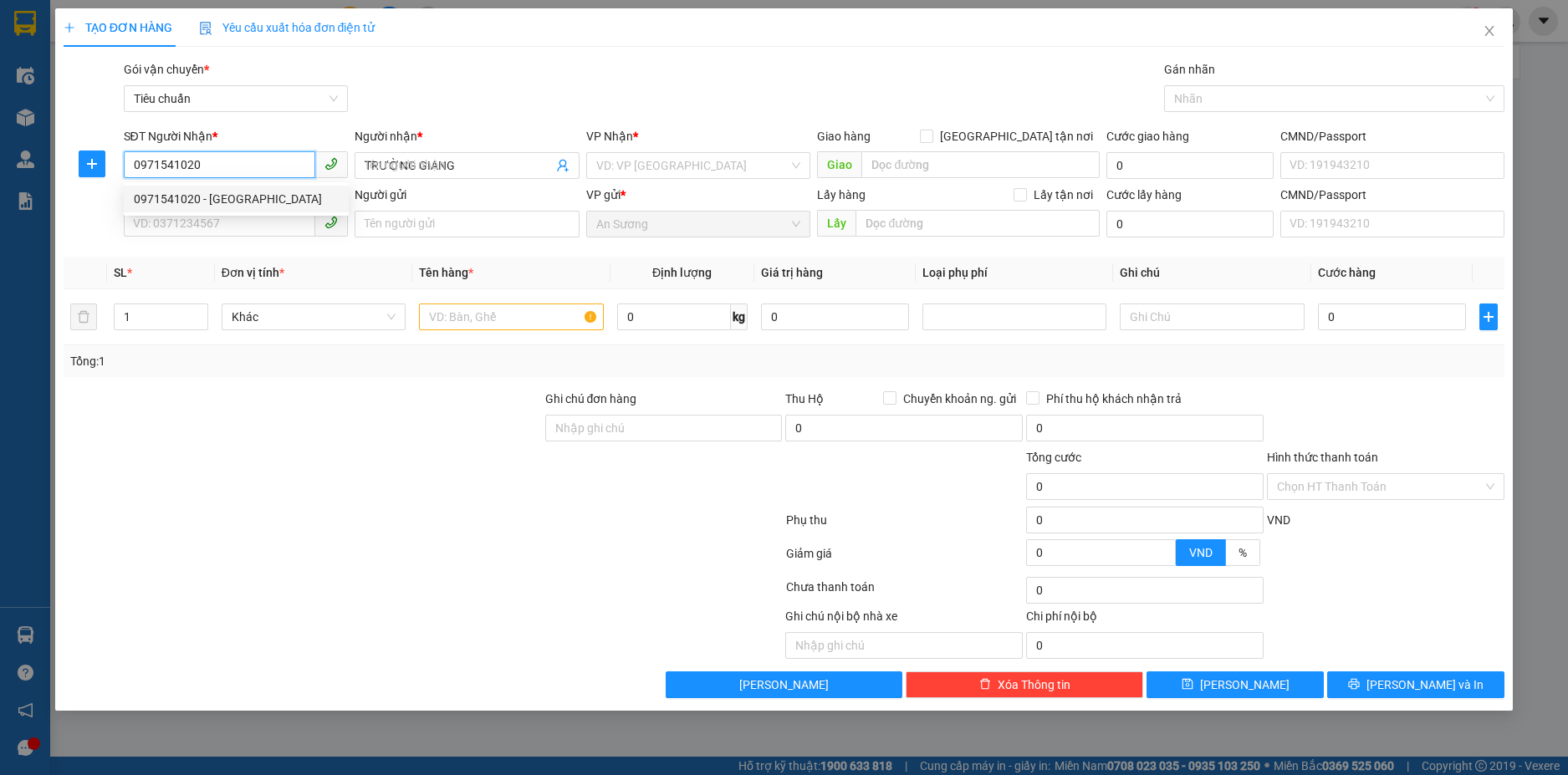
type input "30.000"
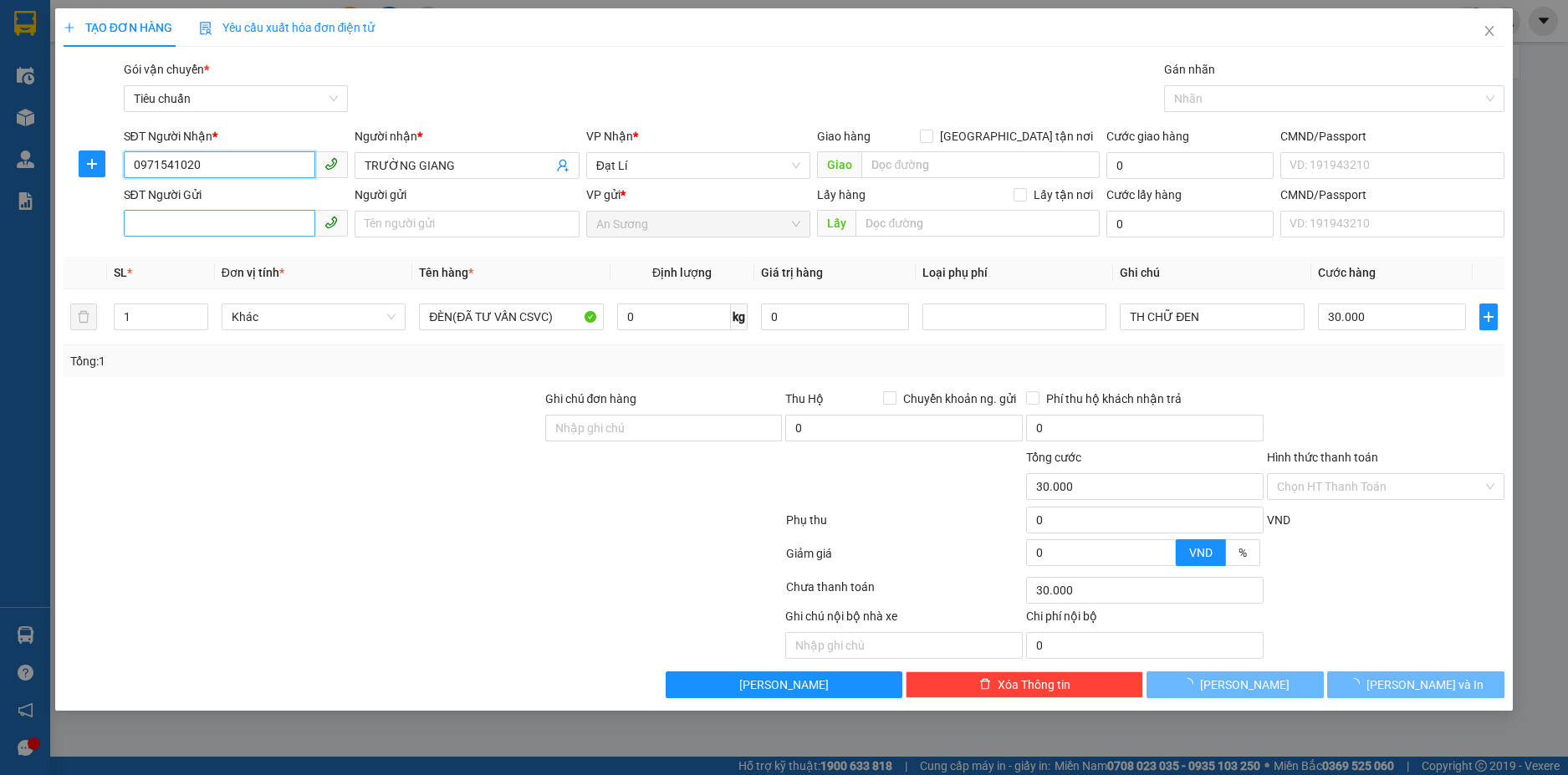
type input "0971541020"
click at [250, 216] on input "SĐT Người Gửi" at bounding box center [220, 224] width 193 height 27
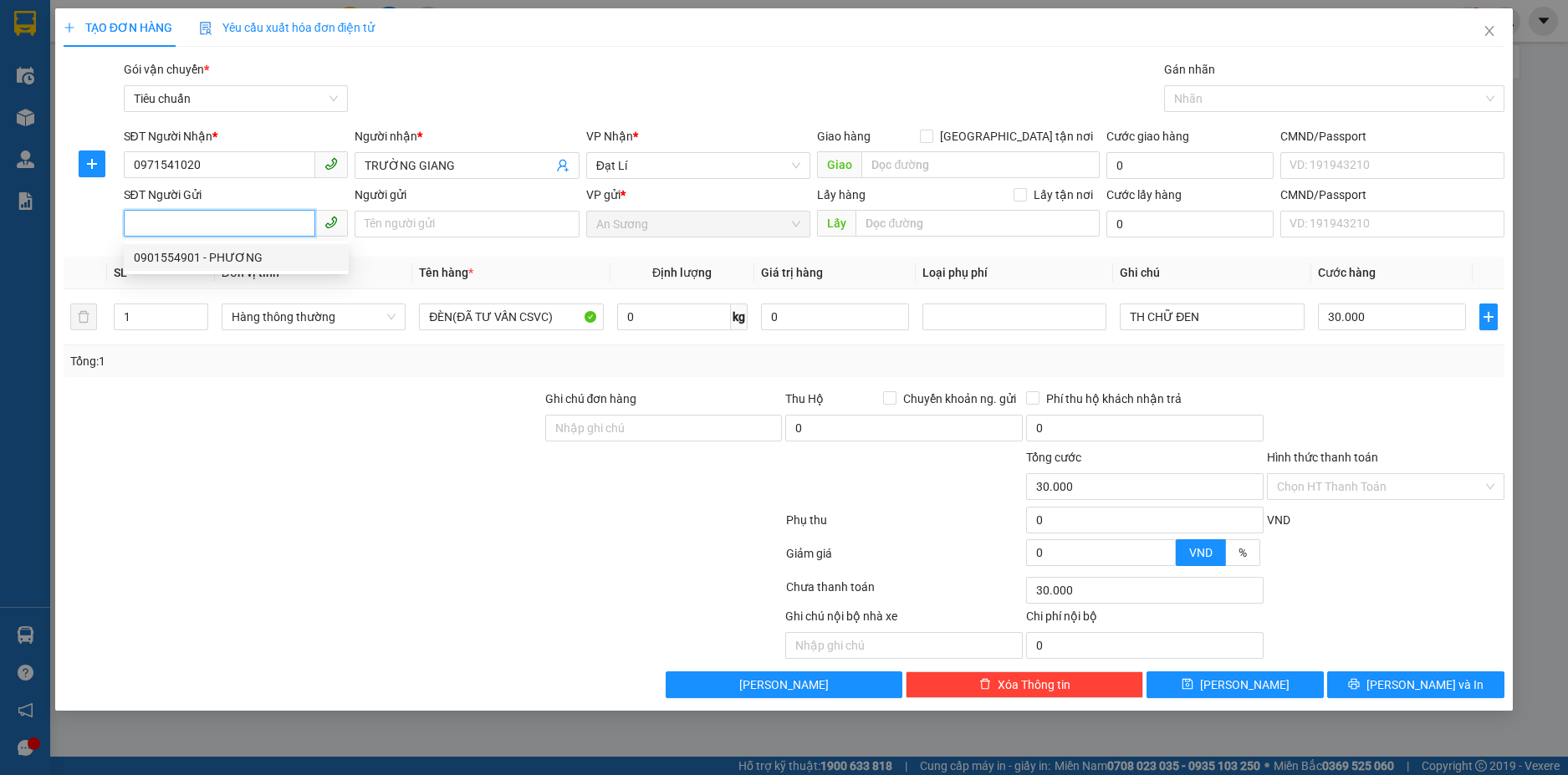
click at [237, 255] on div "0901554901 - PHƯƠNG" at bounding box center [236, 257] width 205 height 18
type input "0901554901"
type input "PHƯƠNG"
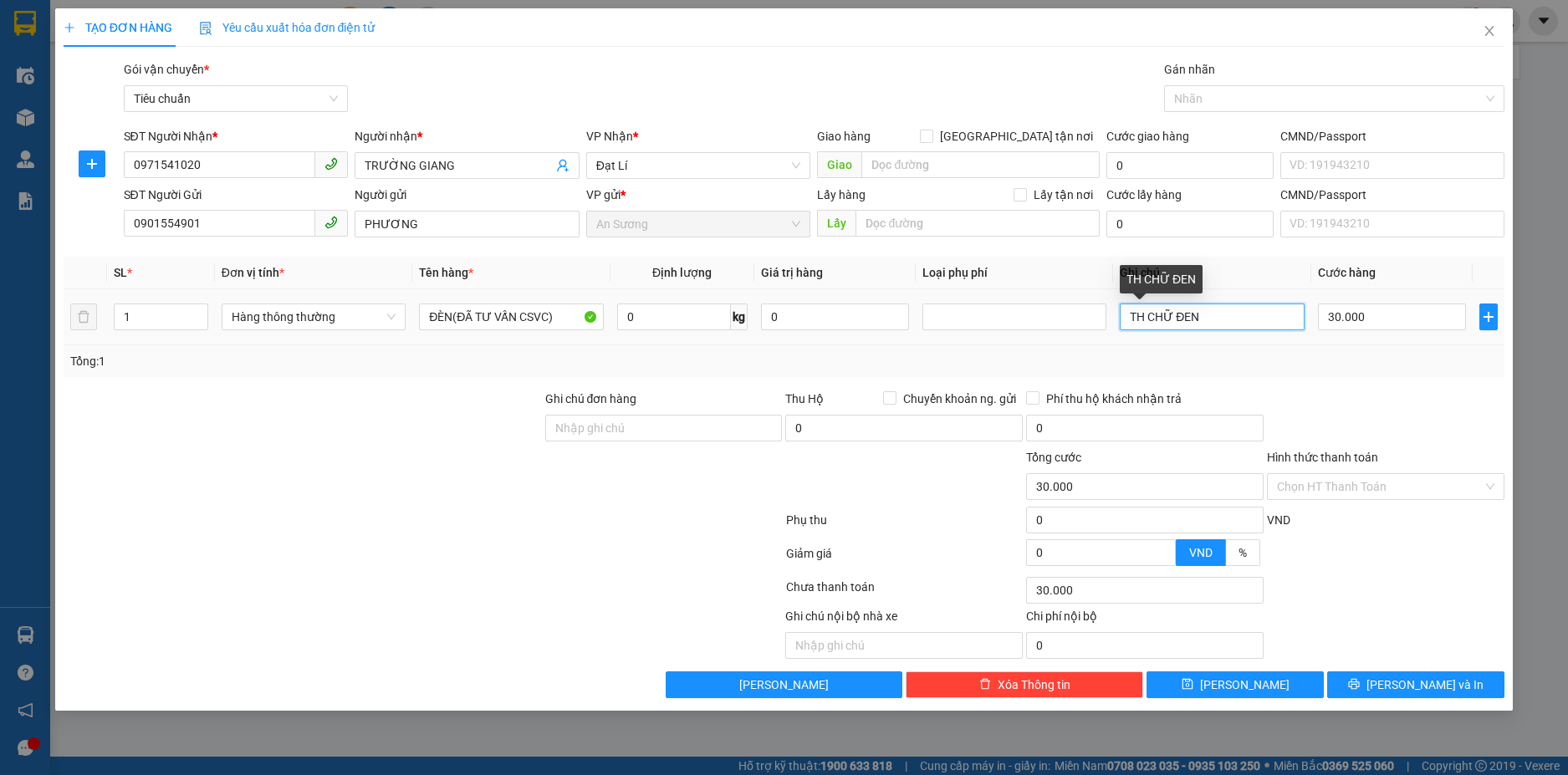
click at [1209, 325] on input "TH CHỮ ĐEN" at bounding box center [1211, 317] width 184 height 27
type input "T"
type input "1 TH VIỀN XANH"
click at [676, 310] on input "0" at bounding box center [674, 317] width 114 height 27
type input "13"
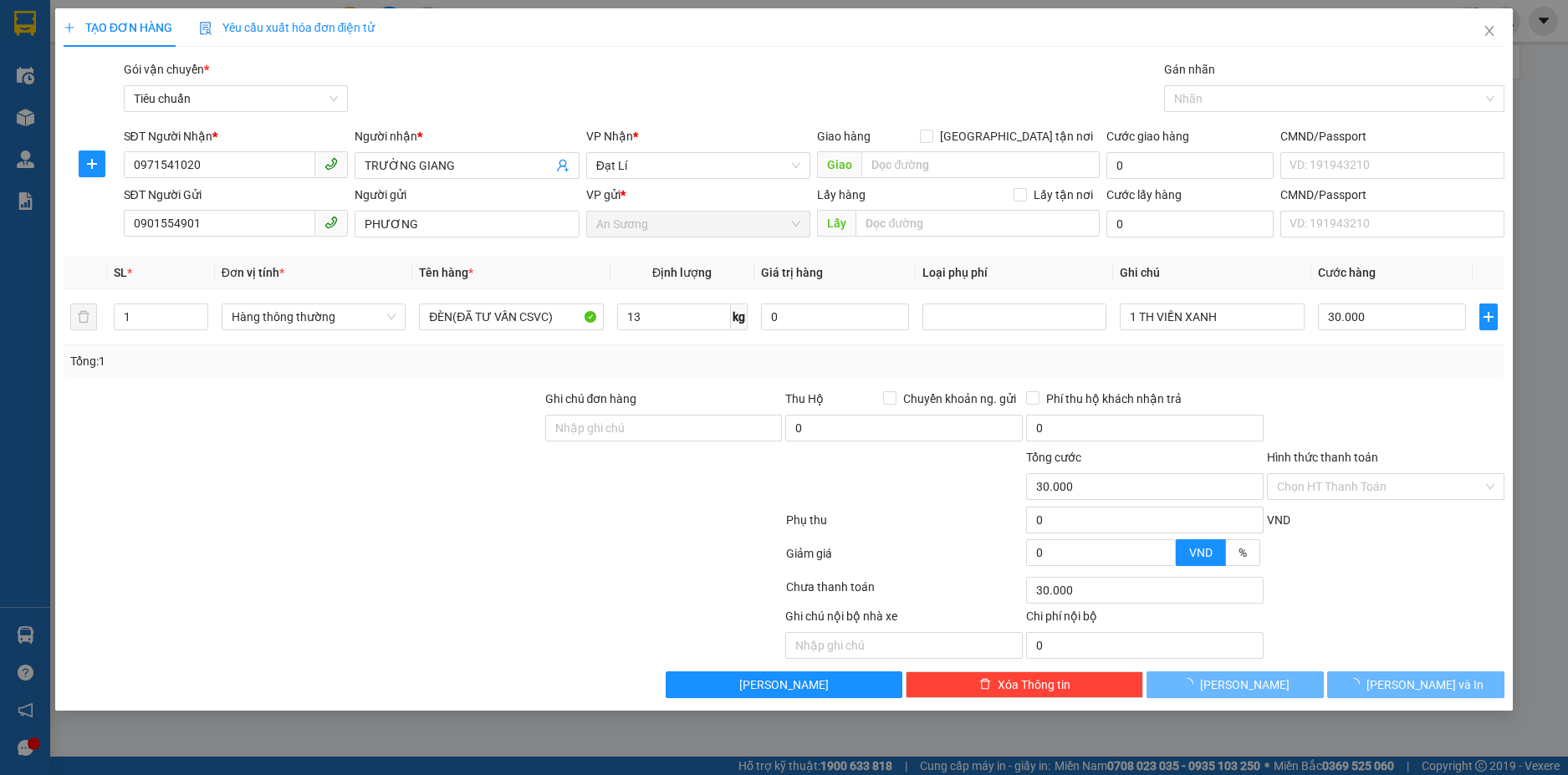
click at [383, 481] on div at bounding box center [303, 477] width 482 height 59
type input "50.000"
click at [1380, 690] on button "[PERSON_NAME] và In" at bounding box center [1416, 685] width 177 height 27
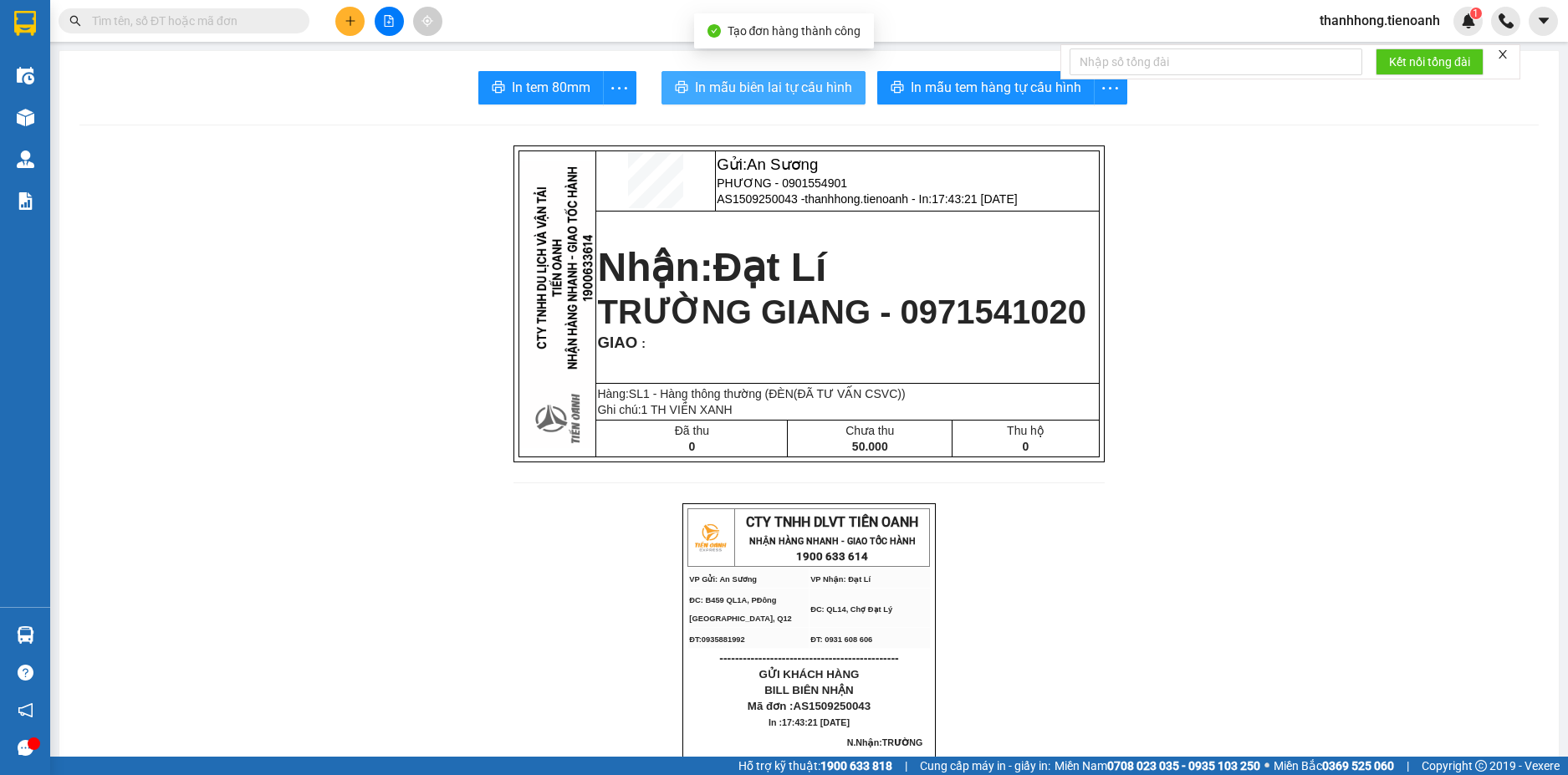
click at [766, 101] on button "In mẫu biên lai tự cấu hình" at bounding box center [763, 88] width 204 height 34
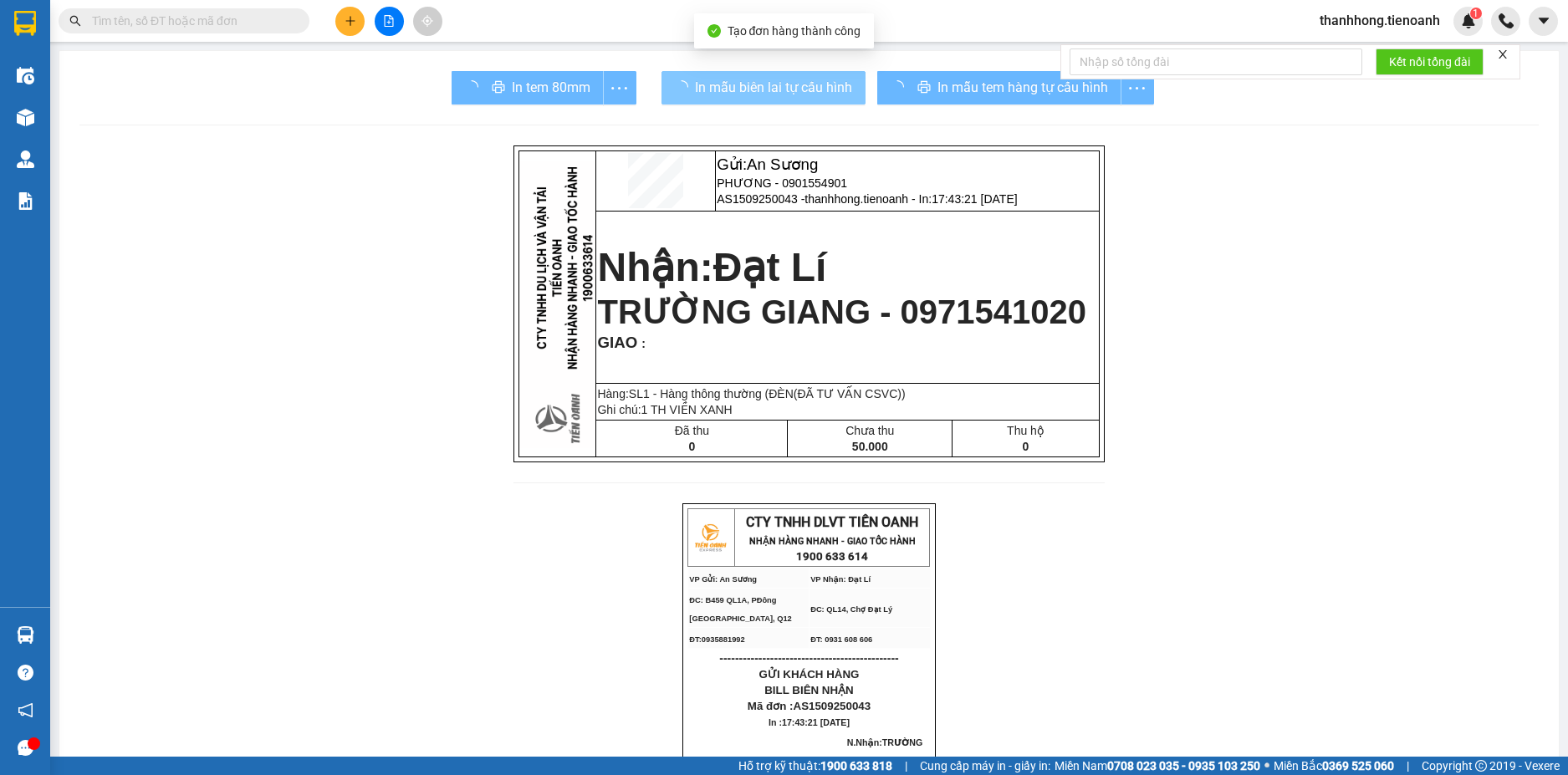
click at [981, 86] on div "In mẫu tem hàng tự cấu hình" at bounding box center [1015, 88] width 277 height 34
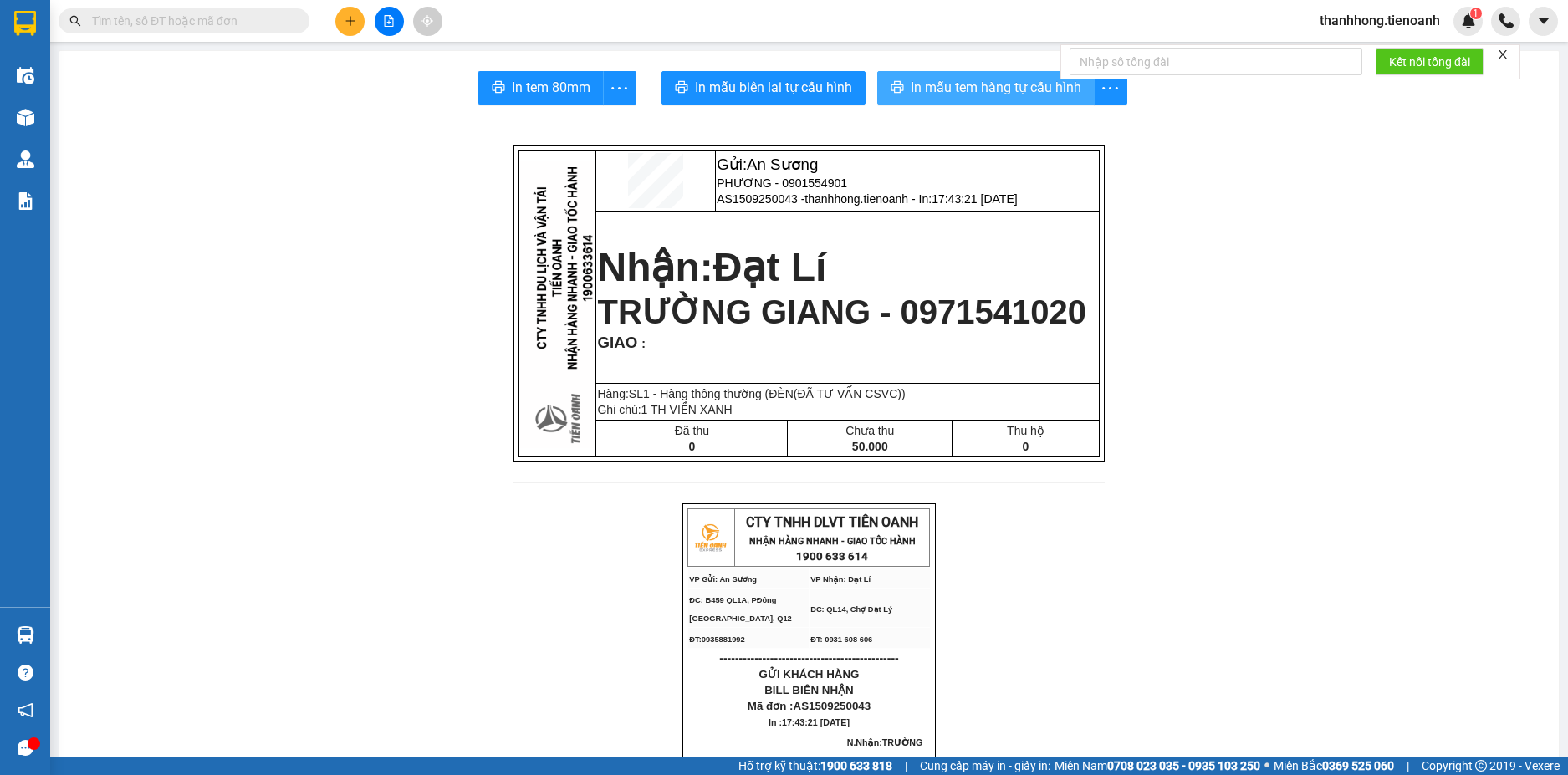
drag, startPoint x: 766, startPoint y: 101, endPoint x: 981, endPoint y: 86, distance: 215.5
click at [981, 86] on span "In mẫu tem hàng tự cấu hình" at bounding box center [996, 88] width 171 height 21
click at [350, 17] on icon "plus" at bounding box center [350, 20] width 1 height 10
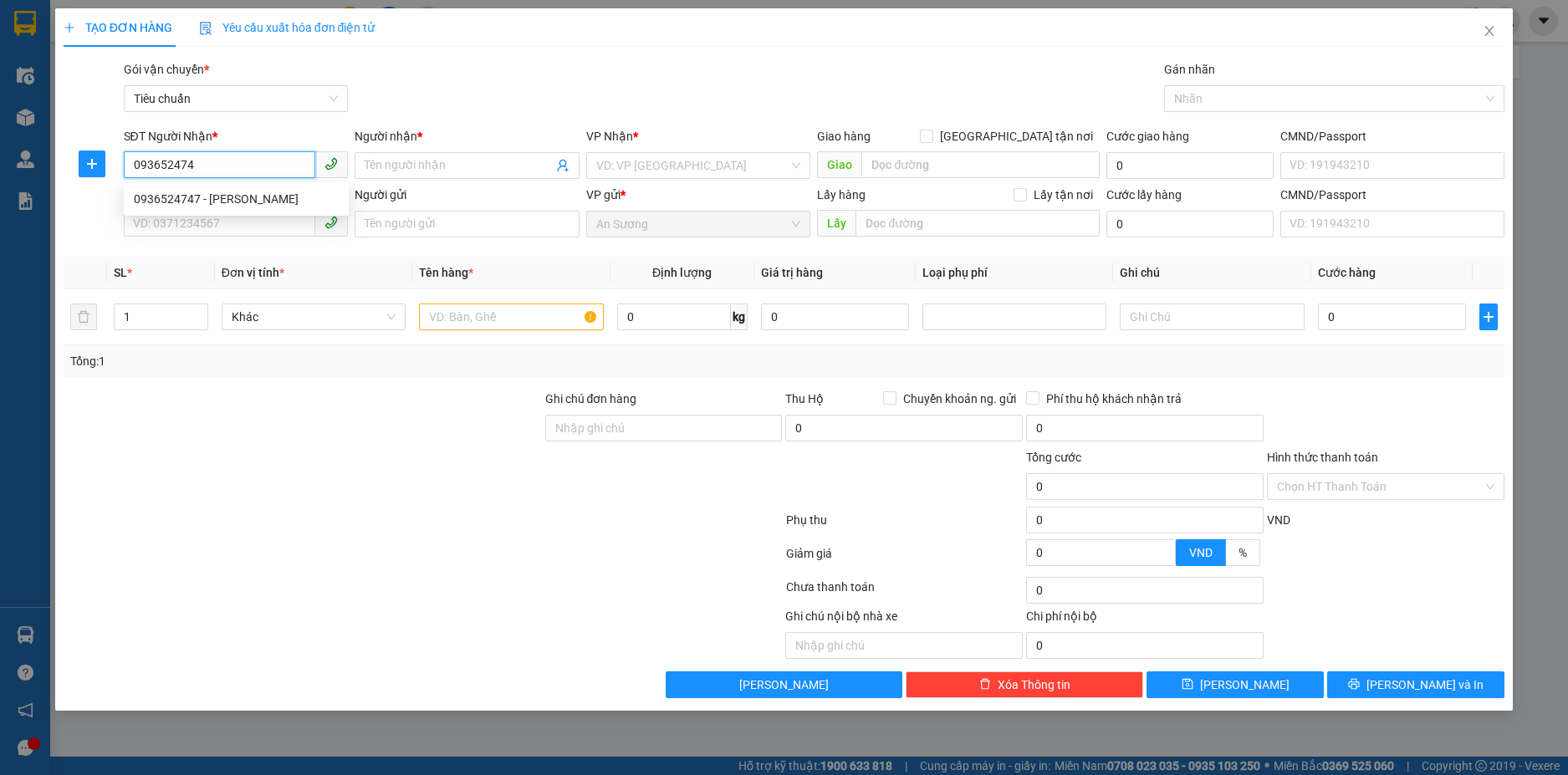
type input "0936524747"
click at [211, 202] on div "0936524747 - DIỆP ANH" at bounding box center [236, 199] width 205 height 18
type input "DIỆP ANH"
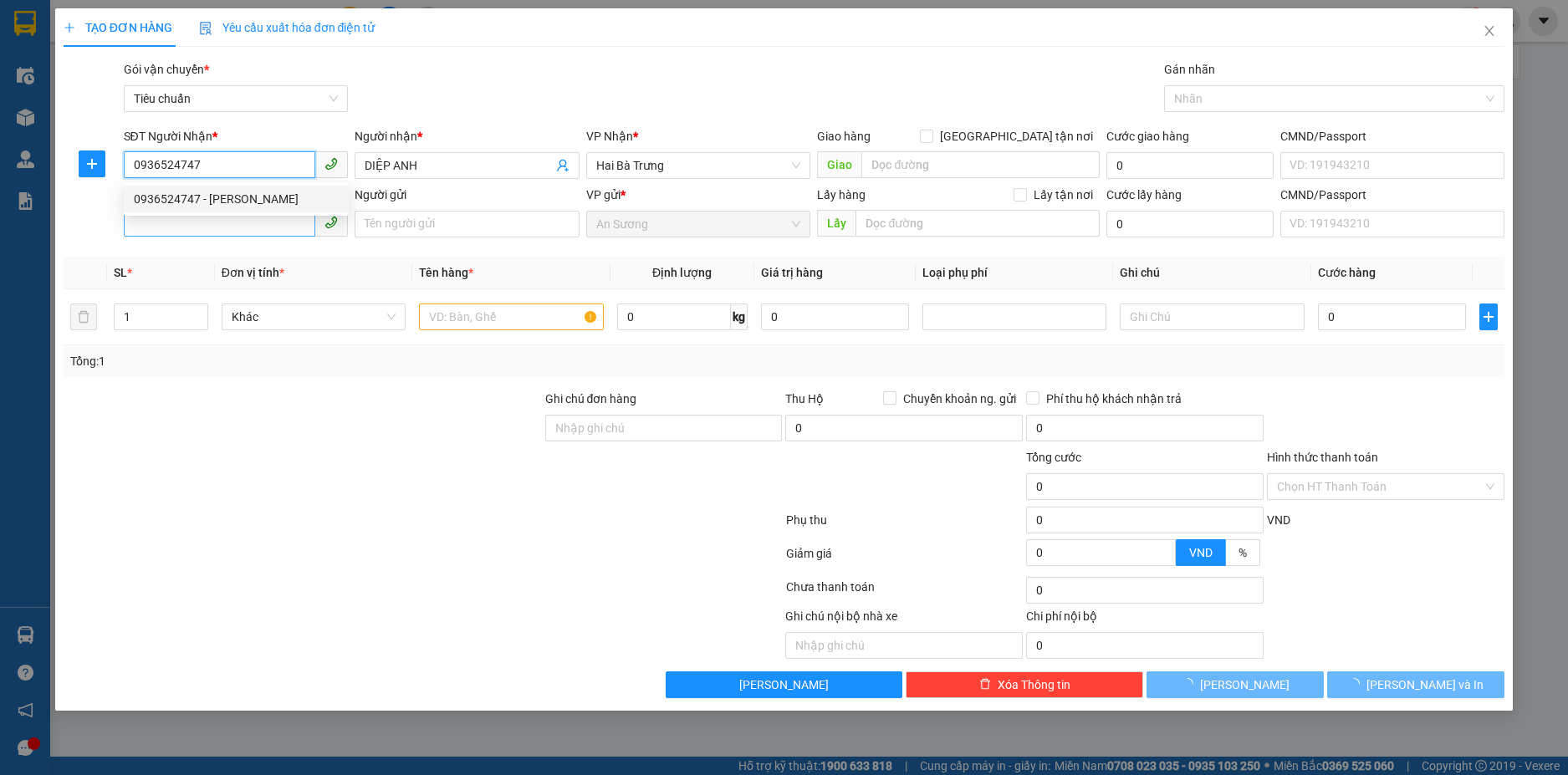
type input "0936524747"
click at [211, 225] on input "SĐT Người Gửi" at bounding box center [220, 224] width 193 height 27
type input "60.000"
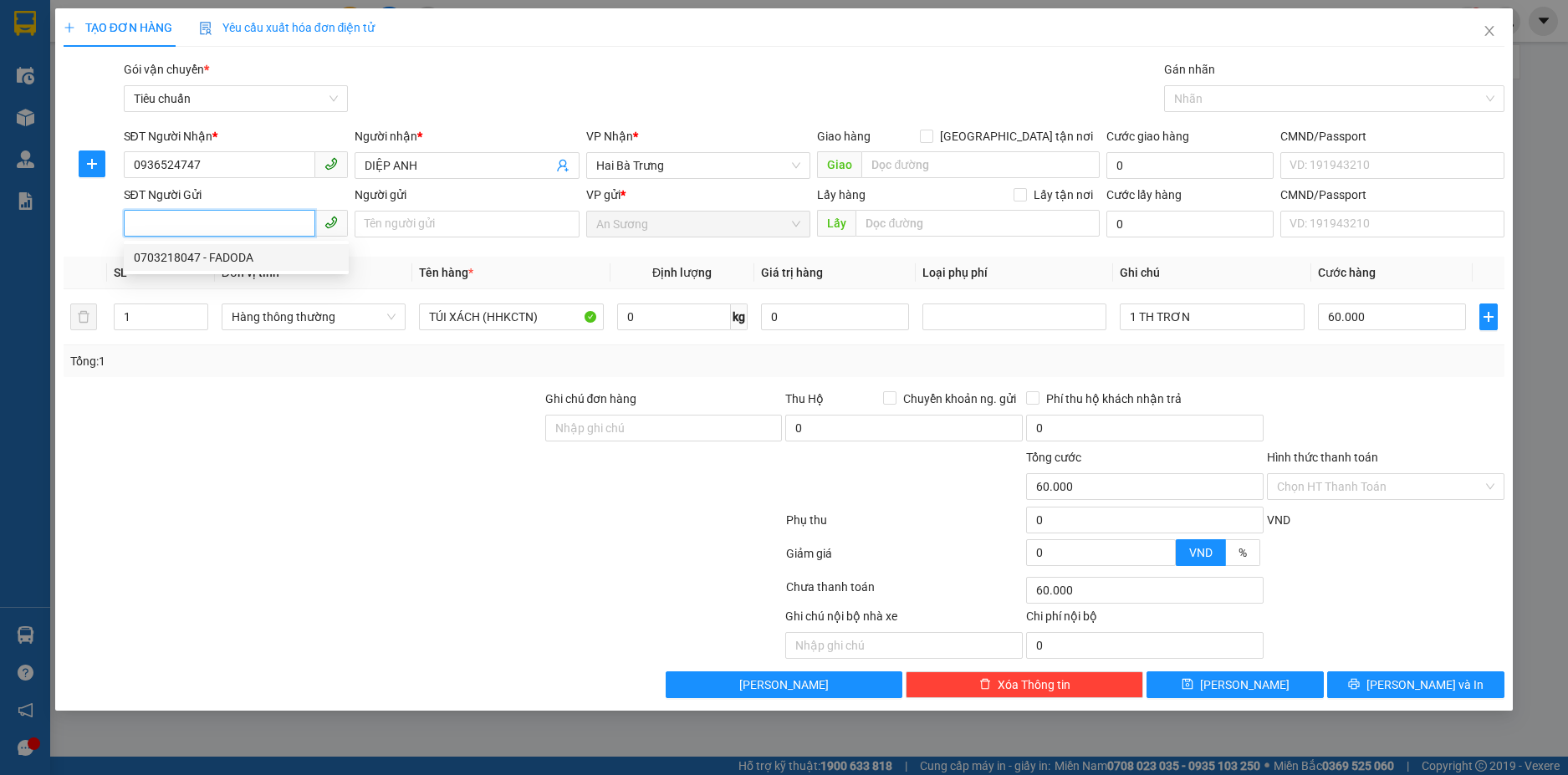
click at [203, 256] on div "0703218047 - FADODA" at bounding box center [236, 257] width 205 height 18
type input "0703218047"
type input "FADODA"
click at [229, 223] on input "0703218047" at bounding box center [220, 224] width 193 height 27
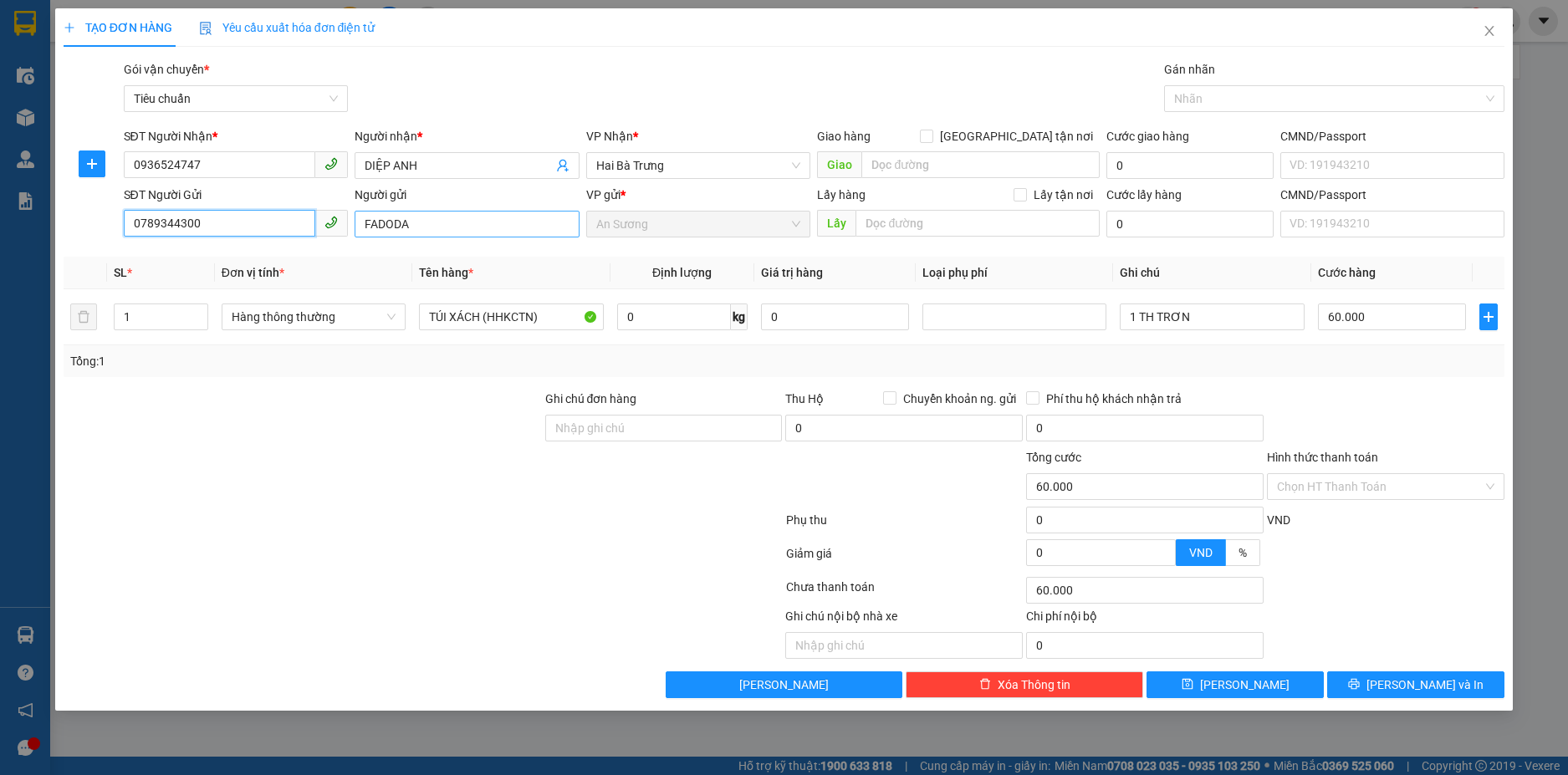
type input "0789344300"
click at [389, 222] on input "FADODA" at bounding box center [466, 225] width 225 height 27
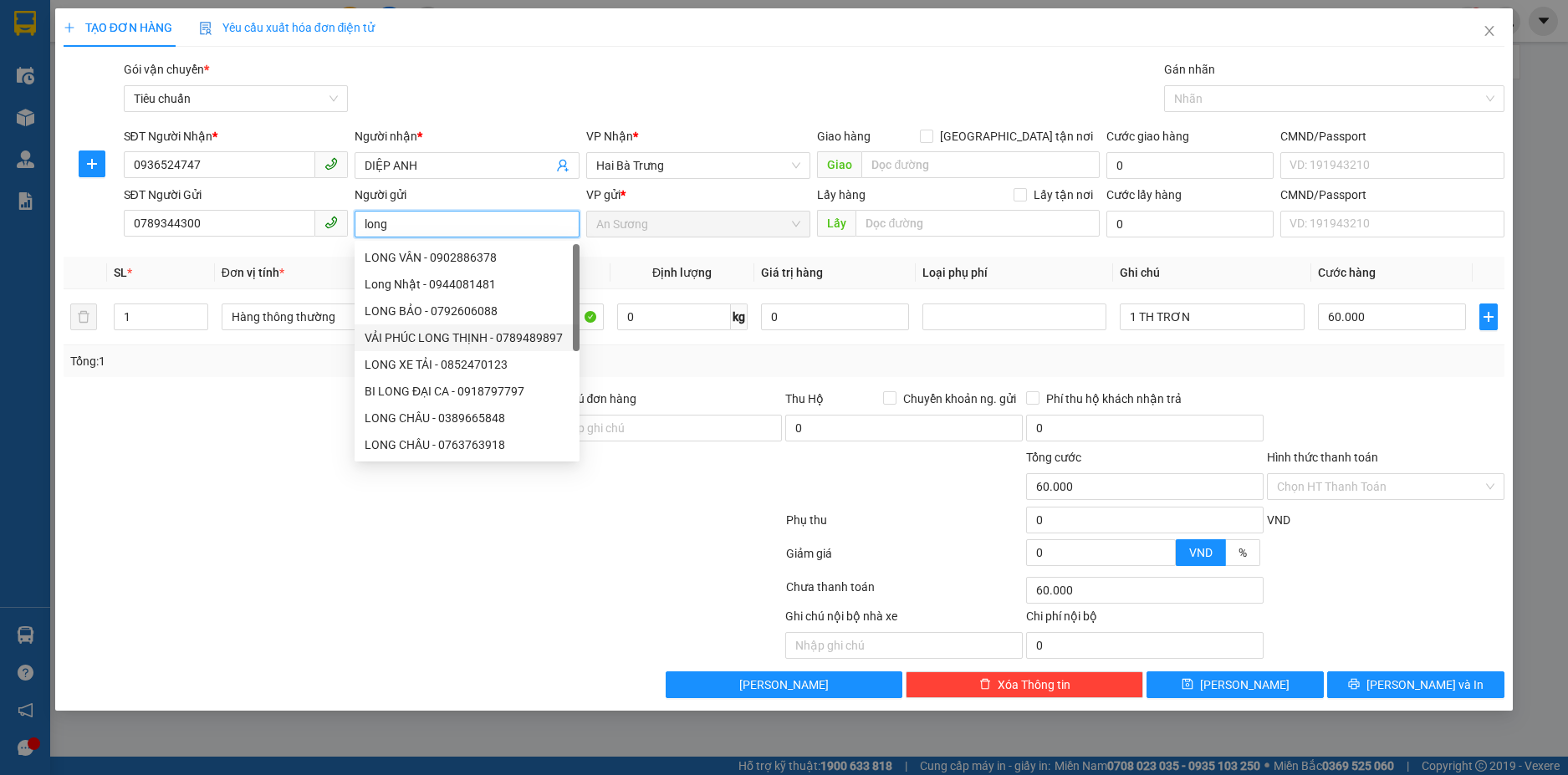
type input "long"
click at [226, 415] on div at bounding box center [303, 418] width 482 height 59
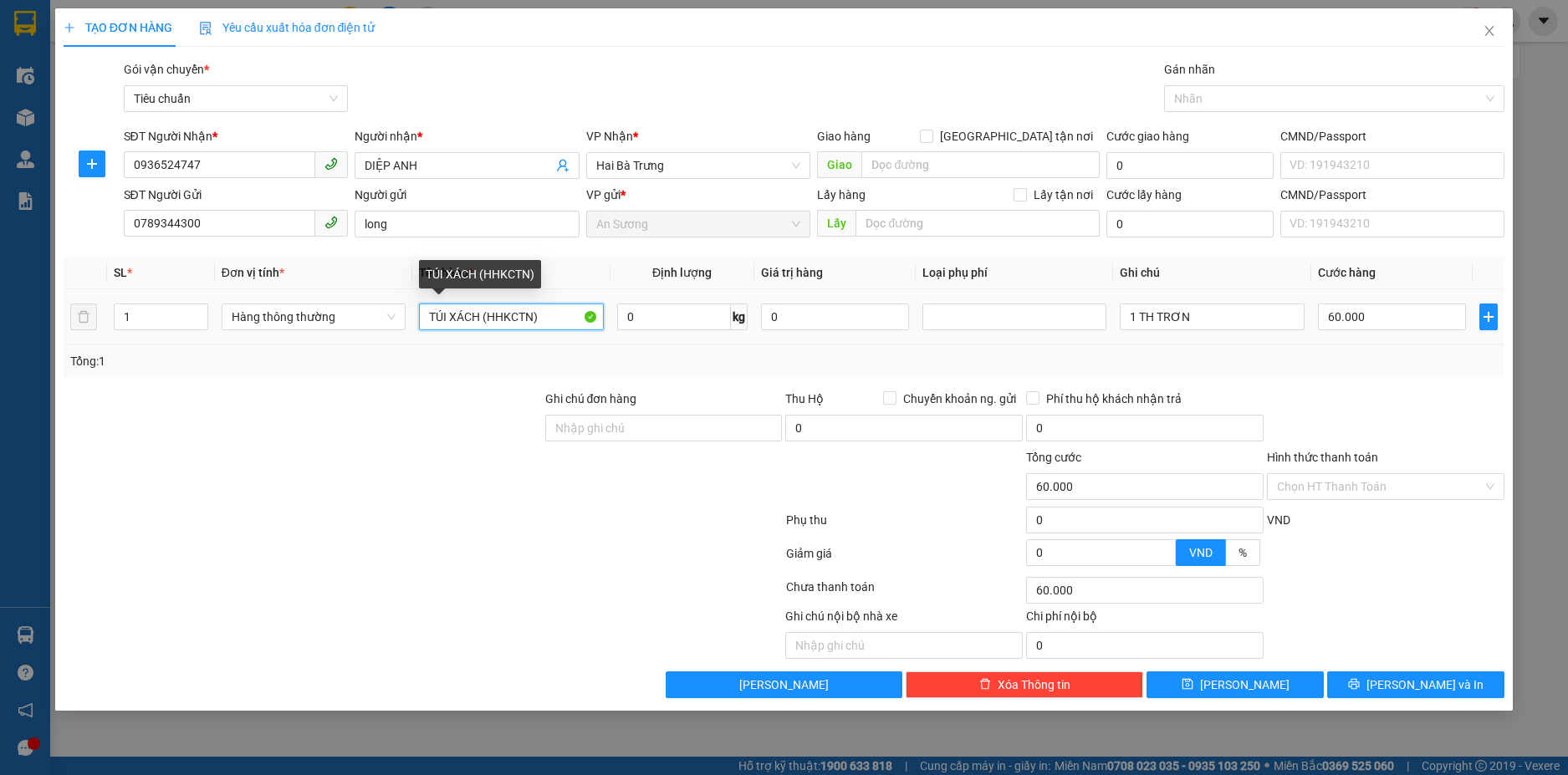
drag, startPoint x: 479, startPoint y: 328, endPoint x: 432, endPoint y: 328, distance: 47.0
click at [432, 328] on input "TÚI XÁCH (HHKCTN)" at bounding box center [511, 317] width 184 height 27
click at [1229, 97] on div at bounding box center [1325, 98] width 315 height 20
type input "GIẤY TỜ (HHKCTN)"
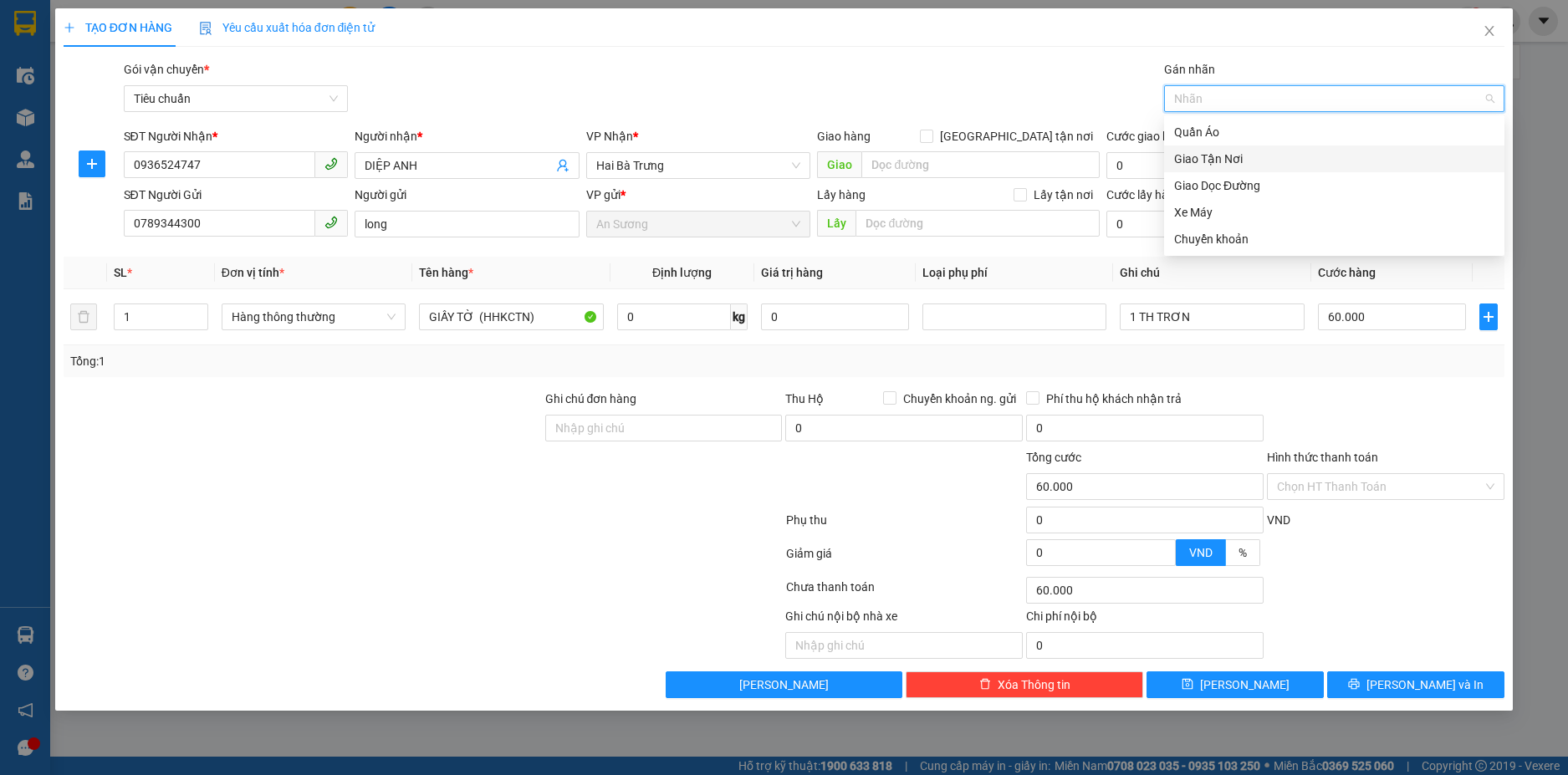
click at [1223, 155] on div "Giao Tận Nơi" at bounding box center [1334, 158] width 320 height 18
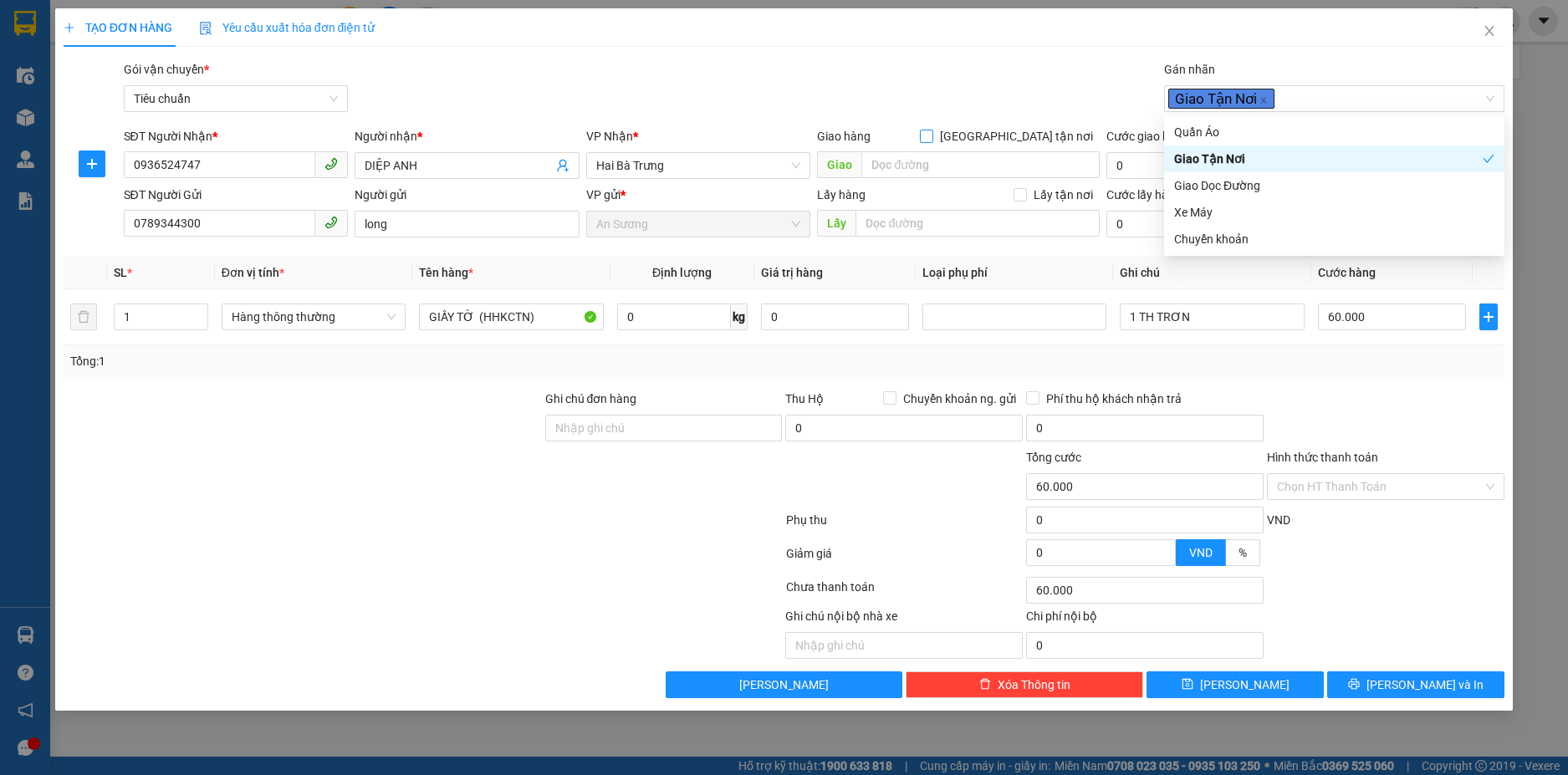
click at [931, 130] on input "[GEOGRAPHIC_DATA] tận nơi" at bounding box center [925, 135] width 12 height 12
checkbox input "true"
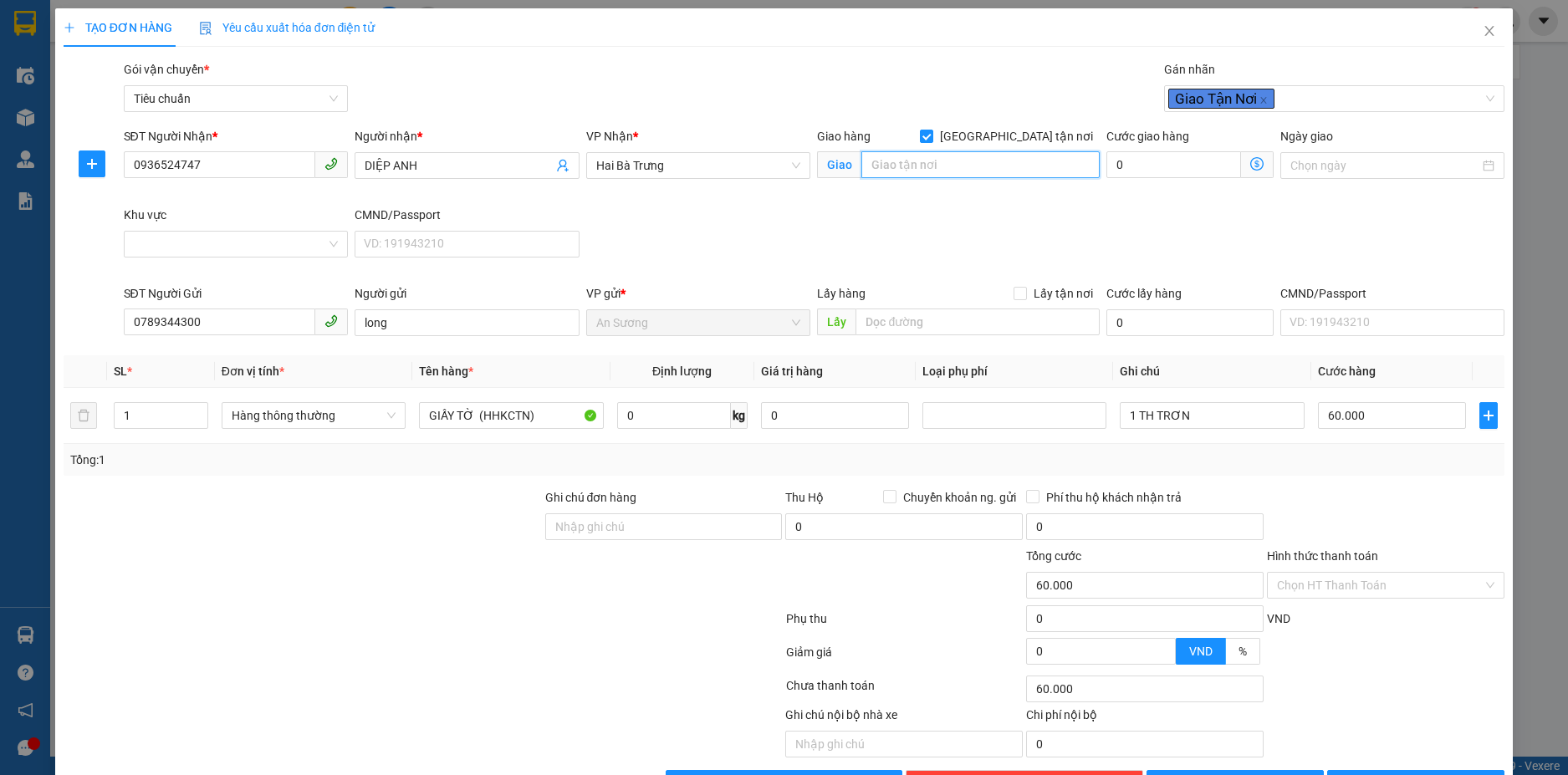
click at [991, 172] on input "search" at bounding box center [980, 165] width 238 height 27
click at [243, 250] on input "Khu vực" at bounding box center [230, 244] width 193 height 25
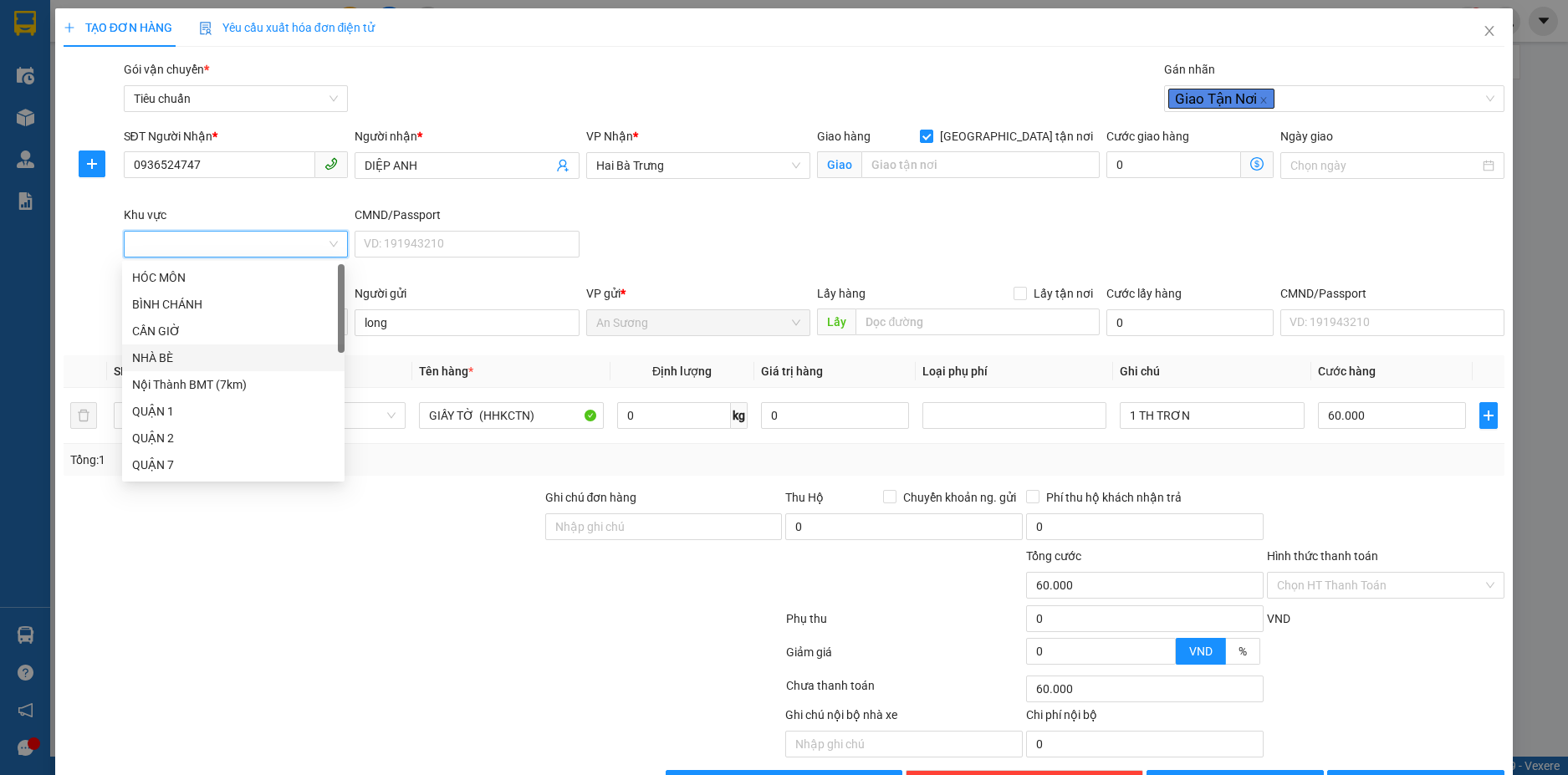
click at [188, 388] on div "Nội Thành BMT (7km)" at bounding box center [233, 385] width 202 height 18
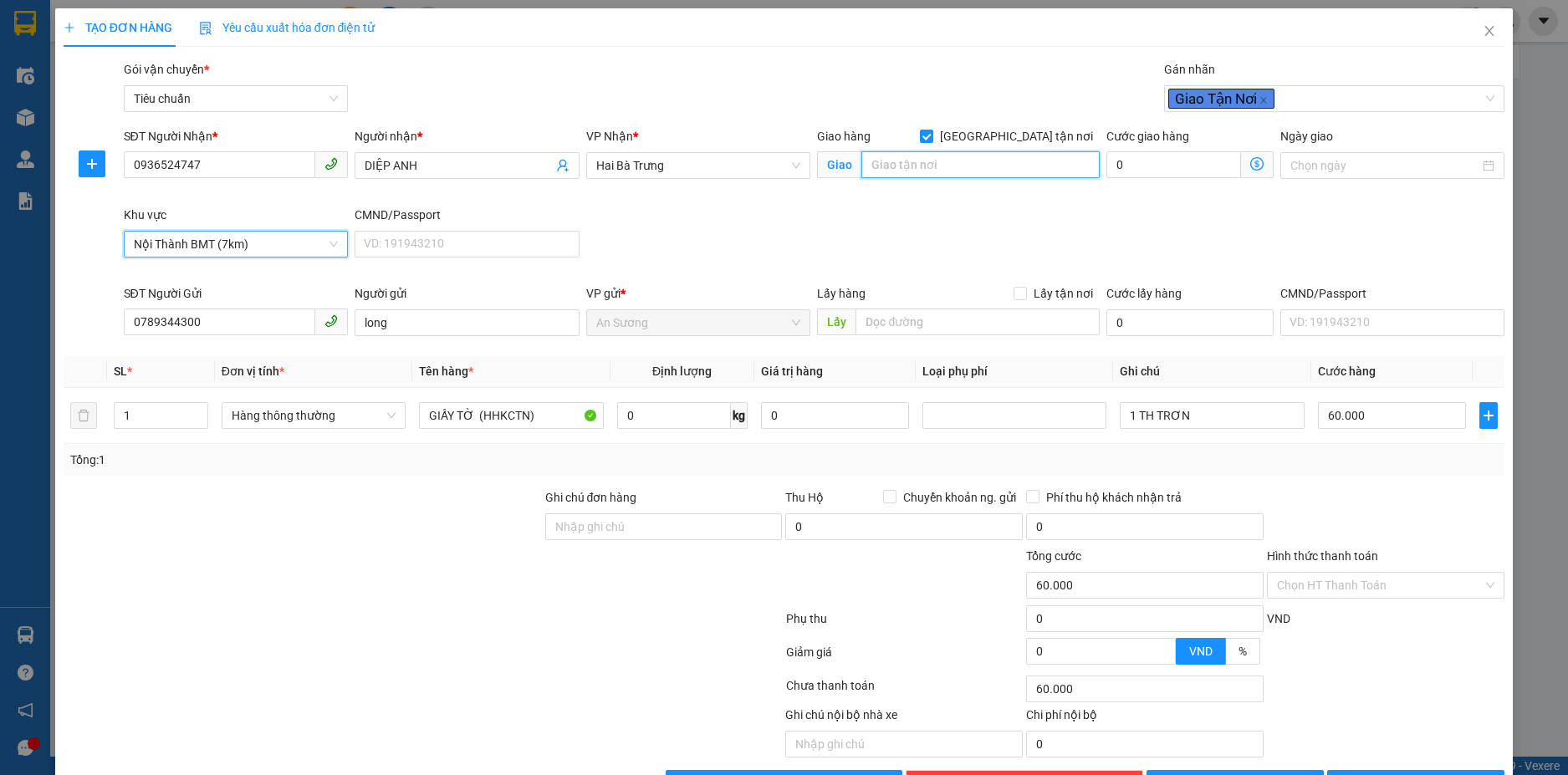
click at [953, 158] on input "search" at bounding box center [980, 165] width 238 height 27
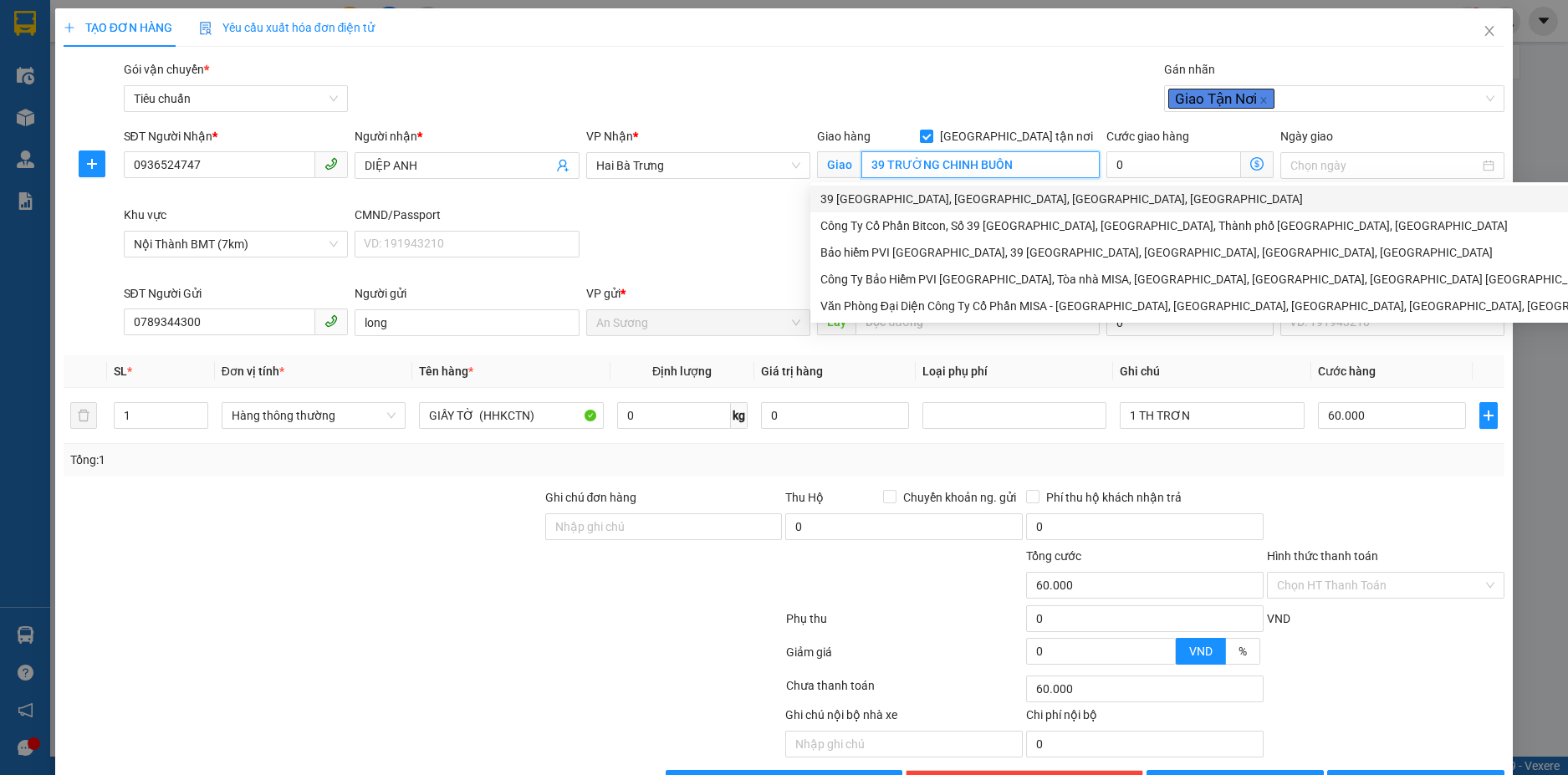
click at [1023, 200] on div "39 Trường Chinh, Tân Lợi, Buôn Ma Thuột, Đắk Lắk" at bounding box center [1267, 199] width 895 height 18
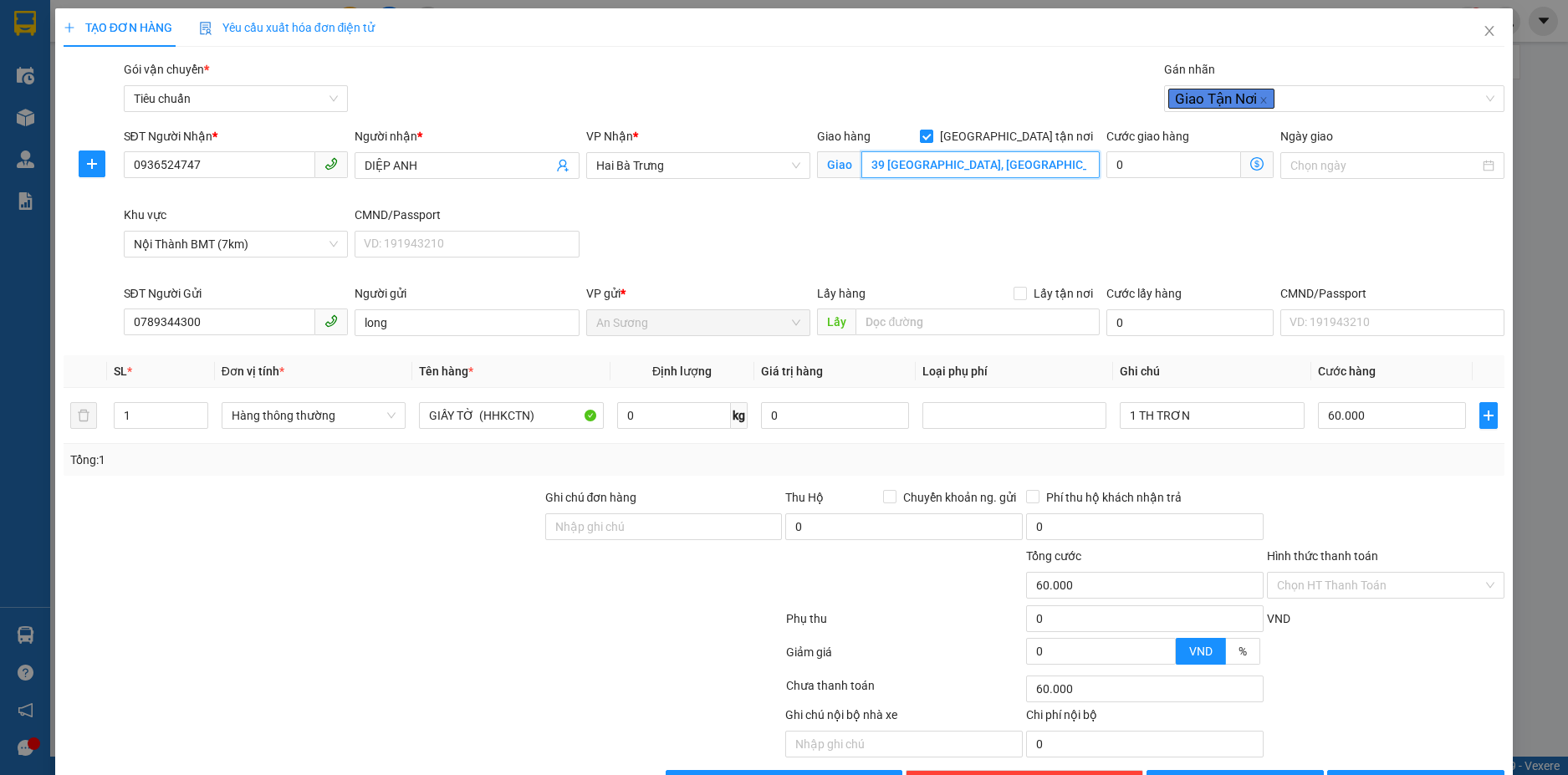
type input "39 Trường Chinh, Tân Lợi, Buôn Ma Thuột, Đắk Lắk"
click at [744, 476] on div "Transit Pickup Surcharge Ids Transit Deliver Surcharge Ids Transit Deliver Surc…" at bounding box center [784, 428] width 1442 height 736
click at [676, 416] on input "0" at bounding box center [674, 415] width 114 height 27
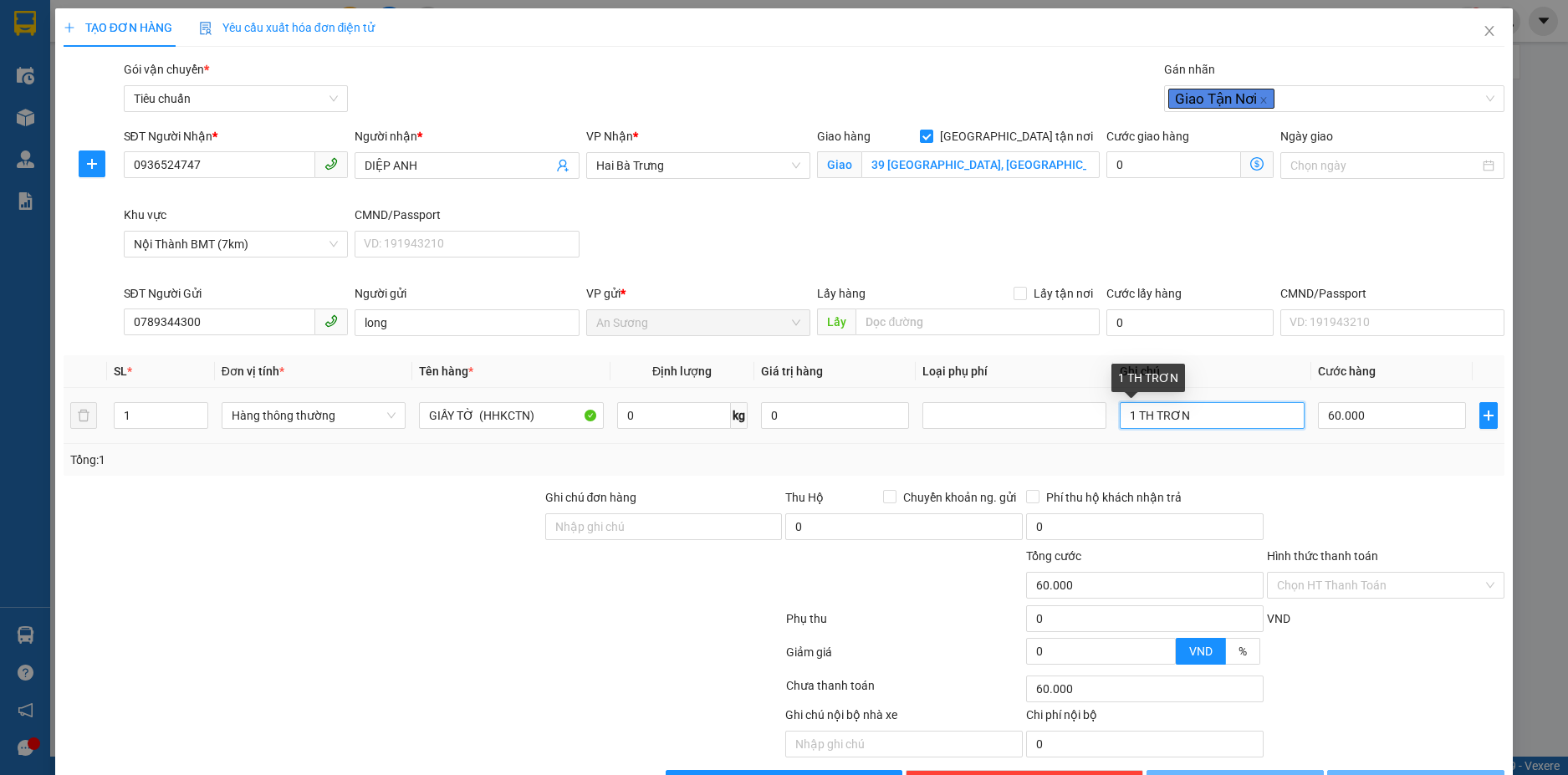
drag, startPoint x: 1152, startPoint y: 419, endPoint x: 1243, endPoint y: 421, distance: 91.0
click at [1243, 421] on input "1 TH TRƠN" at bounding box center [1211, 415] width 184 height 27
type input "0"
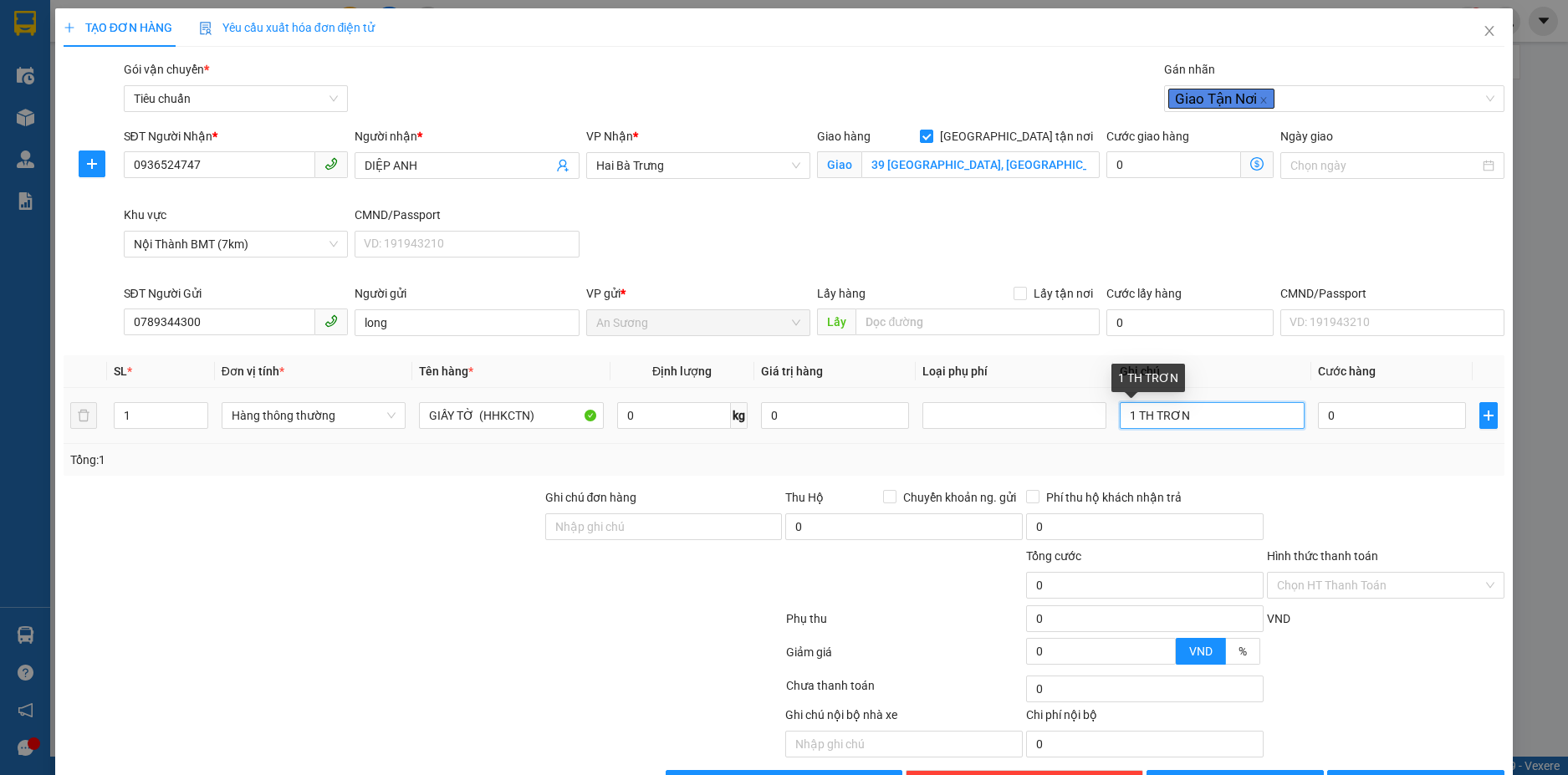
type input "50.000"
type input "1 TH TRẰNG BBC"
click at [1223, 270] on div "SĐT Người Nhận * 0936524747 Người nhận * DIỆP ANH VP Nhận * Hai Bà Trưng Giao h…" at bounding box center [814, 205] width 1388 height 157
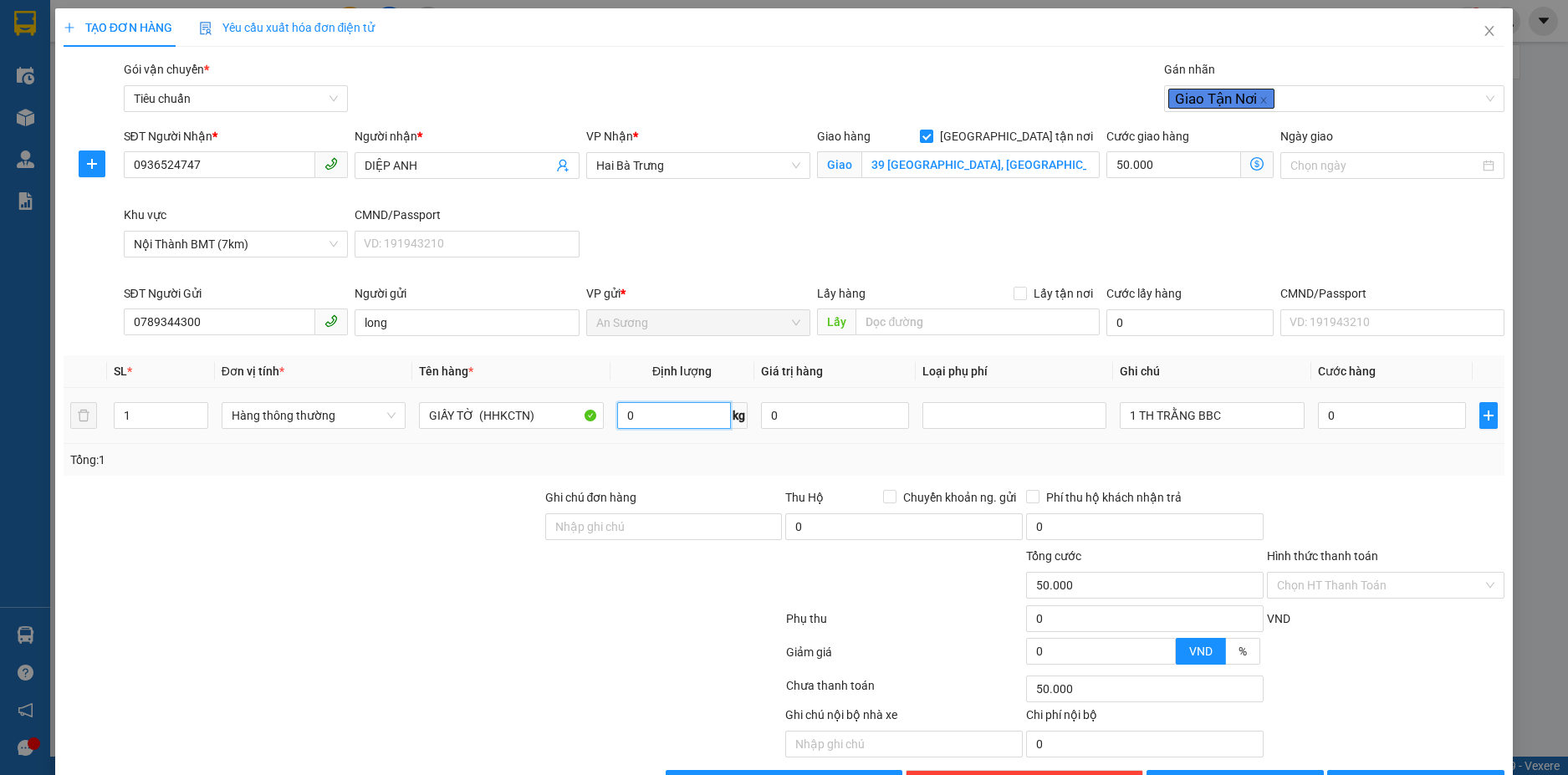
click at [702, 414] on input "0" at bounding box center [674, 415] width 114 height 27
type input "7"
click at [711, 449] on div "Tổng: 1" at bounding box center [784, 460] width 1442 height 32
type input "90.000"
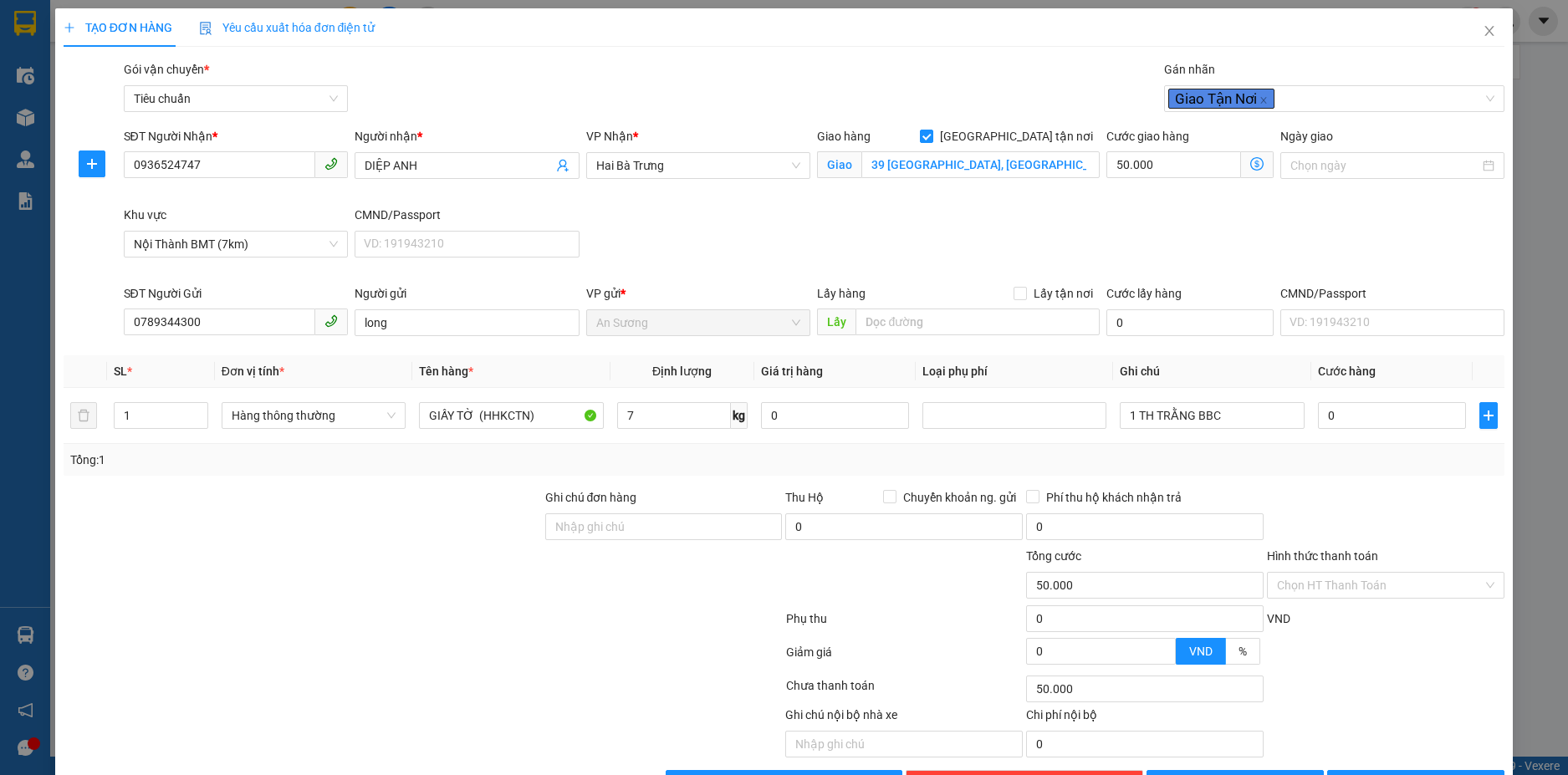
type input "40.000"
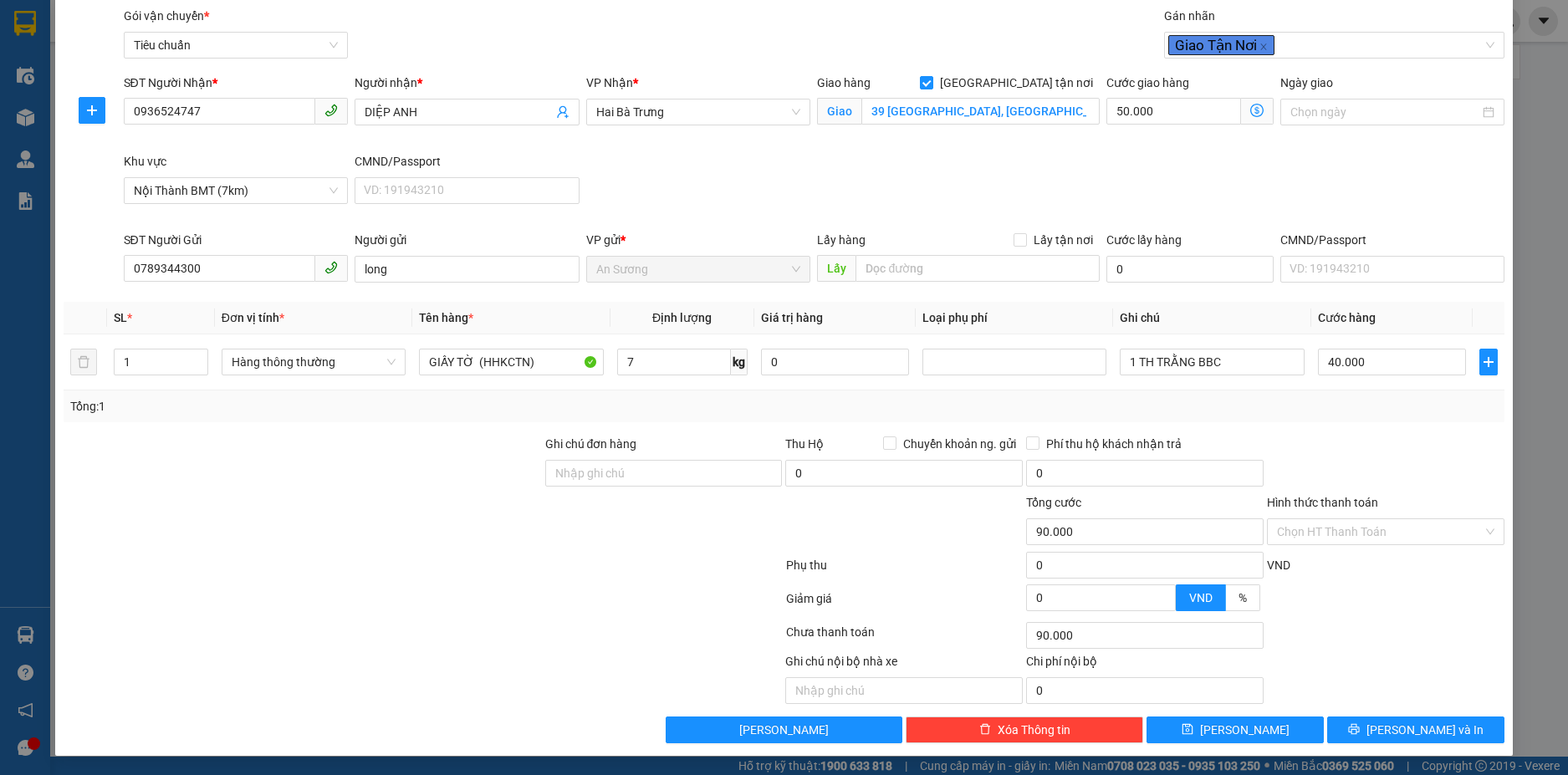
scroll to position [54, 0]
click at [1378, 712] on div "Transit Pickup Surcharge Ids Transit Deliver Surcharge Ids Transit Deliver Surc…" at bounding box center [784, 374] width 1442 height 736
click at [1360, 727] on icon "printer" at bounding box center [1353, 728] width 11 height 11
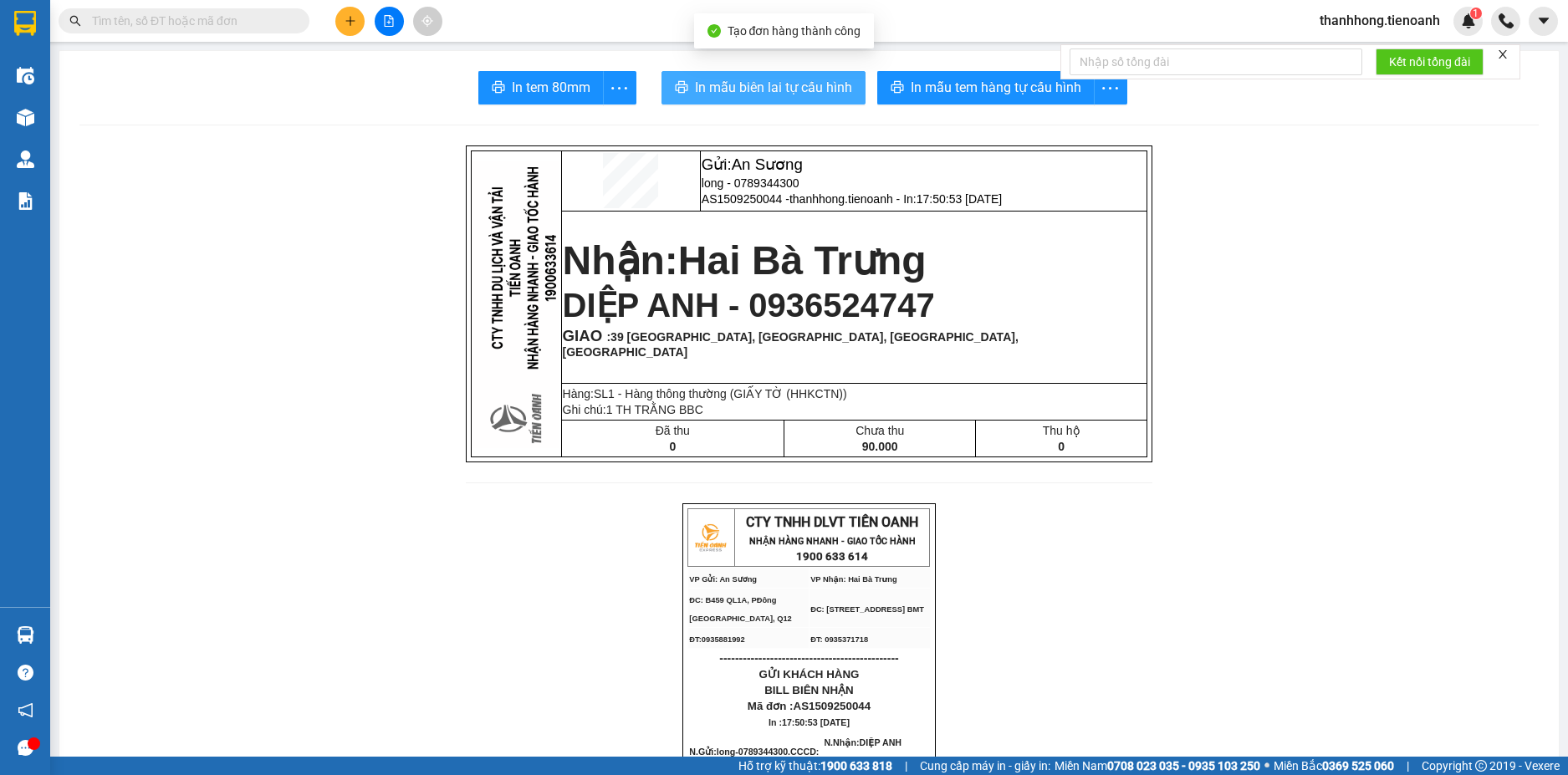
click at [843, 99] on button "In mẫu biên lai tự cấu hình" at bounding box center [763, 88] width 204 height 34
click at [765, 73] on button "In mẫu biên lai tự cấu hình" at bounding box center [763, 88] width 204 height 34
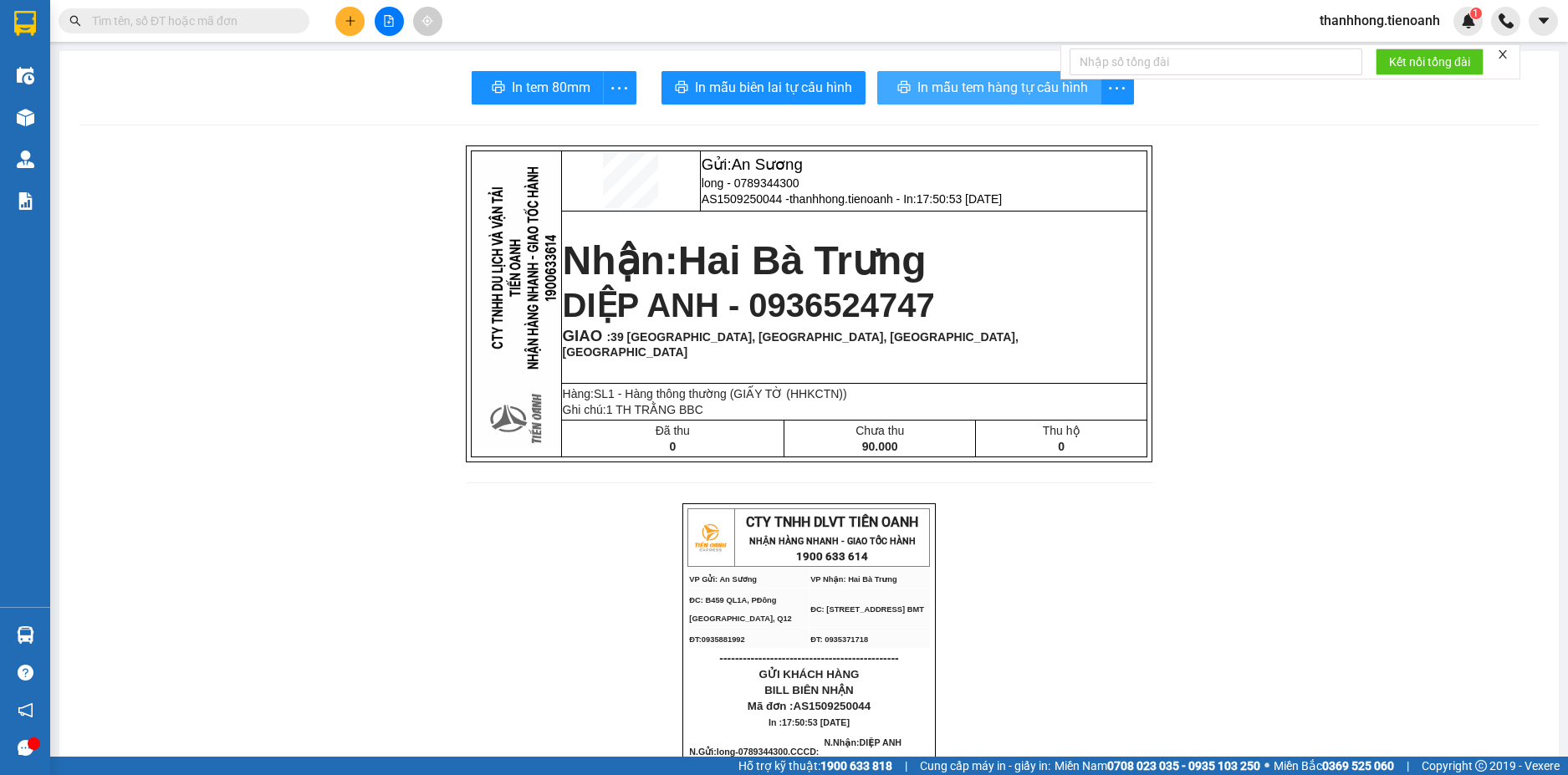
click at [1034, 93] on span "In mẫu tem hàng tự cấu hình" at bounding box center [1002, 88] width 171 height 21
click at [347, 23] on icon "plus" at bounding box center [350, 21] width 12 height 12
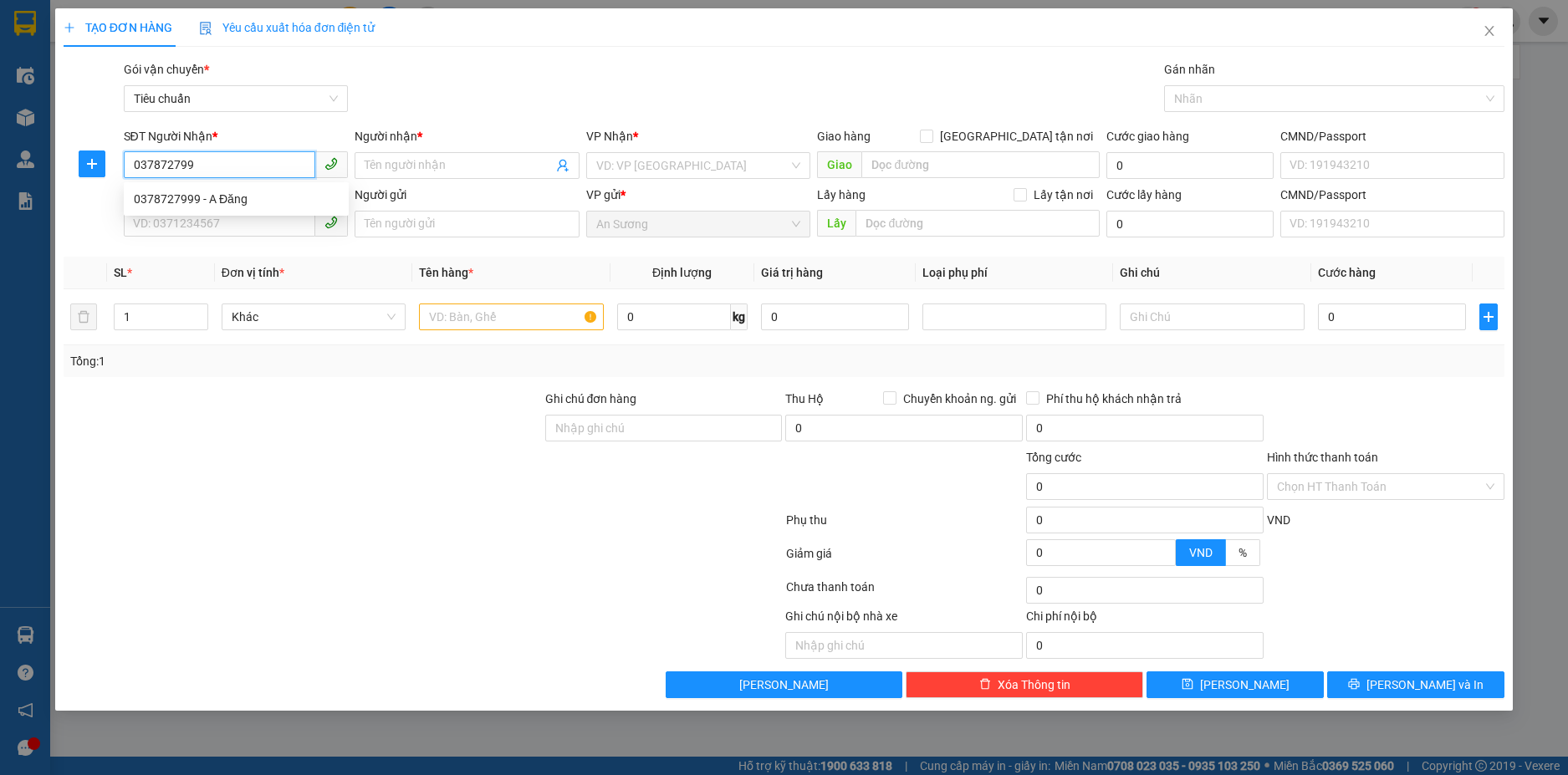
type input "0378727999"
click at [270, 196] on div "0378727999 - A Đăng" at bounding box center [236, 199] width 205 height 18
type input "A Đăng"
type input "TH CR"
type input "3.695.000"
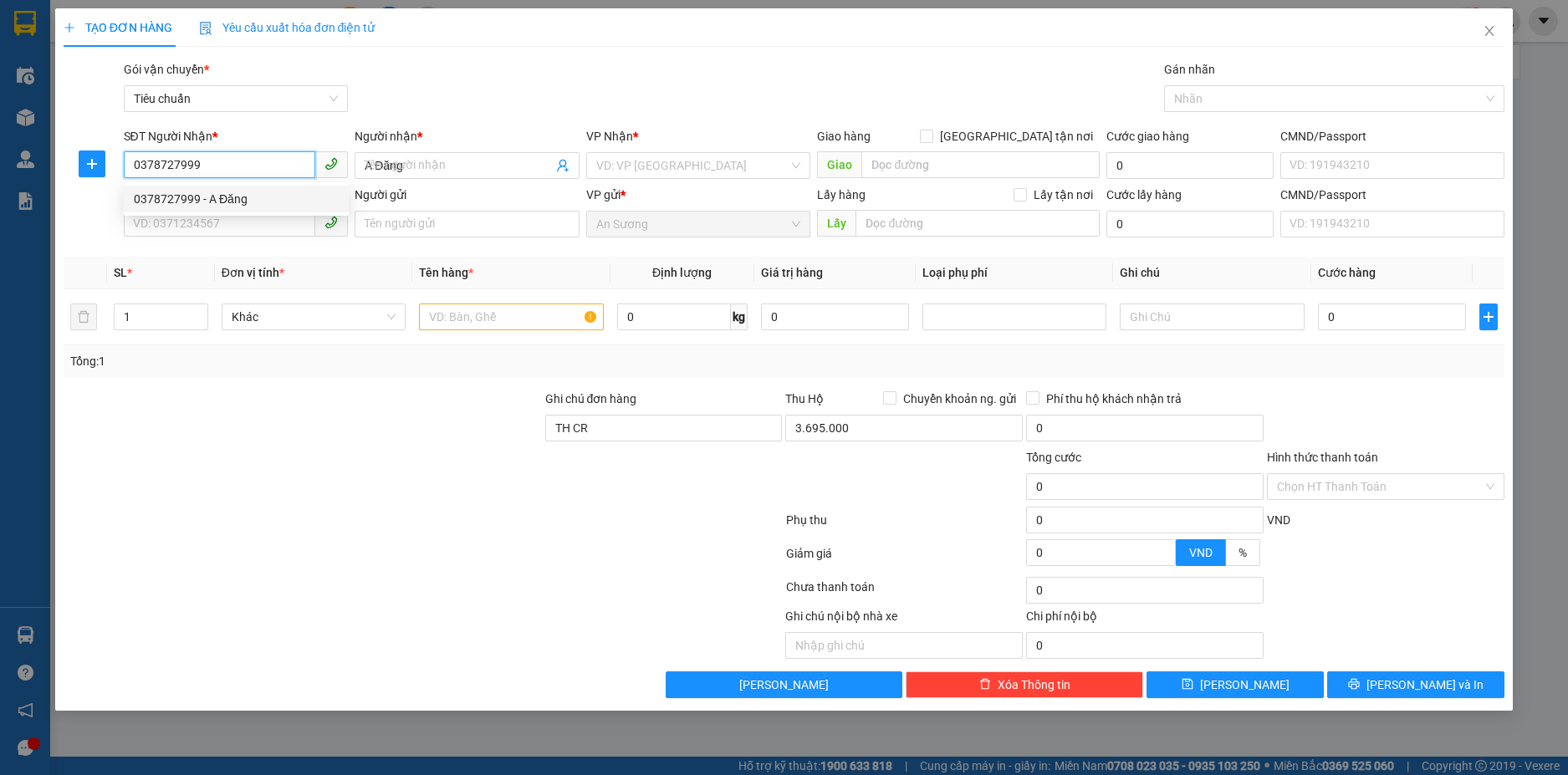
type input "130.000"
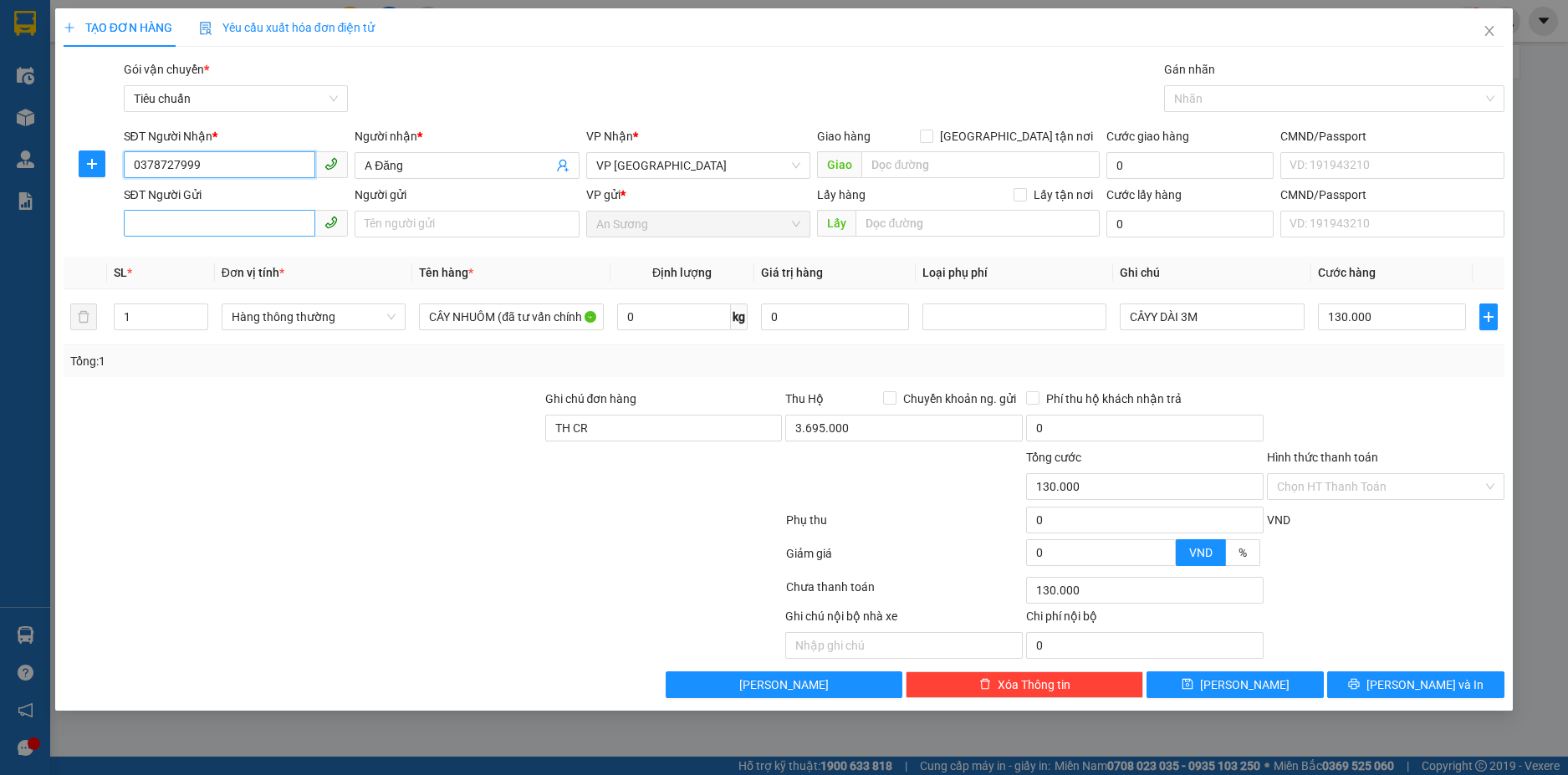
type input "0378727999"
click at [264, 227] on input "SĐT Người Gửi" at bounding box center [220, 224] width 193 height 27
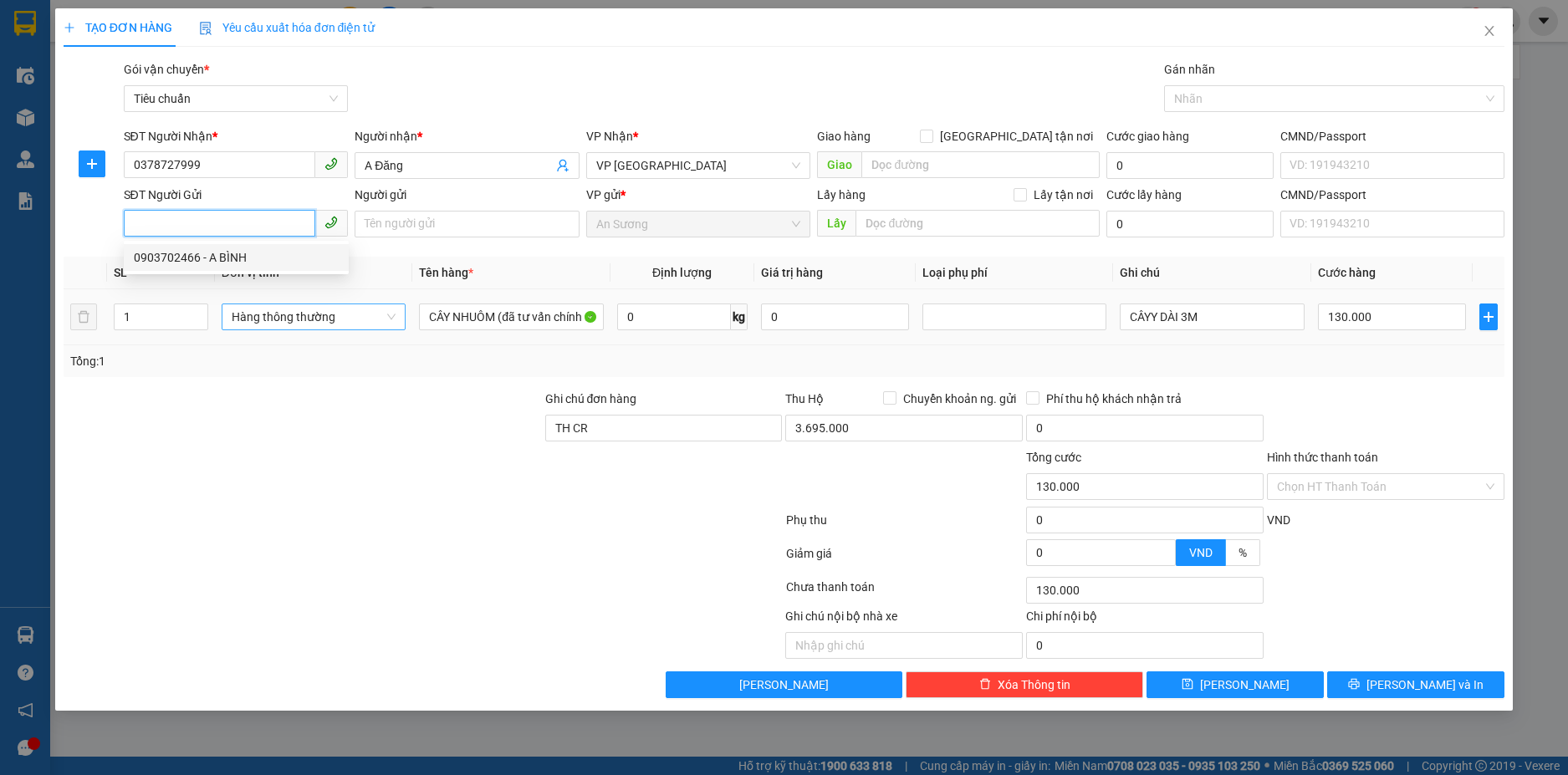
click at [328, 312] on span "Hàng thông thường" at bounding box center [313, 317] width 164 height 25
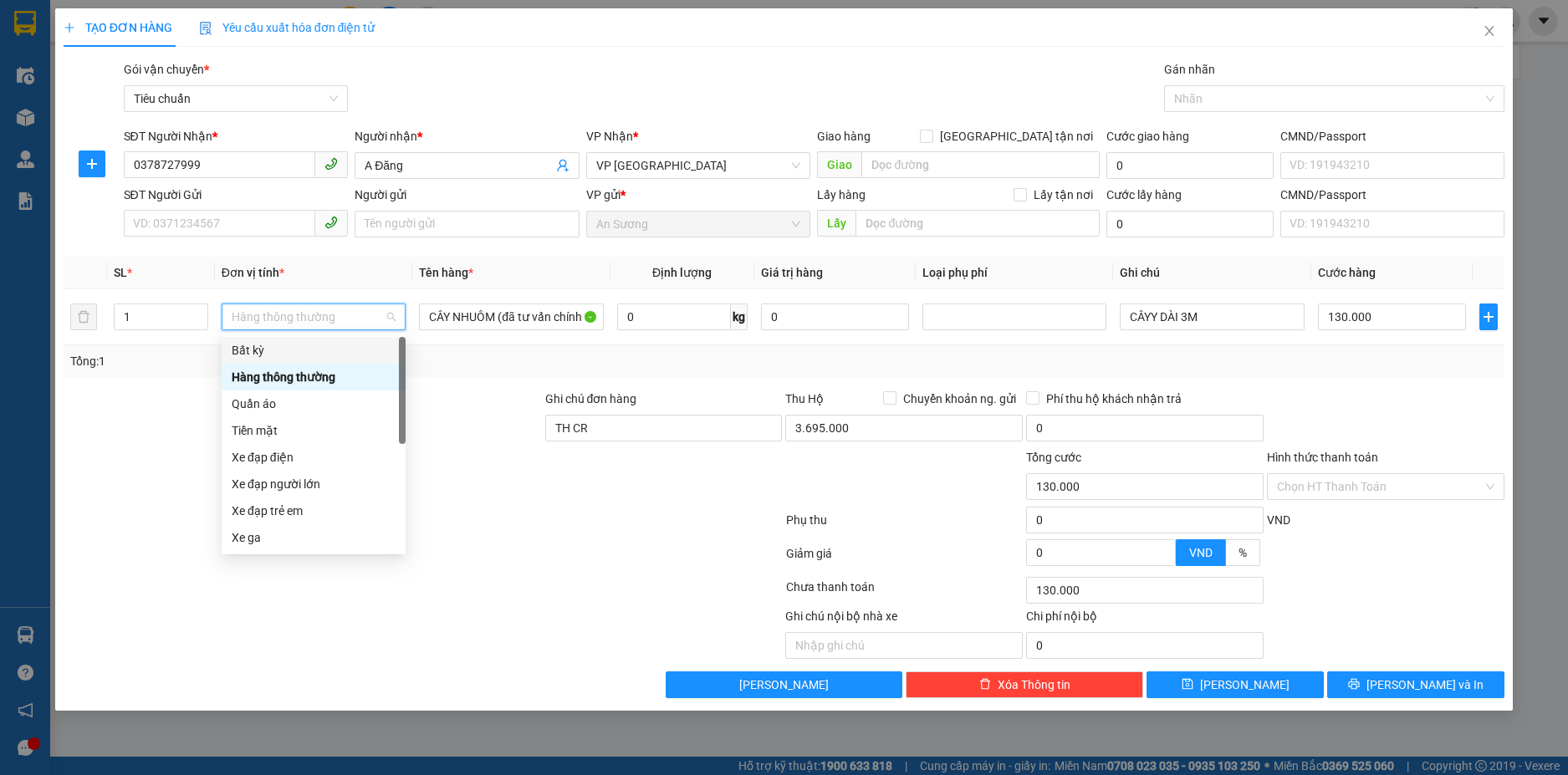
click at [518, 366] on div "Tổng: 1" at bounding box center [337, 361] width 535 height 18
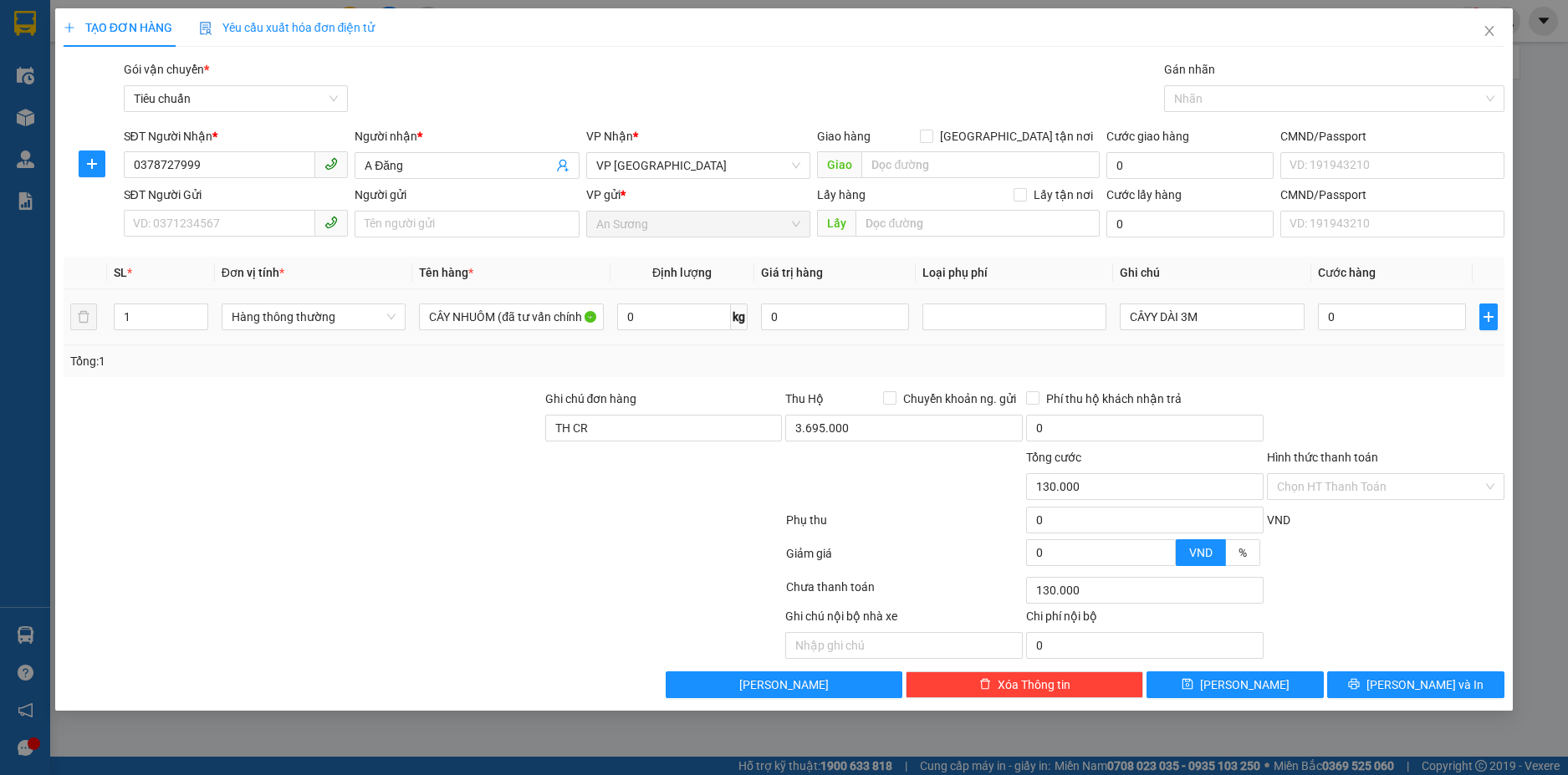
type input "0"
drag, startPoint x: 1185, startPoint y: 322, endPoint x: 1254, endPoint y: 322, distance: 69.0
click at [1254, 322] on input "CÂYY DÀI 3M" at bounding box center [1211, 317] width 184 height 27
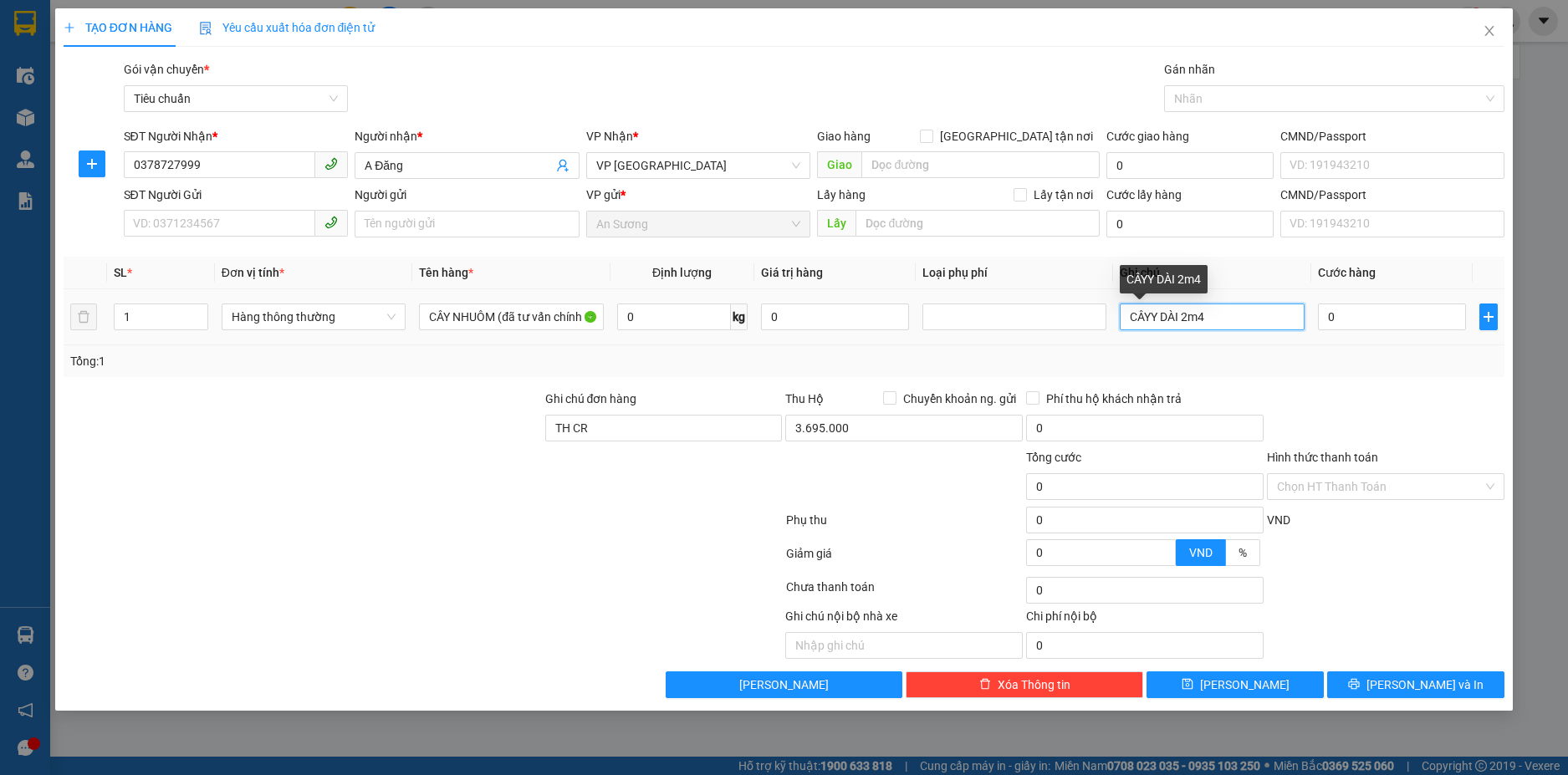
type input "CÂYY DÀI 2m4"
drag, startPoint x: 1284, startPoint y: 362, endPoint x: 1344, endPoint y: 317, distance: 75.0
click at [1284, 362] on div "Tổng: 1" at bounding box center [784, 361] width 1428 height 18
click at [1353, 311] on input "0" at bounding box center [1392, 317] width 148 height 27
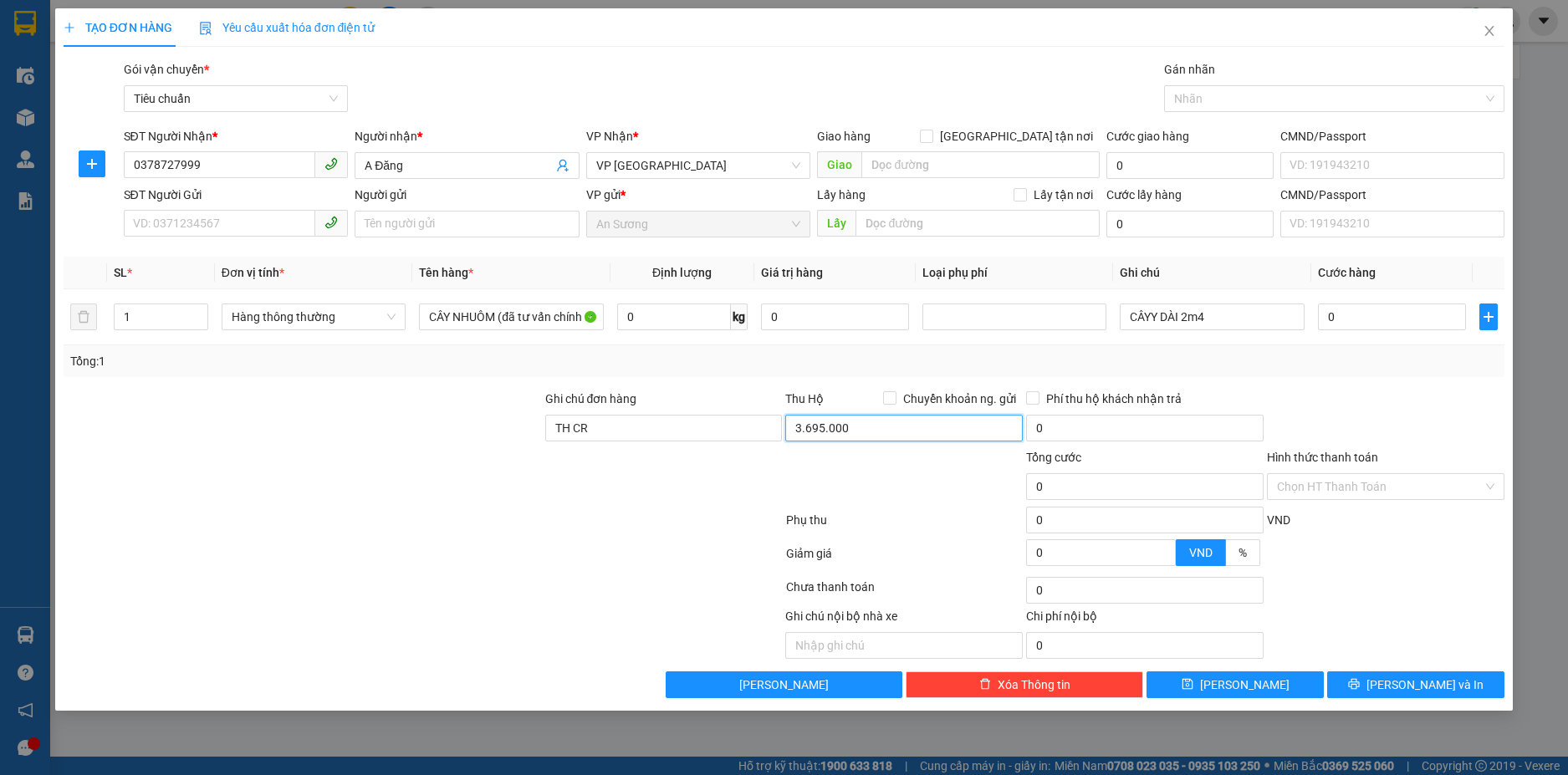
click at [808, 431] on input "3.695.000" at bounding box center [904, 428] width 237 height 27
type input "720.000"
click at [811, 475] on div at bounding box center [904, 477] width 241 height 59
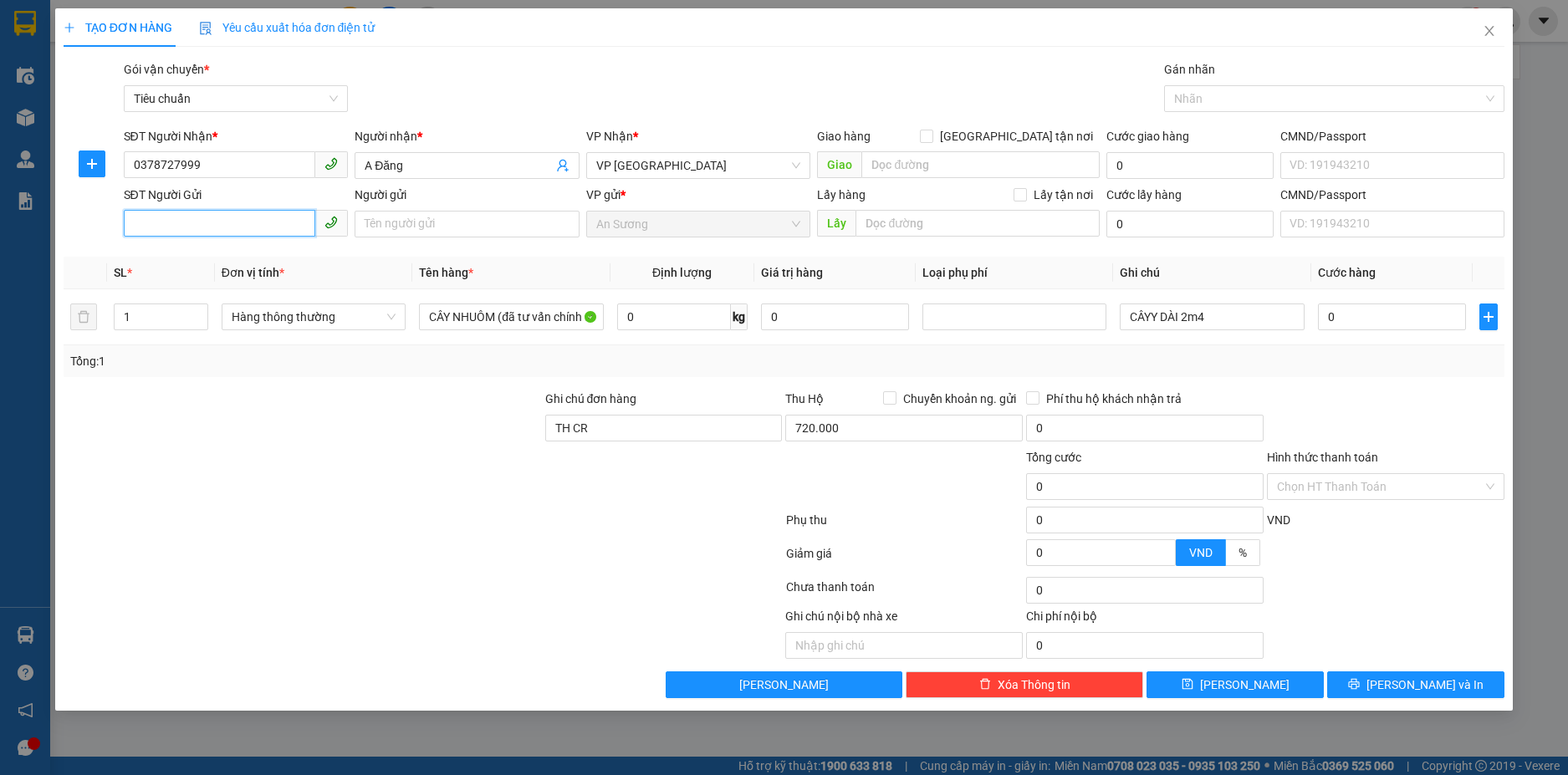
click at [266, 224] on input "SĐT Người Gửi" at bounding box center [220, 224] width 193 height 27
type input "0935702796"
click at [425, 227] on input "Người gửi" at bounding box center [466, 225] width 225 height 27
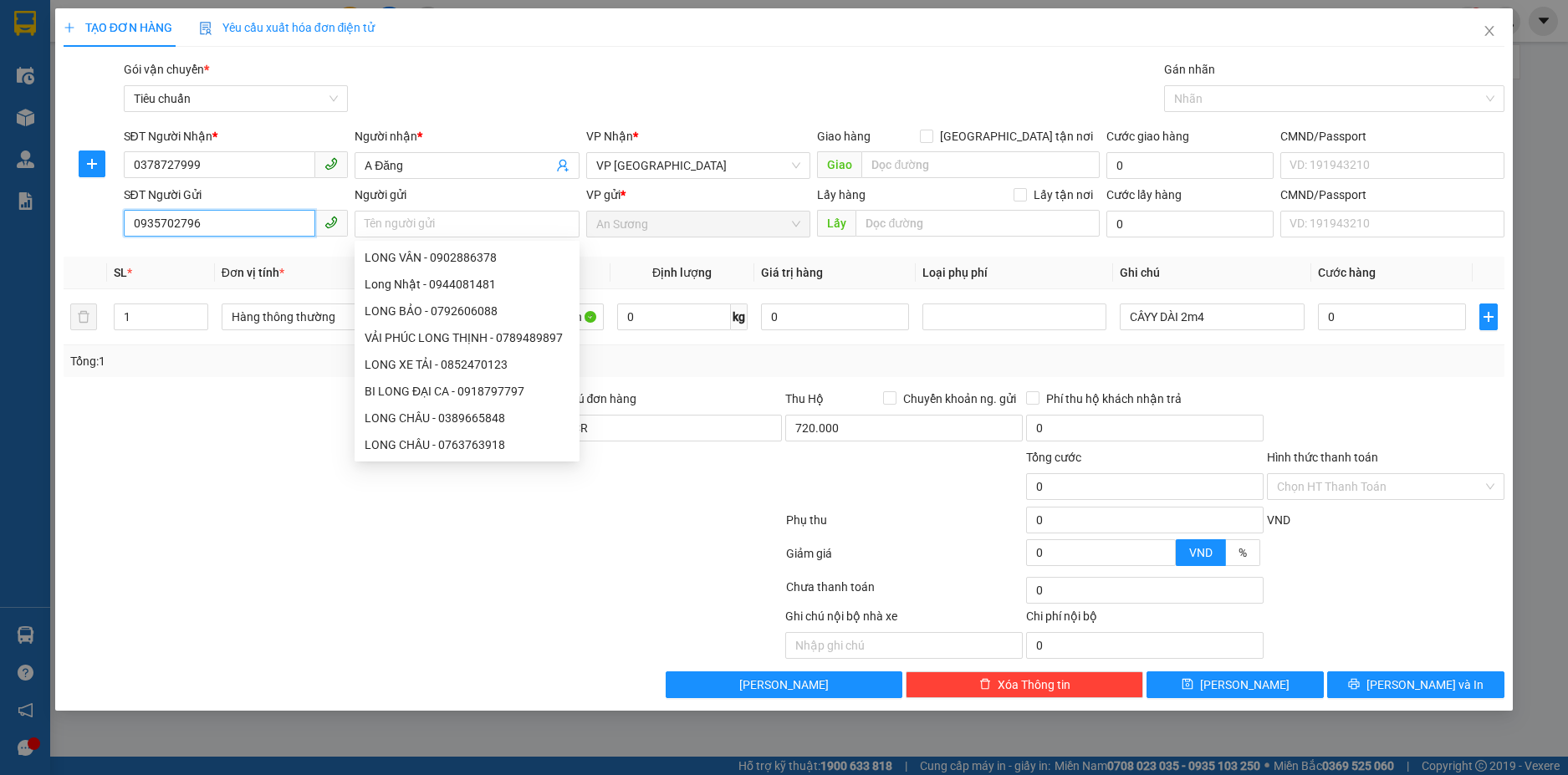
click at [237, 230] on input "0935702796" at bounding box center [220, 224] width 193 height 27
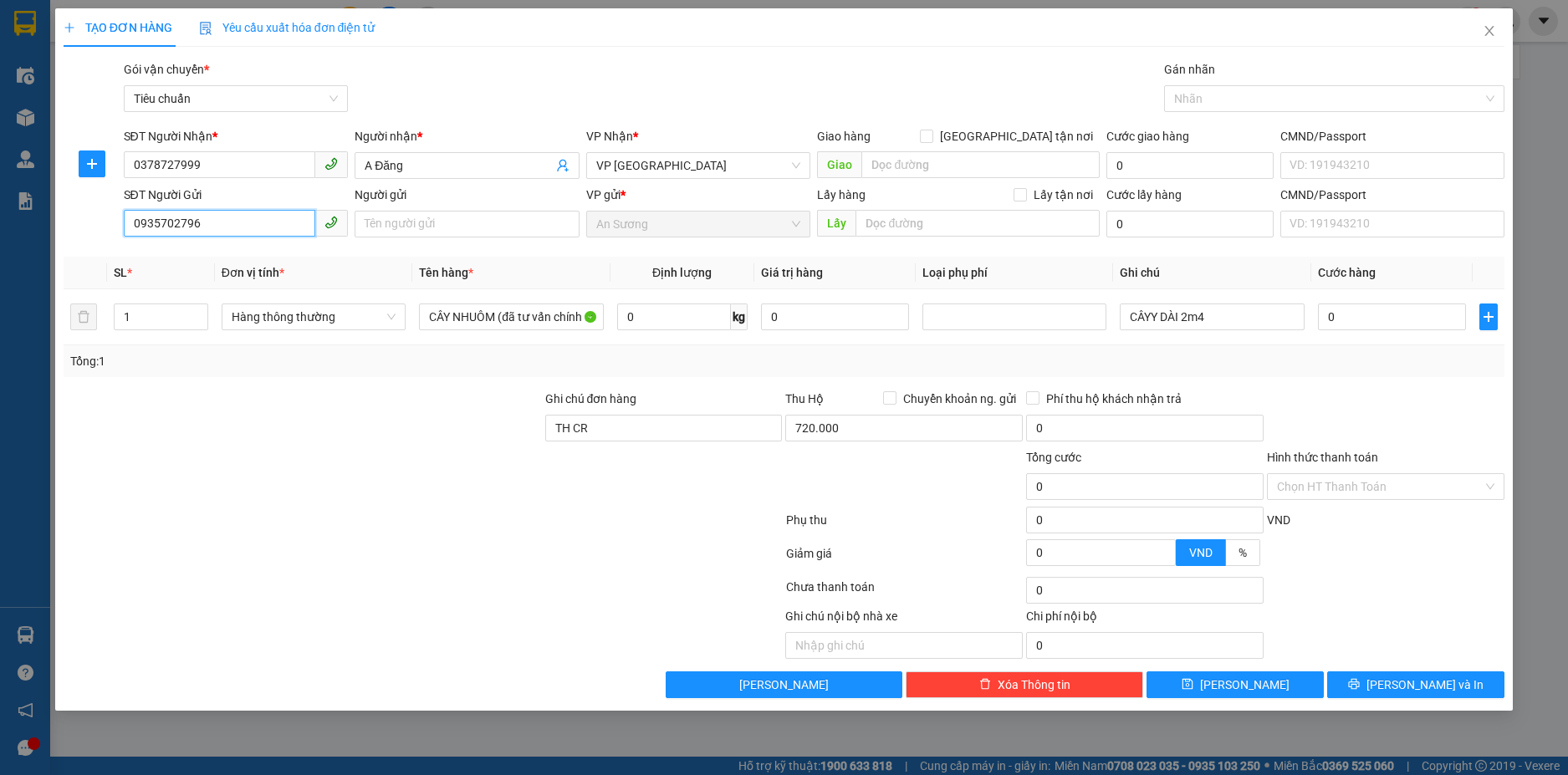
click at [238, 230] on input "0935702796" at bounding box center [220, 224] width 193 height 27
click at [376, 227] on input "Người gửi" at bounding box center [466, 225] width 225 height 27
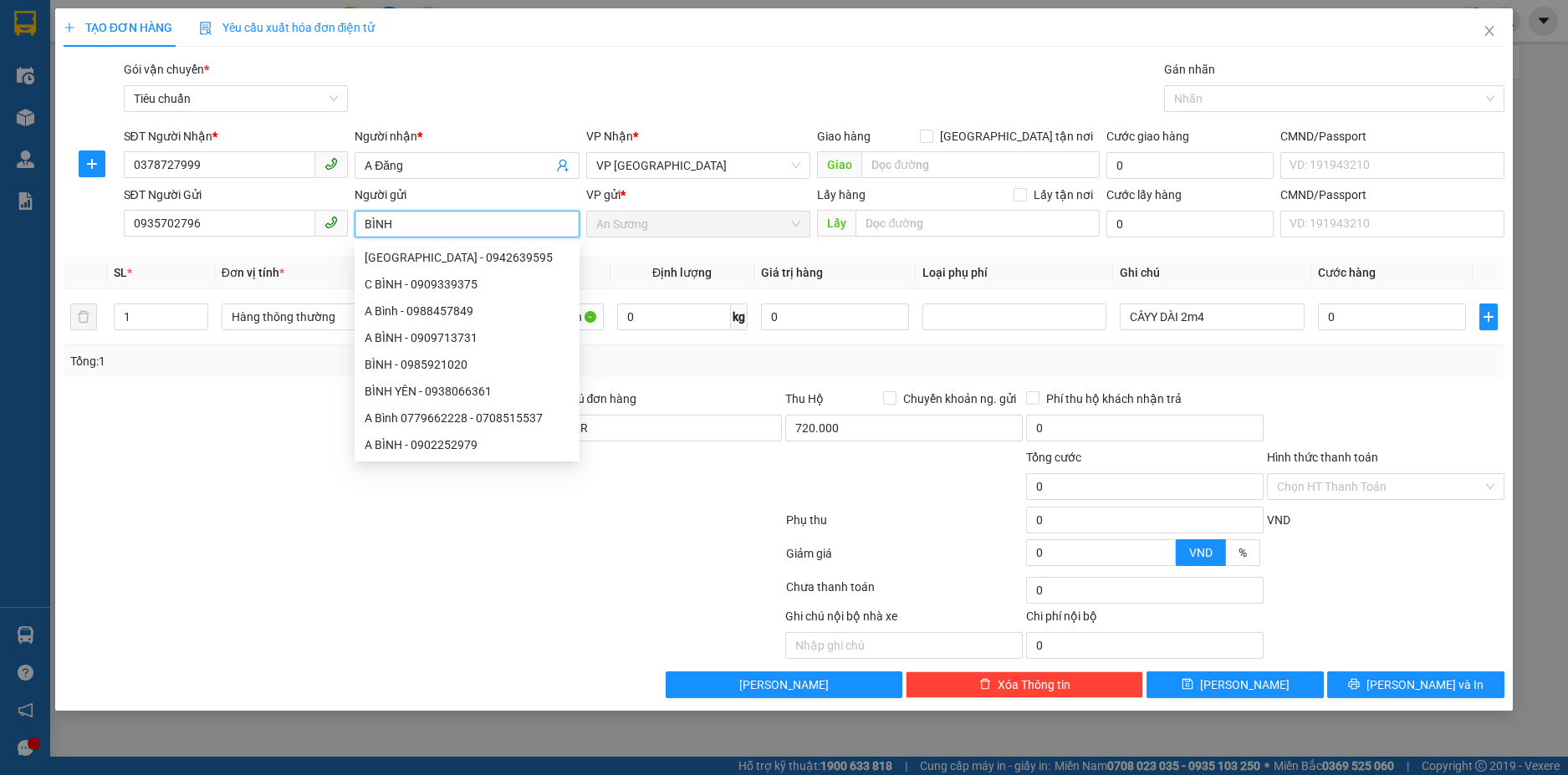
type input "BÌNH"
click at [185, 419] on div at bounding box center [303, 418] width 482 height 59
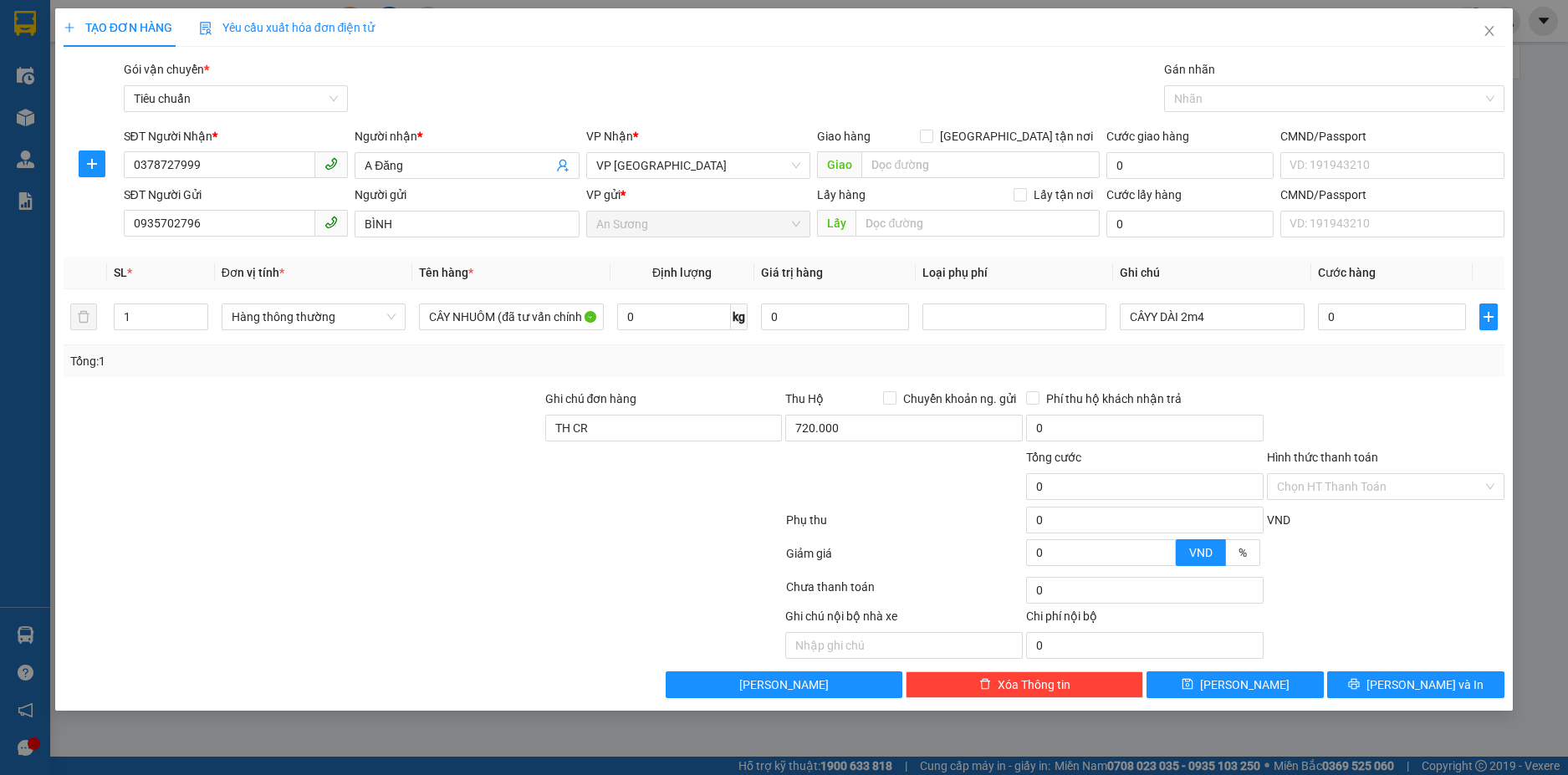
click at [1366, 363] on div "Tổng: 1" at bounding box center [784, 361] width 1428 height 18
click at [1369, 319] on input "0" at bounding box center [1392, 317] width 148 height 27
click at [181, 164] on input "0378727999" at bounding box center [220, 165] width 193 height 27
click at [238, 218] on input "0935702796" at bounding box center [220, 224] width 193 height 27
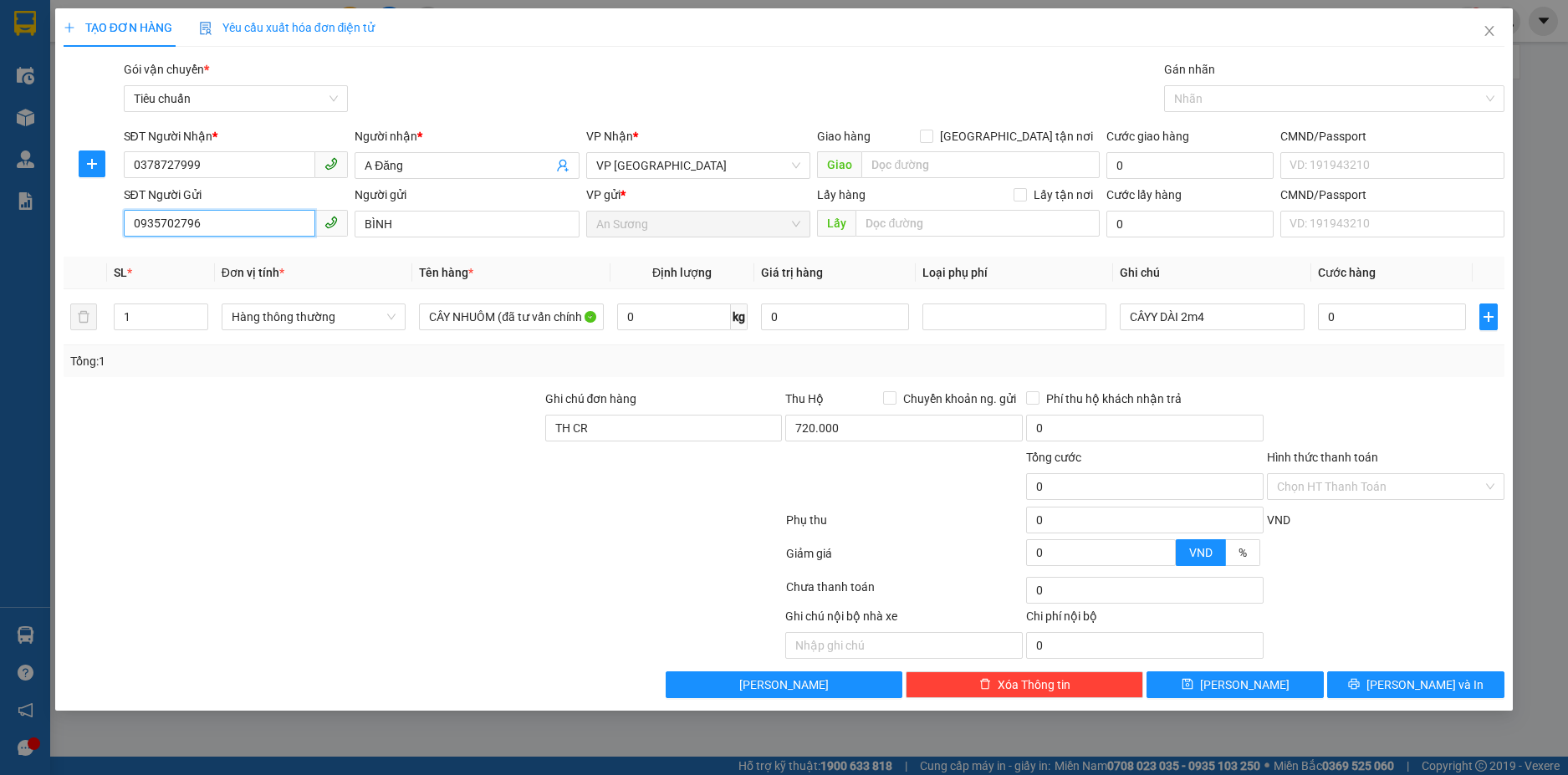
click at [238, 218] on input "0935702796" at bounding box center [220, 224] width 193 height 27
click at [203, 226] on input "SĐT Người Gửi" at bounding box center [220, 224] width 193 height 27
paste input "0903702466"
type input "0903702466"
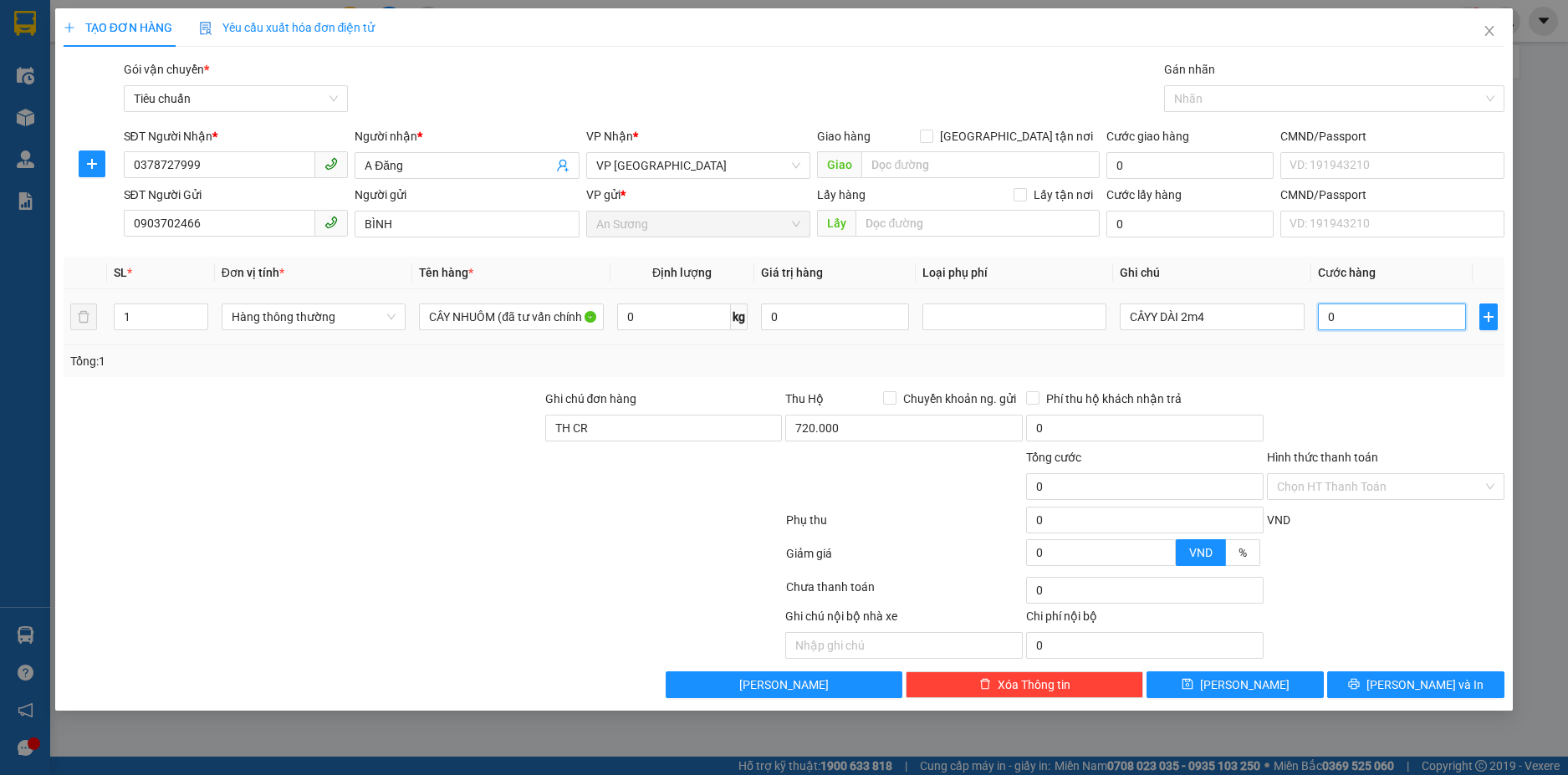
click at [1369, 329] on input "0" at bounding box center [1392, 317] width 148 height 27
type input "1"
type input "10"
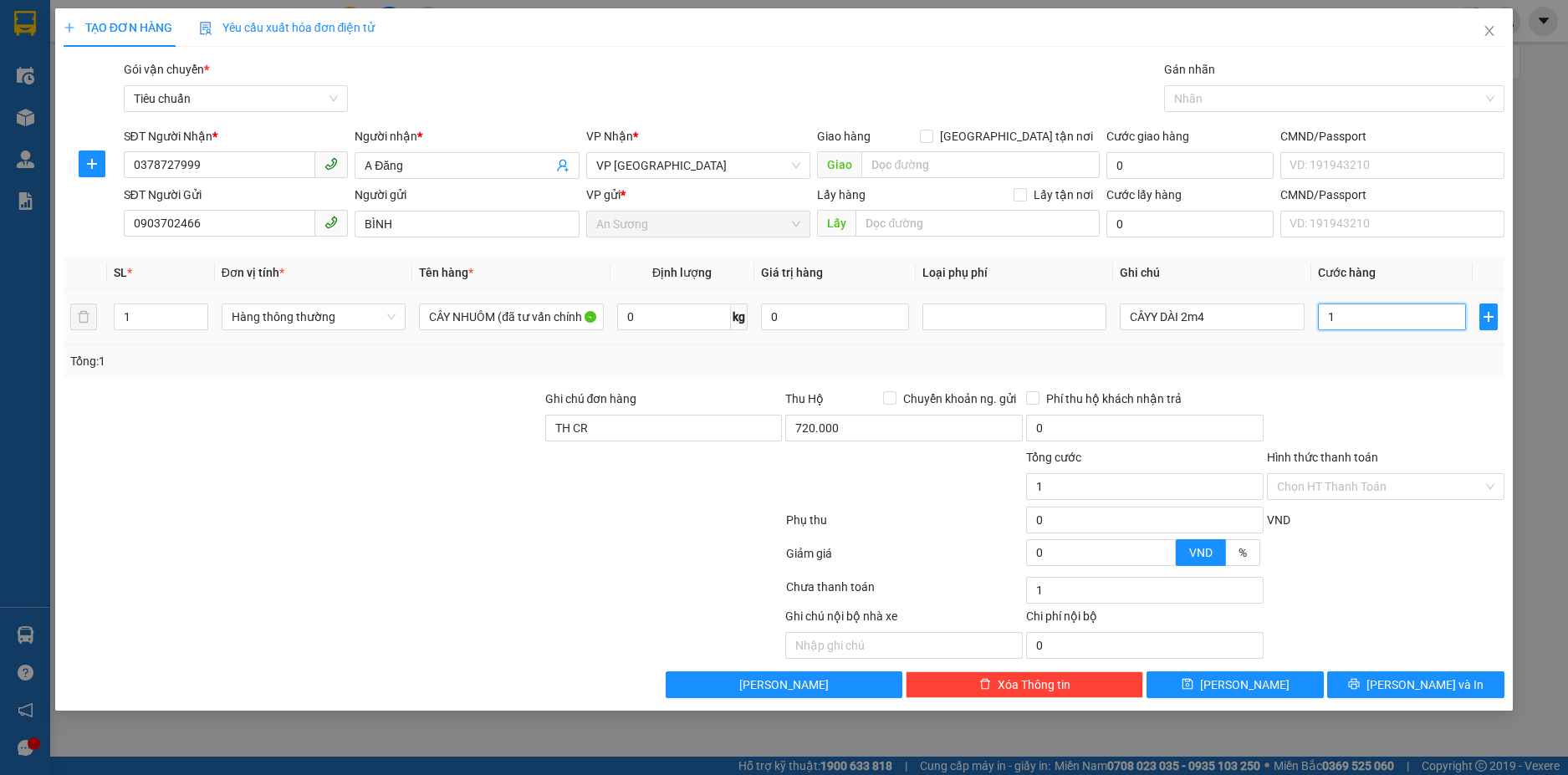
type input "10"
type input "100"
type input "10"
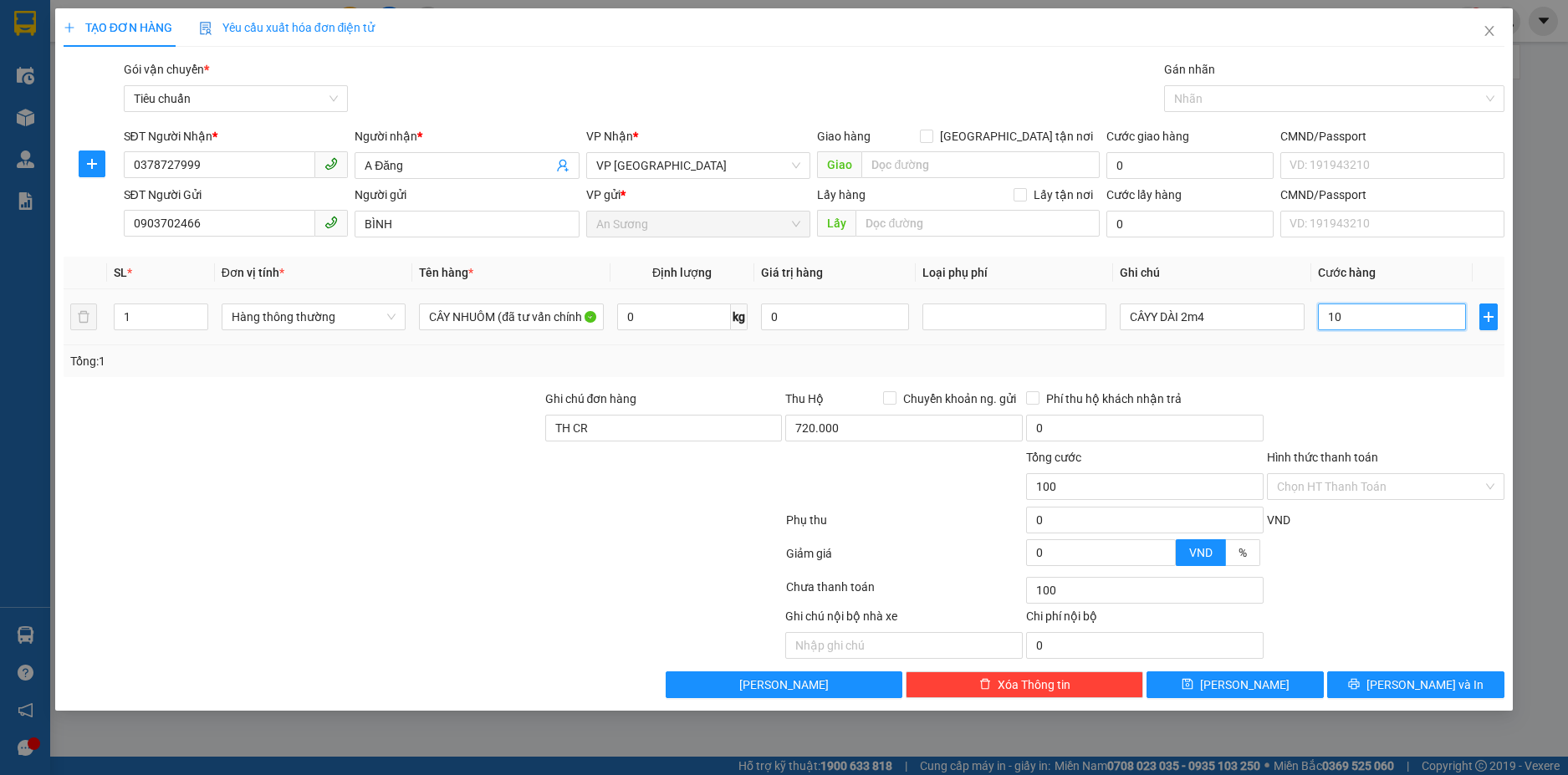
type input "10"
type input "1"
type input "0"
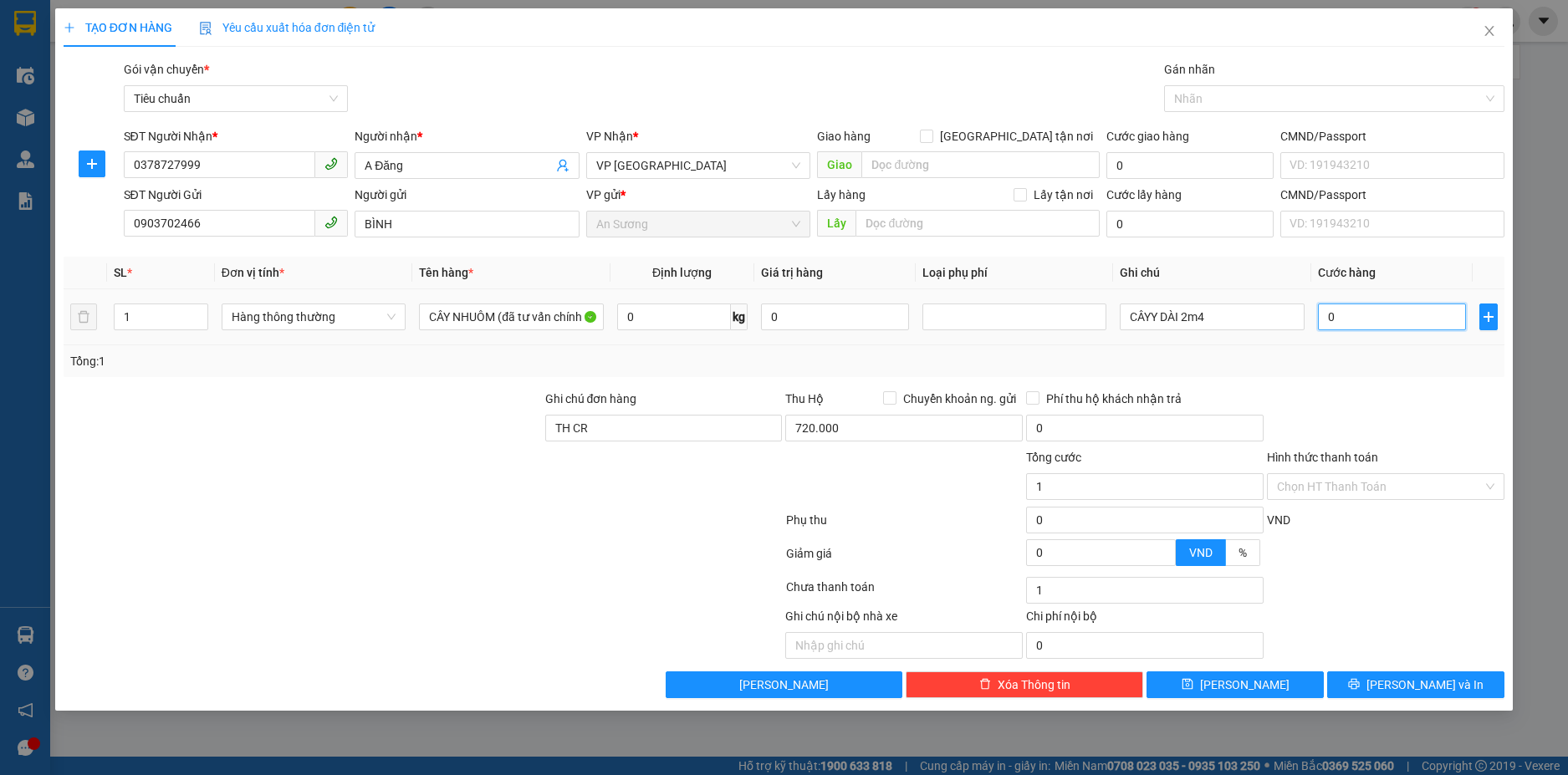
type input "0"
type input "1"
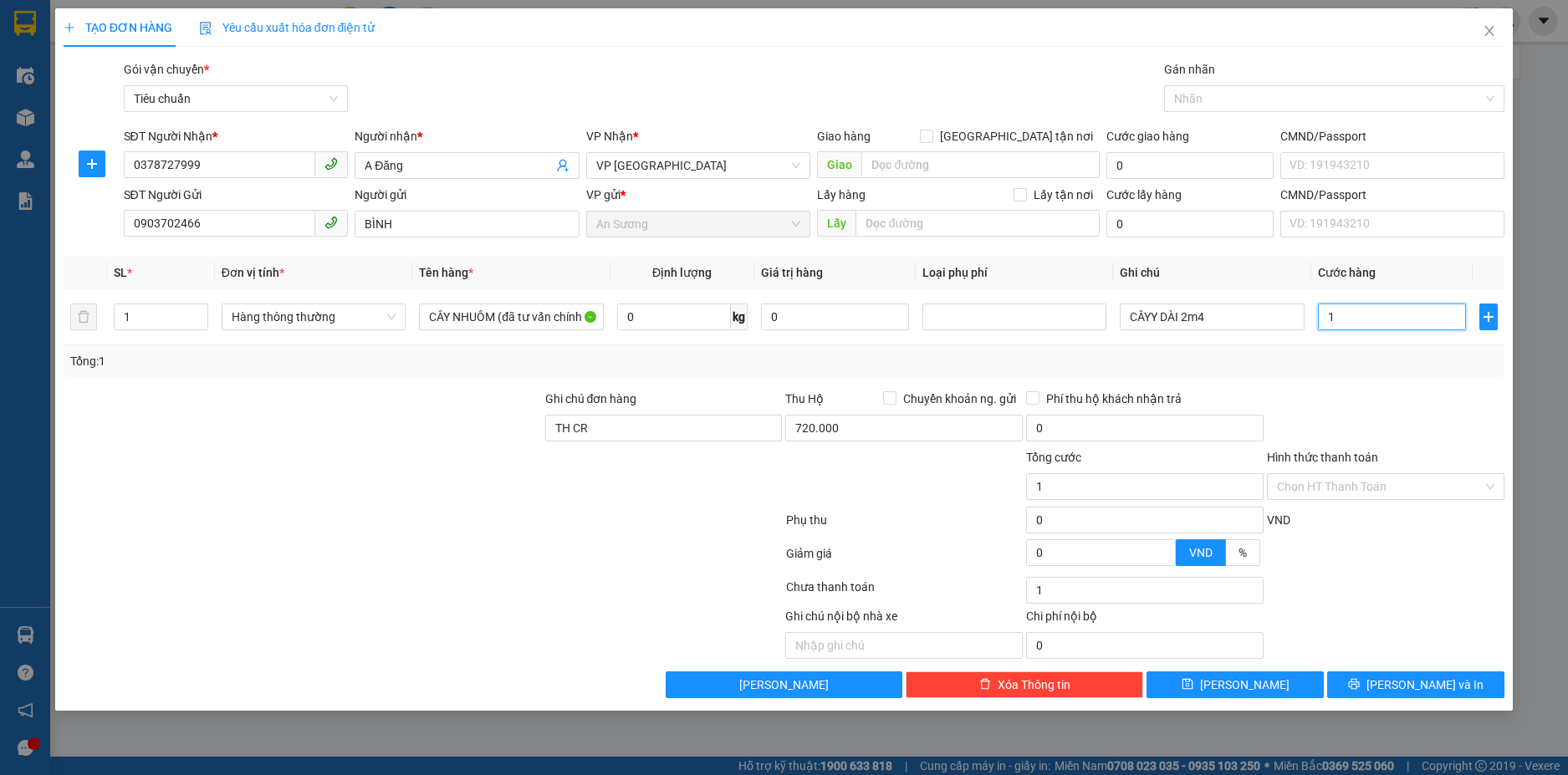
type input "10"
type input "100"
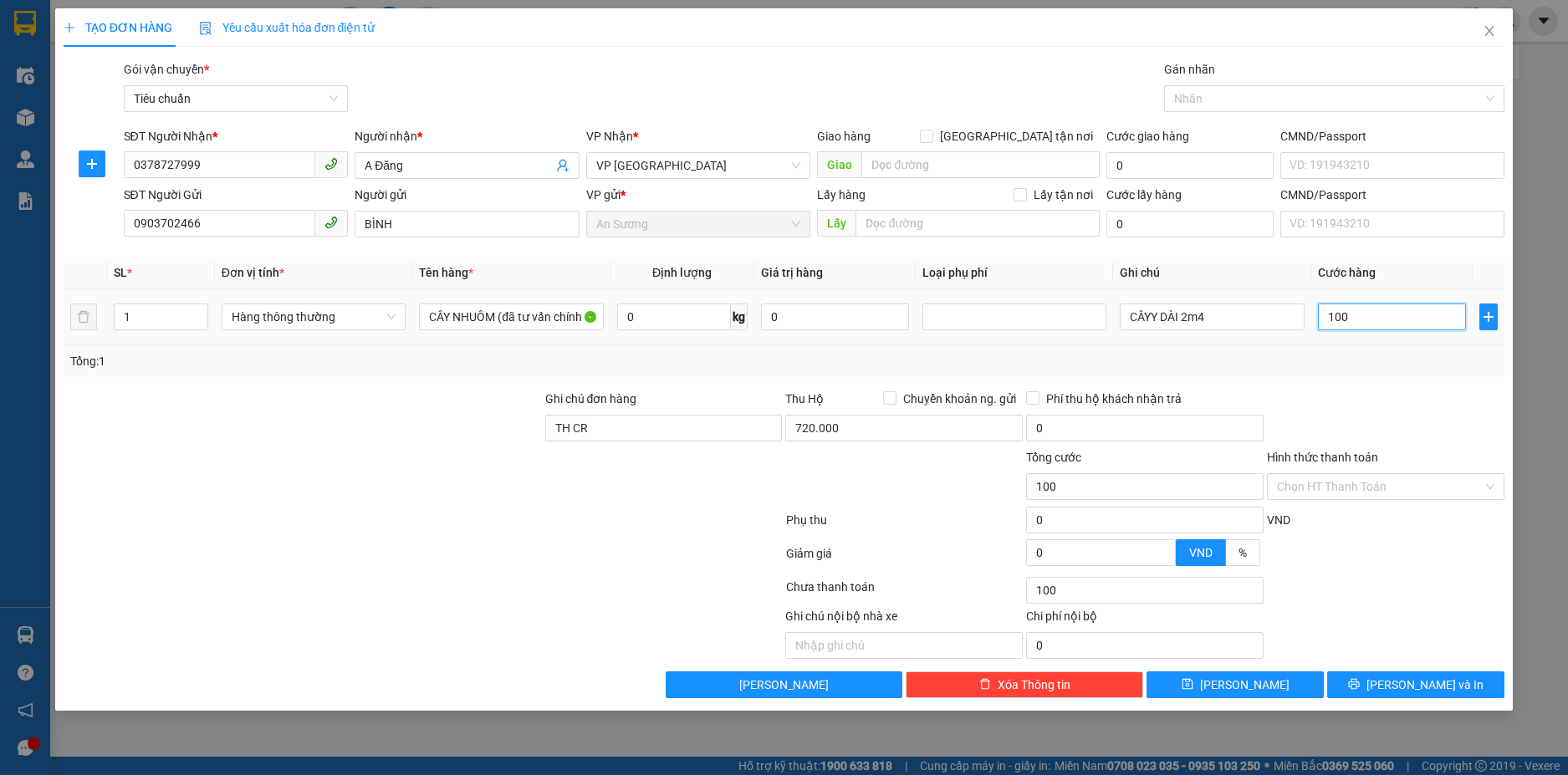
type input "100"
type input "100.000"
click at [1355, 383] on div "Transit Pickup Surcharge Ids Transit Deliver Surcharge Ids Transit Deliver Surc…" at bounding box center [784, 379] width 1442 height 638
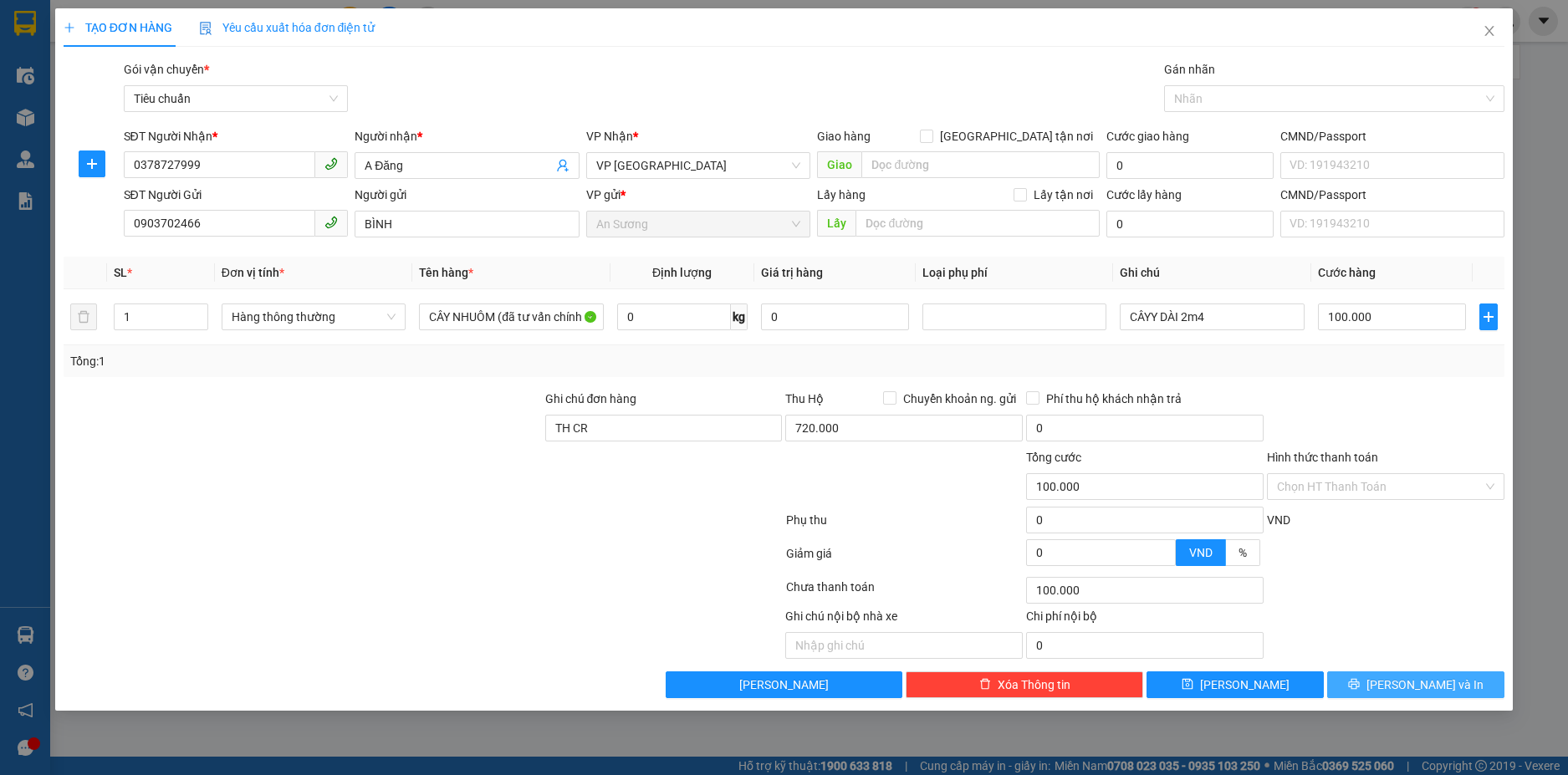
click at [1381, 679] on button "[PERSON_NAME] và In" at bounding box center [1416, 685] width 177 height 27
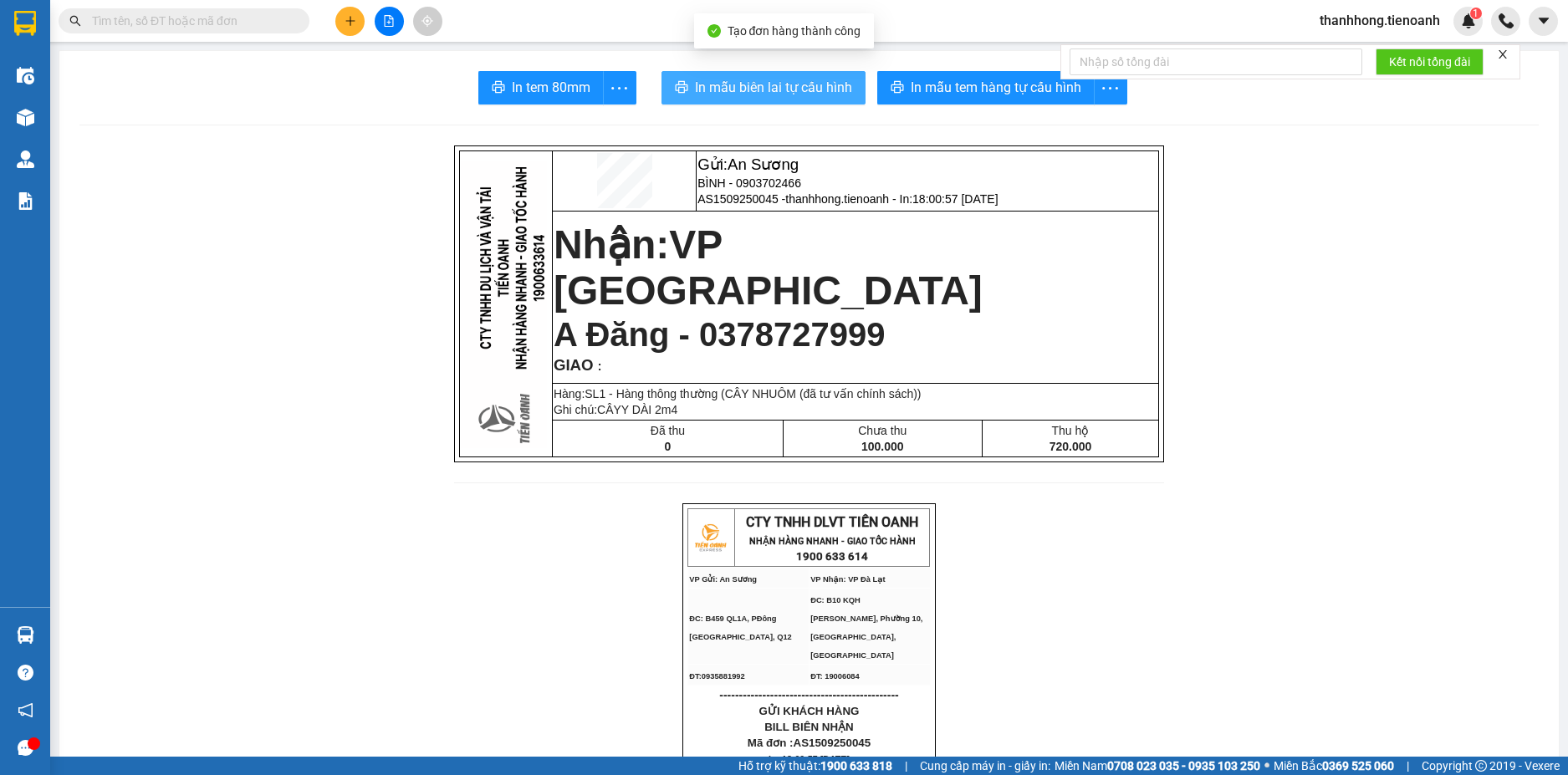
click at [741, 94] on span "In mẫu biên lai tự cấu hình" at bounding box center [773, 88] width 157 height 21
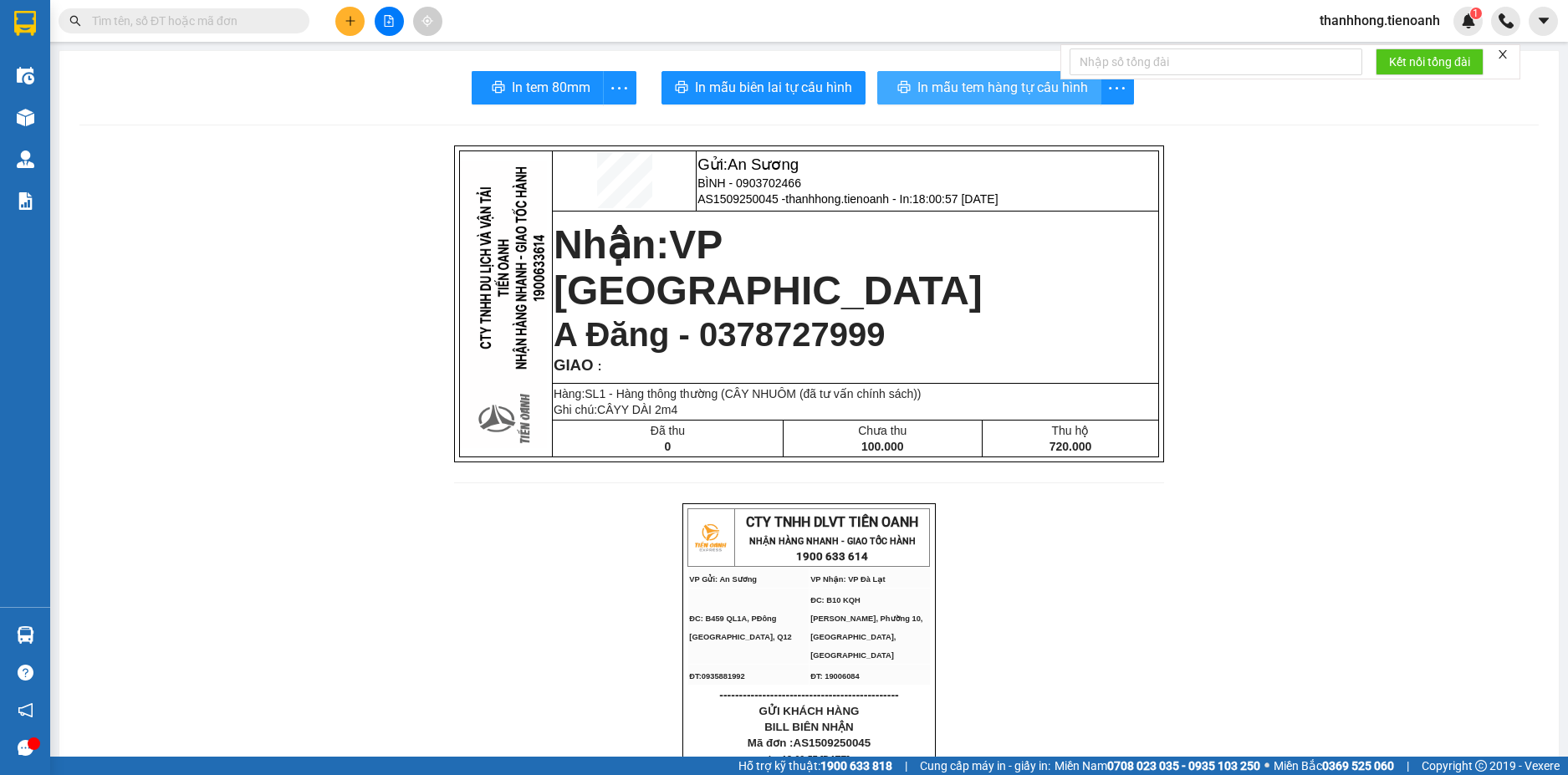
click at [941, 79] on span "In mẫu tem hàng tự cấu hình" at bounding box center [1002, 88] width 171 height 21
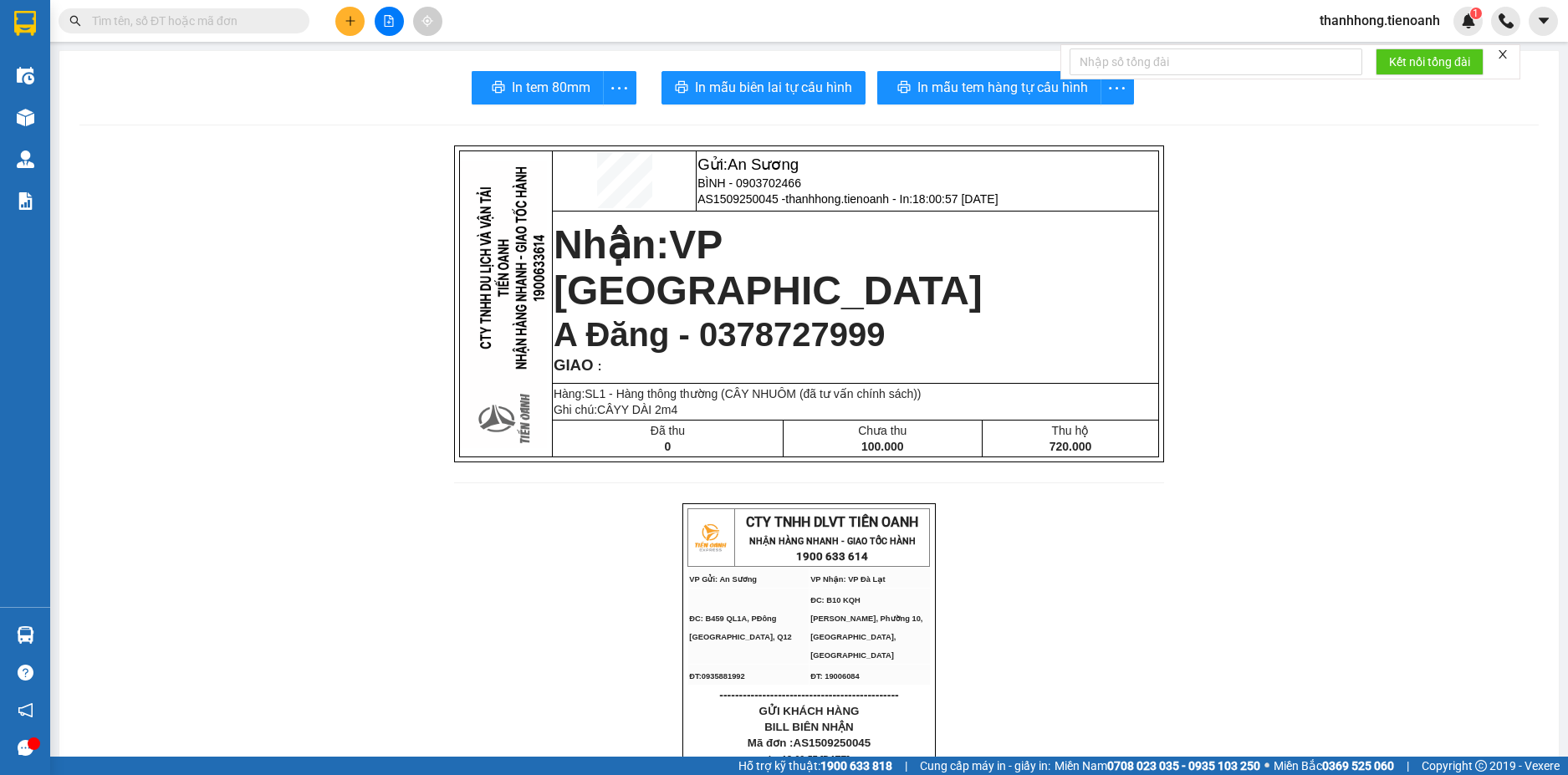
click at [784, 83] on span "In mẫu biên lai tự cấu hình" at bounding box center [773, 88] width 157 height 21
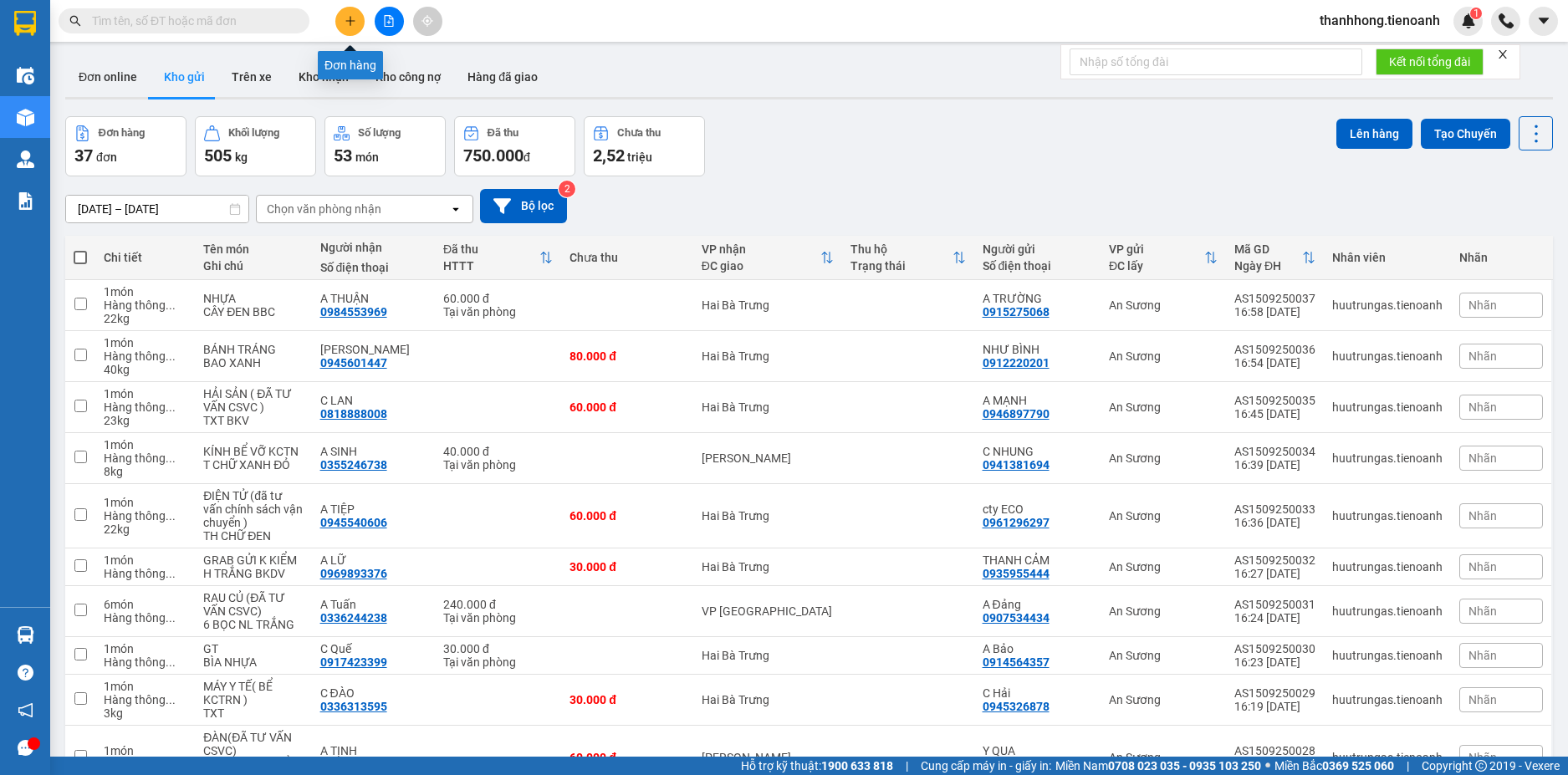
click at [344, 25] on icon "plus" at bounding box center [350, 21] width 12 height 12
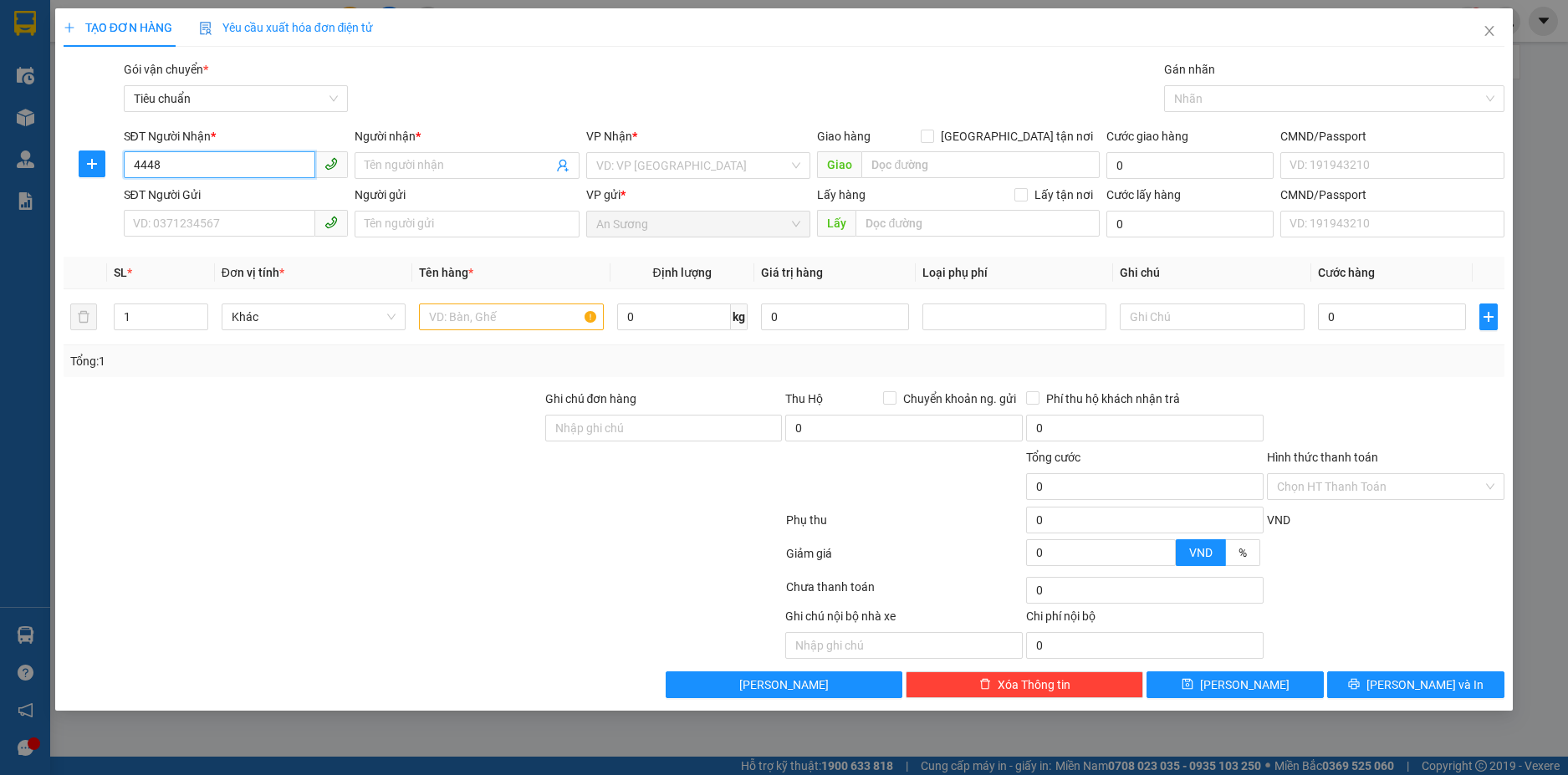
click at [128, 162] on input "4448" at bounding box center [220, 165] width 193 height 27
click at [196, 174] on input "4448" at bounding box center [220, 165] width 193 height 27
click at [136, 171] on input "4448" at bounding box center [220, 165] width 193 height 27
type input "0919084448"
click at [226, 219] on input "SĐT Người Gửi" at bounding box center [220, 224] width 193 height 27
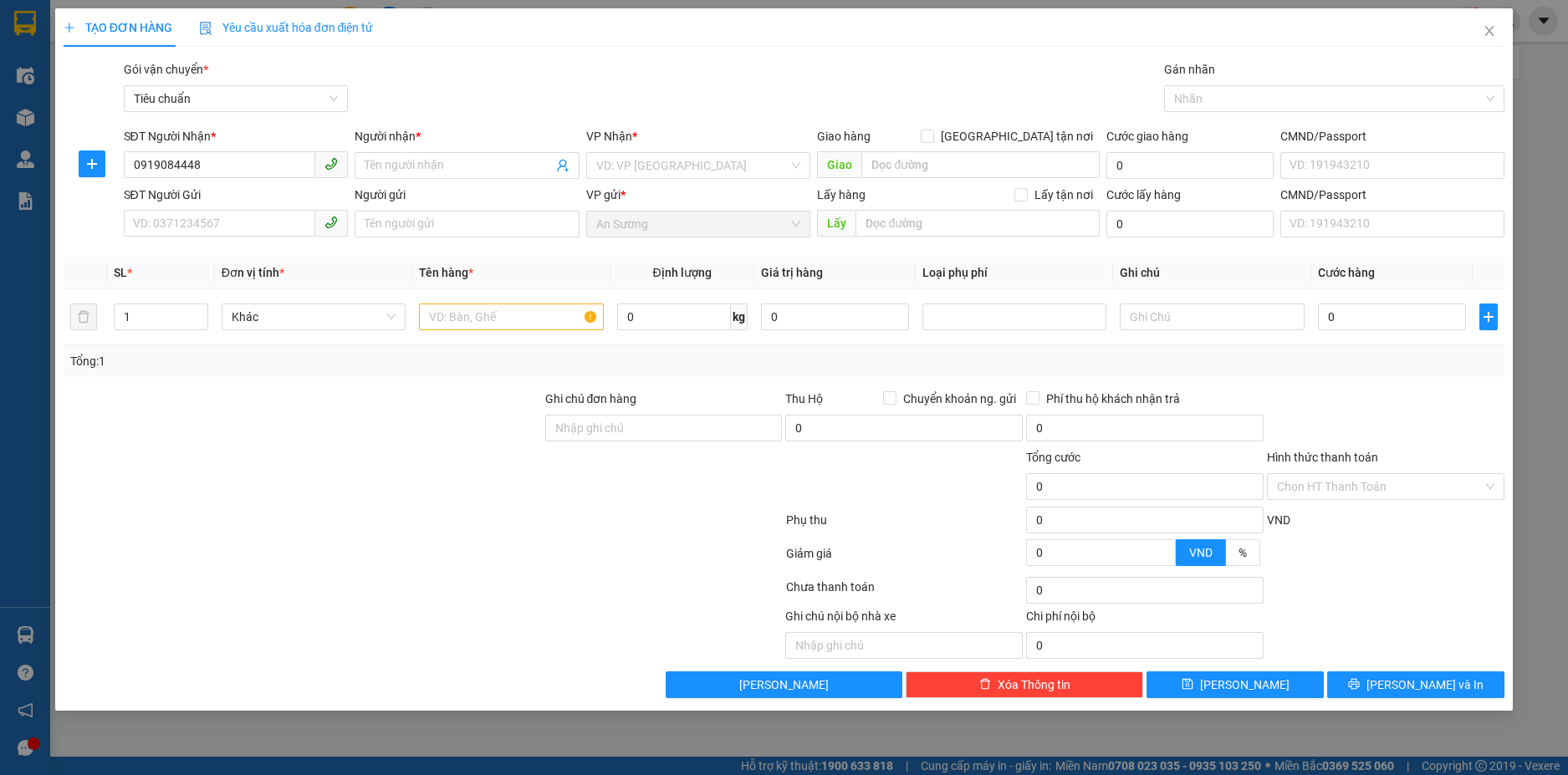
click at [417, 180] on div "Người nhận * Tên người nhận" at bounding box center [466, 156] width 225 height 59
click at [420, 177] on span at bounding box center [466, 166] width 225 height 27
type input "l"
type input "LED [PERSON_NAME]"
click at [666, 167] on input "search" at bounding box center [693, 166] width 193 height 25
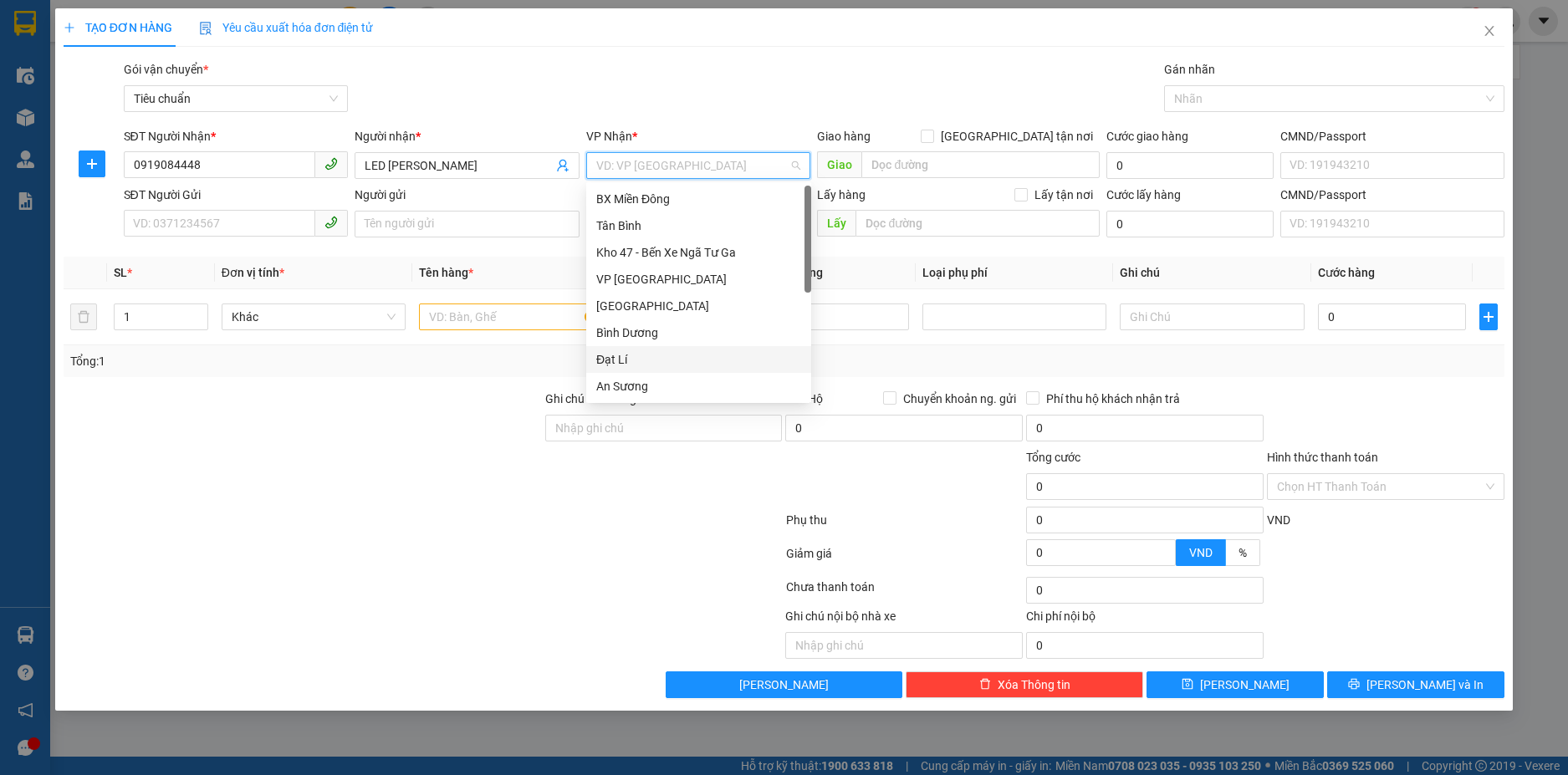
scroll to position [84, 0]
click at [656, 334] on div "Hai Bà Trưng" at bounding box center [699, 329] width 205 height 18
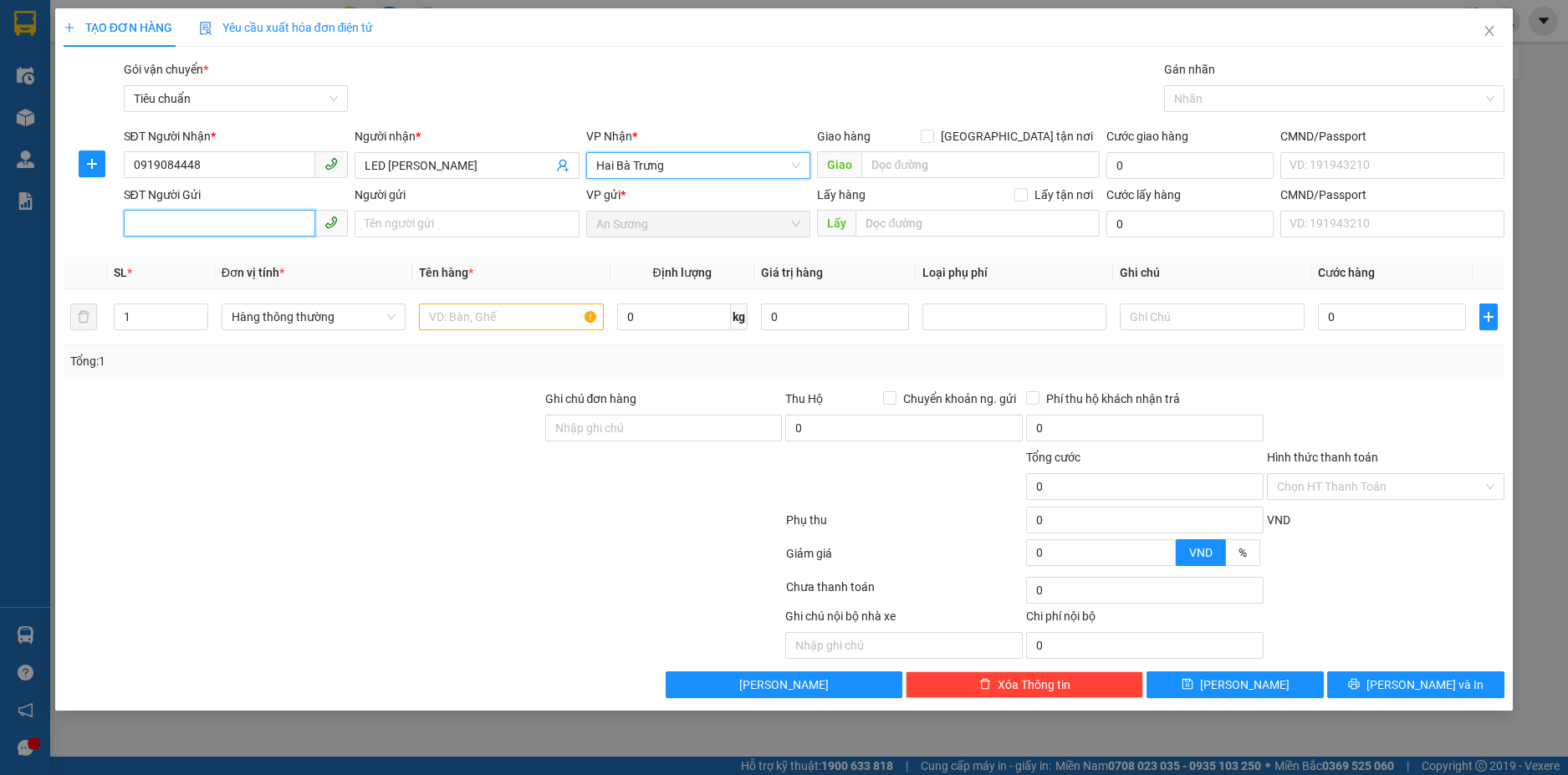
click at [252, 235] on input "SĐT Người Gửi" at bounding box center [220, 224] width 193 height 27
click at [234, 229] on input "SĐT Người Gửi" at bounding box center [220, 224] width 193 height 27
type input "0961954842"
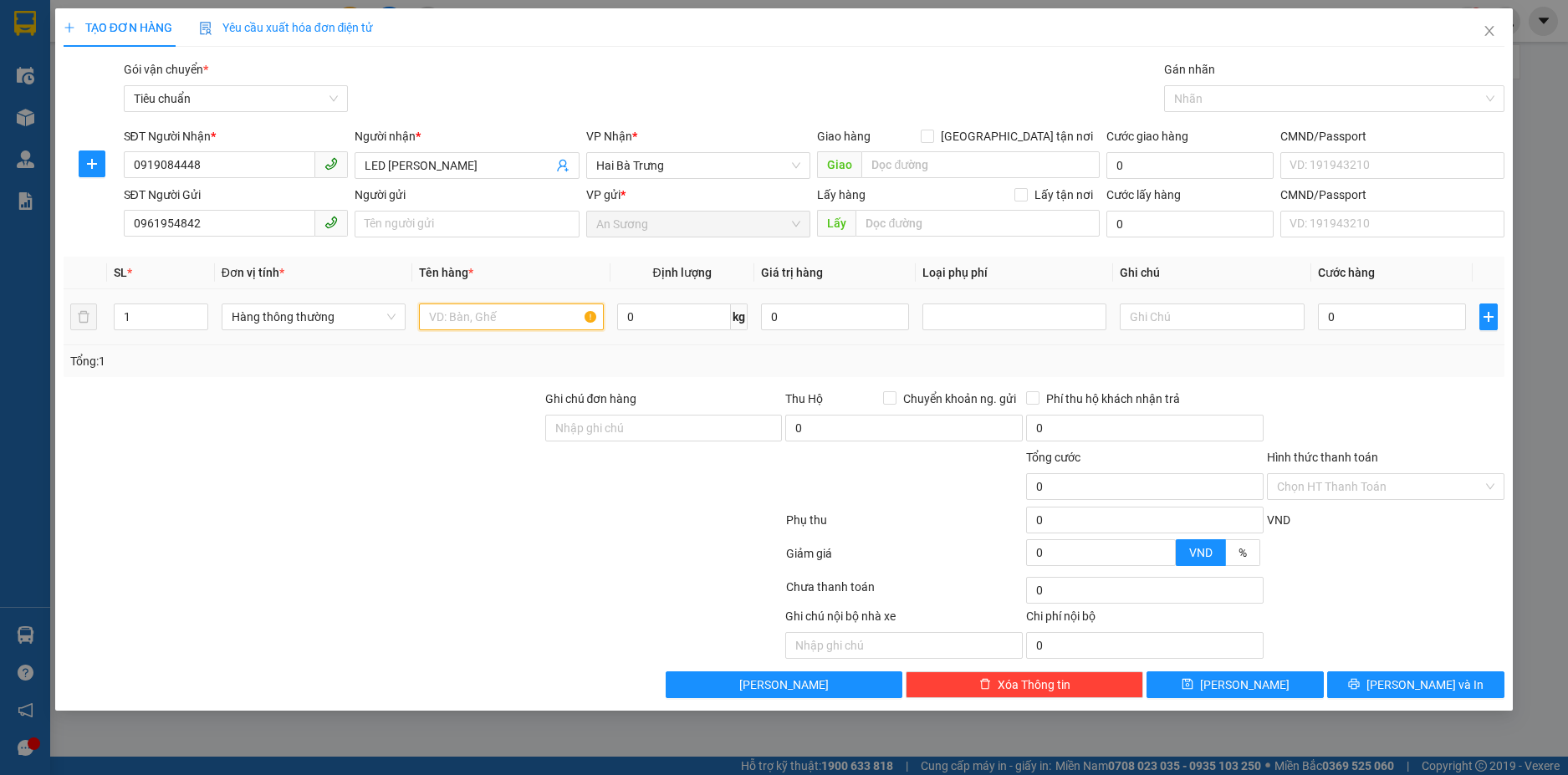
click at [453, 312] on input "text" at bounding box center [511, 317] width 184 height 27
click at [662, 319] on input "0" at bounding box center [674, 317] width 114 height 27
click at [526, 322] on input "text" at bounding box center [511, 317] width 184 height 27
type input "D"
type input "ĐÈN (đã tư vấn chính sách)"
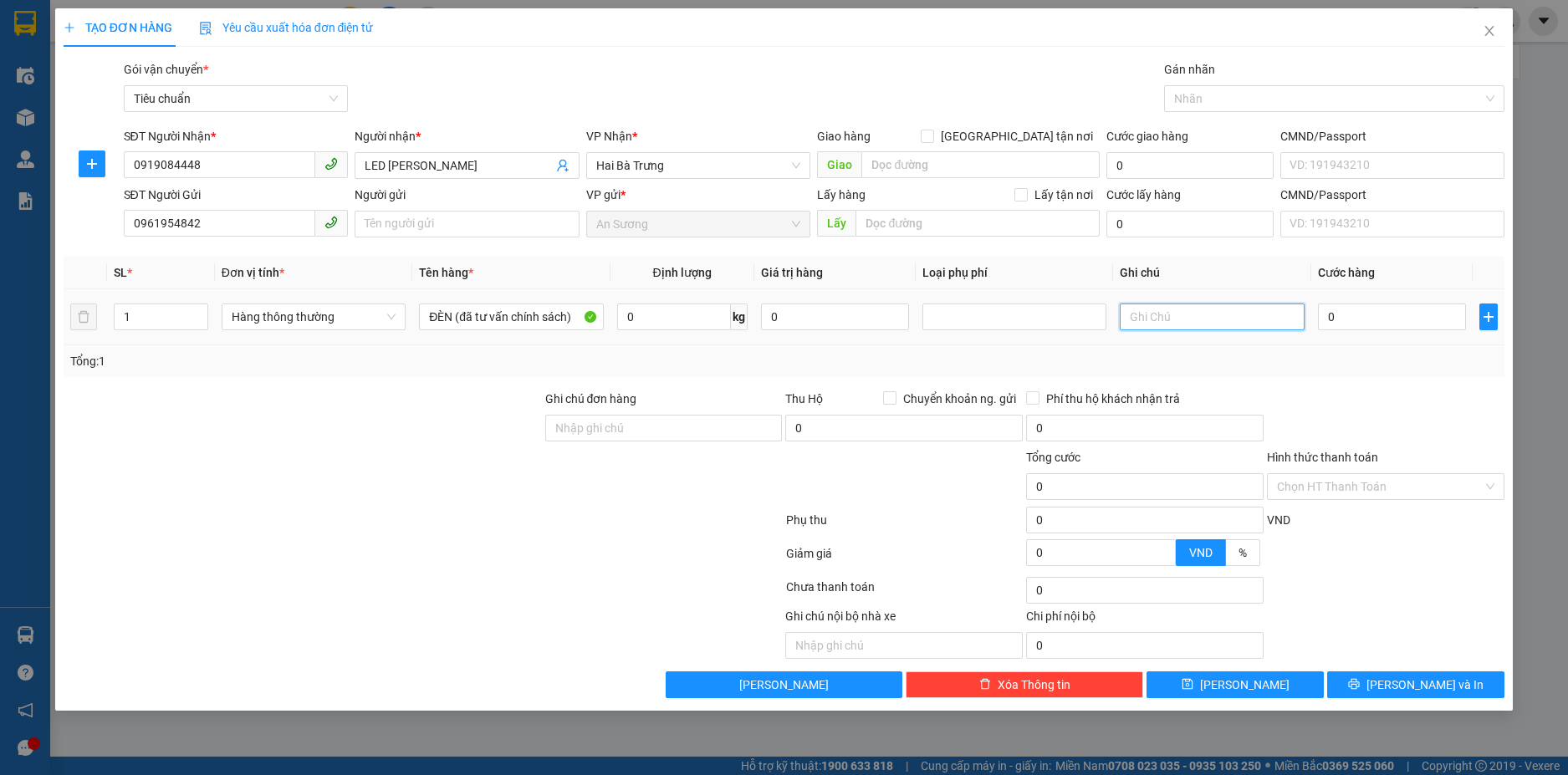
click at [1152, 315] on input "text" at bounding box center [1211, 317] width 184 height 27
type input "1 KIỆN BBC DC"
click at [1336, 307] on input "0" at bounding box center [1392, 317] width 148 height 27
type input "050"
type input "50"
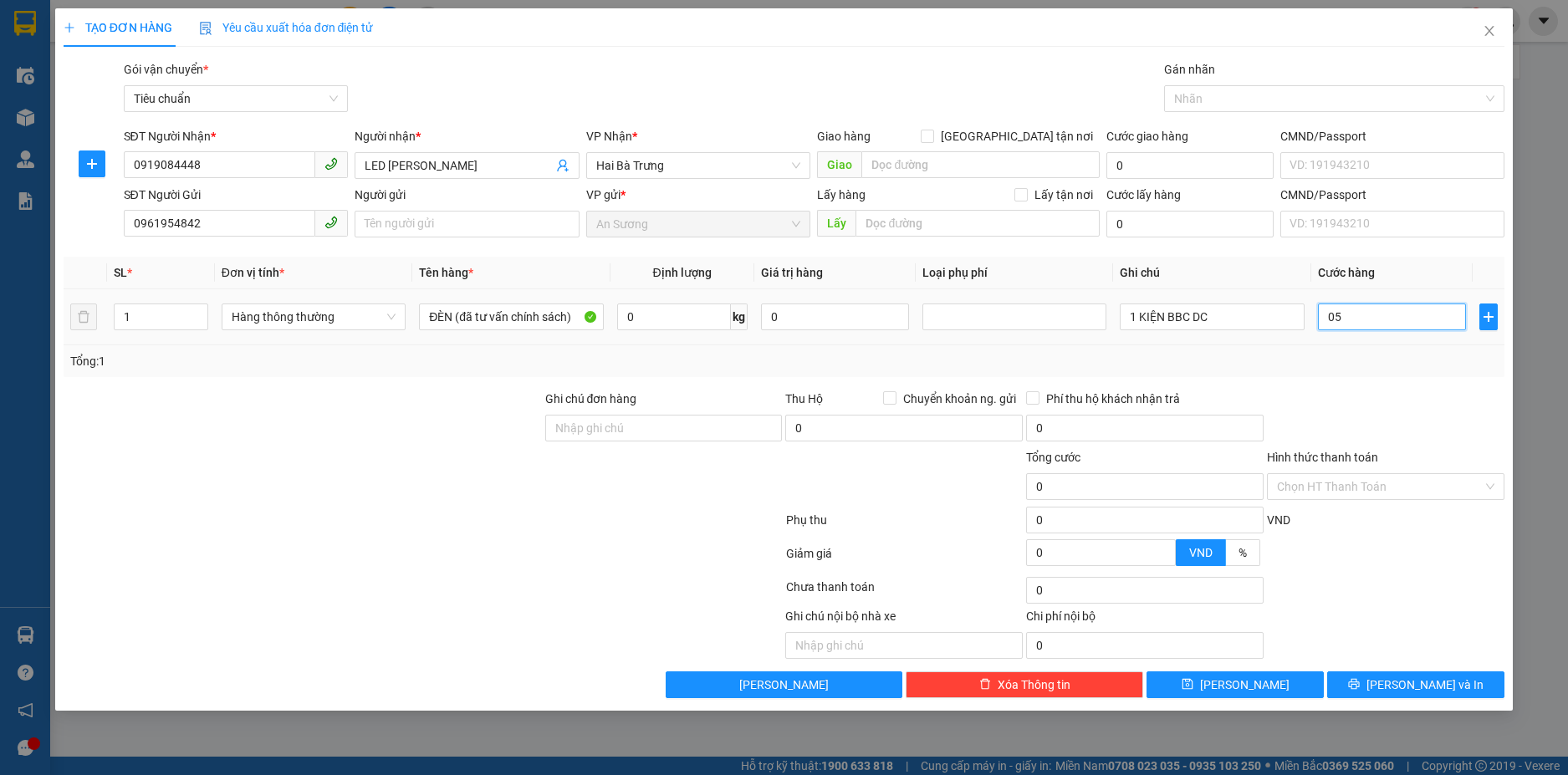
type input "50"
type input "50.000"
click at [1358, 348] on div "Tổng: 1" at bounding box center [784, 361] width 1442 height 32
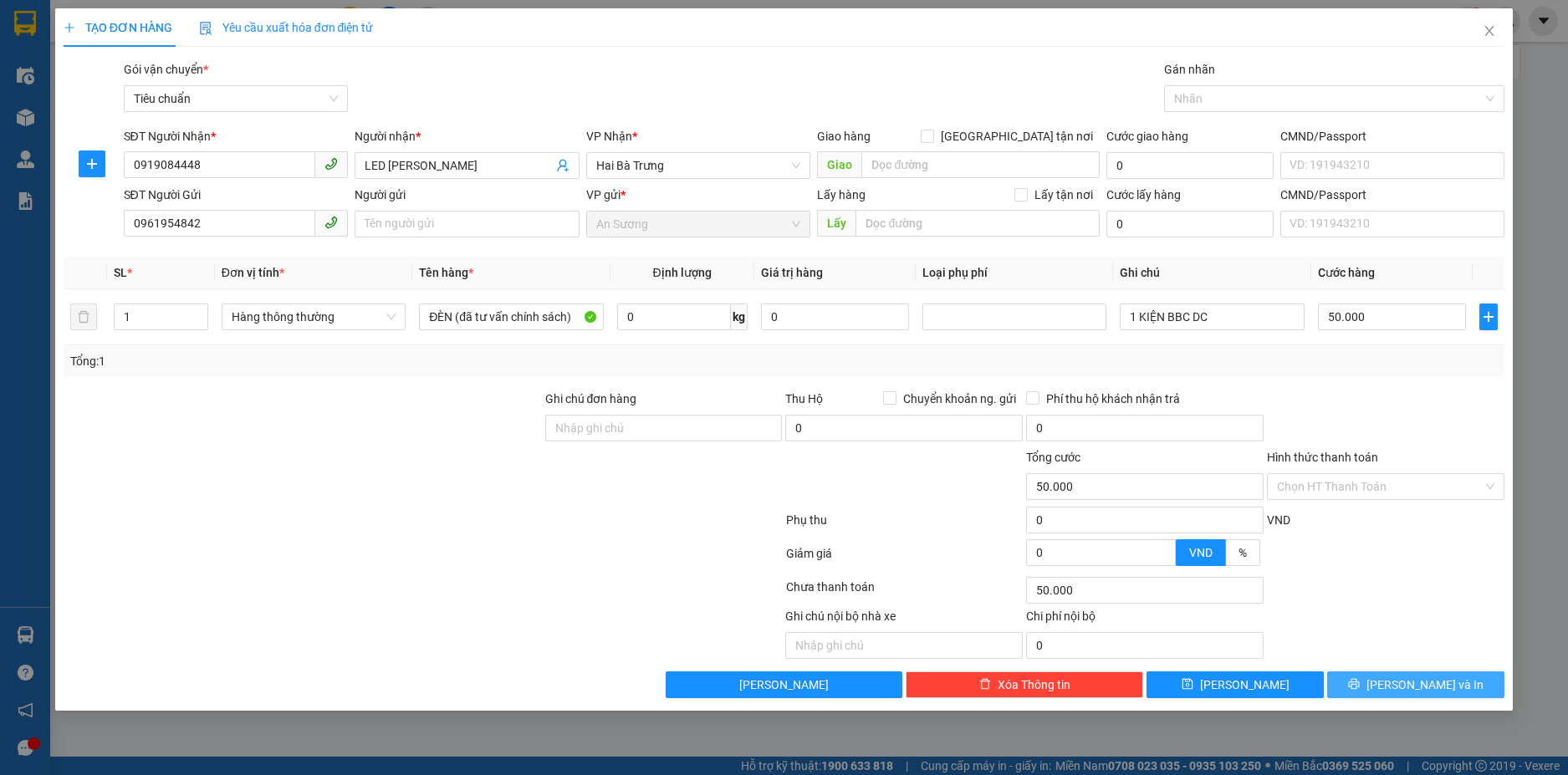
click at [1402, 676] on span "[PERSON_NAME] và In" at bounding box center [1423, 684] width 117 height 18
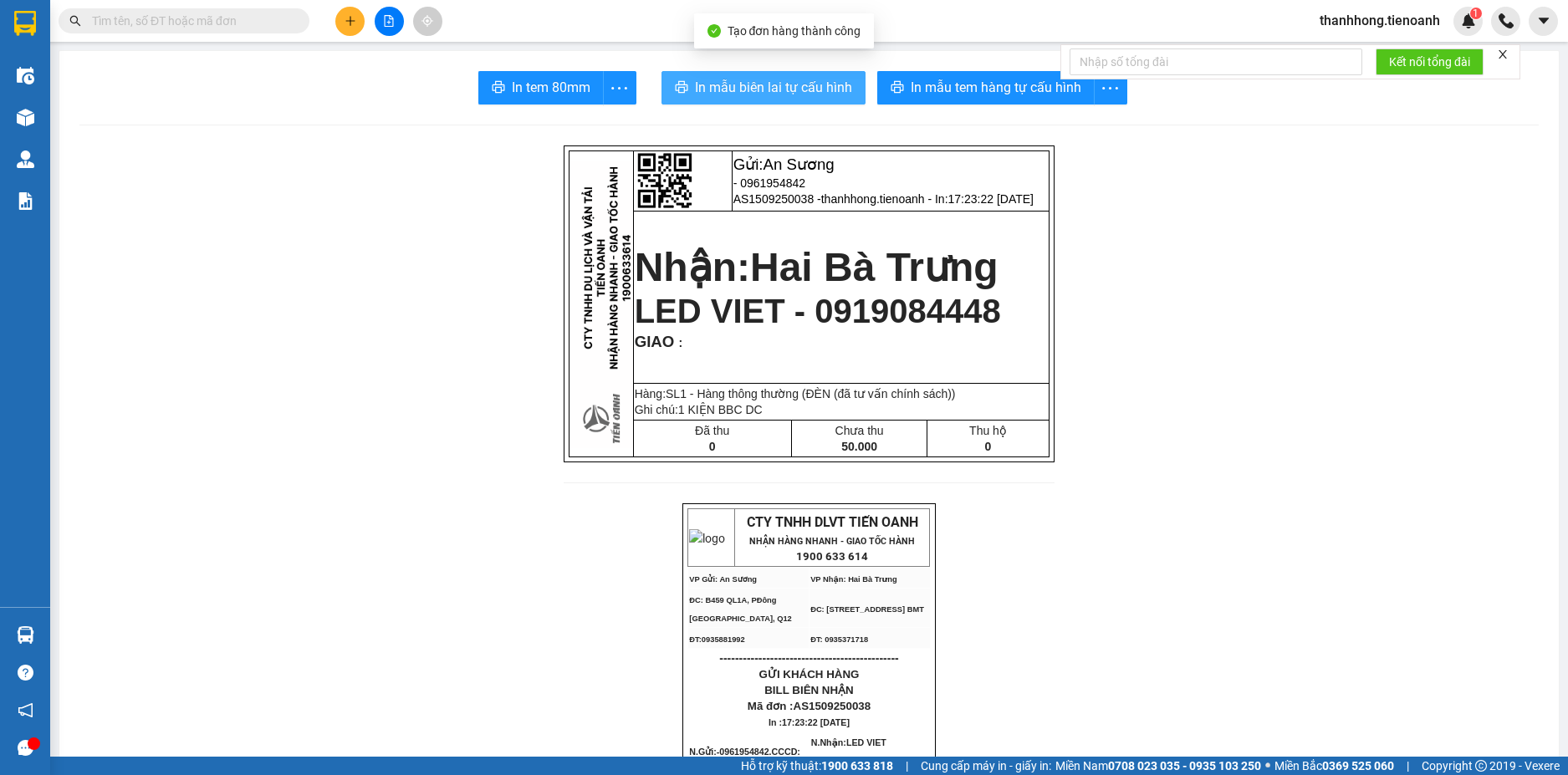
click at [830, 73] on button "In mẫu biên lai tự cấu hình" at bounding box center [763, 88] width 204 height 34
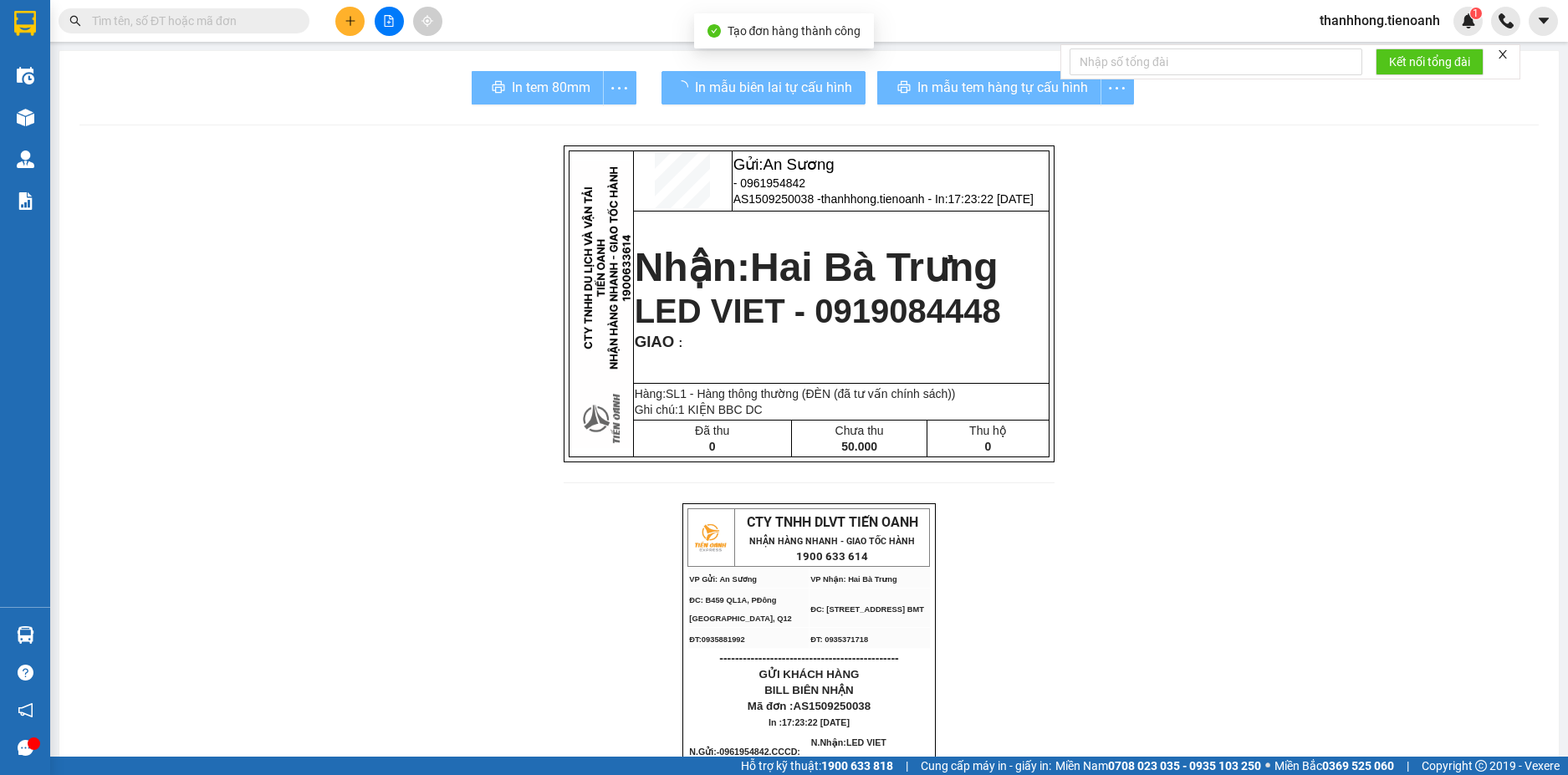
click at [976, 92] on div "In mẫu tem hàng tự cấu hình" at bounding box center [1005, 88] width 256 height 34
click at [976, 92] on span "In mẫu tem hàng tự cấu hình" at bounding box center [1022, 88] width 171 height 21
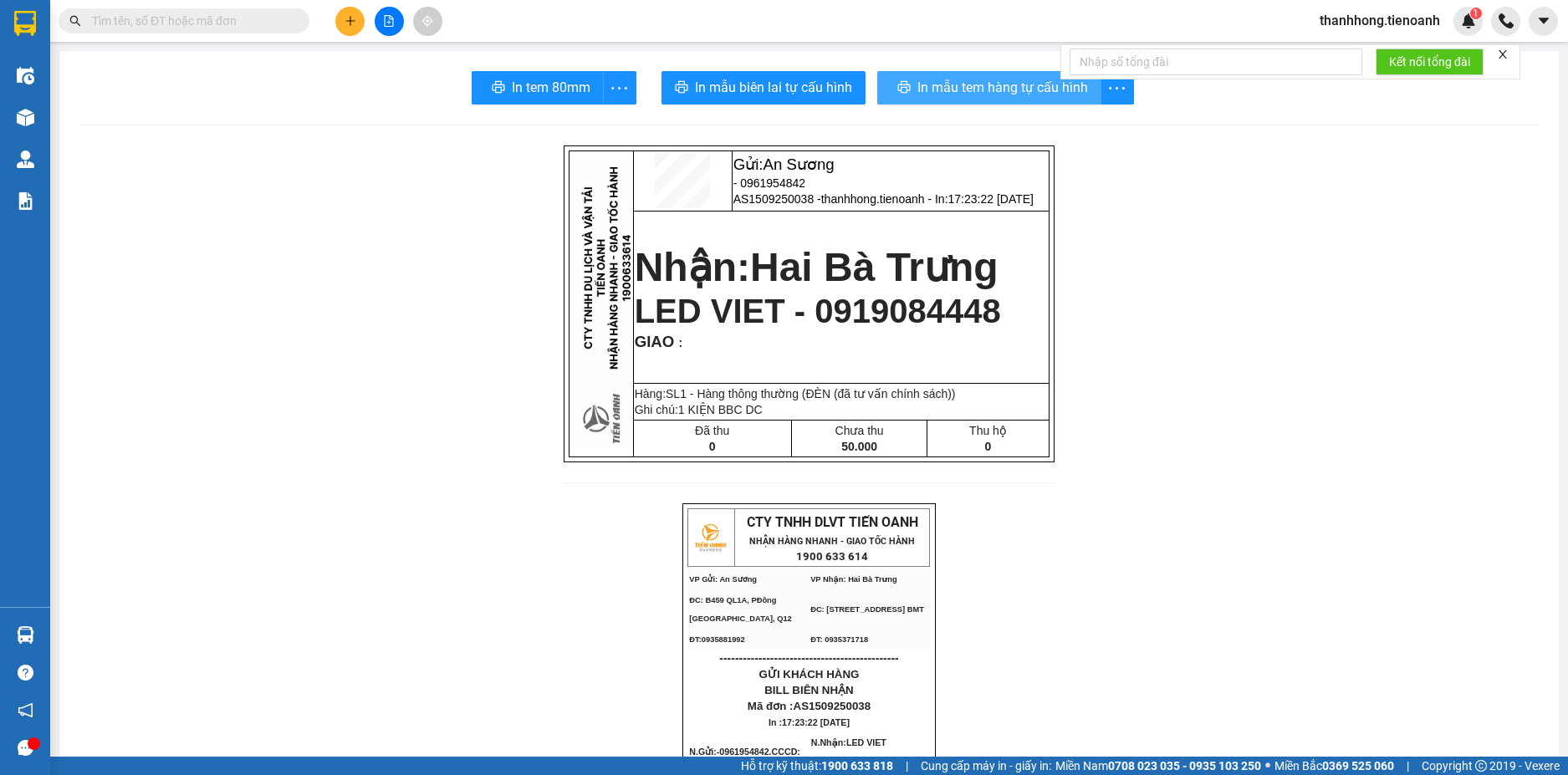
click at [976, 92] on span "In mẫu tem hàng tự cấu hình" at bounding box center [1002, 88] width 171 height 21
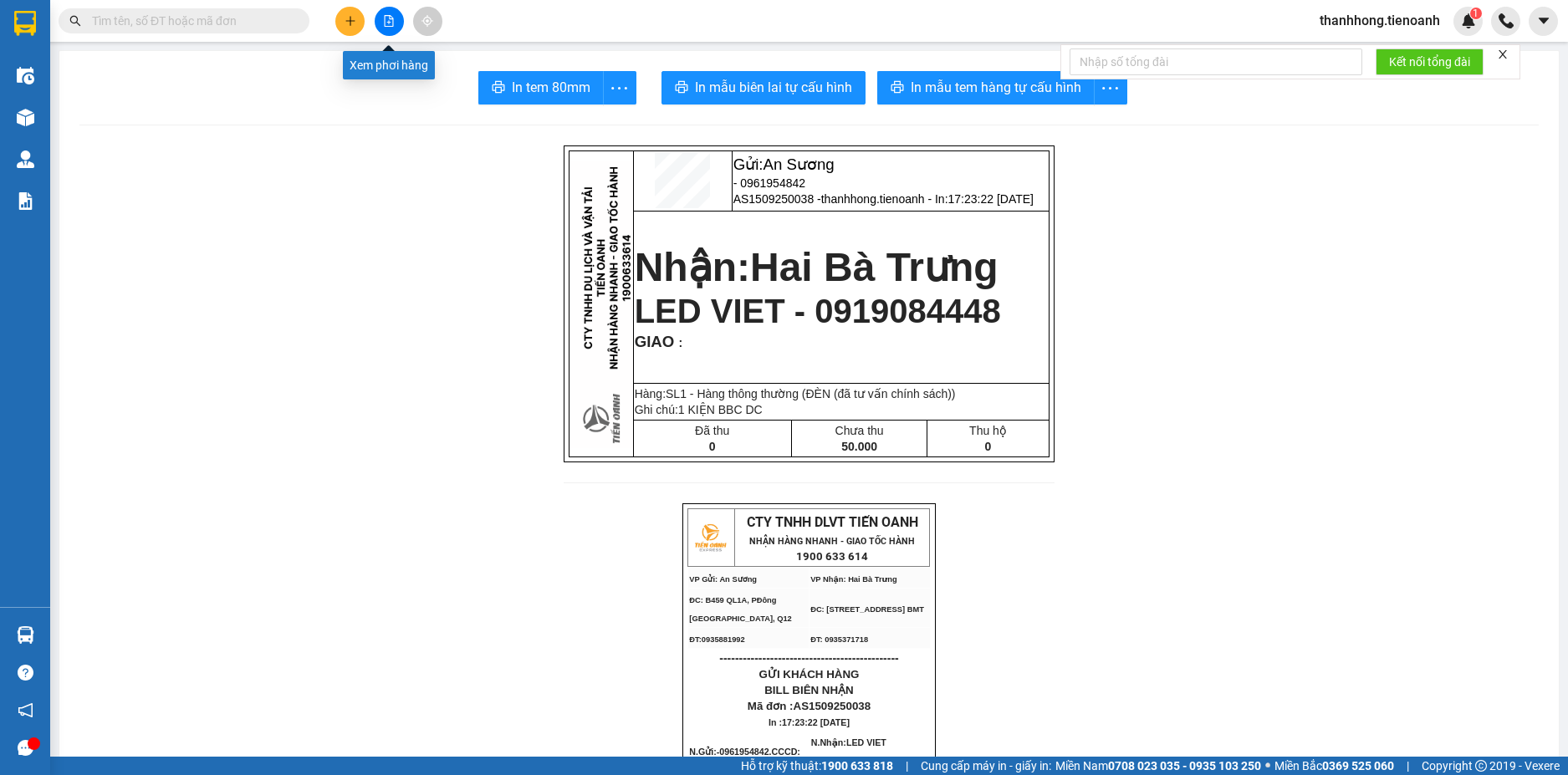
click at [350, 23] on icon "plus" at bounding box center [350, 20] width 1 height 10
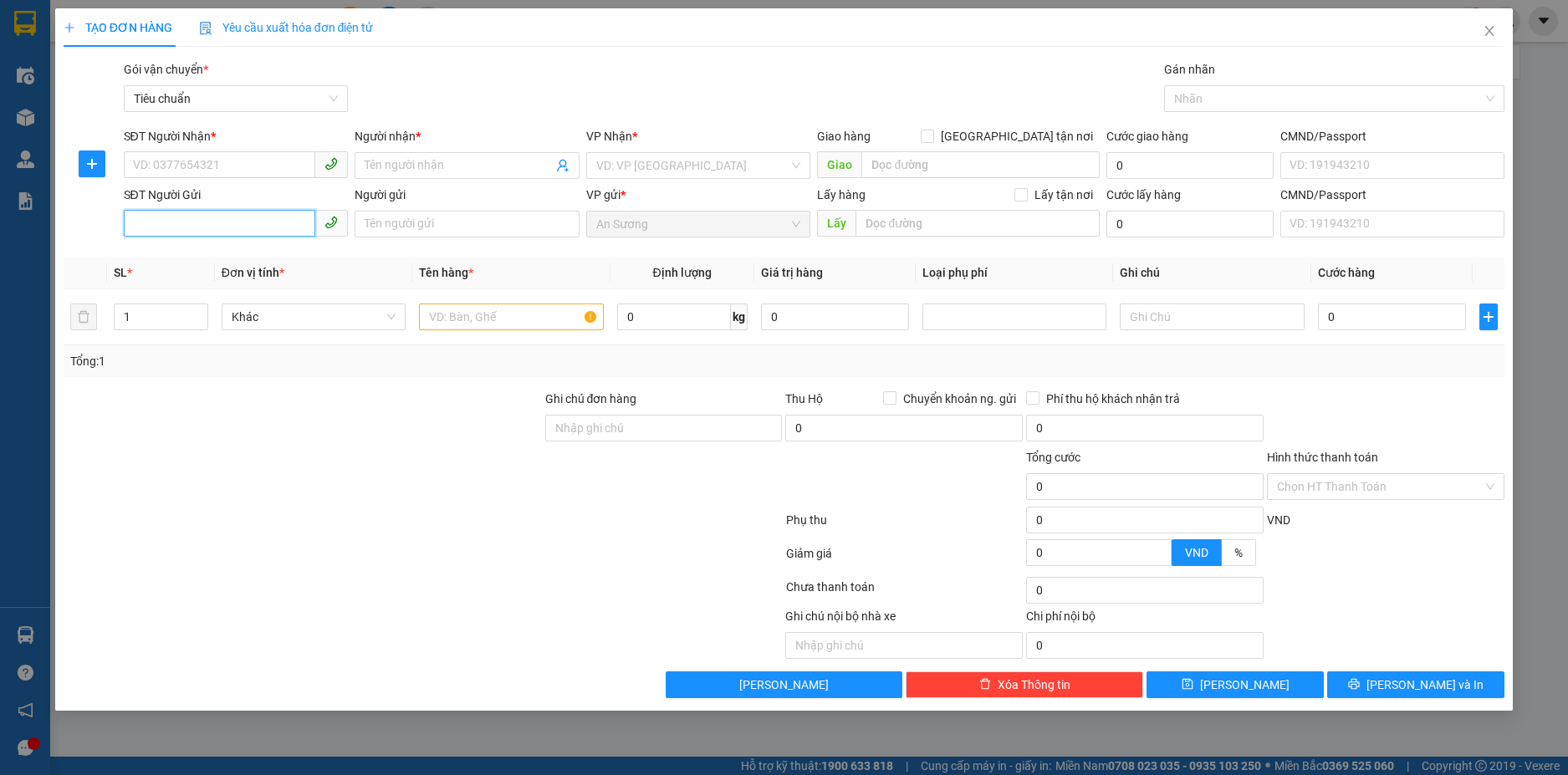
click at [226, 218] on input "SĐT Người Gửi" at bounding box center [220, 224] width 193 height 27
type input "0961954842"
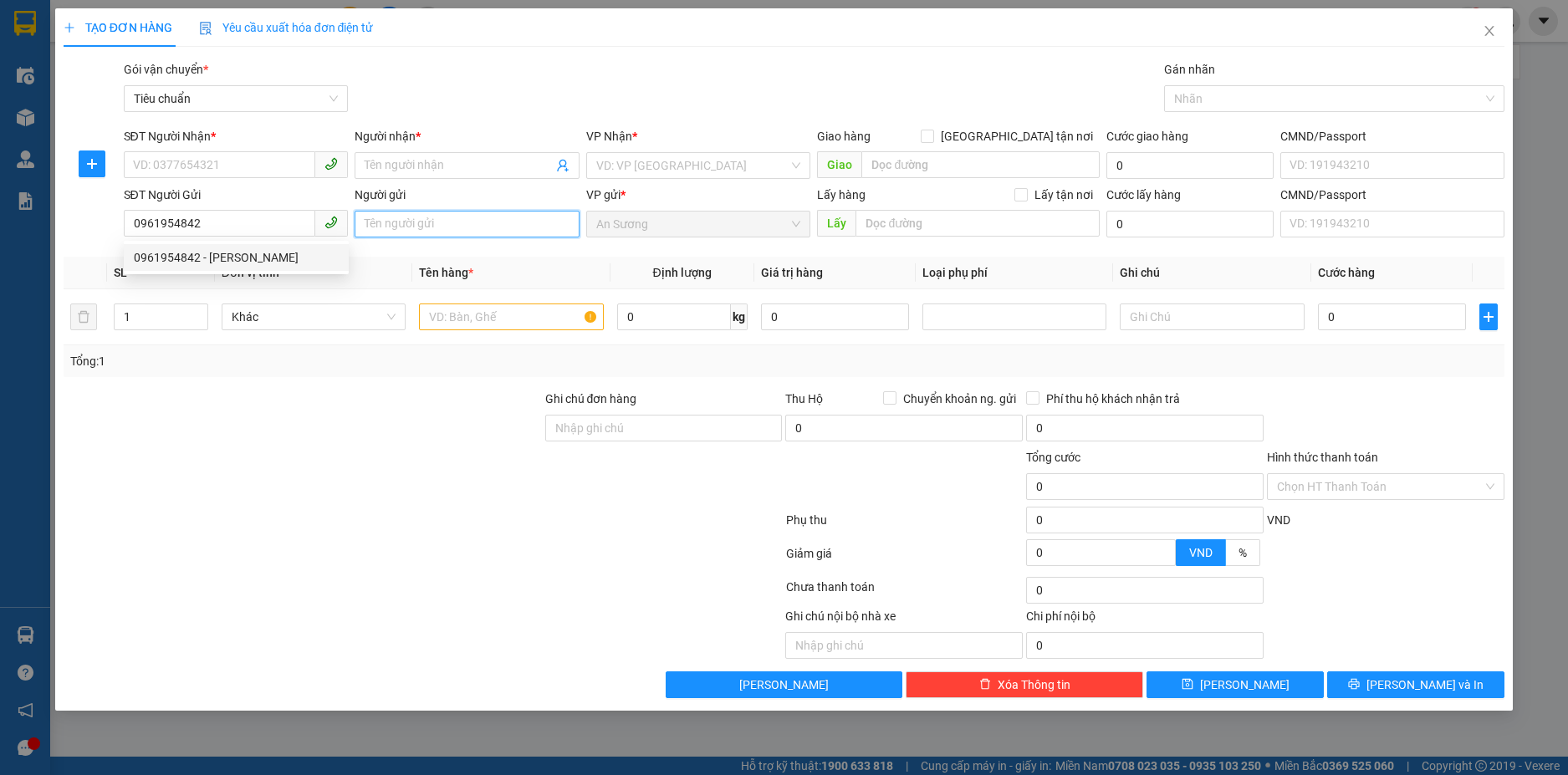
click at [399, 224] on input "Người gửi" at bounding box center [466, 225] width 225 height 27
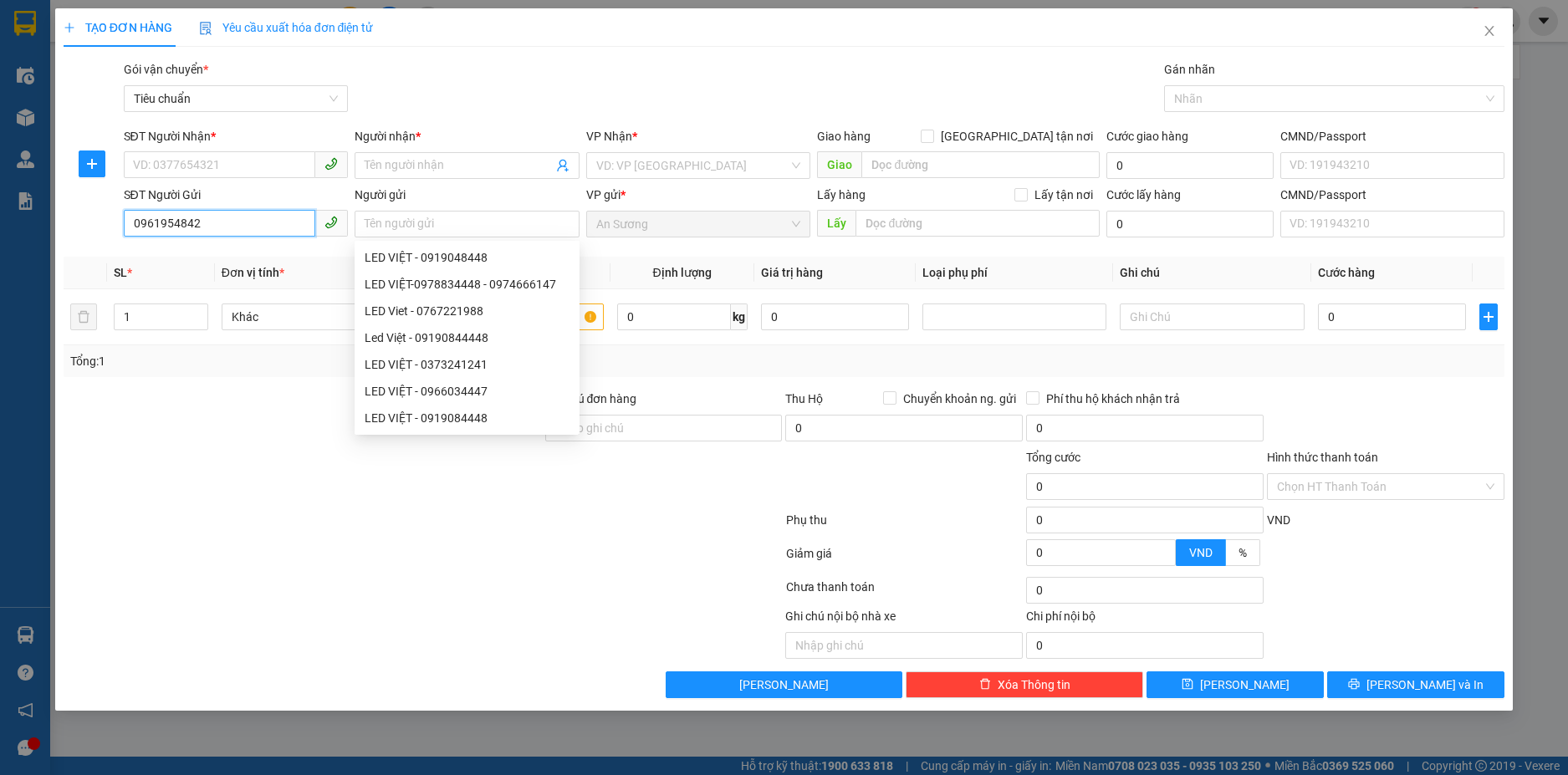
click at [282, 233] on input "0961954842" at bounding box center [220, 224] width 193 height 27
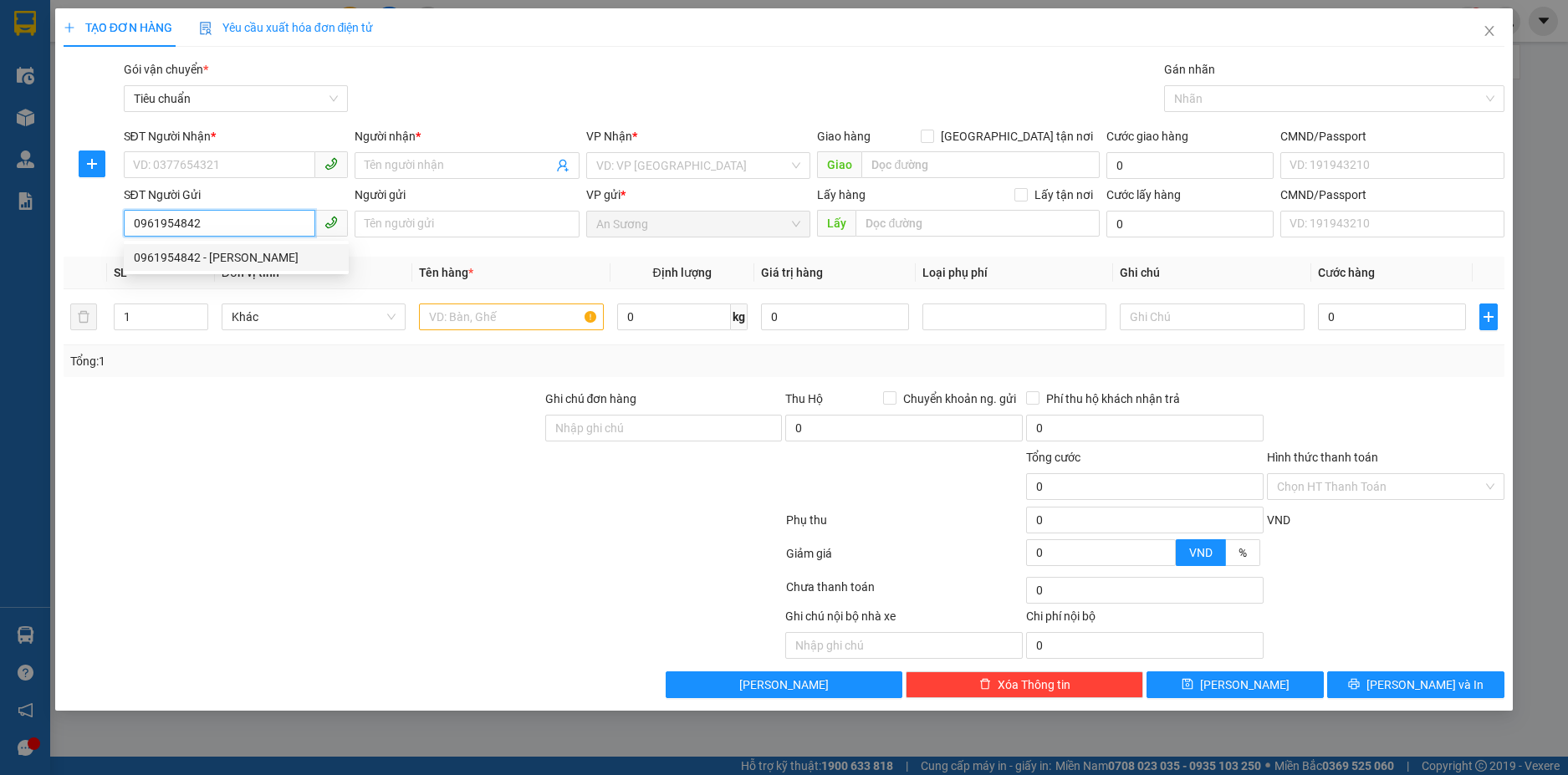
click at [275, 248] on div "0961954842 - HUY PHÁT" at bounding box center [235, 257] width 225 height 27
type input "0919084448"
type input "LED VIỆT"
type input "HUY PHÁT"
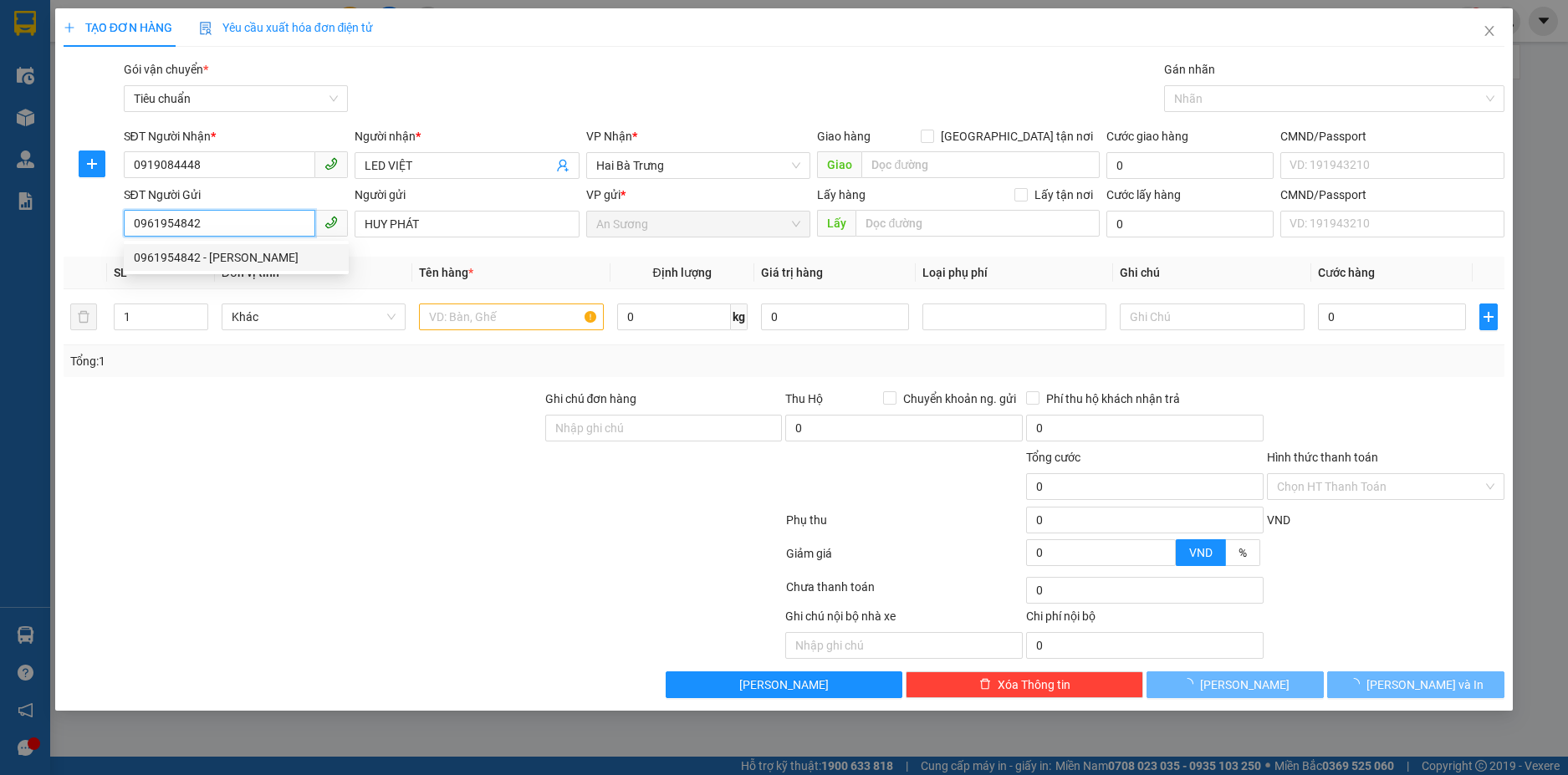
type input "50.000"
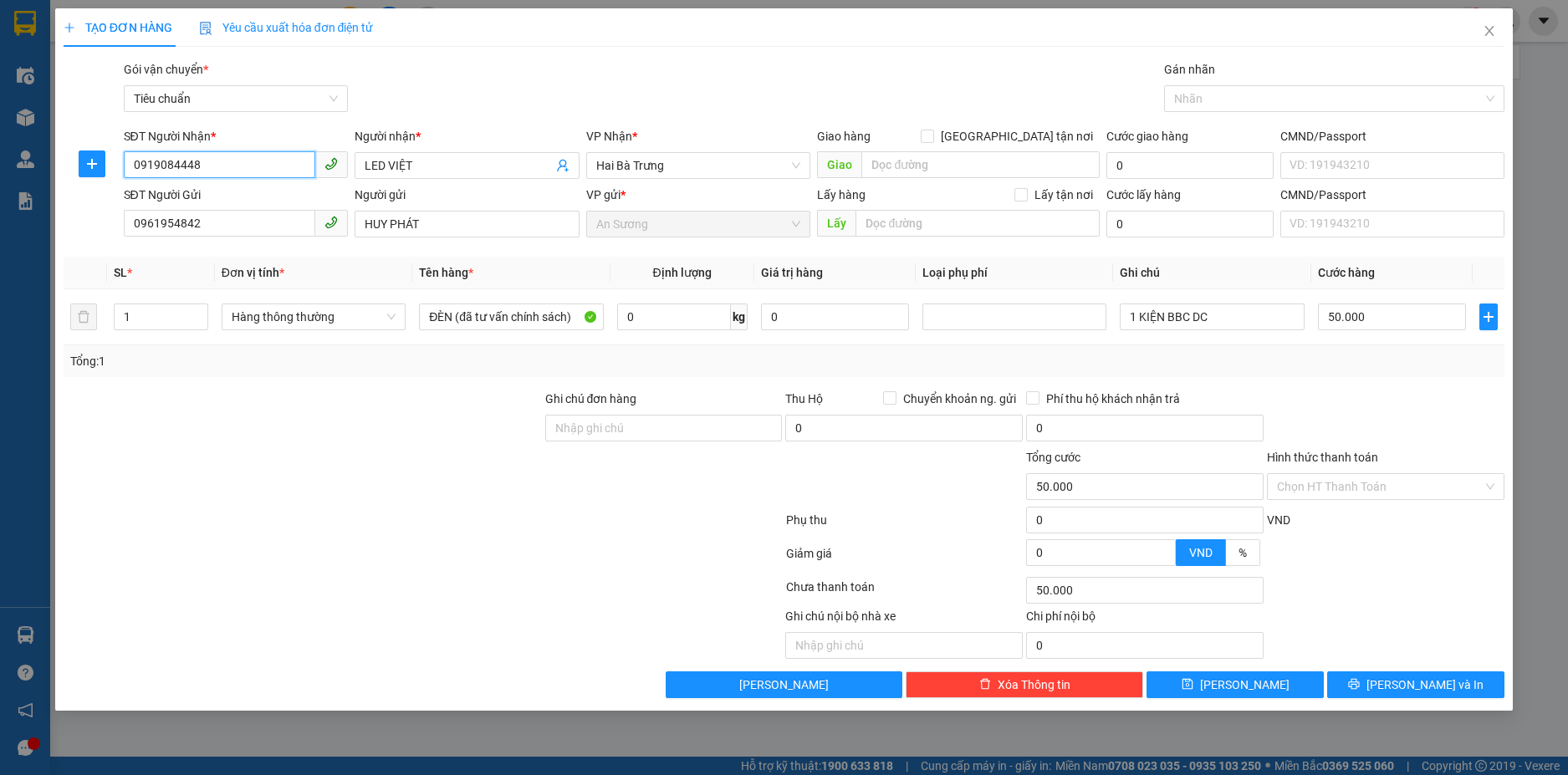
click at [274, 174] on input "0919084448" at bounding box center [220, 165] width 193 height 27
click at [276, 172] on input "0919084448" at bounding box center [220, 165] width 193 height 27
type input "0973658948"
click at [389, 173] on input "LED VIỆT" at bounding box center [458, 165] width 188 height 18
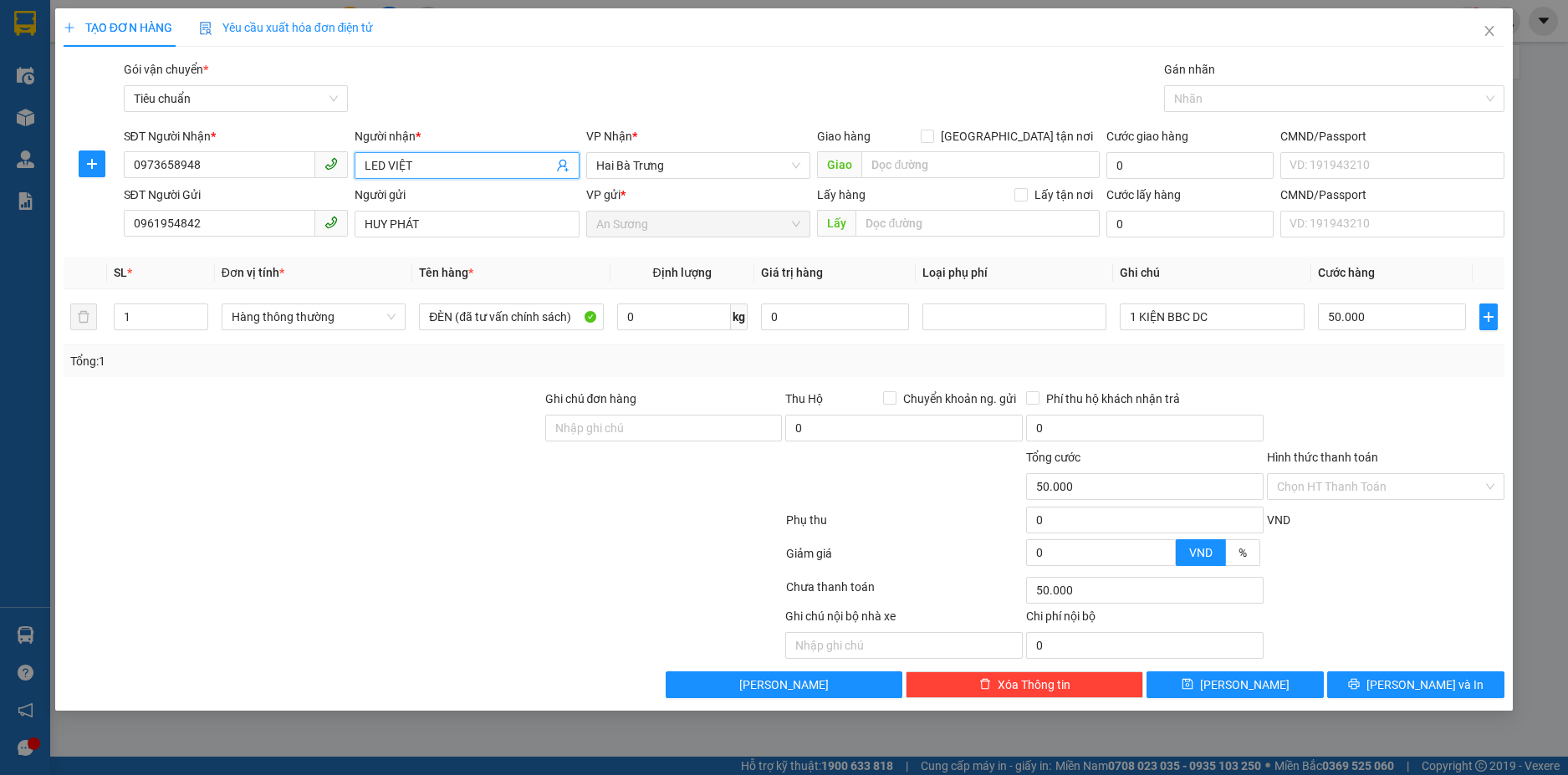
click at [389, 173] on input "LED VIỆT" at bounding box center [458, 165] width 188 height 18
click at [666, 164] on span "Hai Bà Trưng" at bounding box center [699, 166] width 205 height 25
type input "NGUYỆT NGA"
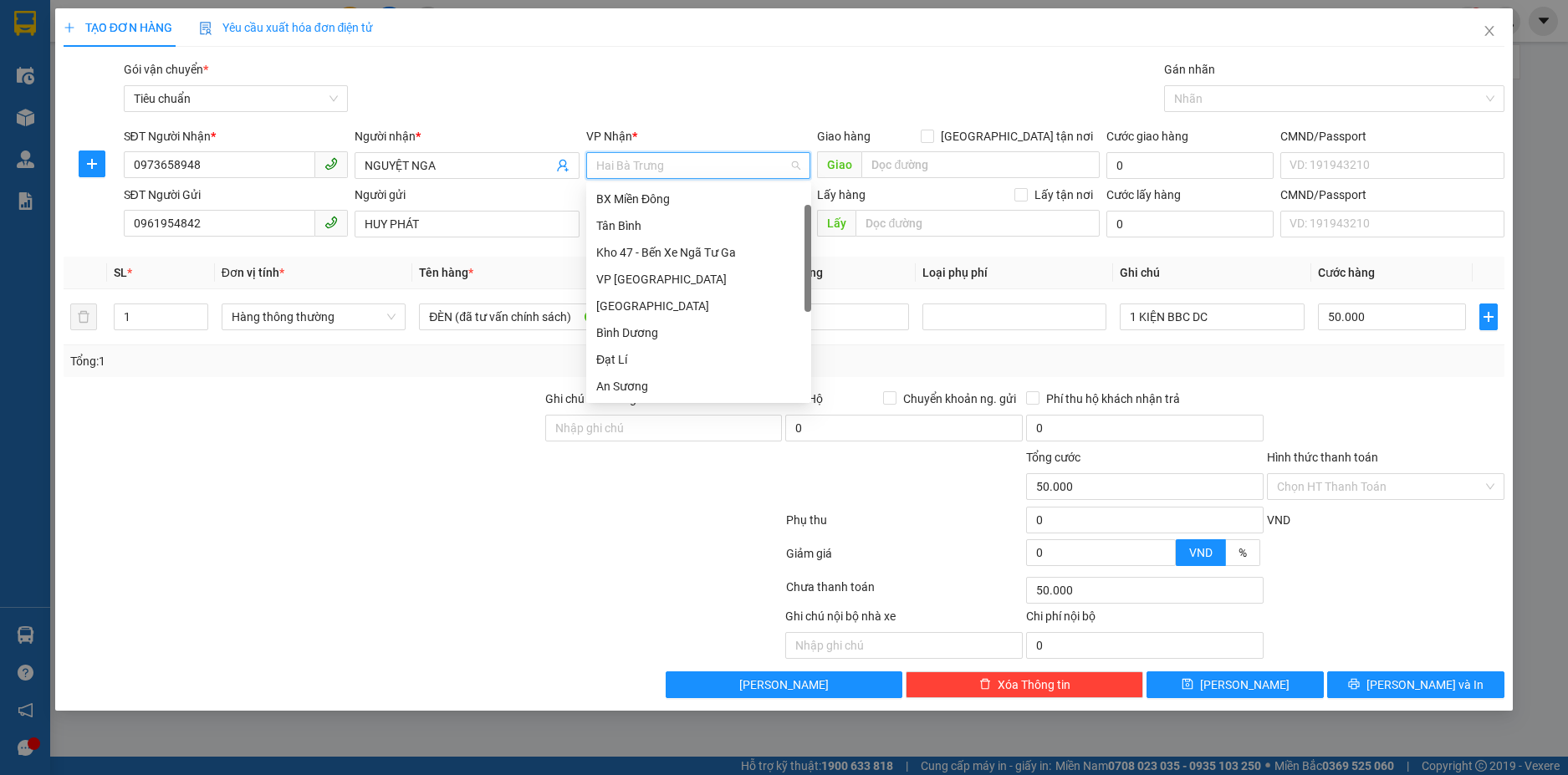
scroll to position [27, 0]
click at [677, 261] on div "VP [GEOGRAPHIC_DATA]" at bounding box center [699, 252] width 205 height 18
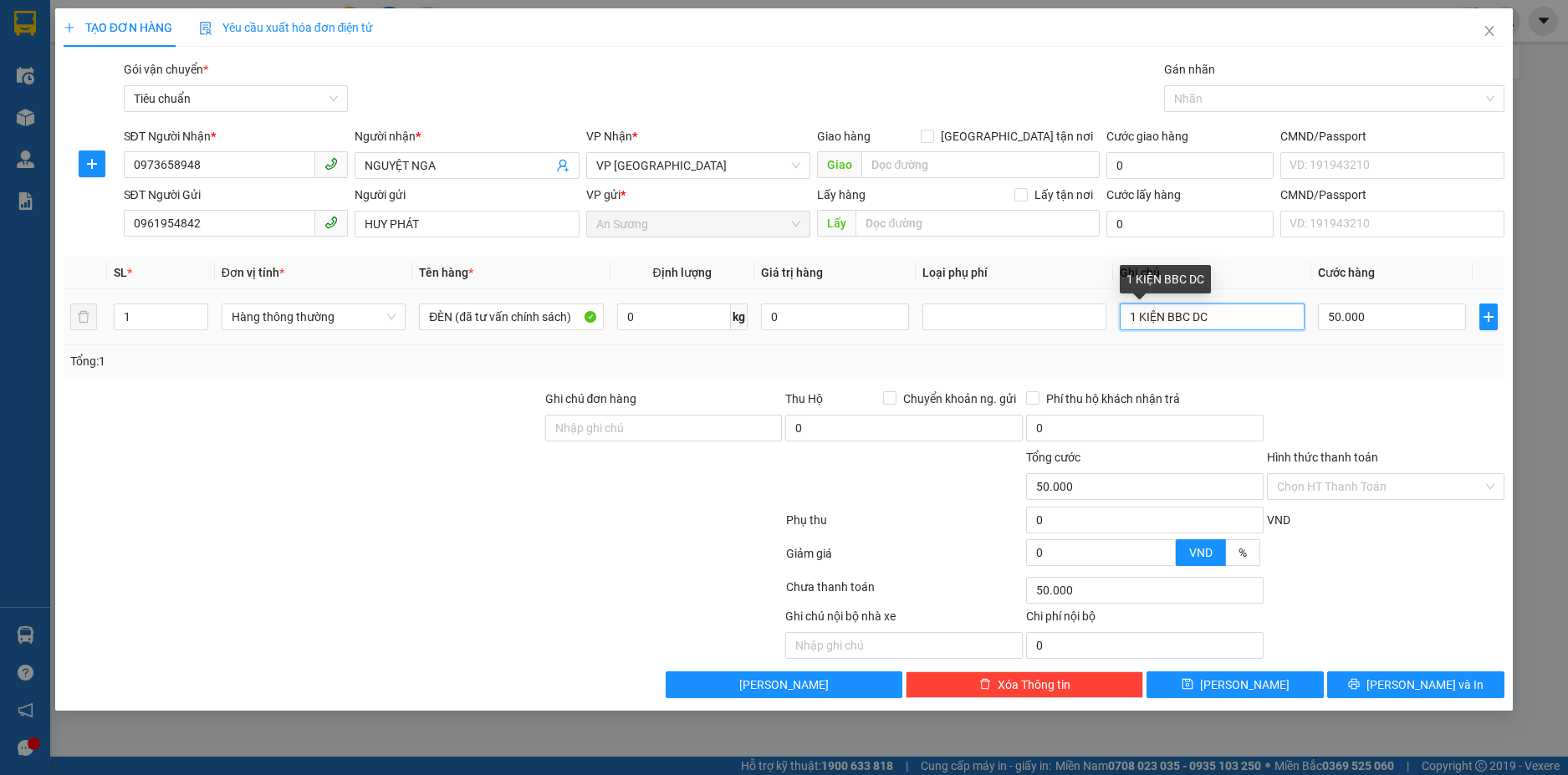
click at [1205, 325] on input "1 KIỆN BBC DC" at bounding box center [1211, 317] width 184 height 27
type input "1 KIỆN BBC DÀI"
click at [1383, 320] on input "50.000" at bounding box center [1392, 317] width 148 height 27
type input "0"
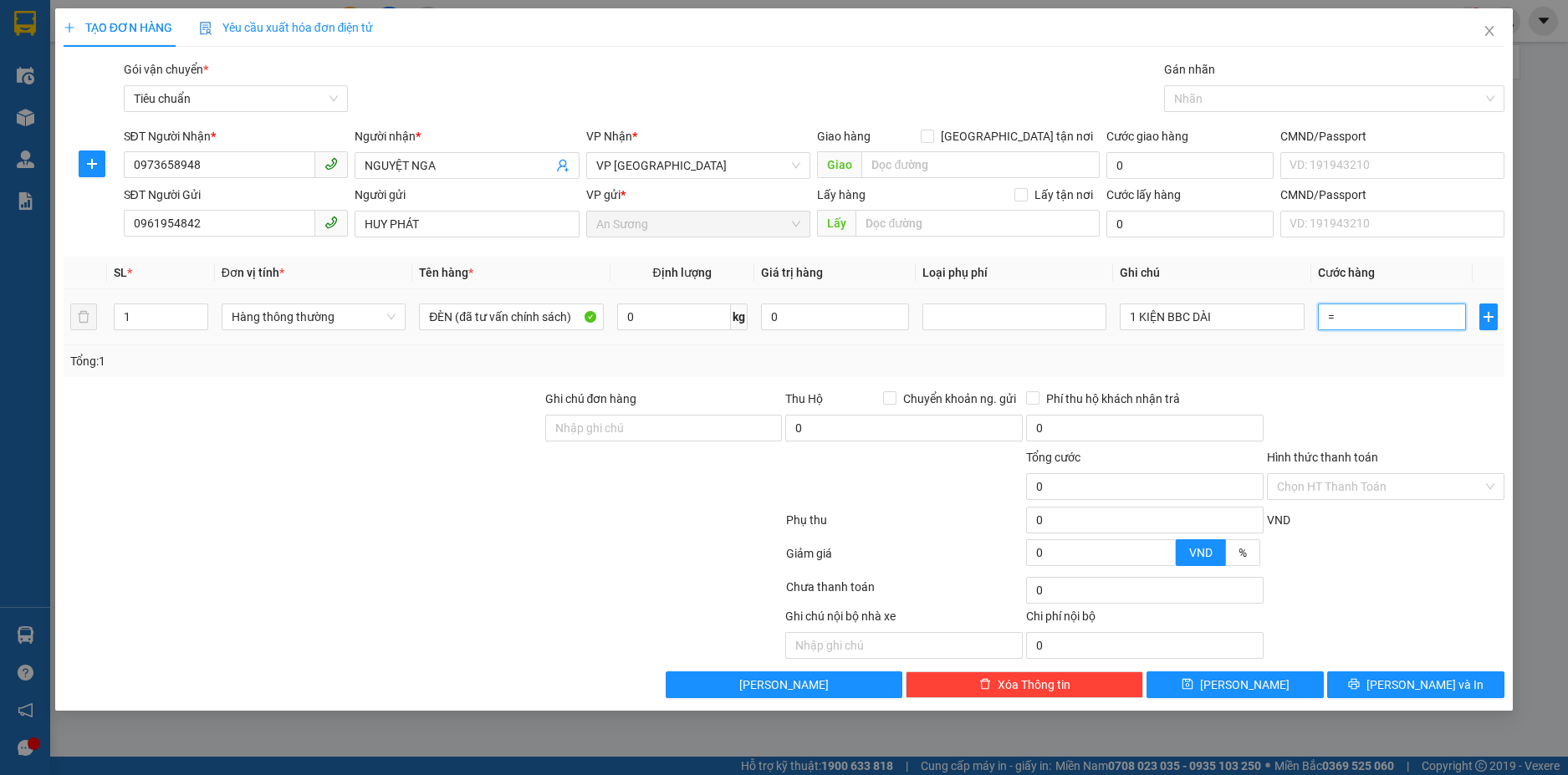
type input "0"
type input "4"
type input "040"
type input "40"
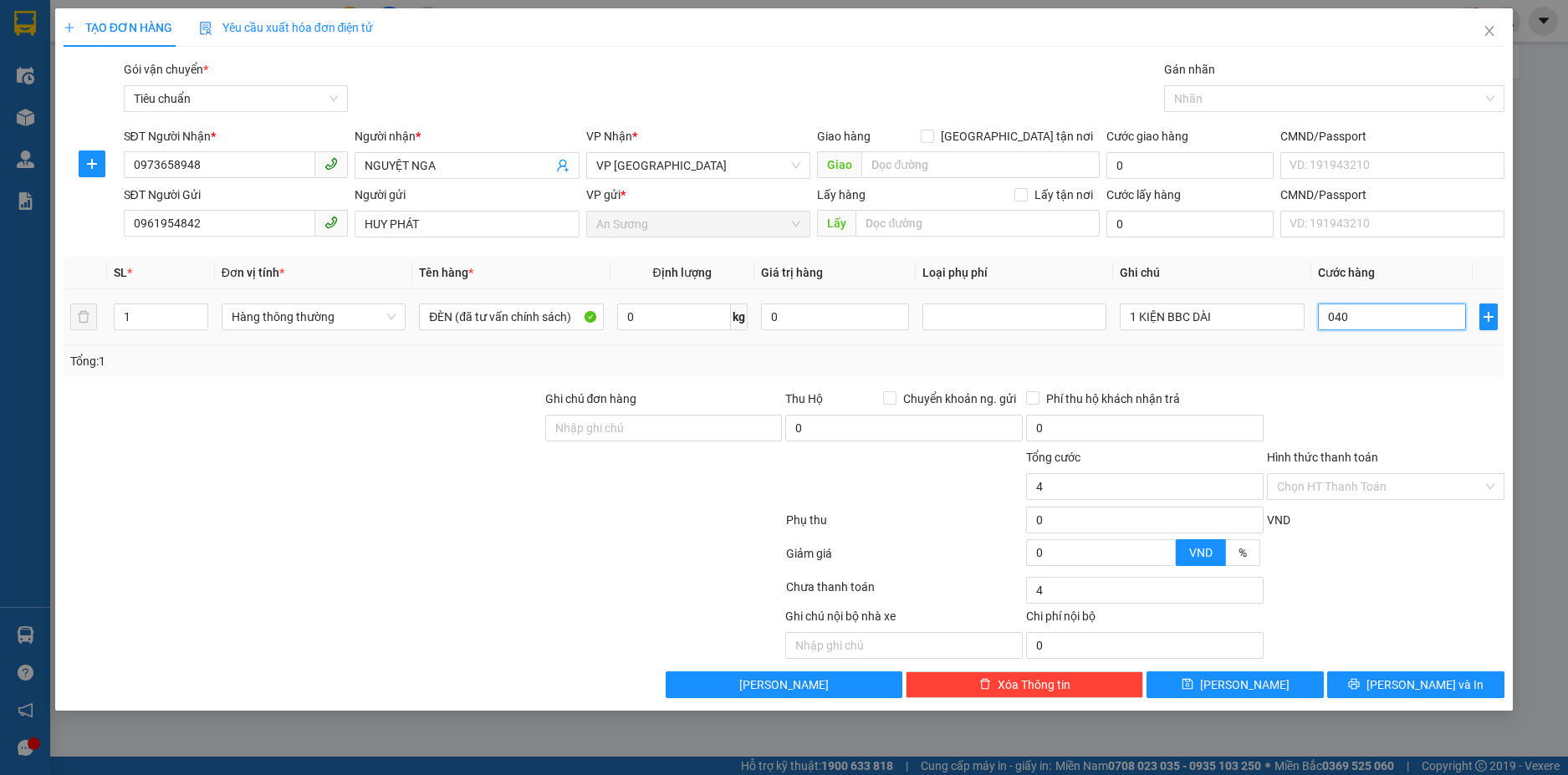
type input "40"
type input "040"
type input "40.000"
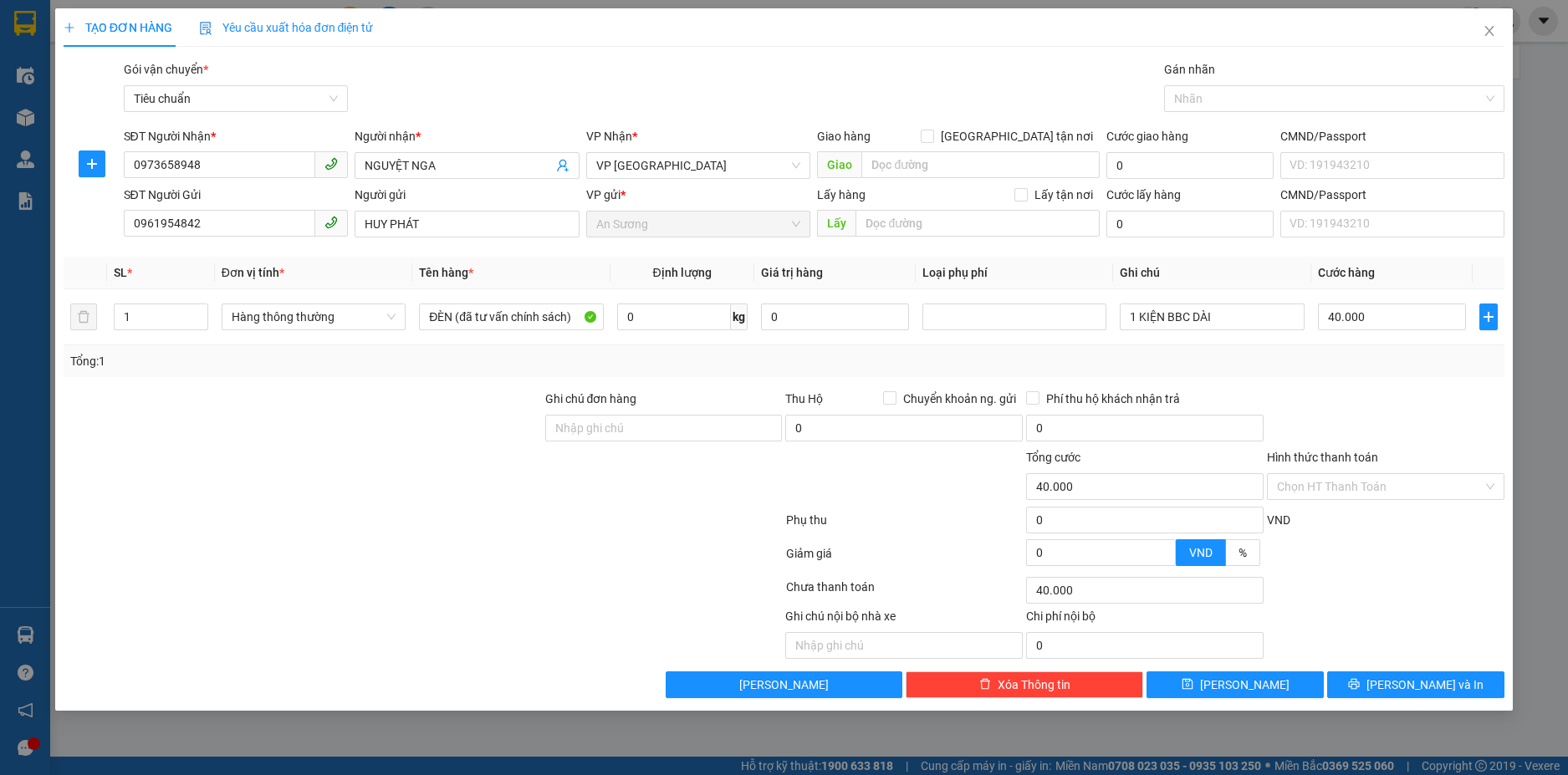
click at [1338, 368] on div "Tổng: 1" at bounding box center [784, 361] width 1428 height 18
click at [1407, 677] on div "Transit Pickup Surcharge Ids Transit Deliver Surcharge Ids Transit Deliver Surc…" at bounding box center [784, 379] width 1442 height 638
click at [1407, 677] on span "[PERSON_NAME] và In" at bounding box center [1423, 684] width 117 height 18
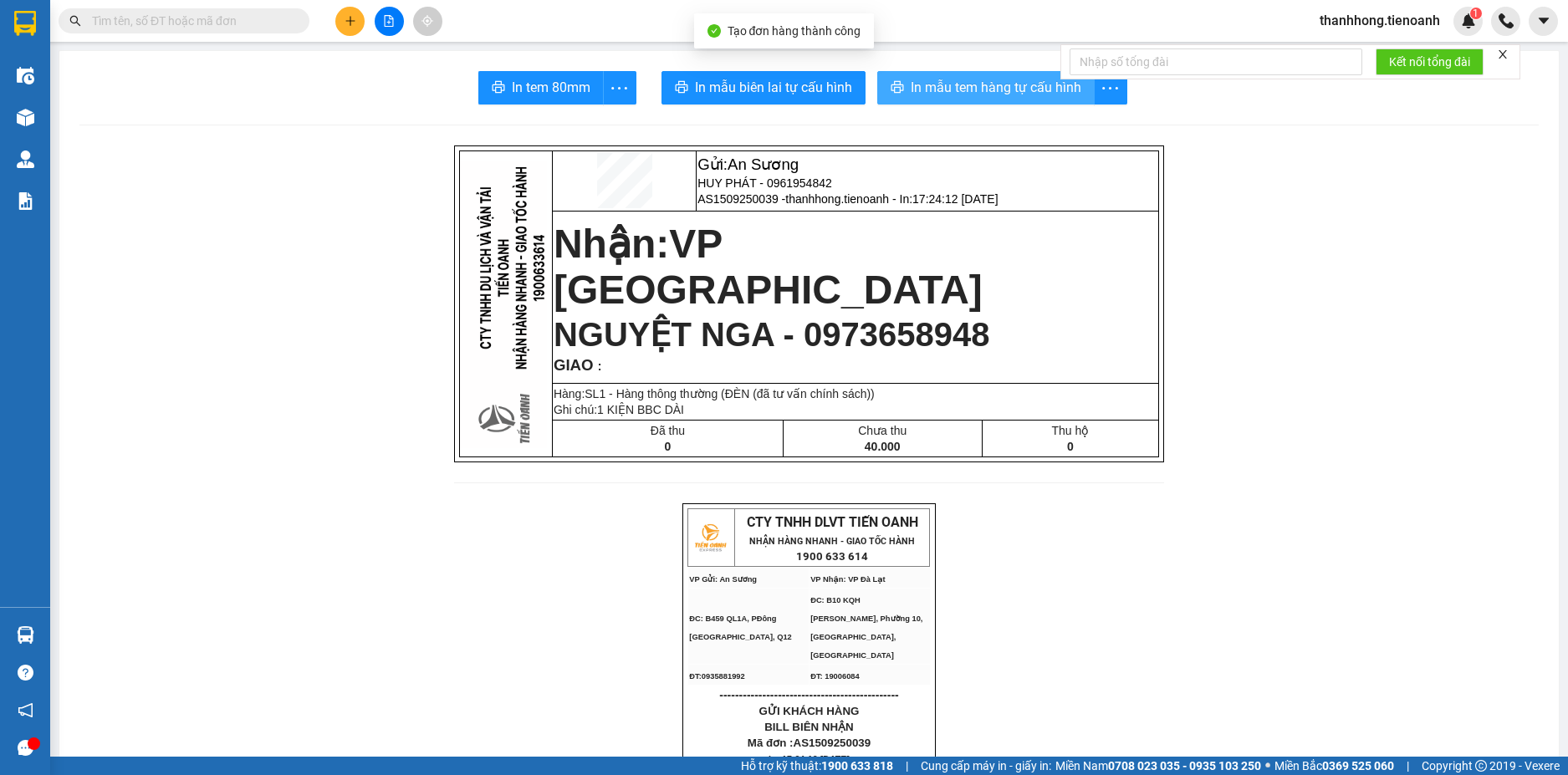
click at [949, 77] on span "In mẫu tem hàng tự cấu hình" at bounding box center [996, 88] width 171 height 21
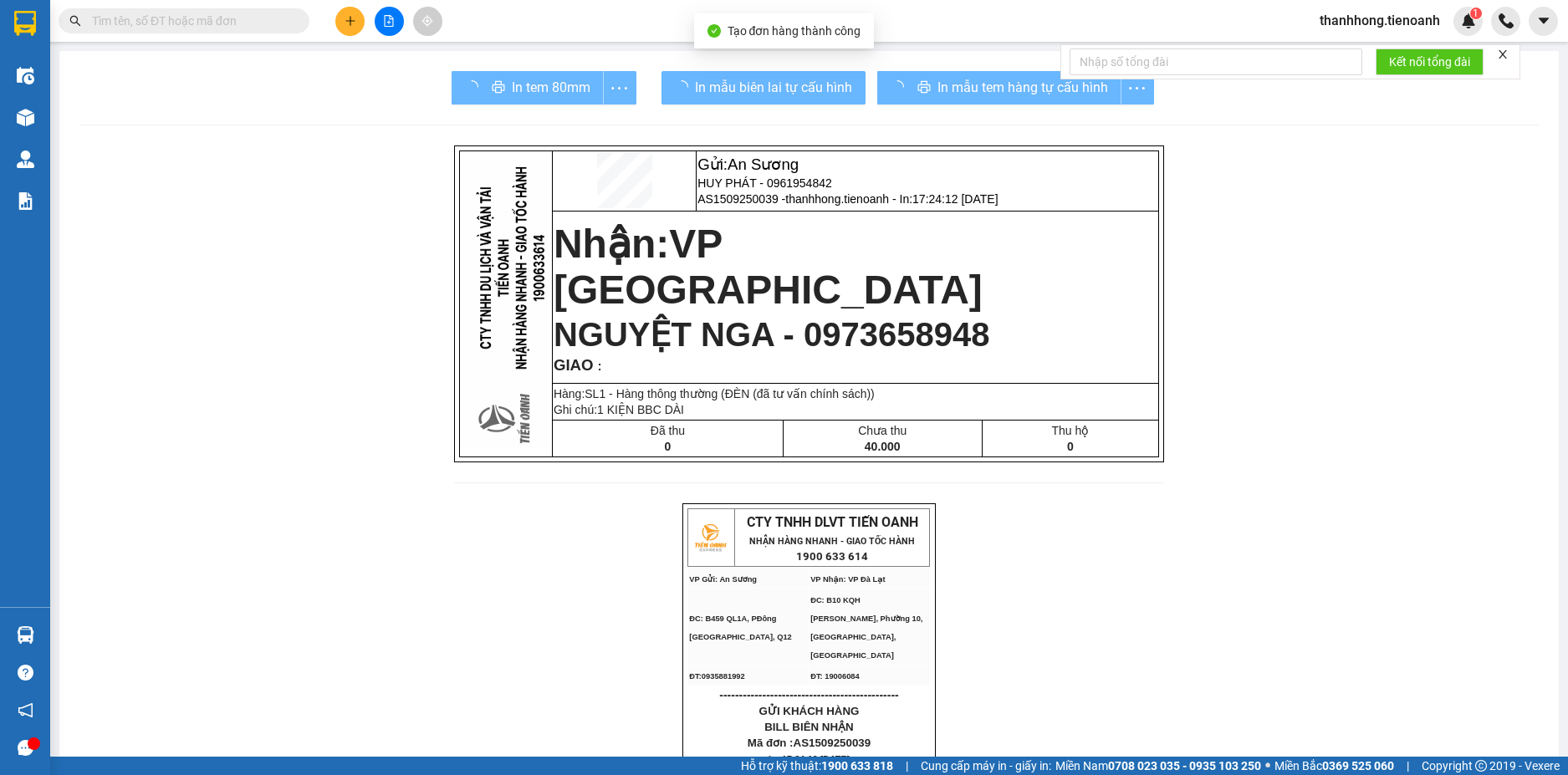
click at [798, 77] on span "In mẫu biên lai tự cấu hình" at bounding box center [773, 88] width 157 height 21
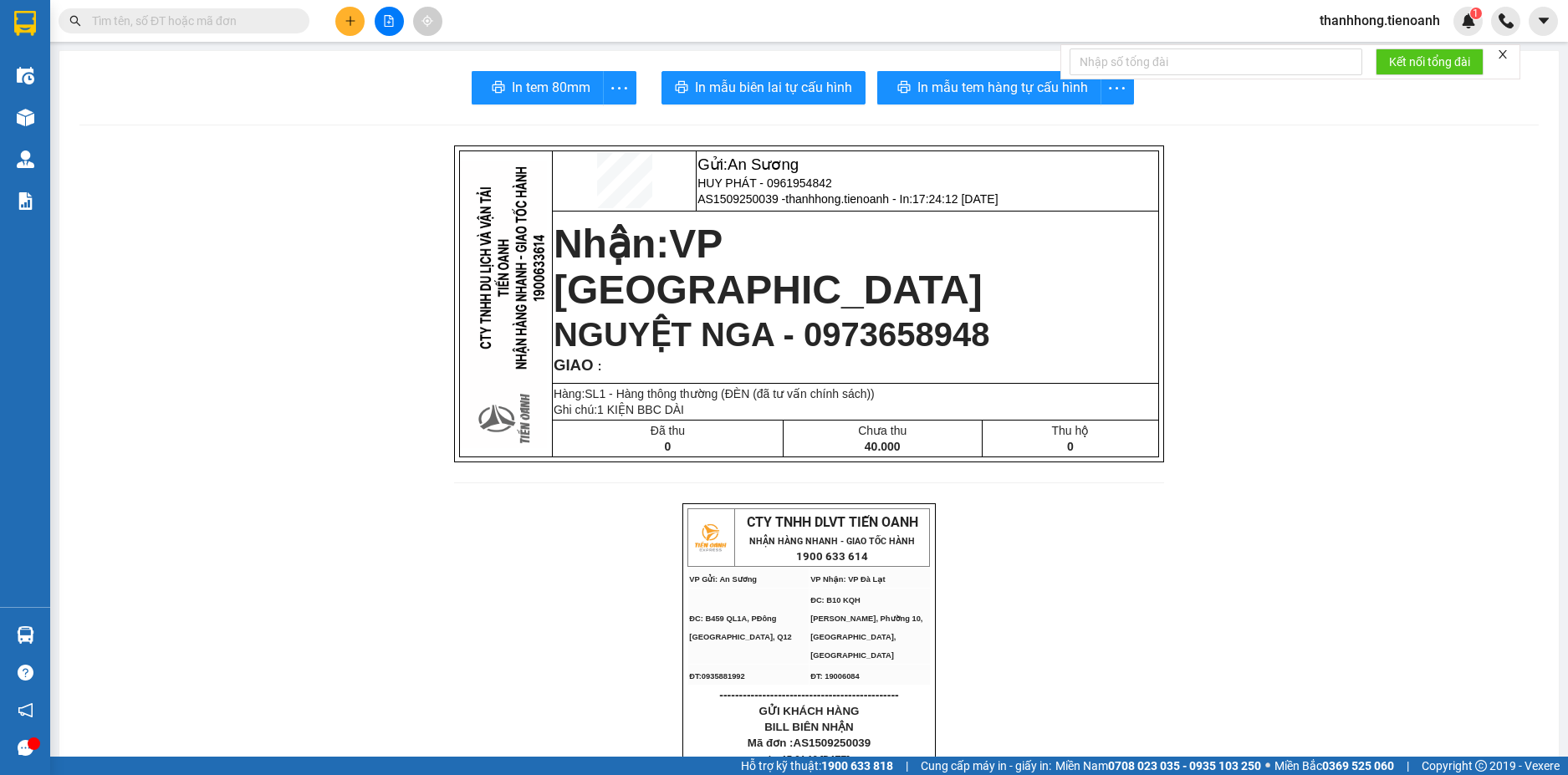
click at [798, 77] on span "In mẫu biên lai tự cấu hình" at bounding box center [773, 88] width 157 height 21
click at [342, 16] on button at bounding box center [350, 21] width 29 height 29
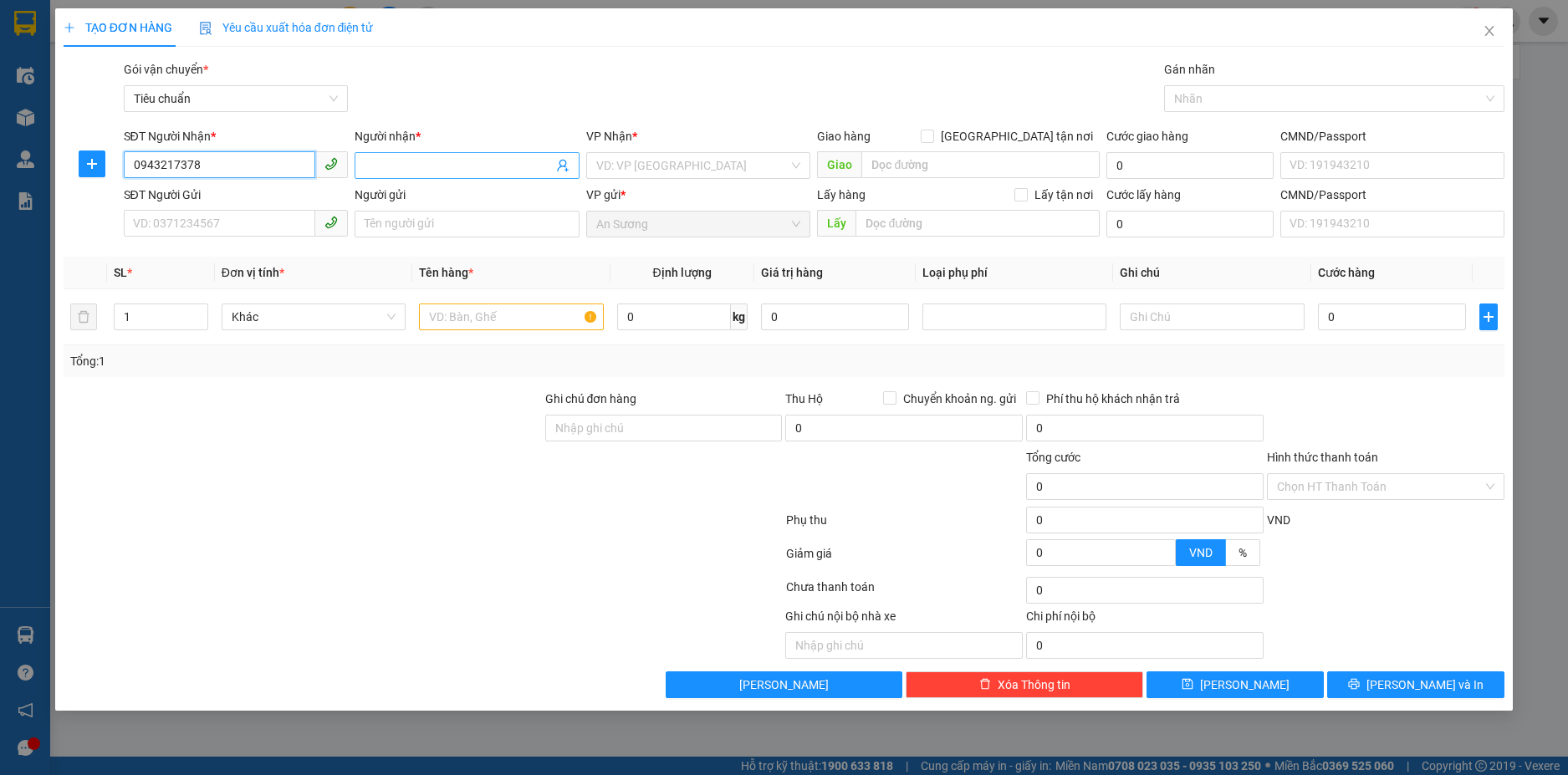
type input "0943217378"
click at [373, 172] on input "Người nhận *" at bounding box center [458, 165] width 188 height 18
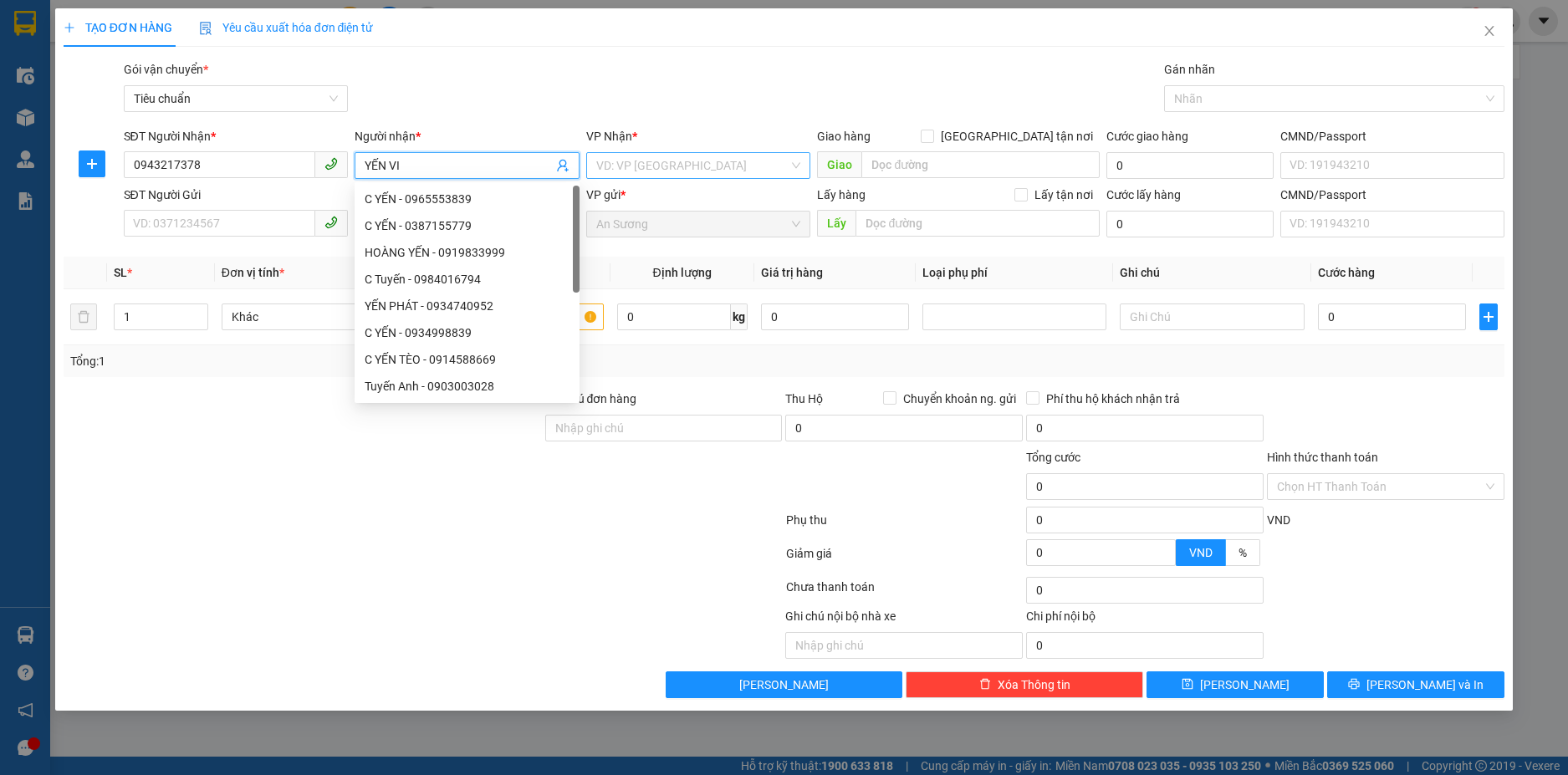
type input "YẾN VI"
click at [687, 165] on input "search" at bounding box center [693, 166] width 193 height 25
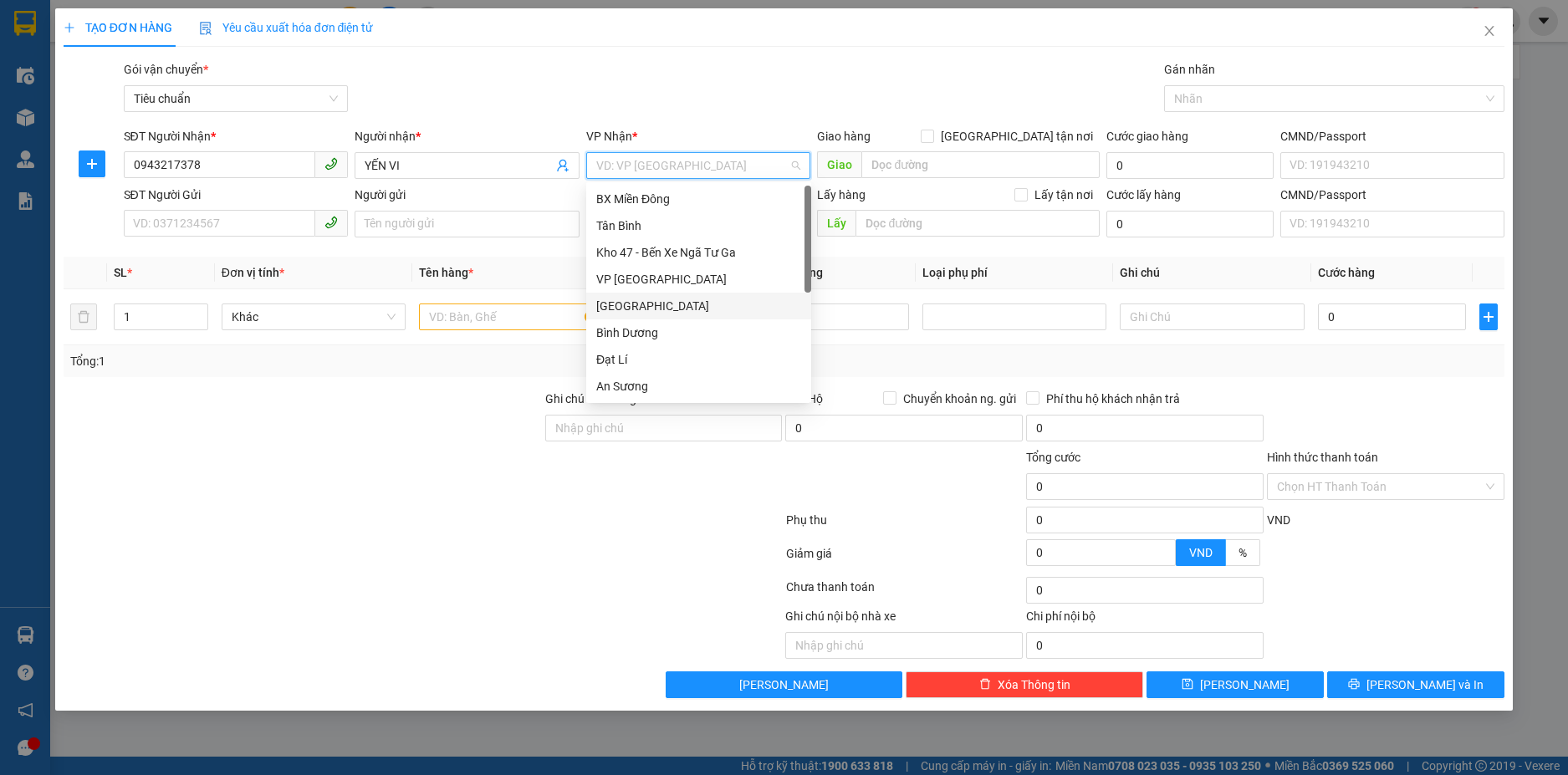
scroll to position [161, 0]
click at [655, 307] on div "[PERSON_NAME]" at bounding box center [699, 306] width 205 height 18
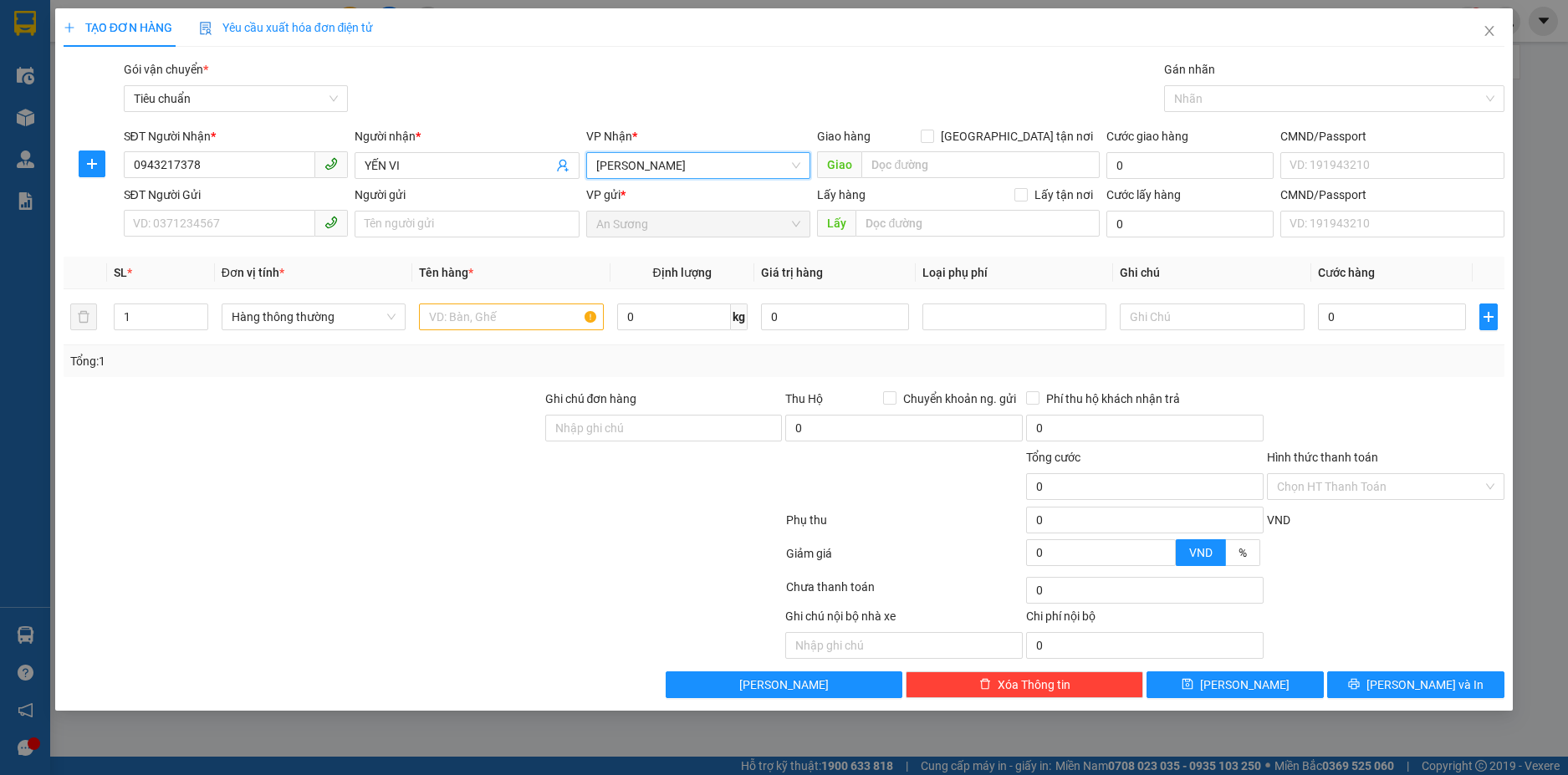
click at [266, 237] on div "SĐT Người Gửi VD: 0371234567" at bounding box center [235, 215] width 225 height 59
click at [268, 219] on input "SĐT Người Gửi" at bounding box center [220, 224] width 193 height 27
type input "0979298869"
click at [470, 229] on input "Người gửi" at bounding box center [466, 225] width 225 height 27
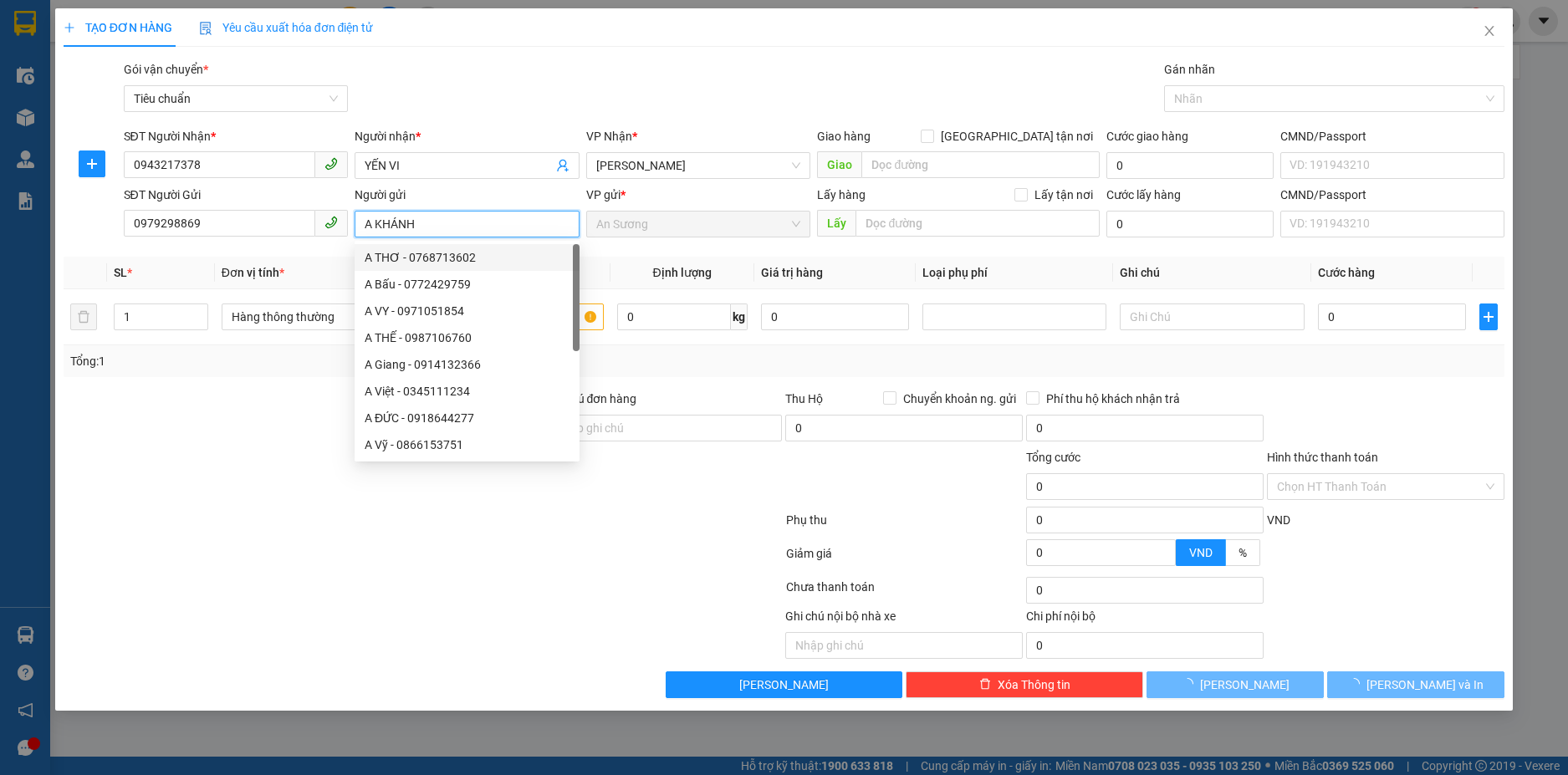
type input "A KHÁNH"
click at [209, 395] on div at bounding box center [303, 418] width 482 height 59
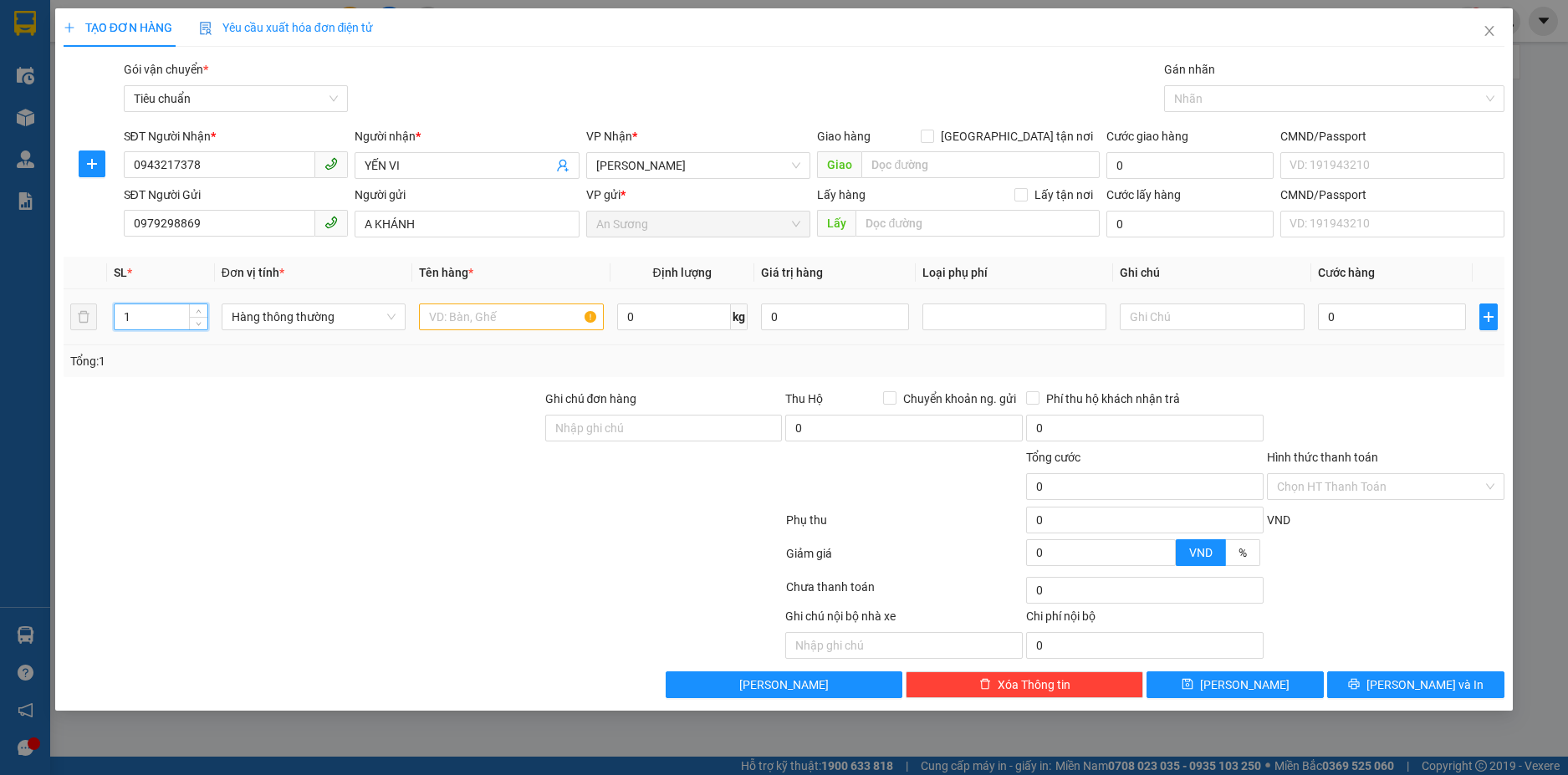
click at [161, 322] on input "1" at bounding box center [161, 317] width 93 height 25
type input "3"
type input "4"
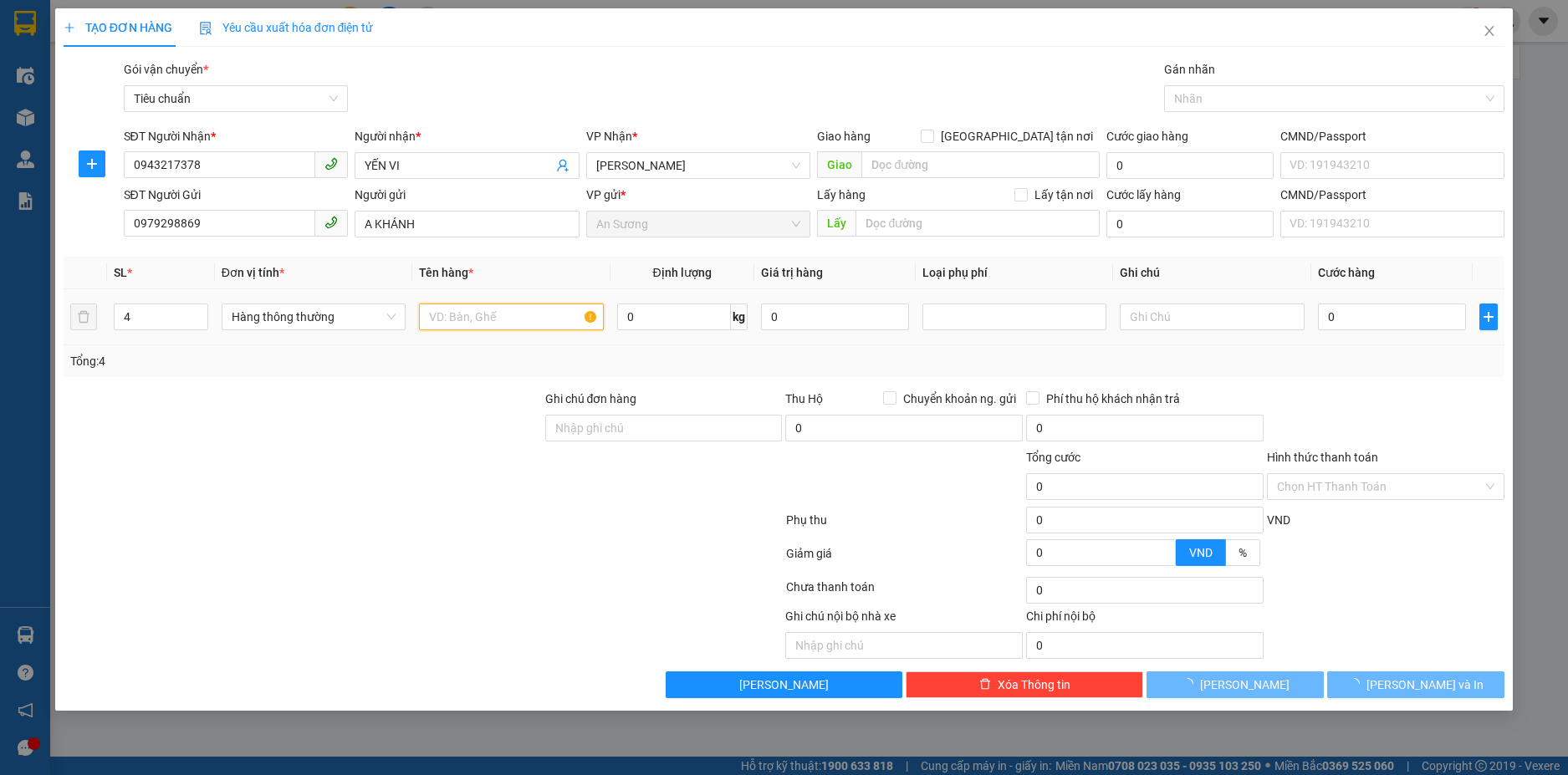
click at [447, 317] on input "text" at bounding box center [511, 317] width 184 height 27
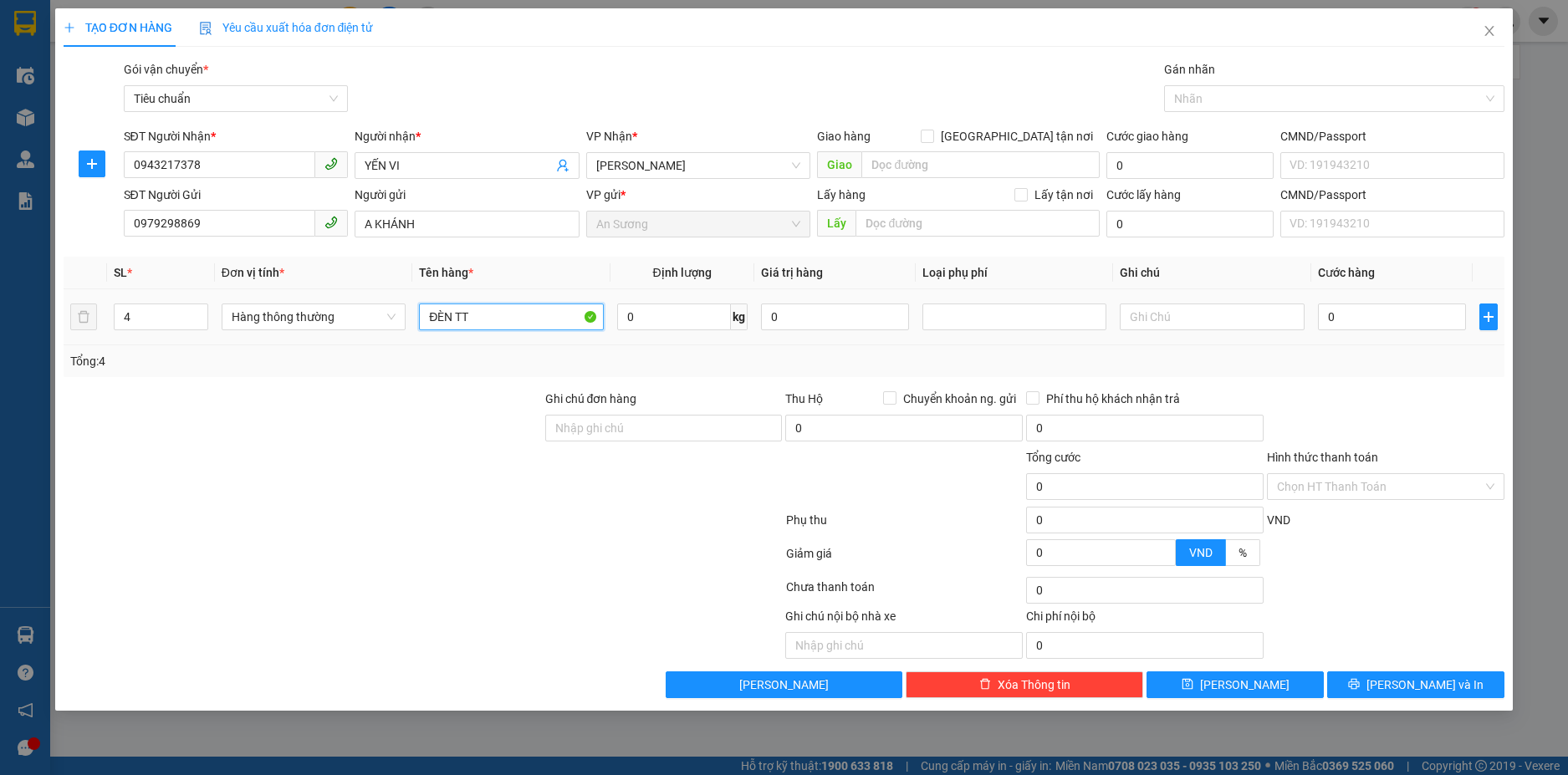
click at [515, 317] on input "ĐÈN TT" at bounding box center [511, 317] width 184 height 27
click at [555, 320] on input "ĐÈN TT (đã tư ván chinhsachs)" at bounding box center [511, 317] width 184 height 27
type input "ĐÈN TT (đã tư ván chinh sachs)"
click at [655, 323] on input "0" at bounding box center [674, 317] width 114 height 27
click at [678, 342] on td "20/4 kg" at bounding box center [681, 317] width 144 height 56
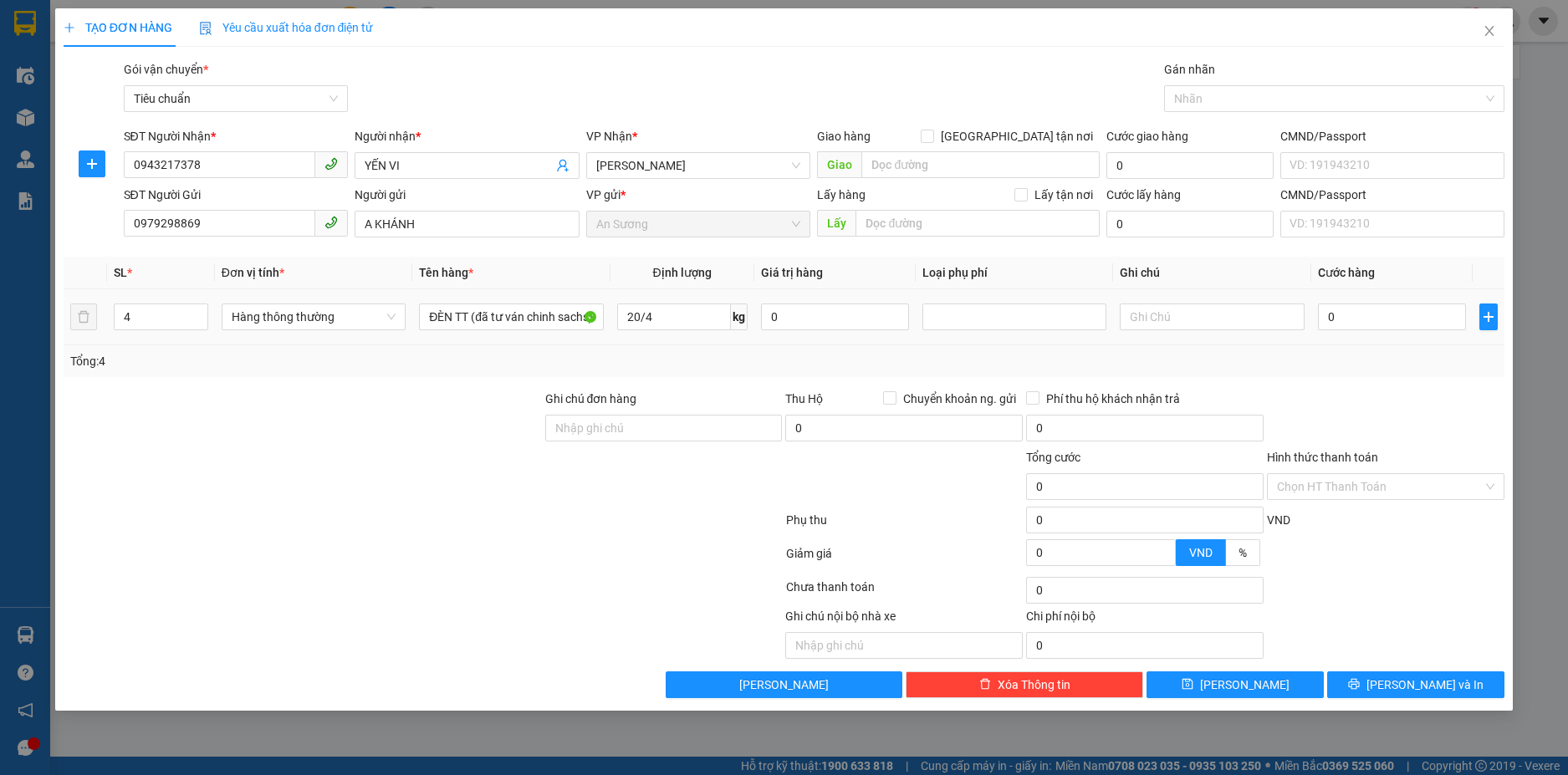
type input "5"
type input "30.000"
click at [1143, 307] on input "text" at bounding box center [1211, 317] width 184 height 27
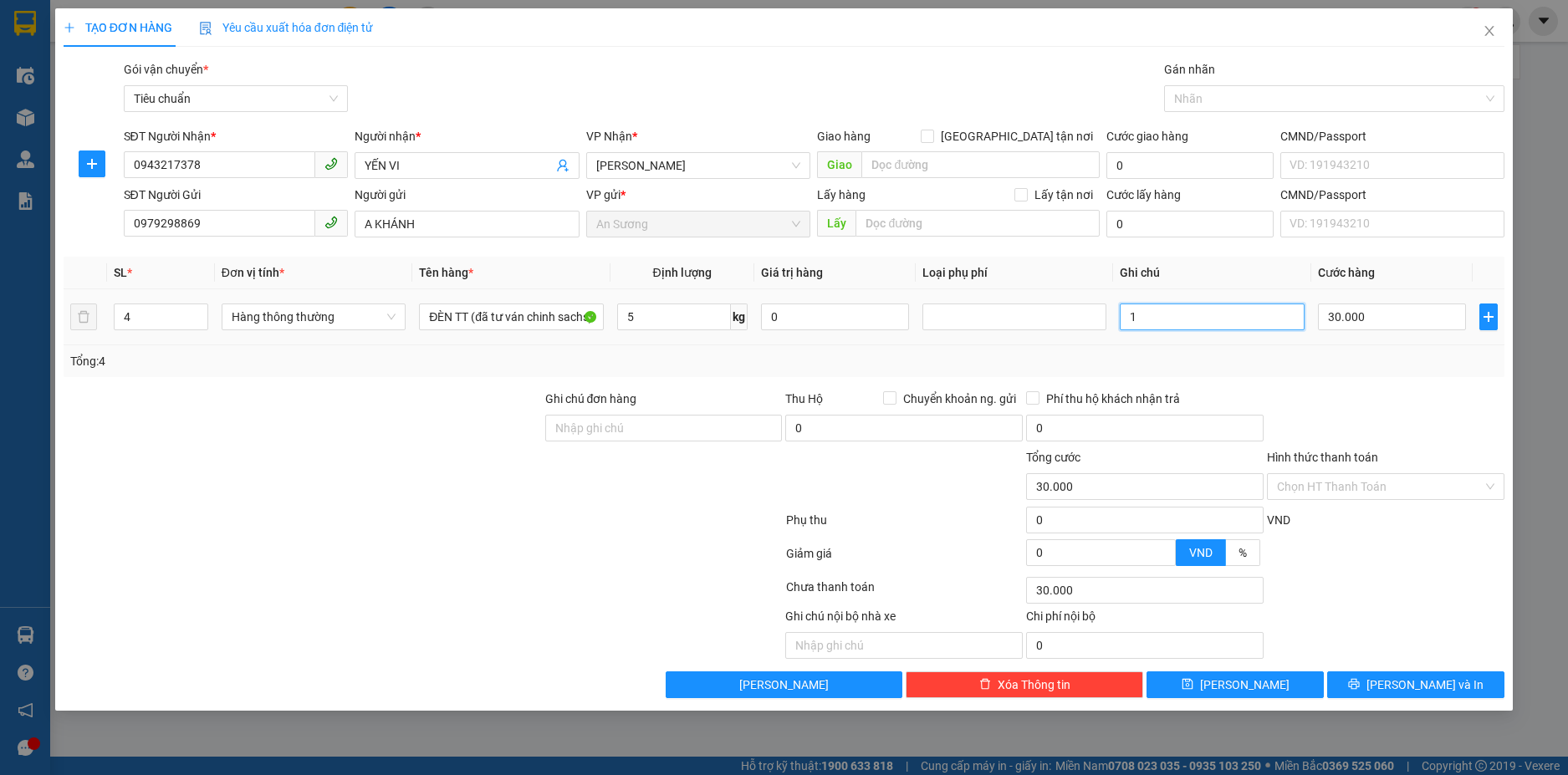
type input "1"
click at [1198, 320] on input "1 CÂY NHUÔM DAAIF+ 2 TH CHỮ ĐỎ +" at bounding box center [1211, 317] width 184 height 27
type input "1 CÂY NHUÔM DAI+ 2 TH CHỮ ĐỎ + 1 TH CHỮ DEN"
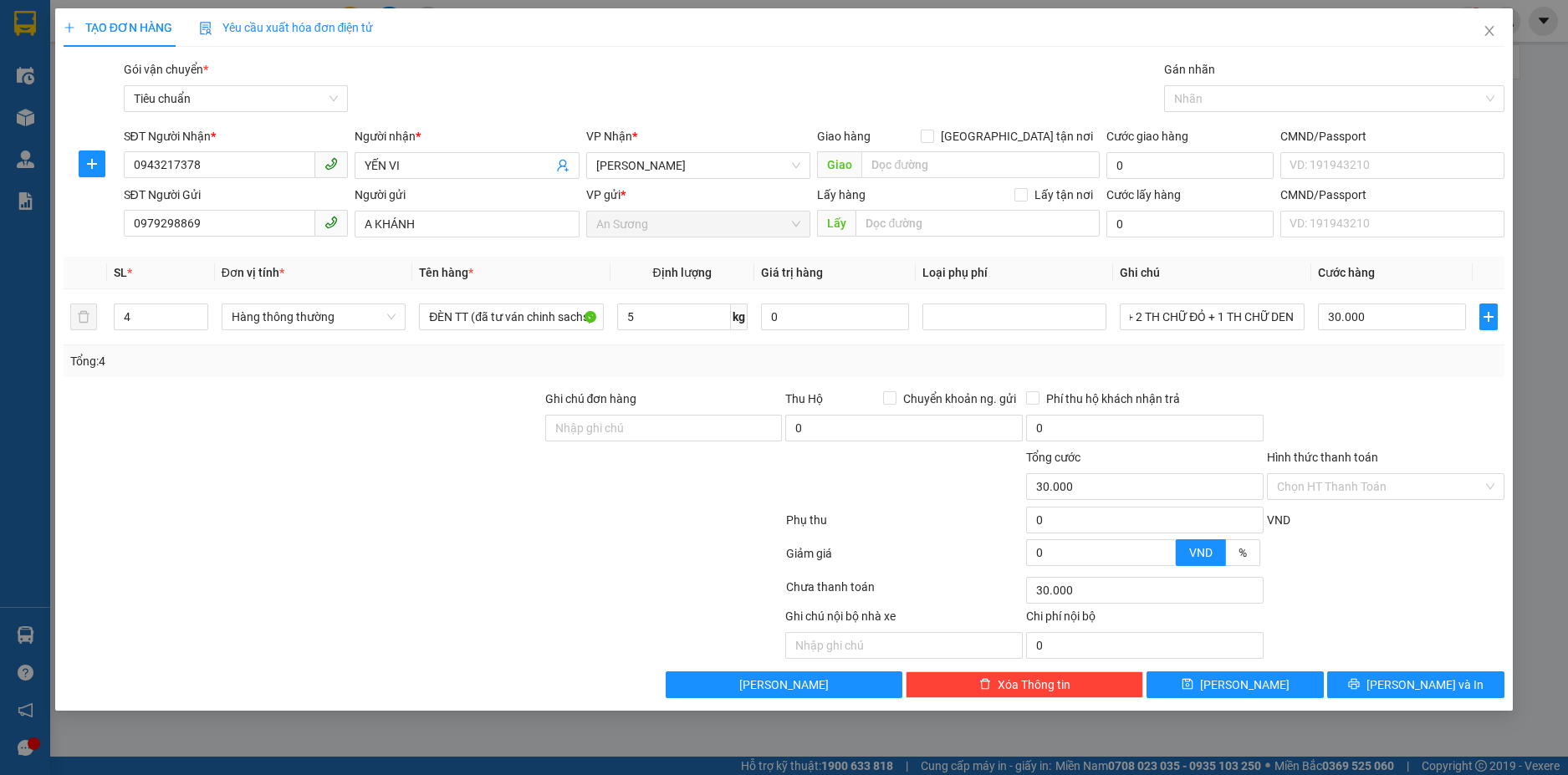
click at [1353, 363] on div "Tổng: 4" at bounding box center [784, 361] width 1428 height 18
click at [1390, 325] on input "30.000" at bounding box center [1392, 317] width 148 height 27
type input "0"
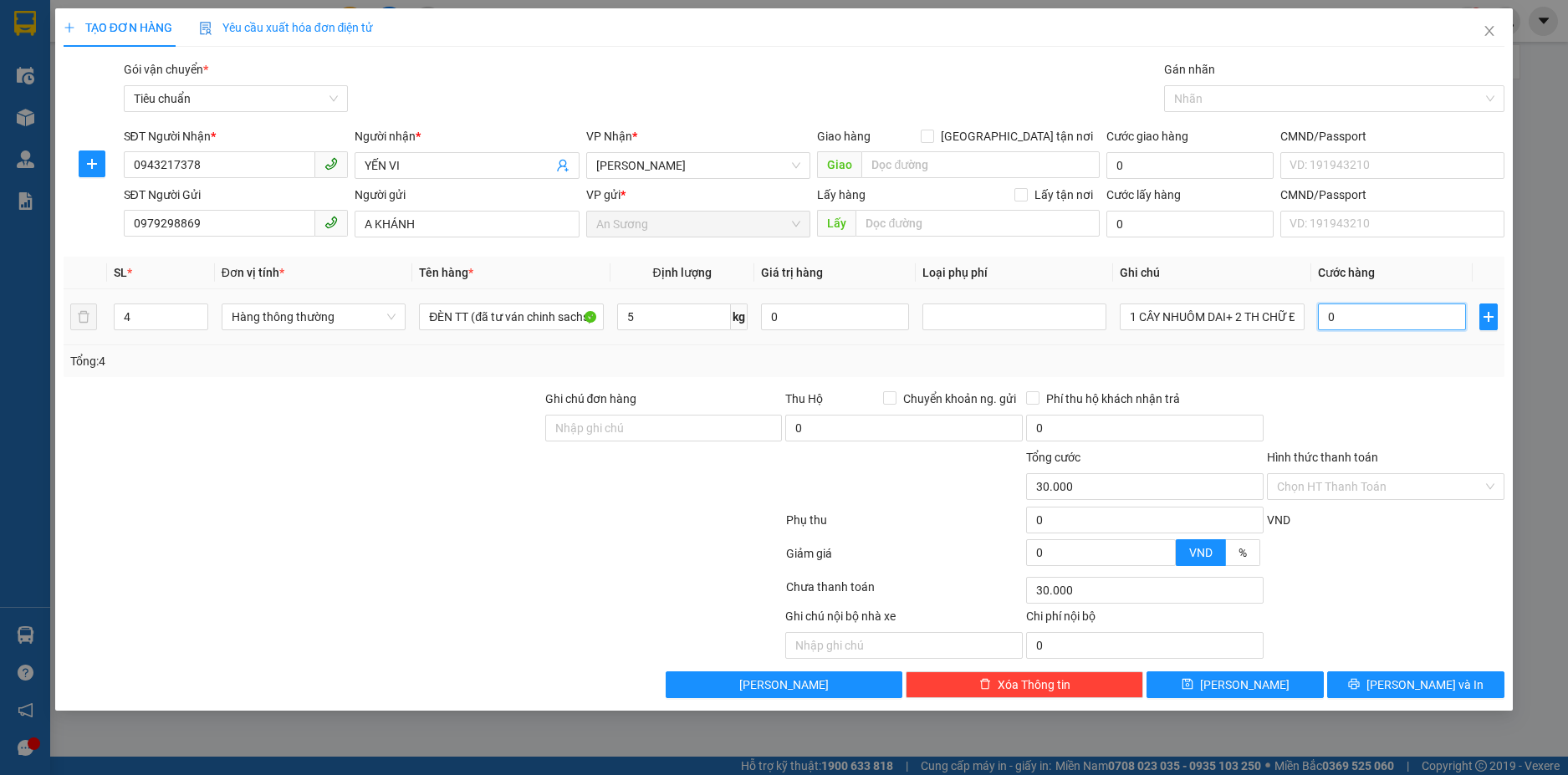
type input "0"
type input "03"
type input "3"
type input "030"
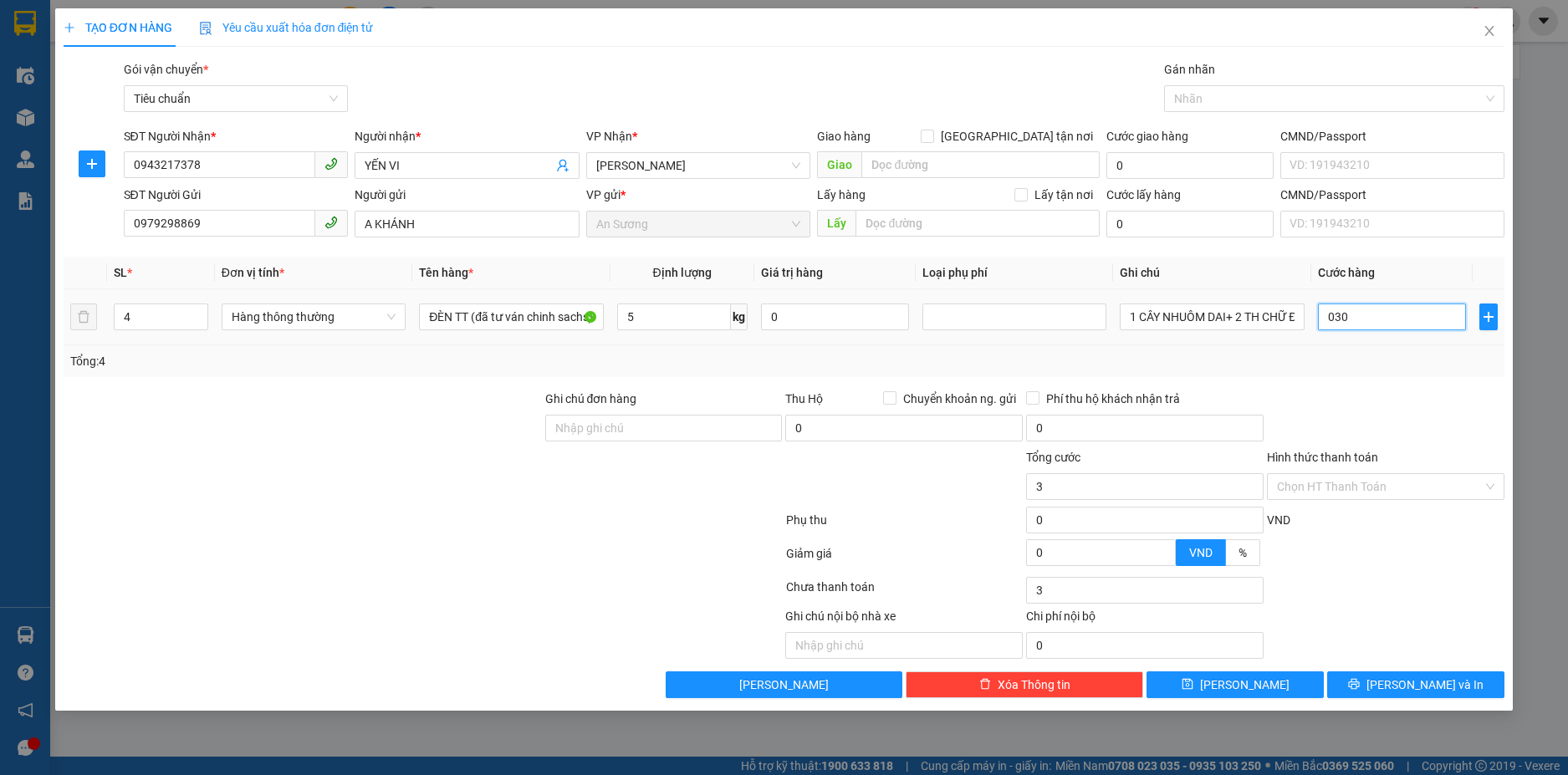
type input "30"
type input "030*"
type input "0"
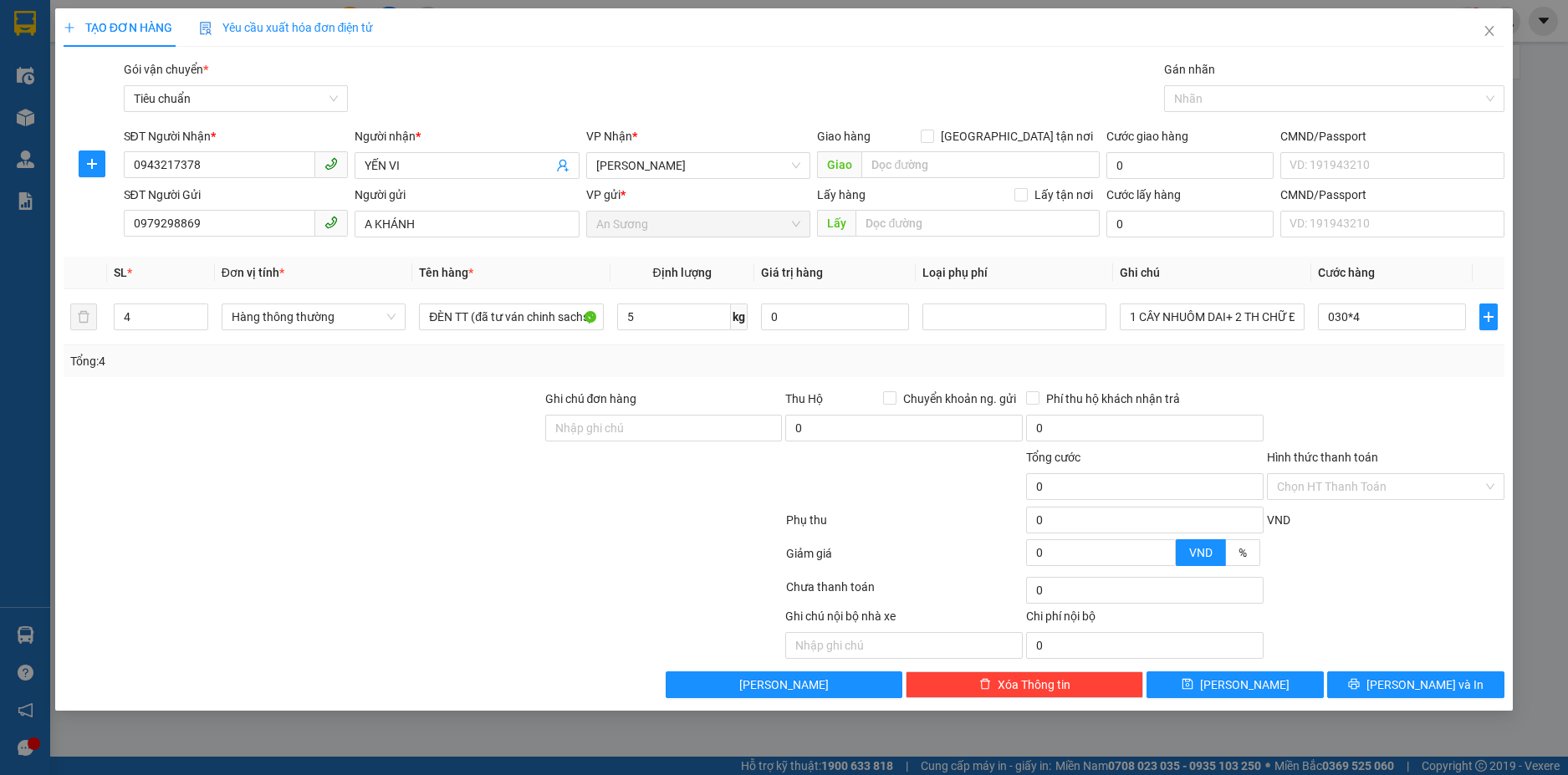
type input "120.000"
click at [1434, 383] on div "Transit Pickup Surcharge Ids Transit Deliver Surcharge Ids Transit Deliver Surc…" at bounding box center [784, 379] width 1442 height 638
click at [1405, 325] on input "120.000" at bounding box center [1392, 317] width 148 height 27
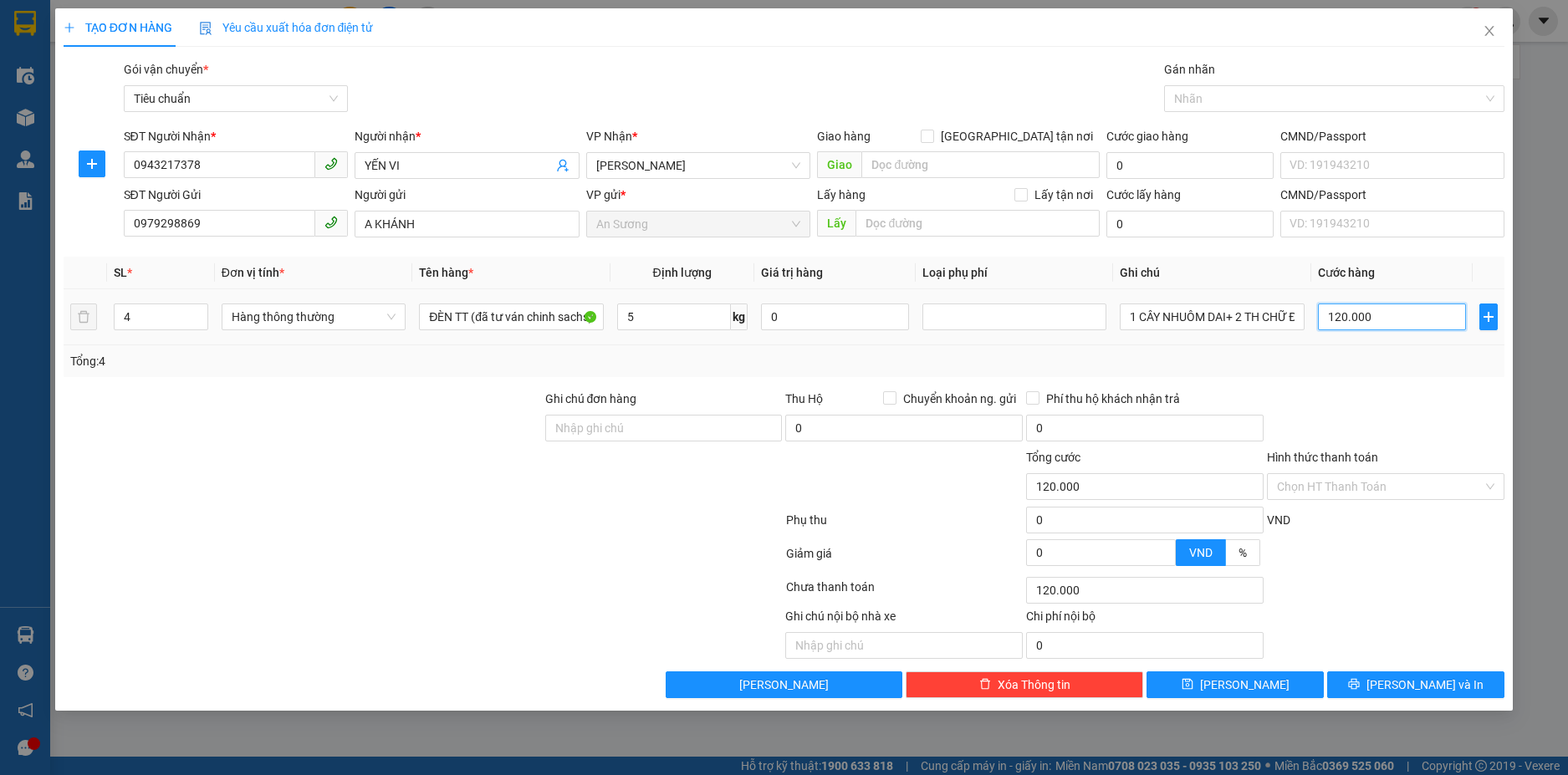
type input "0"
type input "01"
type input "1"
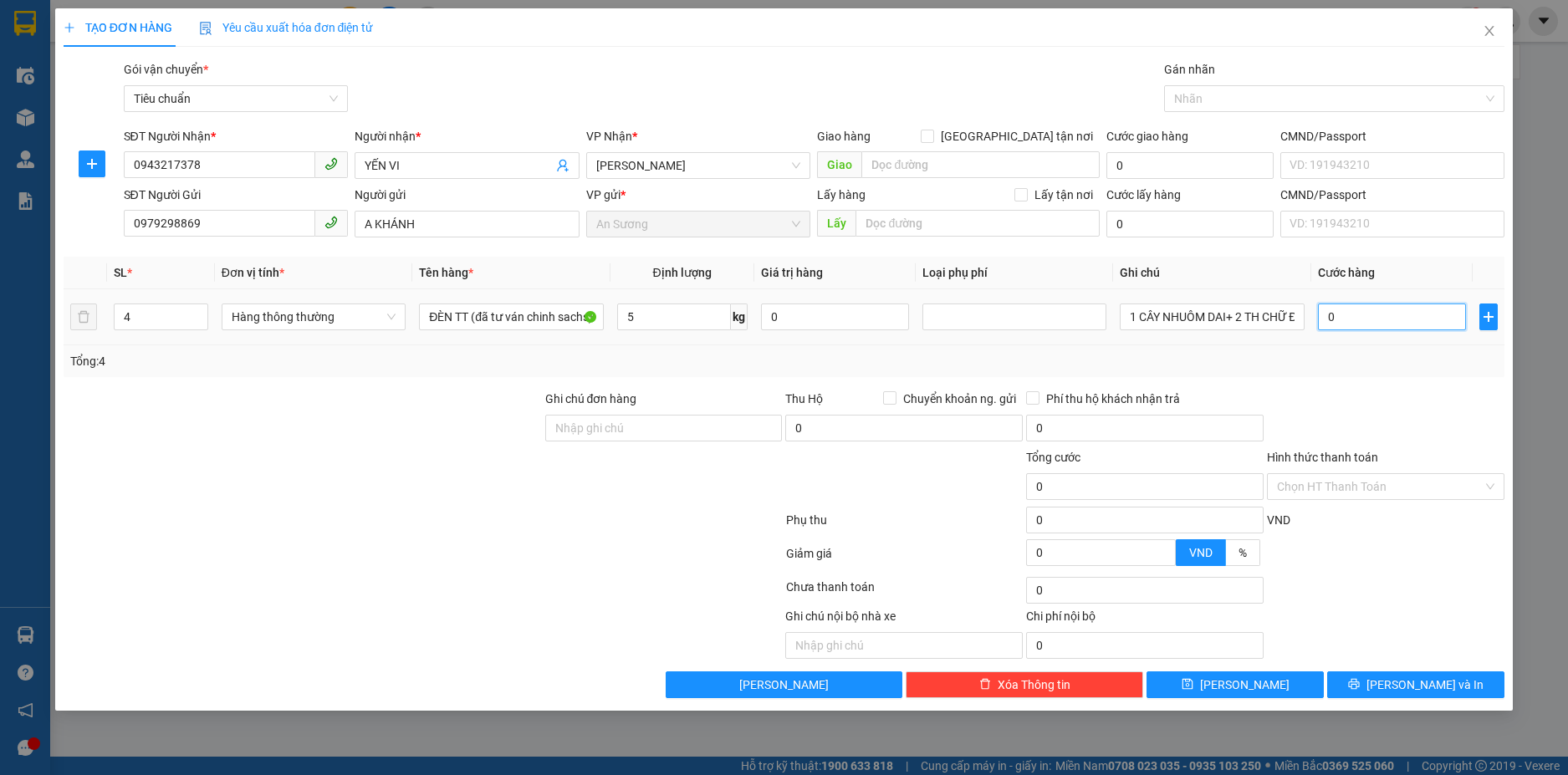
type input "1"
type input "013"
type input "13"
type input "0.130"
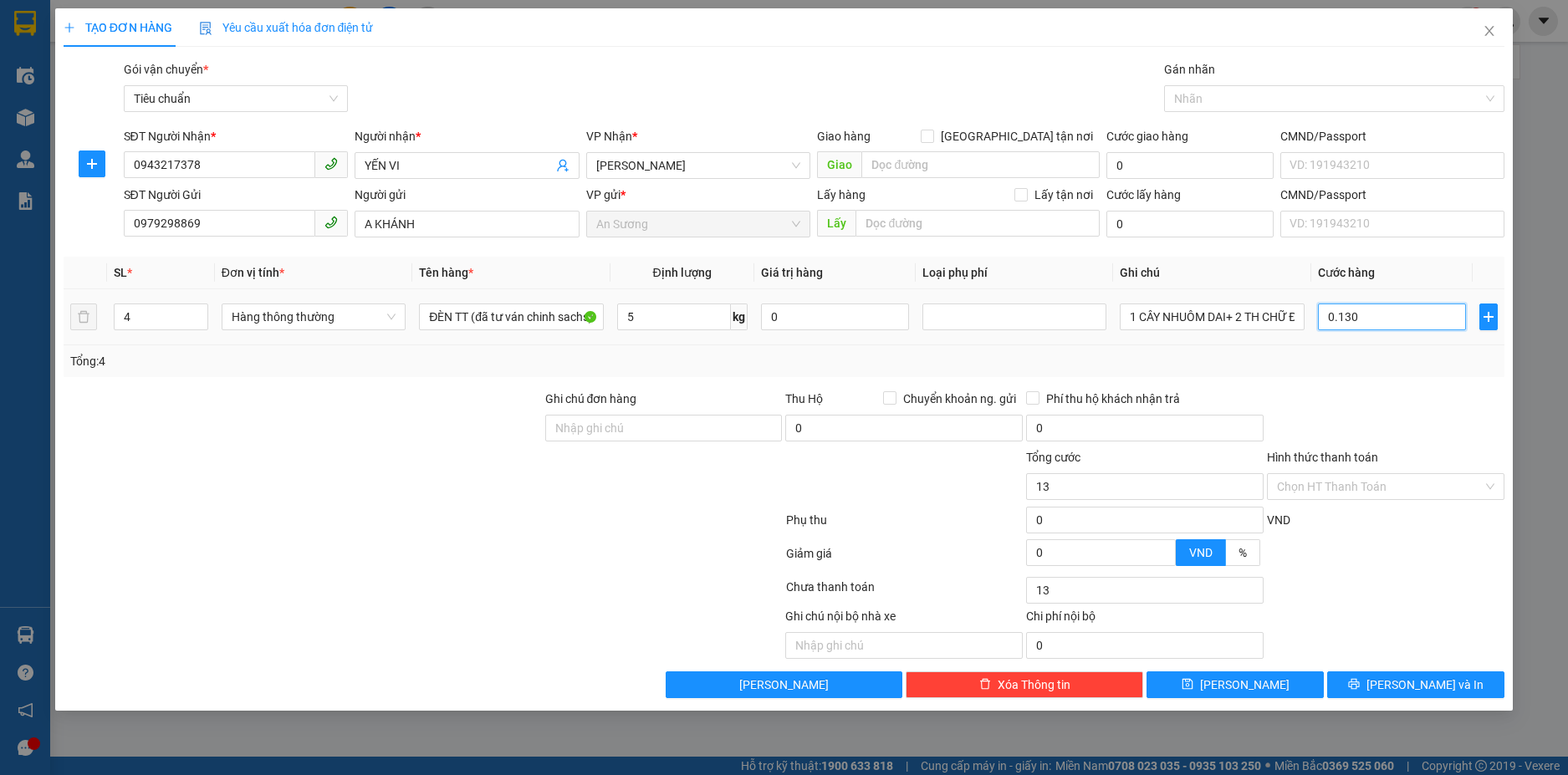
type input "130"
type input "130.000"
click at [1391, 388] on div "Transit Pickup Surcharge Ids Transit Deliver Surcharge Ids Transit Deliver Surc…" at bounding box center [784, 379] width 1442 height 638
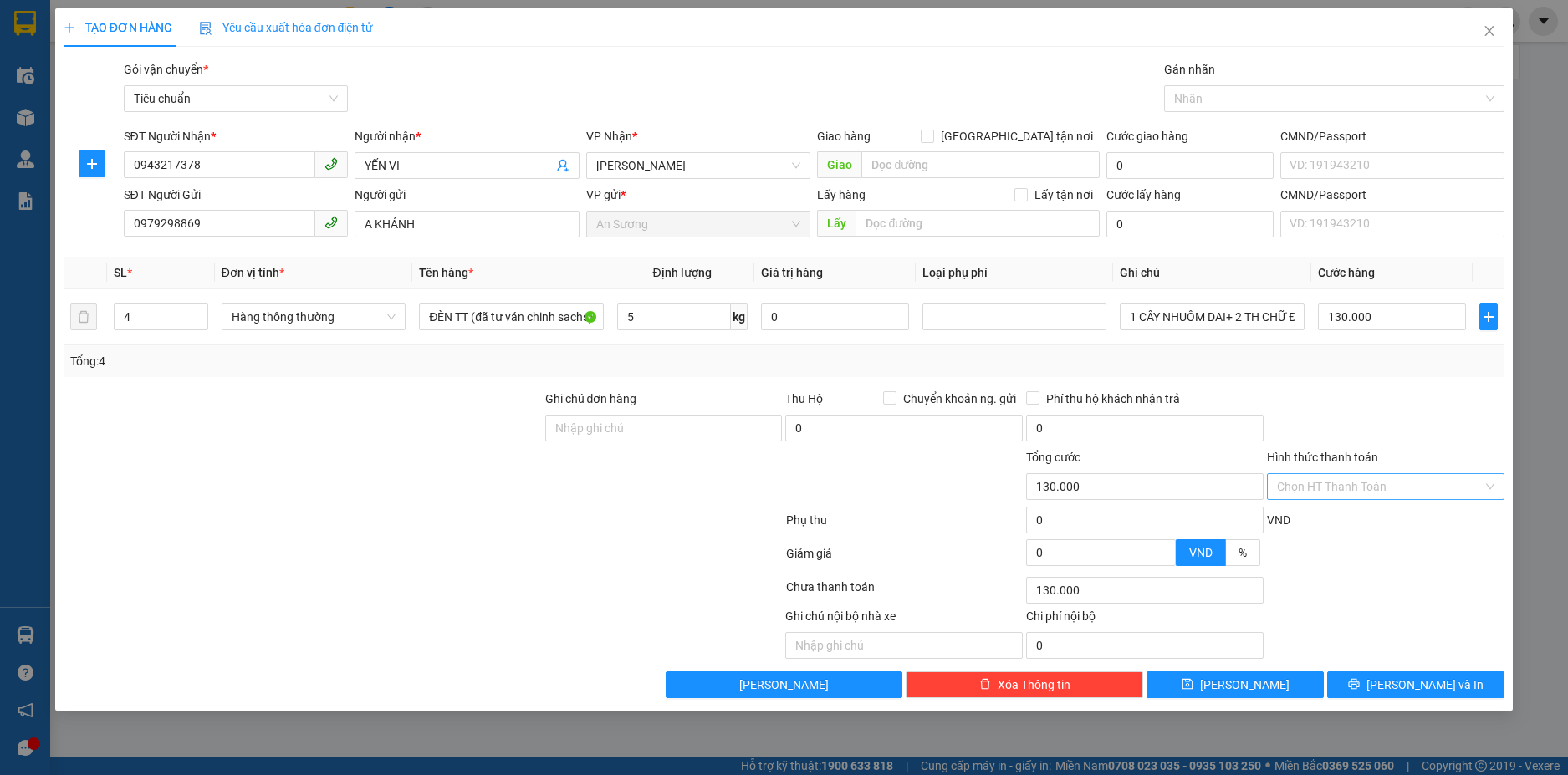
click at [1342, 489] on input "Hình thức thanh toán" at bounding box center [1379, 487] width 205 height 25
click at [1342, 525] on div "Tại văn phòng" at bounding box center [1386, 520] width 218 height 18
type input "0"
click at [1394, 672] on button "[PERSON_NAME] và In" at bounding box center [1416, 685] width 177 height 27
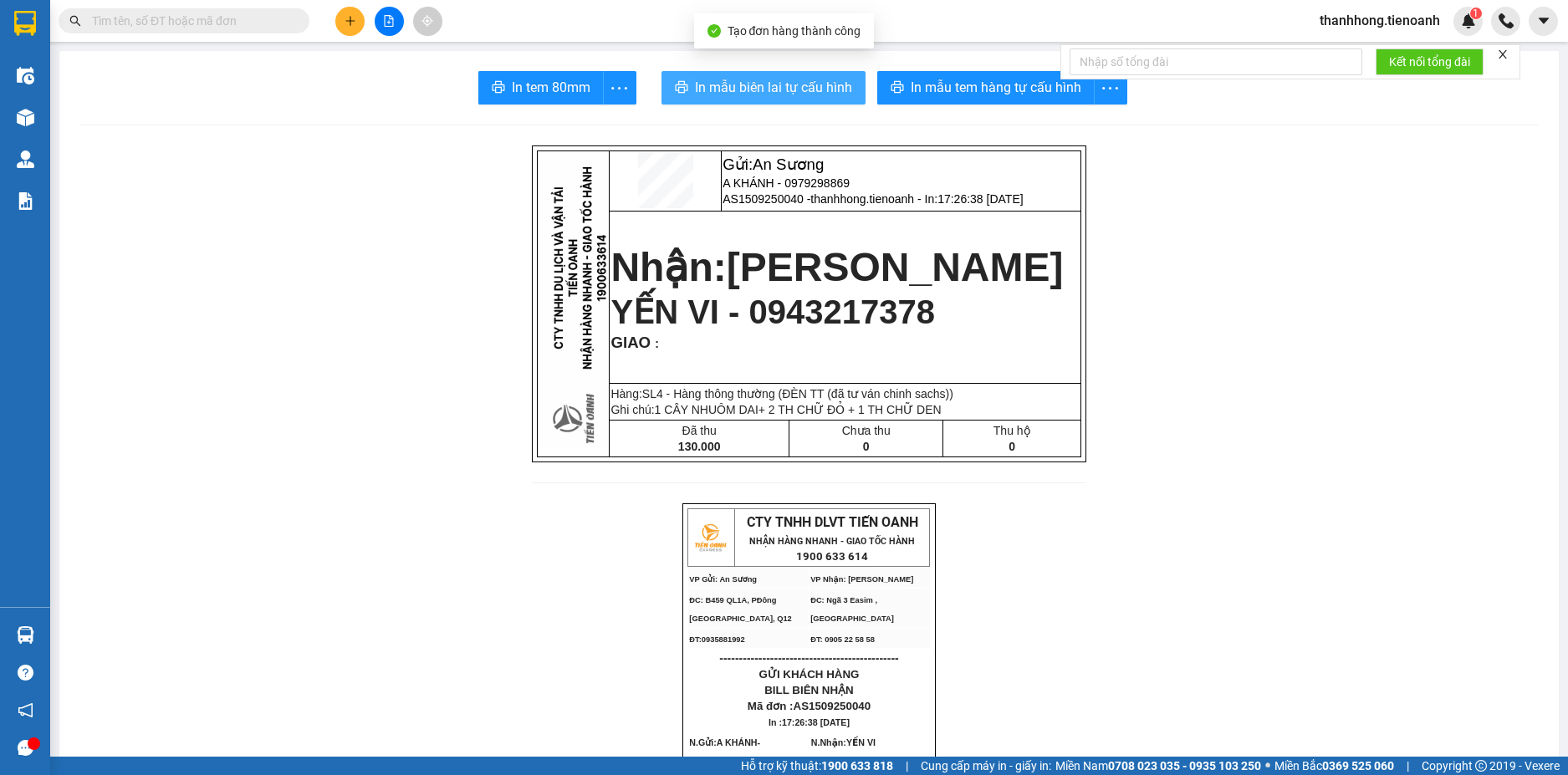
click at [749, 85] on span "In mẫu biên lai tự cấu hình" at bounding box center [773, 88] width 157 height 21
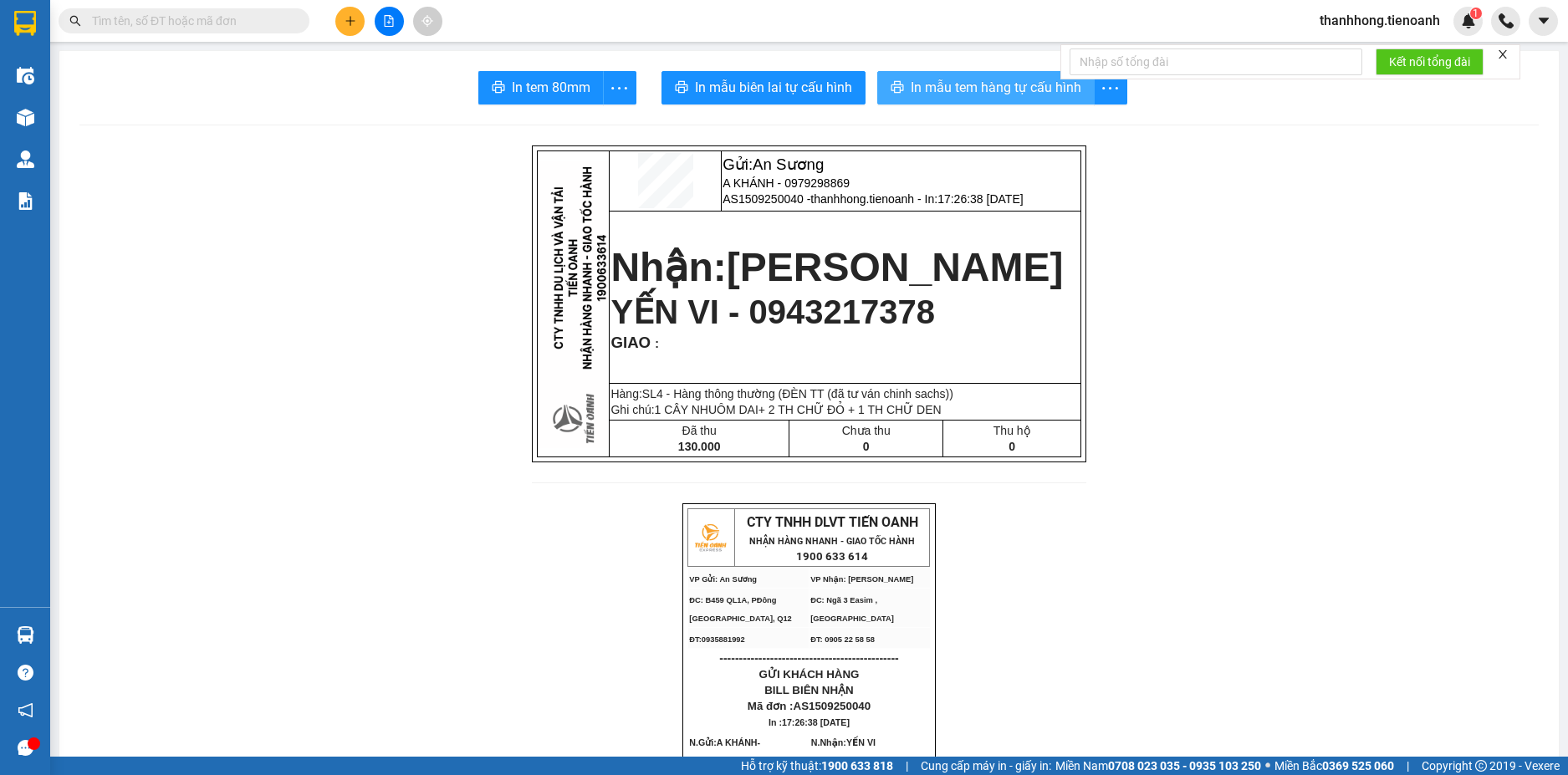
click at [1013, 94] on span "In mẫu tem hàng tự cấu hình" at bounding box center [996, 88] width 171 height 21
click at [338, 17] on button at bounding box center [350, 21] width 29 height 29
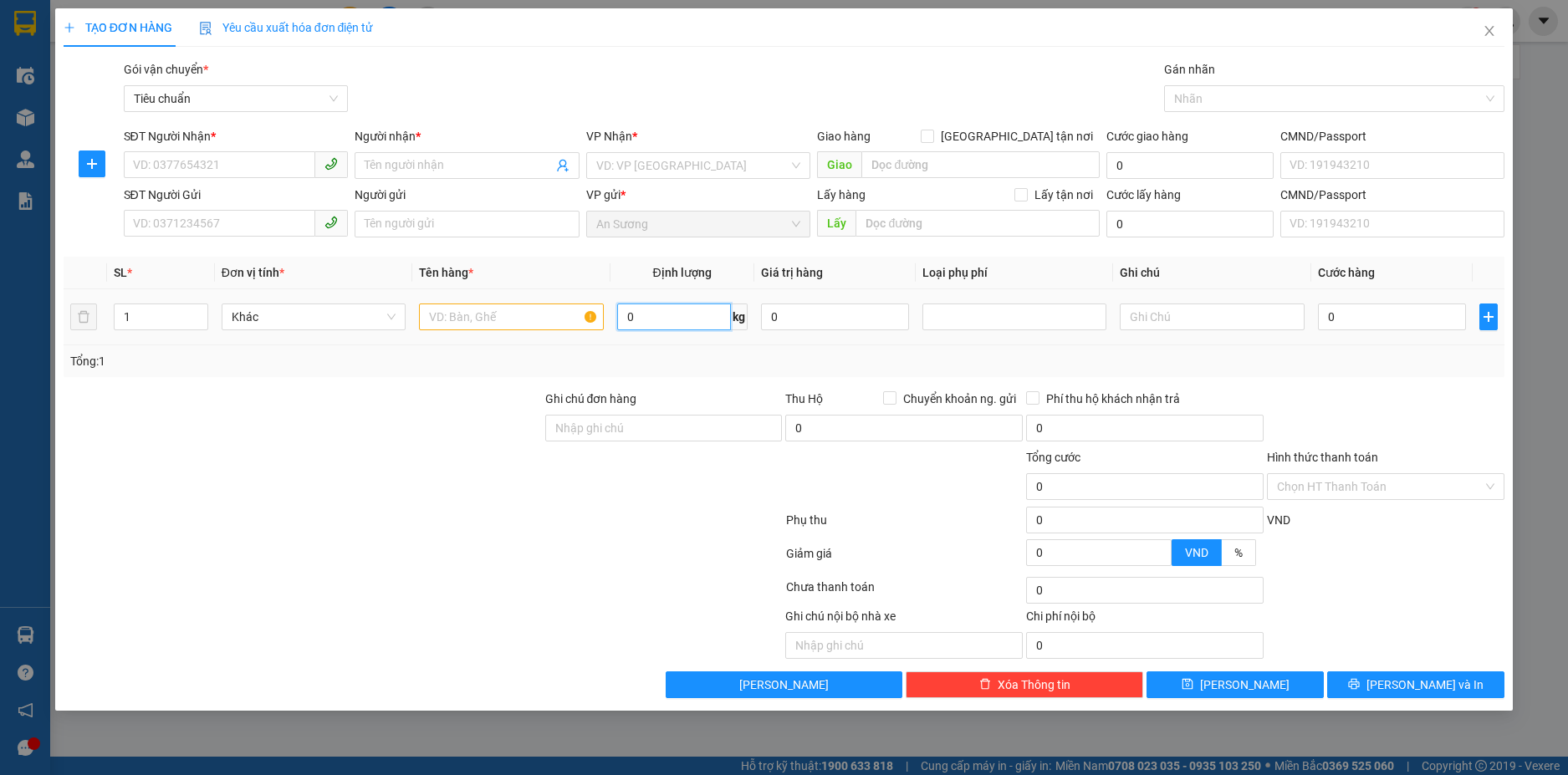
click at [680, 309] on input "0" at bounding box center [674, 317] width 114 height 27
type input "19"
click at [205, 162] on input "SĐT Người Nhận *" at bounding box center [220, 165] width 193 height 27
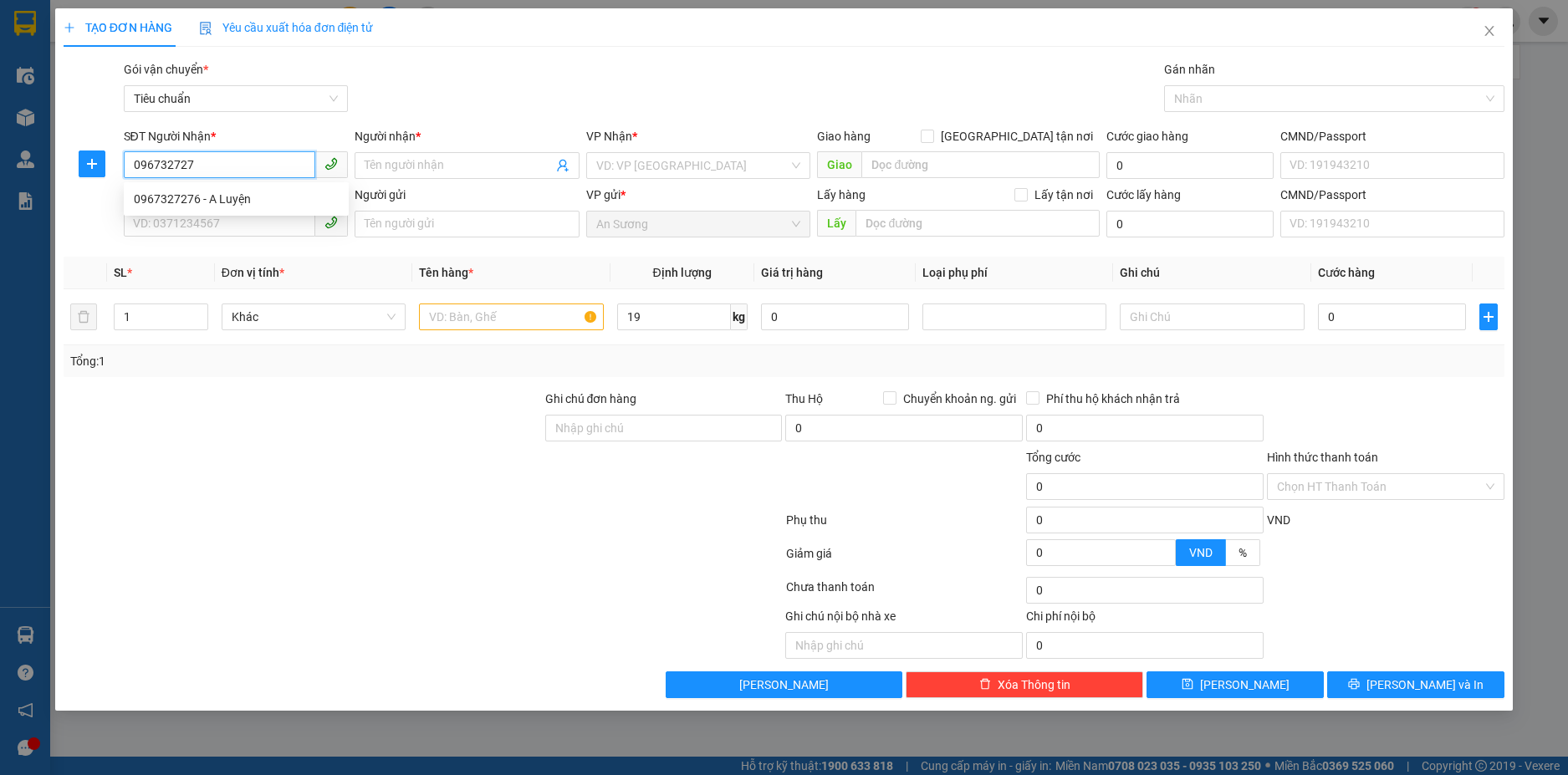
type input "0967327276"
click at [215, 205] on div "0967327276 - A Luyện" at bounding box center [236, 199] width 205 height 18
type input "A Luyện"
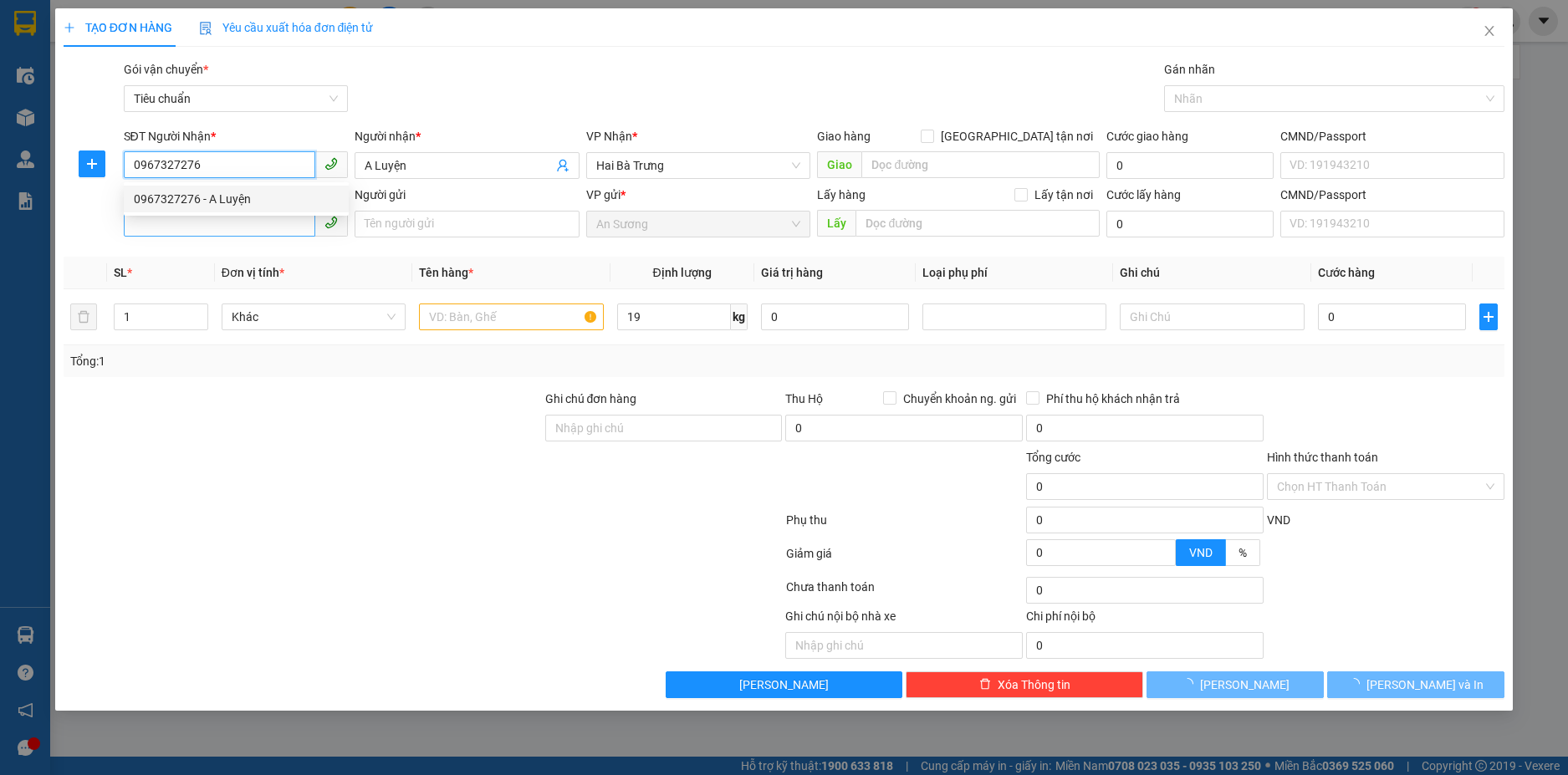
type input "0967327276"
type input "70.000"
click at [216, 225] on input "SĐT Người Gửi" at bounding box center [220, 224] width 193 height 27
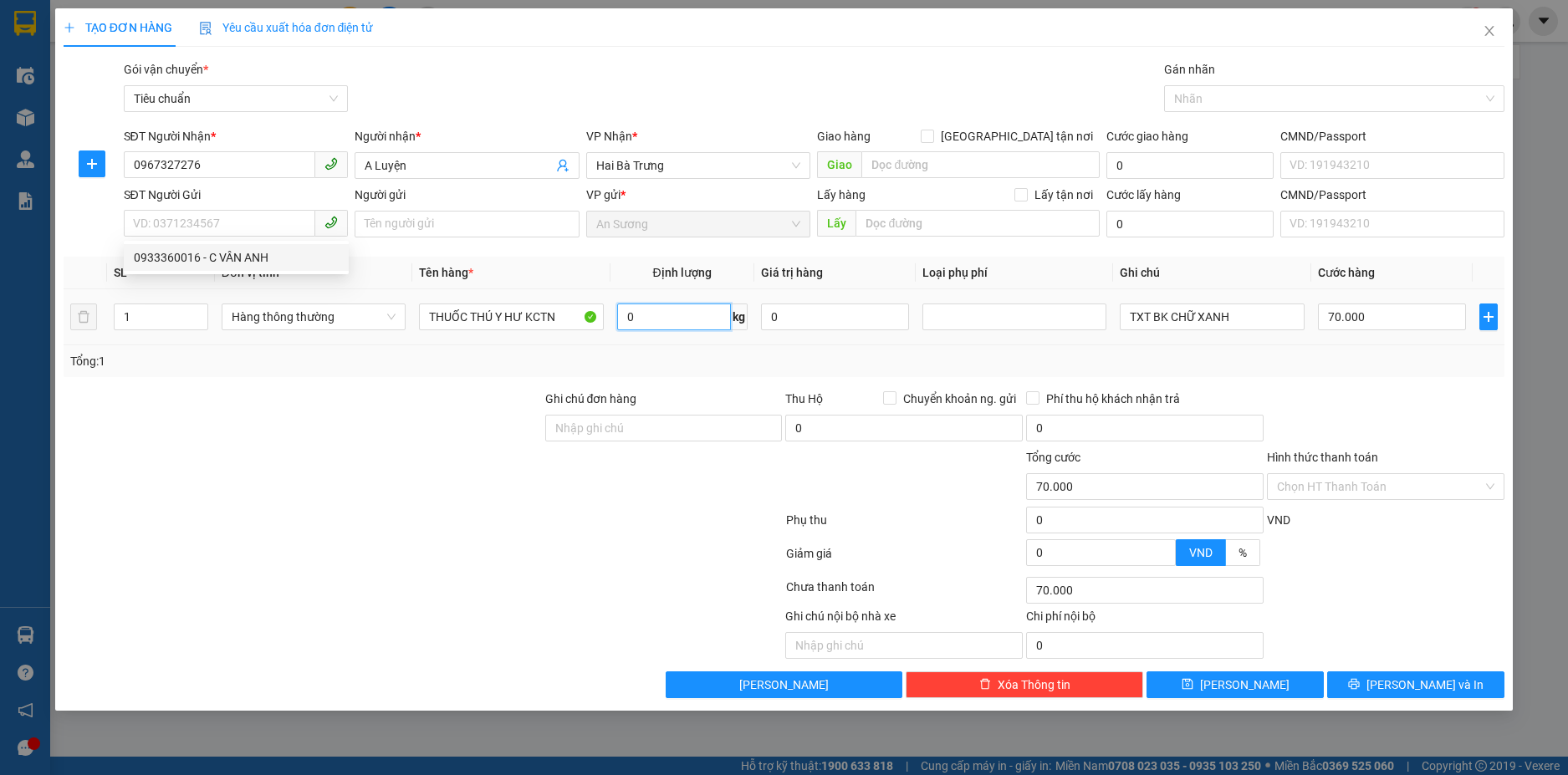
click at [653, 315] on input "0" at bounding box center [674, 317] width 114 height 27
type input "19"
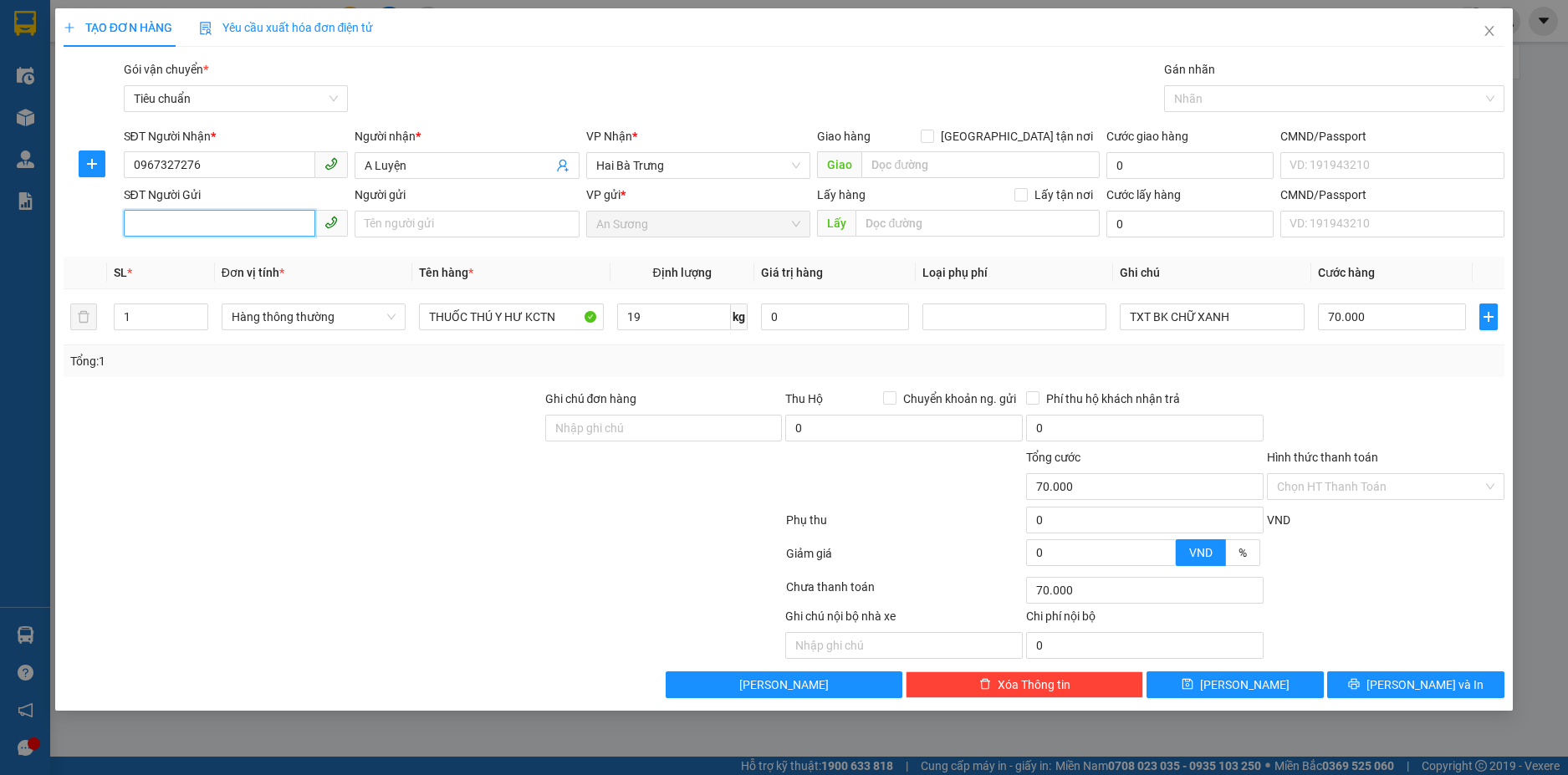
click at [267, 230] on input "SĐT Người Gửi" at bounding box center [220, 224] width 193 height 27
type input "55.000"
click at [161, 256] on div "0933360016 - C VÂN ANH" at bounding box center [236, 257] width 205 height 18
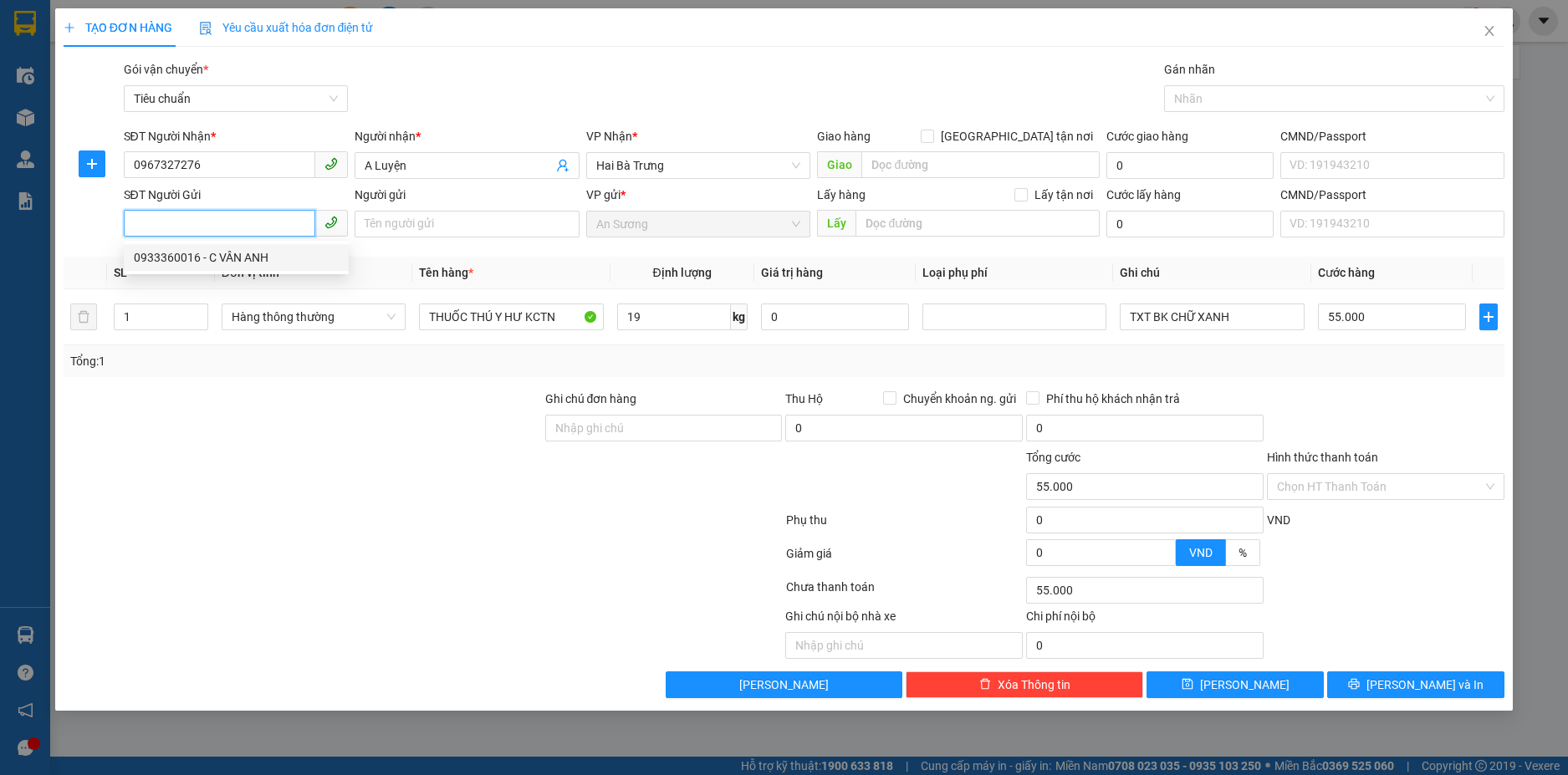
type input "0933360016"
type input "C VÂN ANH"
type input "70.000"
type input "0"
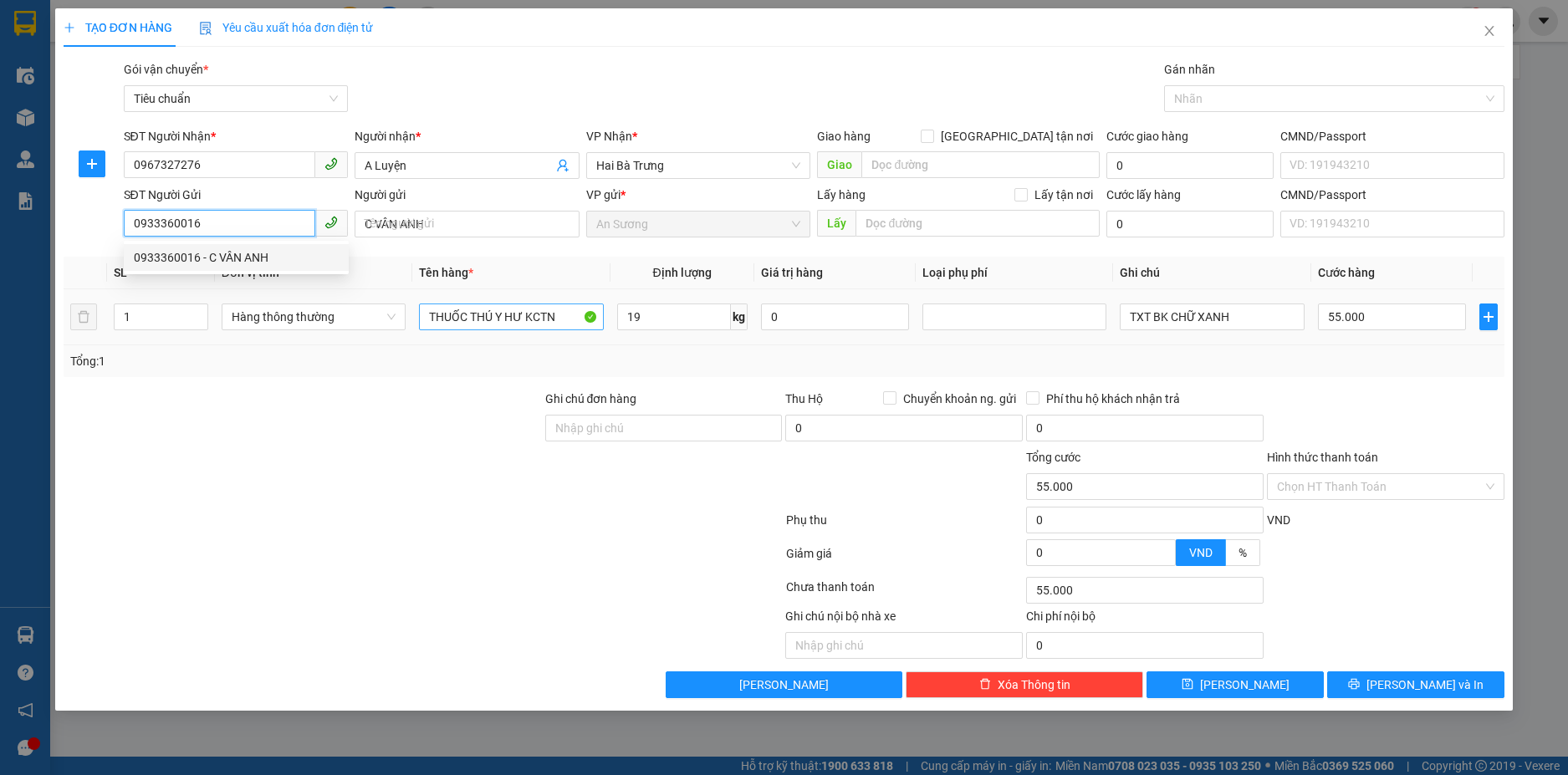
type input "70.000"
click at [622, 316] on input "0" at bounding box center [674, 317] width 114 height 27
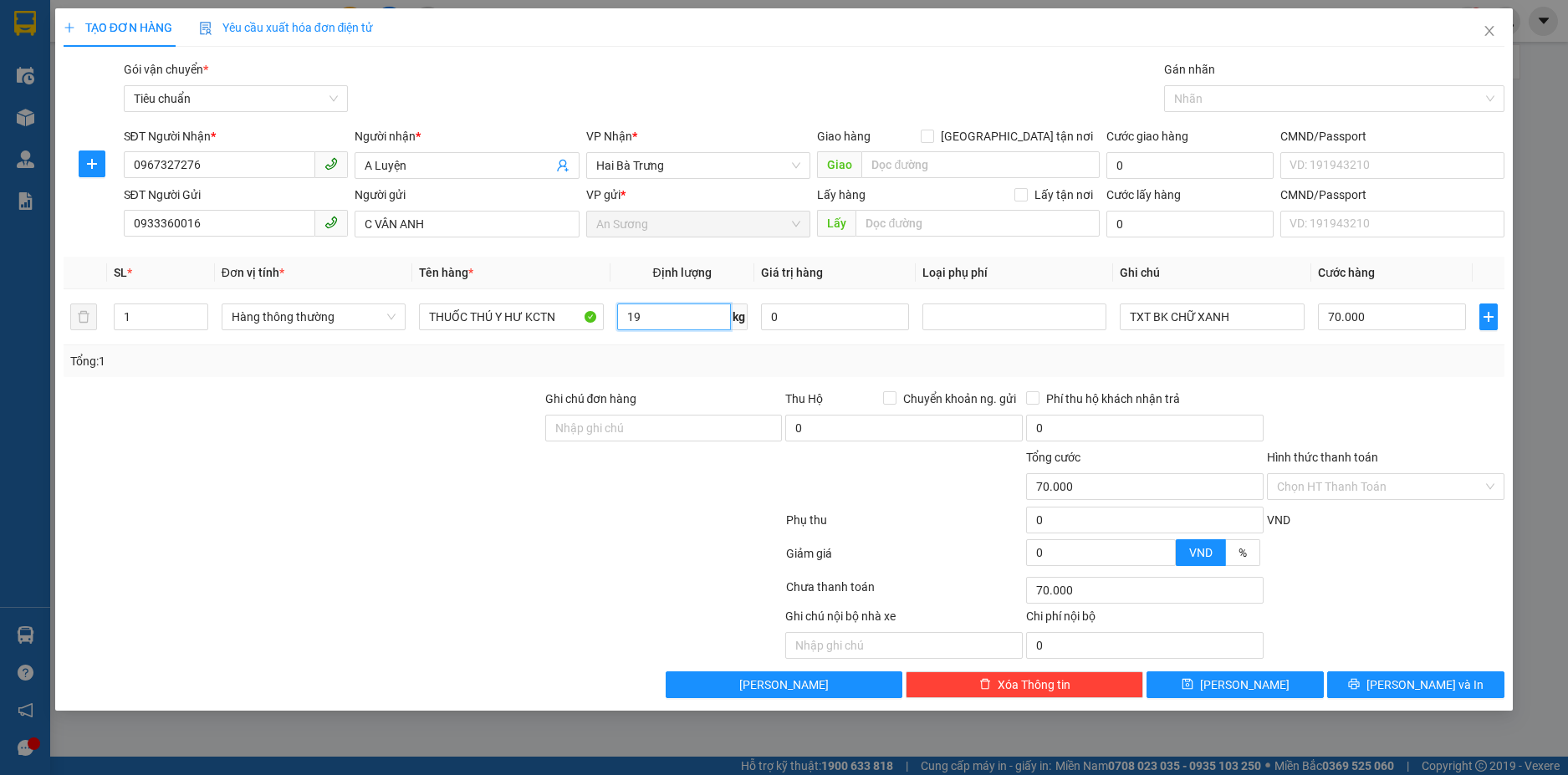
type input "19"
click at [830, 366] on div "Tổng: 1" at bounding box center [784, 361] width 1428 height 18
type input "55.000"
click at [1400, 307] on input "55.000" at bounding box center [1392, 317] width 148 height 27
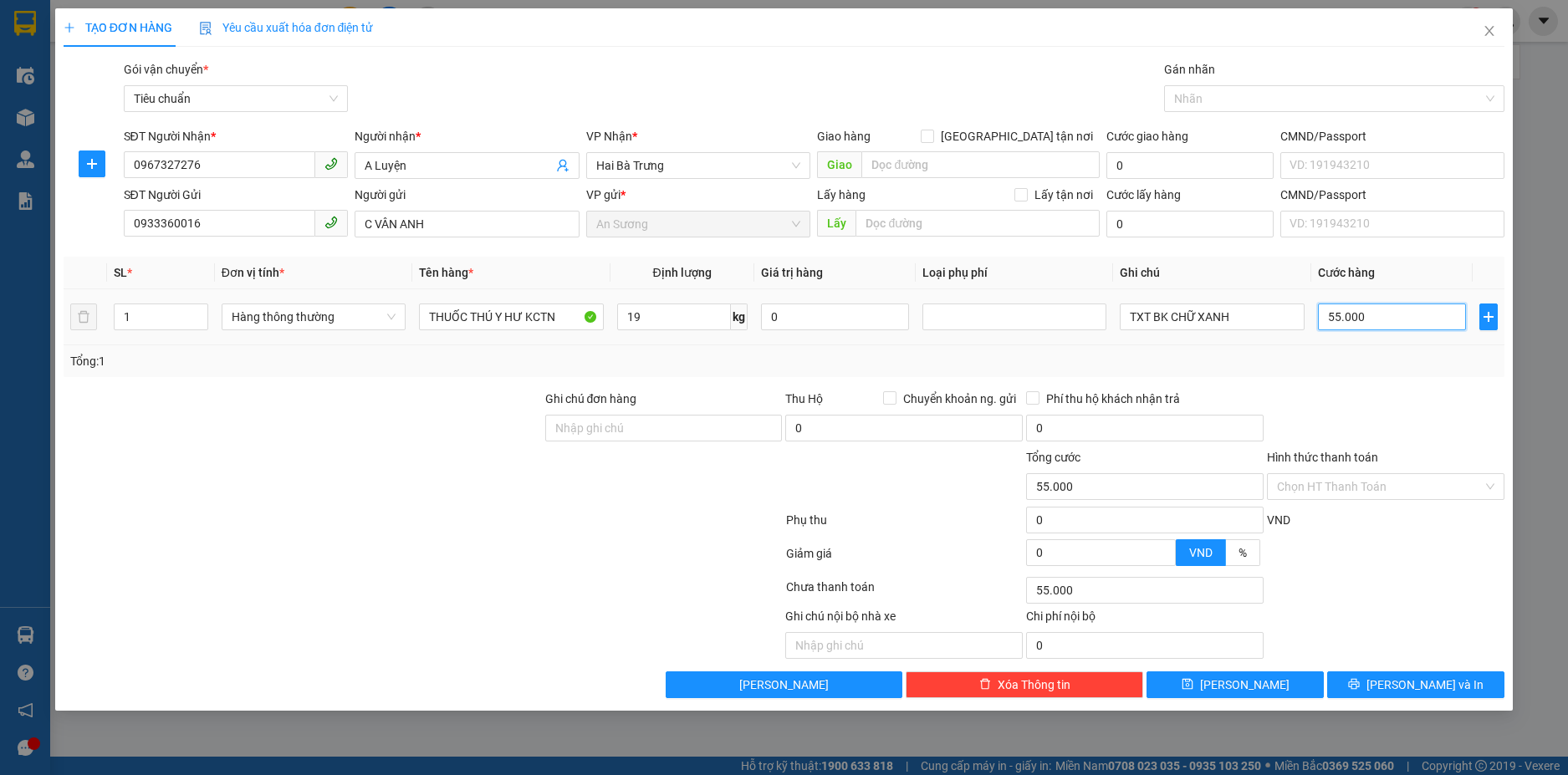
type input "0"
type input "6"
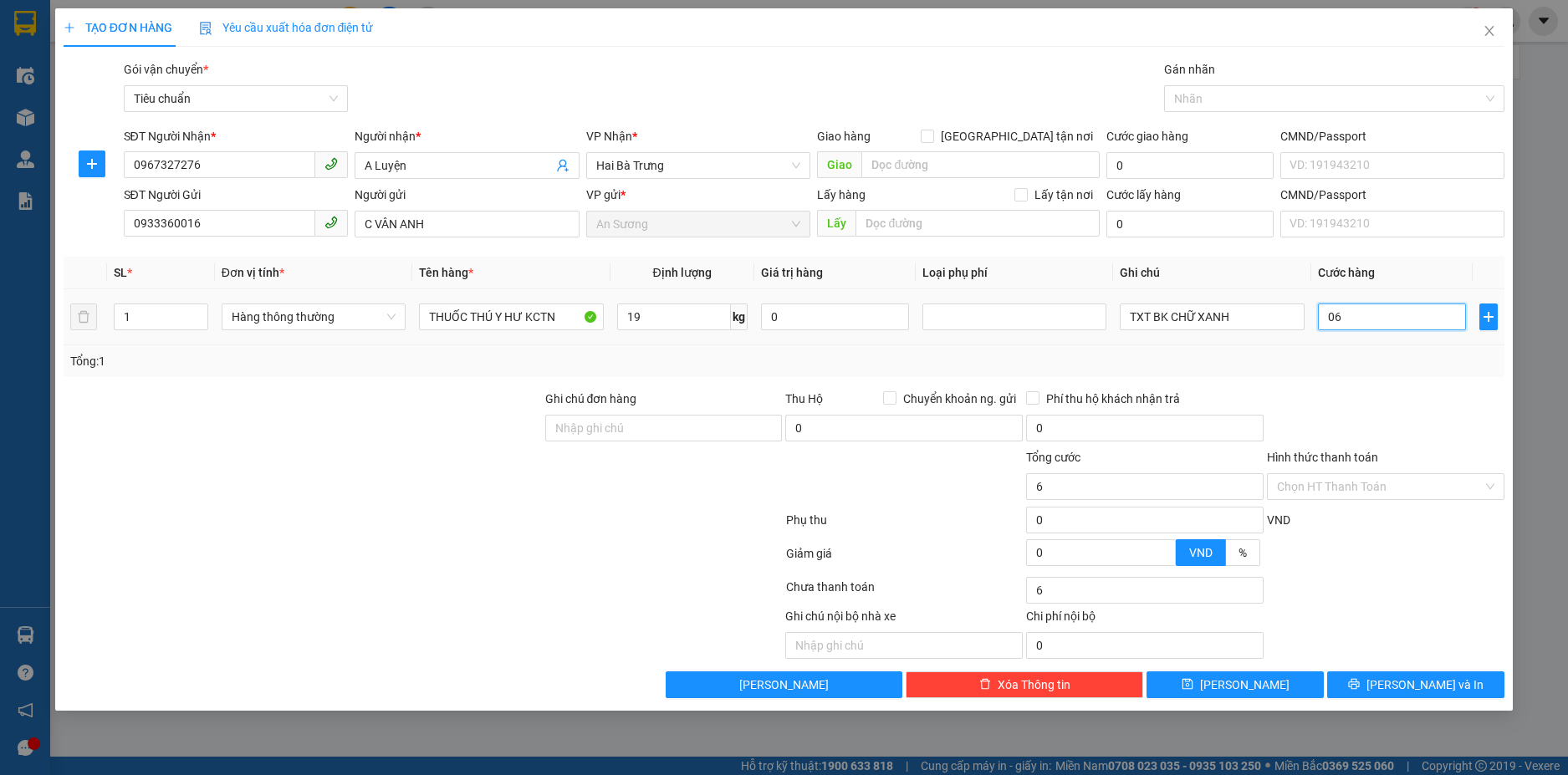
type input "060"
type input "60"
type input "060"
type input "60.000"
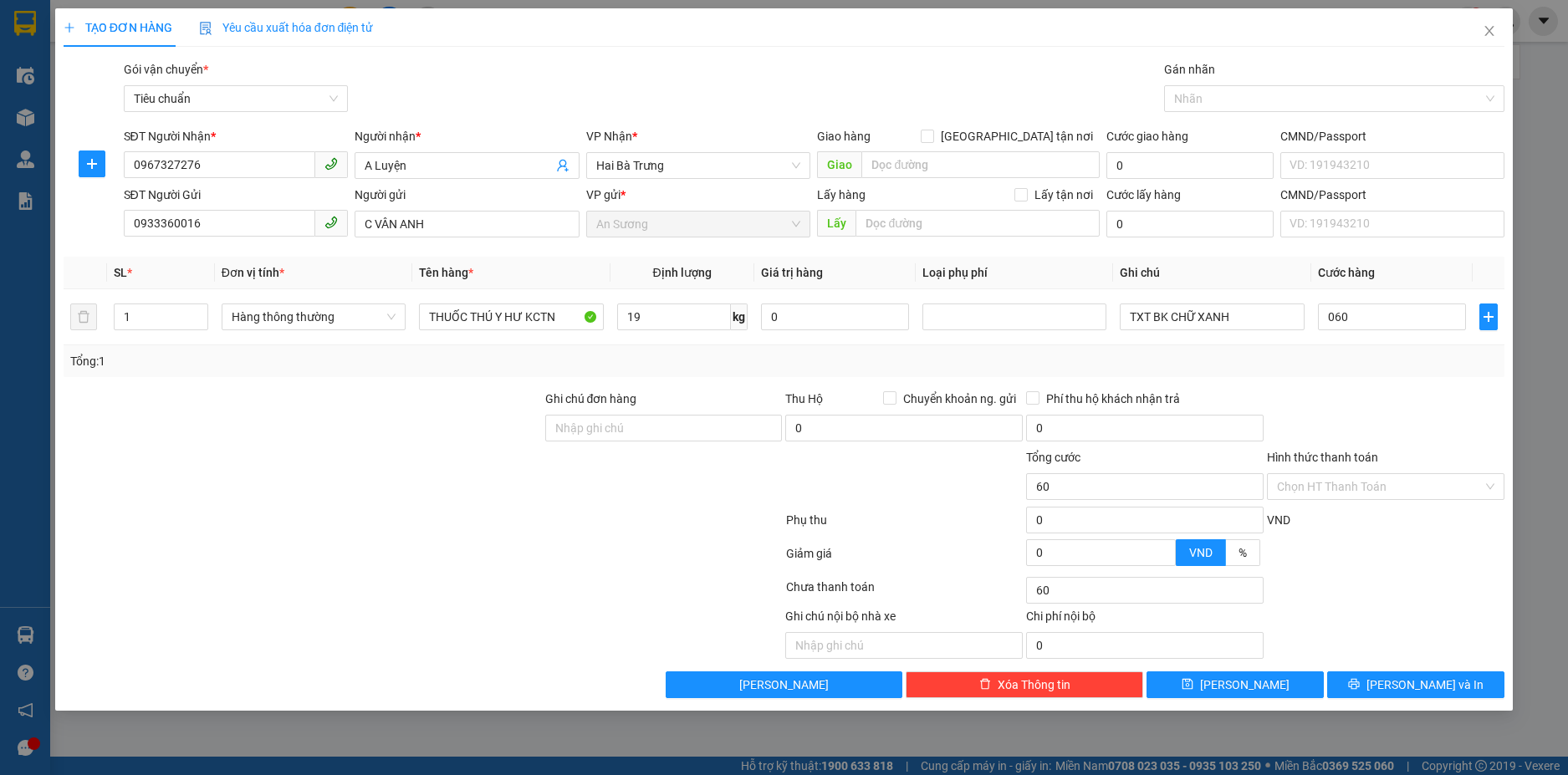
type input "60.000"
click at [1480, 458] on div "Hình thức thanh toán" at bounding box center [1385, 461] width 237 height 25
click at [1345, 485] on input "Hình thức thanh toán" at bounding box center [1379, 487] width 205 height 25
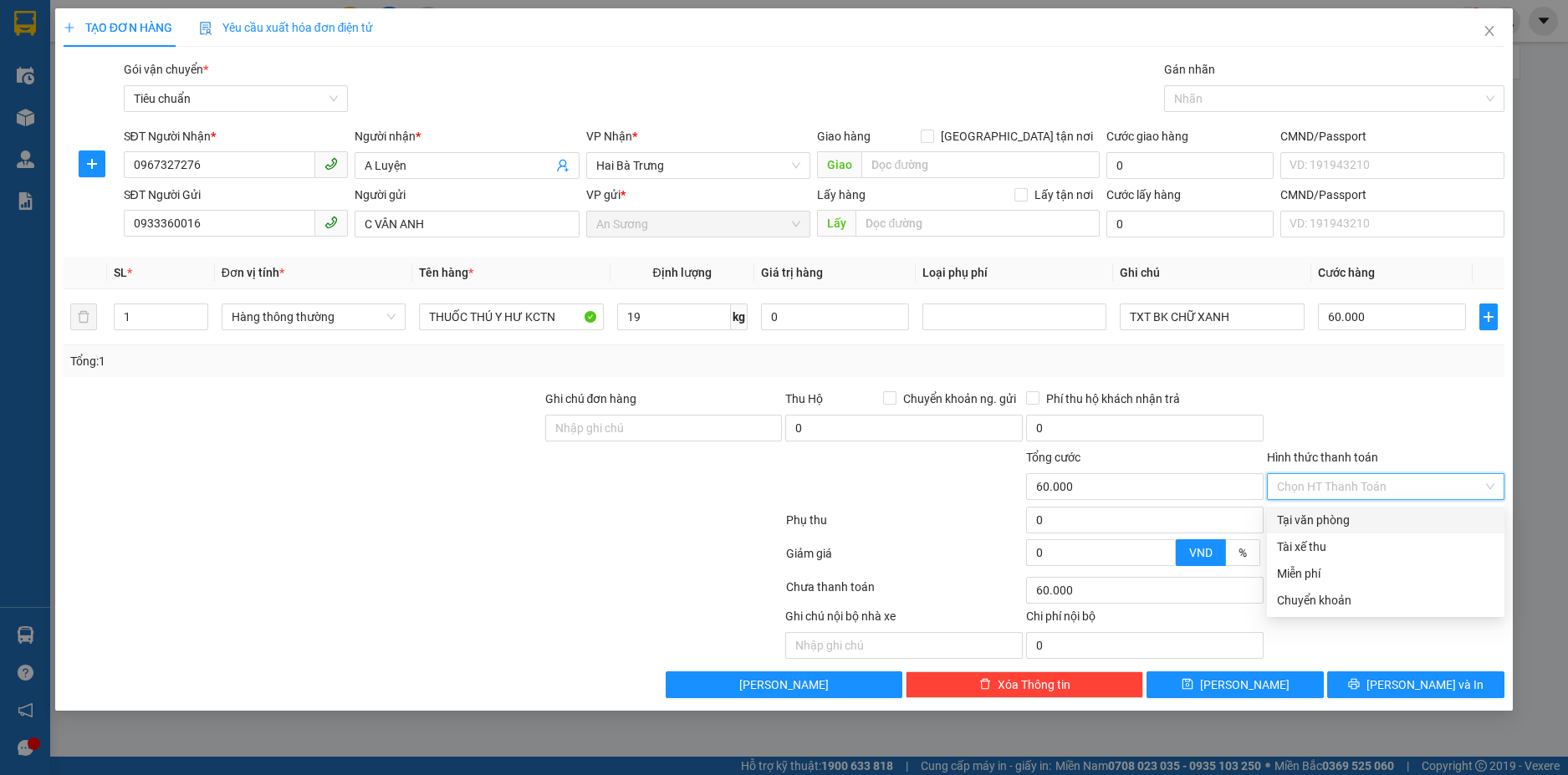
click at [1345, 521] on div "Tại văn phòng" at bounding box center [1386, 520] width 218 height 18
type input "0"
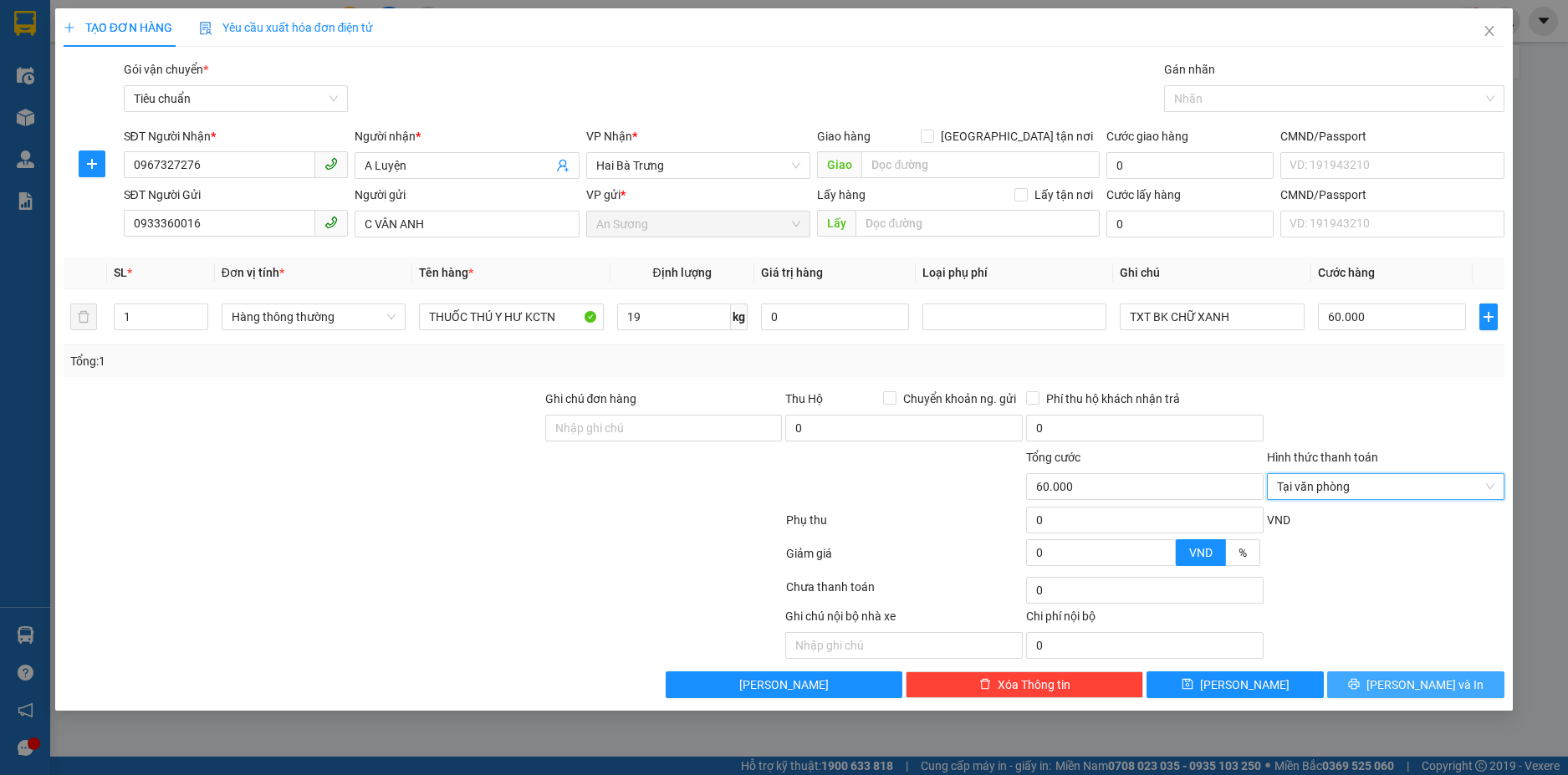
click at [1408, 676] on span "[PERSON_NAME] và In" at bounding box center [1423, 684] width 117 height 18
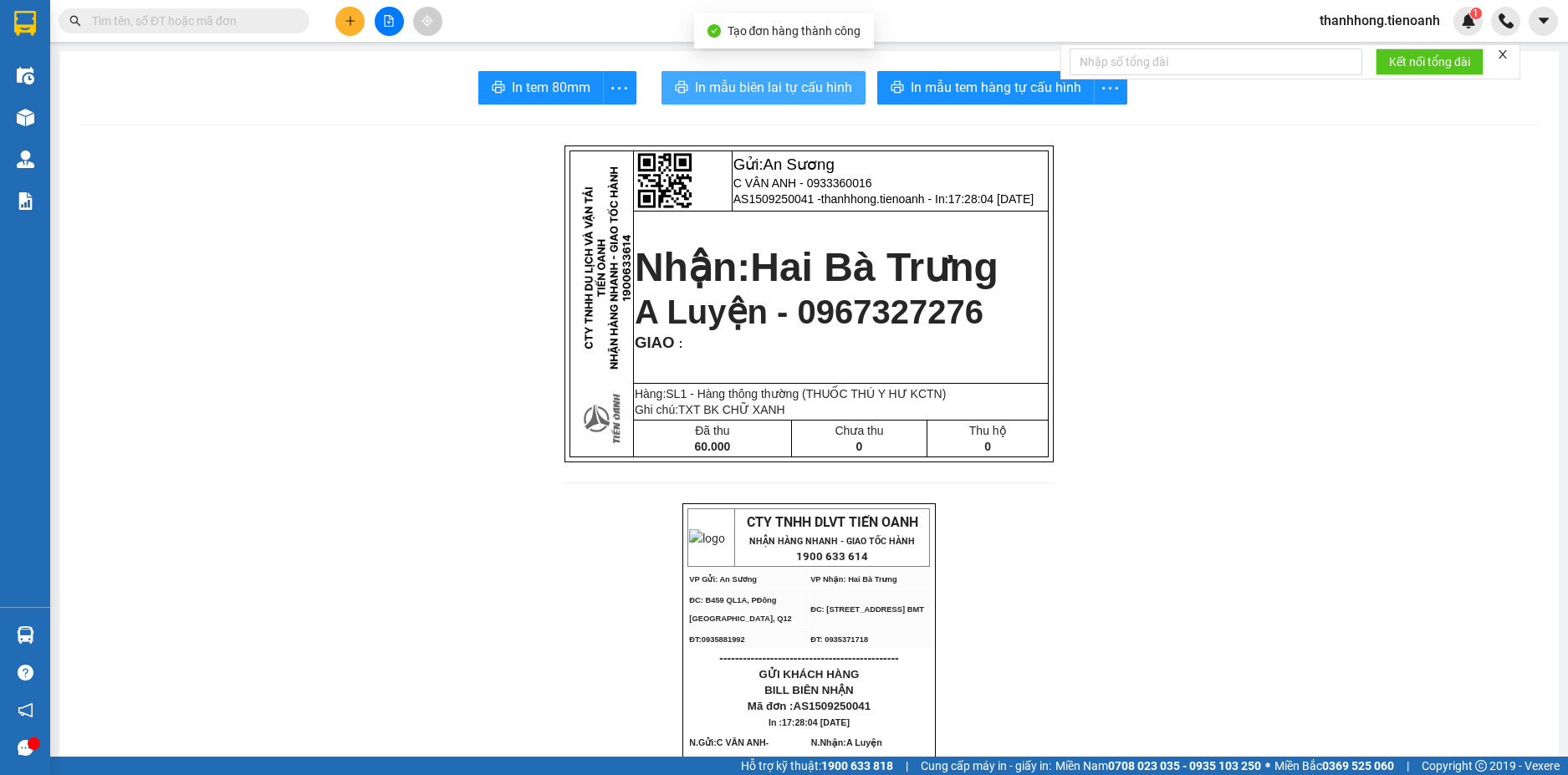
click at [770, 95] on span "In mẫu biên lai tự cấu hình" at bounding box center [773, 88] width 157 height 21
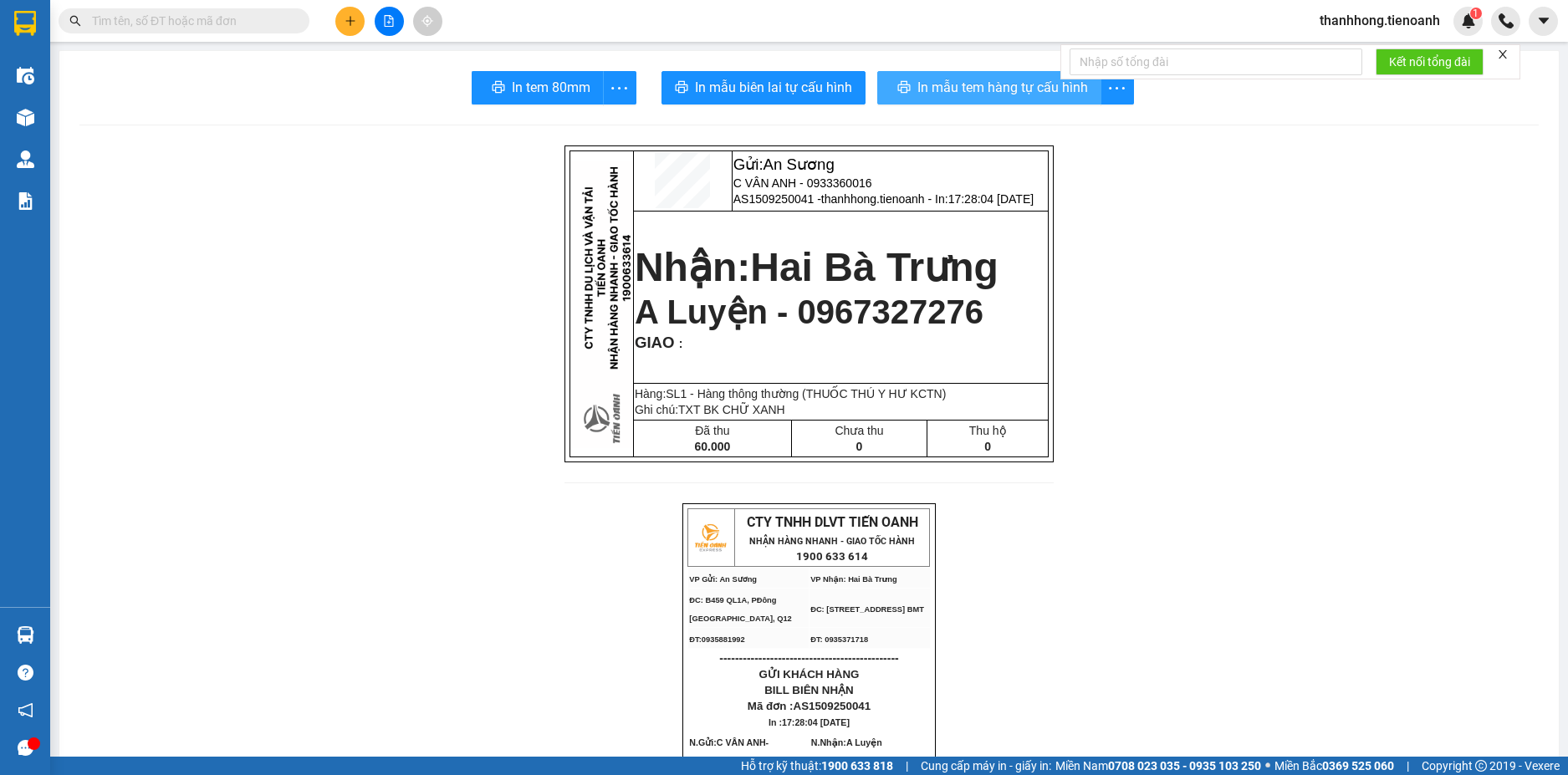
click at [1013, 103] on button "In mẫu tem hàng tự cấu hình" at bounding box center [989, 88] width 224 height 34
click at [1013, 103] on button "In mẫu tem hàng tự cấu hình" at bounding box center [986, 88] width 218 height 34
click at [1012, 95] on span "In mẫu tem hàng tự cấu hình" at bounding box center [996, 88] width 171 height 21
click at [353, 24] on icon "plus" at bounding box center [350, 21] width 12 height 12
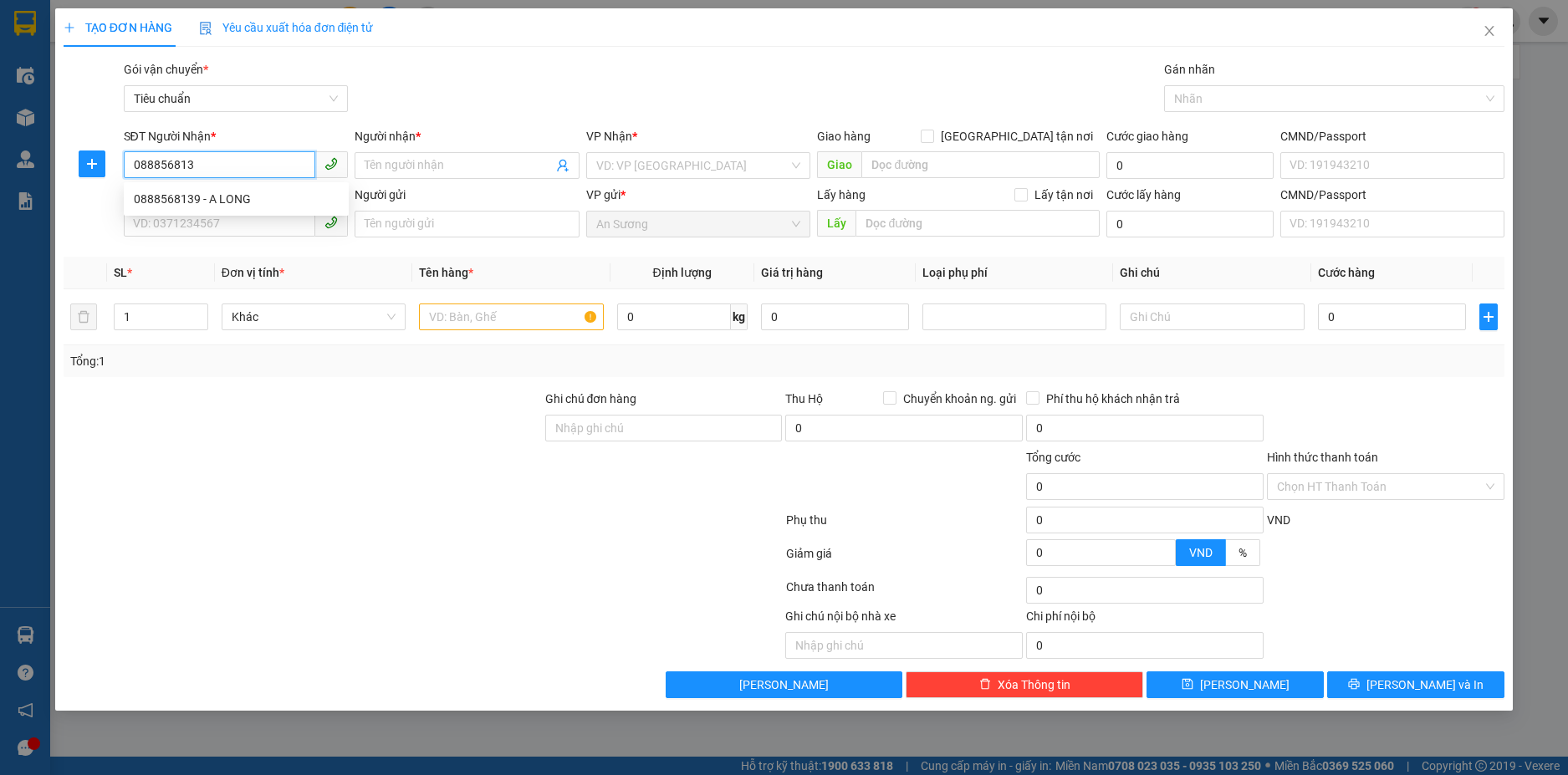
type input "0888568139"
click at [175, 197] on div "0888568139 - A LONG" at bounding box center [236, 199] width 205 height 18
type input "A LONG"
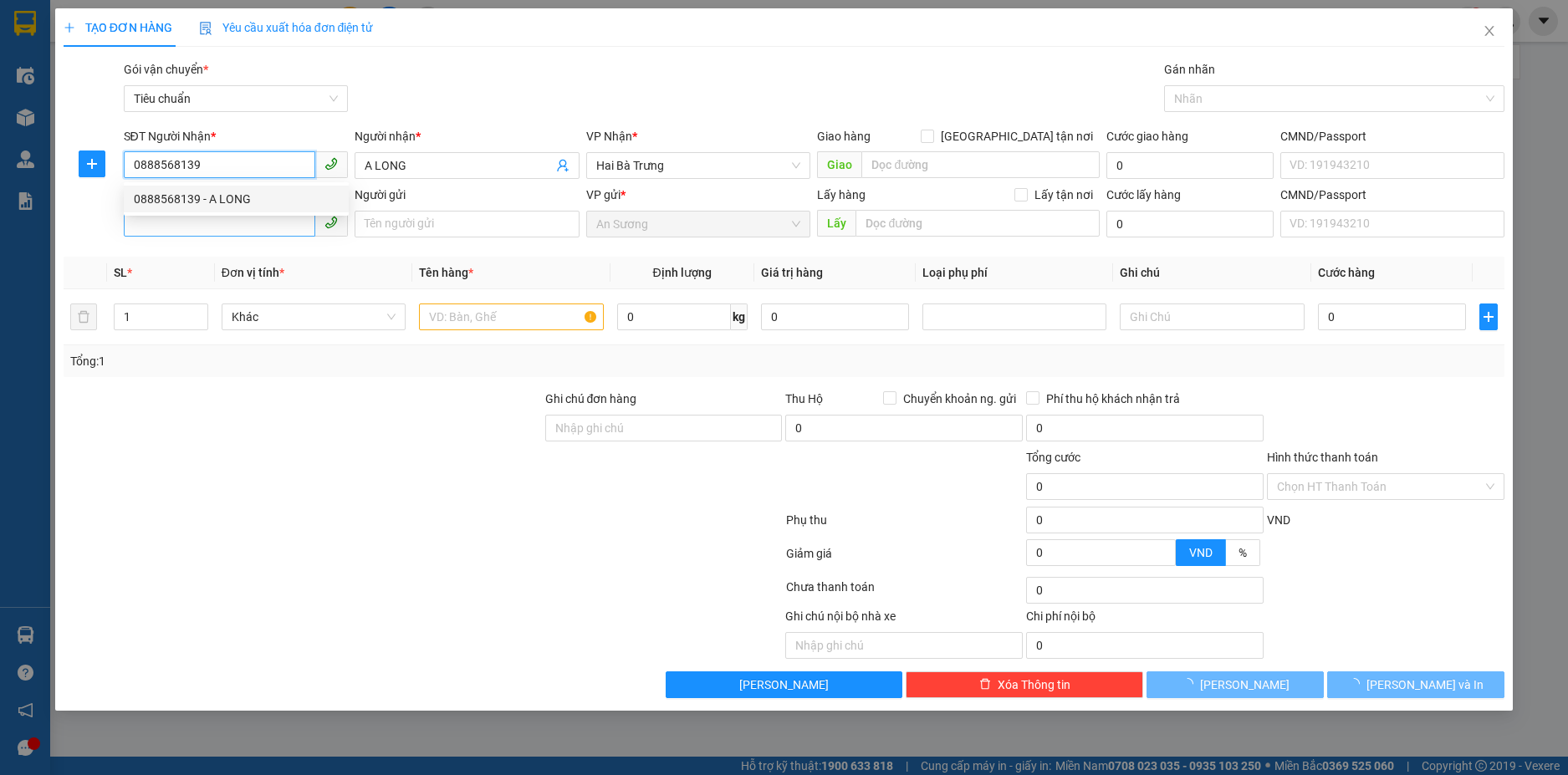
type input "0888568139"
click at [186, 224] on input "SĐT Người Gửi" at bounding box center [220, 224] width 193 height 27
type input "30.000"
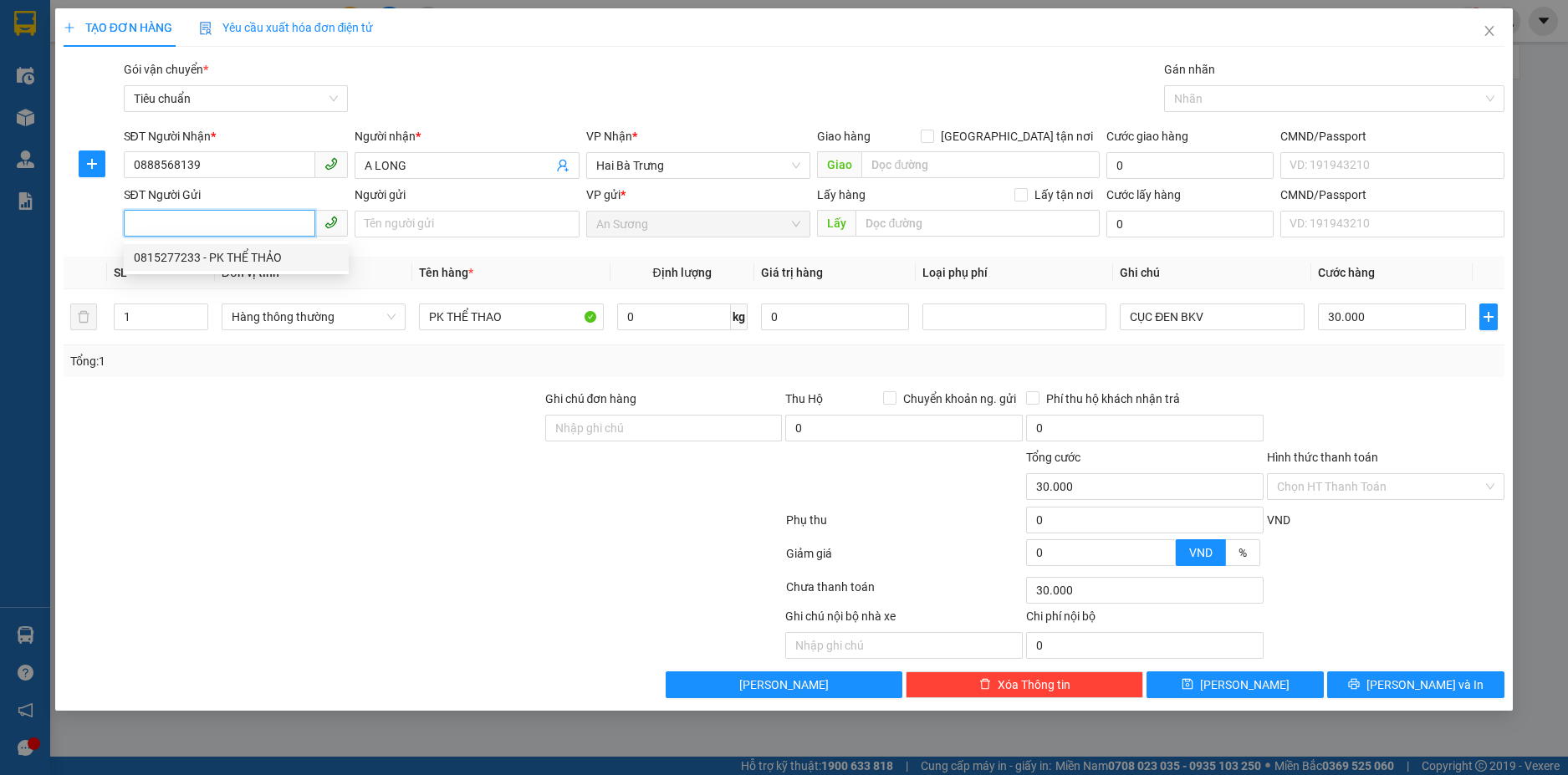
click at [175, 259] on div "0815277233 - PK THỂ THẢO" at bounding box center [236, 257] width 205 height 18
type input "0815277233"
type input "PK THỂ THẢO"
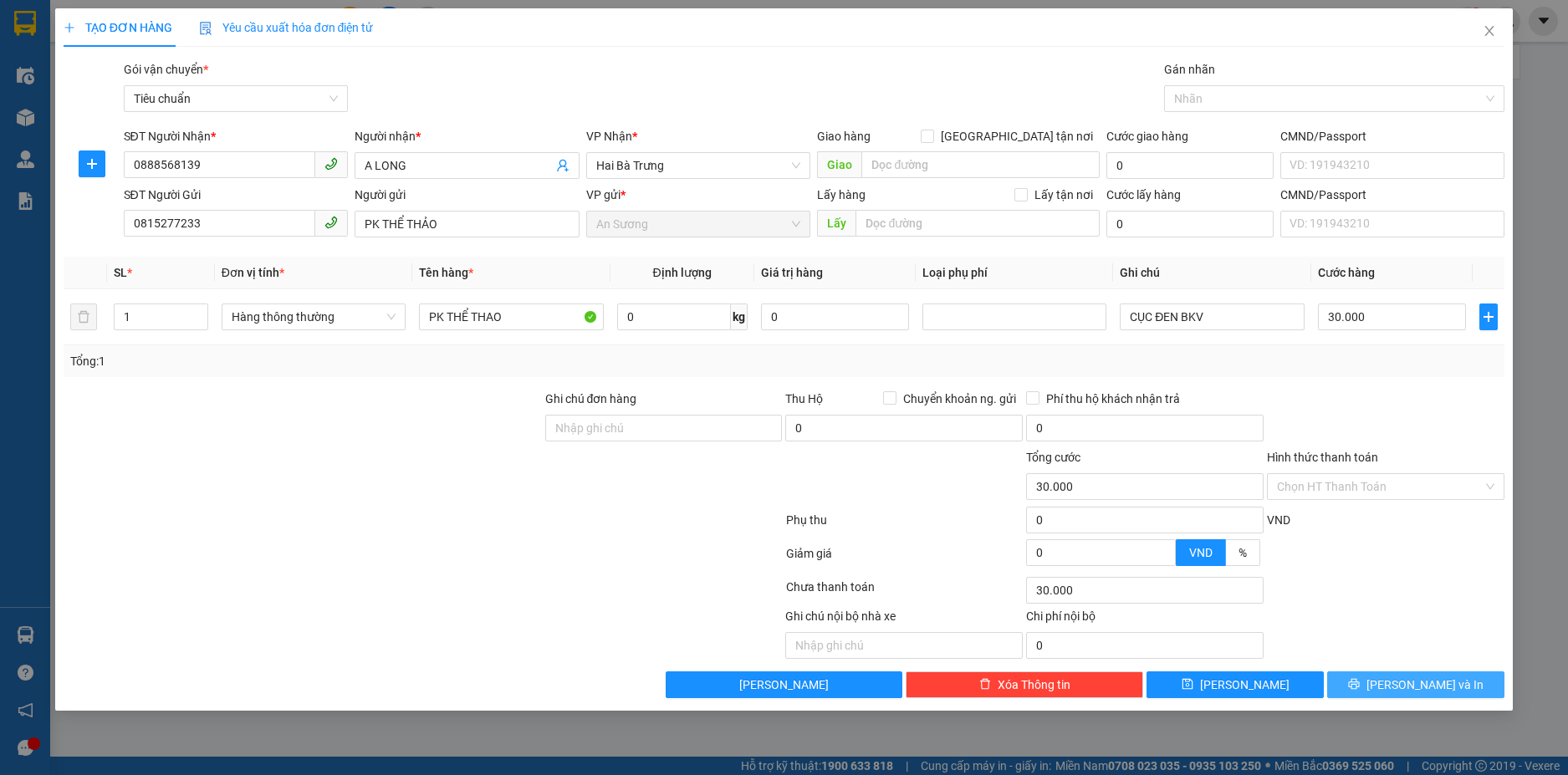
click at [1396, 685] on button "[PERSON_NAME] và In" at bounding box center [1416, 685] width 177 height 27
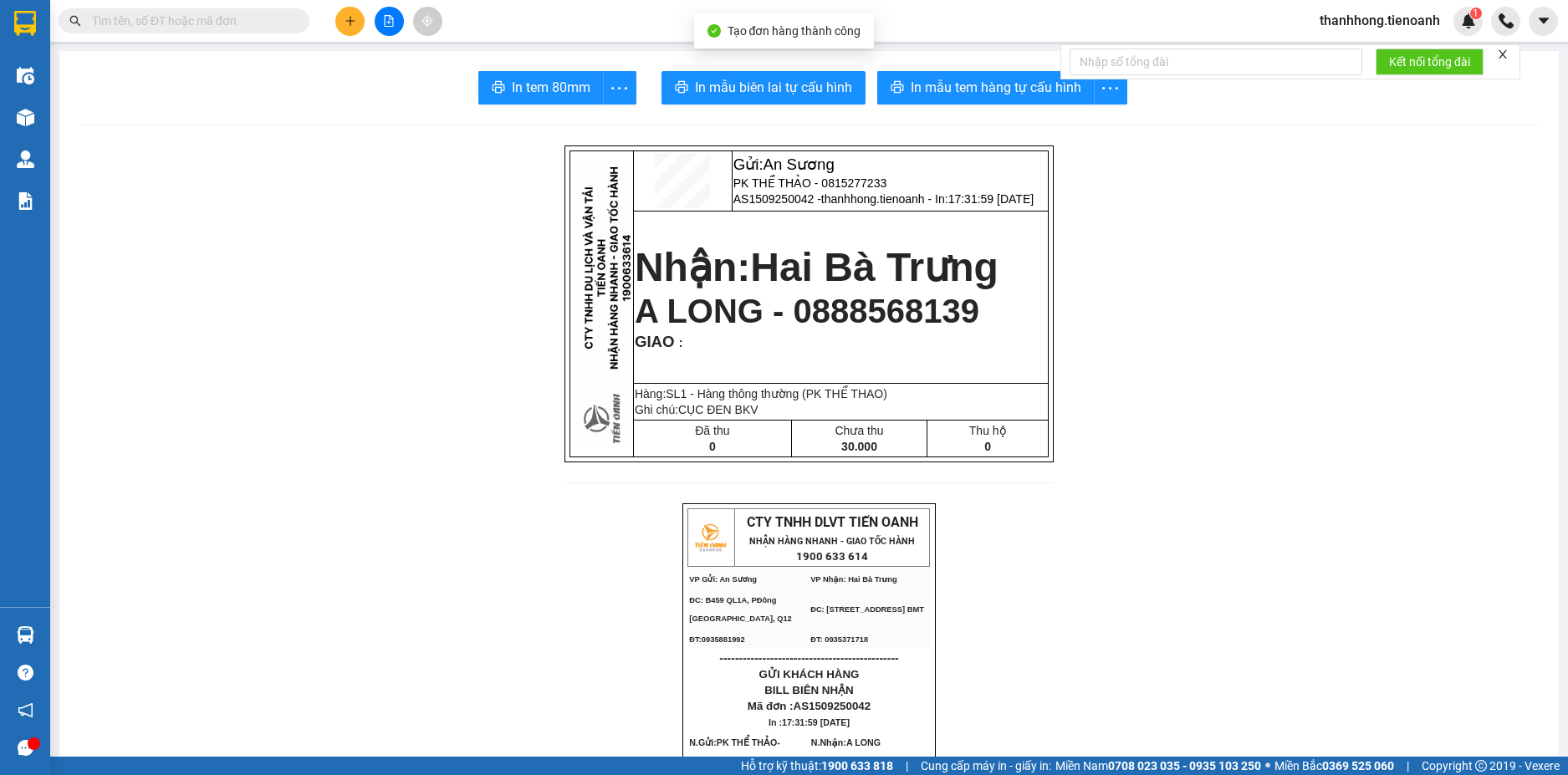
click at [941, 86] on span "In mẫu tem hàng tự cấu hình" at bounding box center [996, 88] width 171 height 21
click at [773, 96] on span "In mẫu biên lai tự cấu hình" at bounding box center [773, 88] width 157 height 21
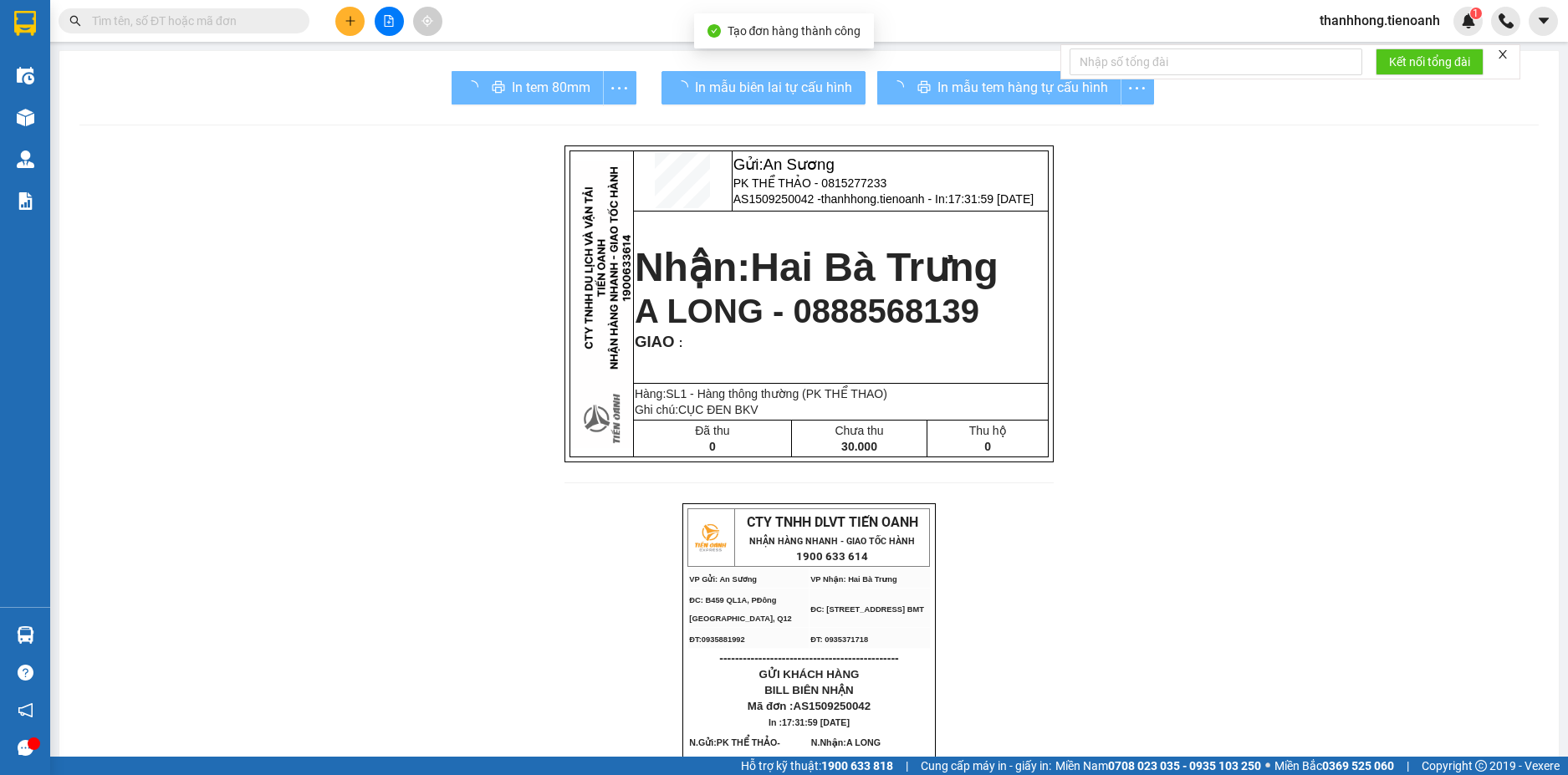
click at [773, 96] on span "In mẫu biên lai tự cấu hình" at bounding box center [773, 88] width 157 height 21
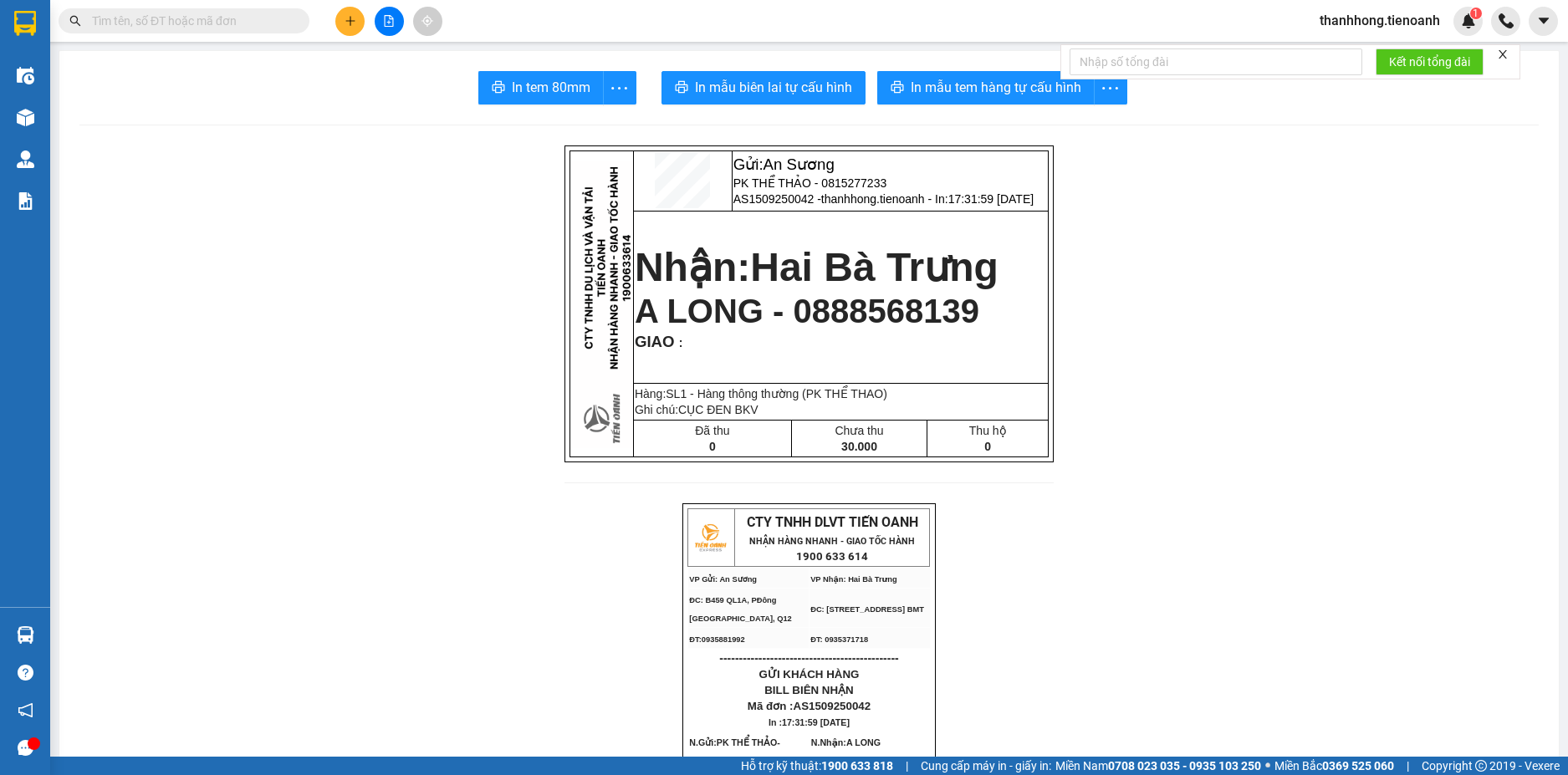
click at [258, 28] on input "text" at bounding box center [190, 20] width 198 height 18
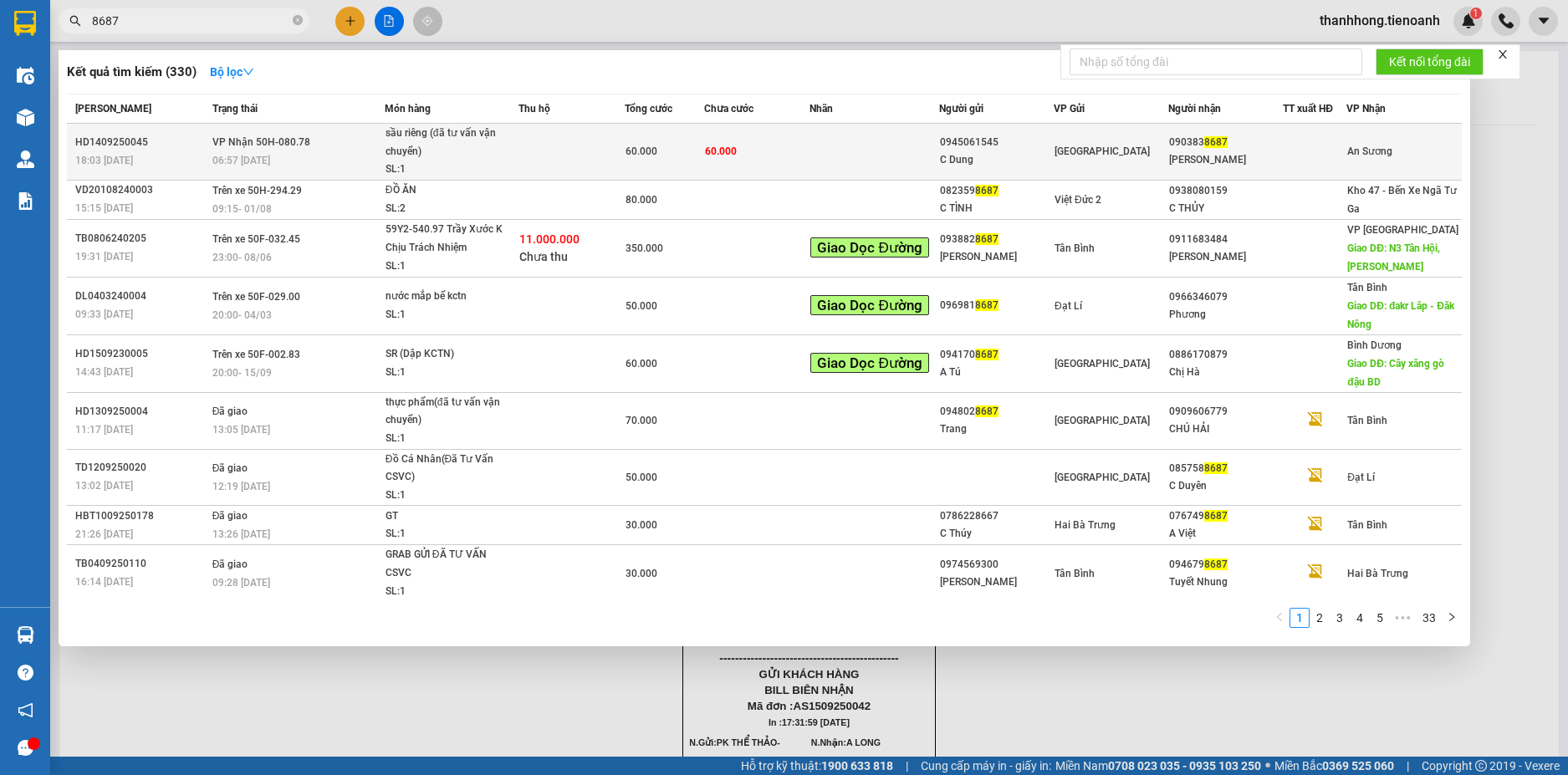
type input "8687"
click at [426, 169] on div "SL: 1" at bounding box center [448, 170] width 125 height 18
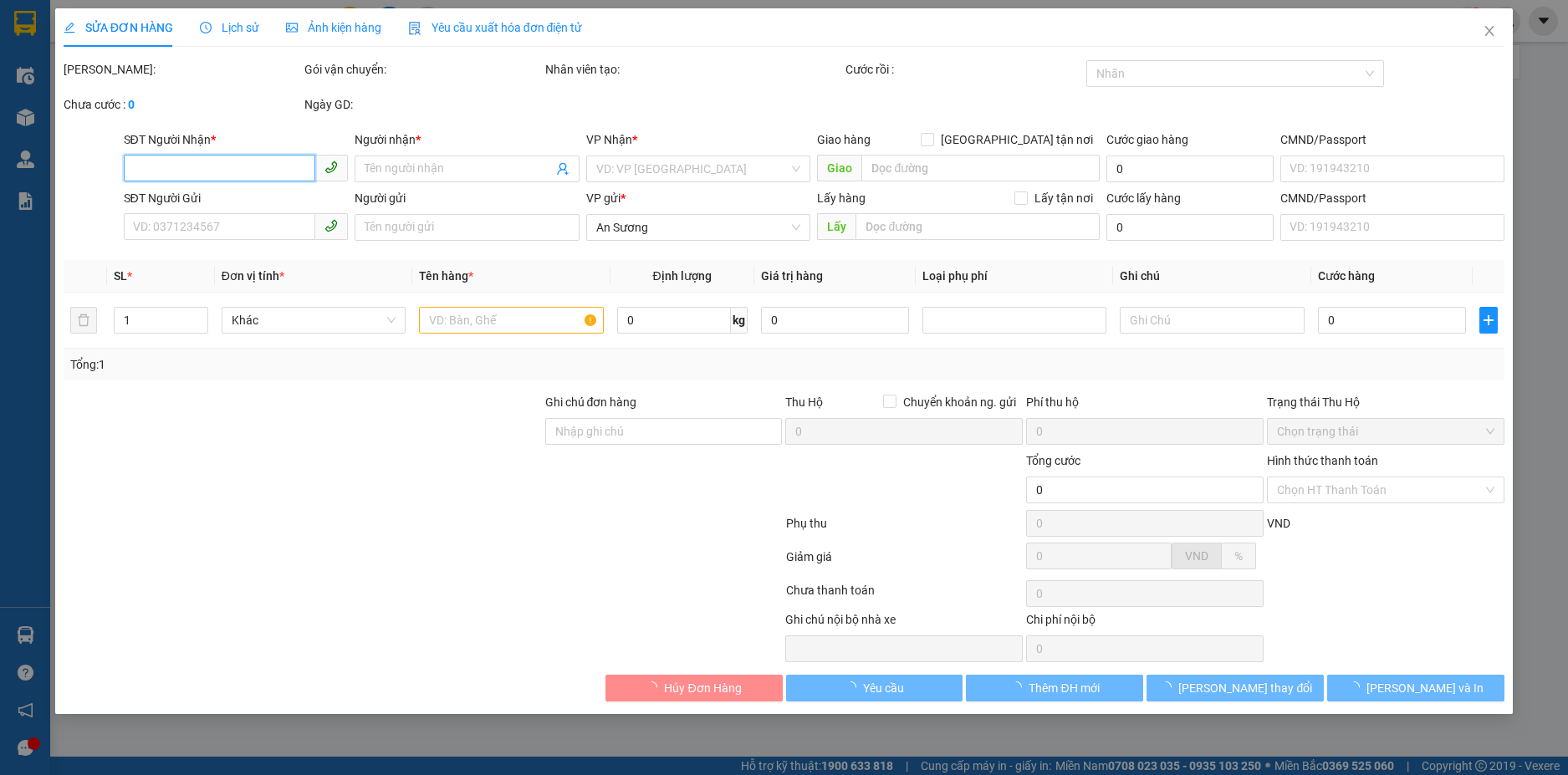
type input "0903838687"
type input "C Hương"
type input "0945061545"
type input "C Dung"
type input "60.000"
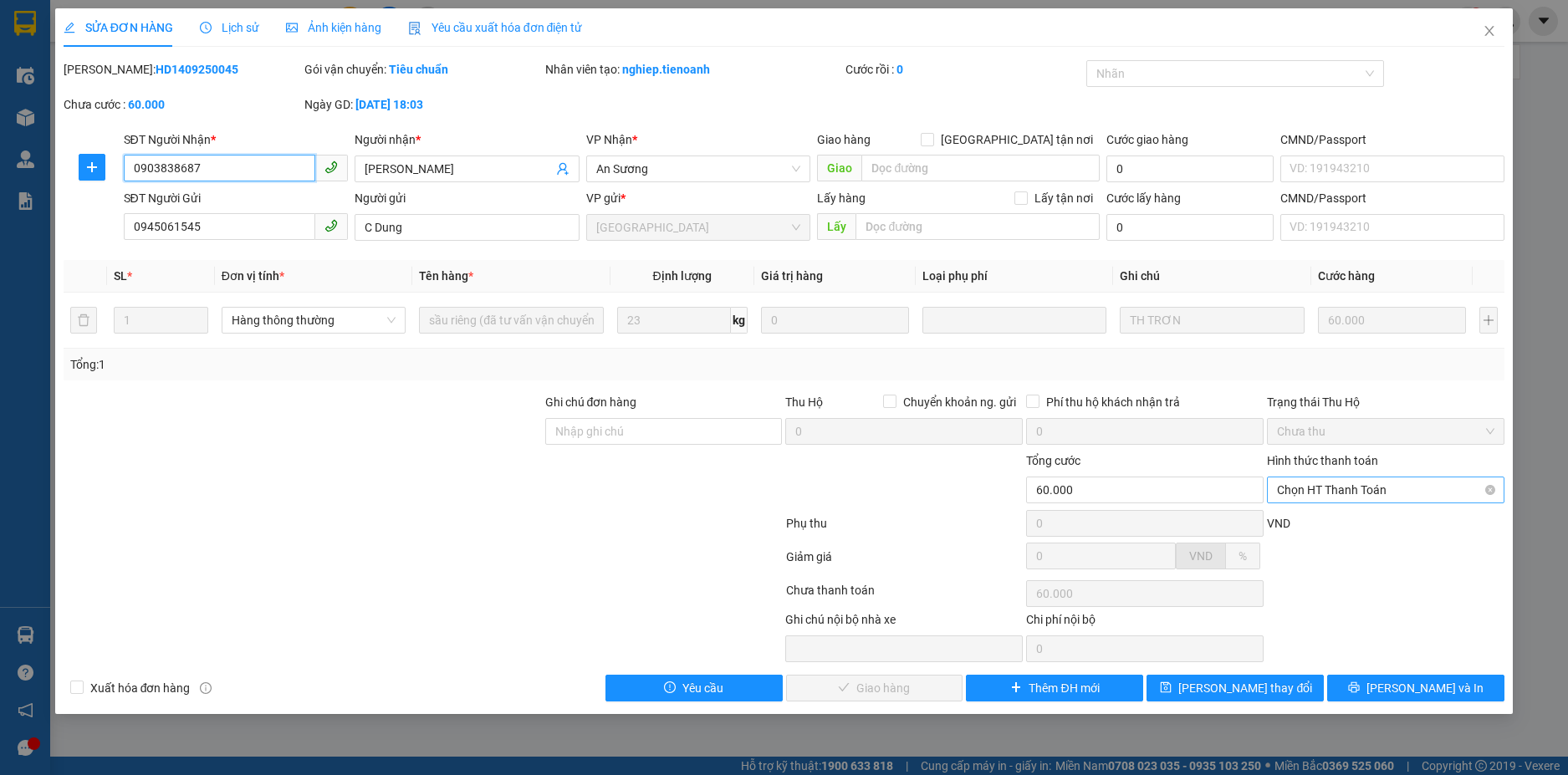
click at [1350, 476] on div "Chọn HT Thanh Toán" at bounding box center [1385, 490] width 237 height 27
click at [1351, 492] on span "Chọn HT Thanh Toán" at bounding box center [1386, 490] width 218 height 25
click at [1350, 519] on div "Tại văn phòng" at bounding box center [1386, 523] width 218 height 18
type input "0"
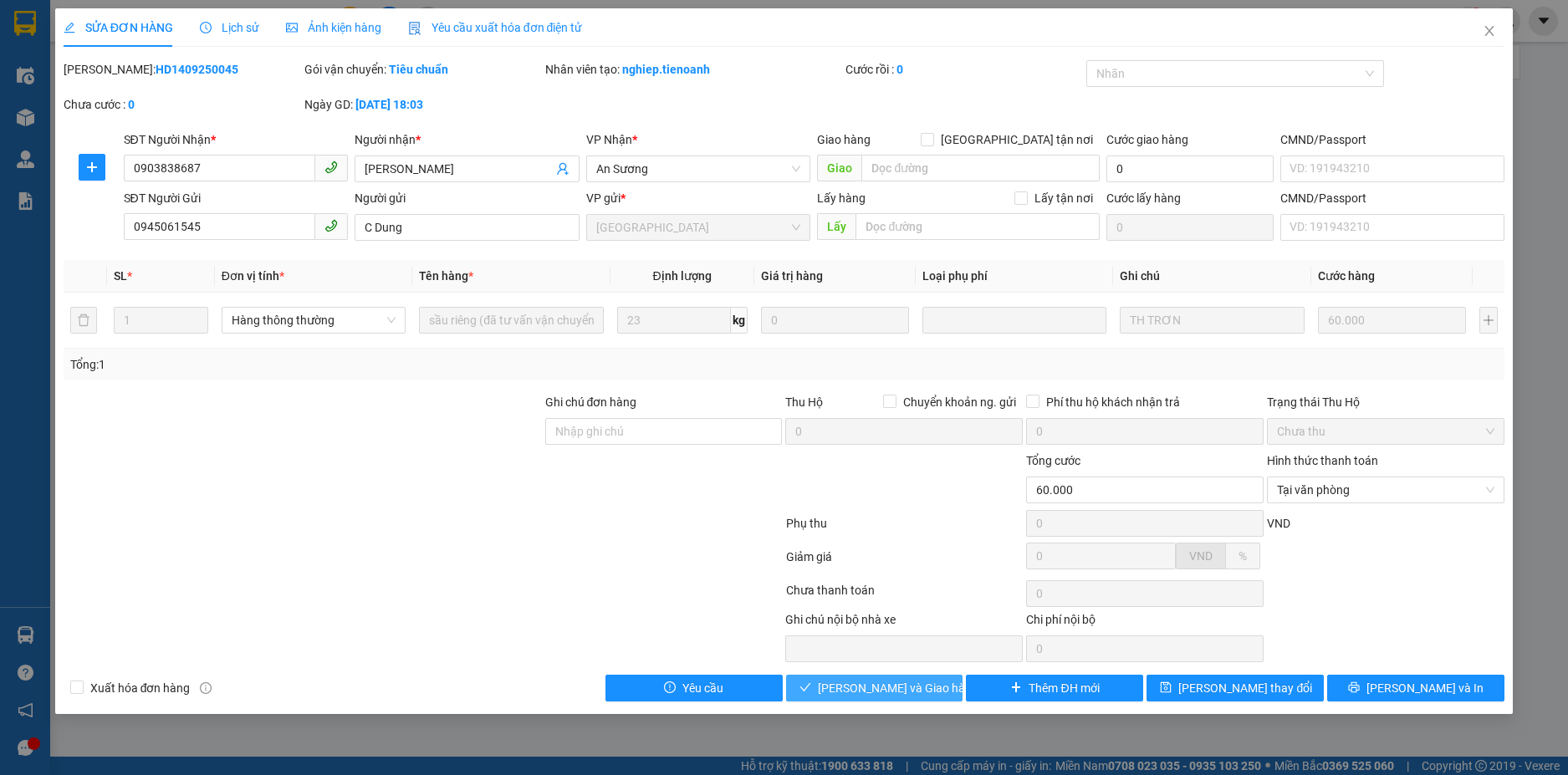
click at [903, 697] on button "[PERSON_NAME] và Giao hàng" at bounding box center [874, 688] width 177 height 27
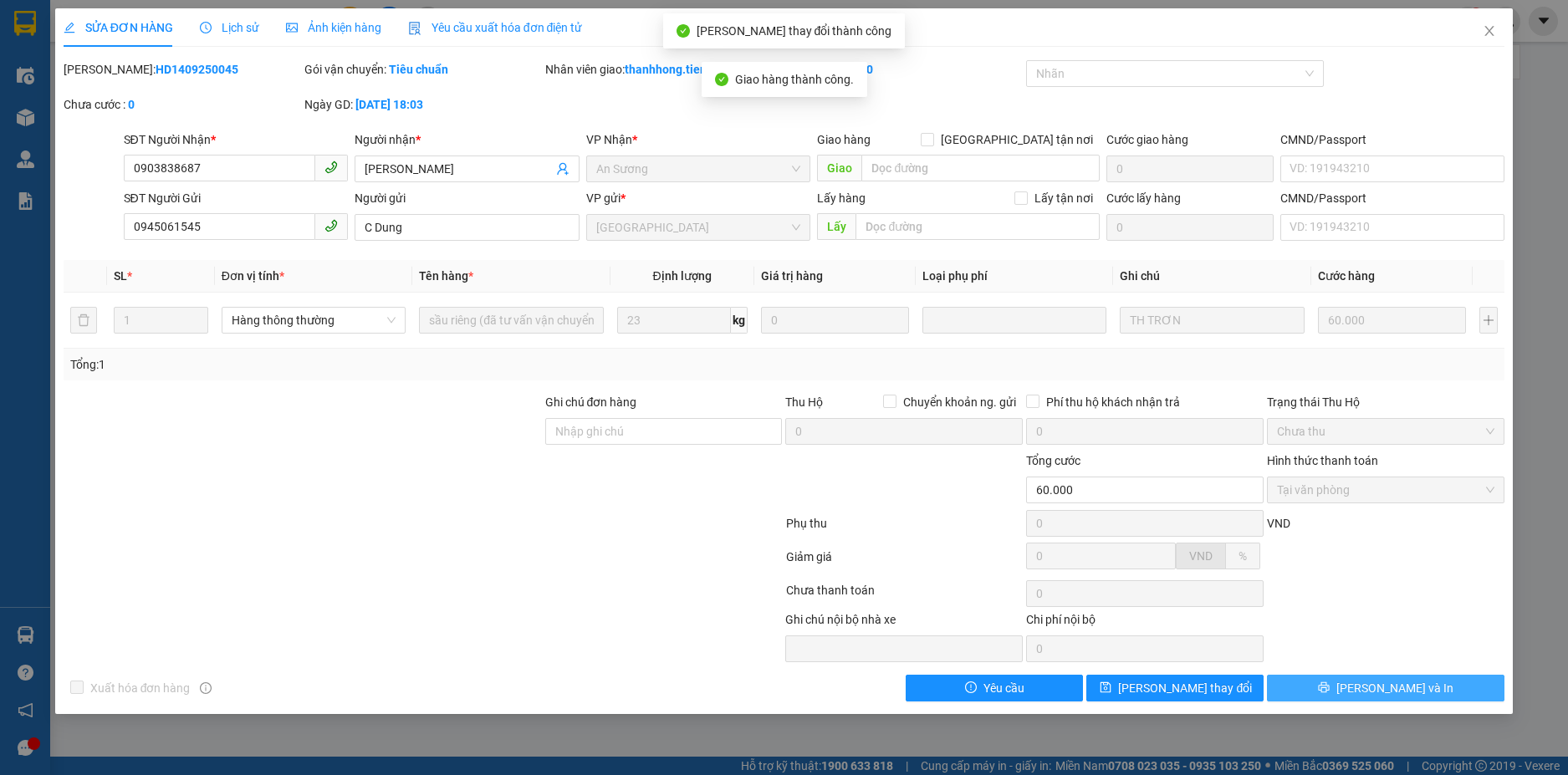
click at [1471, 684] on button "[PERSON_NAME] và In" at bounding box center [1385, 688] width 237 height 27
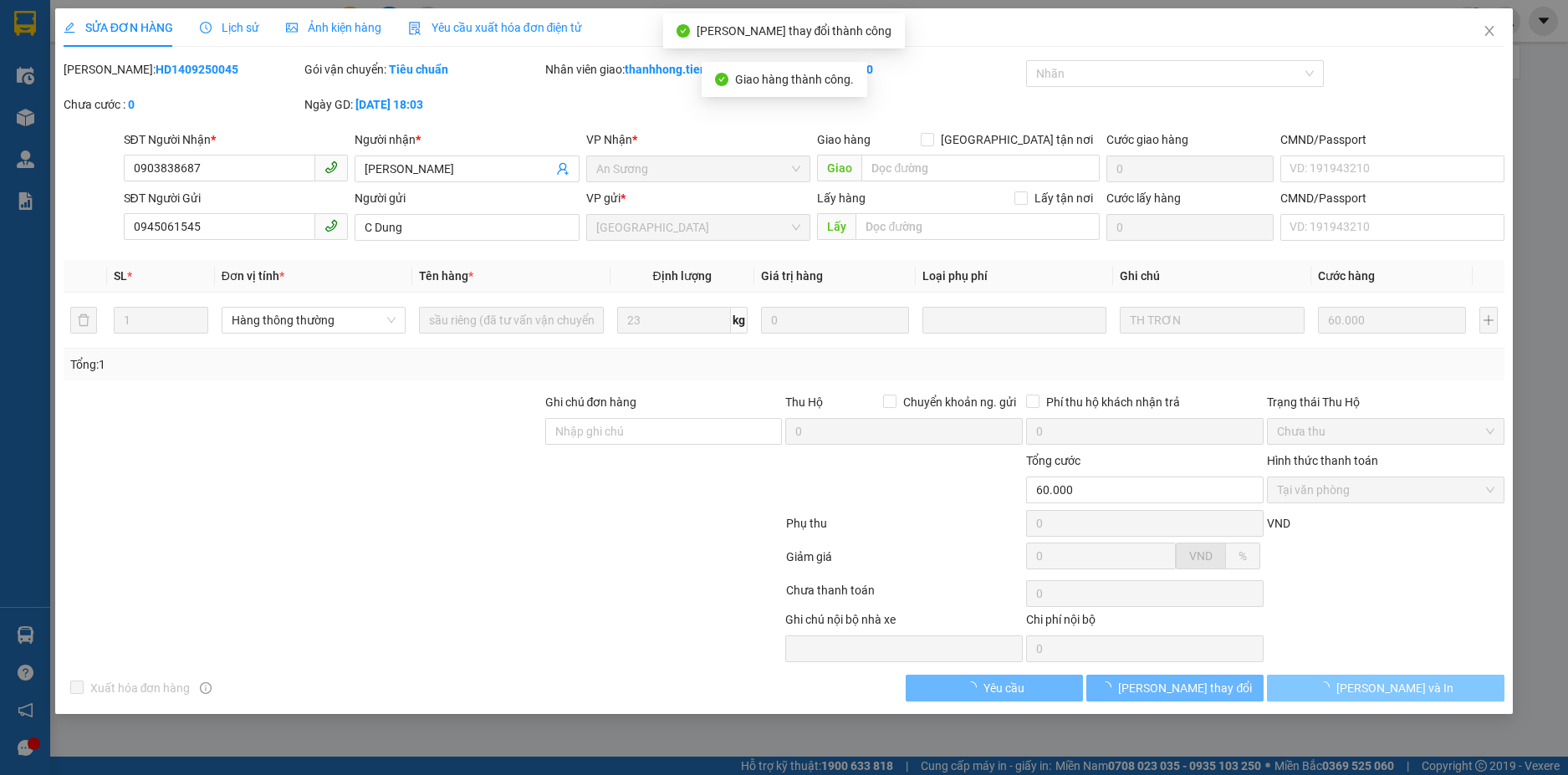
click at [1471, 684] on button "[PERSON_NAME] và In" at bounding box center [1385, 688] width 237 height 27
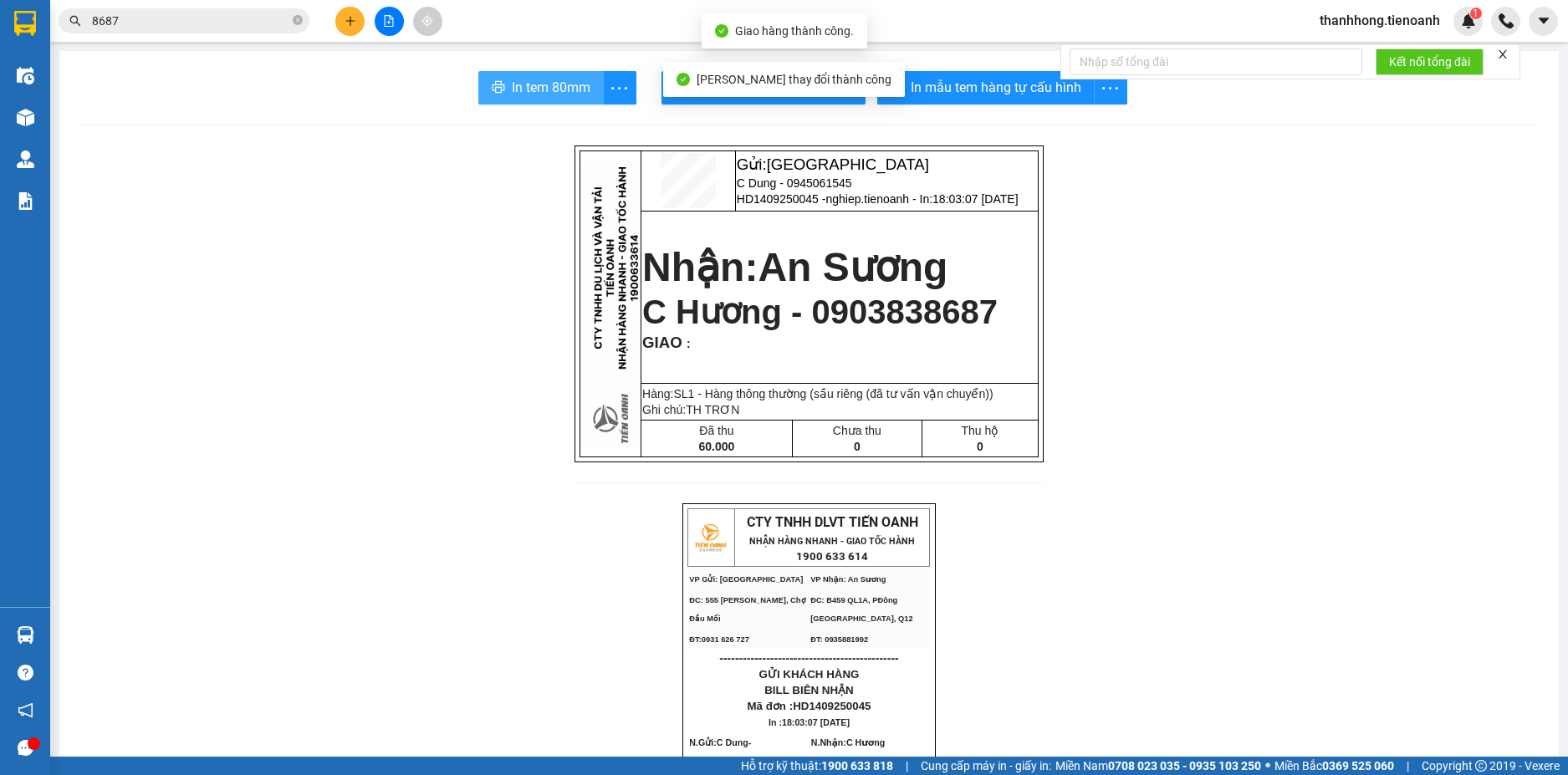
click at [567, 92] on span "In tem 80mm" at bounding box center [551, 88] width 79 height 21
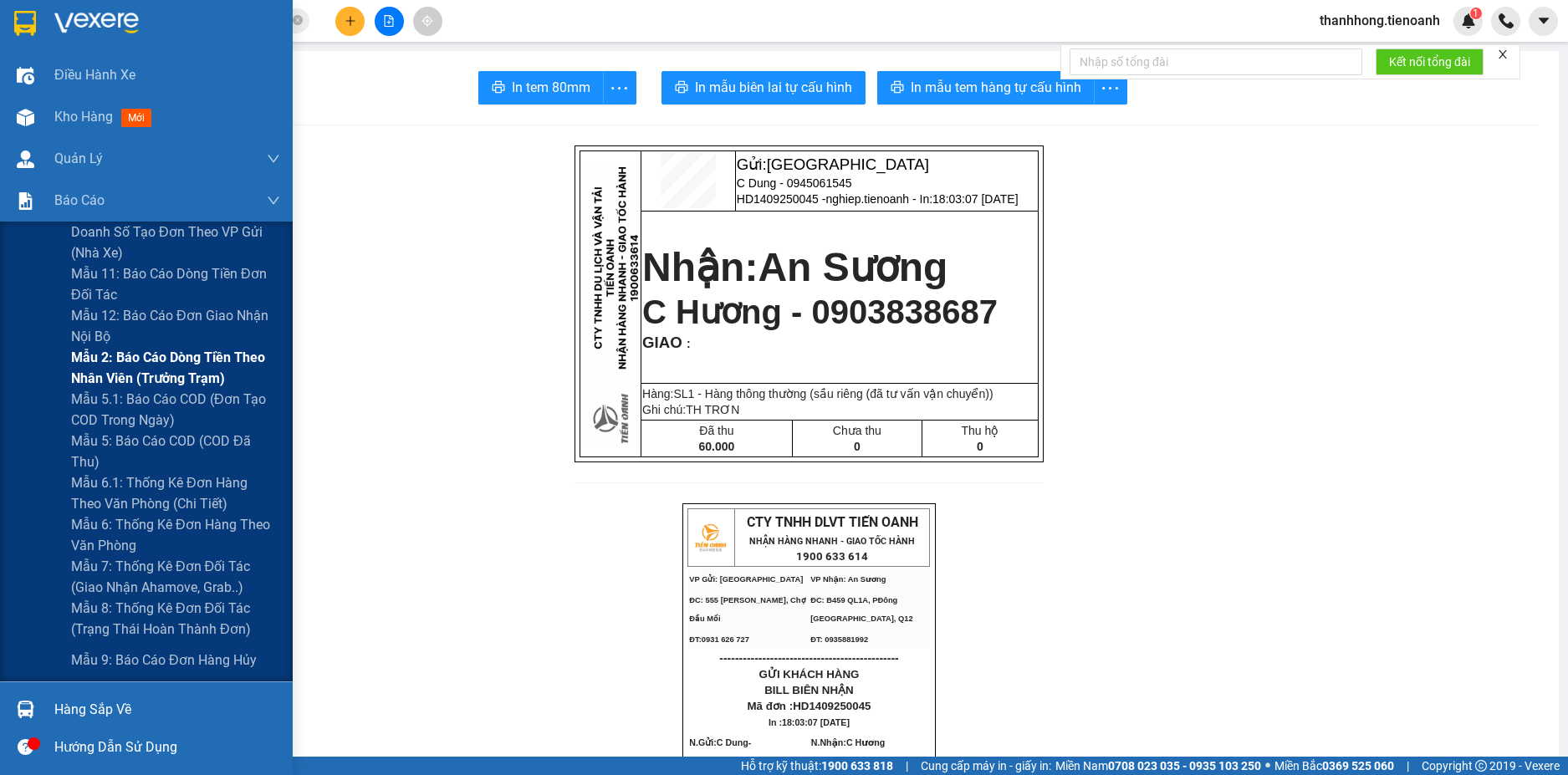
click at [114, 366] on span "Mẫu 2: Báo cáo dòng tiền theo nhân viên (Trưởng Trạm)" at bounding box center [175, 367] width 209 height 41
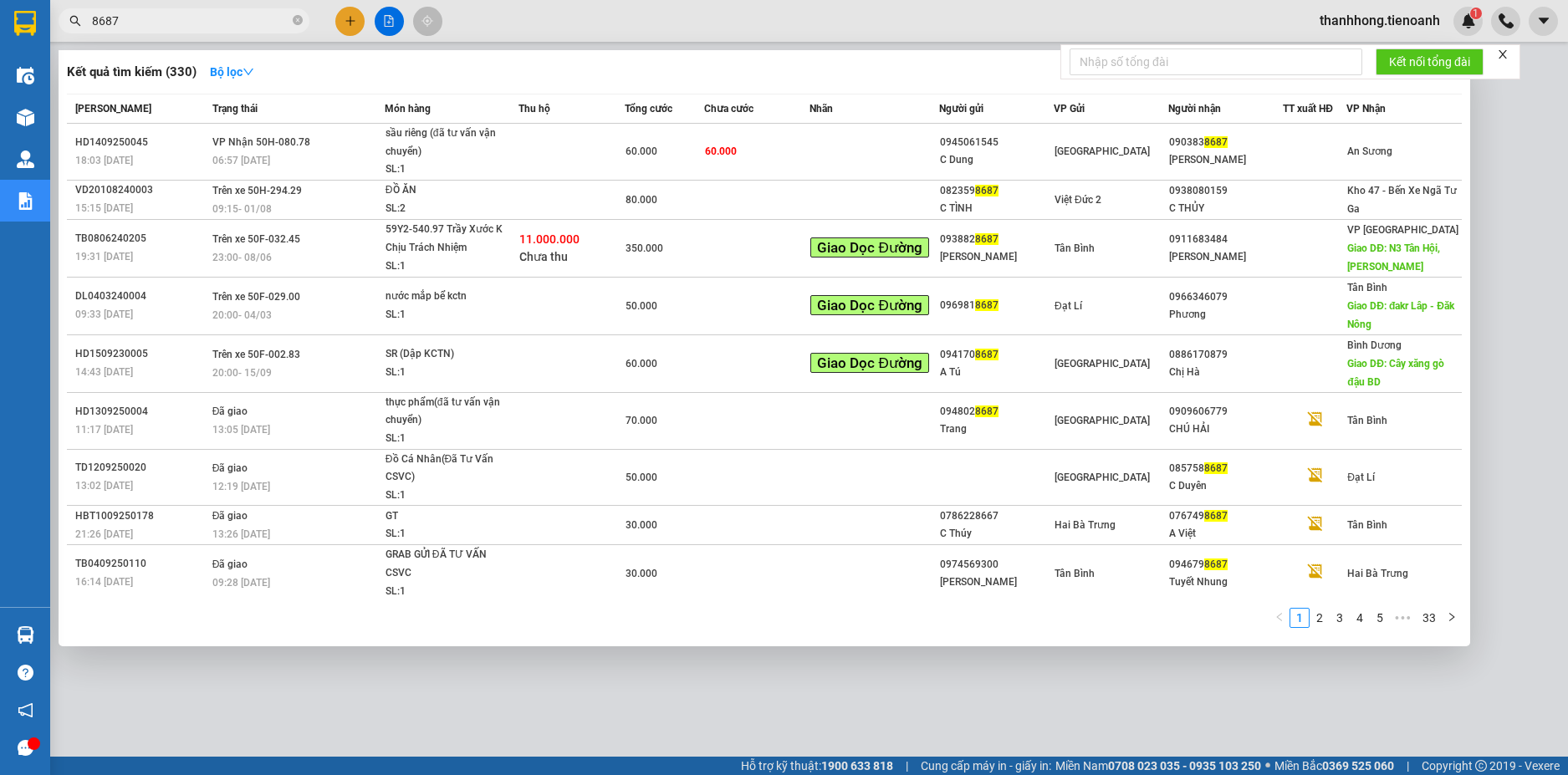
click at [267, 24] on input "8687" at bounding box center [190, 20] width 198 height 18
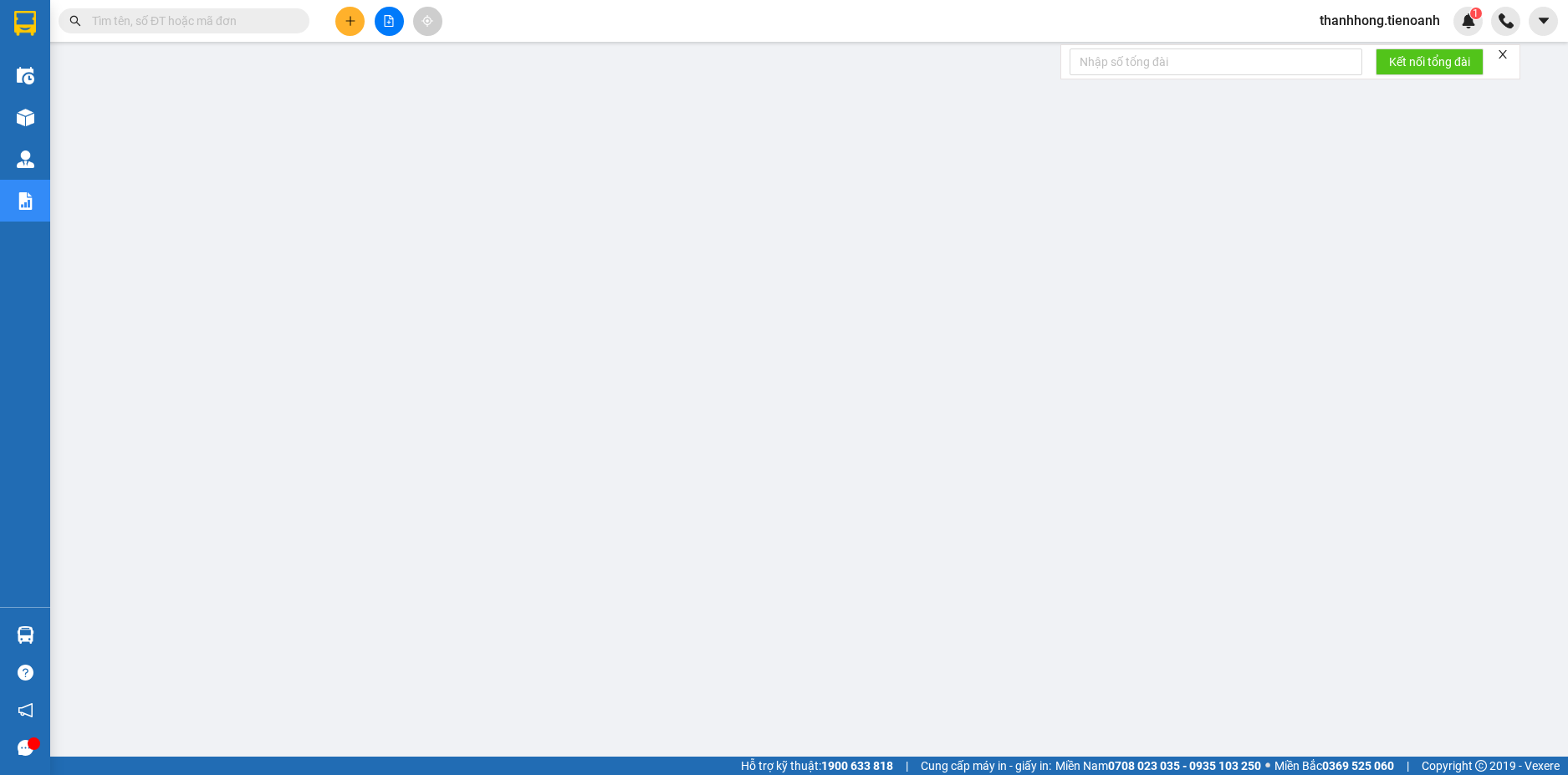
paste input "0378727999"
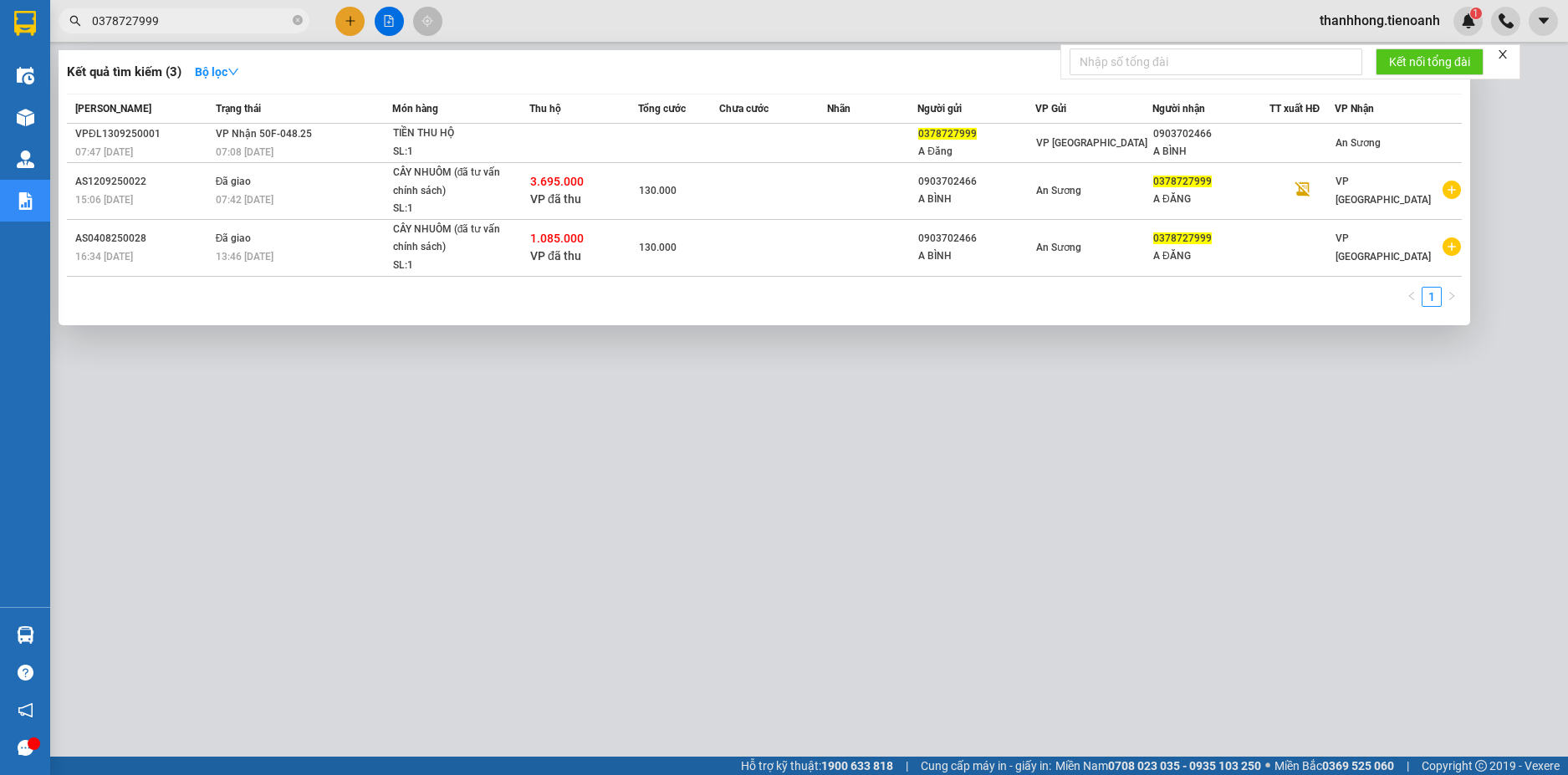
type input "0378727999"
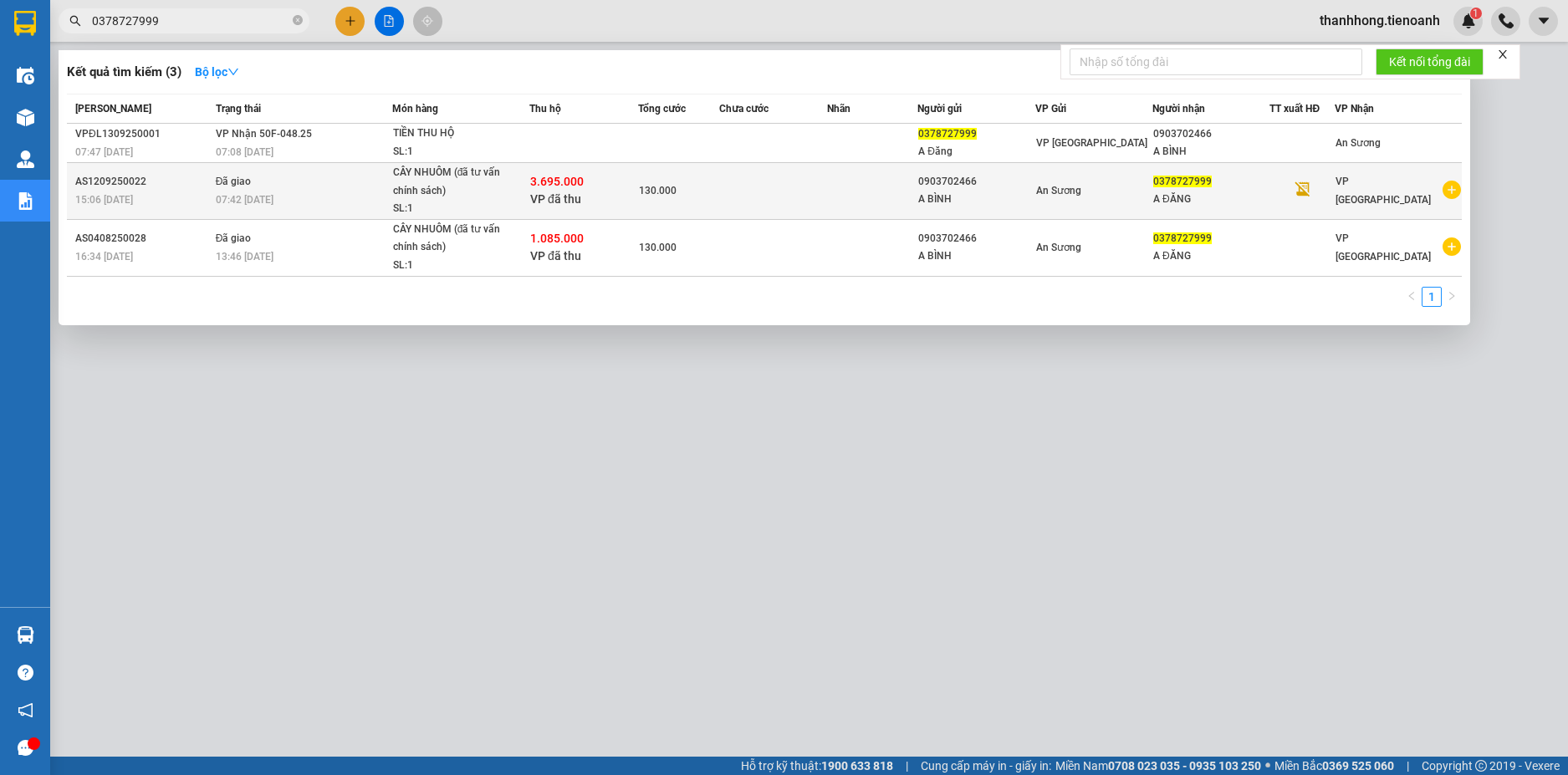
click at [758, 184] on td at bounding box center [773, 191] width 109 height 57
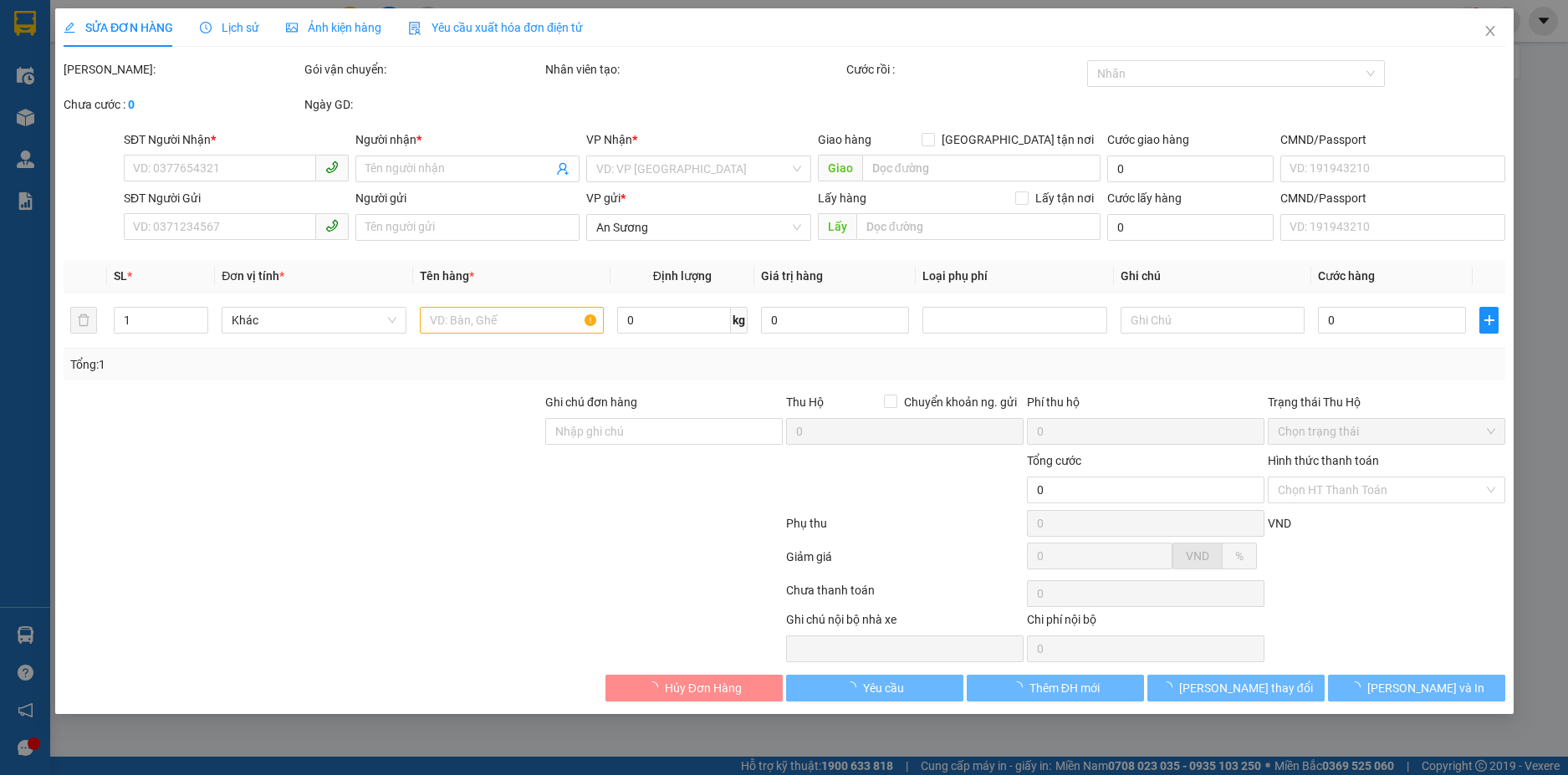
type input "0378727999"
type input "A ĐĂNG"
type input "0903702466"
type input "A BÌNH"
type input "TH CR"
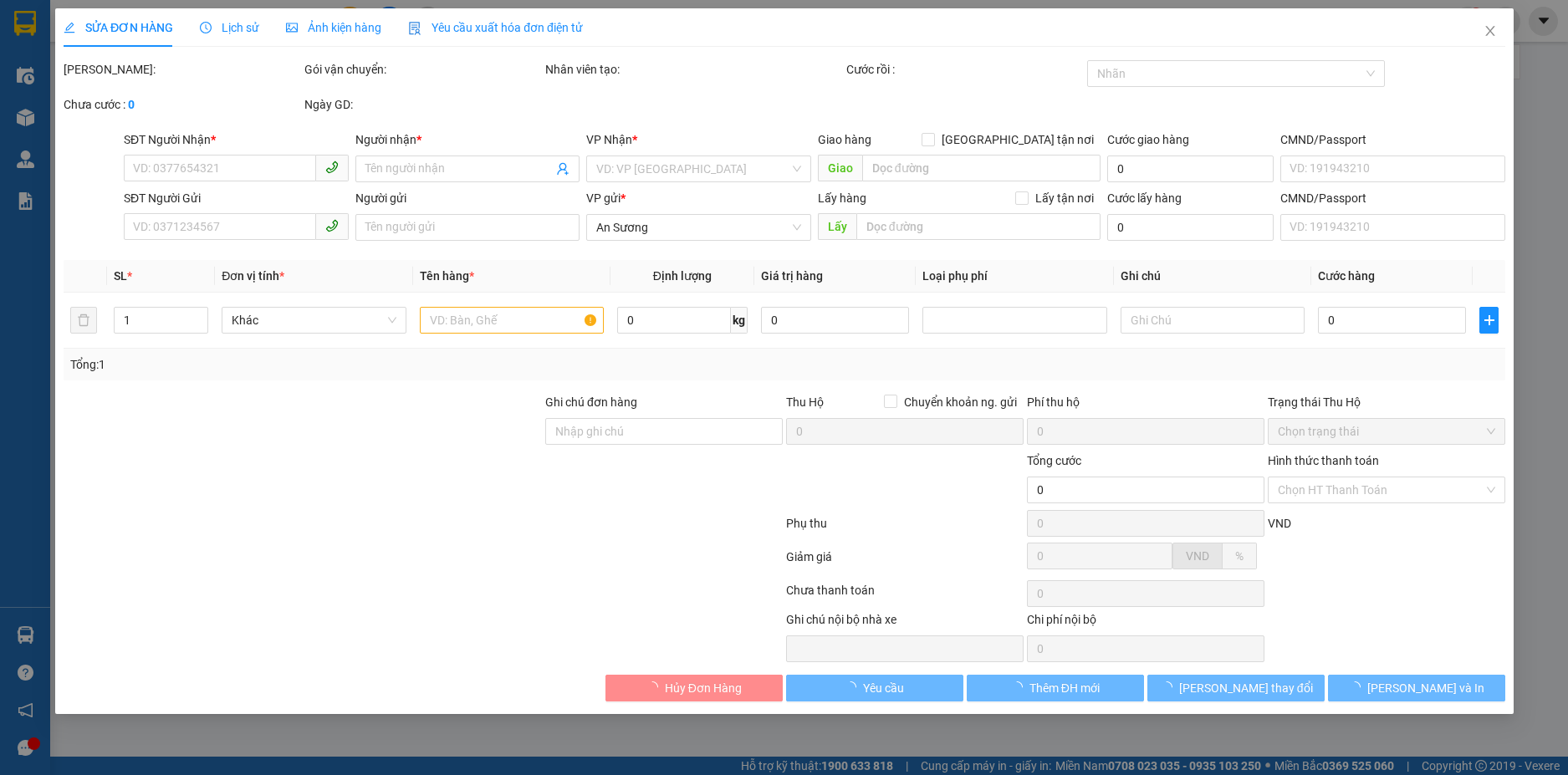
type input "3.695.000"
type input "130.000"
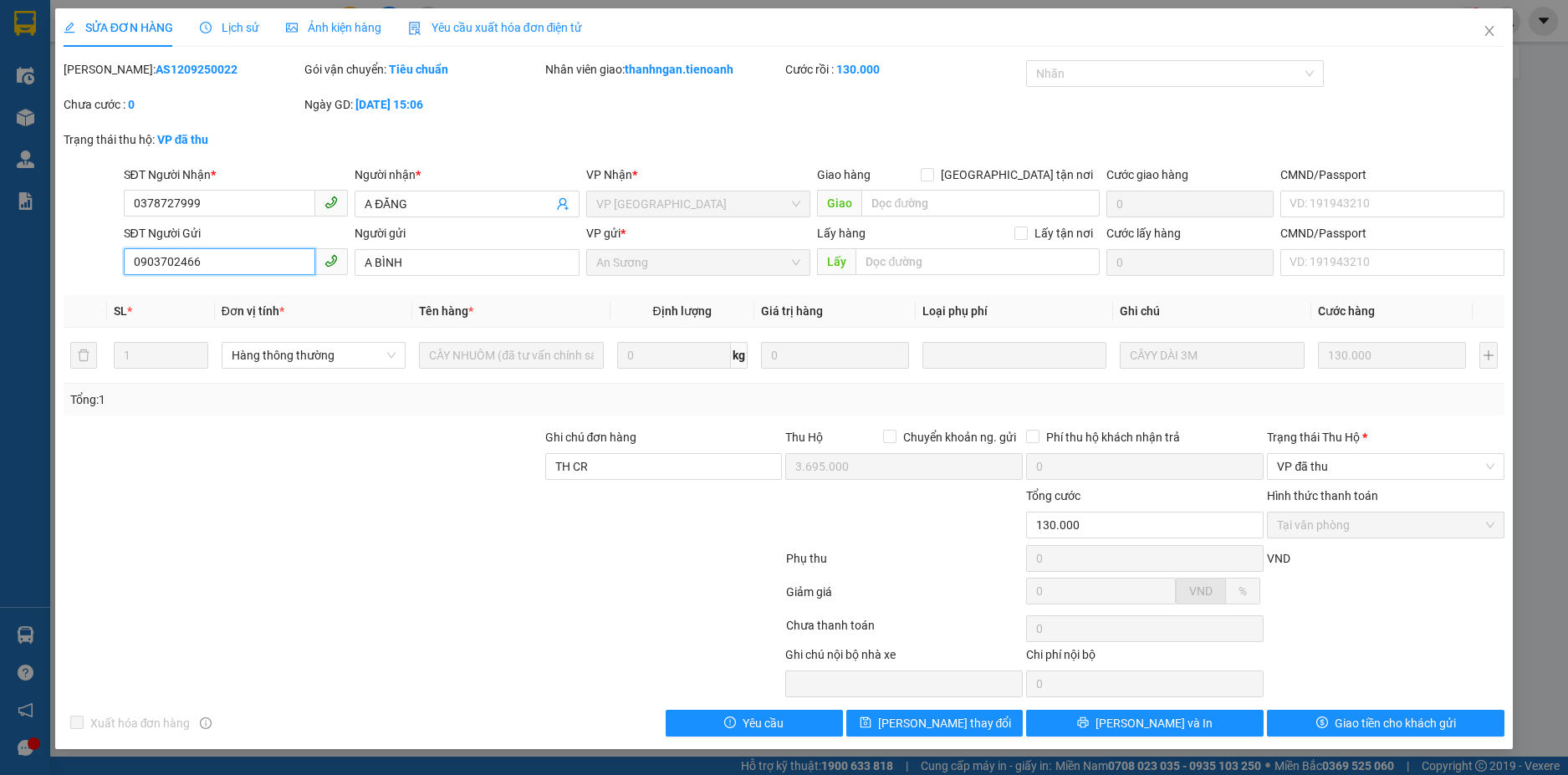
click at [179, 264] on input "0903702466" at bounding box center [220, 262] width 193 height 27
click at [1479, 34] on span "Close" at bounding box center [1489, 32] width 47 height 47
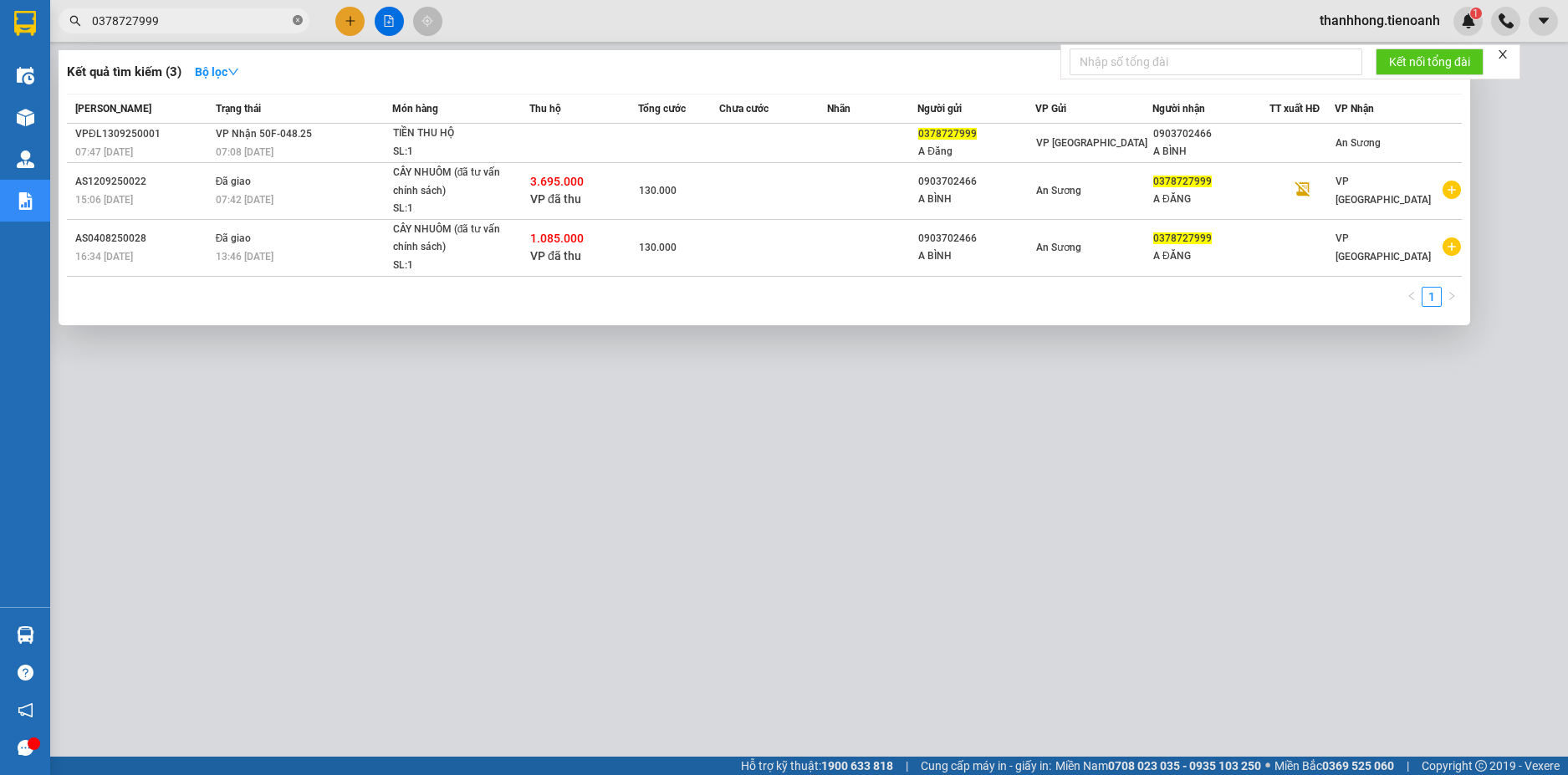
click at [297, 21] on icon "close-circle" at bounding box center [298, 20] width 10 height 10
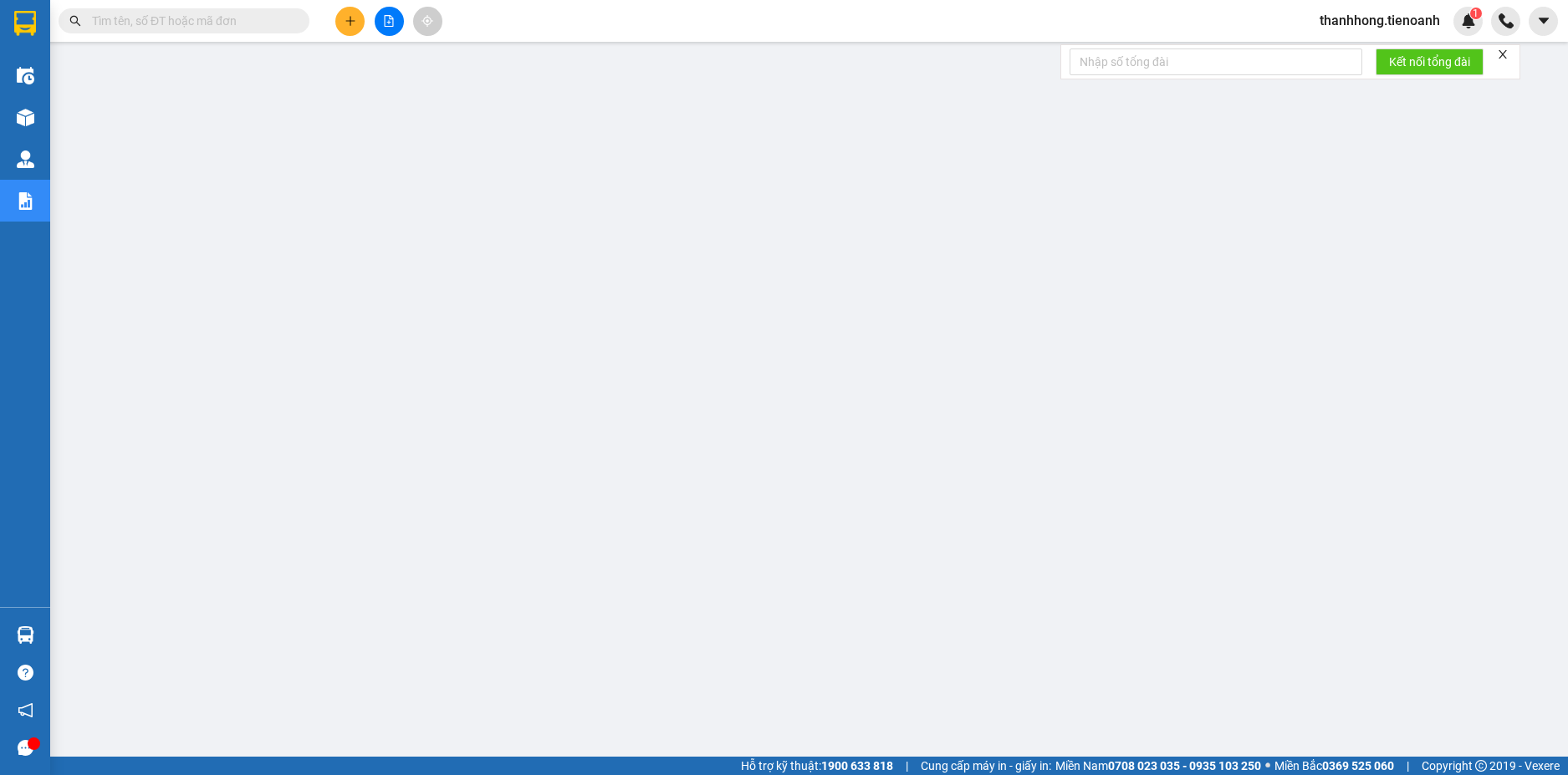
click at [315, 774] on div "Hỗ trợ kỹ thuật: 1900 633 818 | Cung cấp máy in - giấy in: Miền Nam 0708 023 03…" at bounding box center [780, 765] width 1559 height 18
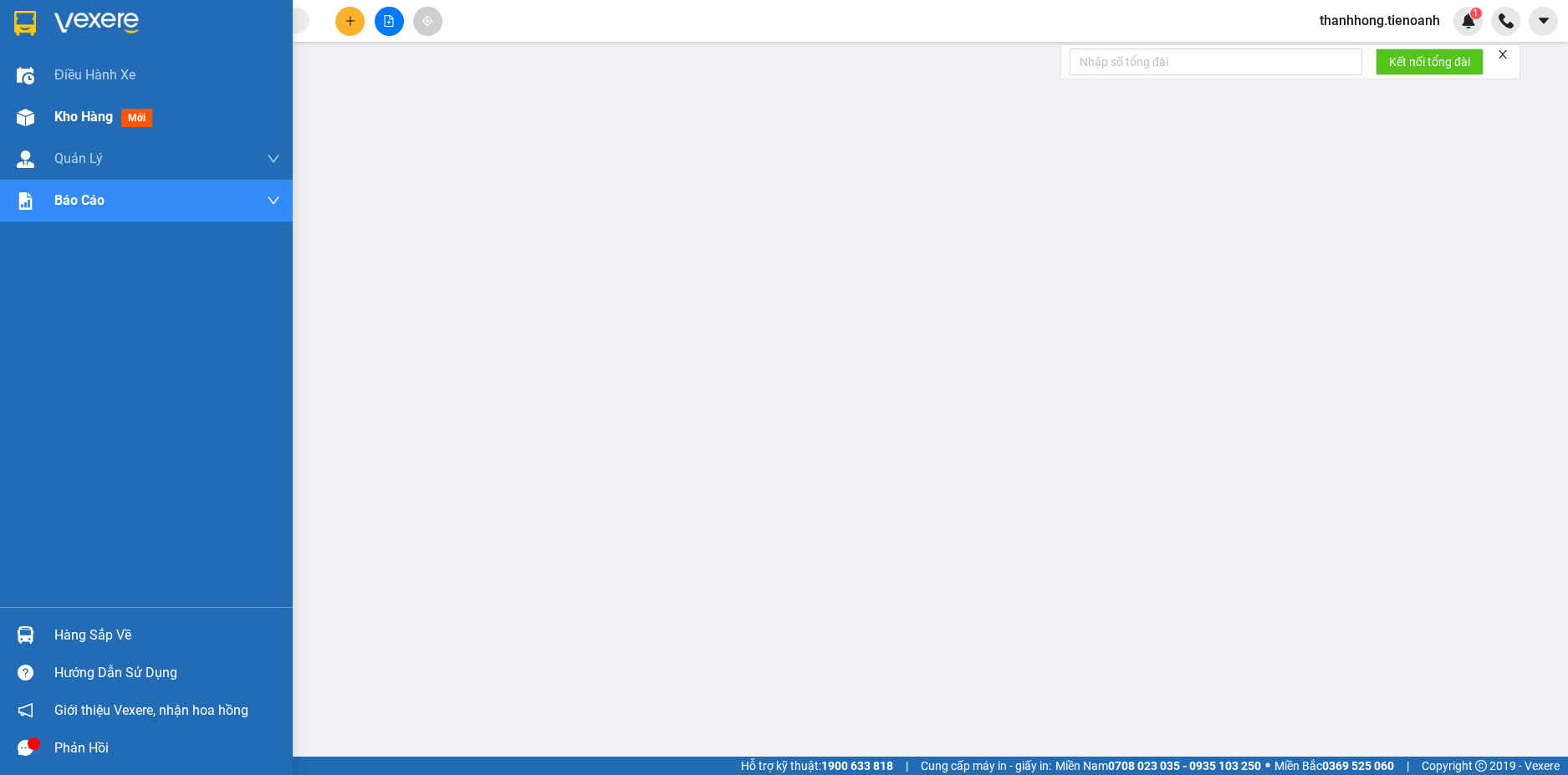
click at [34, 116] on img at bounding box center [25, 118] width 17 height 17
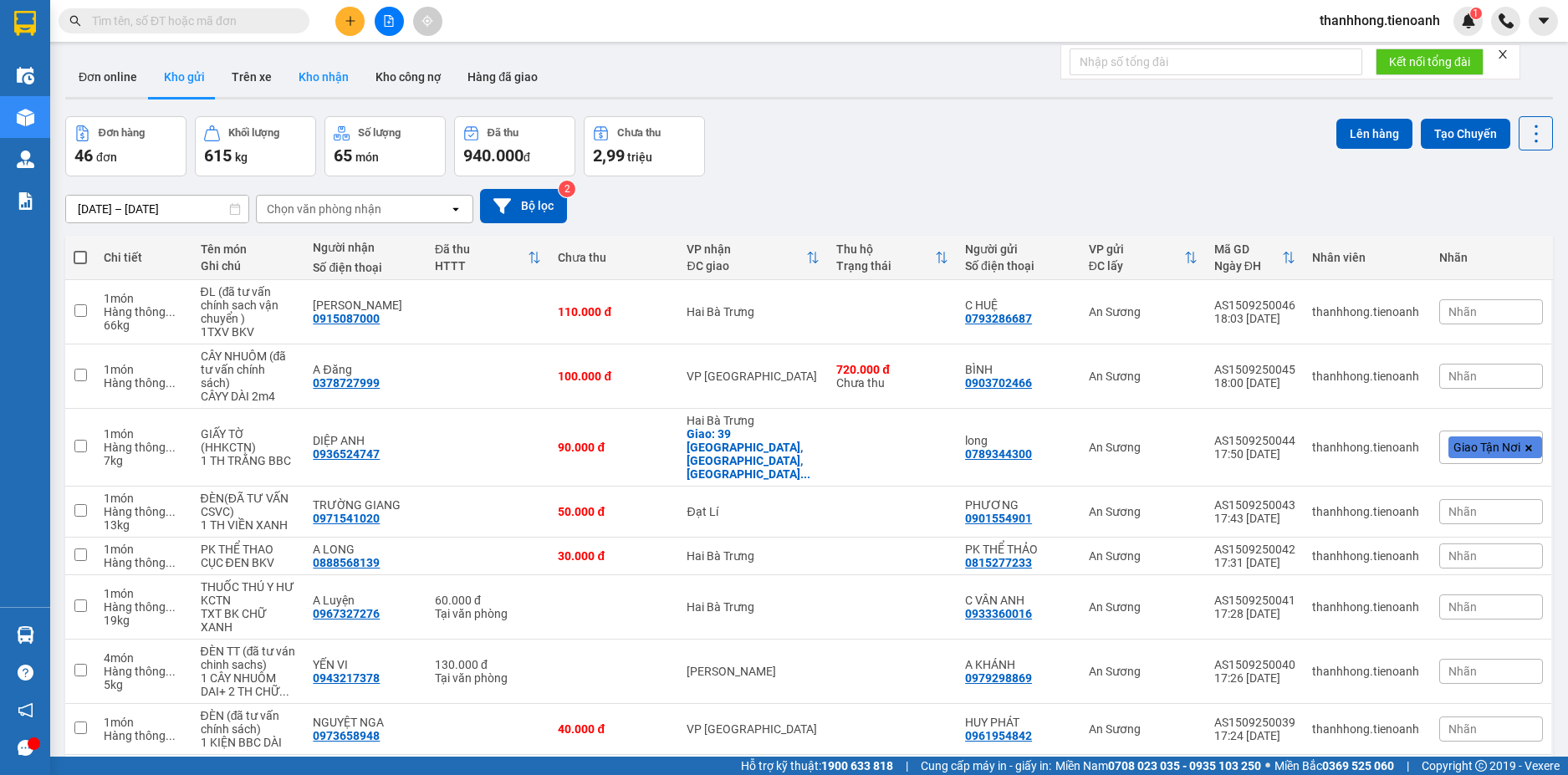
click at [319, 82] on button "Kho nhận" at bounding box center [324, 77] width 77 height 40
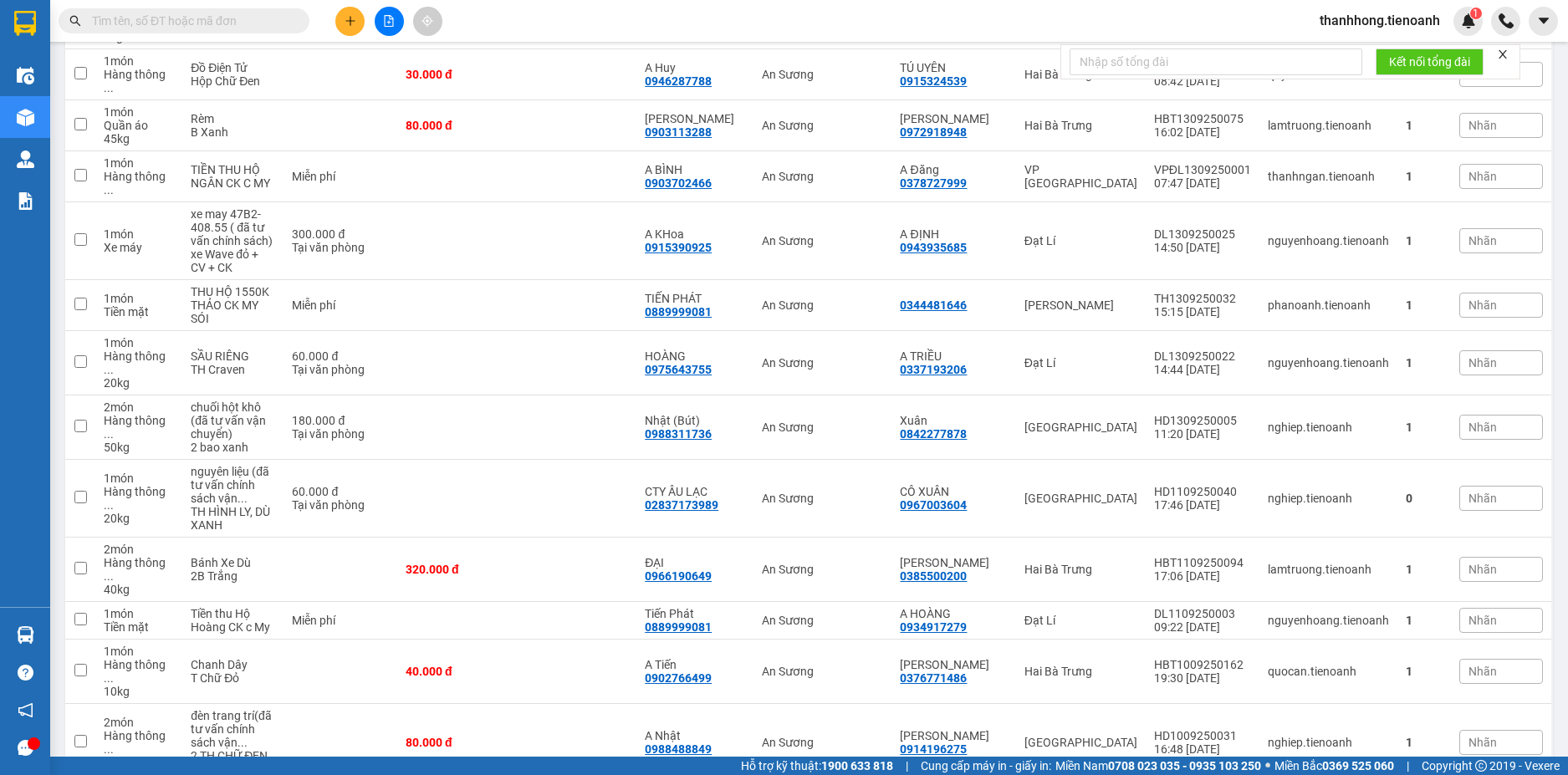
scroll to position [445, 0]
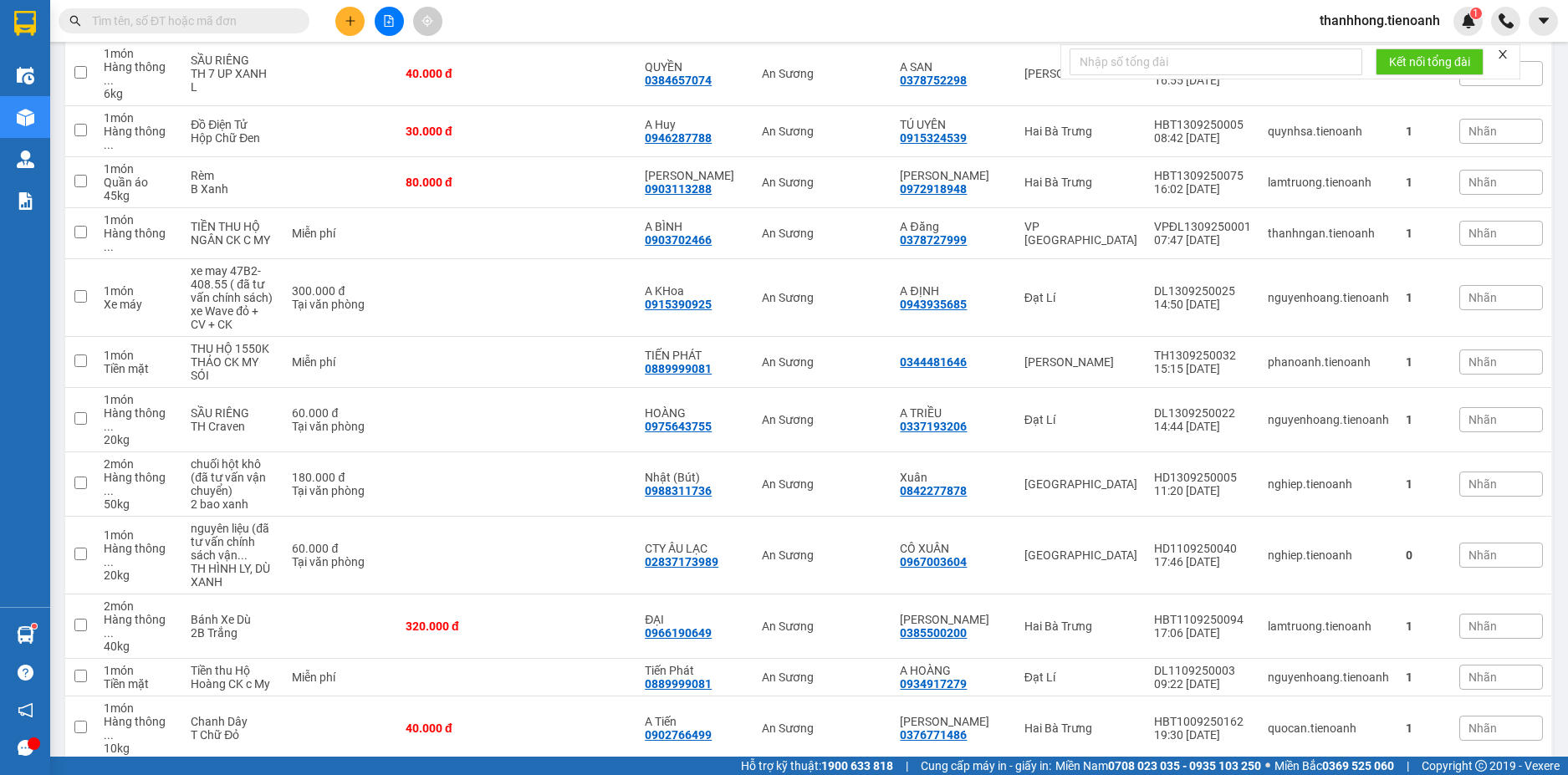
click at [345, 13] on button at bounding box center [350, 21] width 29 height 29
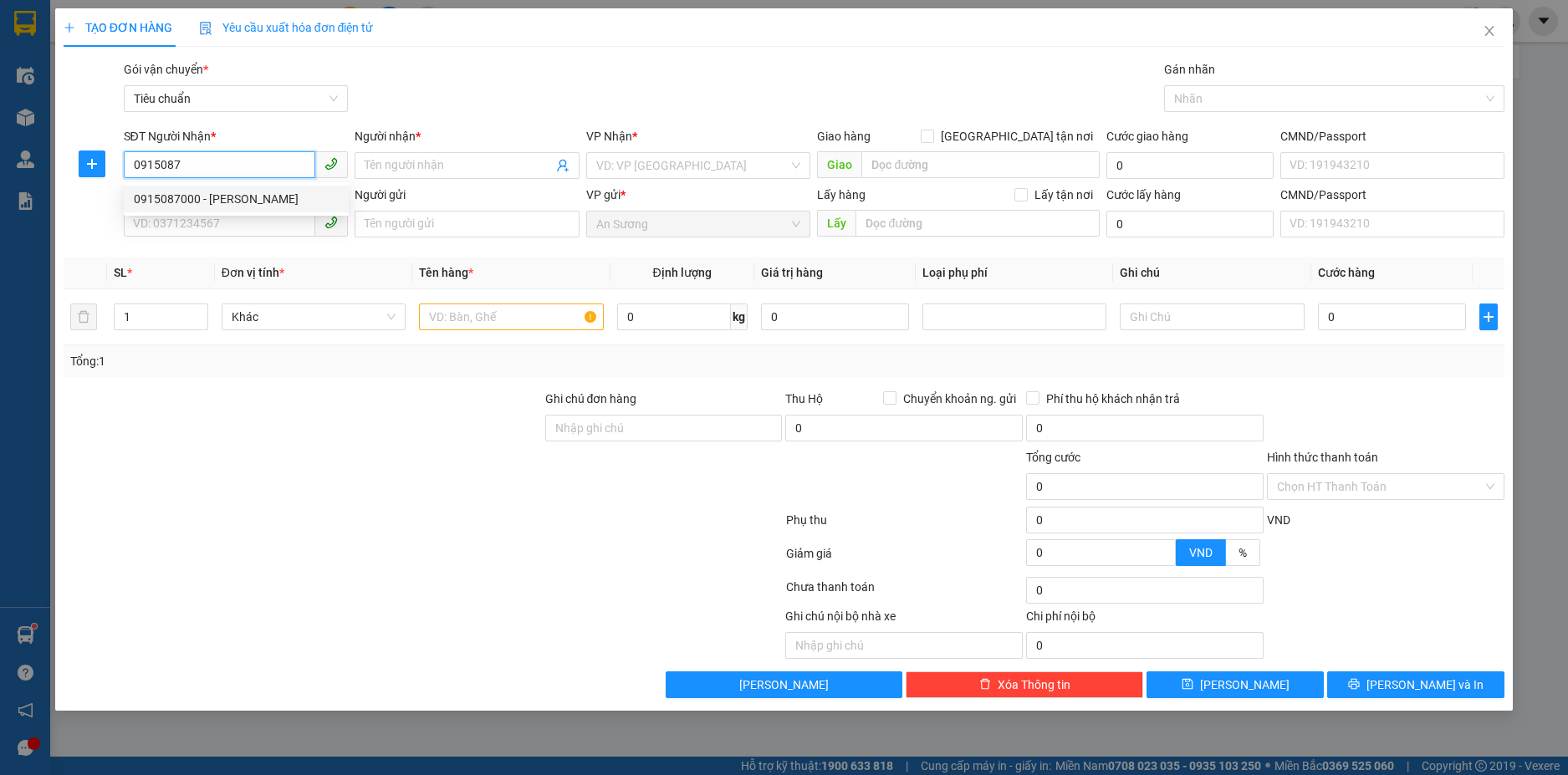
drag, startPoint x: 197, startPoint y: 193, endPoint x: 223, endPoint y: 210, distance: 31.1
click at [199, 194] on div "0915087000 - C NGỌC" at bounding box center [236, 199] width 205 height 18
type input "0915087000"
type input "[PERSON_NAME]"
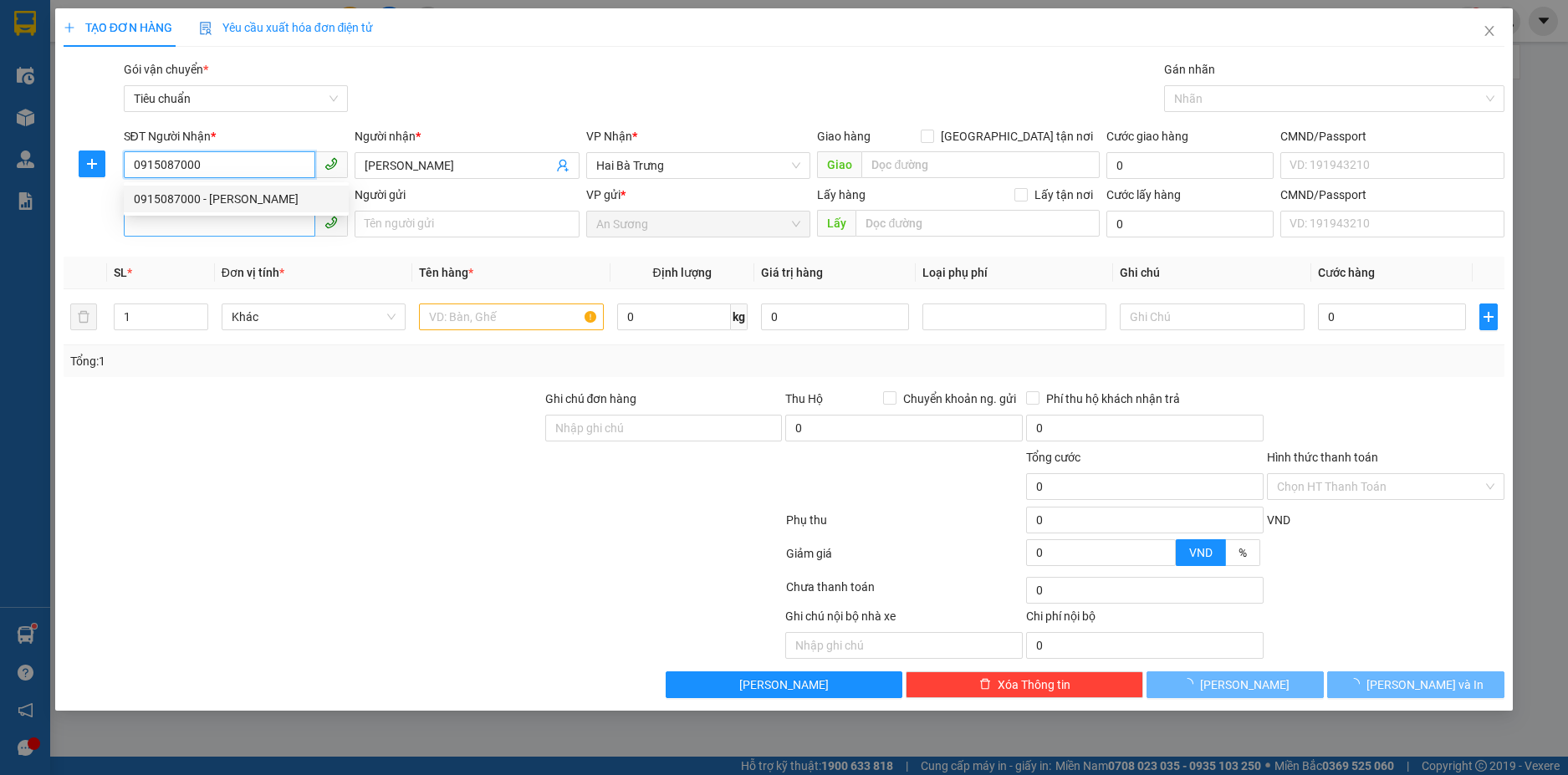
type input "0915087000"
type input "110.000"
click at [243, 230] on input "SĐT Người Gửi" at bounding box center [220, 224] width 193 height 27
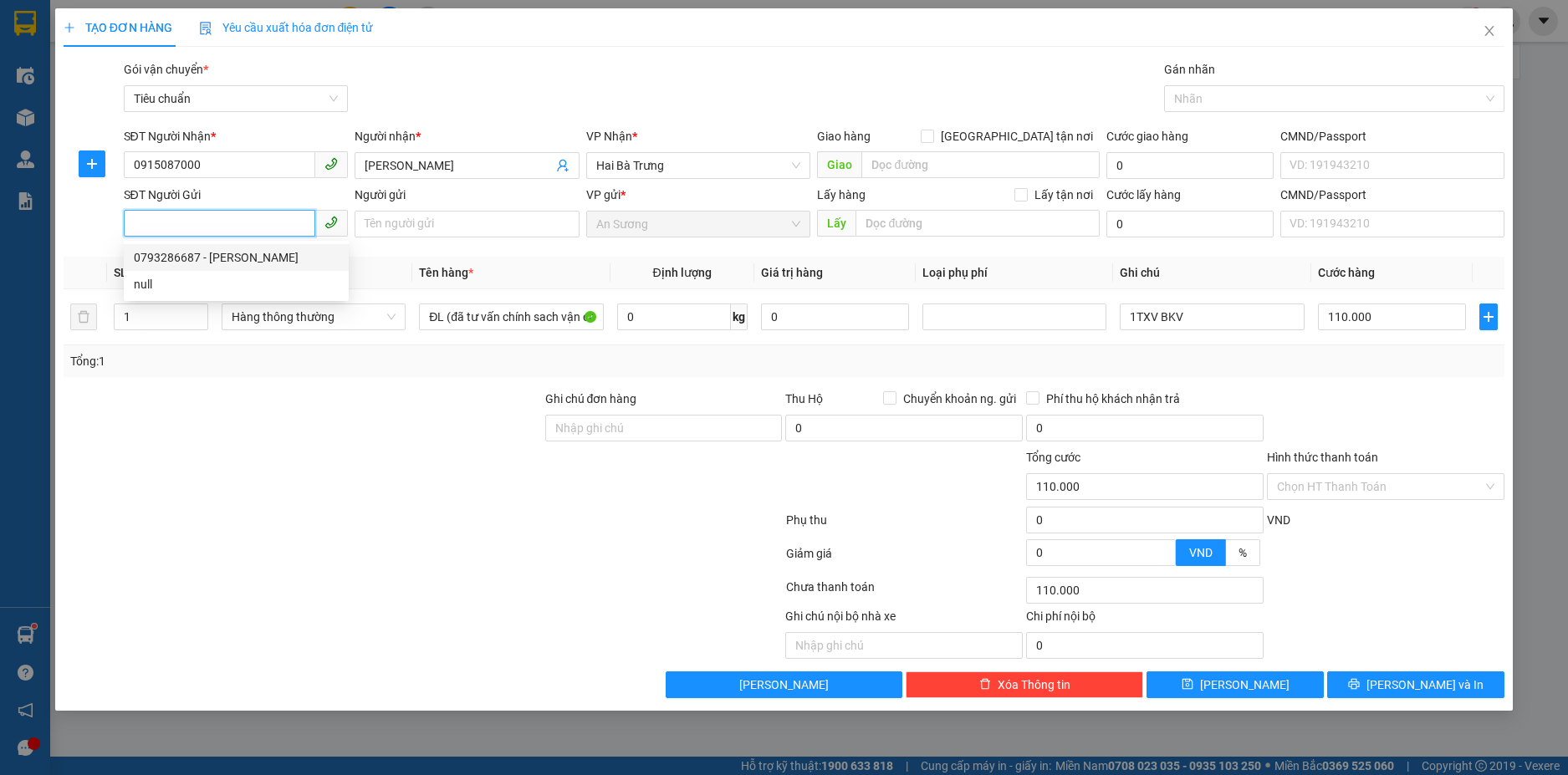
click at [237, 254] on div "0793286687 - [PERSON_NAME]" at bounding box center [236, 257] width 205 height 18
type input "0793286687"
type input "C HUỆ"
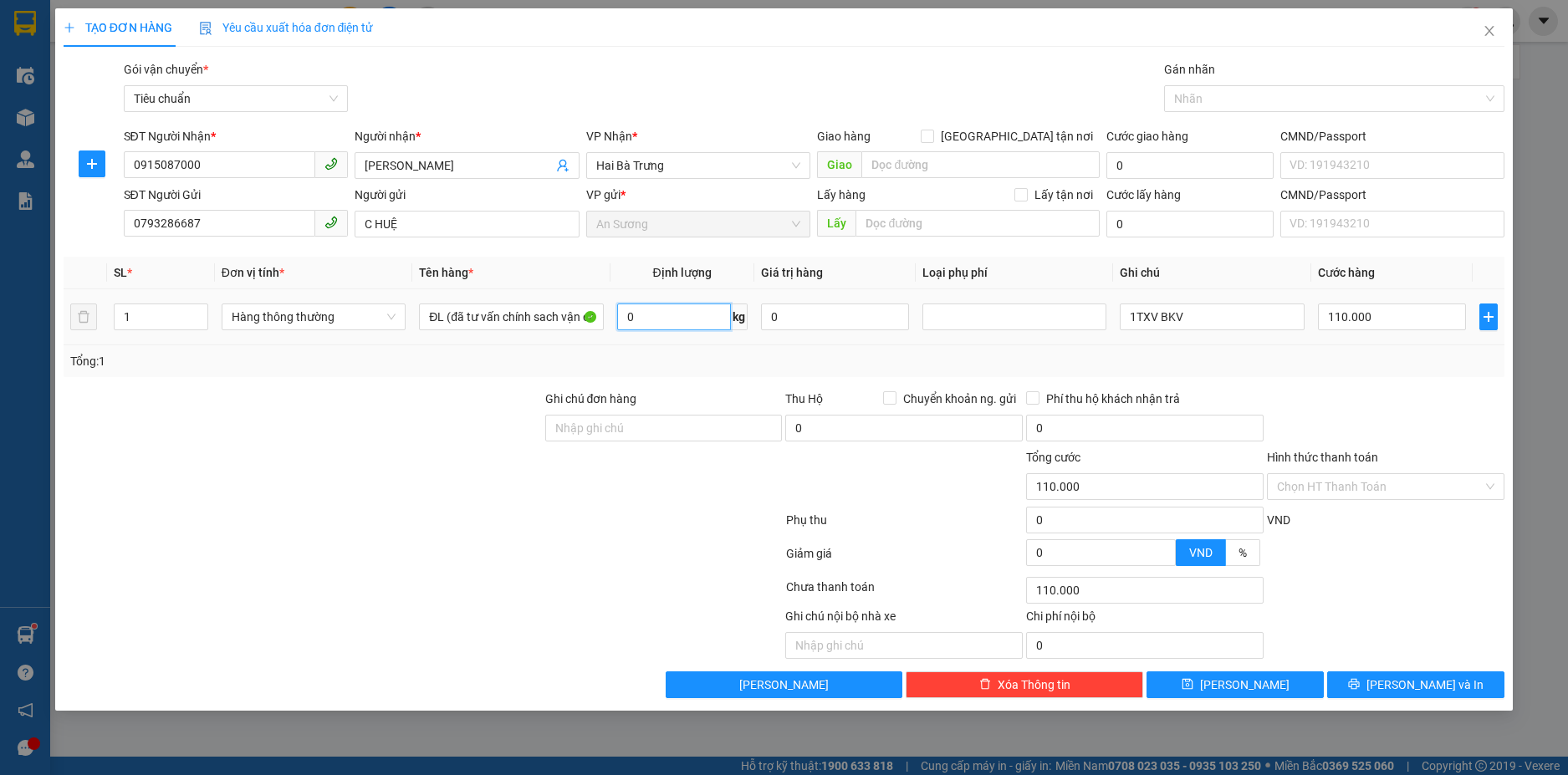
click at [653, 328] on input "0" at bounding box center [674, 317] width 114 height 27
type input "42"
click at [670, 344] on td "42 kg" at bounding box center [681, 317] width 144 height 56
type input "90.000"
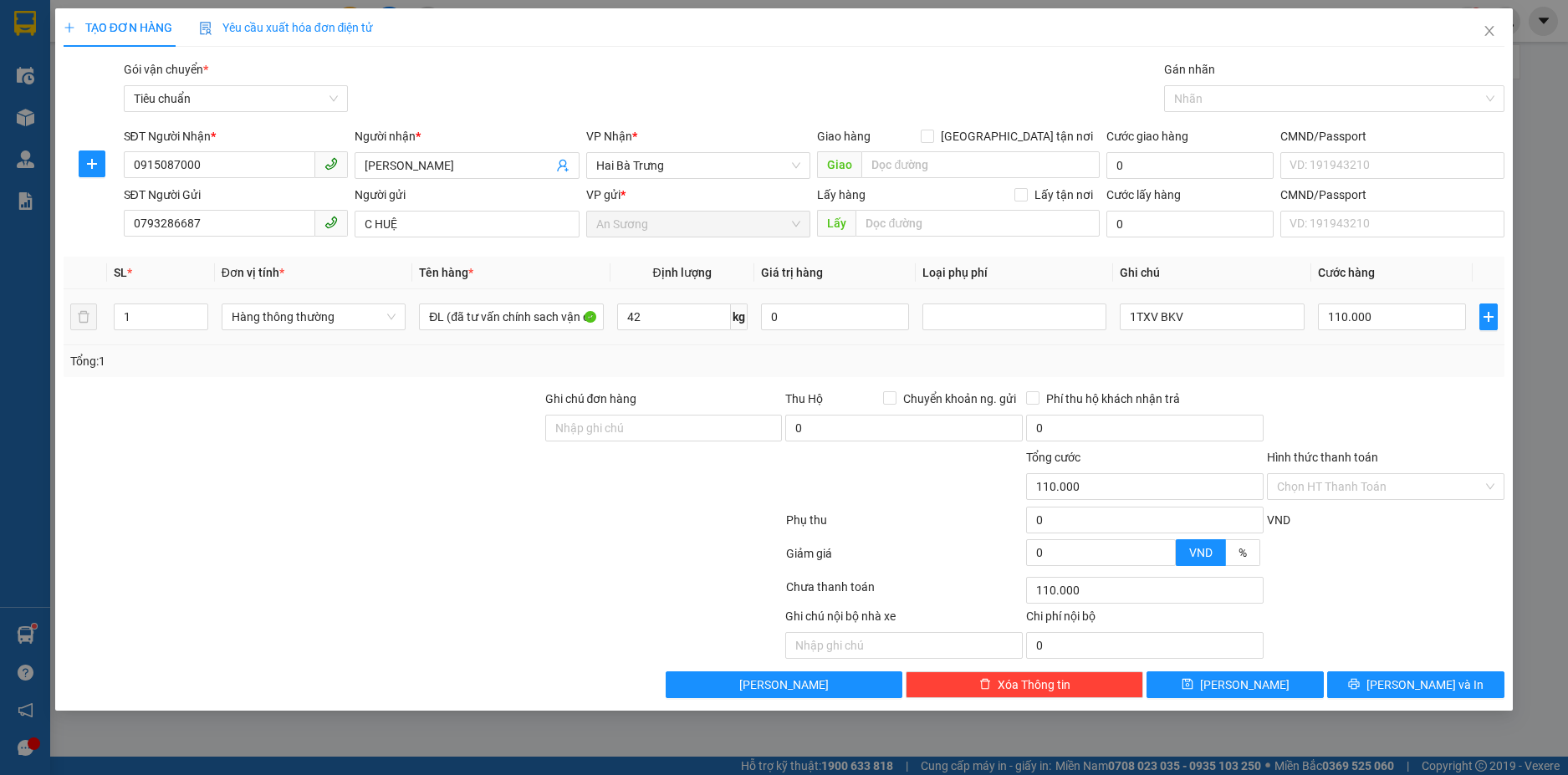
type input "90.000"
click at [1413, 700] on div "TẠO ĐƠN HÀNG Yêu cầu xuất hóa đơn điện tử Transit Pickup Surcharge Ids Transit …" at bounding box center [784, 360] width 1458 height 703
click at [1413, 684] on span "[PERSON_NAME] và In" at bounding box center [1423, 684] width 117 height 18
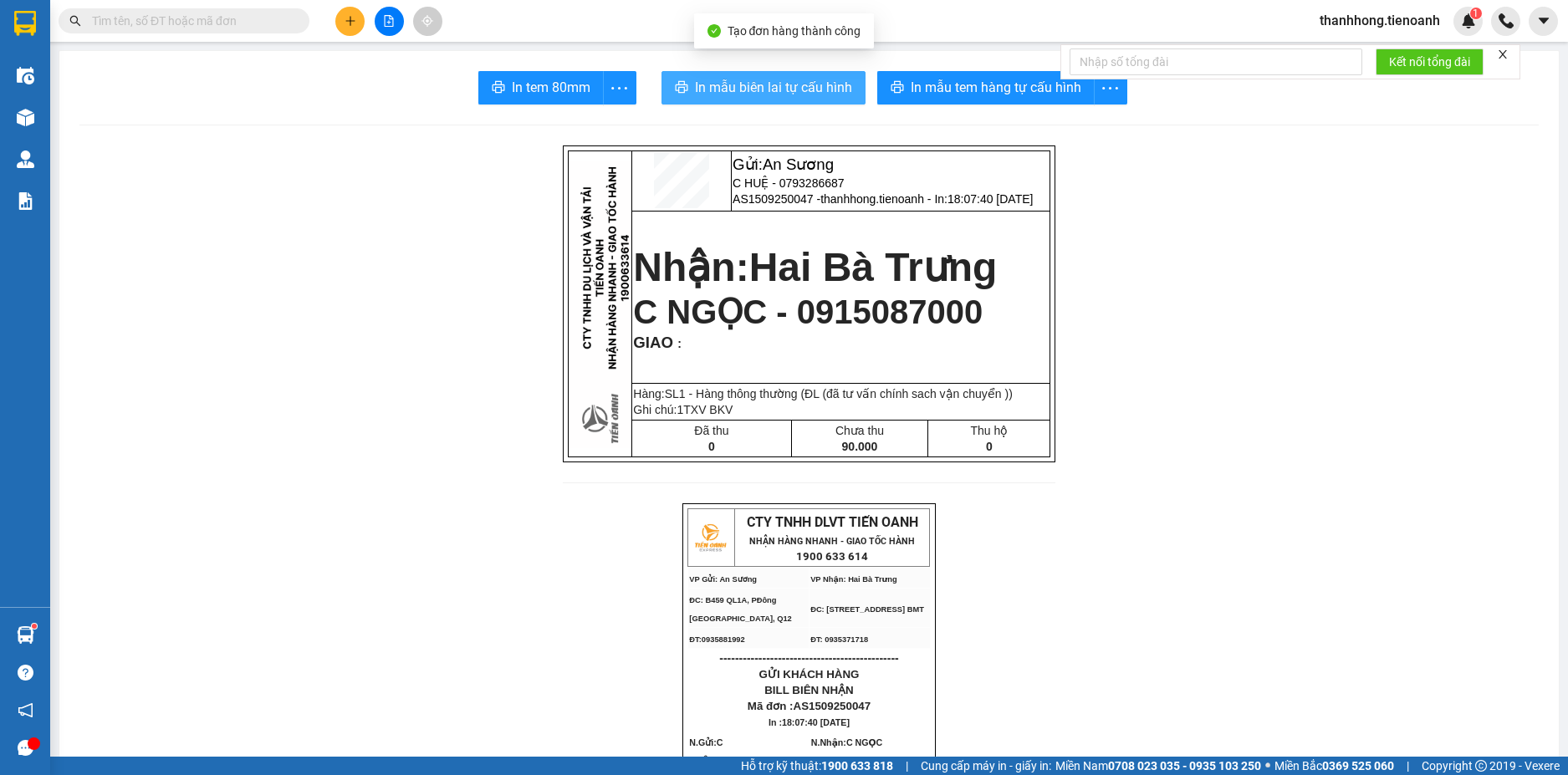
click at [785, 85] on span "In mẫu biên lai tự cấu hình" at bounding box center [773, 88] width 157 height 21
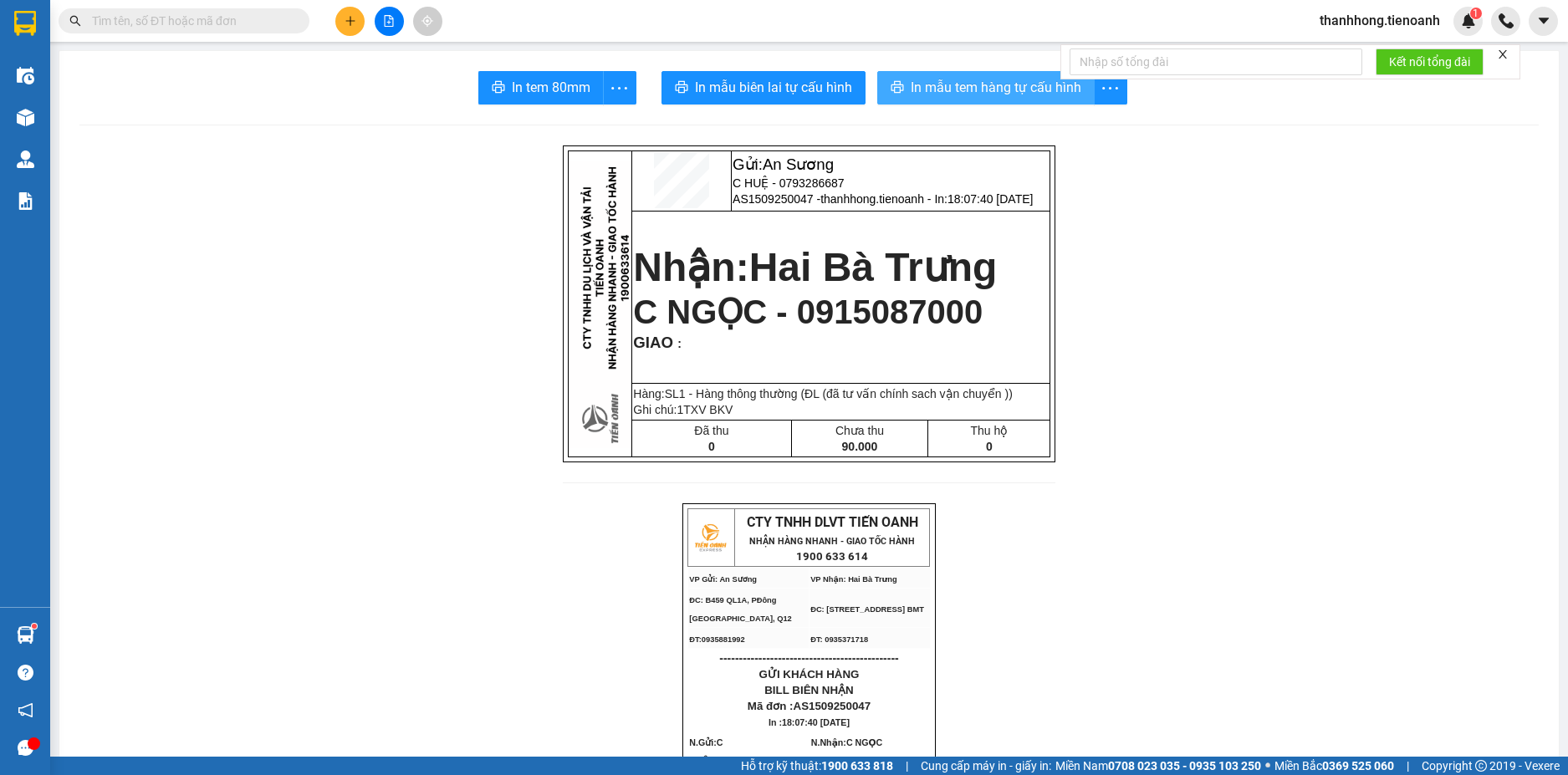
click at [927, 80] on span "In mẫu tem hàng tự cấu hình" at bounding box center [996, 88] width 171 height 21
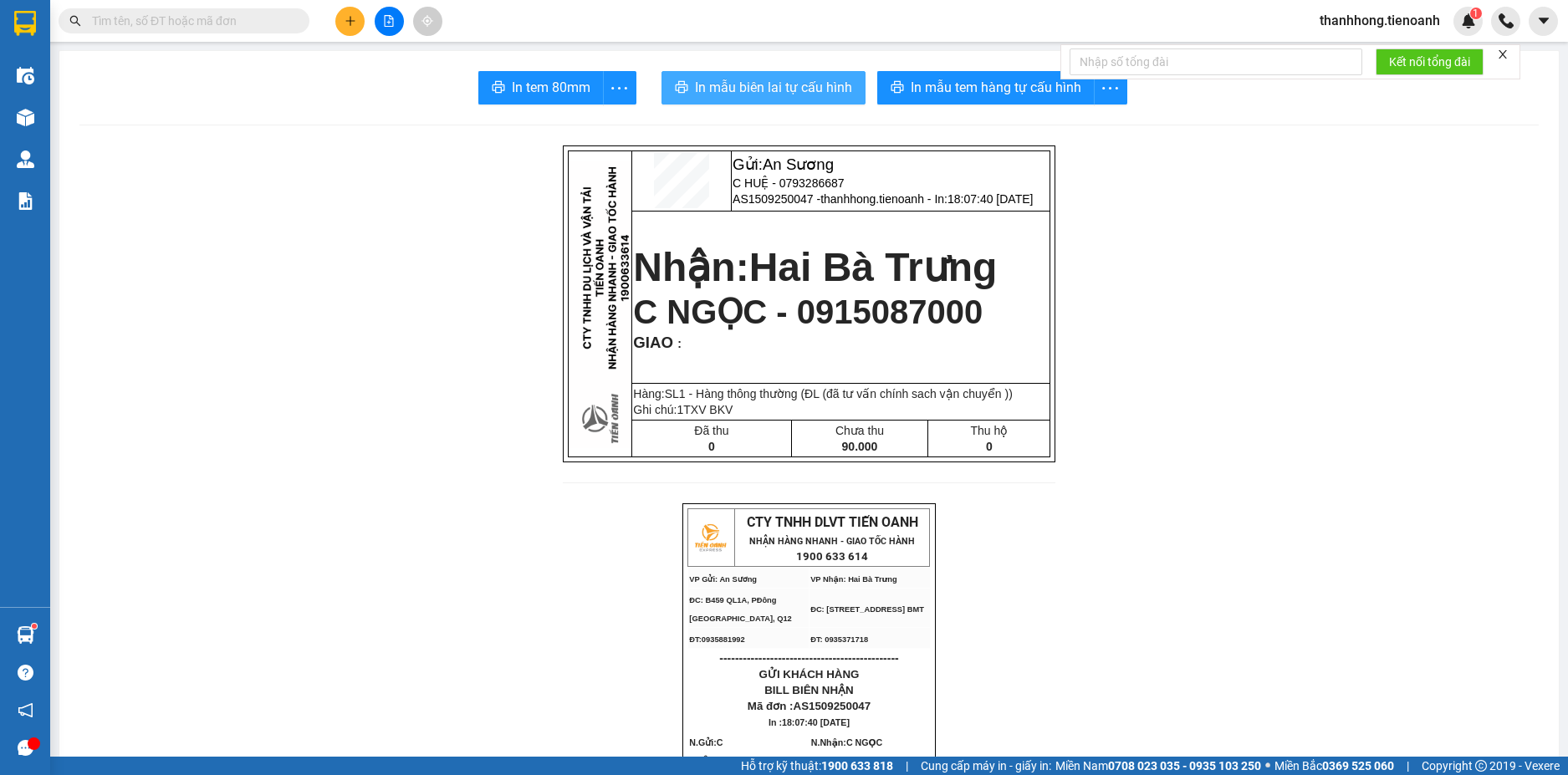
click at [814, 92] on span "In mẫu biên lai tự cấu hình" at bounding box center [773, 88] width 157 height 21
click at [792, 97] on span "In mẫu biên lai tự cấu hình" at bounding box center [773, 88] width 157 height 21
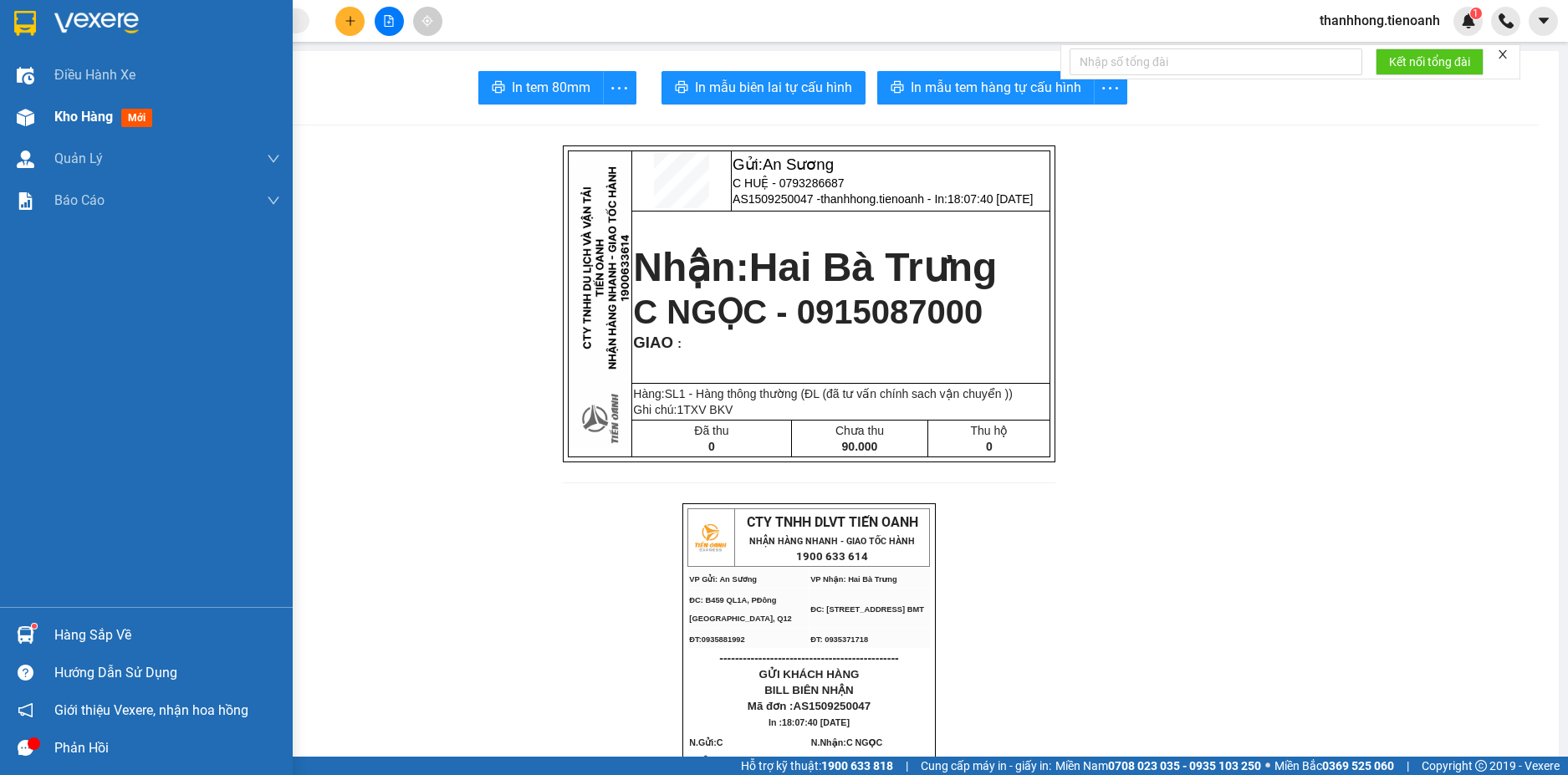
click at [28, 130] on div at bounding box center [25, 118] width 29 height 29
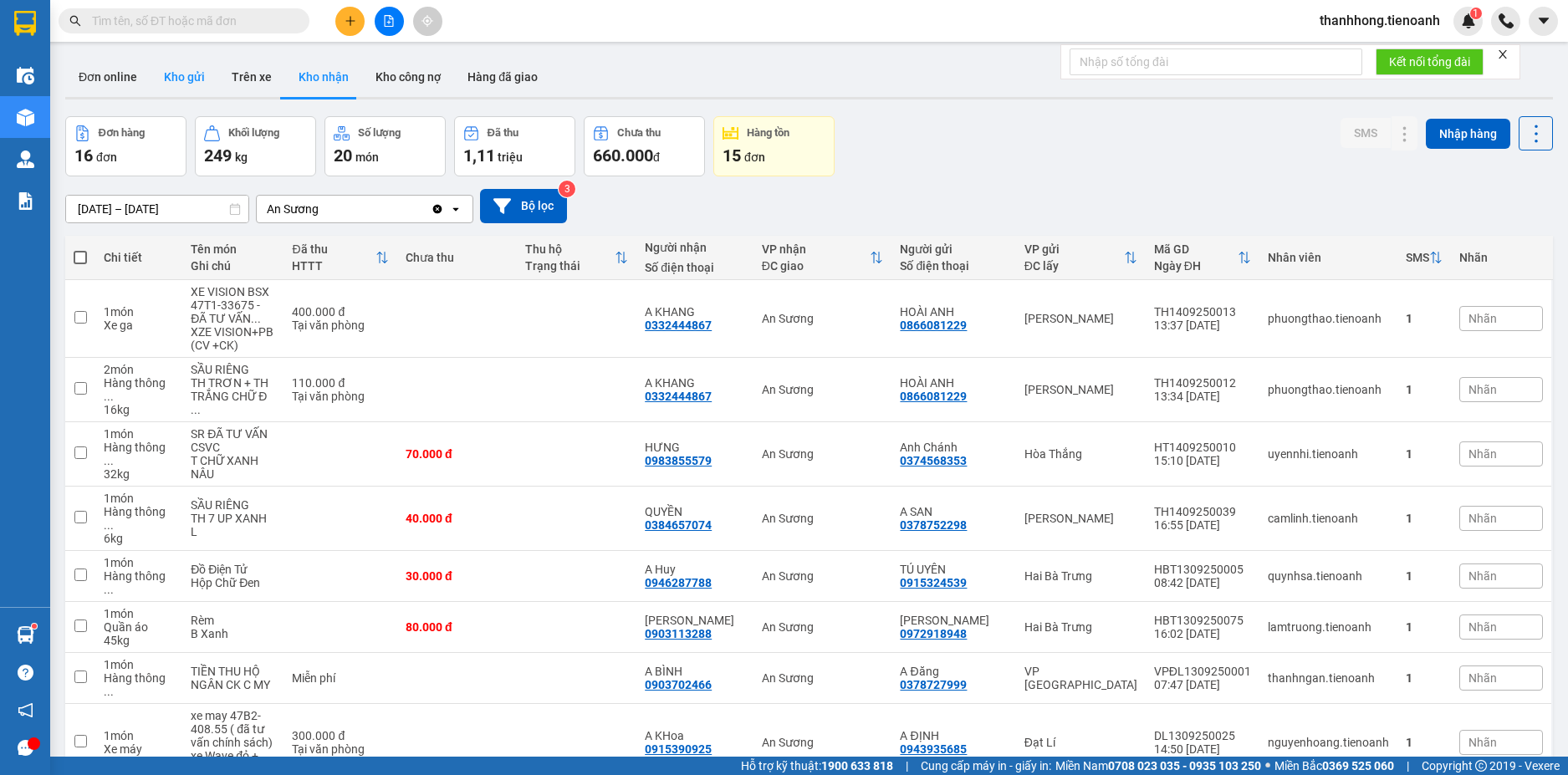
click at [176, 90] on button "Kho gửi" at bounding box center [184, 77] width 67 height 40
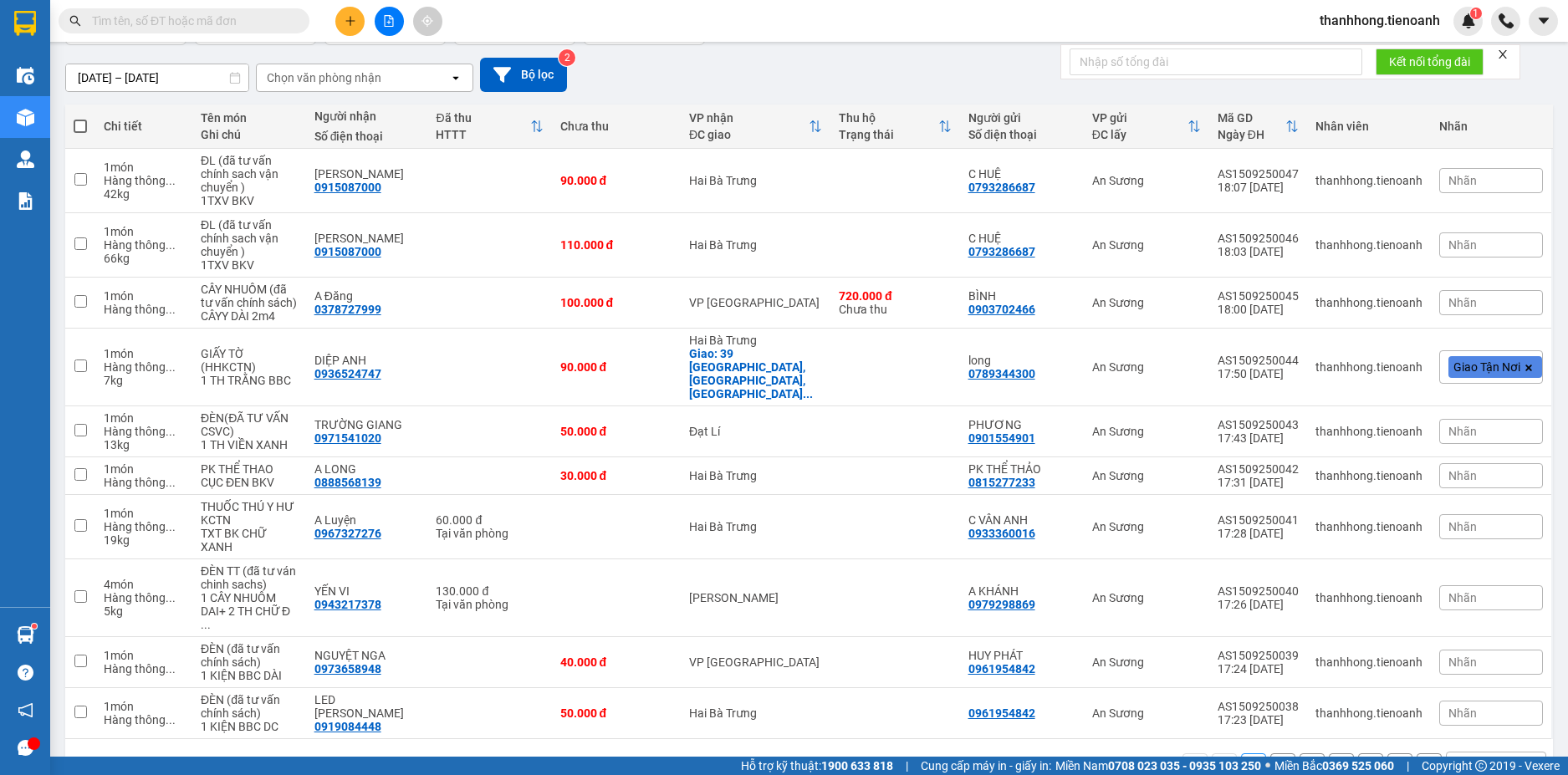
scroll to position [155, 0]
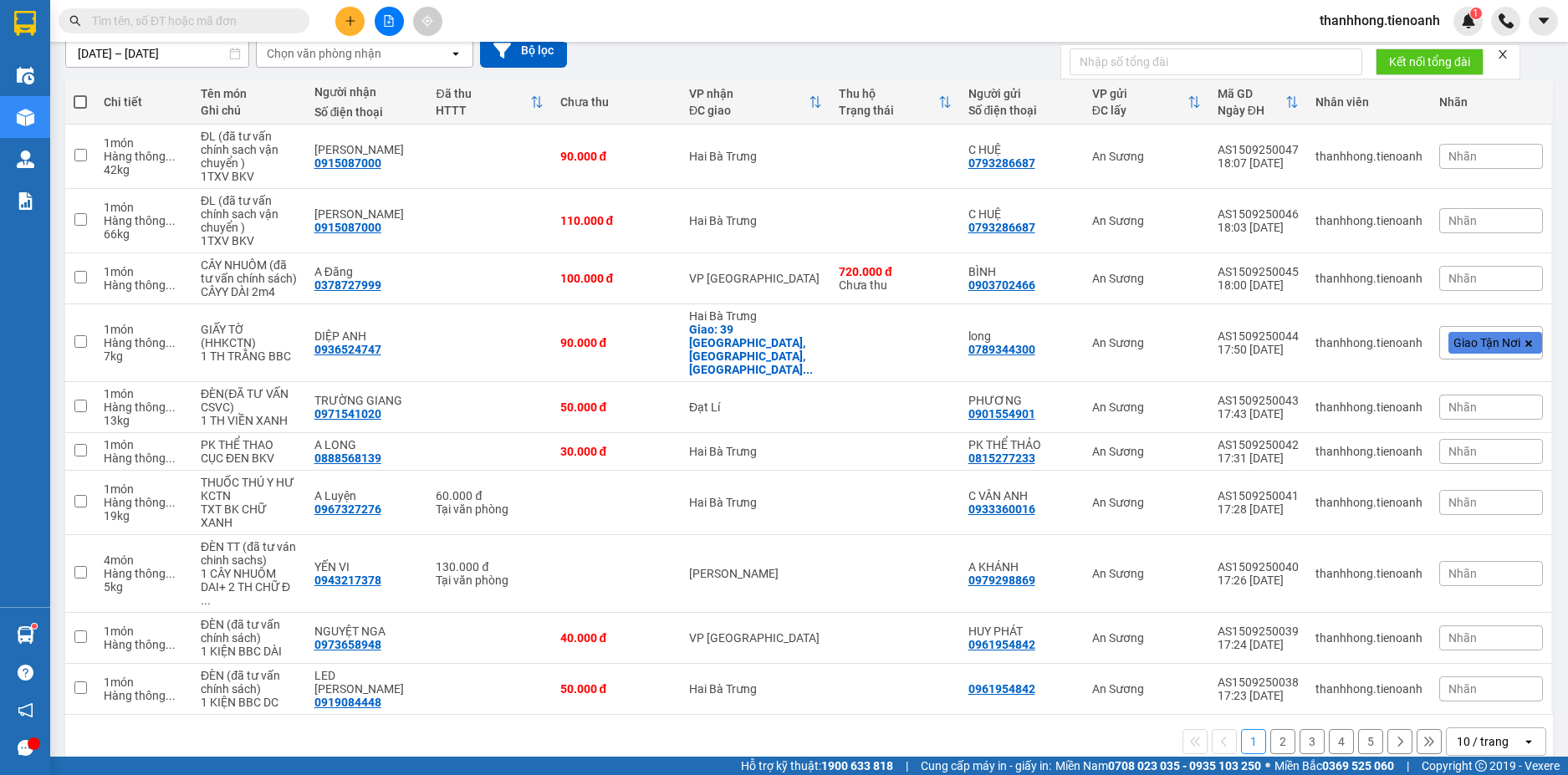
click at [1473, 734] on div "10 / trang" at bounding box center [1482, 741] width 52 height 16
click at [1467, 679] on span "100 / trang" at bounding box center [1475, 678] width 60 height 16
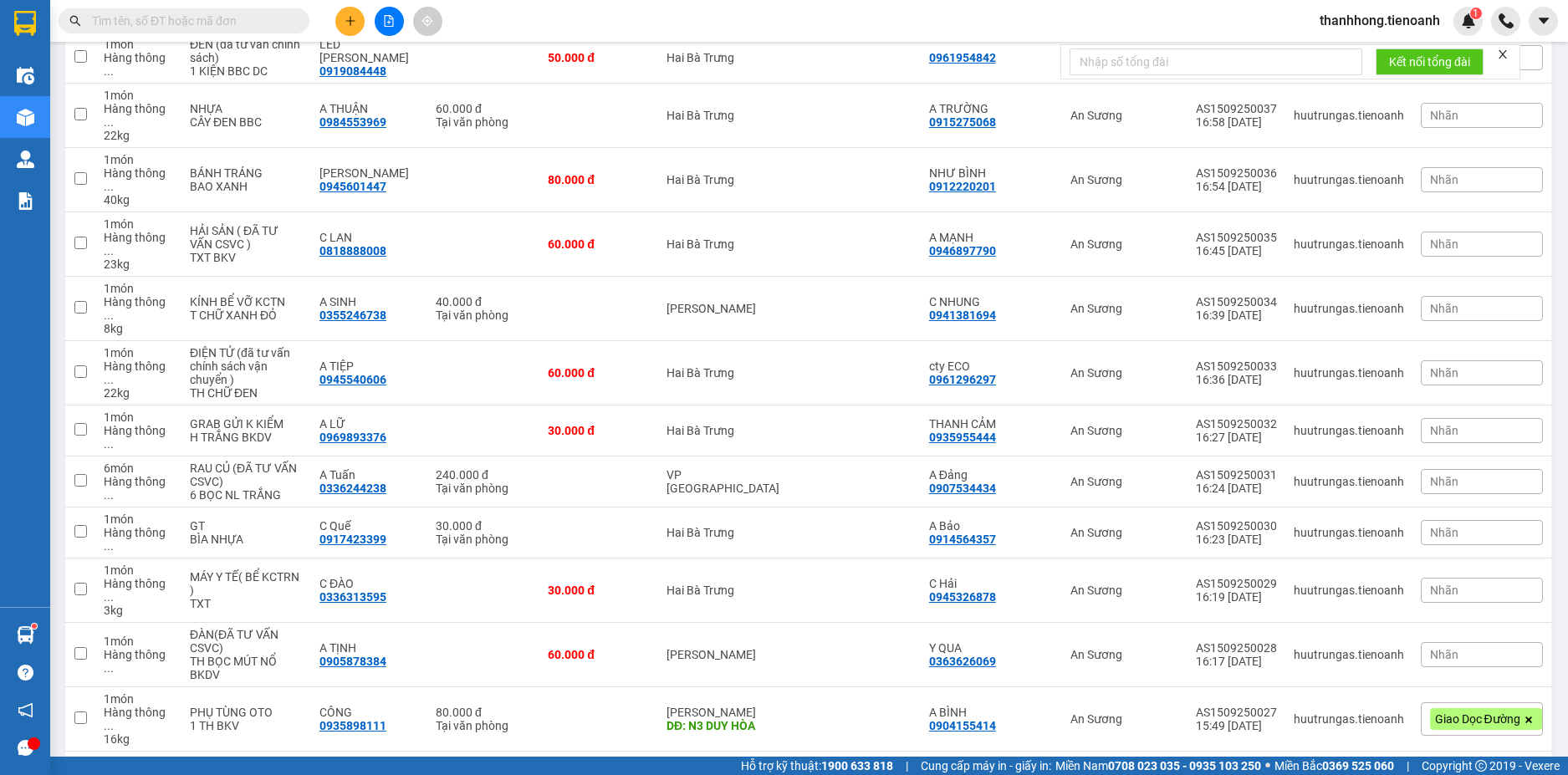
scroll to position [762, 0]
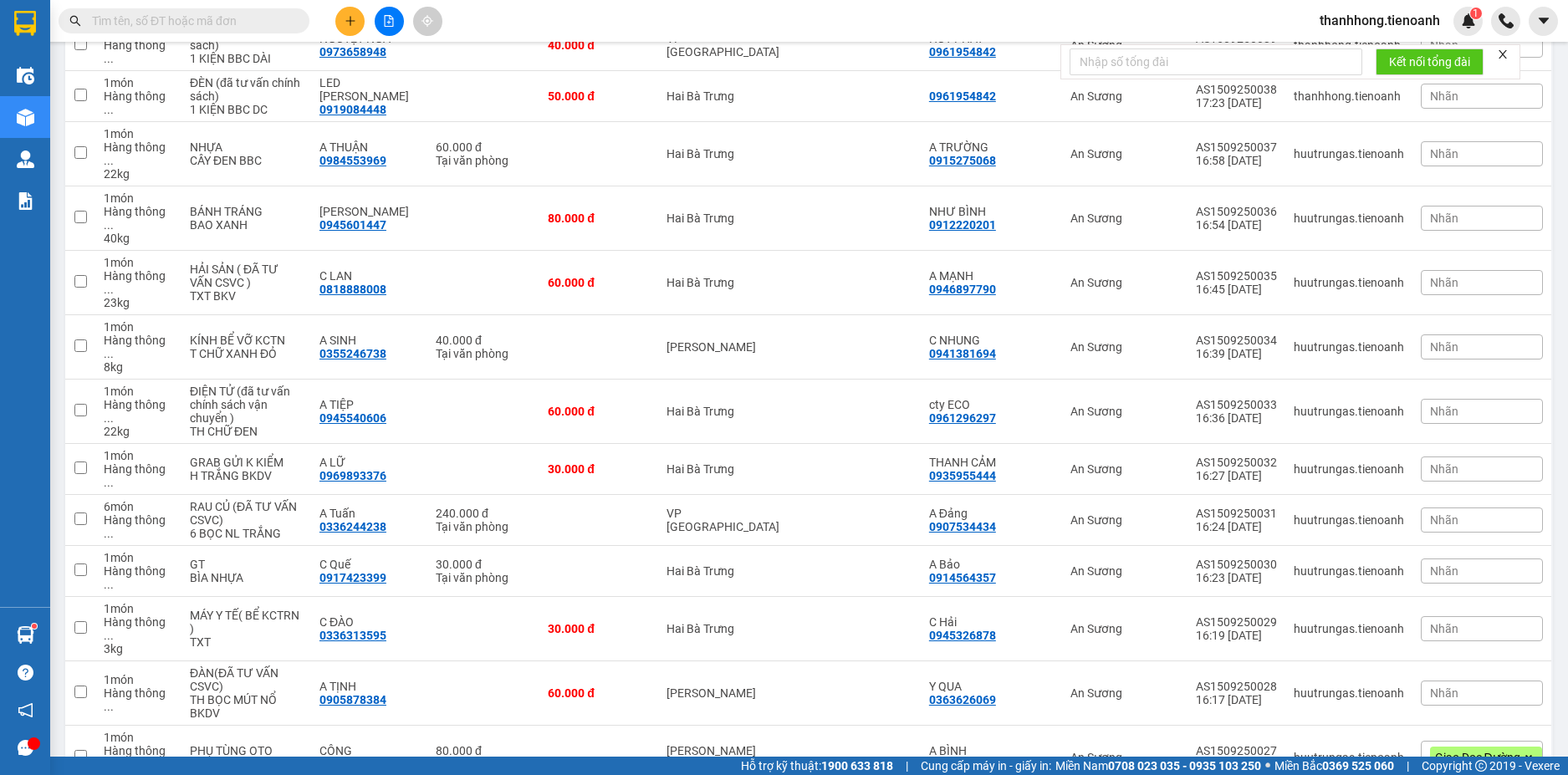
click at [258, 29] on input "text" at bounding box center [190, 20] width 198 height 18
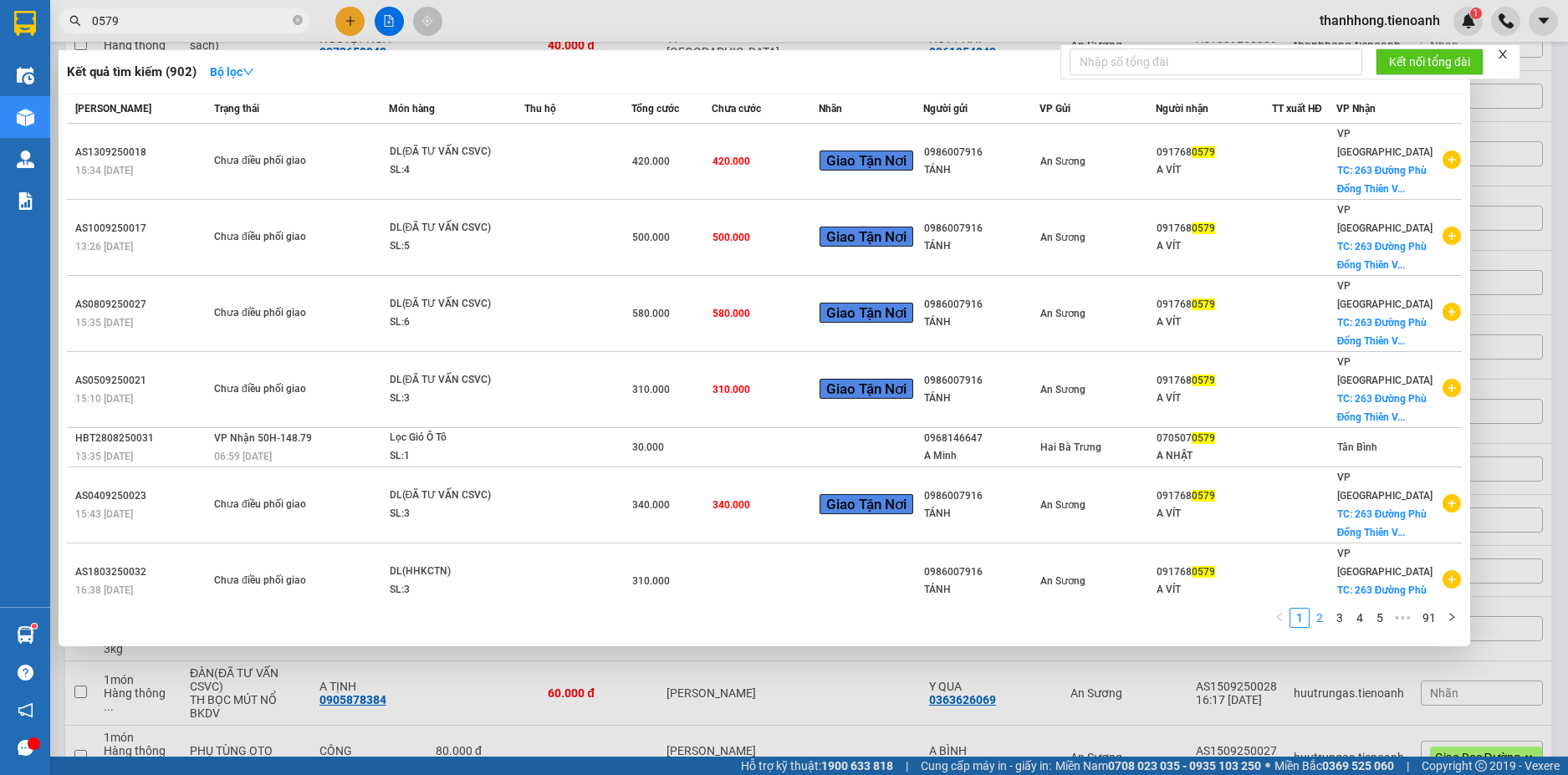
type input "0579"
click at [1318, 619] on link "2" at bounding box center [1318, 618] width 18 height 18
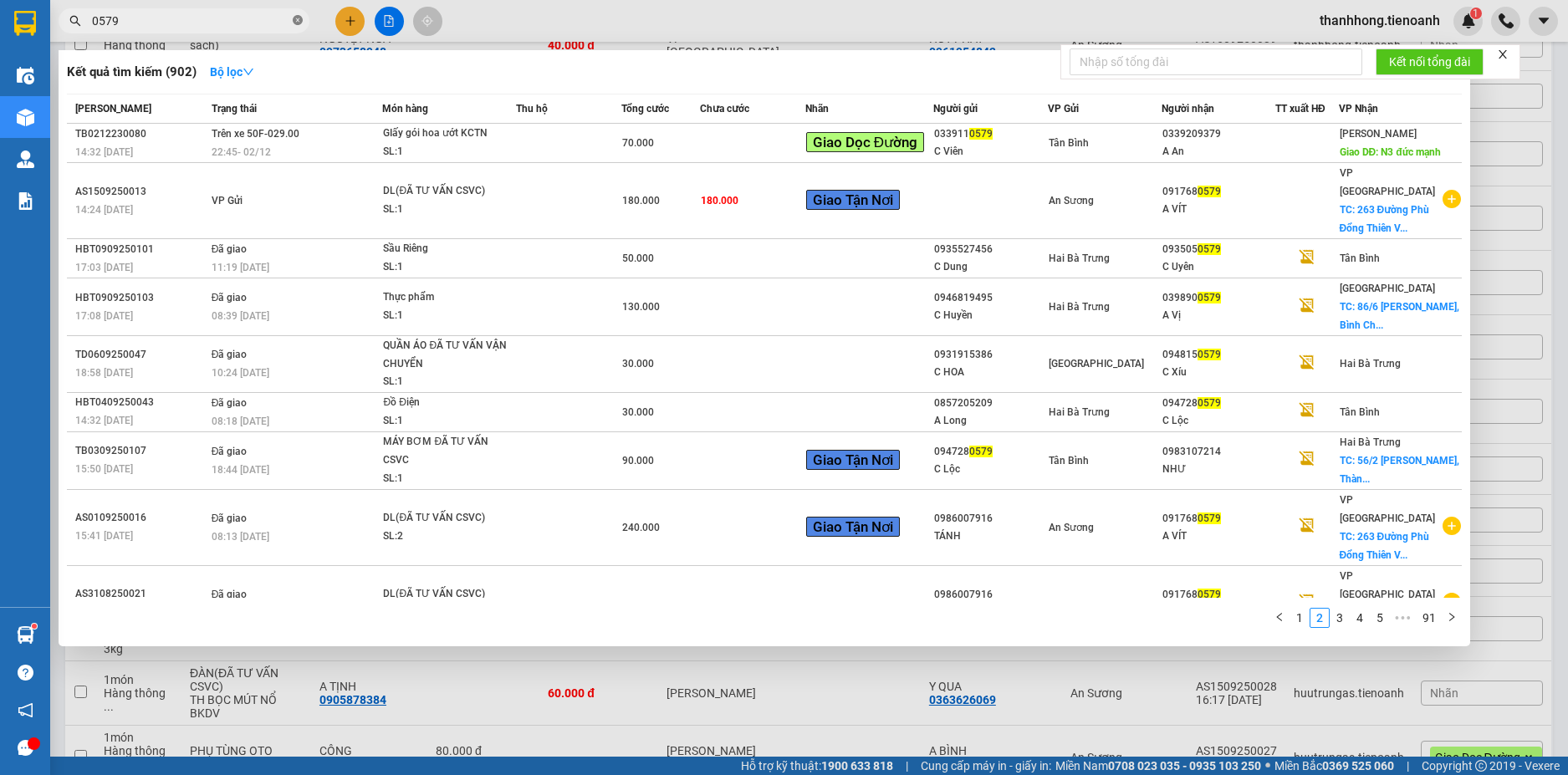
click at [295, 15] on icon "close-circle" at bounding box center [298, 20] width 10 height 10
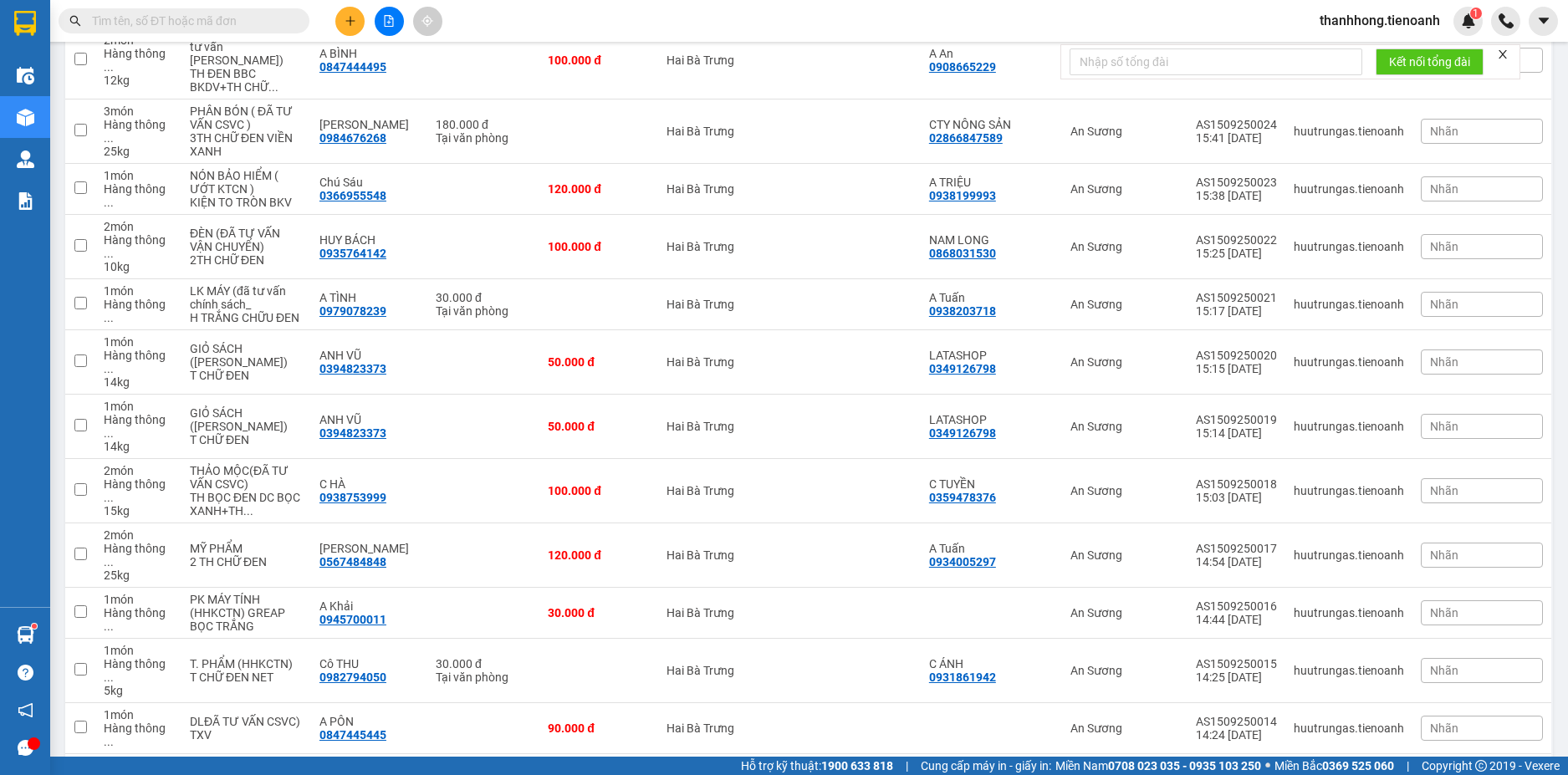
scroll to position [2150, 0]
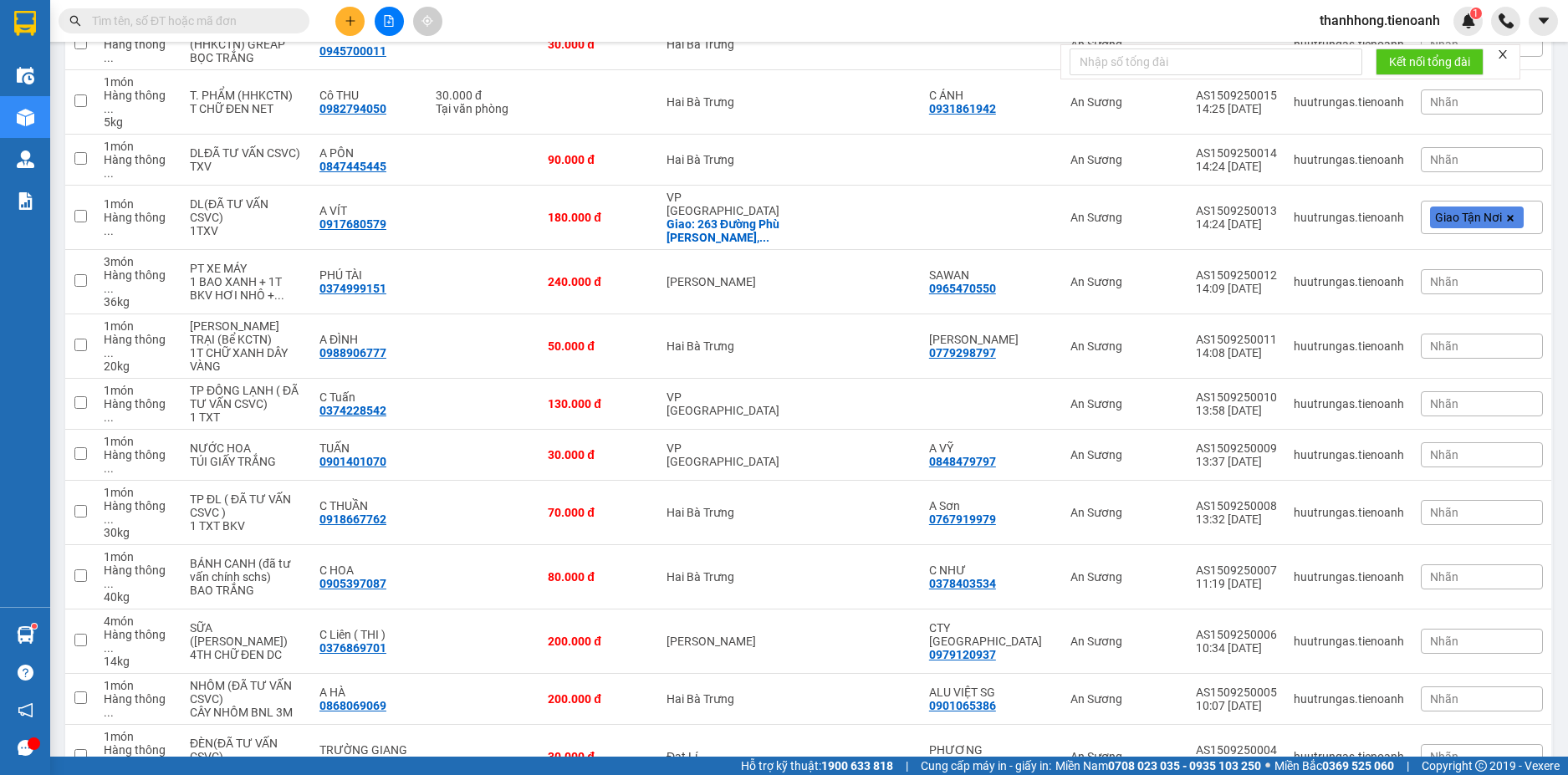
checkbox input "true"
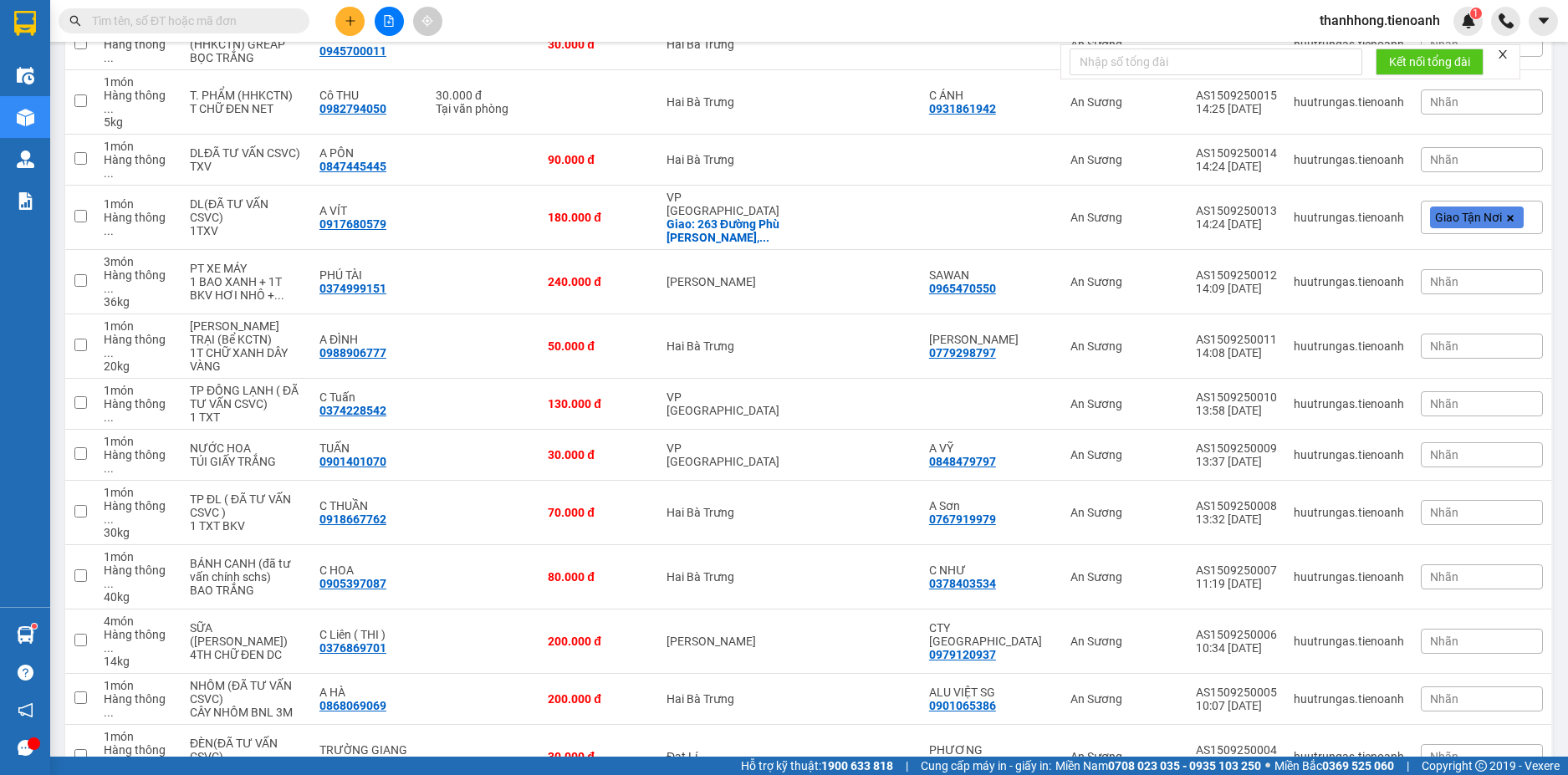
checkbox input "true"
click at [483, 725] on td at bounding box center [483, 757] width 112 height 65
checkbox input "true"
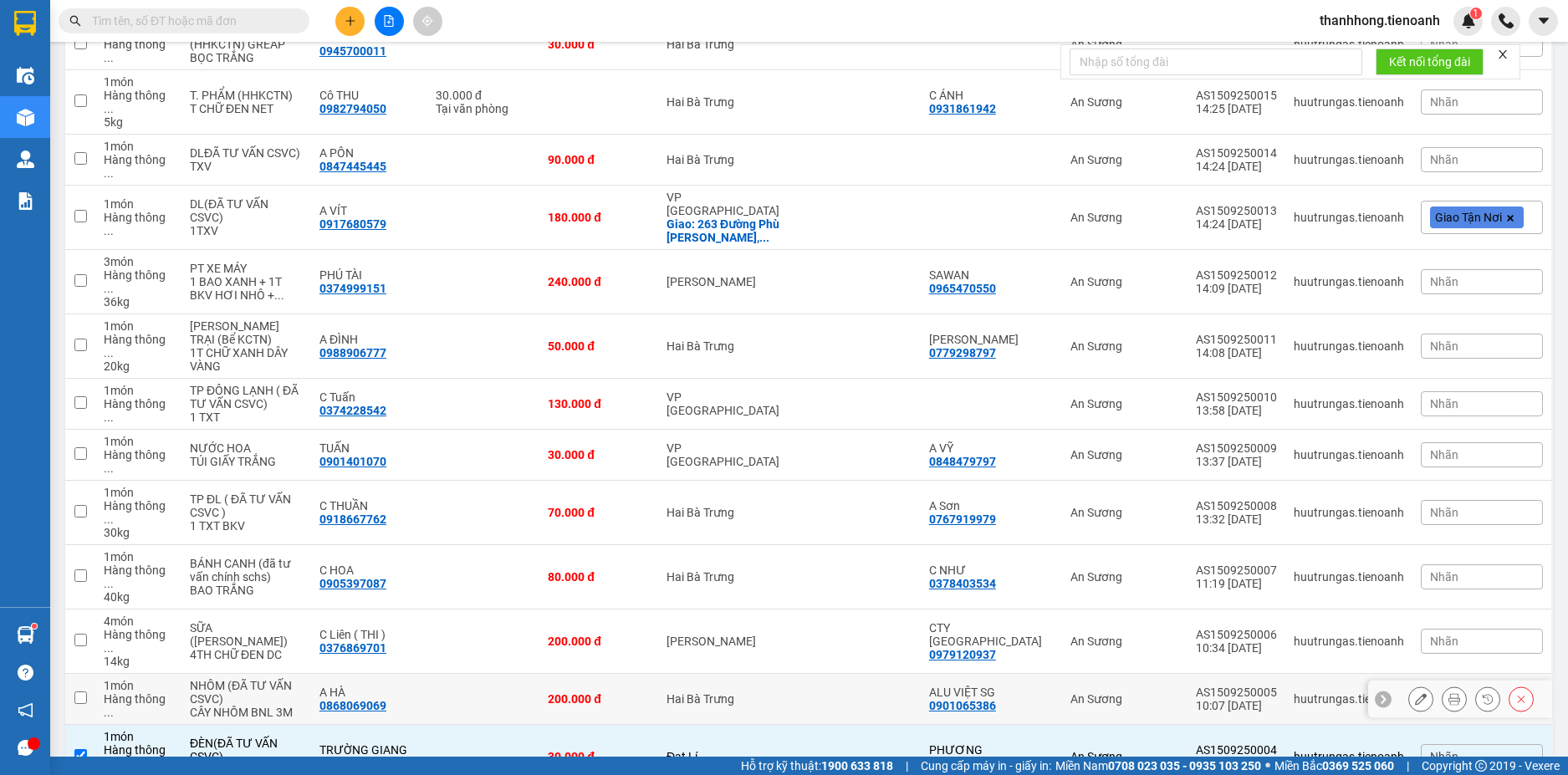
click at [502, 674] on td at bounding box center [483, 699] width 112 height 51
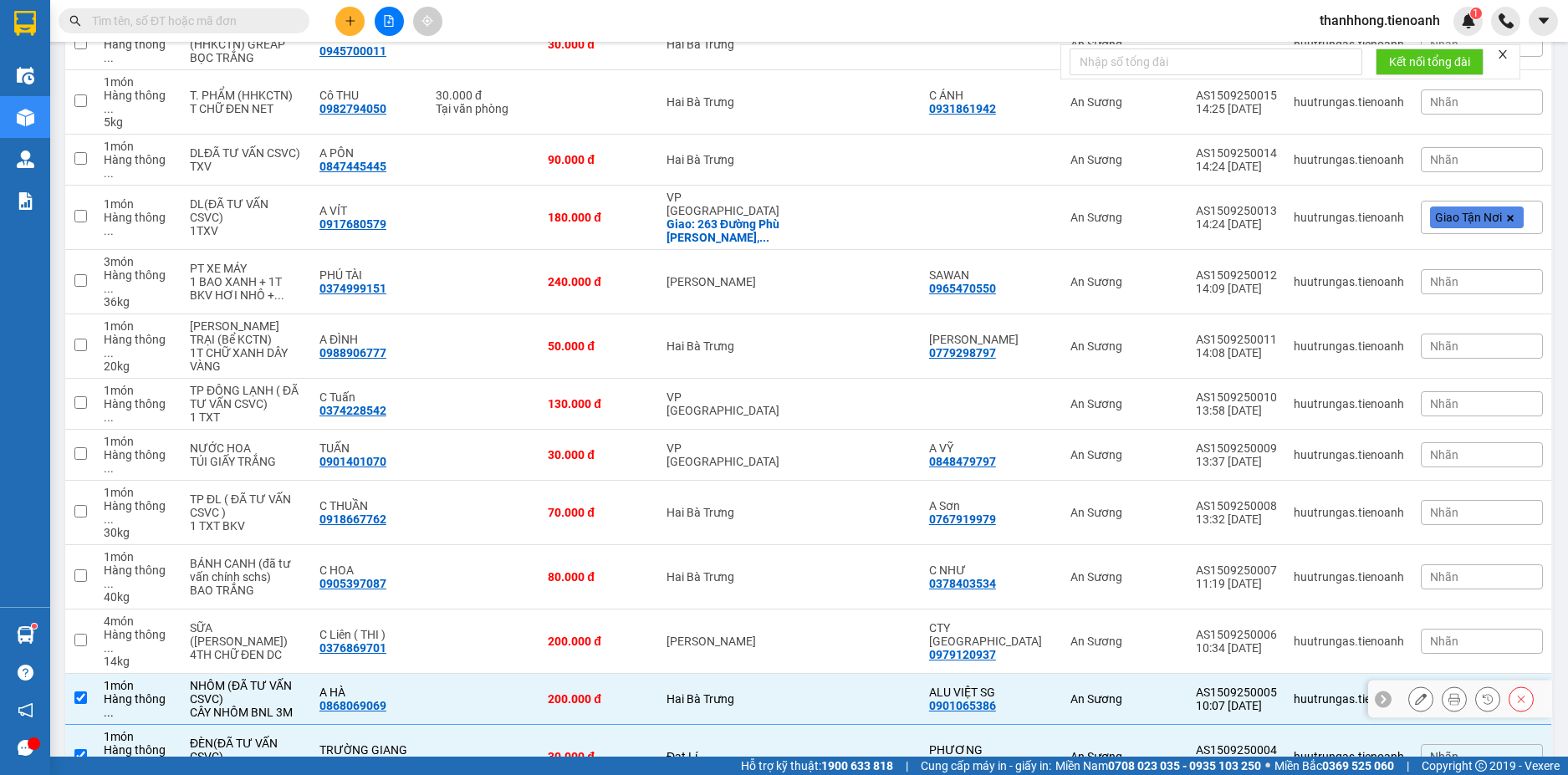
checkbox input "true"
click at [501, 609] on td at bounding box center [483, 641] width 112 height 65
checkbox input "true"
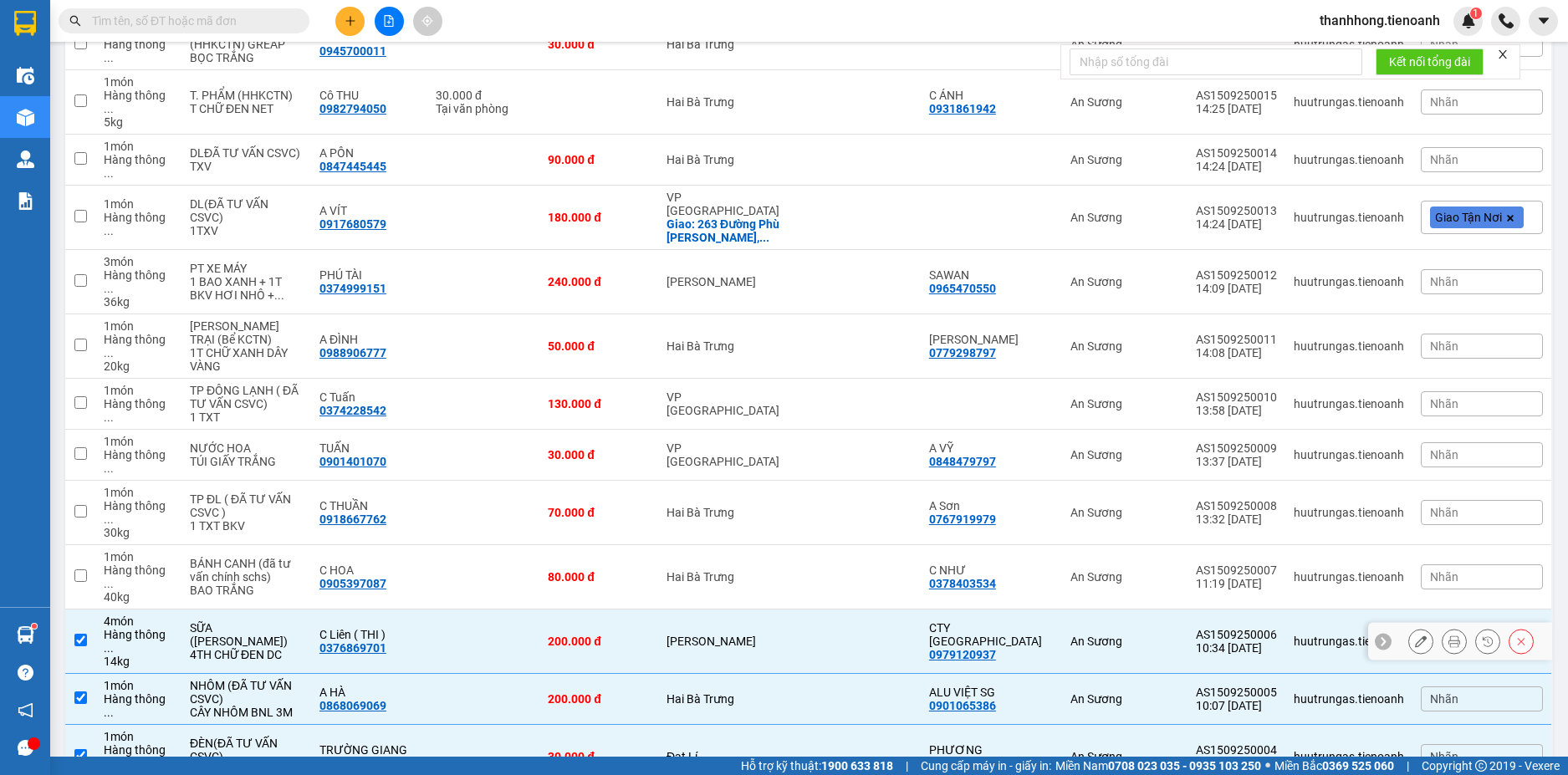
click at [497, 546] on td at bounding box center [483, 577] width 112 height 65
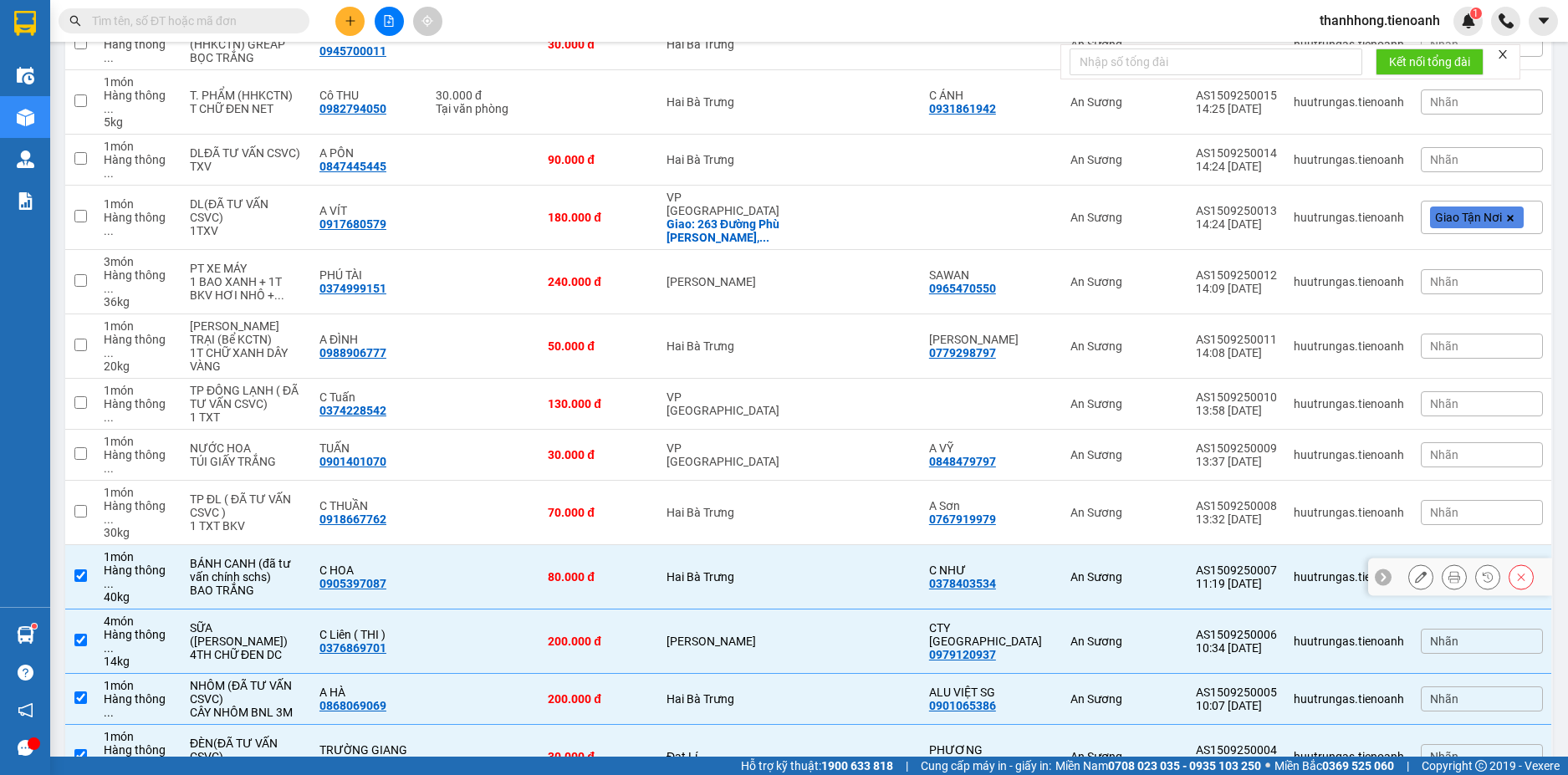
checkbox input "true"
click at [494, 481] on td at bounding box center [483, 513] width 112 height 65
checkbox input "true"
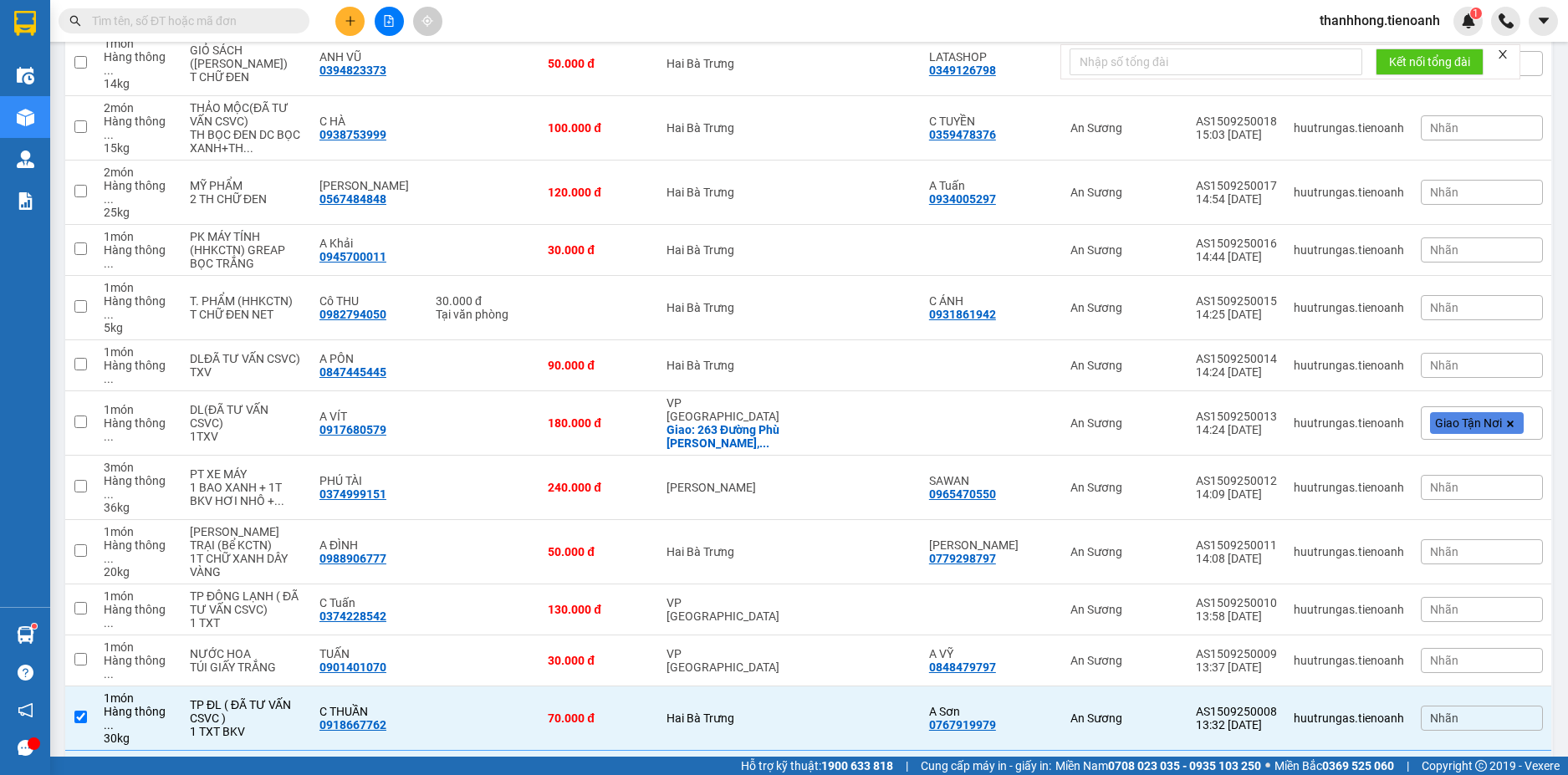
scroll to position [1867, 0]
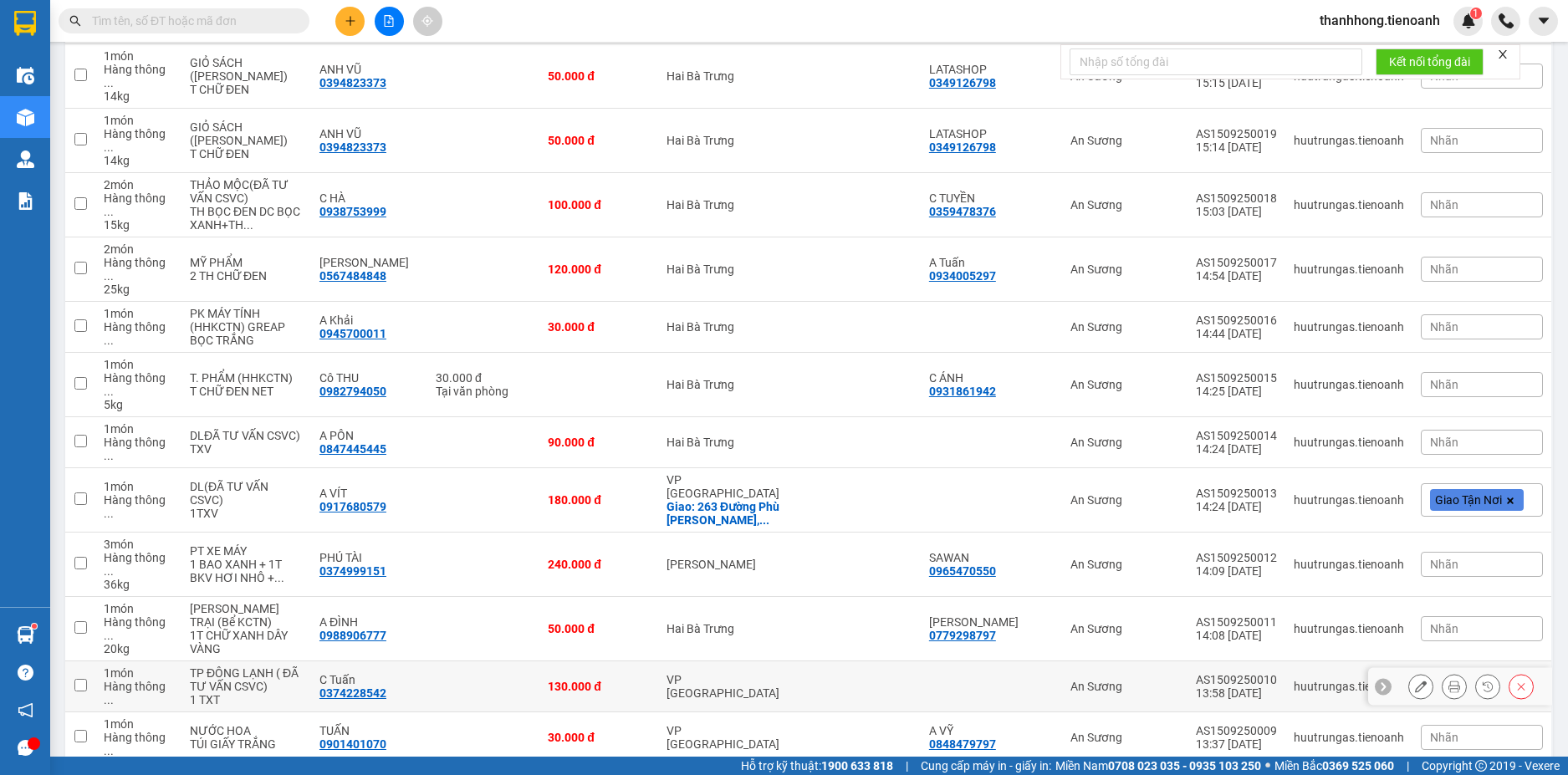
click at [802, 597] on td "Hai Bà Trưng" at bounding box center [730, 628] width 144 height 65
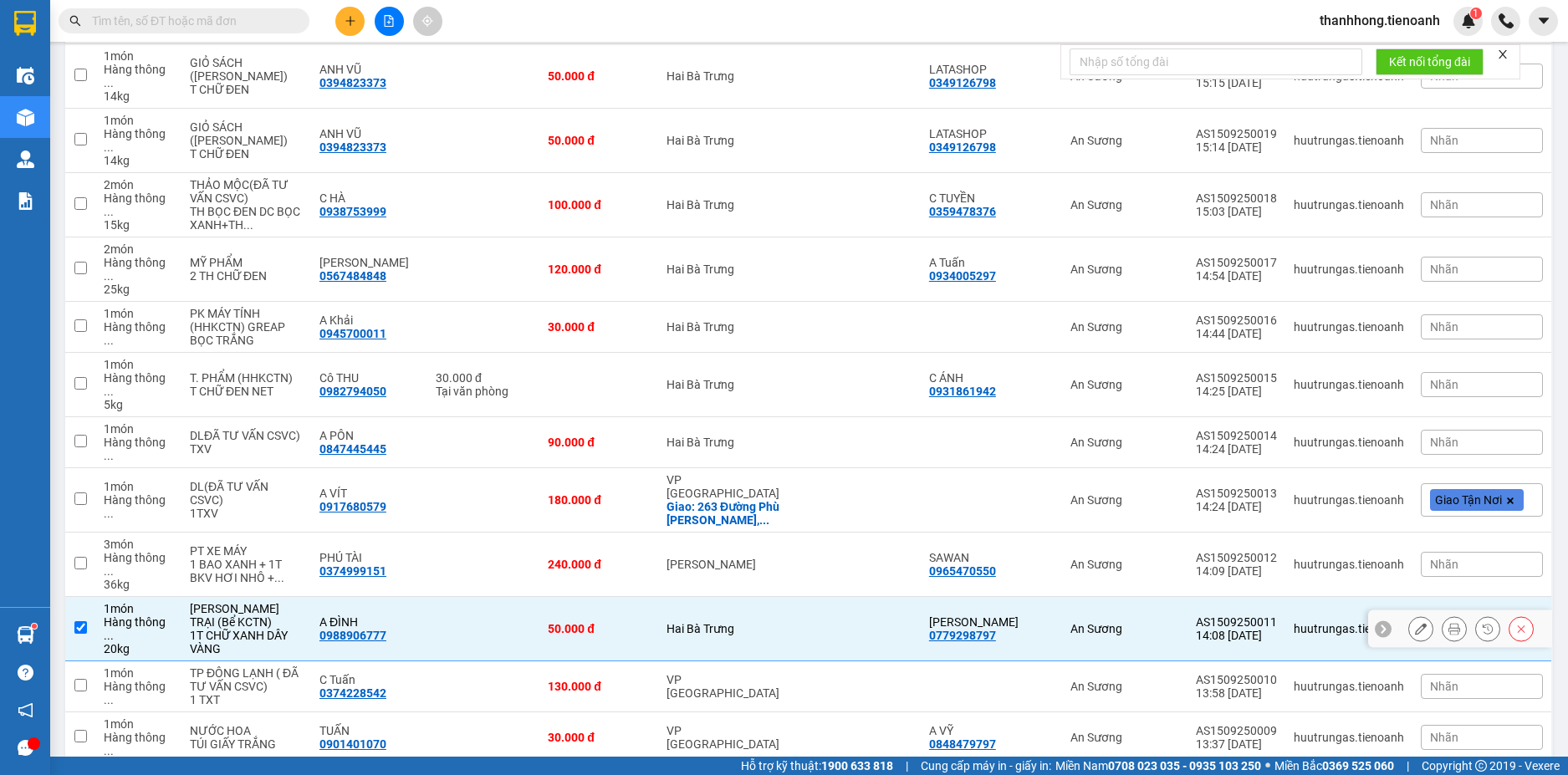
checkbox input "true"
click at [809, 533] on td at bounding box center [861, 565] width 119 height 65
checkbox input "true"
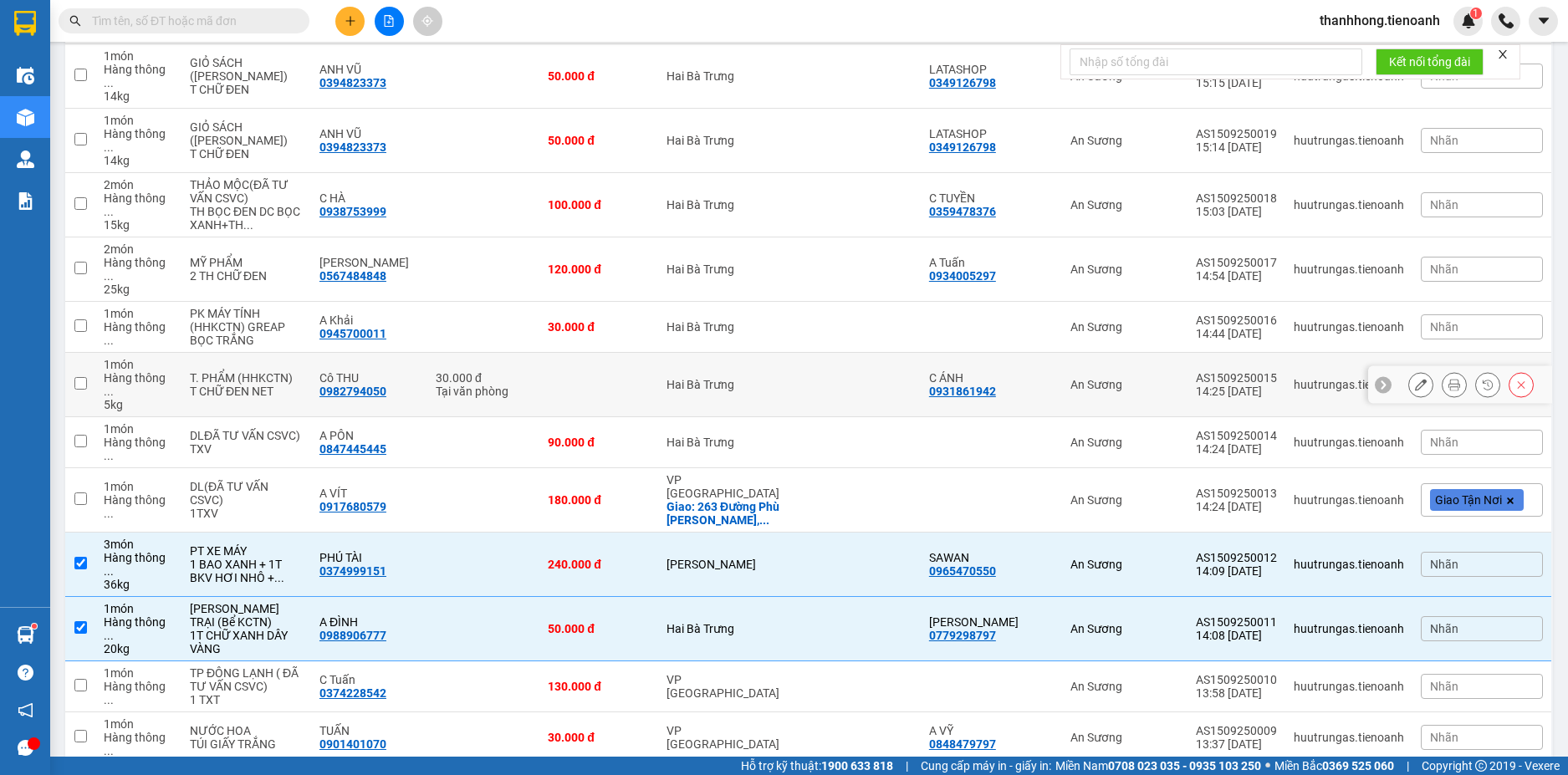
click at [627, 436] on div "90.000 đ" at bounding box center [598, 442] width 102 height 13
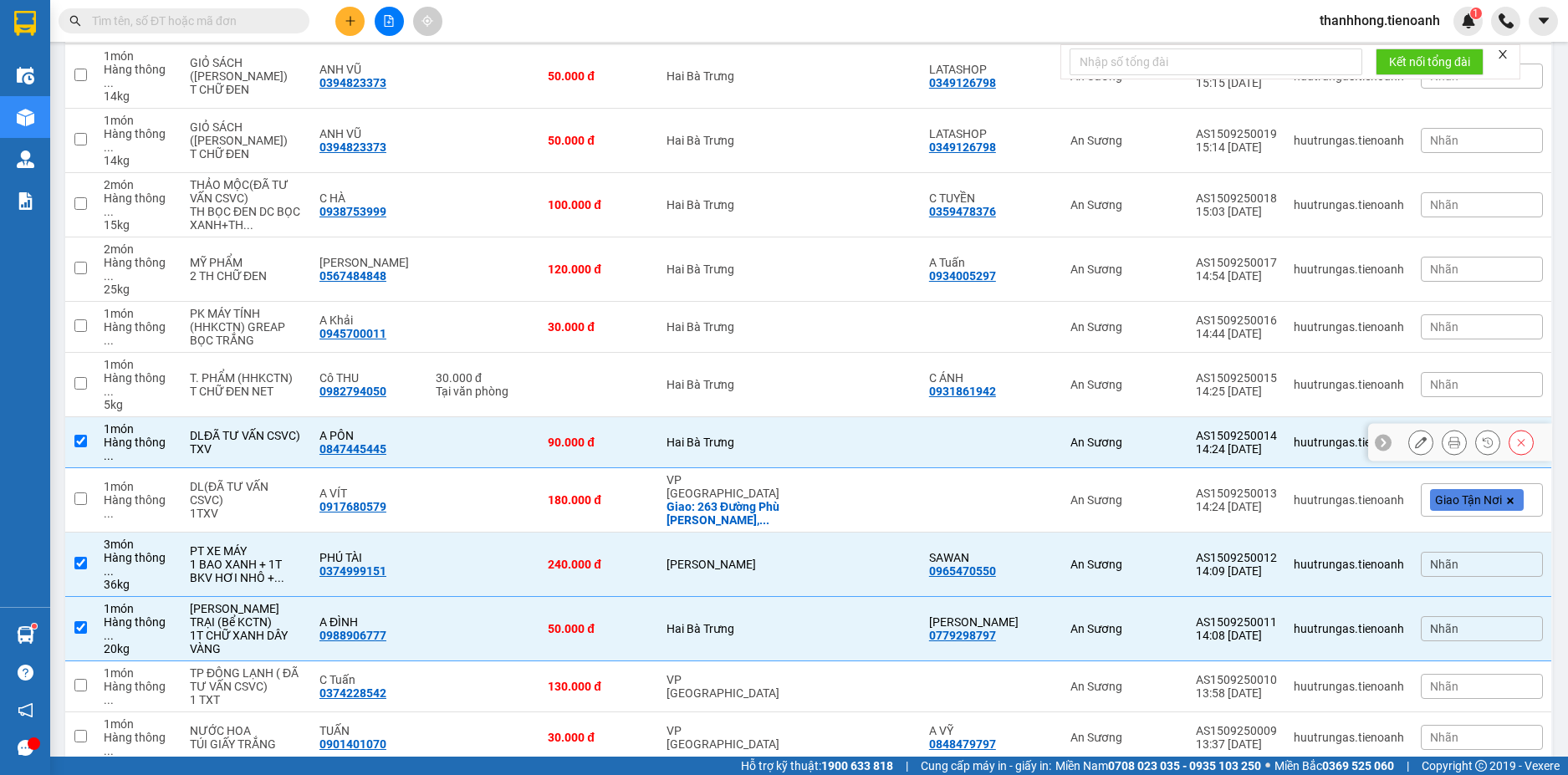
checkbox input "true"
click at [636, 353] on td at bounding box center [598, 385] width 119 height 65
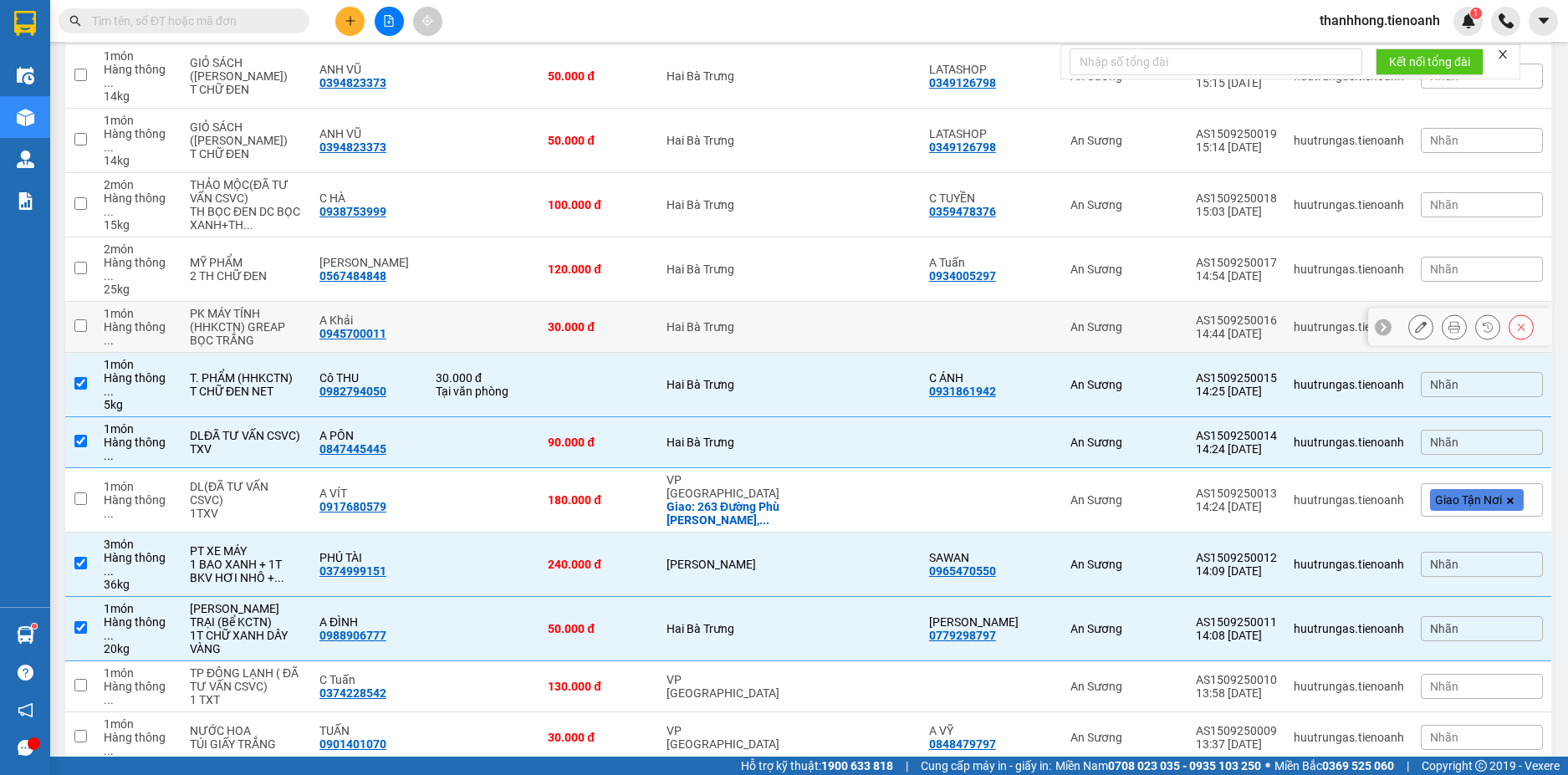
checkbox input "true"
click at [642, 320] on div "30.000 đ" at bounding box center [598, 327] width 102 height 13
checkbox input "true"
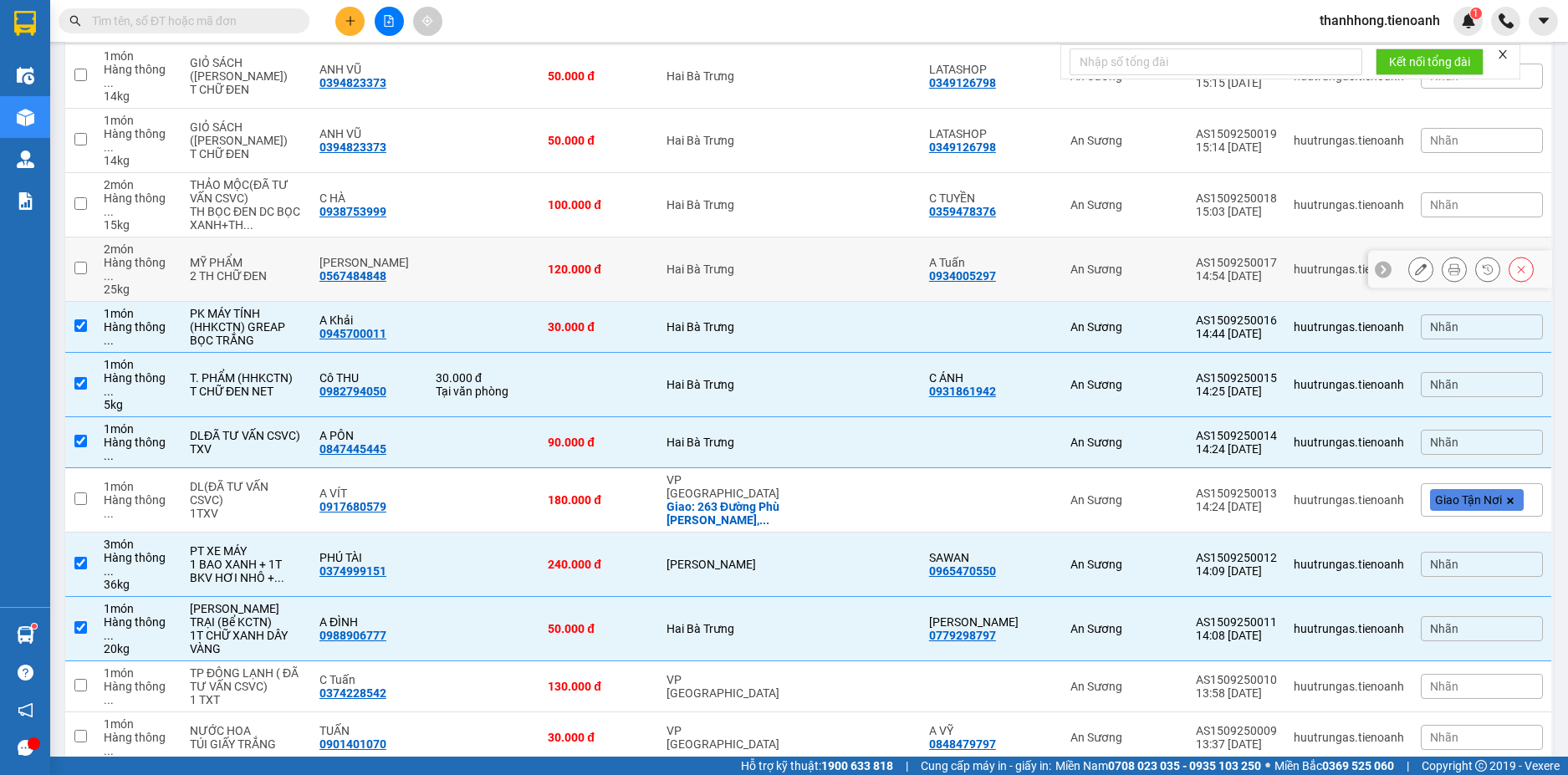
click at [665, 237] on td "Hai Bà Trưng" at bounding box center [730, 269] width 144 height 65
checkbox input "true"
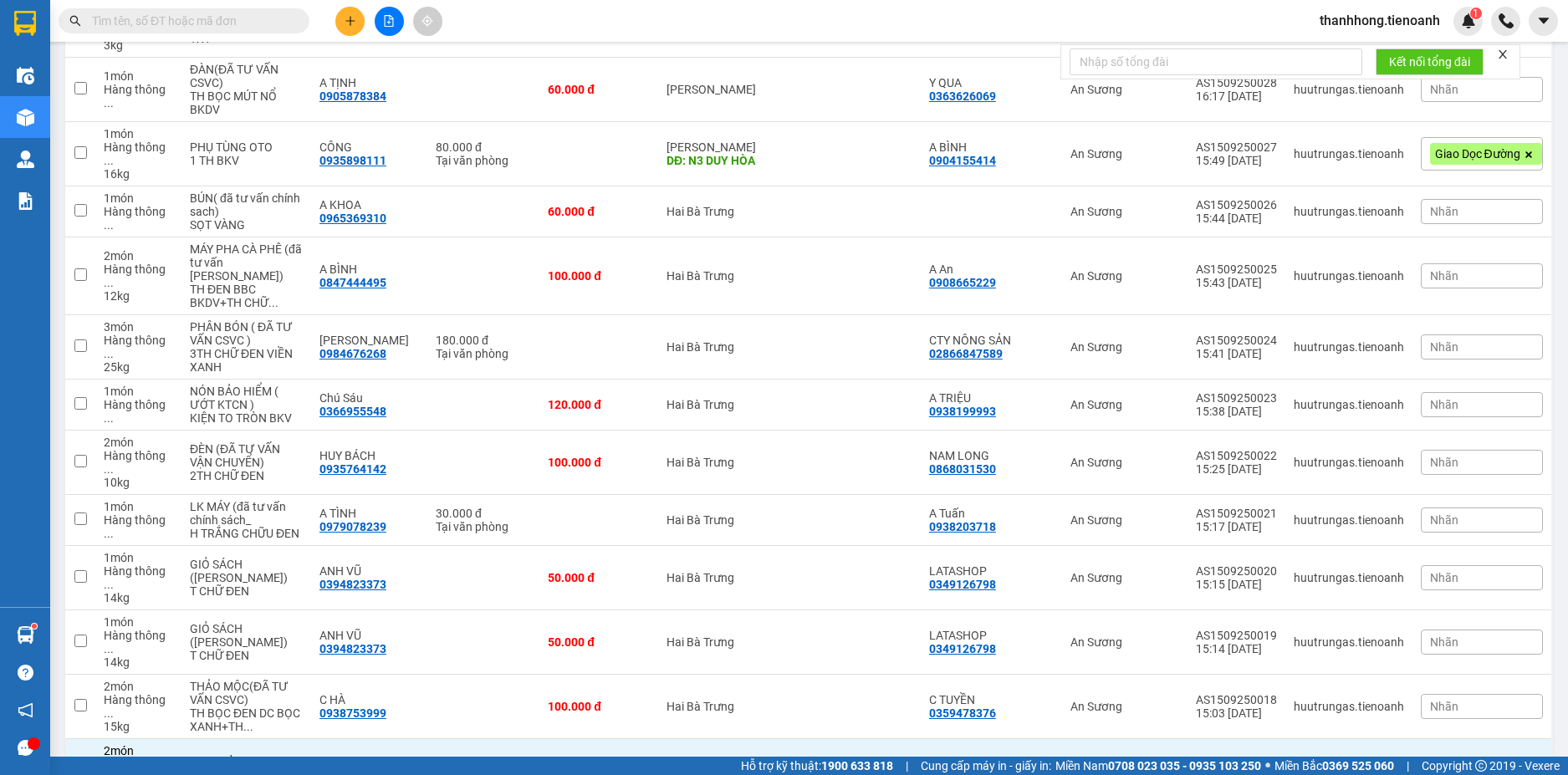
scroll to position [1282, 0]
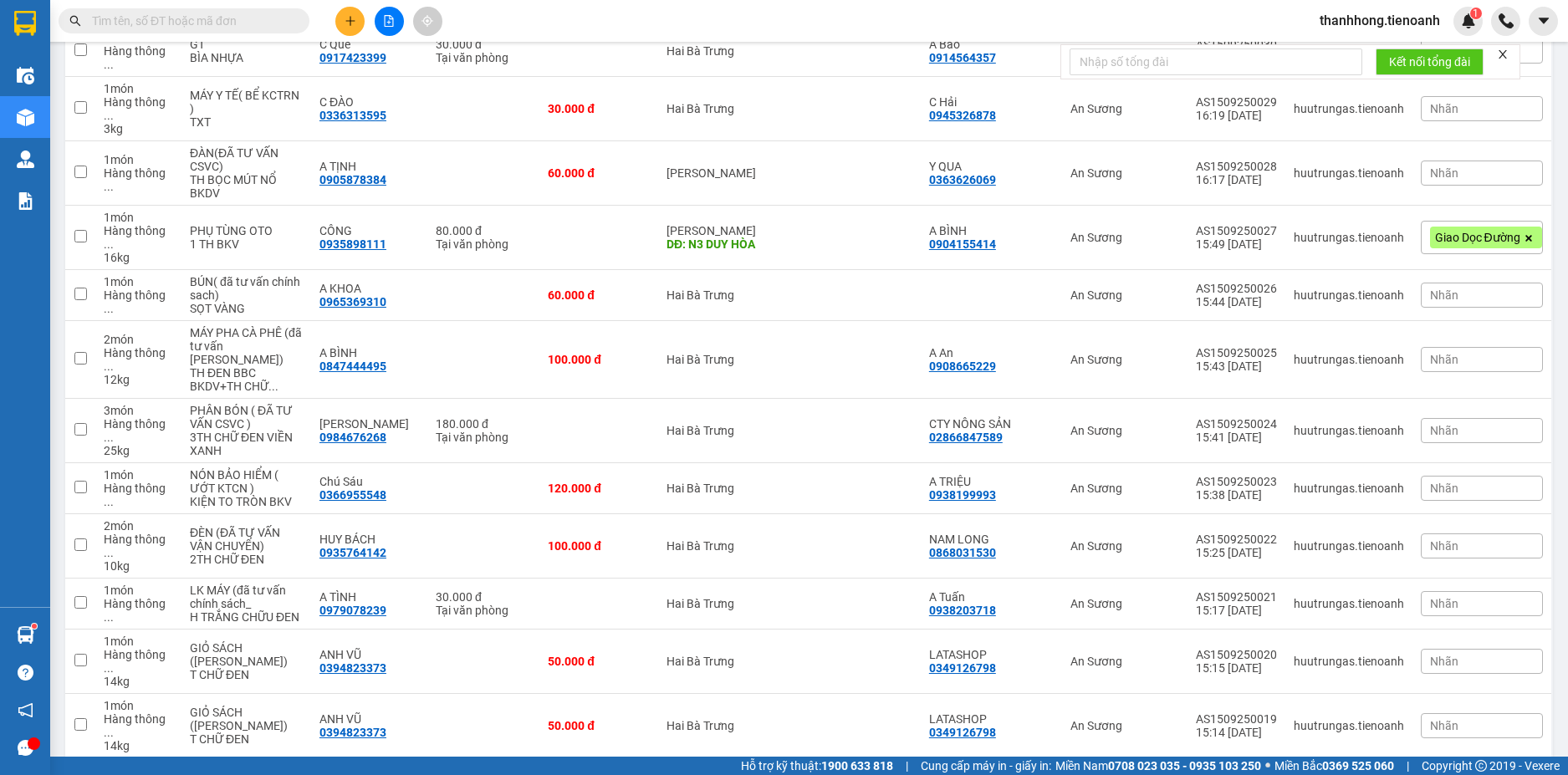
click at [829, 759] on td at bounding box center [861, 790] width 119 height 65
checkbox input "true"
click at [793, 719] on div "Hai Bà Trưng" at bounding box center [730, 726] width 127 height 13
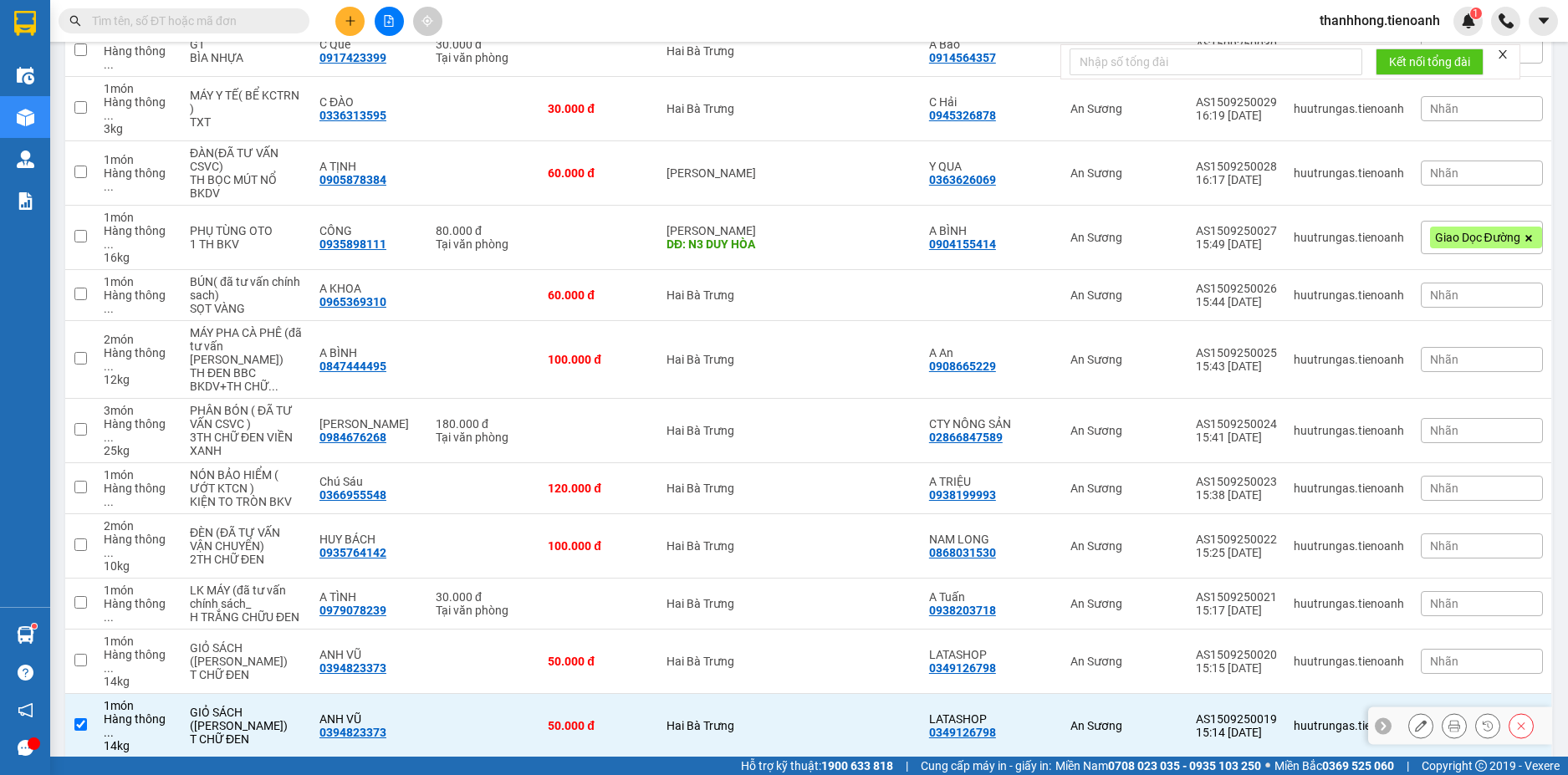
checkbox input "true"
click at [785, 629] on td "Hai Bà Trưng" at bounding box center [730, 661] width 144 height 65
checkbox input "true"
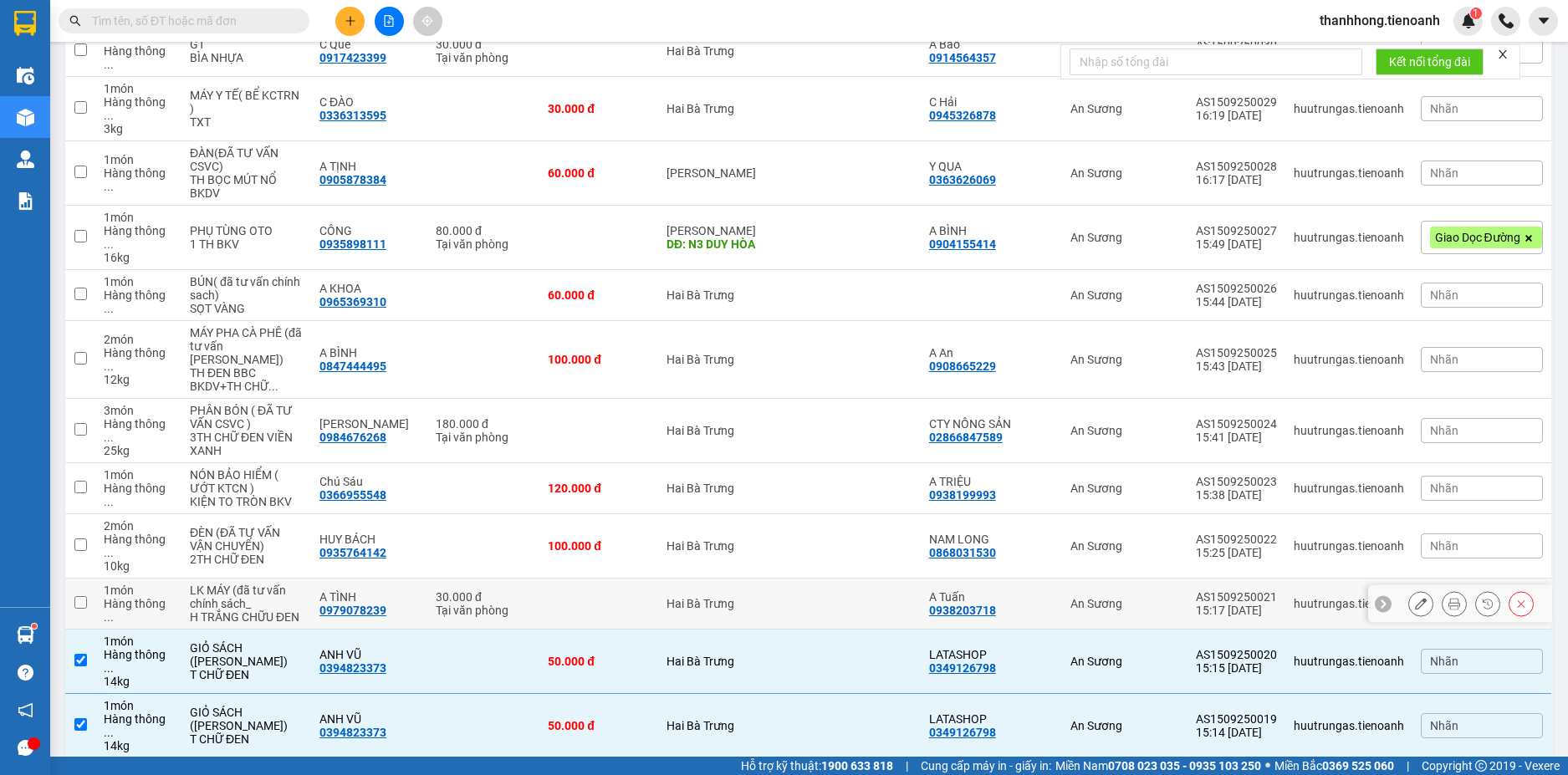
click at [784, 578] on td "Hai Bà Trưng" at bounding box center [730, 603] width 144 height 51
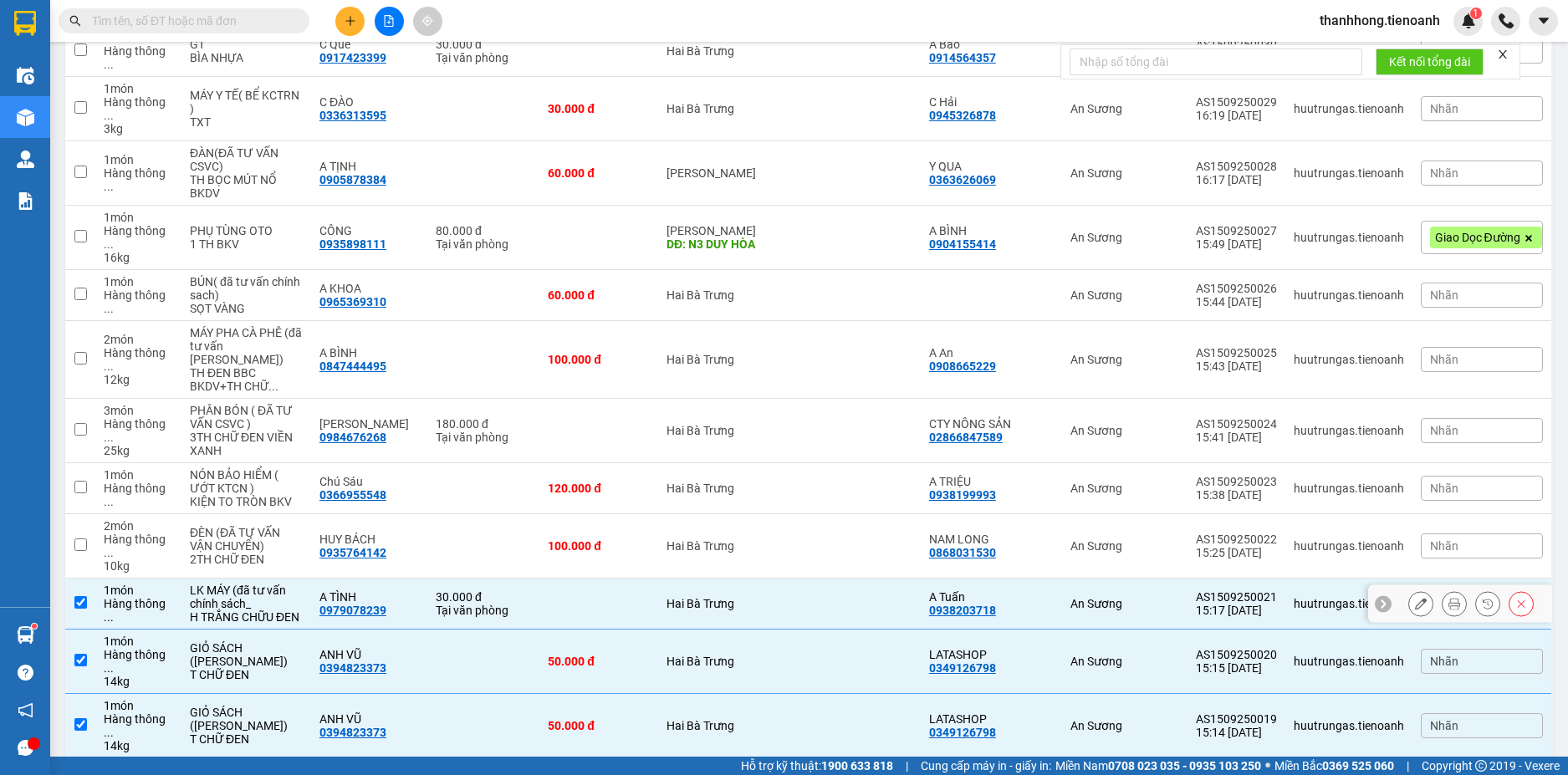
checkbox input "true"
click at [757, 515] on td "Hai Bà Trưng" at bounding box center [730, 547] width 144 height 65
checkbox input "true"
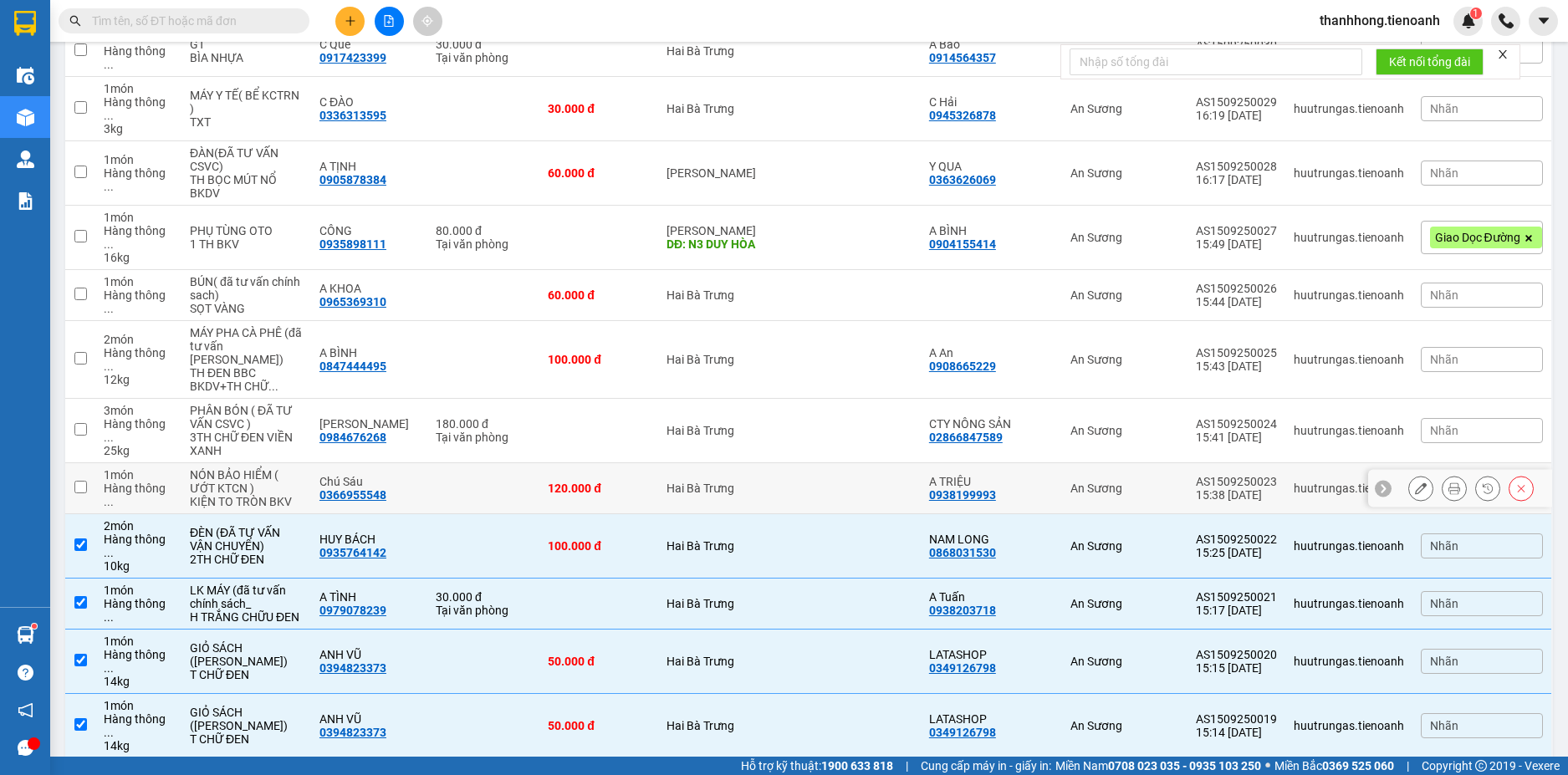
click at [767, 464] on td "Hai Bà Trưng" at bounding box center [730, 489] width 144 height 51
checkbox input "true"
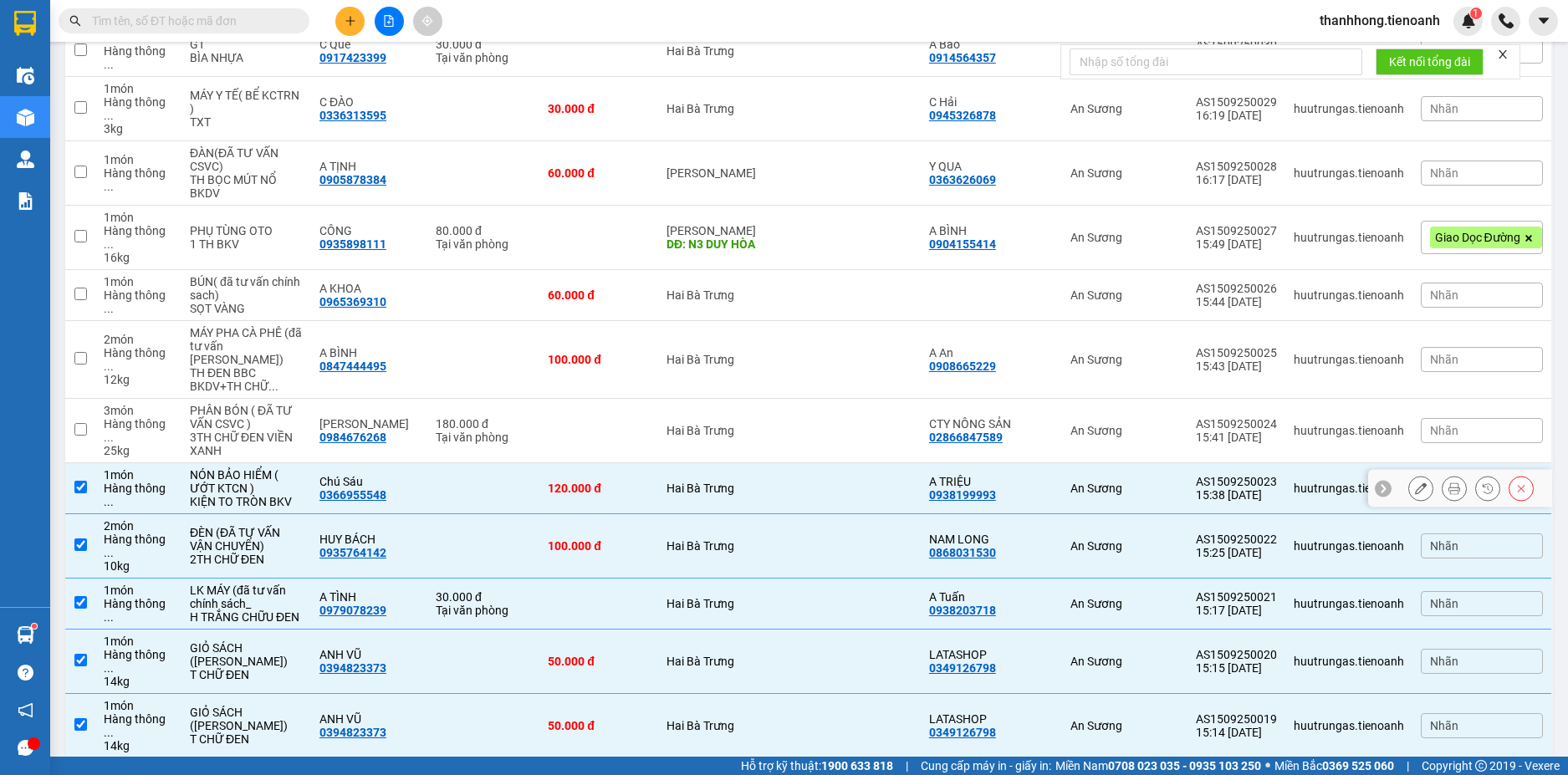
drag, startPoint x: 770, startPoint y: 310, endPoint x: 771, endPoint y: 289, distance: 21.0
click at [771, 399] on td "Hai Bà Trưng" at bounding box center [730, 431] width 144 height 65
checkbox input "true"
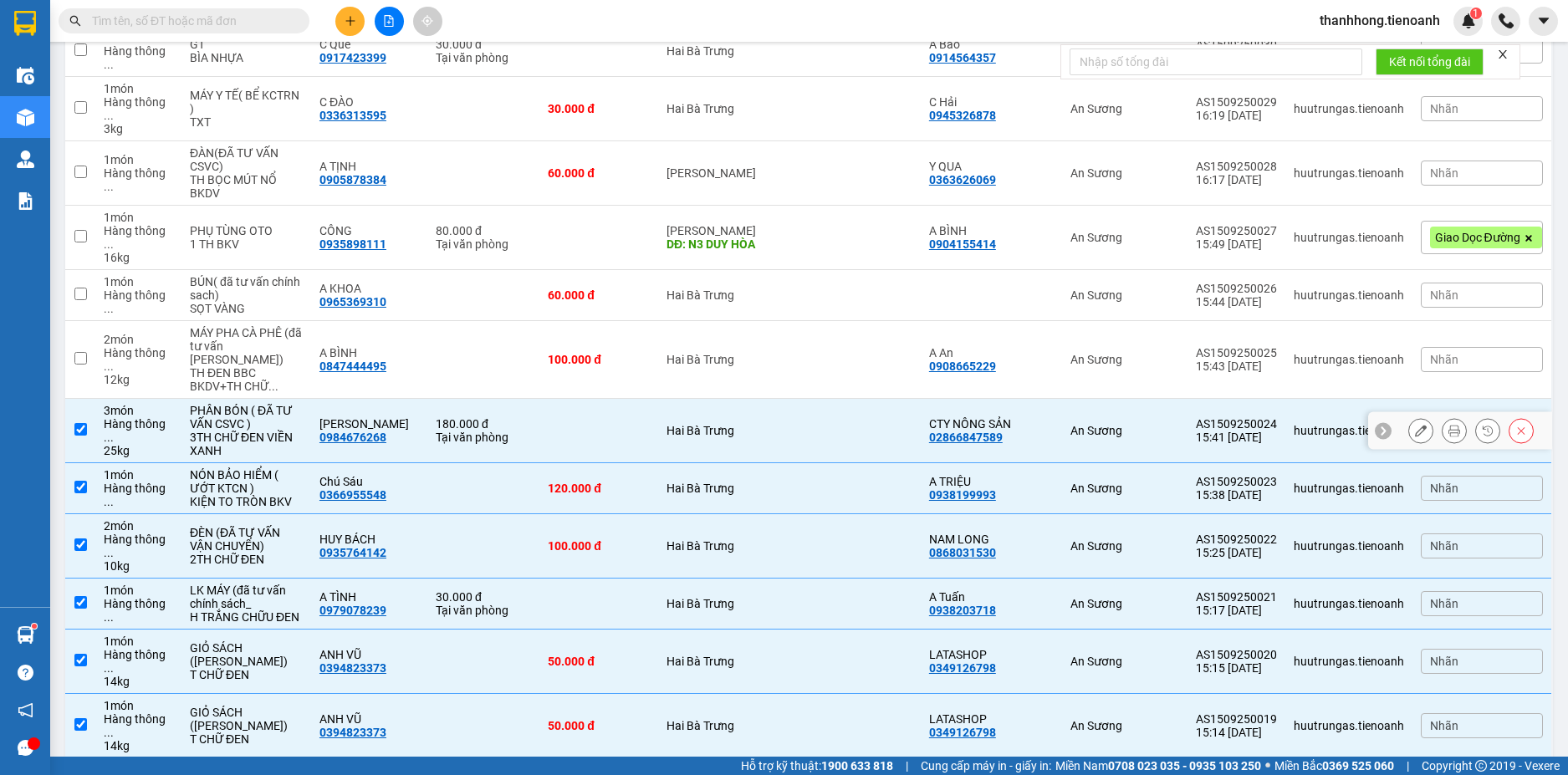
click at [772, 270] on td "Hai Bà Trưng" at bounding box center [730, 295] width 144 height 51
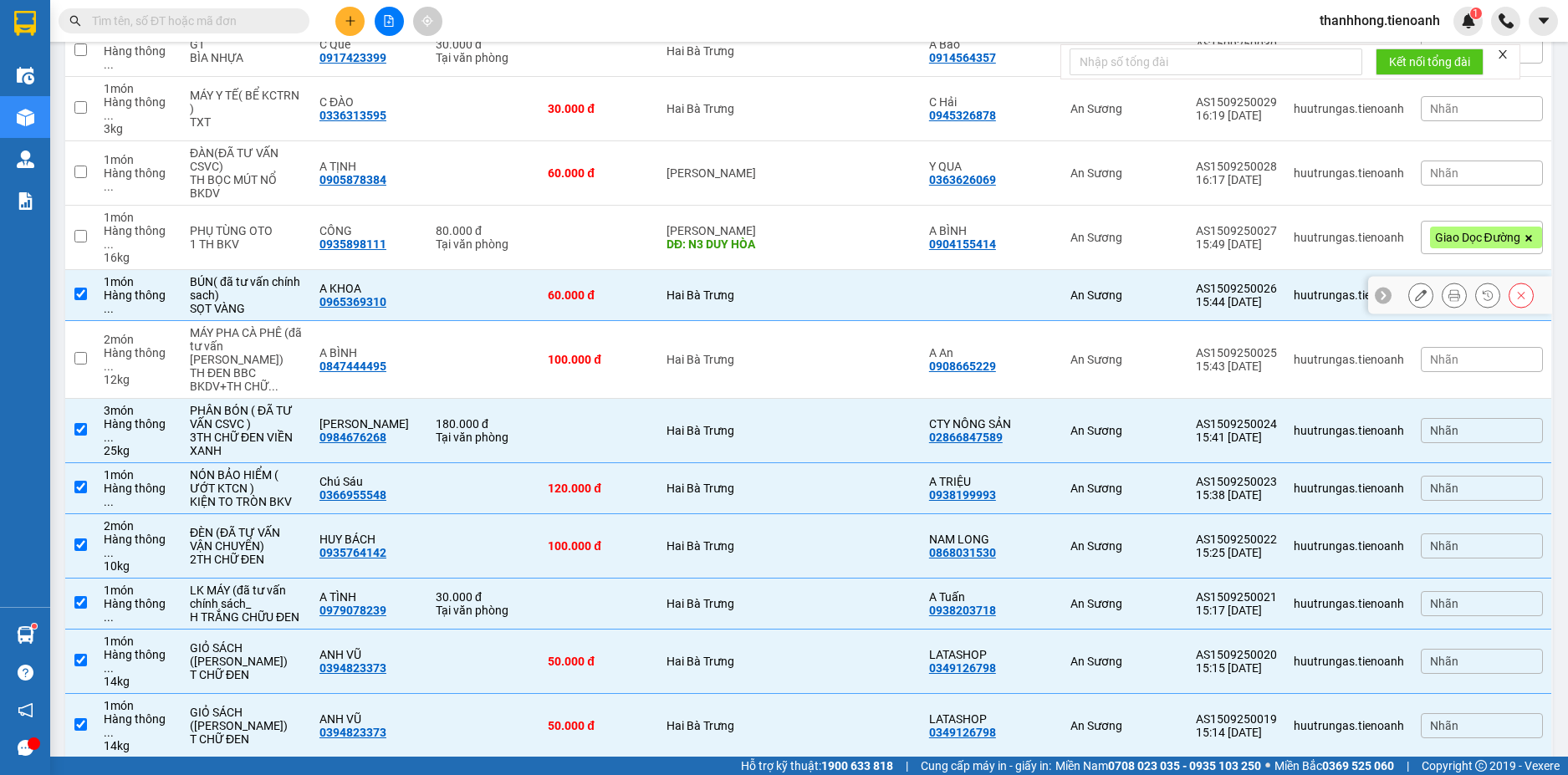
checkbox input "true"
click at [760, 353] on div "Hai Bà Trưng" at bounding box center [730, 360] width 127 height 13
checkbox input "true"
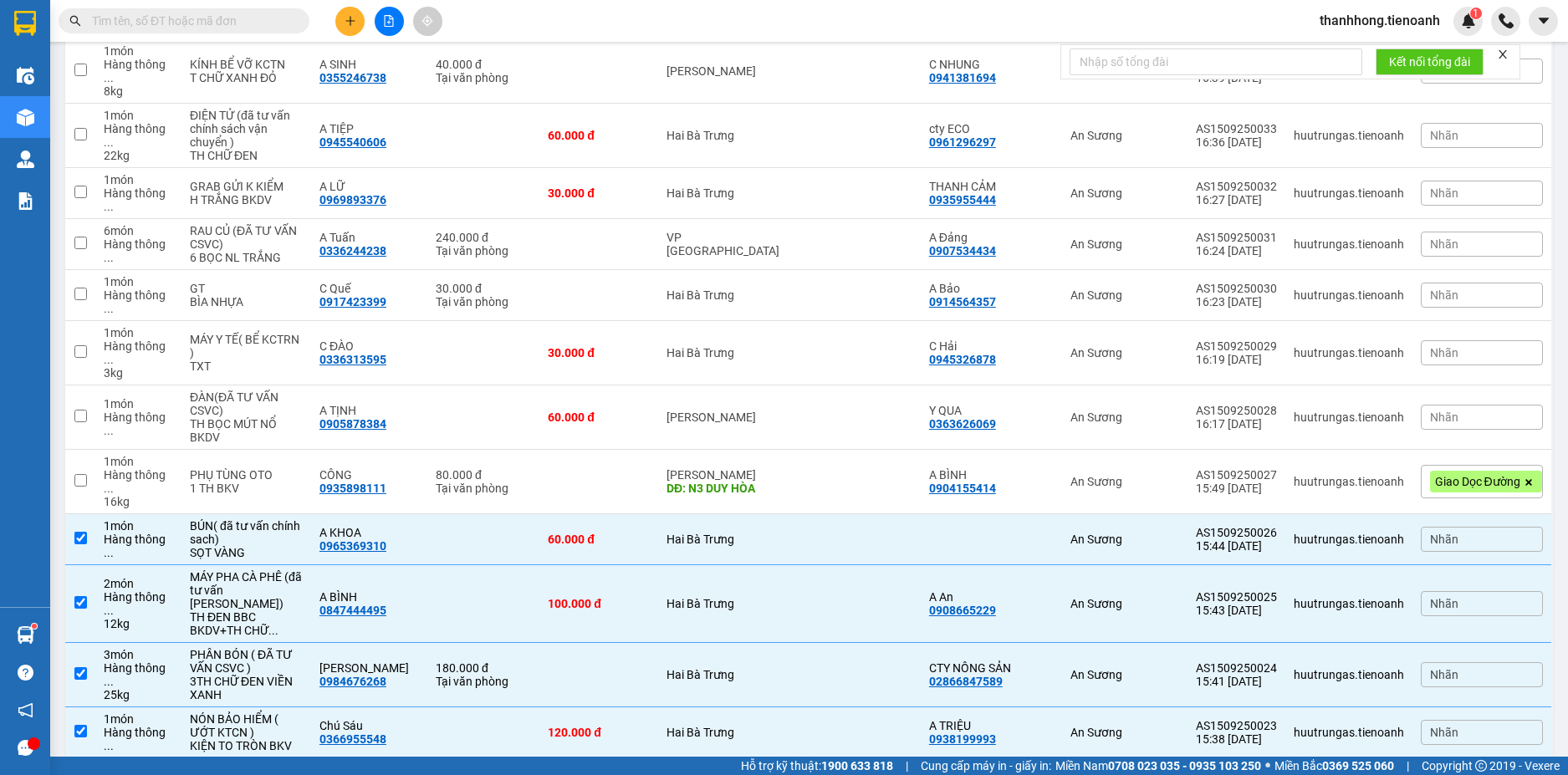
scroll to position [896, 0]
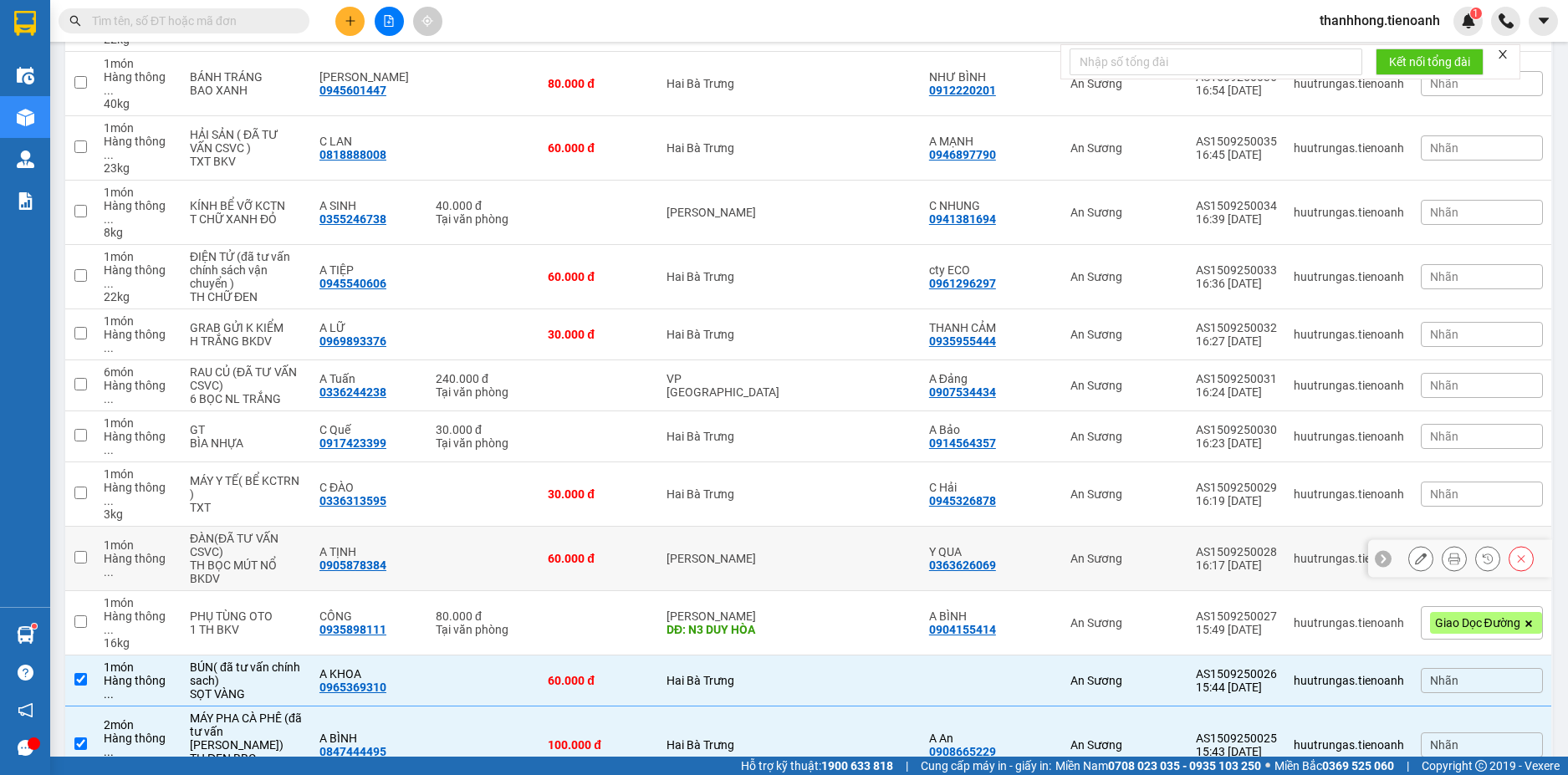
click at [754, 527] on td "[PERSON_NAME]" at bounding box center [730, 559] width 144 height 65
checkbox input "true"
click at [754, 463] on td "Hai Bà Trưng" at bounding box center [730, 494] width 144 height 65
click at [760, 430] on div "Hai Bà Trưng" at bounding box center [730, 437] width 127 height 13
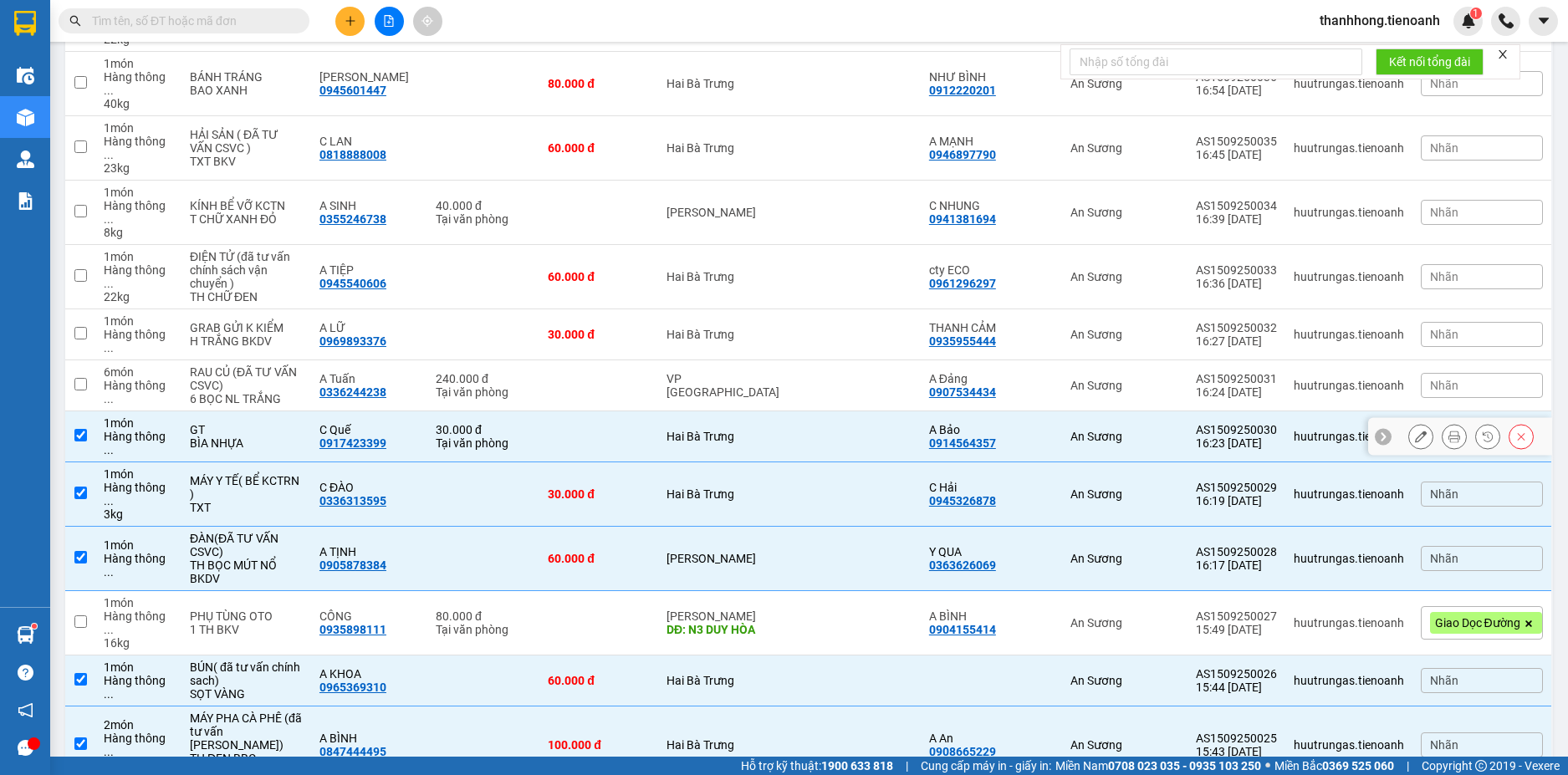
checkbox input "true"
click at [765, 328] on div "Hai Bà Trưng" at bounding box center [730, 334] width 127 height 13
checkbox input "true"
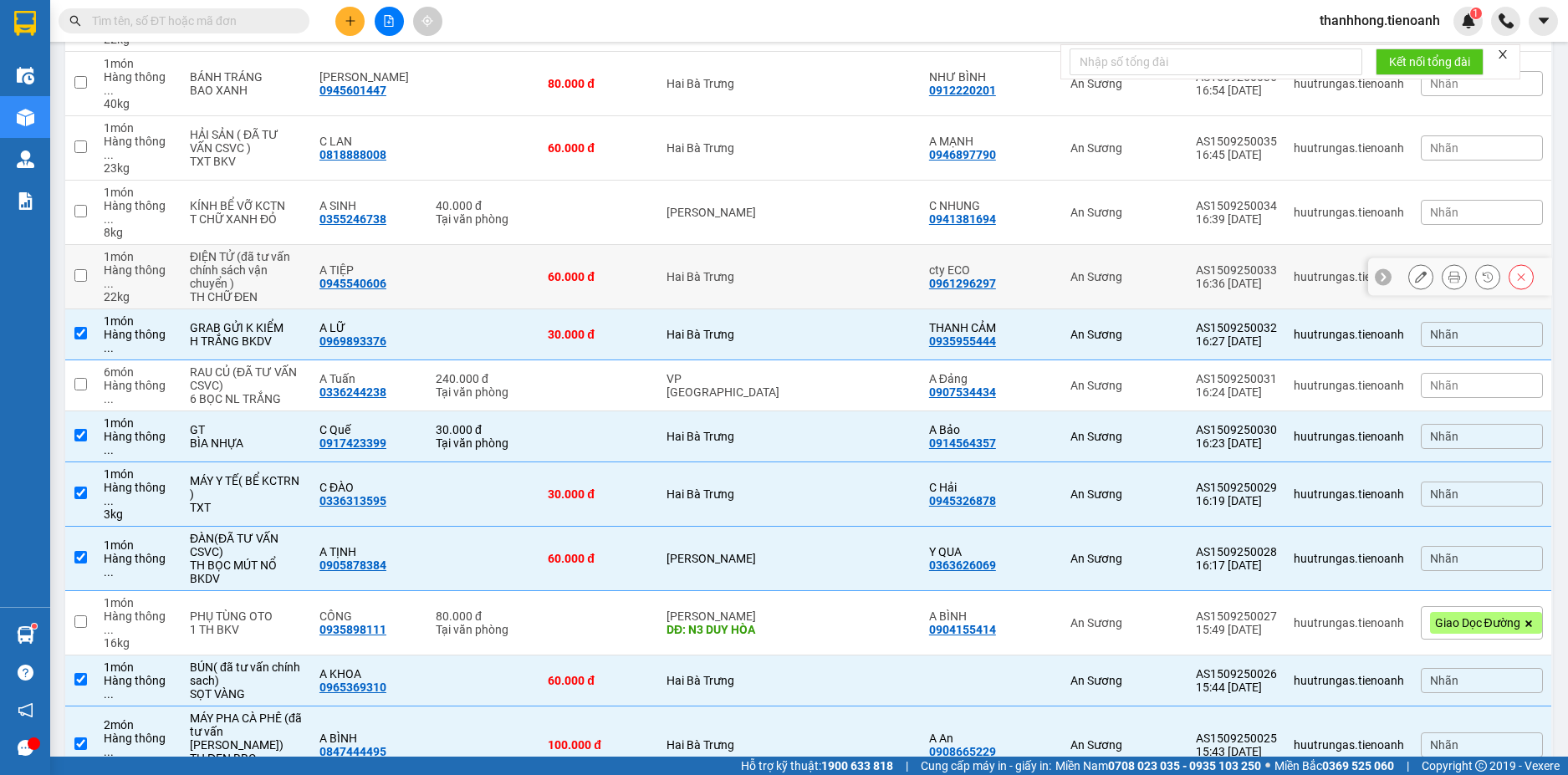
click at [768, 270] on div "Hai Bà Trưng" at bounding box center [730, 277] width 127 height 13
checkbox input "true"
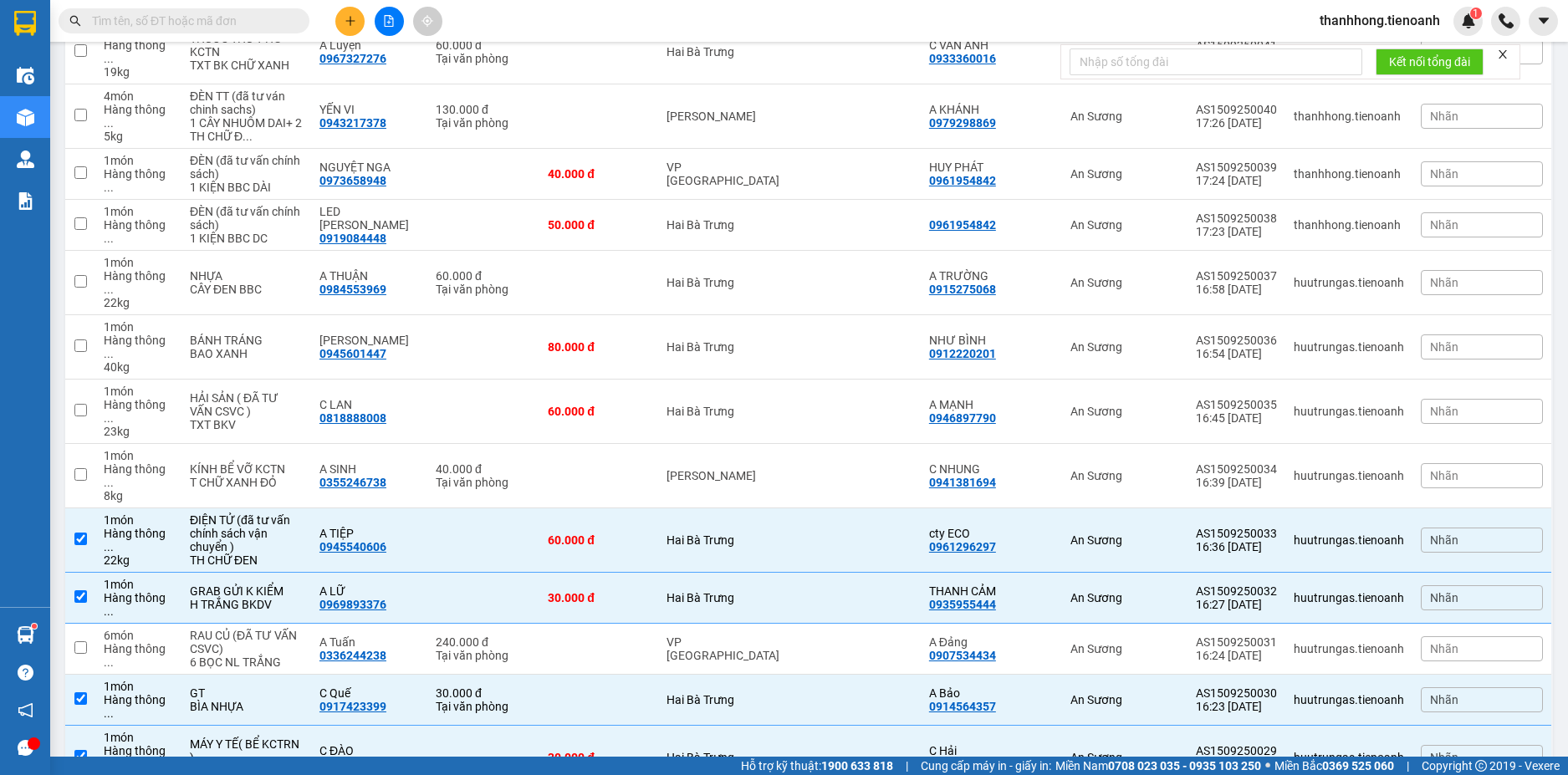
scroll to position [623, 0]
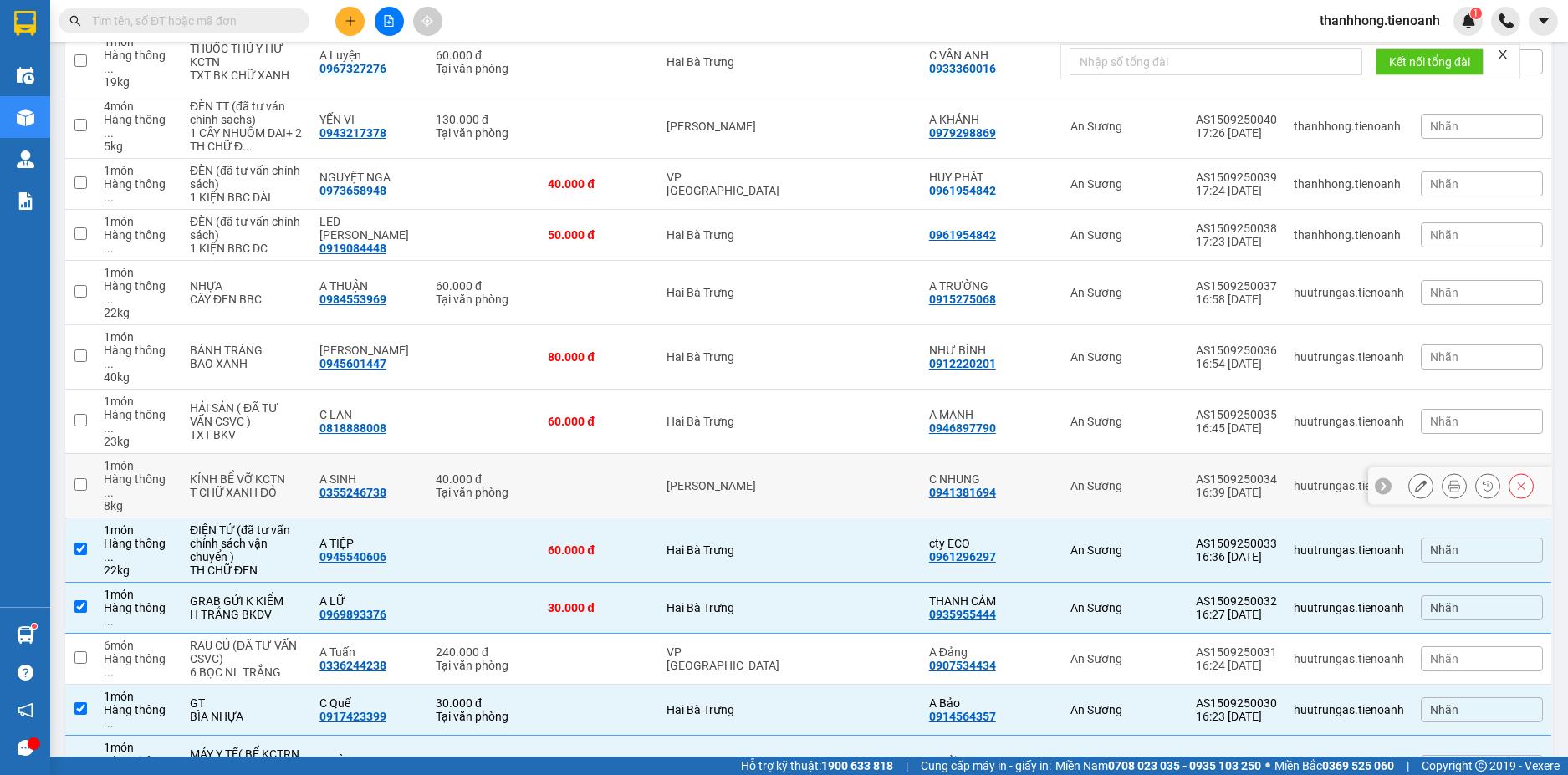
click at [704, 479] on div "[PERSON_NAME]" at bounding box center [730, 486] width 127 height 13
checkbox input "true"
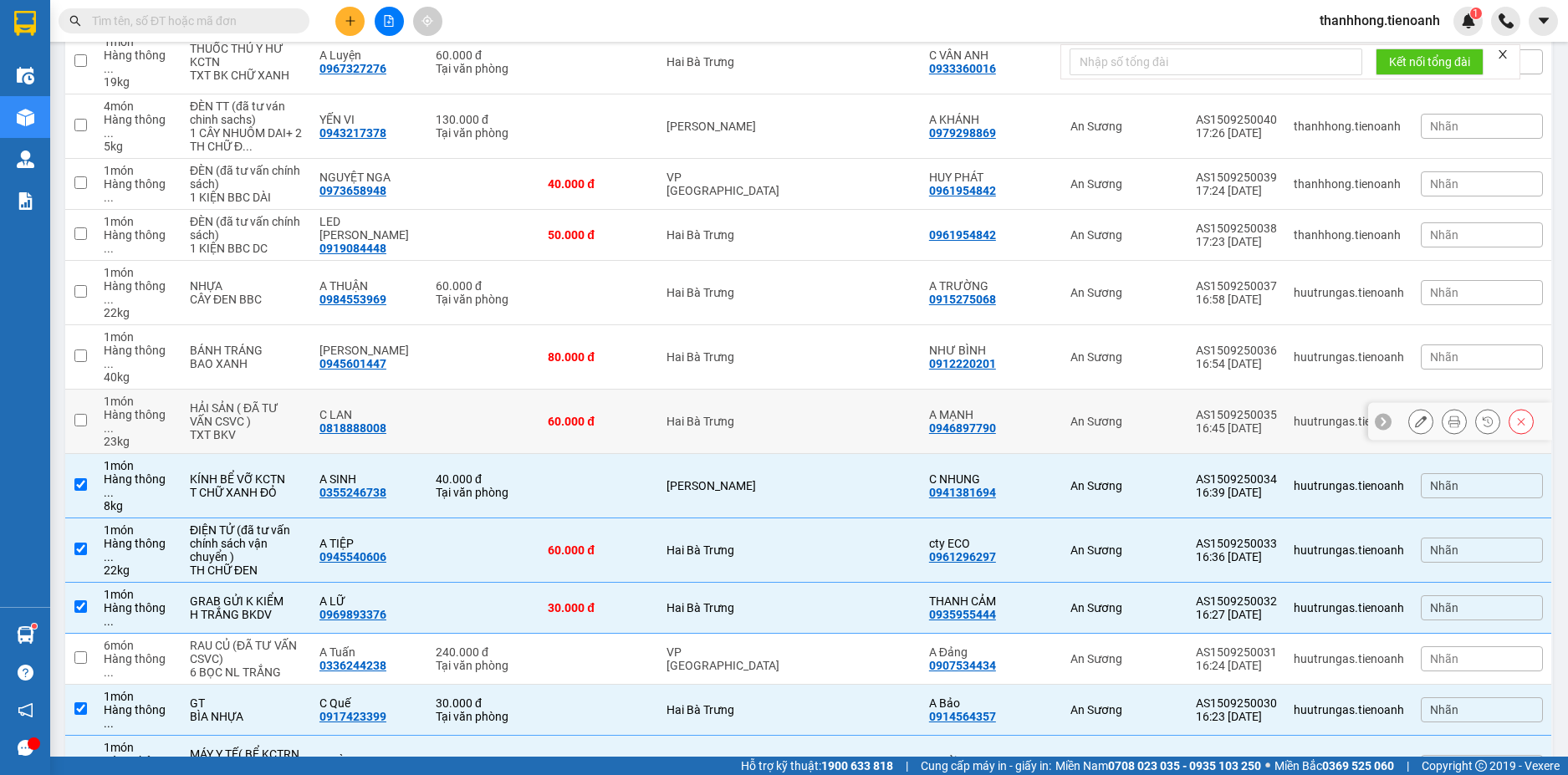
click at [773, 414] on div "Hai Bà Trưng" at bounding box center [730, 421] width 127 height 13
checkbox input "true"
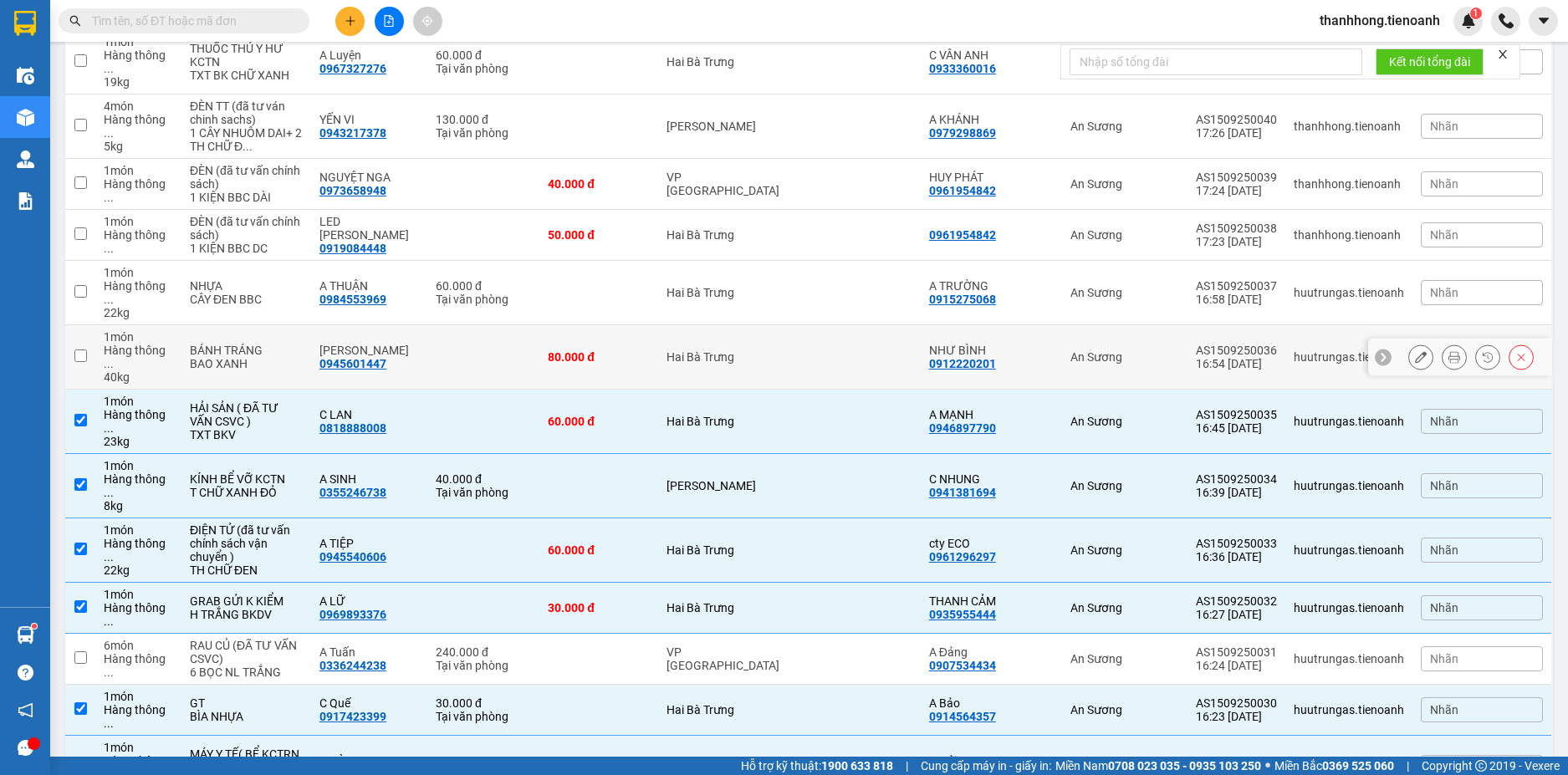
click at [770, 325] on td "Hai Bà Trưng" at bounding box center [730, 357] width 144 height 65
checkbox input "true"
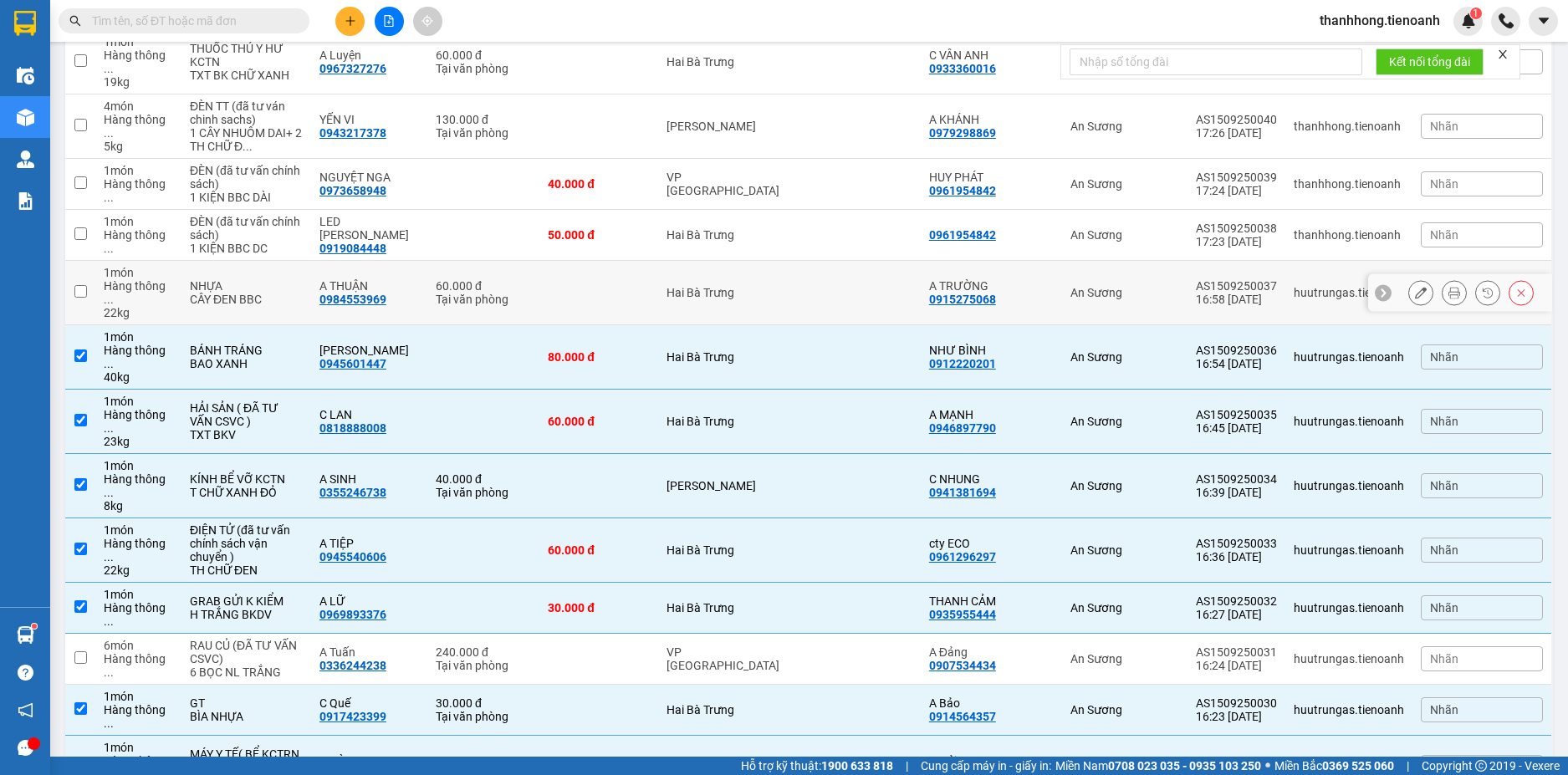
click at [757, 261] on td "Hai Bà Trưng" at bounding box center [730, 293] width 144 height 65
checkbox input "true"
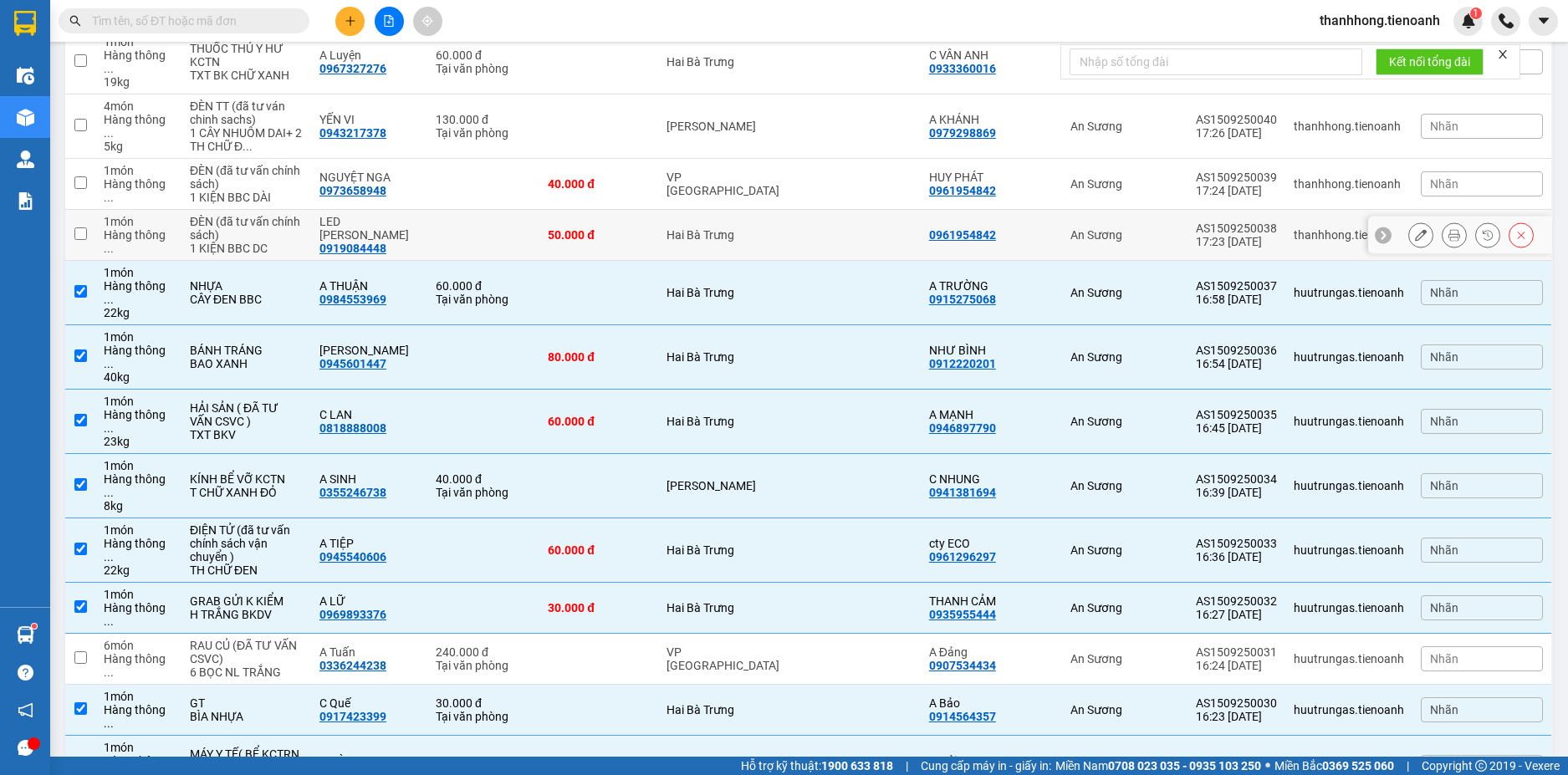
click at [757, 228] on div "Hai Bà Trưng" at bounding box center [730, 235] width 127 height 13
checkbox input "true"
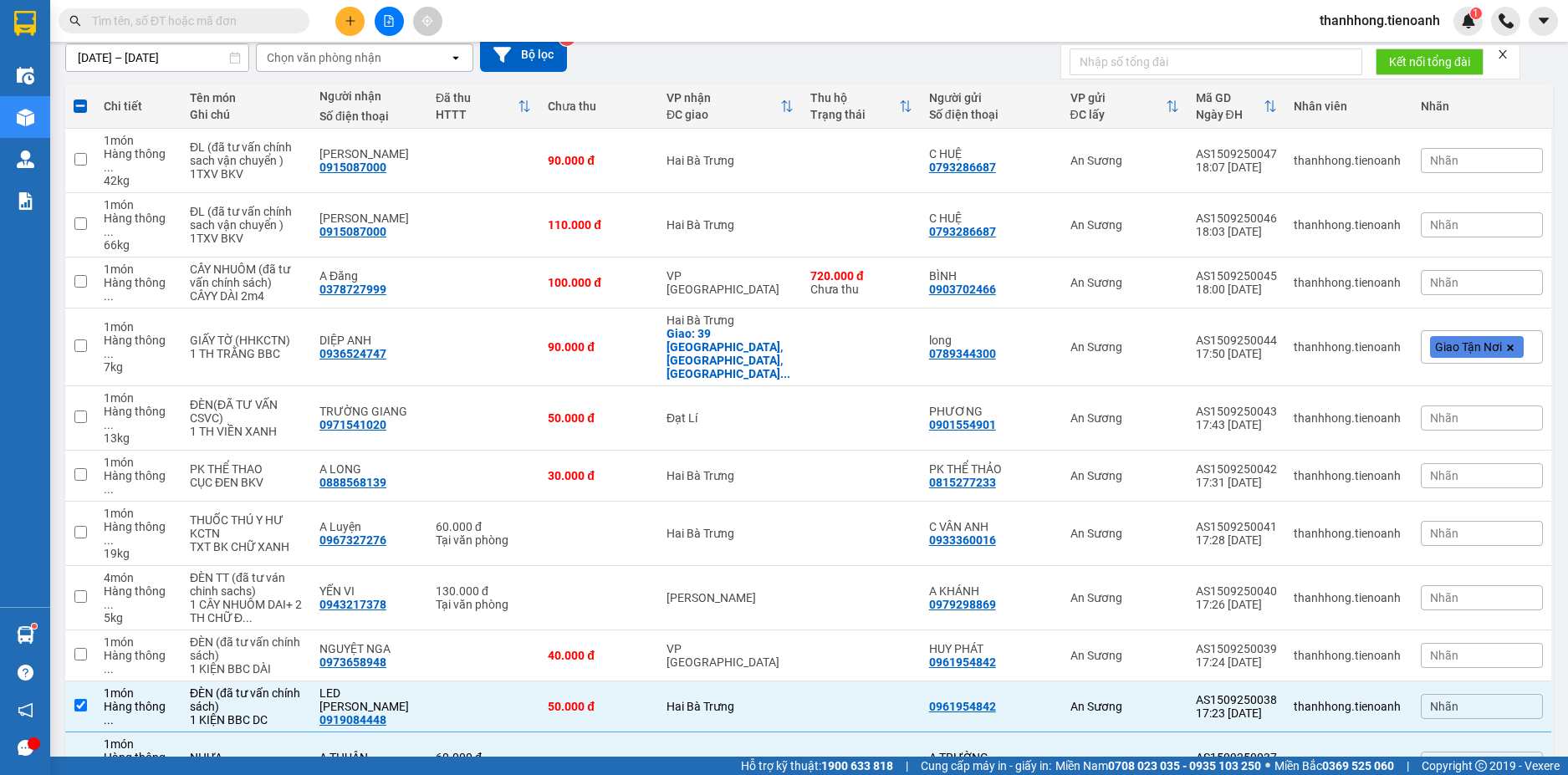
scroll to position [0, 0]
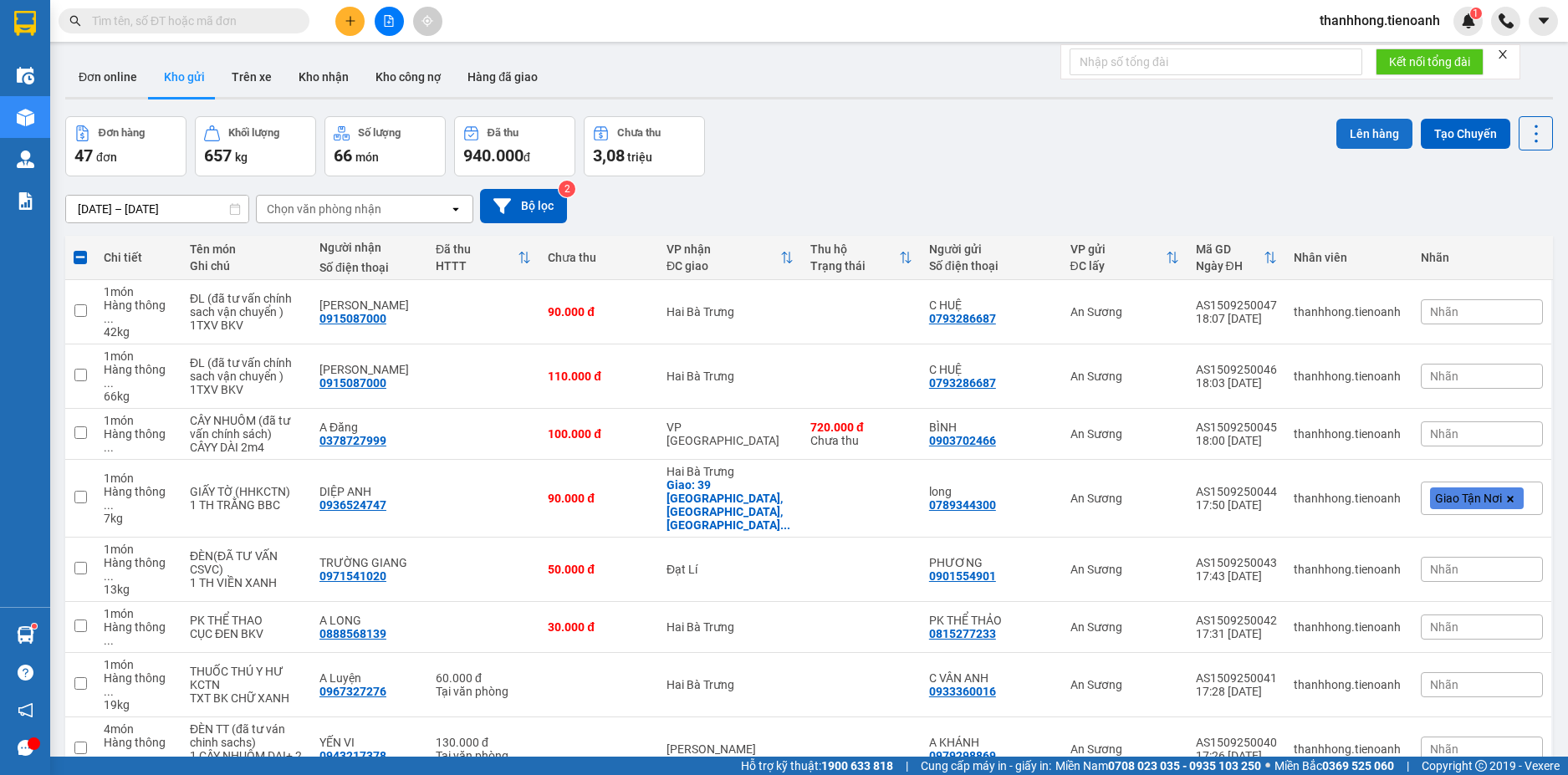
click at [1363, 130] on button "Lên hàng" at bounding box center [1373, 133] width 76 height 30
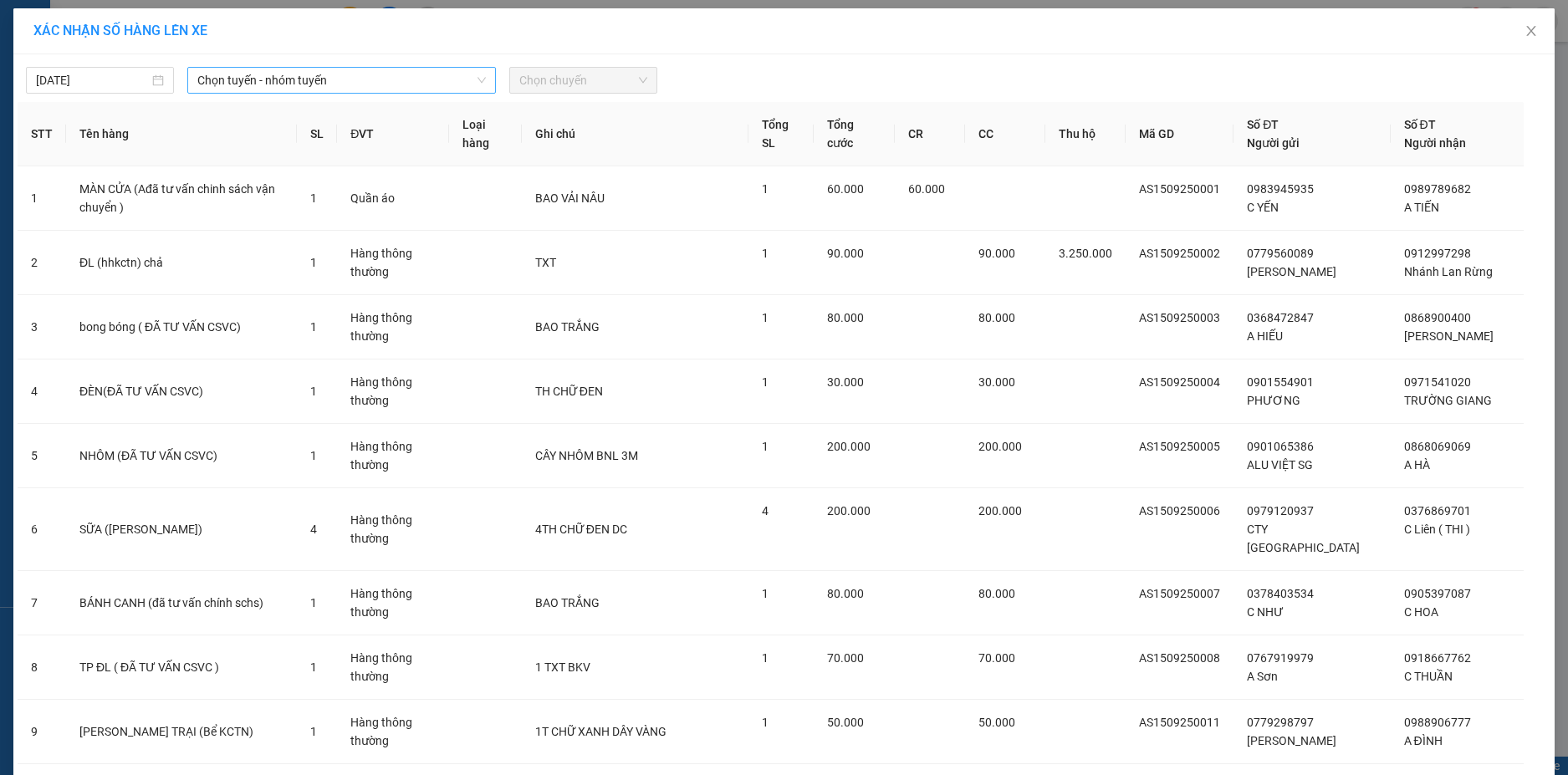
click at [210, 77] on span "Chọn tuyến - nhóm tuyến" at bounding box center [341, 80] width 288 height 25
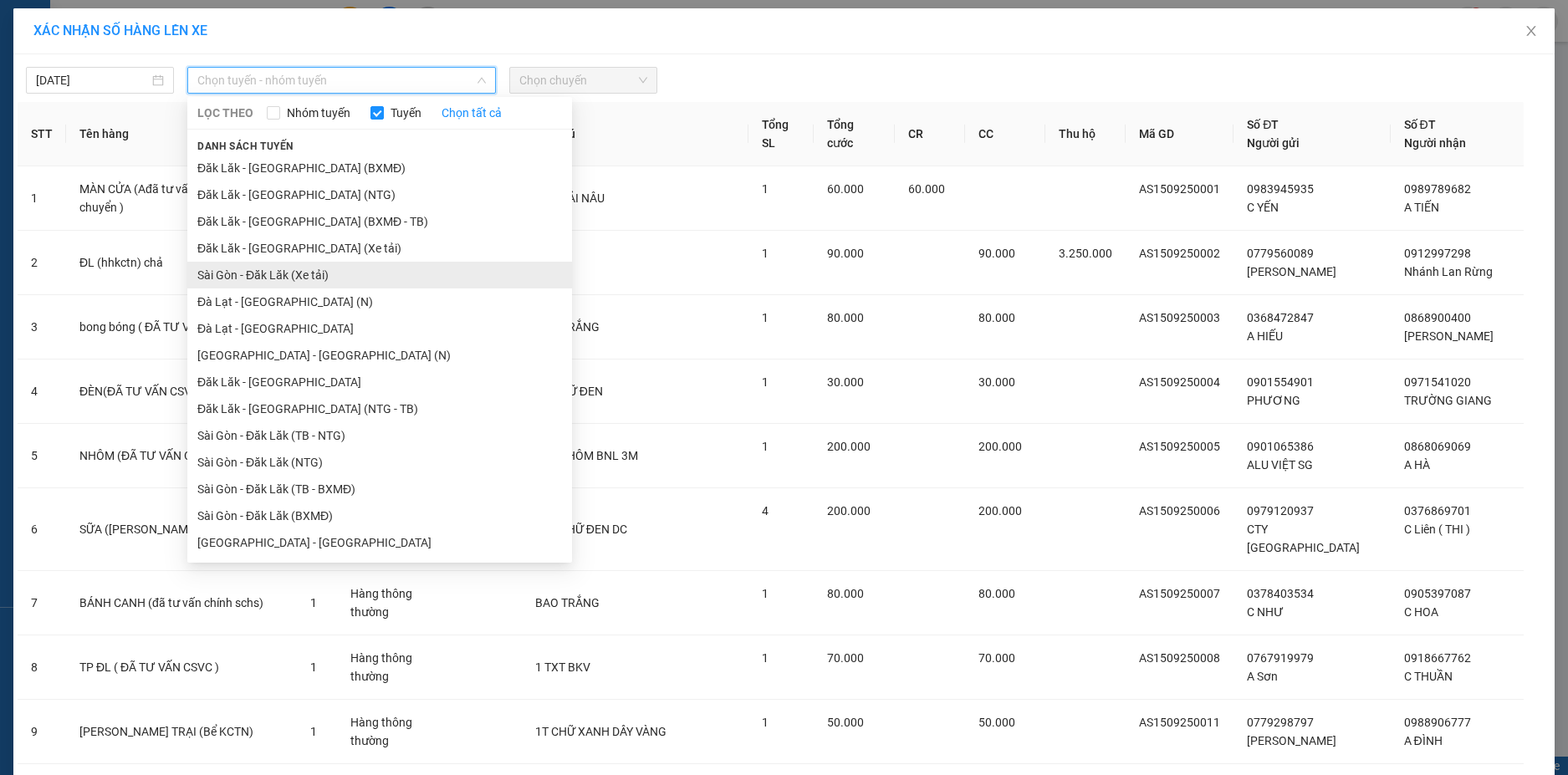
click at [269, 273] on li "Sài Gòn - Đăk Lăk (Xe tải)" at bounding box center [379, 276] width 385 height 27
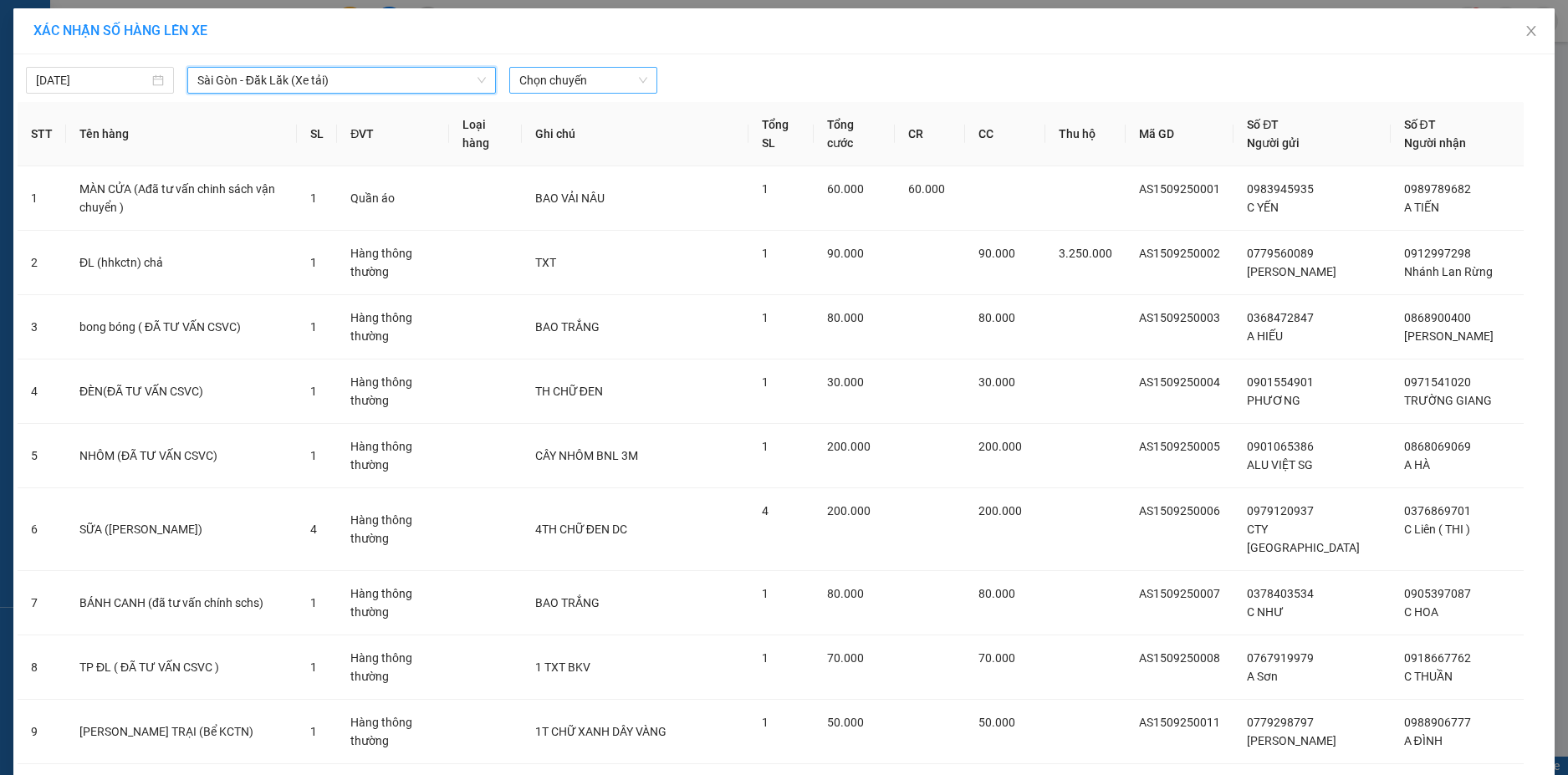
click at [596, 75] on span "Chọn chuyến" at bounding box center [583, 80] width 128 height 25
click at [597, 139] on div "22:00 - 50H-080.78" at bounding box center [577, 140] width 130 height 18
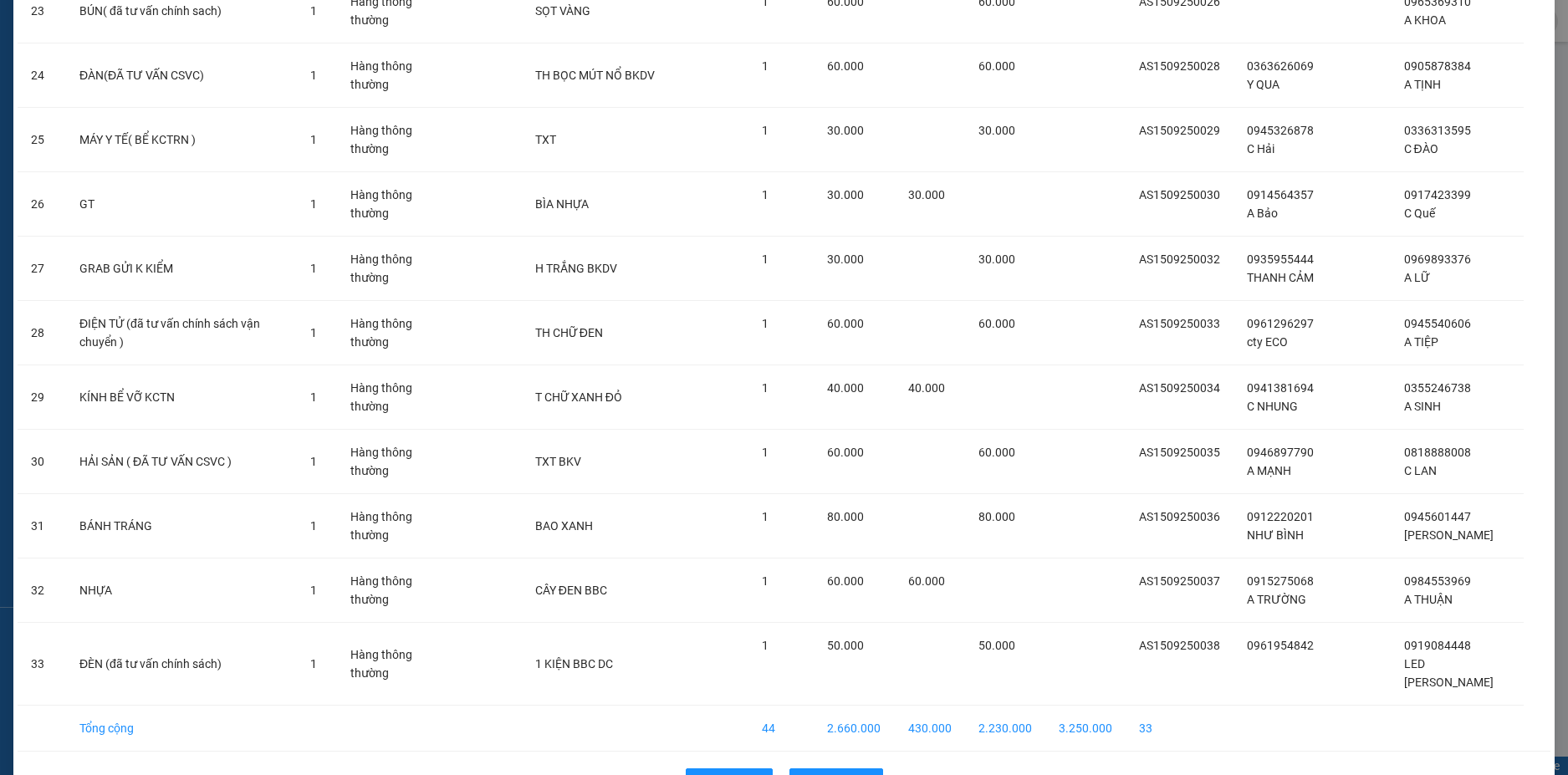
scroll to position [1719, 0]
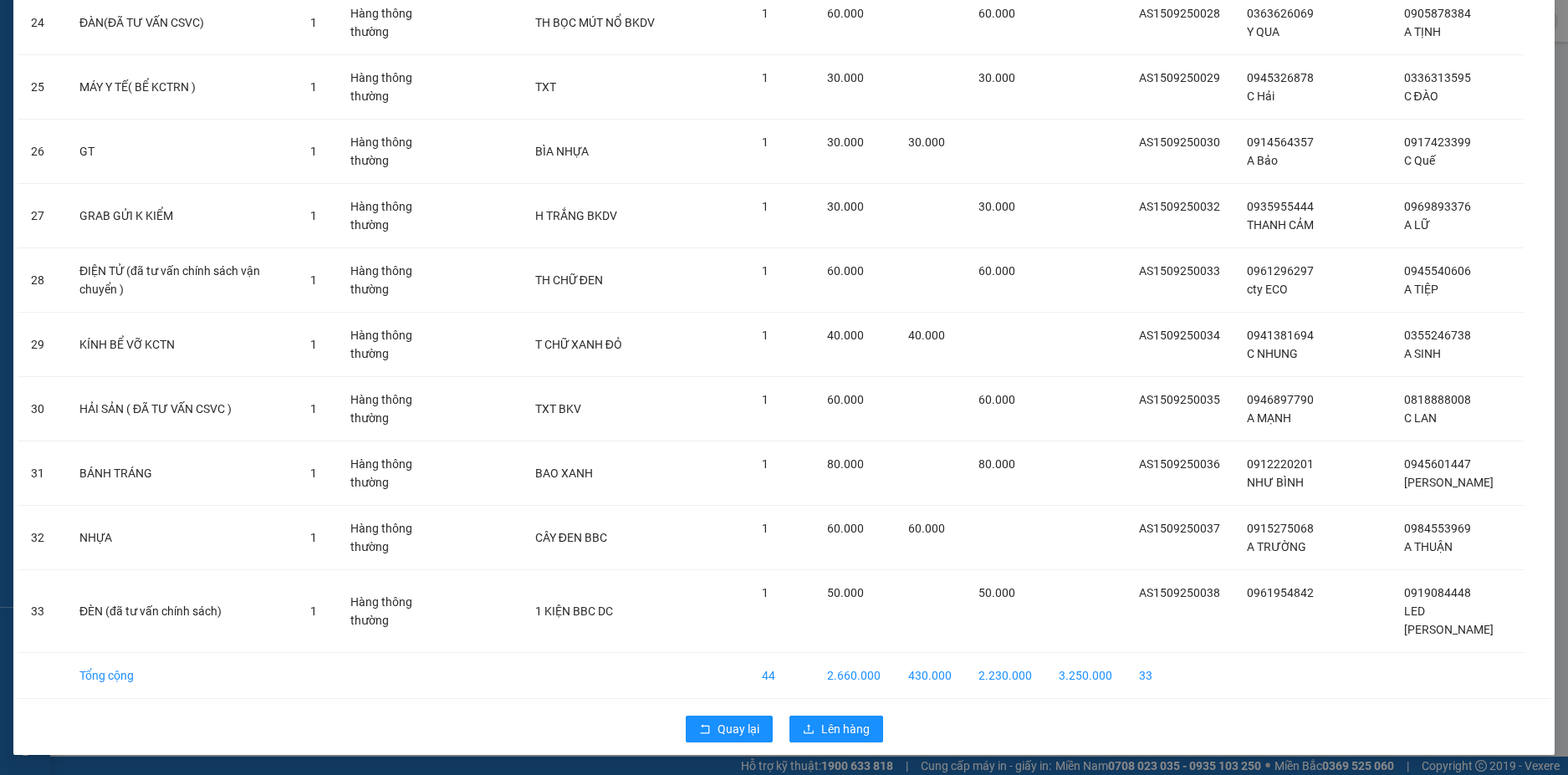
click at [826, 743] on div "Quay lại Lên hàng" at bounding box center [784, 729] width 1532 height 43
click at [826, 741] on button "Lên hàng" at bounding box center [836, 730] width 93 height 27
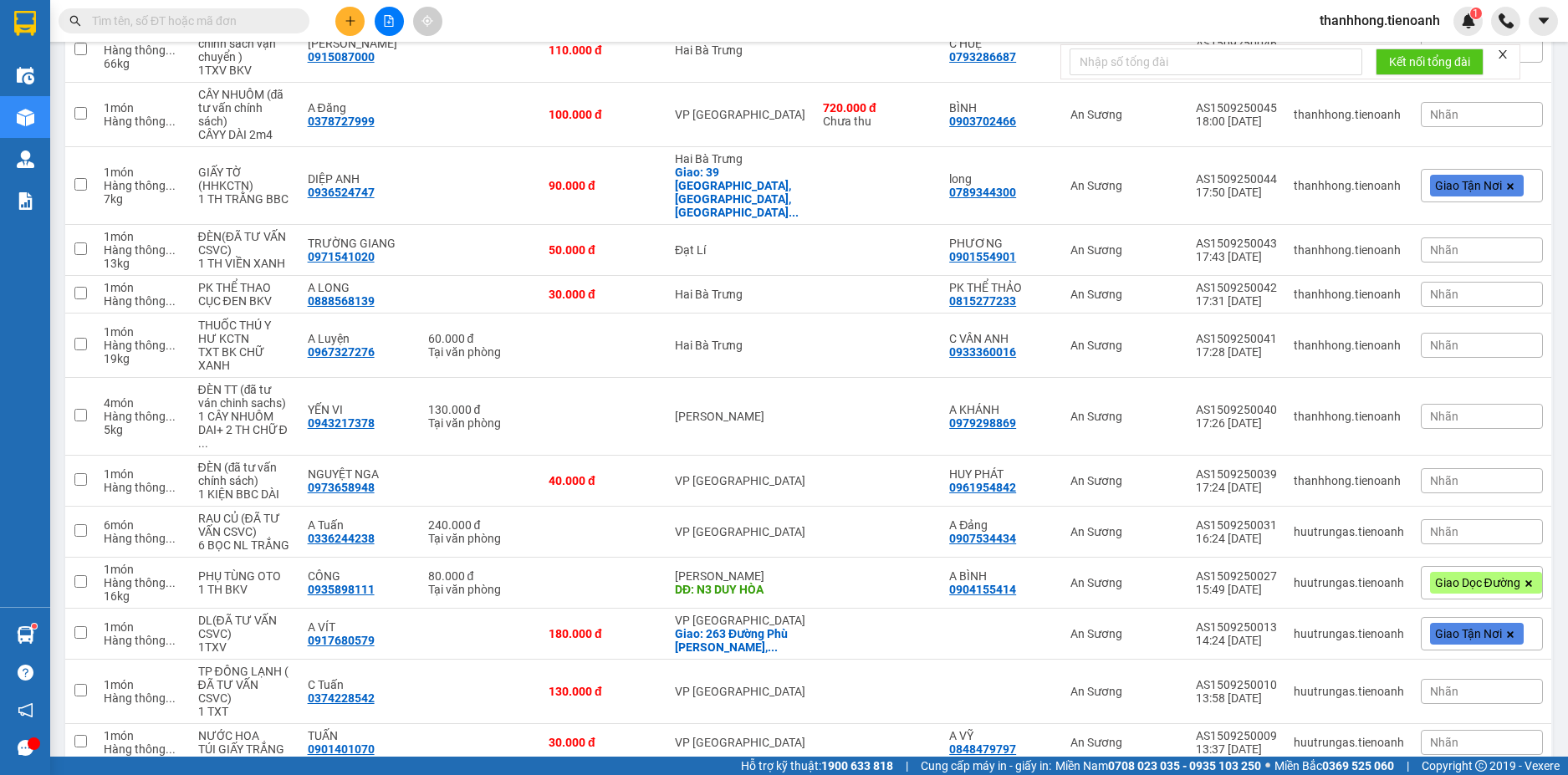
scroll to position [360, 0]
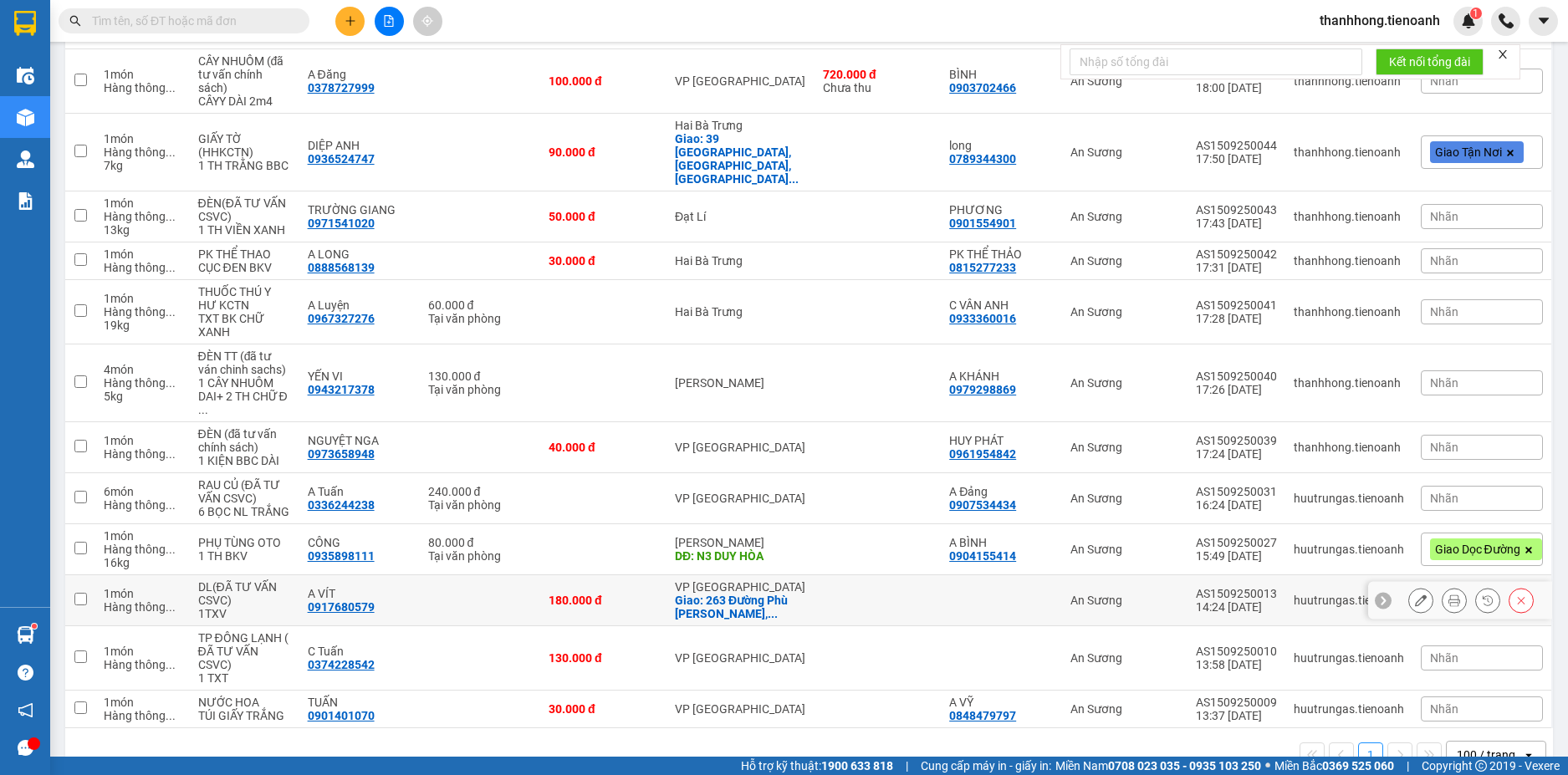
click at [584, 577] on td "180.000 đ" at bounding box center [602, 601] width 126 height 51
checkbox input "true"
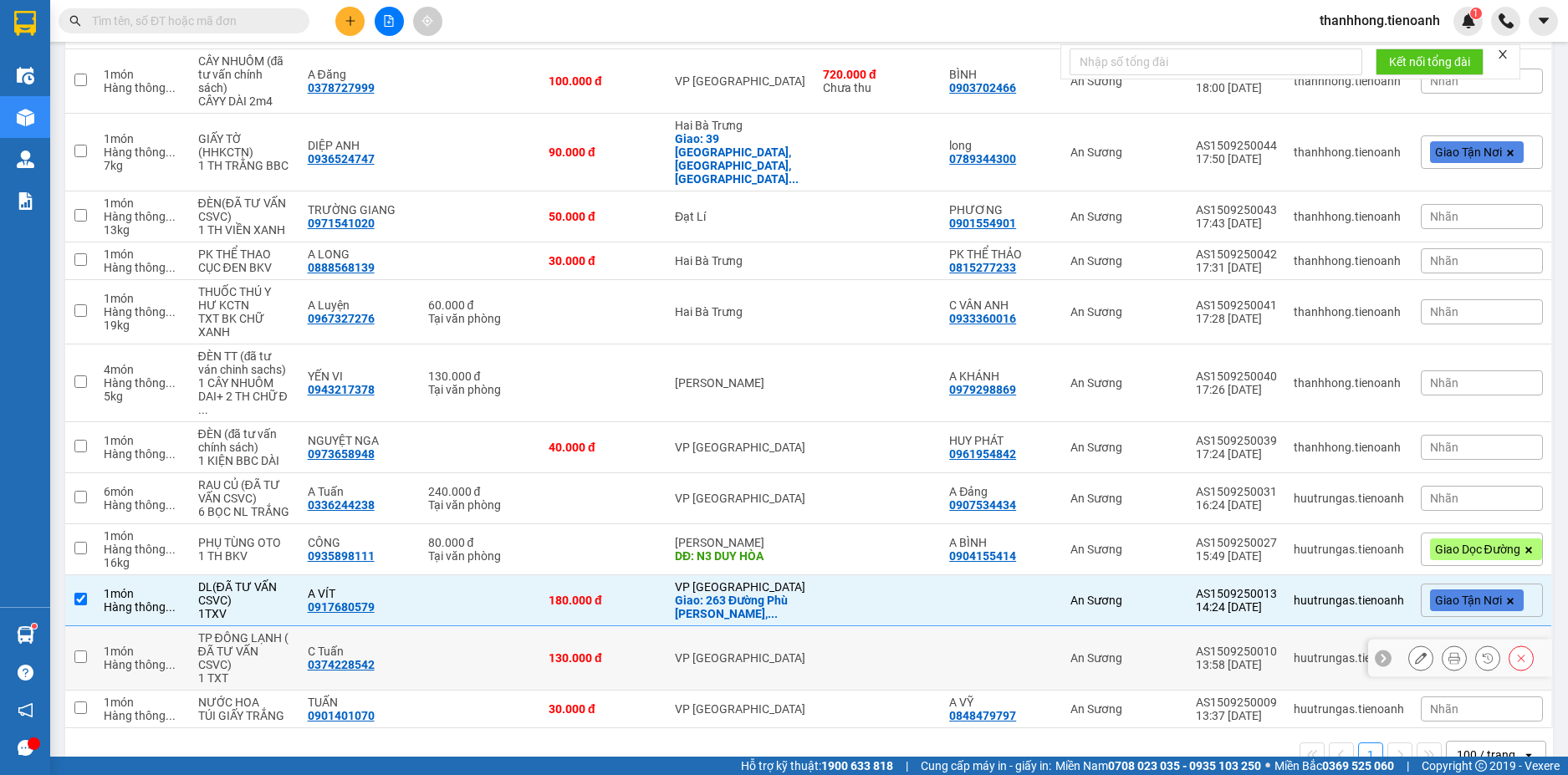
click at [596, 652] on div "130.000 đ" at bounding box center [603, 658] width 110 height 13
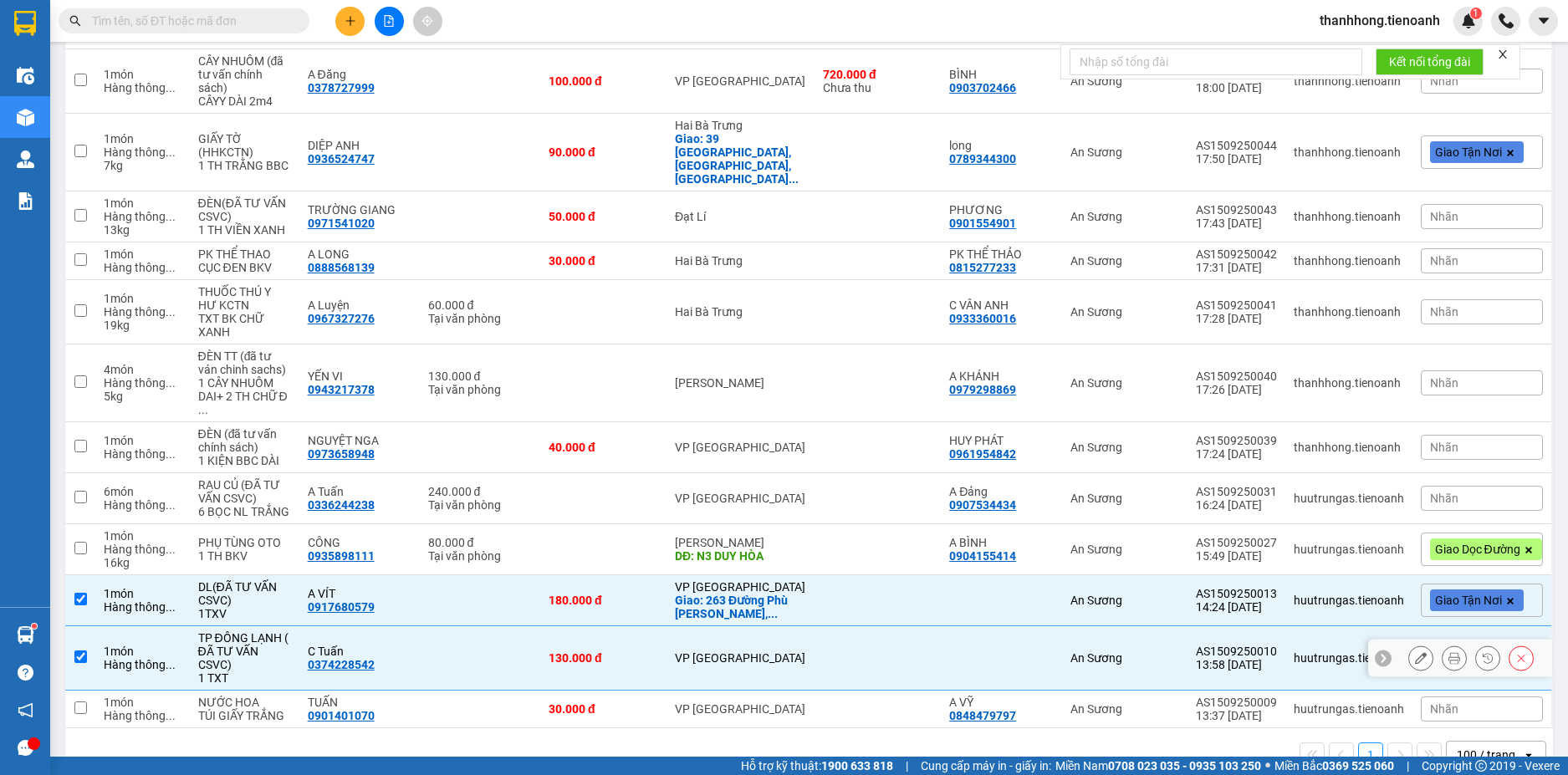
click at [613, 645] on td "130.000 đ" at bounding box center [602, 658] width 126 height 65
checkbox input "false"
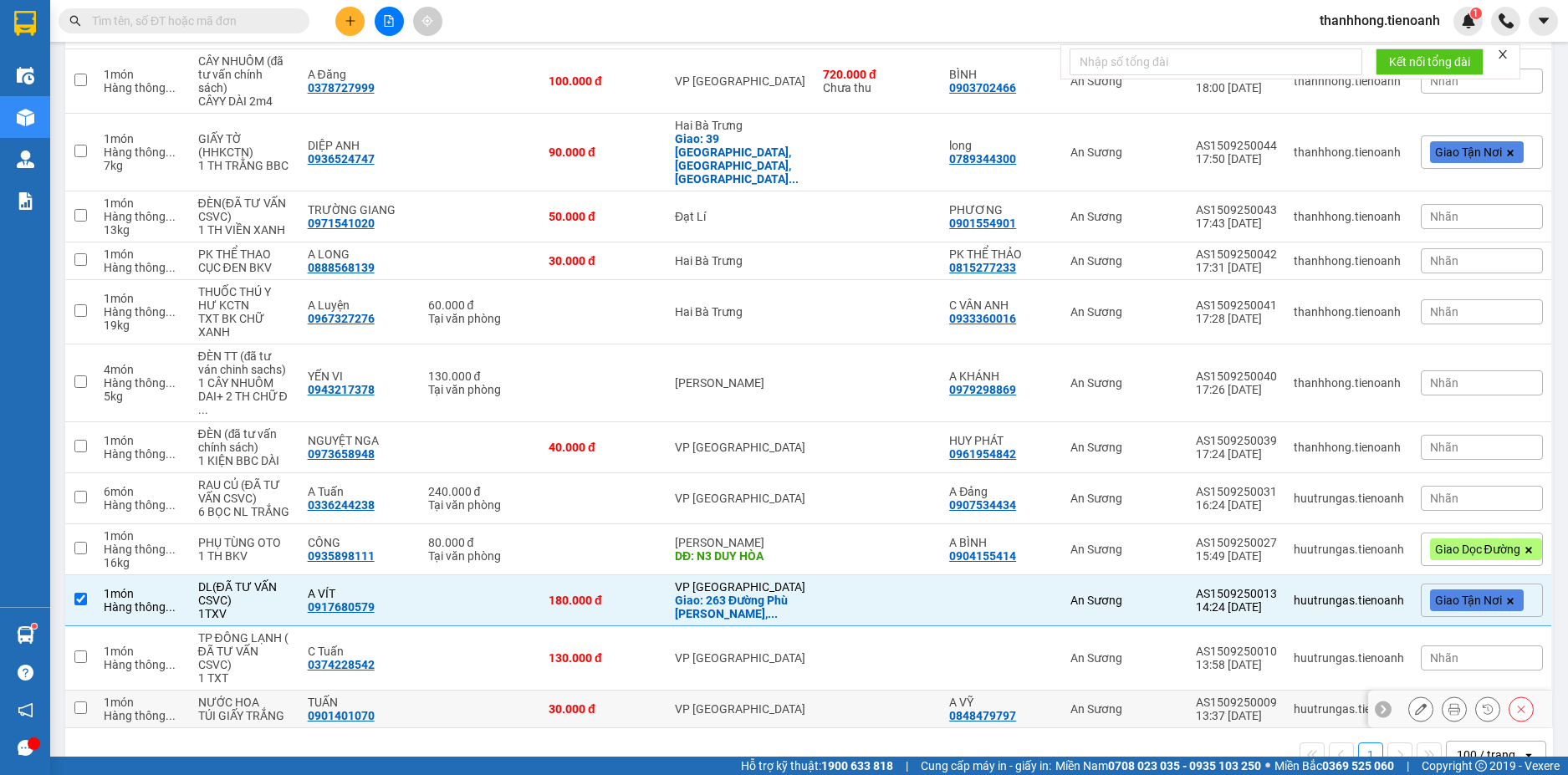
click at [625, 691] on td "30.000 đ" at bounding box center [602, 709] width 126 height 38
checkbox input "true"
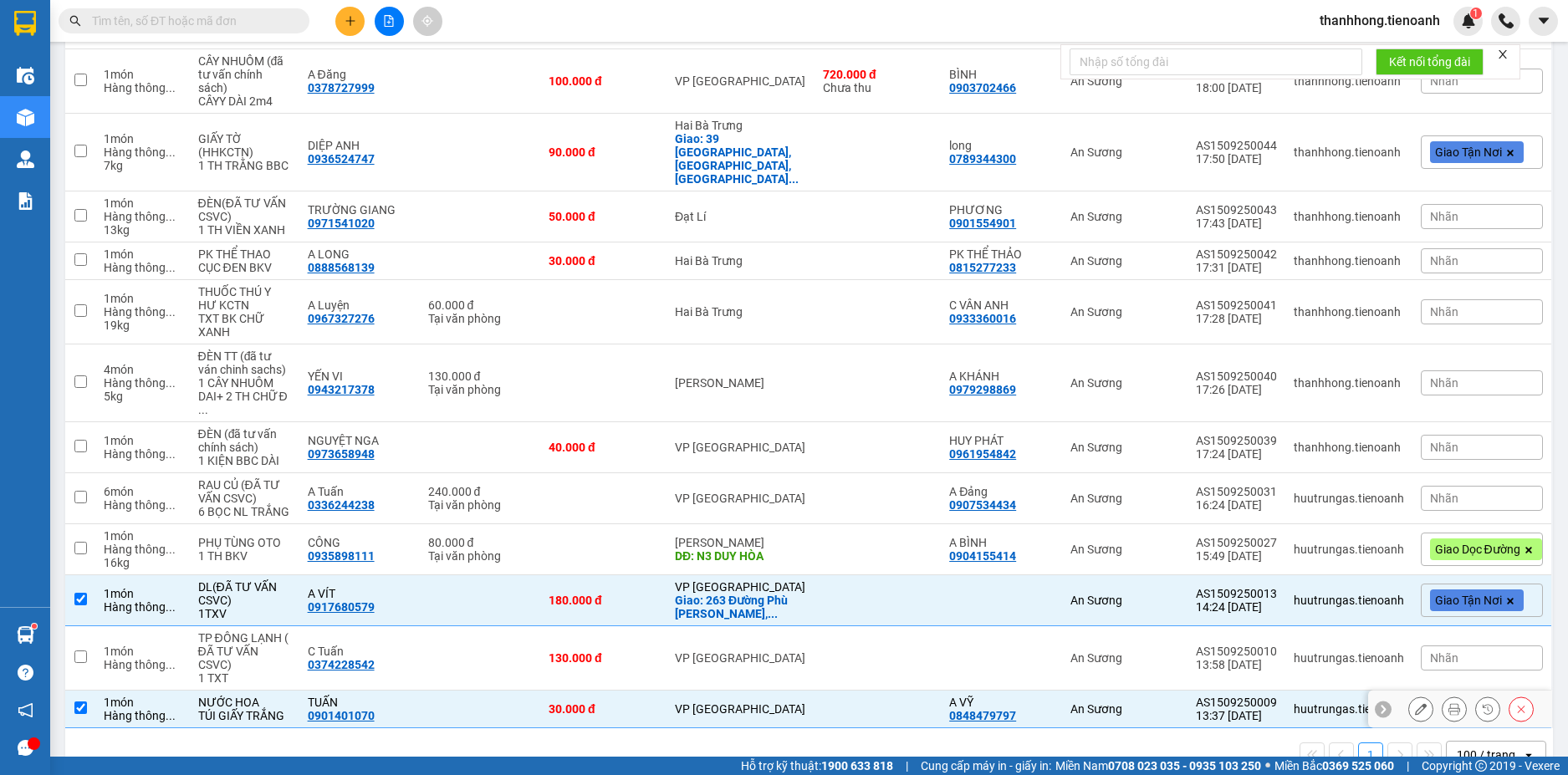
click at [627, 628] on td "130.000 đ" at bounding box center [602, 658] width 126 height 65
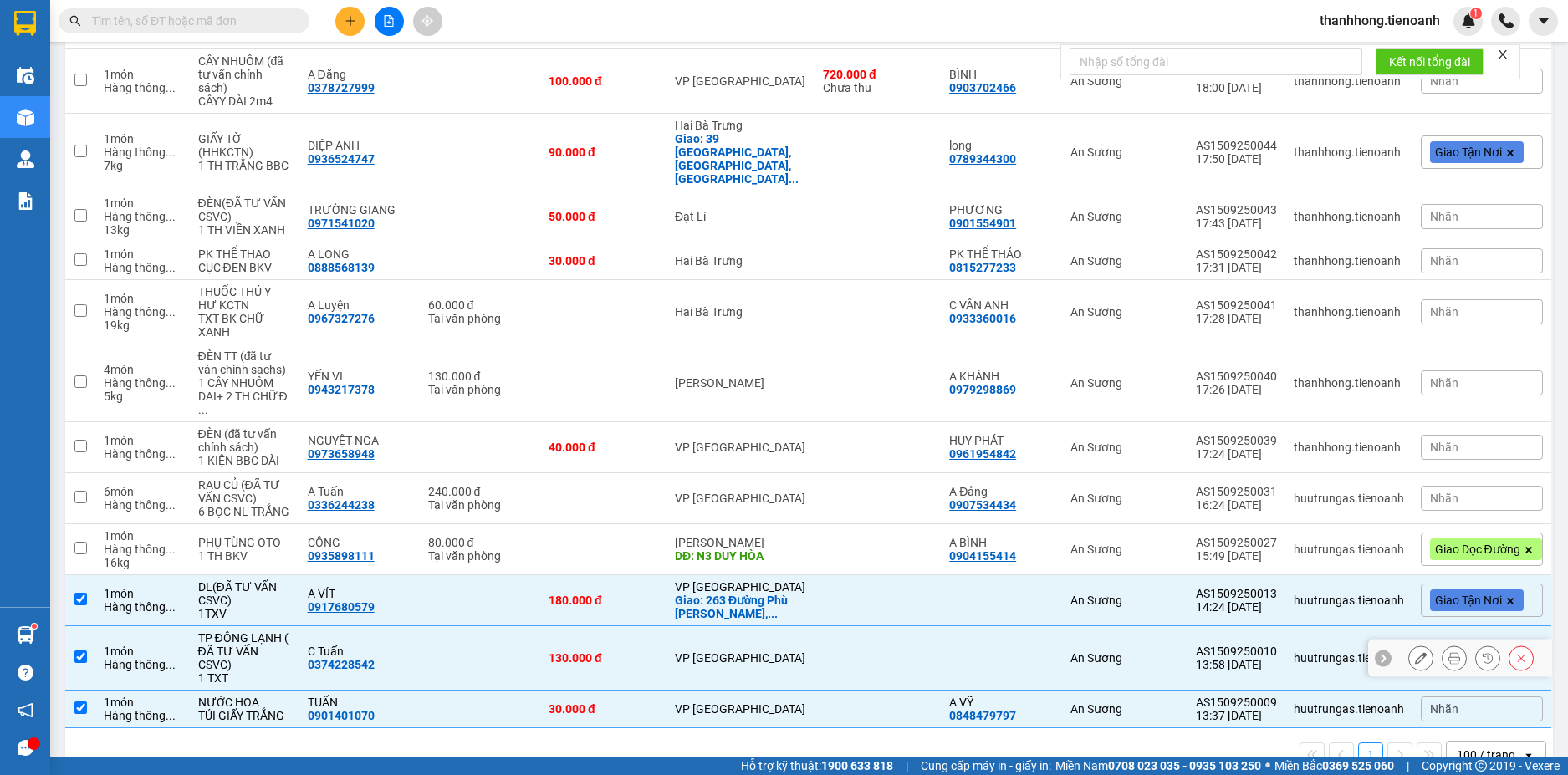
checkbox input "true"
click at [648, 473] on td at bounding box center [602, 498] width 126 height 51
checkbox input "true"
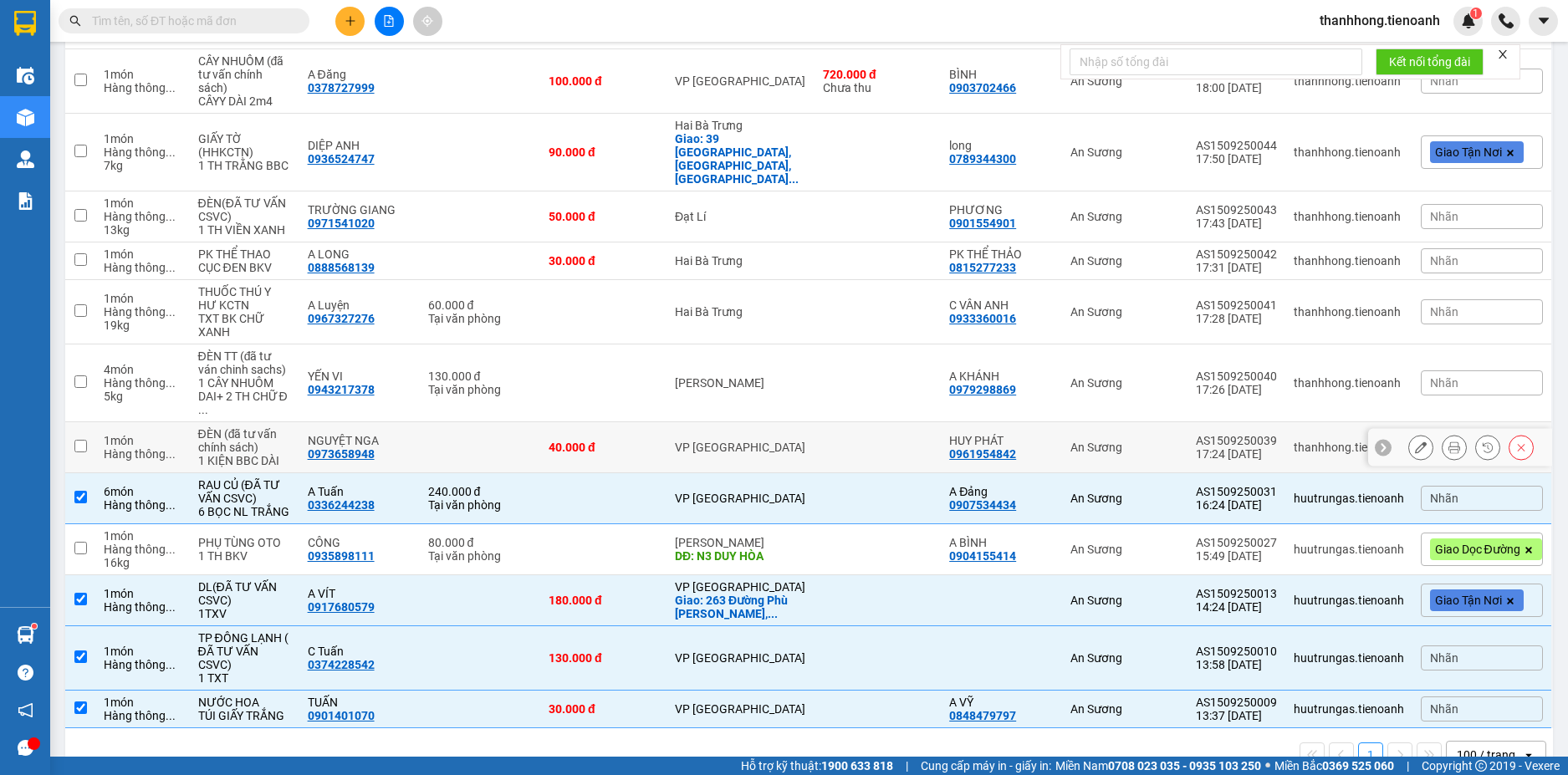
click at [653, 422] on td "40.000 đ" at bounding box center [602, 447] width 126 height 51
checkbox input "true"
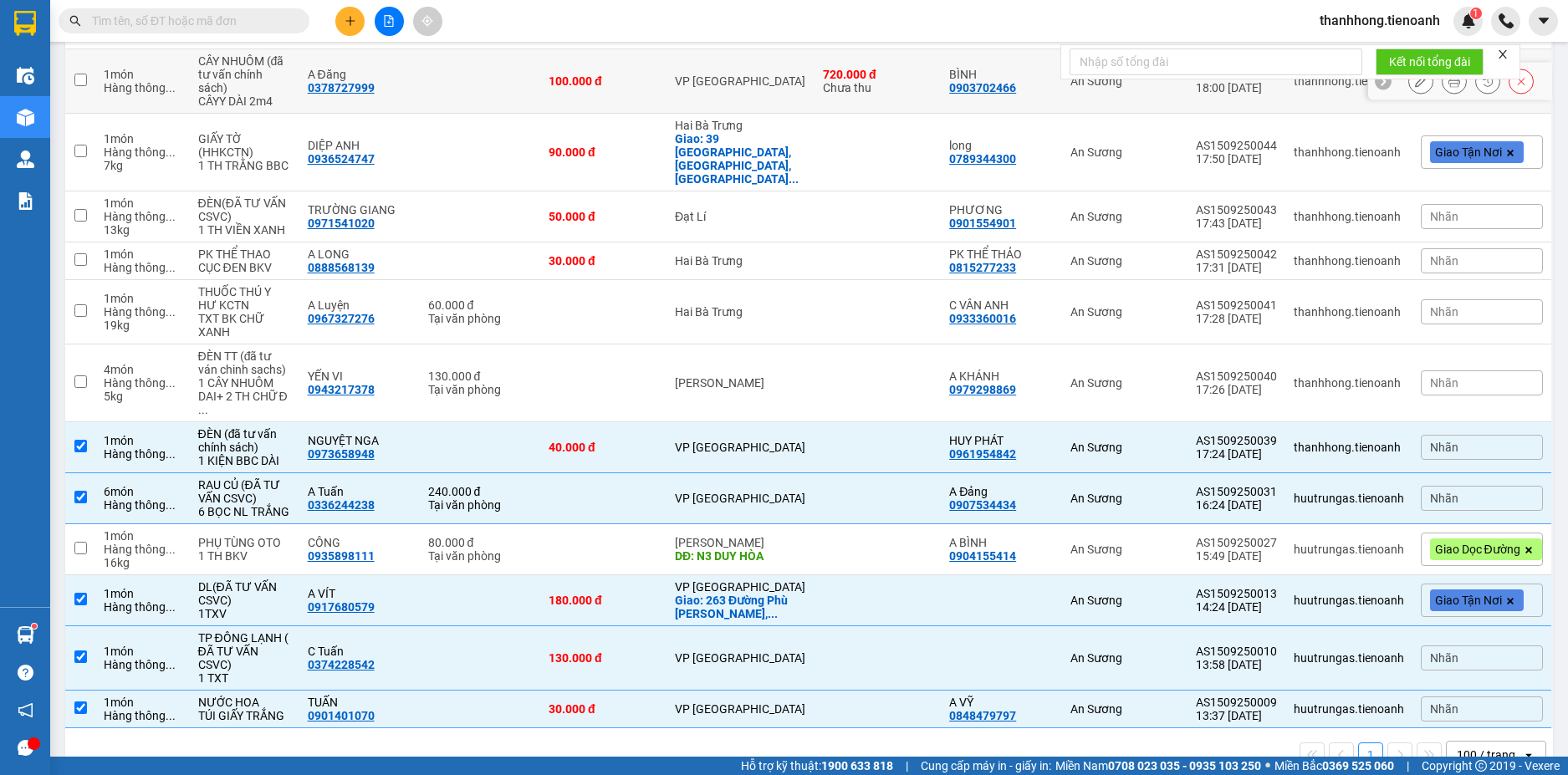
click at [748, 83] on td "VP [GEOGRAPHIC_DATA]" at bounding box center [740, 81] width 148 height 65
checkbox input "true"
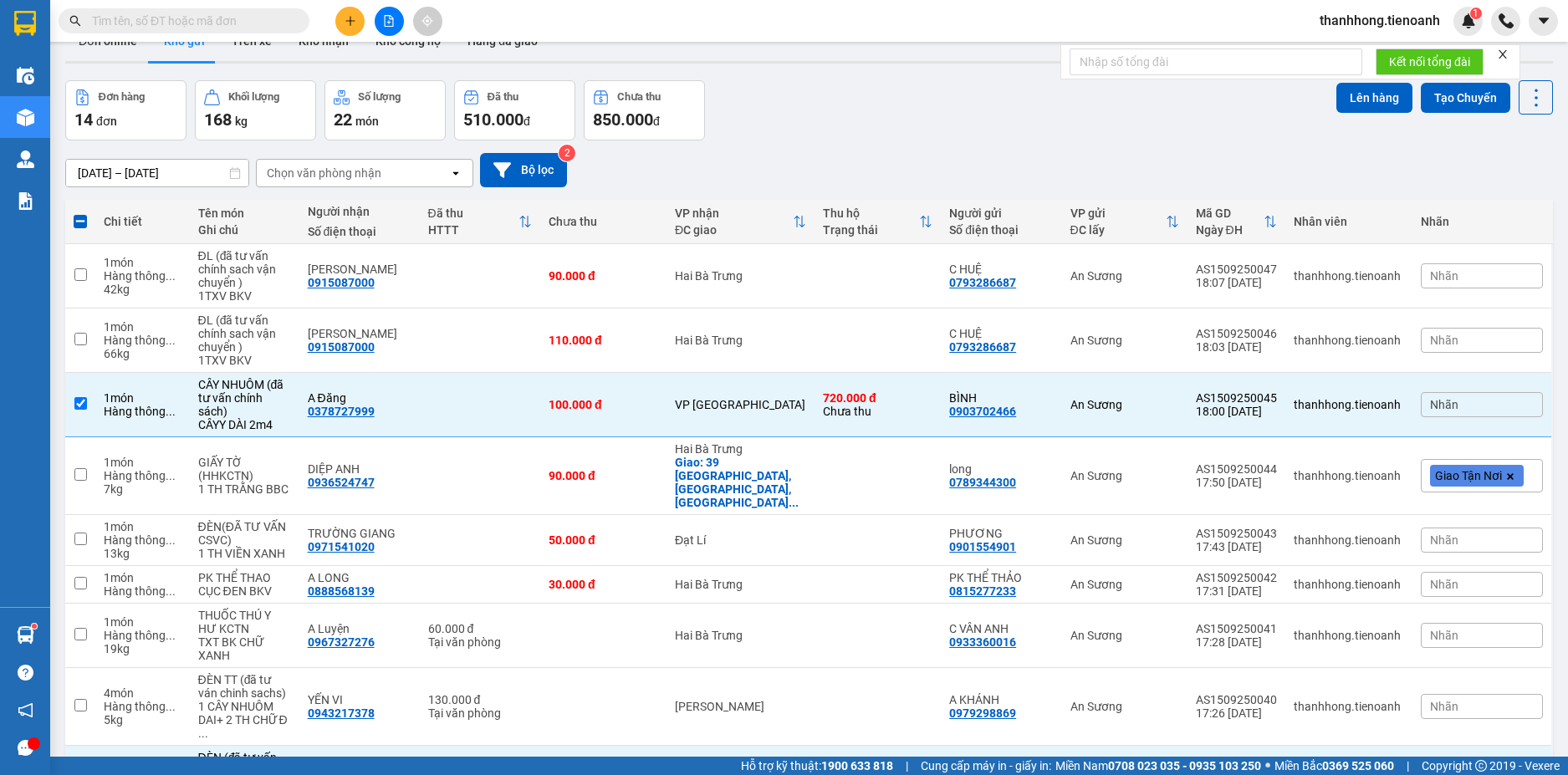
scroll to position [28, 0]
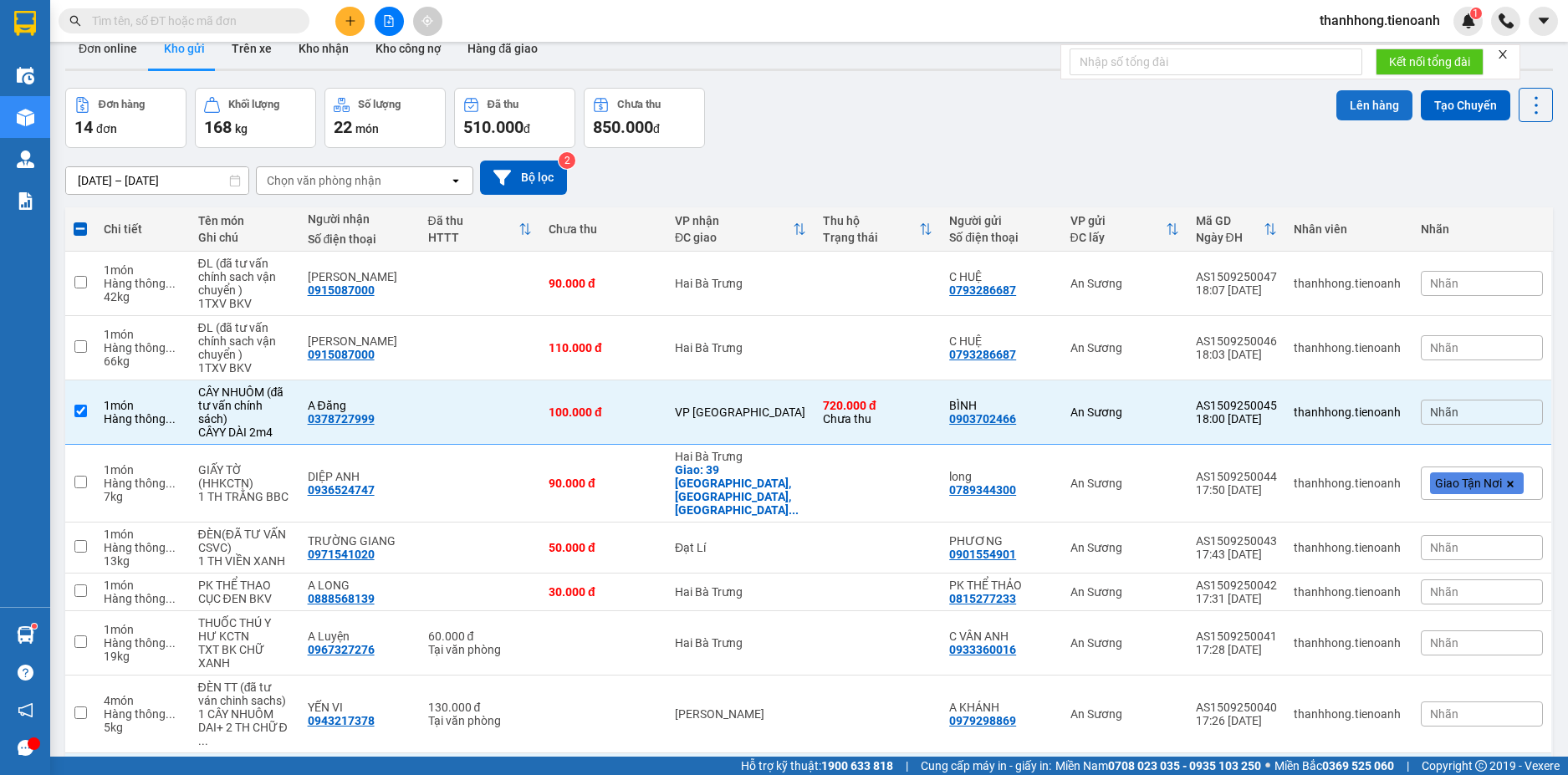
click at [1362, 107] on button "Lên hàng" at bounding box center [1373, 105] width 76 height 30
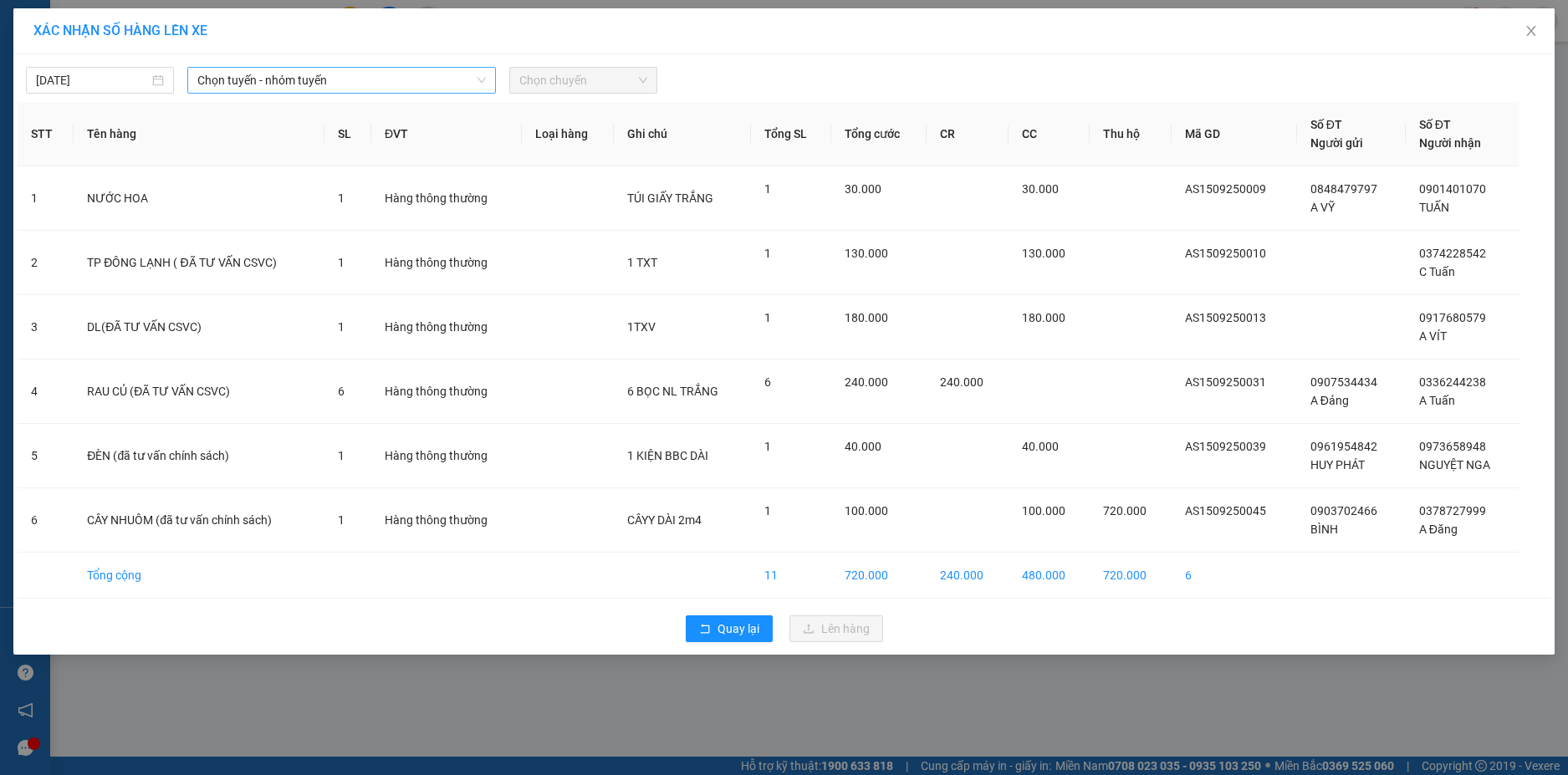
click at [312, 83] on span "Chọn tuyến - nhóm tuyến" at bounding box center [341, 80] width 288 height 25
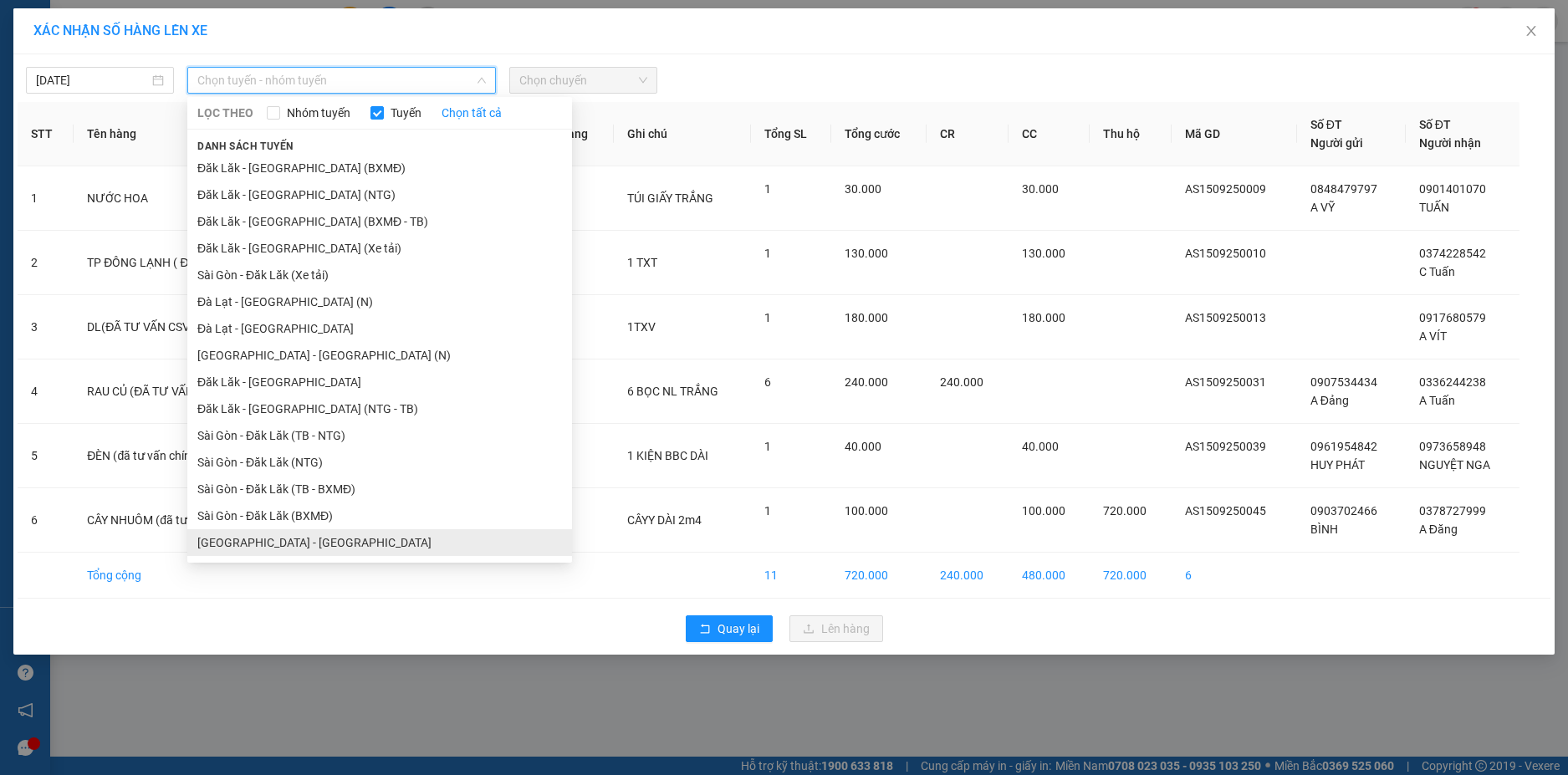
click at [224, 539] on li "[GEOGRAPHIC_DATA] - [GEOGRAPHIC_DATA]" at bounding box center [379, 543] width 385 height 27
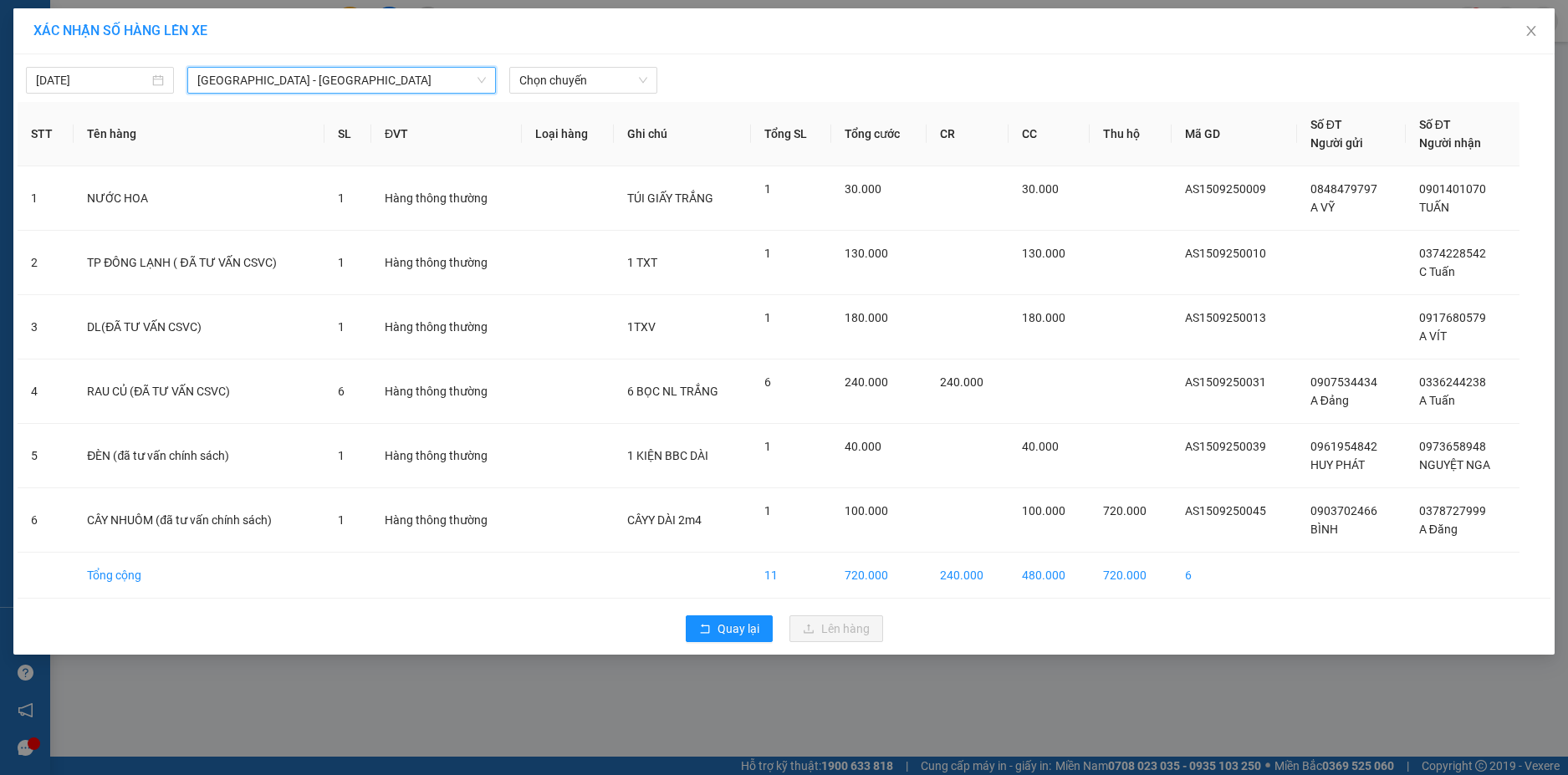
click at [594, 62] on div "15/09/2025 Sài Gòn - Đà Lạt Sài Gòn - Đà Lạt LỌC THEO Nhóm tuyến Tuyến Chọn tất…" at bounding box center [784, 76] width 1532 height 35
click at [591, 85] on span "Chọn chuyến" at bounding box center [583, 80] width 128 height 25
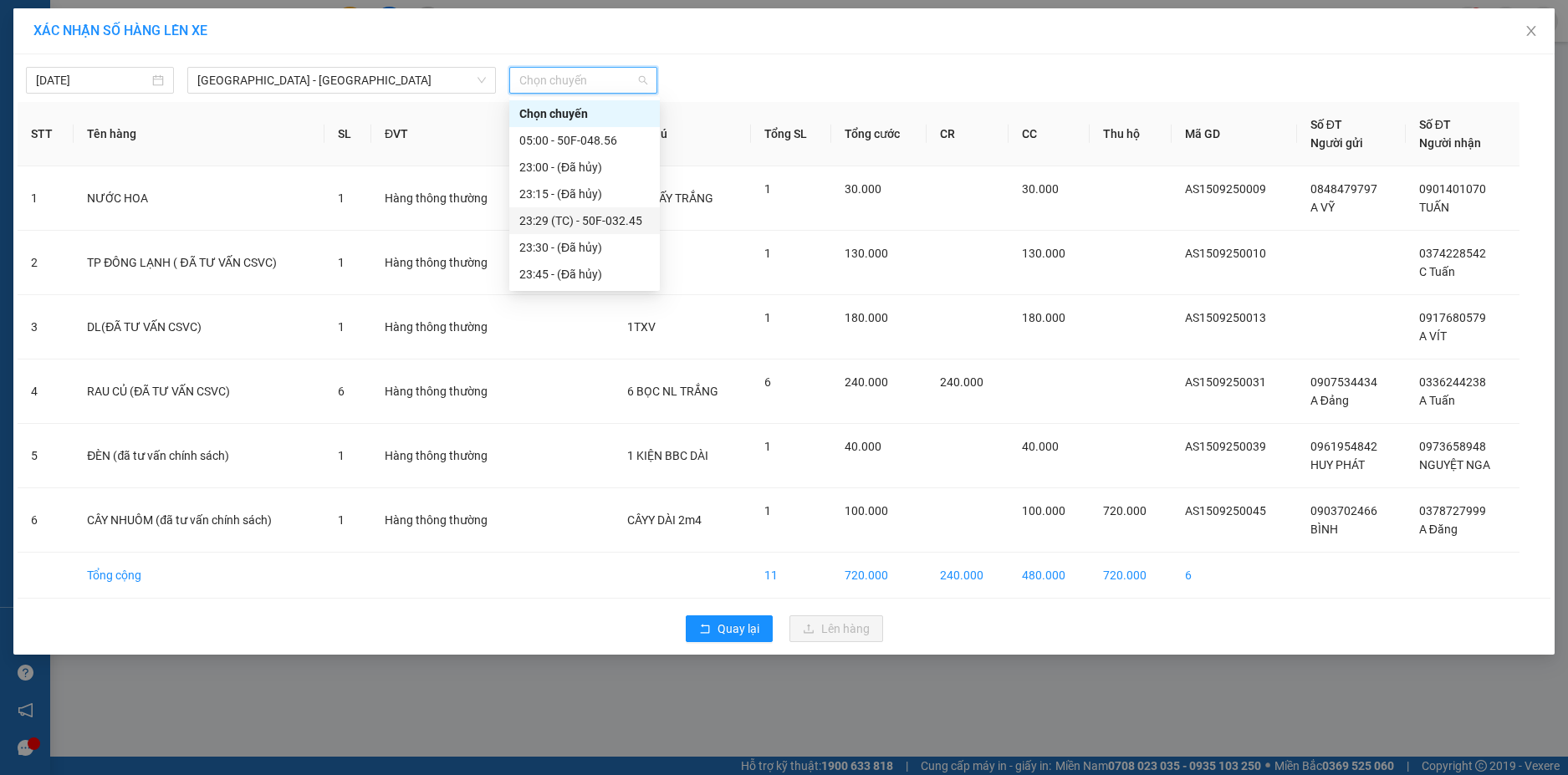
click at [645, 217] on div "23:29 (TC) - 50F-032.45" at bounding box center [584, 220] width 130 height 18
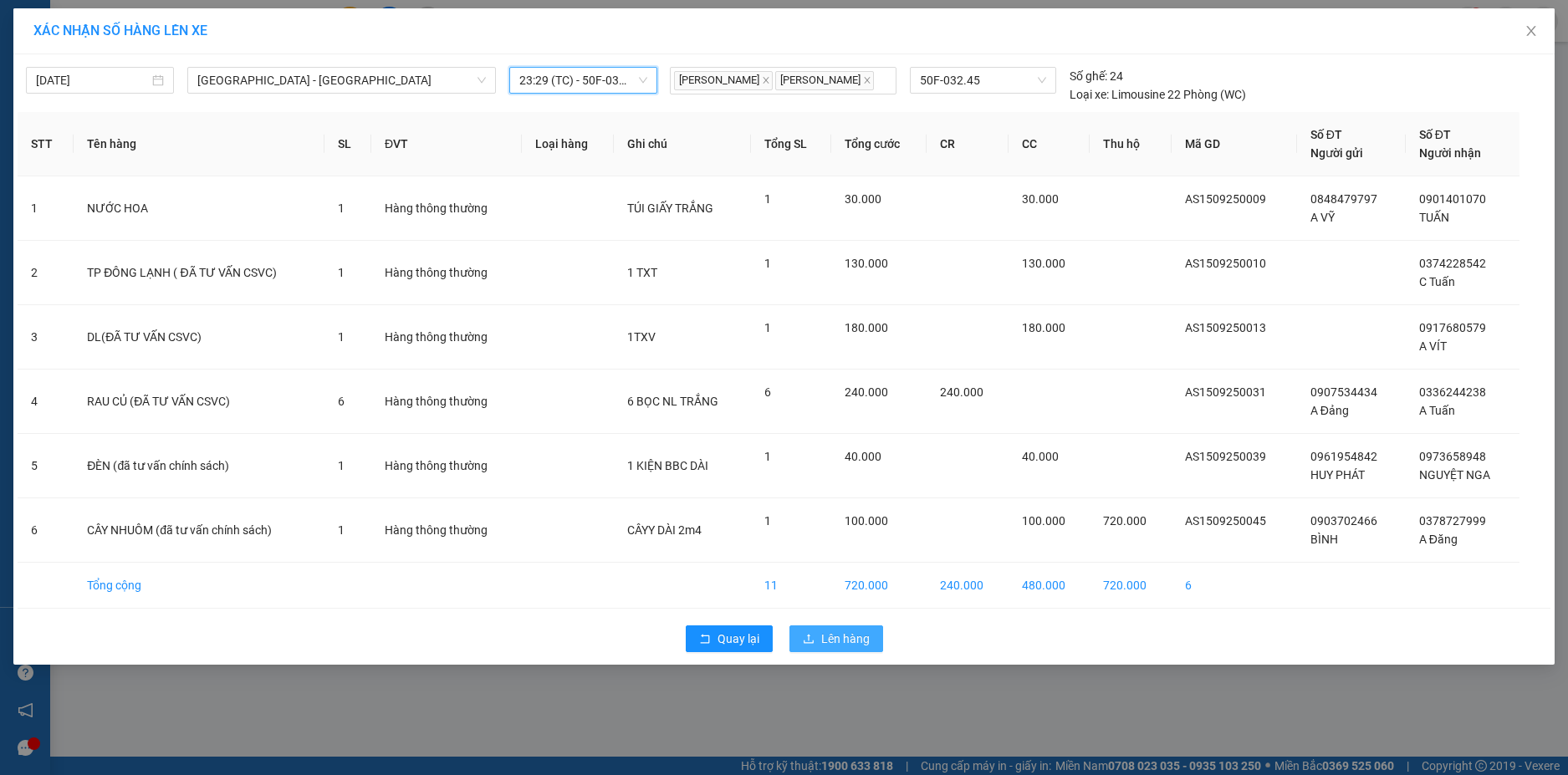
click at [838, 642] on span "Lên hàng" at bounding box center [845, 638] width 48 height 18
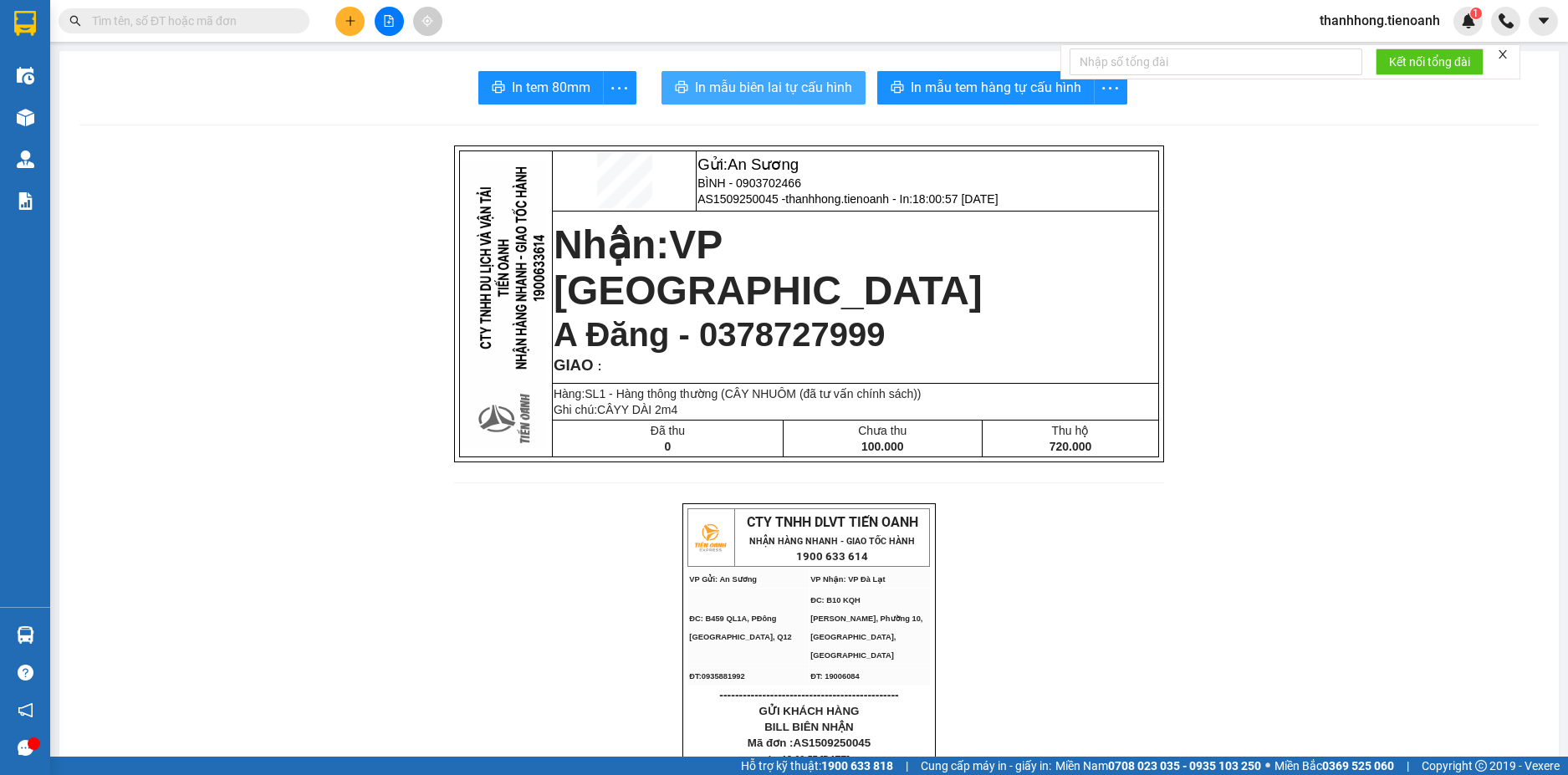
click at [826, 94] on span "In mẫu biên lai tự cấu hình" at bounding box center [773, 88] width 157 height 21
click at [345, 17] on icon "plus" at bounding box center [350, 21] width 12 height 12
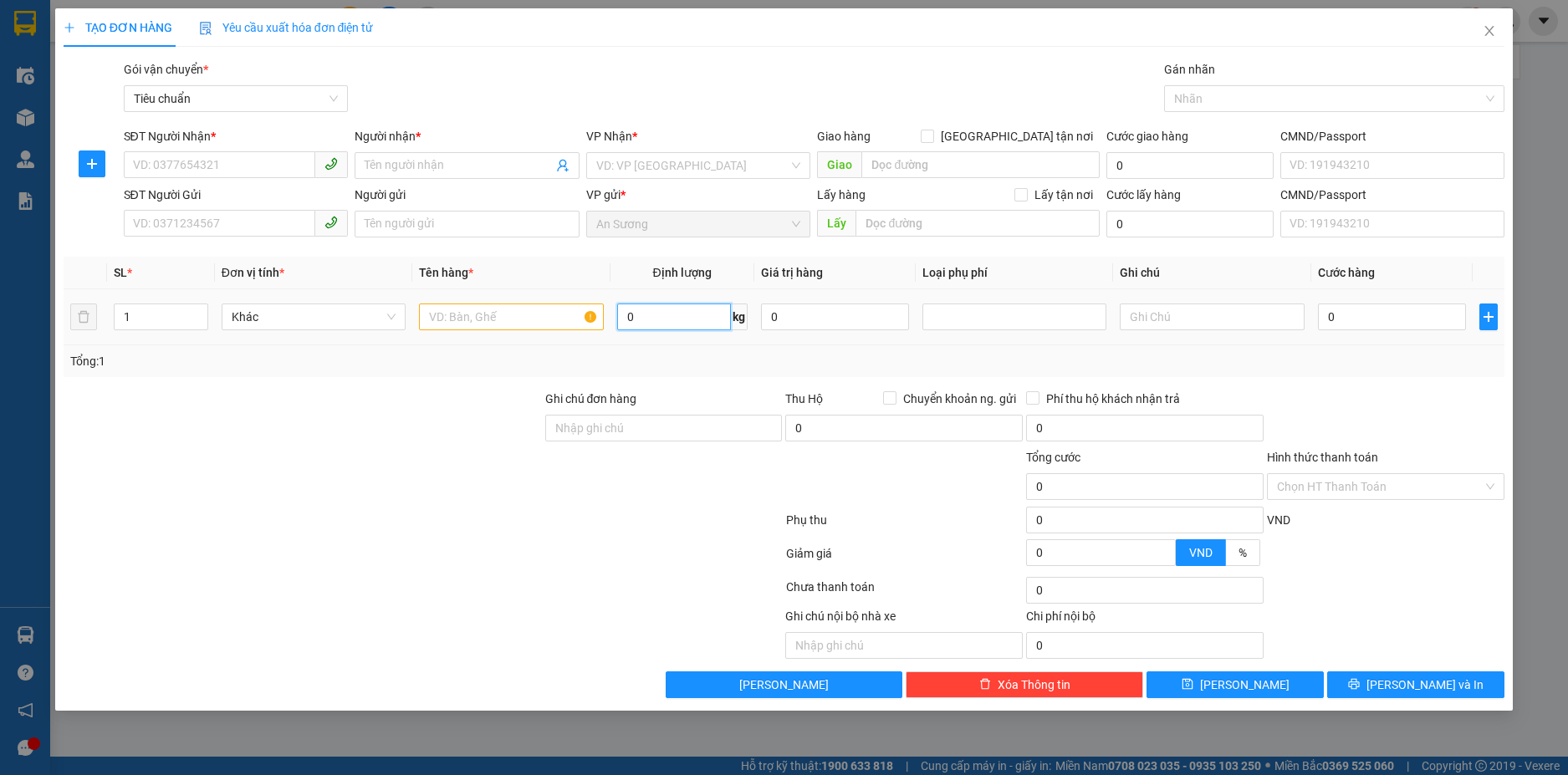
click at [656, 313] on input "0" at bounding box center [674, 317] width 114 height 27
type input "66"
click at [281, 155] on input "SĐT Người Nhận *" at bounding box center [220, 165] width 193 height 27
click at [275, 224] on input "SĐT Người Gửi" at bounding box center [220, 224] width 193 height 27
type input "0793286"
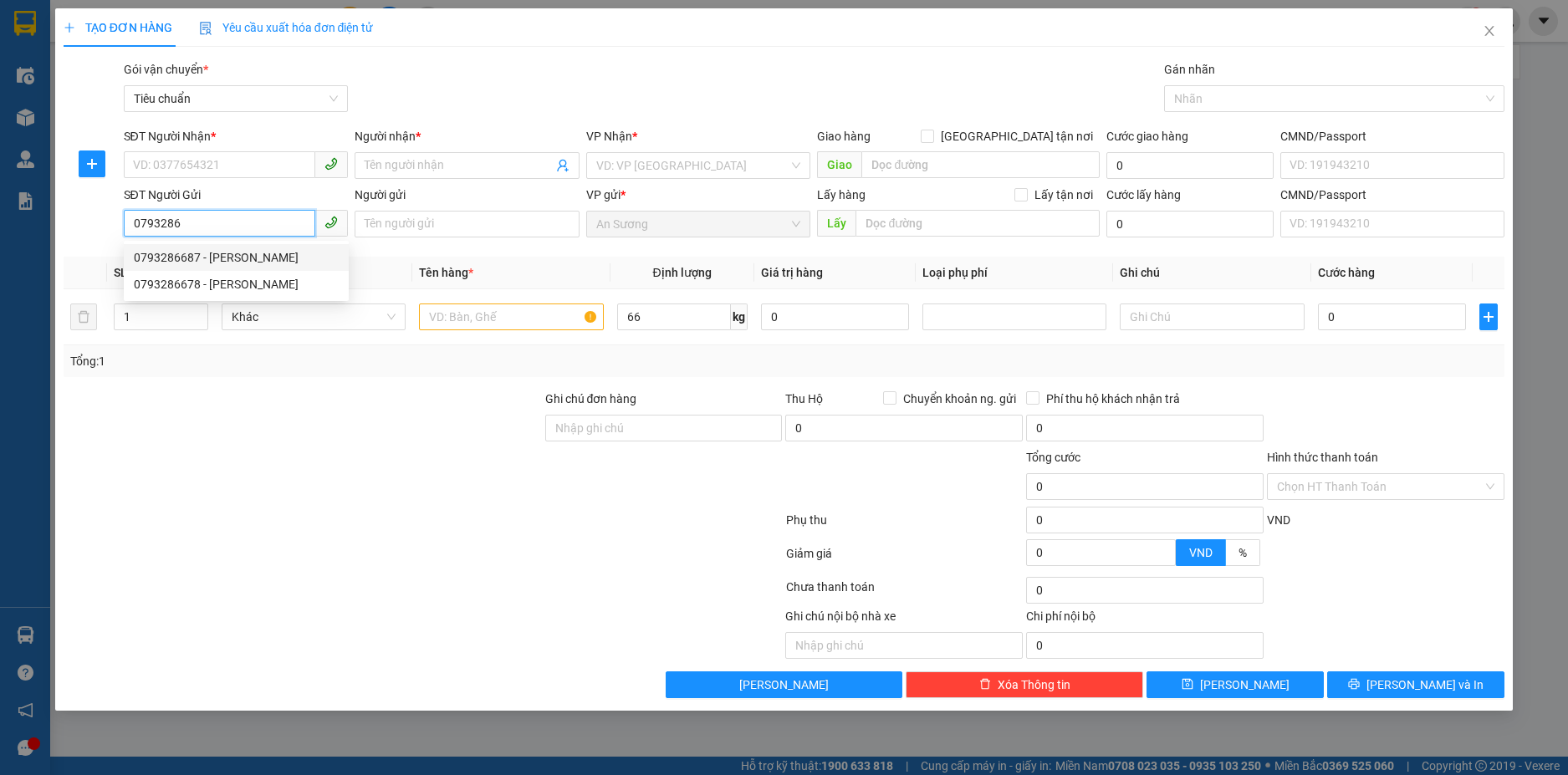
click at [258, 254] on div "0793286687 - [PERSON_NAME]" at bounding box center [236, 257] width 205 height 18
type input "0915087000"
type input "[PERSON_NAME]"
type input "0793286687"
type input "C HUỆ"
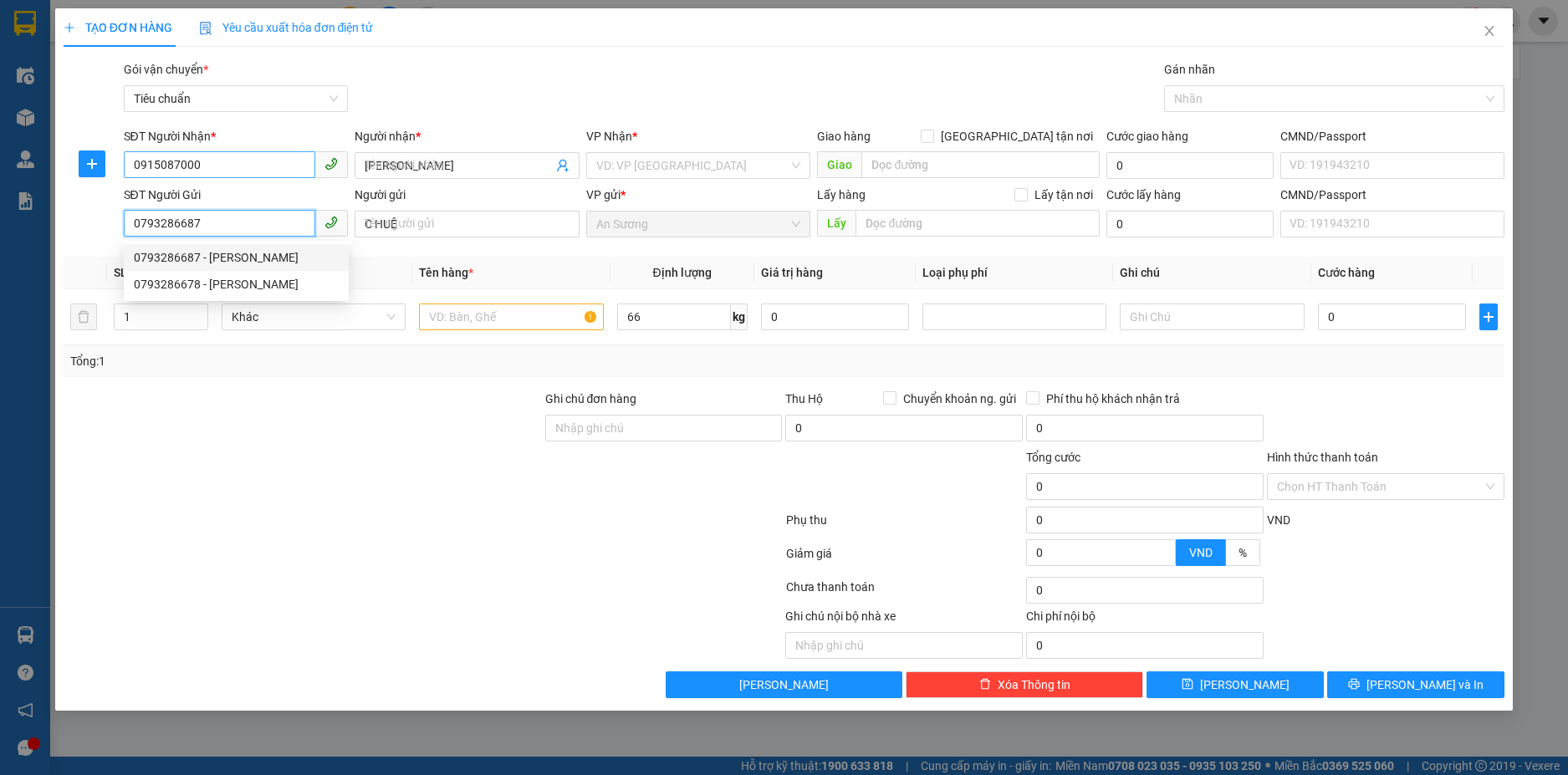
type input "200.000"
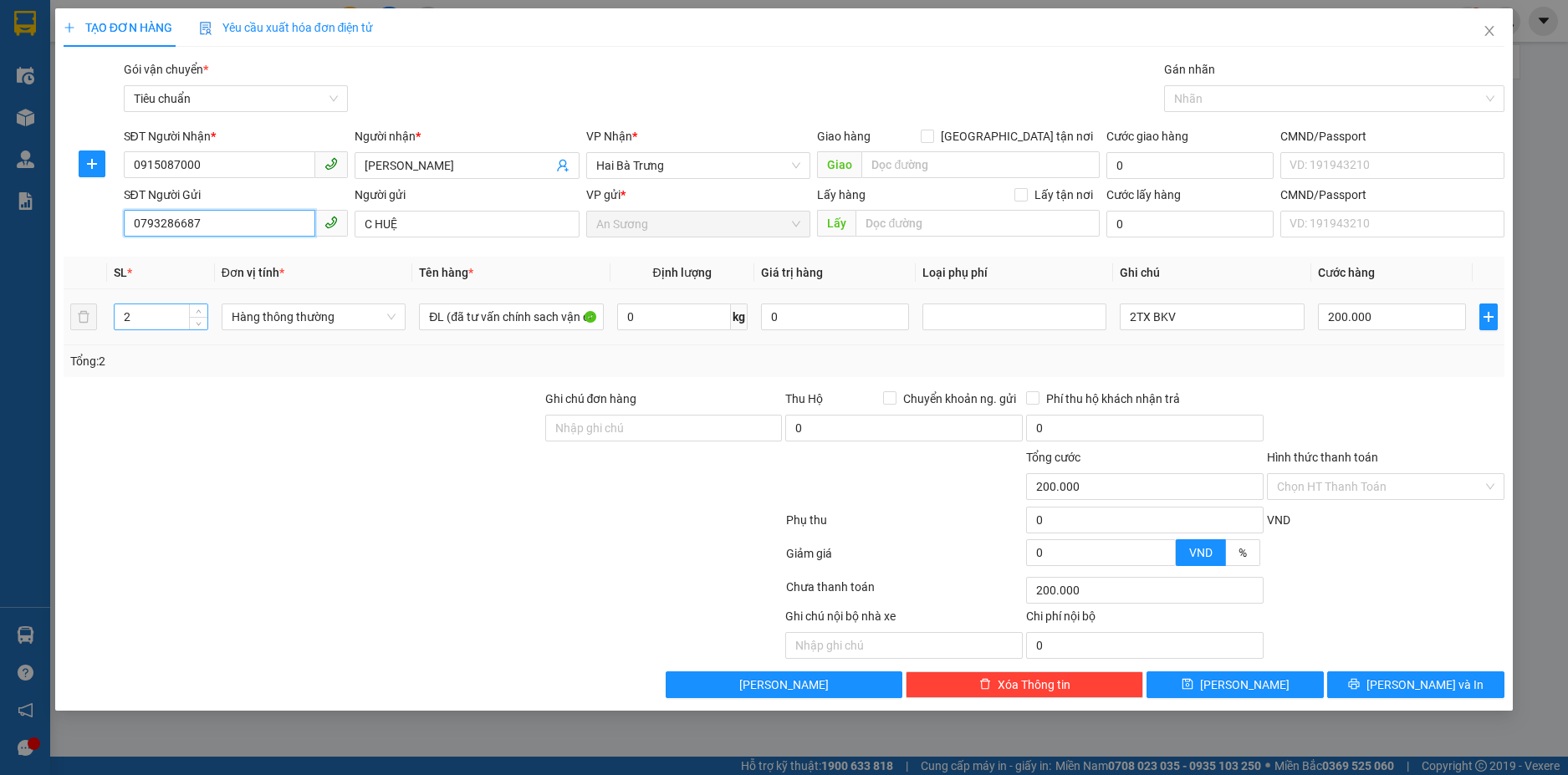
type input "0793286687"
click at [166, 310] on input "2" at bounding box center [161, 317] width 93 height 25
type input "1"
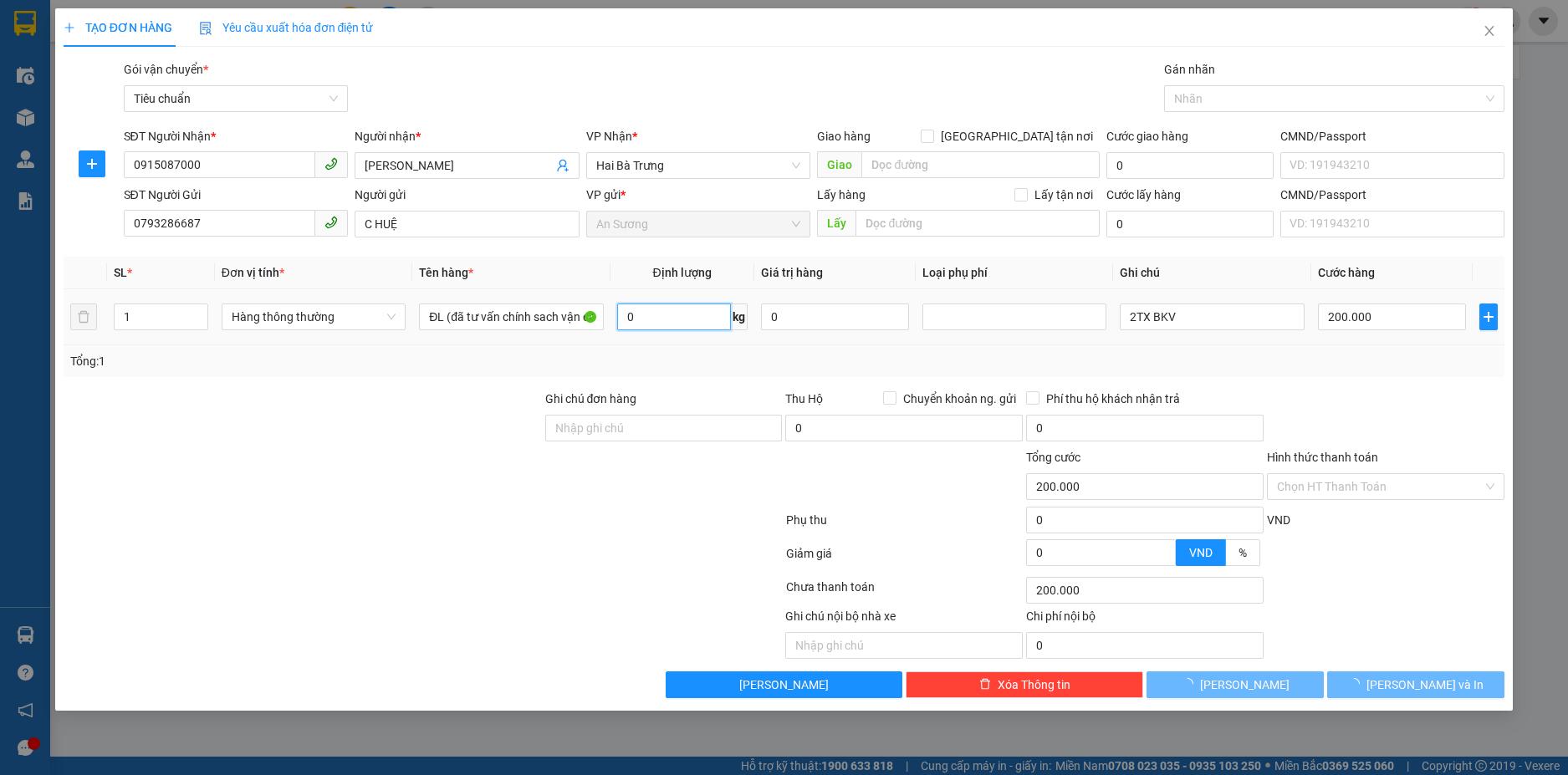
click at [657, 313] on input "0" at bounding box center [674, 317] width 114 height 27
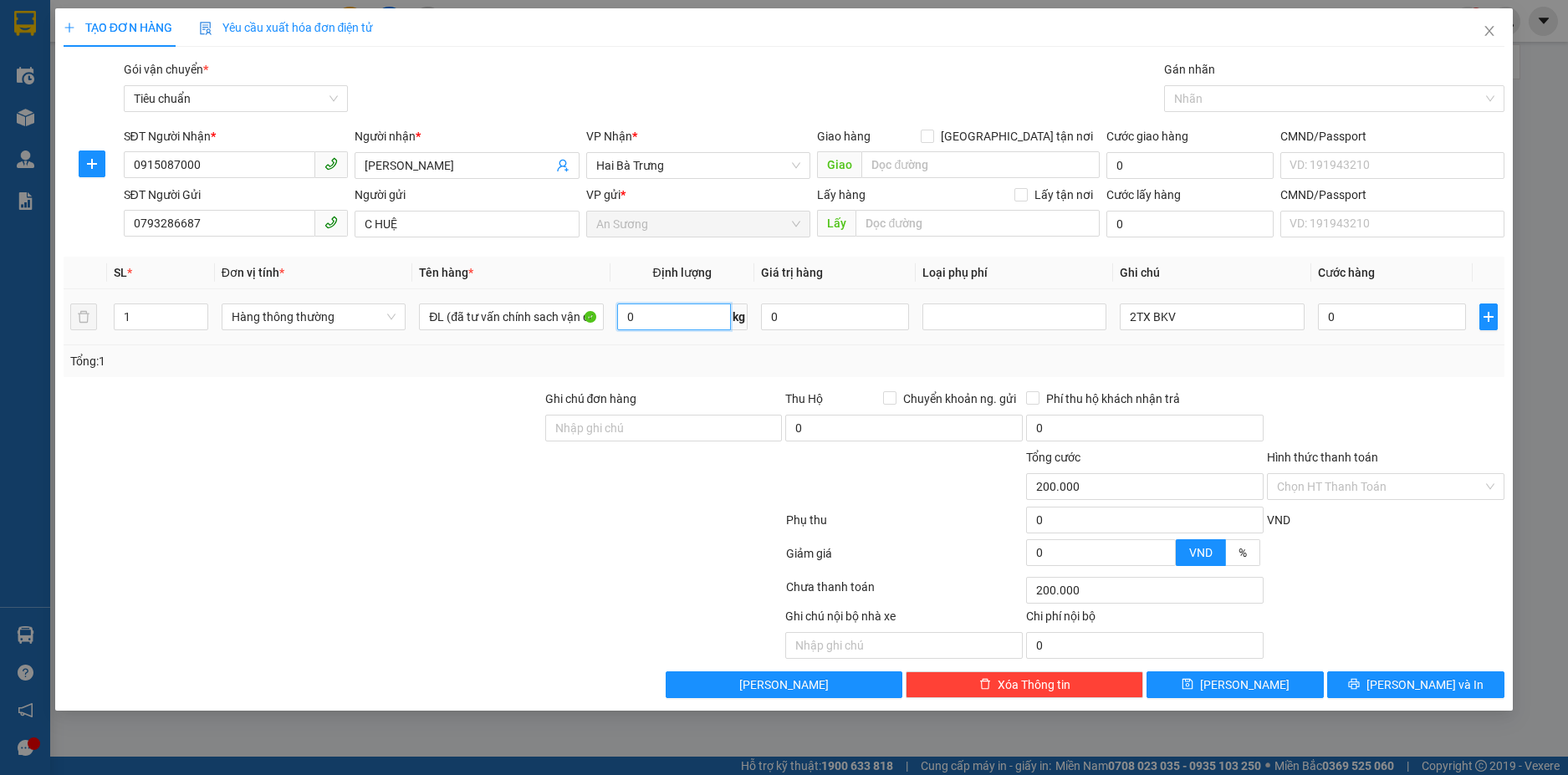
type input "0"
click at [1134, 319] on input "2TX BKV" at bounding box center [1211, 317] width 184 height 27
click at [1148, 319] on input "1TX BKV" at bounding box center [1211, 317] width 184 height 27
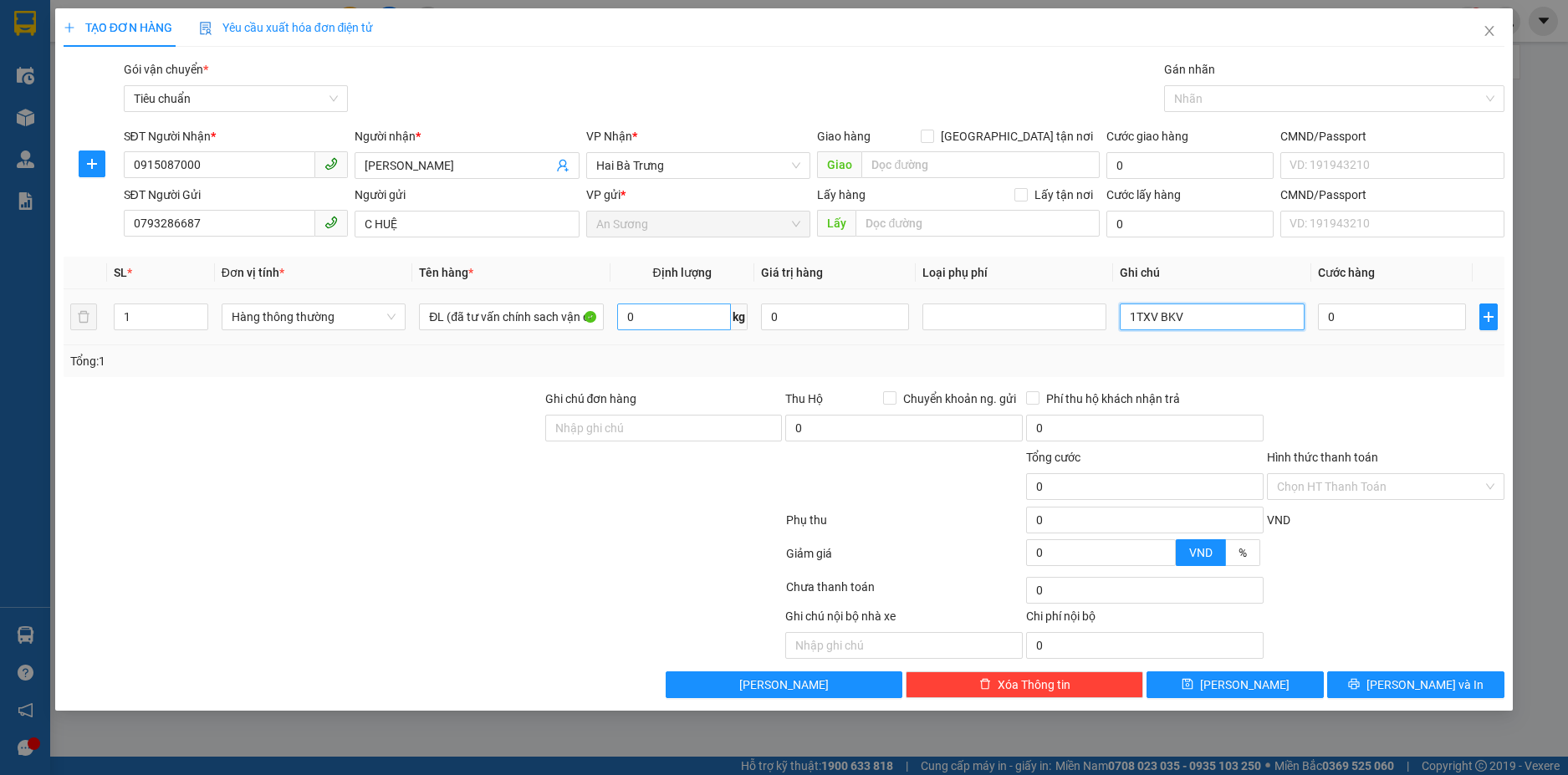
type input "1TXV BKV"
click at [645, 305] on input "0" at bounding box center [674, 317] width 114 height 27
type input "66"
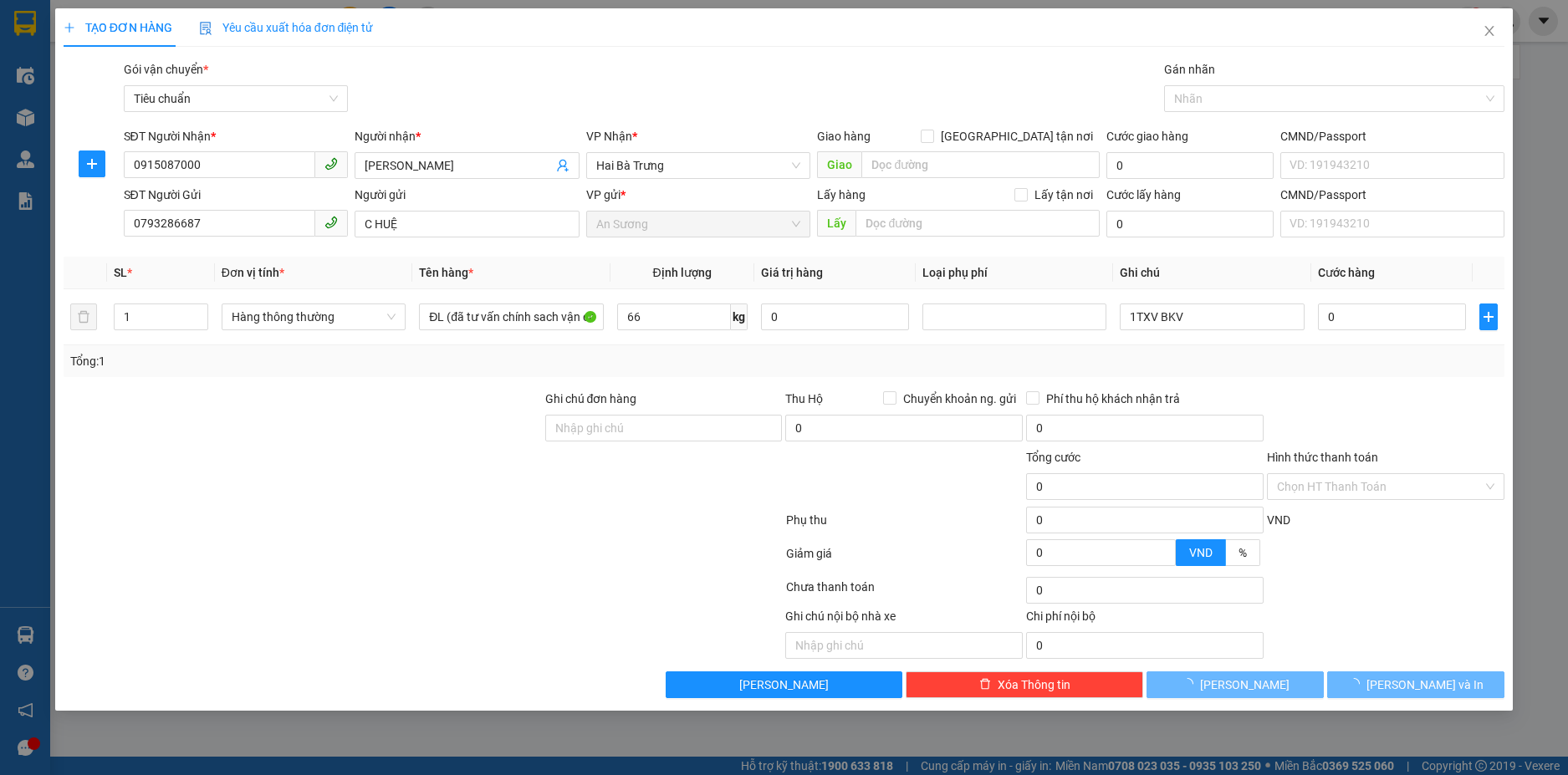
click at [727, 385] on div "Transit Pickup Surcharge Ids Transit Deliver Surcharge Ids Transit Deliver Surc…" at bounding box center [784, 379] width 1442 height 638
type input "106.000"
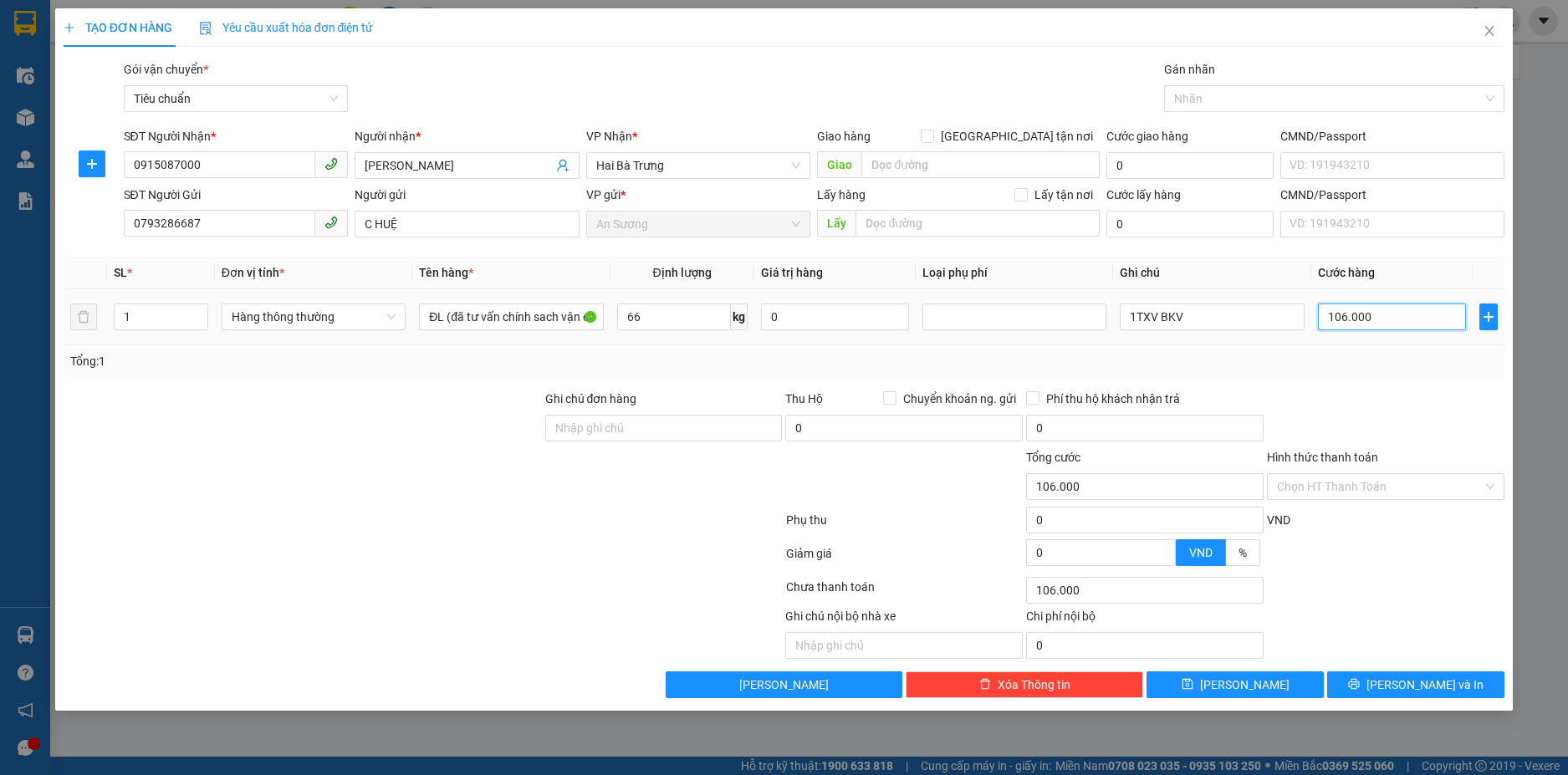
click at [1357, 321] on input "106.000" at bounding box center [1392, 317] width 148 height 27
type input "0"
type input "1"
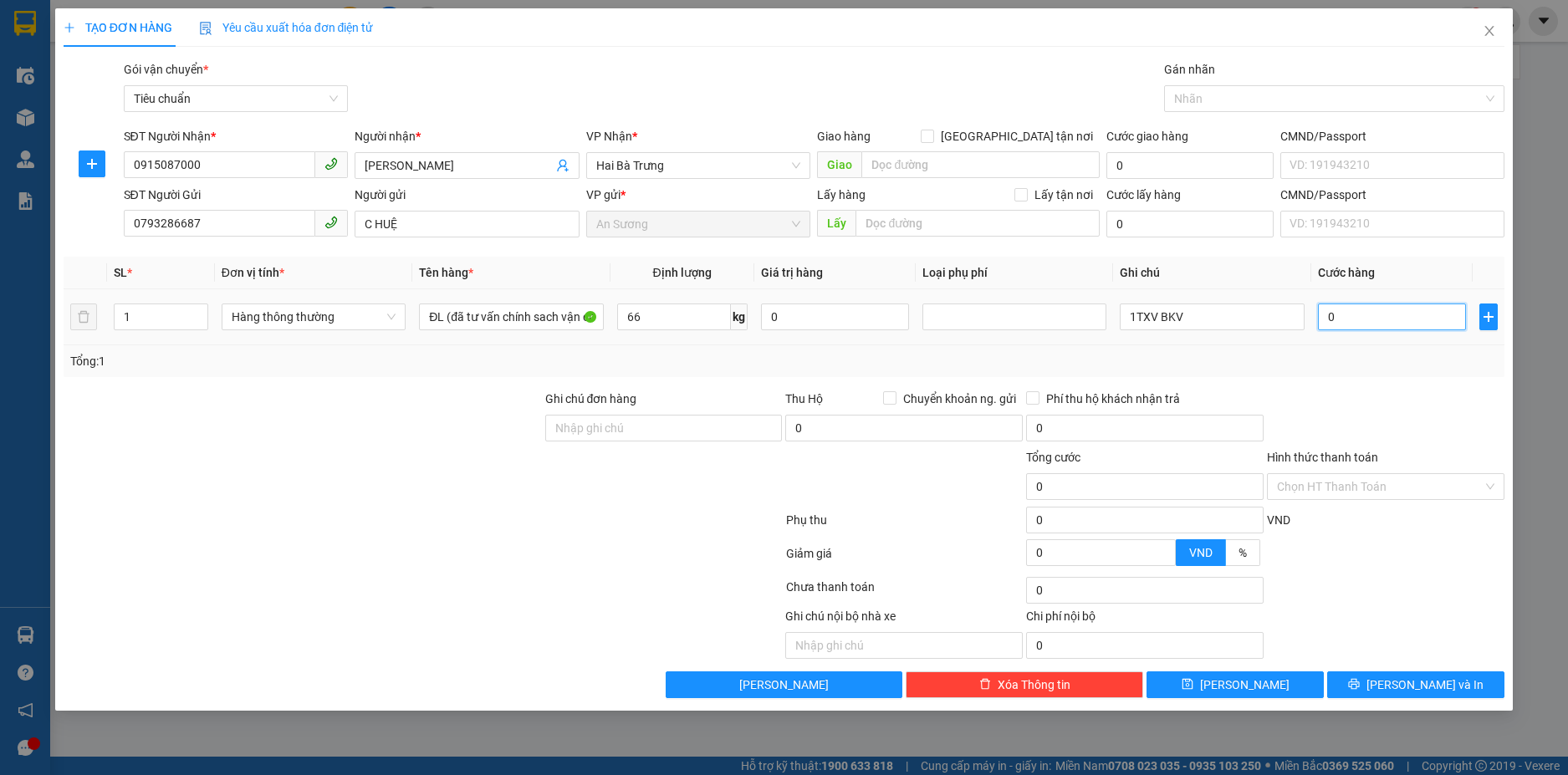
type input "1"
type input "01"
type input "11"
type input "011"
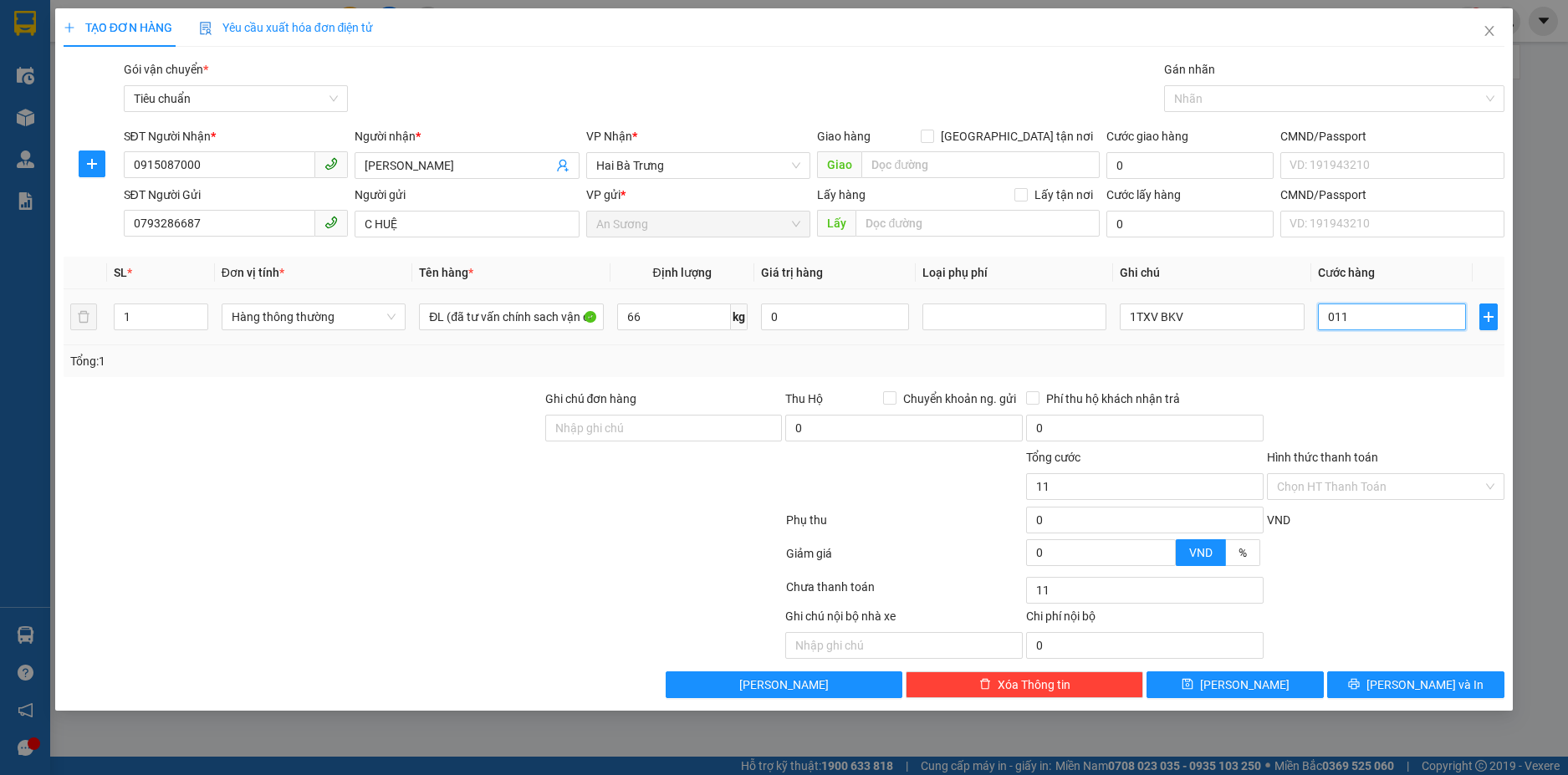
type input "1"
type input "01"
type input "10"
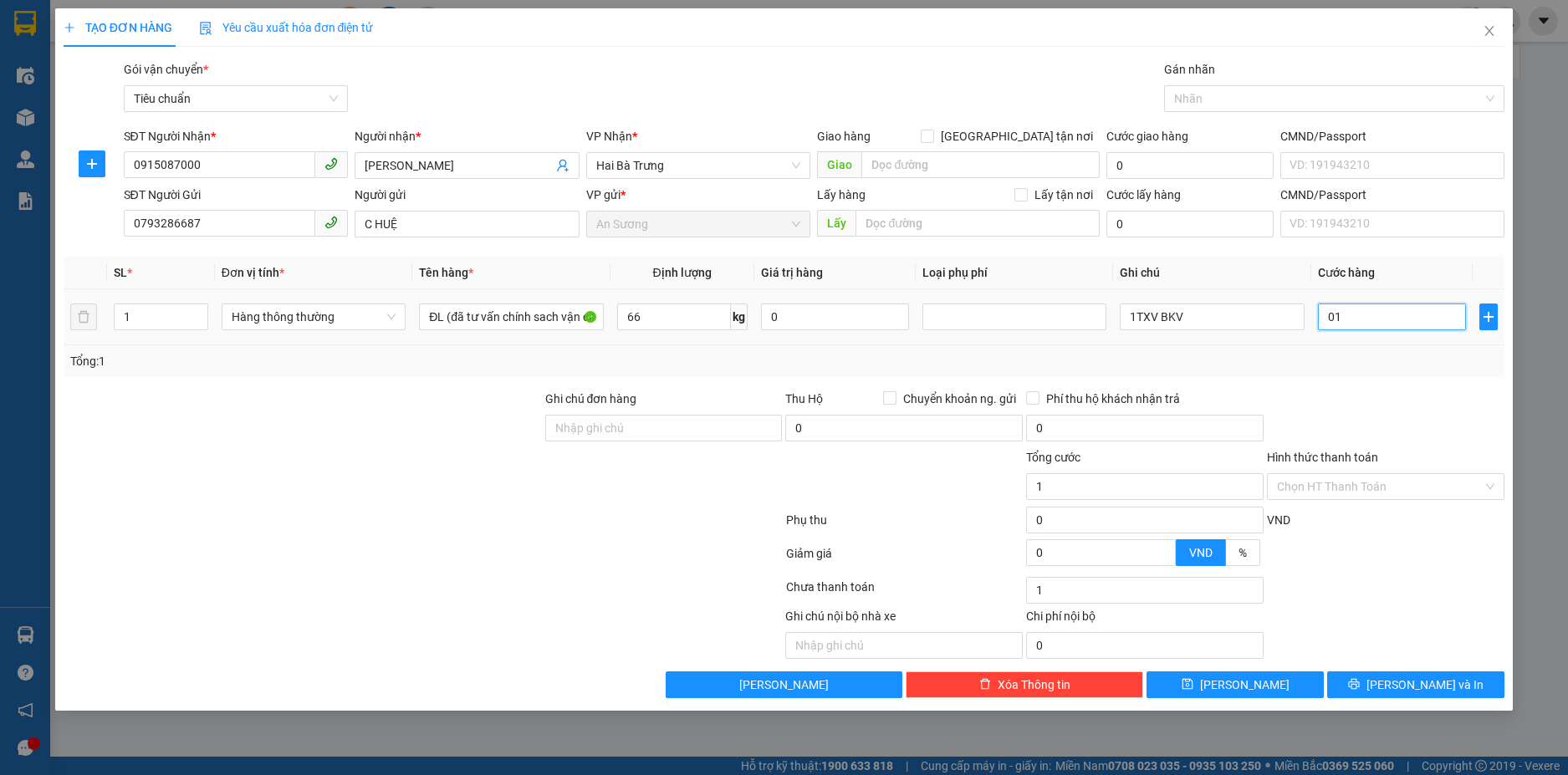
type input "010"
type input "100"
type input "0.100"
type input "10"
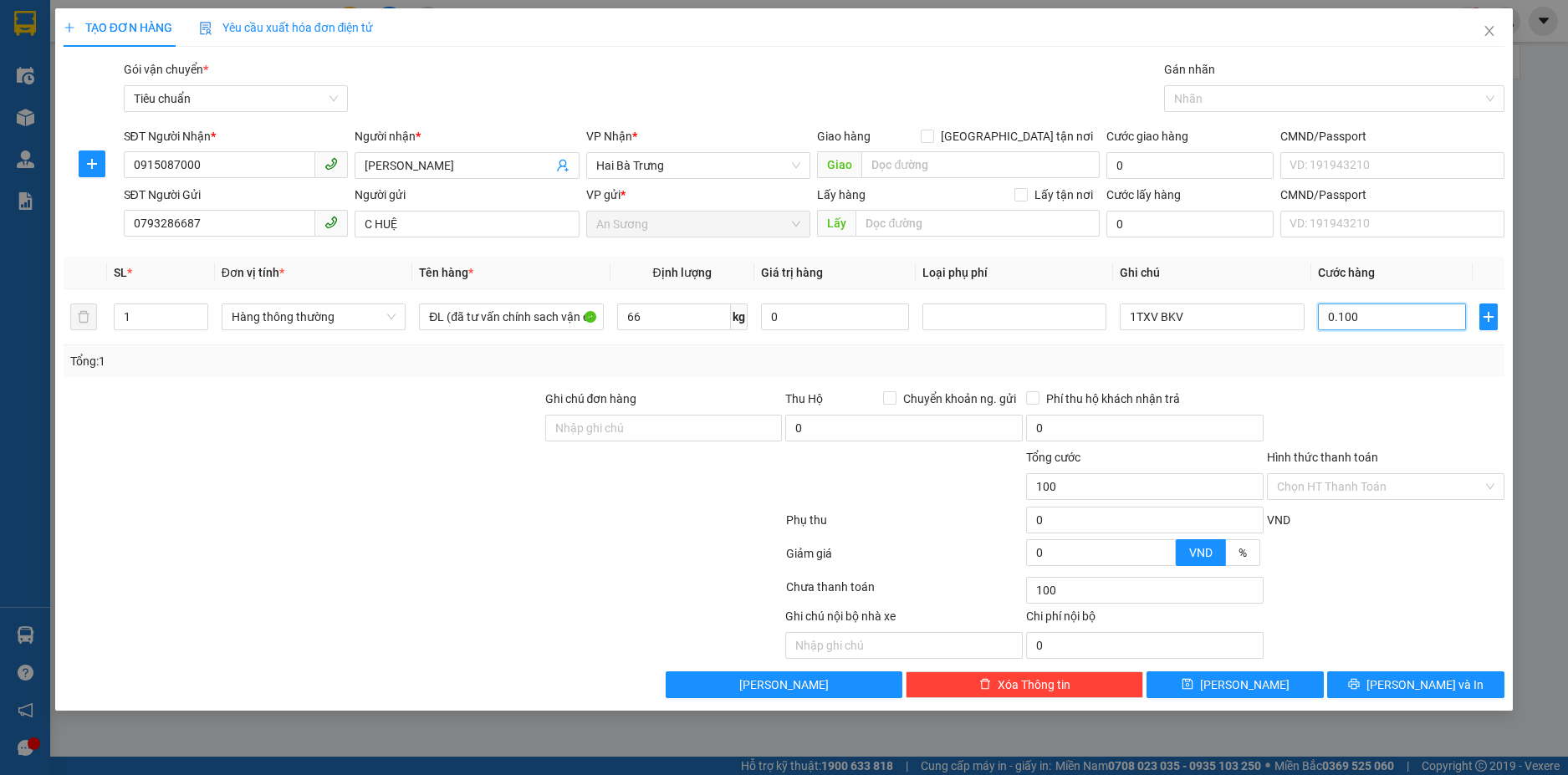
type input "10"
type input "010"
type input "1"
type input "0"
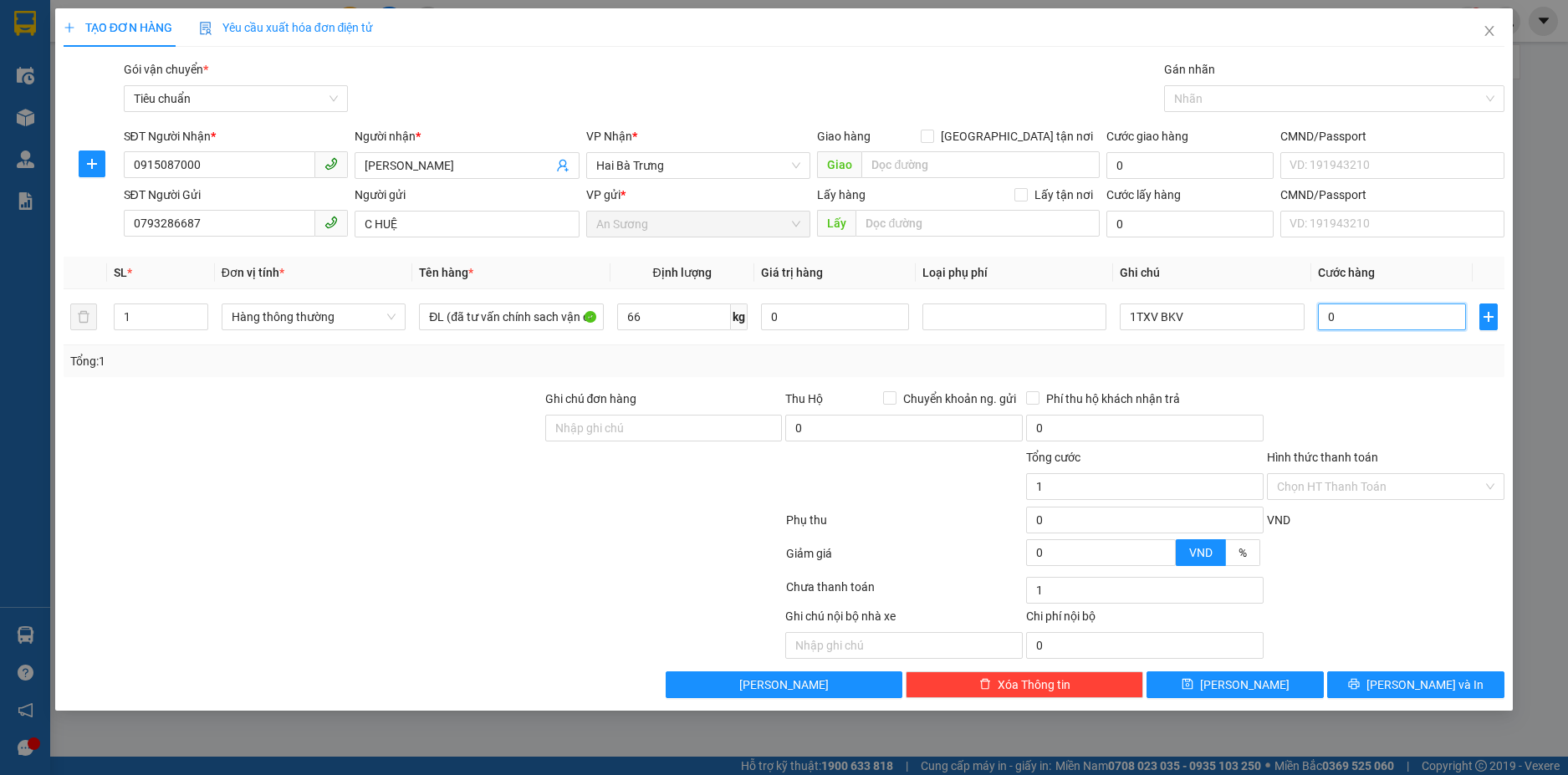
type input "0"
click at [669, 327] on input "66" at bounding box center [674, 317] width 114 height 27
type input "66"
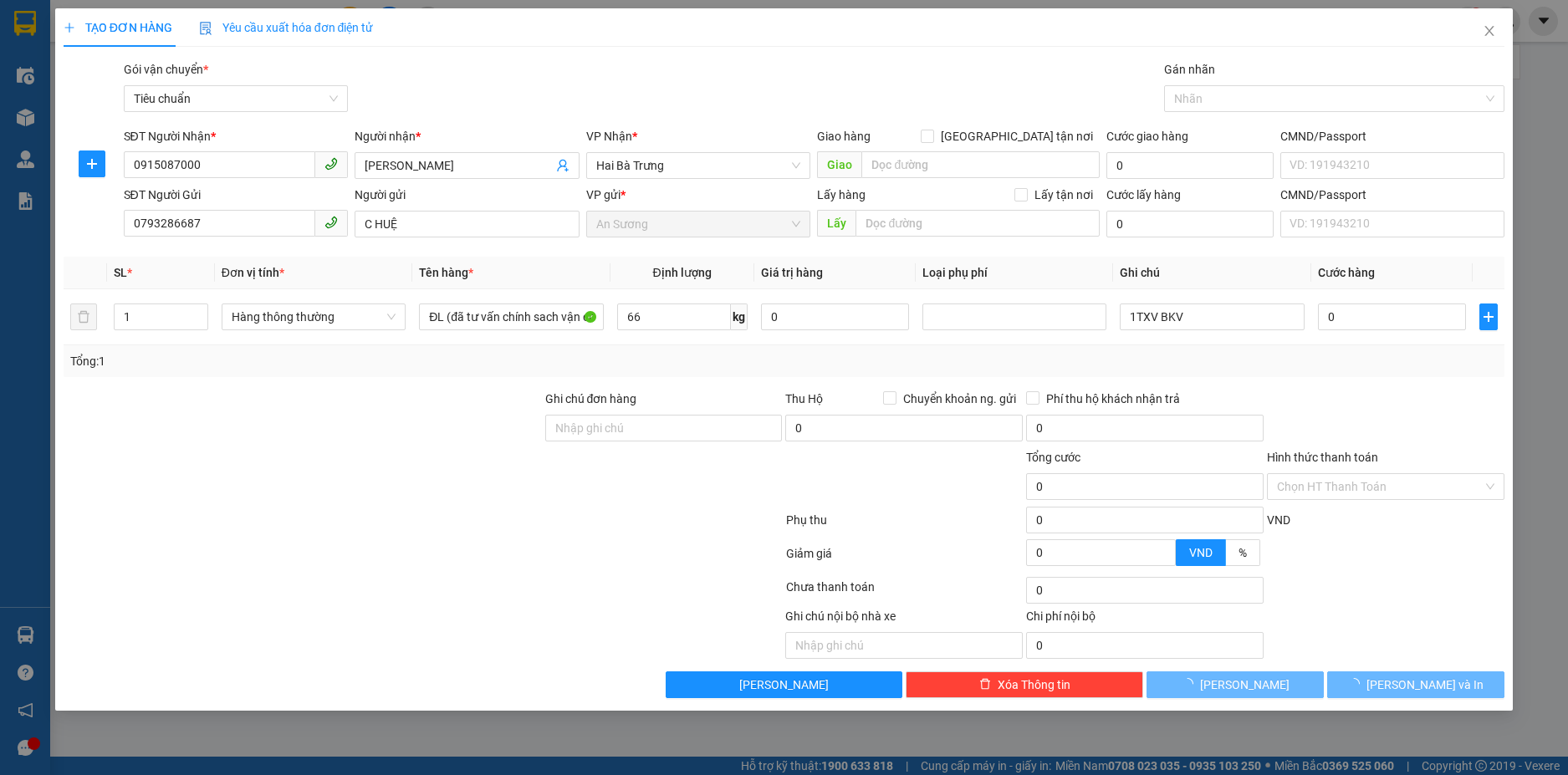
click at [668, 349] on div "Tổng: 1" at bounding box center [784, 361] width 1442 height 32
type input "106.000"
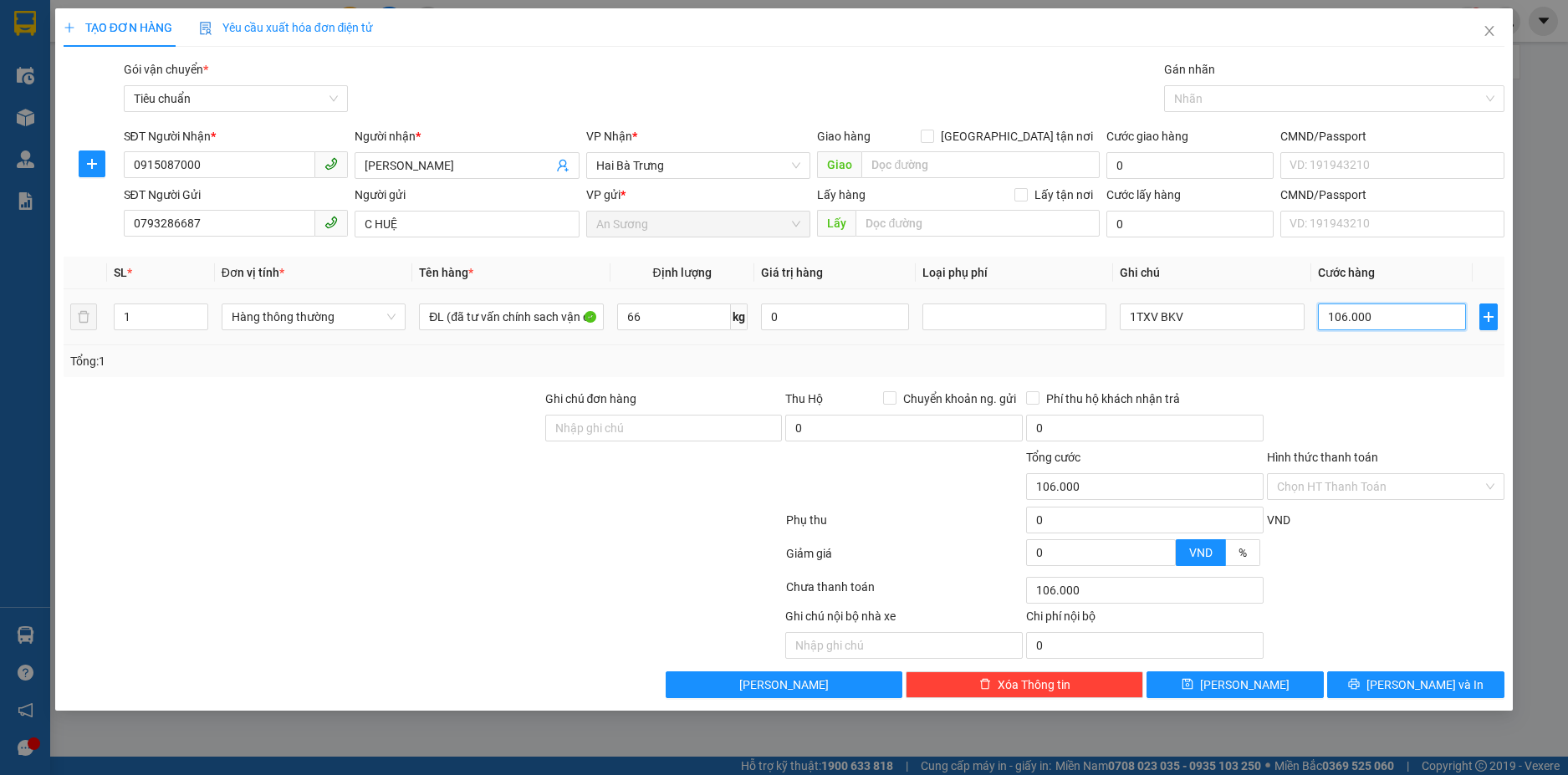
click at [1421, 317] on input "106.000" at bounding box center [1392, 317] width 148 height 27
type input "0"
type input "1"
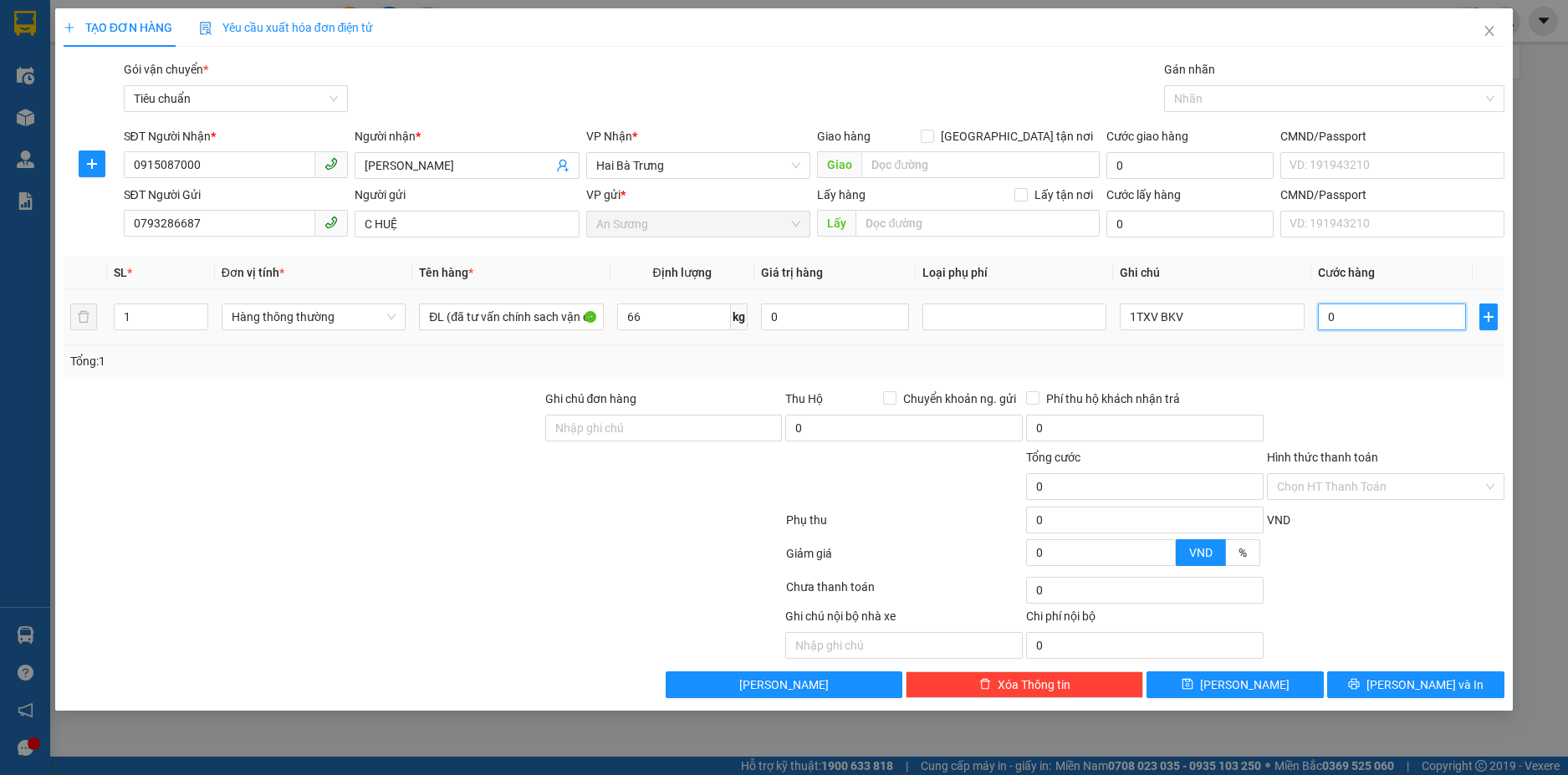
type input "1"
type input "01"
type input "11"
type input "011"
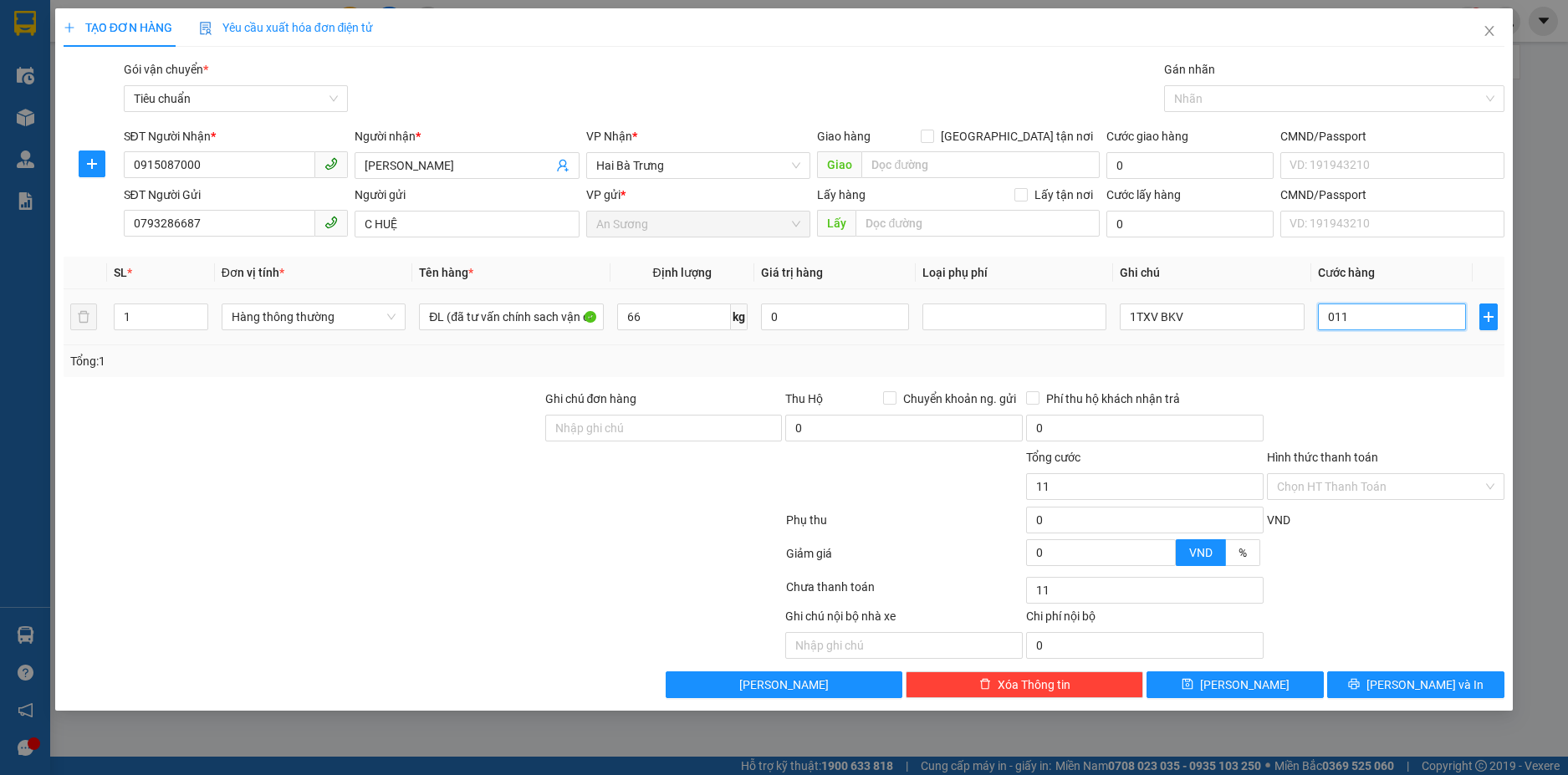
type input "110"
type input "0.110"
type input "110.000"
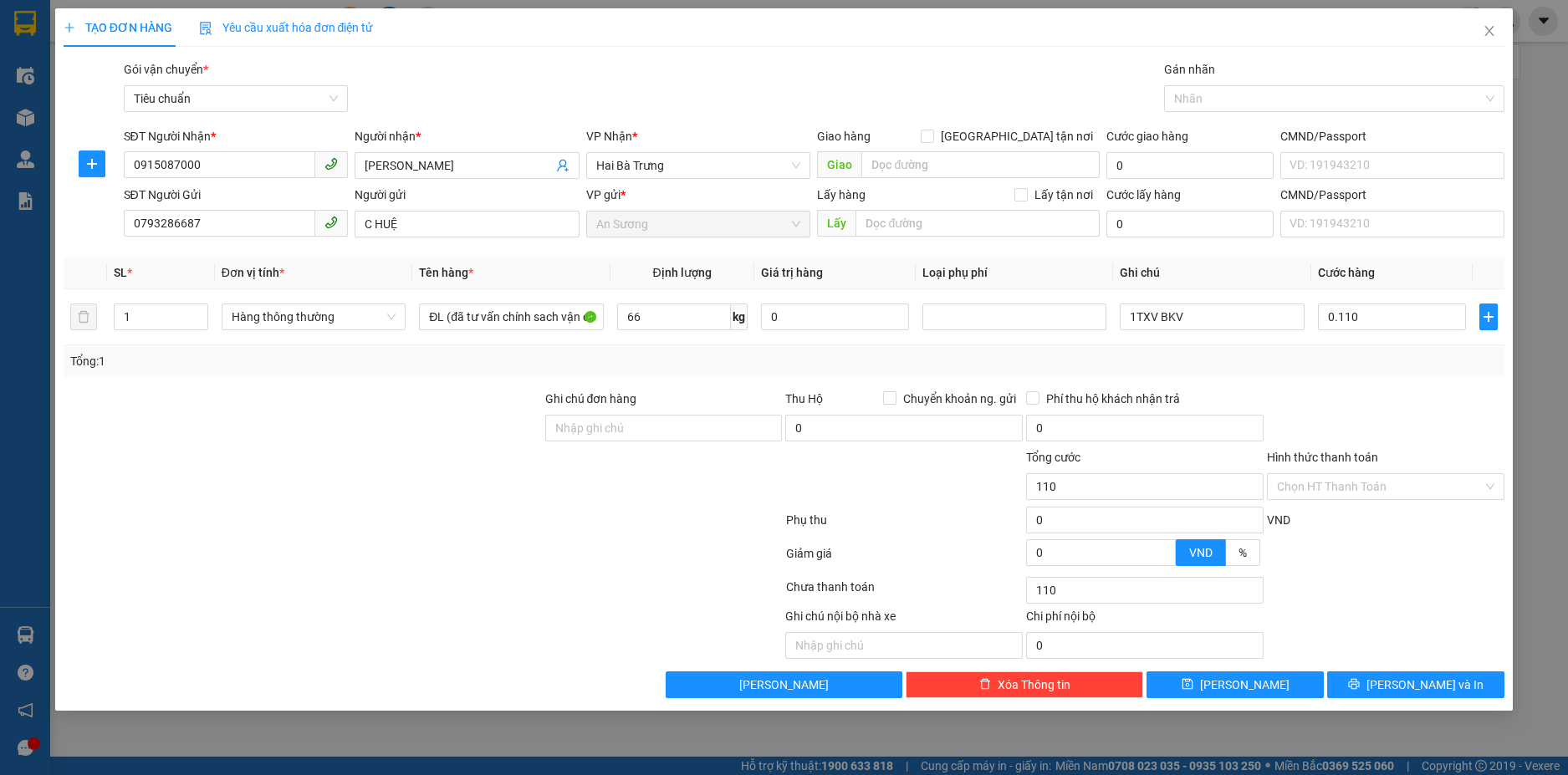
type input "110.000"
click at [1422, 369] on div "Tổng: 1" at bounding box center [784, 361] width 1428 height 18
click at [1395, 710] on div "TẠO ĐƠN HÀNG Yêu cầu xuất hóa đơn điện tử Transit Pickup Surcharge Ids Transit …" at bounding box center [784, 388] width 1568 height 775
drag, startPoint x: 1395, startPoint y: 690, endPoint x: 1374, endPoint y: 684, distance: 21.8
click at [1360, 689] on icon "printer" at bounding box center [1353, 684] width 12 height 12
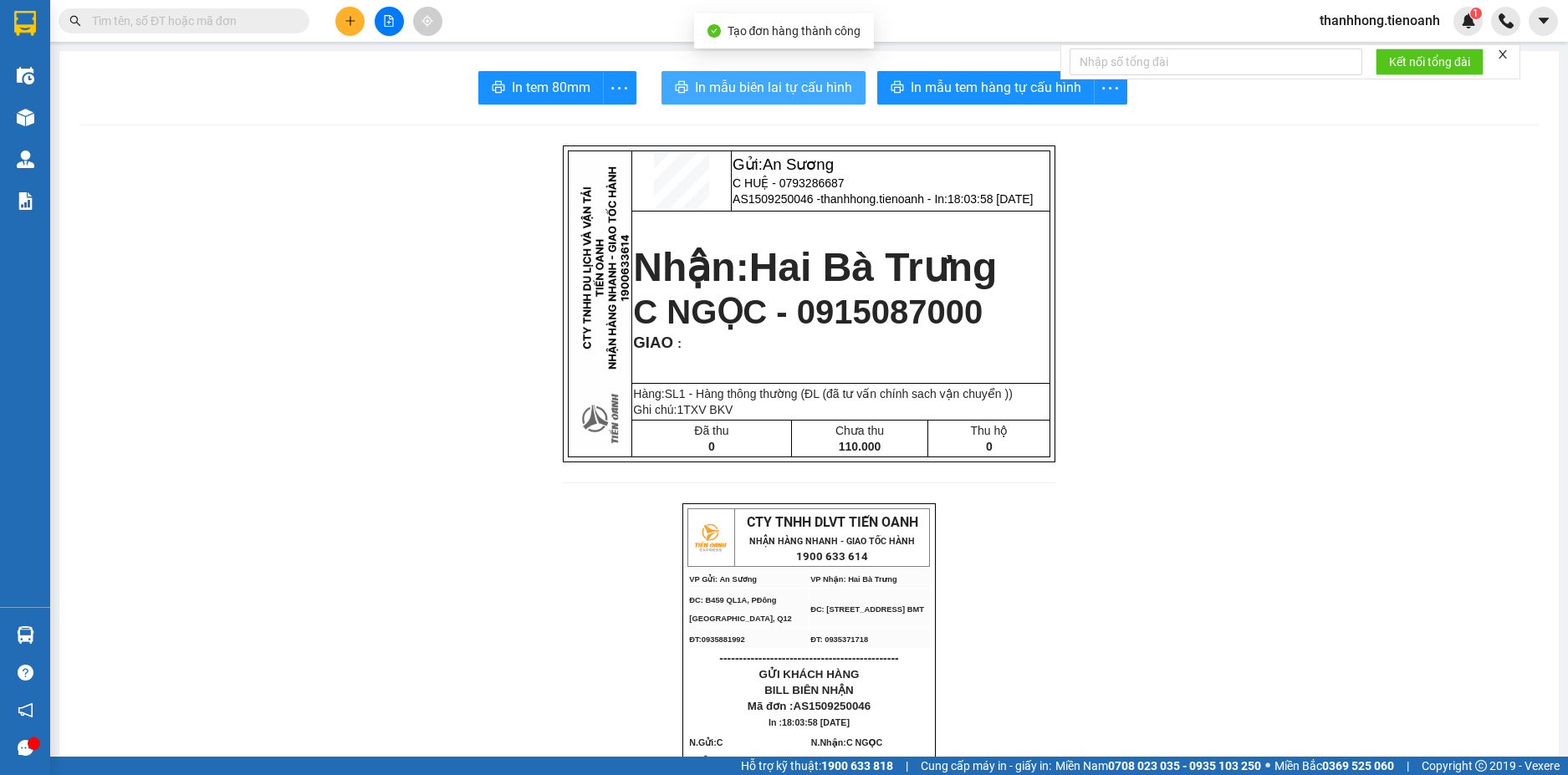
click at [776, 93] on span "In mẫu biên lai tự cấu hình" at bounding box center [773, 88] width 157 height 21
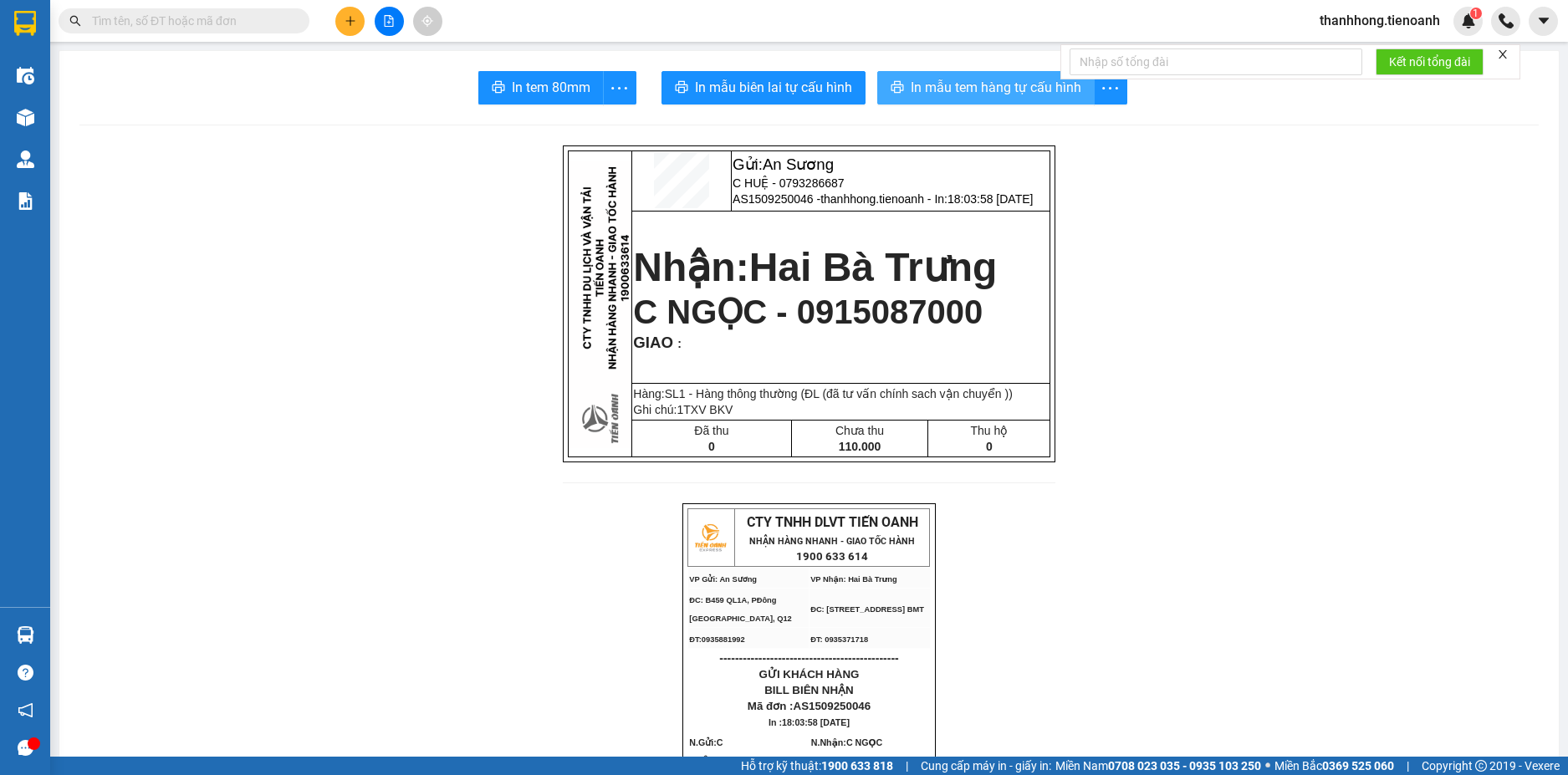
click at [1015, 87] on span "In mẫu tem hàng tự cấu hình" at bounding box center [996, 88] width 171 height 21
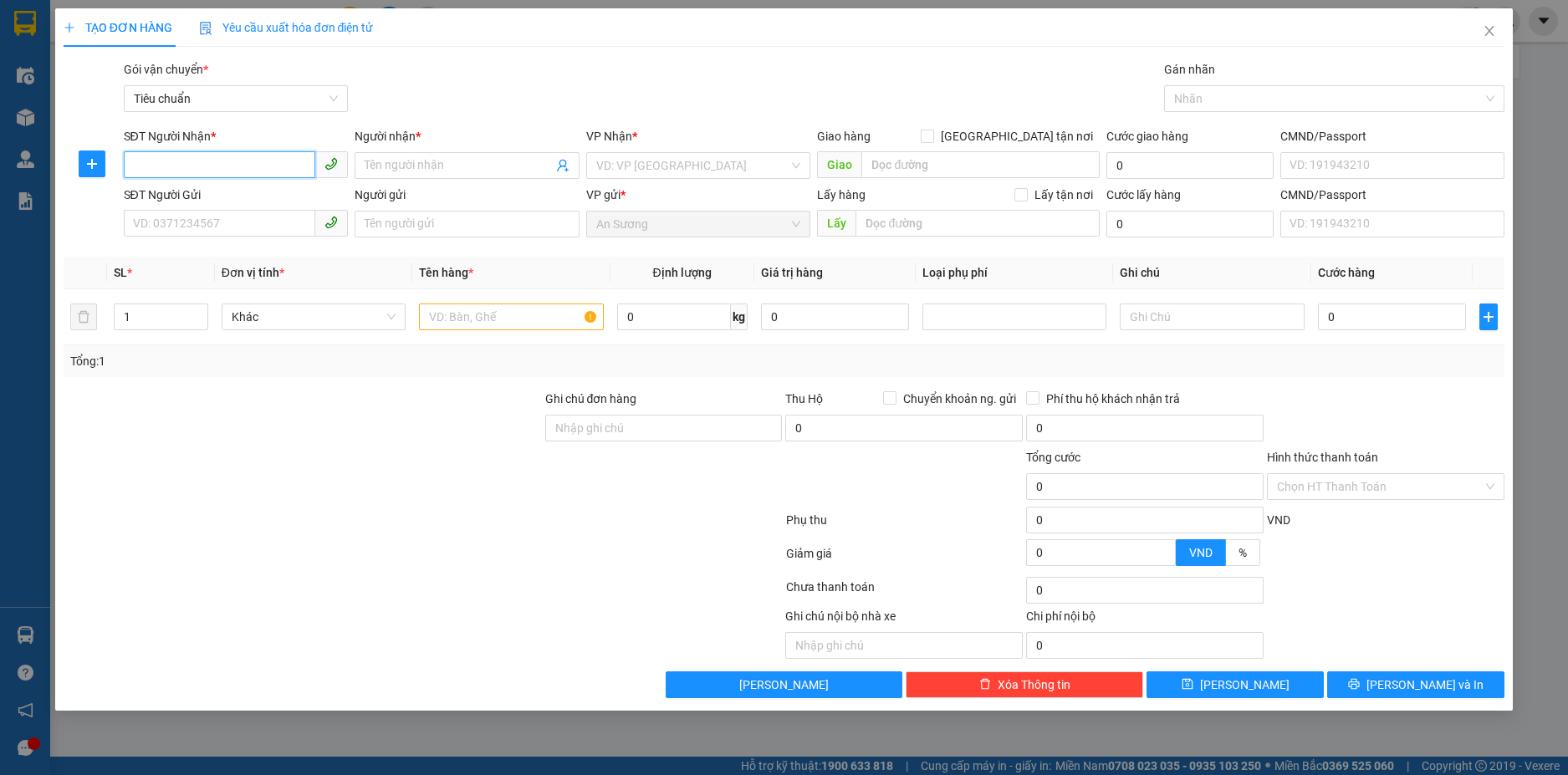
click at [178, 159] on input "SĐT Người Nhận *" at bounding box center [220, 165] width 193 height 27
click at [203, 201] on div "0916317557 - A DŨNG" at bounding box center [236, 199] width 205 height 18
type input "0916317557"
type input "A DŨNG"
type input "TH CR"
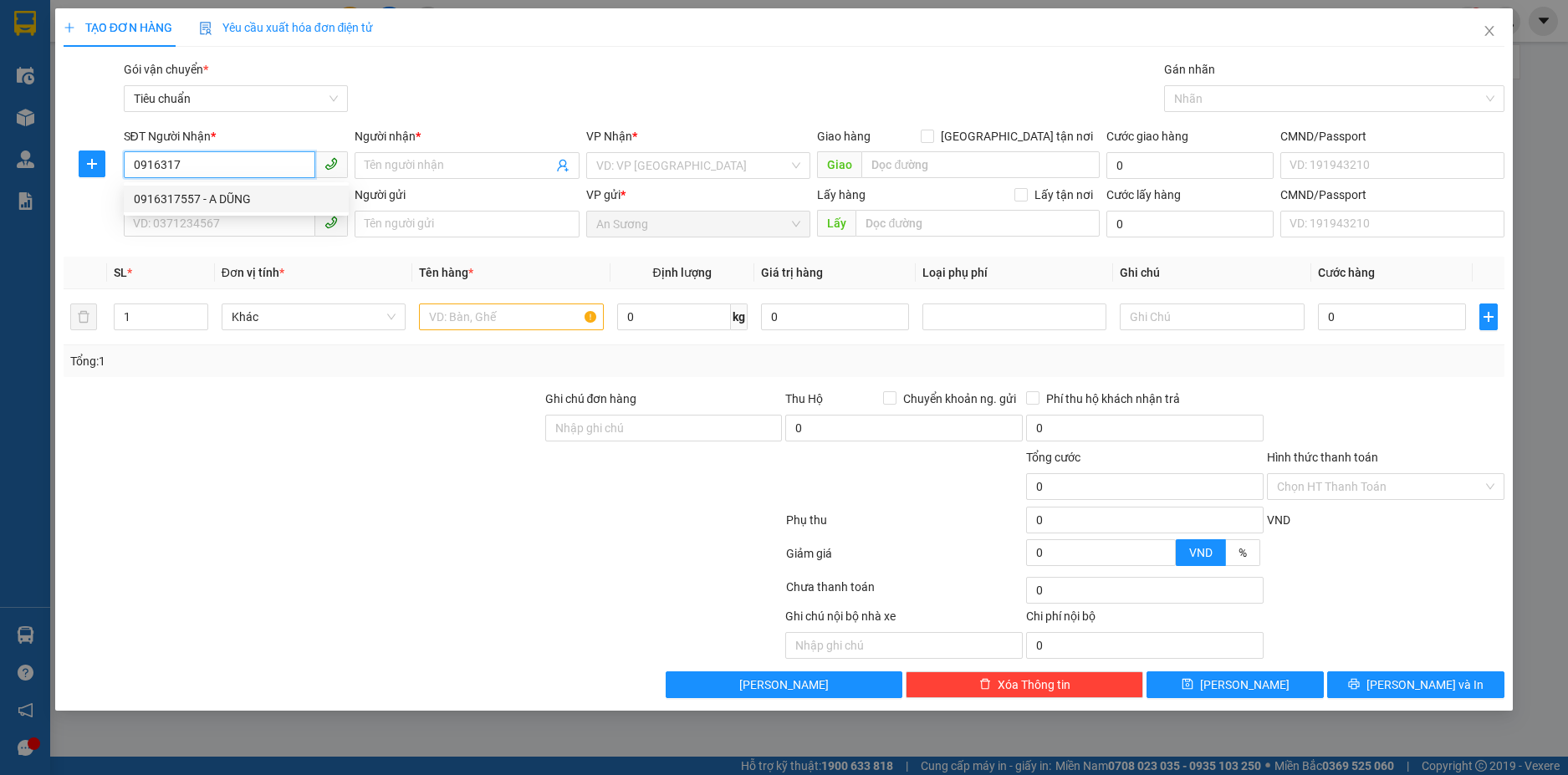
type input "900.000"
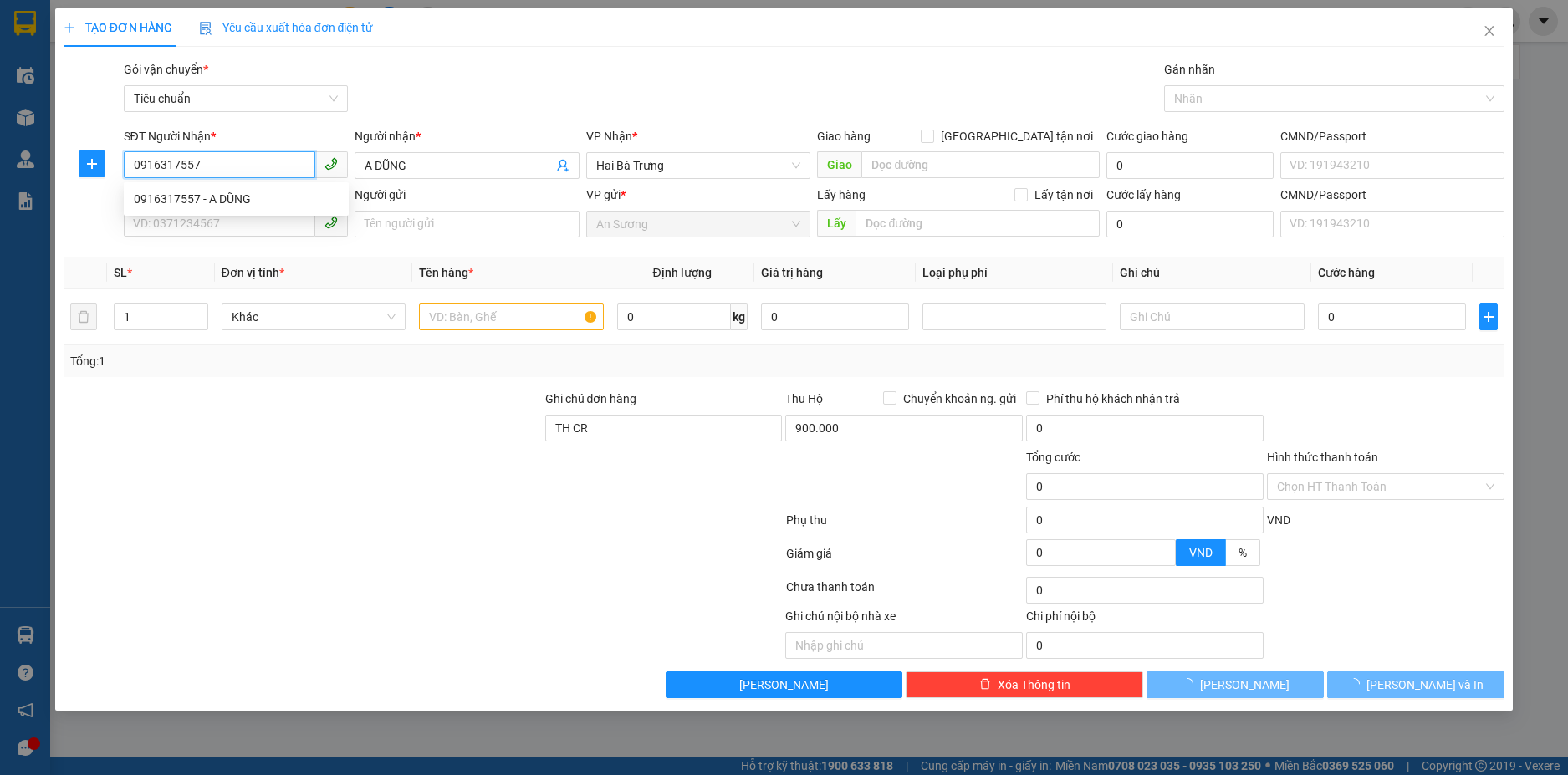
type input "60.000"
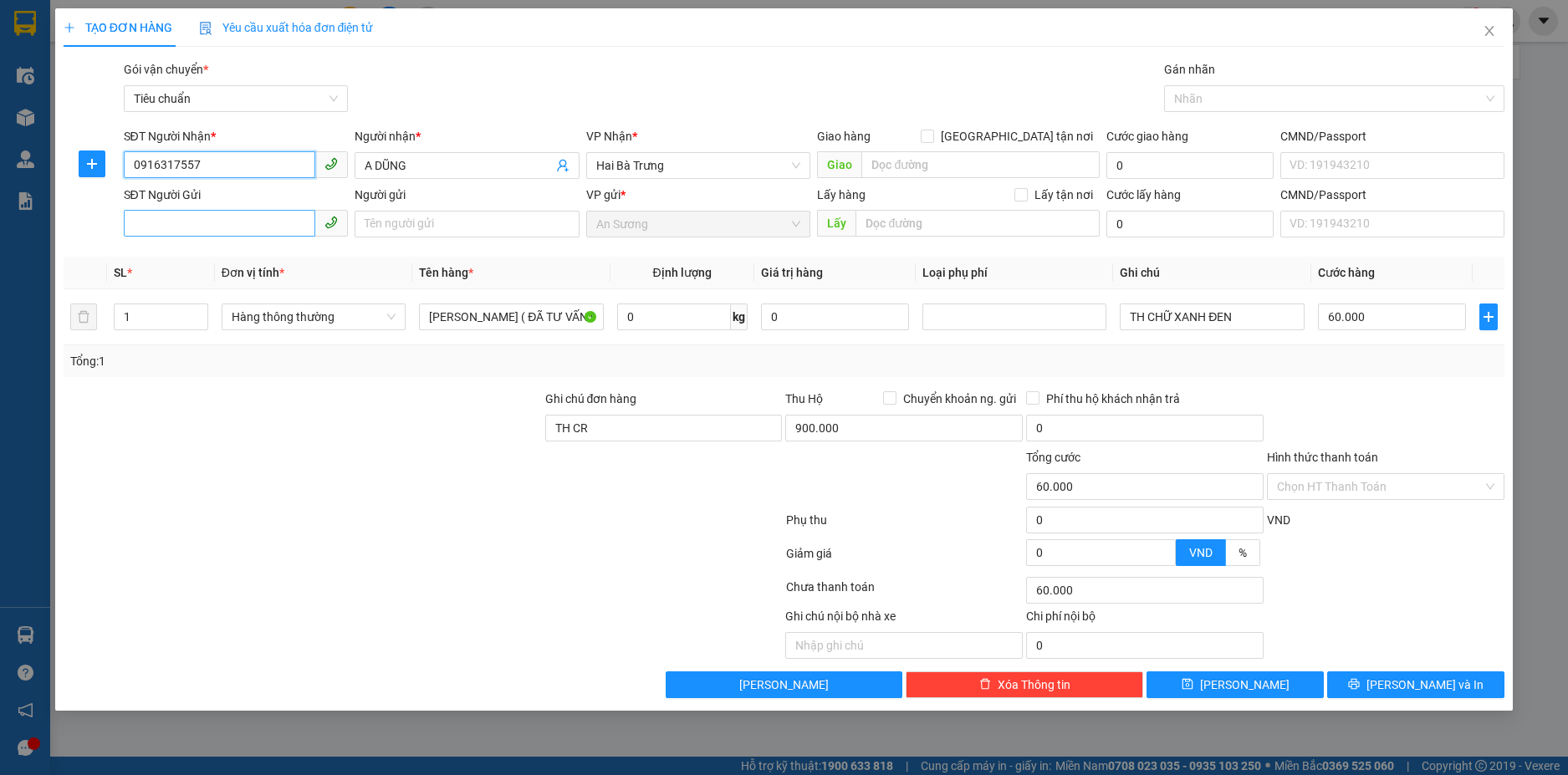
type input "0916317557"
click at [213, 233] on input "SĐT Người Gửi" at bounding box center [220, 224] width 193 height 27
click at [226, 256] on div "0975603639 - A Tùng" at bounding box center [236, 257] width 205 height 18
type input "0975603639"
type input "A Tùng"
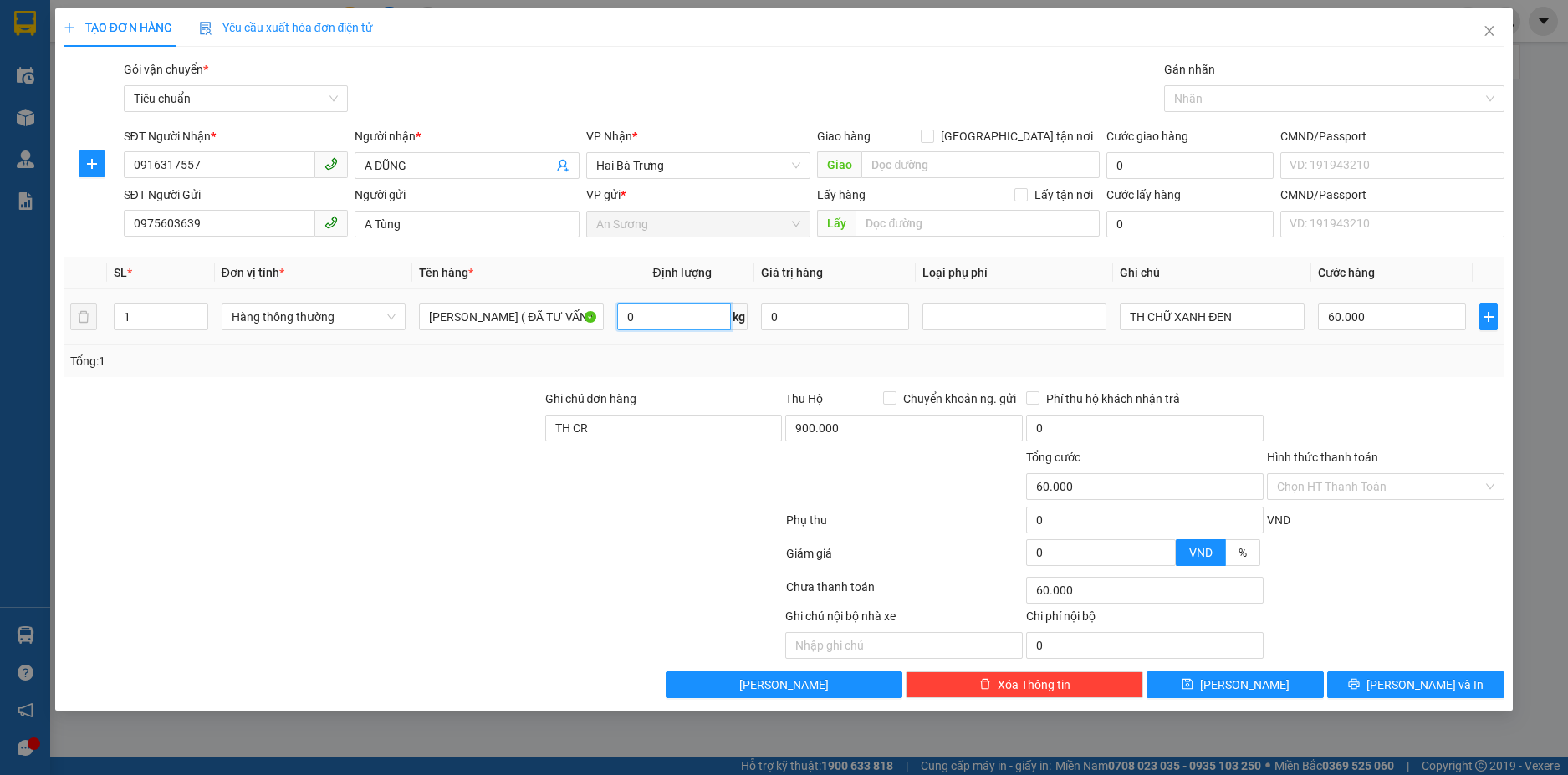
click at [644, 318] on input "0" at bounding box center [674, 317] width 114 height 27
type input "11"
click at [474, 495] on div at bounding box center [303, 477] width 482 height 59
type input "50.000"
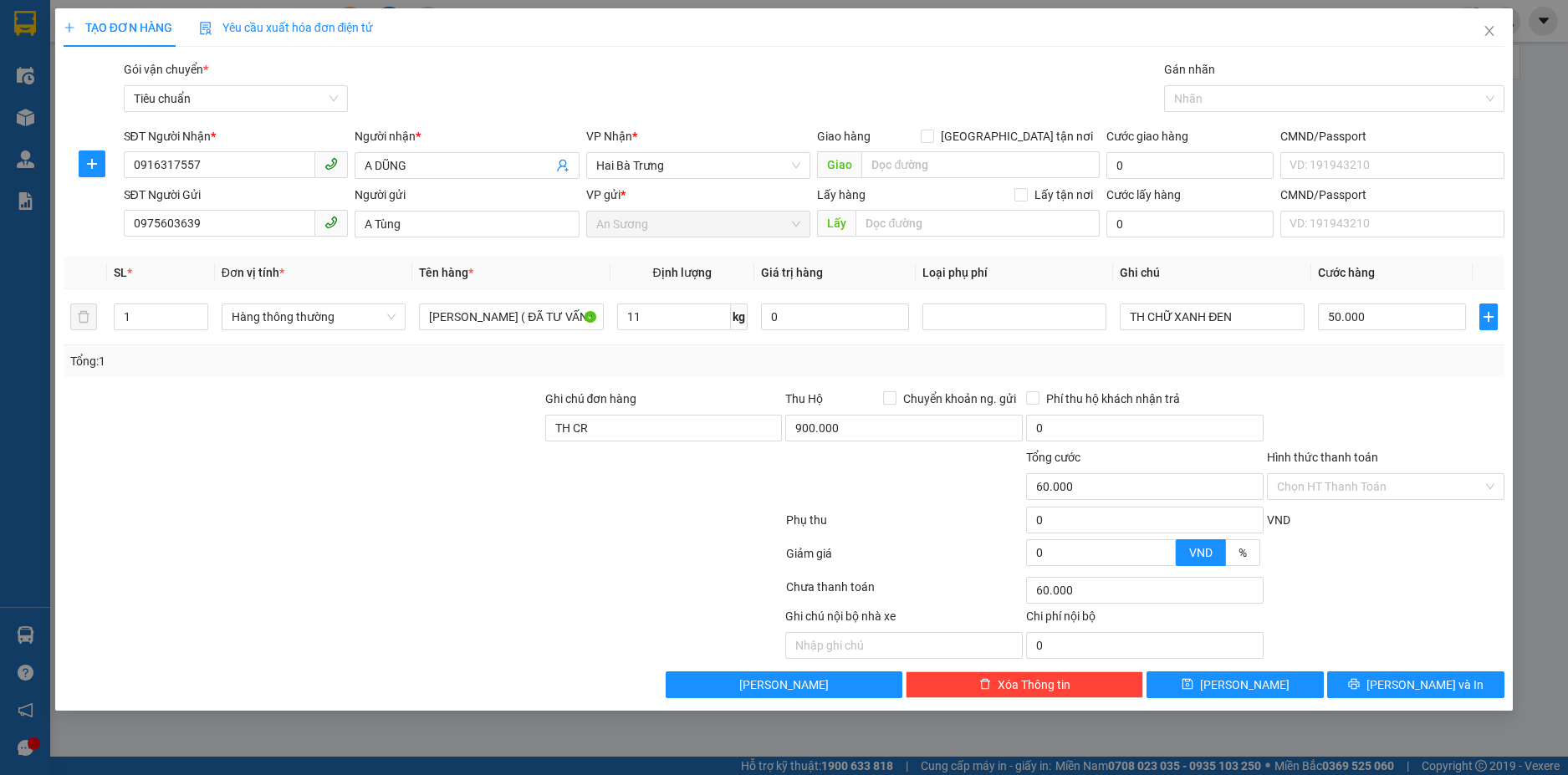
type input "50.000"
click at [624, 418] on input "TH CR" at bounding box center [664, 428] width 237 height 27
click at [849, 425] on input "900.000" at bounding box center [904, 428] width 237 height 27
click at [532, 514] on div at bounding box center [423, 523] width 723 height 34
click at [1393, 316] on input "50.000" at bounding box center [1392, 317] width 148 height 27
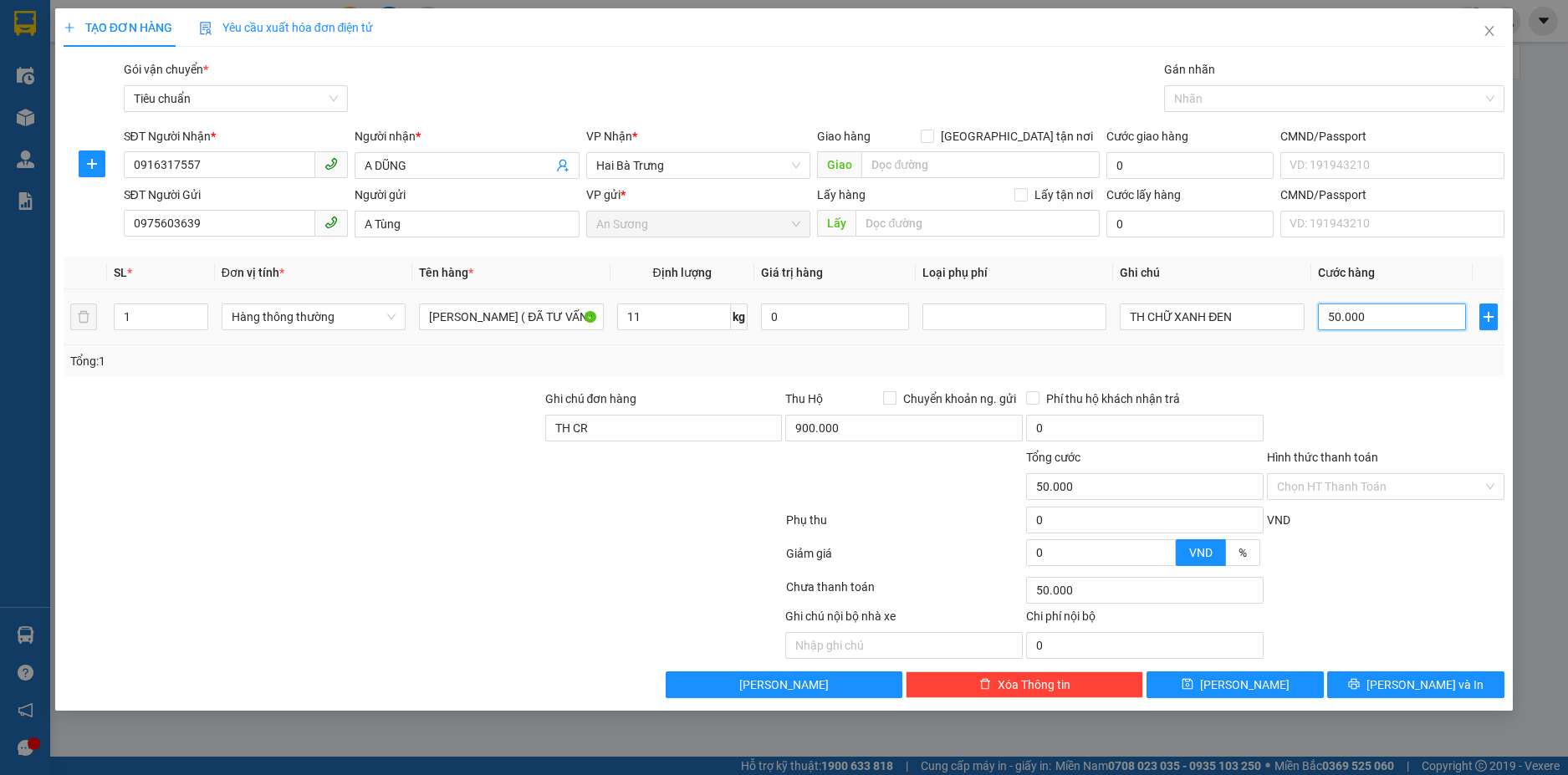
type input "6"
type input "60"
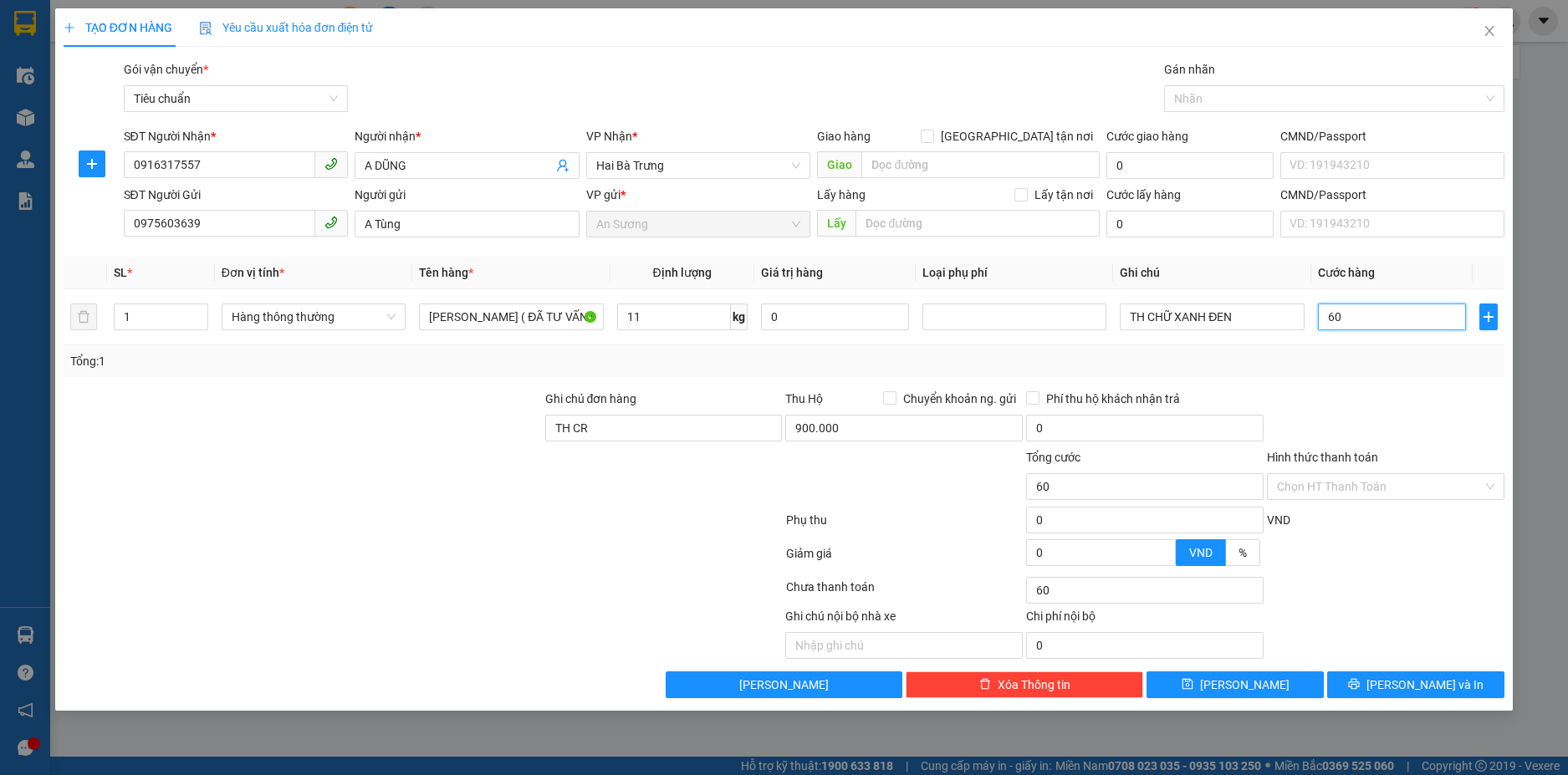
type input "60"
type input "60.000"
click at [1369, 401] on div at bounding box center [1386, 418] width 241 height 59
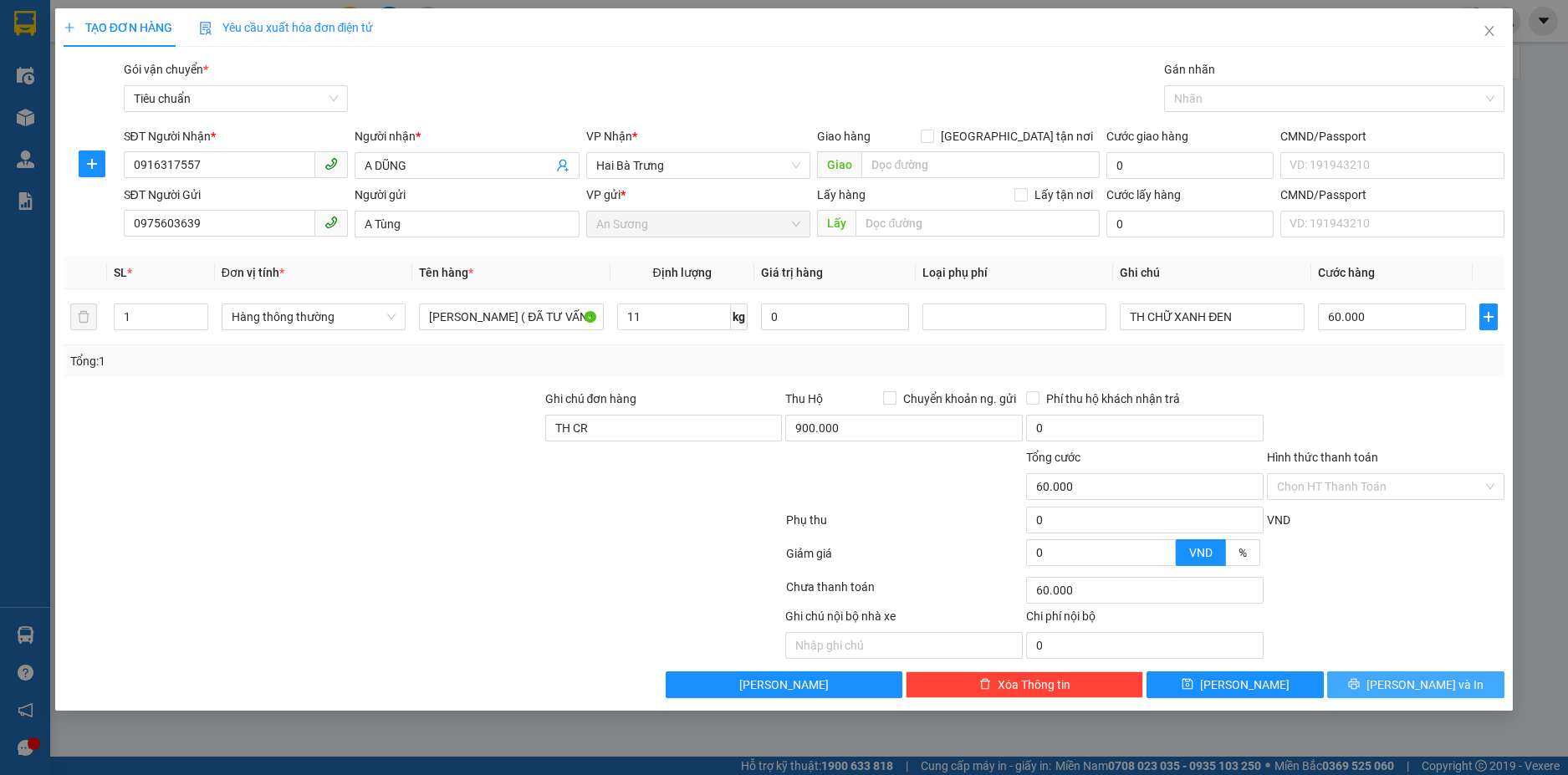
click at [1399, 681] on button "[PERSON_NAME] và In" at bounding box center [1416, 685] width 177 height 27
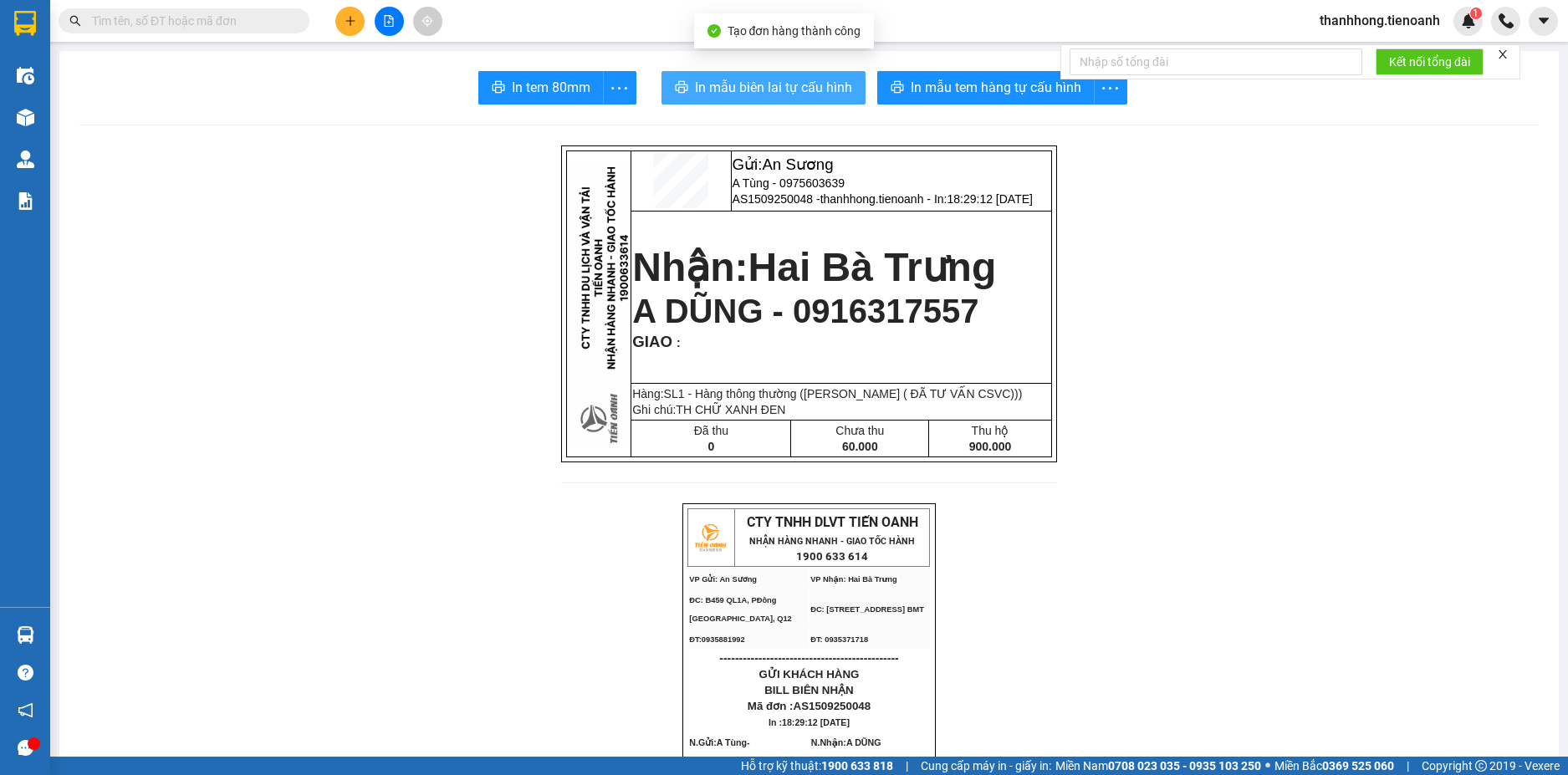
click at [785, 74] on button "In mẫu biên lai tự cấu hình" at bounding box center [763, 88] width 204 height 34
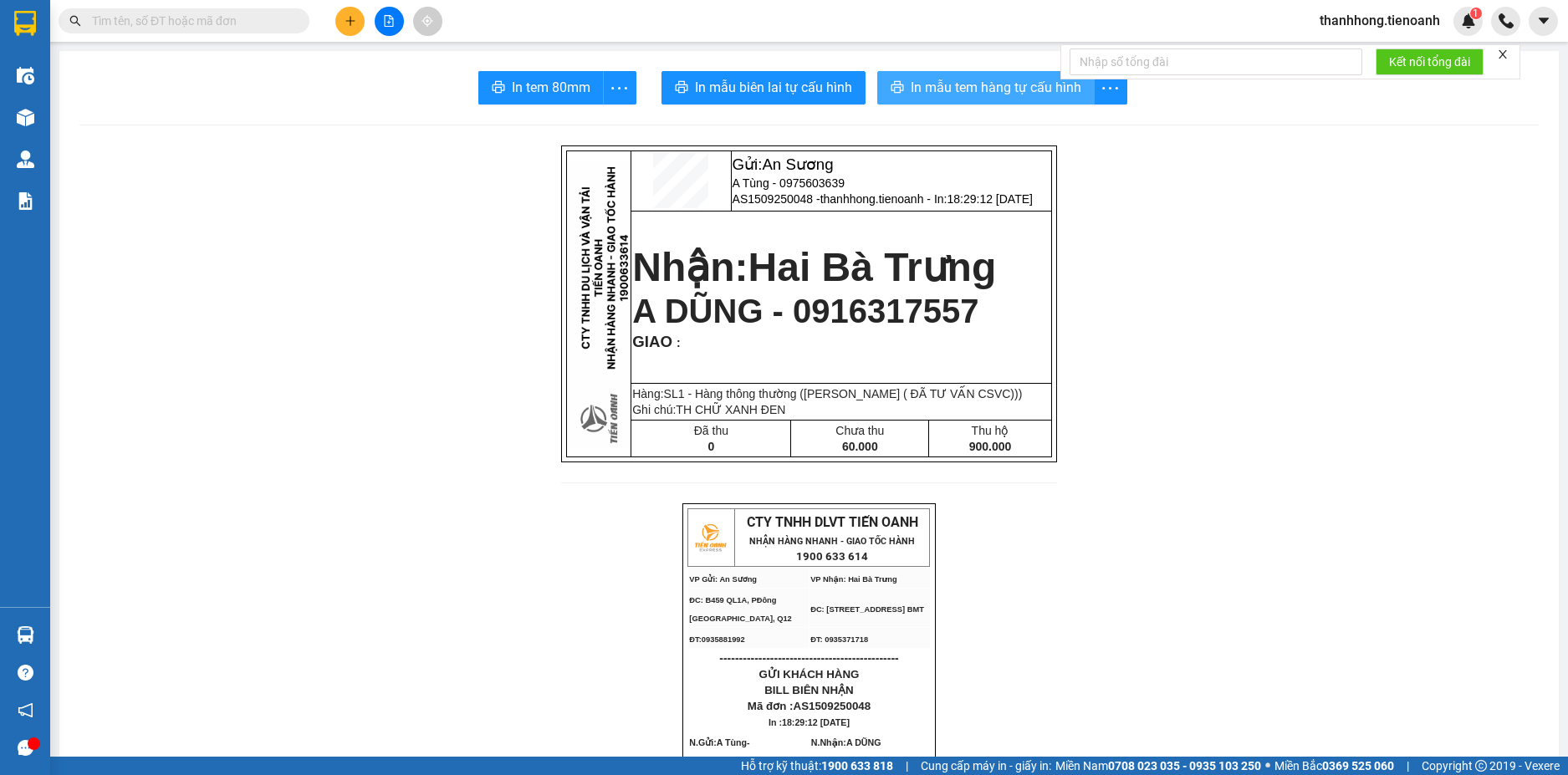
click at [947, 96] on span "In mẫu tem hàng tự cấu hình" at bounding box center [996, 88] width 171 height 21
click at [352, 19] on icon "plus" at bounding box center [350, 21] width 12 height 12
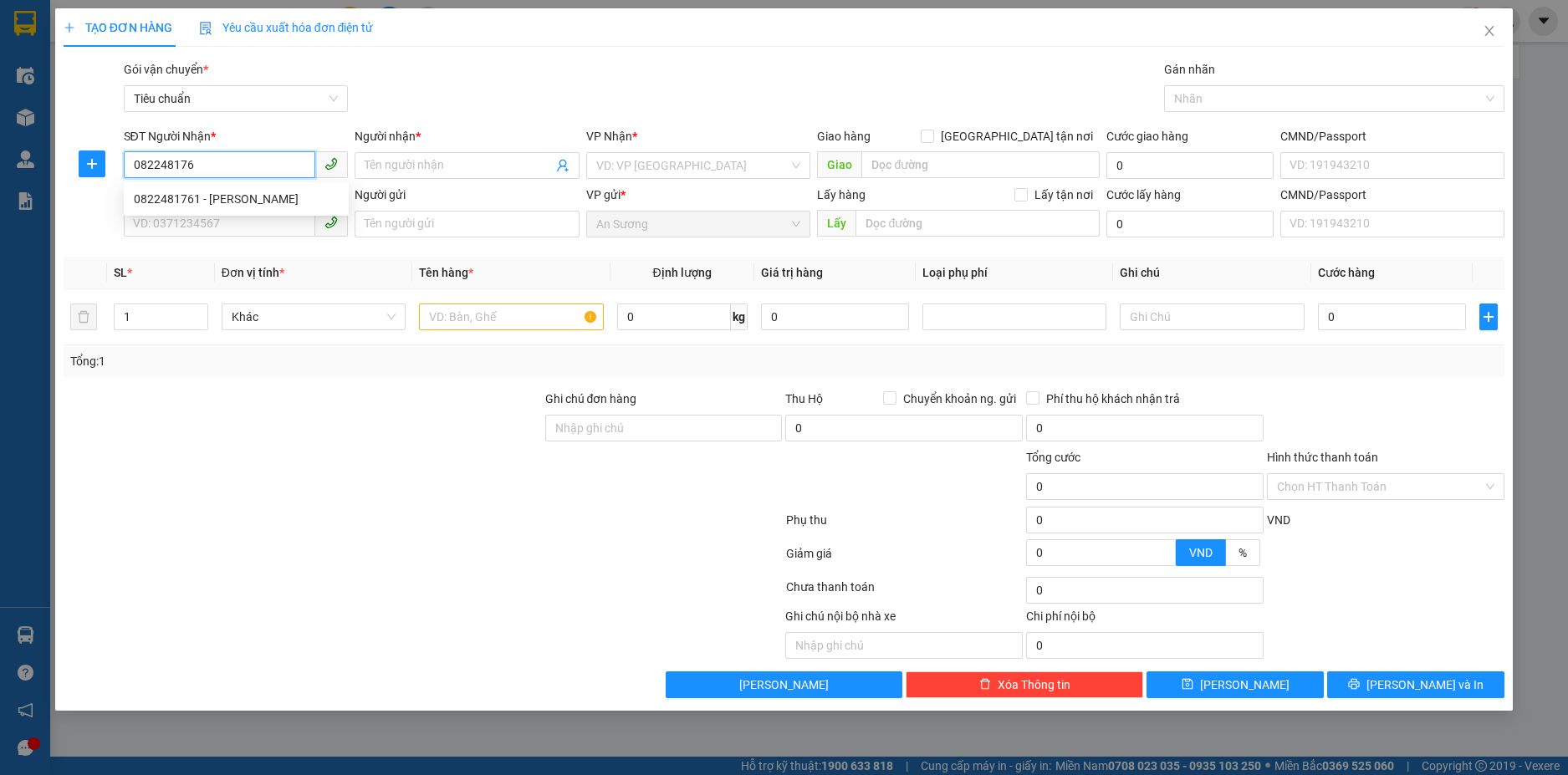
type input "0822481761"
click at [207, 196] on div "0822481761 - [PERSON_NAME]" at bounding box center [236, 199] width 205 height 18
type input "C Trang"
type input "40.000"
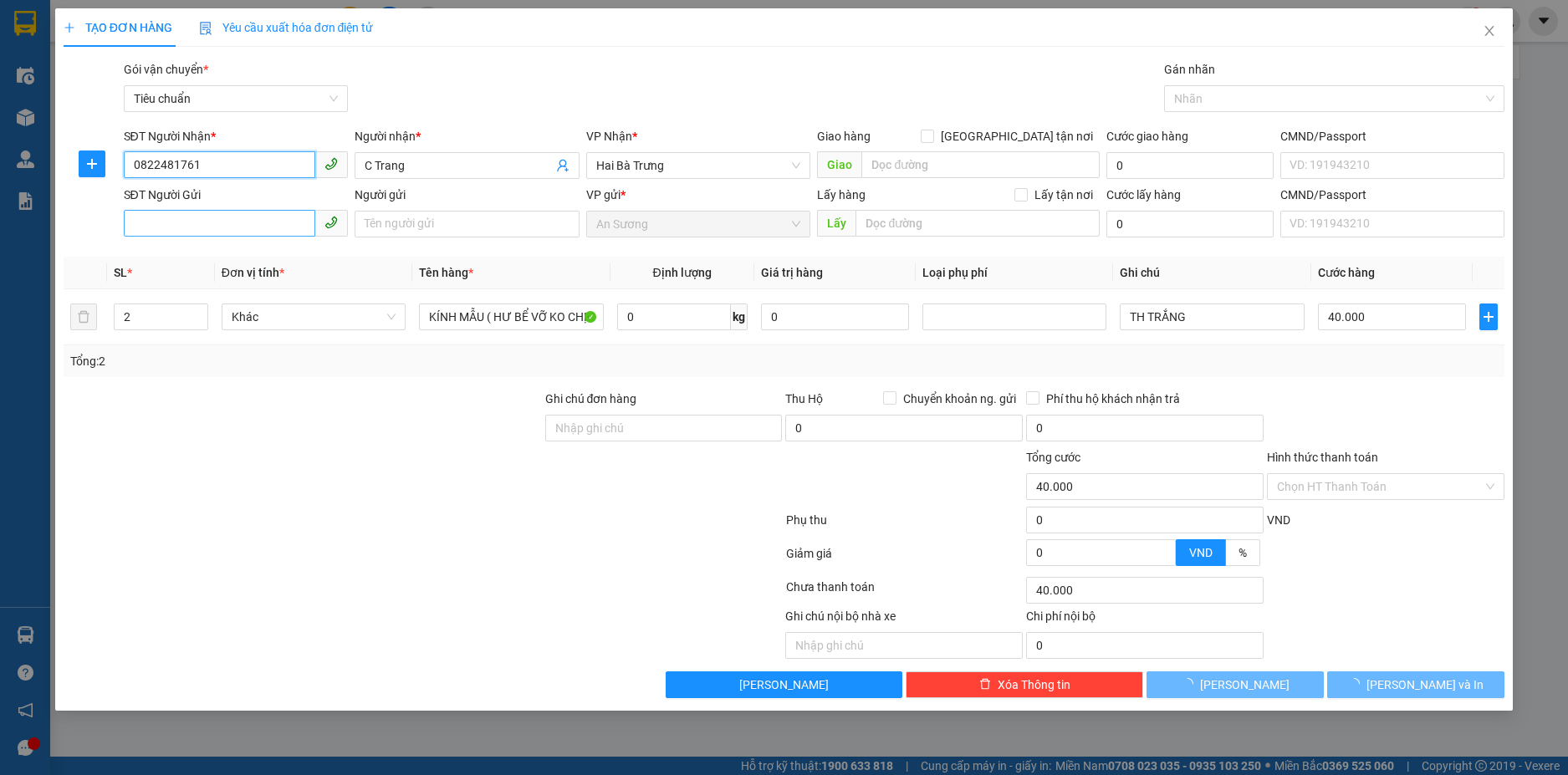
type input "0822481761"
click at [190, 213] on input "SĐT Người Gửi" at bounding box center [220, 224] width 193 height 27
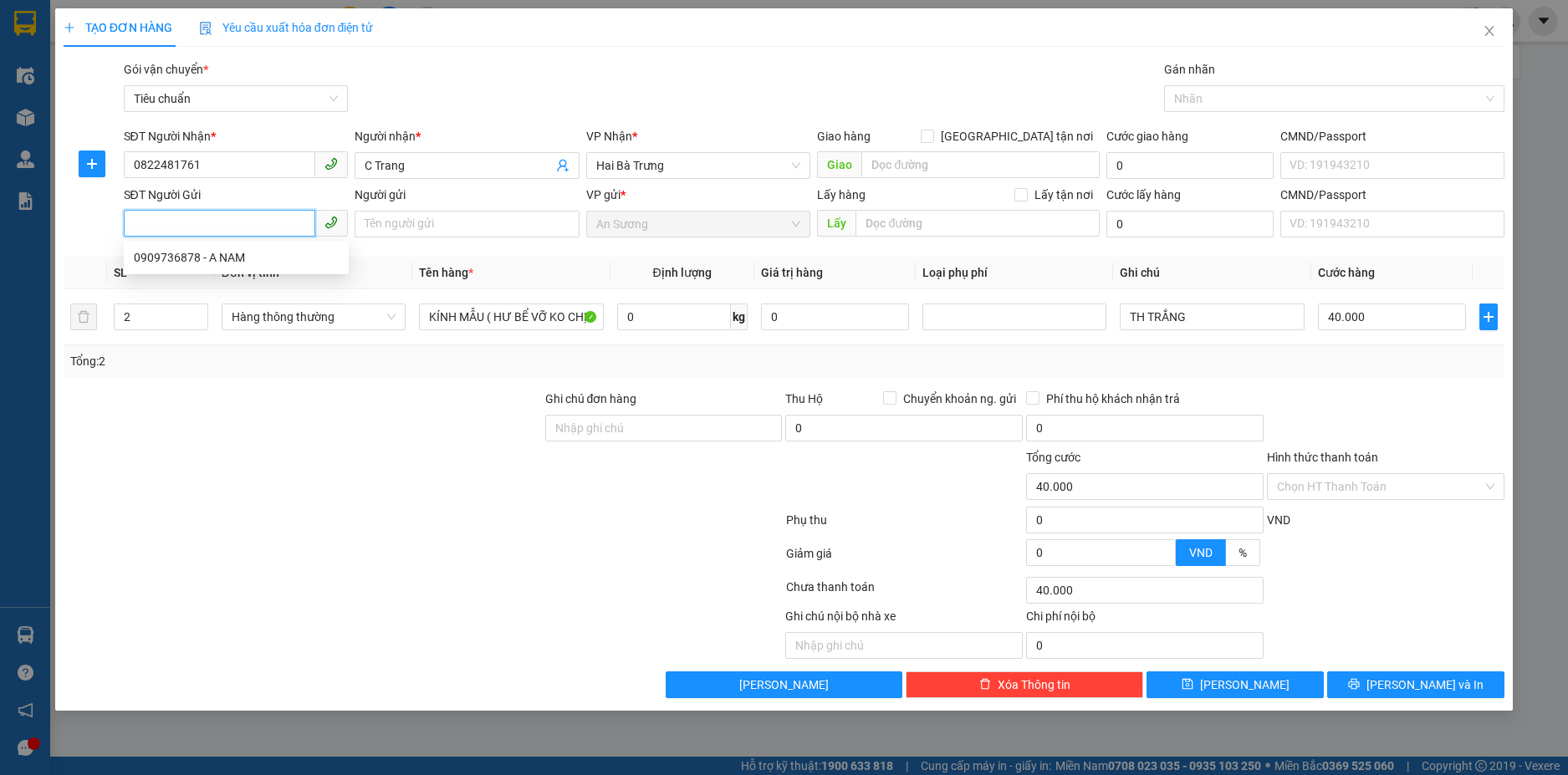
click at [193, 248] on div "0909736878 - A NAM" at bounding box center [235, 257] width 225 height 27
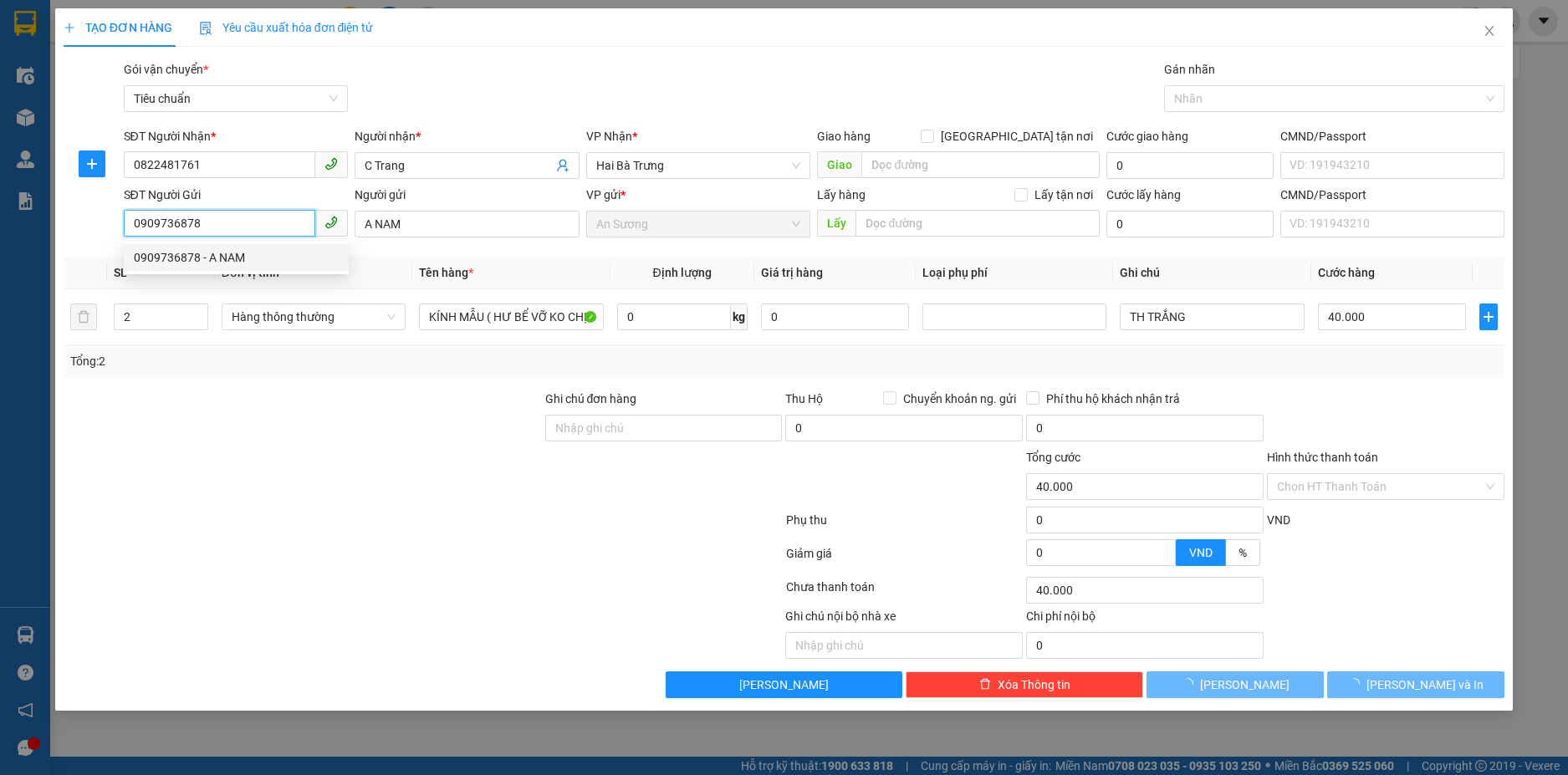
type input "0909736878"
type input "A NAM"
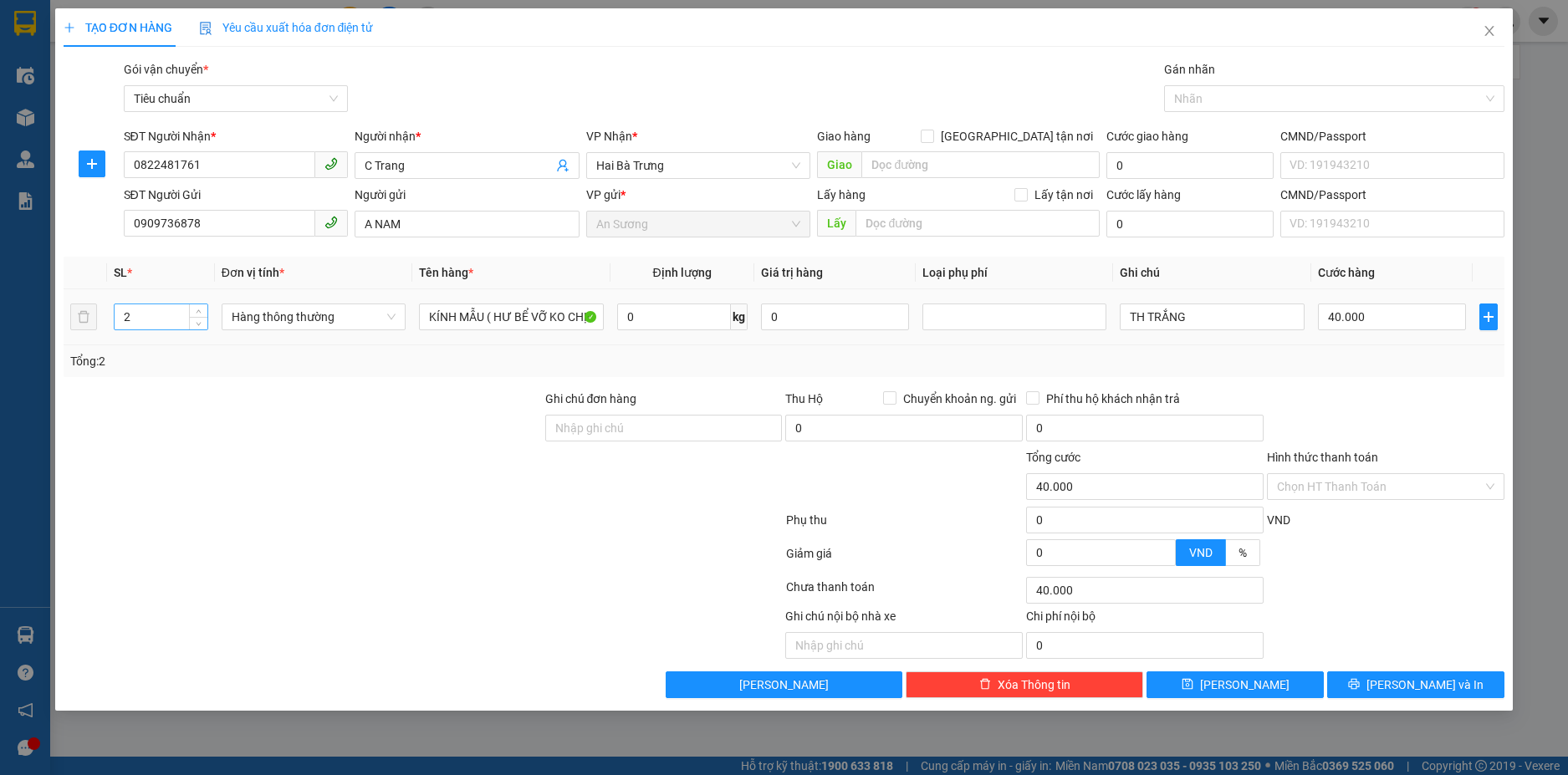
click at [199, 330] on div "2" at bounding box center [161, 317] width 94 height 27
type input "1"
click at [198, 325] on icon "down" at bounding box center [199, 322] width 6 height 6
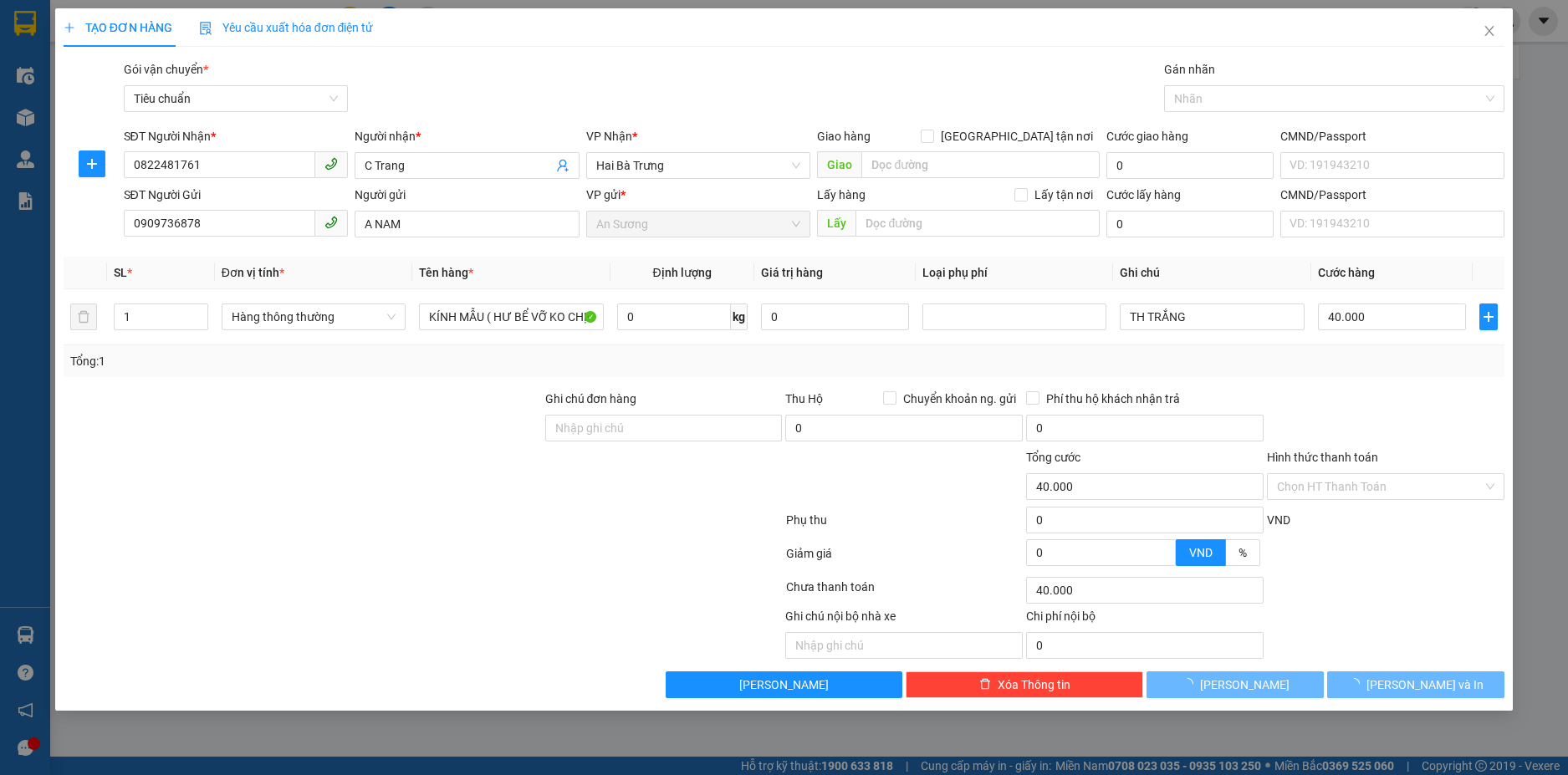
click at [219, 457] on div at bounding box center [303, 477] width 482 height 59
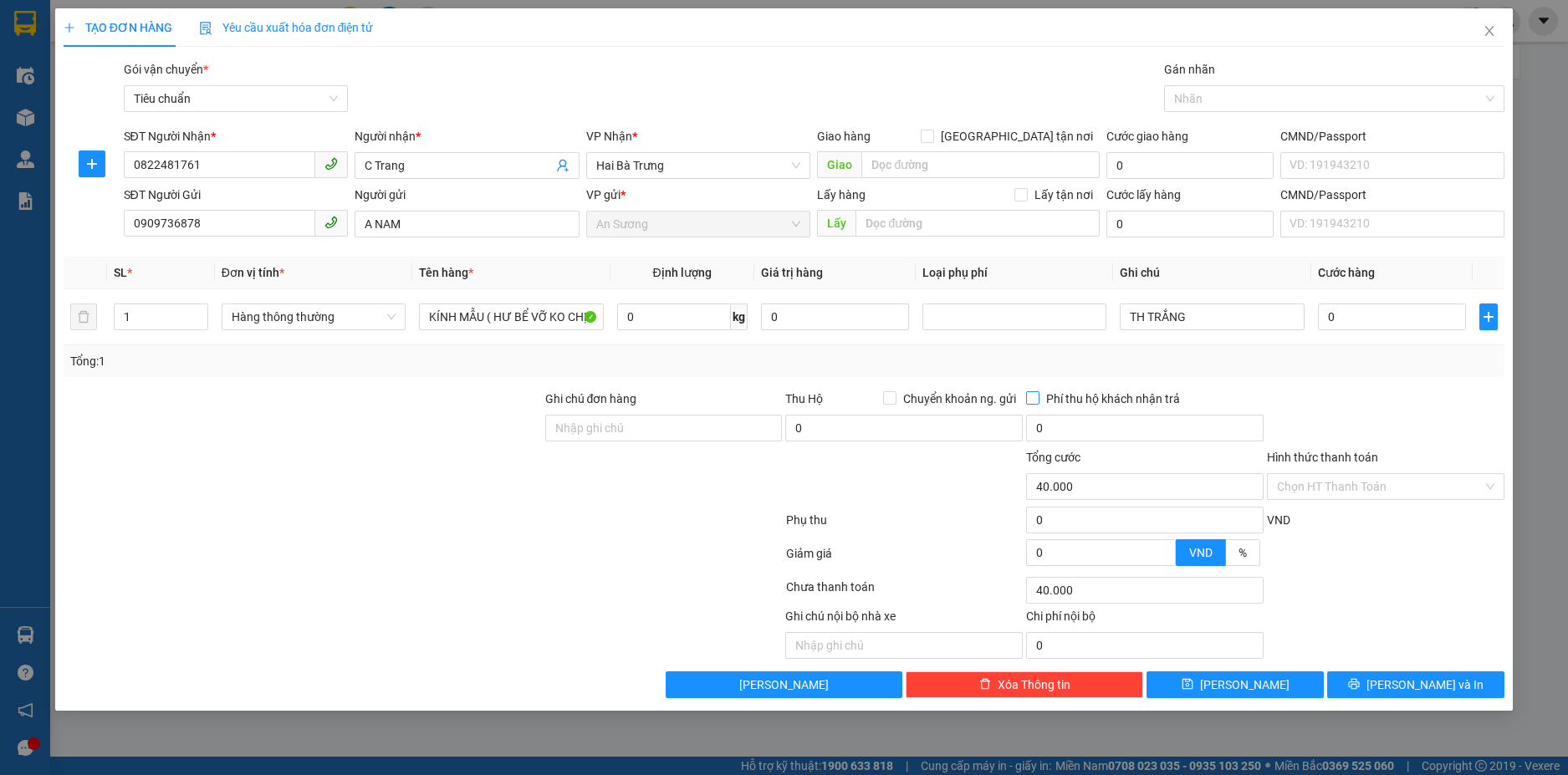
type input "0"
click at [667, 321] on input "0" at bounding box center [674, 317] width 114 height 27
type input "3"
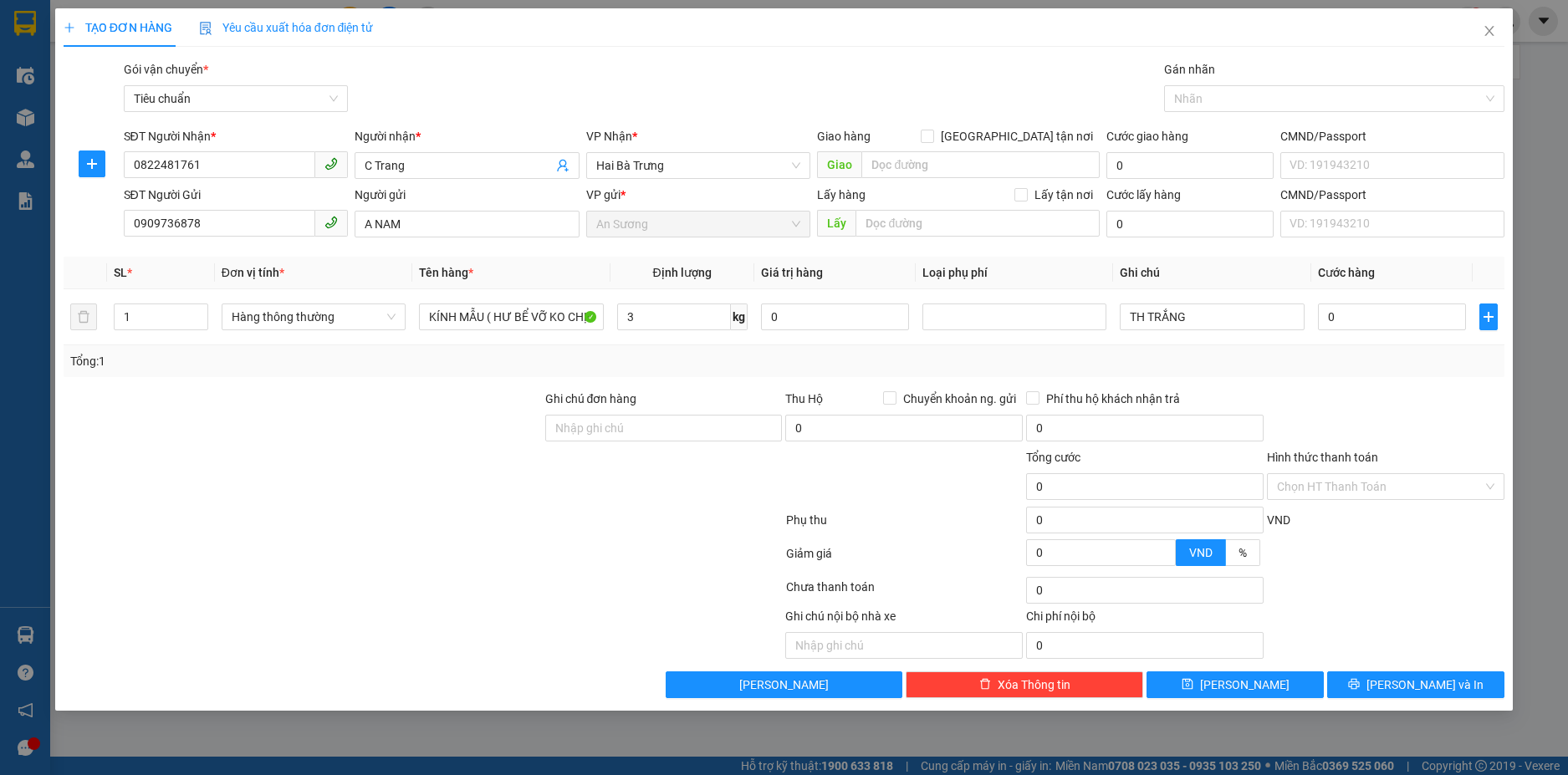
click at [369, 458] on div at bounding box center [303, 477] width 482 height 59
type input "30.000"
drag, startPoint x: 1192, startPoint y: 320, endPoint x: 1019, endPoint y: 321, distance: 173.0
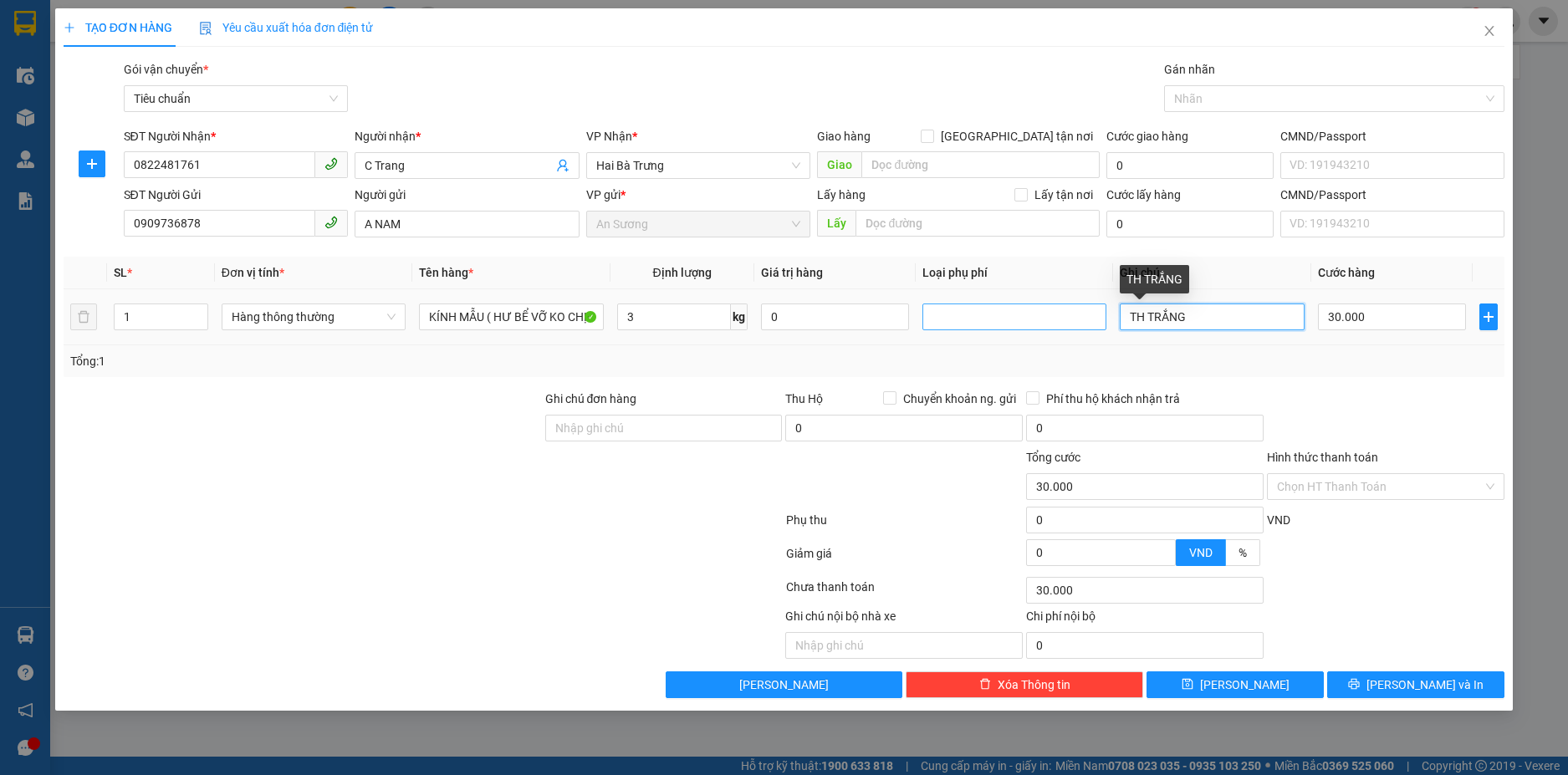
click at [1019, 321] on tr "1 Hàng thông thường KÍNH MẪU ( HƯ BỂ VỠ KO CHỊU TRÁCH NHIỆM) 3 kg 0 TH TRẮNG 30…" at bounding box center [784, 317] width 1442 height 56
type input "1"
type input "1 TRẮNG XANH"
click at [1375, 493] on input "Hình thức thanh toán" at bounding box center [1379, 487] width 205 height 25
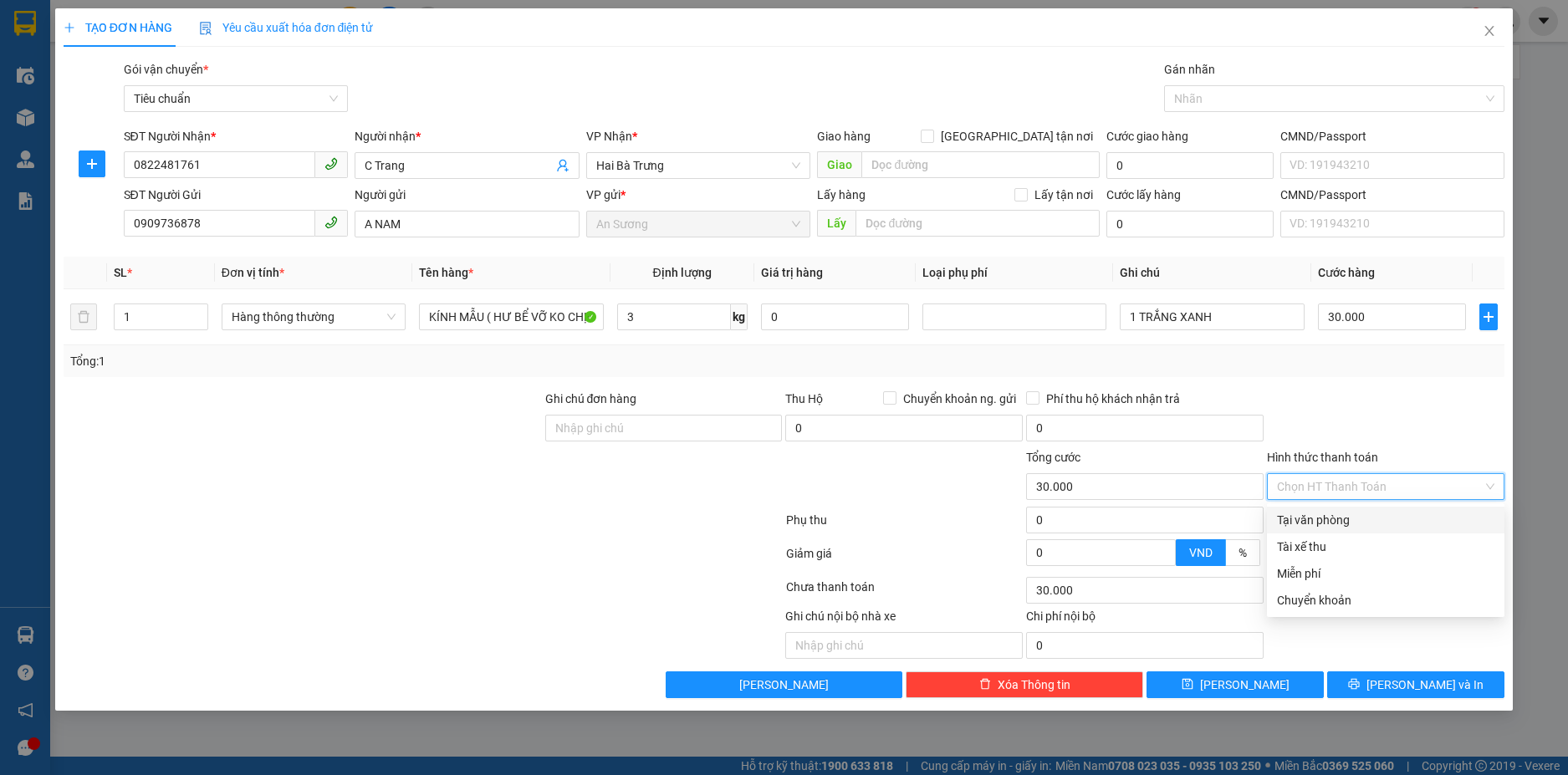
click at [1371, 519] on div "Tại văn phòng" at bounding box center [1386, 520] width 218 height 18
type input "0"
click at [1357, 407] on div at bounding box center [1386, 418] width 241 height 59
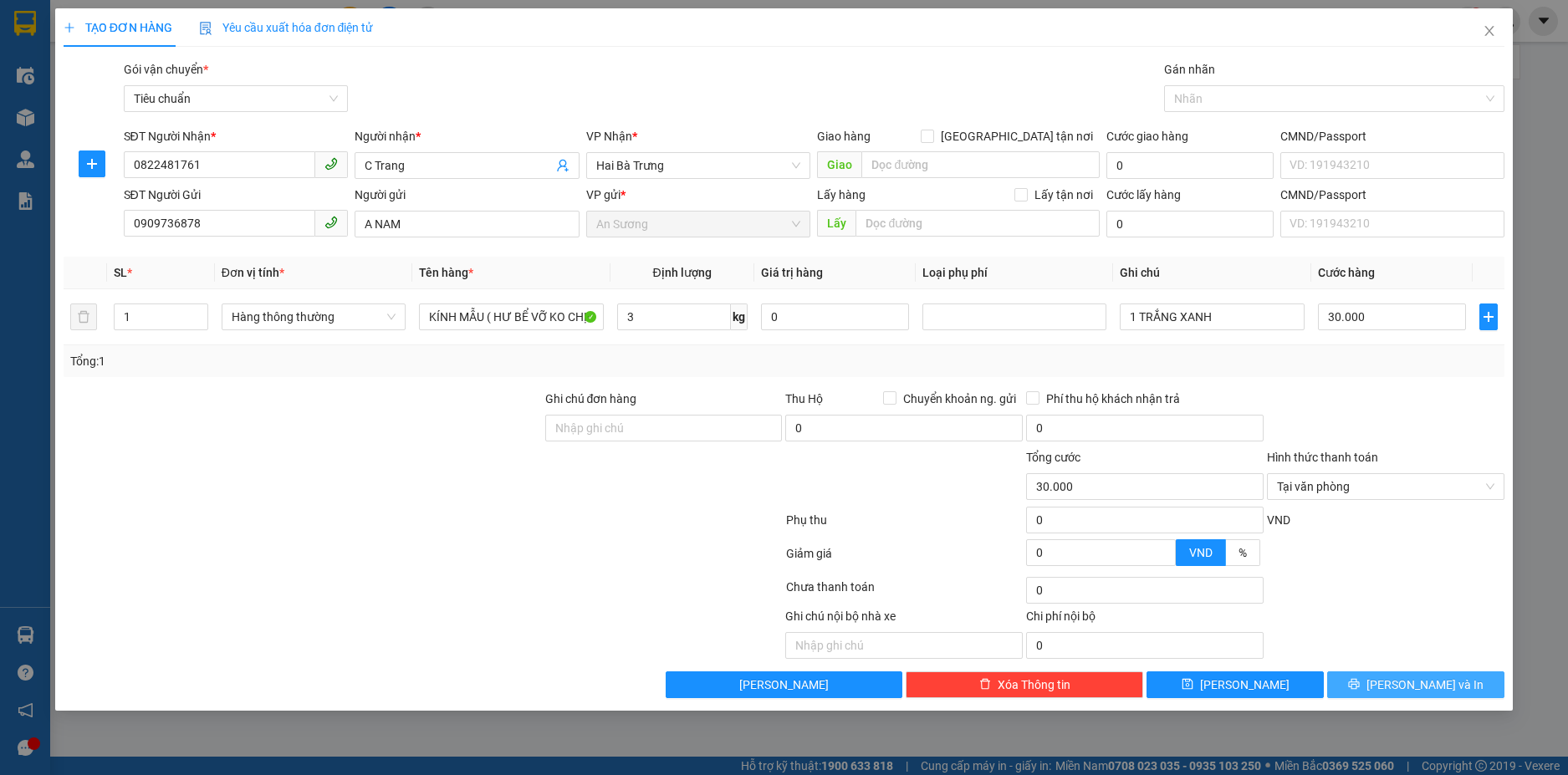
click at [1413, 677] on span "[PERSON_NAME] và In" at bounding box center [1423, 684] width 117 height 18
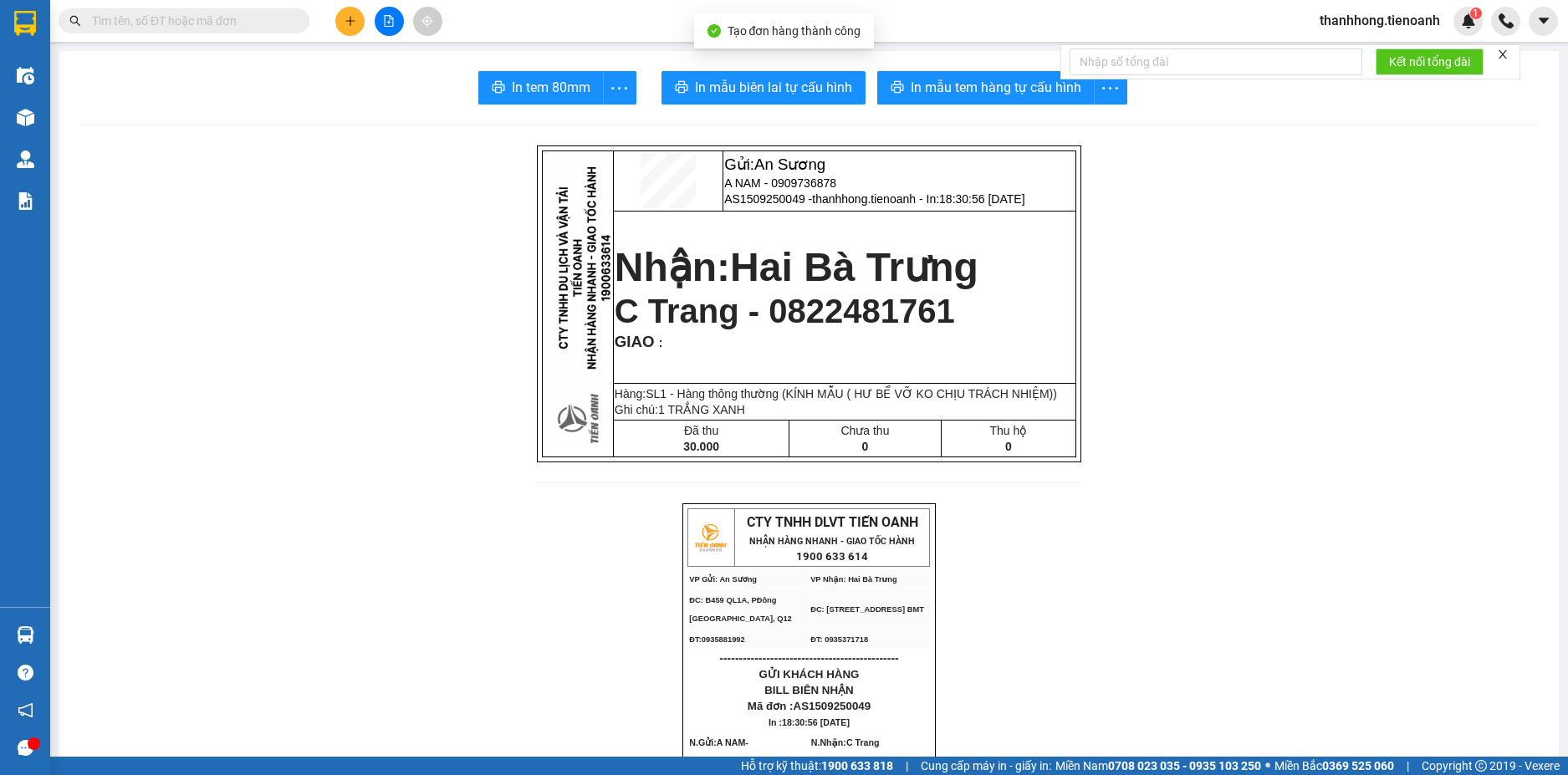
click at [1030, 94] on span "In mẫu tem hàng tự cấu hình" at bounding box center [996, 88] width 171 height 21
click at [675, 81] on icon "printer" at bounding box center [681, 87] width 13 height 13
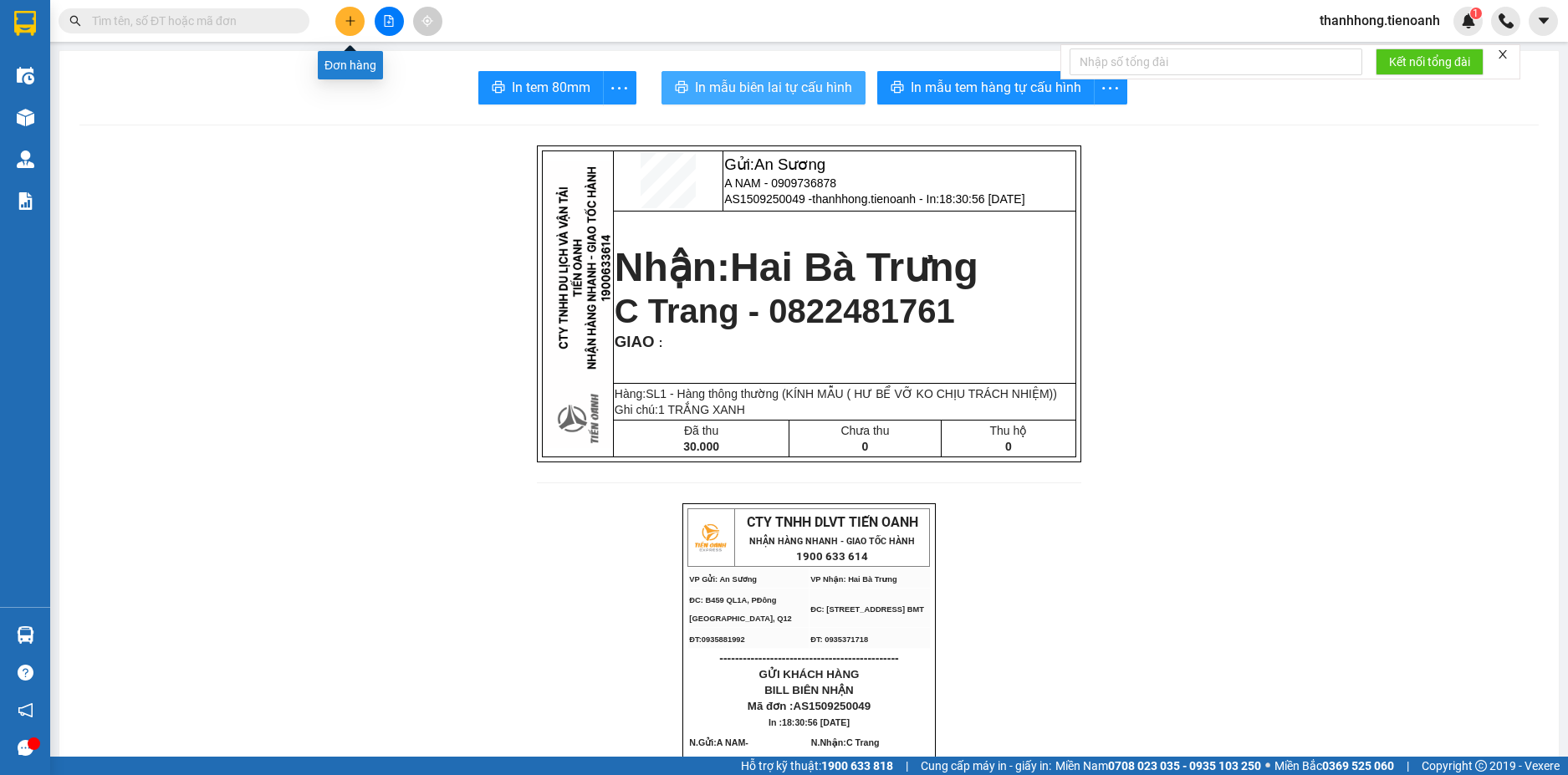
click at [349, 16] on icon "plus" at bounding box center [350, 21] width 12 height 12
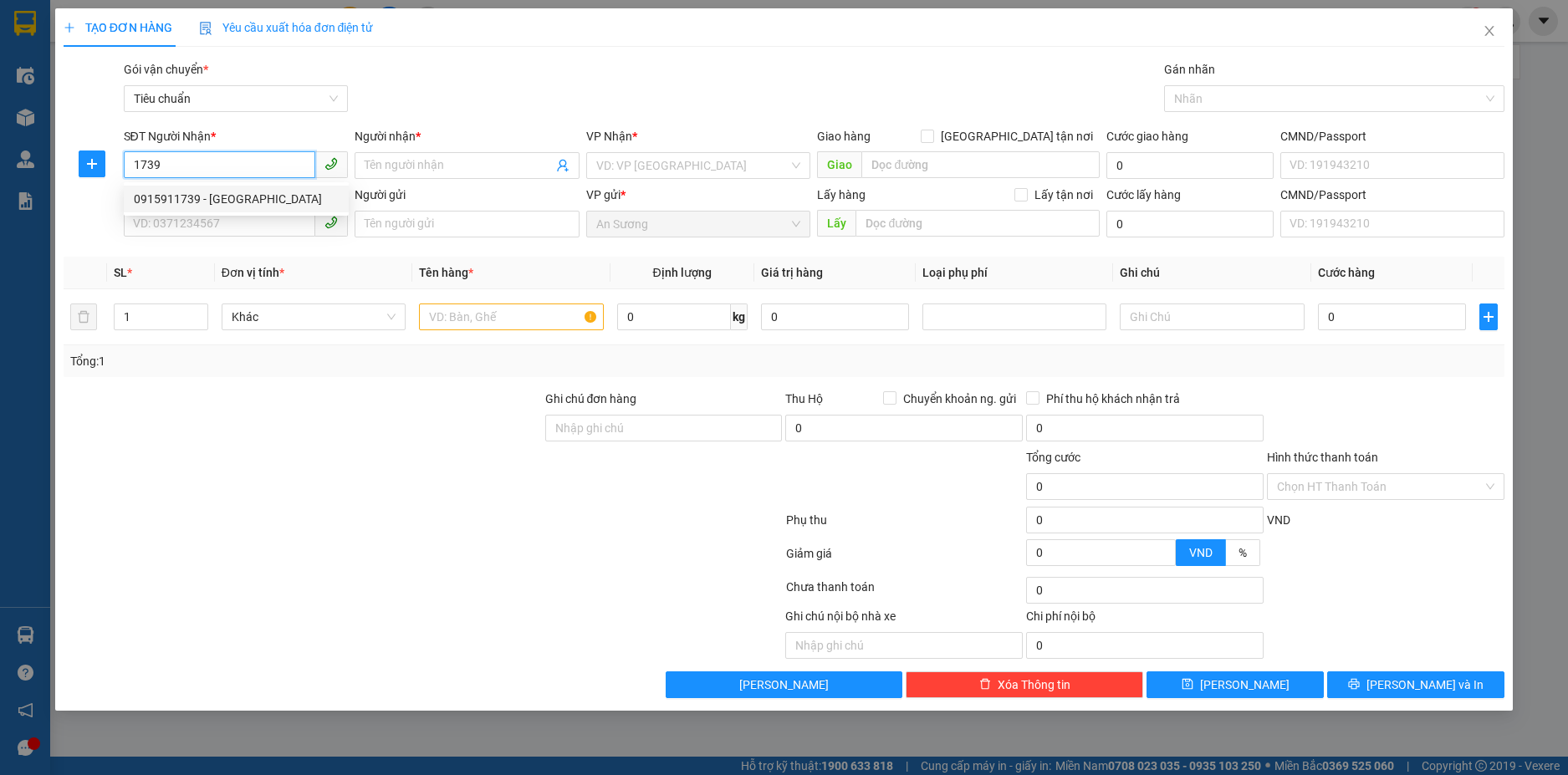
click at [199, 191] on div "0915911739 - [GEOGRAPHIC_DATA]" at bounding box center [236, 199] width 205 height 18
type input "0915911739"
type input "ANH ĐÔNG"
type input "40K/1XO"
type input "280.000"
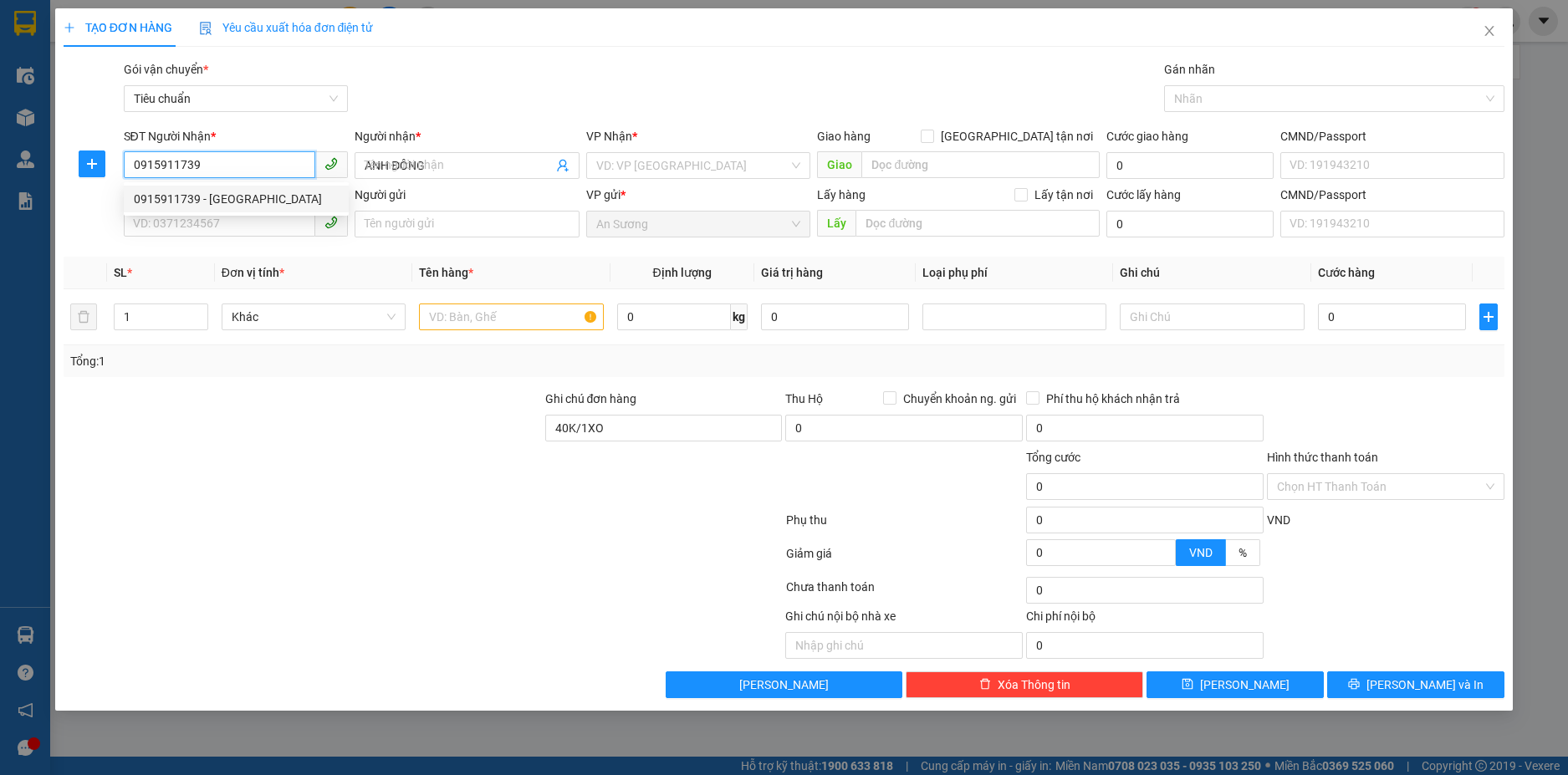
type input "280.000"
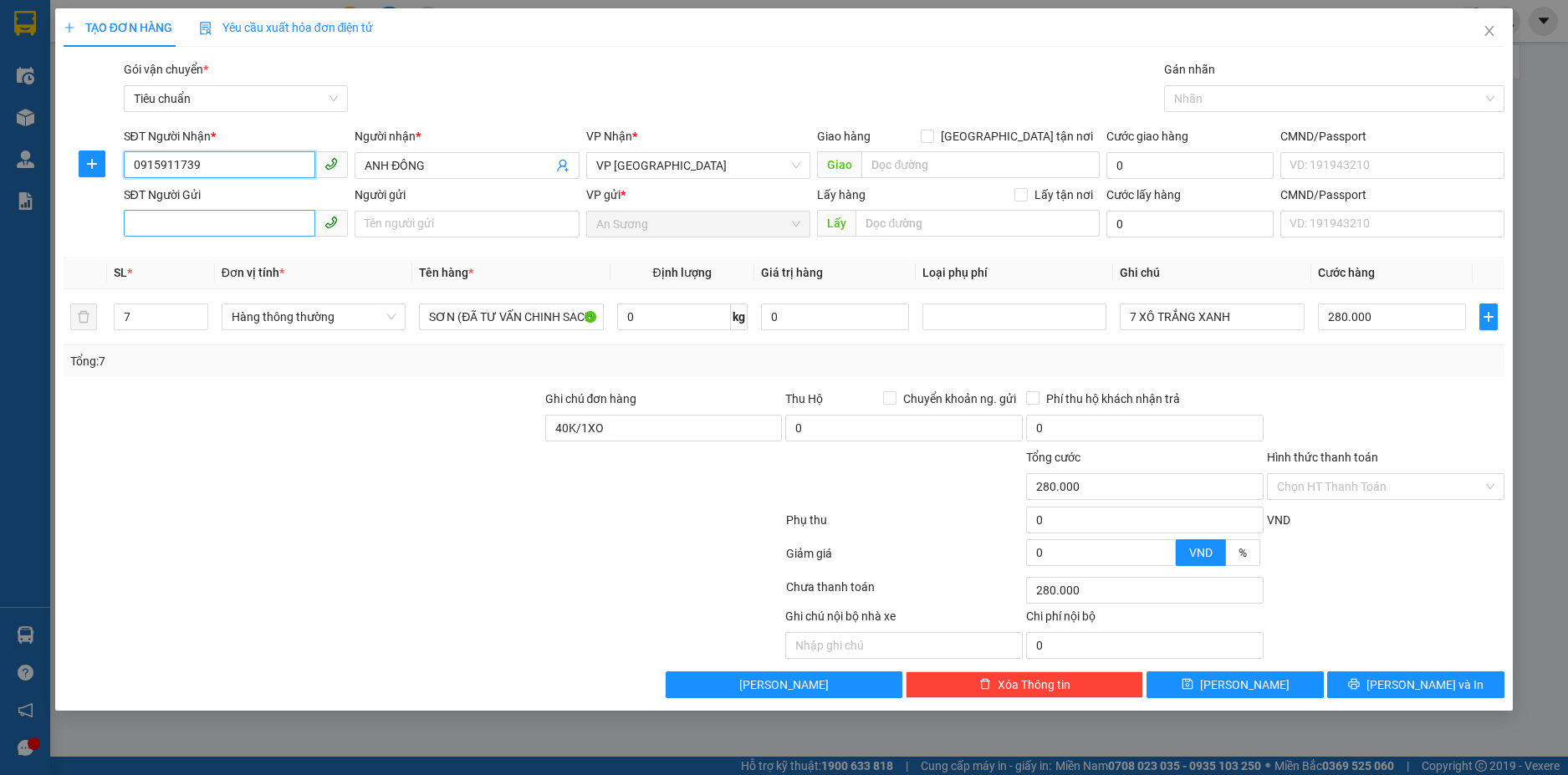
type input "0915911739"
click at [206, 216] on input "SĐT Người Gửi" at bounding box center [220, 224] width 193 height 27
click at [207, 247] on div "0902848559 - CTY IHATA" at bounding box center [235, 257] width 225 height 27
type input "0902848559"
type input "CTY IHATA"
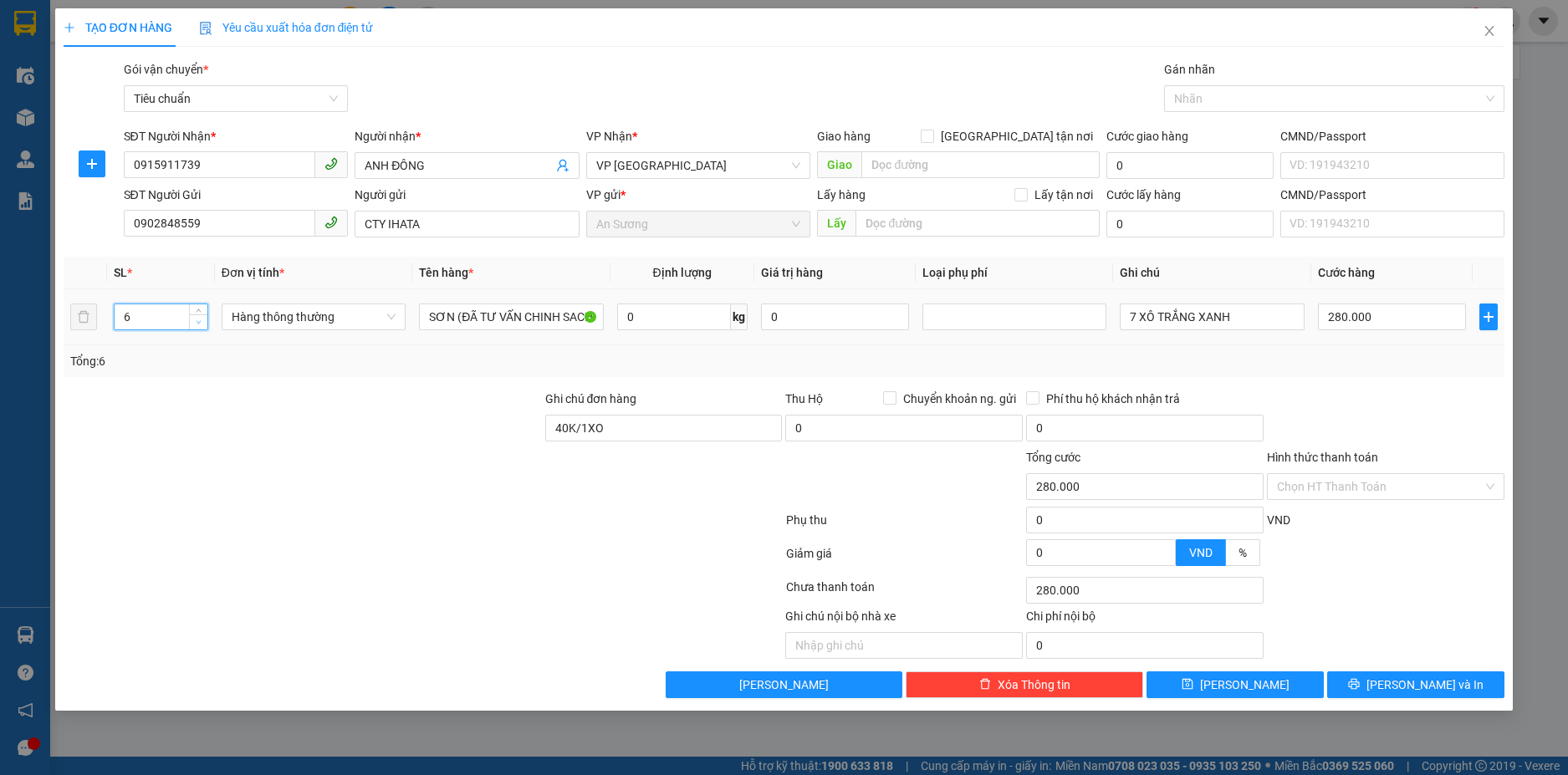
click at [196, 321] on icon "down" at bounding box center [199, 322] width 6 height 6
type input "3"
click at [196, 321] on icon "down" at bounding box center [199, 322] width 6 height 6
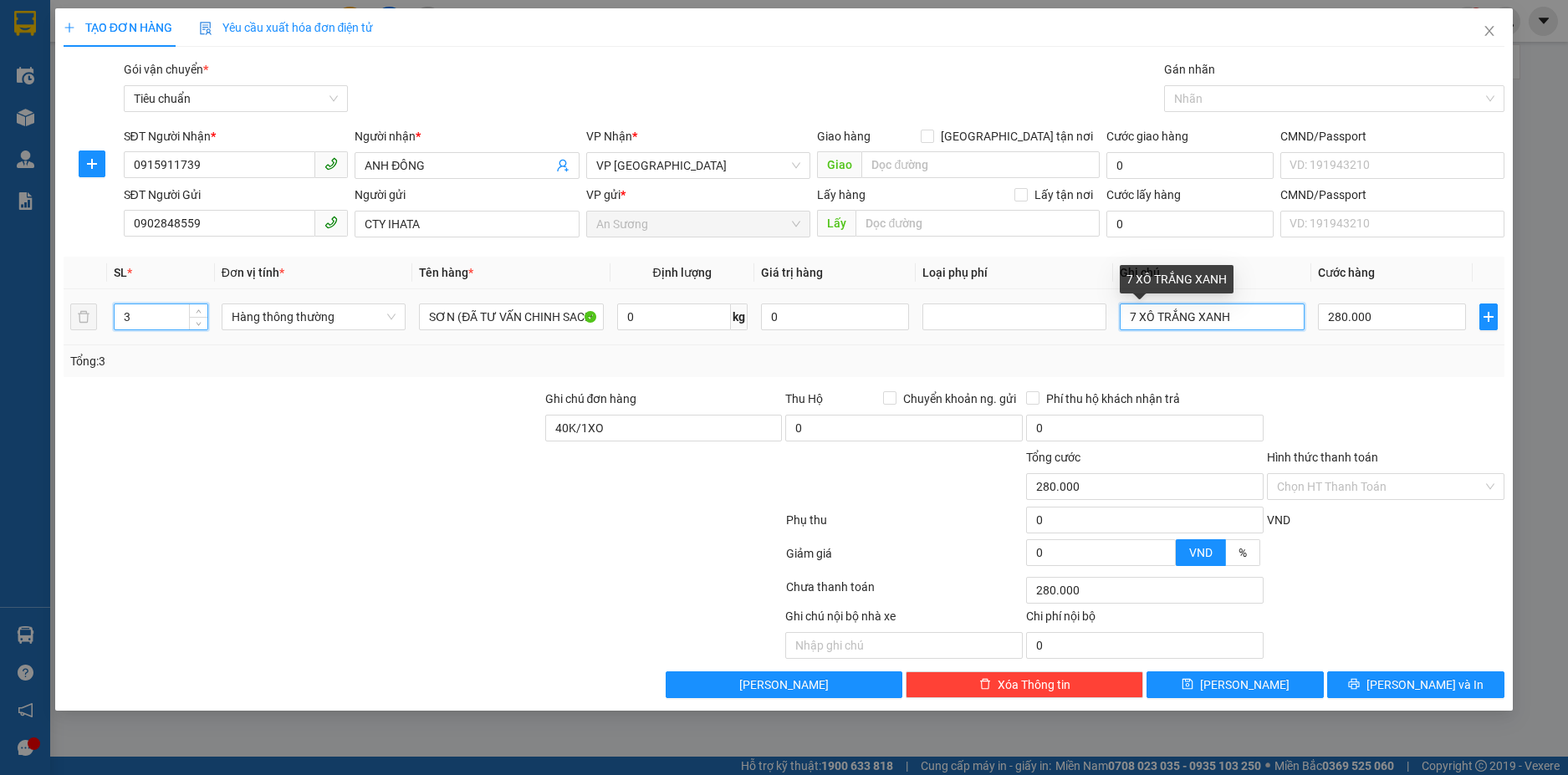
click at [1135, 316] on input "7 XÔ TRẮNG XANH" at bounding box center [1211, 317] width 184 height 27
type input "0"
type input "3 XÔ TRẮNG XANH"
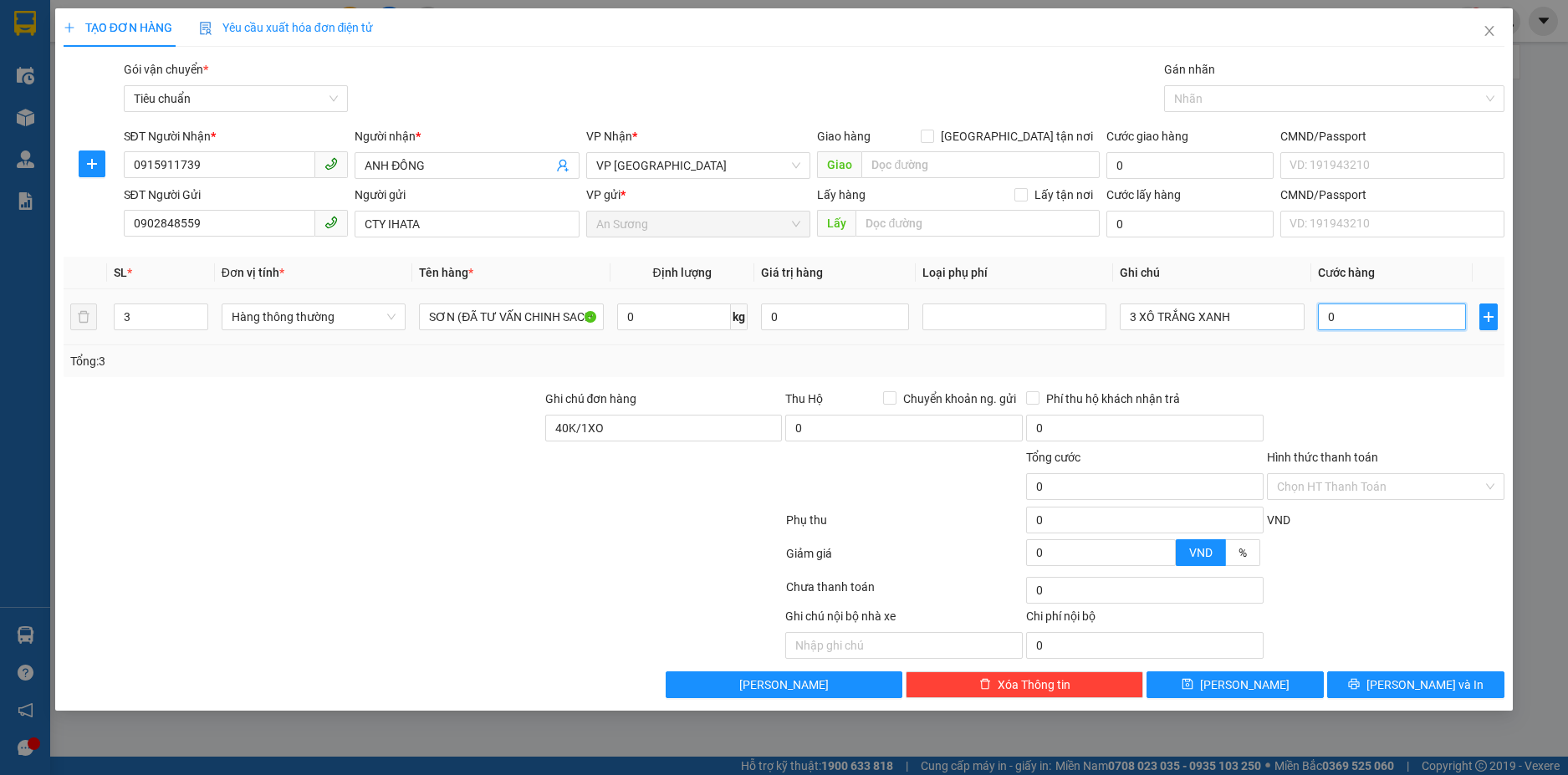
click at [1378, 323] on input "0" at bounding box center [1392, 317] width 148 height 27
type input "1"
type input "12"
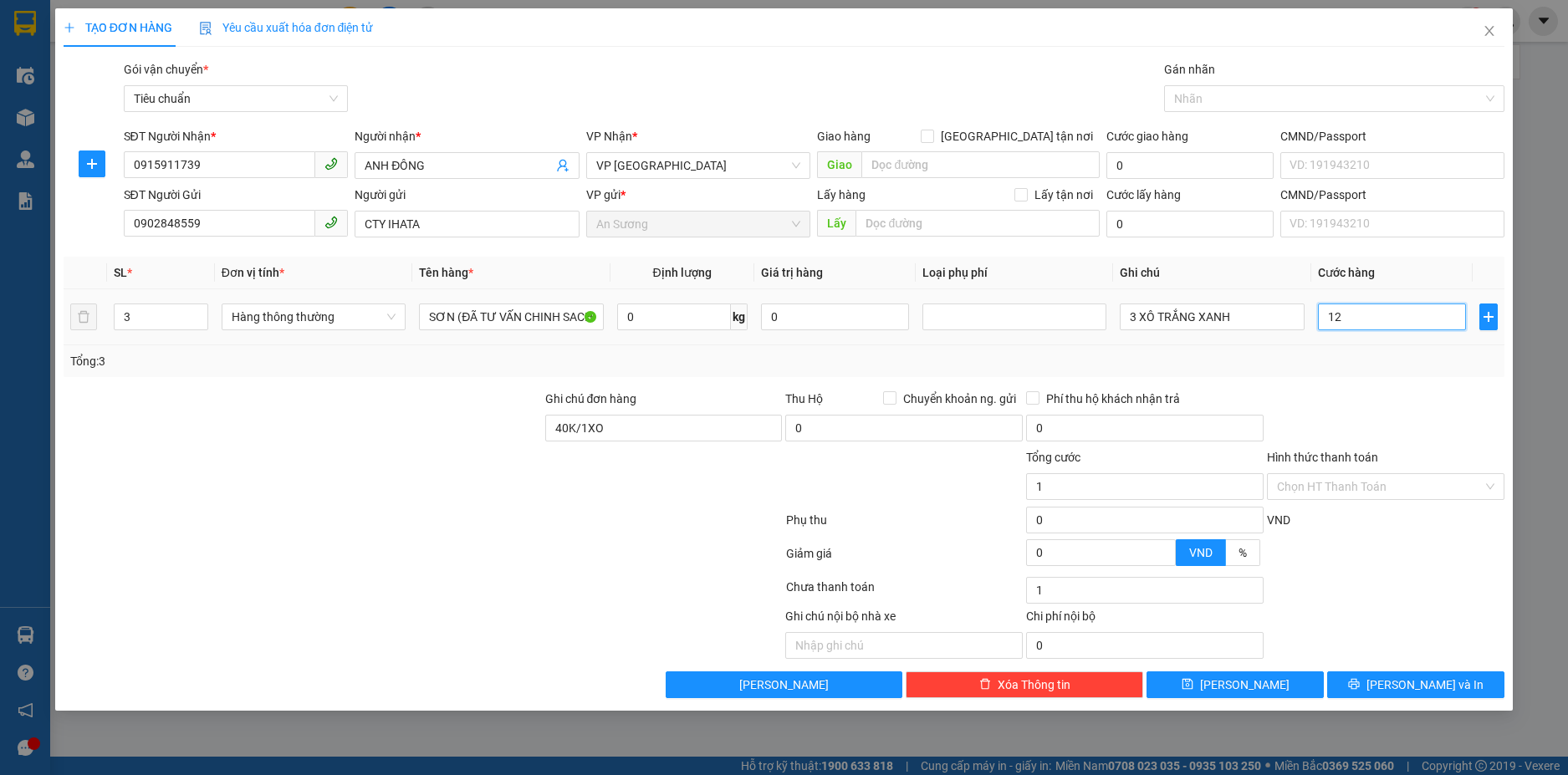
type input "12"
type input "120"
type input "120.000"
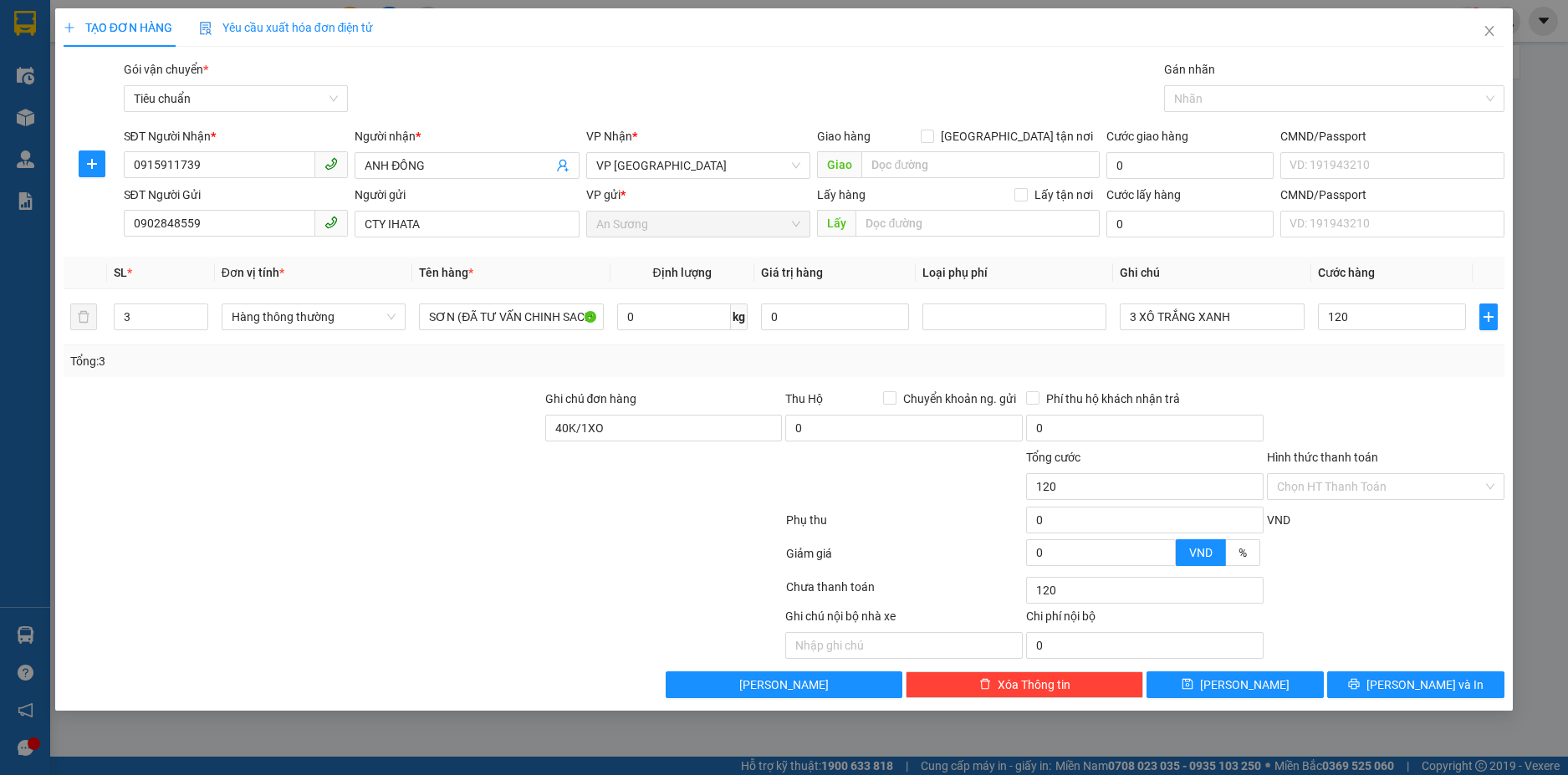
type input "120.000"
click at [1387, 386] on div "Transit Pickup Surcharge Ids Transit Deliver Surcharge Ids Transit Deliver Surc…" at bounding box center [784, 379] width 1442 height 638
click at [1372, 678] on button "[PERSON_NAME] và In" at bounding box center [1416, 685] width 177 height 27
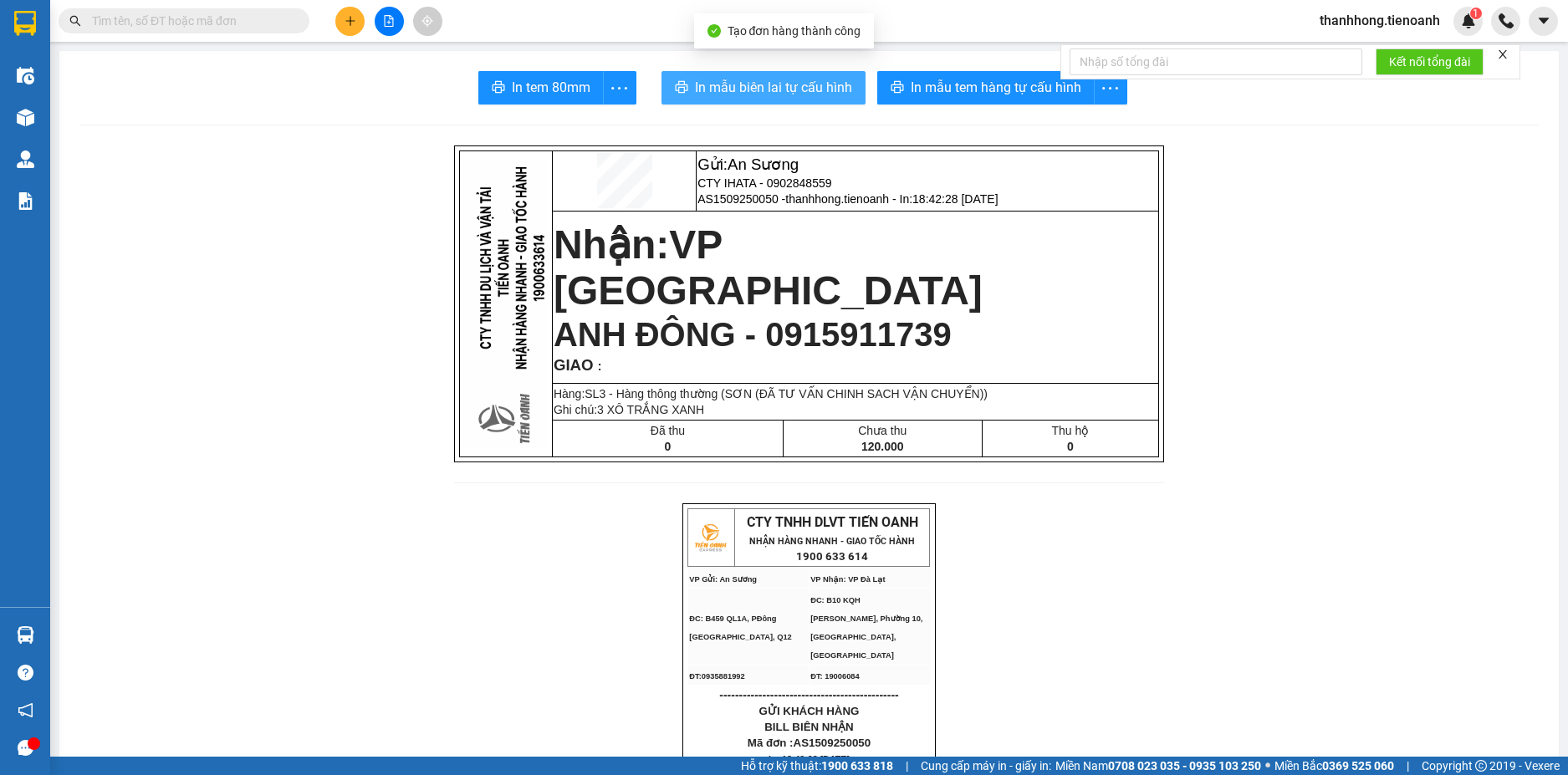
click at [776, 96] on span "In mẫu biên lai tự cấu hình" at bounding box center [773, 88] width 157 height 21
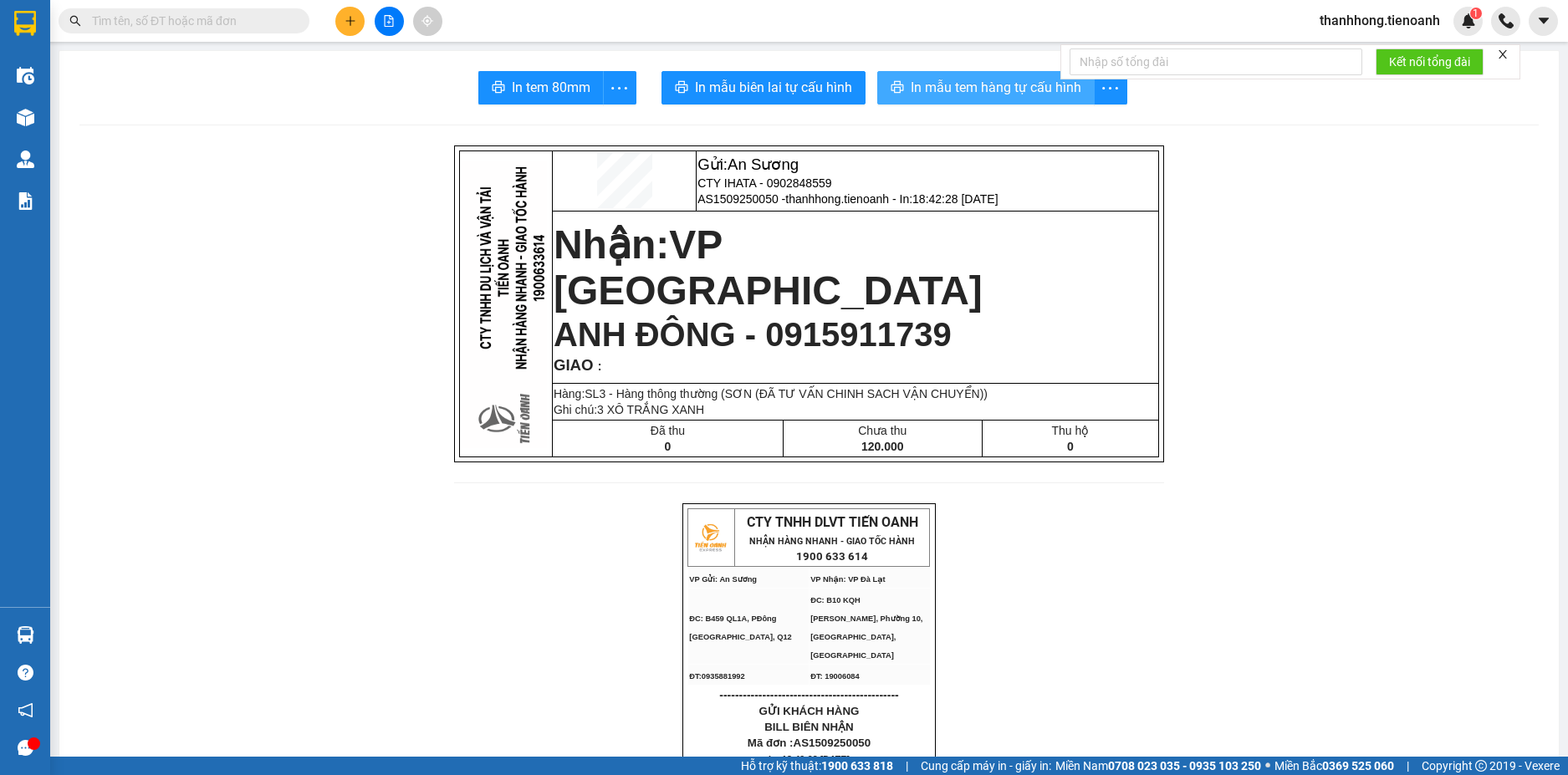
drag, startPoint x: 776, startPoint y: 96, endPoint x: 999, endPoint y: 81, distance: 223.5
click at [999, 81] on span "In mẫu tem hàng tự cấu hình" at bounding box center [996, 88] width 171 height 21
click at [1005, 96] on span "In mẫu tem hàng tự cấu hình" at bounding box center [996, 88] width 171 height 21
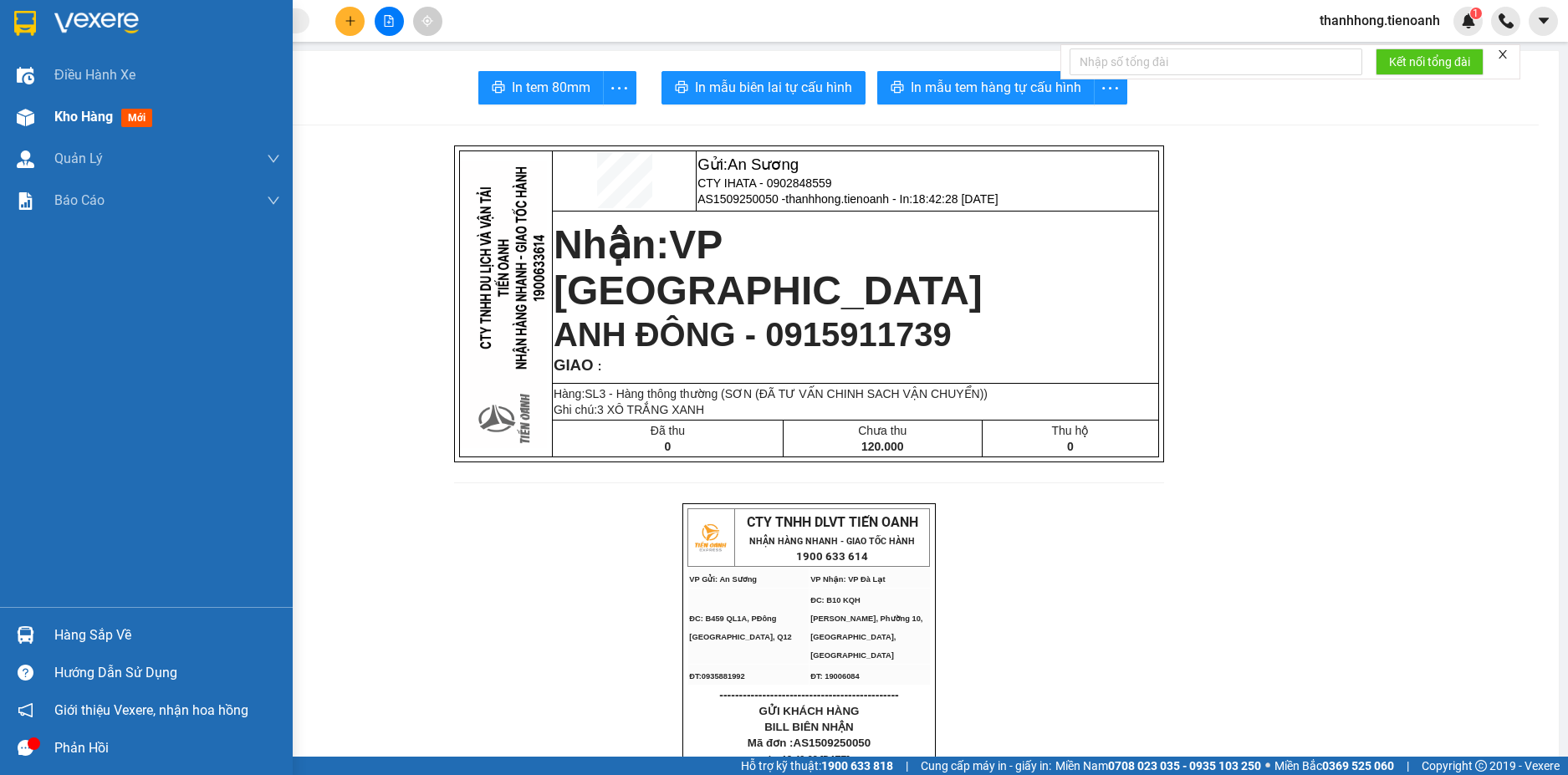
click at [15, 116] on div at bounding box center [25, 118] width 29 height 29
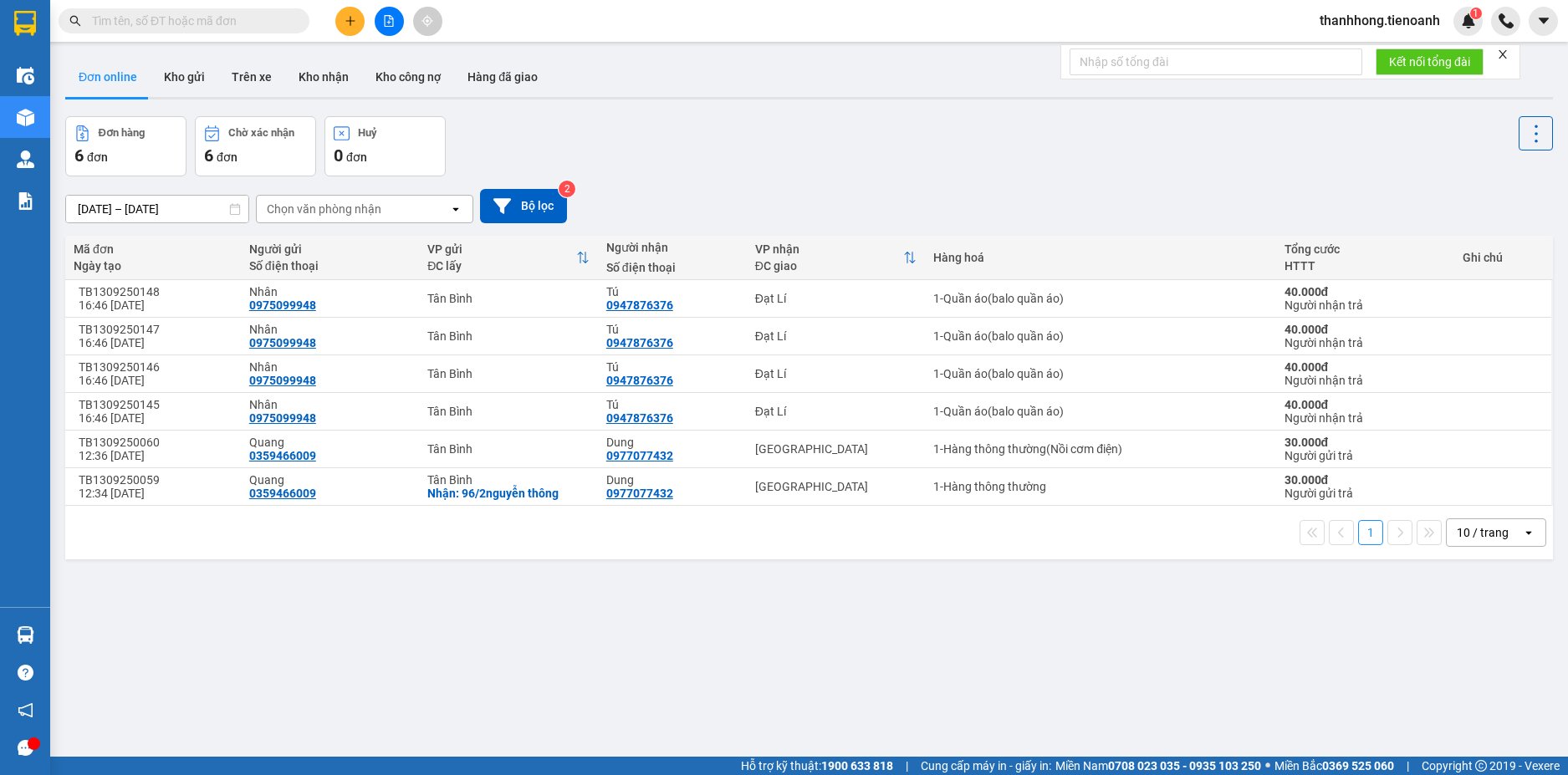
click at [175, 72] on button "Kho gửi" at bounding box center [184, 77] width 67 height 40
type input "[DATE] – [DATE]"
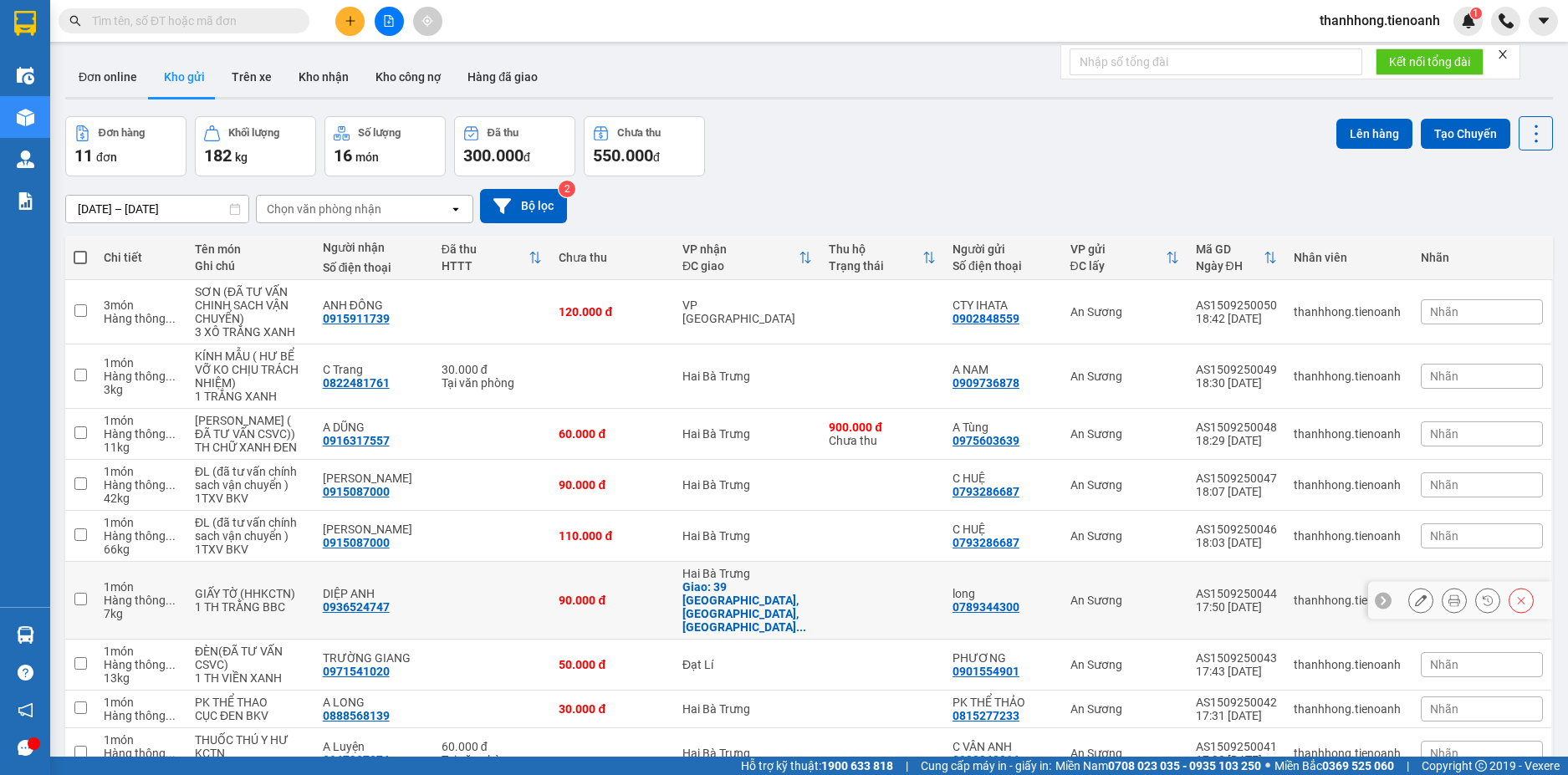
scroll to position [247, 0]
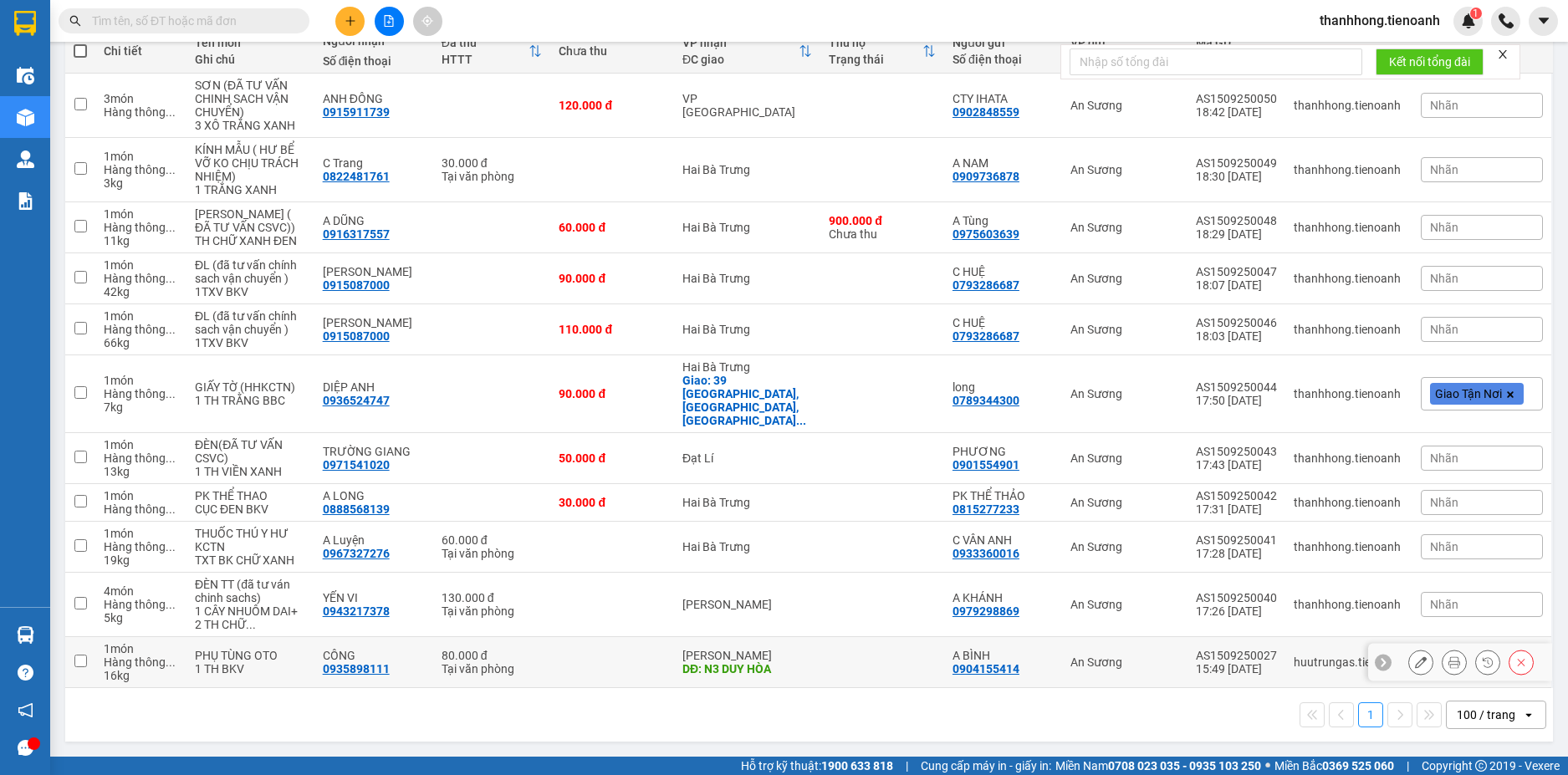
click at [820, 666] on td at bounding box center [882, 662] width 123 height 51
checkbox input "true"
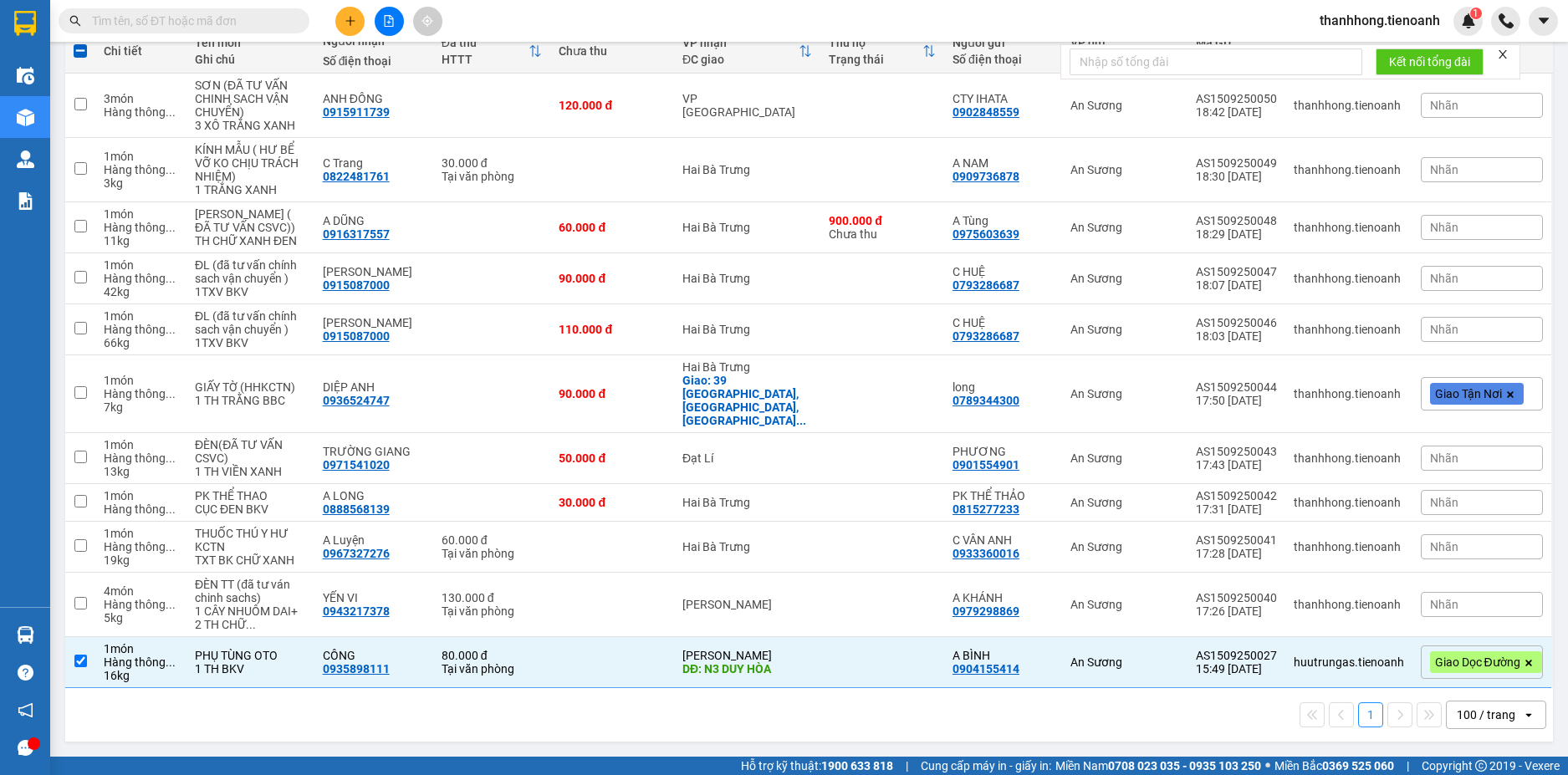
scroll to position [0, 0]
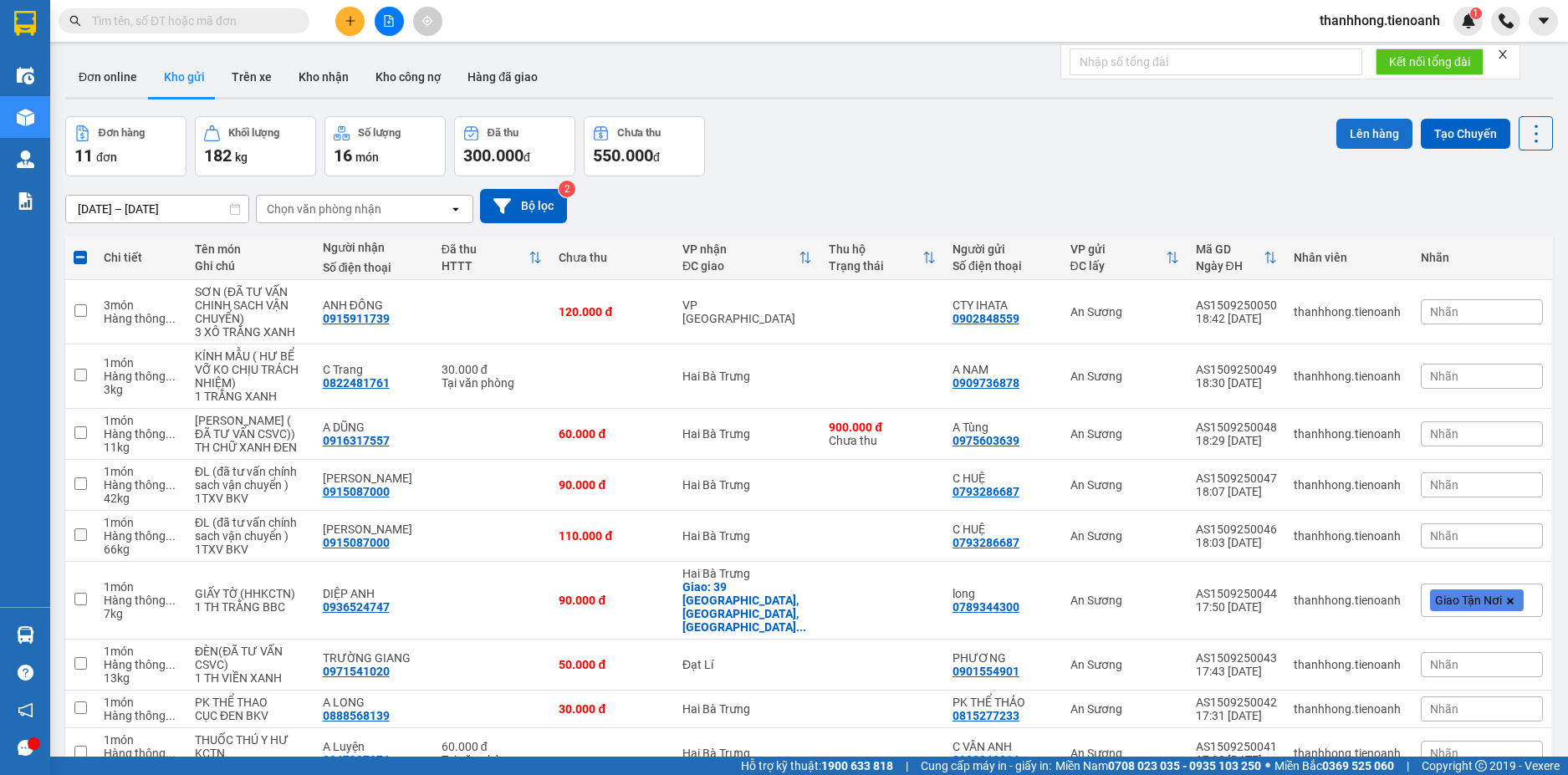
click at [1360, 136] on button "Lên hàng" at bounding box center [1373, 133] width 76 height 30
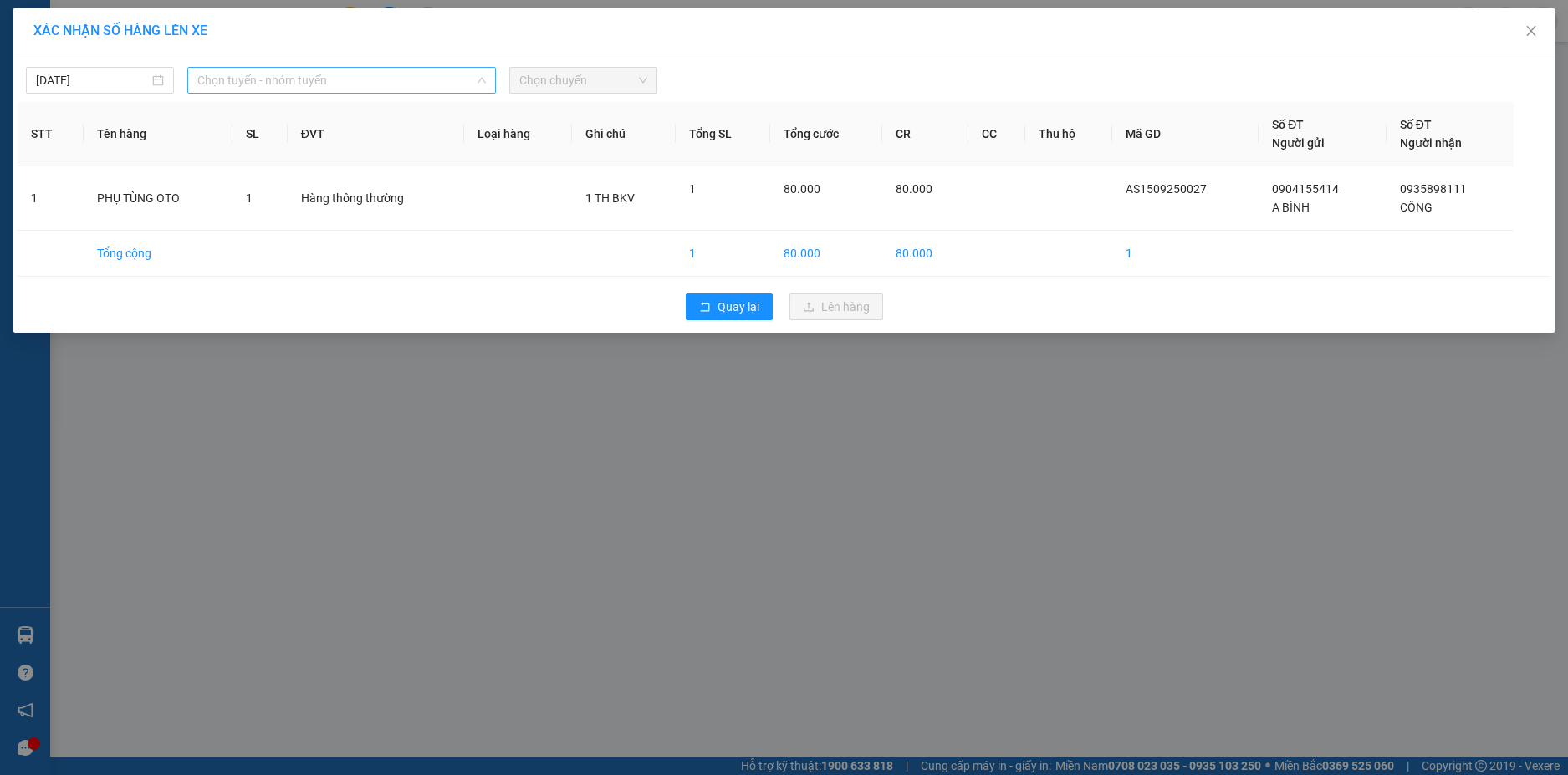
click at [297, 92] on span "Chọn tuyến - nhóm tuyến" at bounding box center [341, 80] width 288 height 25
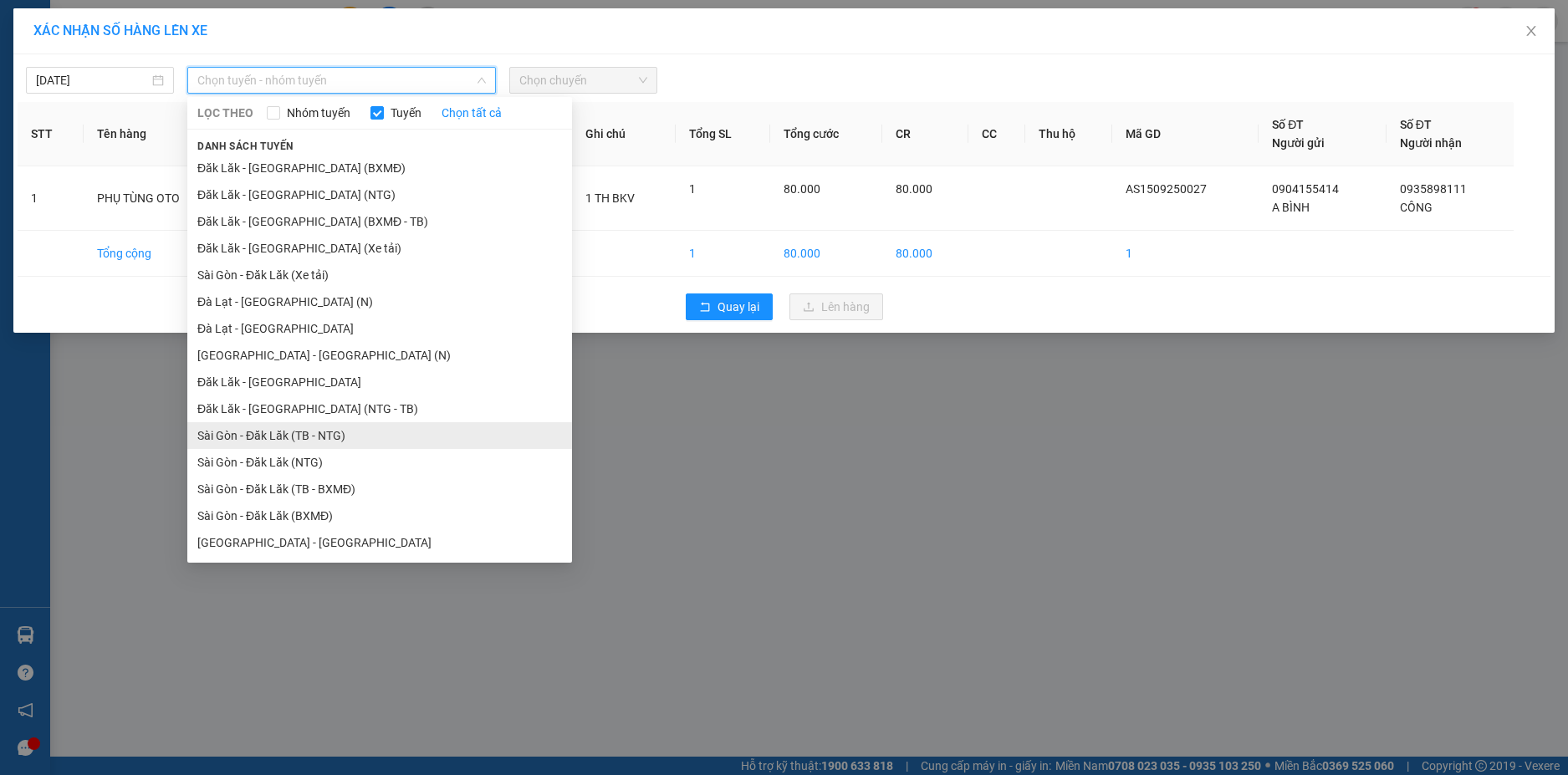
click at [303, 437] on li "Sài Gòn - Đăk Lăk (TB - NTG)" at bounding box center [379, 436] width 385 height 27
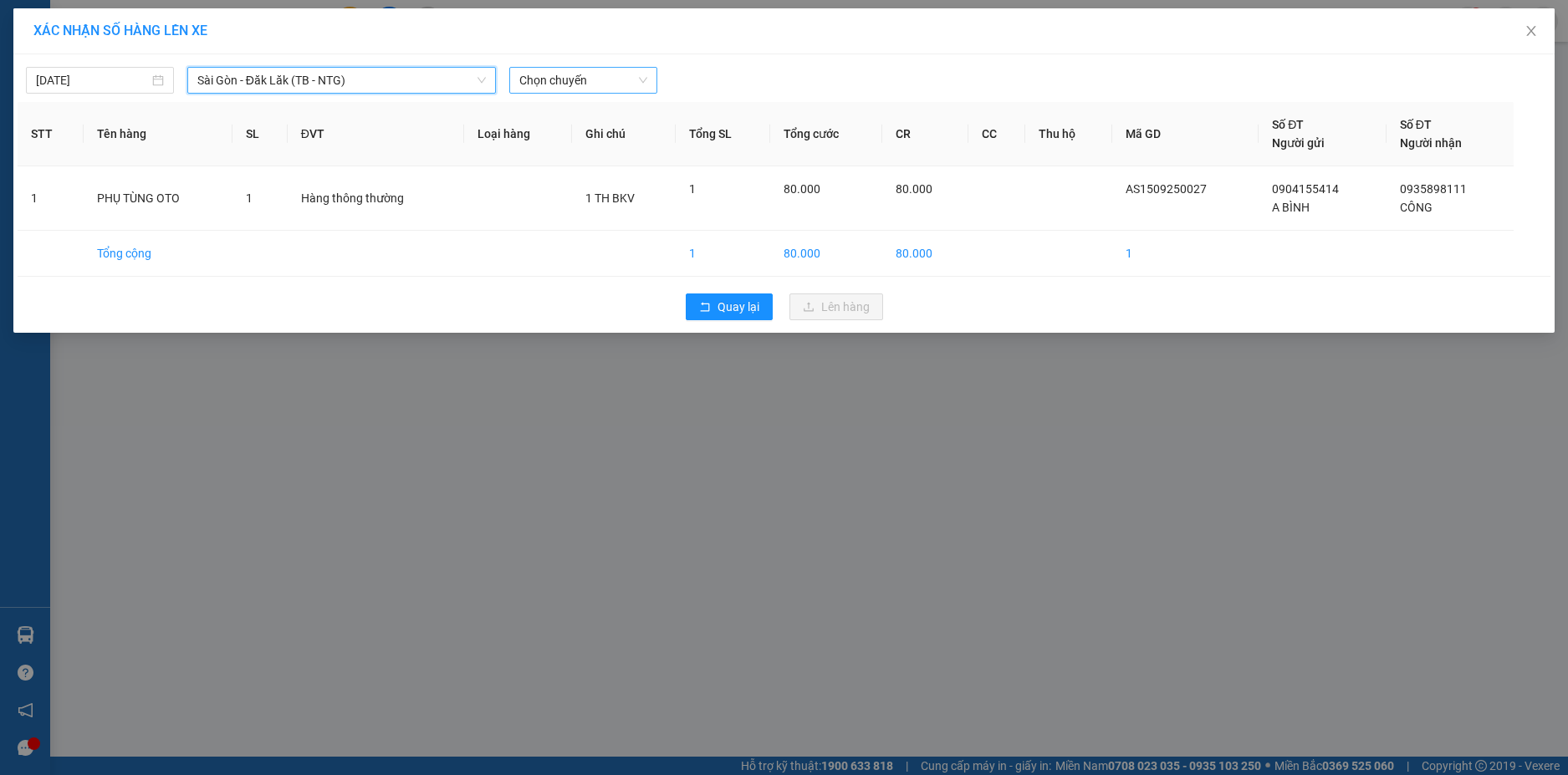
click at [585, 93] on div "Chọn chuyến" at bounding box center [583, 80] width 148 height 27
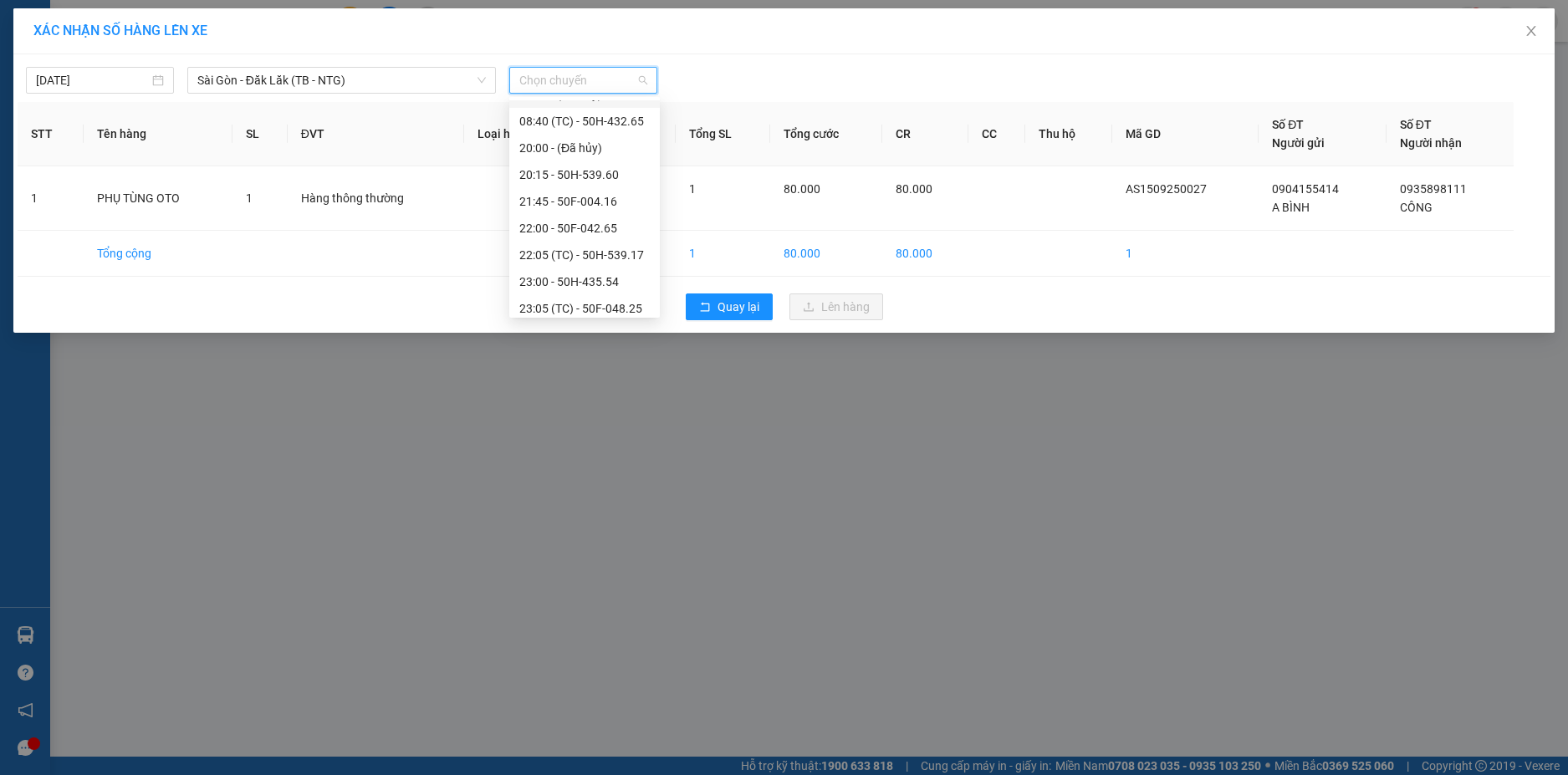
scroll to position [107, 0]
click at [634, 307] on div "23:10 - 50F-003.79" at bounding box center [584, 301] width 130 height 18
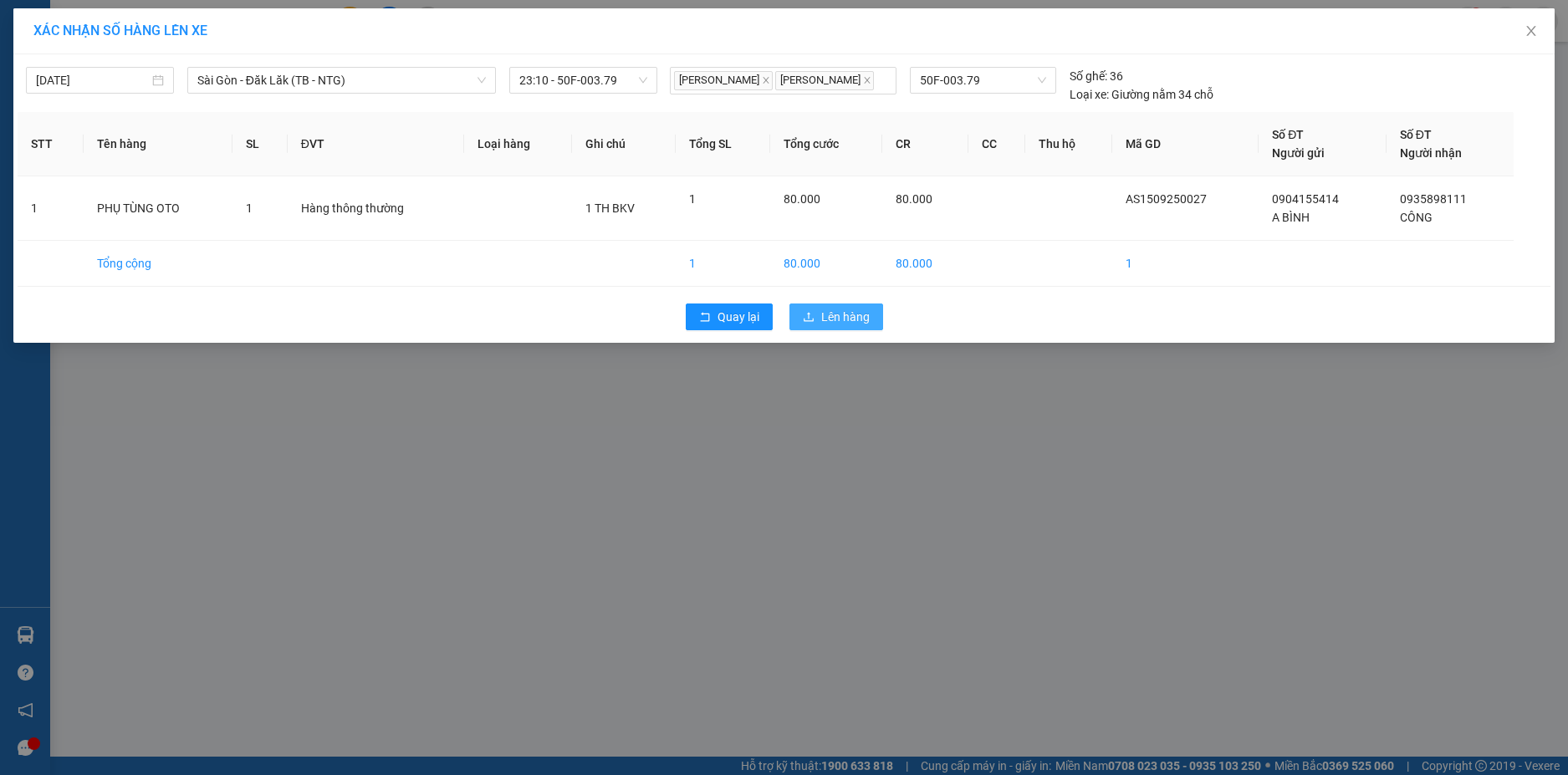
click at [836, 326] on span "Lên hàng" at bounding box center [845, 316] width 48 height 18
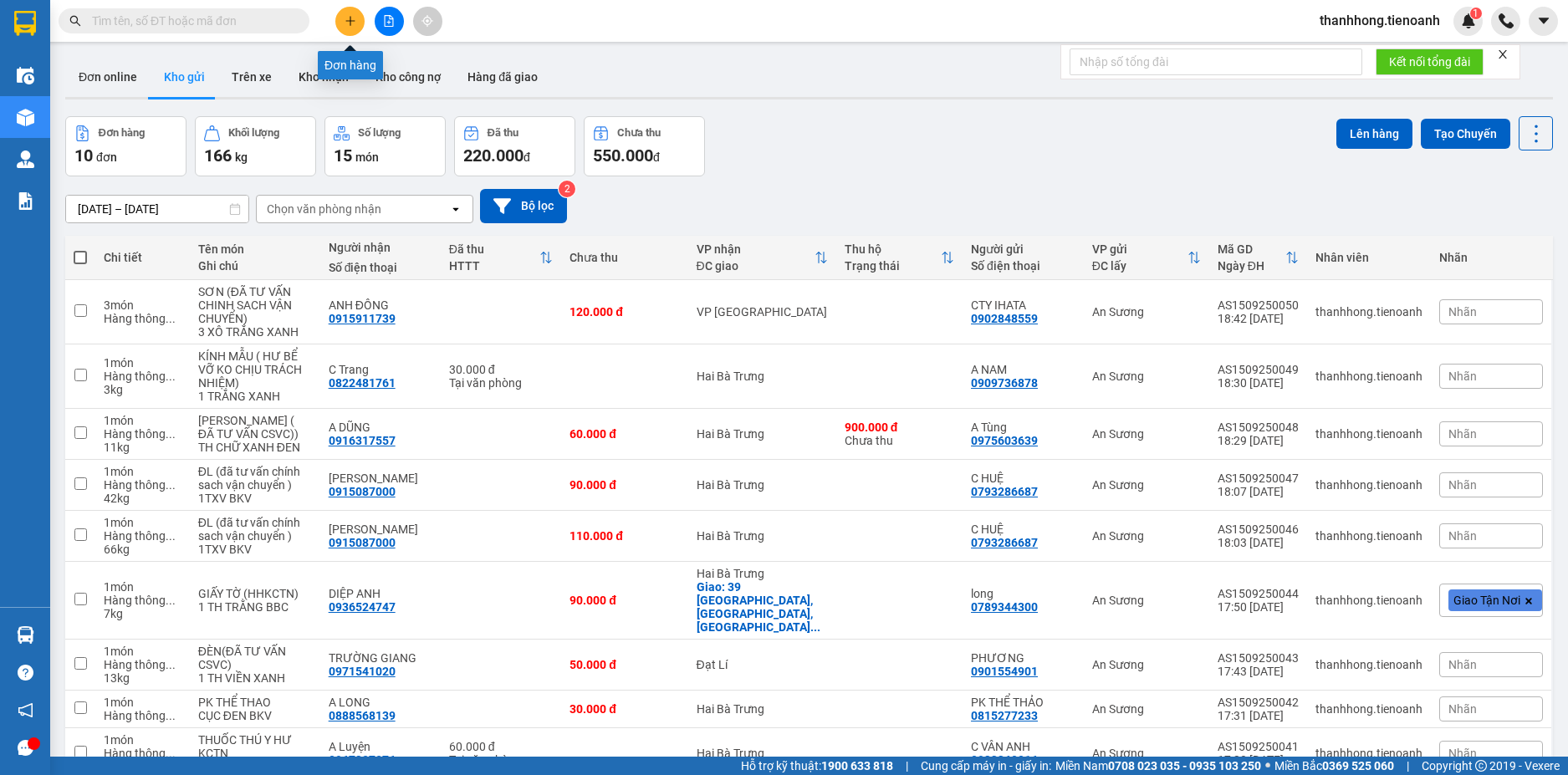
click at [344, 23] on icon "plus" at bounding box center [350, 21] width 12 height 12
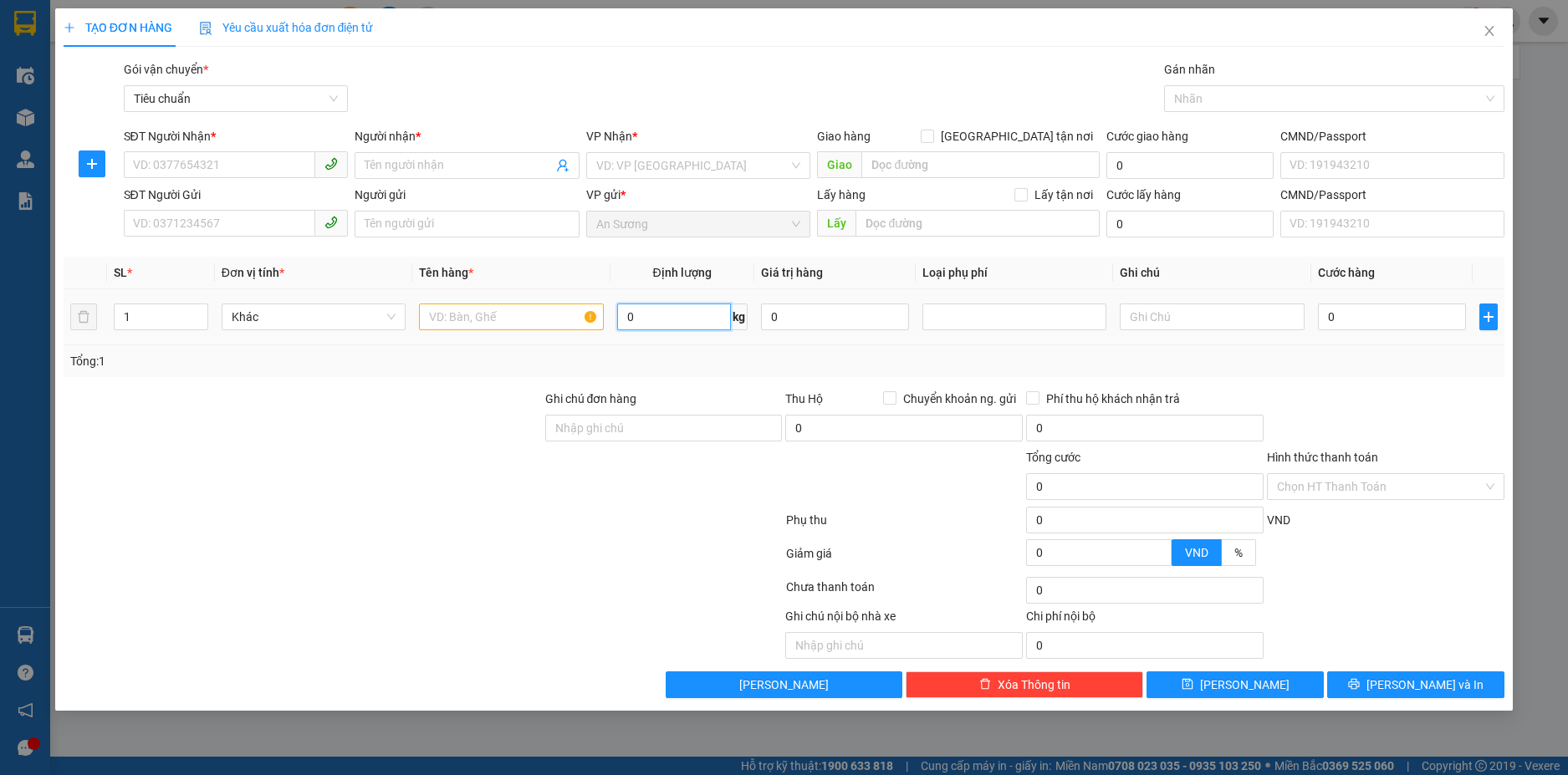
click at [704, 308] on input "0" at bounding box center [674, 317] width 114 height 27
type input "23"
click at [170, 150] on div "SĐT Người Nhận *" at bounding box center [235, 140] width 225 height 25
click at [171, 150] on div "SĐT Người Nhận *" at bounding box center [235, 140] width 225 height 25
click at [171, 159] on input "SĐT Người Nhận *" at bounding box center [220, 165] width 193 height 27
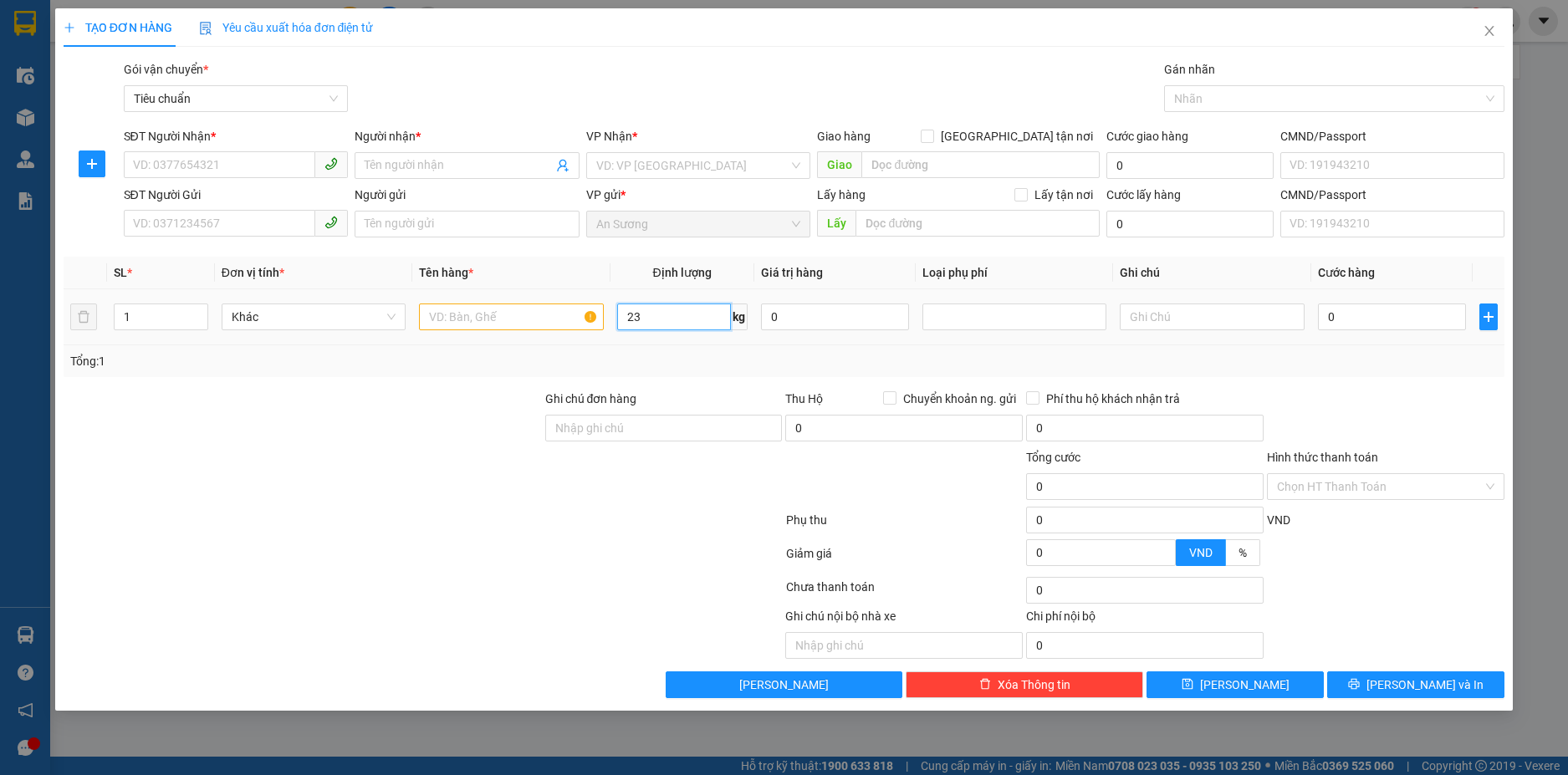
click at [659, 324] on input "23" at bounding box center [674, 317] width 114 height 27
click at [215, 139] on b "*" at bounding box center [213, 136] width 5 height 13
click at [215, 151] on input "SĐT Người Nhận *" at bounding box center [220, 165] width 193 height 27
type input "0"
click at [205, 165] on input "SĐT Người Nhận *" at bounding box center [220, 165] width 193 height 27
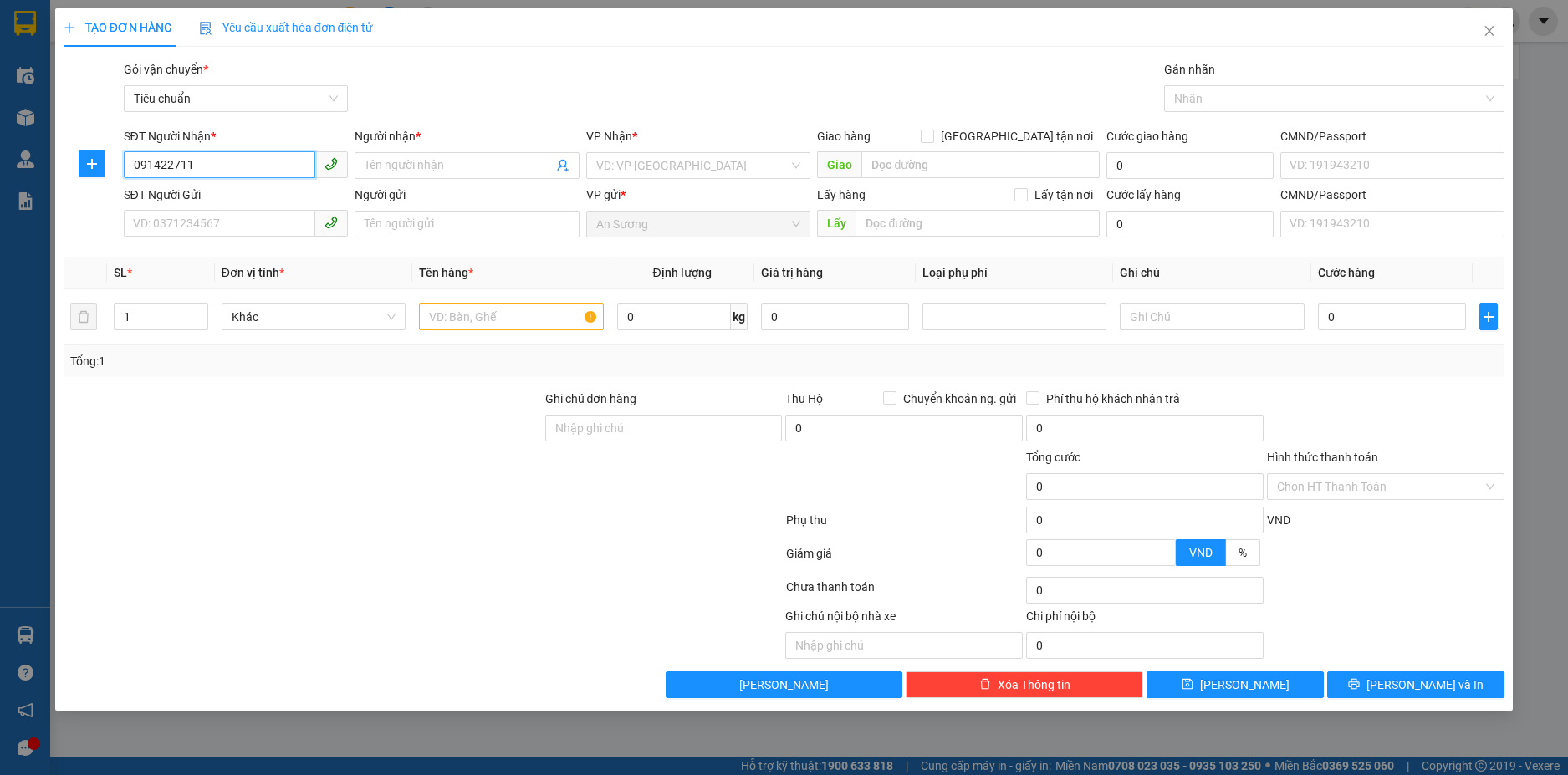
type input "0914227117"
click at [234, 194] on div "0914227117 - A VŨ" at bounding box center [236, 199] width 205 height 18
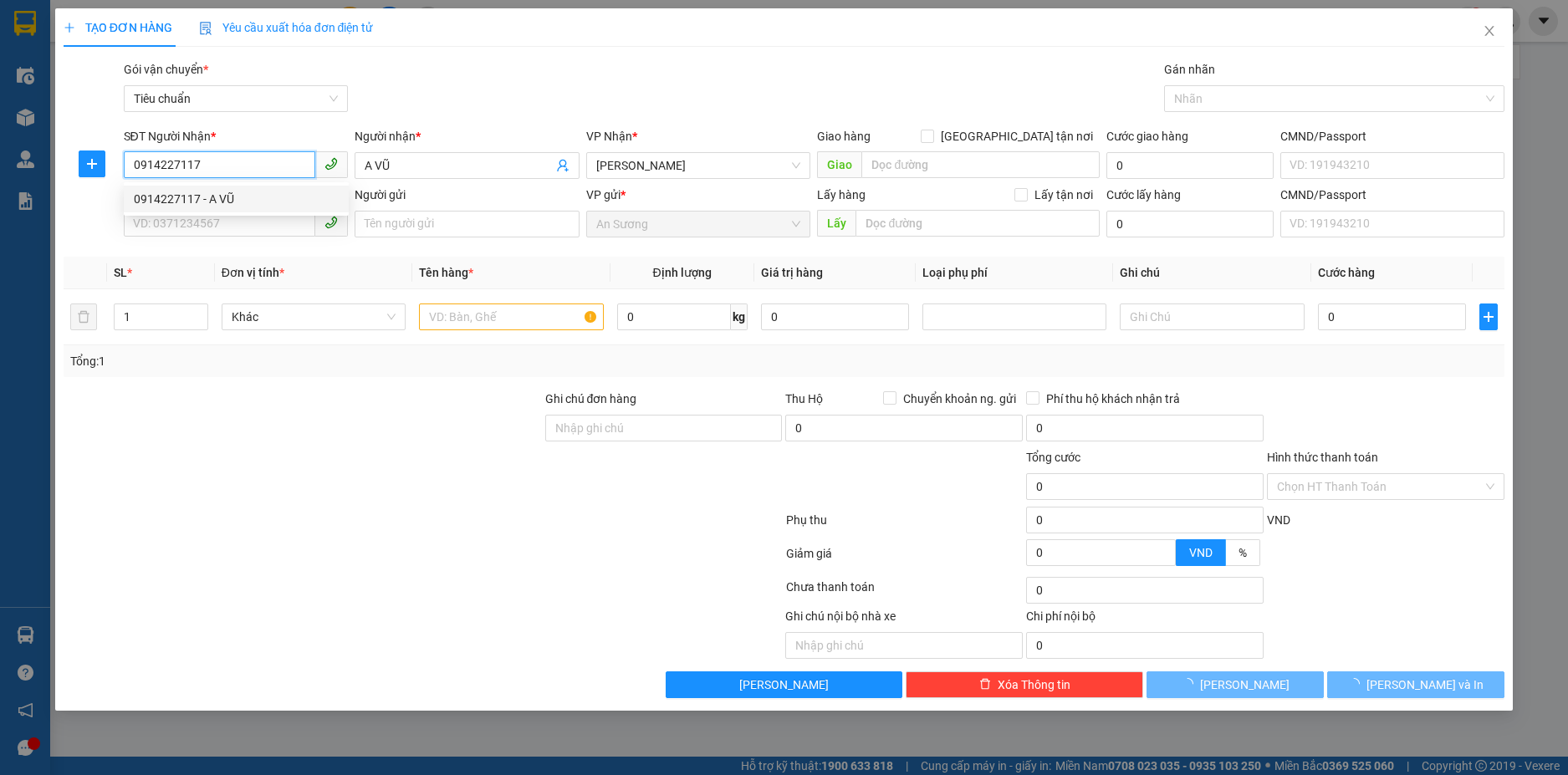
type input "A VŨ"
type input "0914227117"
type input "60.000"
click at [220, 228] on input "SĐT Người Gửi" at bounding box center [220, 224] width 193 height 27
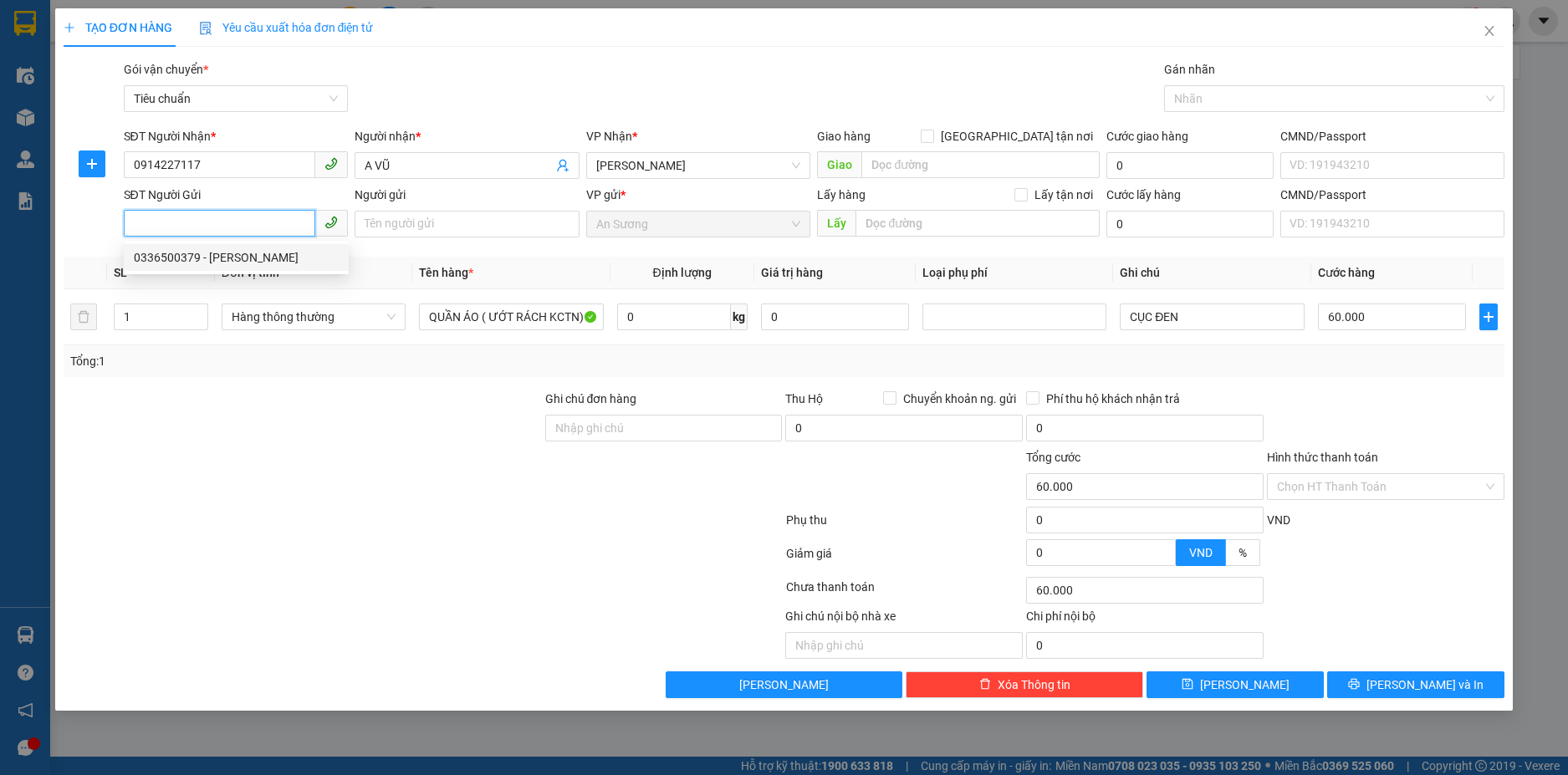
click at [235, 264] on div "0336500379 - [PERSON_NAME]" at bounding box center [236, 257] width 205 height 18
type input "0336500379"
type input "C HÀ"
type input "066175004735"
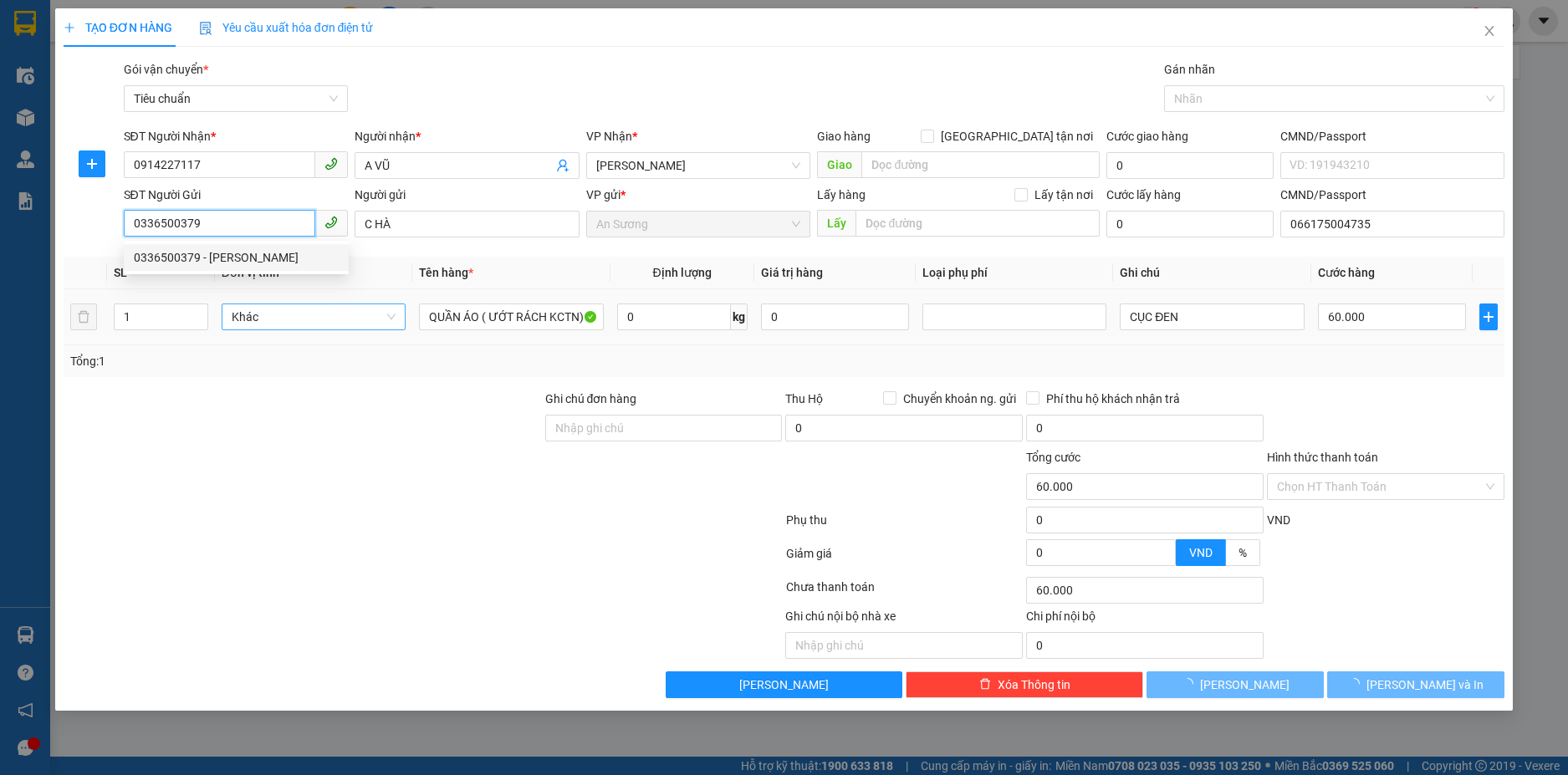
click at [277, 317] on span "Khác" at bounding box center [313, 317] width 164 height 25
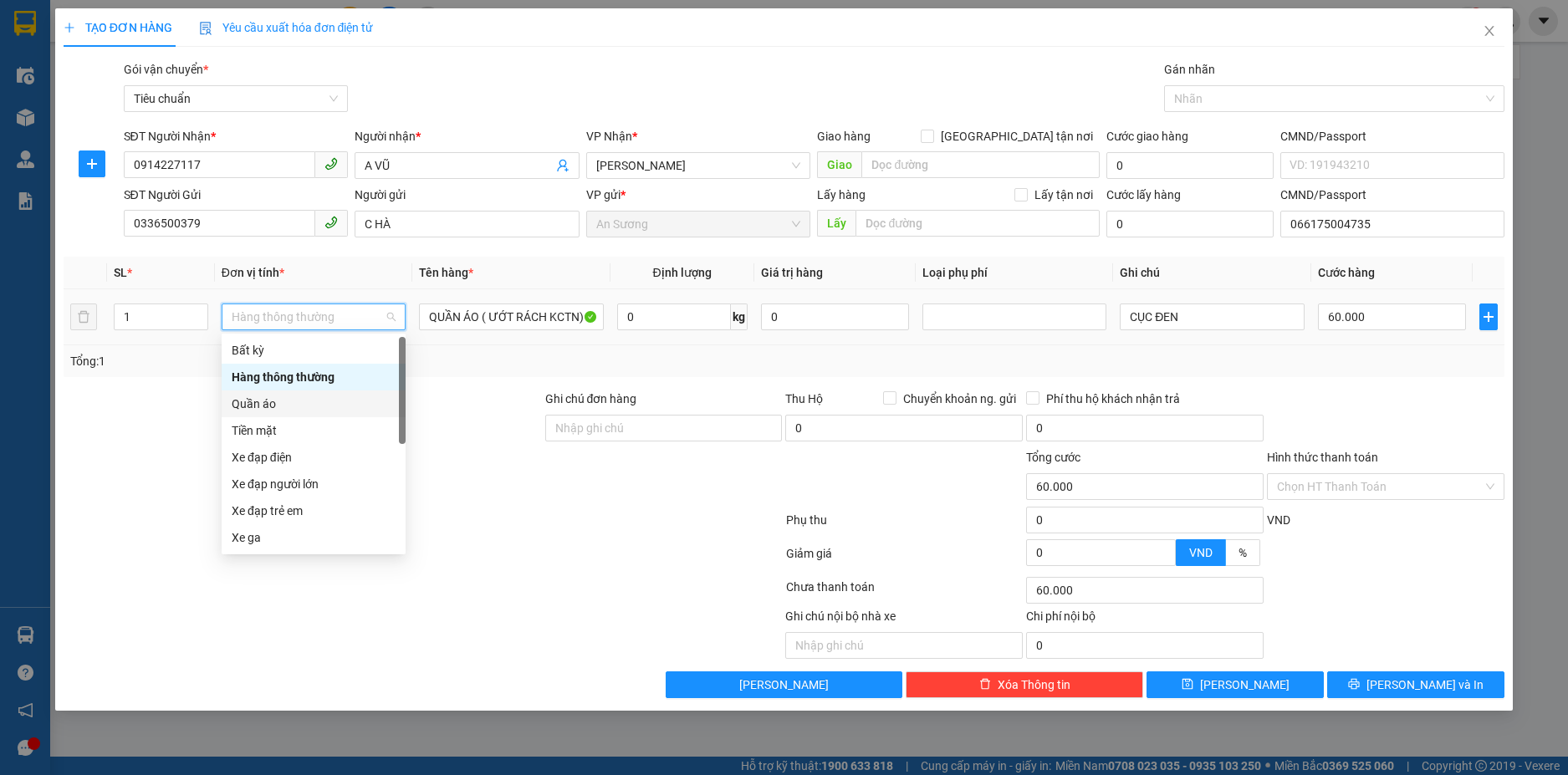
click at [289, 407] on div "Quần áo" at bounding box center [313, 403] width 164 height 18
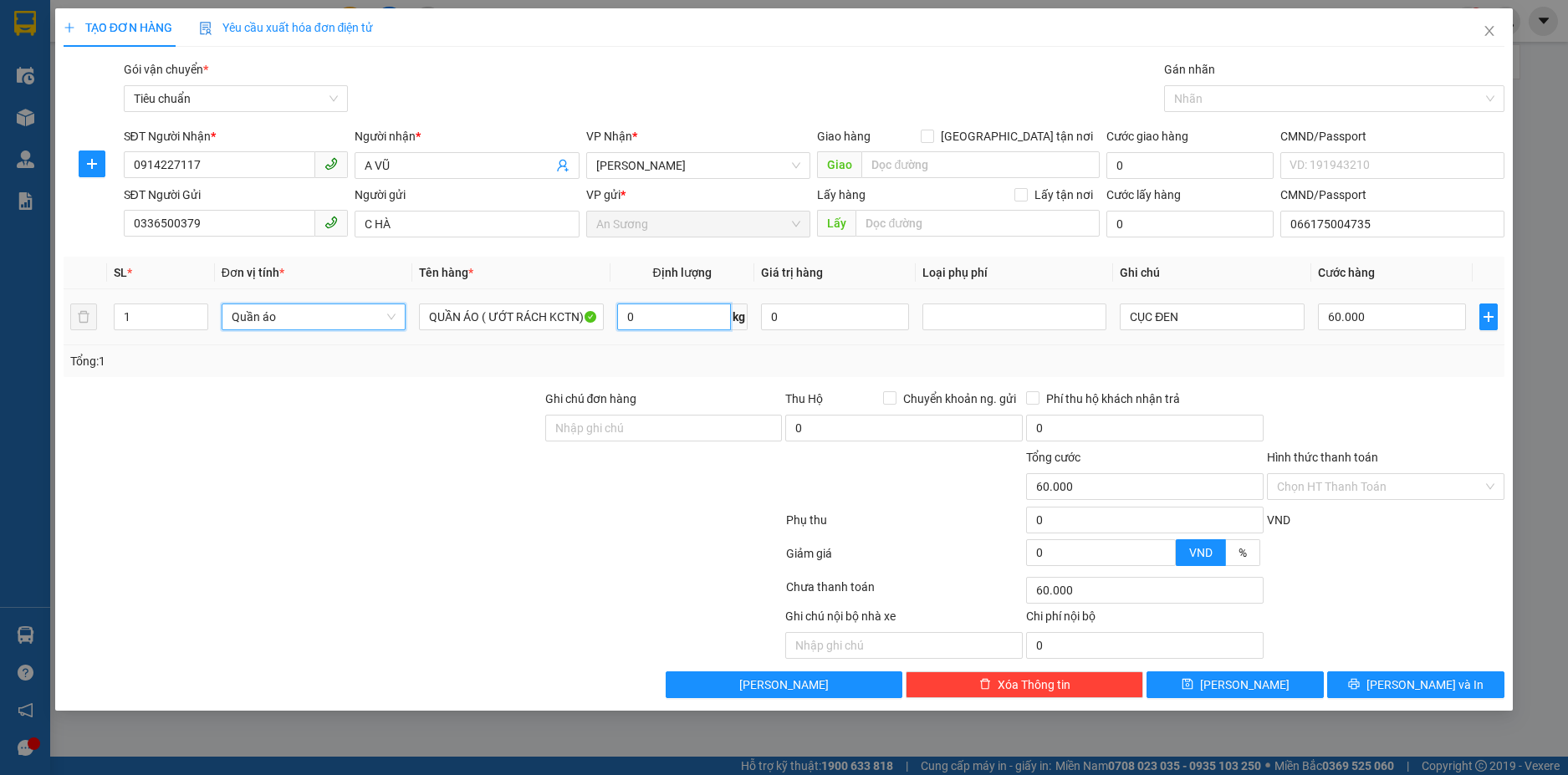
click at [696, 307] on input "0" at bounding box center [674, 317] width 114 height 27
type input "0"
type input "34"
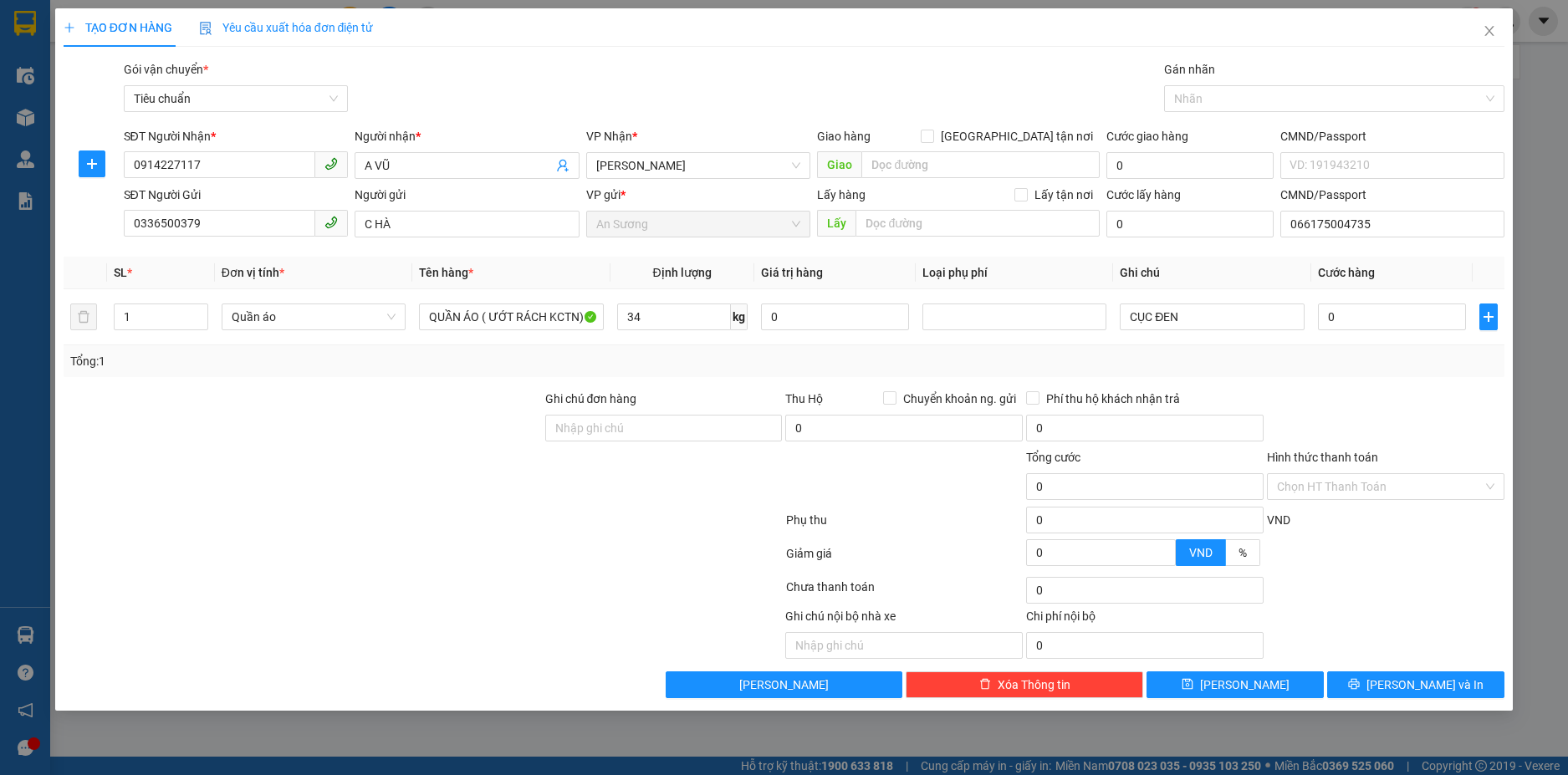
click at [714, 368] on div "Tổng: 1" at bounding box center [784, 361] width 1428 height 18
type input "70.000"
click at [1183, 325] on input "CỤC ĐEN" at bounding box center [1211, 317] width 184 height 27
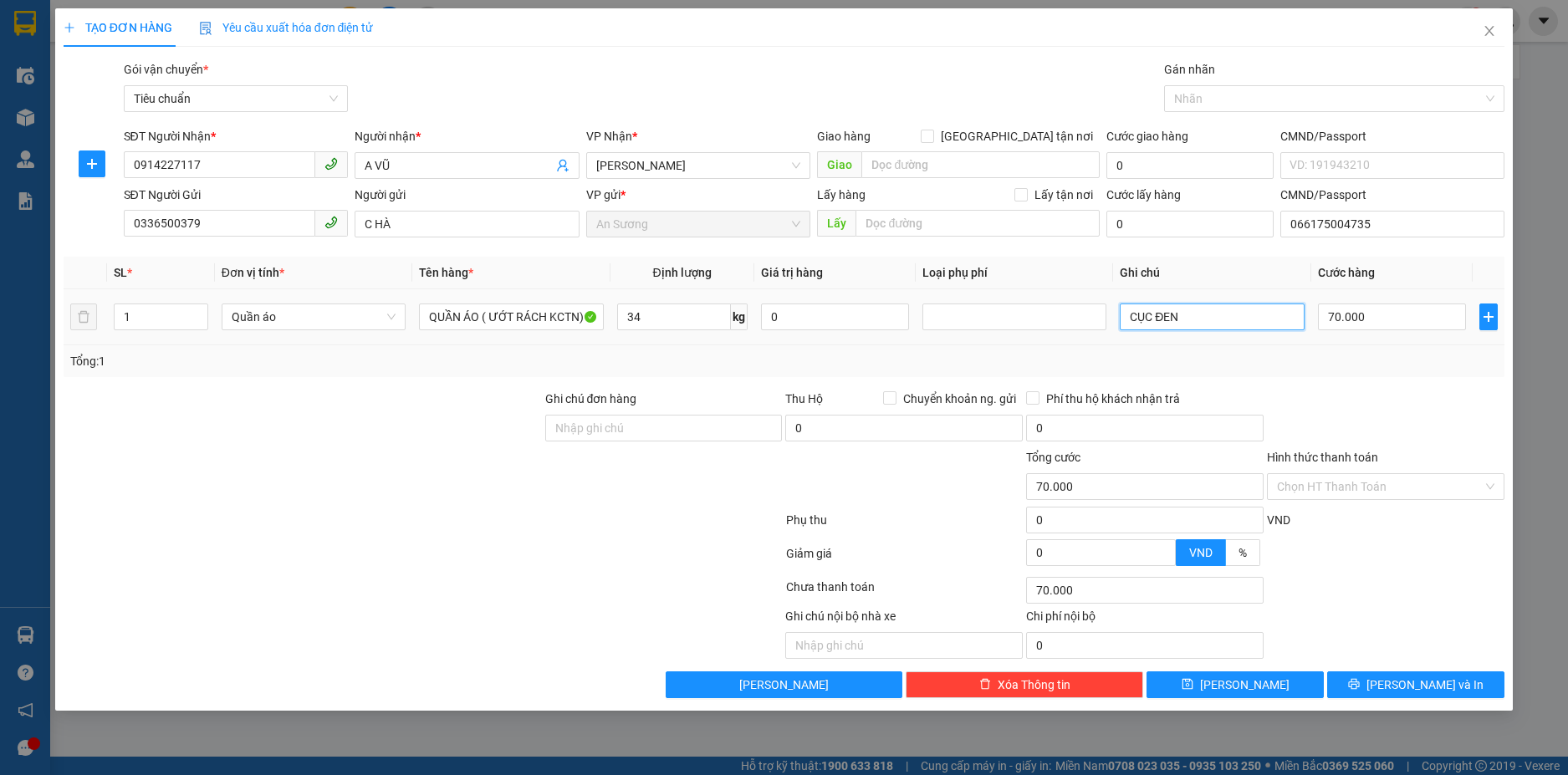
click at [1183, 325] on input "CỤC ĐEN" at bounding box center [1211, 317] width 184 height 27
type input "1 TH TRƠN"
click at [1317, 382] on div "Transit Pickup Surcharge Ids Transit Deliver Surcharge Ids Transit Deliver Surc…" at bounding box center [784, 379] width 1442 height 638
click at [1422, 695] on button "[PERSON_NAME] và In" at bounding box center [1416, 685] width 177 height 27
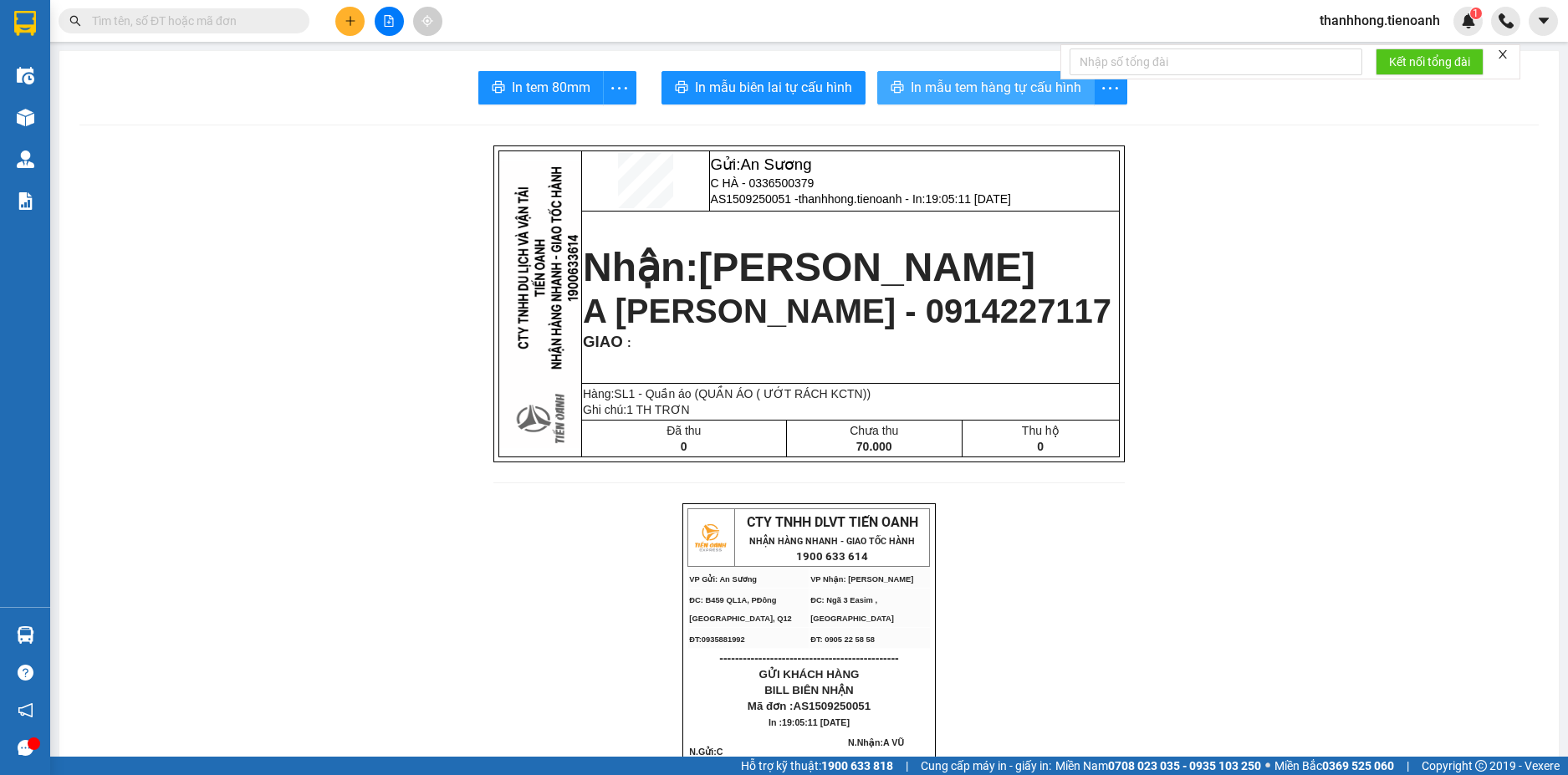
click at [911, 92] on span "In mẫu tem hàng tự cấu hình" at bounding box center [996, 88] width 171 height 21
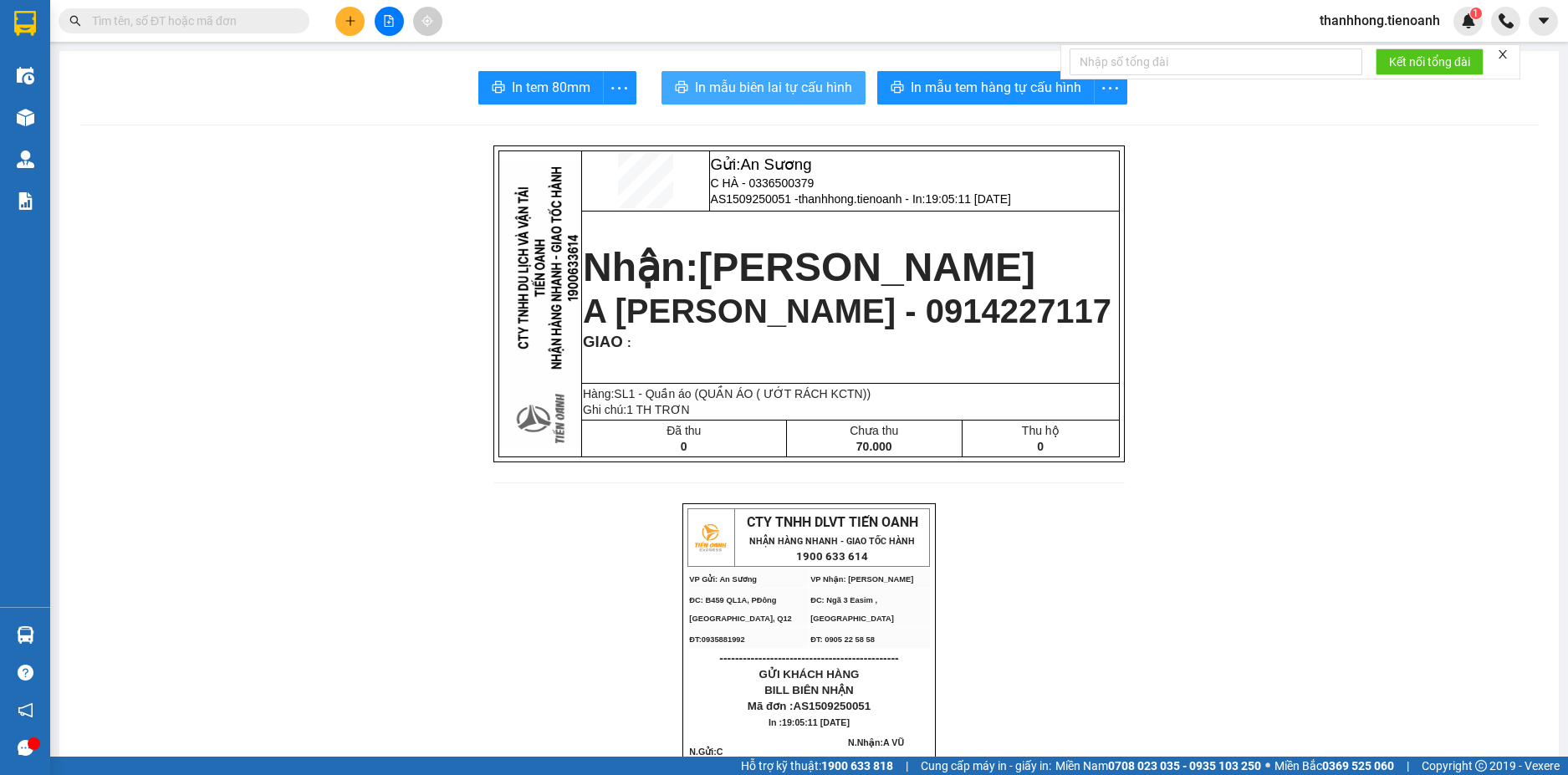
click at [780, 91] on span "In mẫu biên lai tự cấu hình" at bounding box center [773, 88] width 157 height 21
click at [717, 75] on button "In mẫu biên lai tự cấu hình" at bounding box center [763, 88] width 204 height 34
click at [350, 19] on icon "plus" at bounding box center [350, 21] width 12 height 12
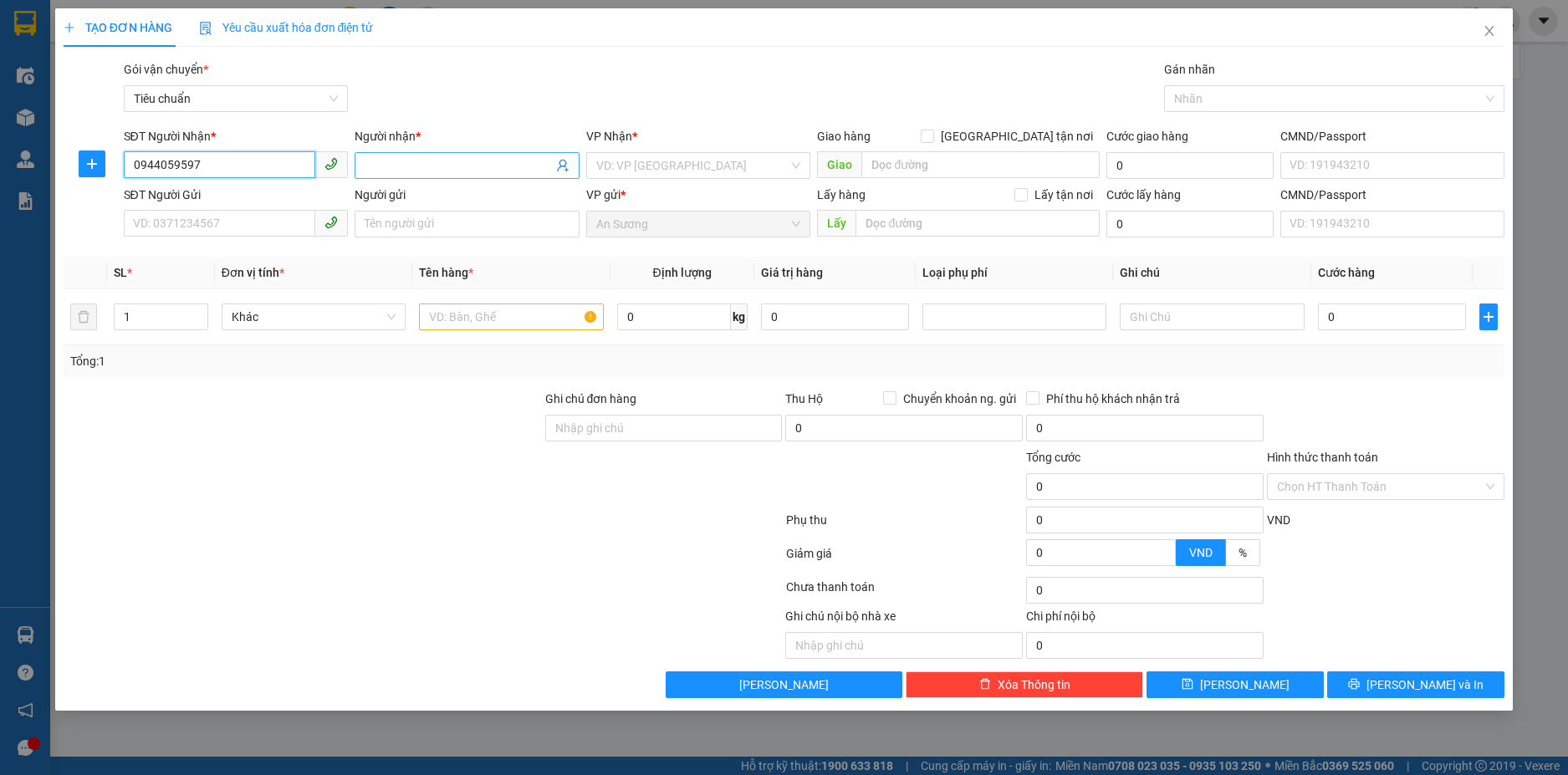
type input "0944059597"
click at [415, 163] on input "Người nhận *" at bounding box center [458, 165] width 188 height 18
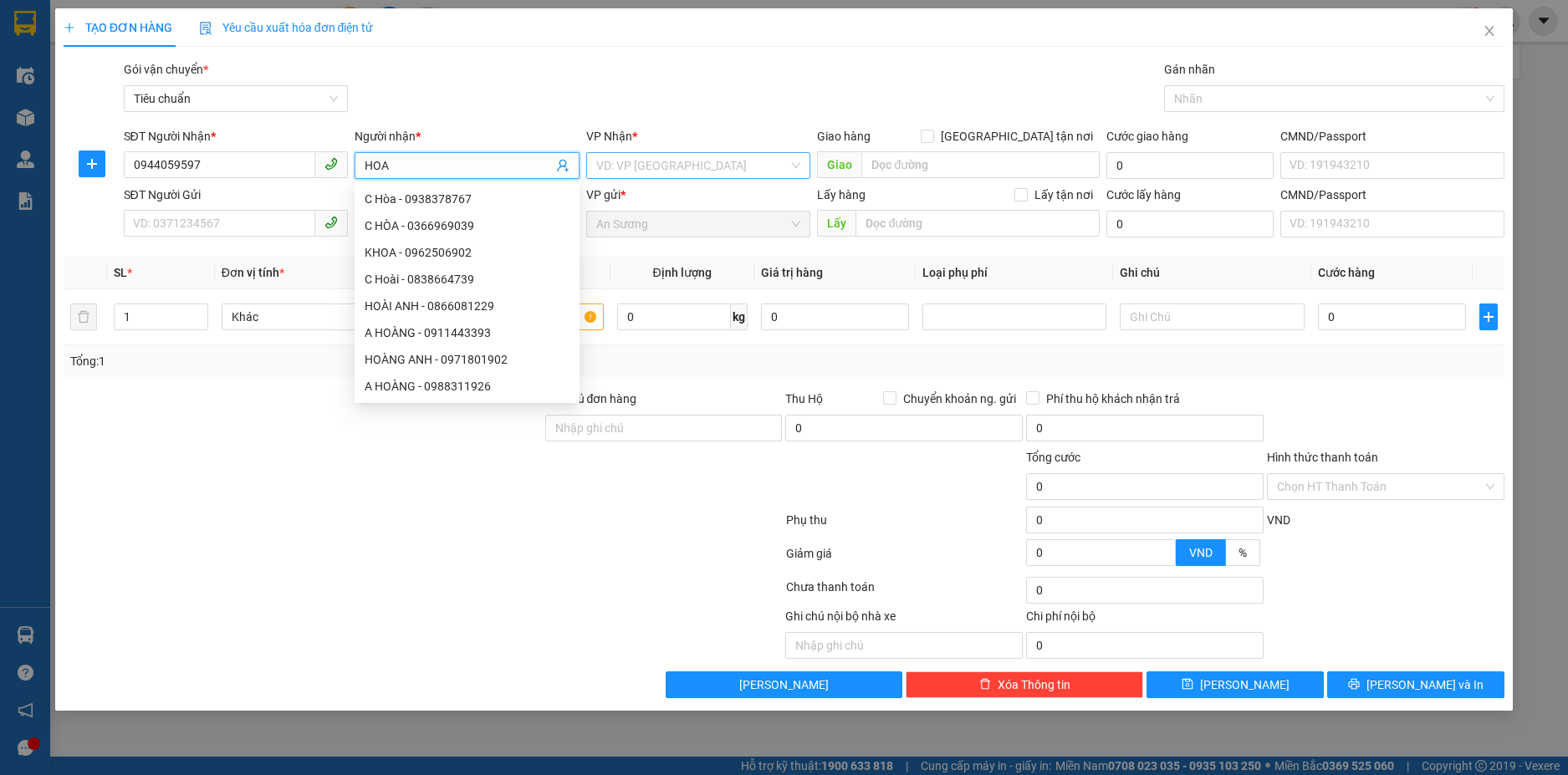
type input "HOA"
click at [733, 163] on input "search" at bounding box center [693, 166] width 193 height 25
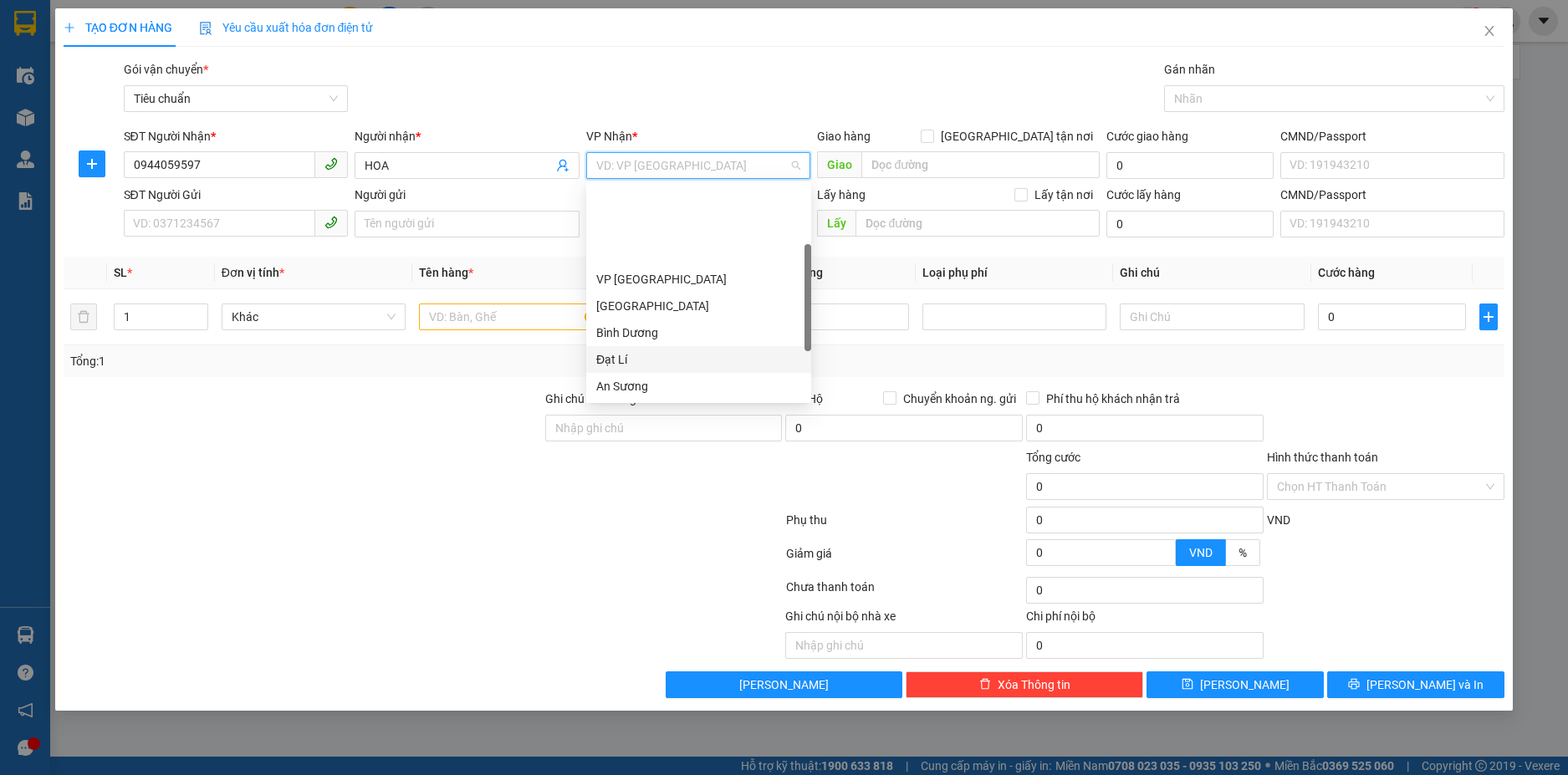
scroll to position [84, 0]
click at [646, 356] on div "[GEOGRAPHIC_DATA]" at bounding box center [699, 356] width 205 height 18
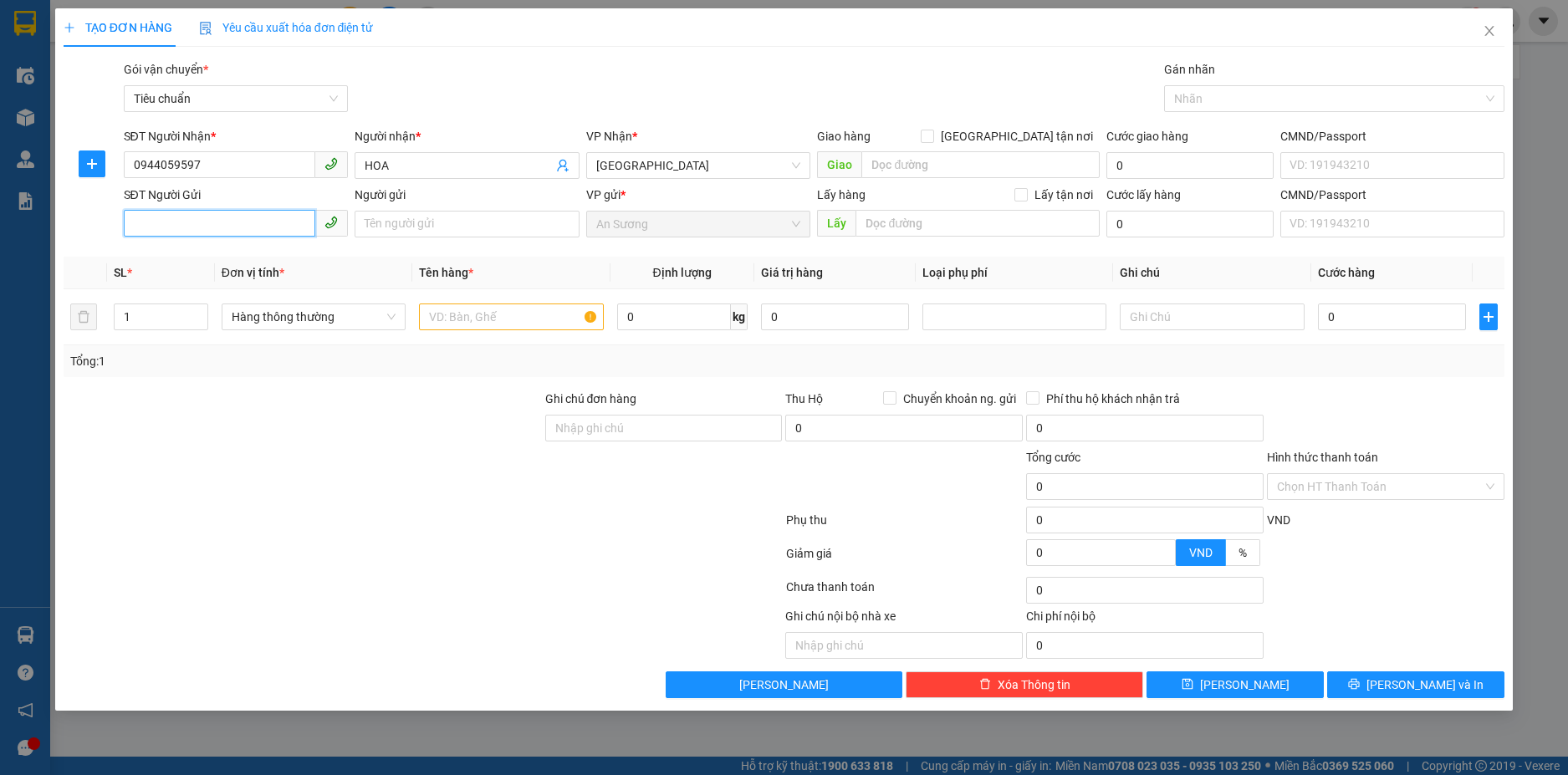
click at [156, 223] on input "SĐT Người Gửi" at bounding box center [220, 224] width 193 height 27
type input "0358232422"
click at [516, 307] on input "text" at bounding box center [511, 317] width 184 height 27
type input "B"
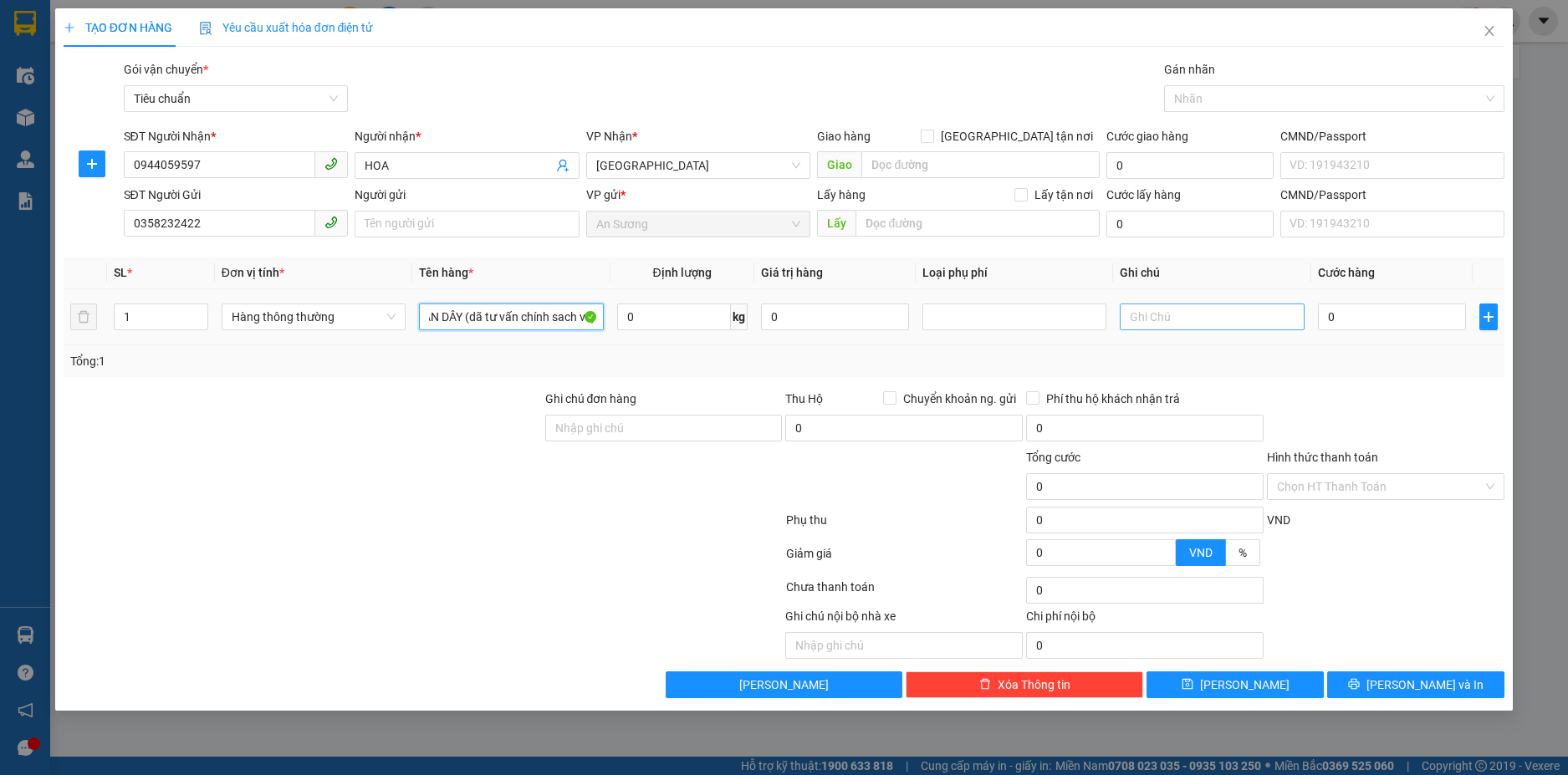
type input "BỘT SẮN DÂY (dã tư vấn chính sach vc)"
click at [1237, 318] on input "text" at bounding box center [1211, 317] width 184 height 27
click at [1196, 320] on input "1 THCHUWX ĐEN" at bounding box center [1211, 317] width 184 height 27
type input "1 TH CHỮ ĐEN"
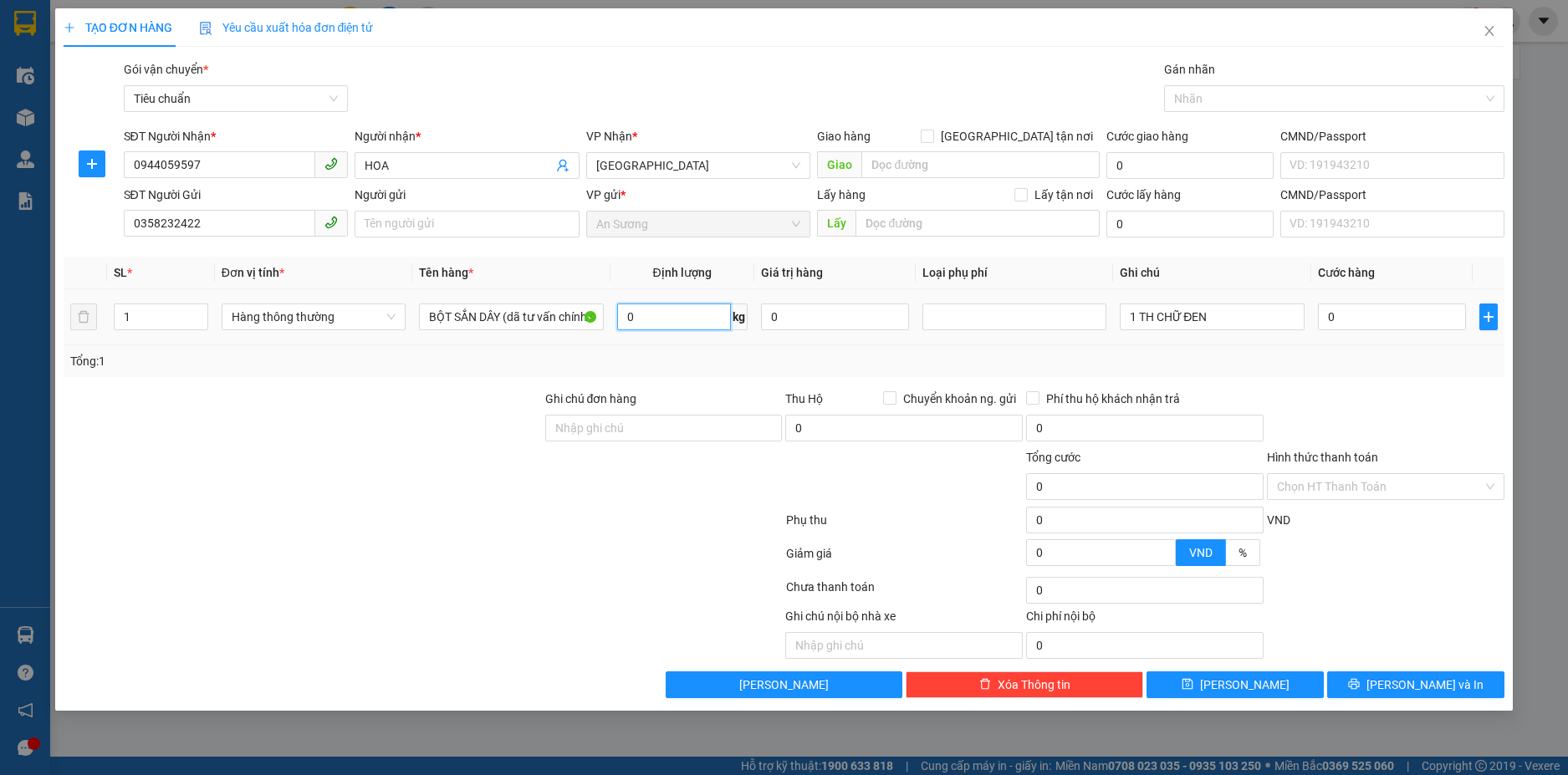
click at [690, 319] on input "0" at bounding box center [674, 317] width 114 height 27
type input "2"
drag, startPoint x: 1411, startPoint y: 382, endPoint x: 1410, endPoint y: 472, distance: 90.0
click at [1410, 381] on div "Transit Pickup Surcharge Ids Transit Deliver Surcharge Ids Transit Deliver Surc…" at bounding box center [784, 379] width 1442 height 638
type input "30.000"
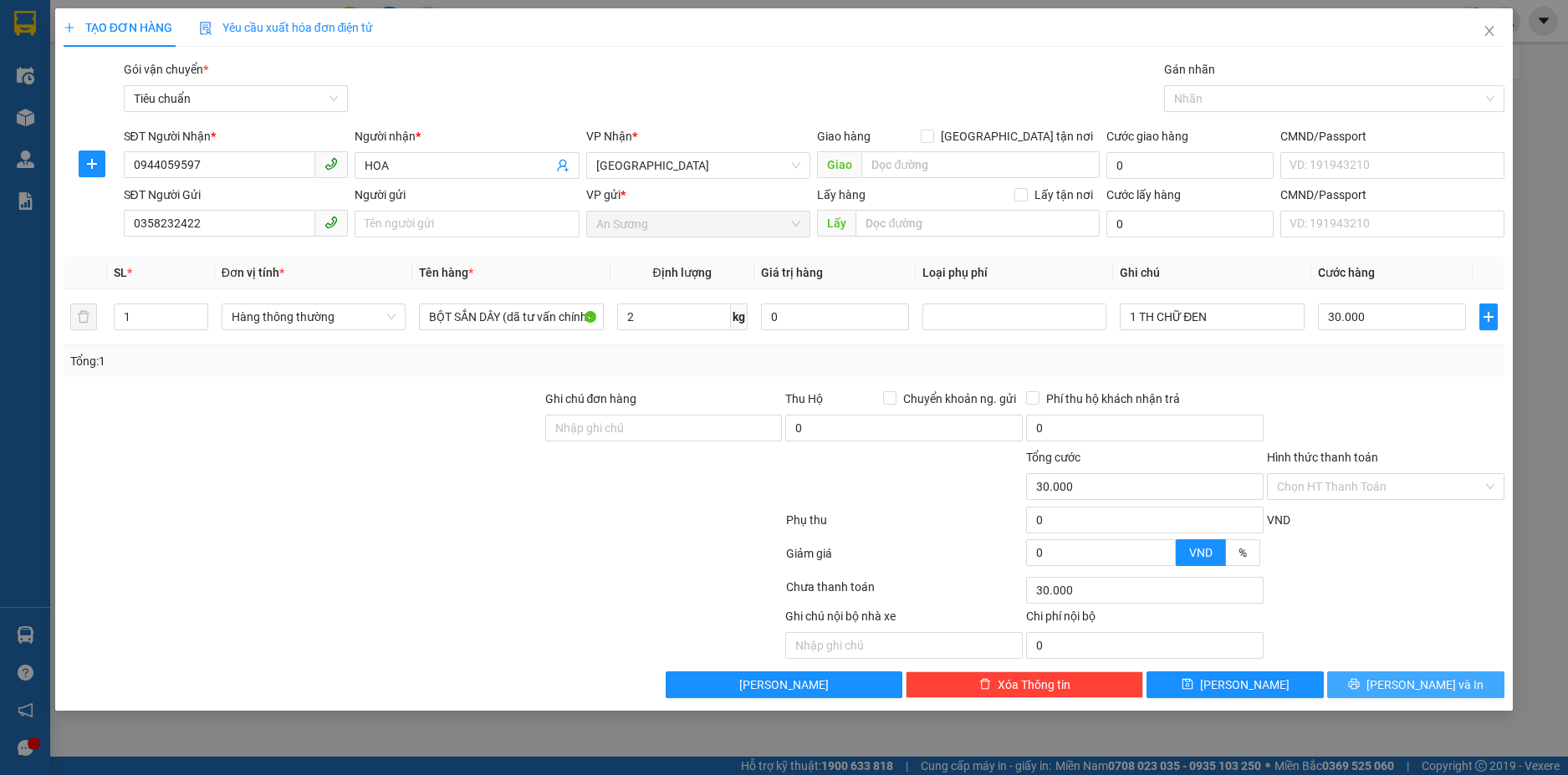
type input "30.000"
click at [1411, 695] on button "[PERSON_NAME] và In" at bounding box center [1416, 685] width 177 height 27
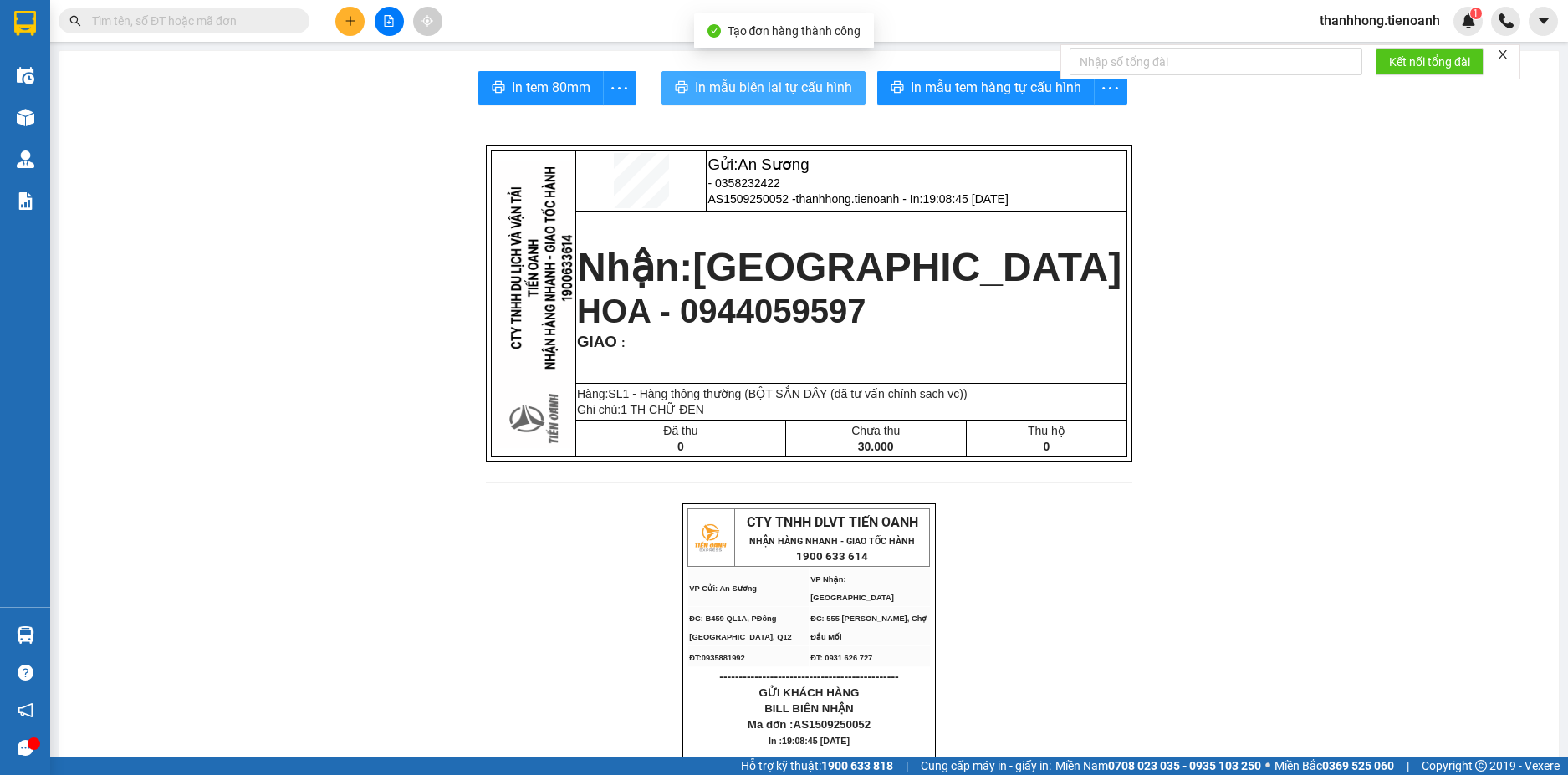
click at [711, 86] on span "In mẫu biên lai tự cấu hình" at bounding box center [773, 88] width 157 height 21
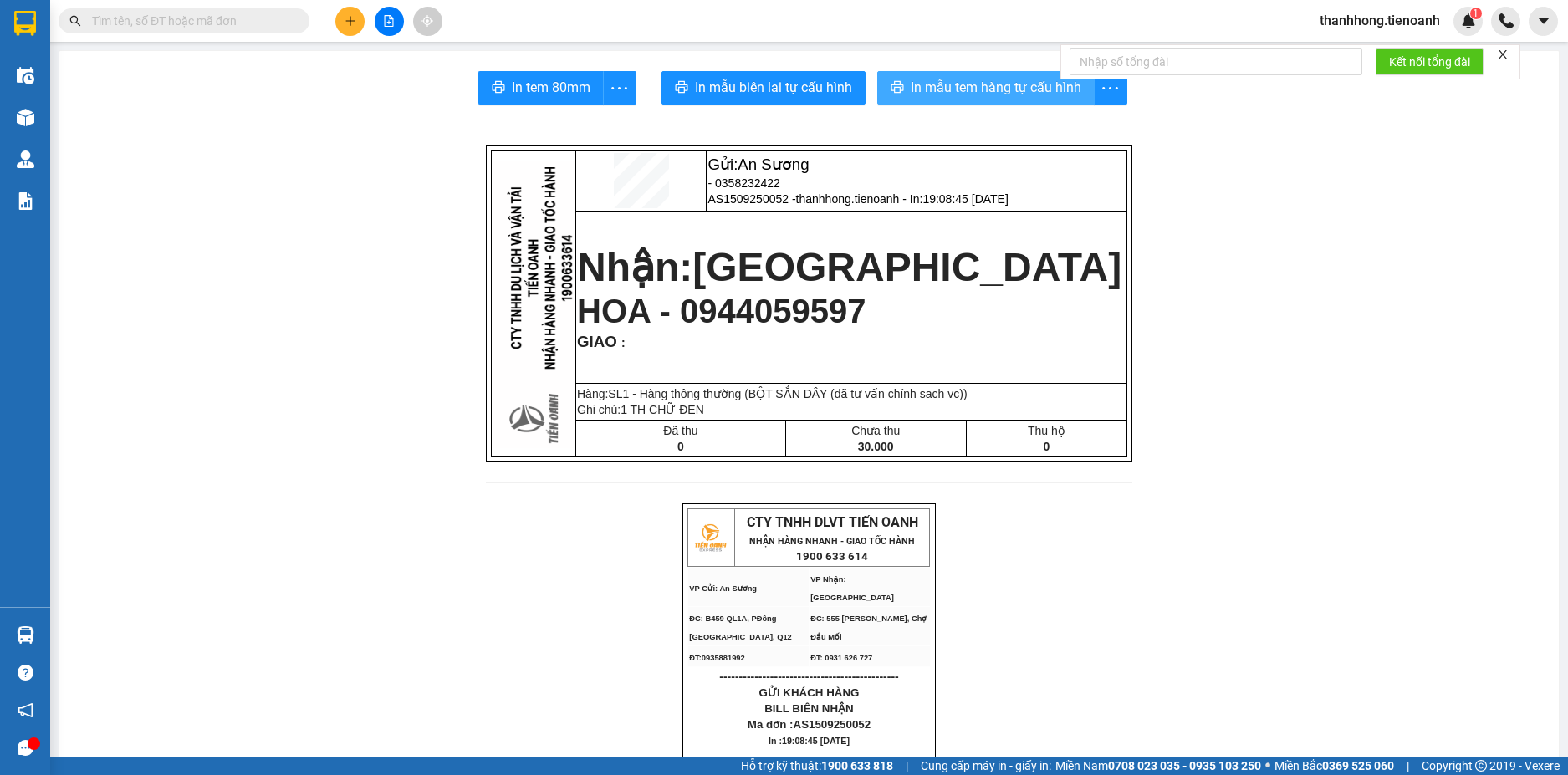
click at [981, 83] on span "In mẫu tem hàng tự cấu hình" at bounding box center [996, 88] width 171 height 21
click at [358, 22] on button at bounding box center [350, 21] width 29 height 29
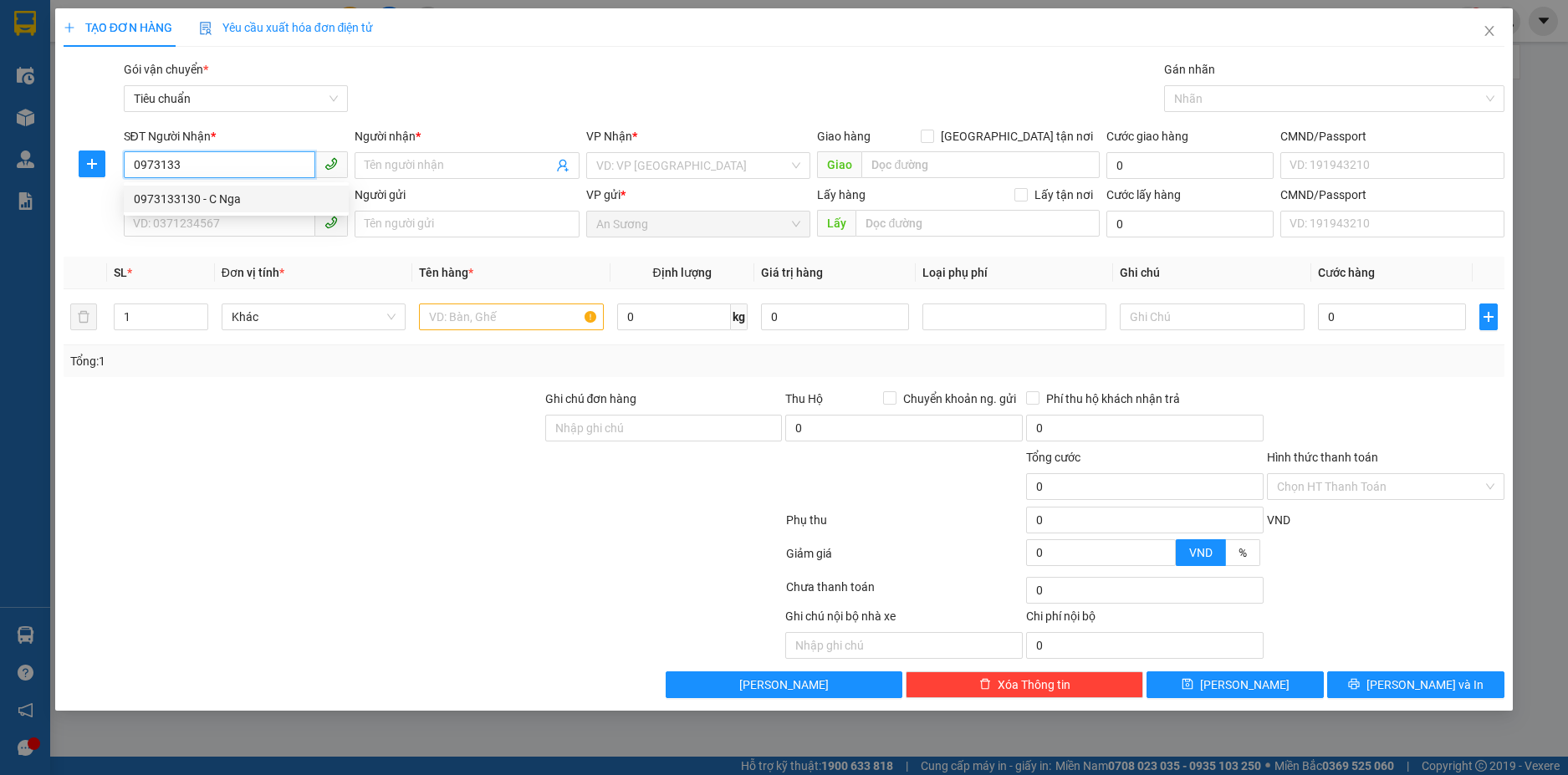
click at [257, 197] on div "0973133130 - C Nga" at bounding box center [236, 199] width 205 height 18
type input "0973133130"
type input "C Nga"
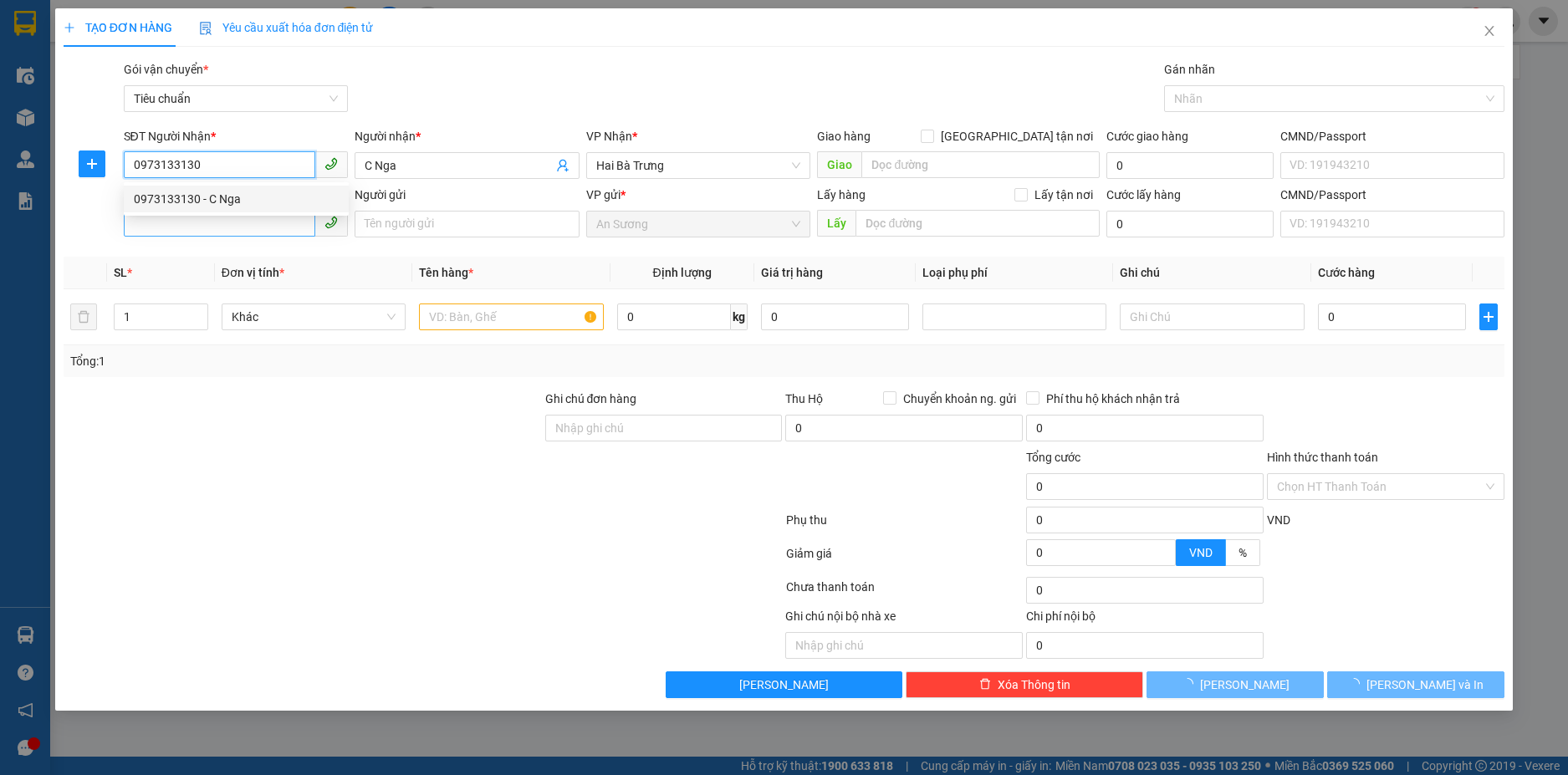
type input "0973133130"
click at [255, 224] on input "SĐT Người Gửi" at bounding box center [220, 224] width 193 height 27
type input "30.000"
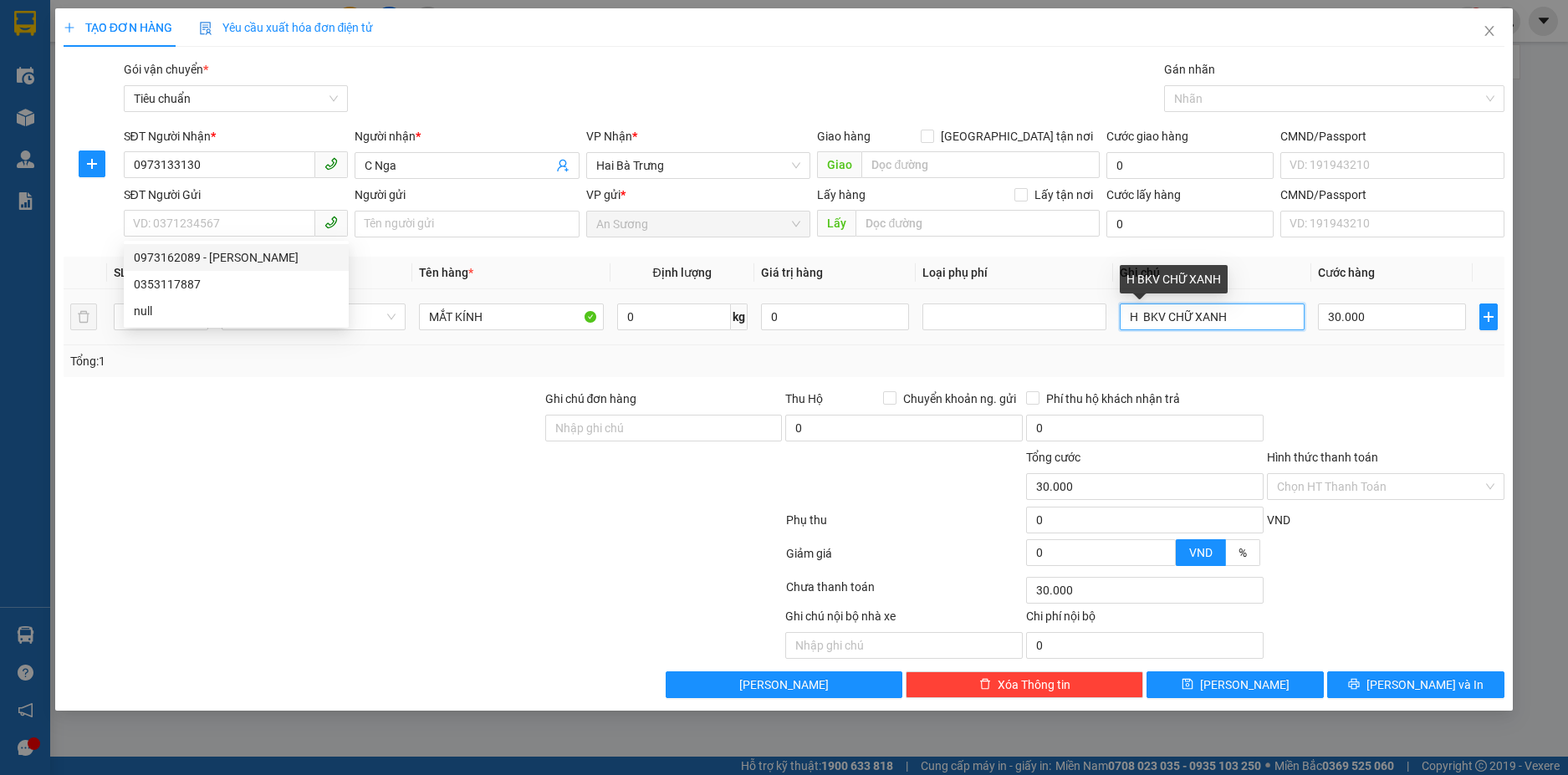
click at [1143, 325] on input "H BKV CHỮ XANH" at bounding box center [1211, 317] width 184 height 27
drag, startPoint x: 1164, startPoint y: 323, endPoint x: 1284, endPoint y: 322, distance: 120.0
click at [1284, 322] on input "H BKV CHỮ XANH" at bounding box center [1211, 317] width 184 height 27
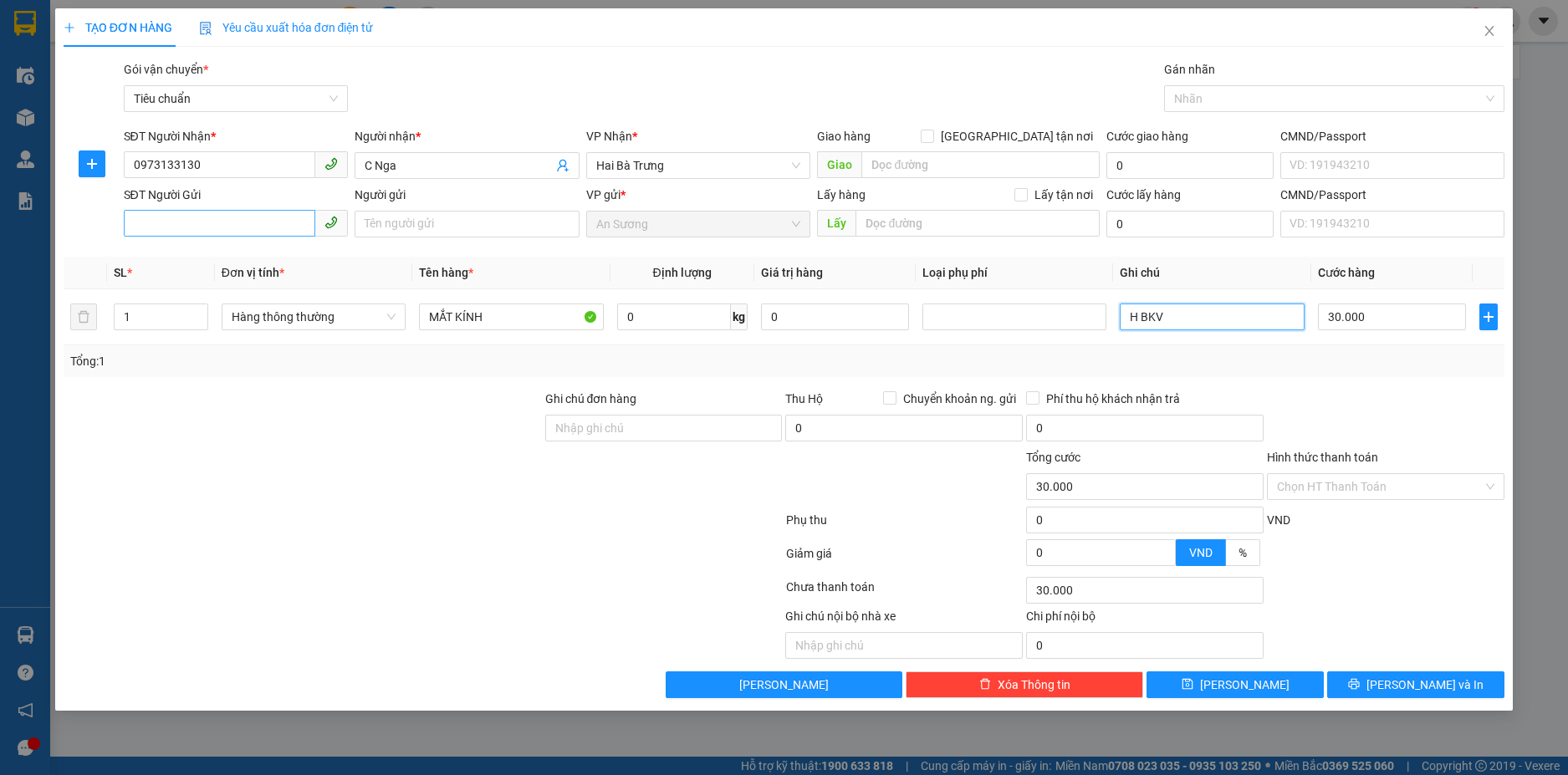
type input "H BKV"
click at [205, 219] on input "SĐT Người Gửi" at bounding box center [220, 224] width 193 height 27
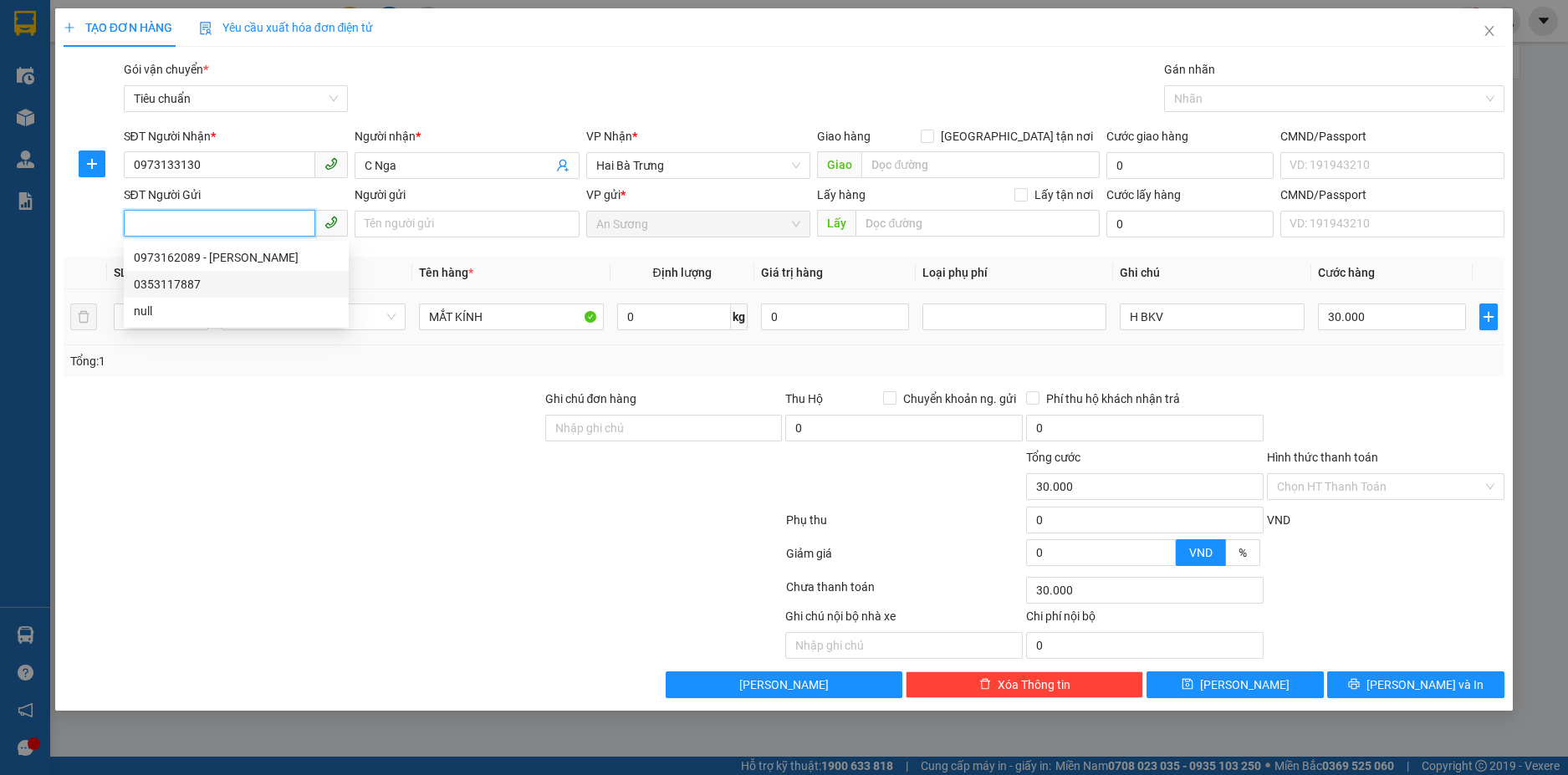
drag, startPoint x: 201, startPoint y: 282, endPoint x: 292, endPoint y: 297, distance: 92.2
click at [201, 282] on div "0353117887" at bounding box center [236, 283] width 205 height 18
type input "0353117887"
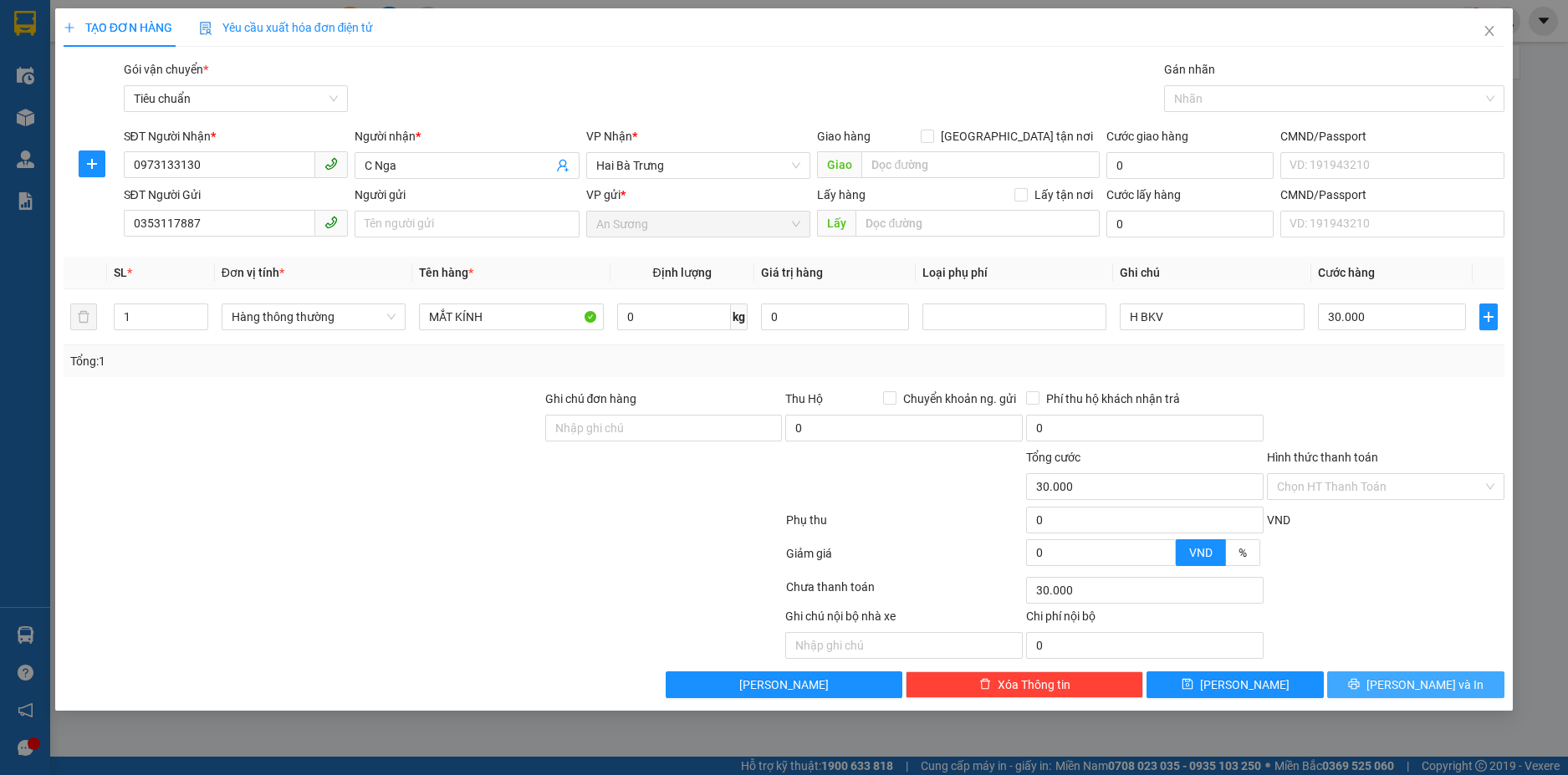
click at [1418, 678] on span "[PERSON_NAME] và In" at bounding box center [1423, 684] width 117 height 18
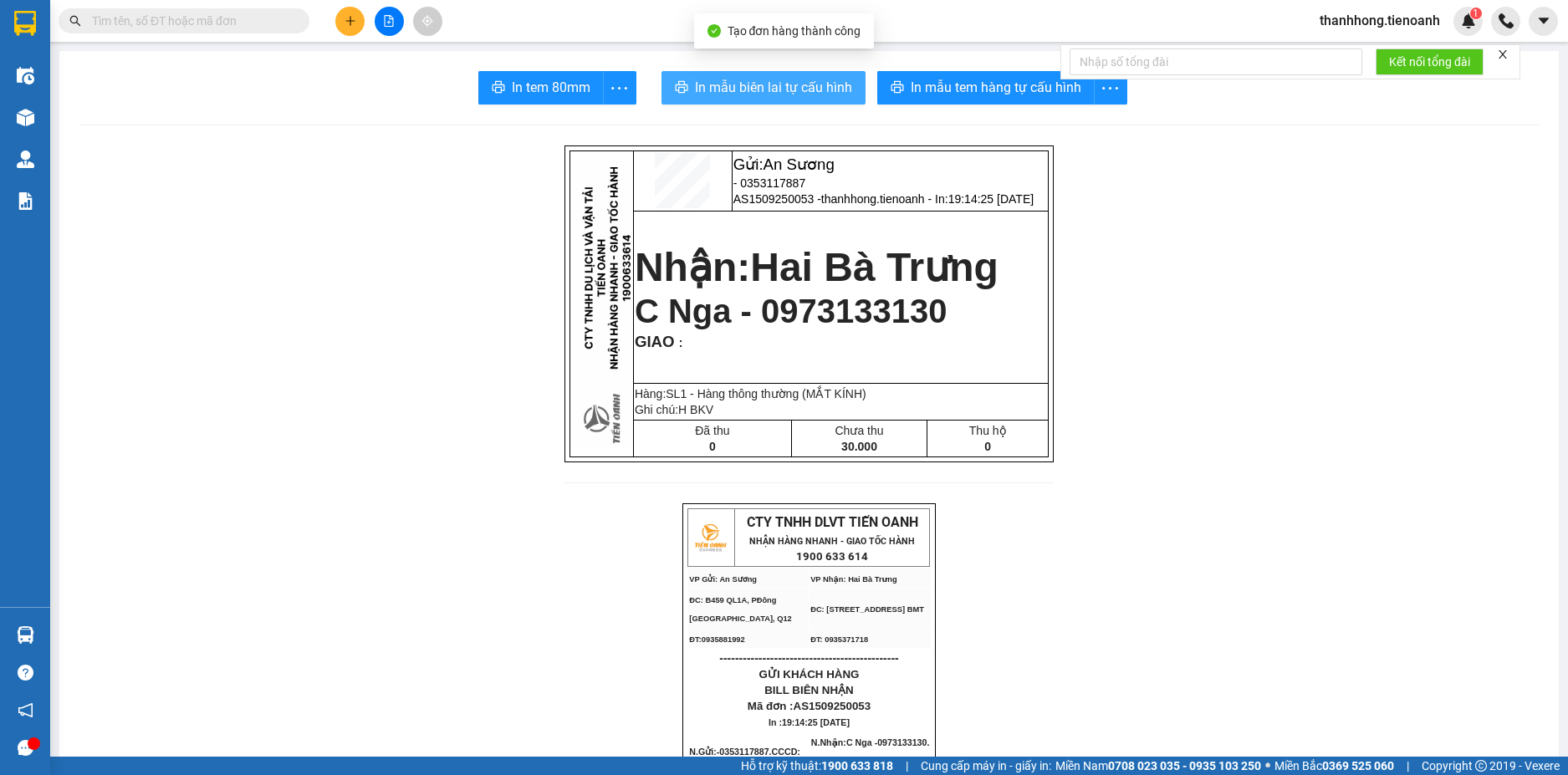
click at [757, 92] on span "In mẫu biên lai tự cấu hình" at bounding box center [773, 88] width 157 height 21
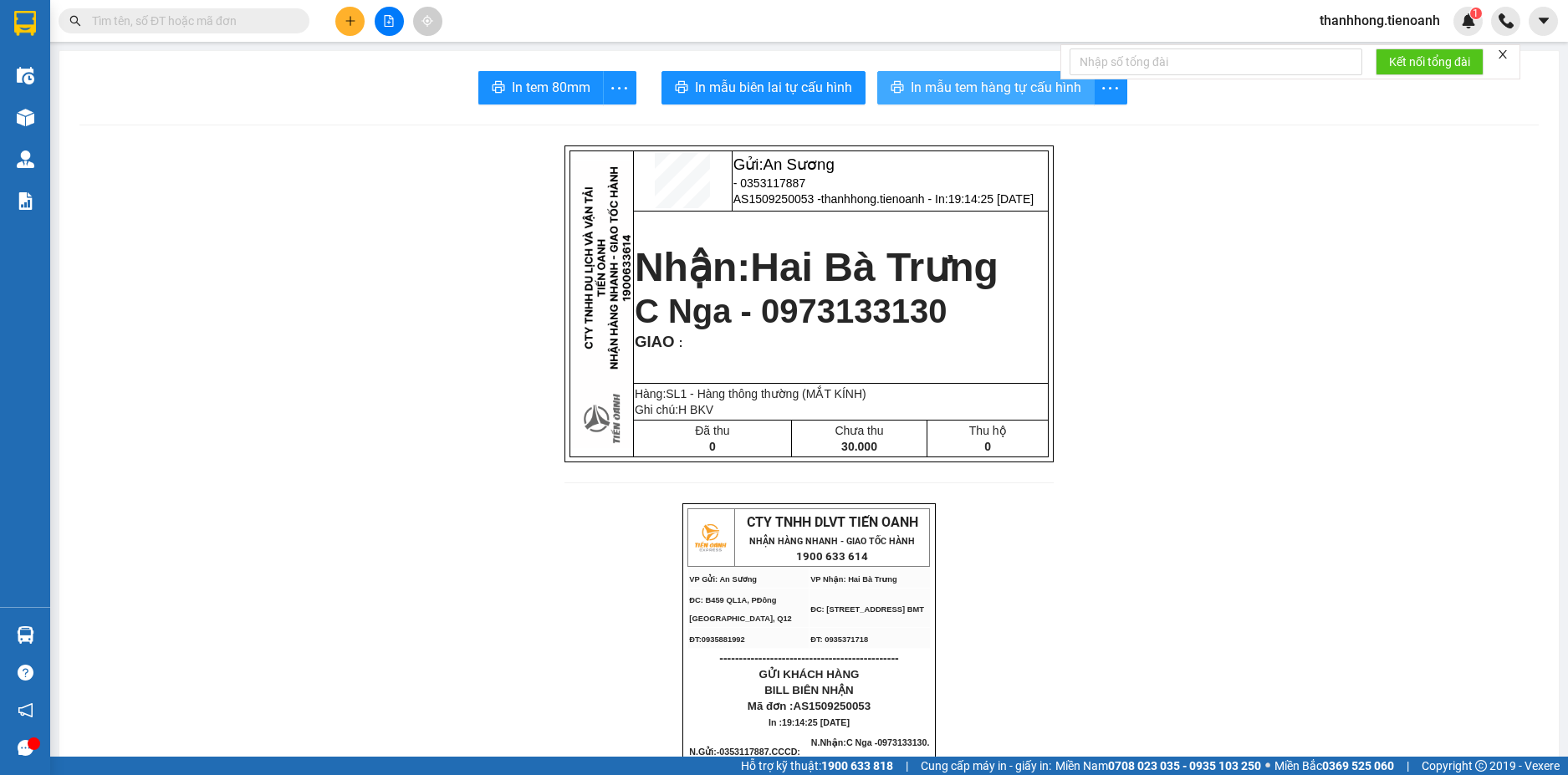
click at [951, 91] on span "In mẫu tem hàng tự cấu hình" at bounding box center [996, 88] width 171 height 21
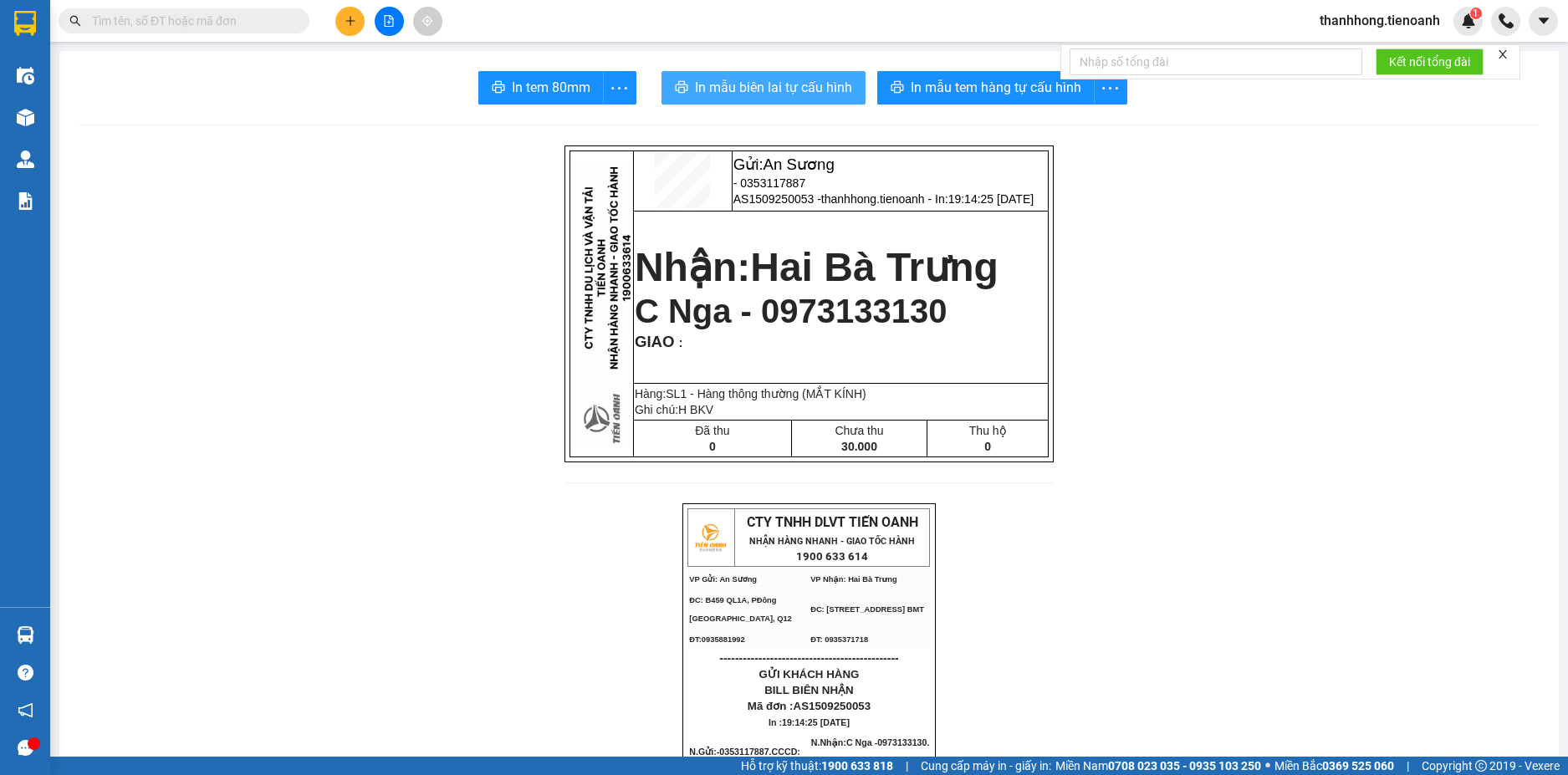
drag, startPoint x: 949, startPoint y: 92, endPoint x: 790, endPoint y: 82, distance: 159.3
click at [790, 82] on span "In mẫu biên lai tự cấu hình" at bounding box center [773, 88] width 157 height 21
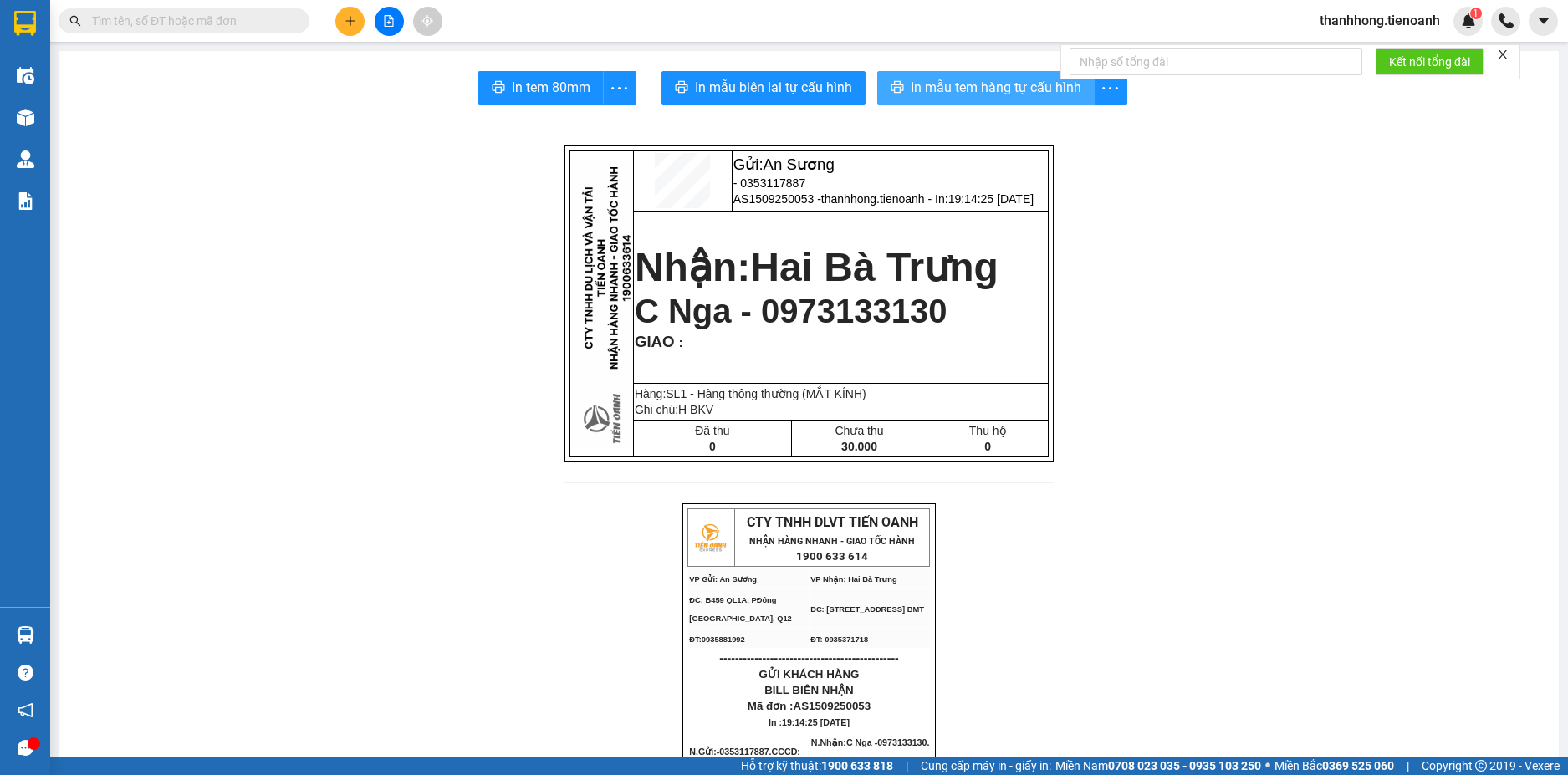
click at [917, 95] on span "In mẫu tem hàng tự cấu hình" at bounding box center [996, 88] width 171 height 21
click at [193, 21] on input "text" at bounding box center [190, 20] width 198 height 18
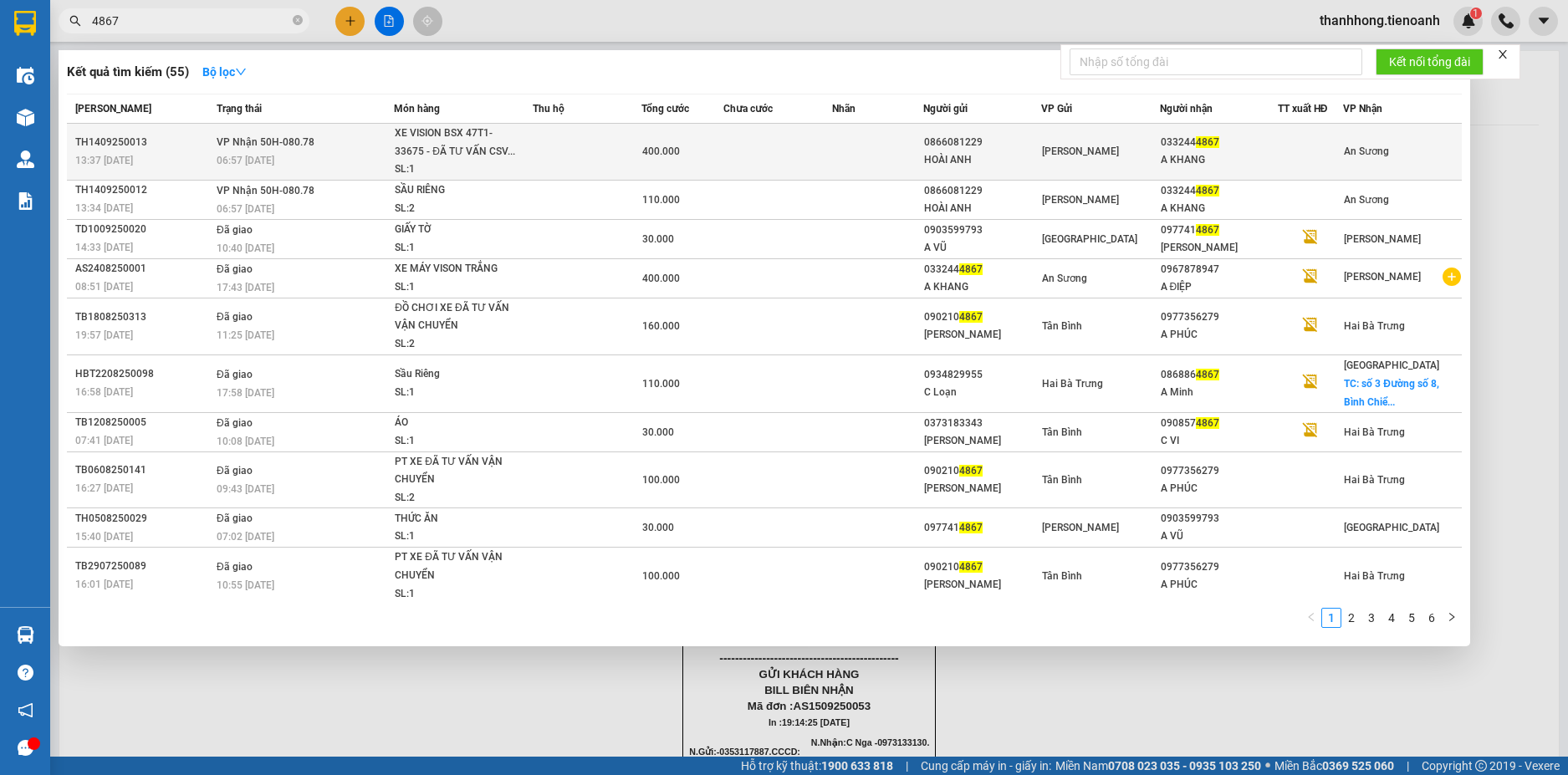
type input "4867"
click at [431, 164] on div "SL: 1" at bounding box center [457, 170] width 125 height 18
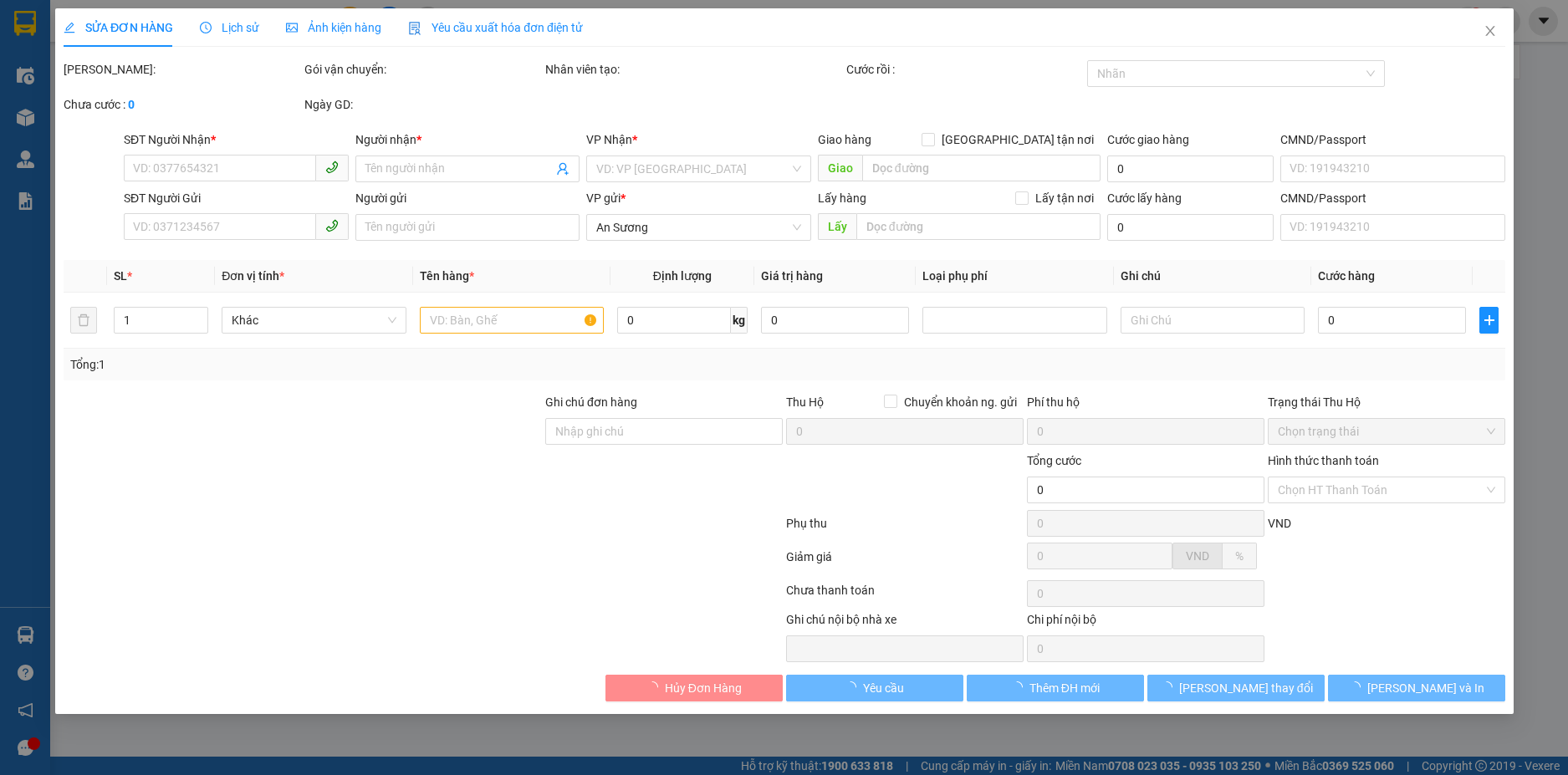
type input "0332444867"
type input "A KHANG"
type input "0866081229"
type input "HOÀI ANH"
type input "400.000"
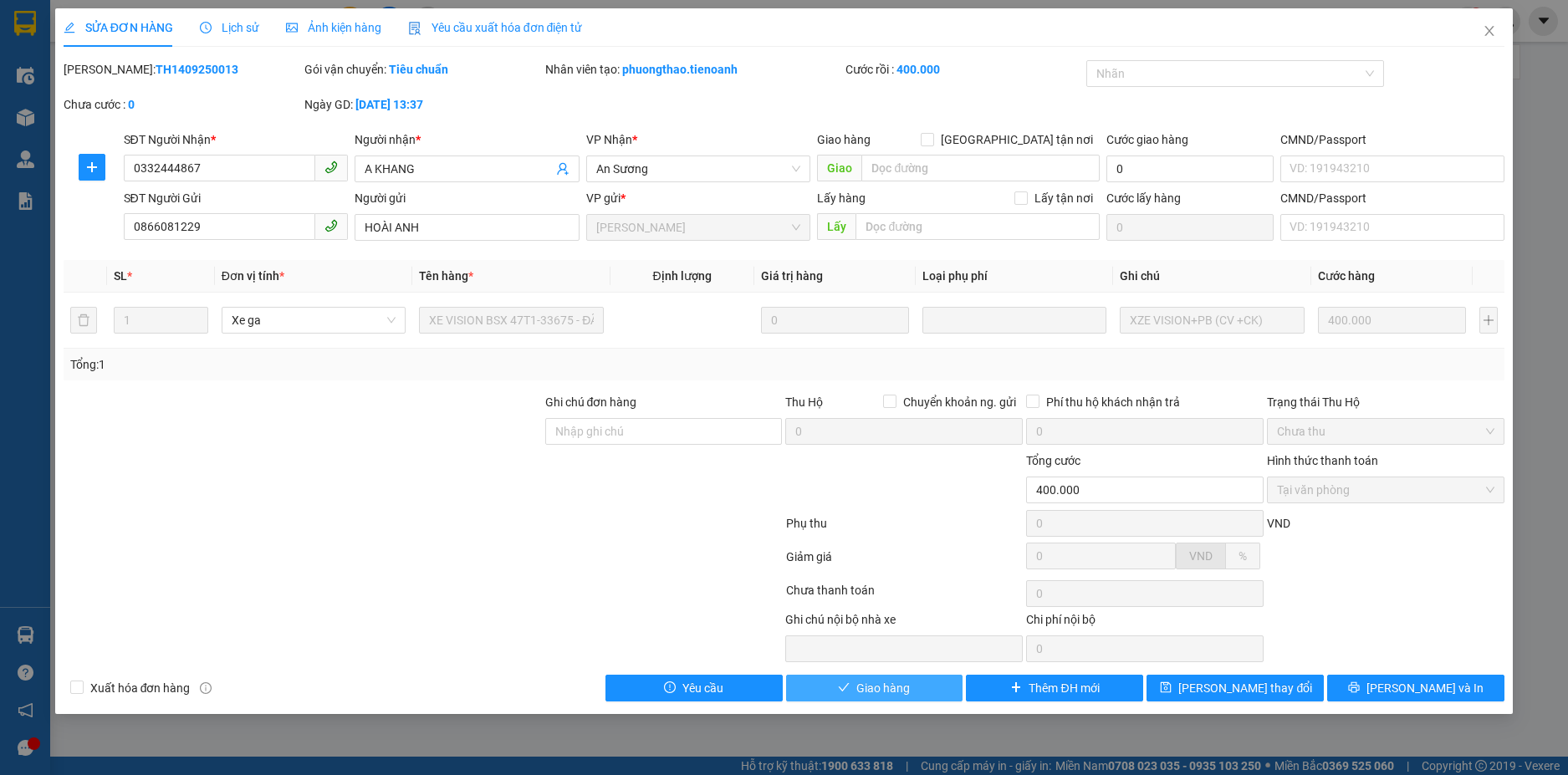
click at [869, 683] on span "Giao hàng" at bounding box center [883, 687] width 54 height 18
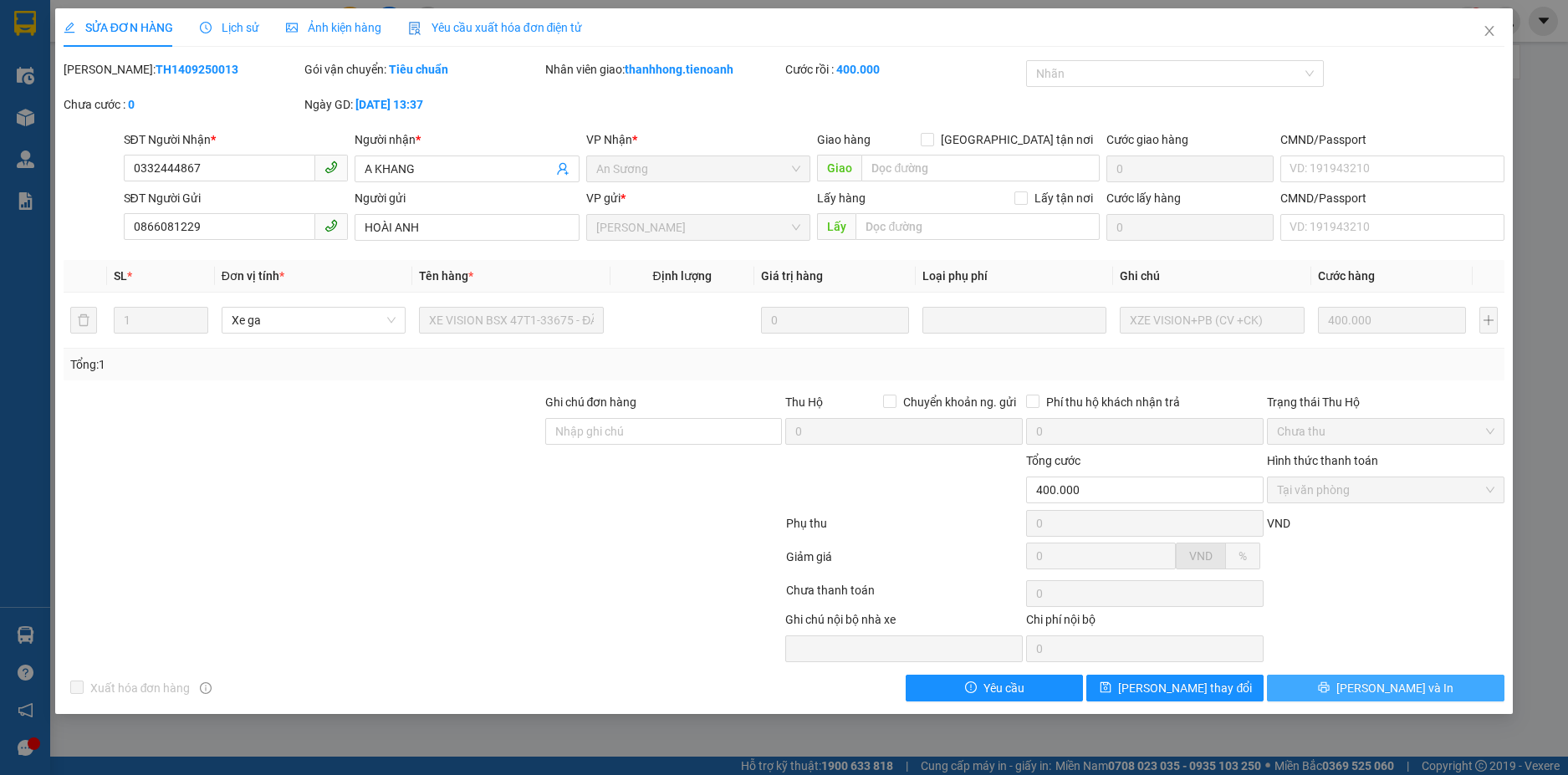
drag, startPoint x: 1360, startPoint y: 687, endPoint x: 1306, endPoint y: 640, distance: 71.6
click at [1329, 688] on icon "printer" at bounding box center [1323, 687] width 11 height 11
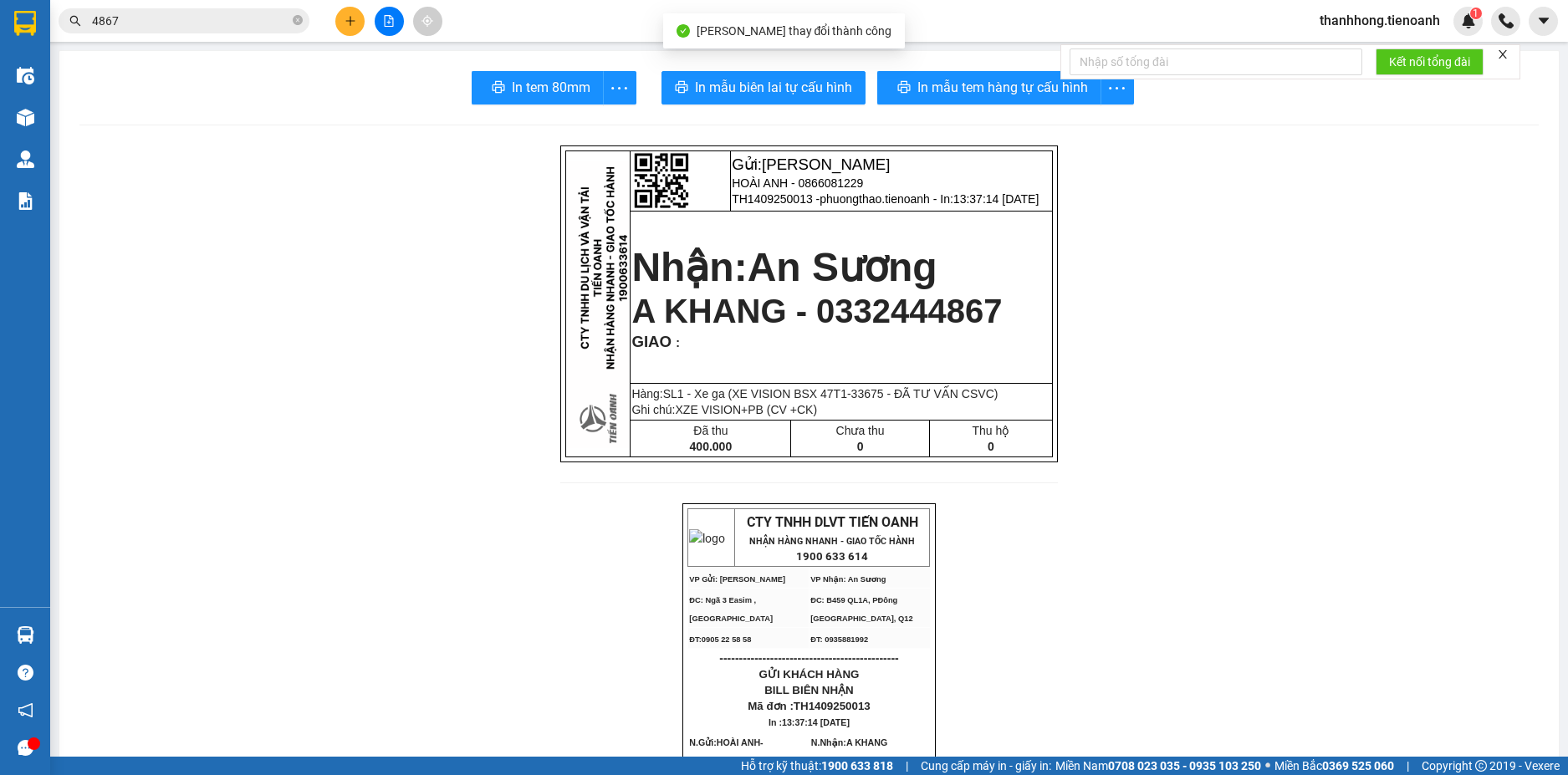
click at [522, 75] on button "In tem 80mm" at bounding box center [541, 88] width 125 height 34
